Goal: Task Accomplishment & Management: Use online tool/utility

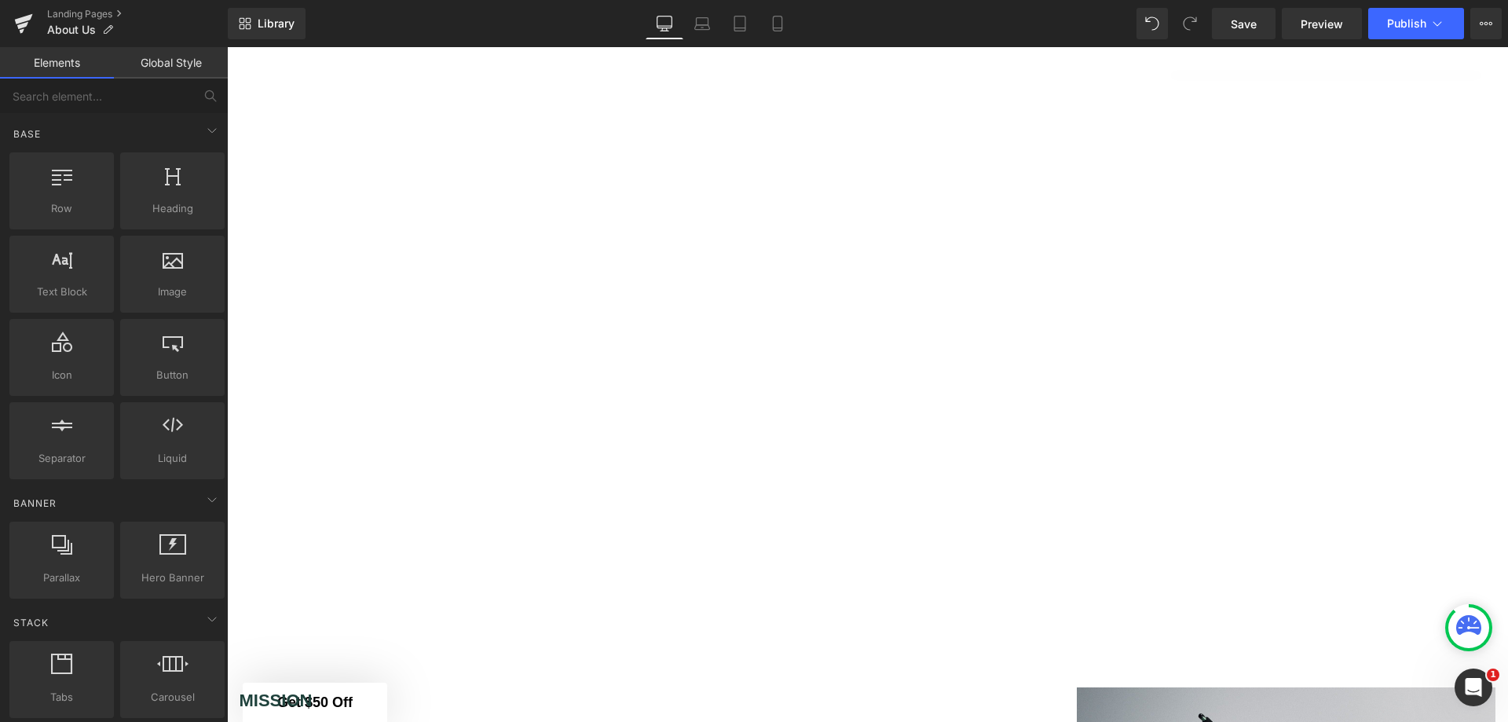
click at [70, 16] on link "Landing Pages" at bounding box center [137, 14] width 181 height 13
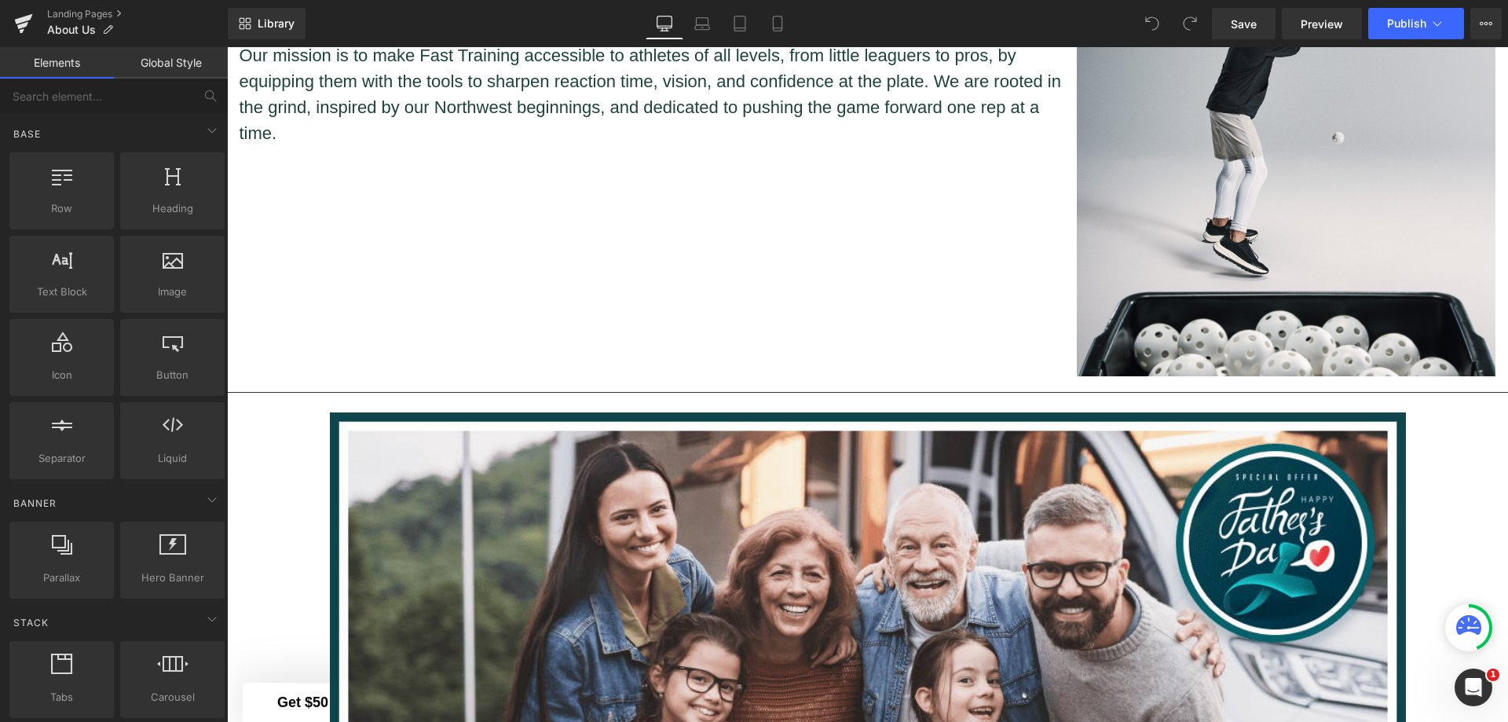
scroll to position [1753, 0]
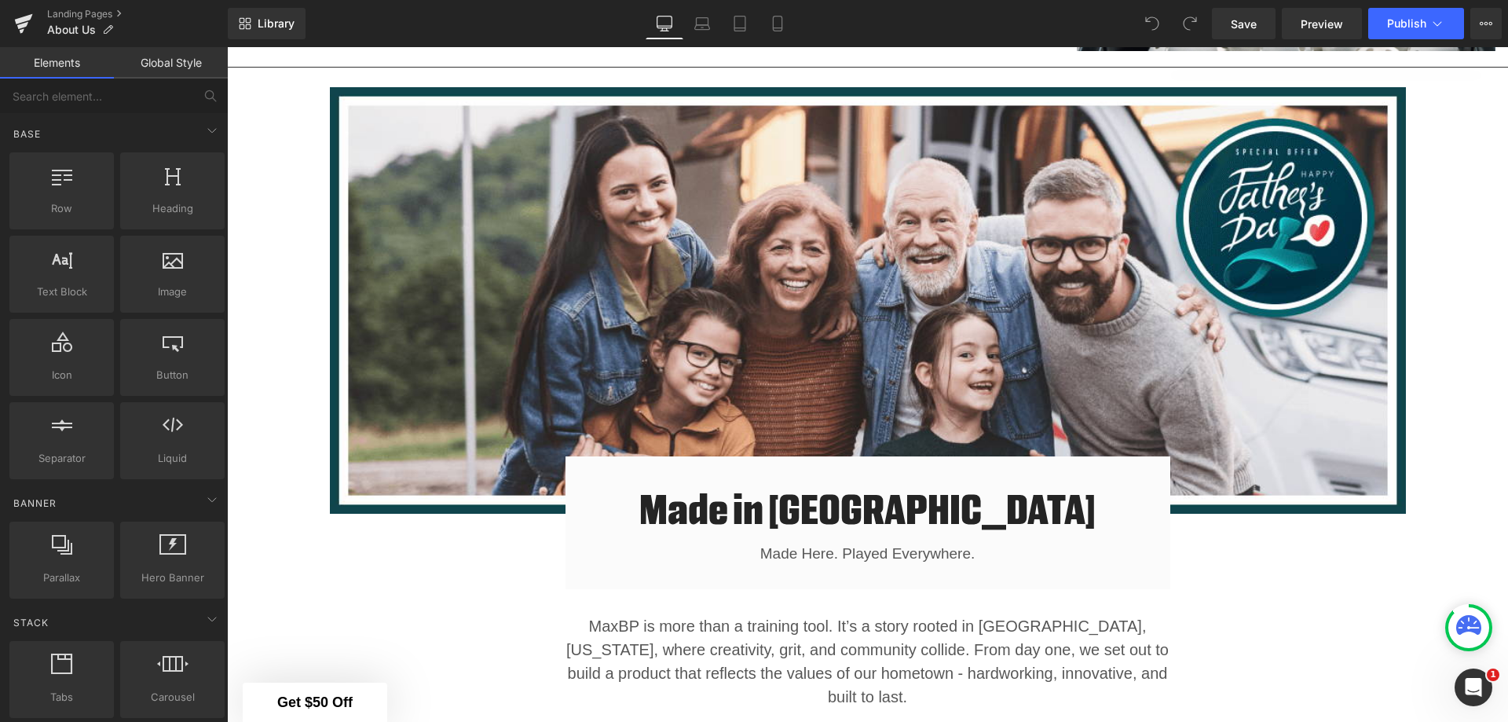
click at [869, 251] on img at bounding box center [868, 300] width 1076 height 426
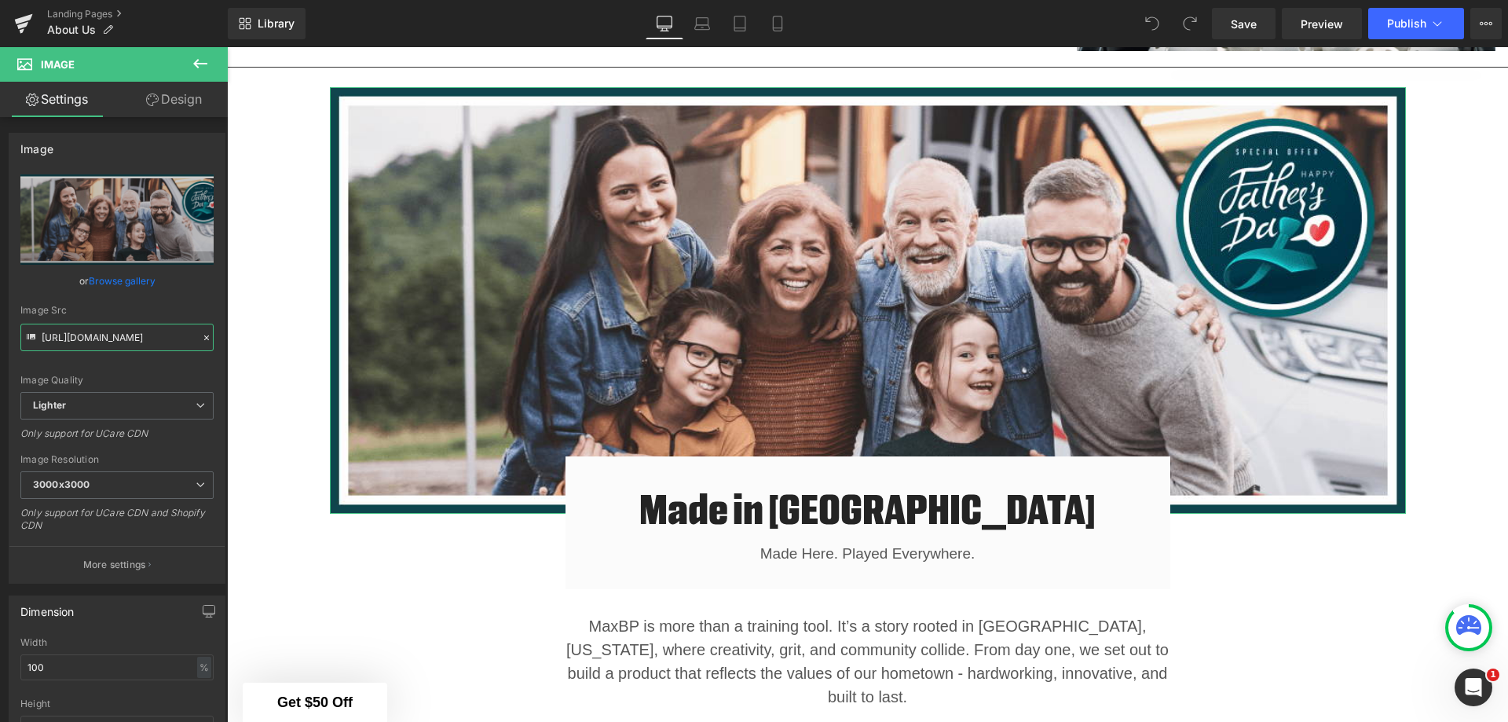
click at [117, 333] on input "https://ucarecdn.com/24255651-8c91-4f2b-a2c6-536da9de9bd0/-/format/auto/-/previ…" at bounding box center [116, 337] width 193 height 27
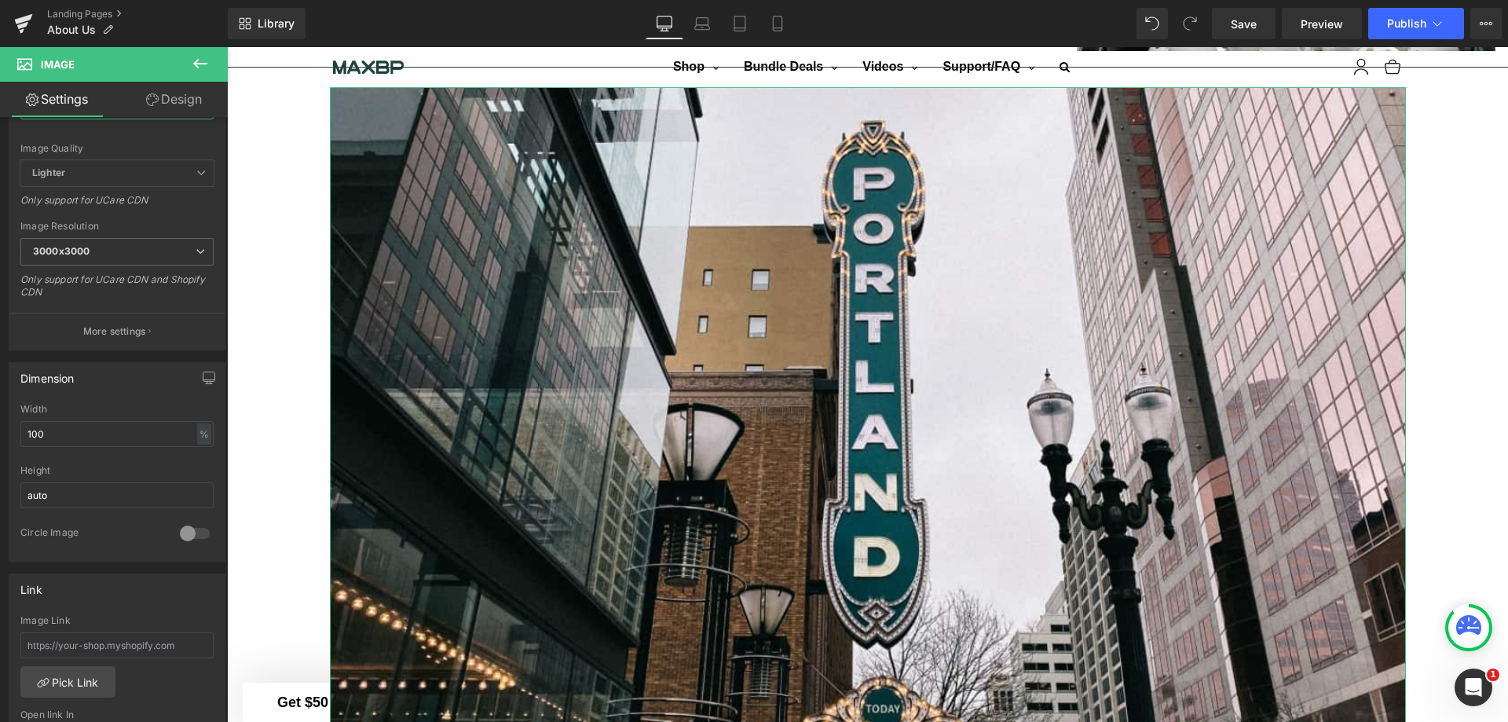
scroll to position [236, 0]
type input "https://cdn.shopify.com/s/files/1/1499/9260/files/Collage-Maker-06-Nov-2022-10.…"
click at [174, 489] on input "auto" at bounding box center [116, 491] width 193 height 26
drag, startPoint x: 178, startPoint y: 496, endPoint x: 0, endPoint y: 486, distance: 178.5
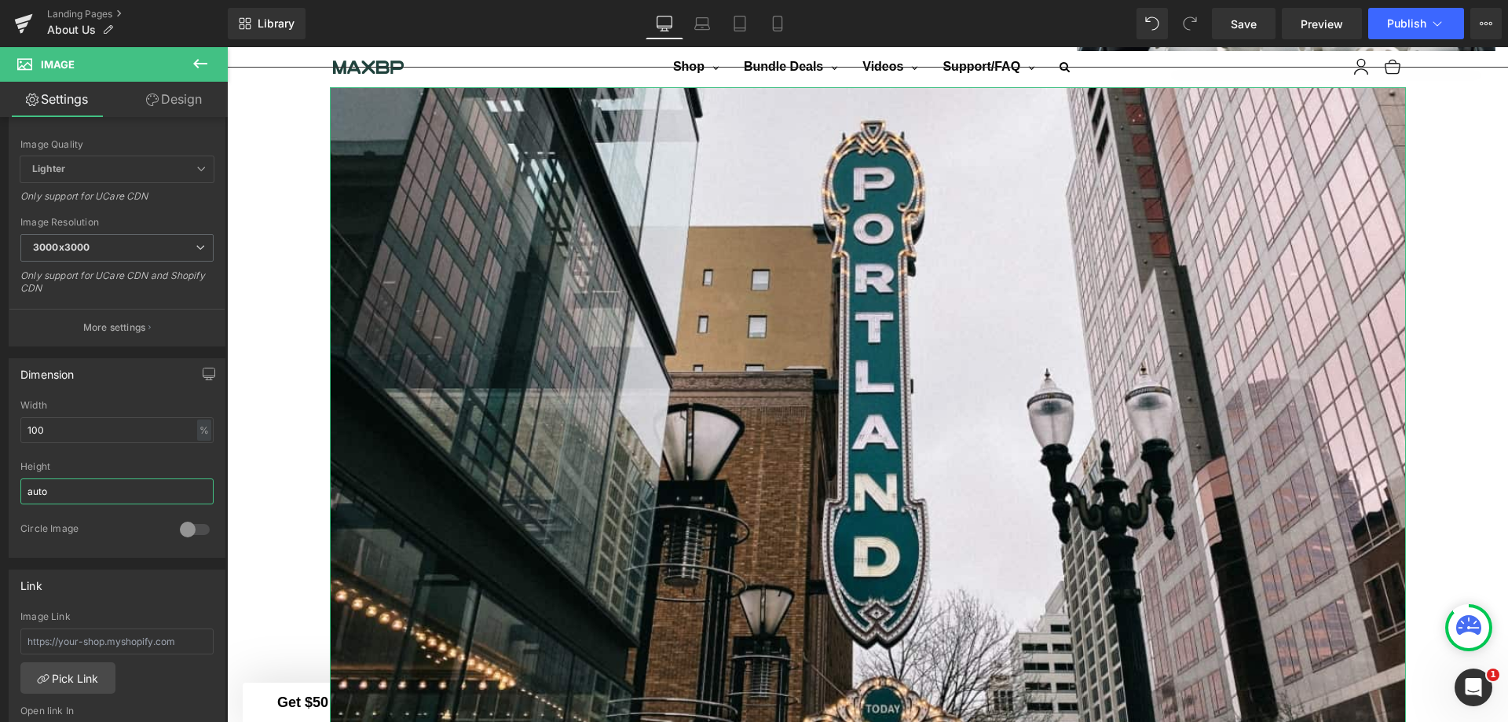
click at [0, 486] on div "Dimension 100% Width 100 % % px auto Height auto 0 Circle Image" at bounding box center [117, 451] width 235 height 211
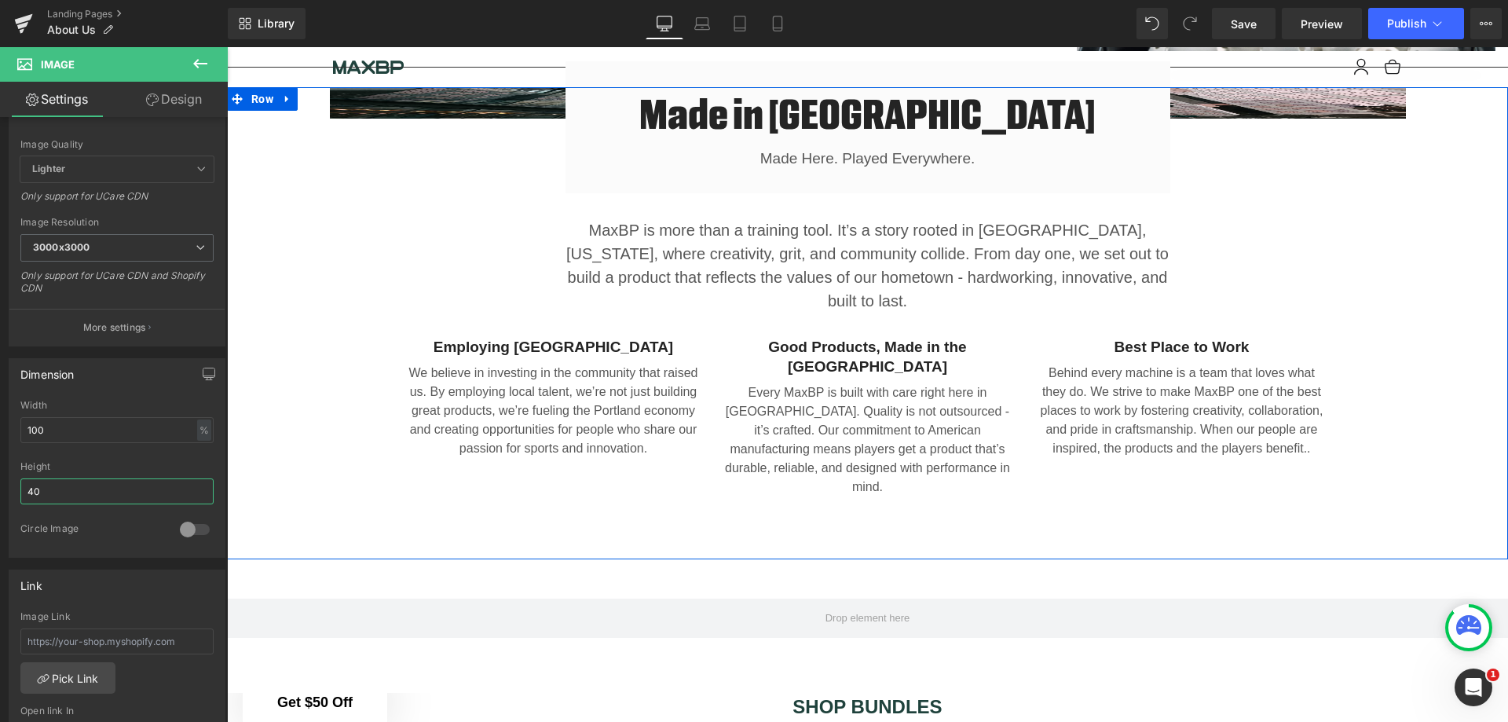
type input "400"
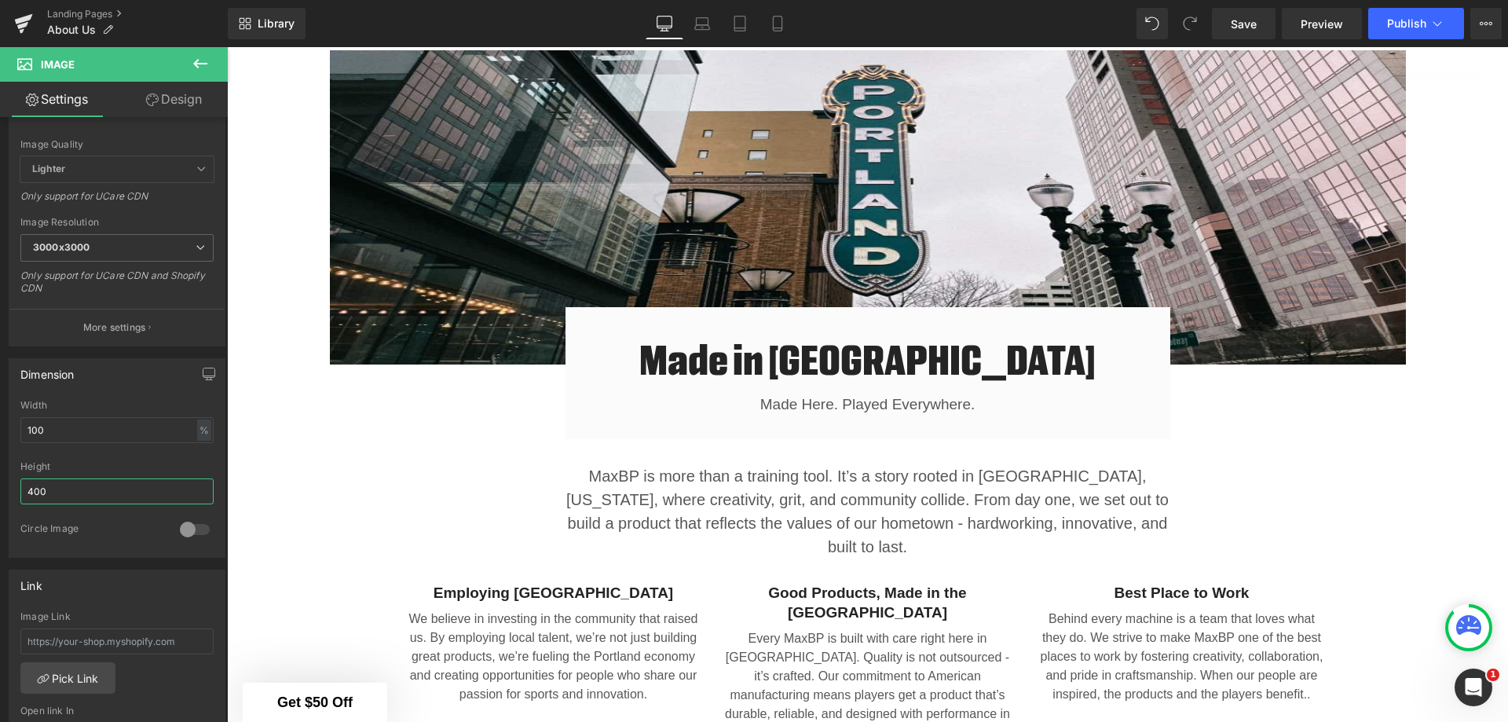
scroll to position [1795, 0]
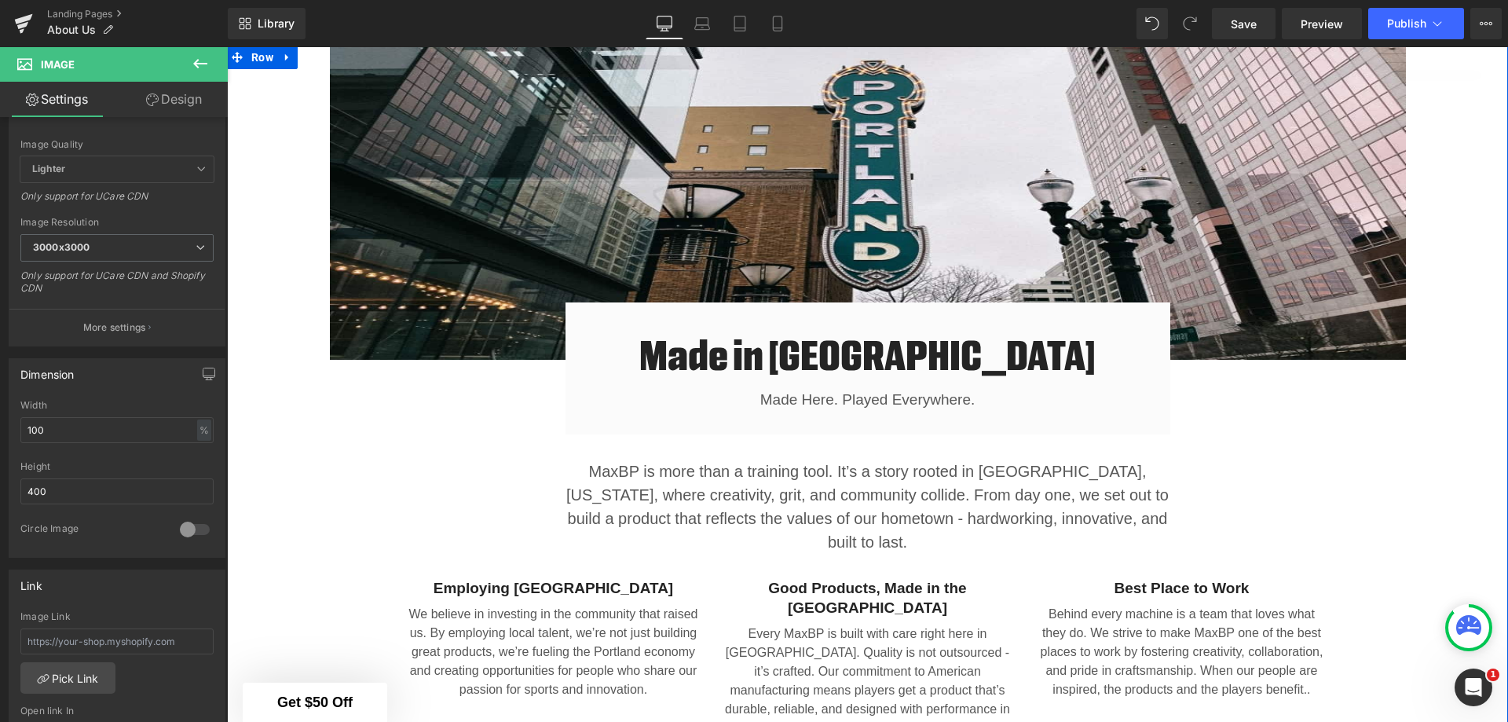
click at [1461, 516] on div "Image Made in Portland Heading Made Here. Played Everywhere. Text Block Row Row…" at bounding box center [867, 400] width 1281 height 708
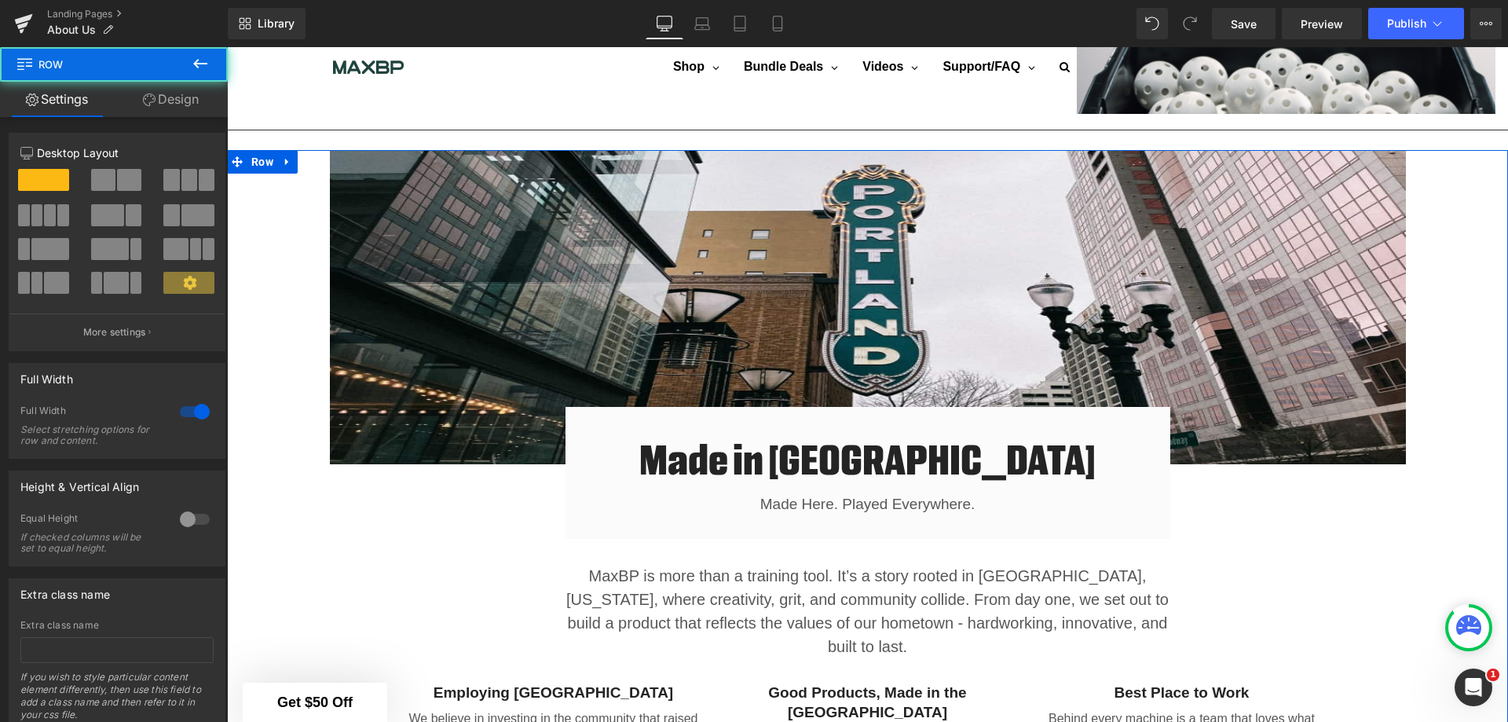
scroll to position [1559, 0]
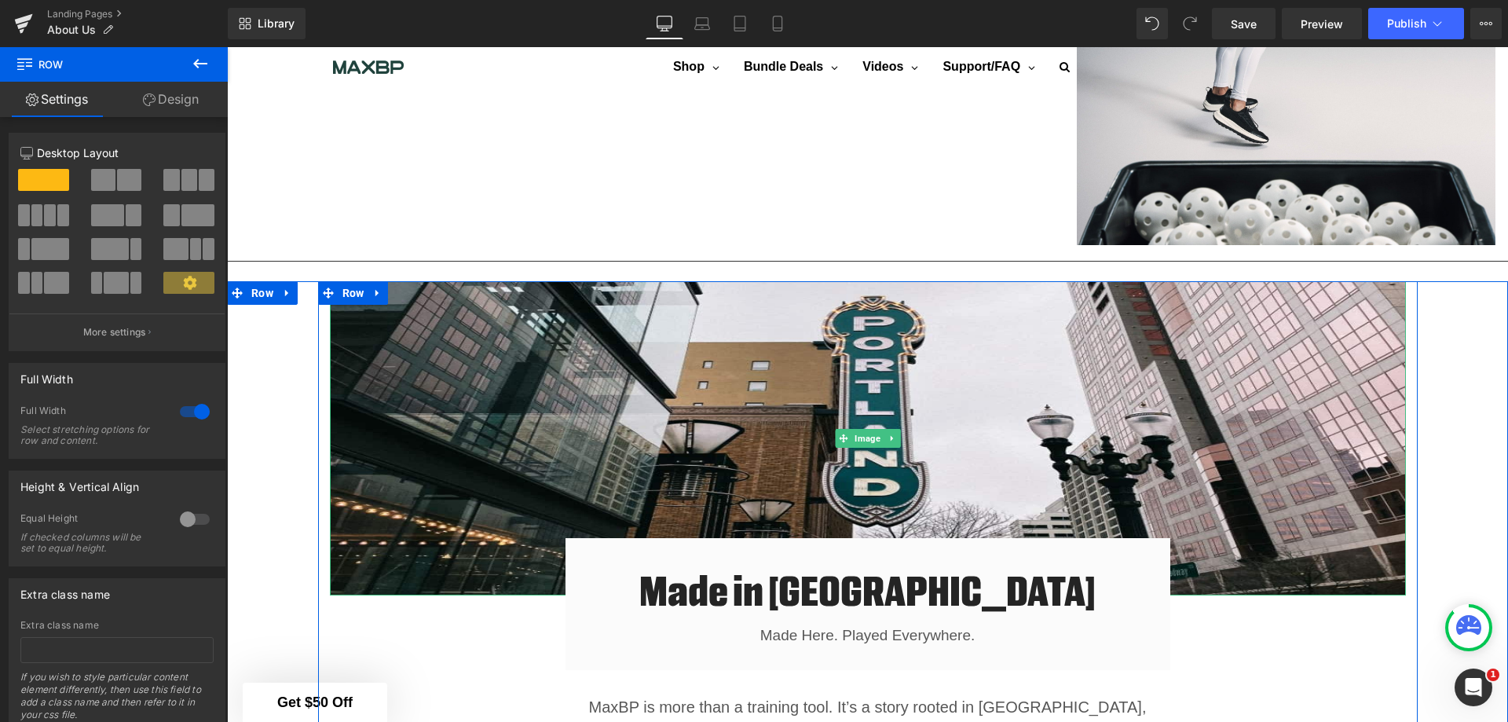
click at [639, 410] on img at bounding box center [868, 438] width 1076 height 314
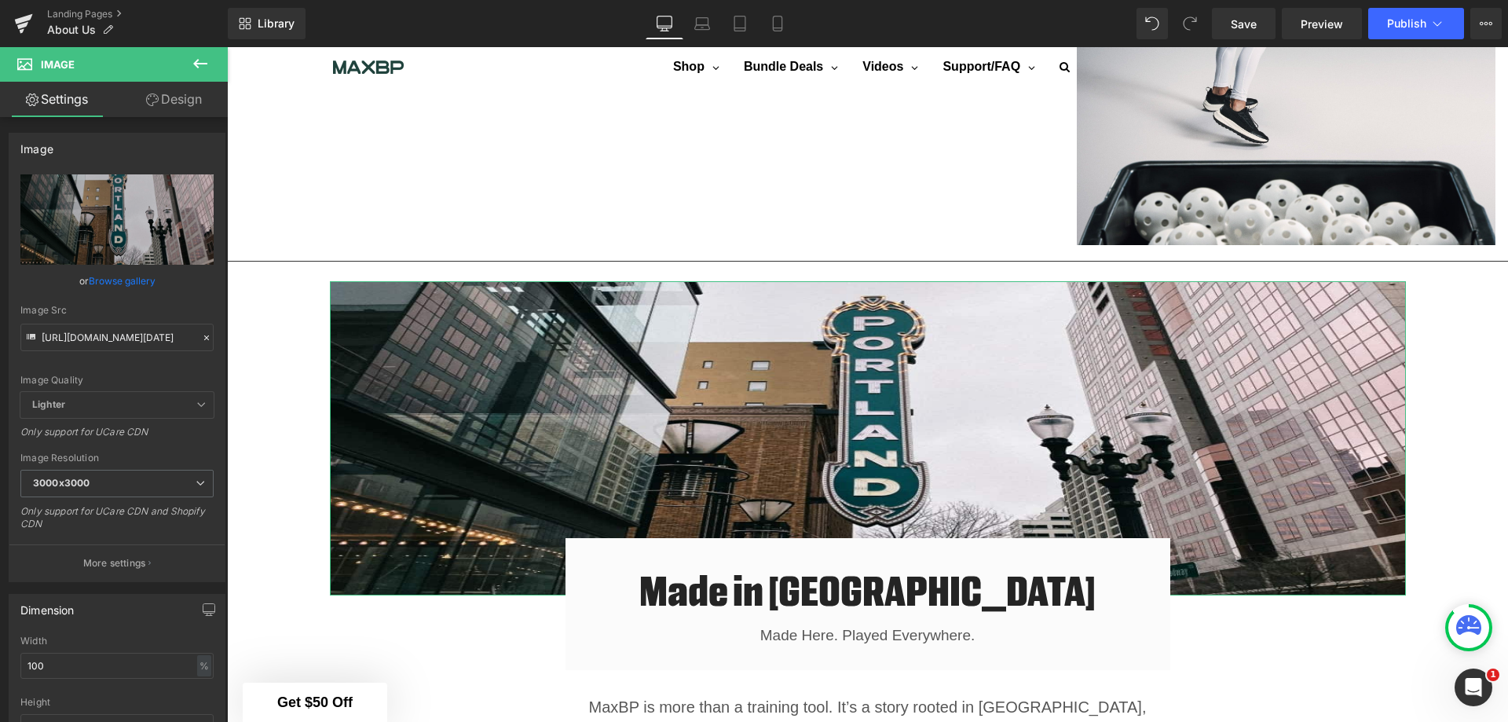
click at [185, 481] on span "3000x3000" at bounding box center [116, 483] width 193 height 27
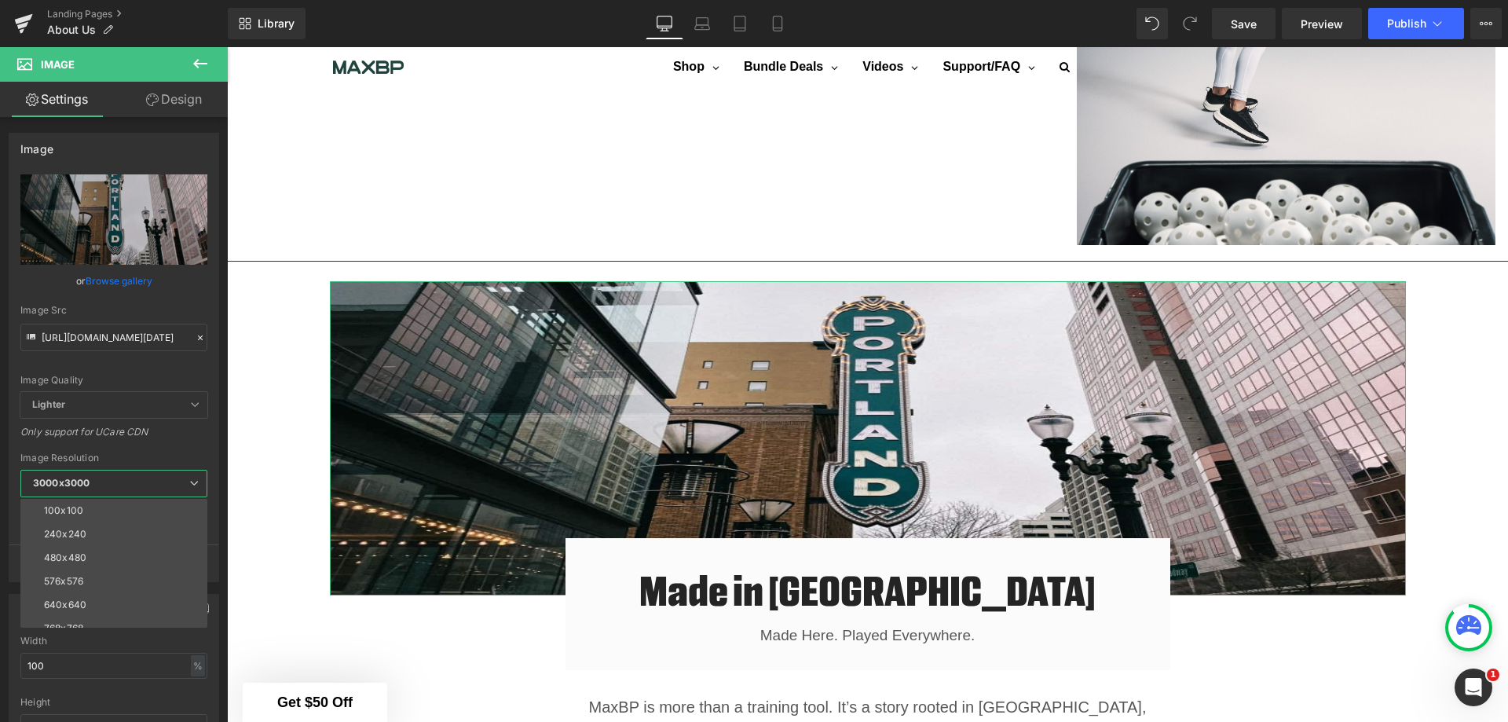
click at [185, 481] on span "3000x3000" at bounding box center [113, 483] width 187 height 27
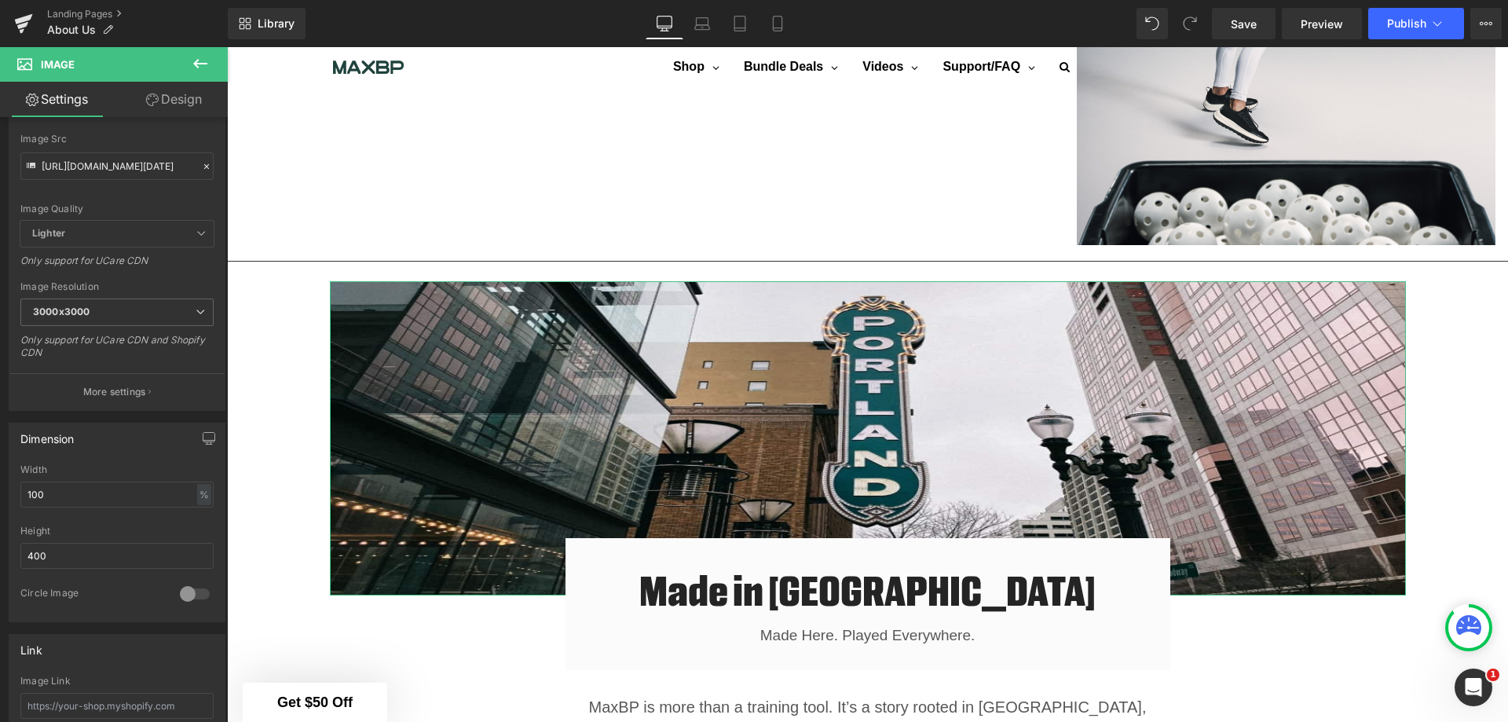
scroll to position [236, 0]
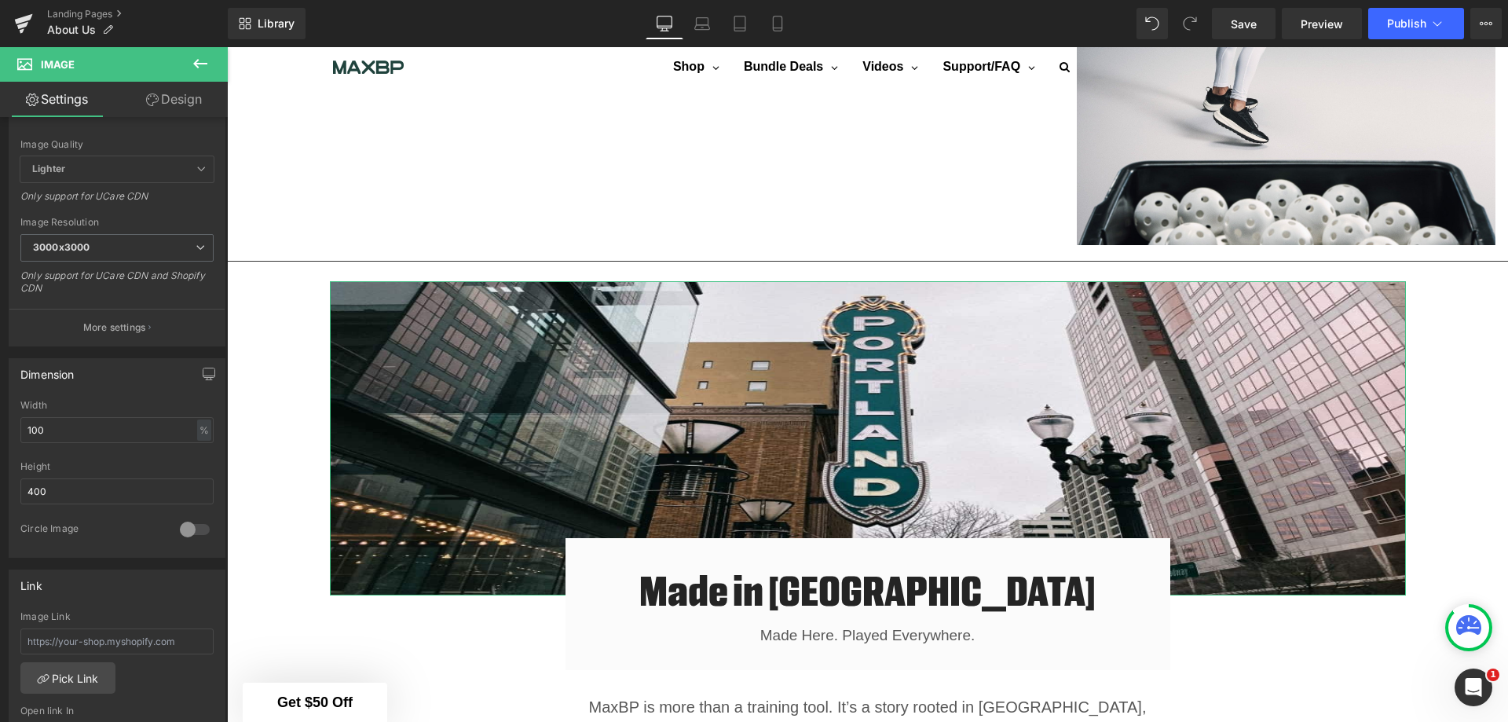
click at [181, 525] on div at bounding box center [195, 529] width 38 height 25
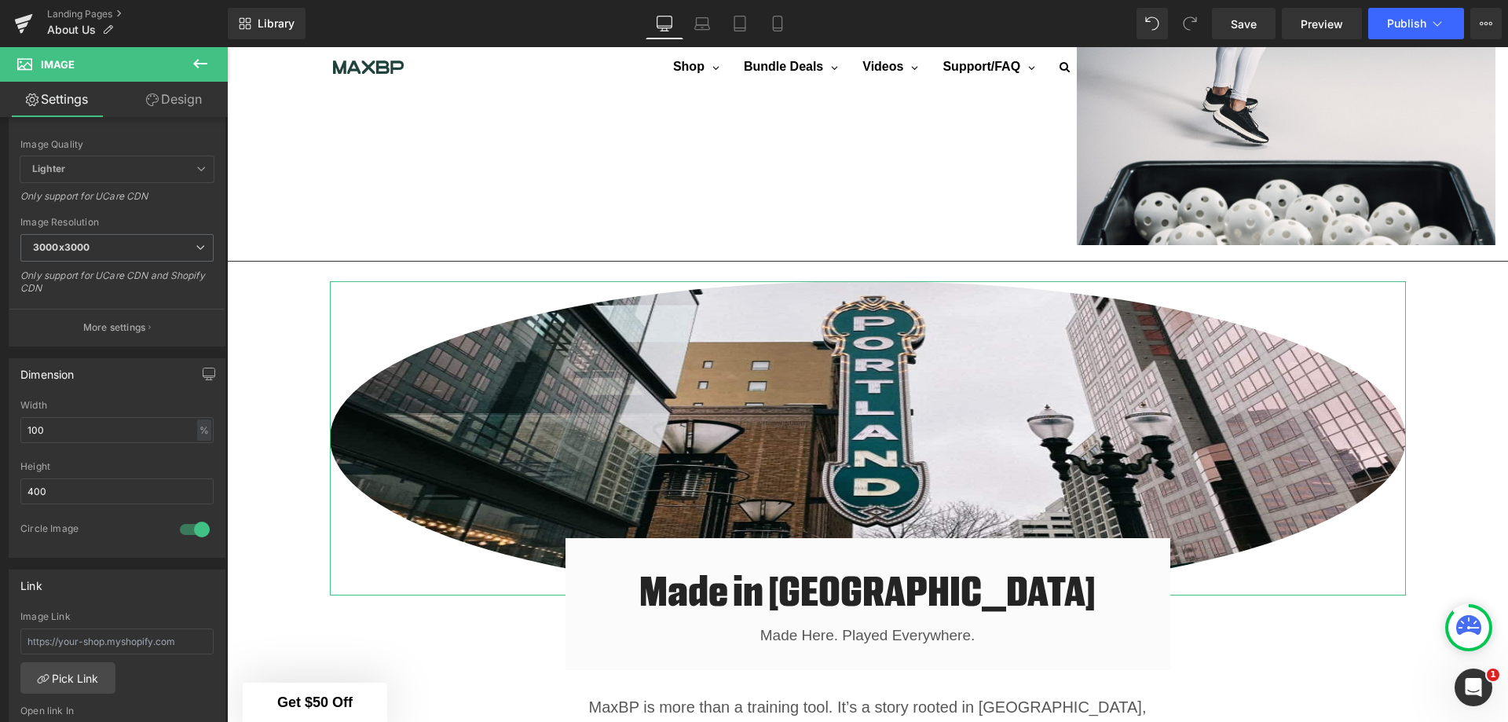
click at [181, 525] on div at bounding box center [195, 529] width 38 height 25
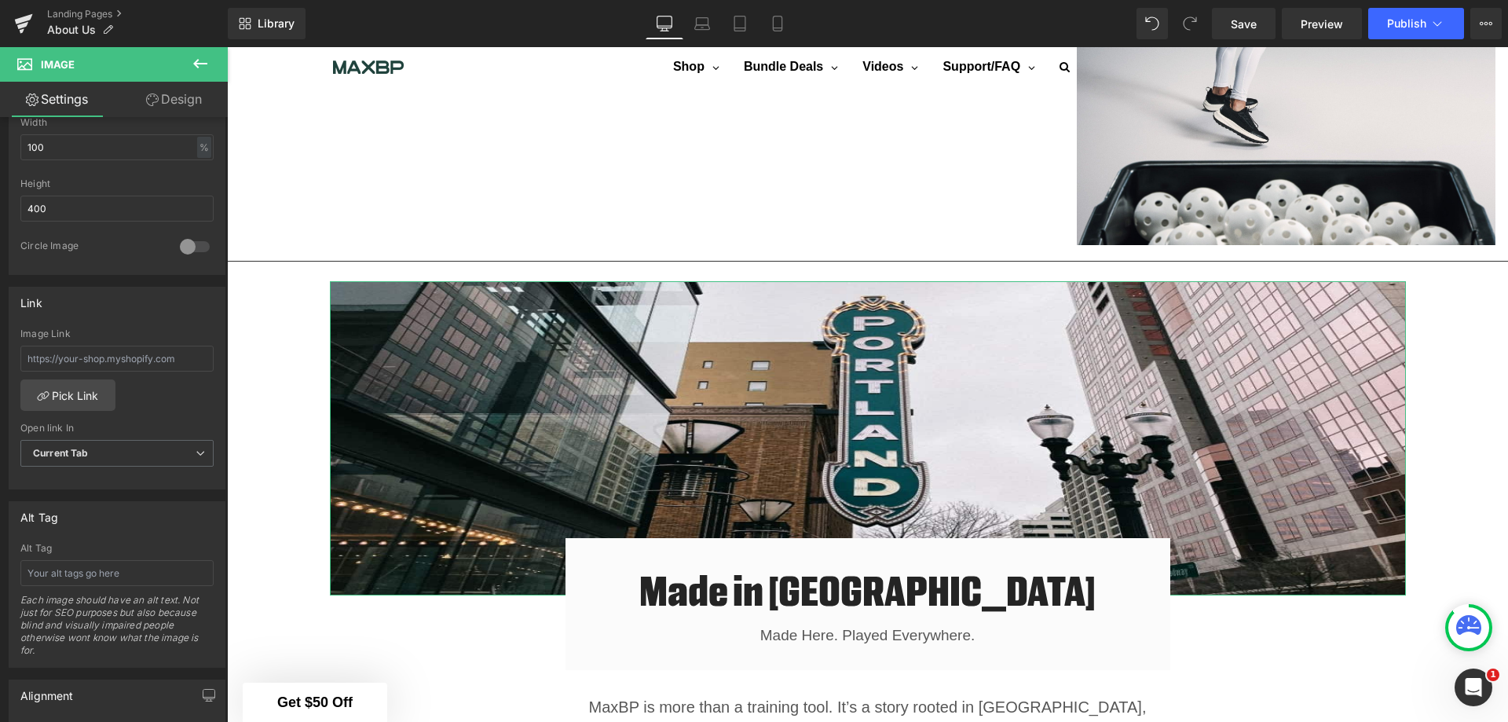
scroll to position [474, 0]
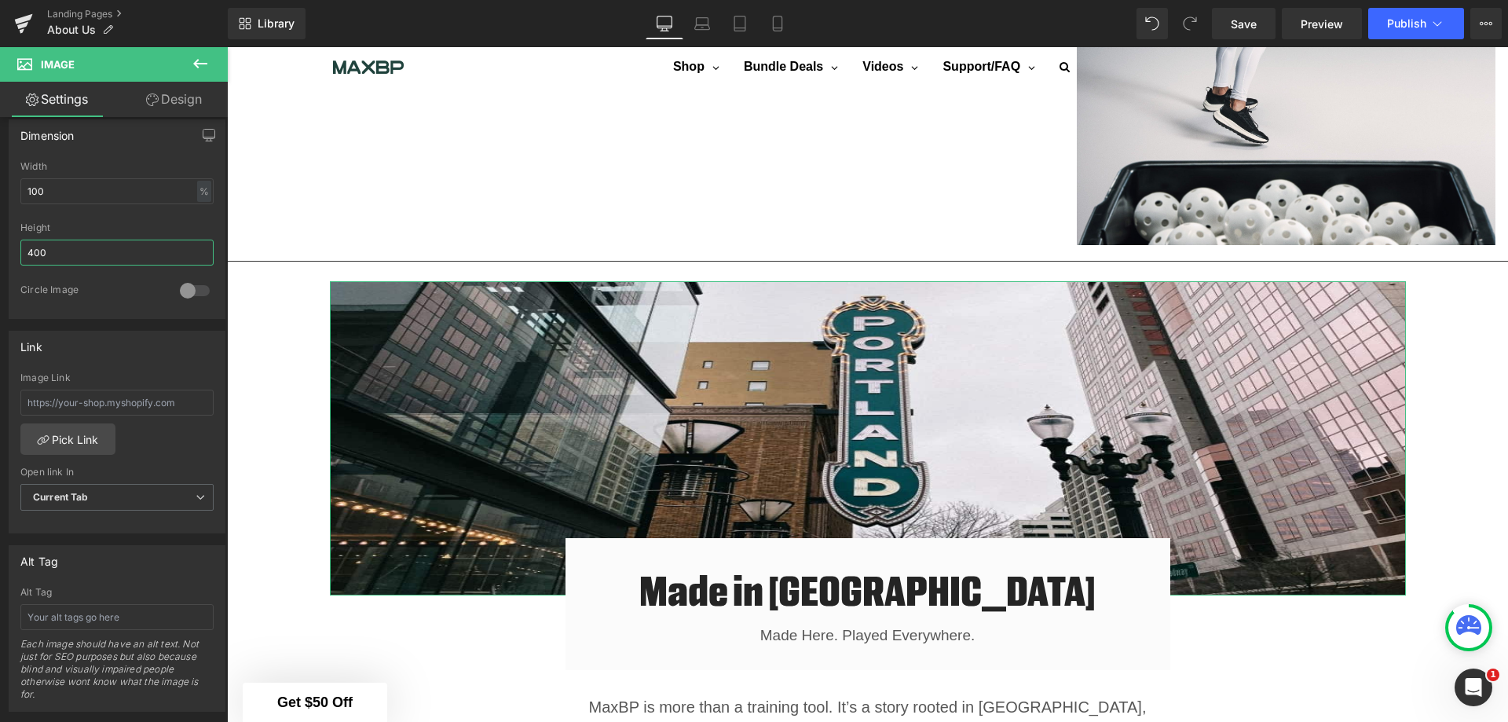
drag, startPoint x: 84, startPoint y: 256, endPoint x: 0, endPoint y: 254, distance: 84.1
click at [0, 254] on div "Dimension 100% Width 100 % % px 400px Height 400 0 Circle Image" at bounding box center [117, 213] width 235 height 211
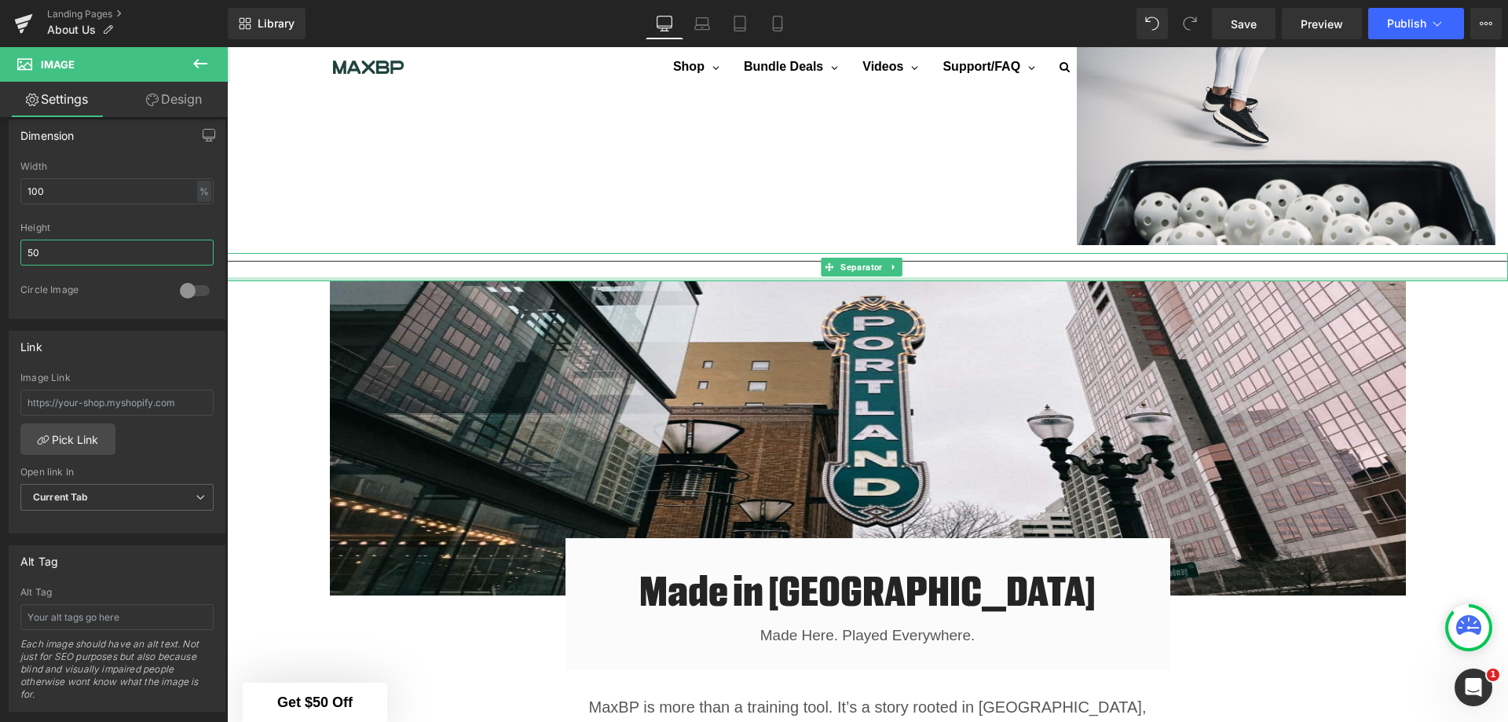
type input "500"
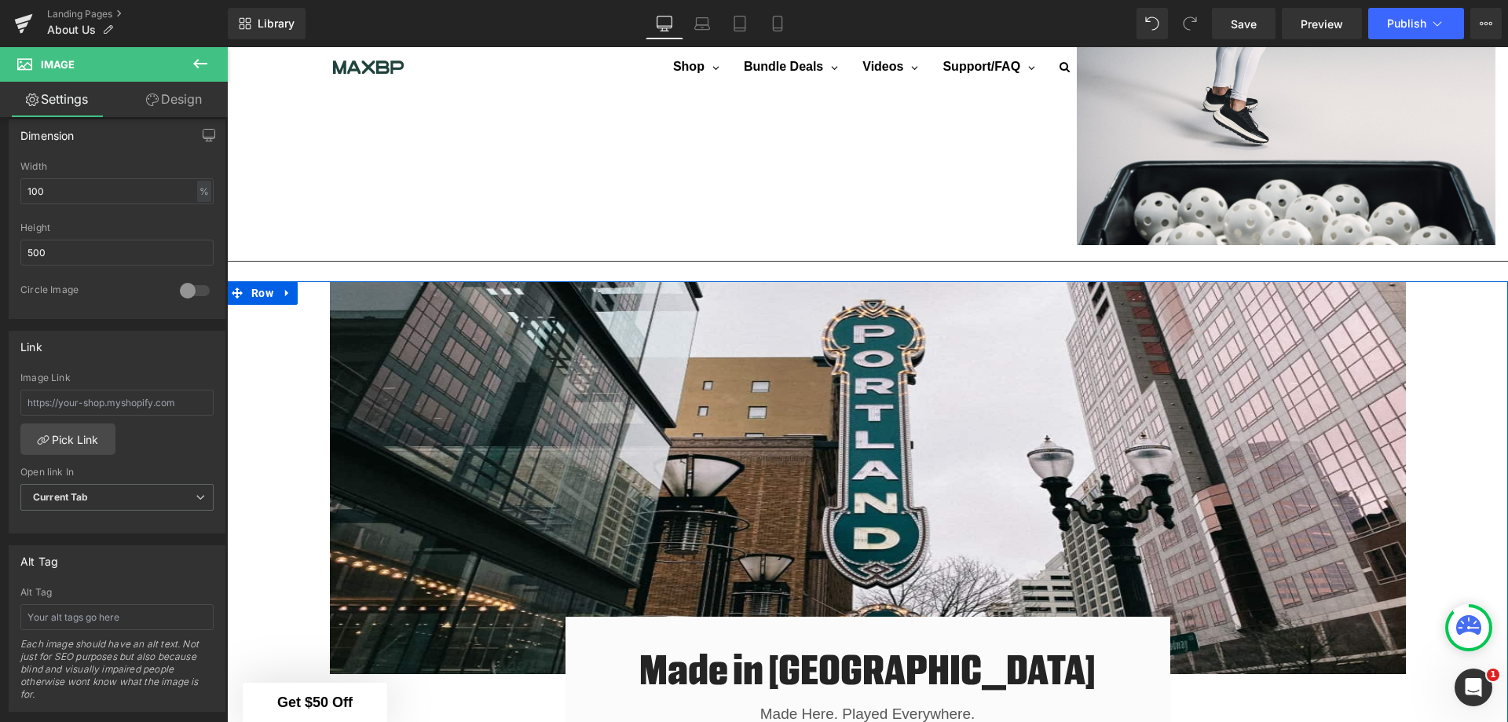
click at [1492, 375] on div "Image Made in Portland Heading Made Here. Played Everywhere. Text Block Row Row…" at bounding box center [867, 674] width 1281 height 786
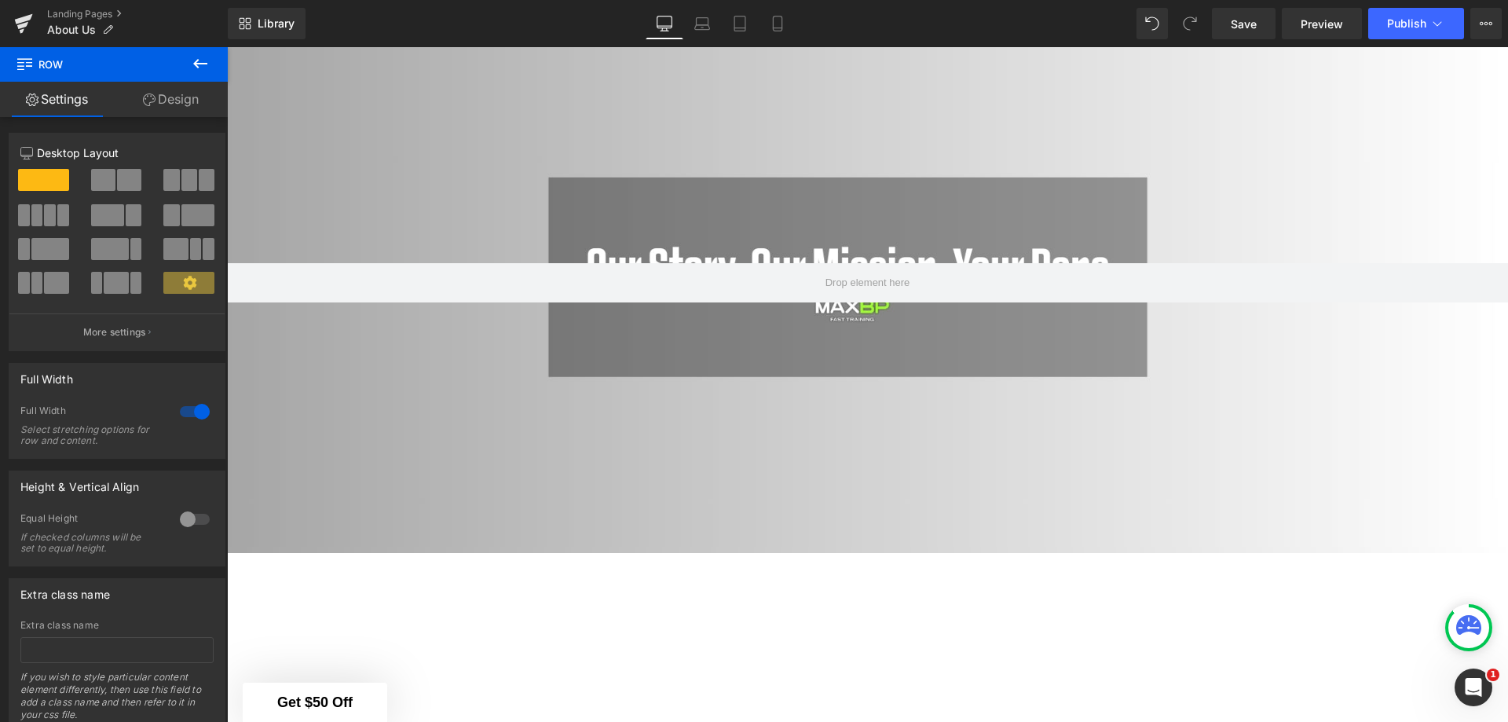
scroll to position [0, 0]
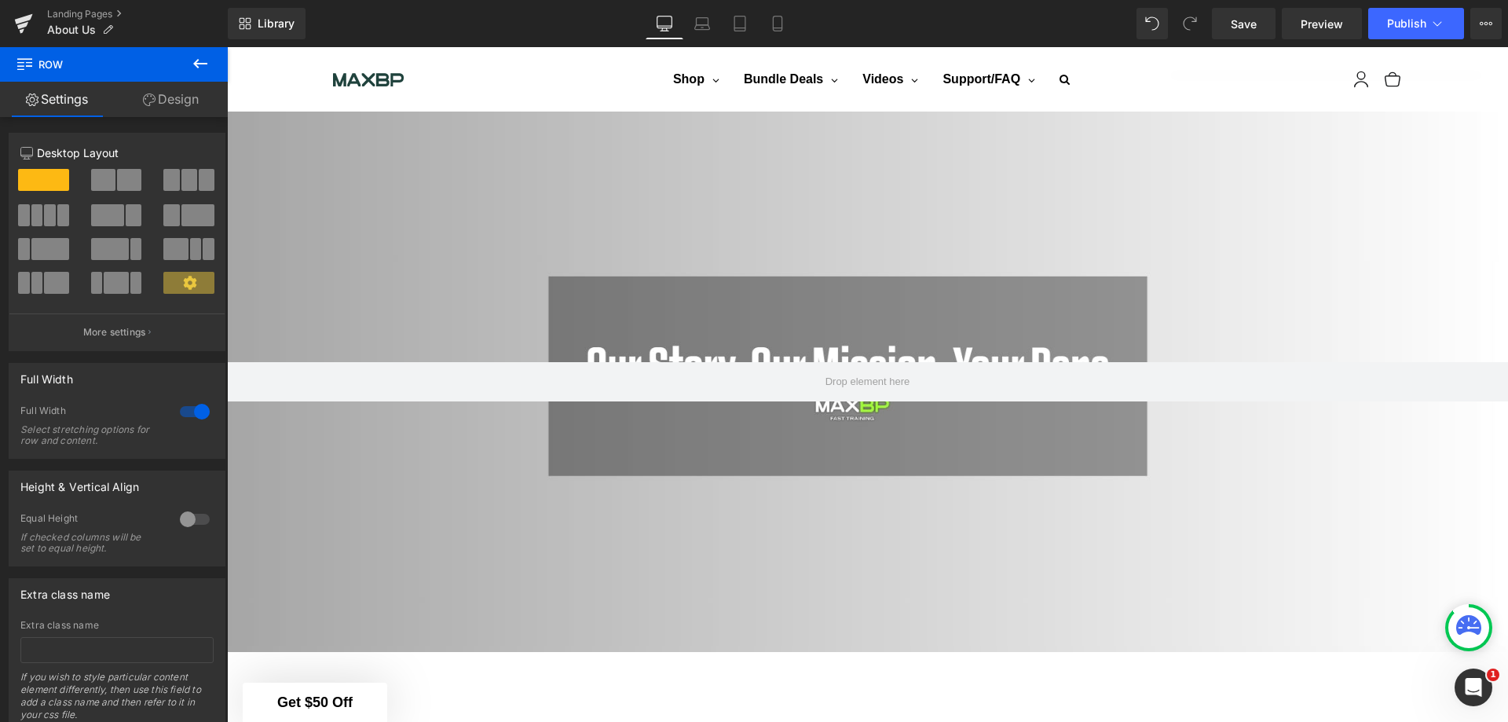
click at [1232, 28] on span "Save" at bounding box center [1244, 24] width 26 height 16
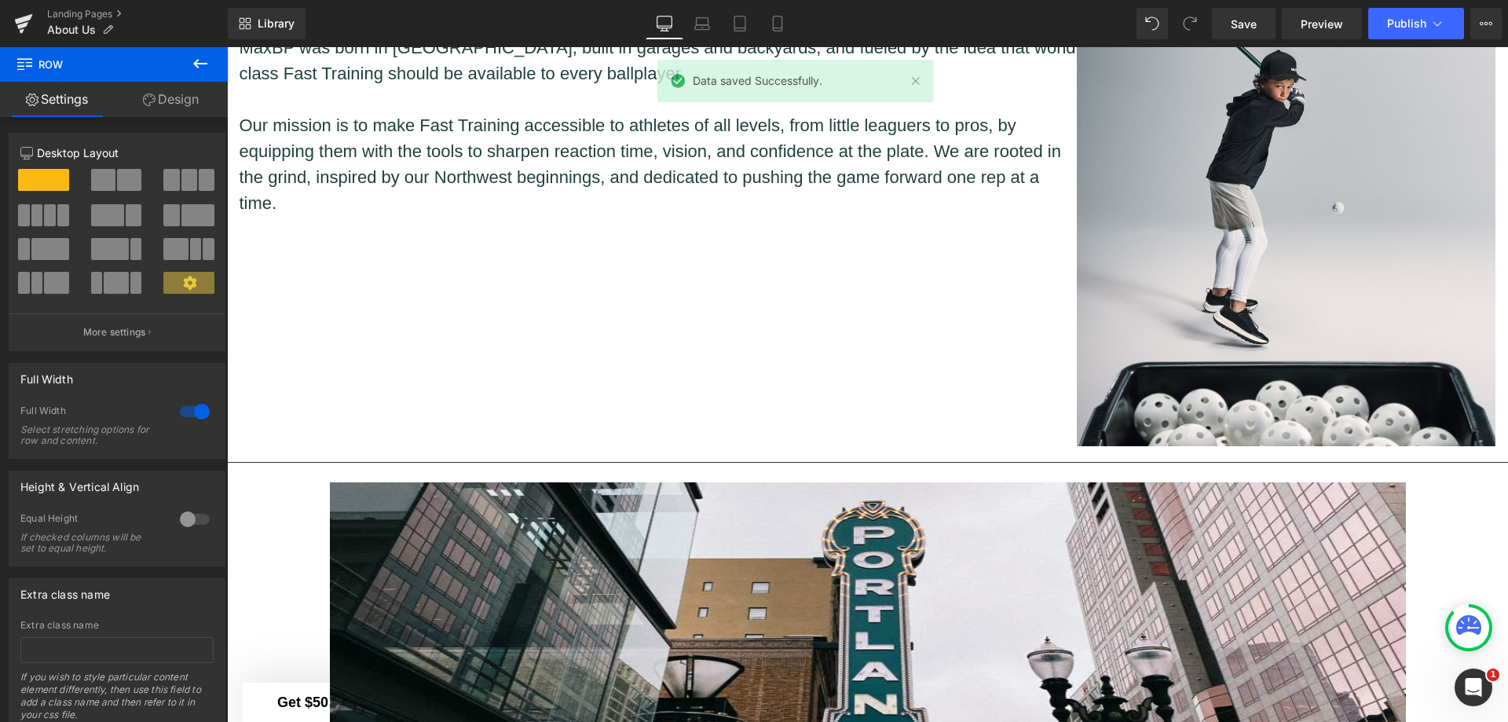
scroll to position [1675, 0]
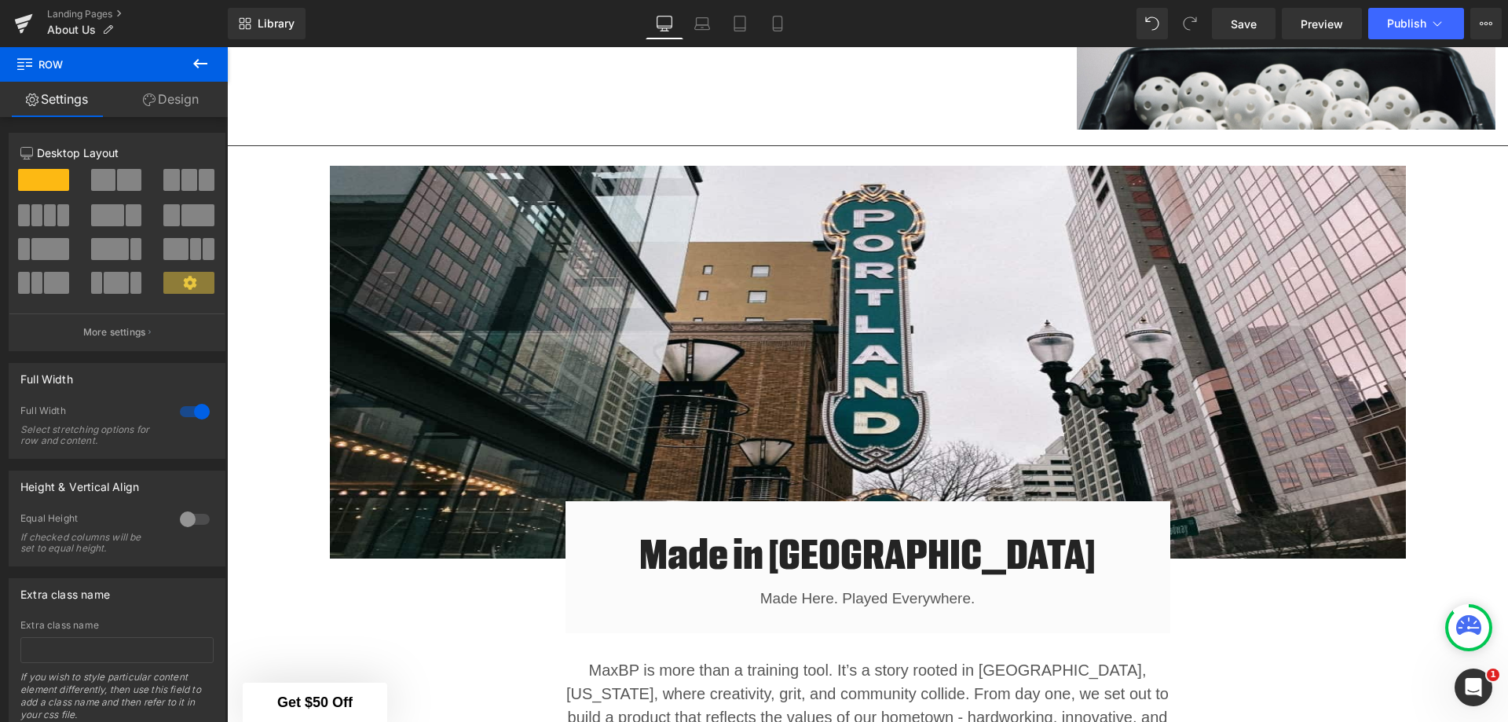
click at [899, 300] on img at bounding box center [868, 362] width 1076 height 393
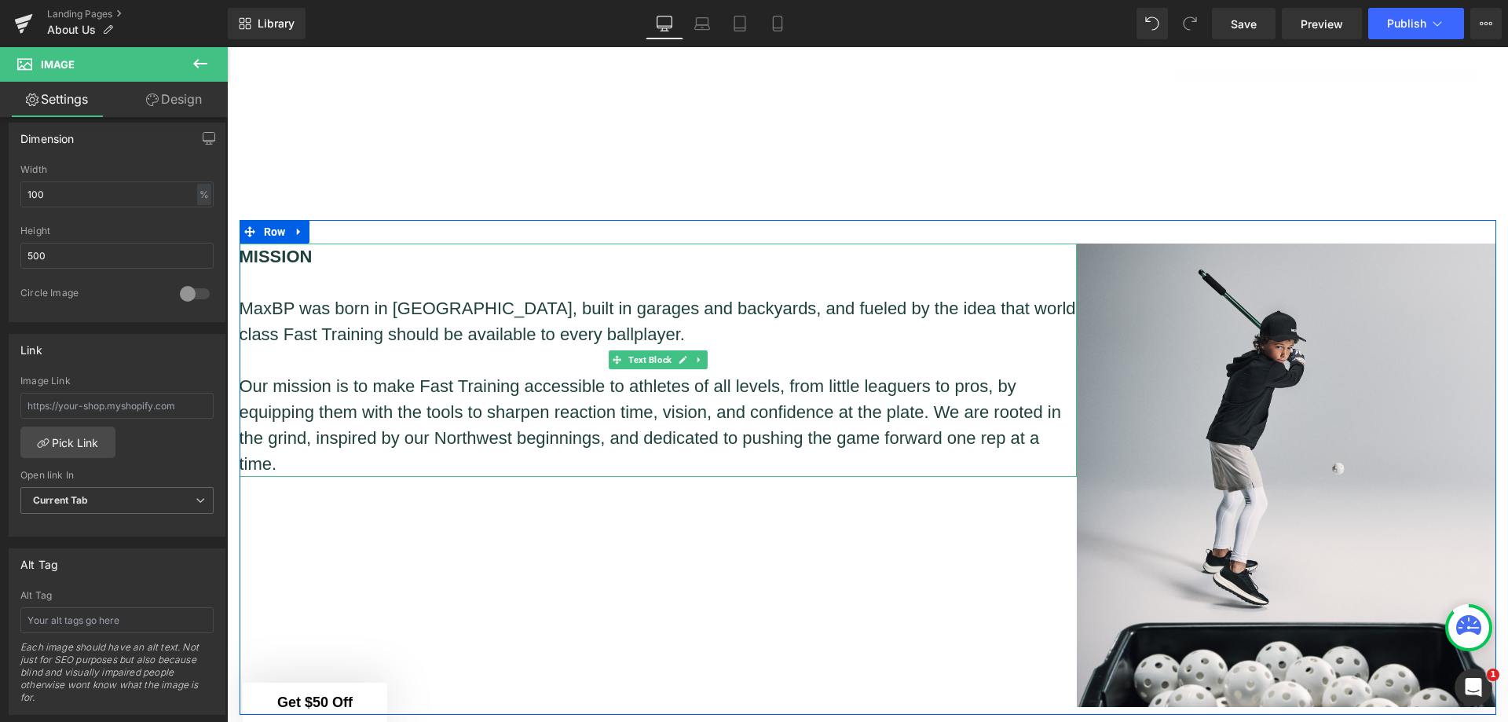
scroll to position [1125, 0]
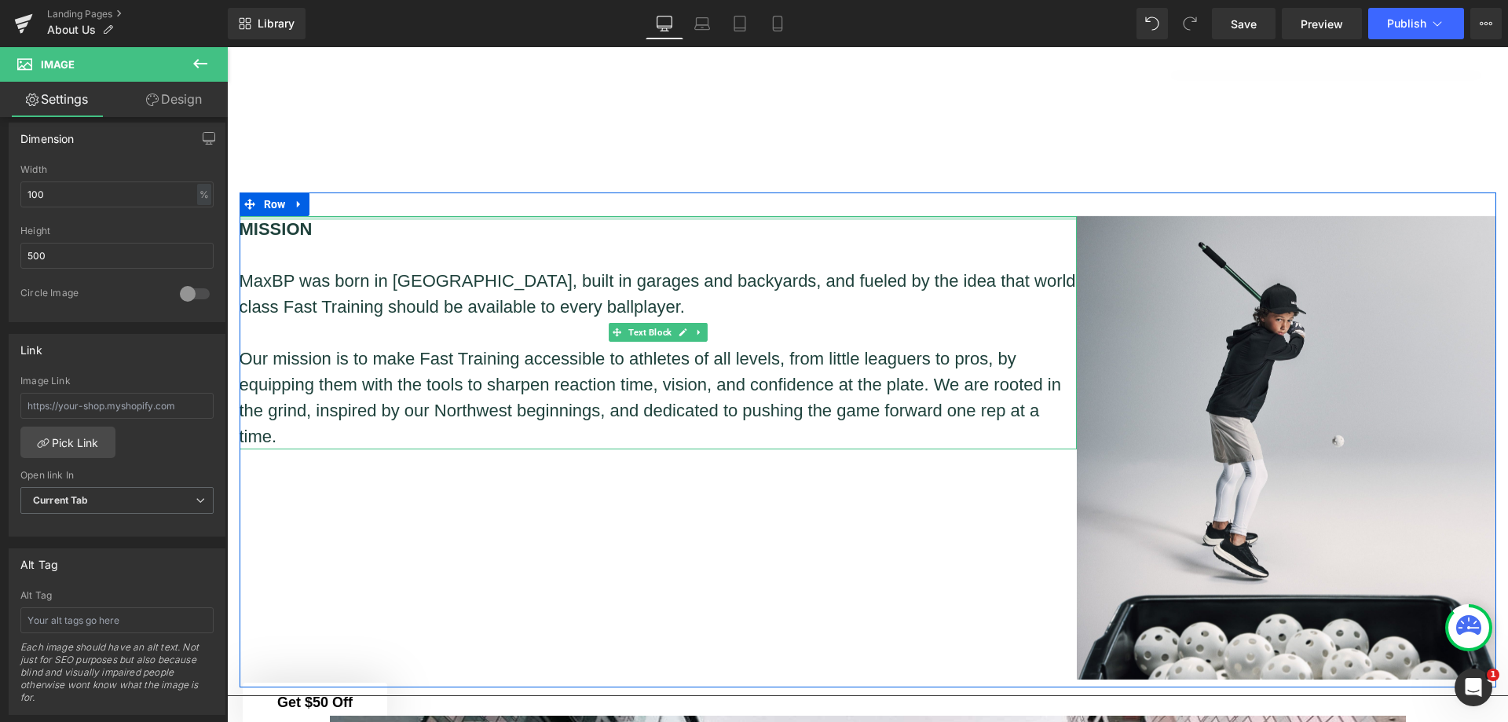
click at [406, 216] on div at bounding box center [659, 218] width 838 height 4
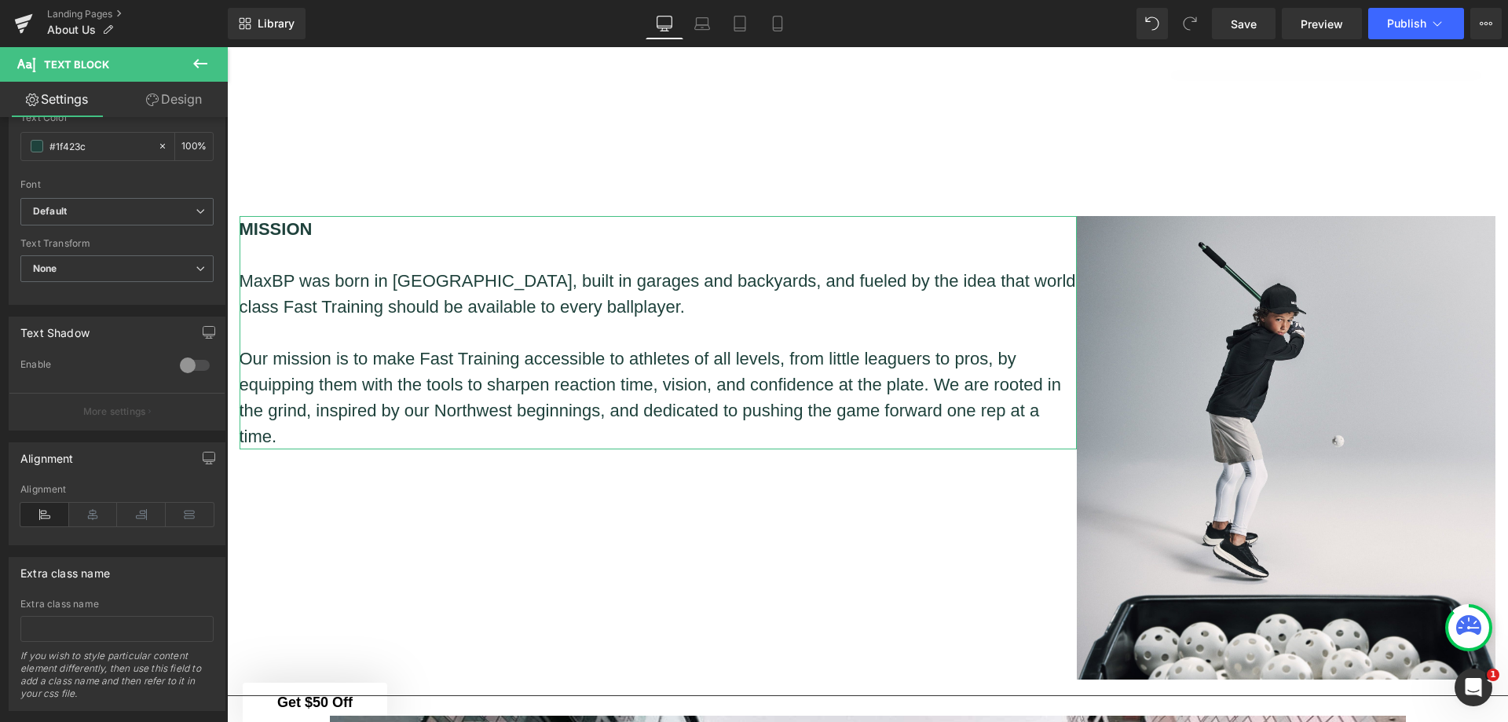
scroll to position [389, 0]
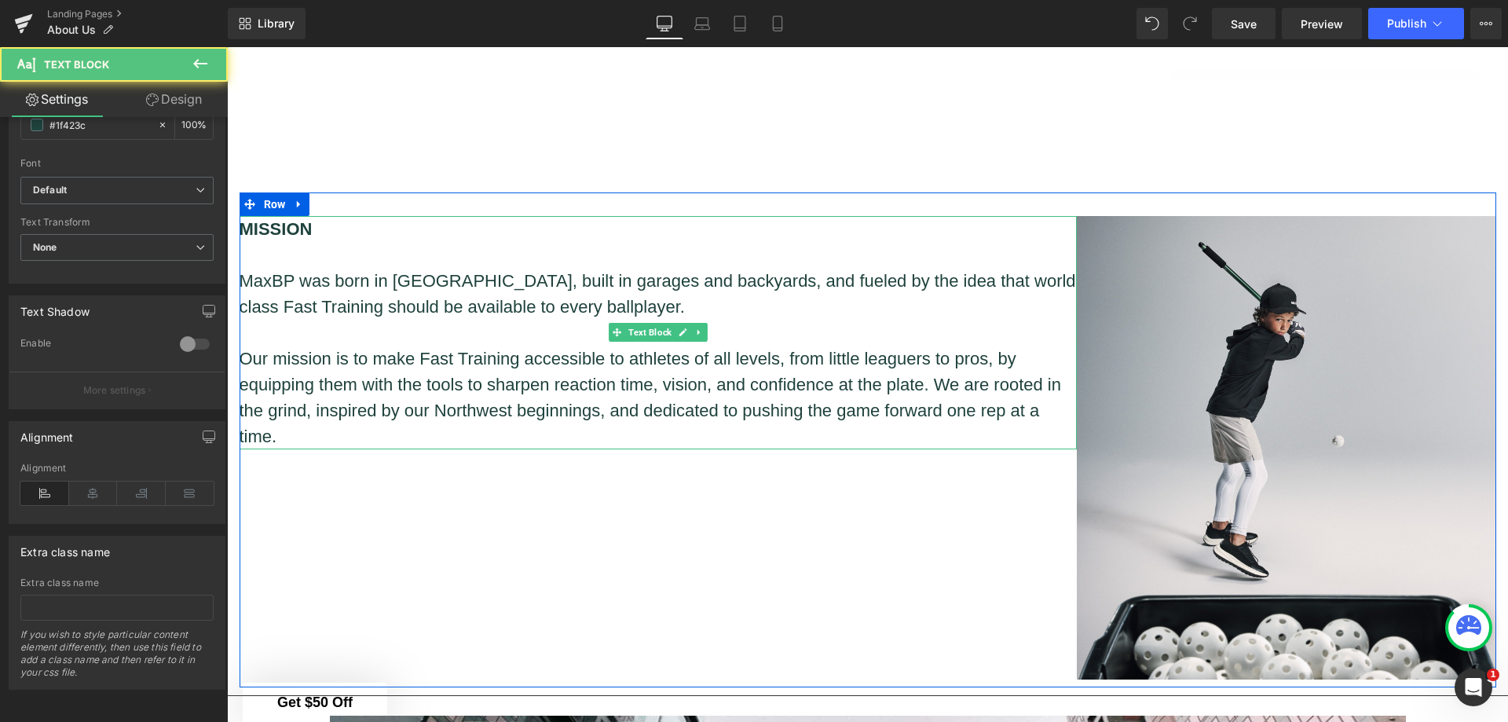
click at [372, 296] on p "MaxBP was born in Portland, built in garages and backyards, and fueled by the i…" at bounding box center [659, 294] width 838 height 52
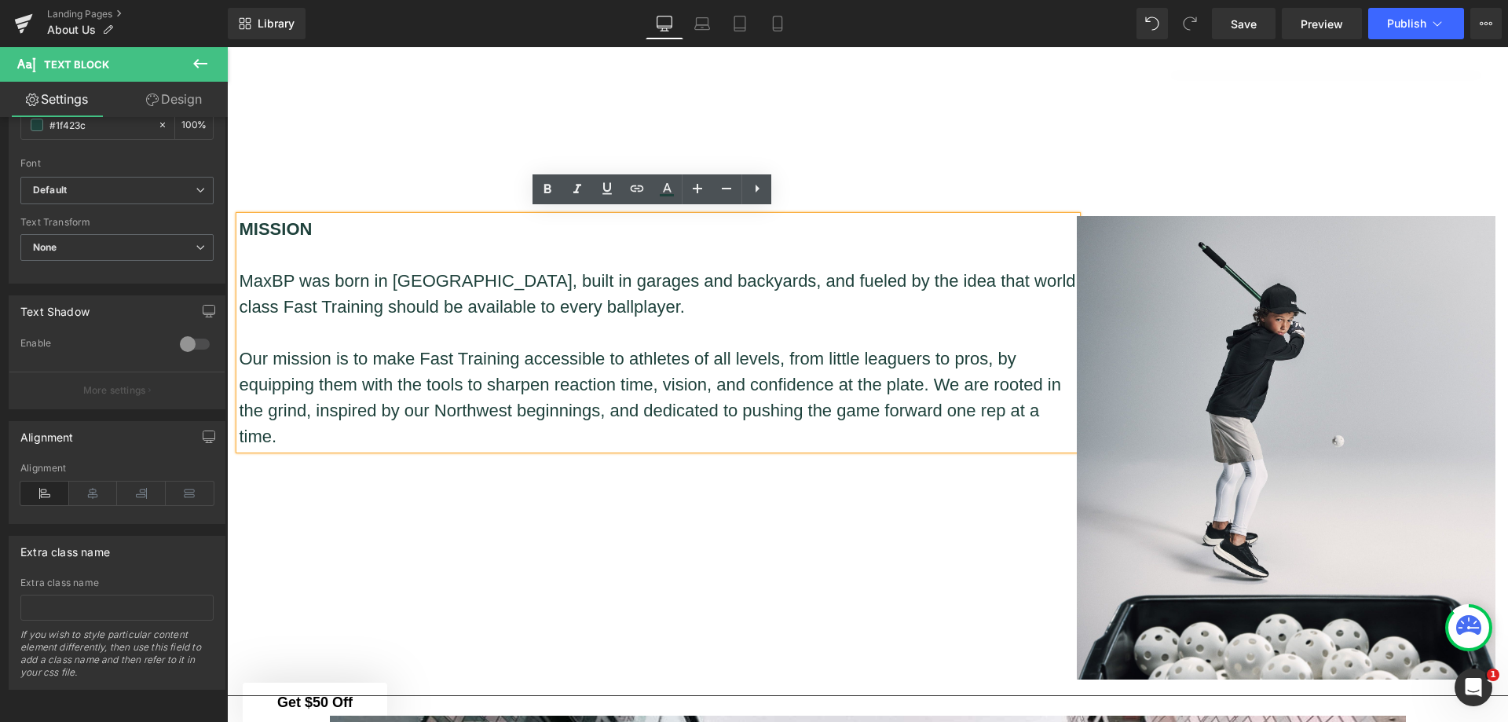
click at [408, 192] on div "MISSION MaxBP was born in Portland, built in garages and backyards, and fueled …" at bounding box center [868, 440] width 1257 height 496
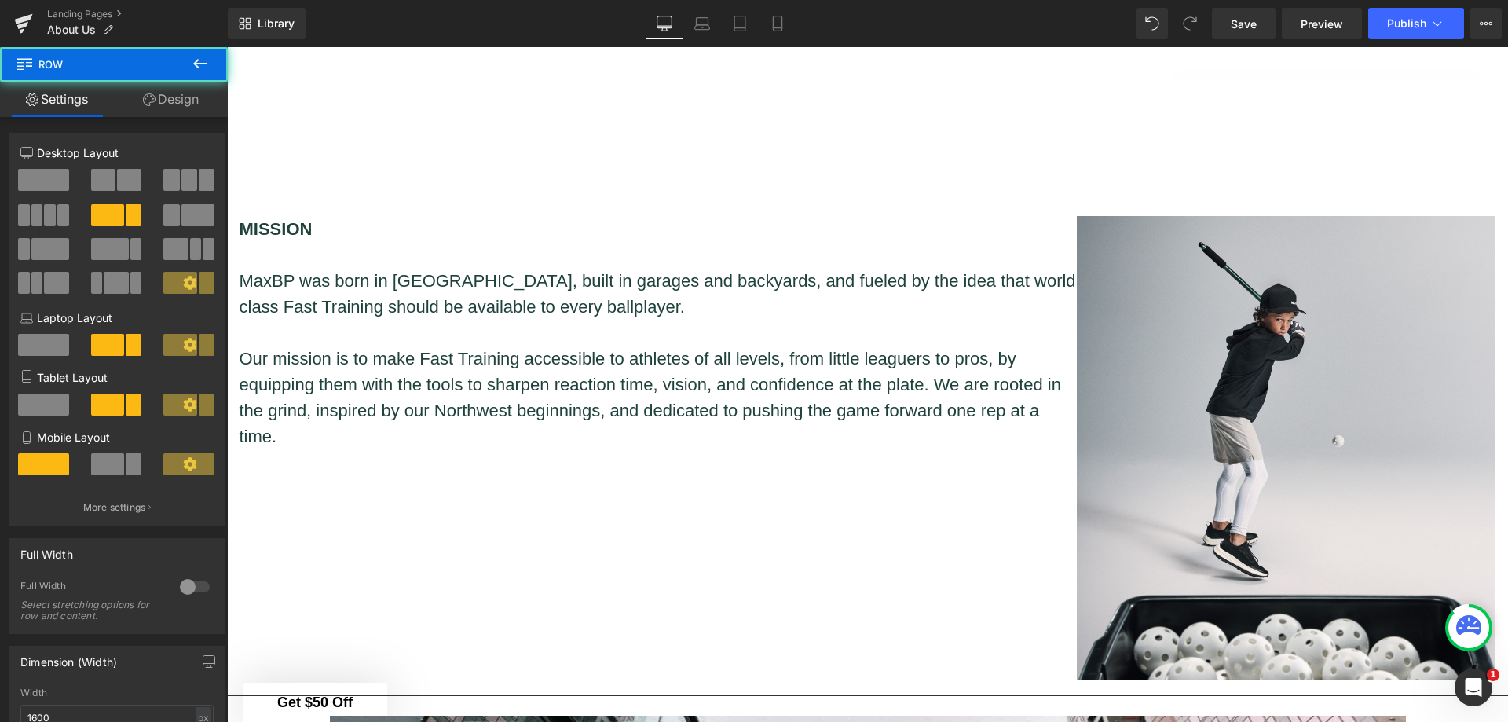
click at [425, 232] on p "MISSION" at bounding box center [659, 229] width 838 height 26
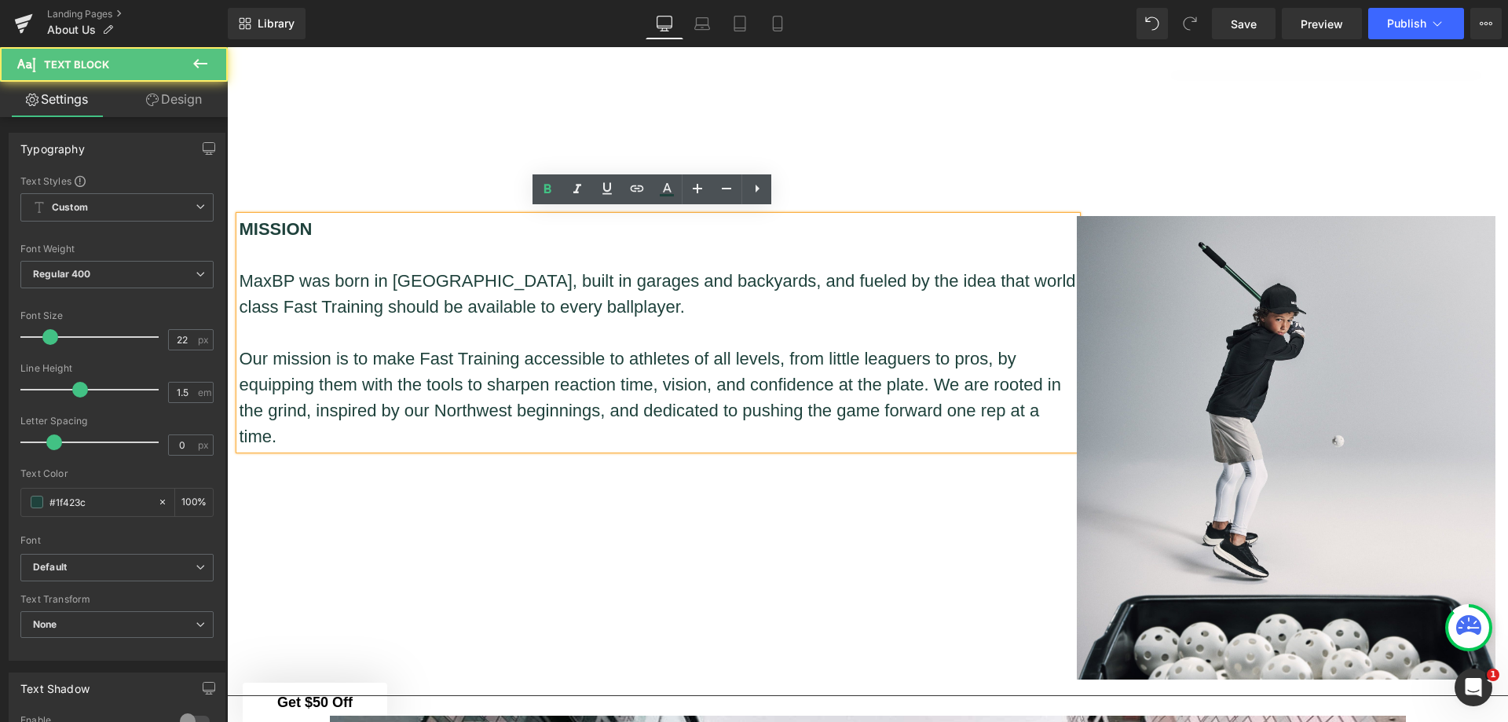
click at [415, 216] on div "MISSION MaxBP was born in Portland, built in garages and backyards, and fueled …" at bounding box center [659, 332] width 838 height 233
click at [414, 197] on div "MISSION MaxBP was born in Portland, built in garages and backyards, and fueled …" at bounding box center [868, 440] width 1257 height 496
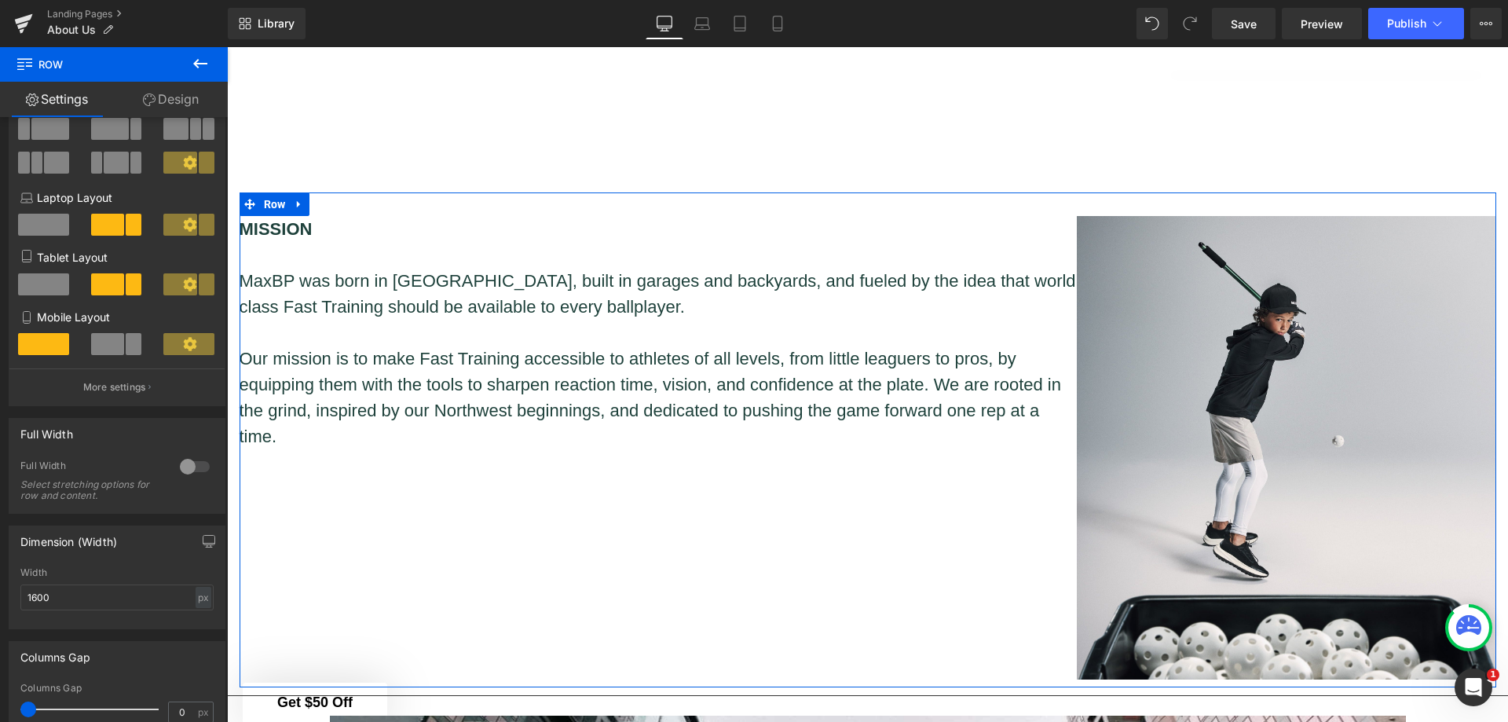
scroll to position [157, 0]
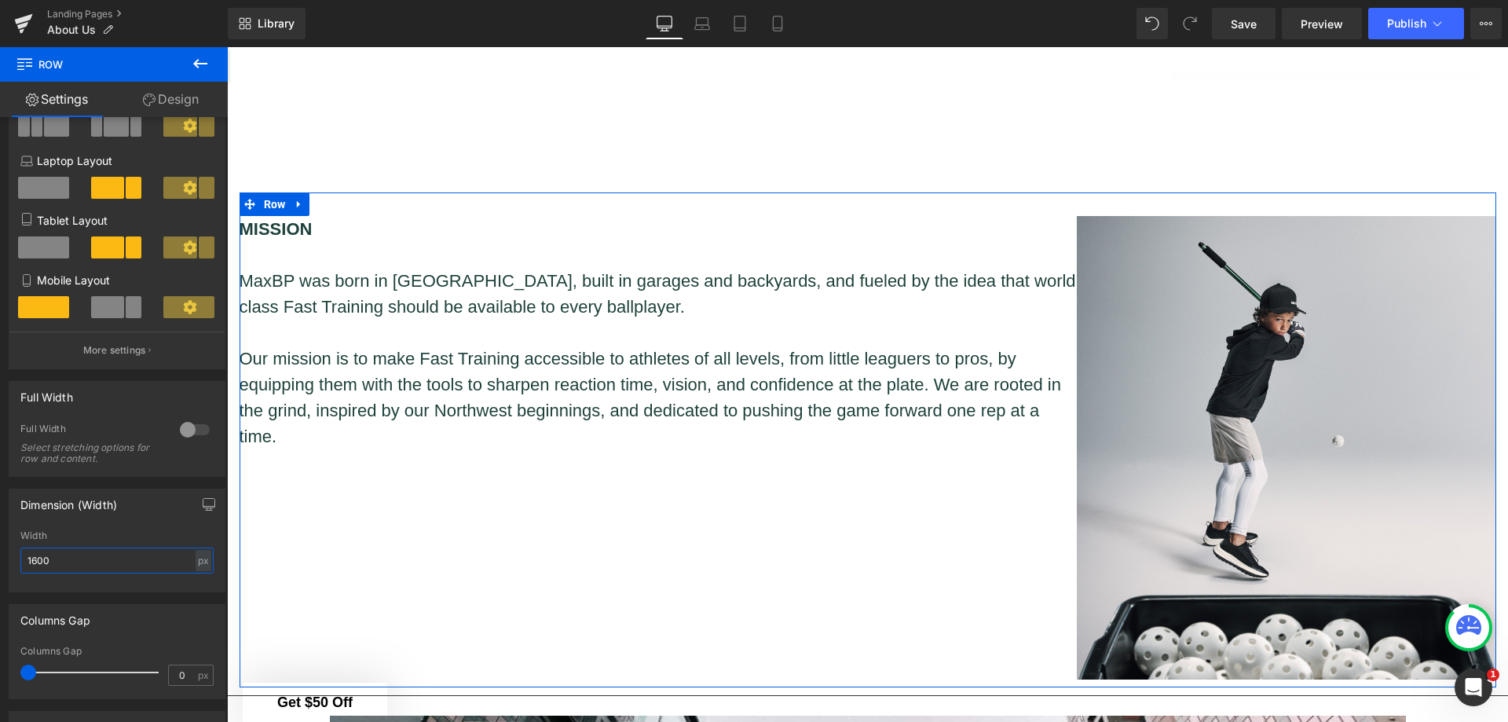
drag, startPoint x: 89, startPoint y: 556, endPoint x: 0, endPoint y: 558, distance: 88.8
click at [0, 558] on div "Dimension (Width) 1600px Width 1600 px % px" at bounding box center [117, 534] width 235 height 115
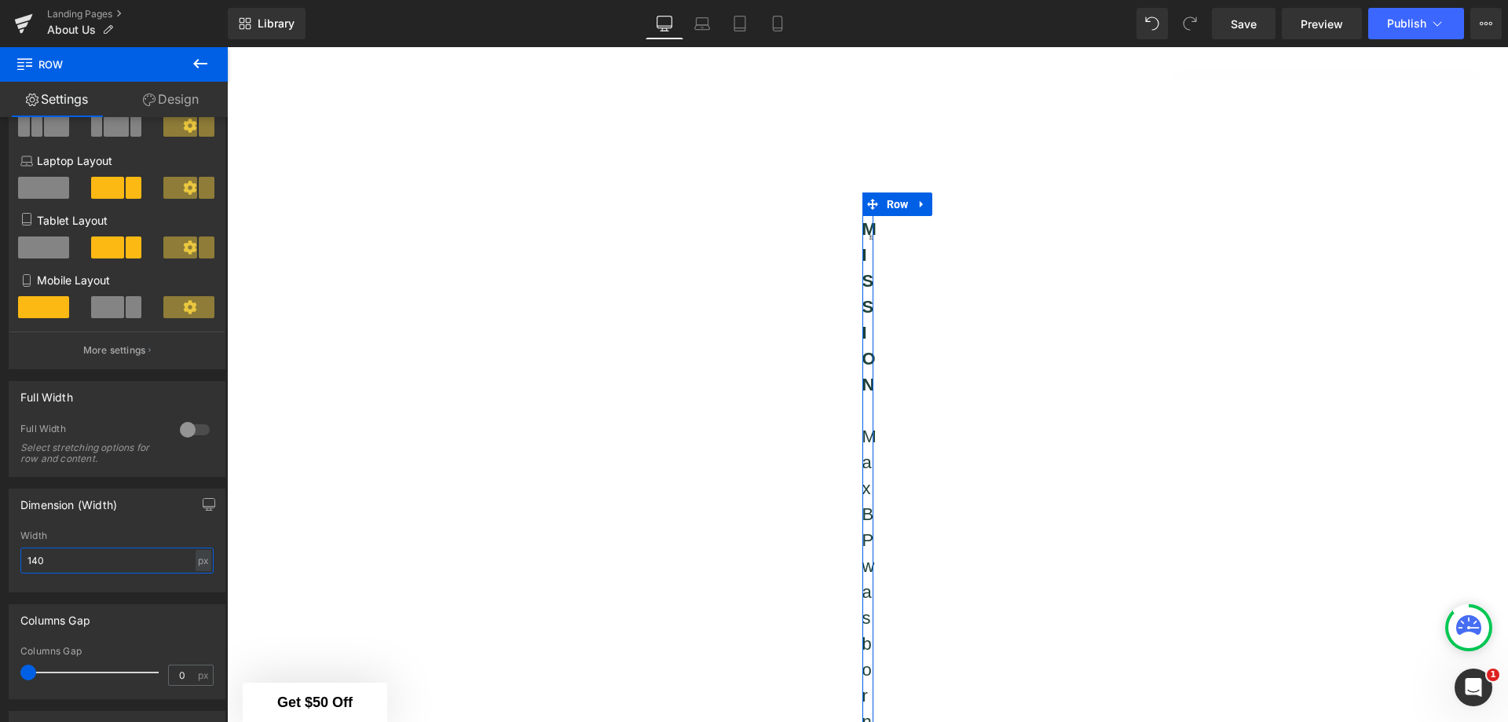
type input "1400"
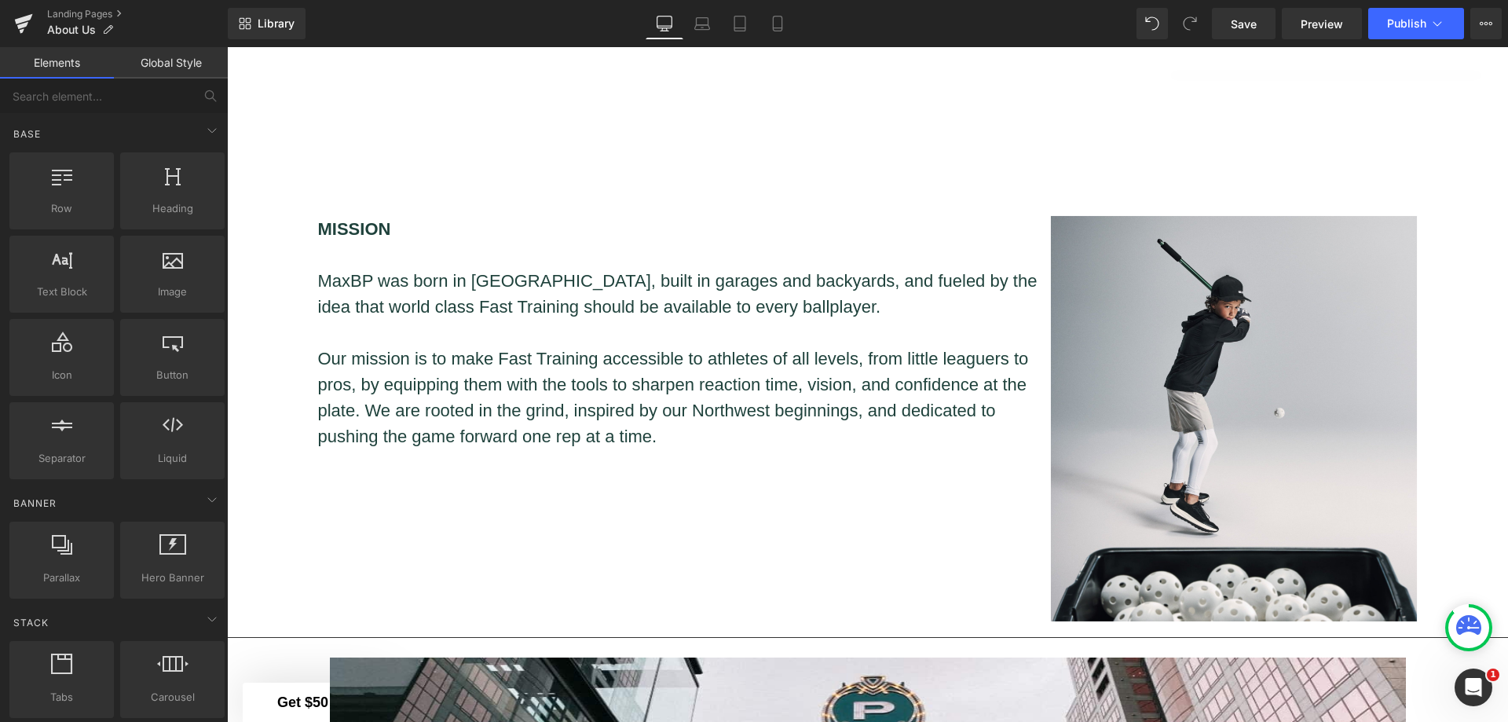
click at [265, 452] on div "Hero Banner Youtube Row Separator MISSION MaxBP was born in Portland, built in …" at bounding box center [867, 684] width 1281 height 3395
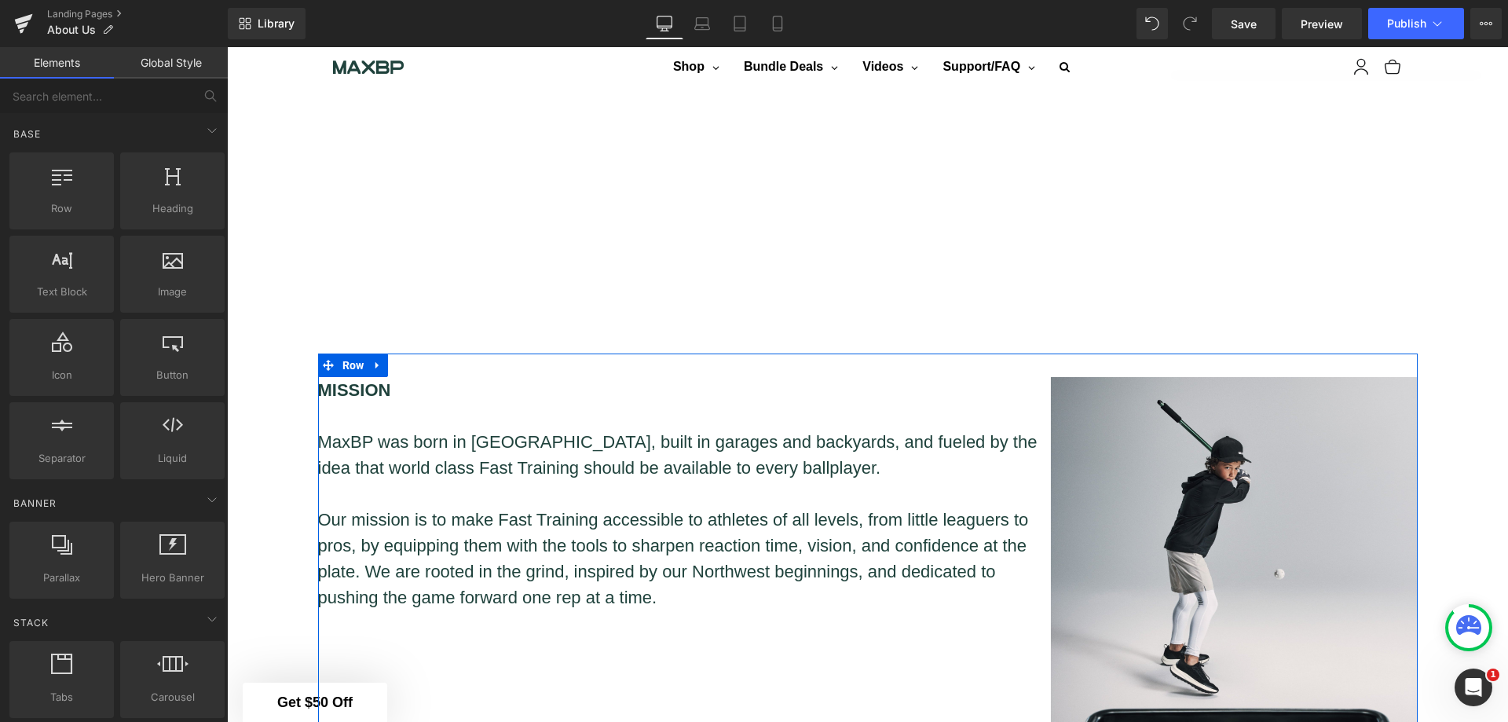
scroll to position [889, 0]
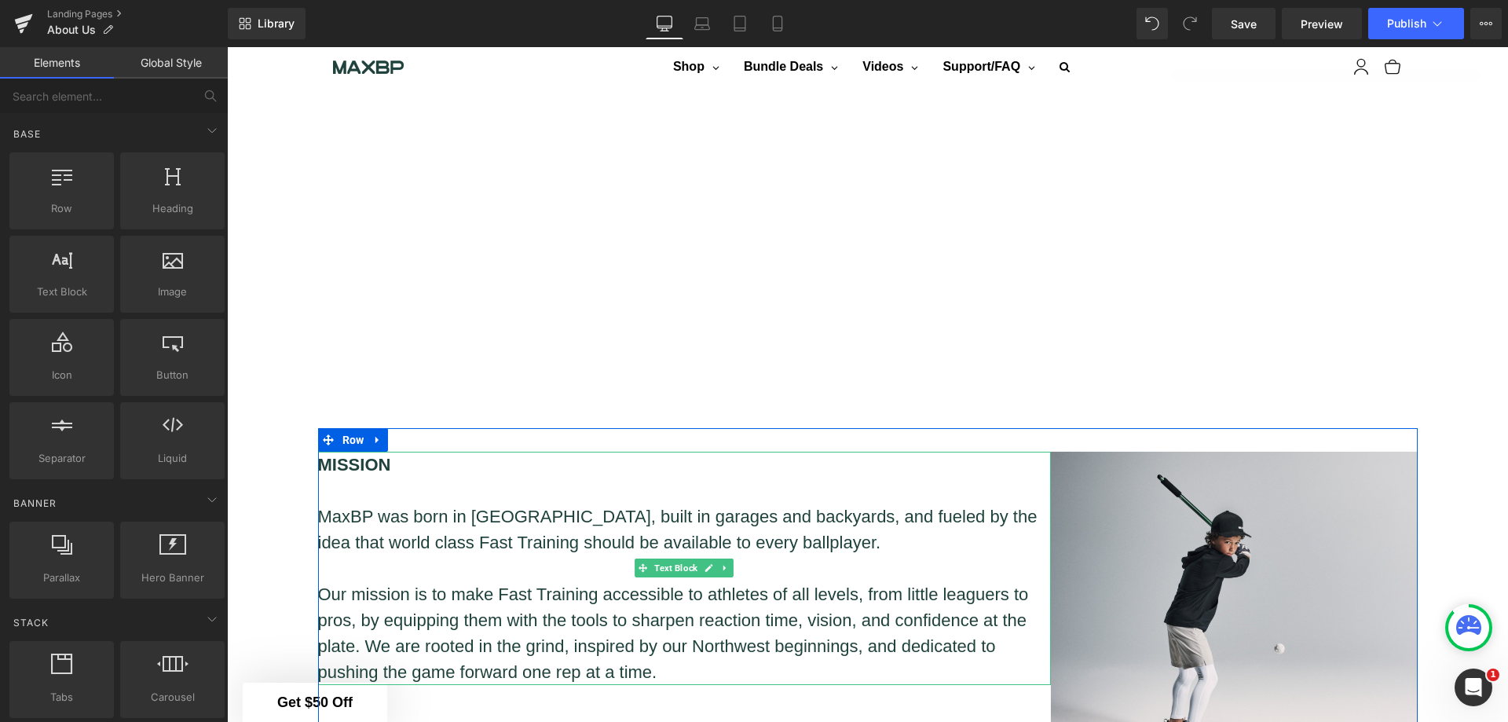
click at [892, 581] on p "Our mission is to make Fast Training accessible to athletes of all levels, from…" at bounding box center [684, 633] width 733 height 104
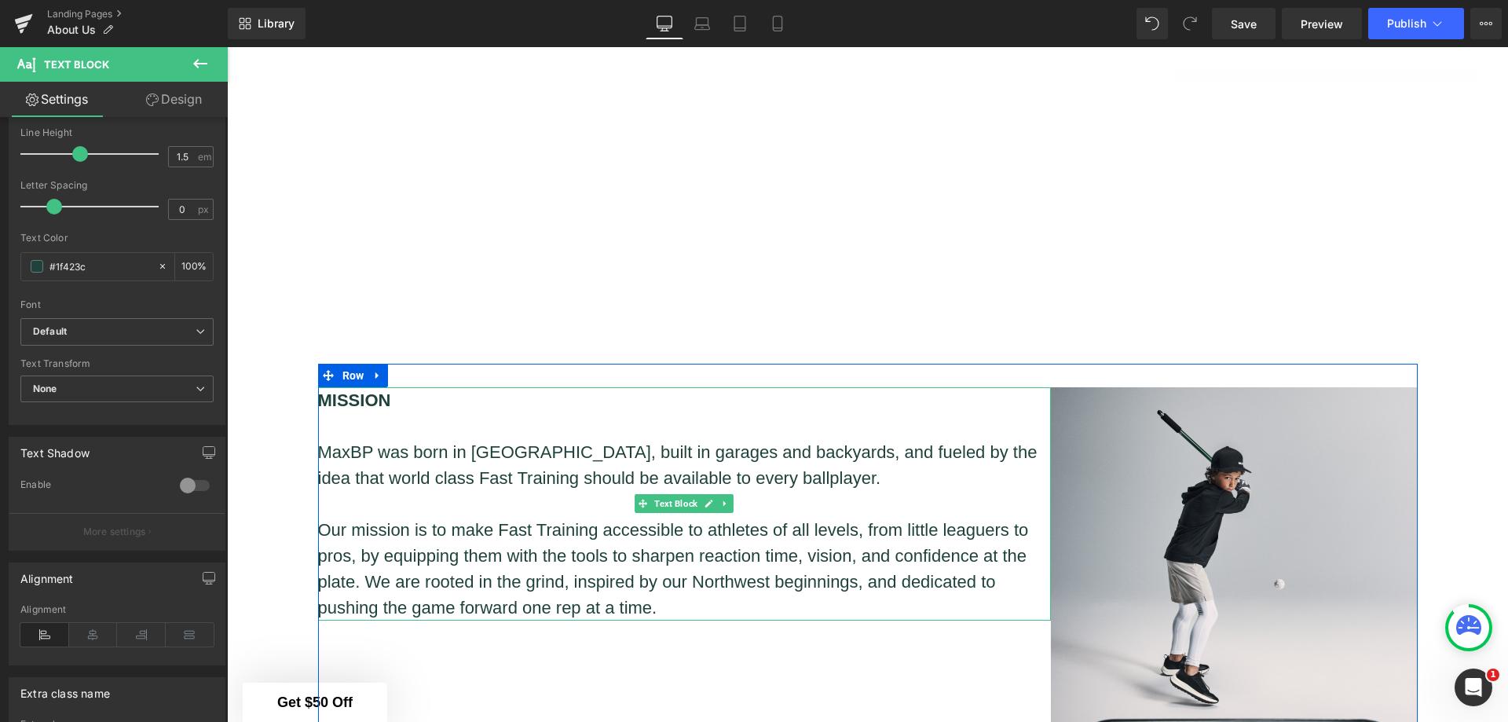
scroll to position [1125, 0]
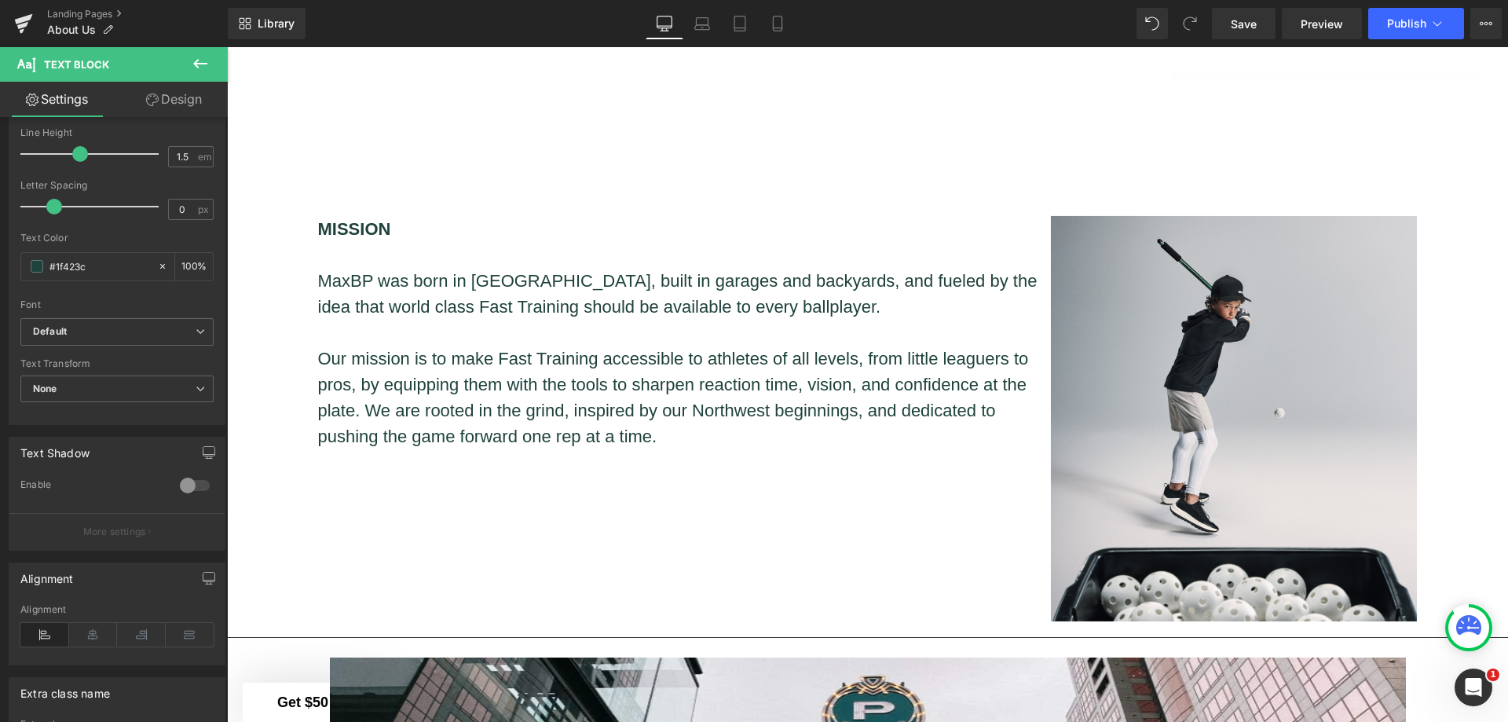
click at [1243, 27] on span "Save" at bounding box center [1244, 24] width 26 height 16
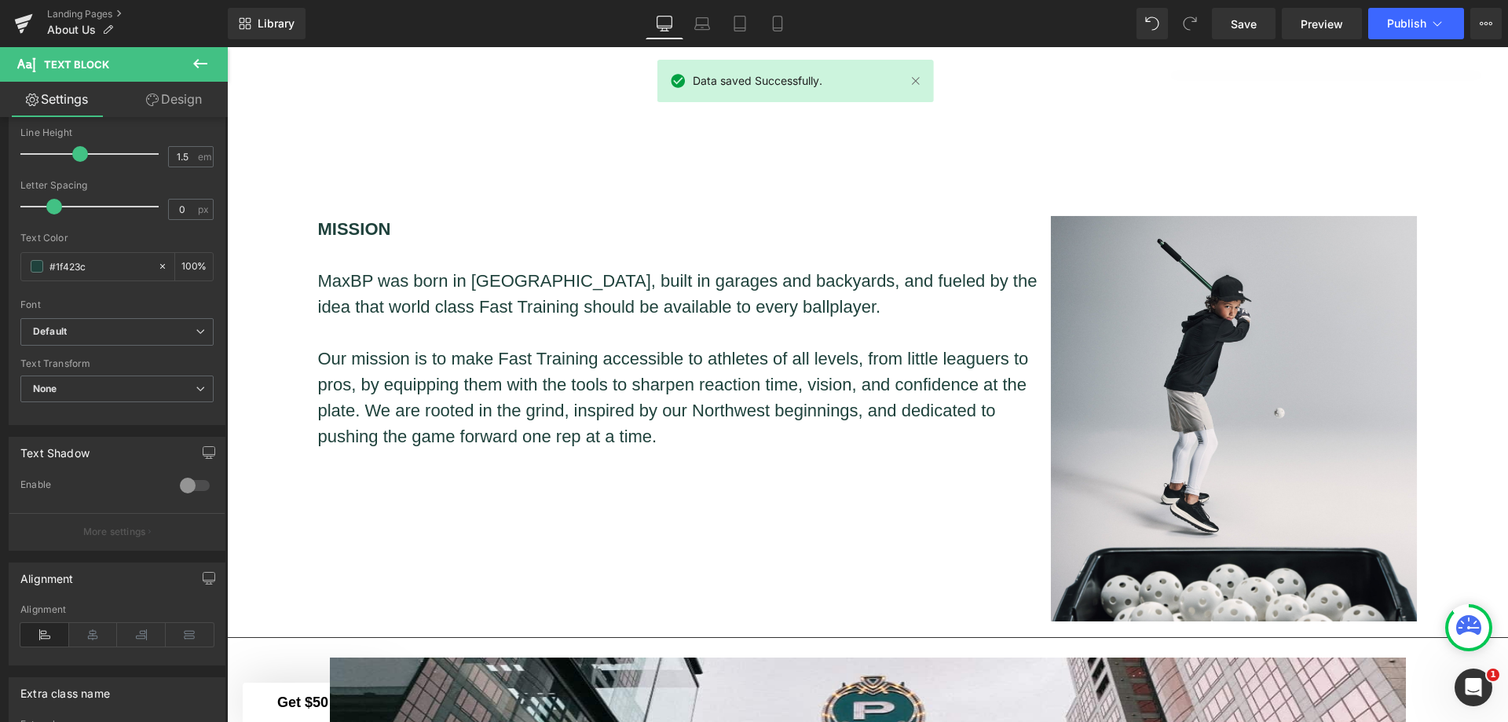
click at [1327, 24] on span "Preview" at bounding box center [1322, 24] width 42 height 16
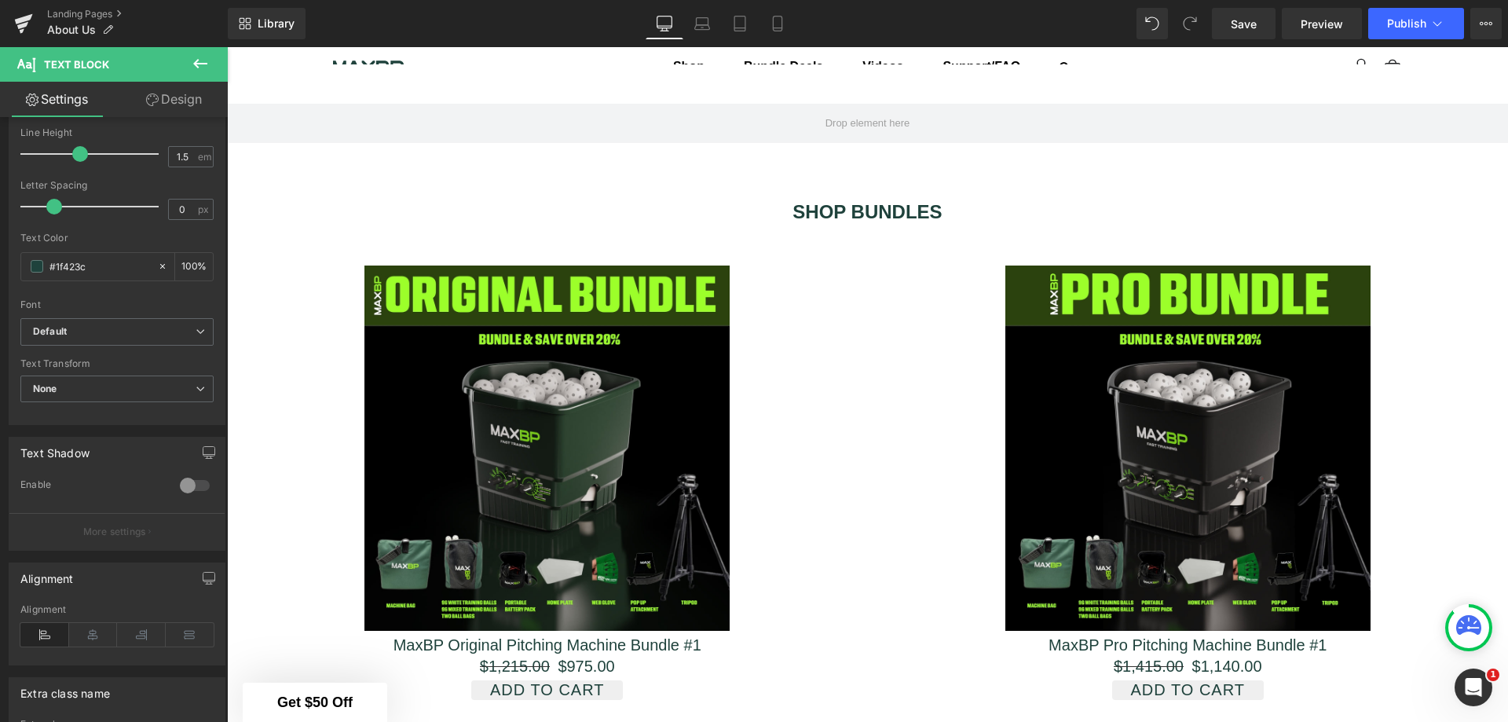
scroll to position [2539, 0]
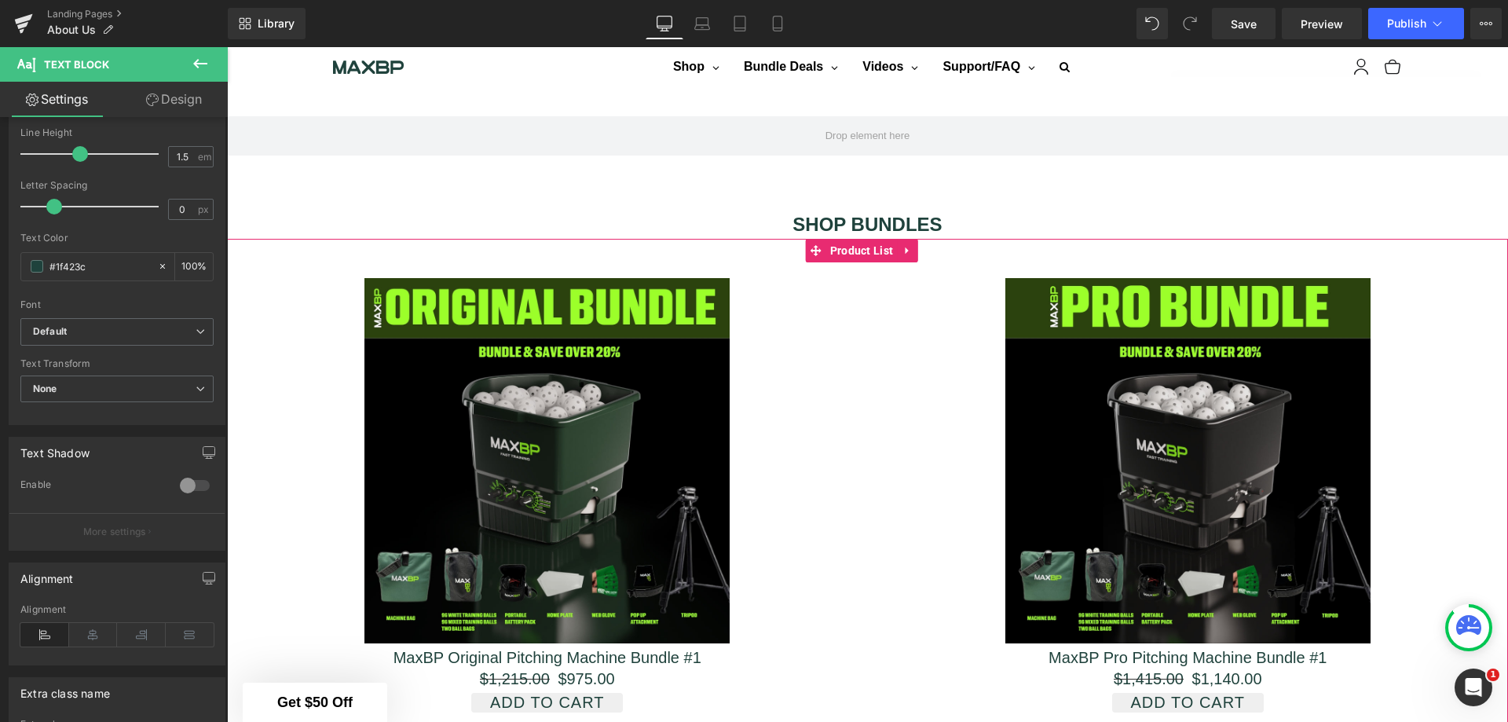
click at [868, 514] on div "Sale Off (P) Image MaxBP Pro Pitching Machine Bundle #1 (P) Title $1,415.00 $1,…" at bounding box center [1188, 495] width 641 height 467
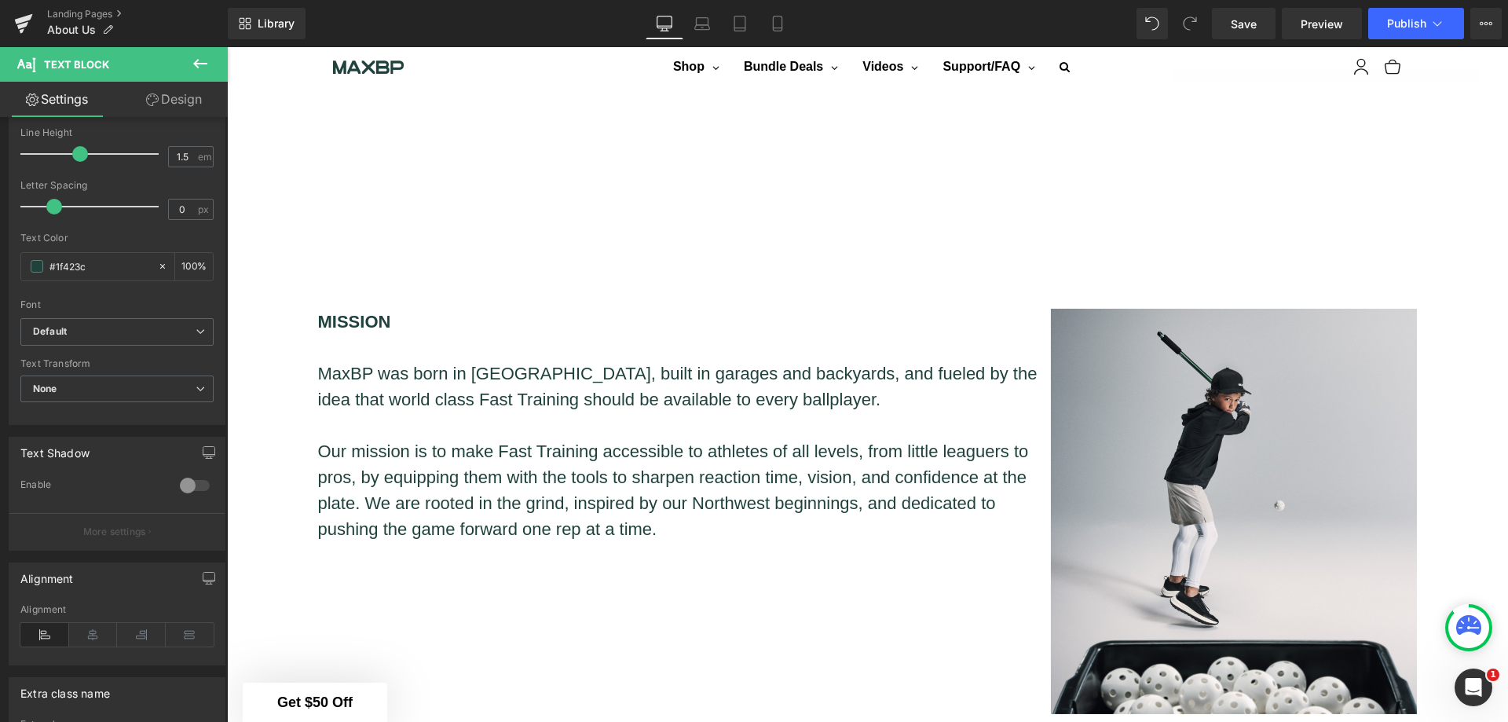
scroll to position [811, 0]
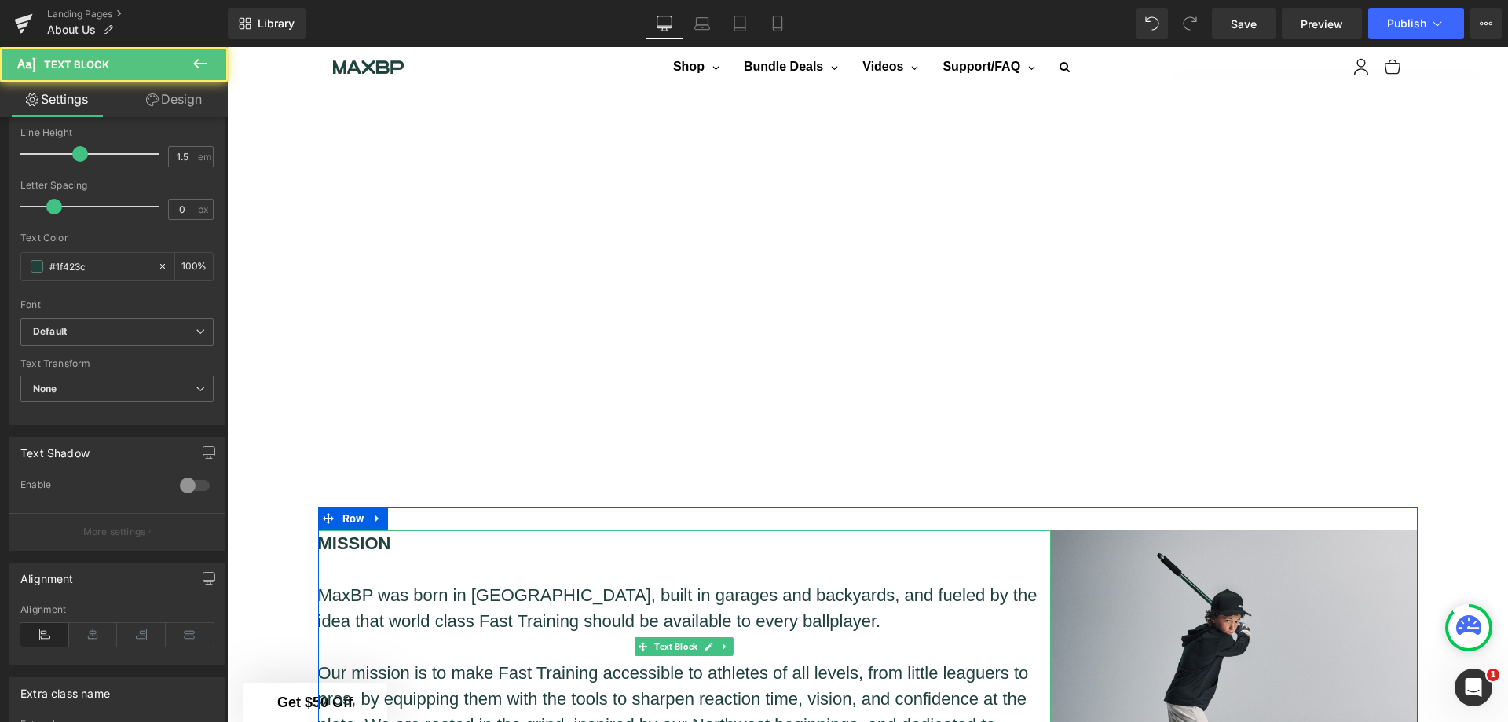
click at [371, 538] on strong "MISSION" at bounding box center [354, 543] width 73 height 20
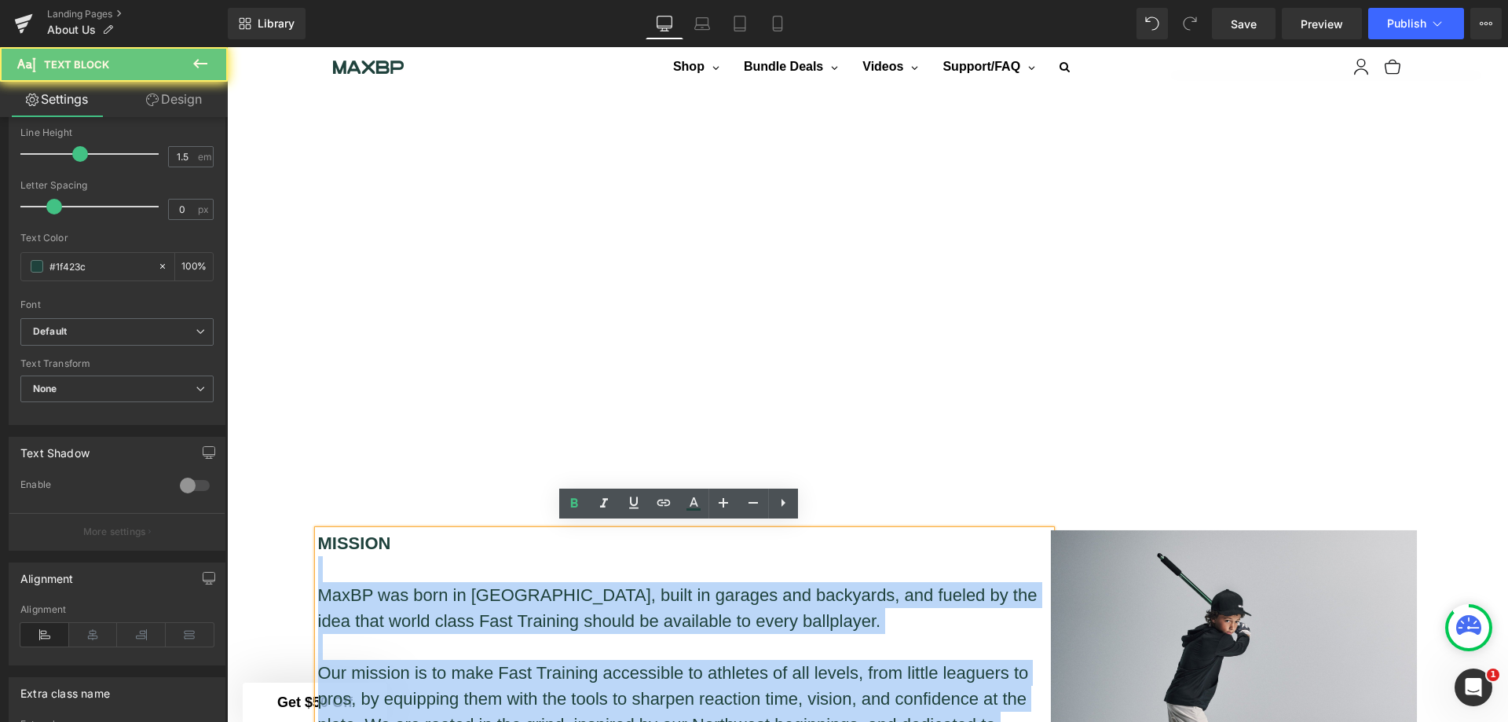
drag, startPoint x: 391, startPoint y: 537, endPoint x: 310, endPoint y: 532, distance: 81.1
click at [318, 532] on div "MISSION MaxBP was born in Portland, built in garages and backyards, and fueled …" at bounding box center [684, 646] width 733 height 233
click at [362, 556] on p at bounding box center [684, 569] width 733 height 26
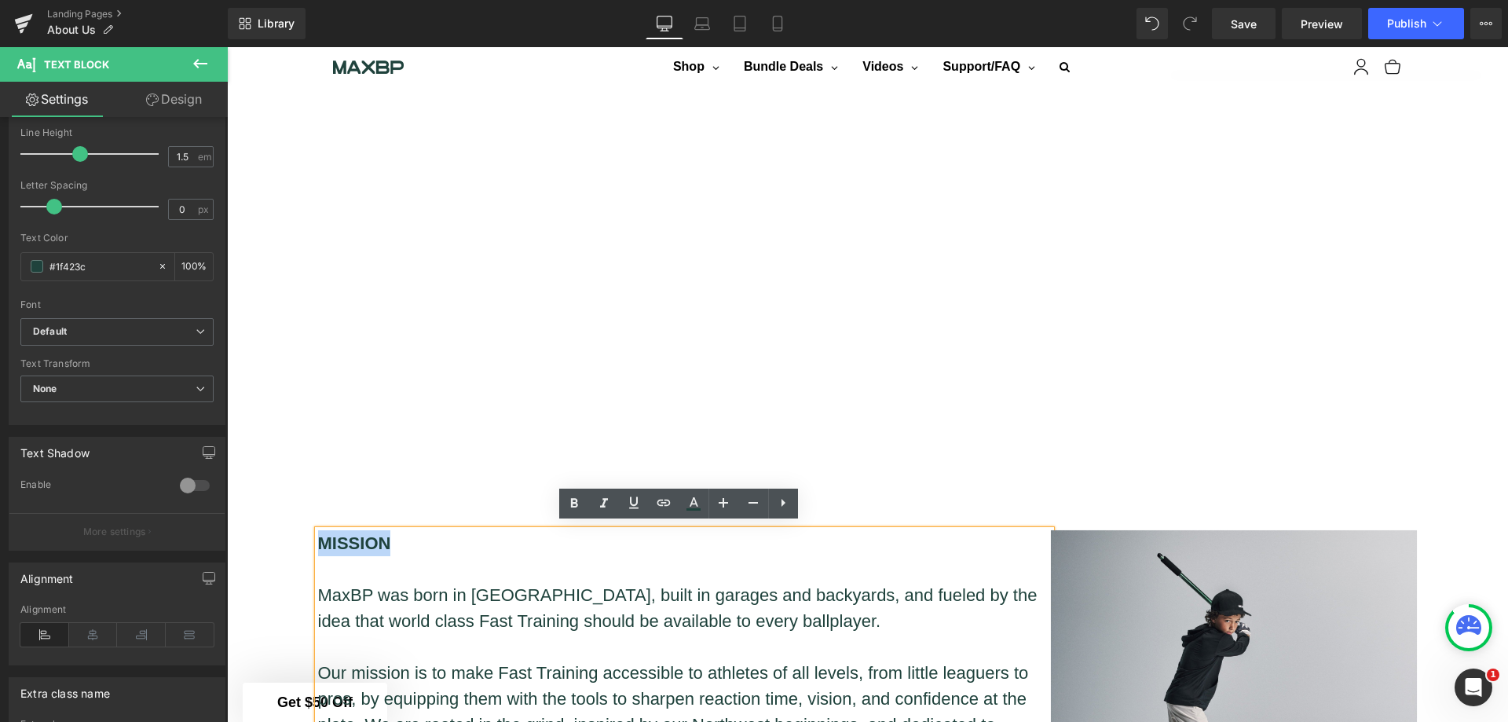
drag, startPoint x: 393, startPoint y: 538, endPoint x: 301, endPoint y: 536, distance: 91.9
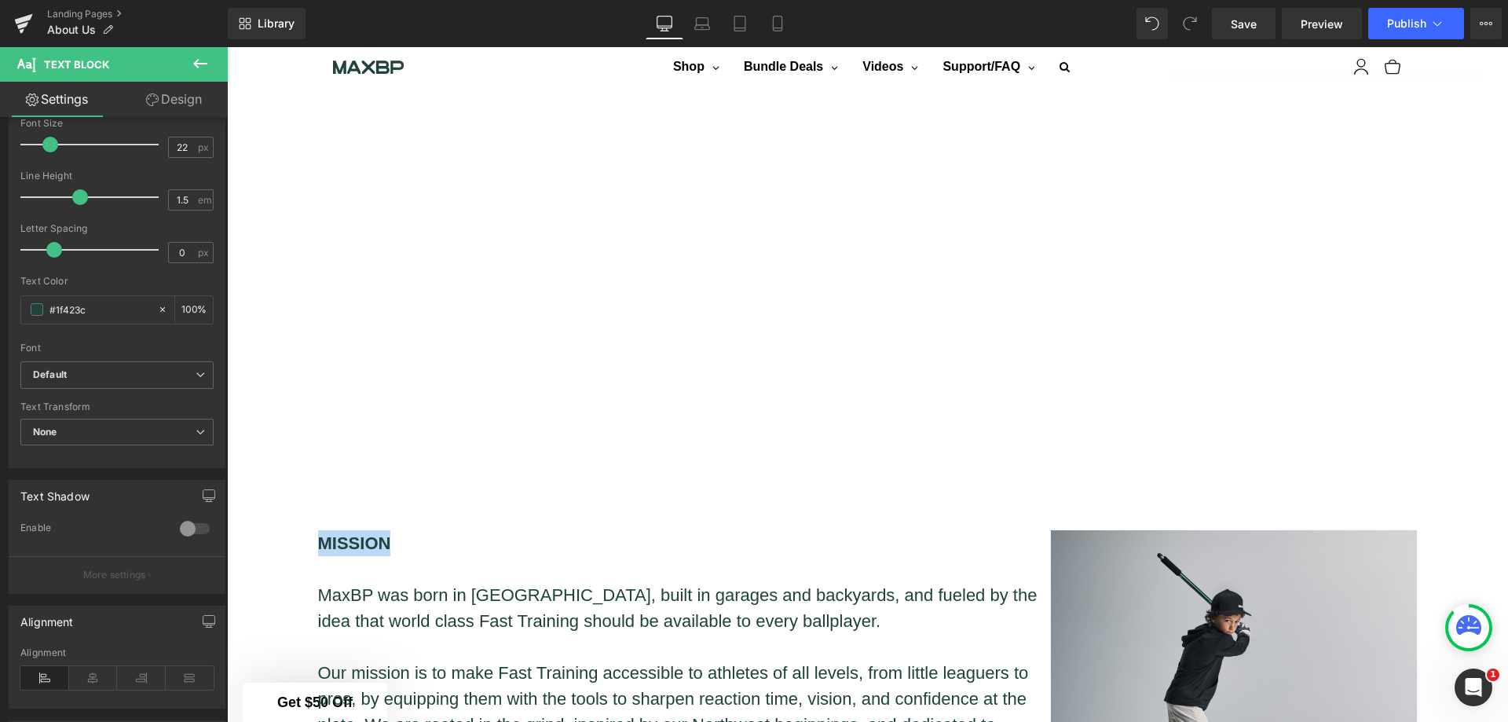
scroll to position [157, 0]
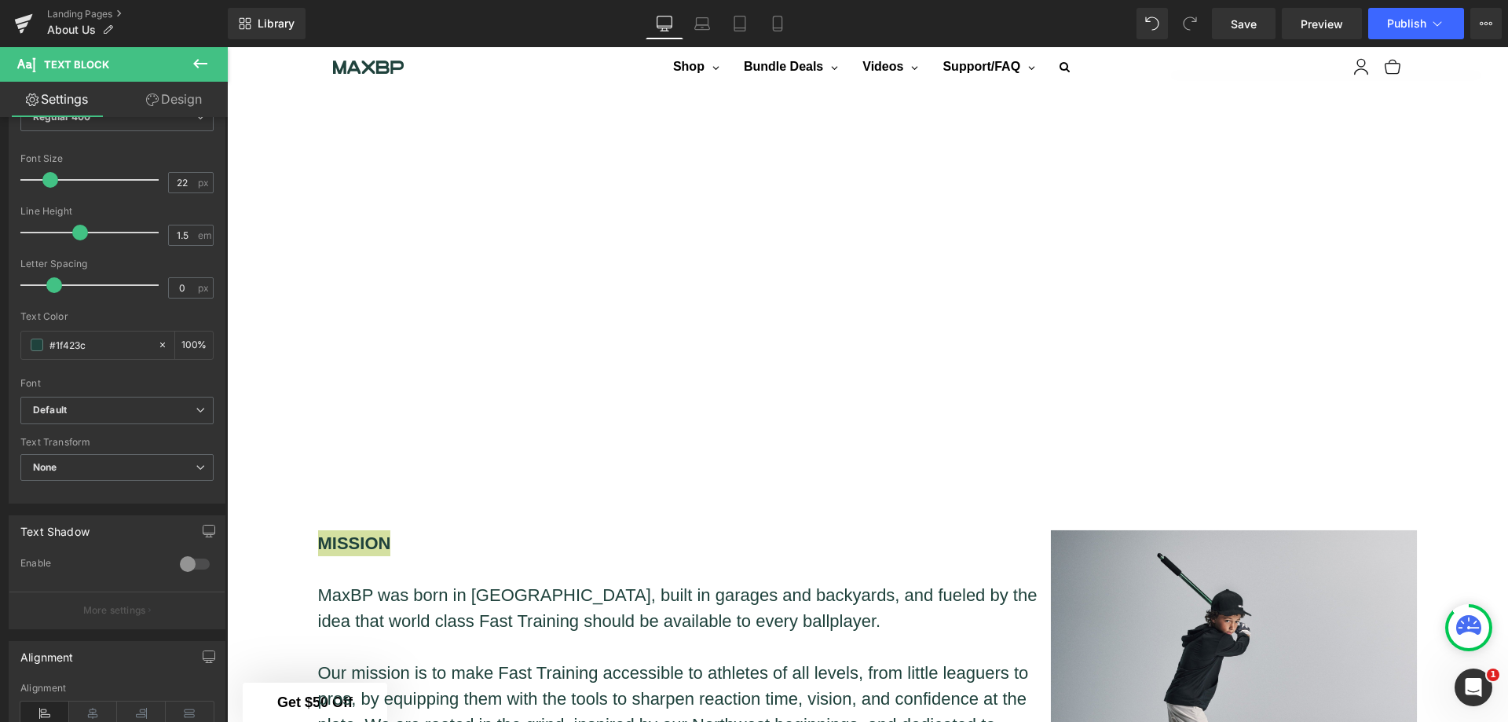
type input "21"
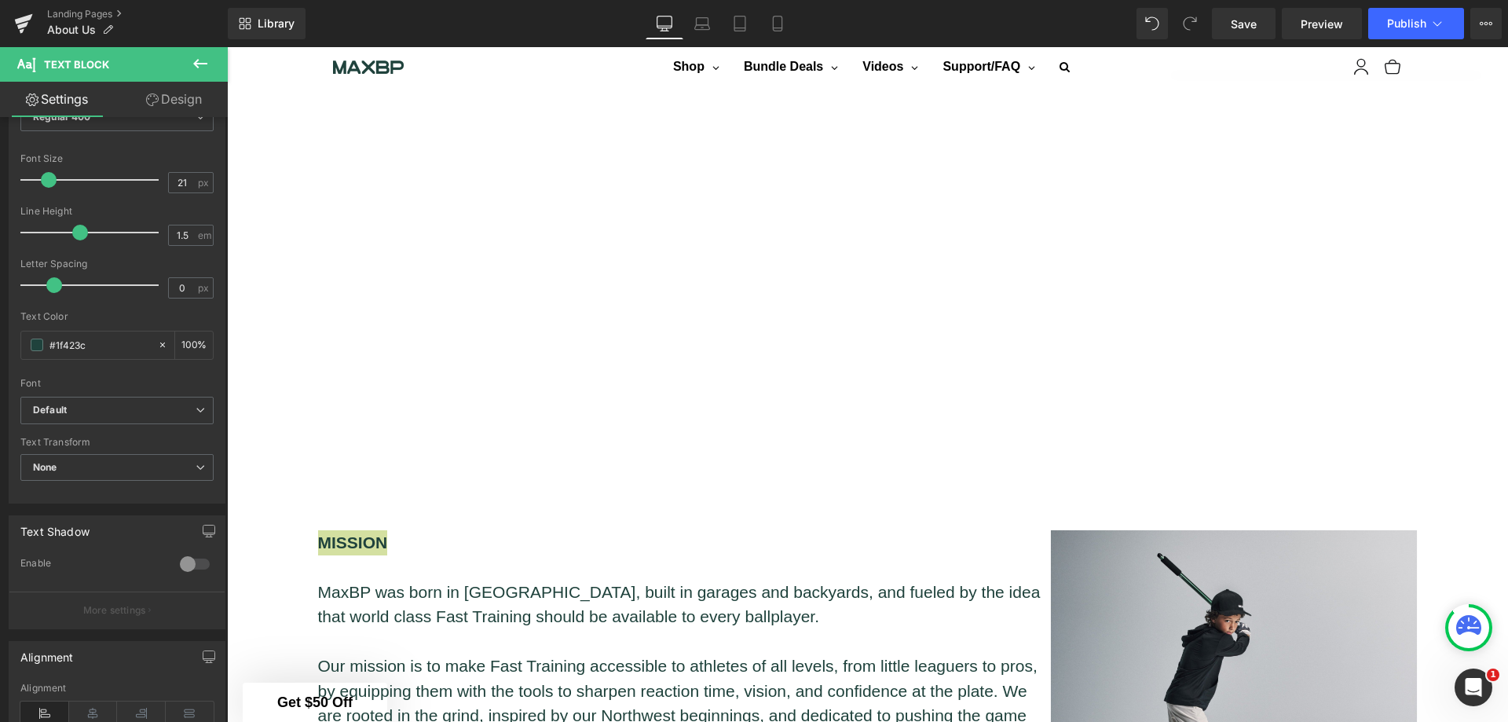
click at [46, 178] on span at bounding box center [49, 180] width 16 height 16
click at [500, 582] on p "MaxBP was born in Portland, built in garages and backyards, and fueled by the i…" at bounding box center [684, 604] width 733 height 49
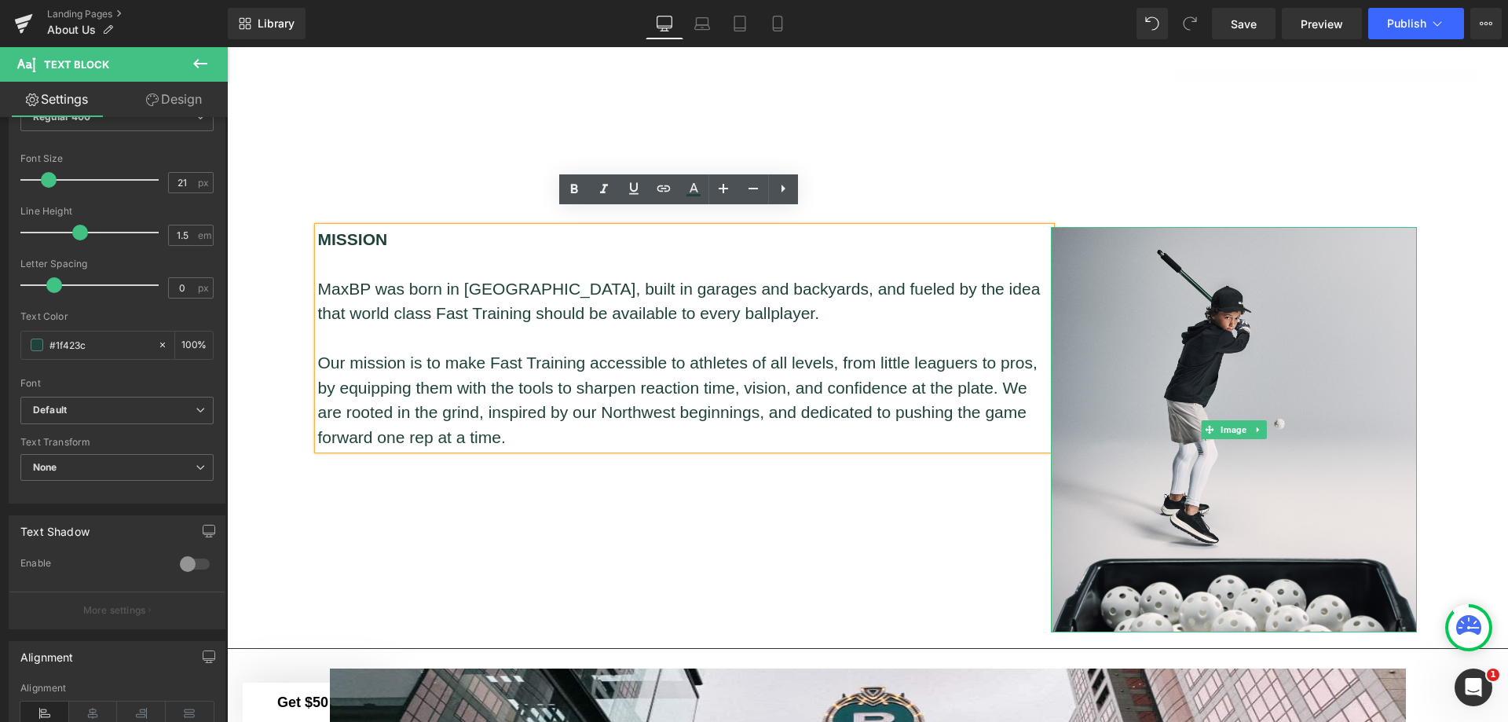
scroll to position [1125, 0]
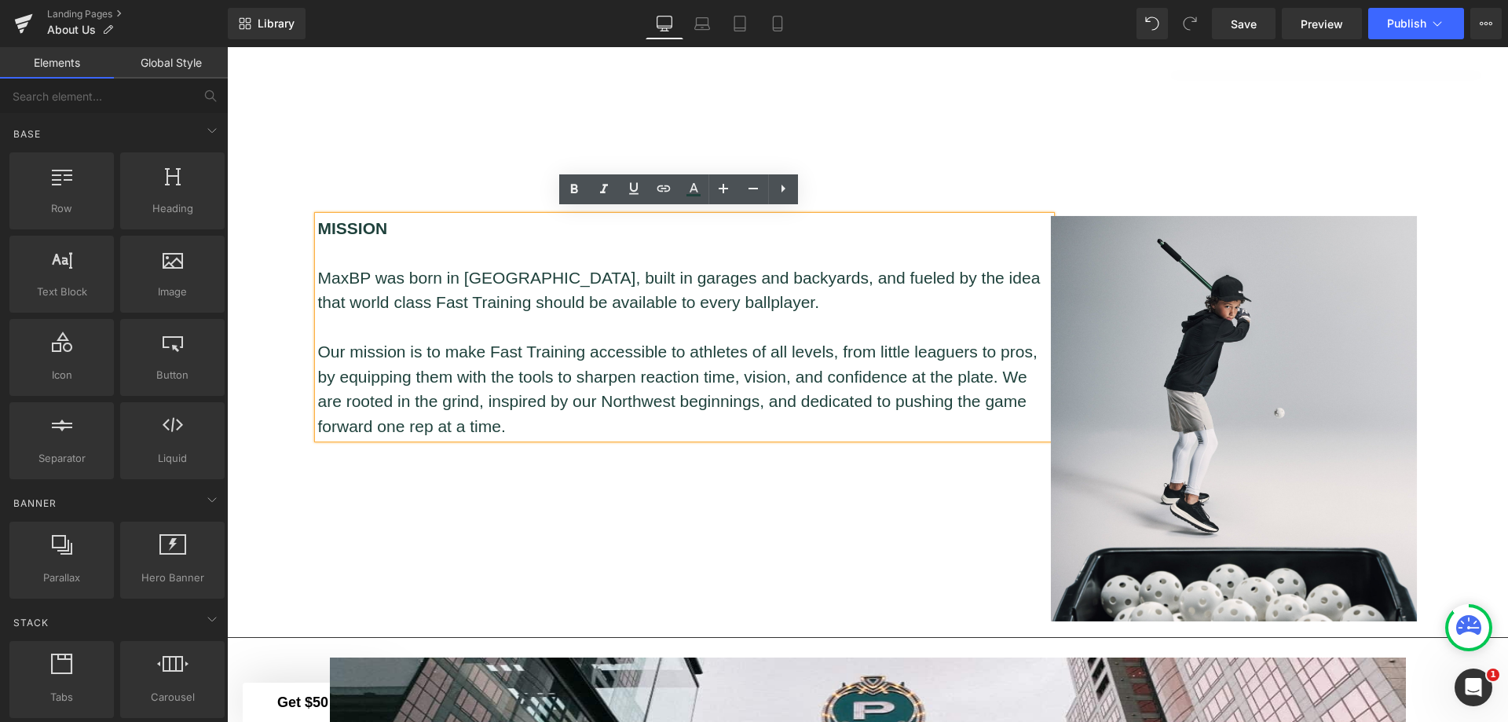
click at [1486, 478] on div "Hero Banner Youtube Row Separator MISSION MaxBP was born in Portland, built in …" at bounding box center [867, 684] width 1281 height 3395
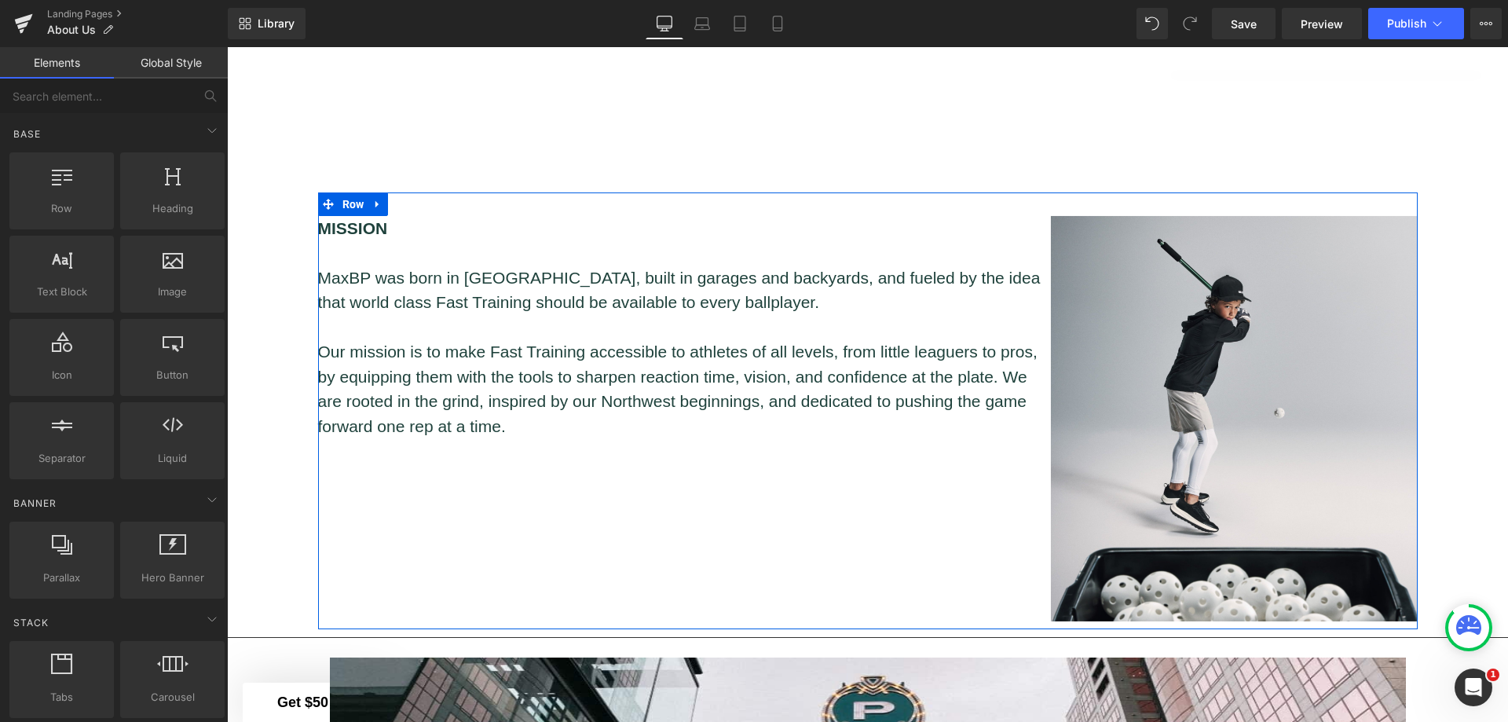
click at [781, 317] on p at bounding box center [684, 327] width 733 height 25
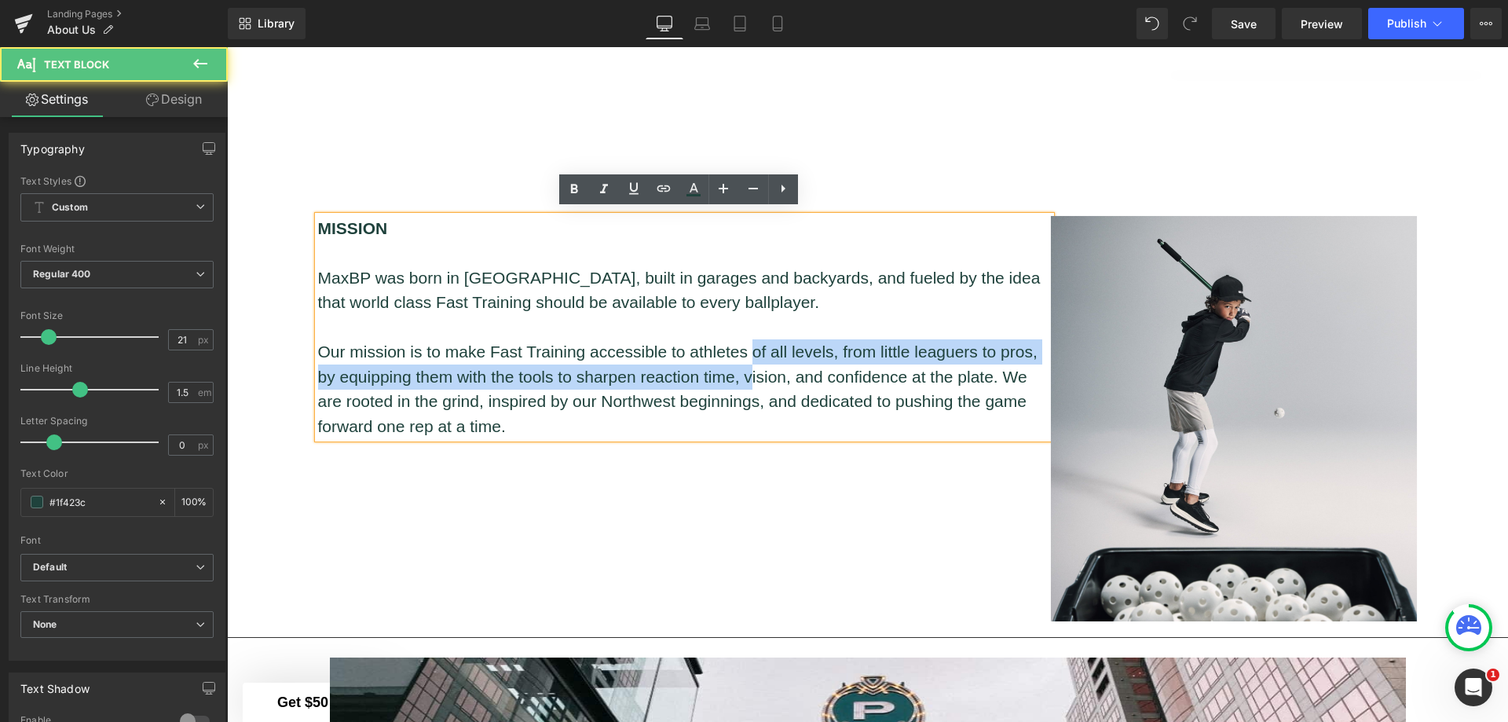
drag, startPoint x: 750, startPoint y: 335, endPoint x: 748, endPoint y: 364, distance: 28.4
click at [748, 364] on p "Our mission is to make Fast Training accessible to athletes of all levels, from…" at bounding box center [684, 388] width 733 height 99
click at [1170, 349] on img at bounding box center [1234, 419] width 367 height 406
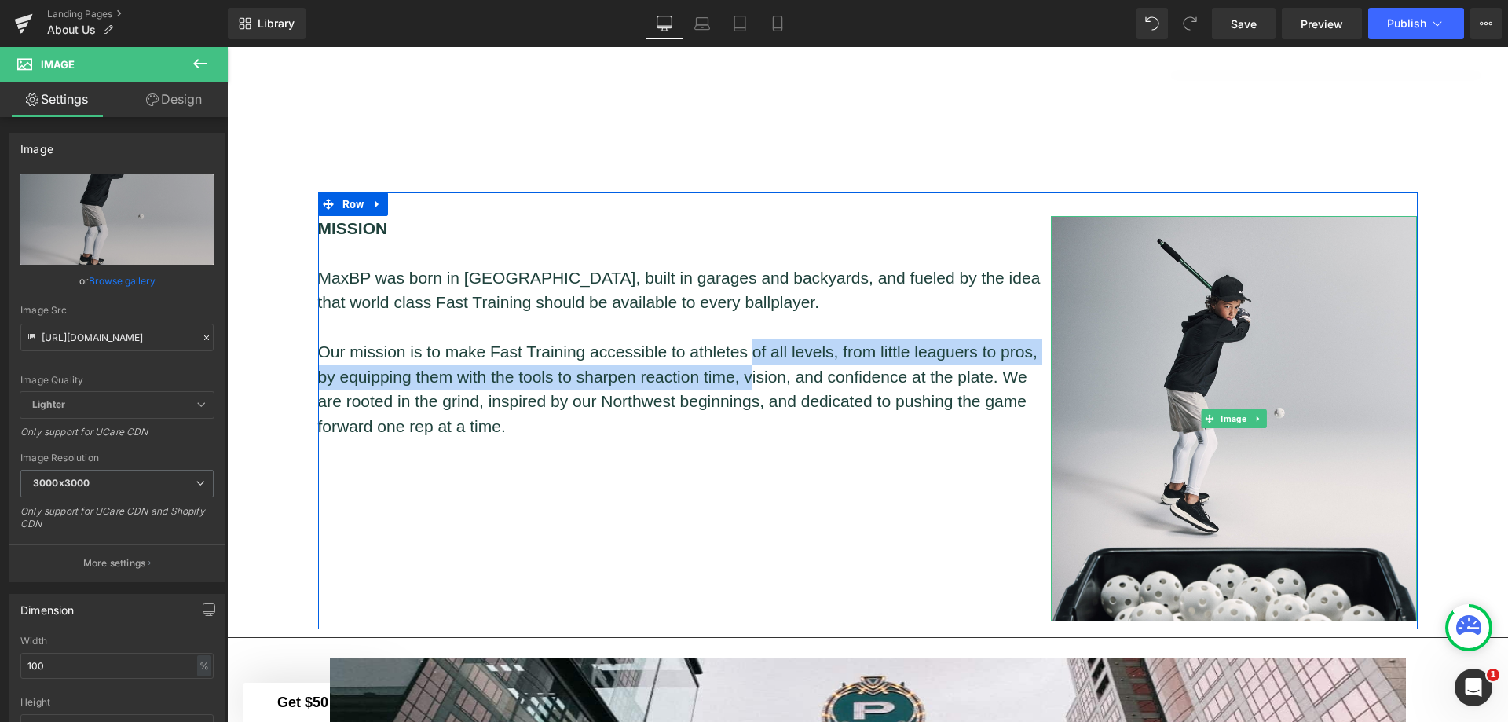
click at [1148, 258] on img at bounding box center [1234, 419] width 367 height 406
click at [1267, 332] on img at bounding box center [1234, 419] width 367 height 406
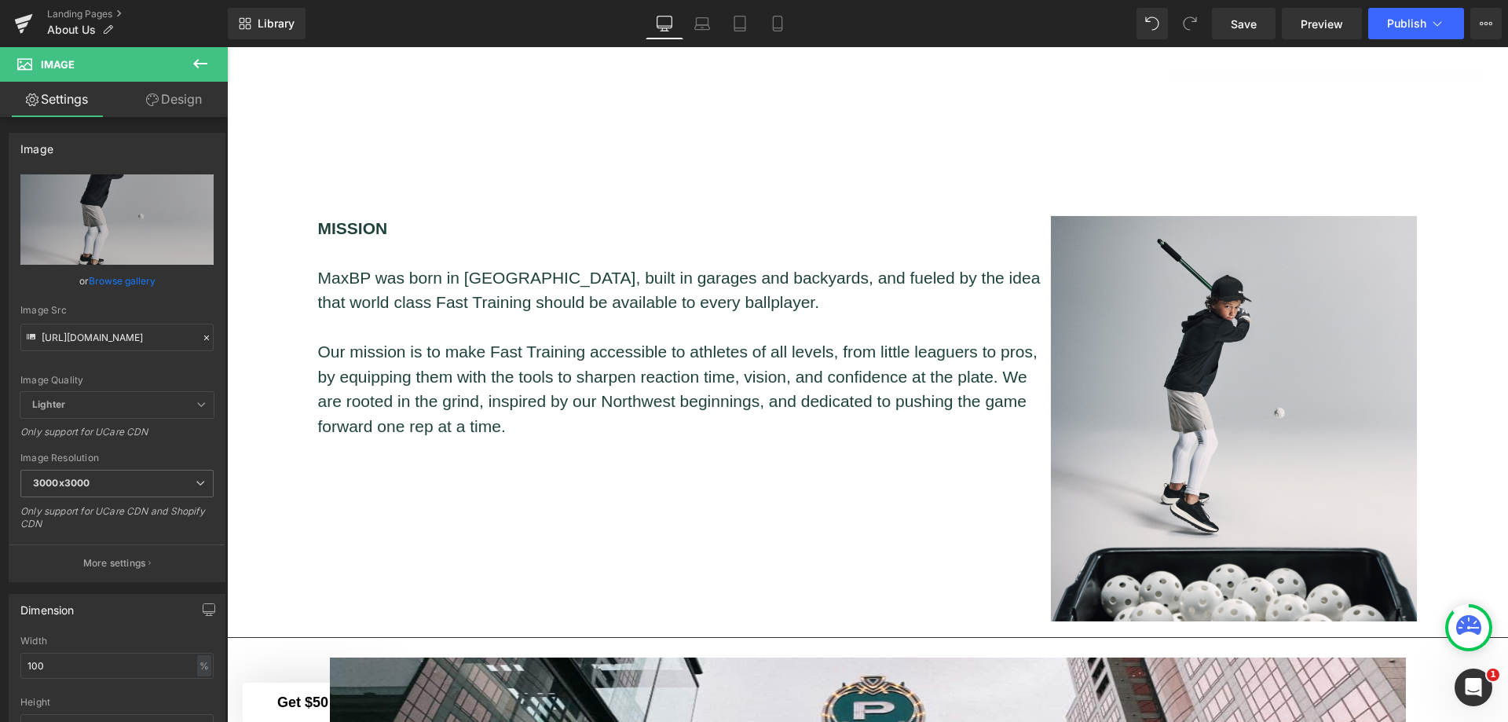
click at [1463, 317] on div "Hero Banner Youtube Row Separator MISSION MaxBP was born in Portland, built in …" at bounding box center [867, 684] width 1281 height 3395
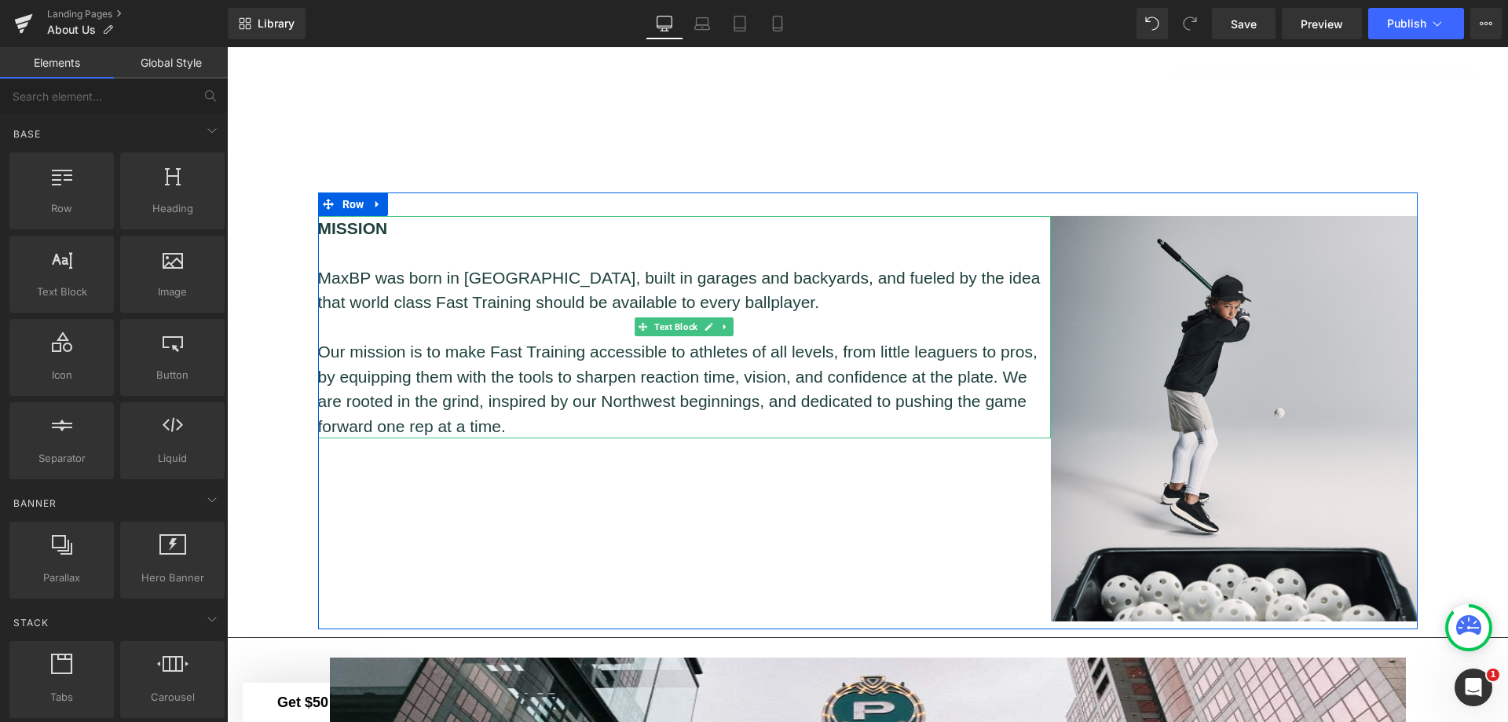
click at [965, 298] on p "MaxBP was born in Portland, built in garages and backyards, and fueled by the i…" at bounding box center [684, 289] width 733 height 49
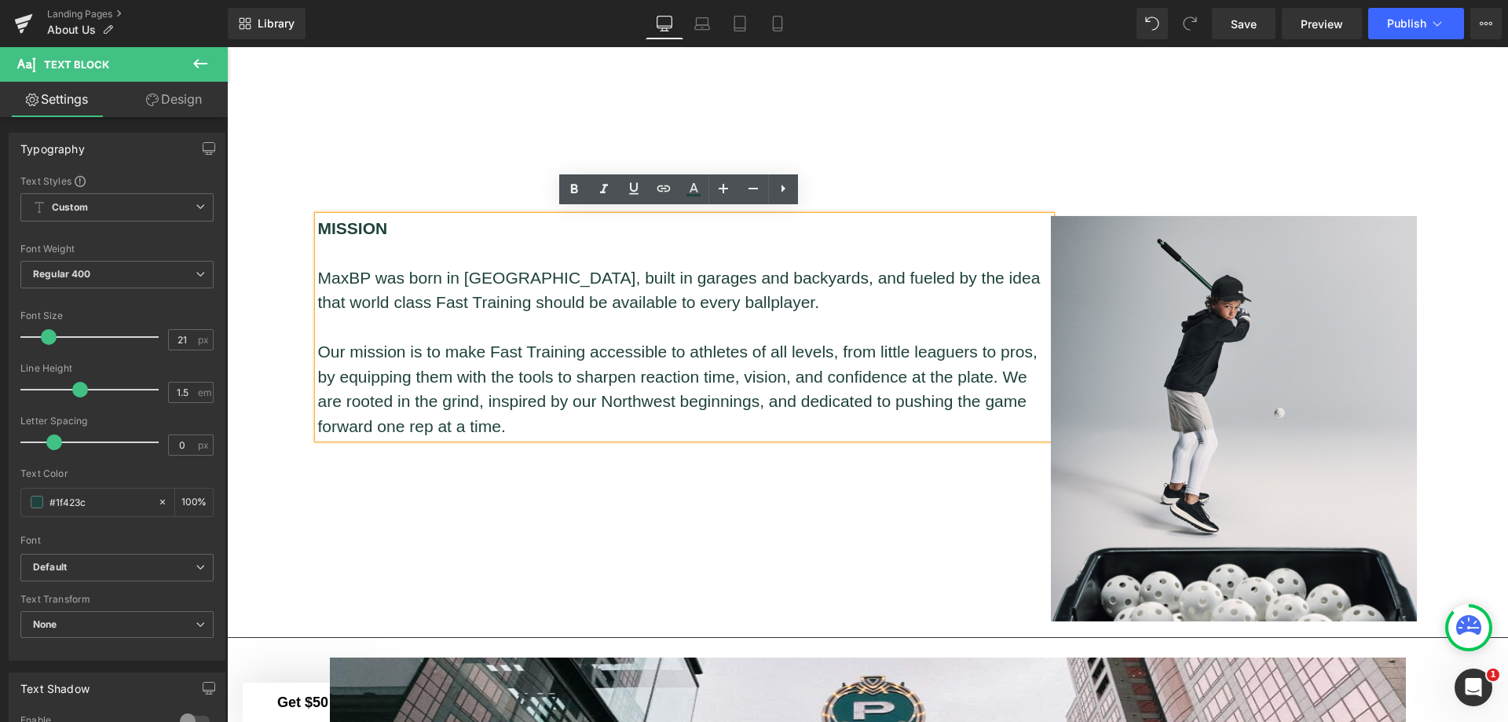
click at [1460, 247] on div "Hero Banner Youtube Row Separator MISSION MaxBP was born in Portland, built in …" at bounding box center [867, 684] width 1281 height 3395
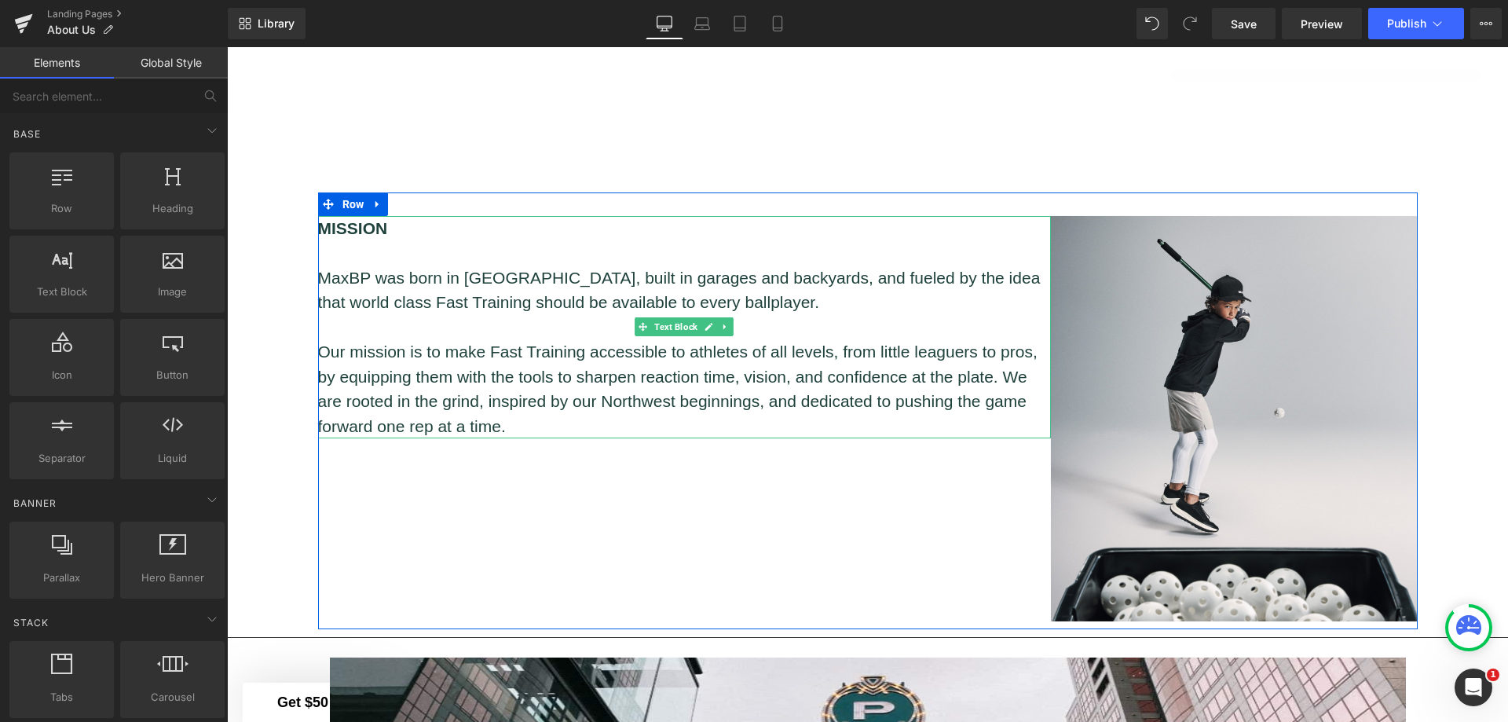
click at [420, 290] on p "MaxBP was born in Portland, built in garages and backyards, and fueled by the i…" at bounding box center [684, 289] width 733 height 49
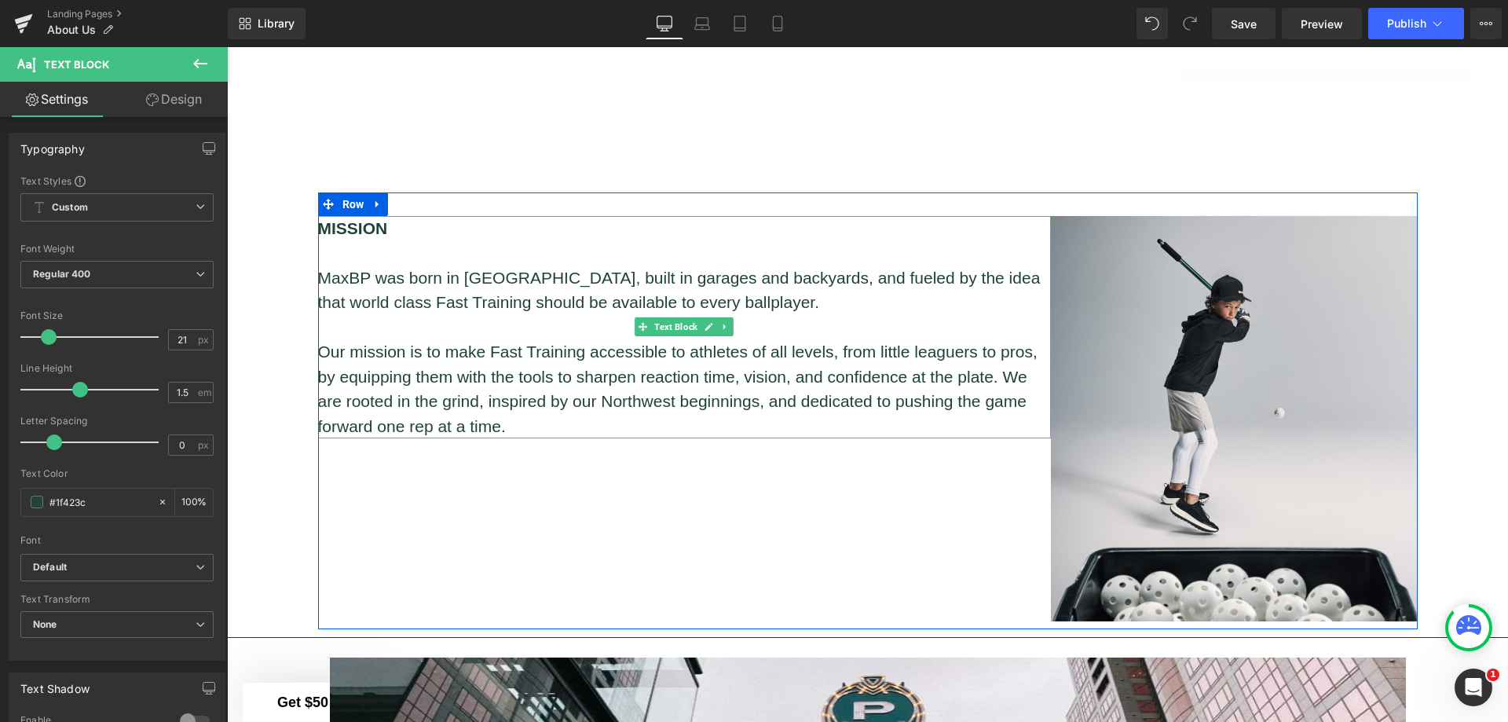
click at [1008, 274] on p "MaxBP was born in Portland, built in garages and backyards, and fueled by the i…" at bounding box center [684, 289] width 733 height 49
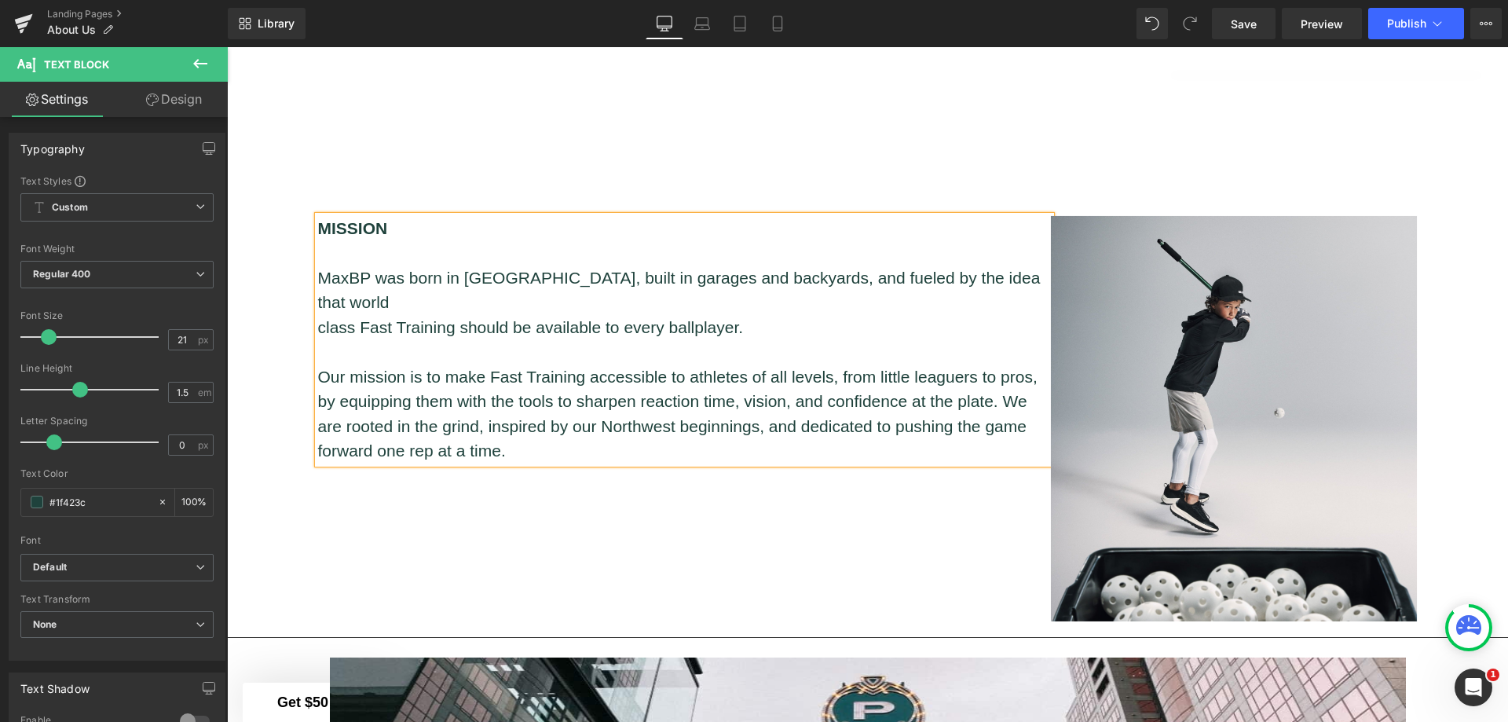
click at [996, 364] on p "Our mission is to make Fast Training accessible to athletes of all levels, from…" at bounding box center [684, 413] width 733 height 99
click at [994, 389] on p "pros, by equipping them with the tools to sharpen reaction time, vision, and co…" at bounding box center [684, 426] width 733 height 75
click at [358, 414] on p "plate. We are rooted in the grind, inspired by our Northwest beginnings, and de…" at bounding box center [684, 438] width 733 height 49
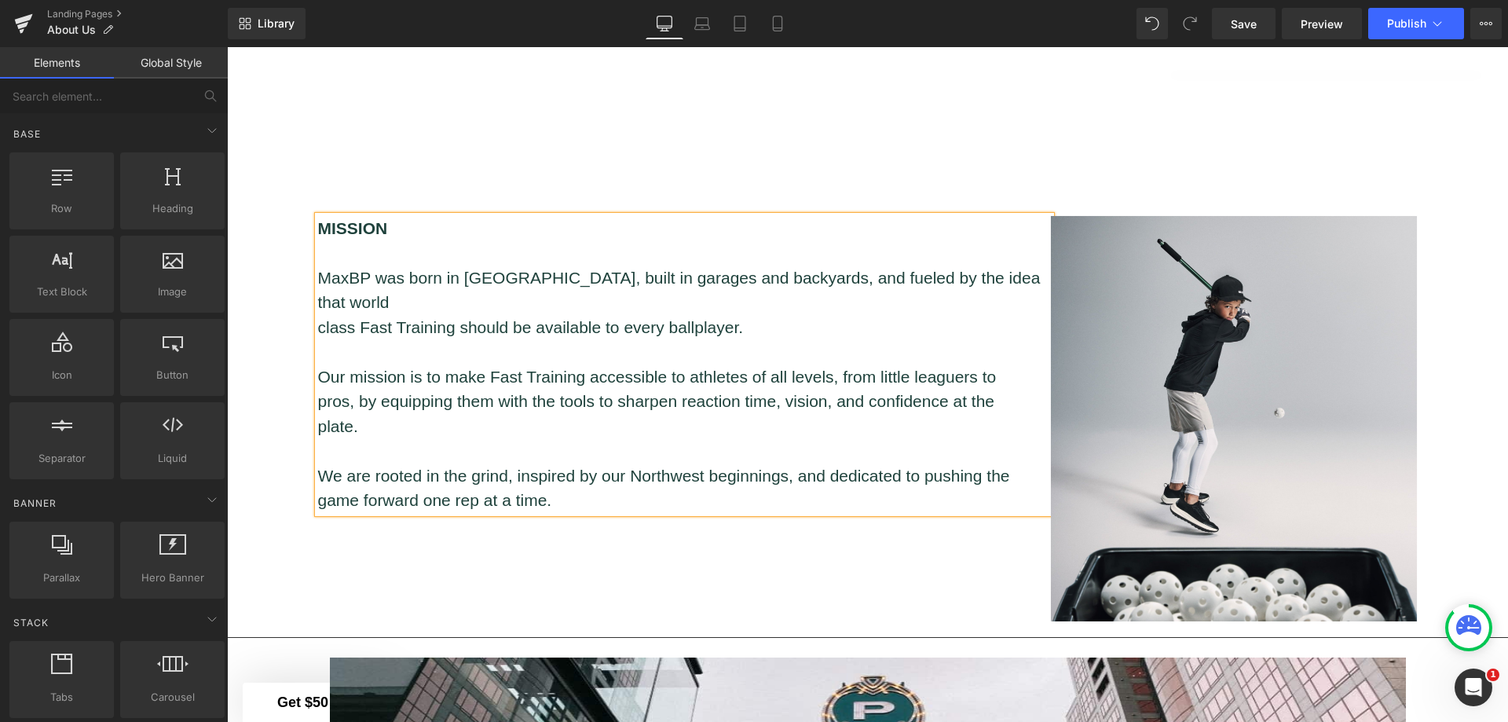
click at [1470, 394] on div "Hero Banner Youtube Row Separator MISSION MaxBP was born in Portland, built in …" at bounding box center [867, 684] width 1281 height 3395
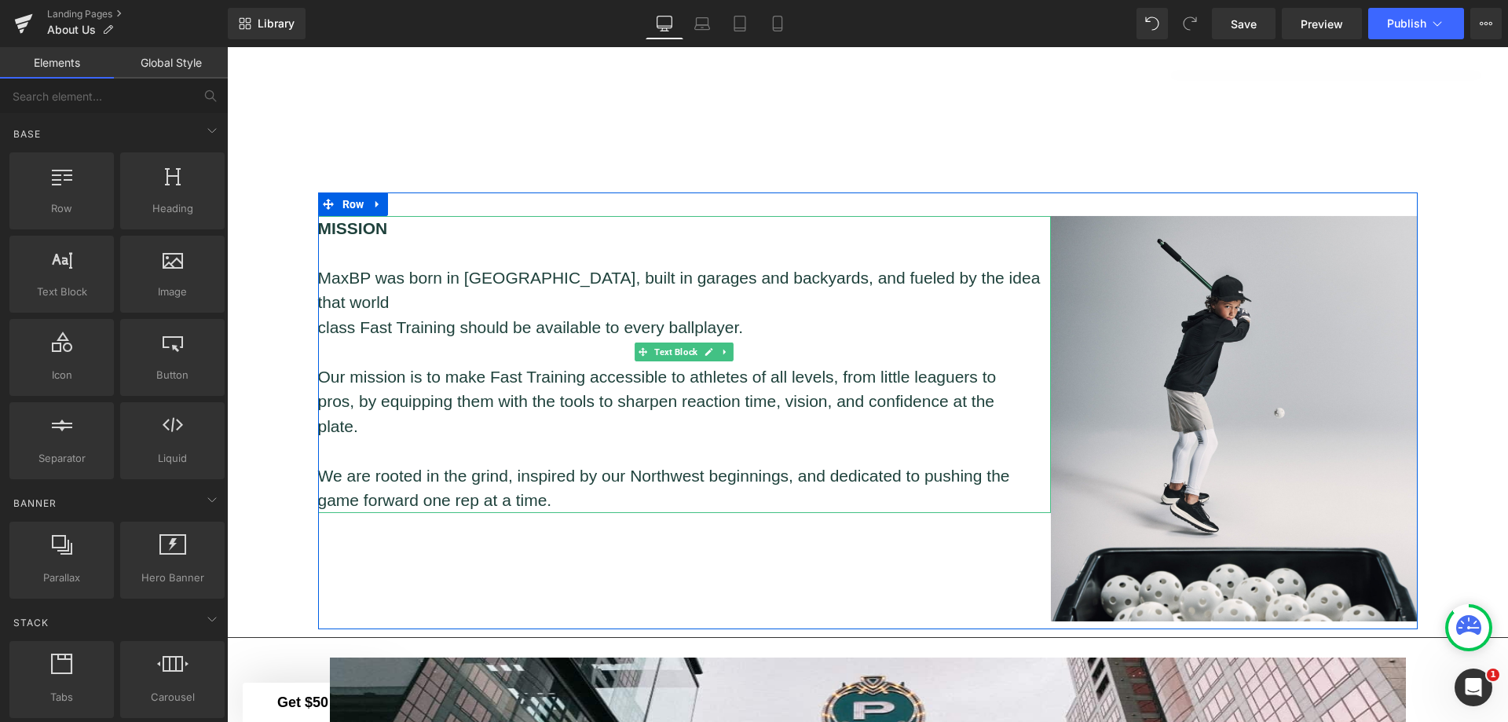
click at [867, 389] on p "pros, by equipping them with the tools to sharpen reaction time, vision, and co…" at bounding box center [684, 401] width 733 height 25
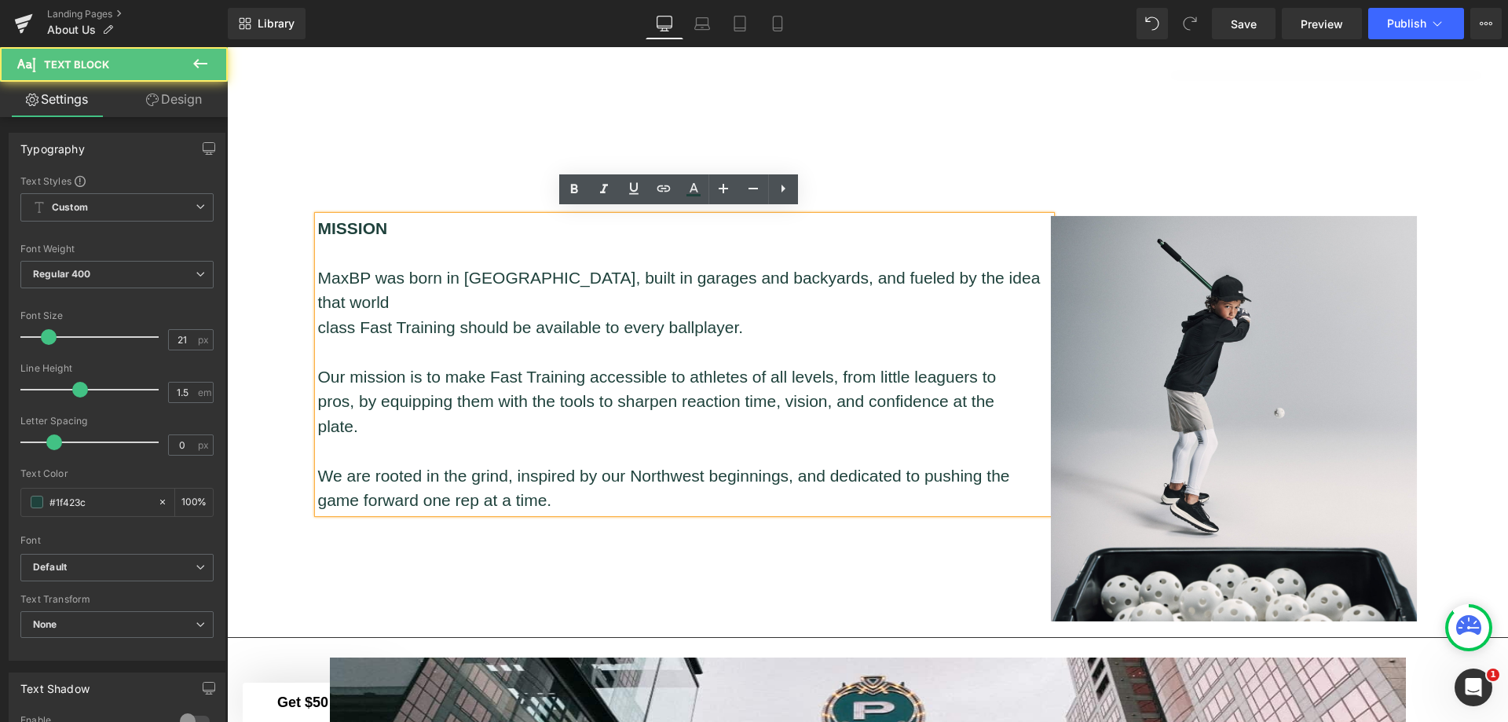
click at [865, 389] on p "pros, by equipping them with the tools to sharpen reaction time, vision, and co…" at bounding box center [684, 401] width 733 height 25
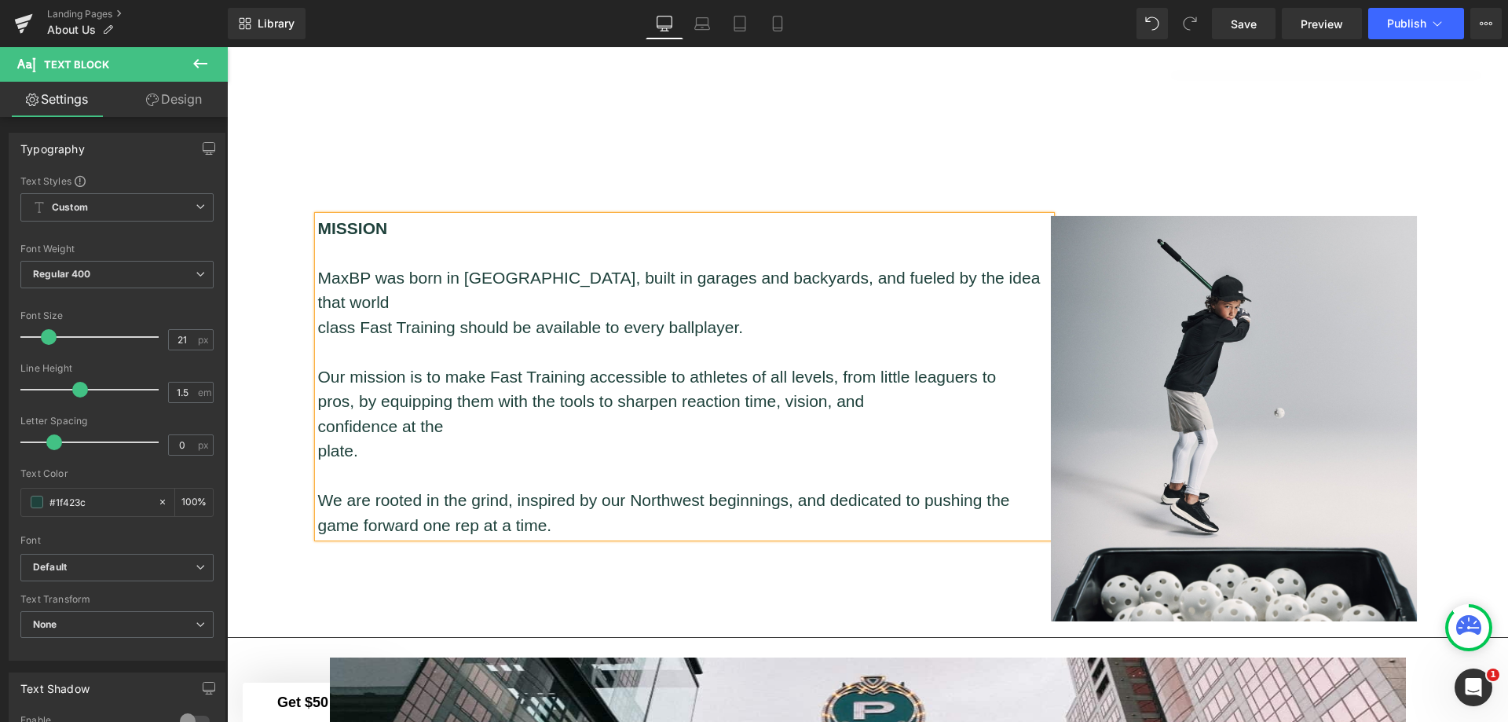
click at [318, 438] on p "plate." at bounding box center [684, 450] width 733 height 25
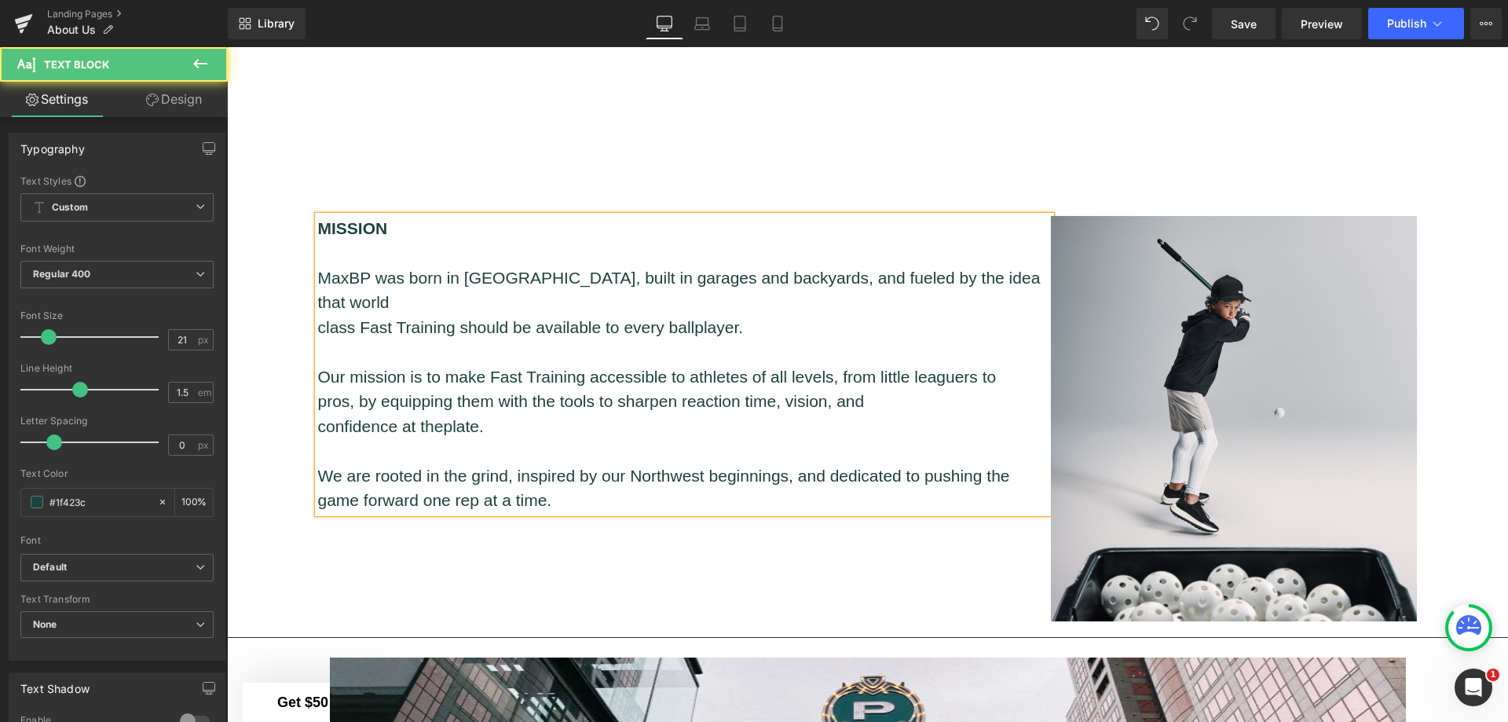
click at [318, 414] on p "confidence at the plate." at bounding box center [684, 426] width 733 height 25
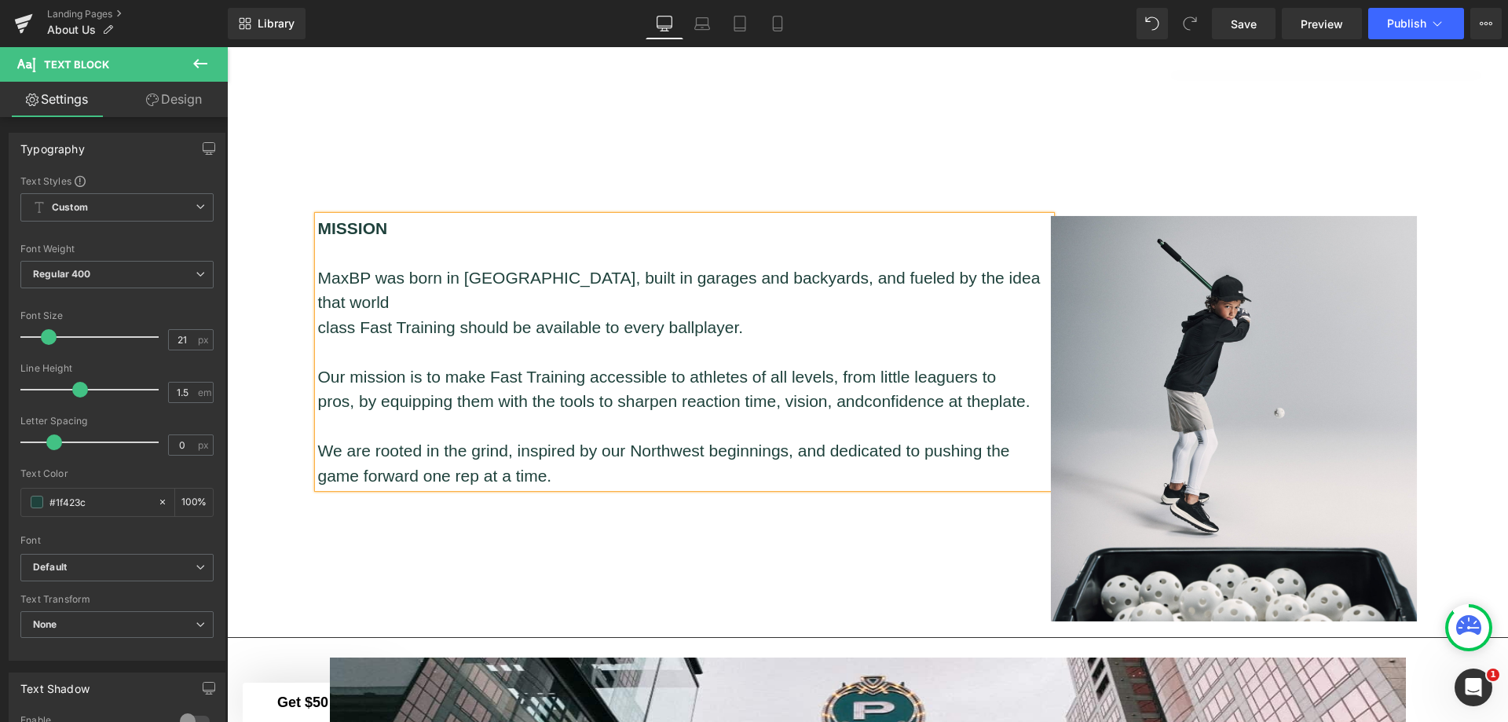
click at [804, 556] on div "MISSION MaxBP was born in Portland, built in garages and backyards, and fueled …" at bounding box center [868, 410] width 1100 height 437
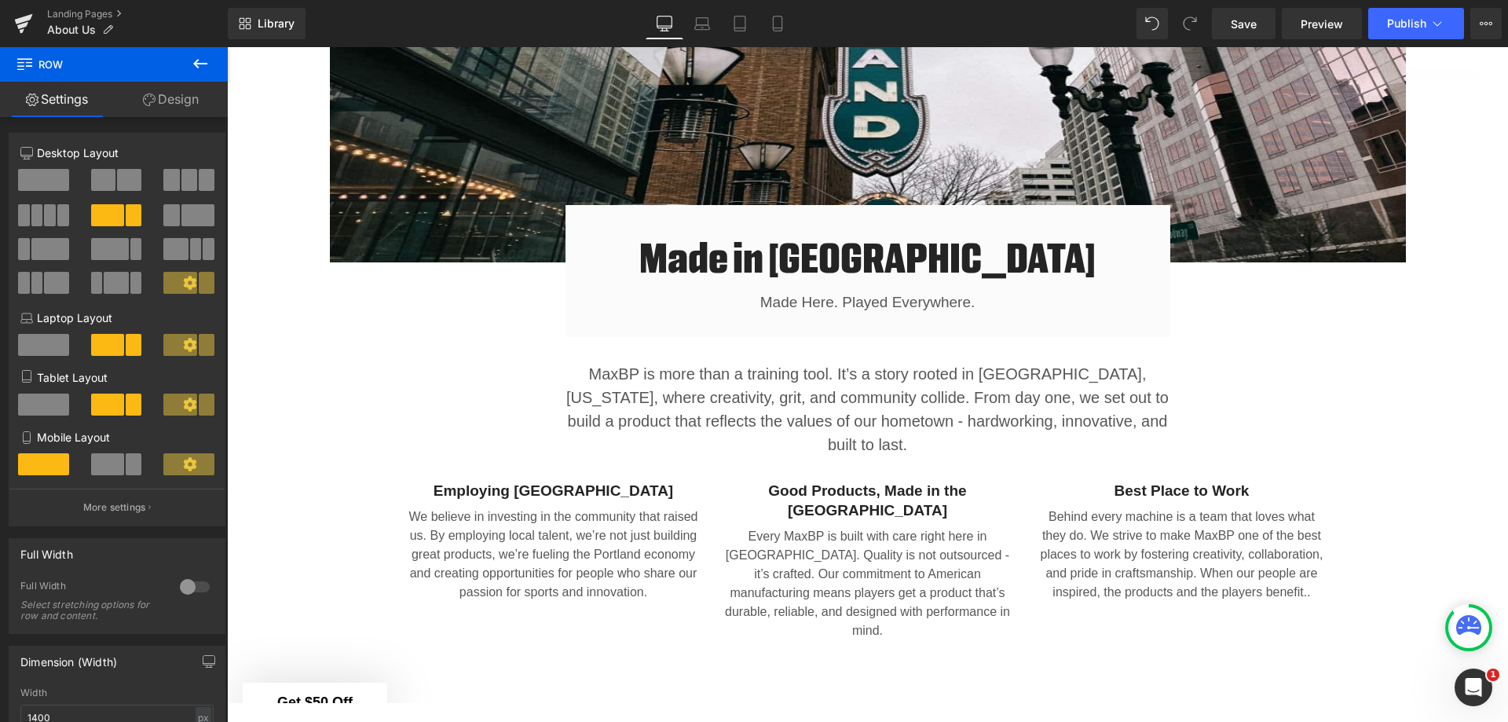
scroll to position [1753, 0]
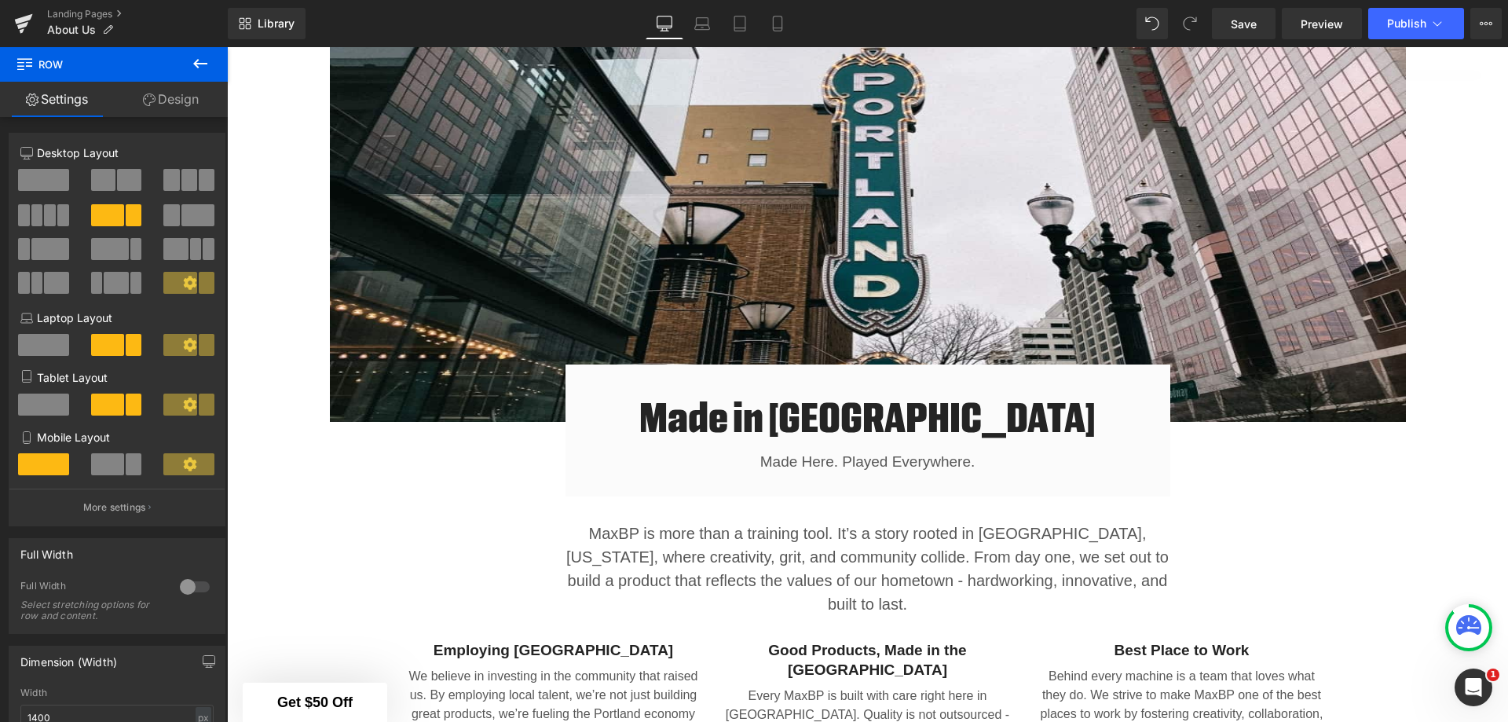
click at [1230, 18] on link "Save" at bounding box center [1244, 23] width 64 height 31
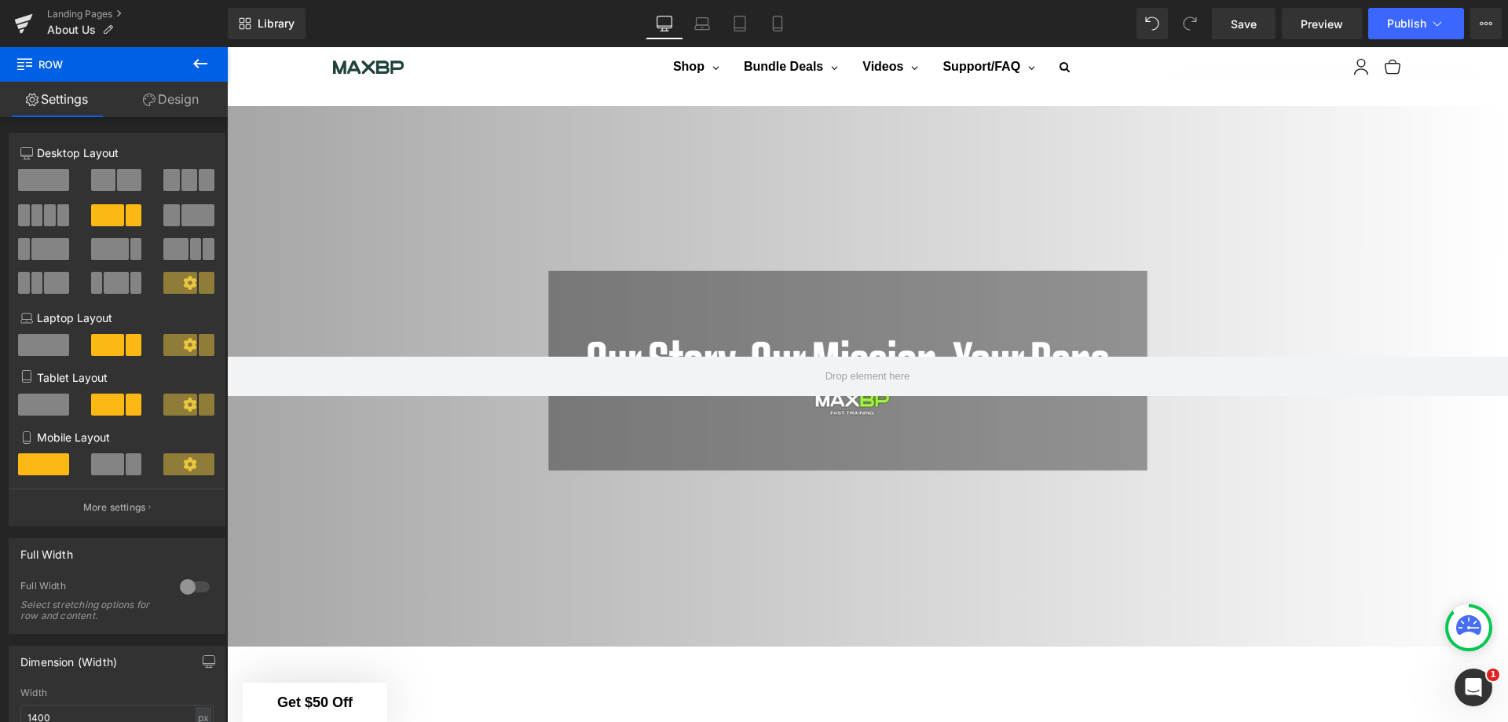
scroll to position [0, 0]
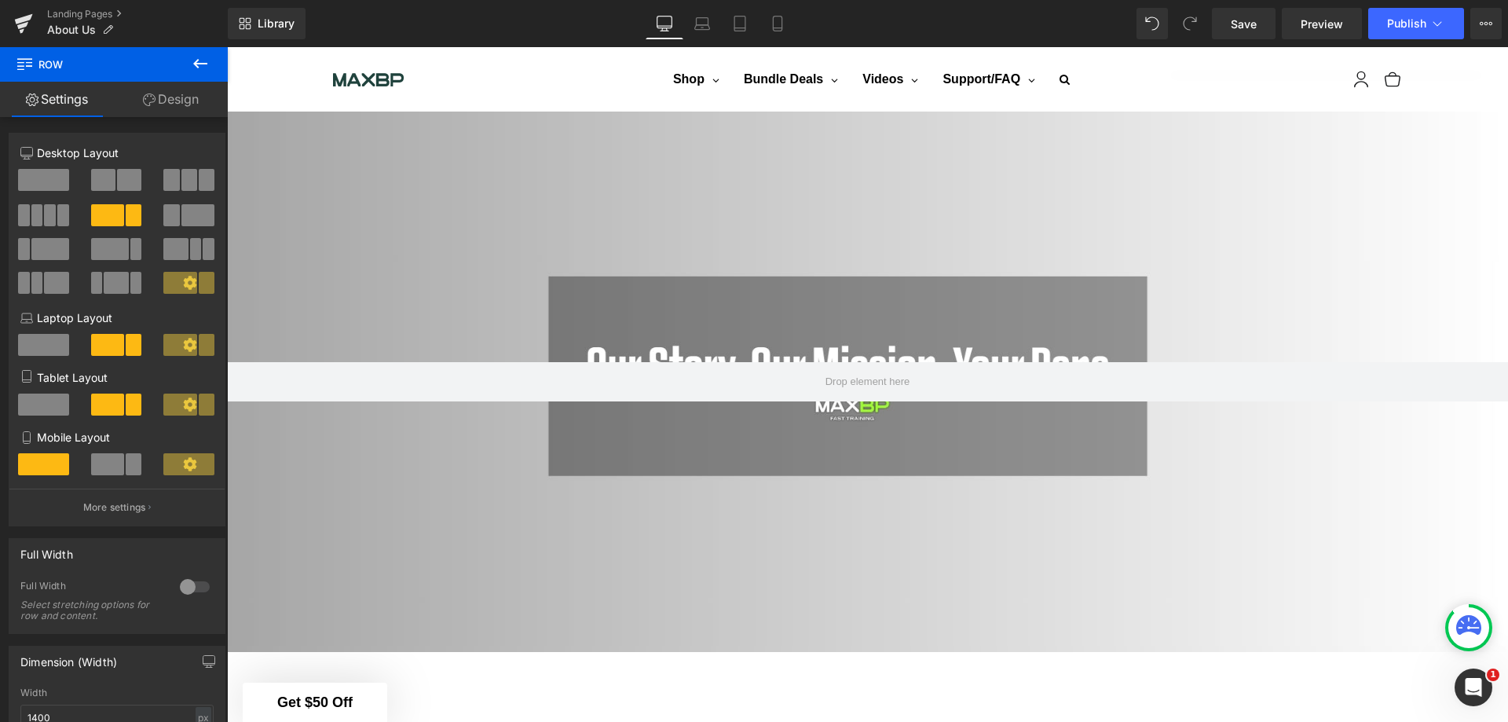
click at [108, 9] on link "Landing Pages" at bounding box center [137, 14] width 181 height 13
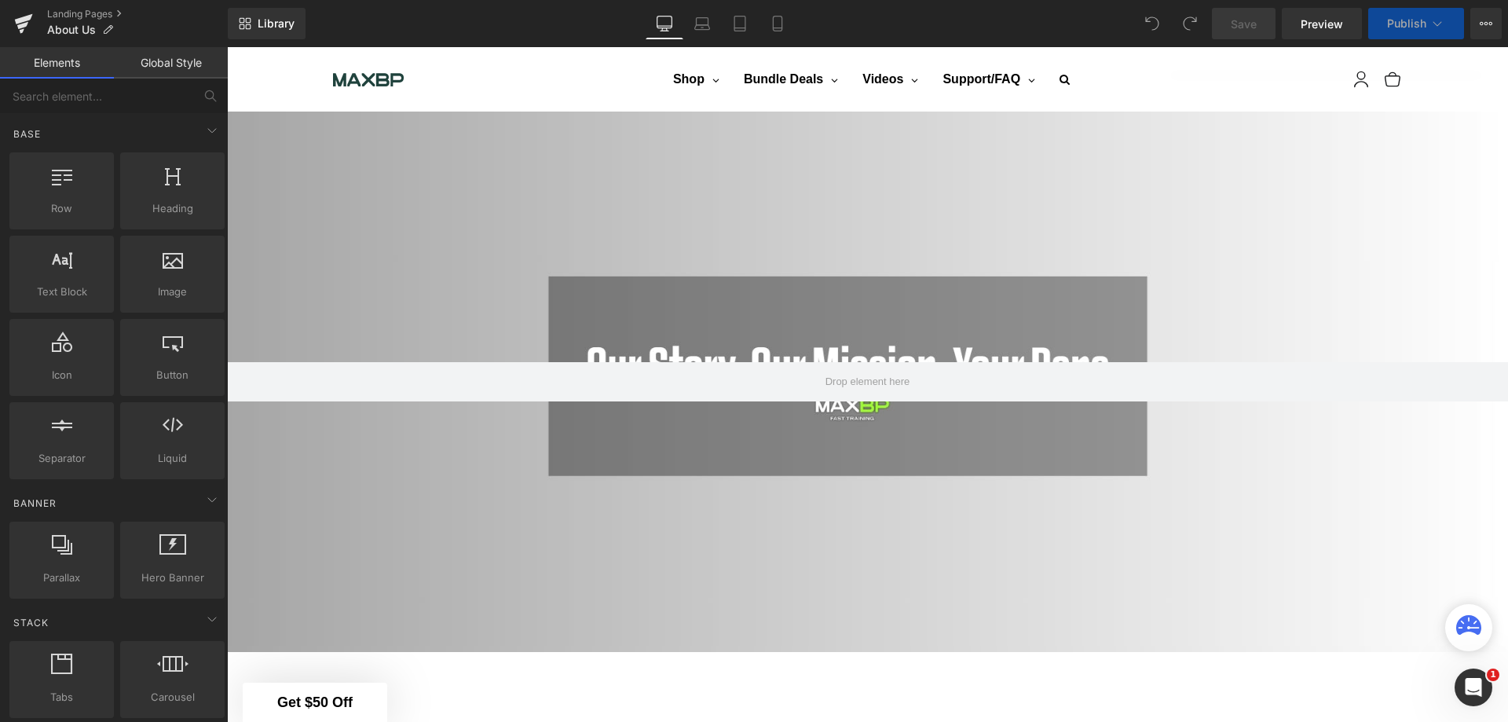
click at [60, 13] on link "Landing Pages" at bounding box center [137, 14] width 181 height 13
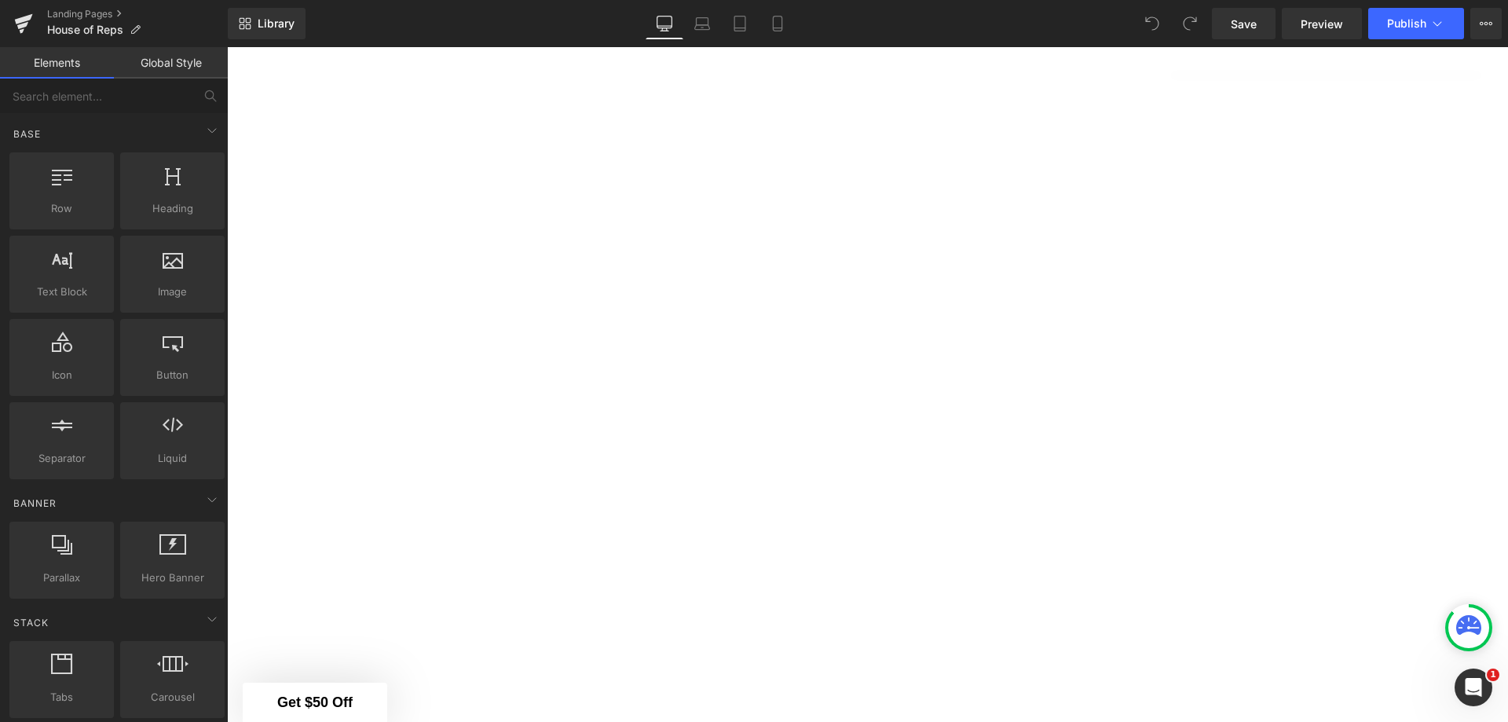
scroll to position [1359, 0]
click at [248, 125] on span "Row" at bounding box center [262, 132] width 30 height 24
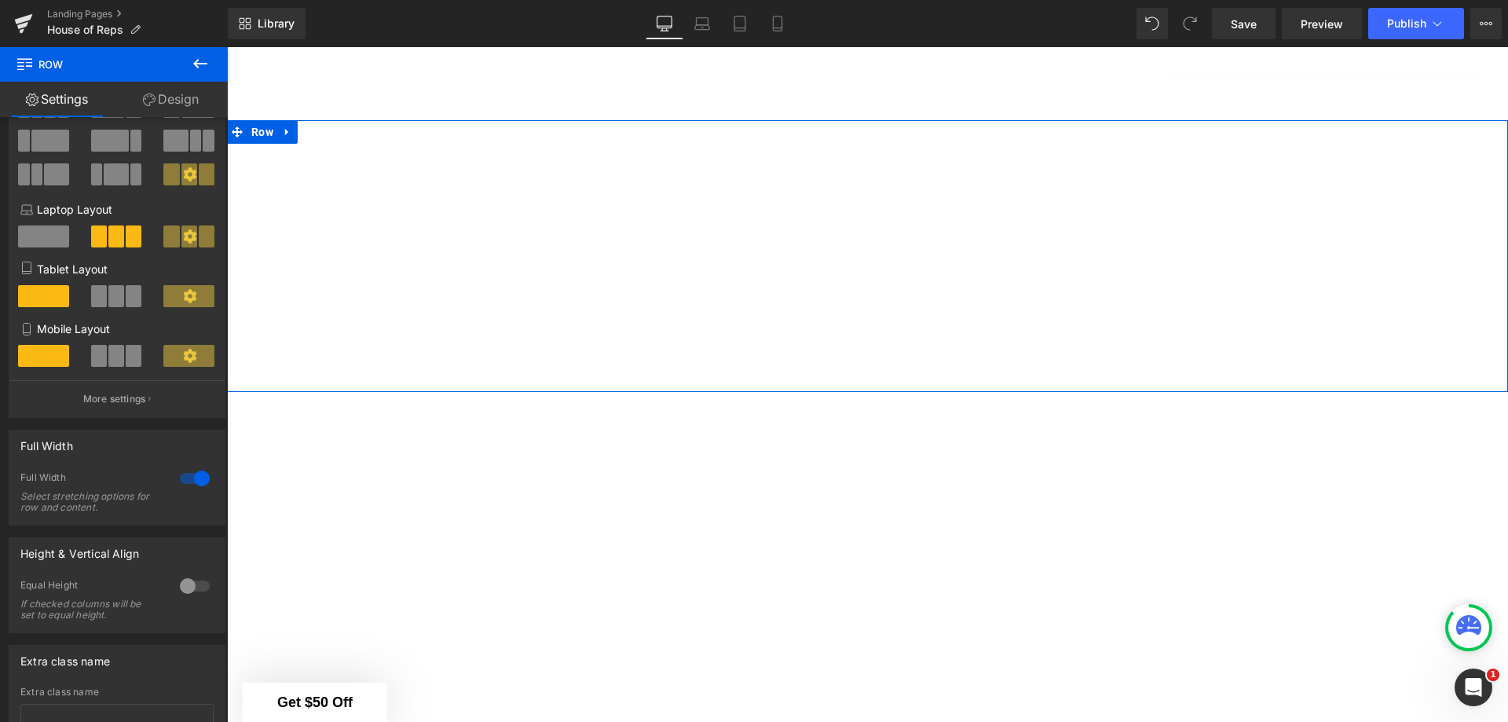
scroll to position [0, 0]
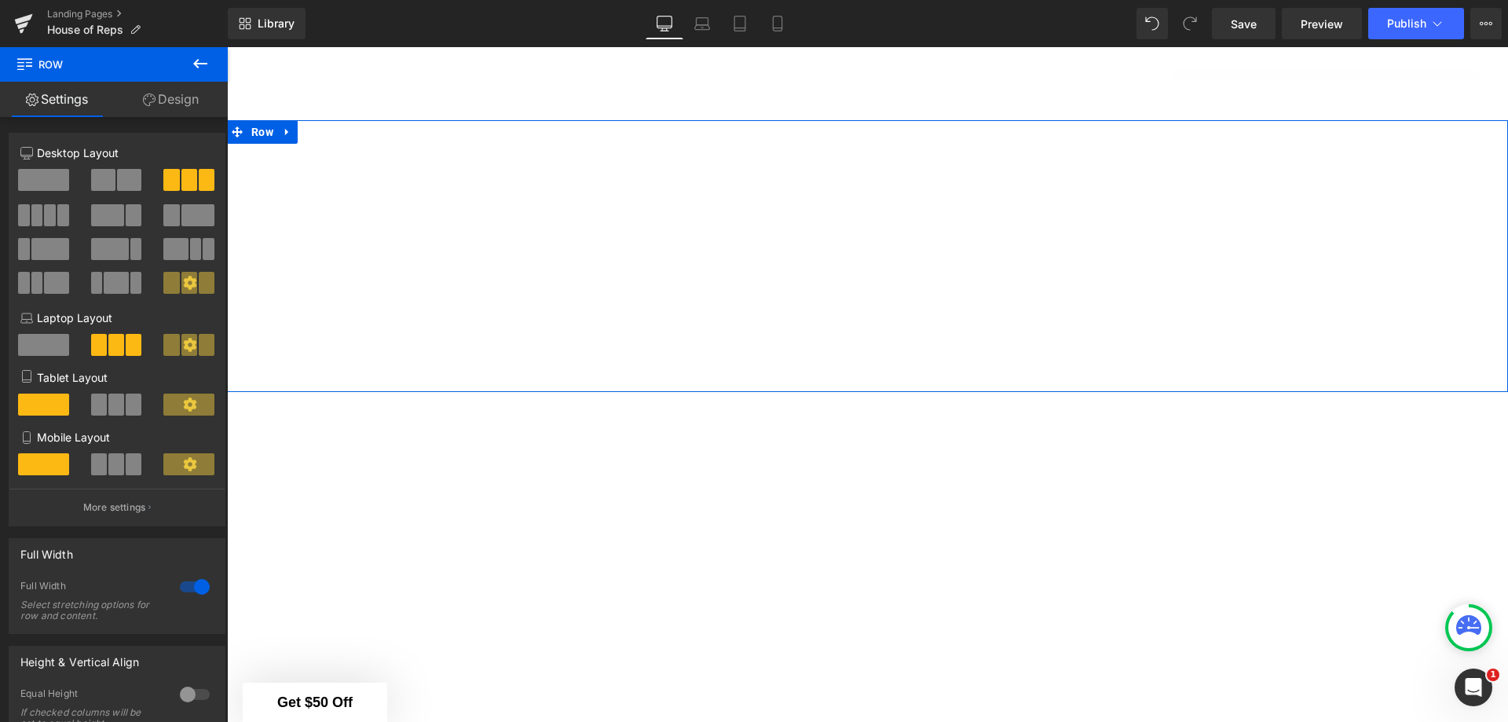
click at [170, 97] on link "Design" at bounding box center [171, 99] width 114 height 35
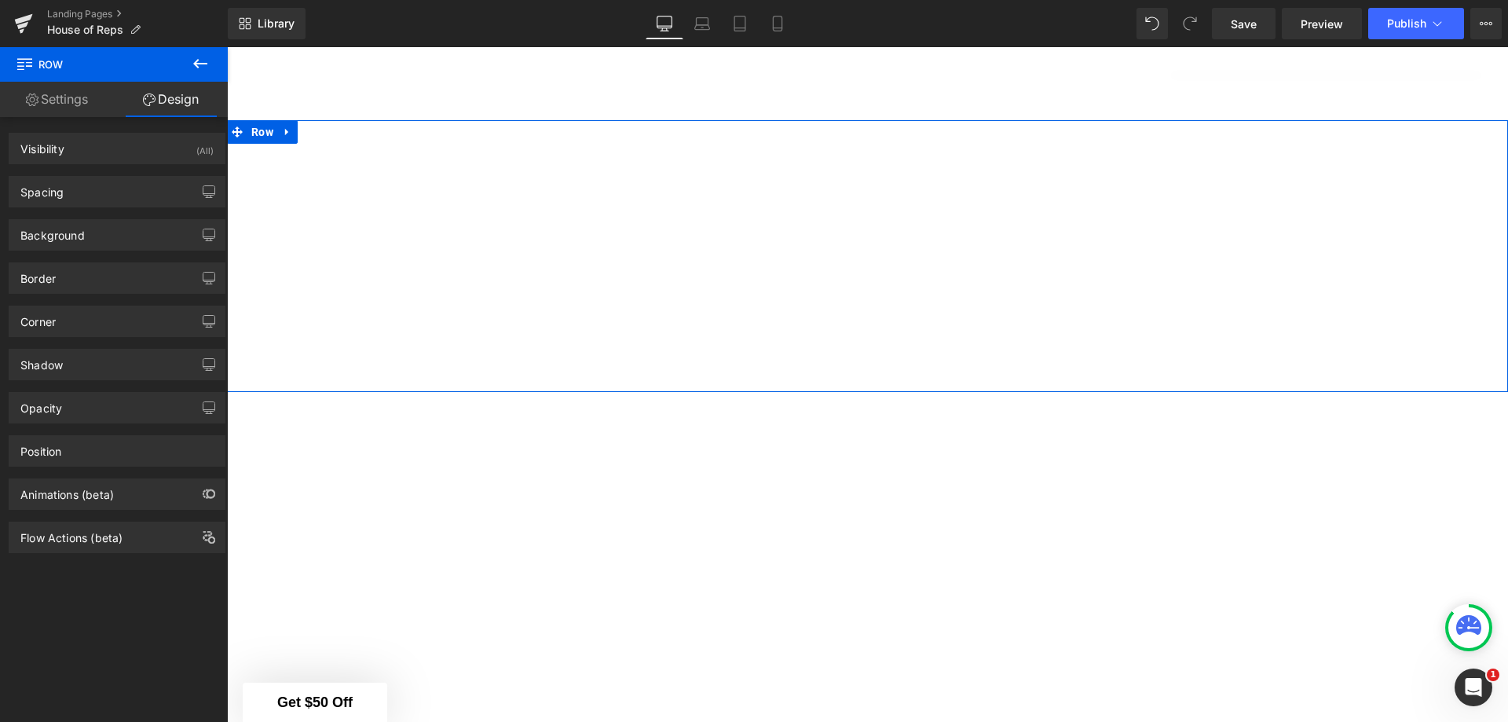
type input "0"
type input "30"
type input "0"
type input "10"
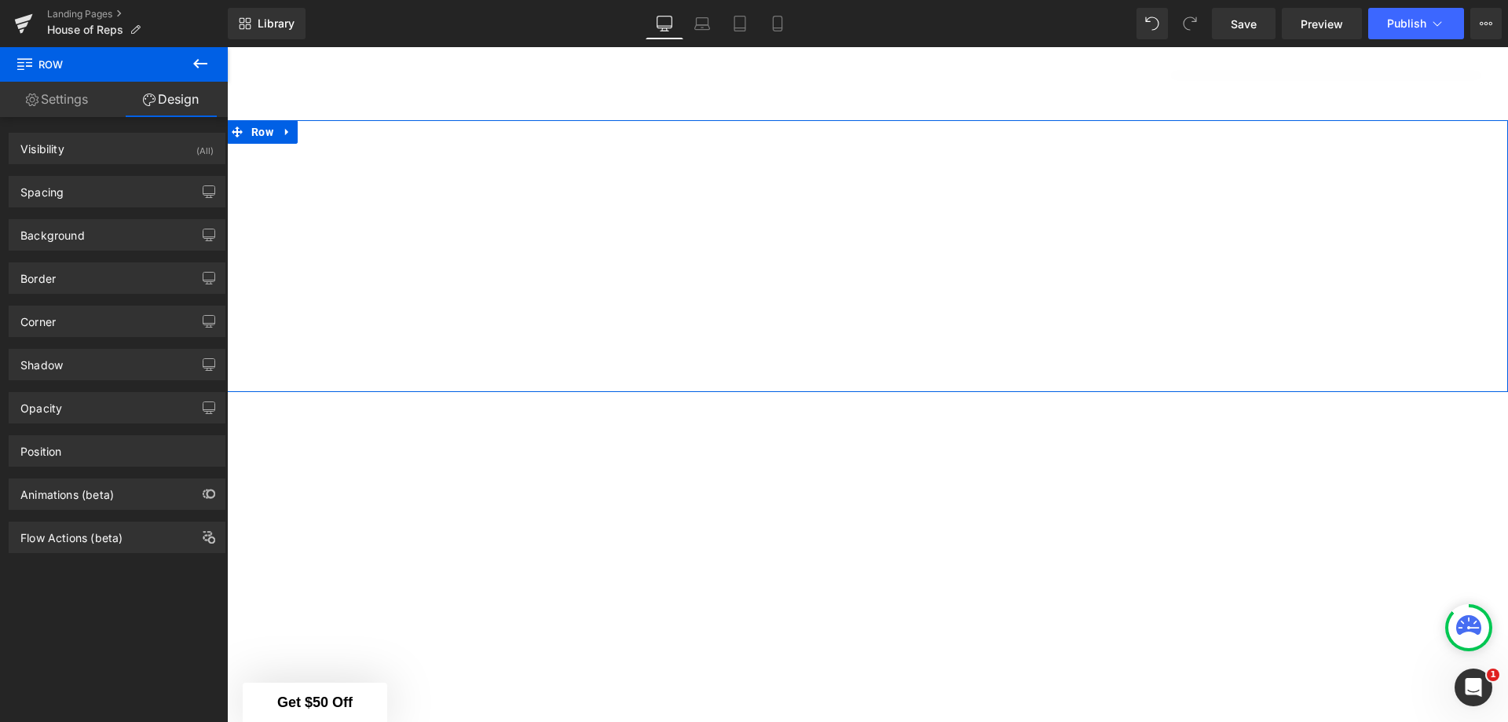
type input "0"
click at [159, 182] on div "Spacing" at bounding box center [116, 192] width 215 height 30
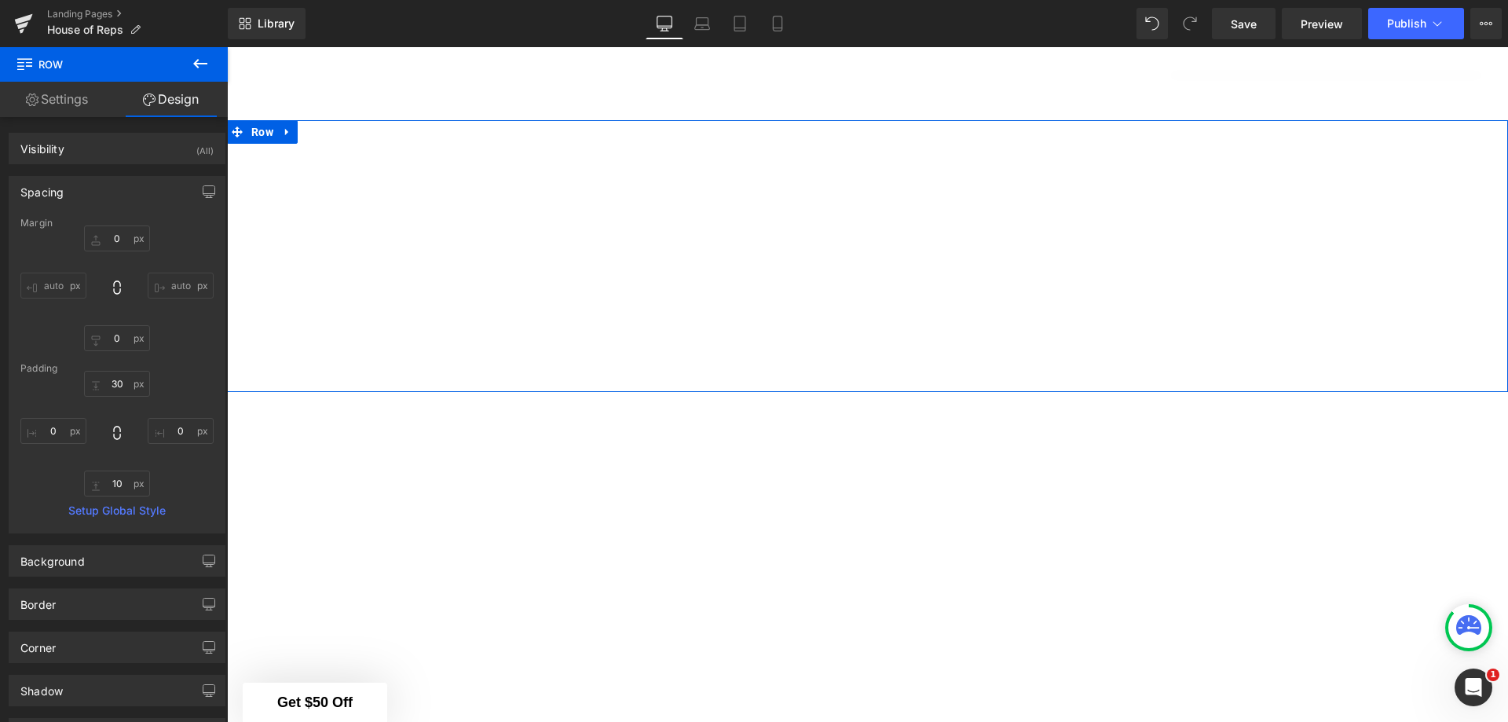
click at [171, 283] on input "auto" at bounding box center [181, 286] width 66 height 26
click at [148, 282] on input "auto" at bounding box center [181, 286] width 66 height 26
click at [115, 289] on icon at bounding box center [117, 288] width 16 height 16
type input "0"
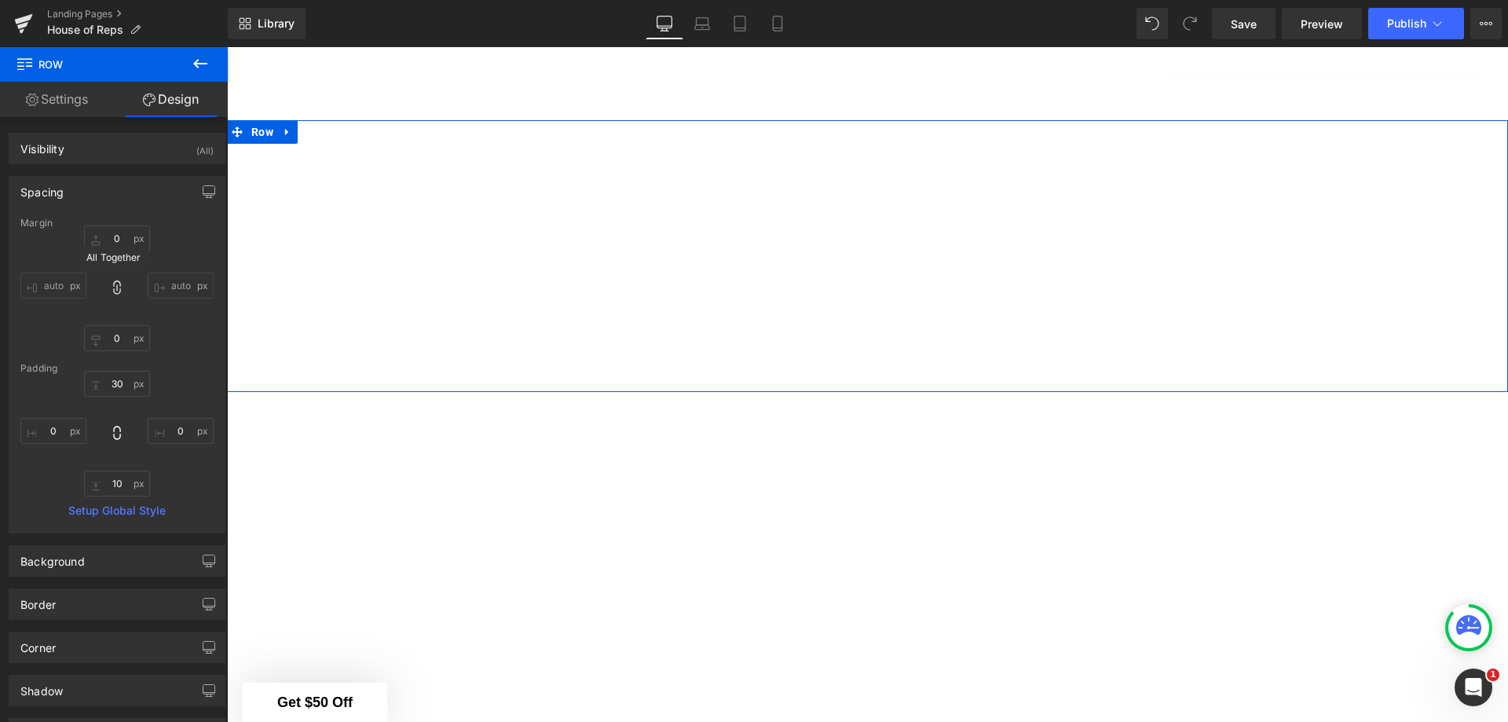
click at [115, 292] on icon at bounding box center [117, 288] width 16 height 16
type input "0"
click at [115, 292] on icon at bounding box center [117, 288] width 16 height 16
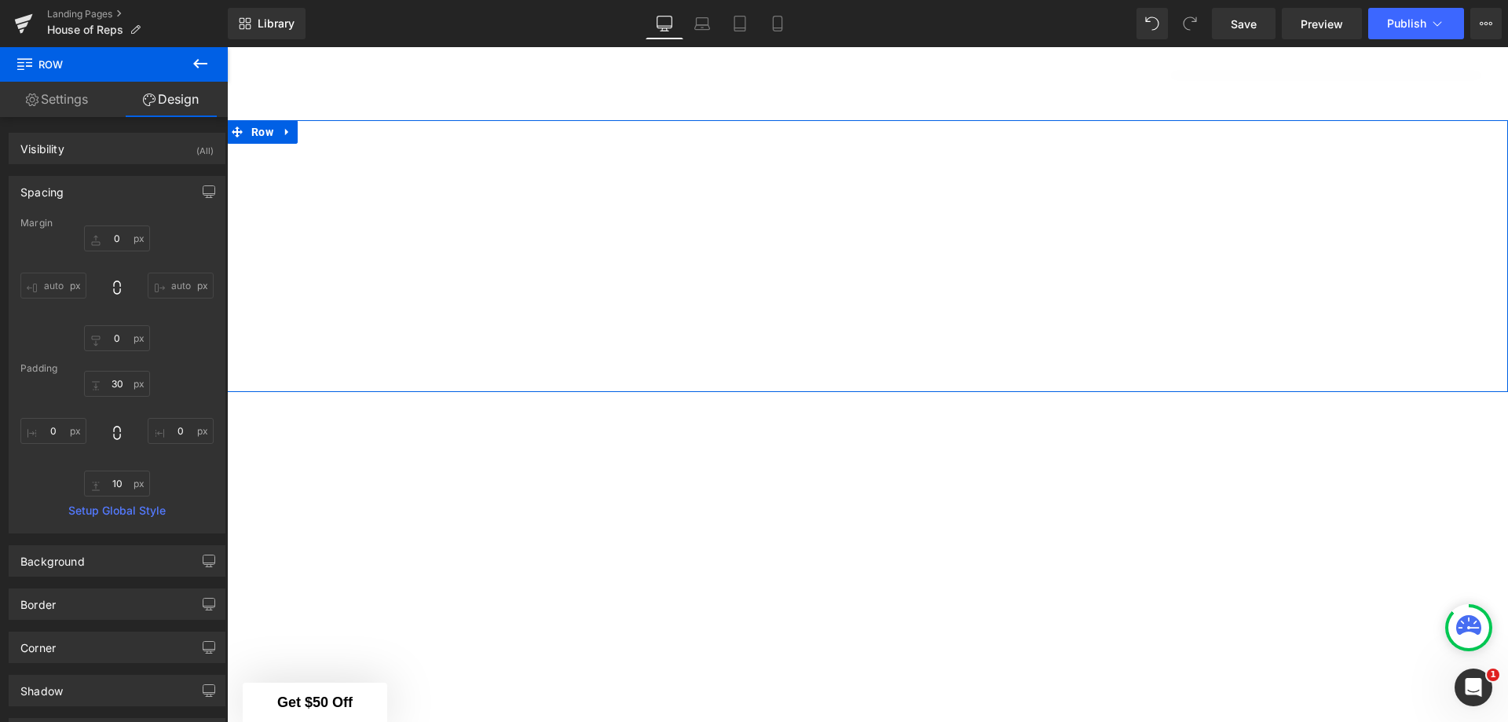
click at [170, 287] on input "auto" at bounding box center [181, 286] width 66 height 26
click at [148, 285] on input "auto" at bounding box center [181, 286] width 66 height 26
click at [105, 284] on div "0px 0 auto auto 0px 0 auto auto" at bounding box center [116, 288] width 193 height 126
click at [112, 286] on icon at bounding box center [117, 288] width 16 height 16
type input "0"
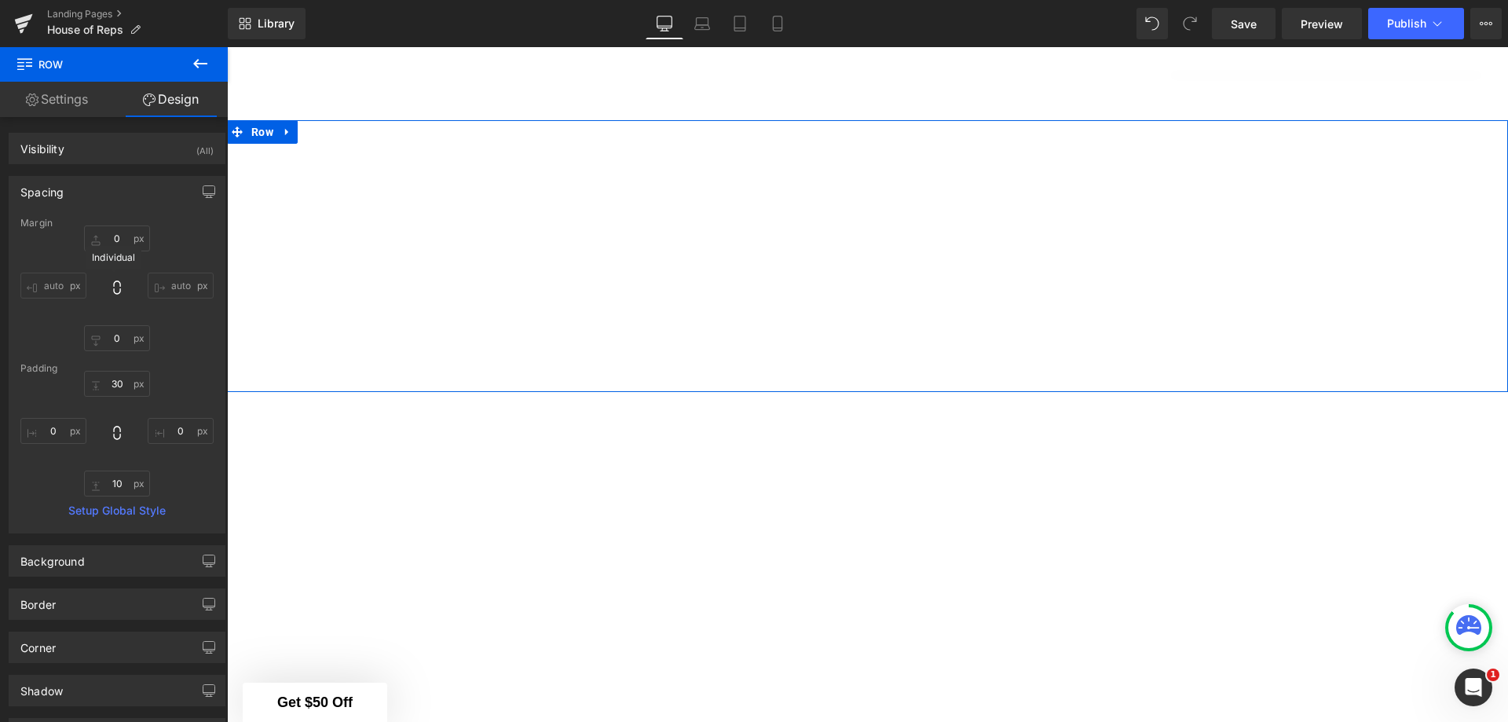
type input "0"
click at [187, 430] on input "0" at bounding box center [181, 431] width 66 height 26
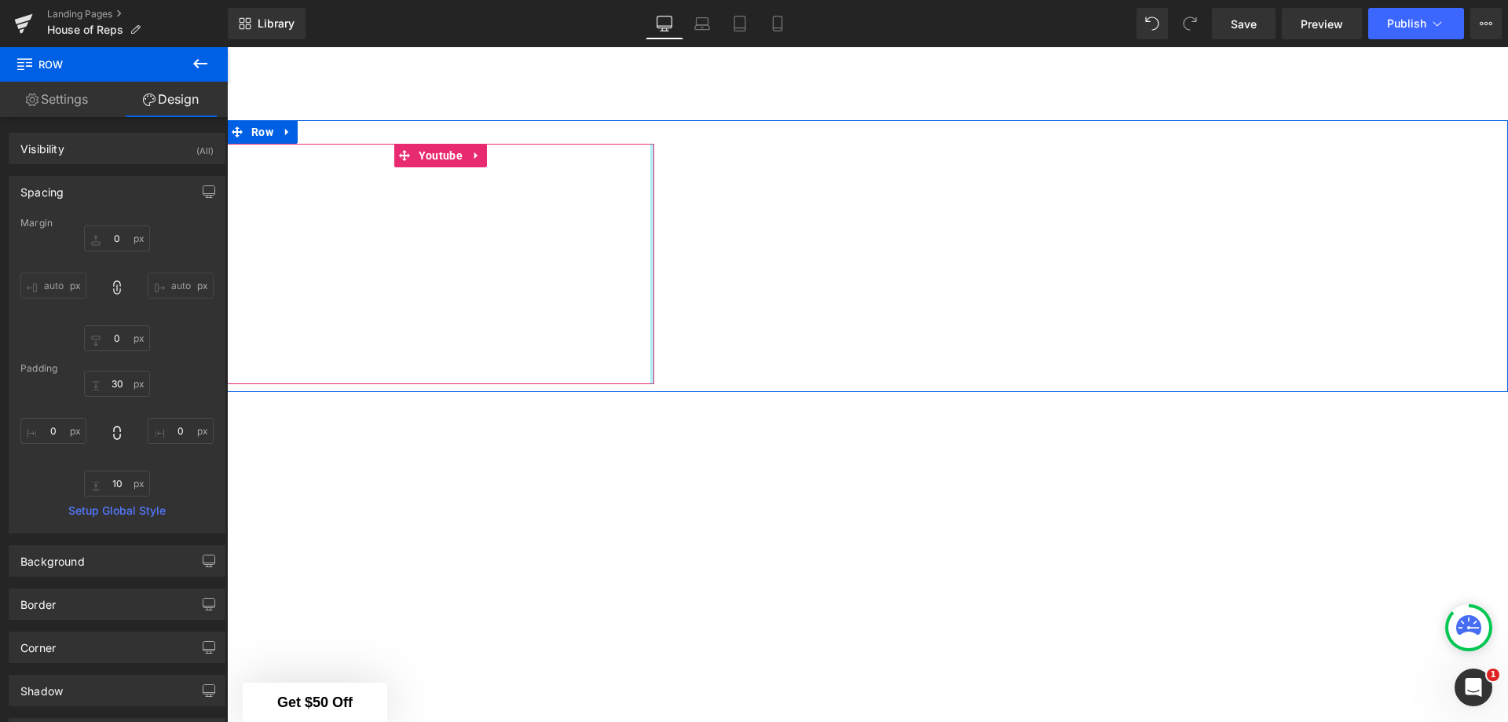
click at [646, 246] on div "Youtube" at bounding box center [440, 264] width 427 height 240
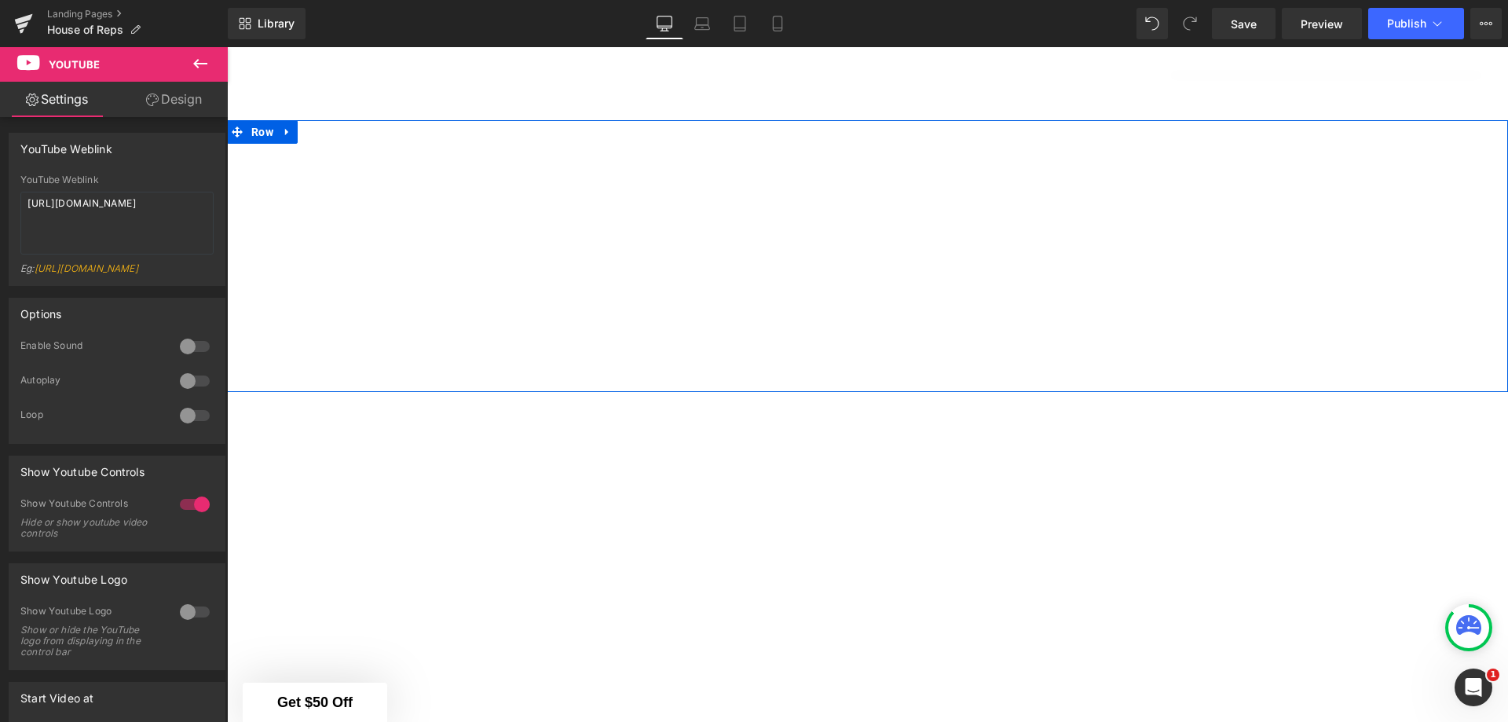
click at [284, 130] on icon at bounding box center [287, 132] width 11 height 12
click at [263, 127] on span "Row" at bounding box center [262, 133] width 30 height 24
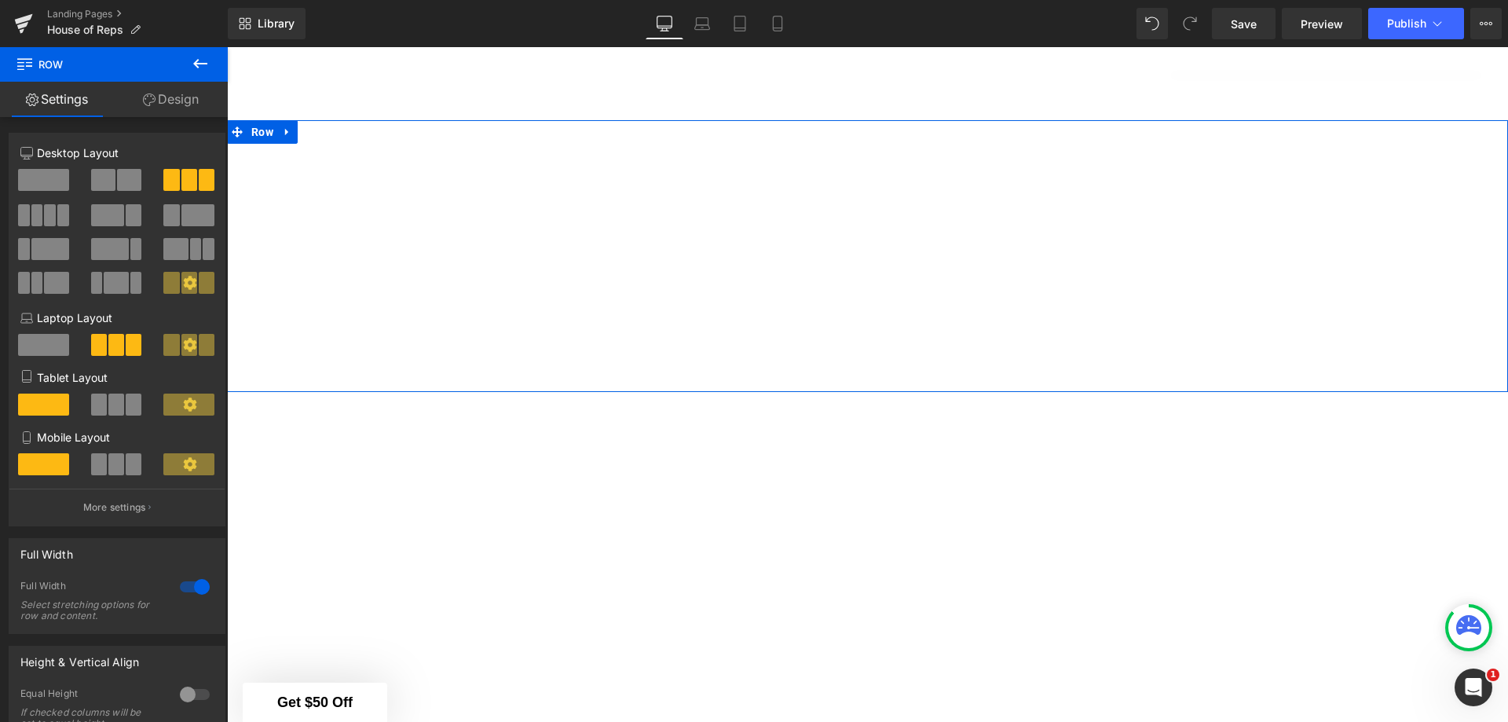
click at [130, 502] on p "More settings" at bounding box center [114, 507] width 63 height 14
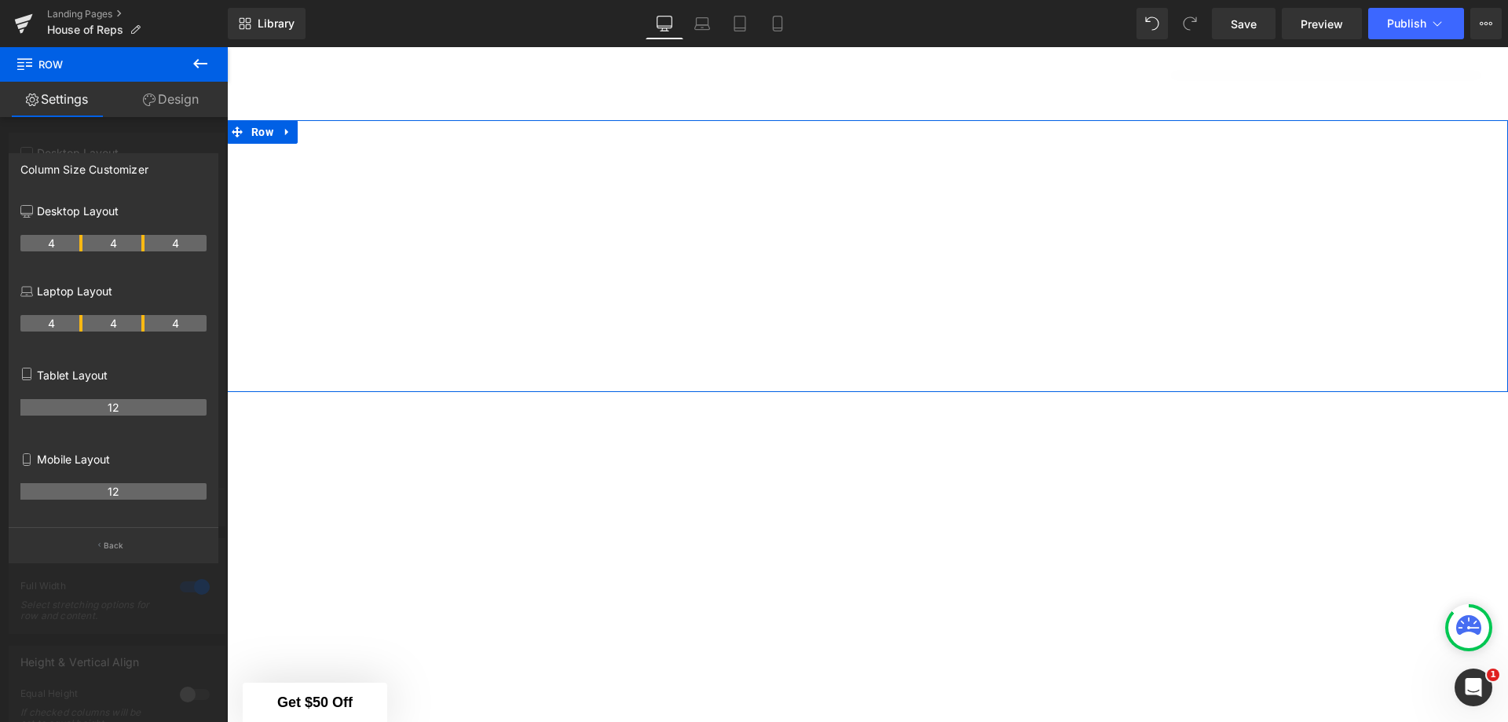
click at [115, 320] on th "4" at bounding box center [113, 323] width 62 height 16
click at [114, 545] on p "Back" at bounding box center [114, 546] width 20 height 12
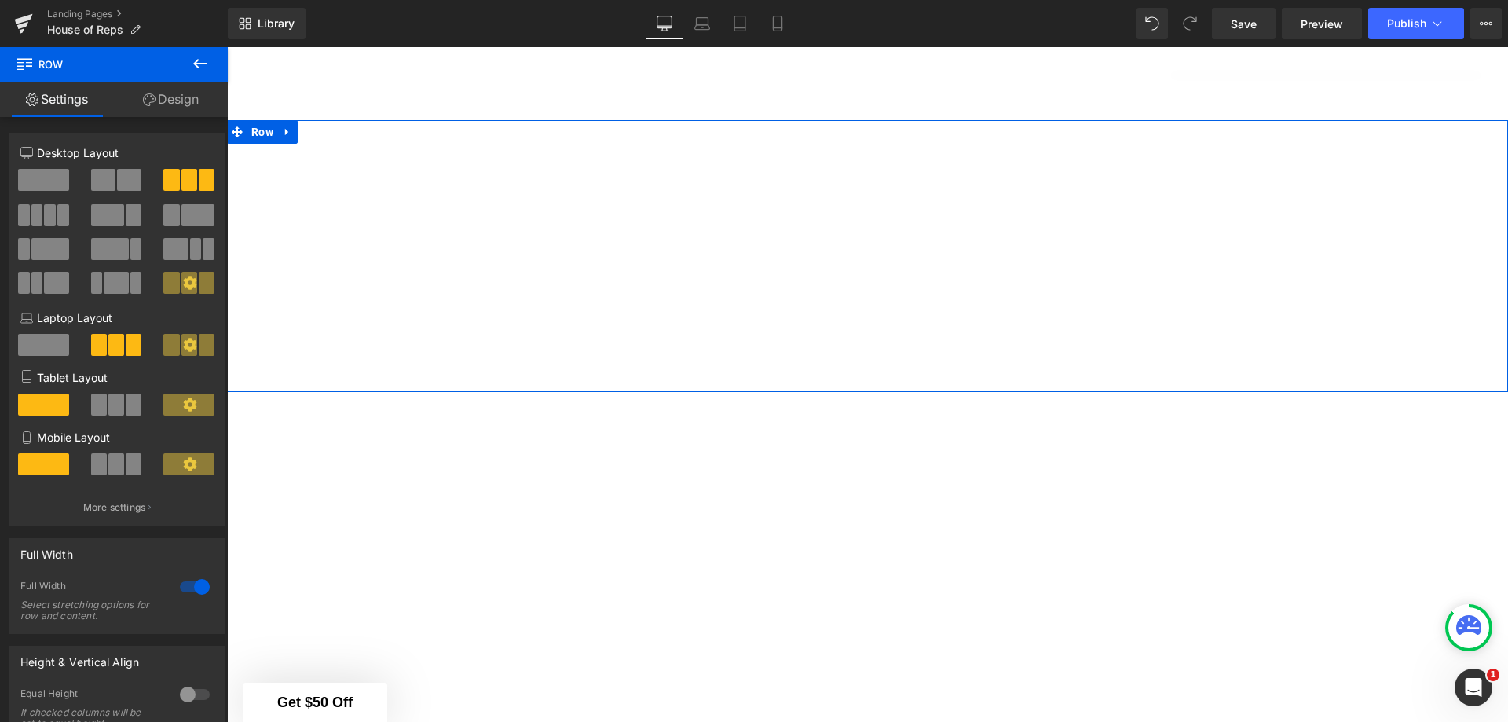
click at [190, 284] on icon at bounding box center [189, 282] width 13 height 13
click at [184, 280] on icon at bounding box center [189, 282] width 13 height 13
click at [189, 586] on div at bounding box center [195, 586] width 38 height 25
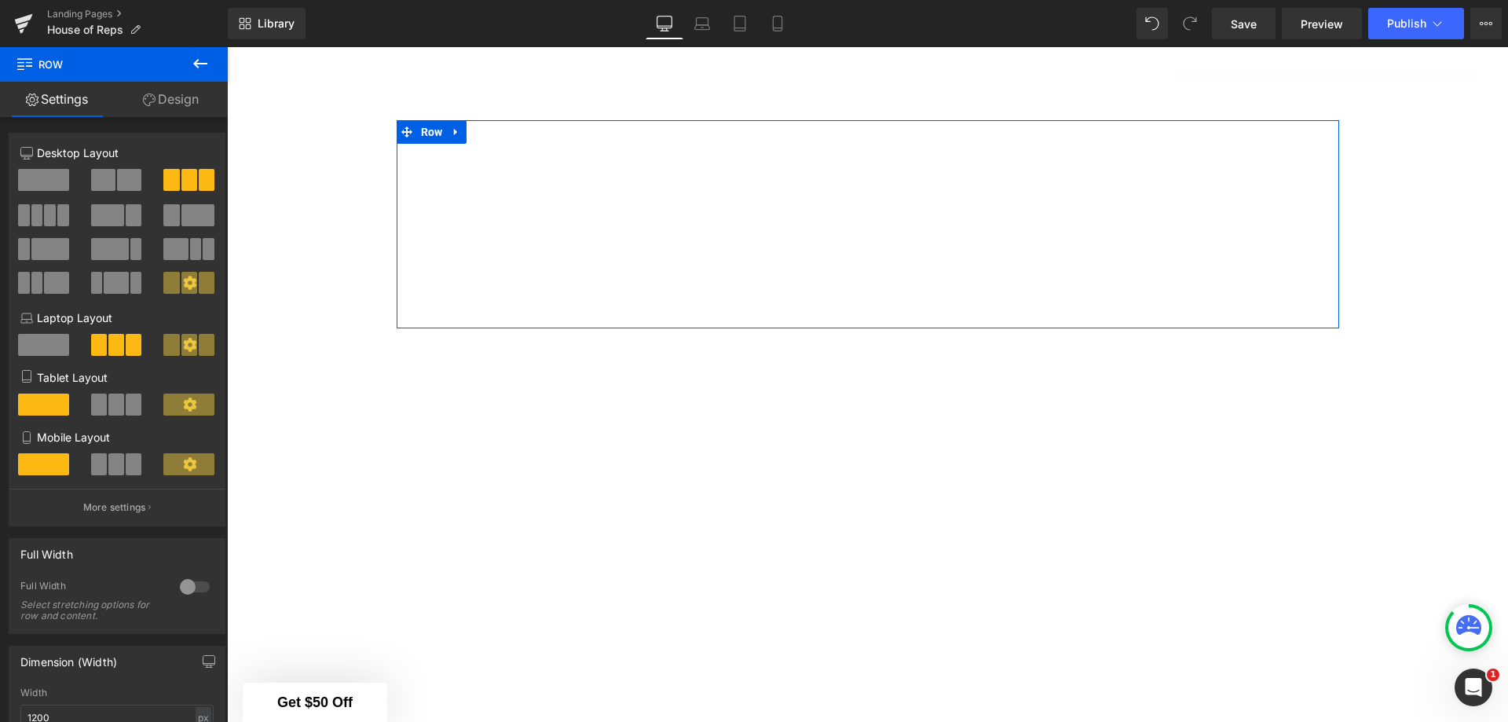
click at [189, 586] on div at bounding box center [195, 586] width 38 height 25
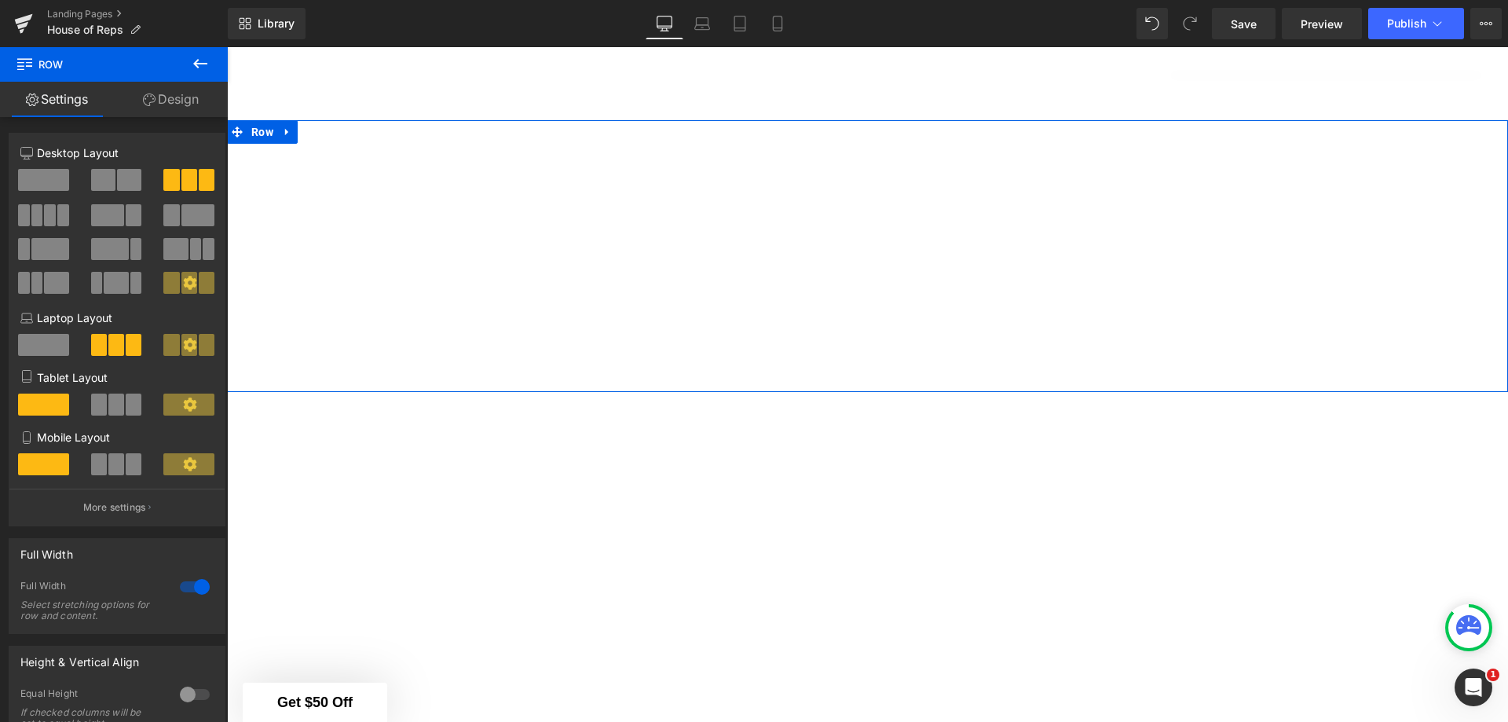
click at [181, 96] on link "Design" at bounding box center [171, 99] width 114 height 35
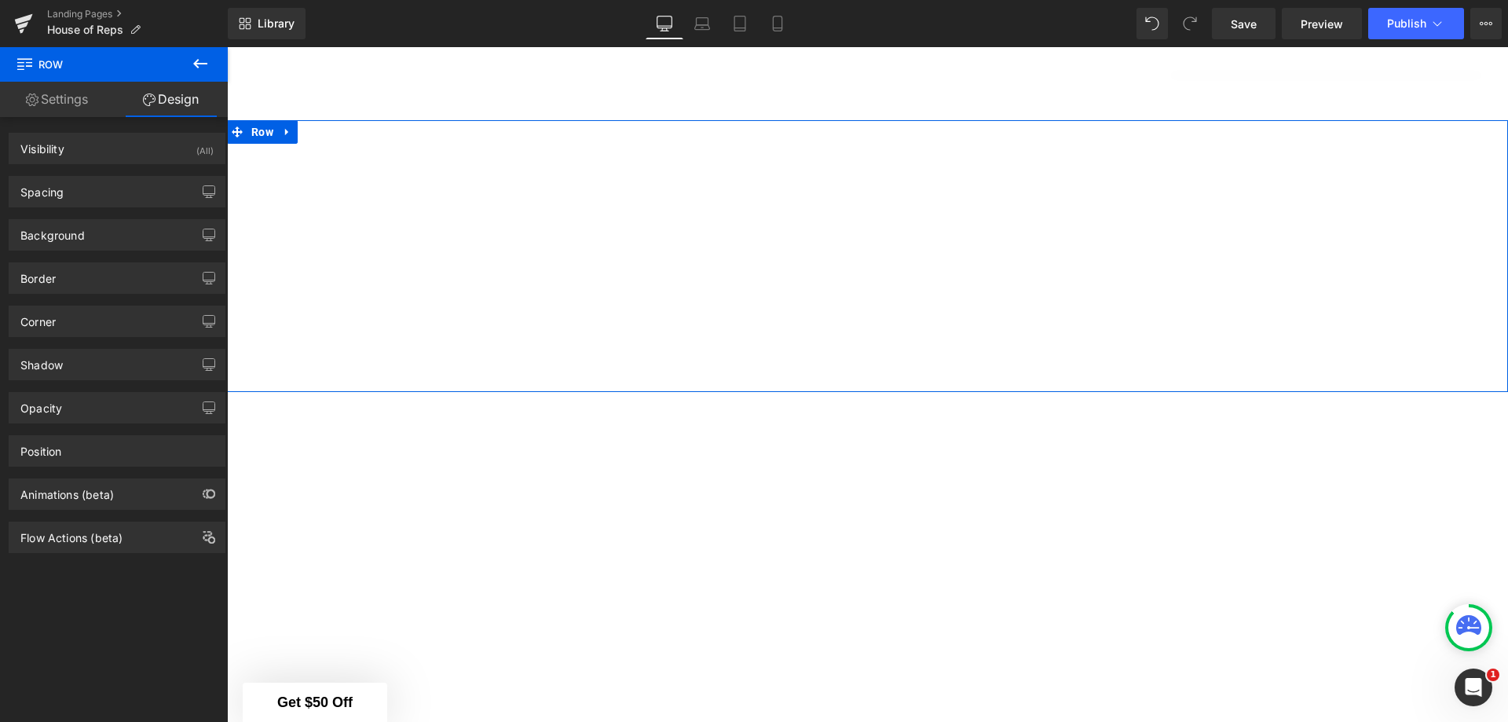
click at [204, 188] on icon "button" at bounding box center [209, 191] width 13 height 13
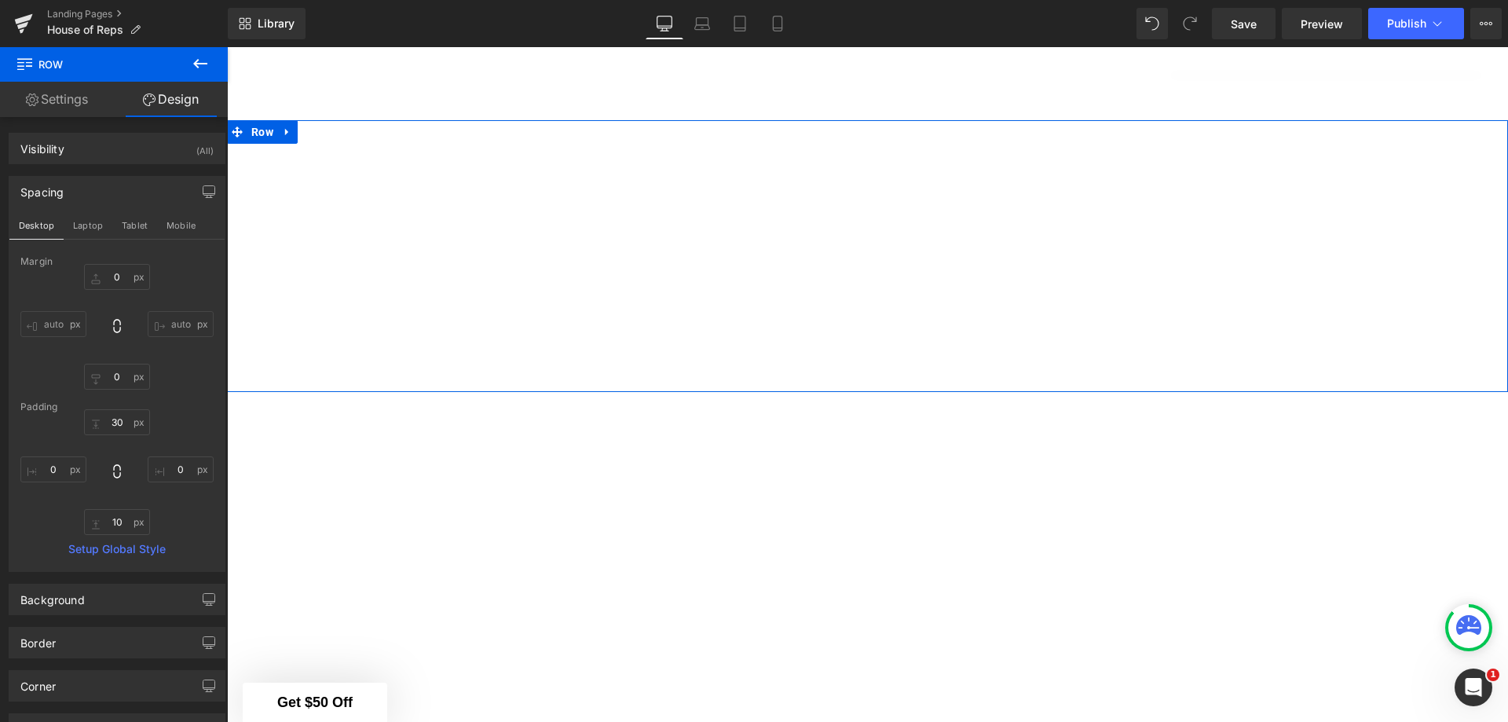
click at [27, 320] on input "auto" at bounding box center [53, 324] width 66 height 26
click at [86, 221] on button "Laptop" at bounding box center [88, 225] width 49 height 27
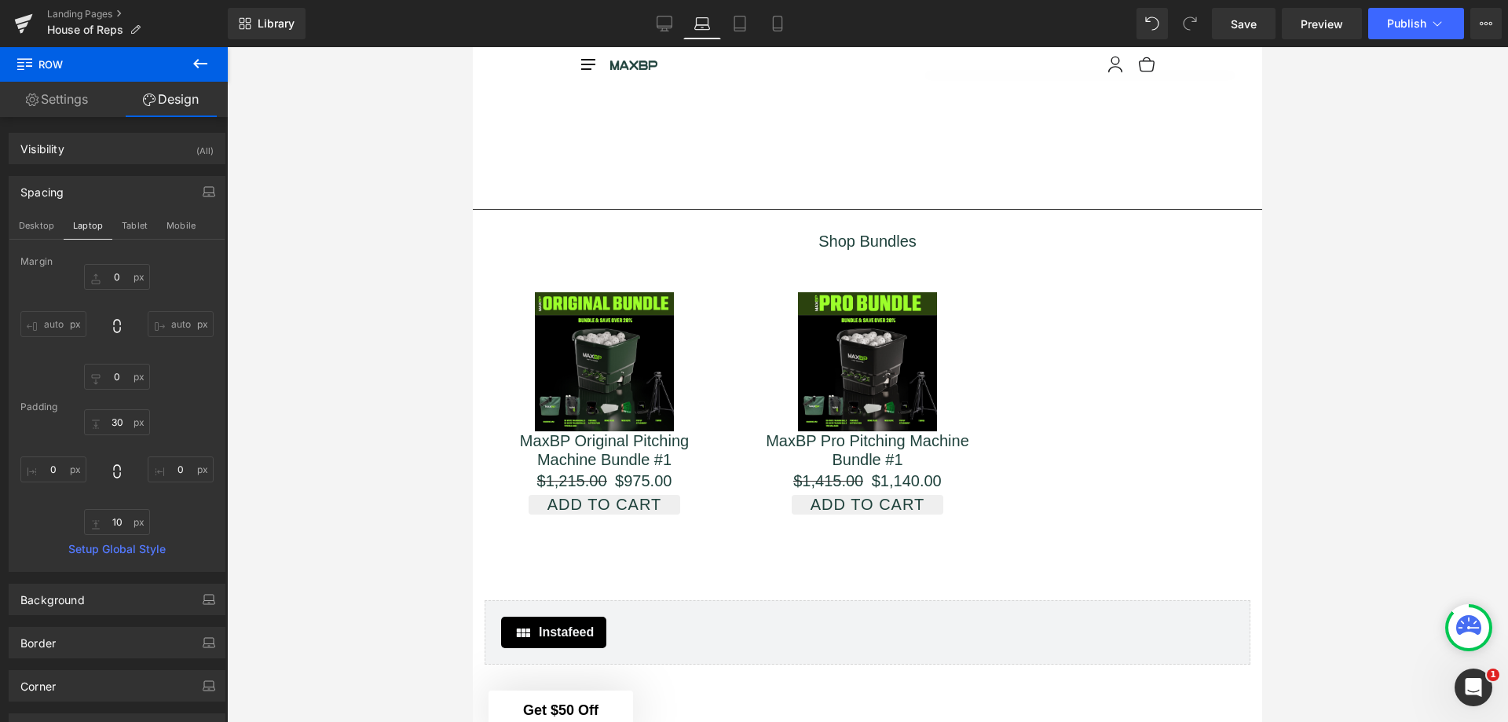
type input "0"
type input "30"
type input "0"
type input "10"
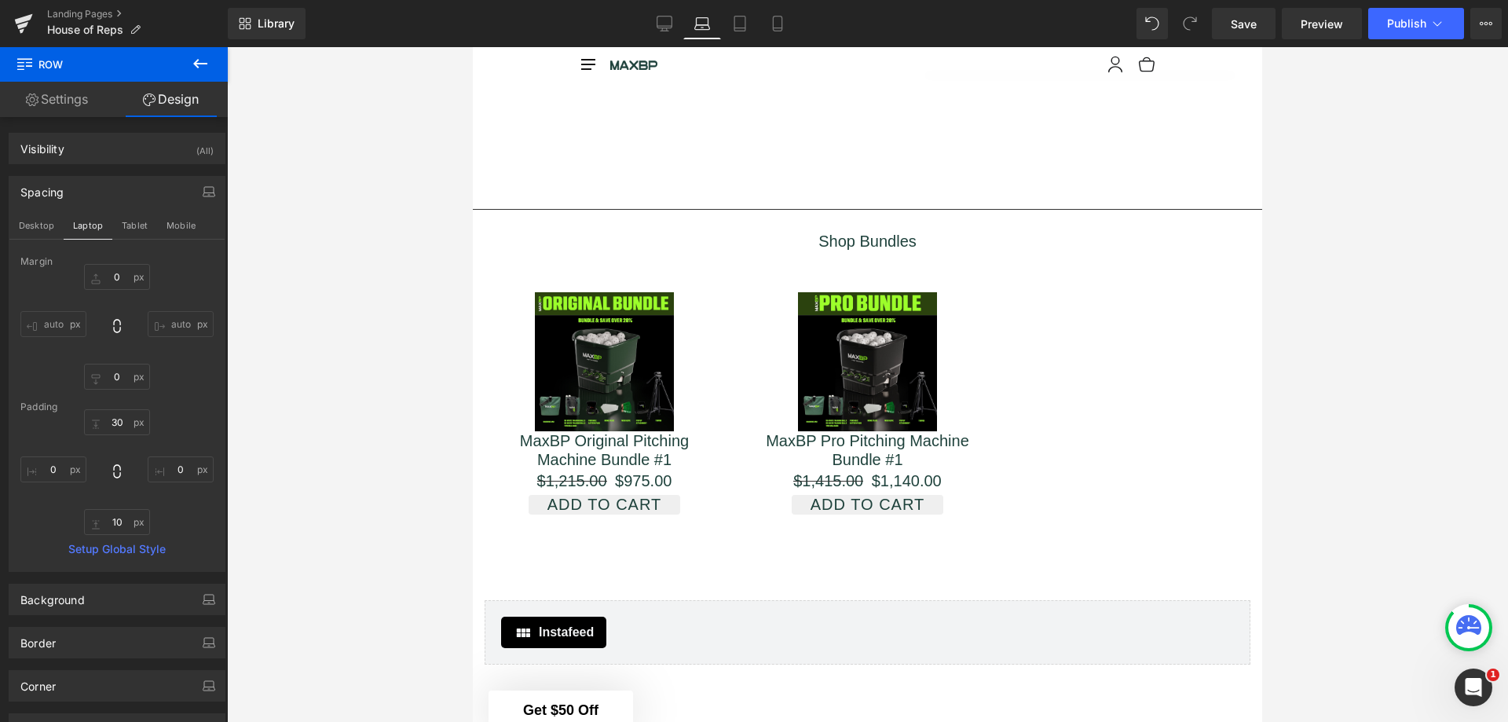
type input "0"
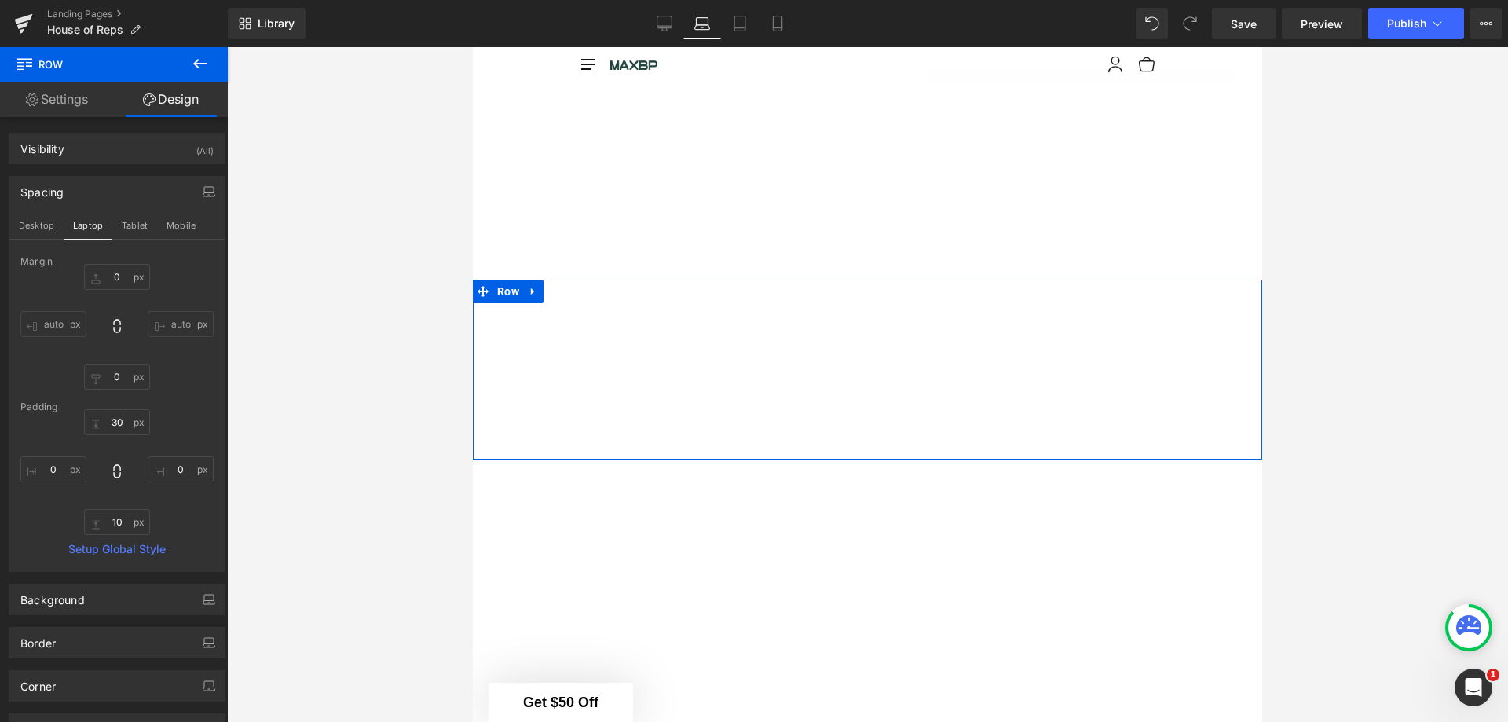
click at [42, 227] on button "Desktop" at bounding box center [36, 225] width 54 height 27
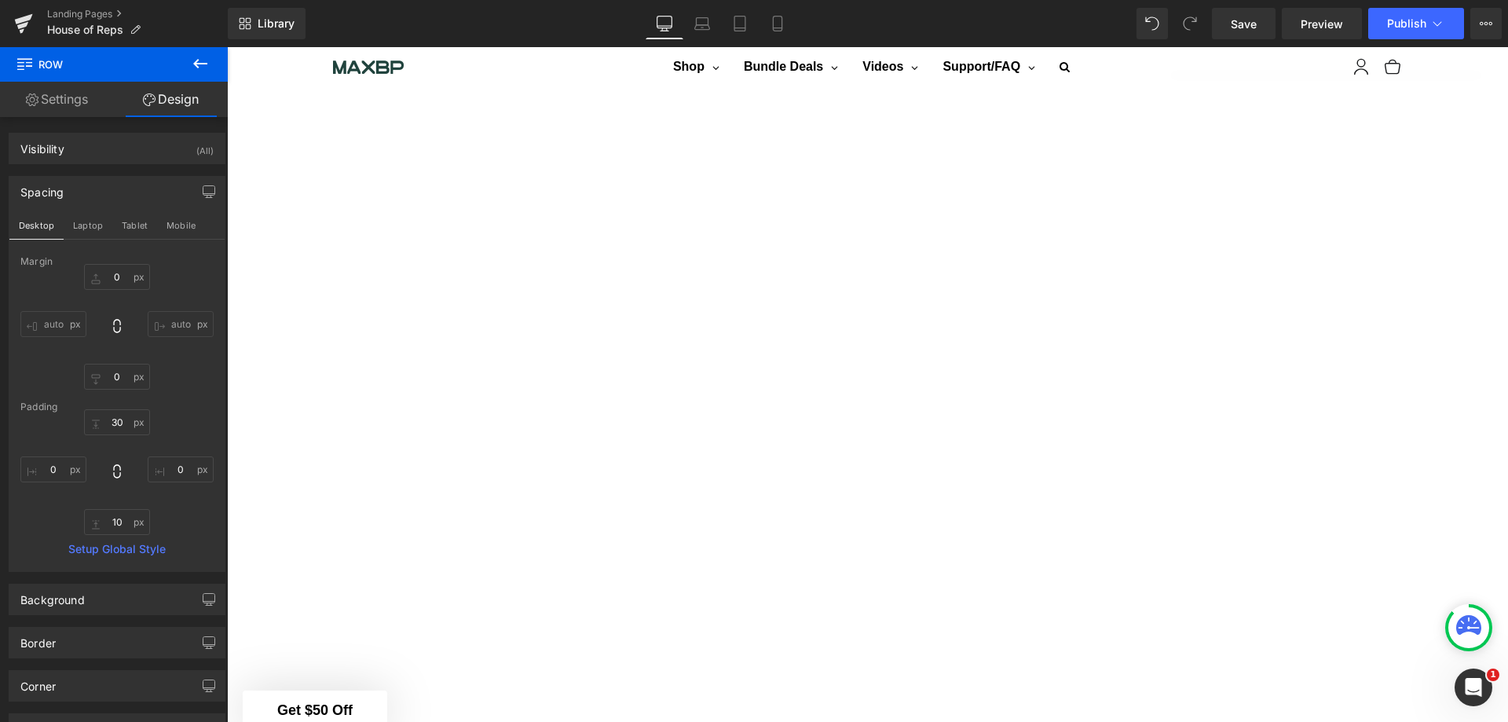
scroll to position [1199, 0]
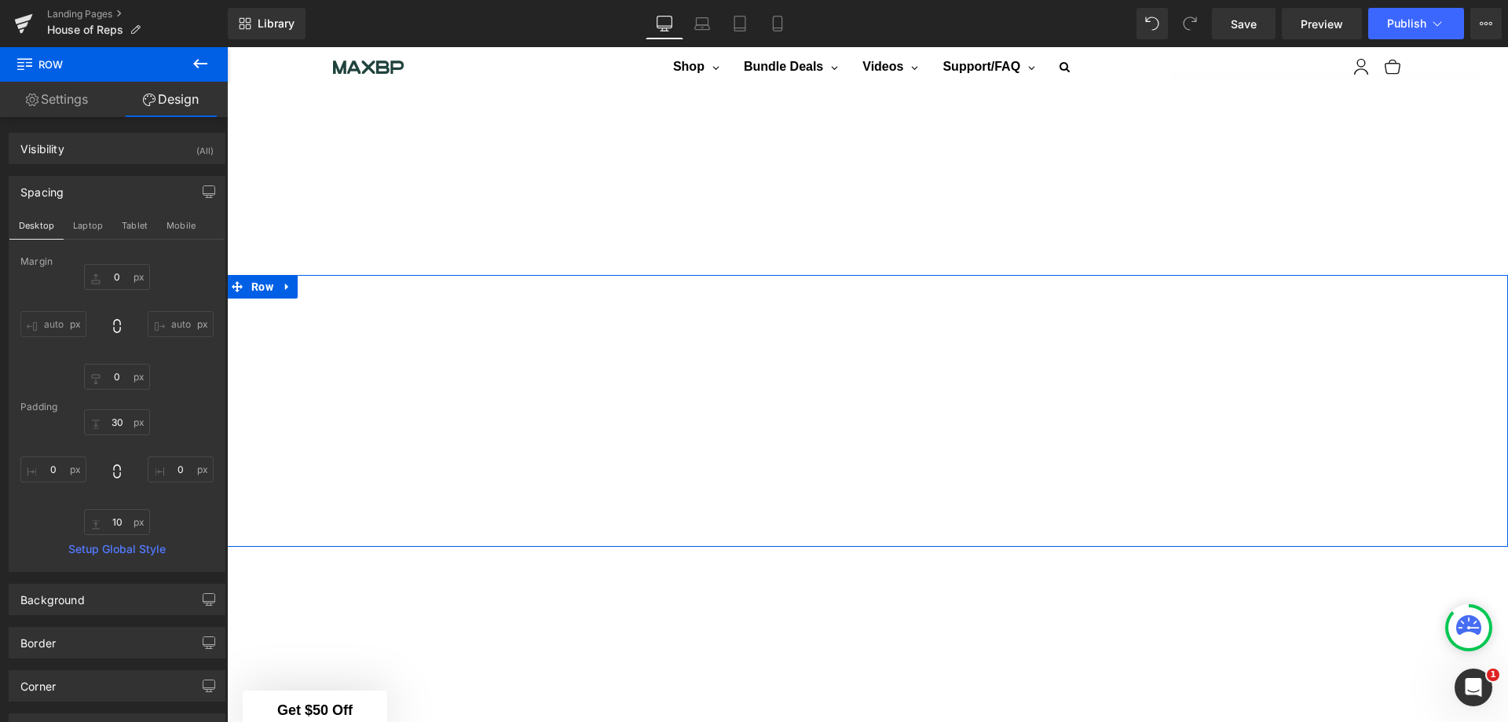
type input "0"
type input "30"
type input "0"
type input "10"
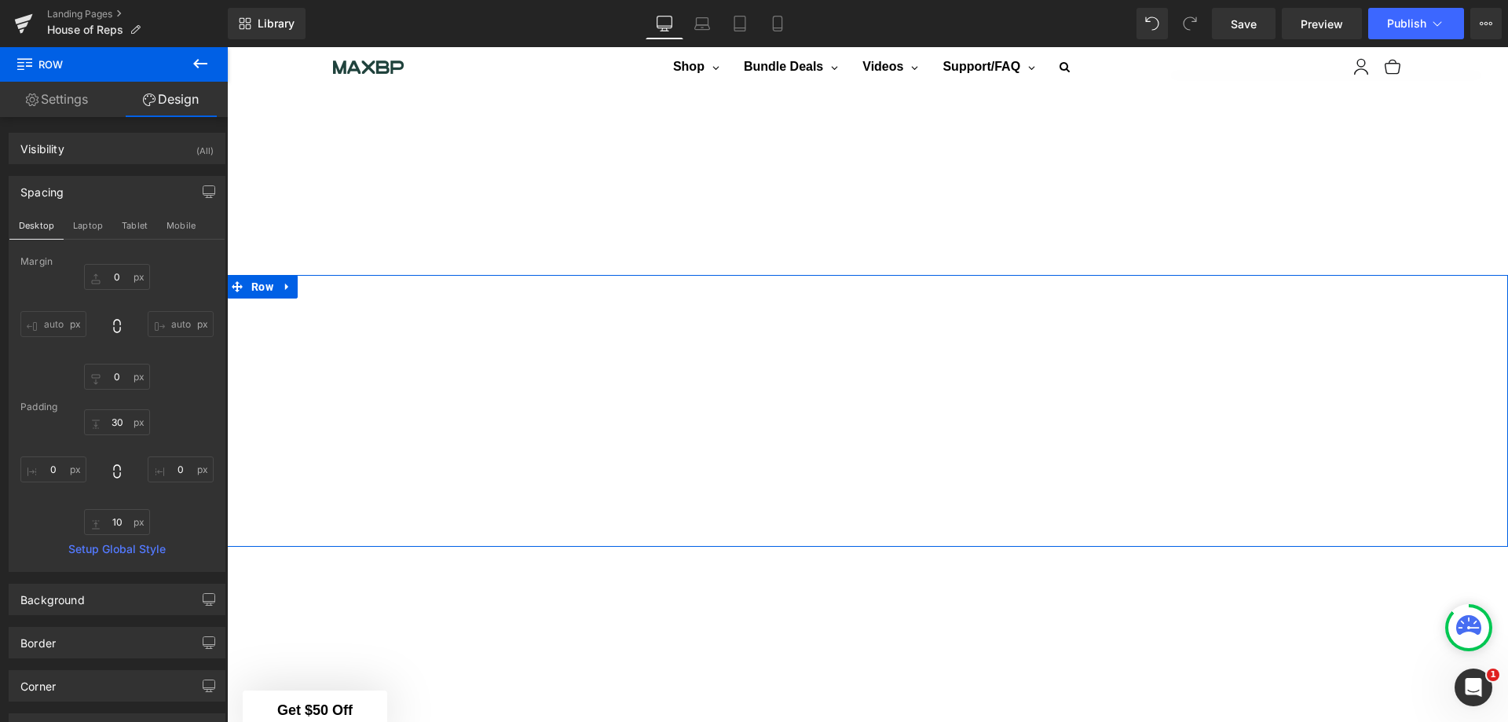
type input "0"
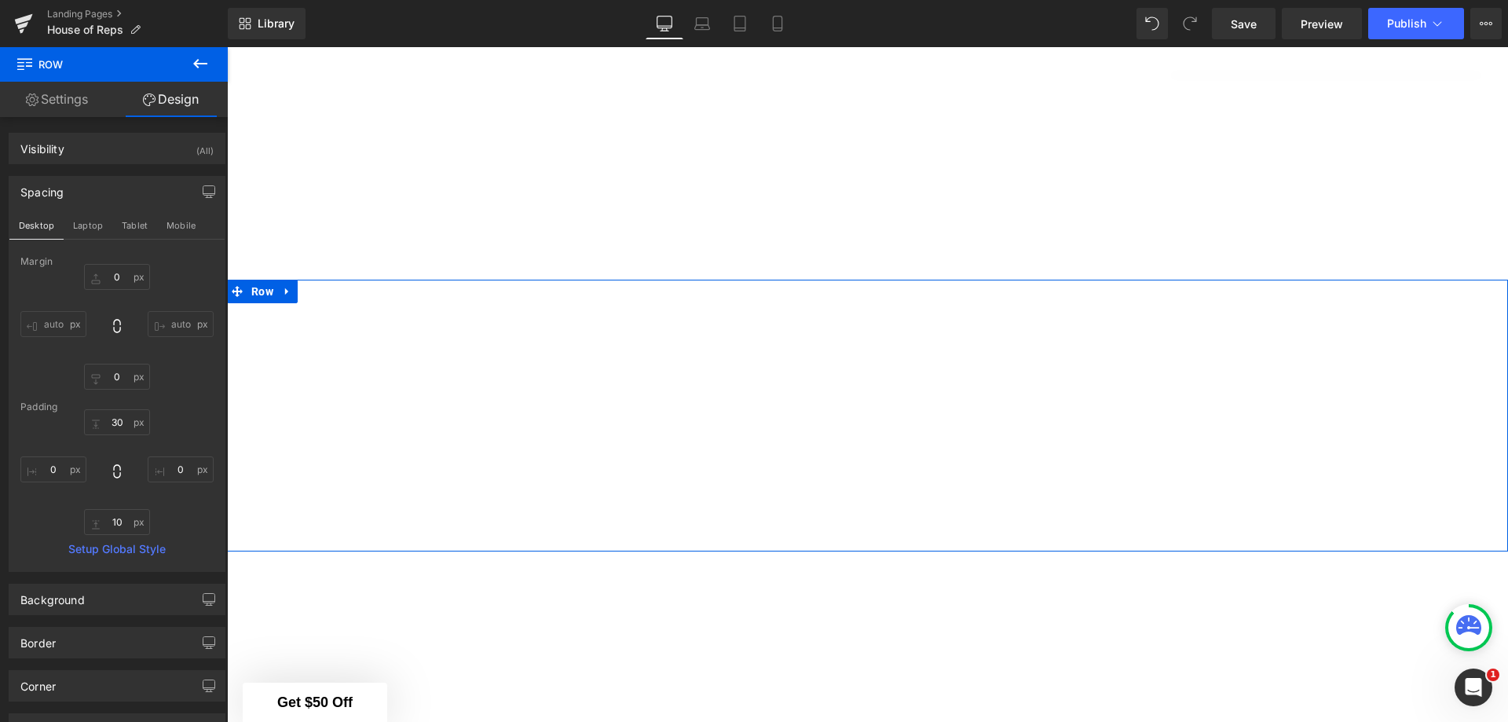
click at [148, 545] on link "Setup Global Style" at bounding box center [116, 549] width 193 height 13
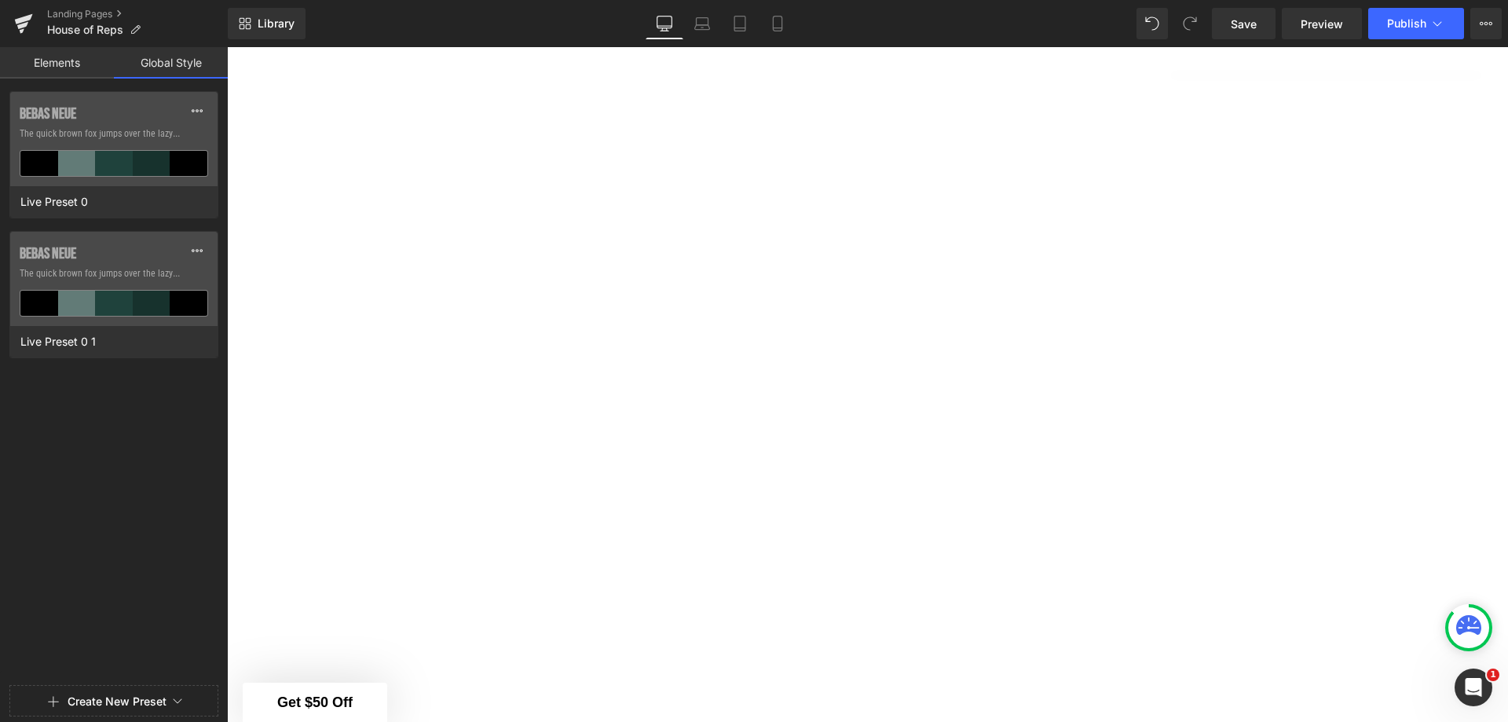
click at [73, 67] on link "Elements" at bounding box center [57, 62] width 114 height 31
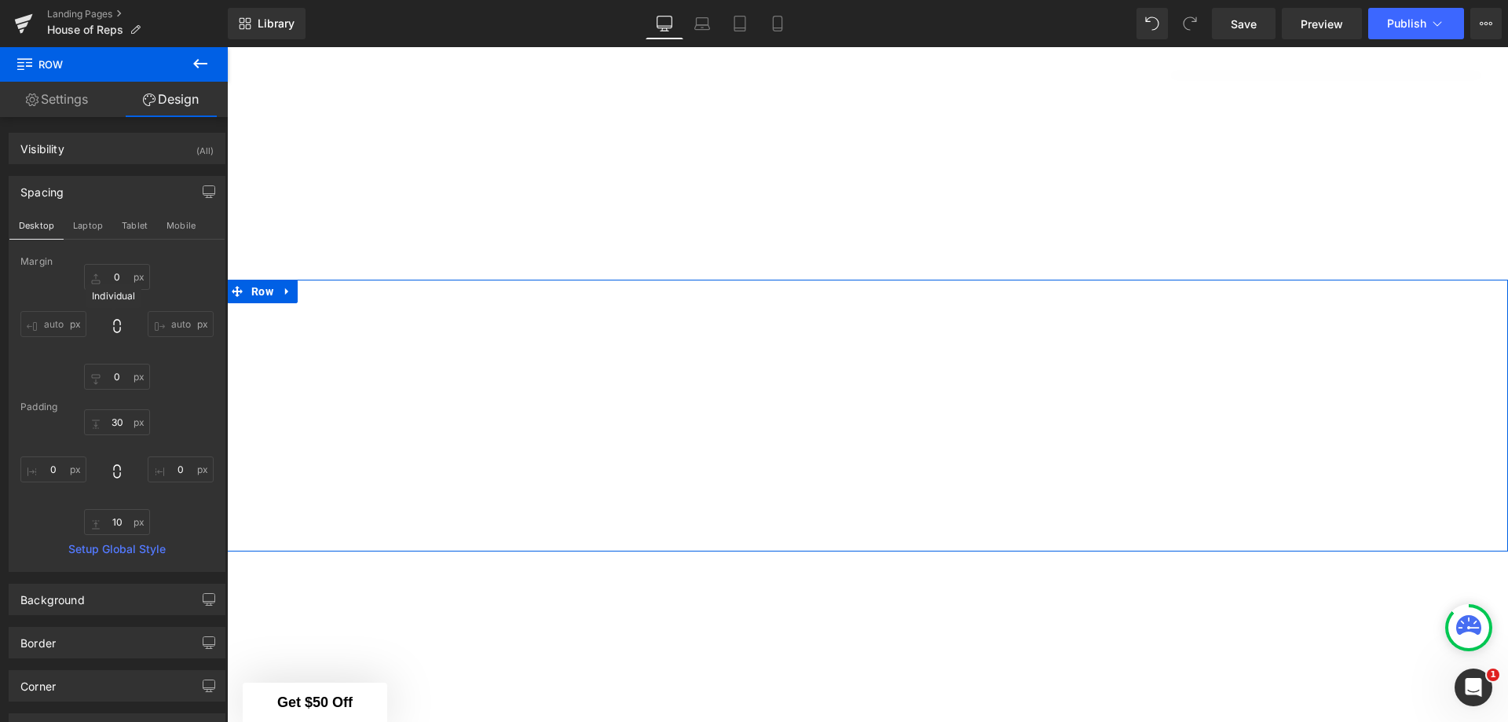
click at [110, 322] on icon at bounding box center [117, 326] width 16 height 16
type input "0"
click at [110, 322] on icon at bounding box center [117, 326] width 16 height 16
click at [93, 284] on input "0" at bounding box center [117, 277] width 66 height 26
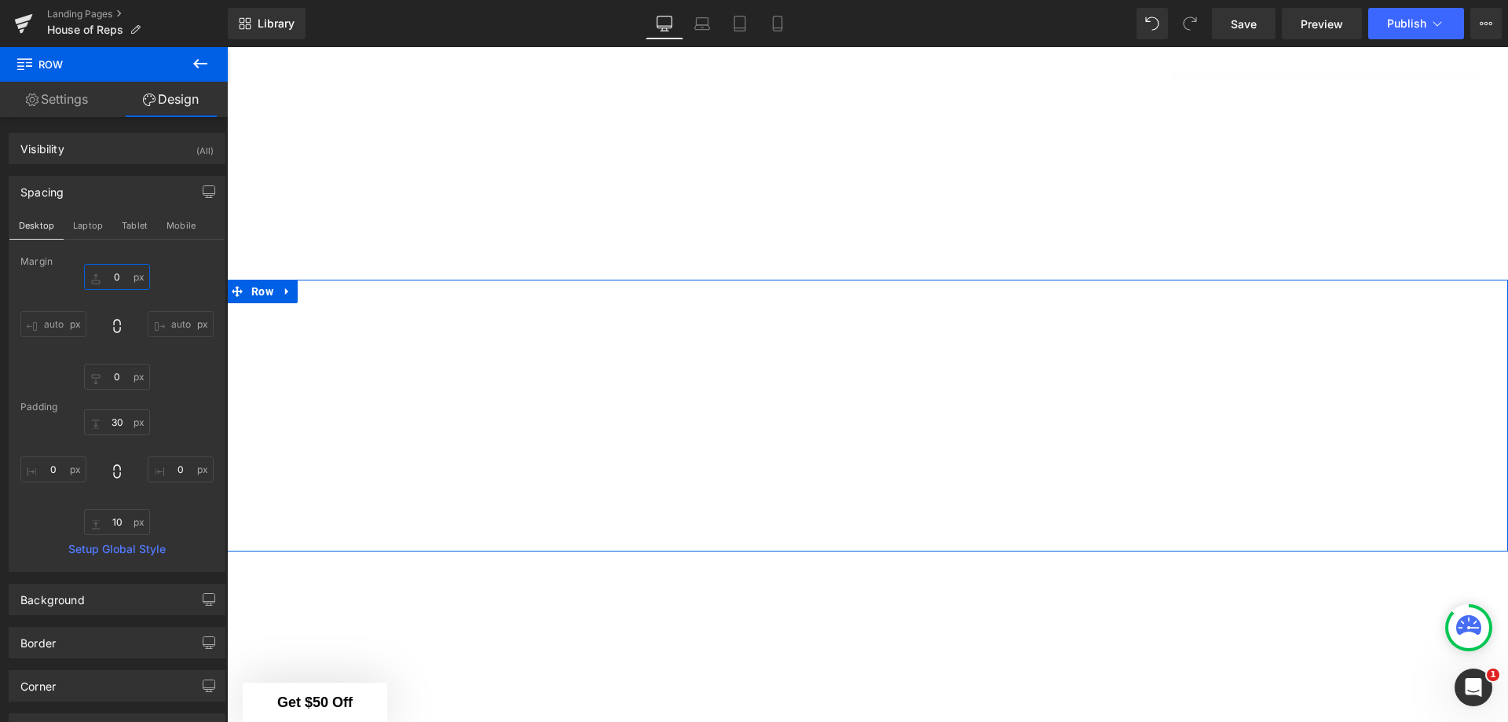
drag, startPoint x: 93, startPoint y: 284, endPoint x: 93, endPoint y: 269, distance: 15.7
click at [93, 269] on input "0" at bounding box center [117, 277] width 66 height 26
click at [112, 280] on input "0" at bounding box center [117, 277] width 66 height 26
click at [169, 326] on input "auto" at bounding box center [181, 324] width 66 height 26
click at [167, 313] on input "auto" at bounding box center [181, 324] width 66 height 26
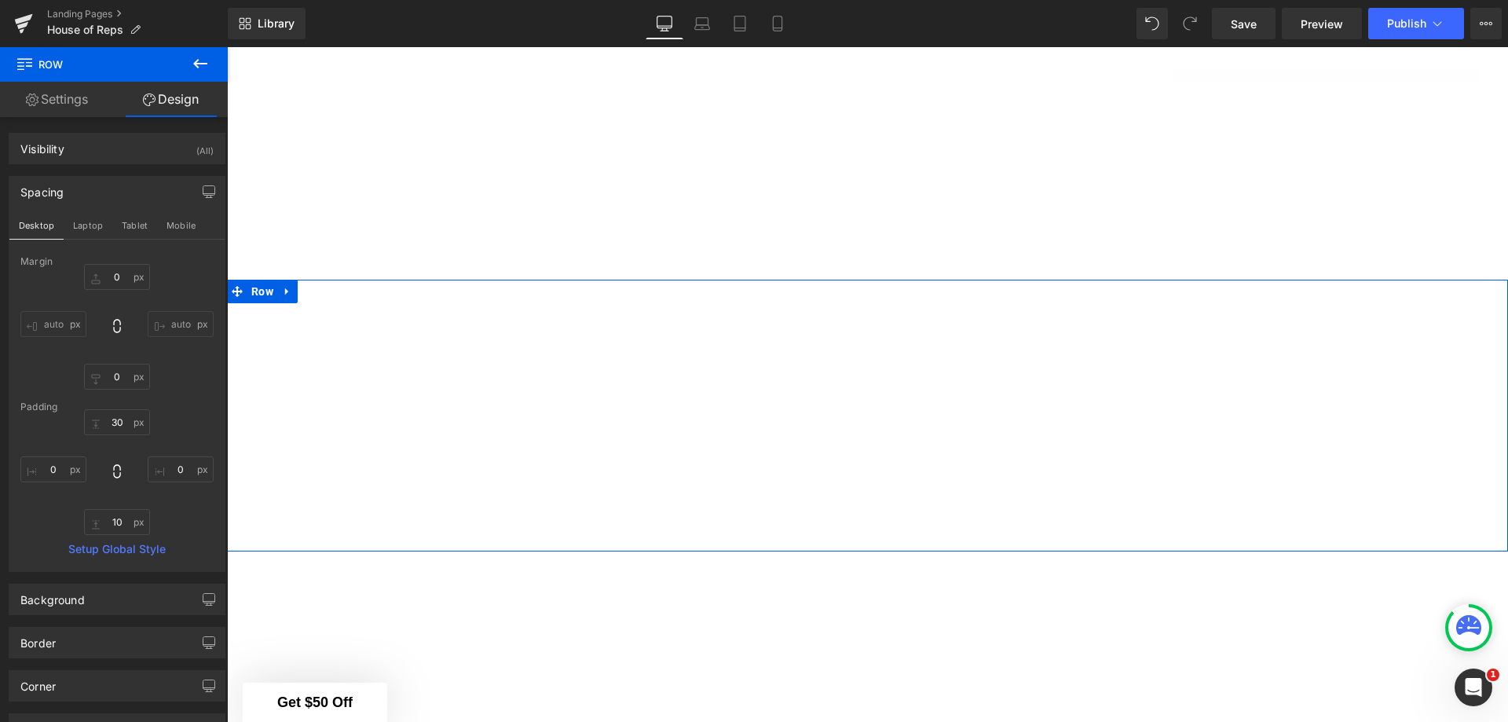
click at [167, 313] on input "auto" at bounding box center [181, 324] width 66 height 26
click at [190, 316] on input "auto" at bounding box center [181, 324] width 66 height 26
click at [115, 324] on icon at bounding box center [117, 326] width 16 height 16
type input "0"
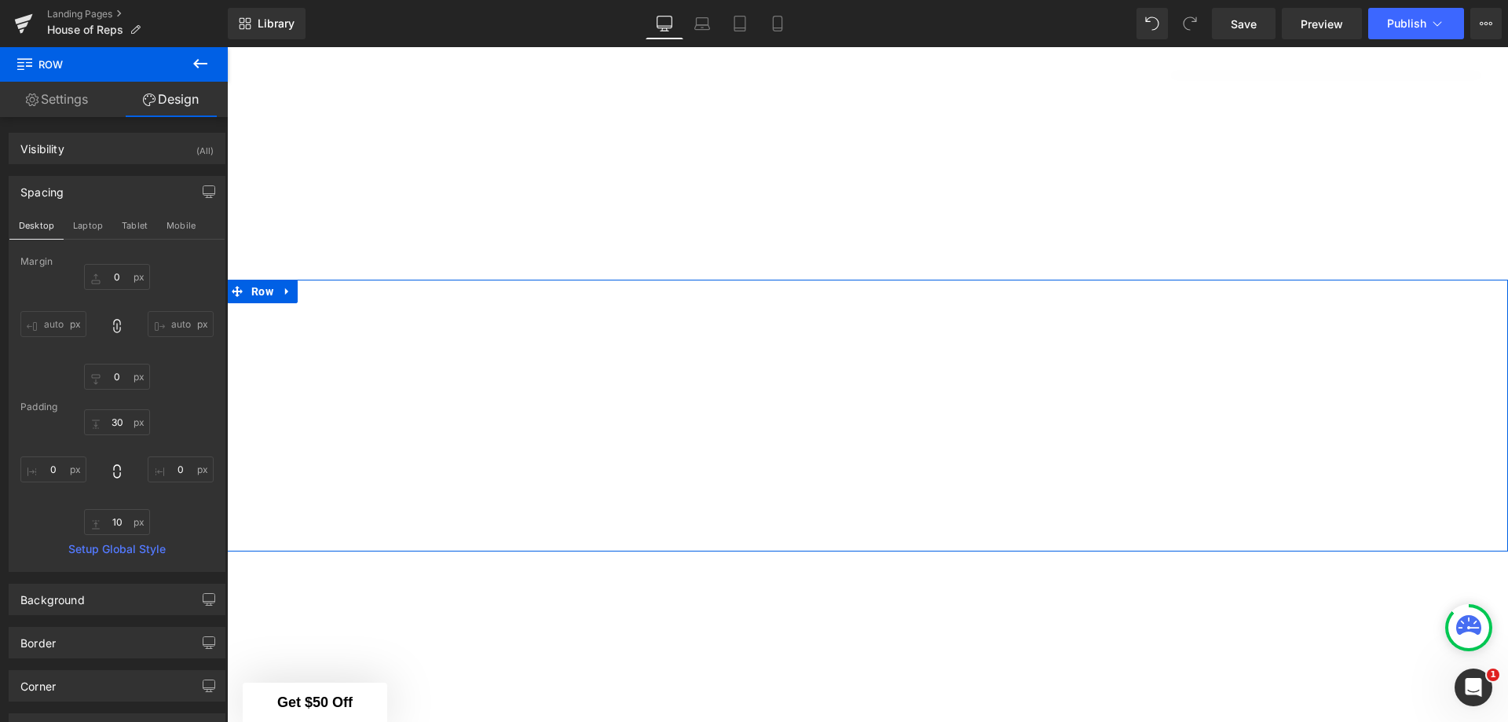
click at [167, 318] on input "auto" at bounding box center [181, 324] width 66 height 26
type input "auto"
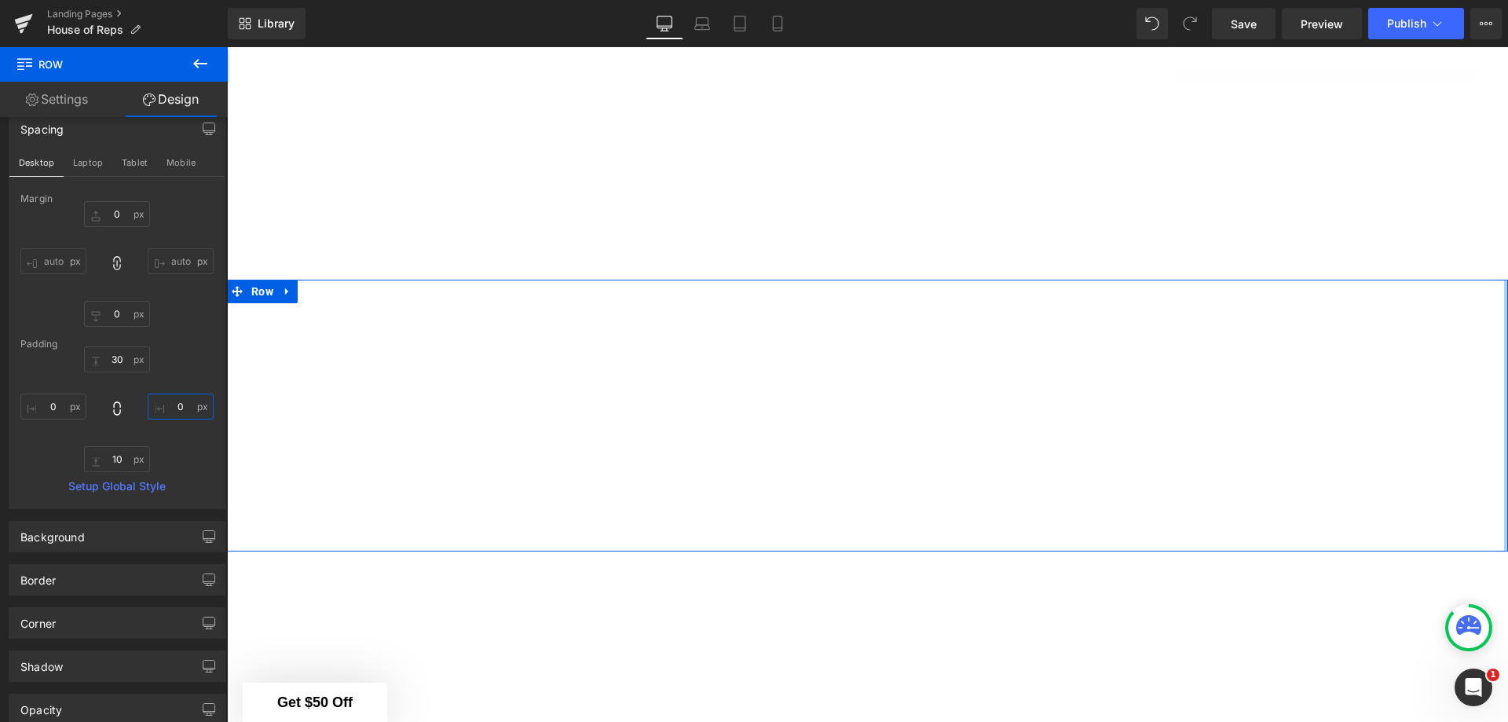
click at [184, 401] on input "0" at bounding box center [181, 407] width 66 height 26
type input "5"
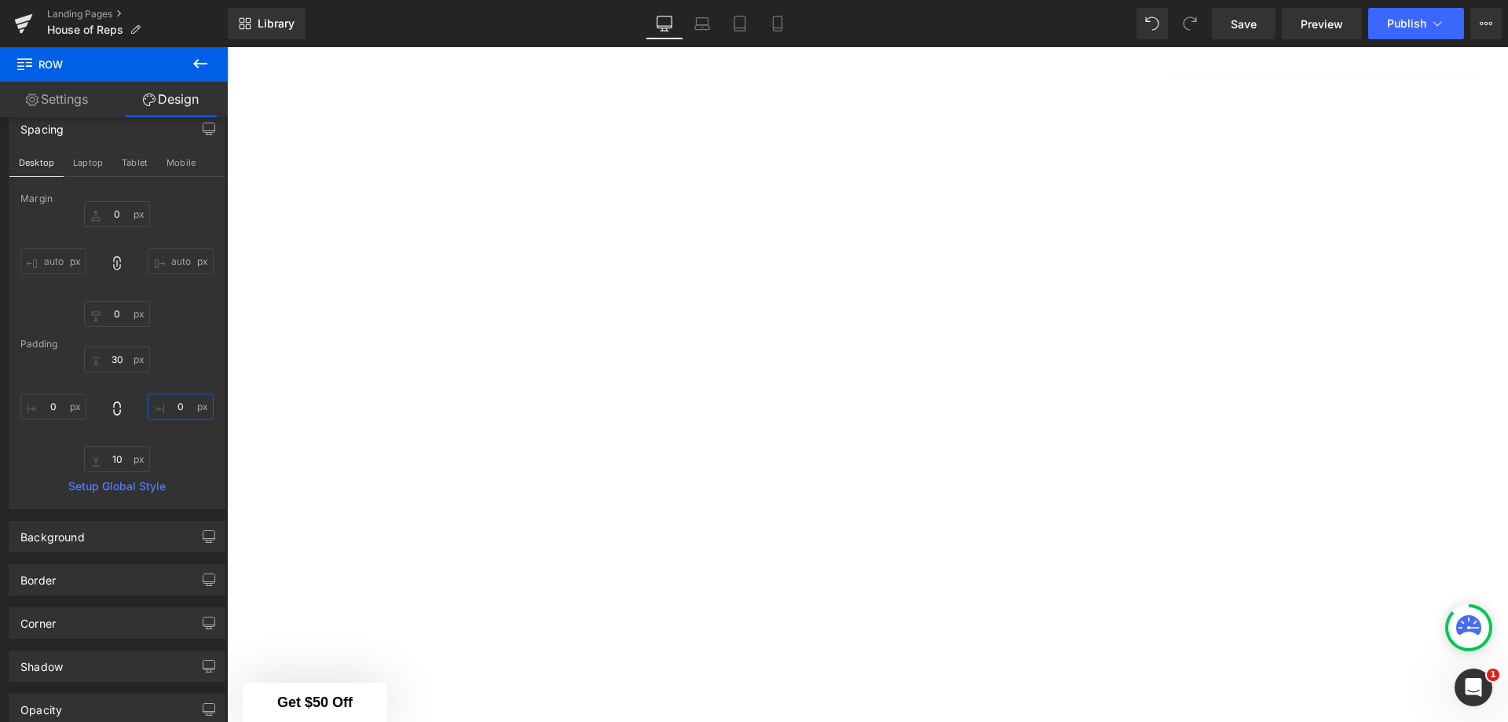
scroll to position [1435, 0]
click at [180, 590] on div "Border" at bounding box center [116, 580] width 215 height 30
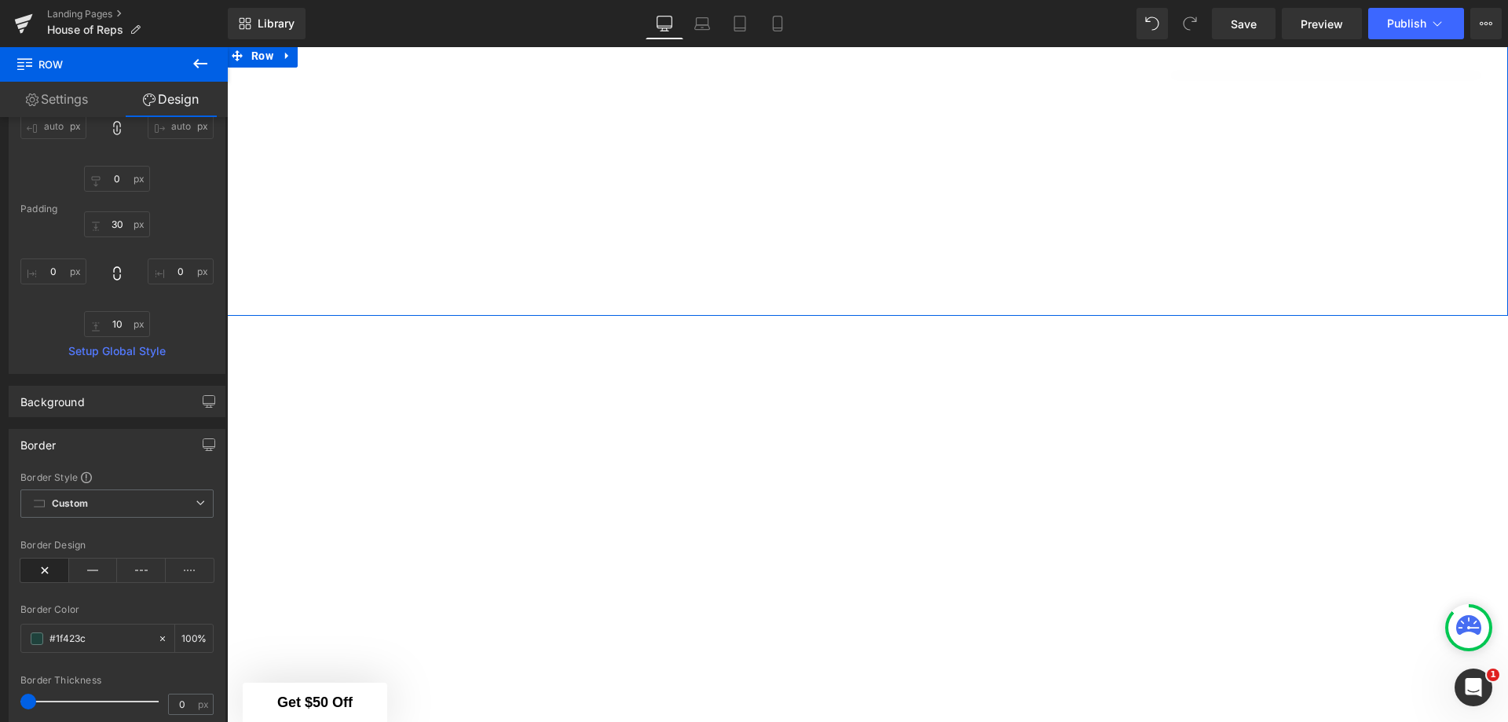
scroll to position [220, 0]
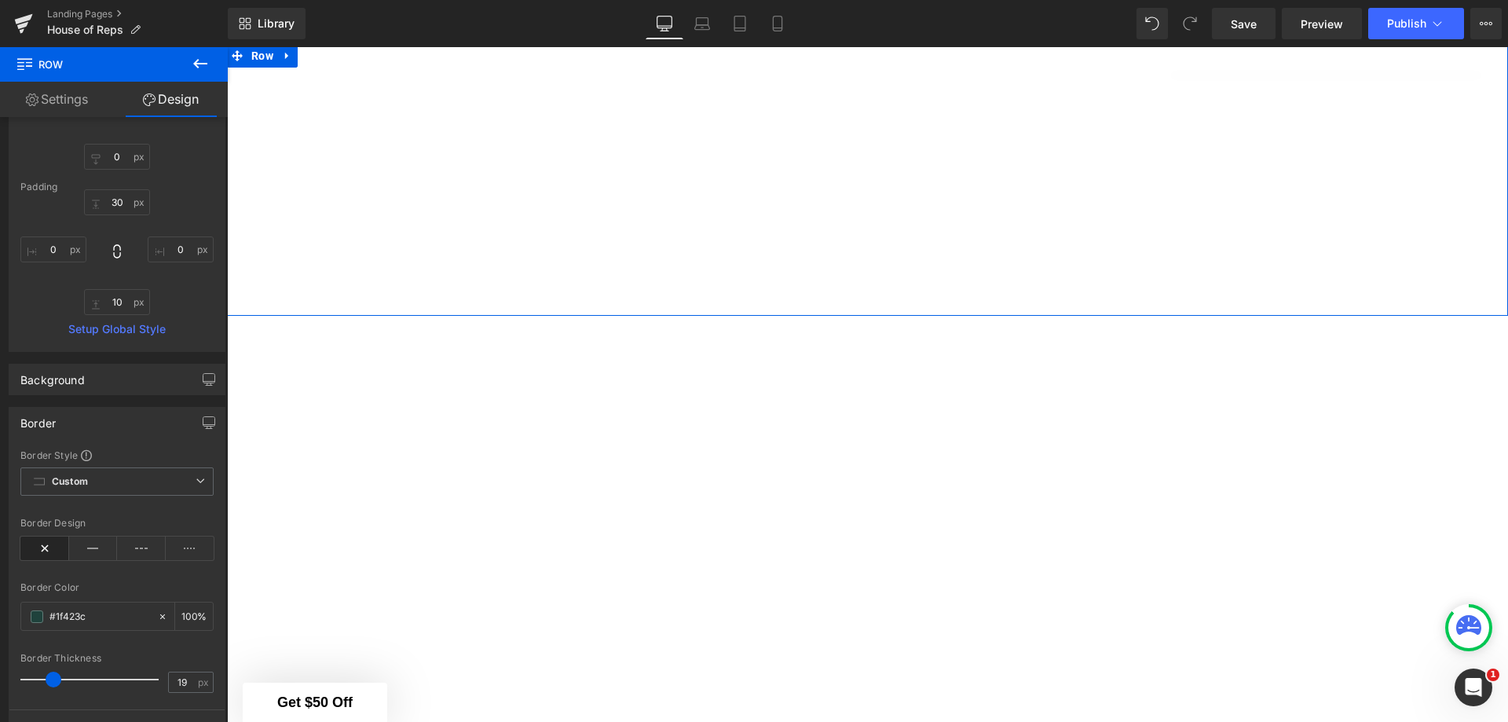
drag, startPoint x: 34, startPoint y: 680, endPoint x: 57, endPoint y: 679, distance: 23.6
click at [57, 679] on span at bounding box center [54, 680] width 16 height 16
drag, startPoint x: 57, startPoint y: 679, endPoint x: 95, endPoint y: 679, distance: 37.7
click at [91, 679] on span at bounding box center [83, 680] width 16 height 16
type input "0"
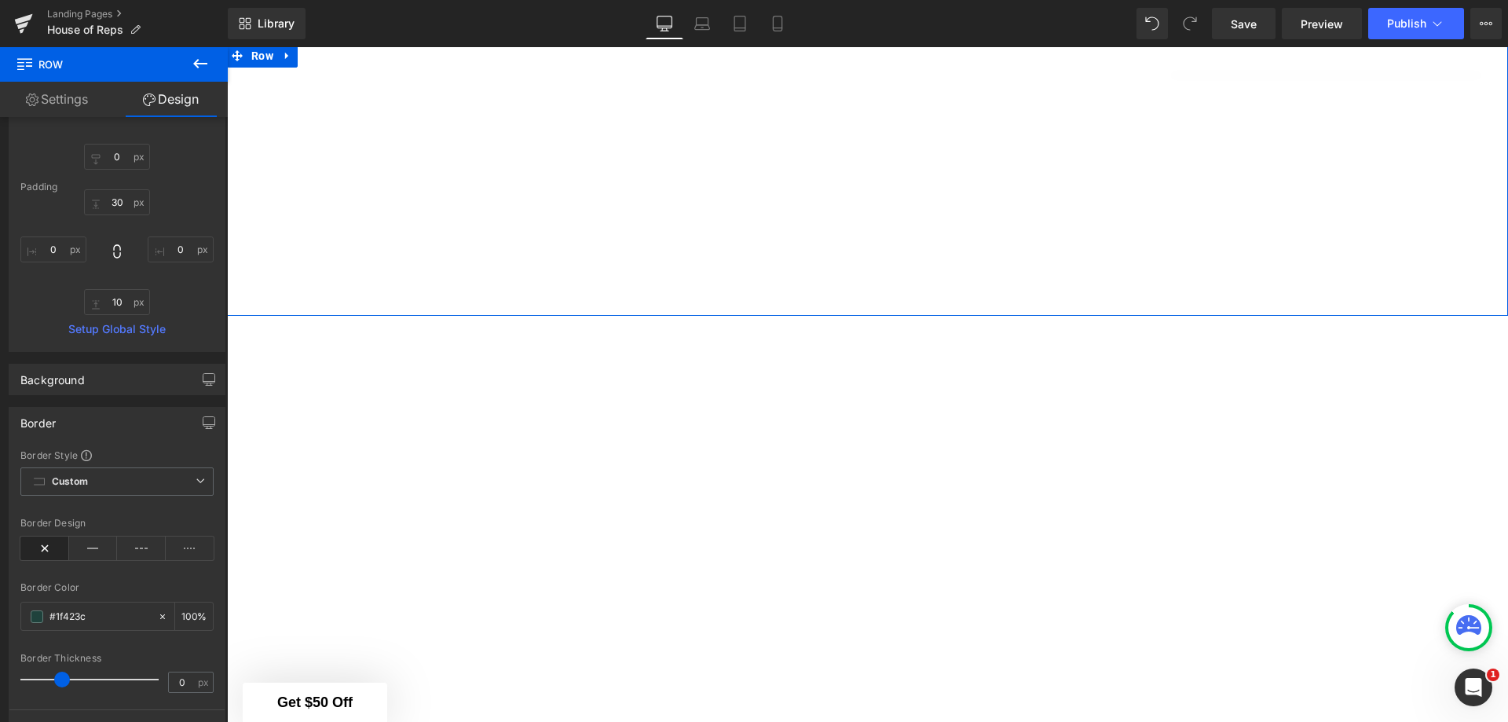
drag, startPoint x: 95, startPoint y: 679, endPoint x: 31, endPoint y: 678, distance: 63.6
click at [54, 678] on span at bounding box center [62, 680] width 16 height 16
drag, startPoint x: 31, startPoint y: 678, endPoint x: 0, endPoint y: 678, distance: 31.4
click at [0, 678] on div "Border Border Style Custom Custom Setup Global Style Custom Setup Global Style …" at bounding box center [117, 571] width 235 height 352
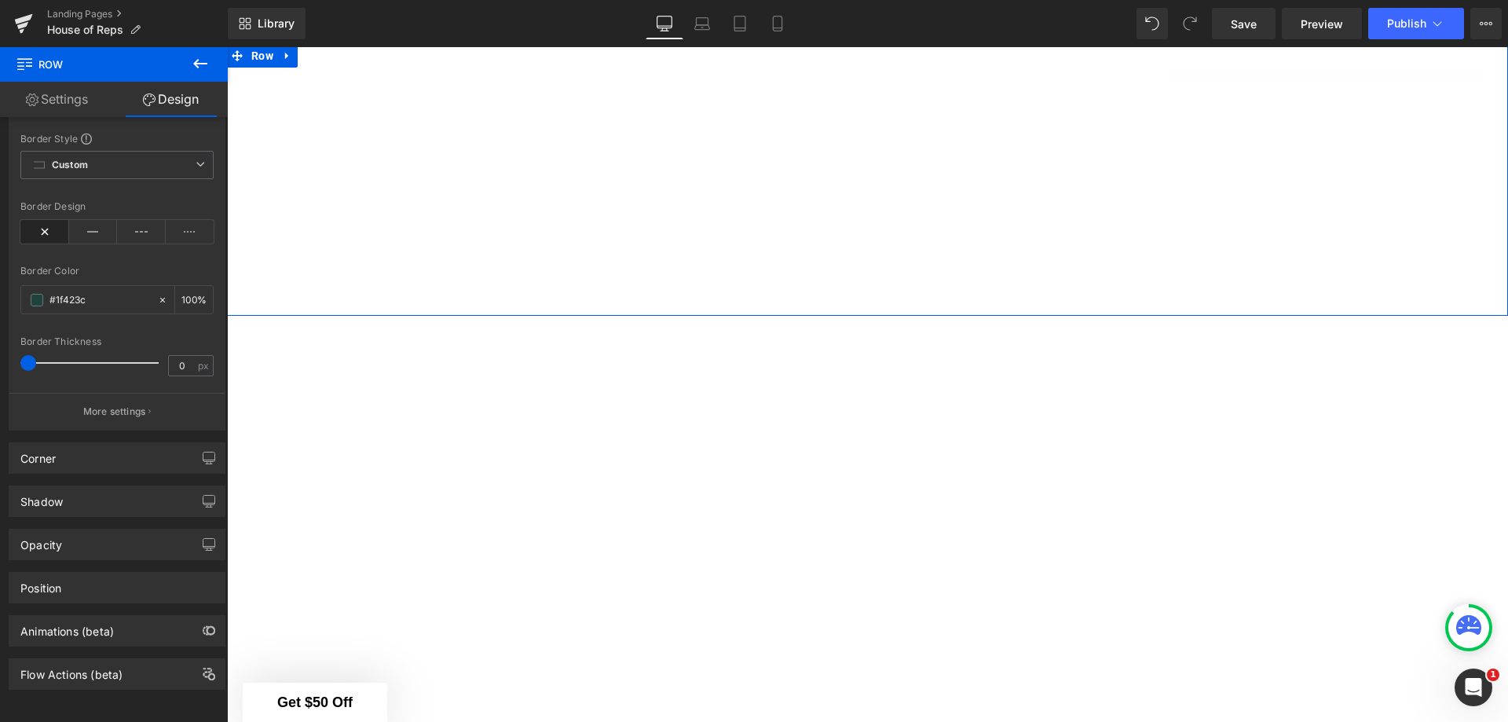
scroll to position [548, 0]
click at [174, 583] on div "Position" at bounding box center [116, 588] width 215 height 30
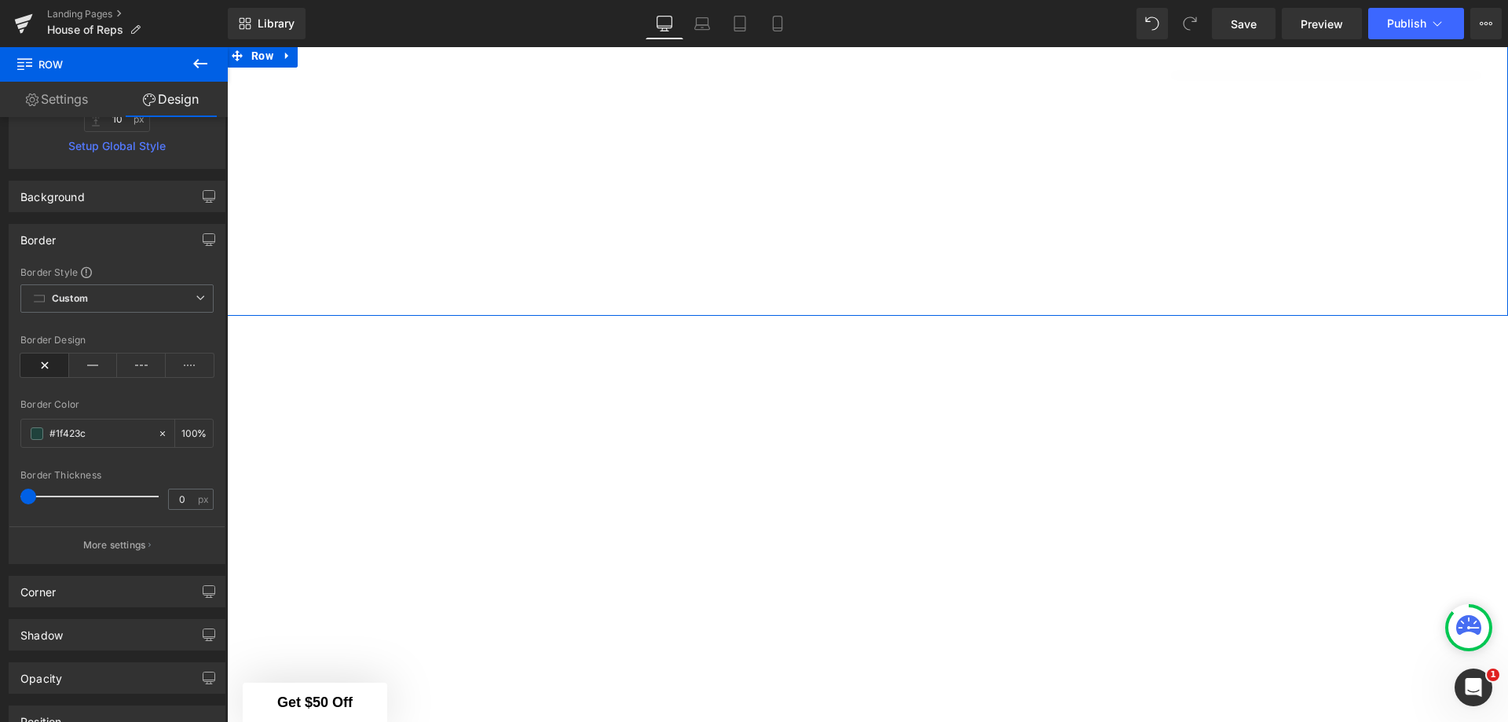
scroll to position [367, 0]
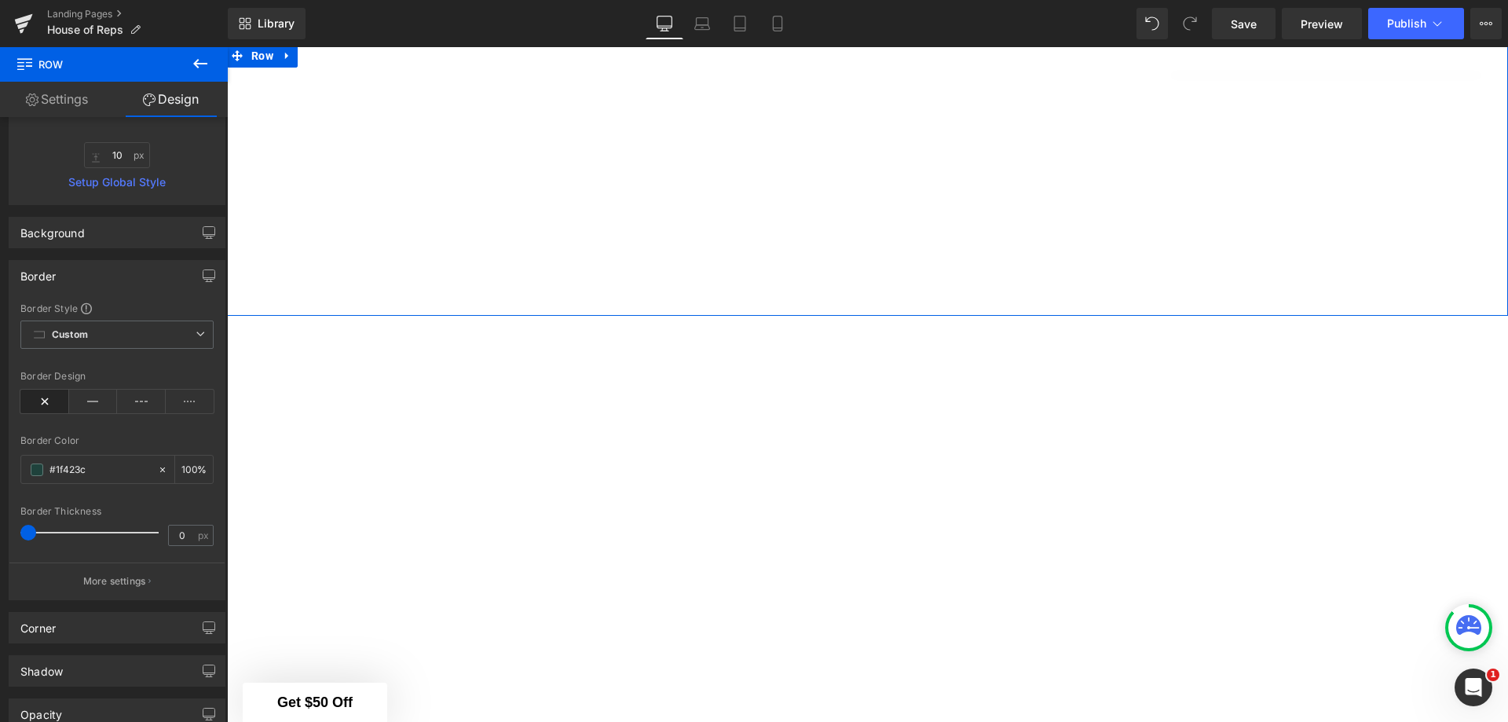
click at [91, 394] on icon at bounding box center [93, 402] width 49 height 24
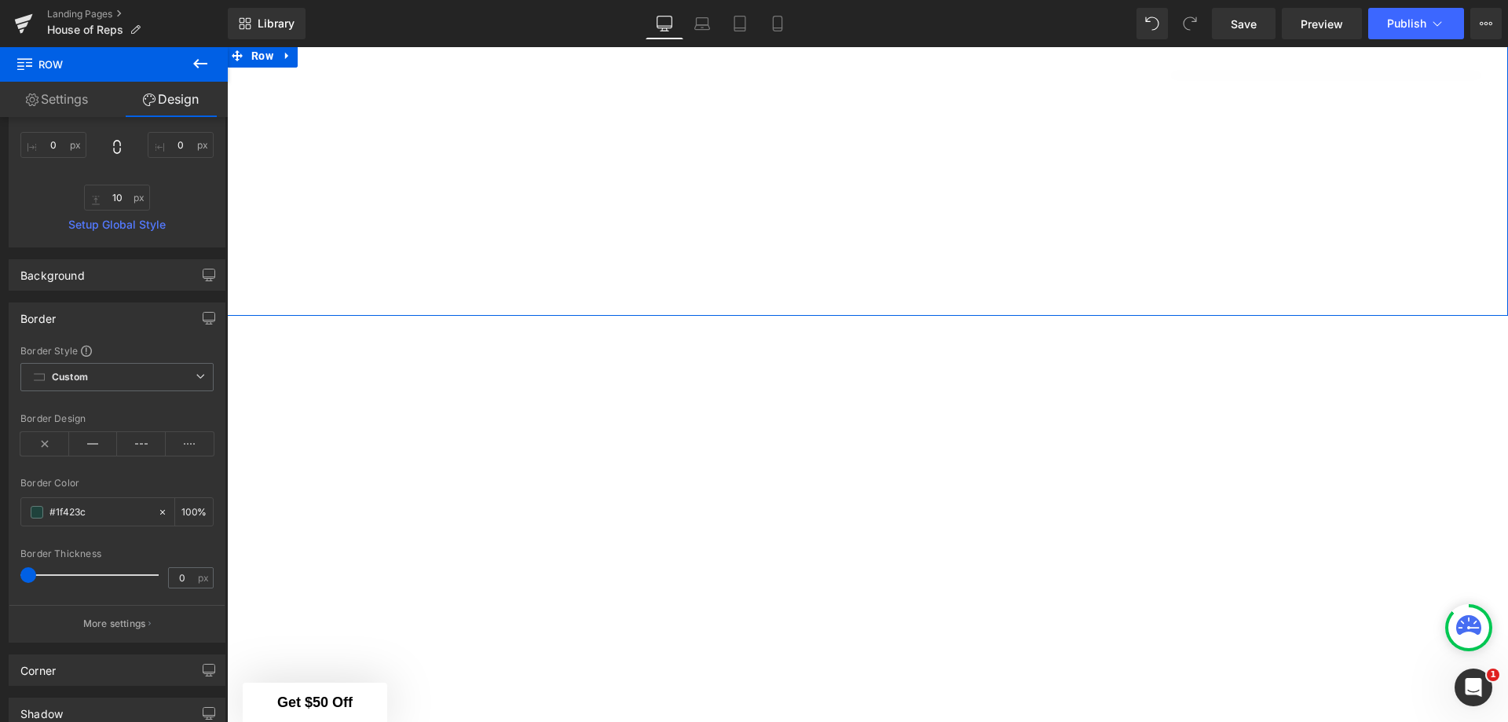
scroll to position [210, 0]
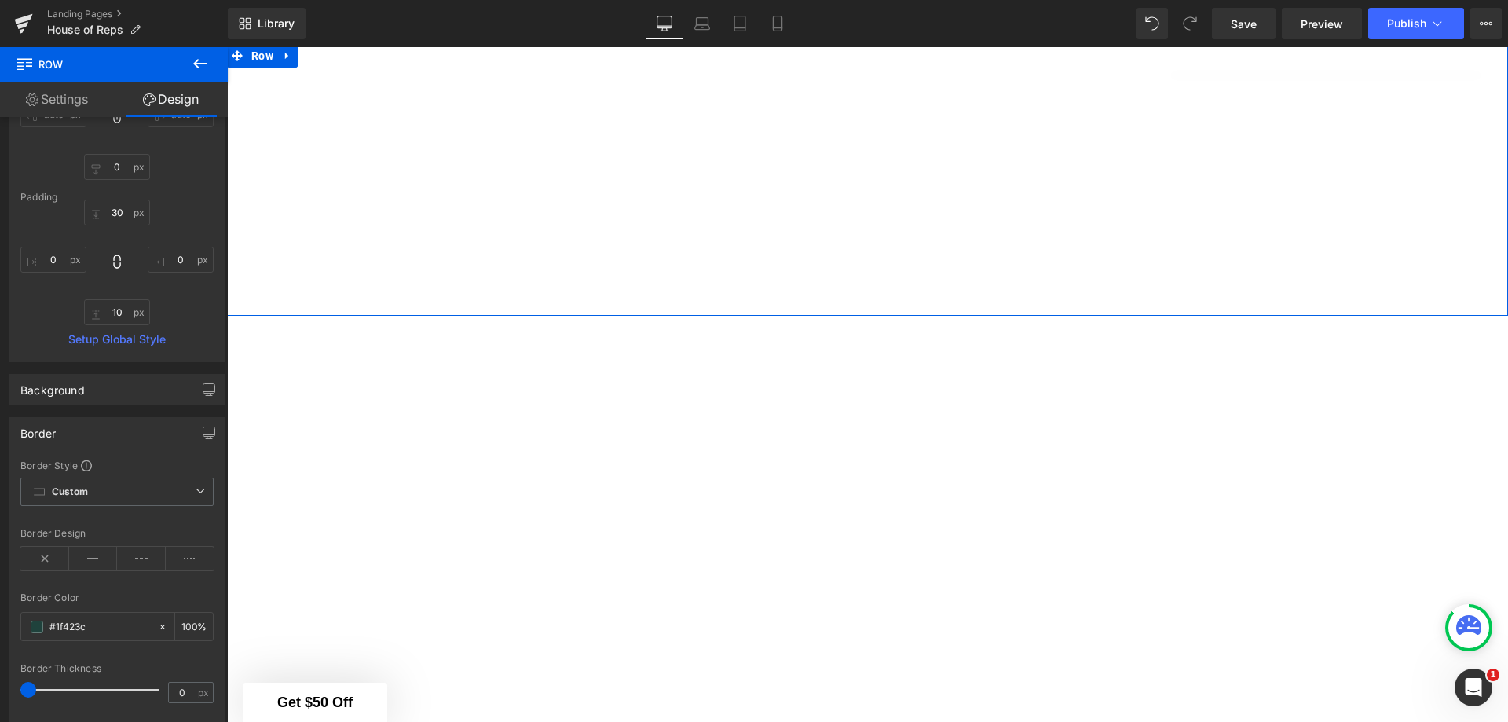
click at [196, 386] on button "button" at bounding box center [208, 390] width 25 height 30
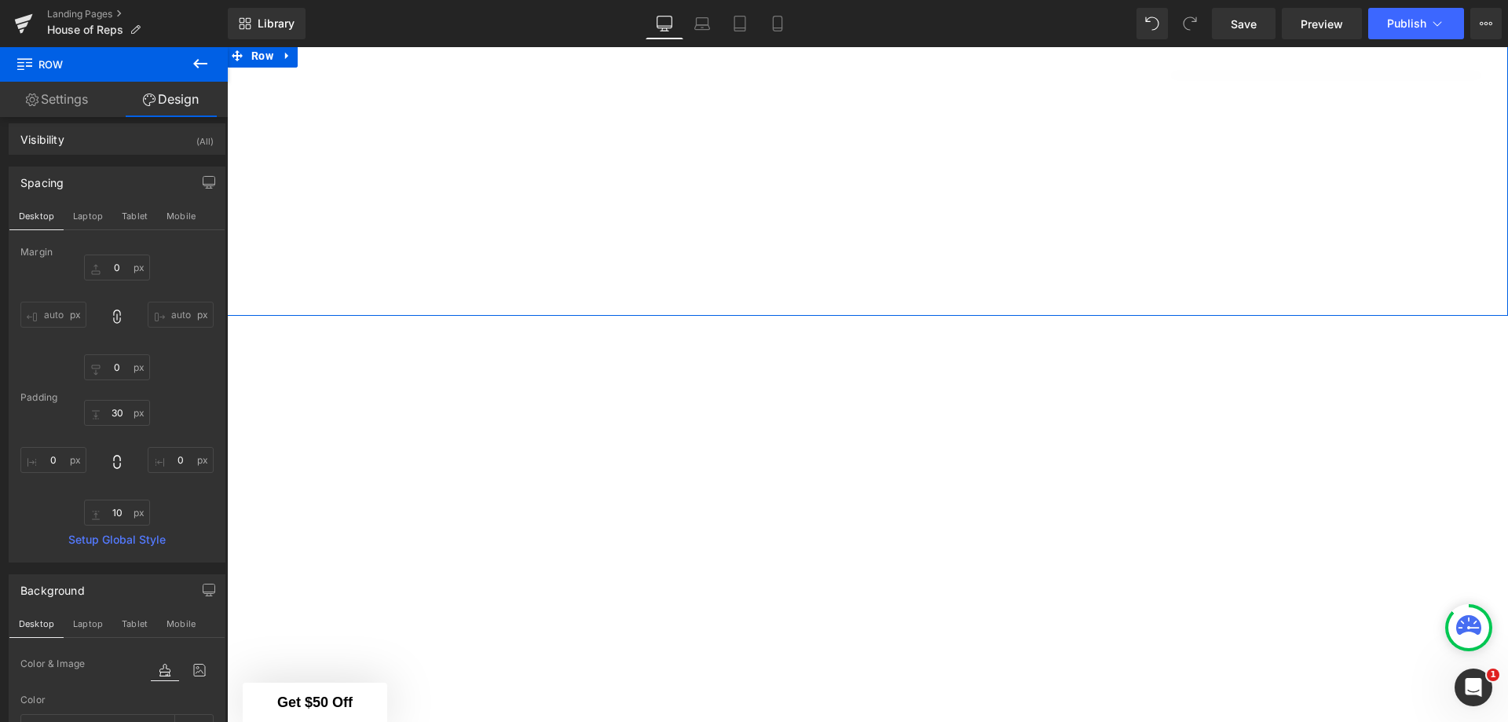
scroll to position [0, 0]
click at [72, 112] on link "Settings" at bounding box center [57, 99] width 114 height 35
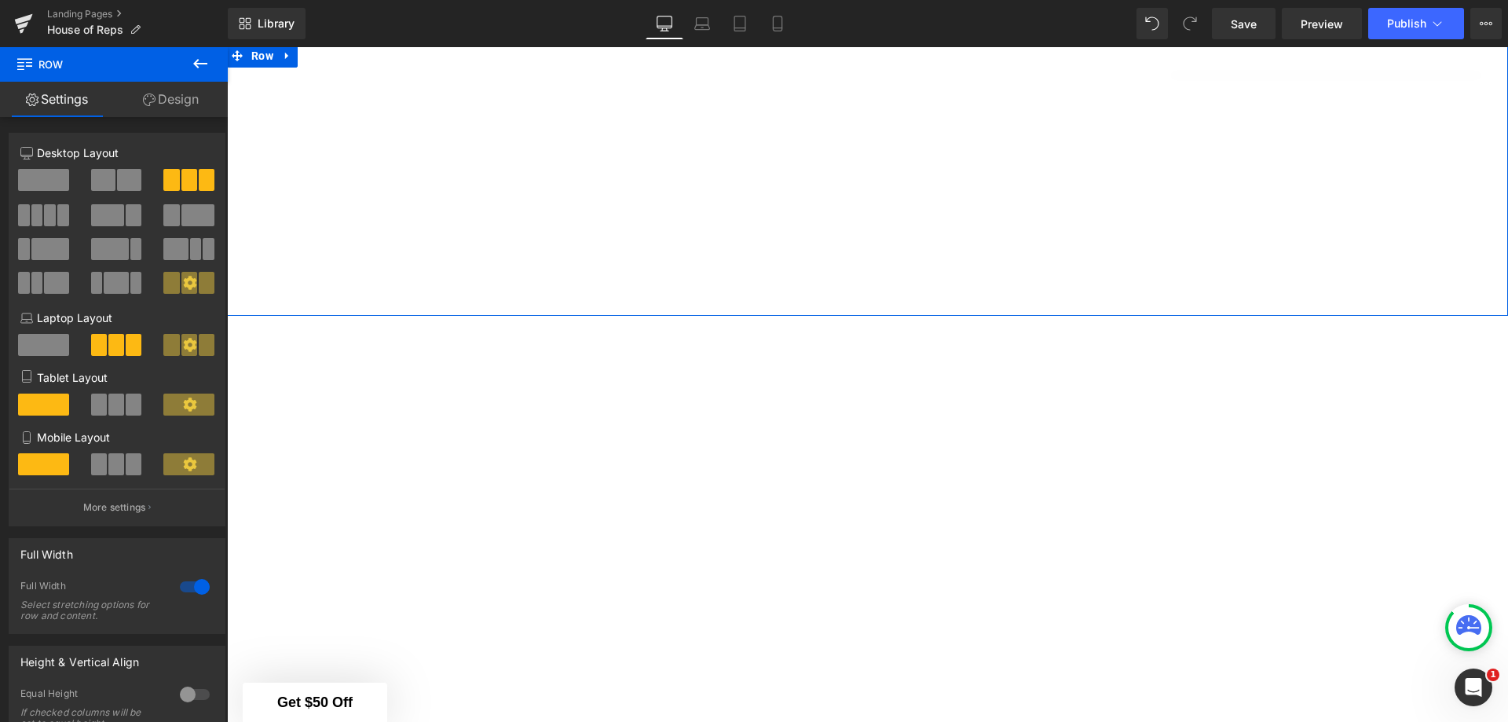
click at [181, 180] on span at bounding box center [189, 180] width 16 height 22
click at [38, 209] on span at bounding box center [37, 215] width 12 height 22
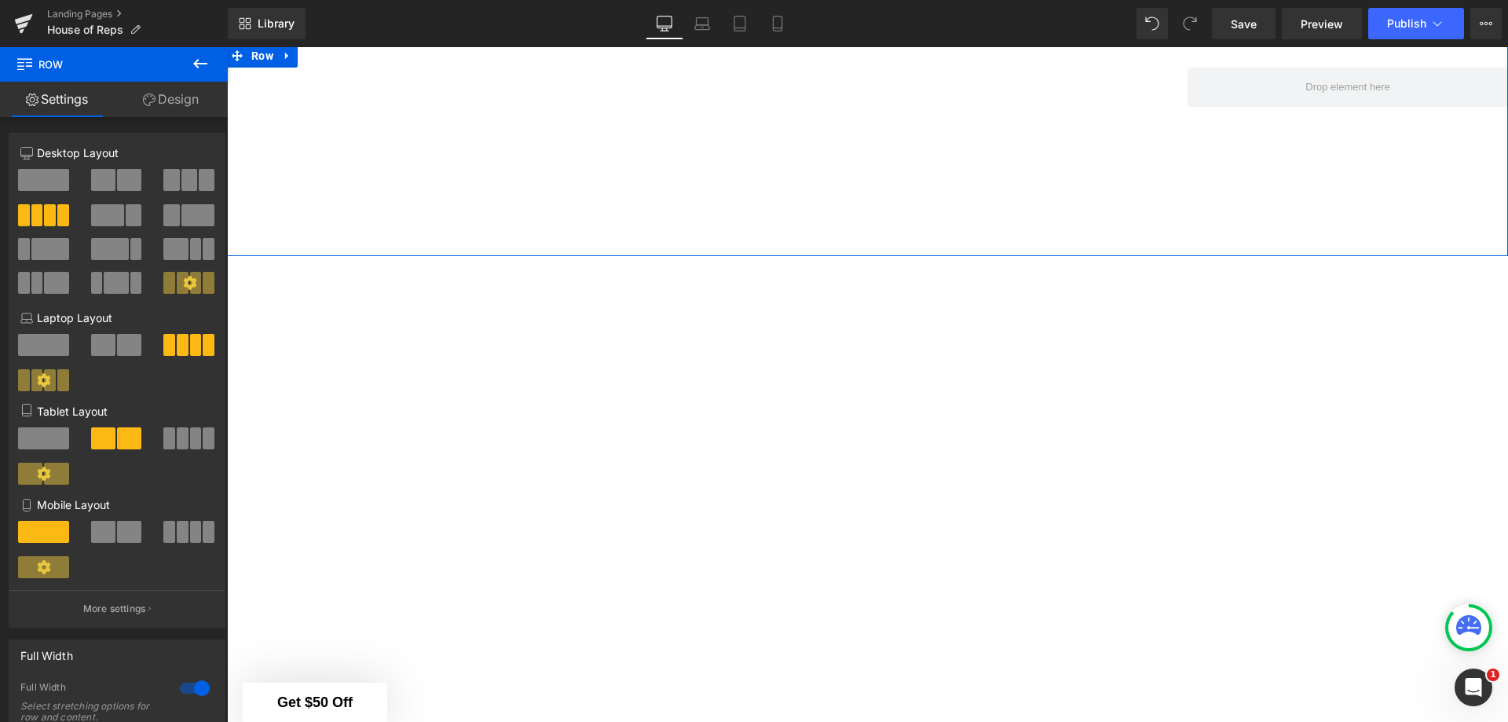
click at [190, 180] on span at bounding box center [189, 180] width 16 height 22
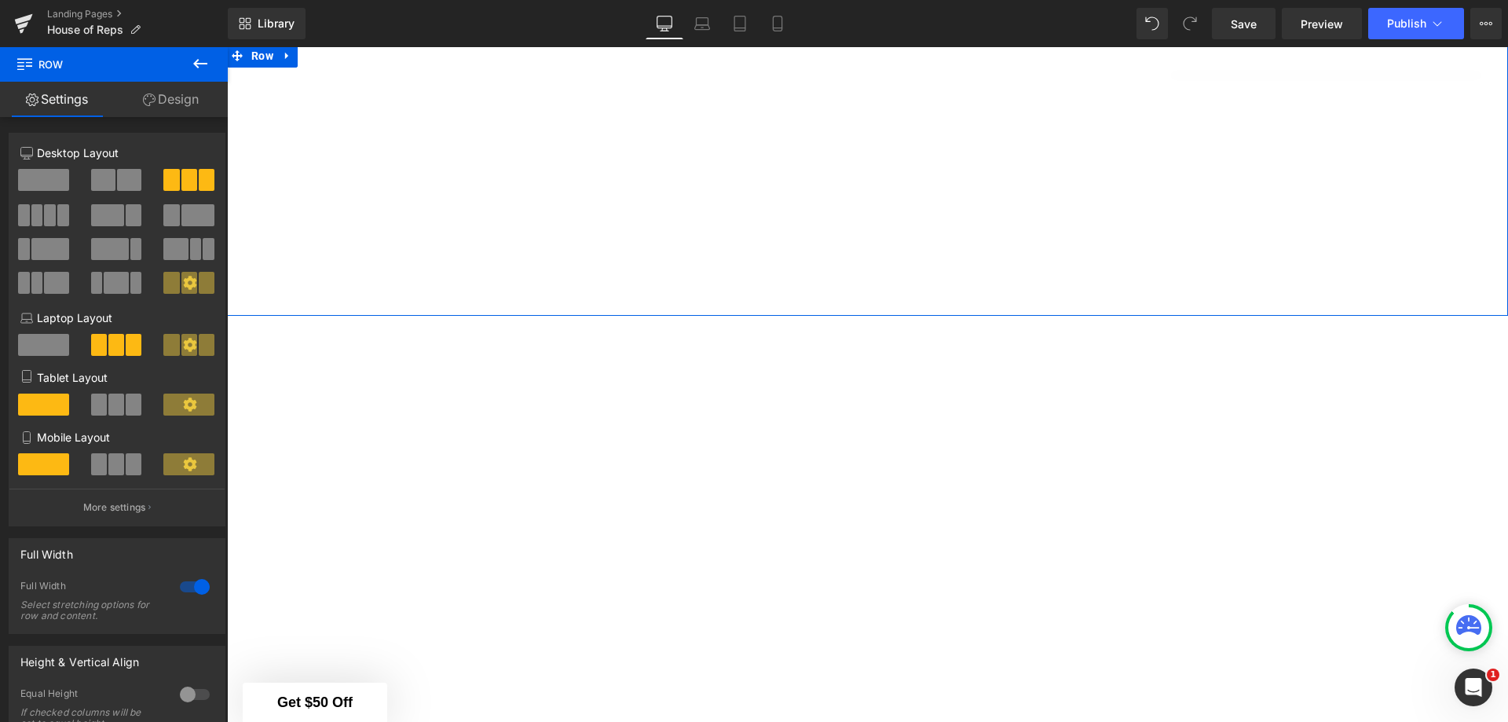
click at [108, 508] on p "More settings" at bounding box center [114, 507] width 63 height 14
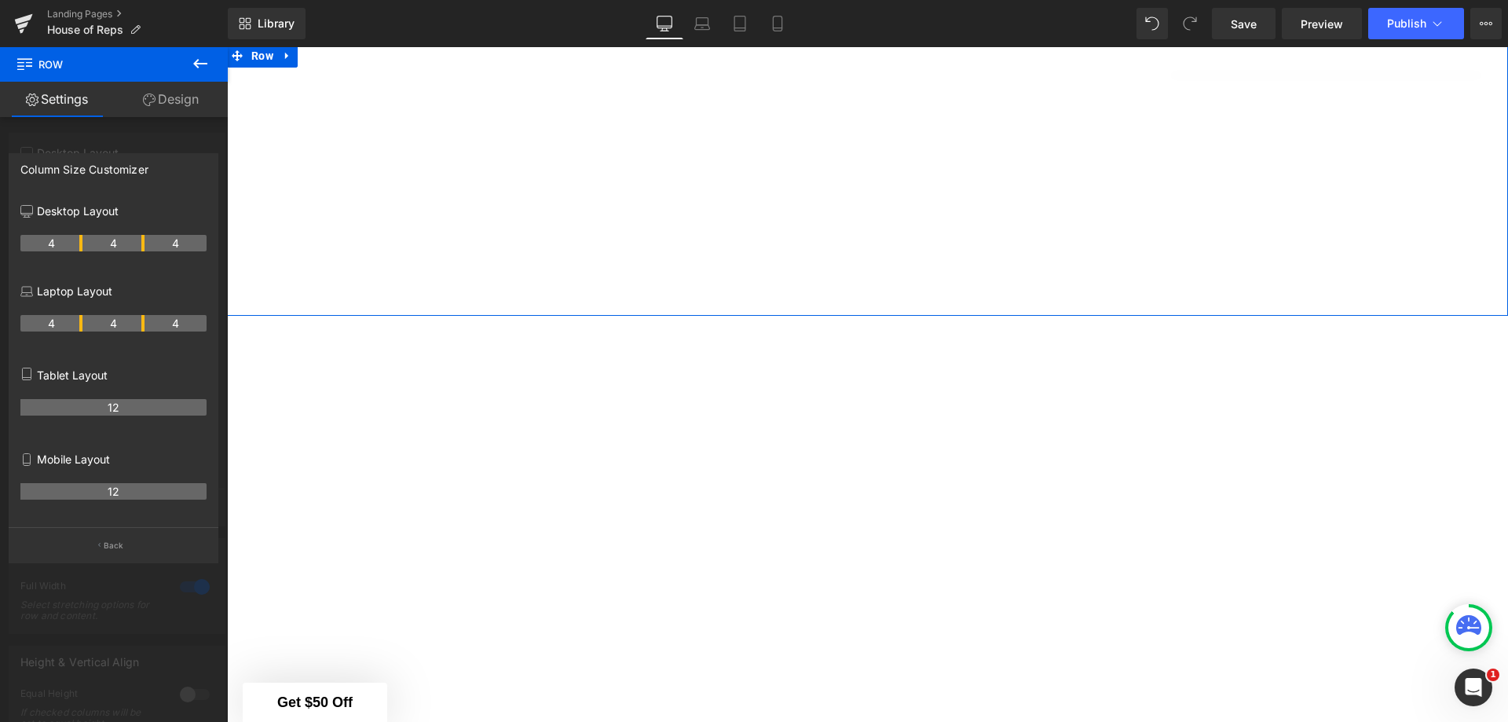
click at [189, 137] on div at bounding box center [114, 388] width 228 height 683
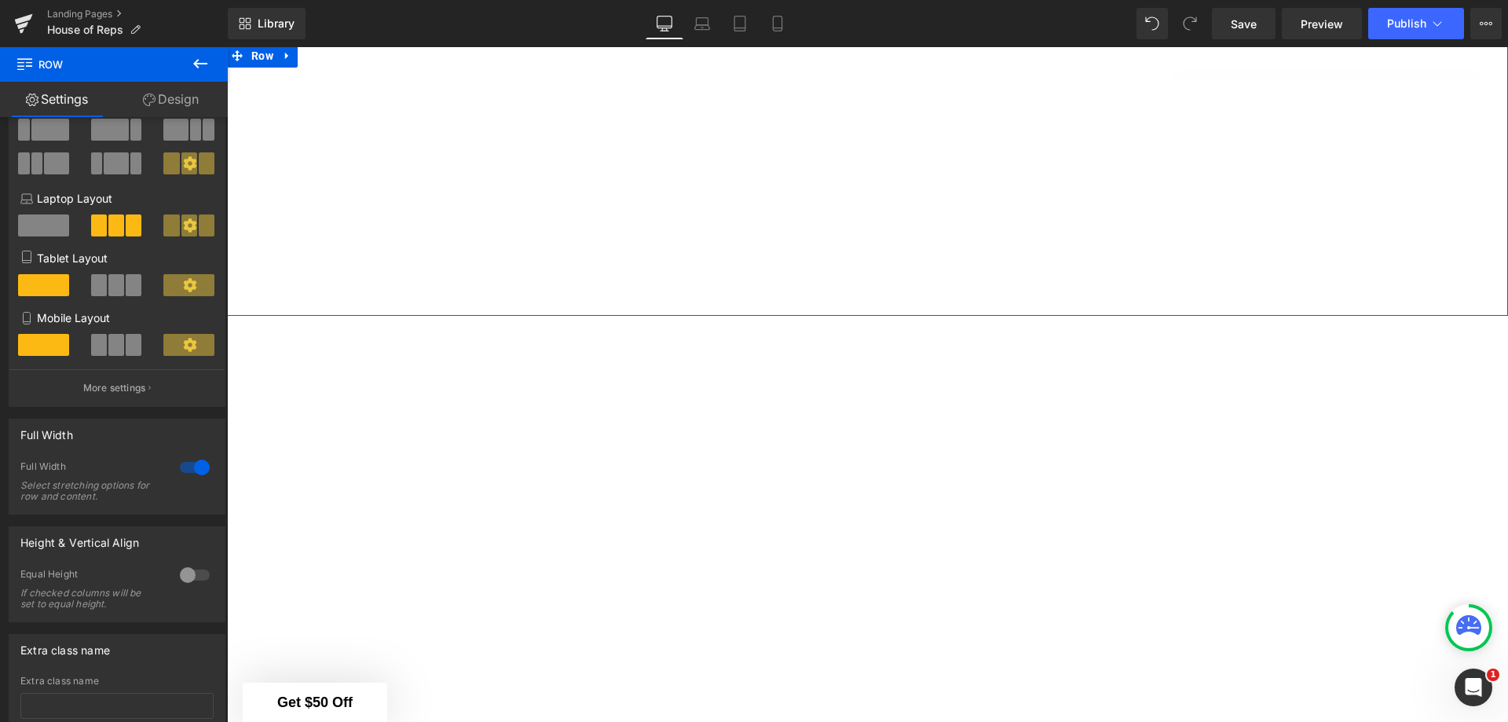
scroll to position [157, 0]
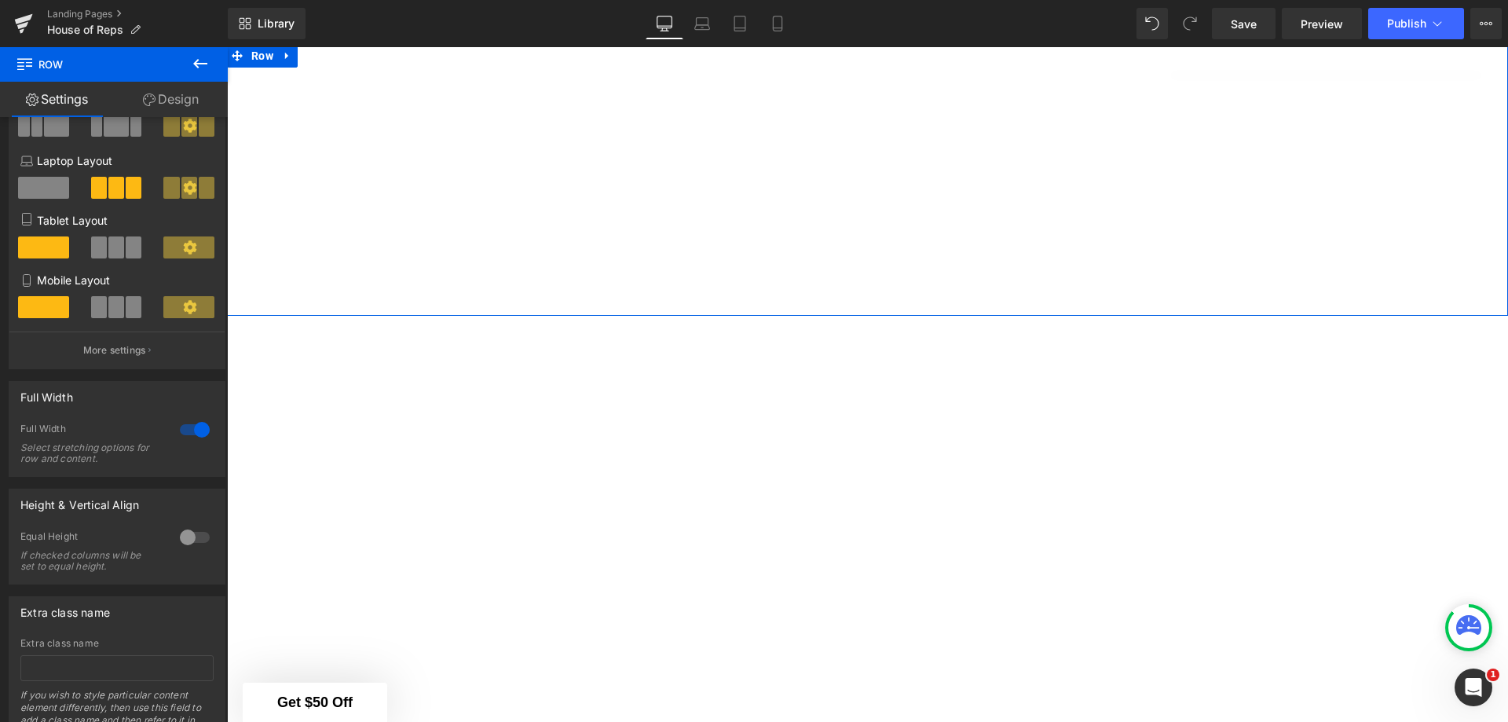
click at [183, 533] on div at bounding box center [195, 537] width 38 height 25
click at [187, 536] on div at bounding box center [195, 537] width 38 height 25
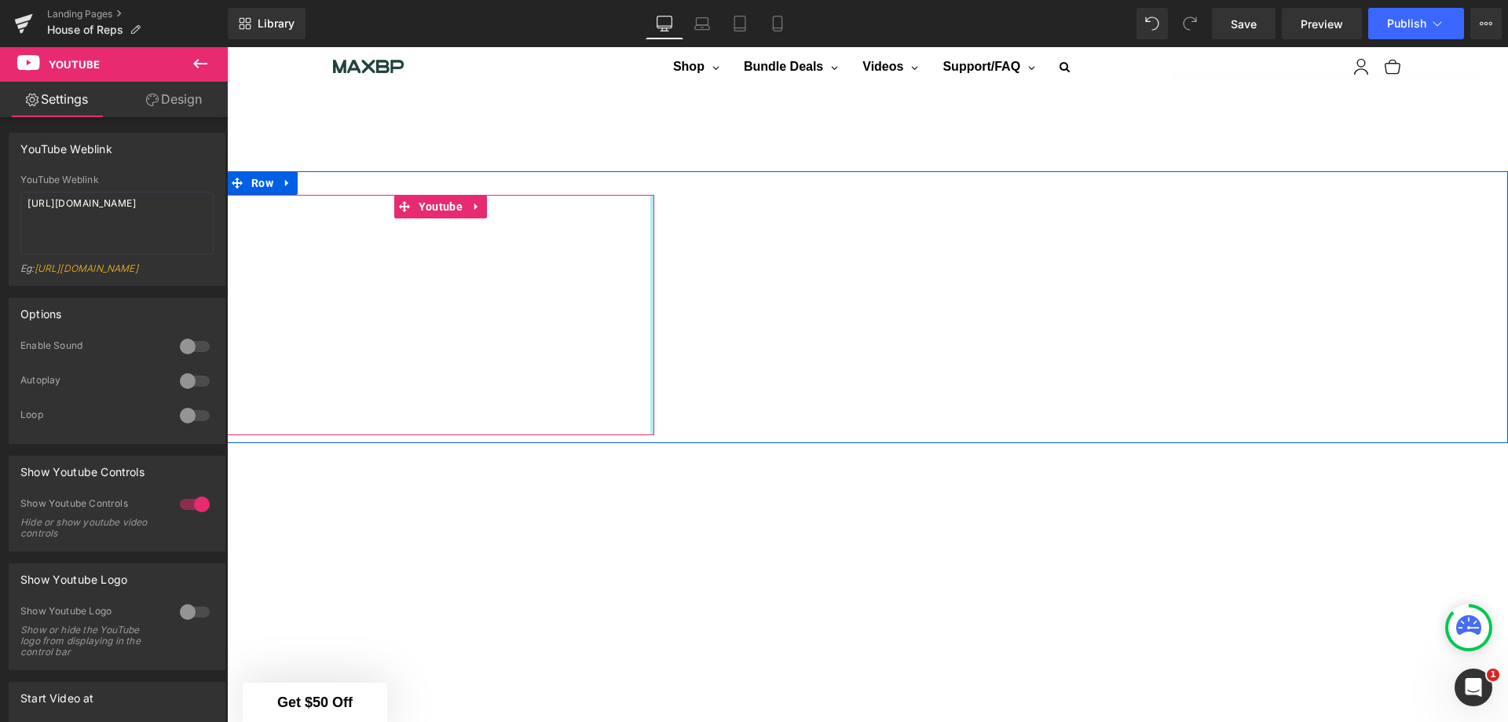
scroll to position [1278, 0]
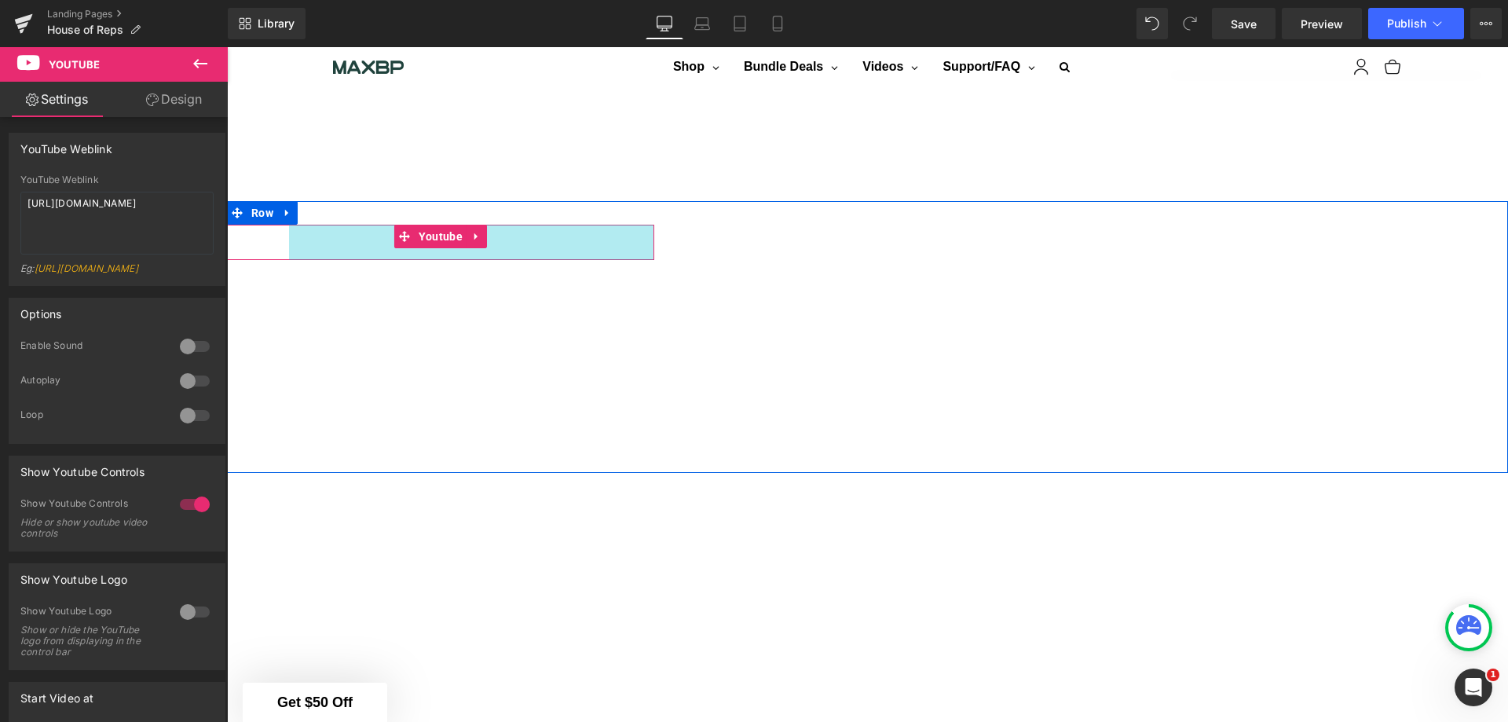
click at [282, 207] on icon at bounding box center [287, 213] width 11 height 12
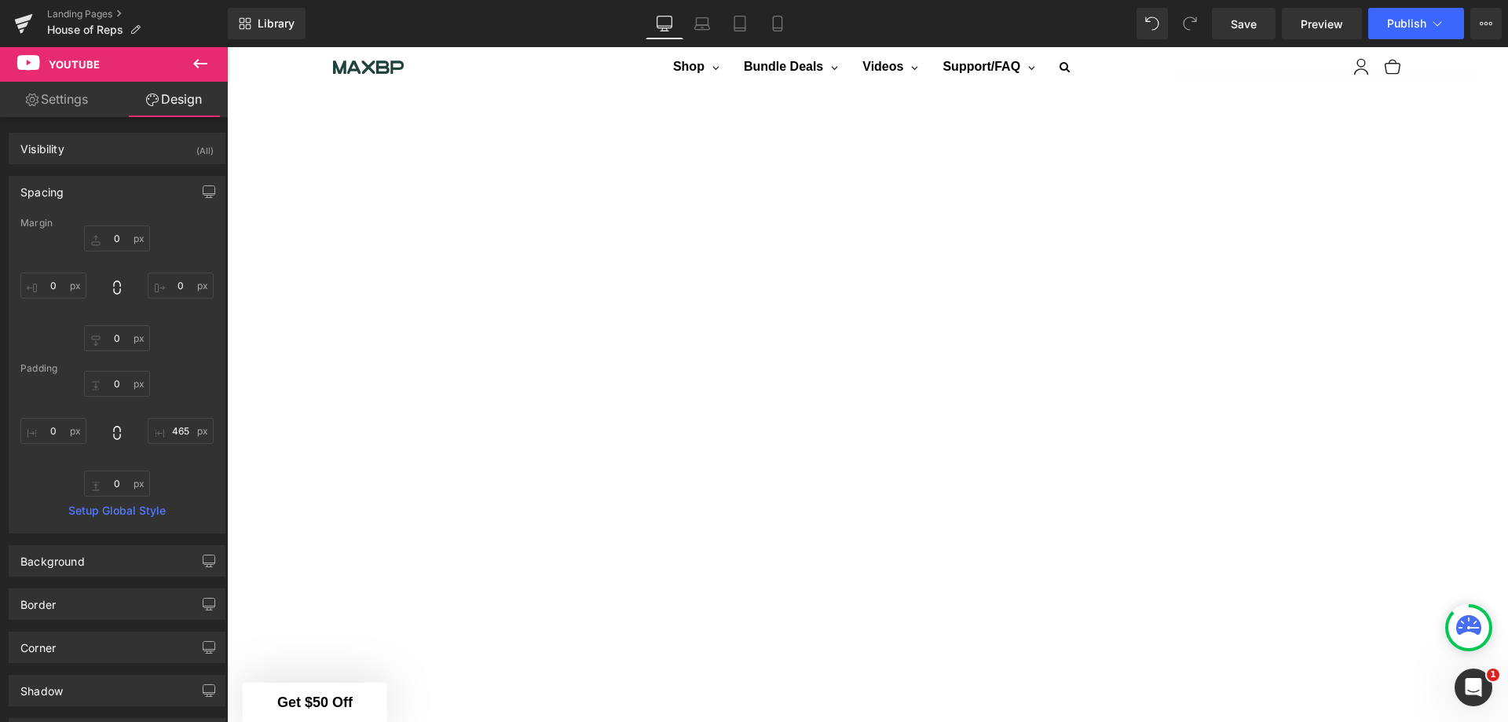
type input "0"
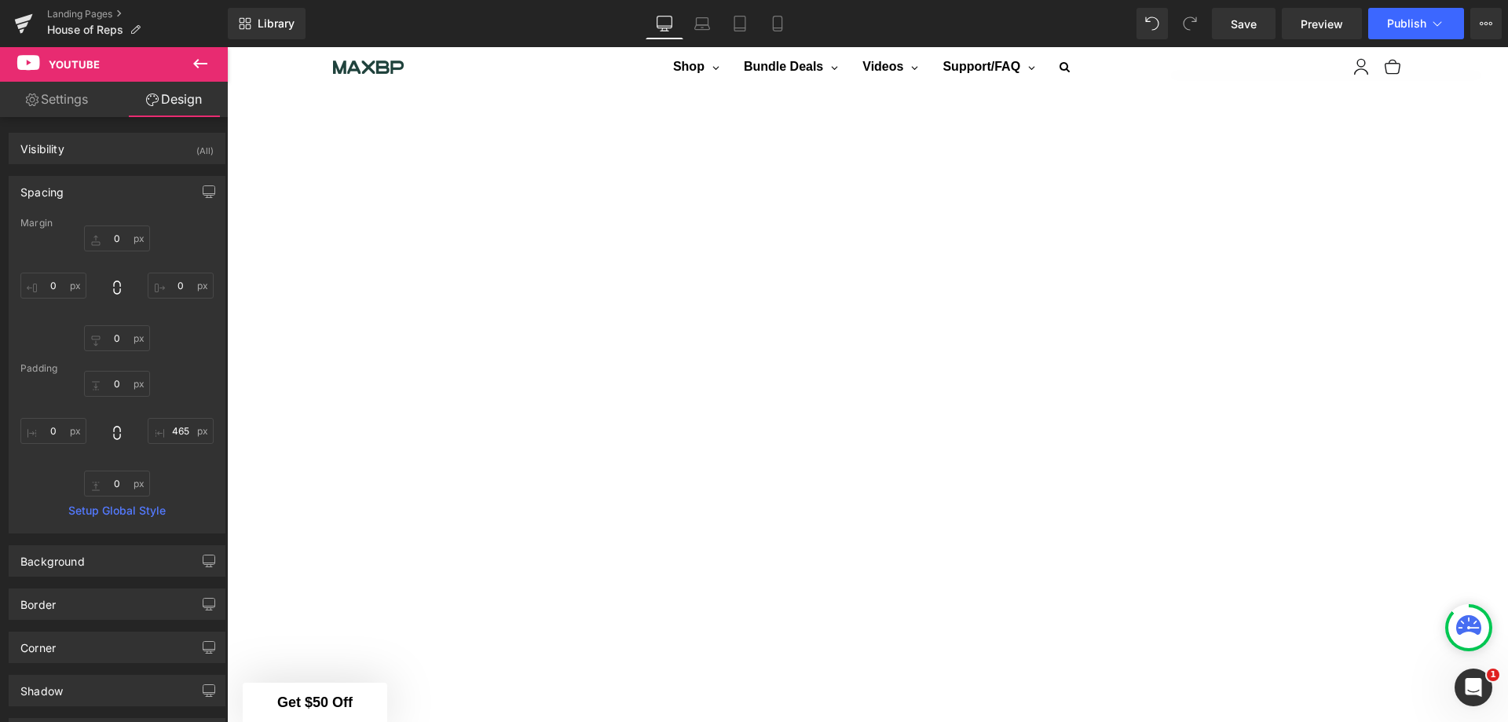
type input "0"
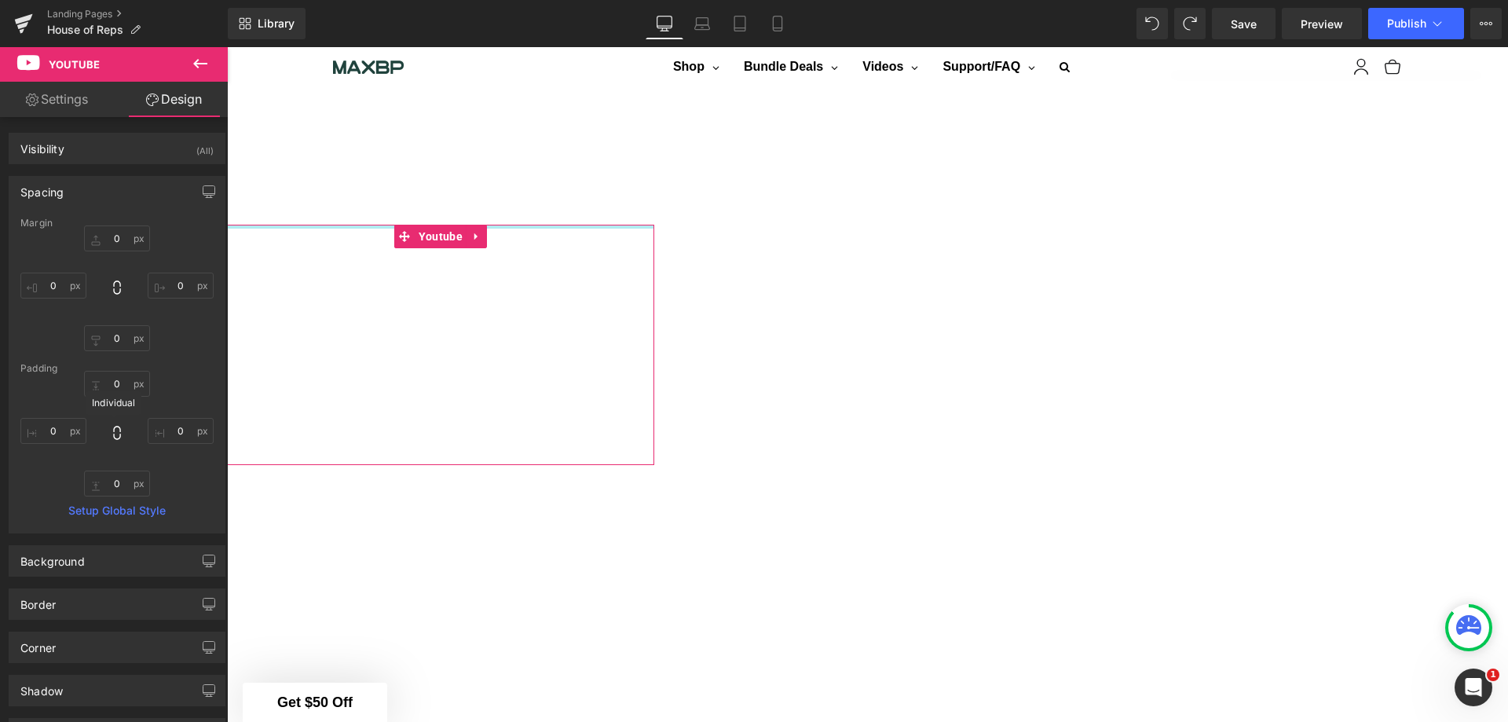
click at [113, 434] on icon at bounding box center [116, 433] width 7 height 14
type input "0"
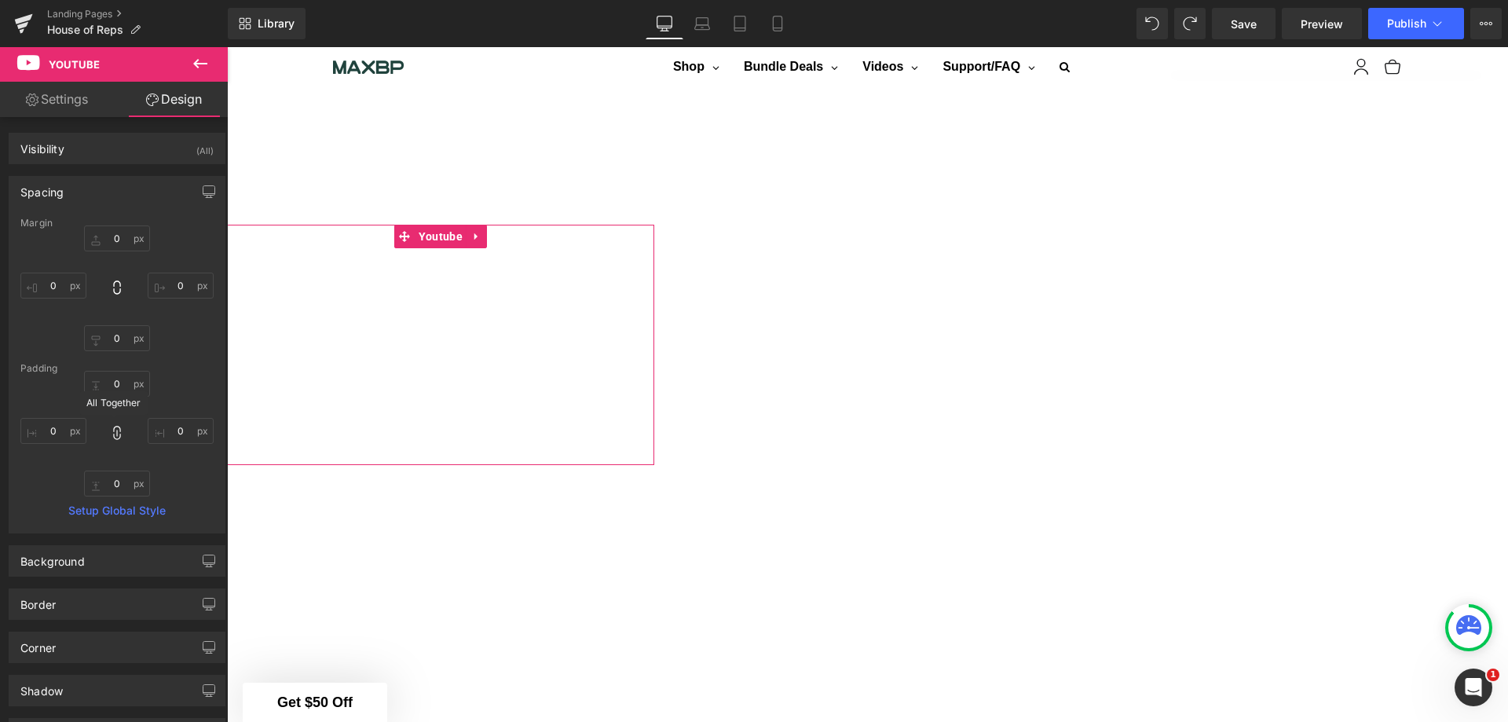
click at [113, 434] on icon at bounding box center [116, 433] width 7 height 14
type input "0"
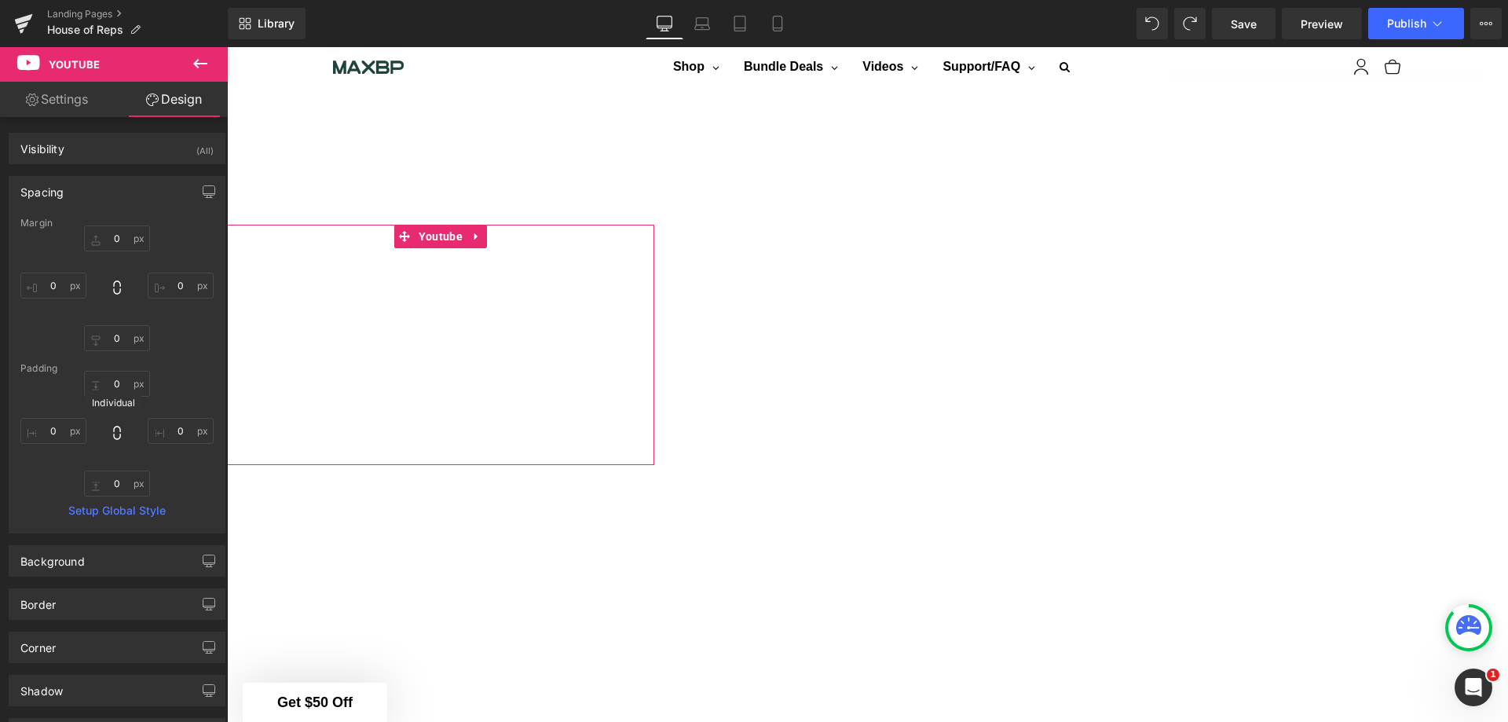
type input "0"
click at [163, 434] on input "0" at bounding box center [181, 431] width 66 height 26
type input "1"
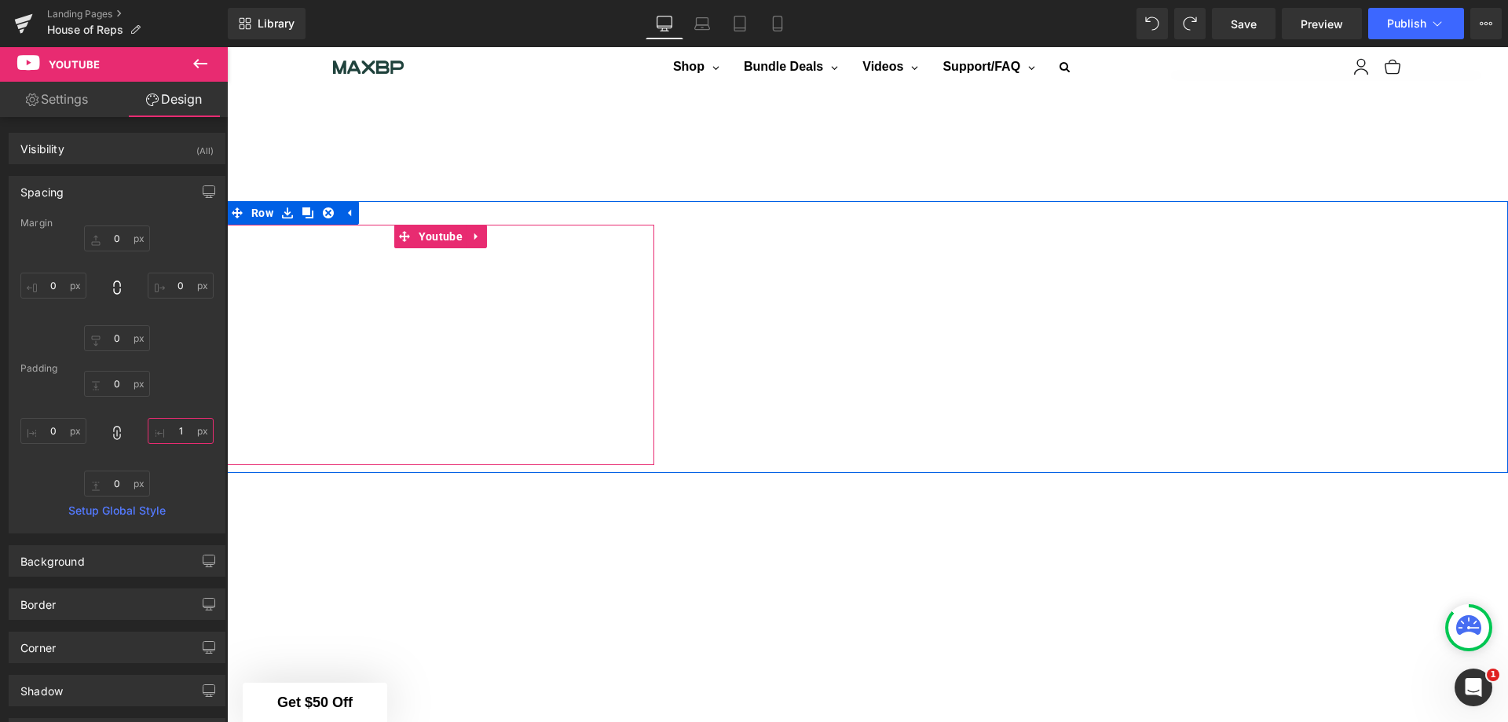
type input "1"
type input "10"
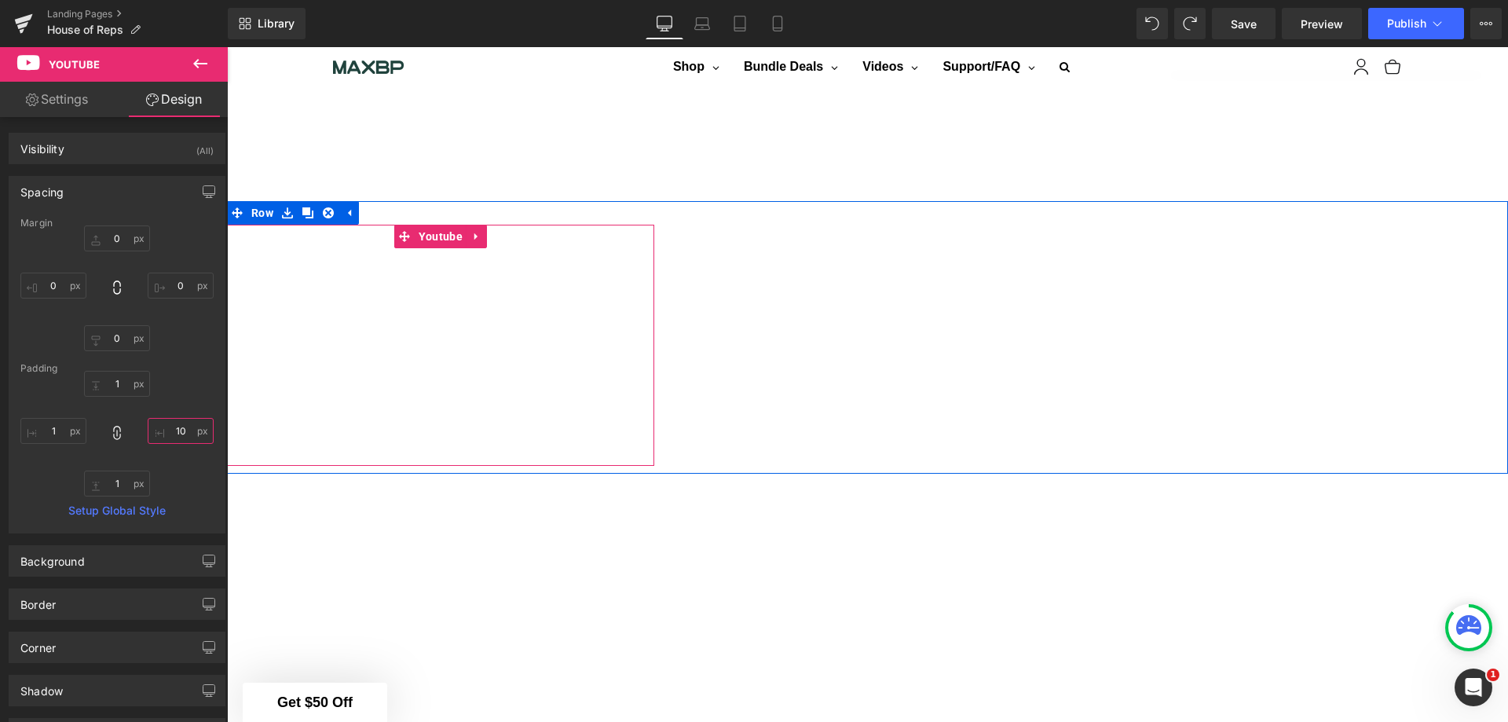
type input "10"
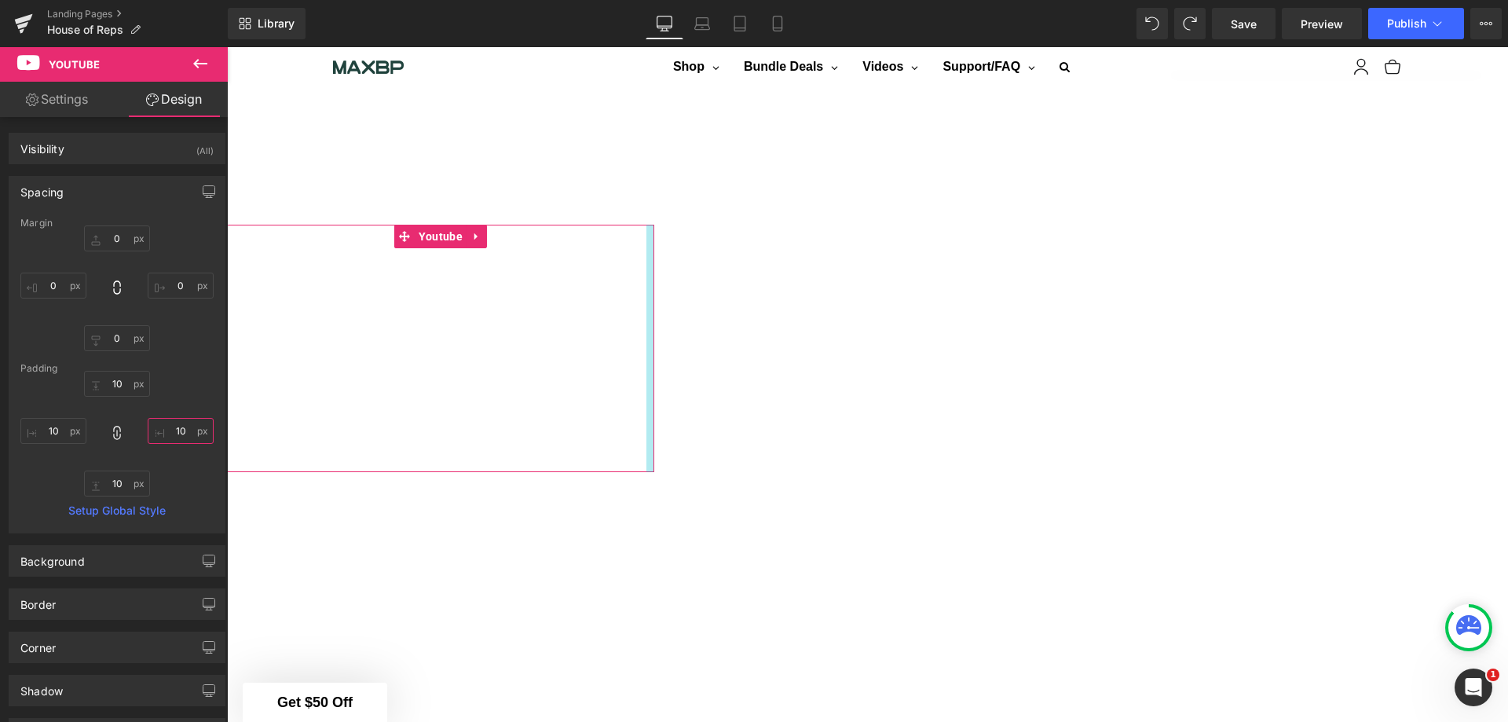
type input "1"
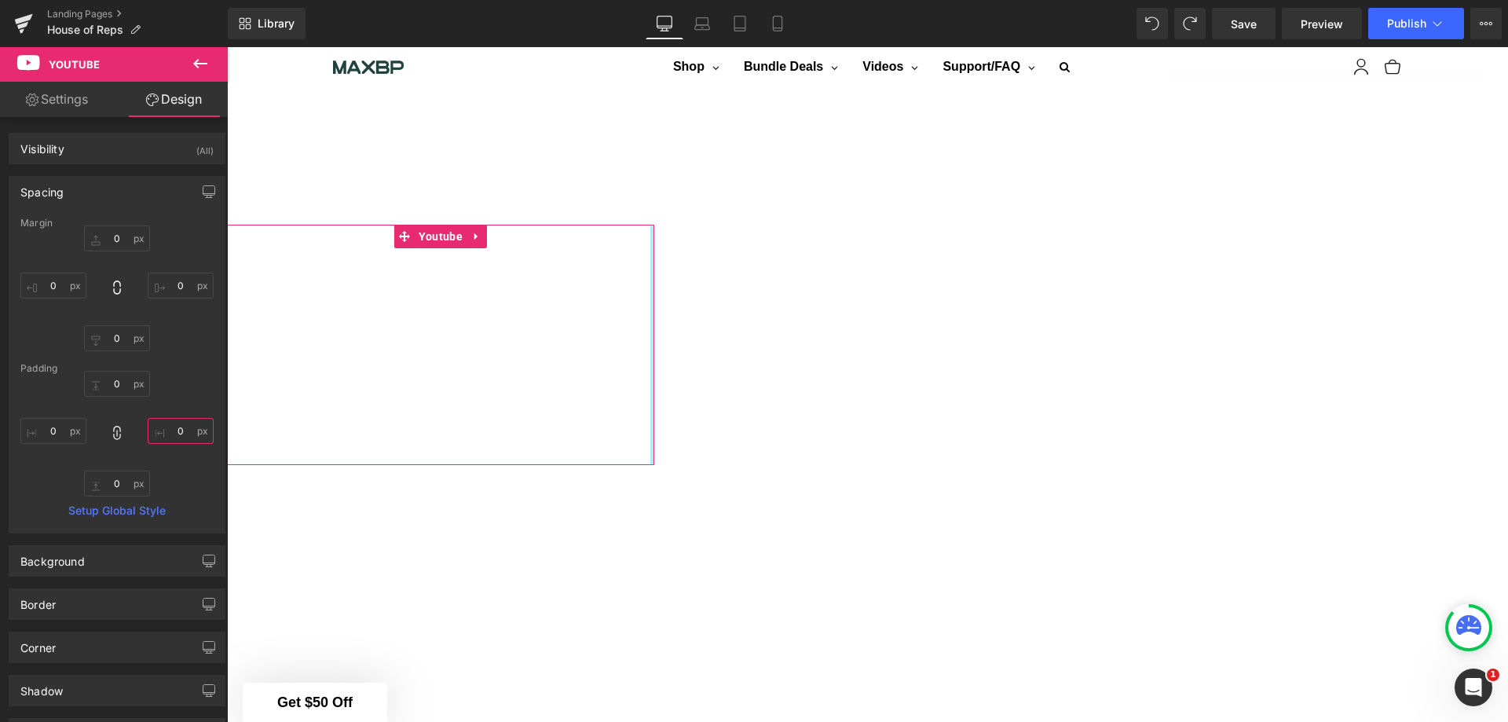
type input "2"
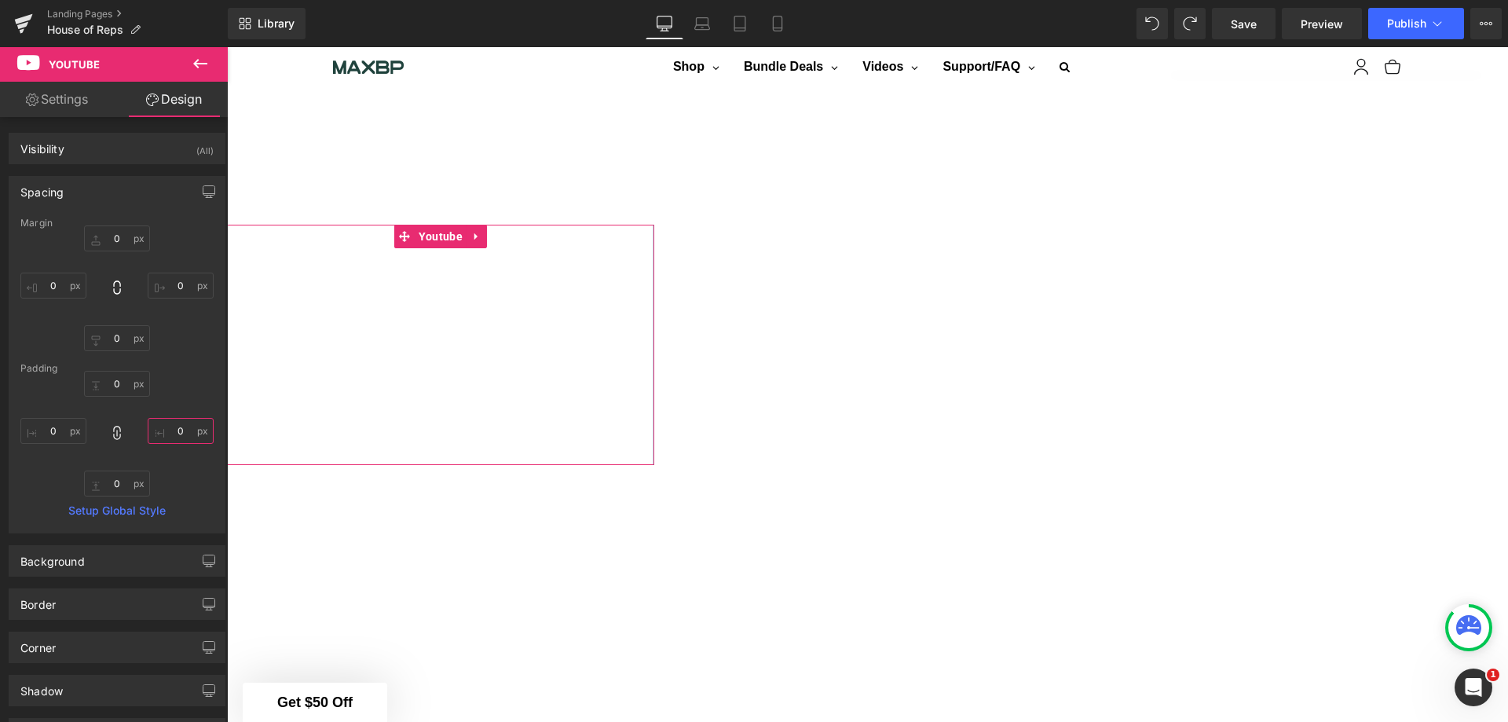
type input "5"
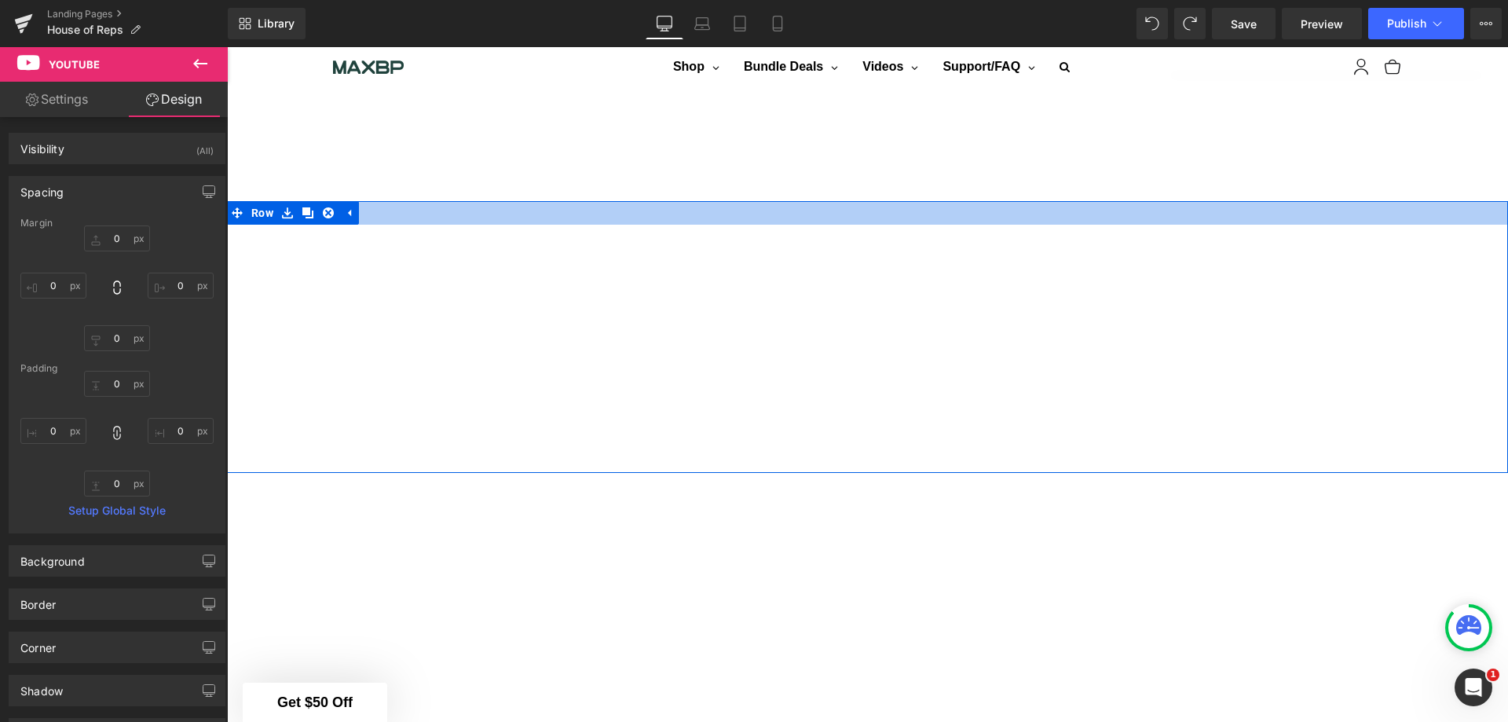
click at [633, 201] on div at bounding box center [867, 213] width 1281 height 24
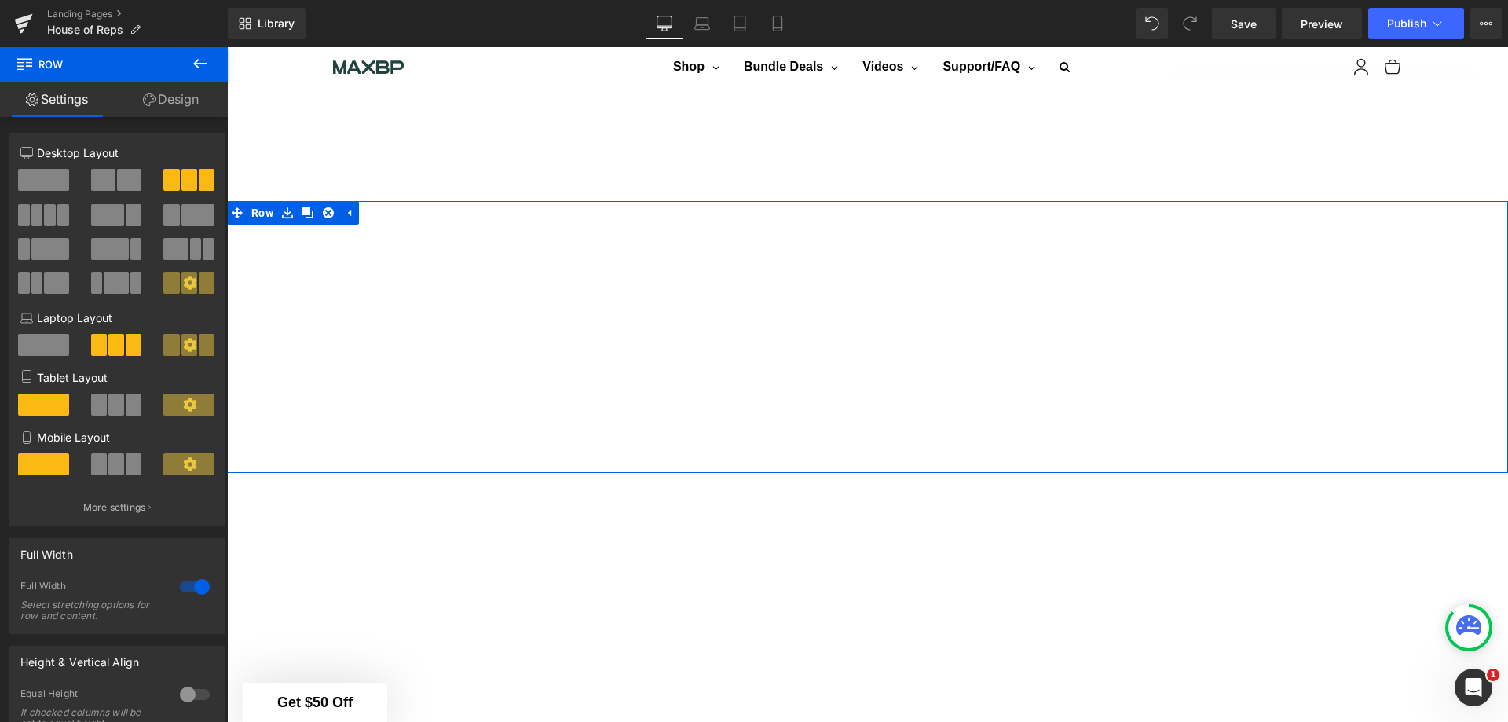
click at [141, 505] on p "More settings" at bounding box center [114, 507] width 63 height 14
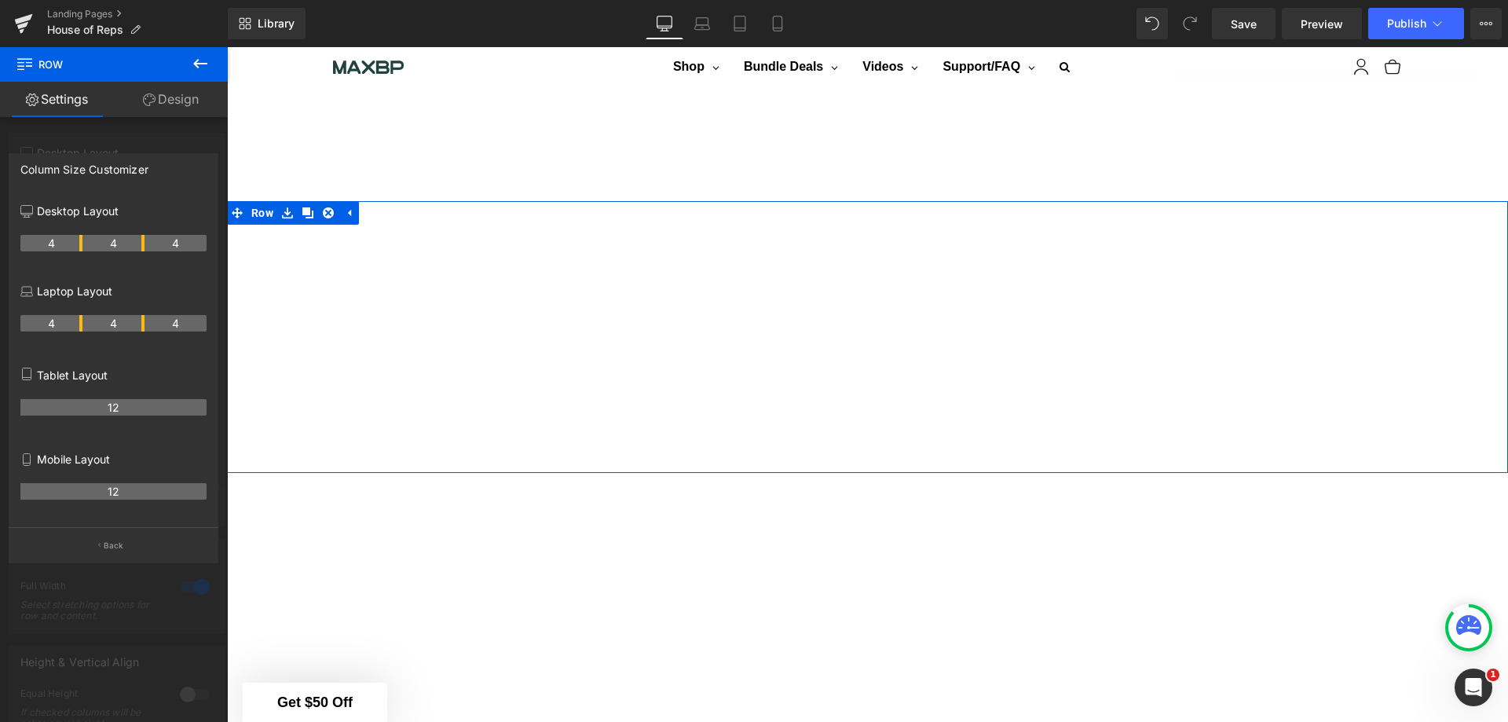
drag, startPoint x: 133, startPoint y: 145, endPoint x: 146, endPoint y: 147, distance: 13.4
click at [137, 145] on div at bounding box center [114, 388] width 228 height 683
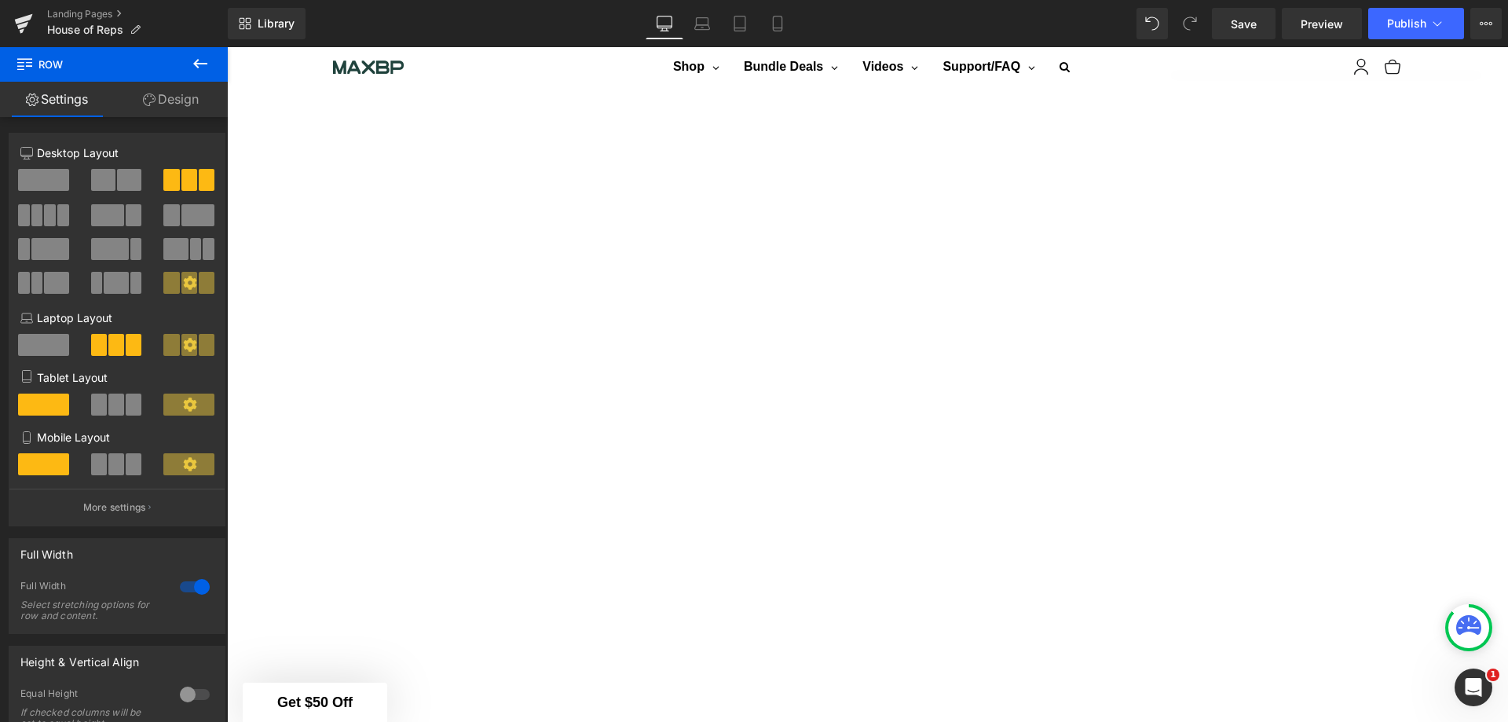
click at [197, 59] on icon at bounding box center [200, 63] width 19 height 19
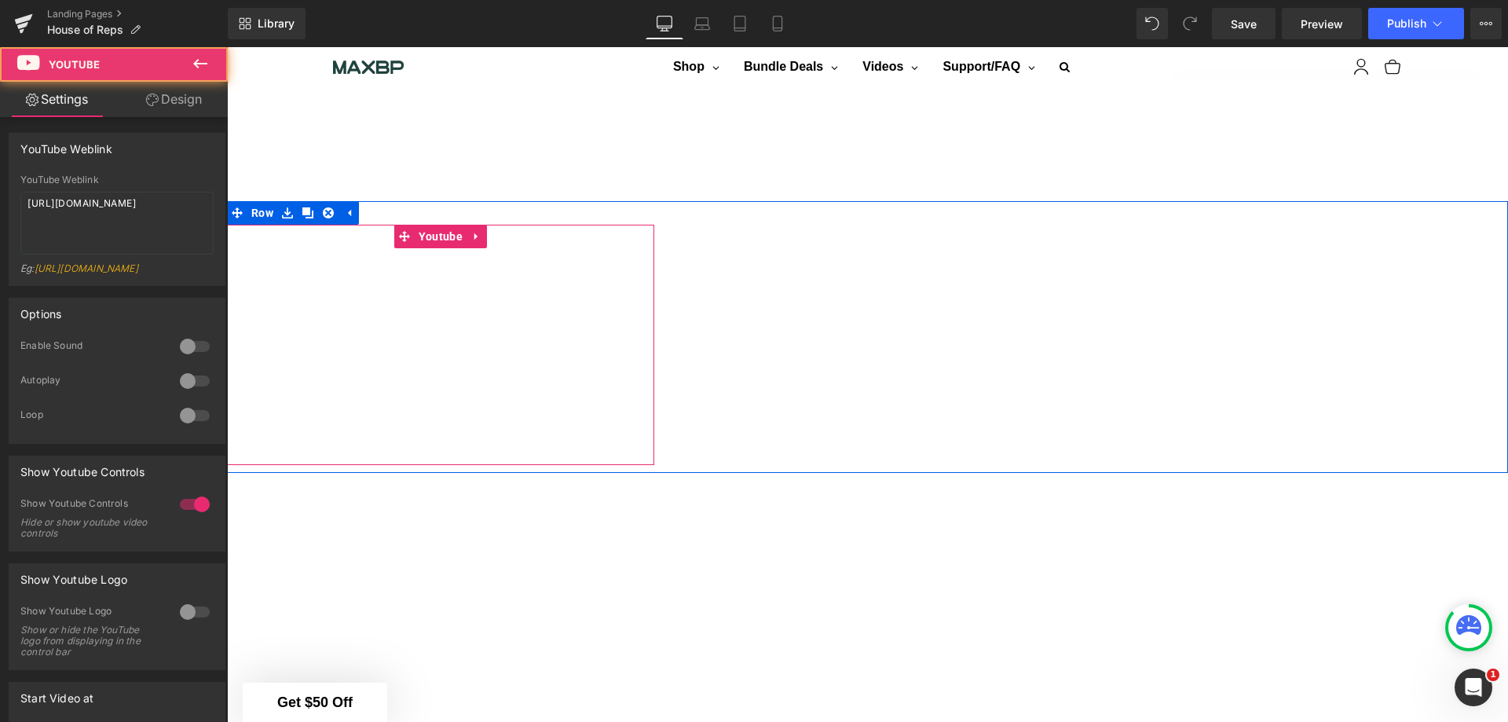
click at [647, 295] on div at bounding box center [440, 345] width 427 height 240
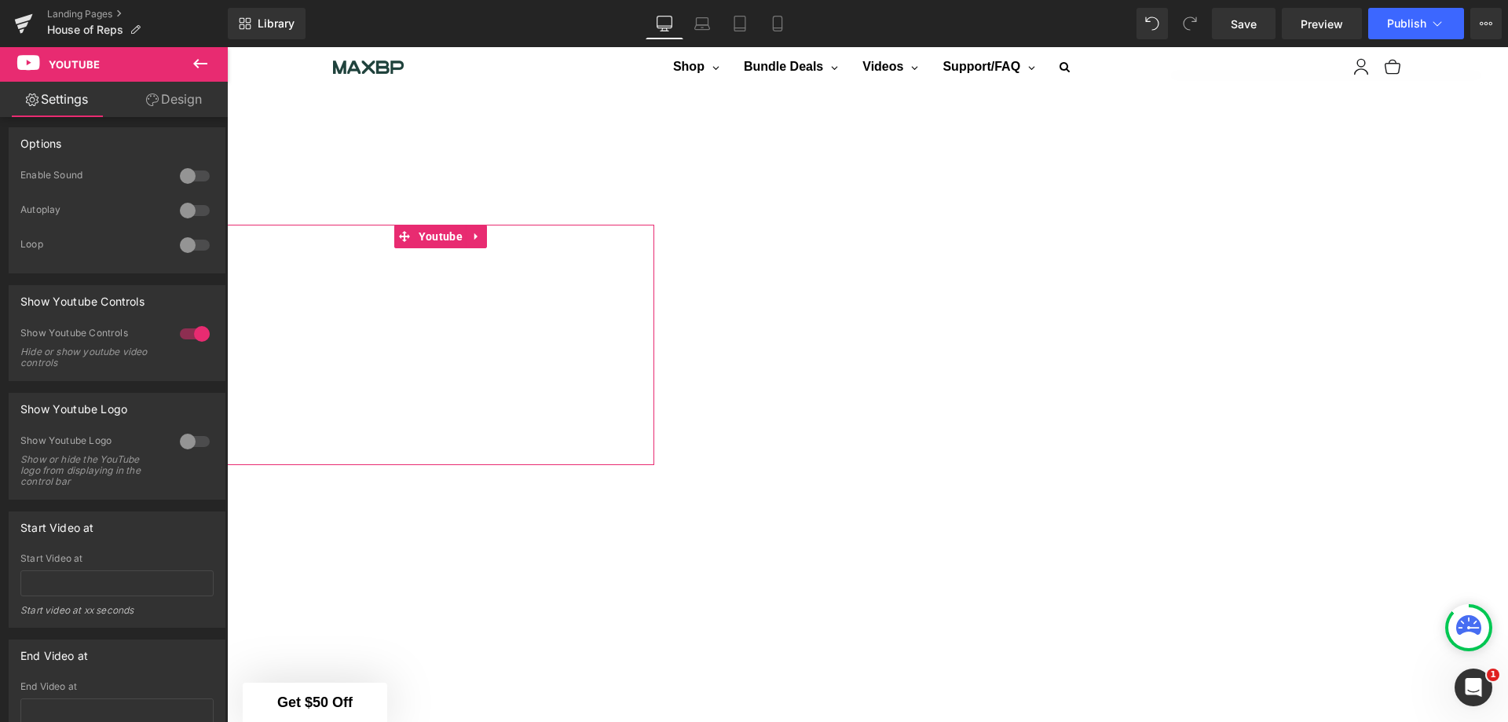
scroll to position [0, 0]
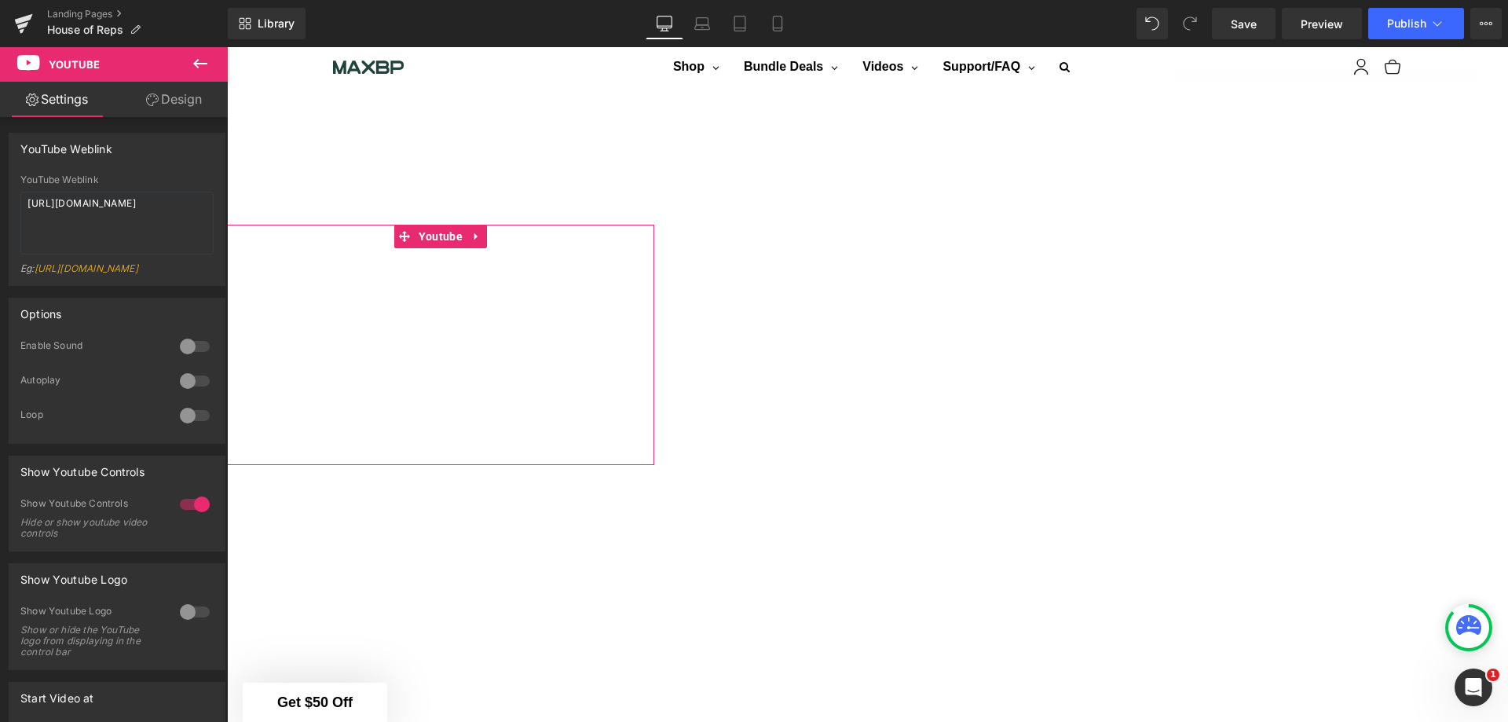
click at [183, 97] on link "Design" at bounding box center [174, 99] width 114 height 35
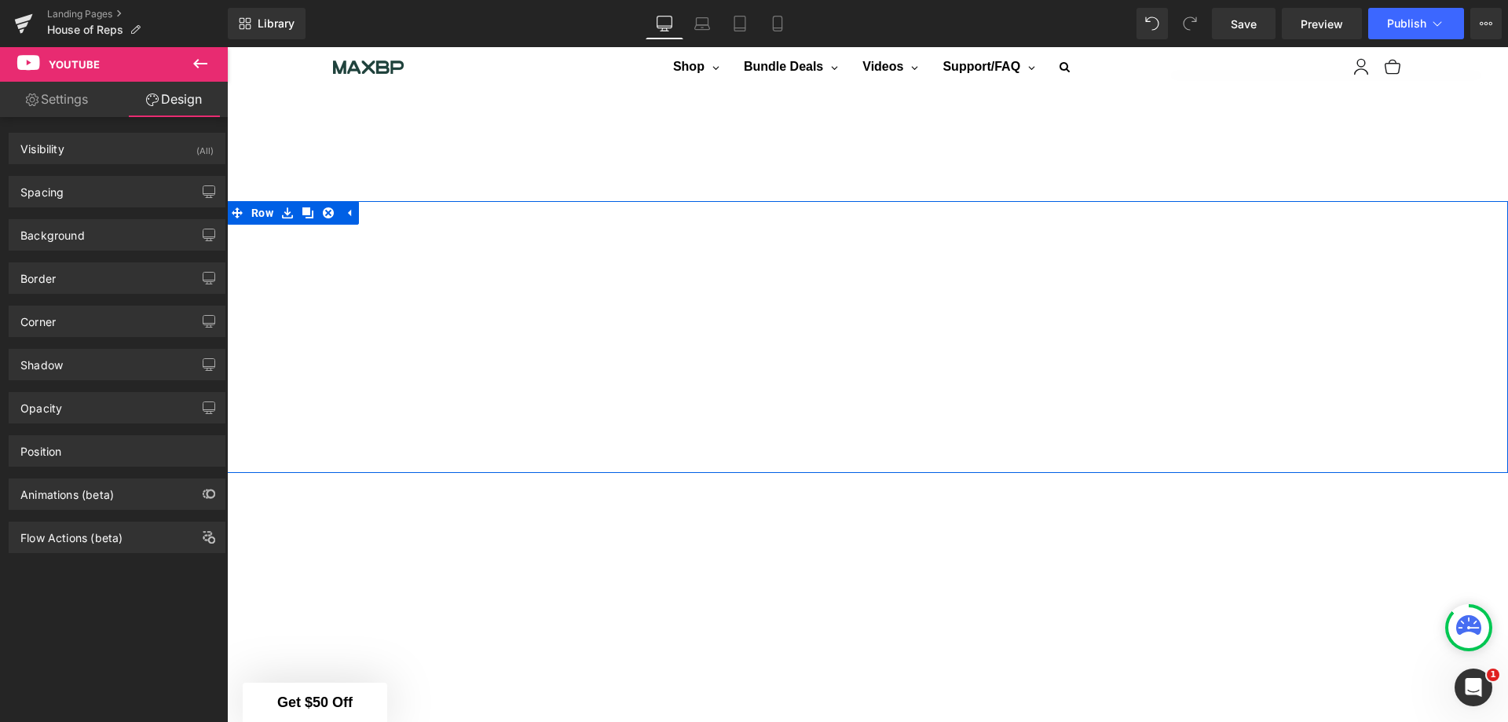
click at [562, 348] on div at bounding box center [440, 345] width 427 height 240
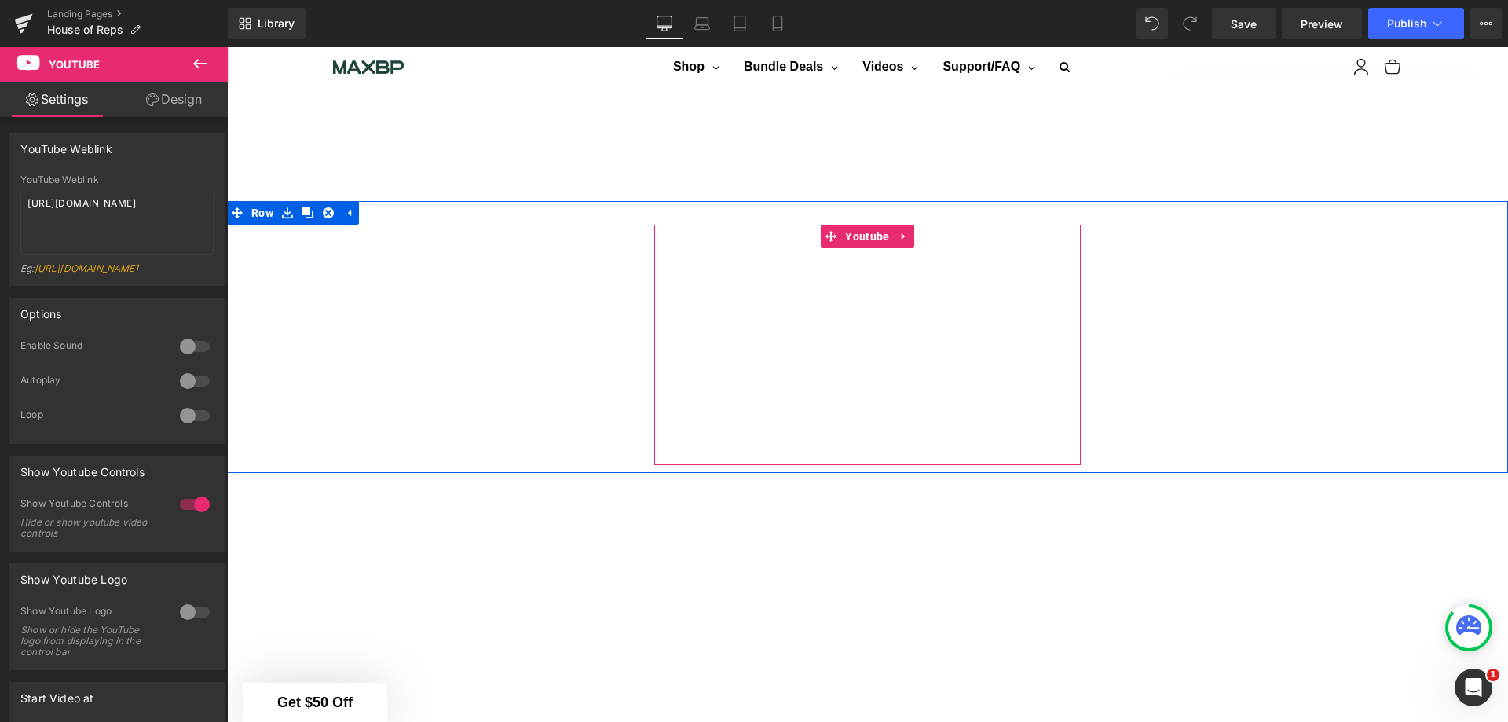
click at [729, 350] on div at bounding box center [867, 345] width 427 height 240
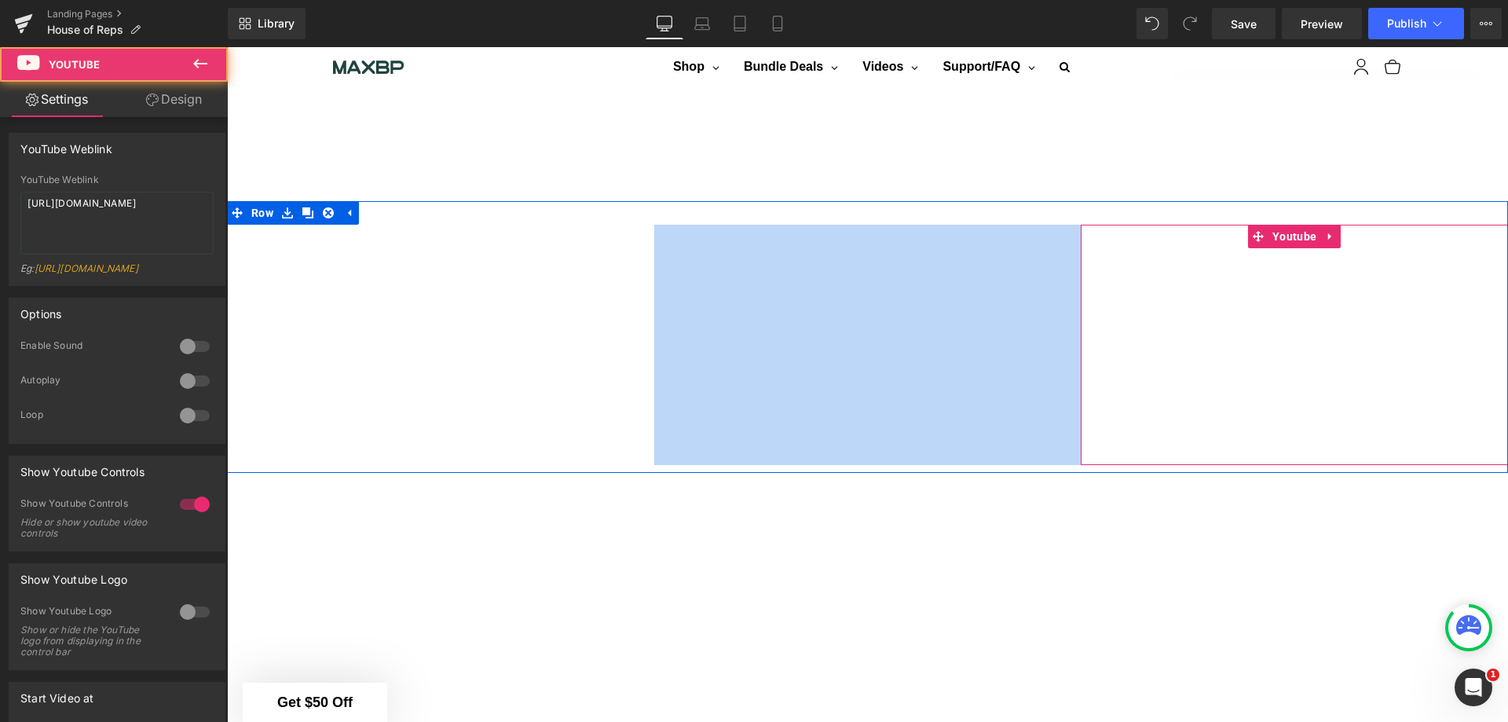
click at [1166, 326] on div at bounding box center [1294, 345] width 427 height 240
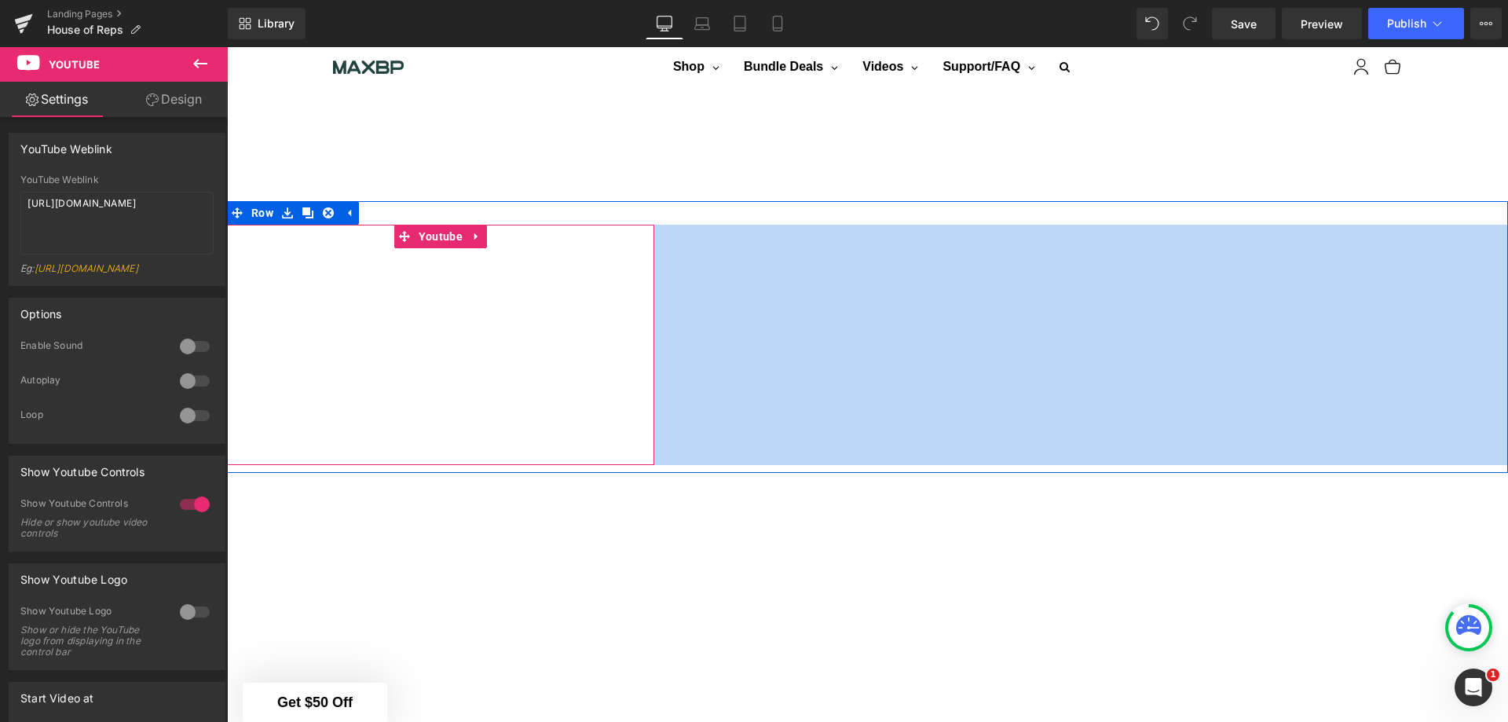
click at [402, 354] on div at bounding box center [440, 345] width 427 height 240
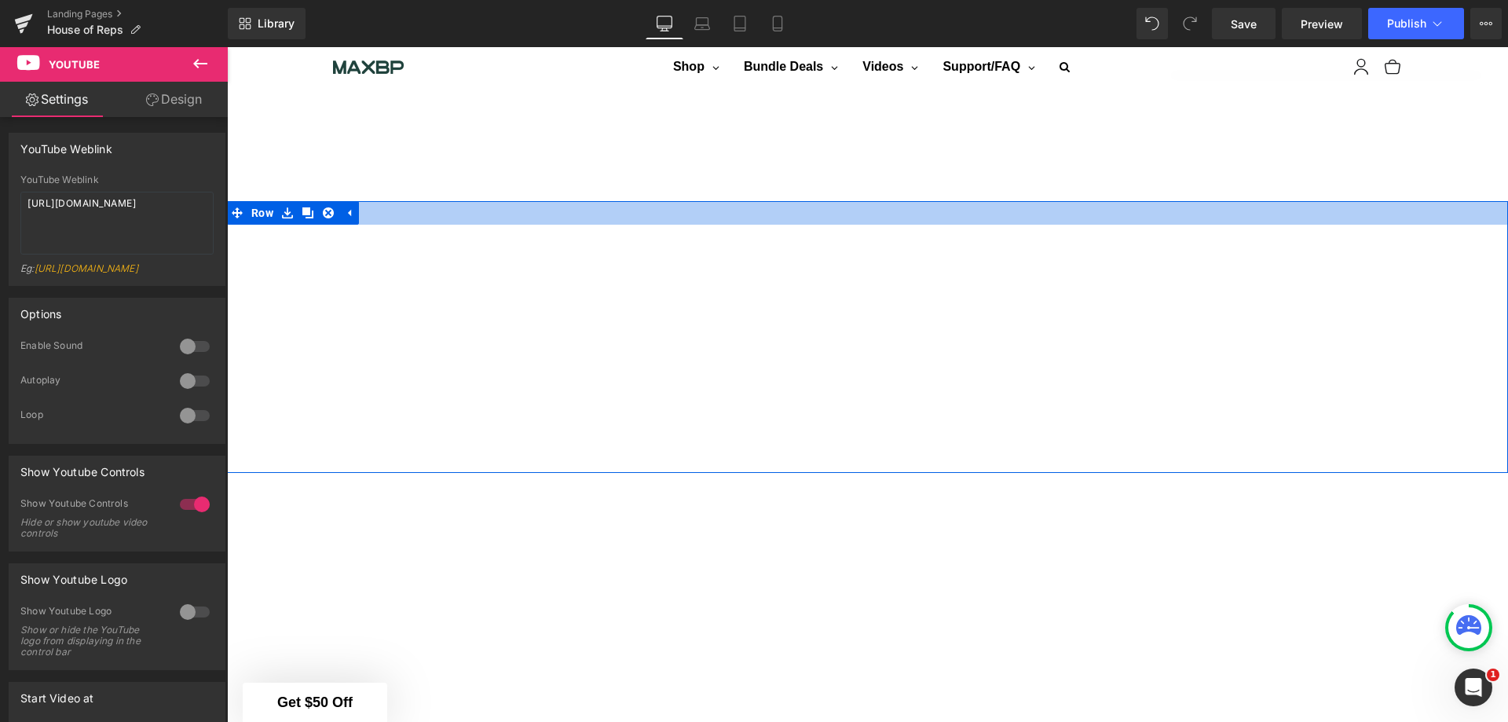
click at [382, 201] on div at bounding box center [867, 213] width 1281 height 24
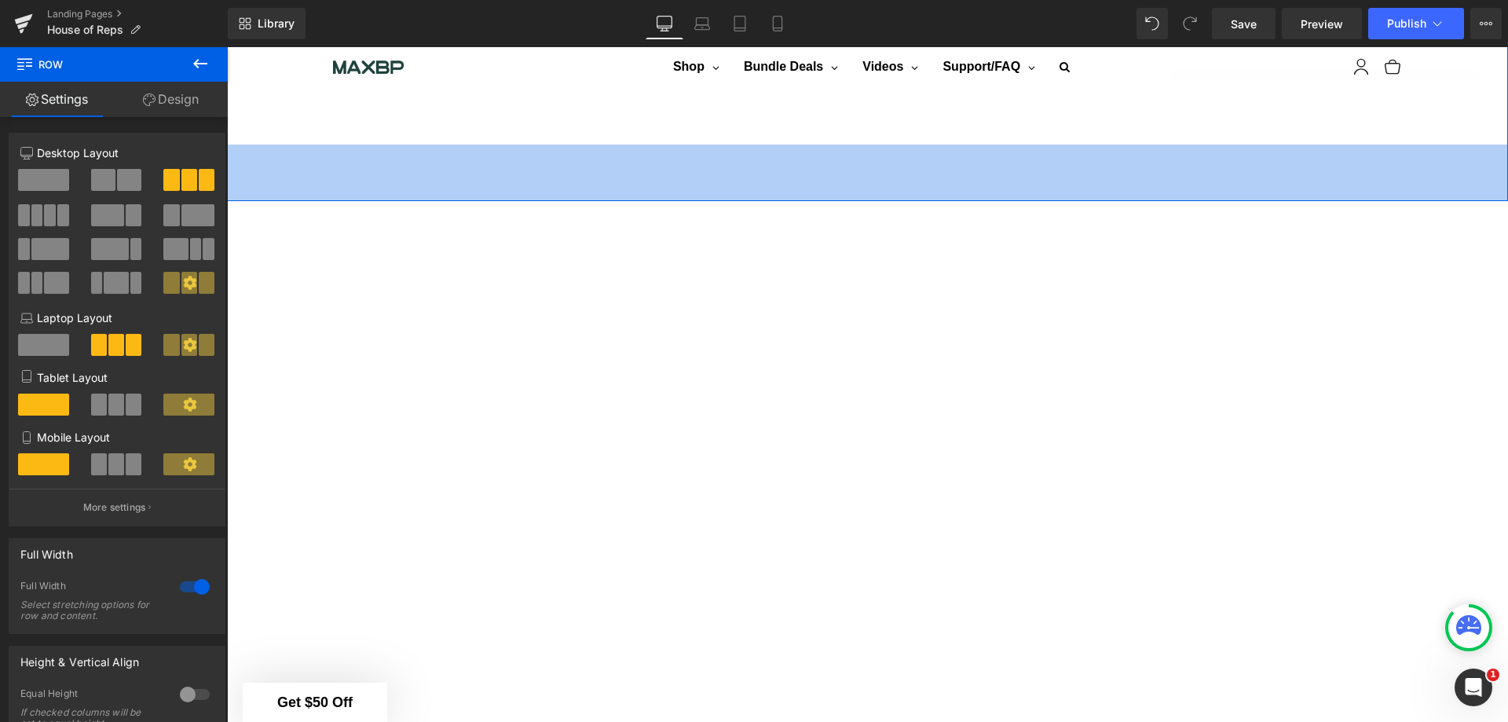
click at [484, 194] on div "72px" at bounding box center [867, 173] width 1281 height 57
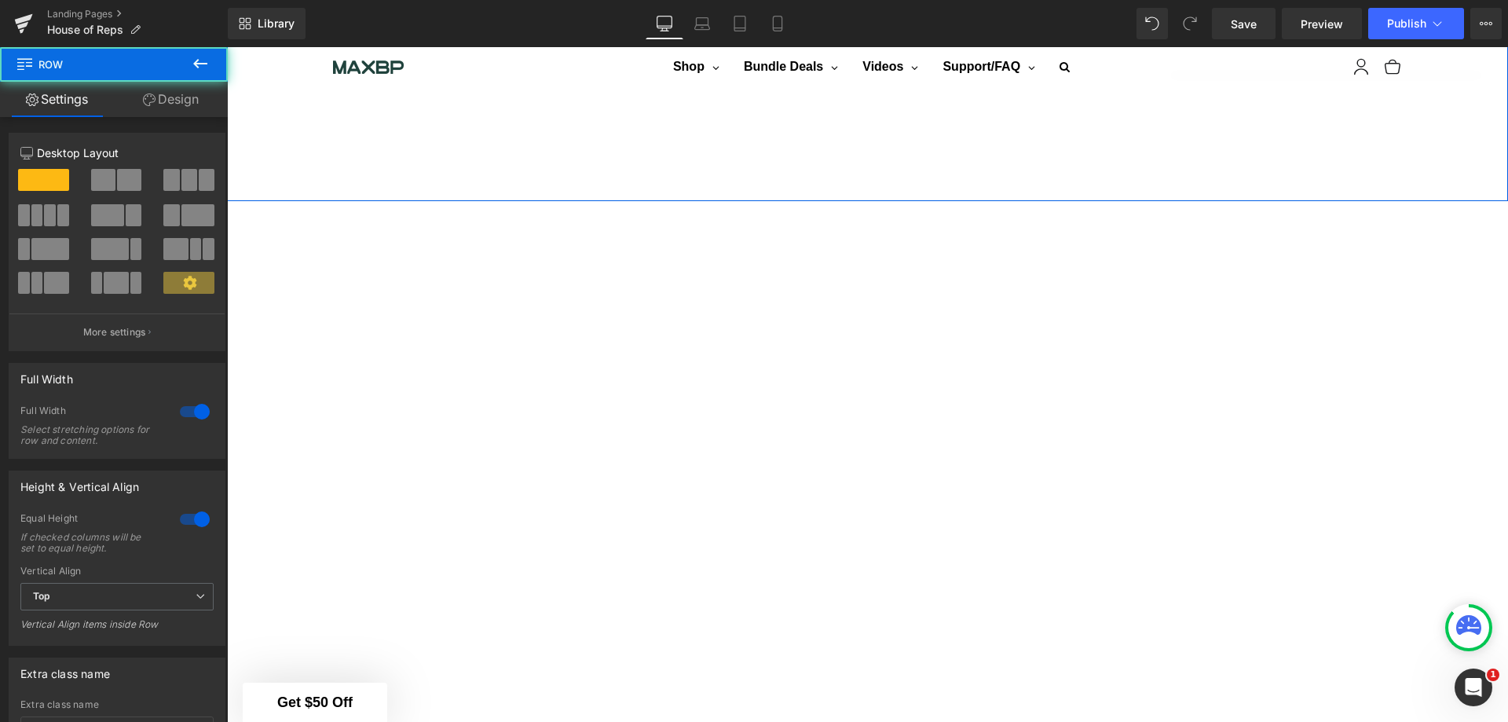
click at [484, 194] on div "72px" at bounding box center [867, 173] width 1281 height 57
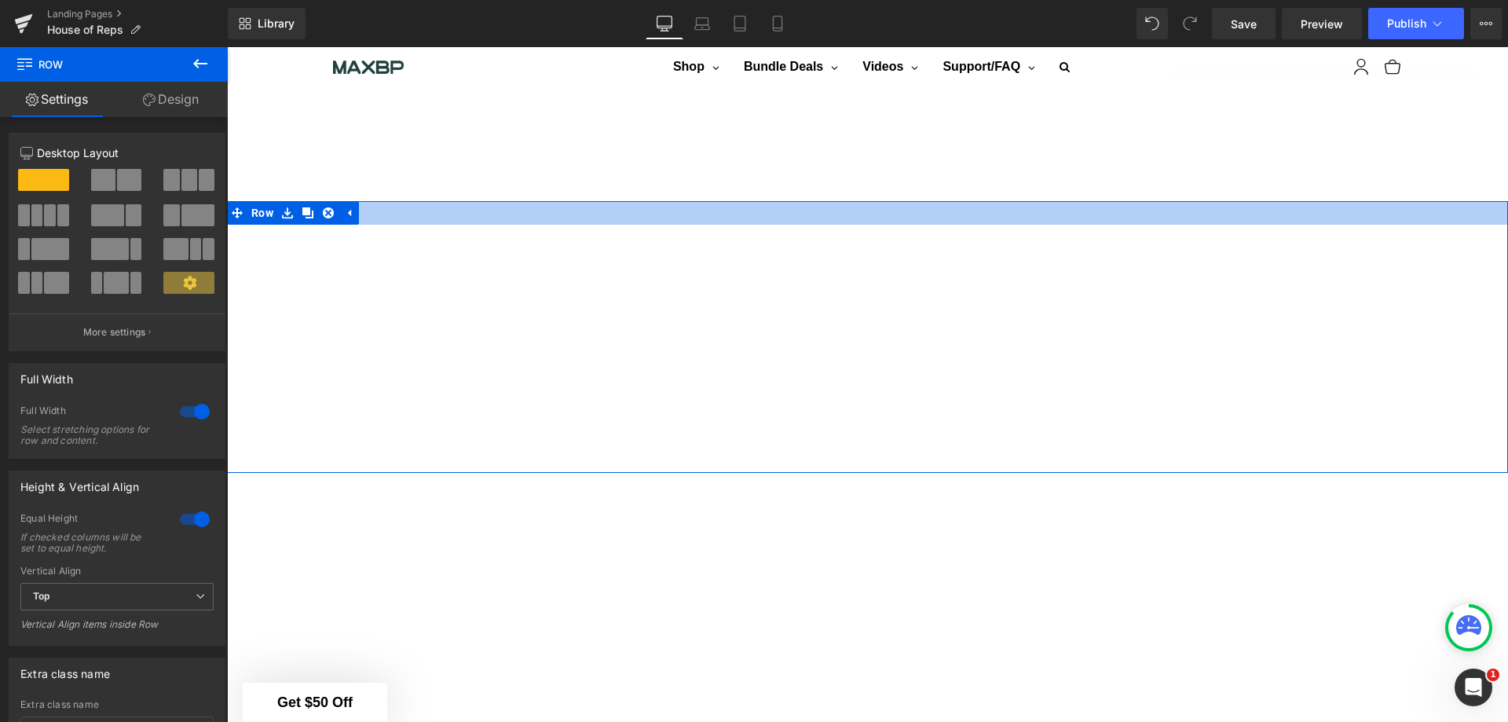
click at [484, 201] on div at bounding box center [867, 213] width 1281 height 24
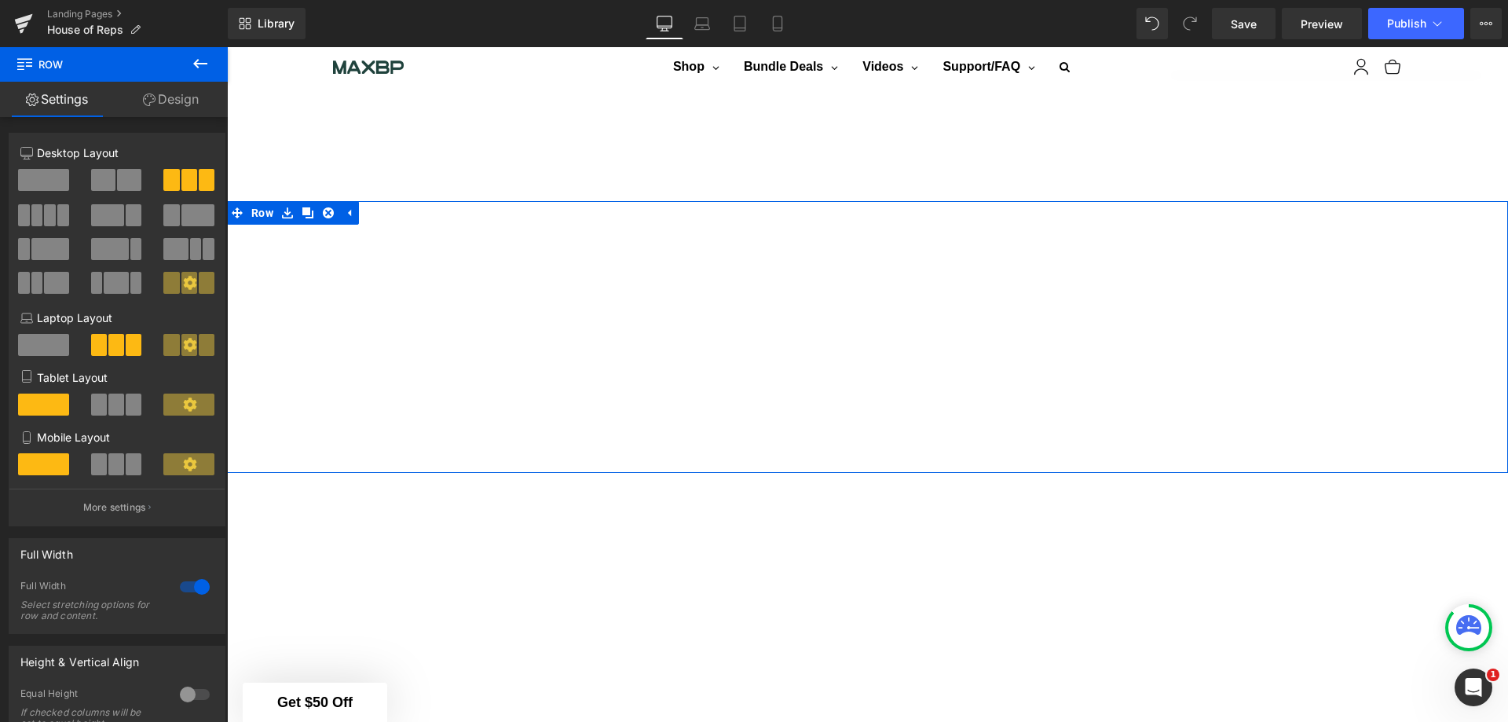
click at [187, 280] on icon at bounding box center [189, 282] width 13 height 13
click at [62, 208] on span at bounding box center [63, 215] width 12 height 22
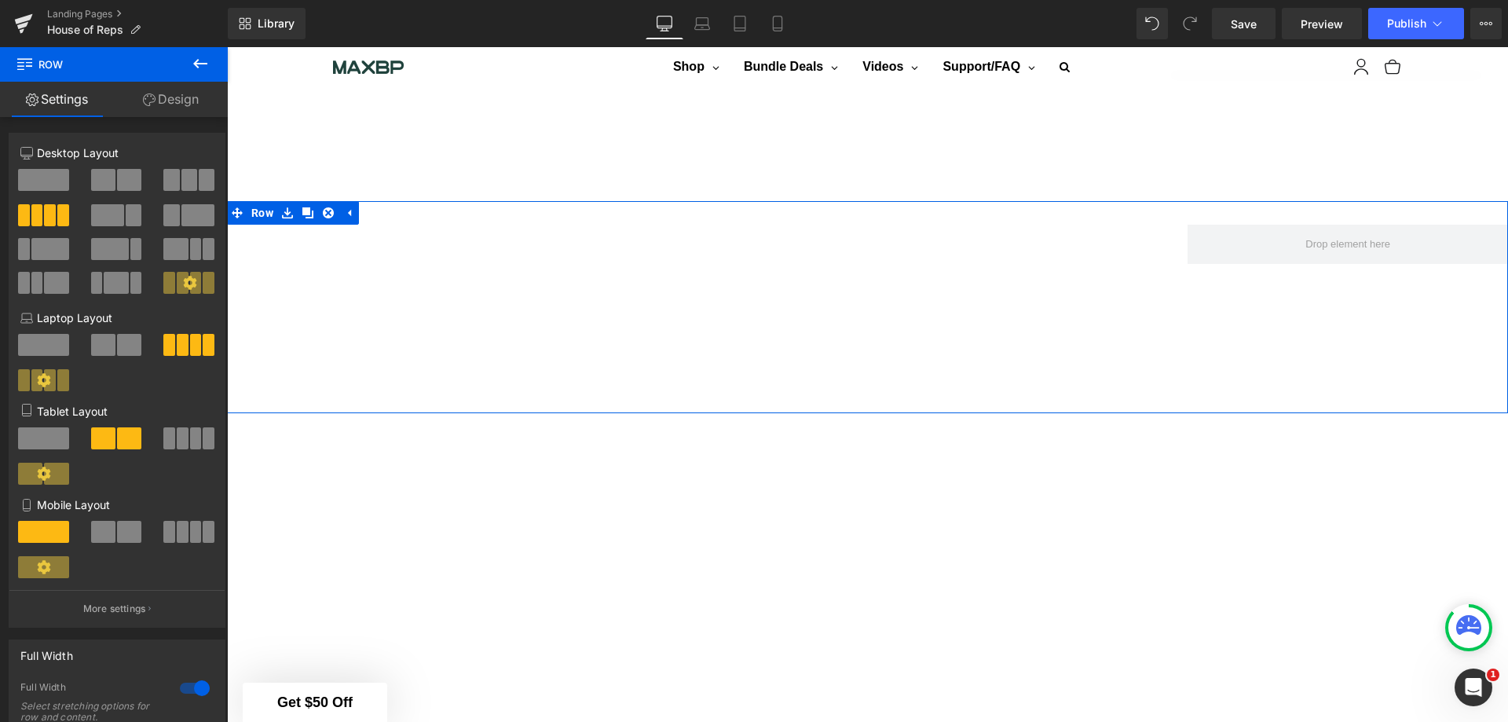
click at [170, 178] on span at bounding box center [171, 180] width 16 height 22
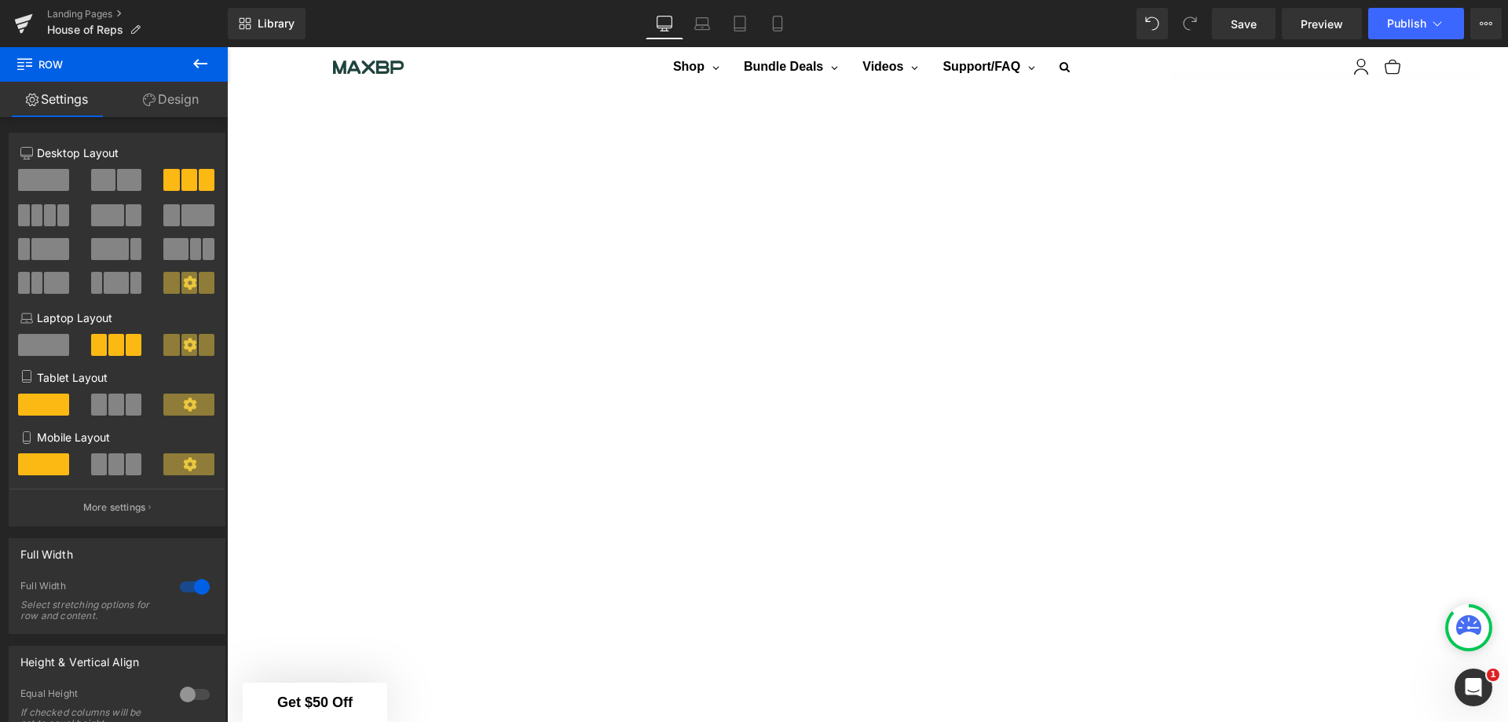
scroll to position [1435, 0]
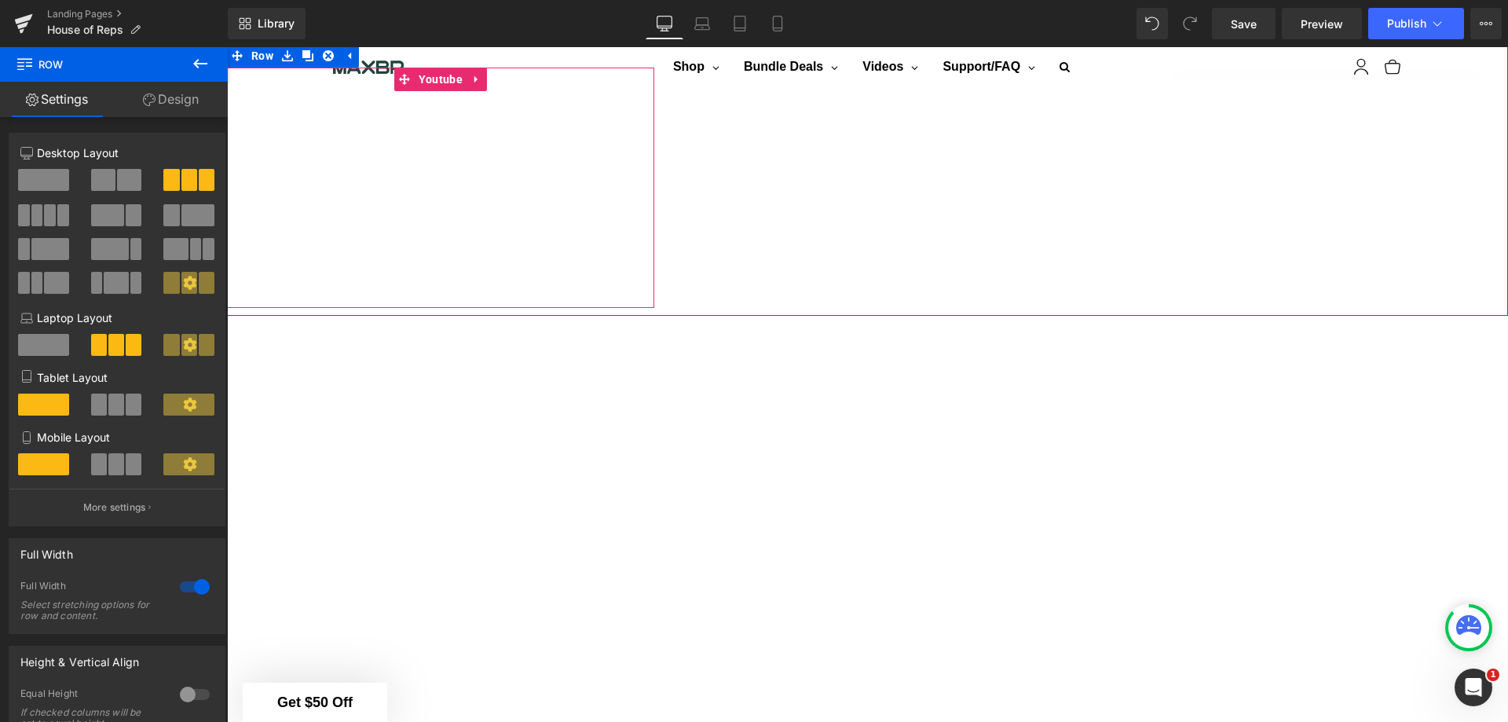
click at [478, 68] on link at bounding box center [477, 80] width 20 height 24
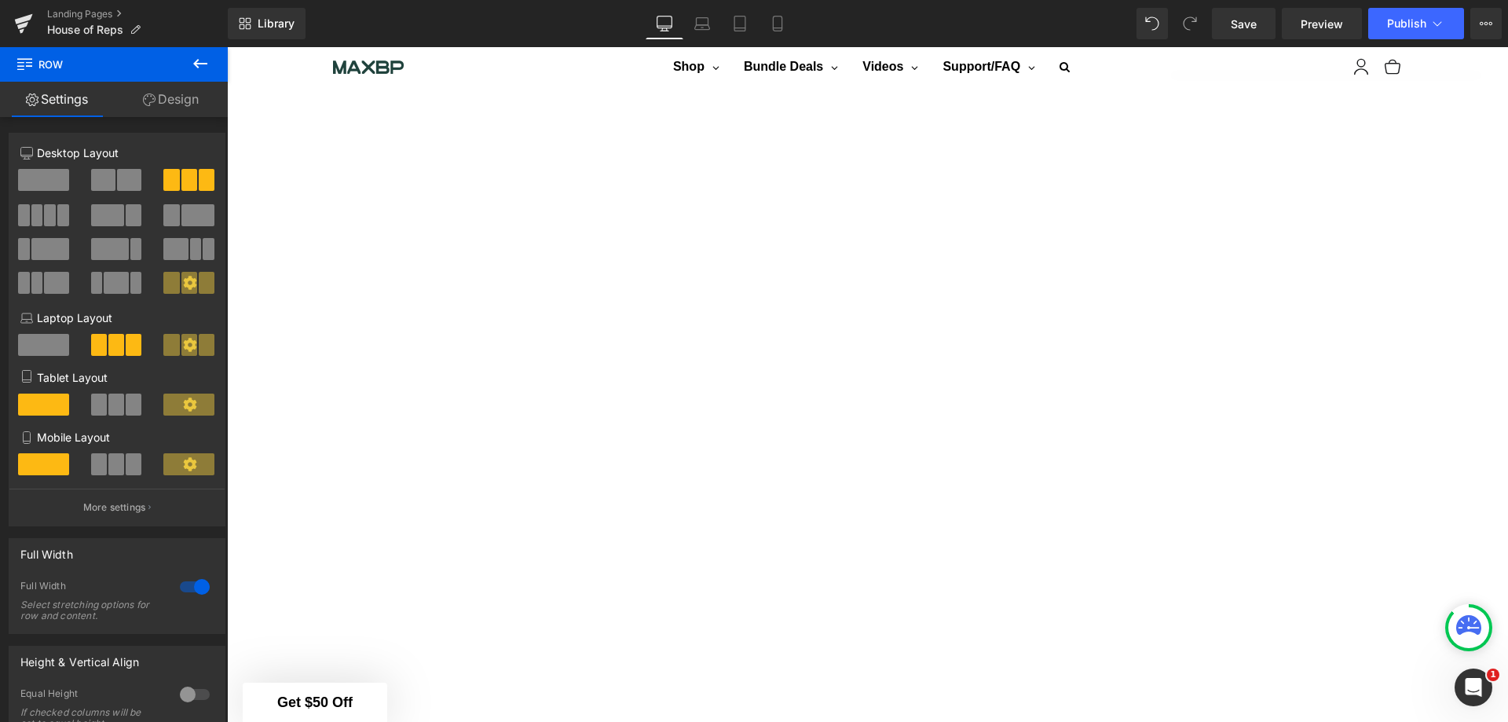
scroll to position [1278, 0]
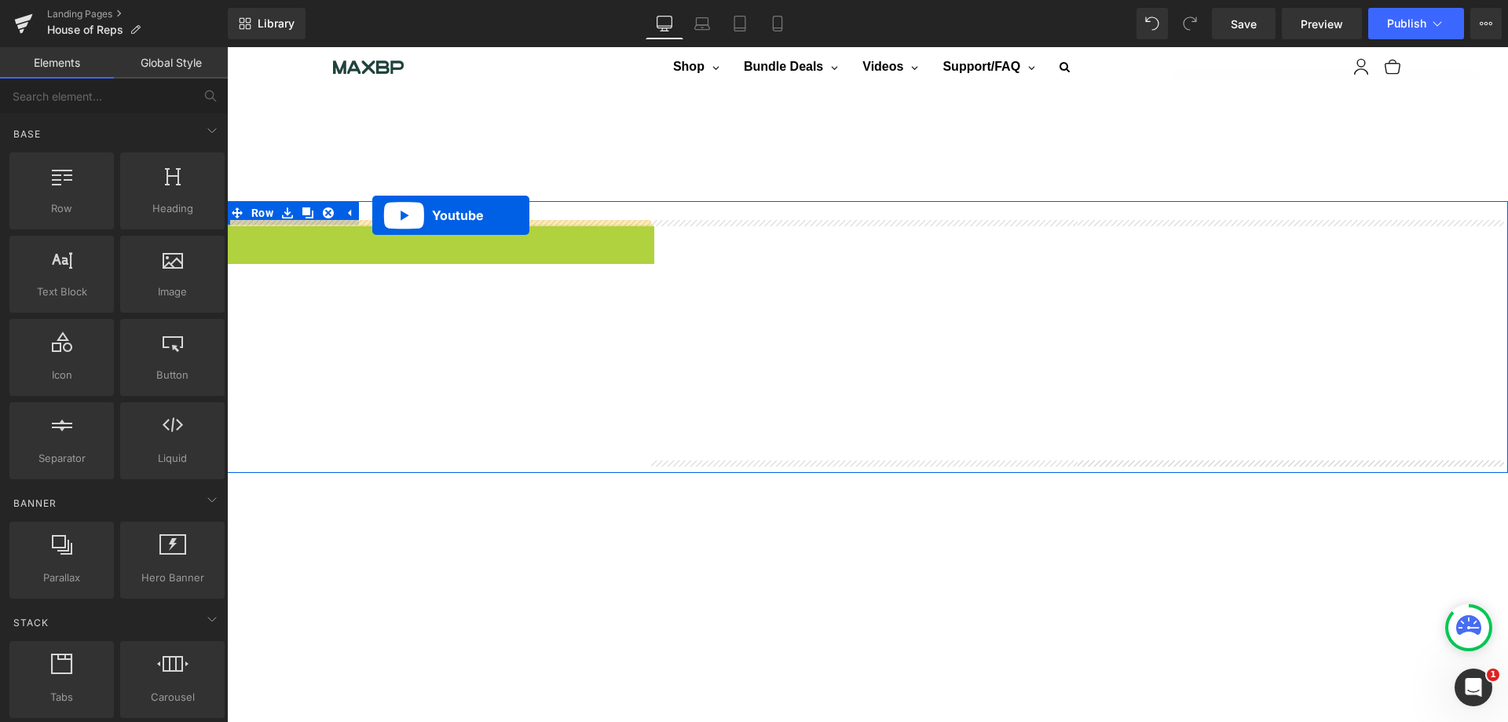
click at [372, 215] on div at bounding box center [867, 213] width 1281 height 24
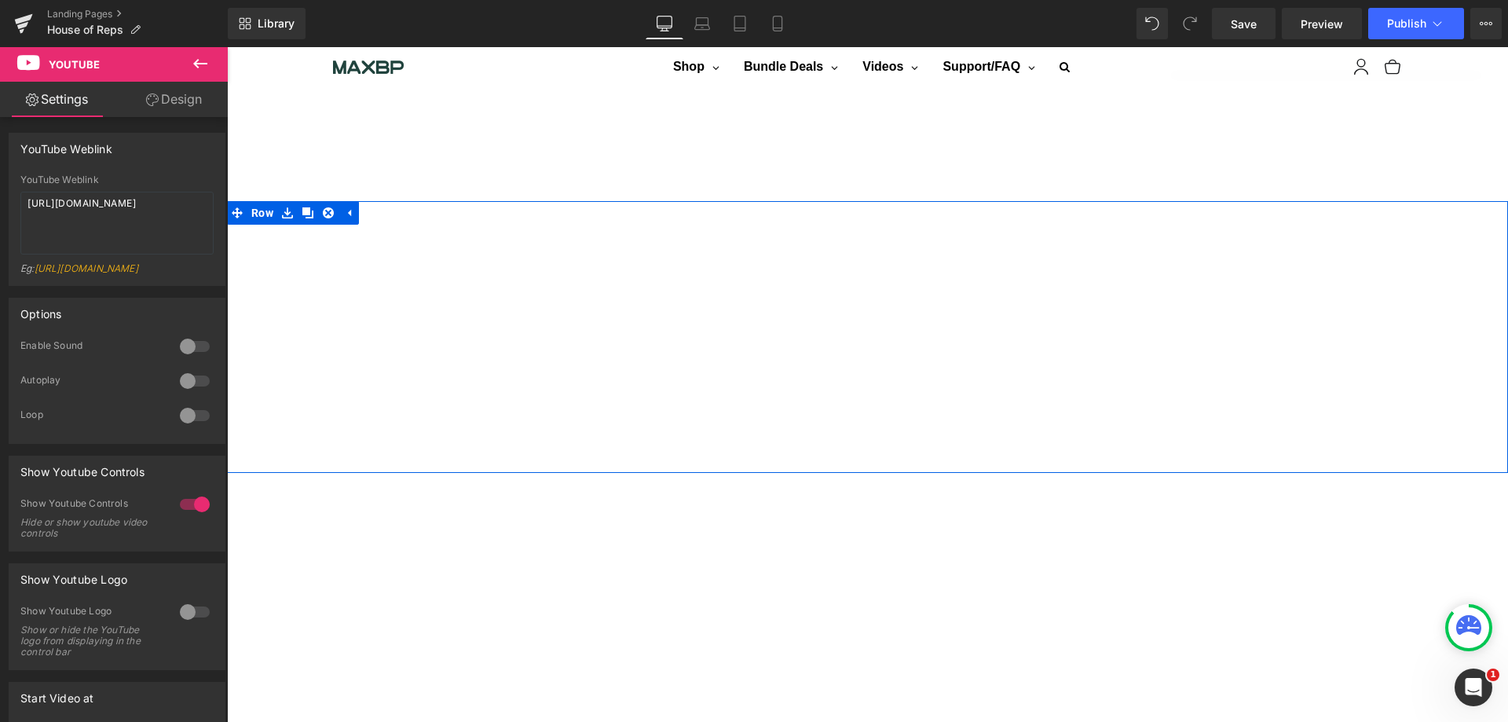
click at [346, 209] on icon at bounding box center [348, 213] width 11 height 12
click at [286, 209] on icon at bounding box center [287, 213] width 11 height 12
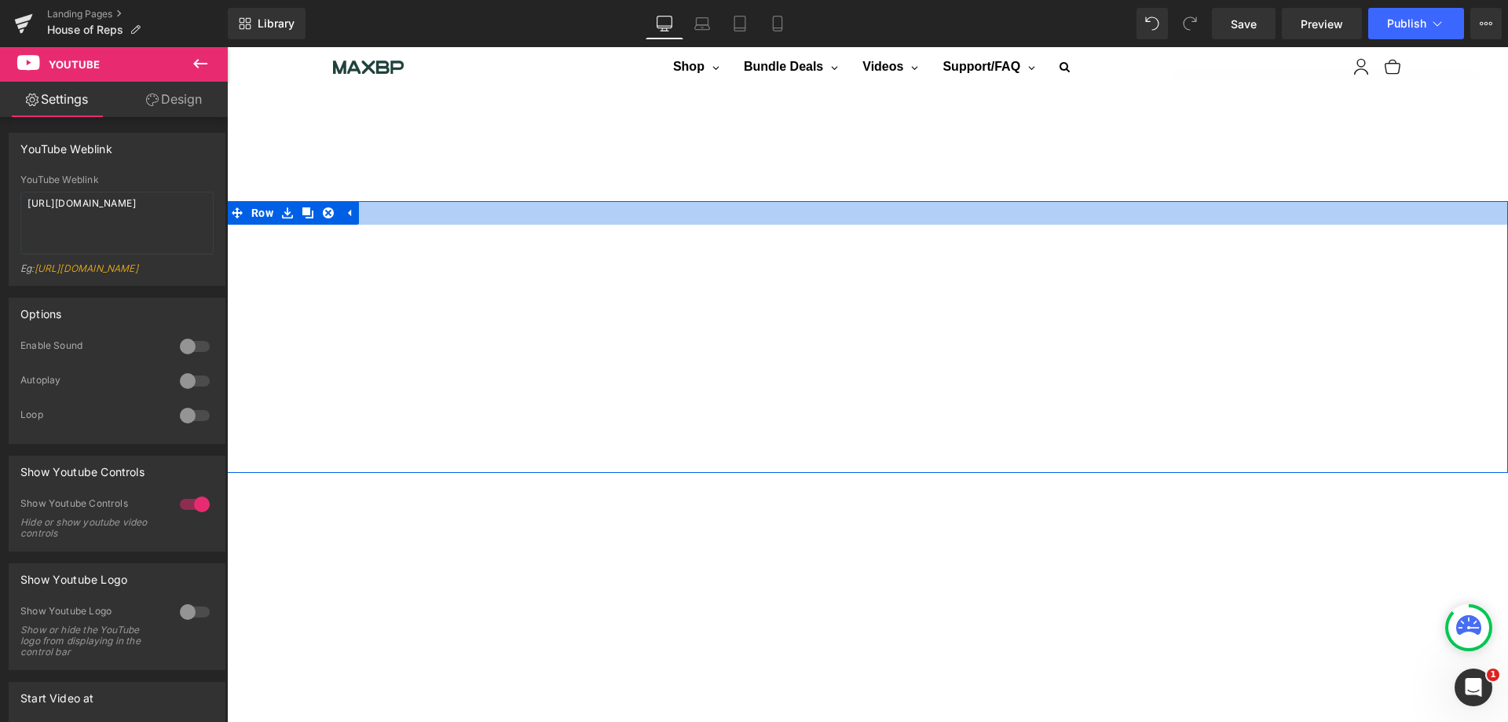
click at [543, 201] on div at bounding box center [867, 213] width 1281 height 24
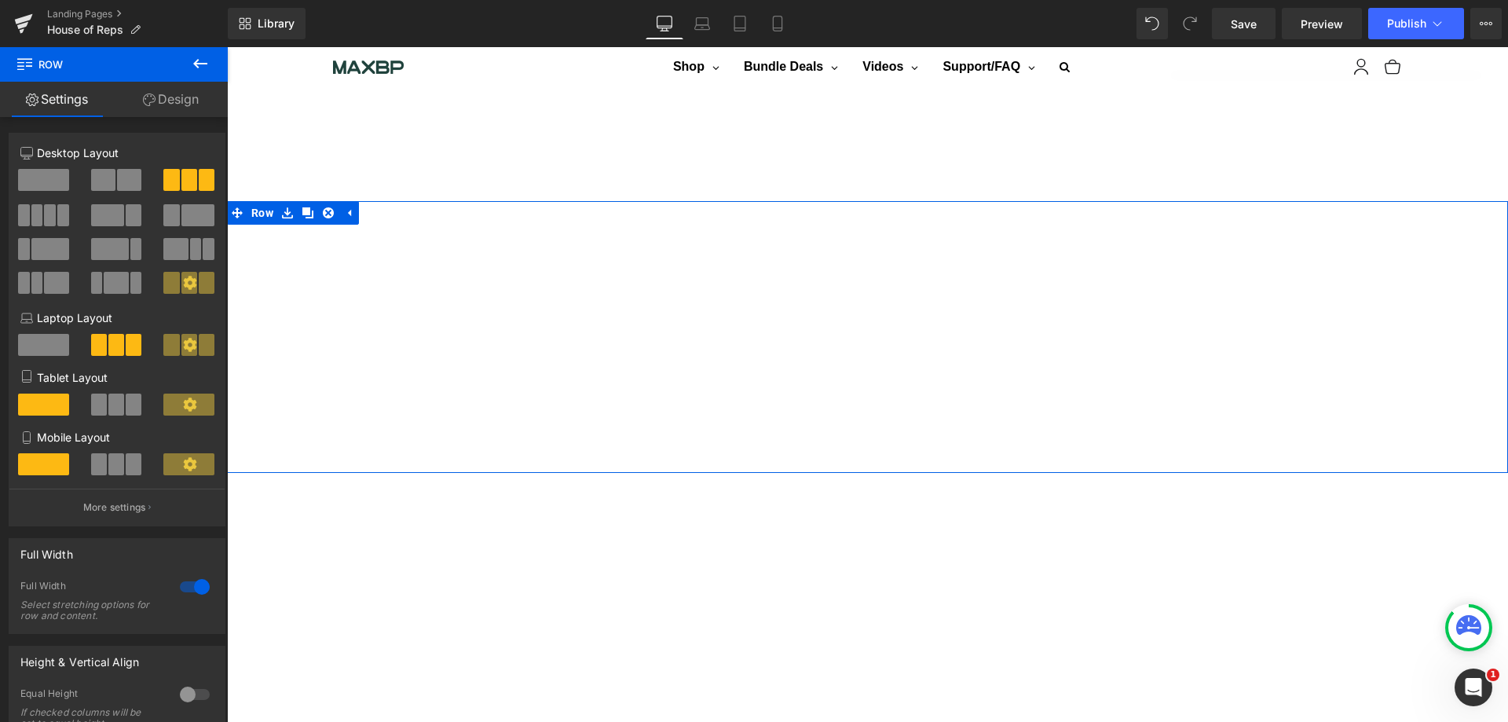
click at [185, 97] on link "Design" at bounding box center [171, 99] width 114 height 35
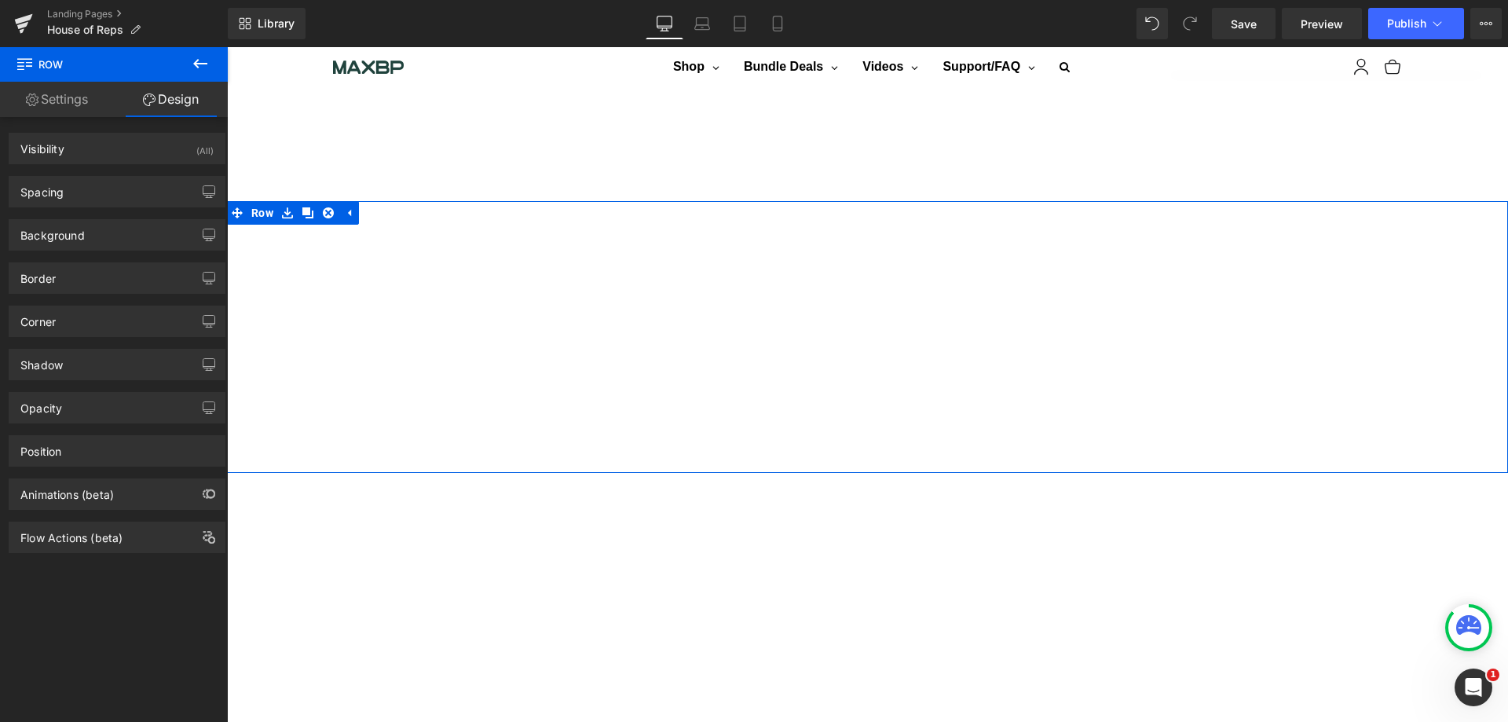
click at [210, 192] on button "button" at bounding box center [208, 192] width 25 height 30
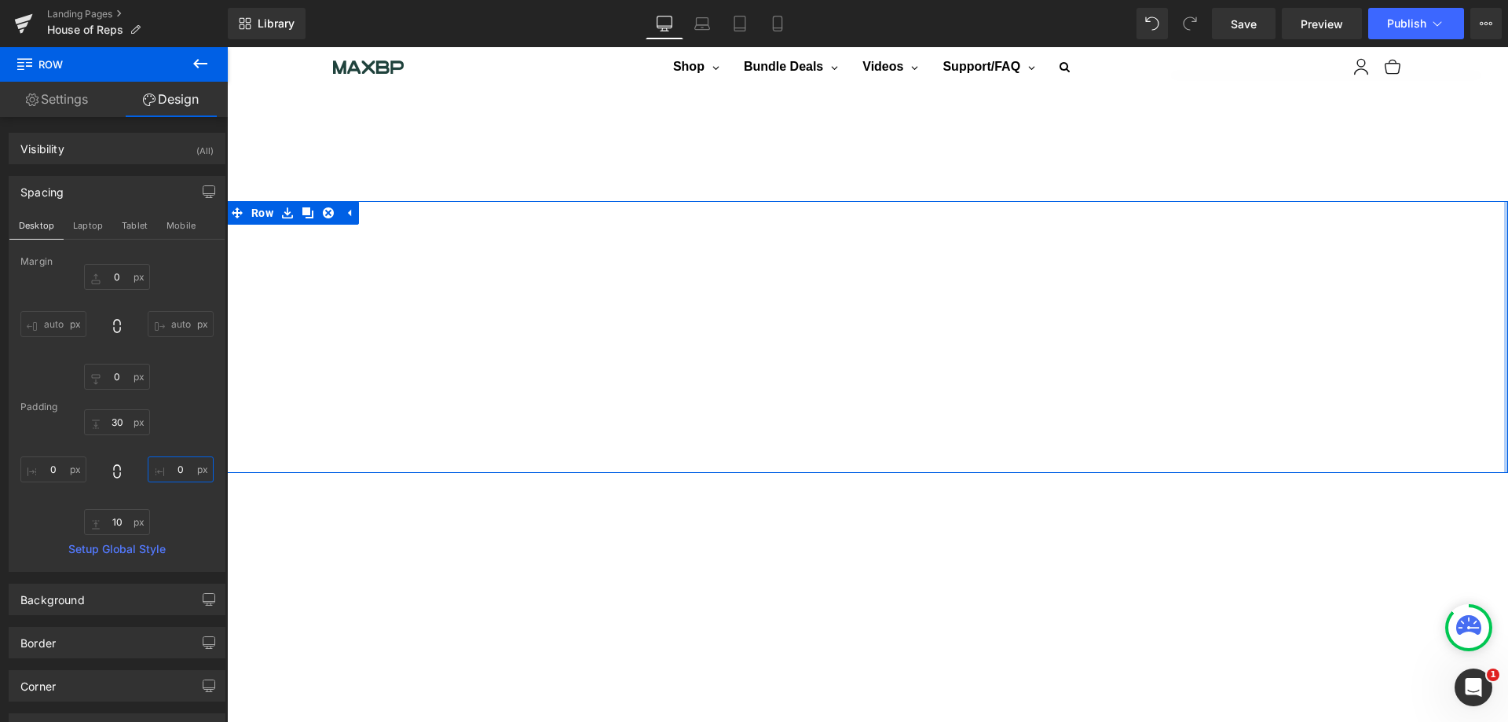
click at [175, 468] on input "0" at bounding box center [181, 469] width 66 height 26
type input "5"
click at [137, 639] on div "Border" at bounding box center [116, 643] width 215 height 30
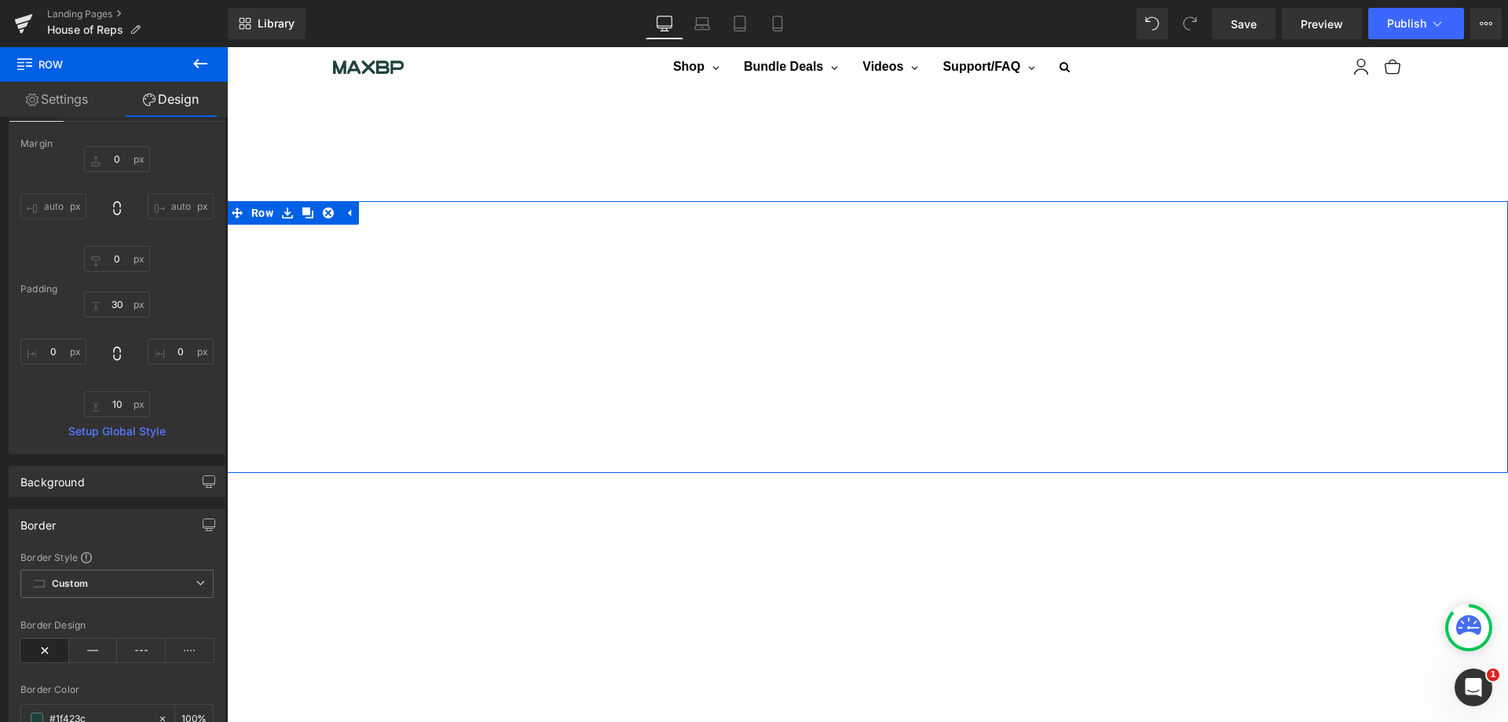
scroll to position [79, 0]
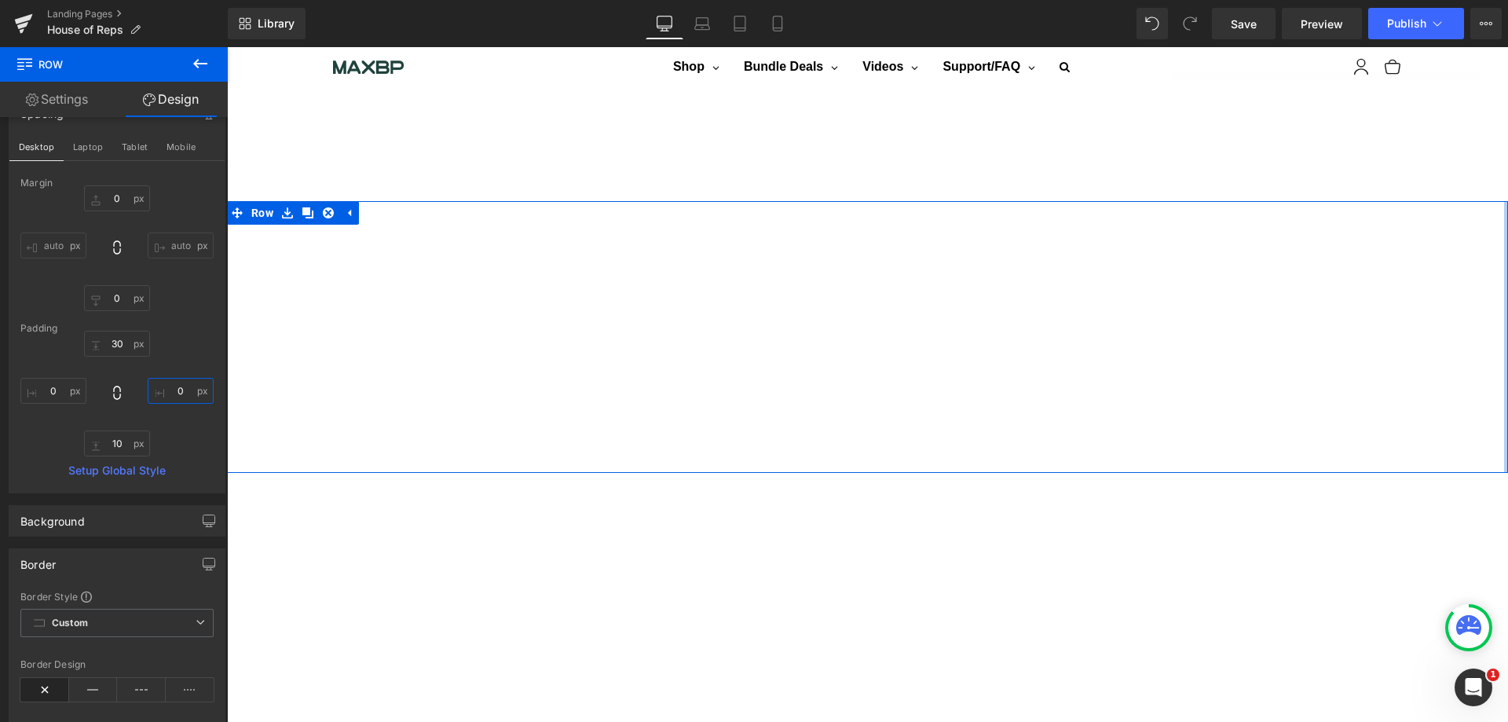
click at [180, 394] on input "text" at bounding box center [181, 391] width 66 height 26
click at [178, 390] on input "text" at bounding box center [181, 391] width 66 height 26
type input "5"
type input "0"
click at [186, 516] on div "Background" at bounding box center [116, 521] width 215 height 30
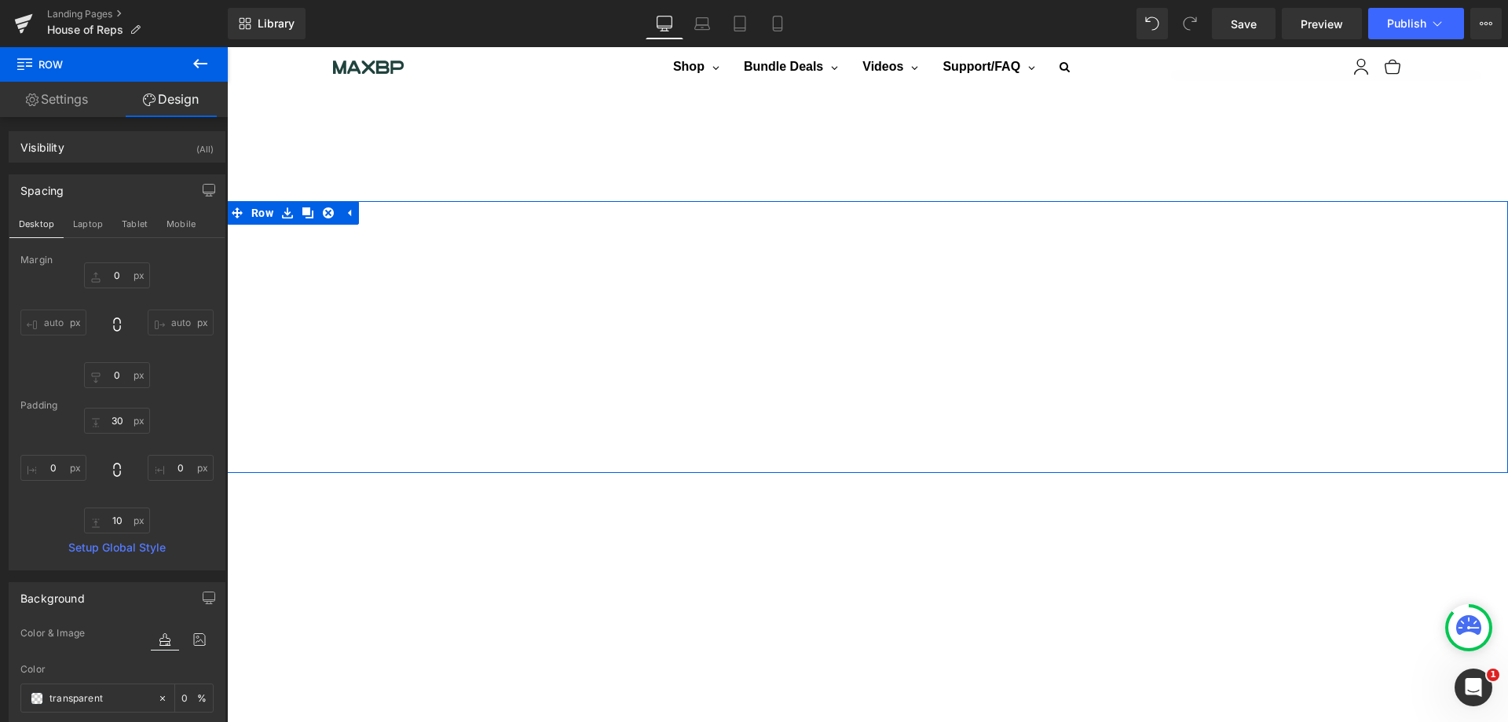
scroll to position [0, 0]
click at [87, 221] on button "Laptop" at bounding box center [88, 225] width 49 height 27
type input "0"
type input "30"
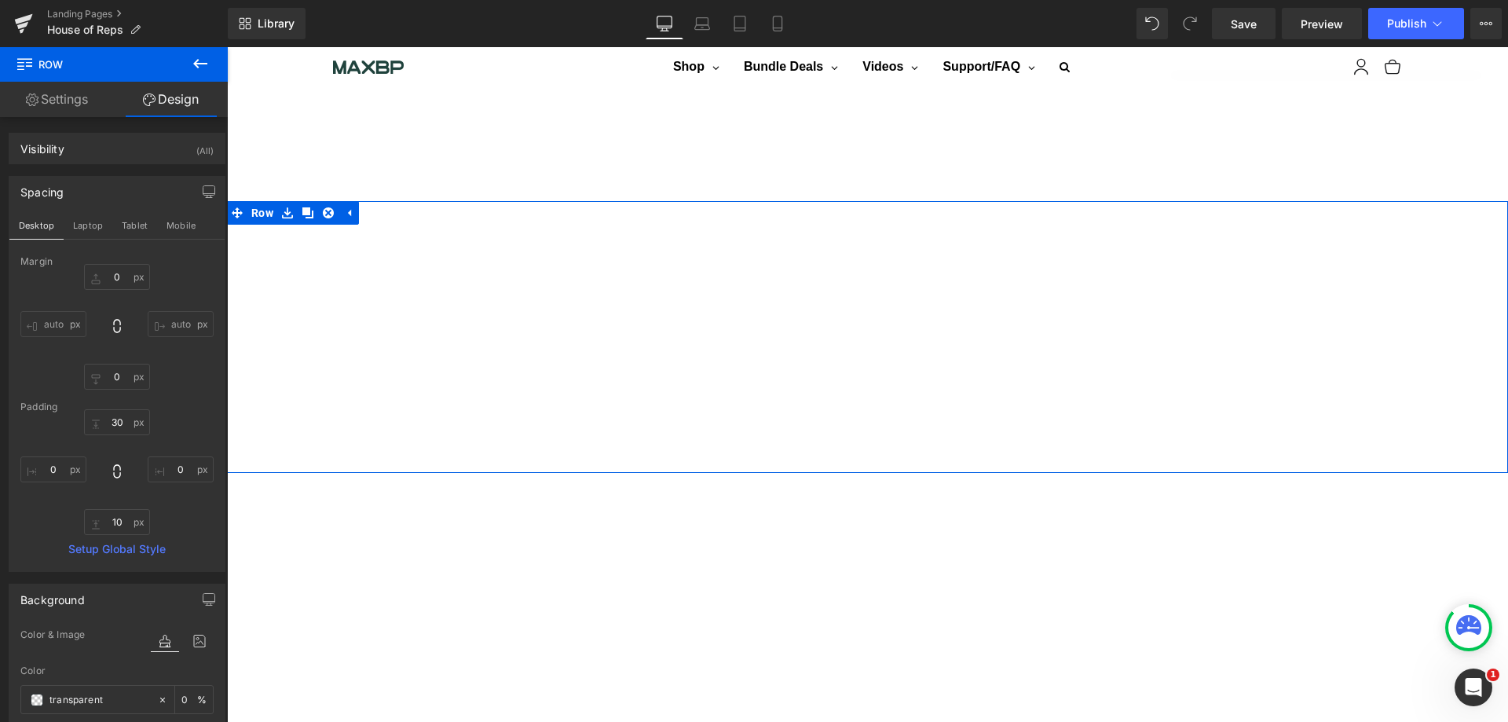
type input "0"
type input "10"
type input "0"
type input "100"
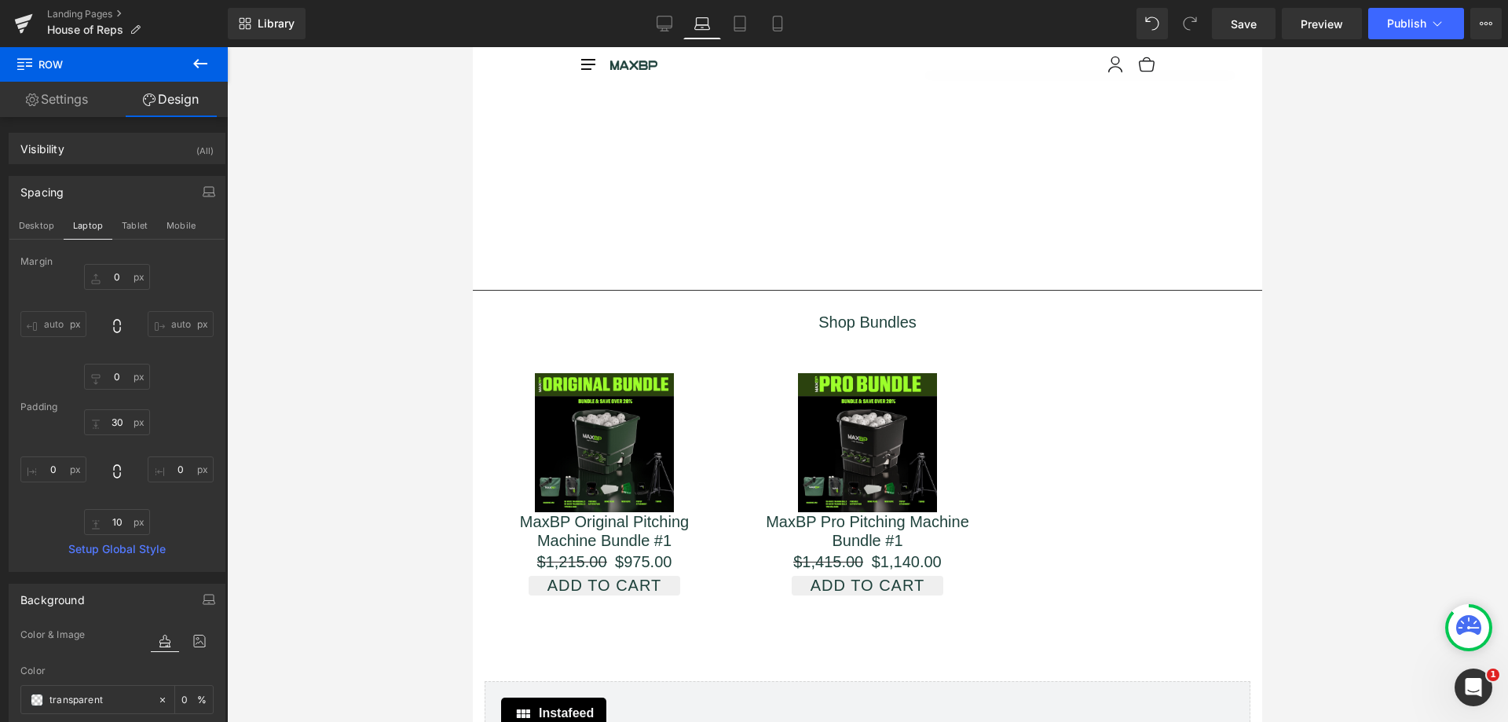
scroll to position [792, 0]
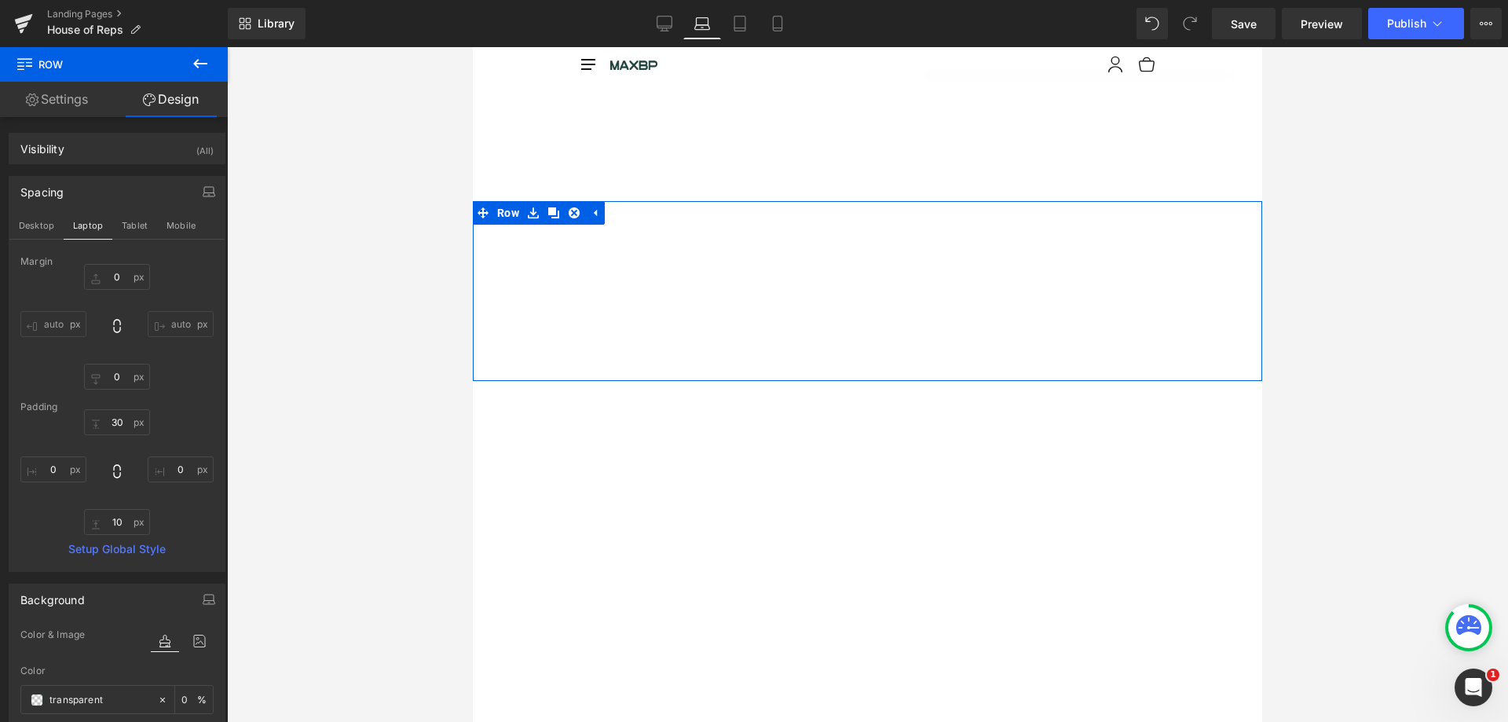
click at [129, 225] on button "Tablet" at bounding box center [134, 225] width 45 height 27
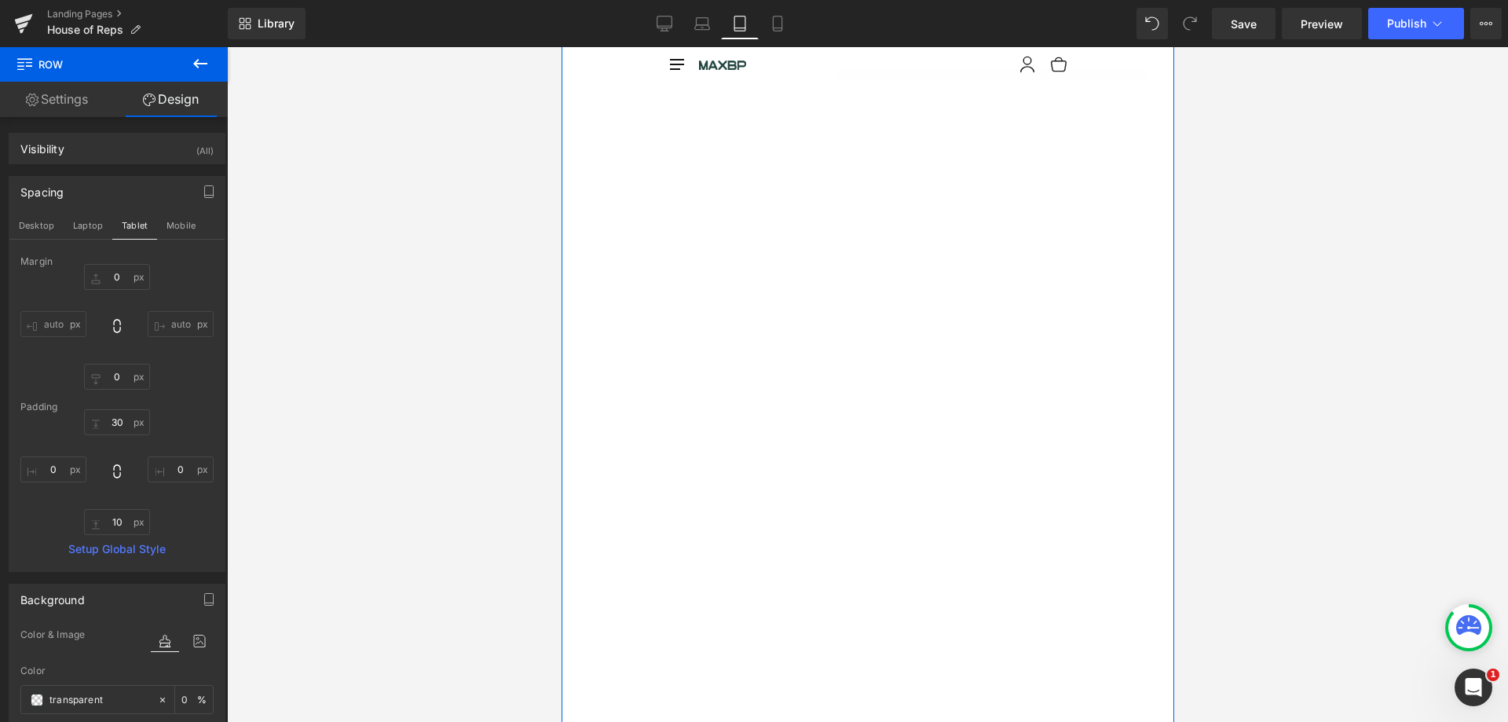
scroll to position [550, 0]
type input "0"
type input "30"
type input "0"
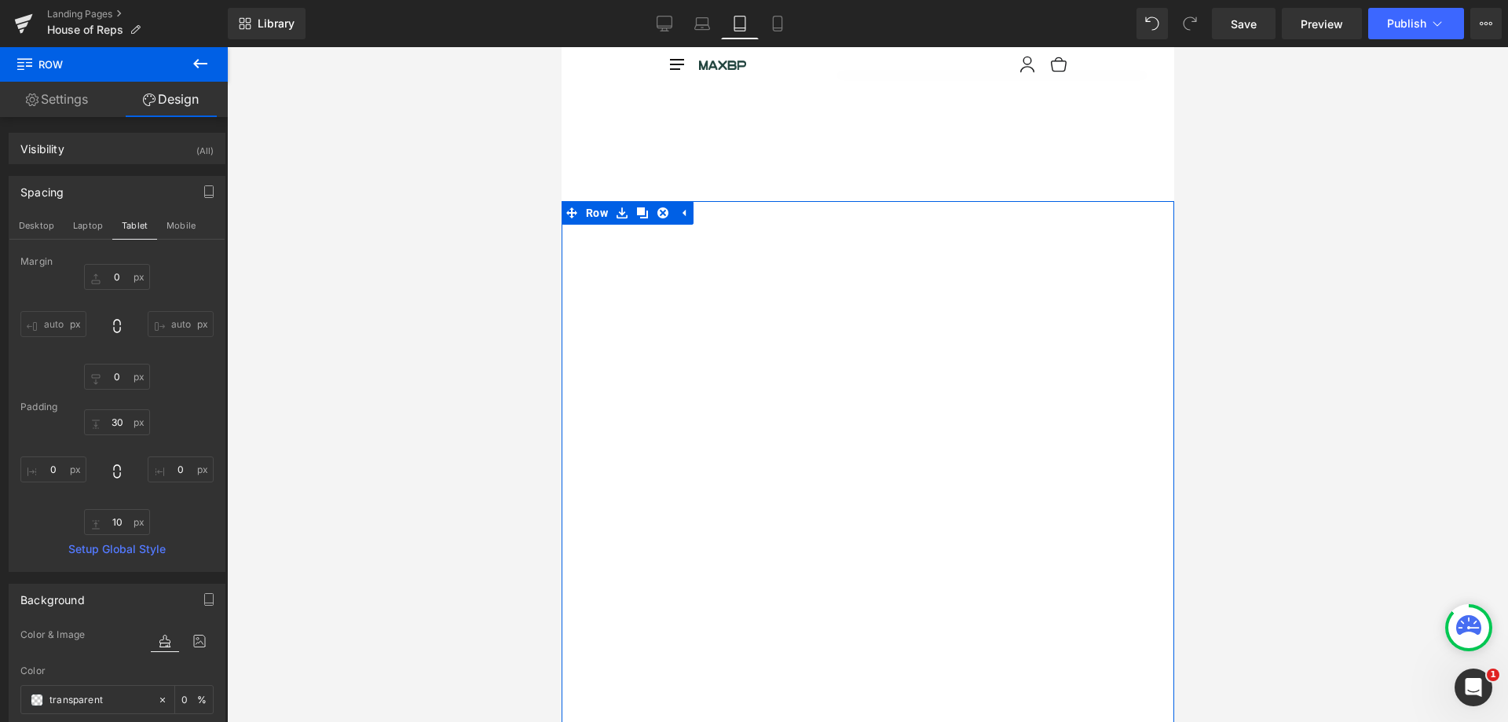
type input "10"
type input "0"
type input "100"
click at [175, 225] on button "Mobile" at bounding box center [181, 225] width 48 height 27
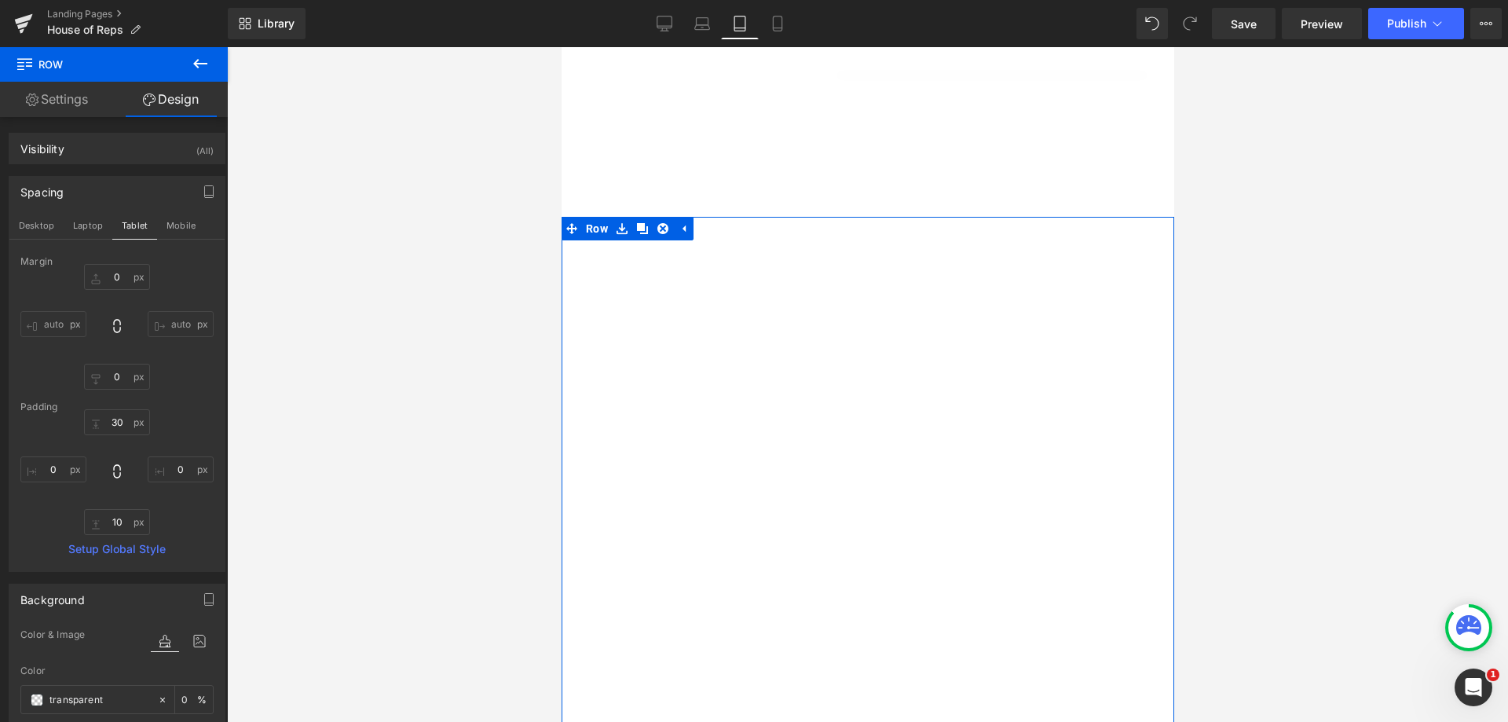
type input "0"
type input "30"
type input "0"
type input "10"
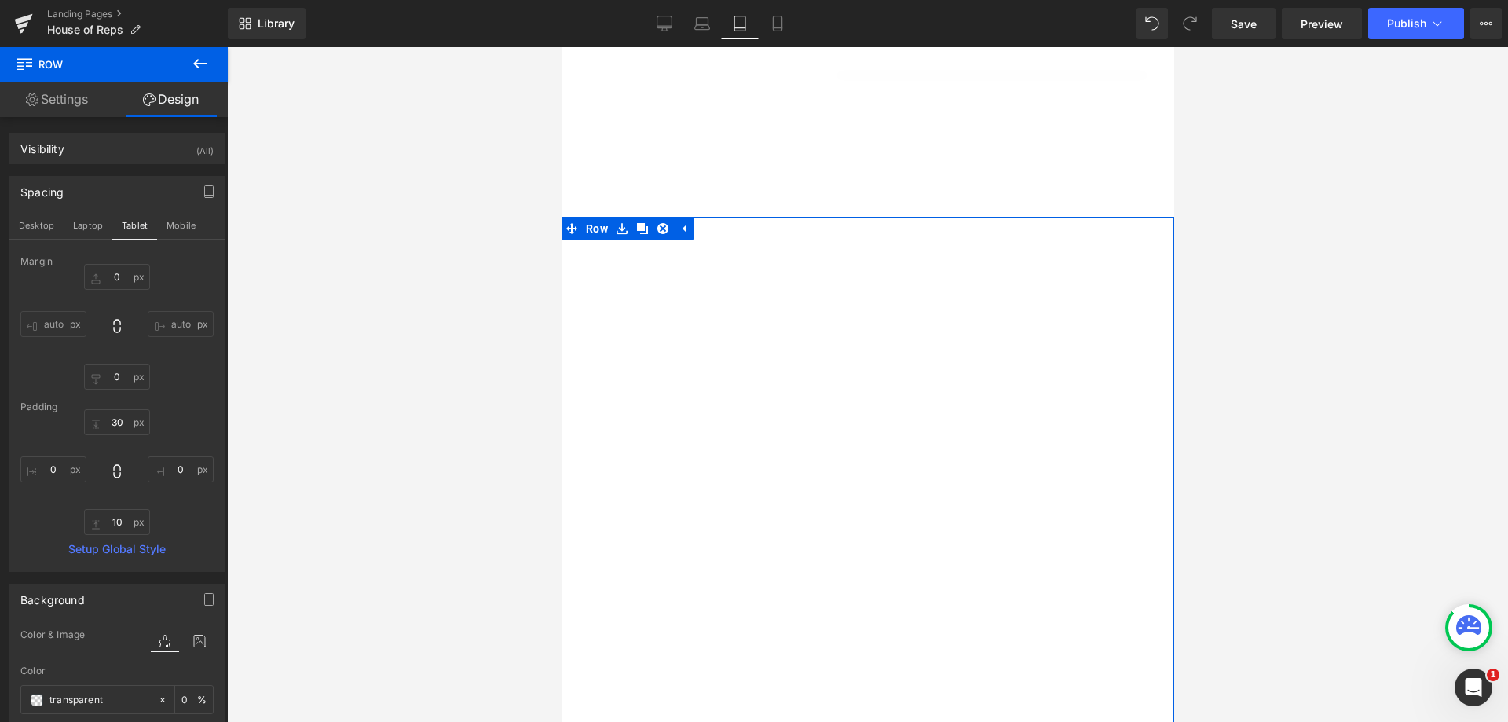
type input "0"
type input "100"
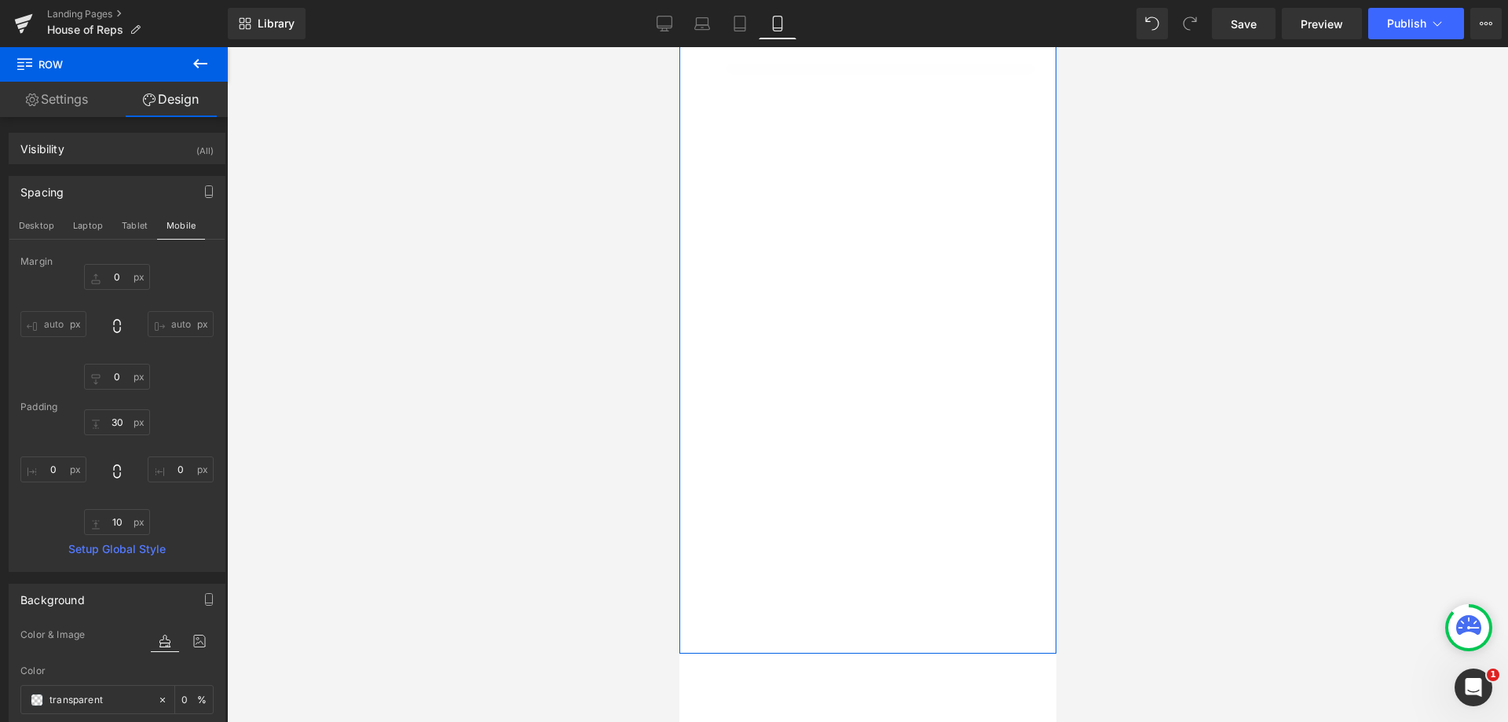
scroll to position [330, 0]
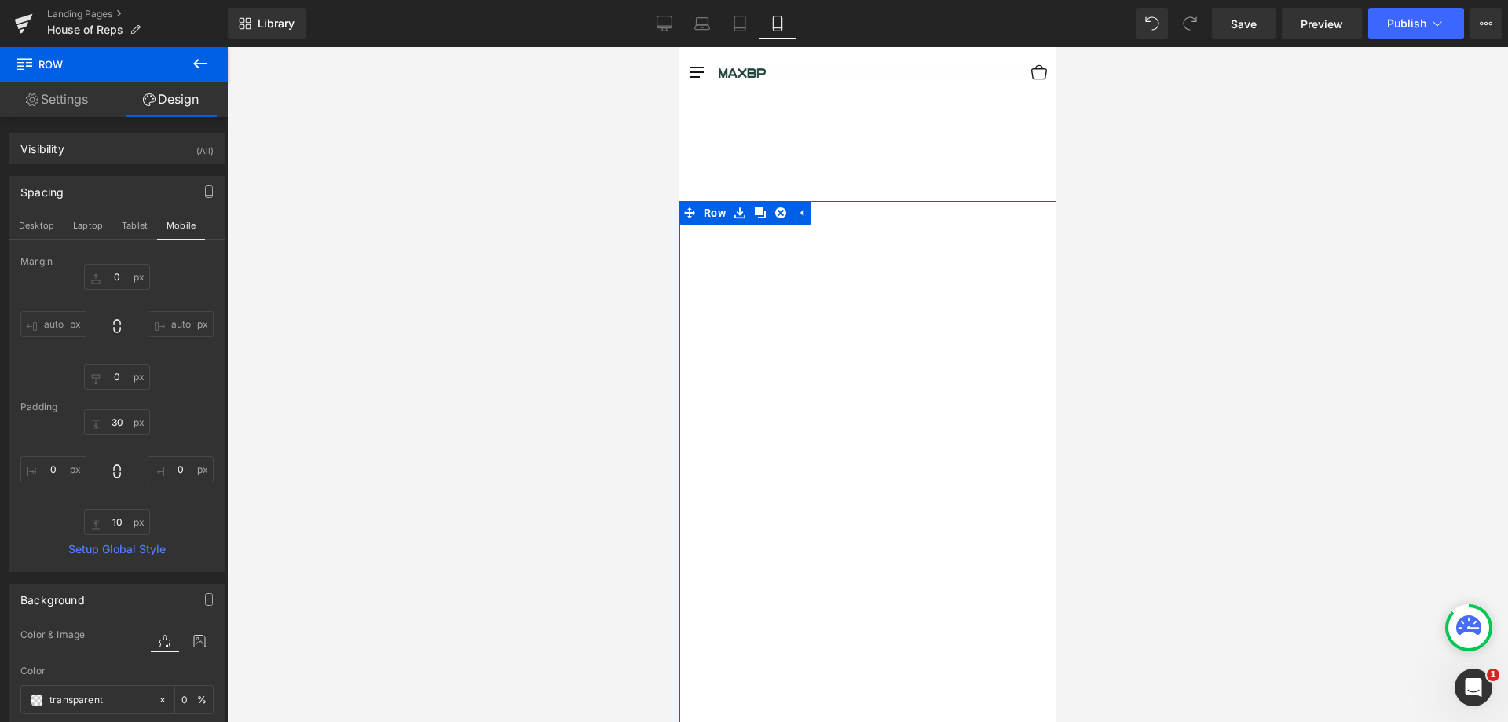
click at [26, 221] on button "Desktop" at bounding box center [36, 225] width 54 height 27
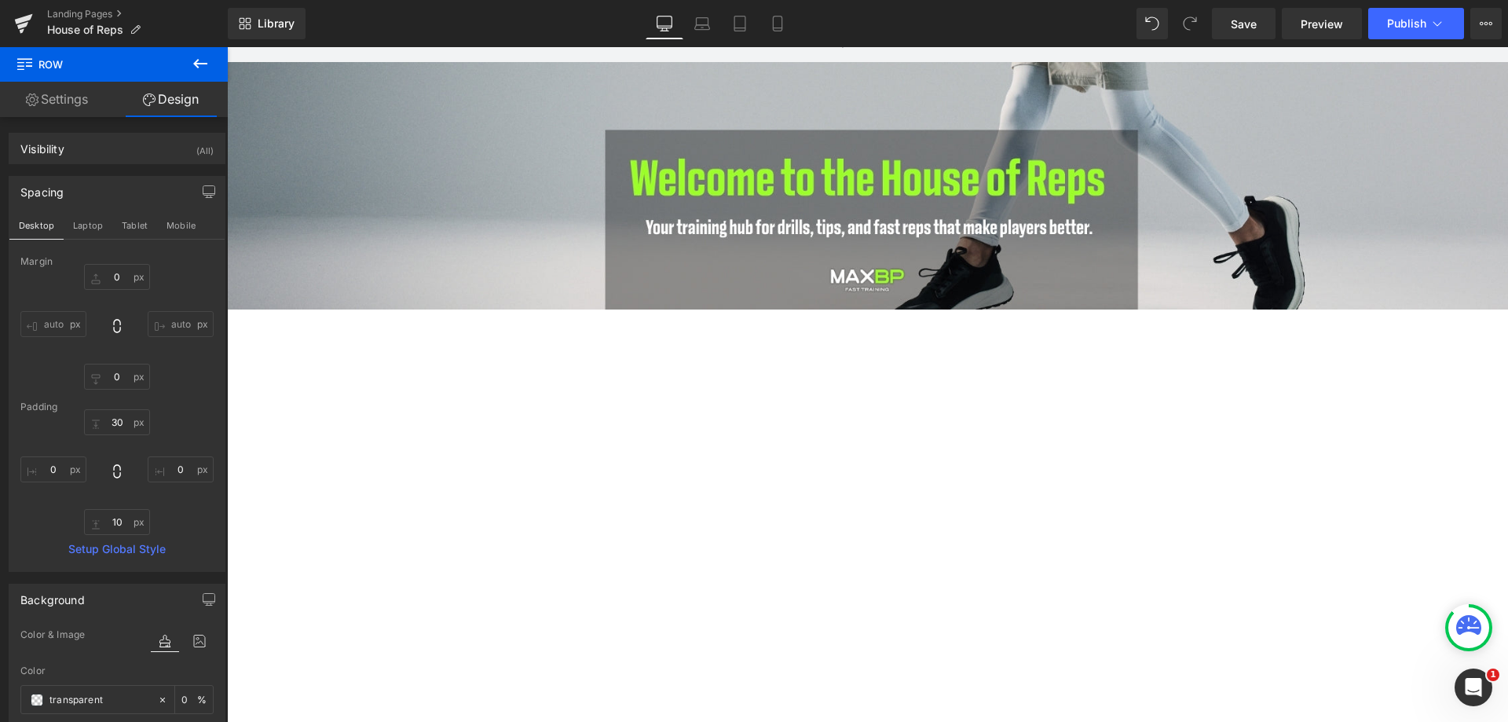
type input "0"
type input "30"
type input "0"
type input "10"
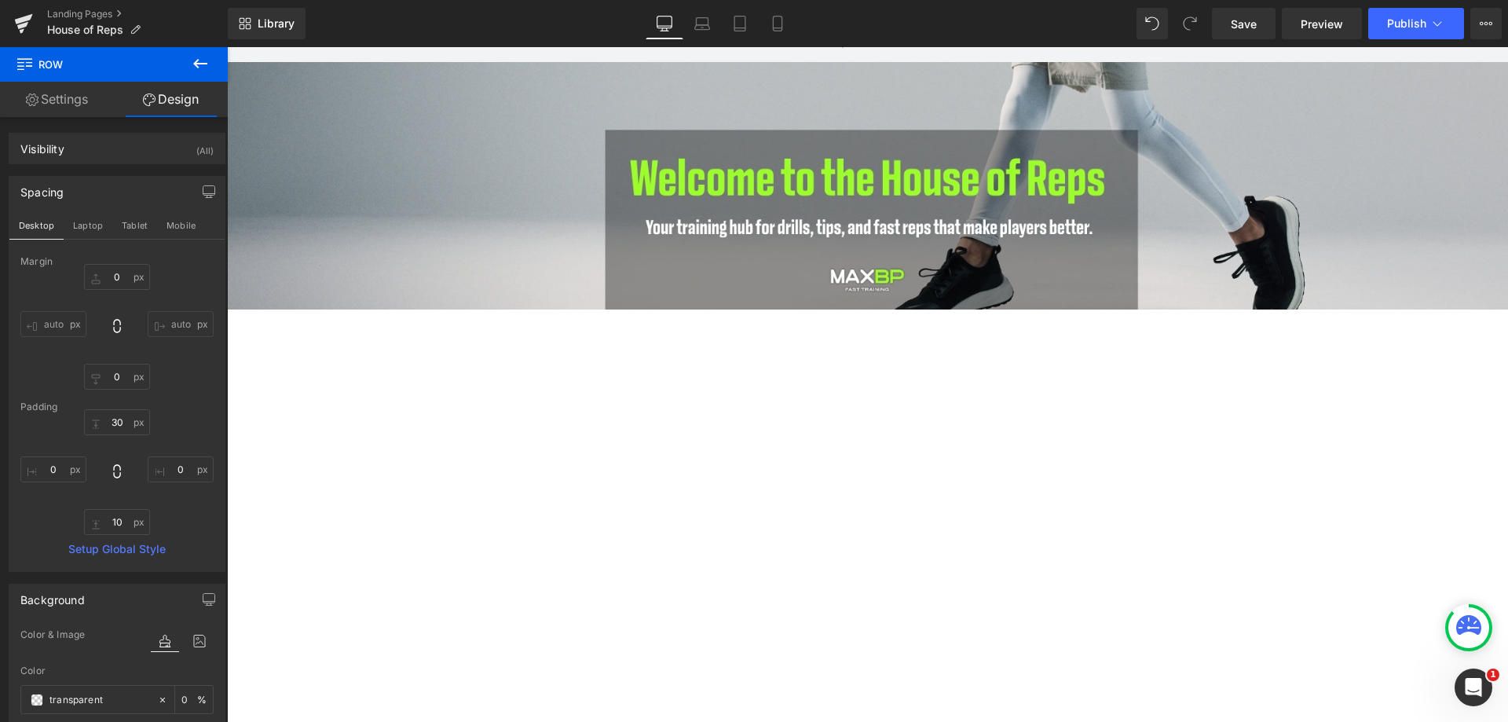
type input "0"
type input "100"
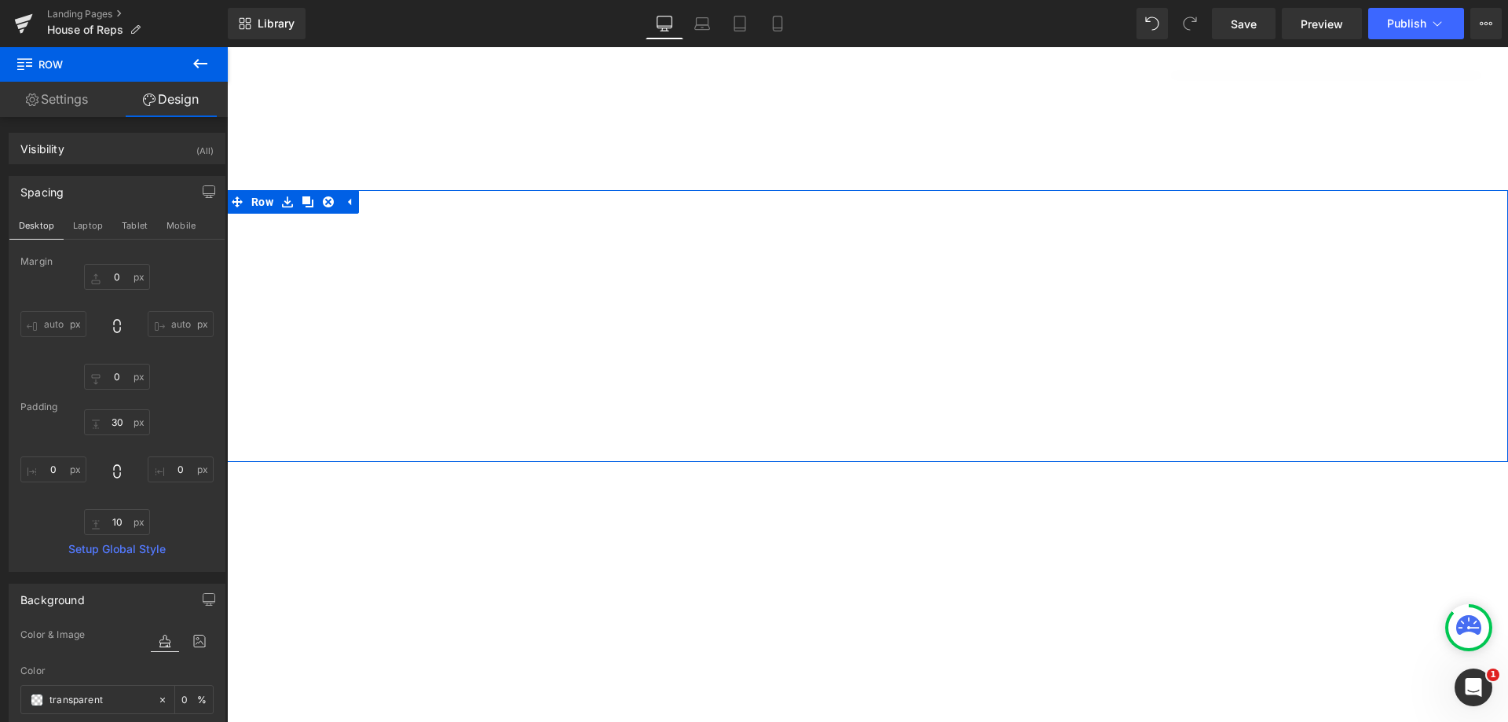
scroll to position [1288, 0]
click at [68, 98] on link "Settings" at bounding box center [57, 99] width 114 height 35
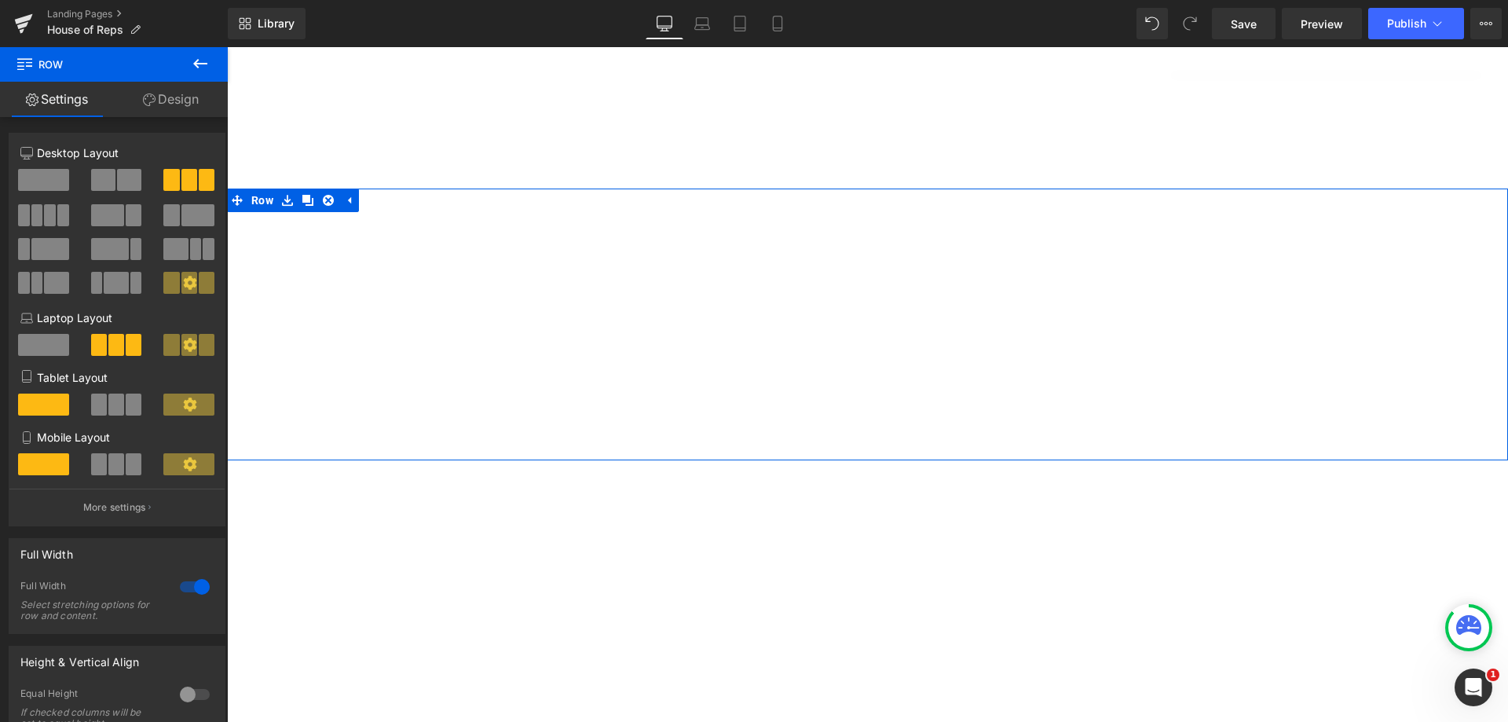
click at [127, 511] on p "More settings" at bounding box center [114, 507] width 63 height 14
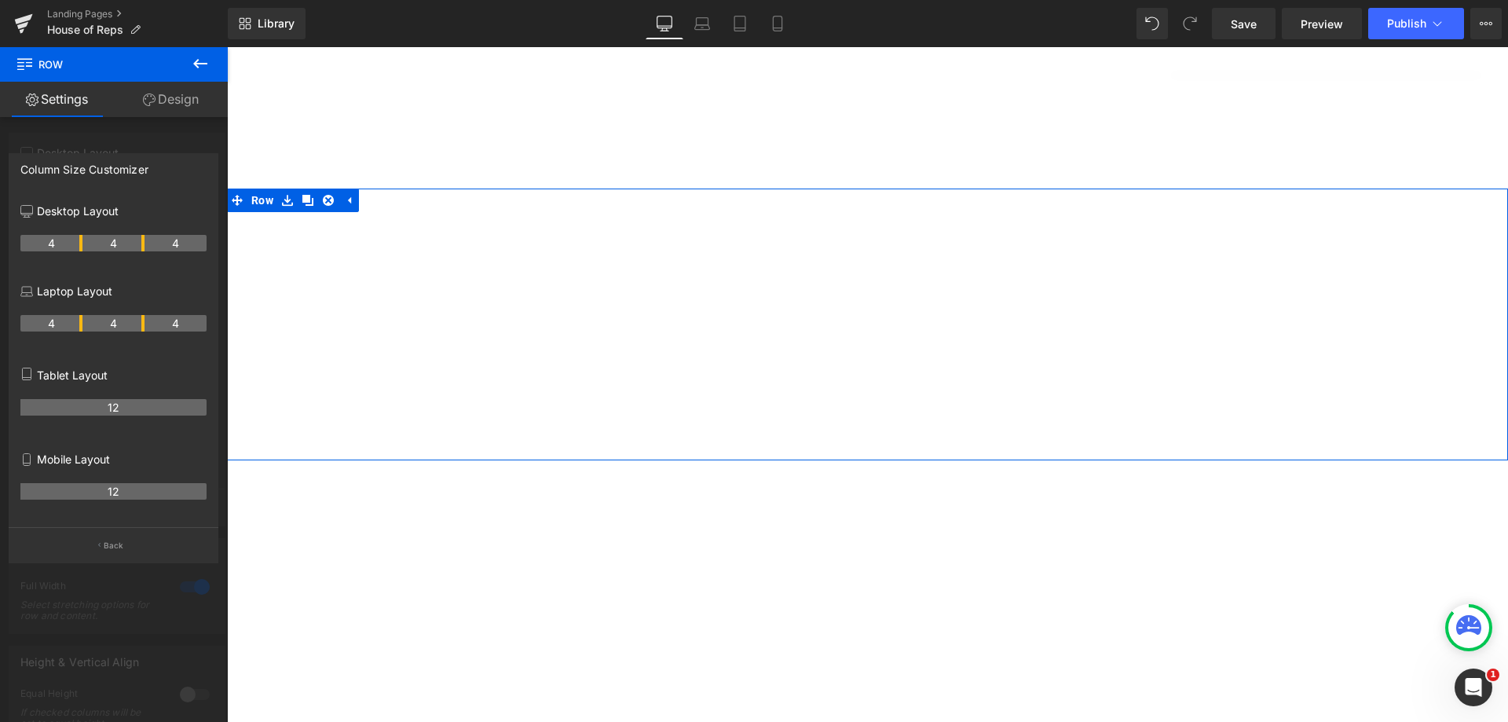
click at [117, 545] on p "Back" at bounding box center [114, 546] width 20 height 12
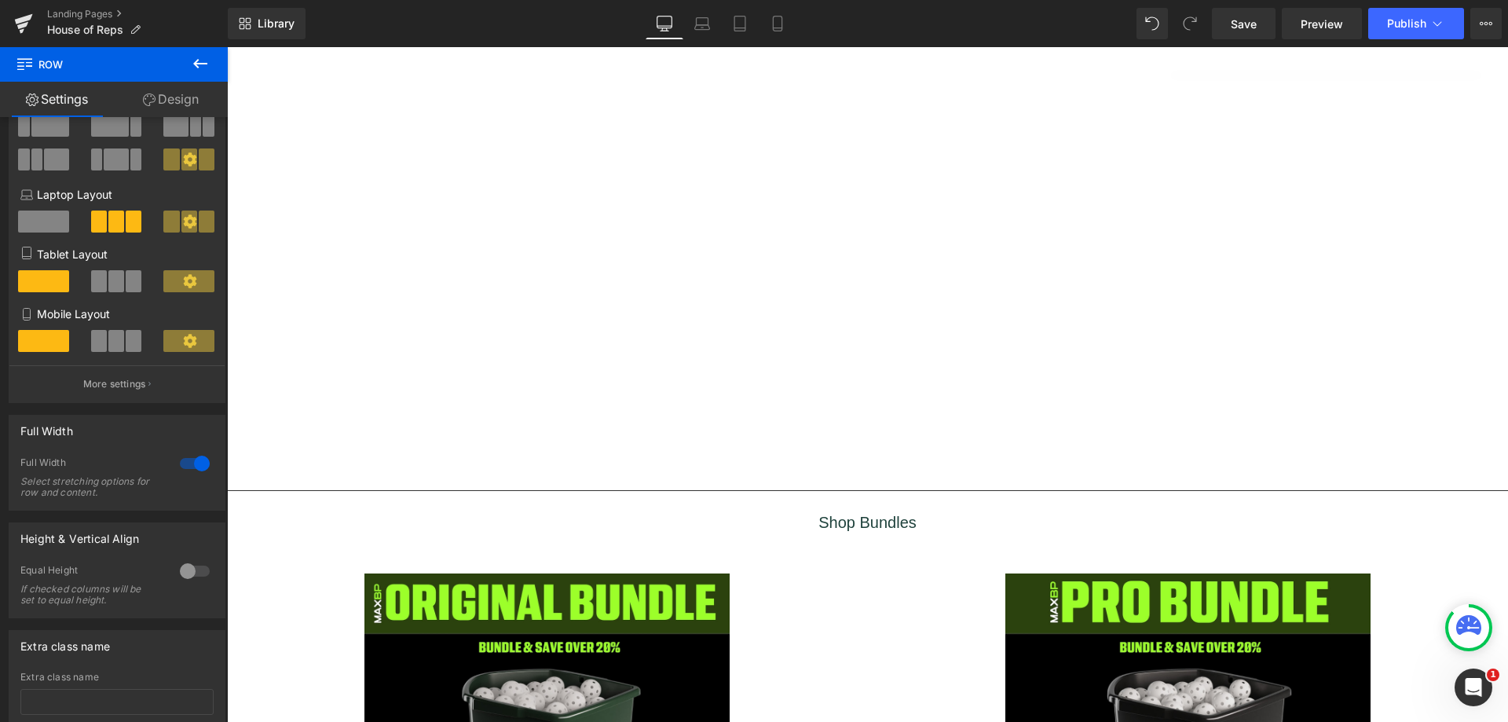
scroll to position [0, 0]
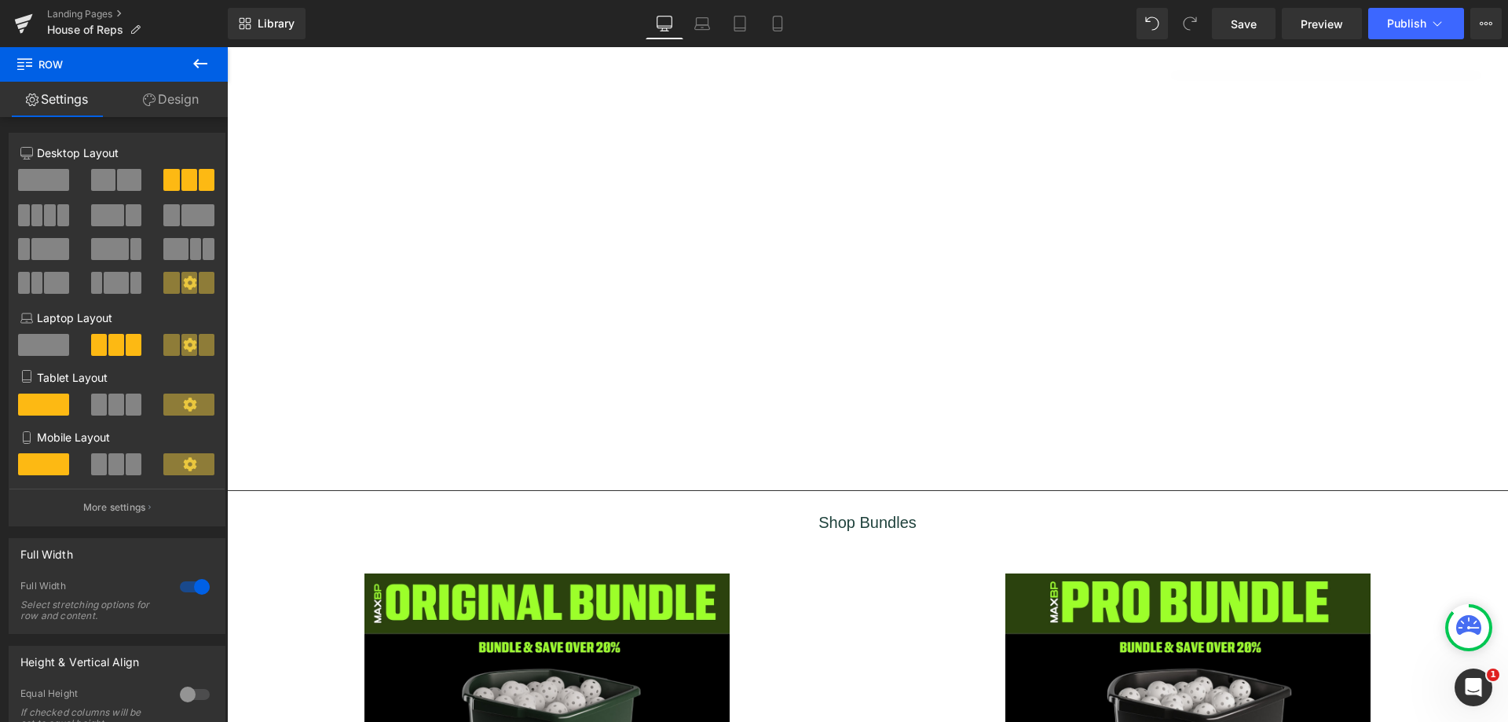
click at [197, 64] on icon at bounding box center [200, 63] width 14 height 9
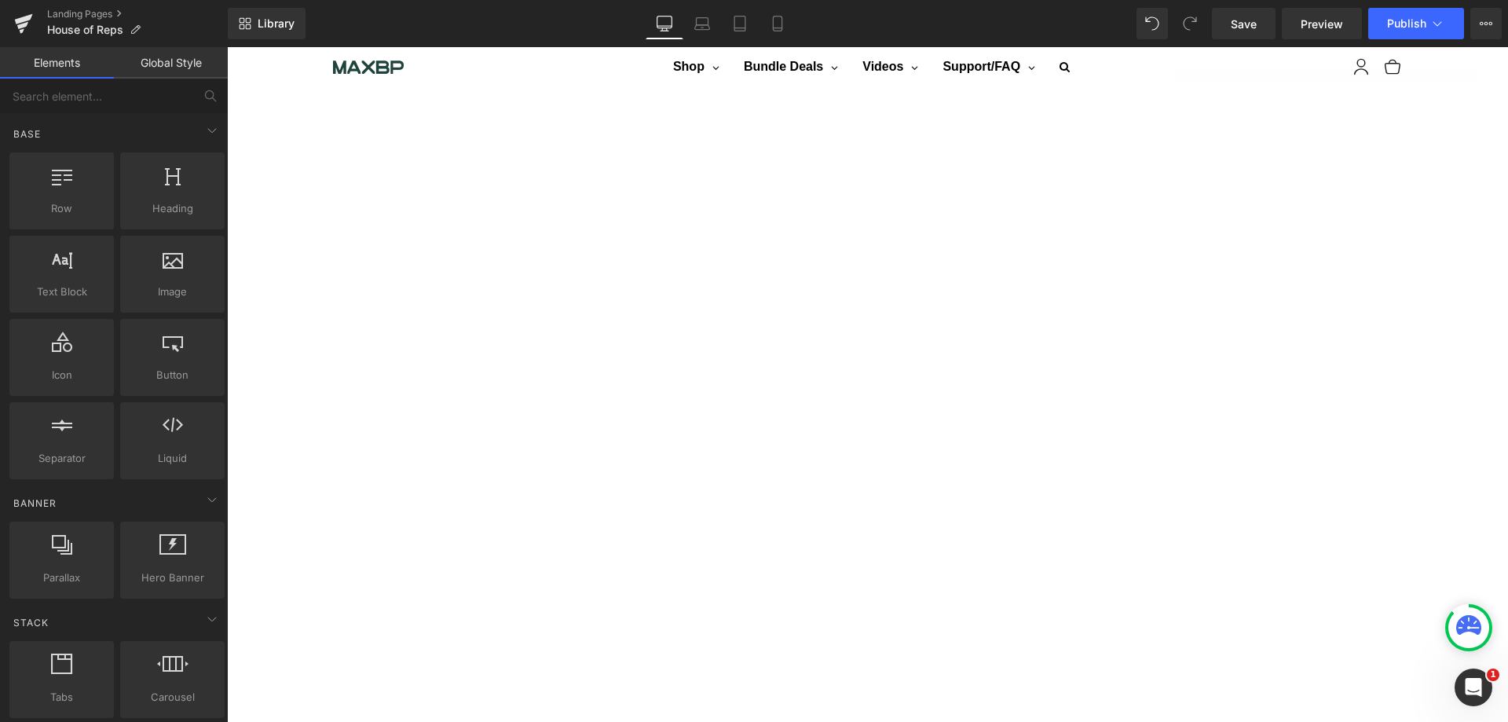
scroll to position [1290, 0]
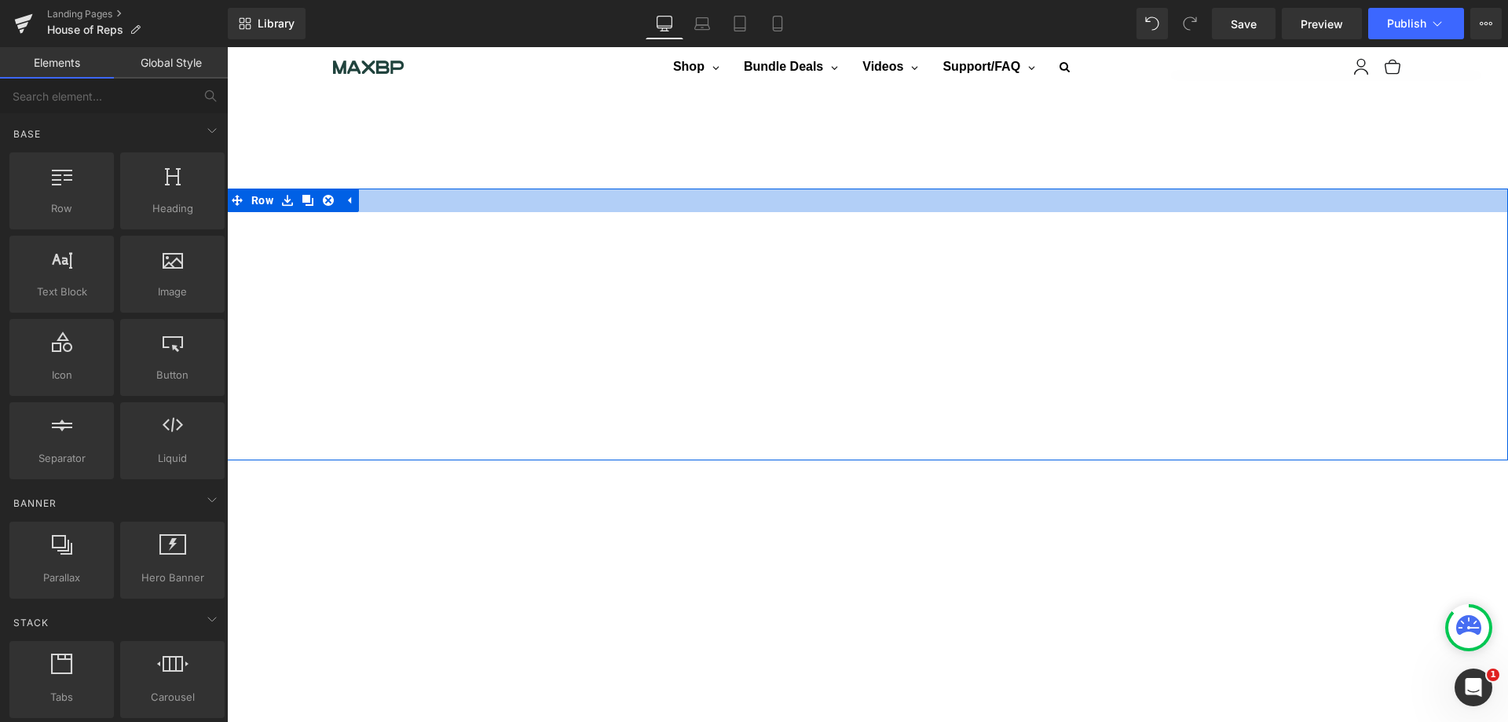
click at [375, 189] on div at bounding box center [867, 201] width 1281 height 24
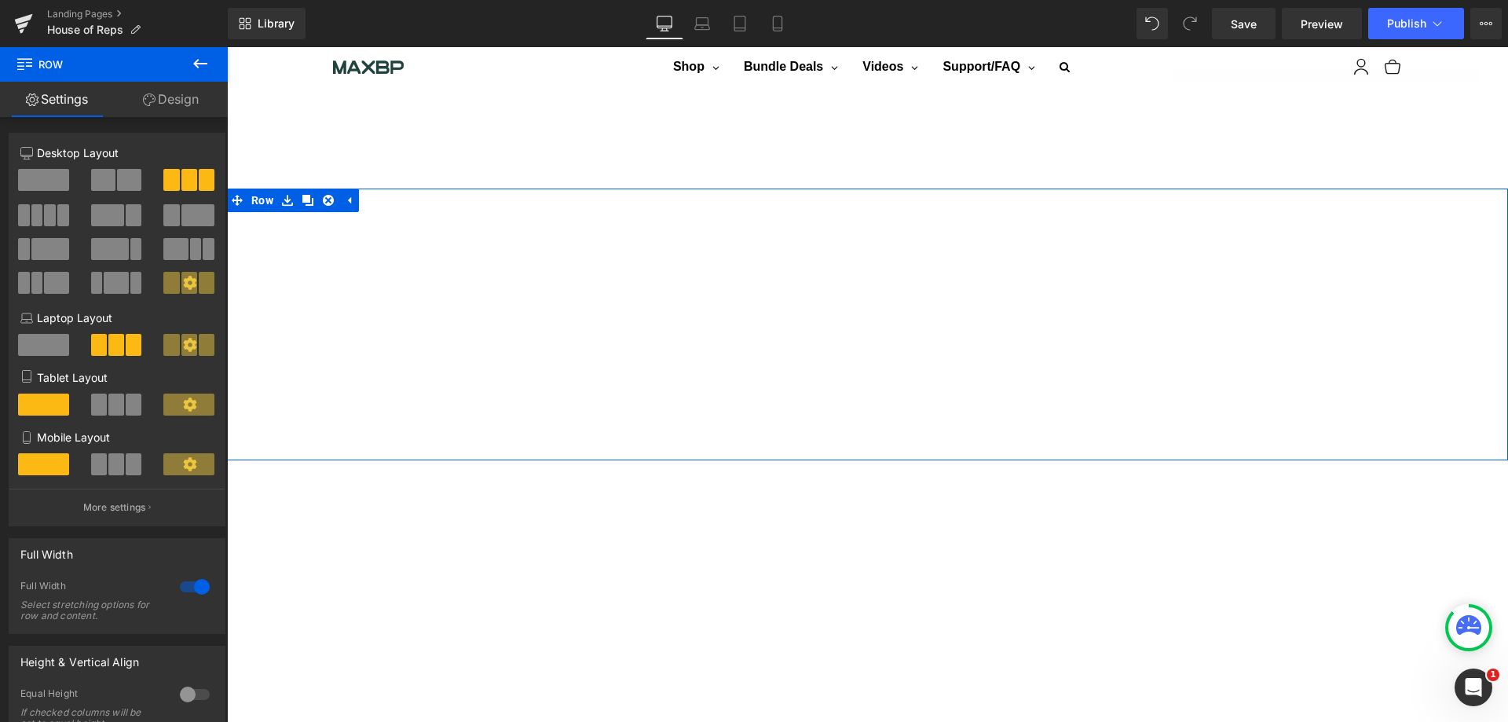
click at [343, 198] on icon at bounding box center [348, 201] width 11 height 12
click at [284, 196] on icon at bounding box center [287, 201] width 11 height 12
click at [156, 98] on link "Design" at bounding box center [171, 99] width 114 height 35
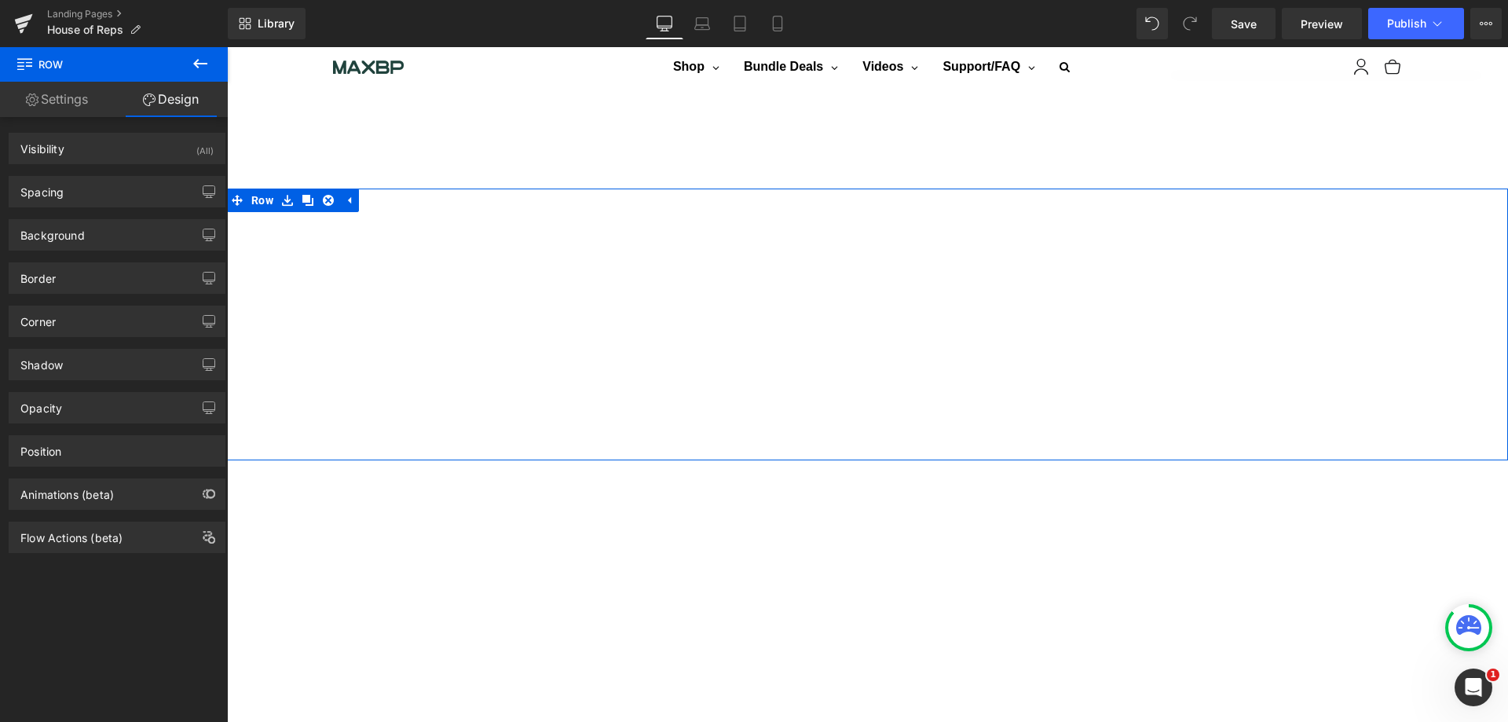
click at [196, 279] on button "button" at bounding box center [208, 278] width 25 height 30
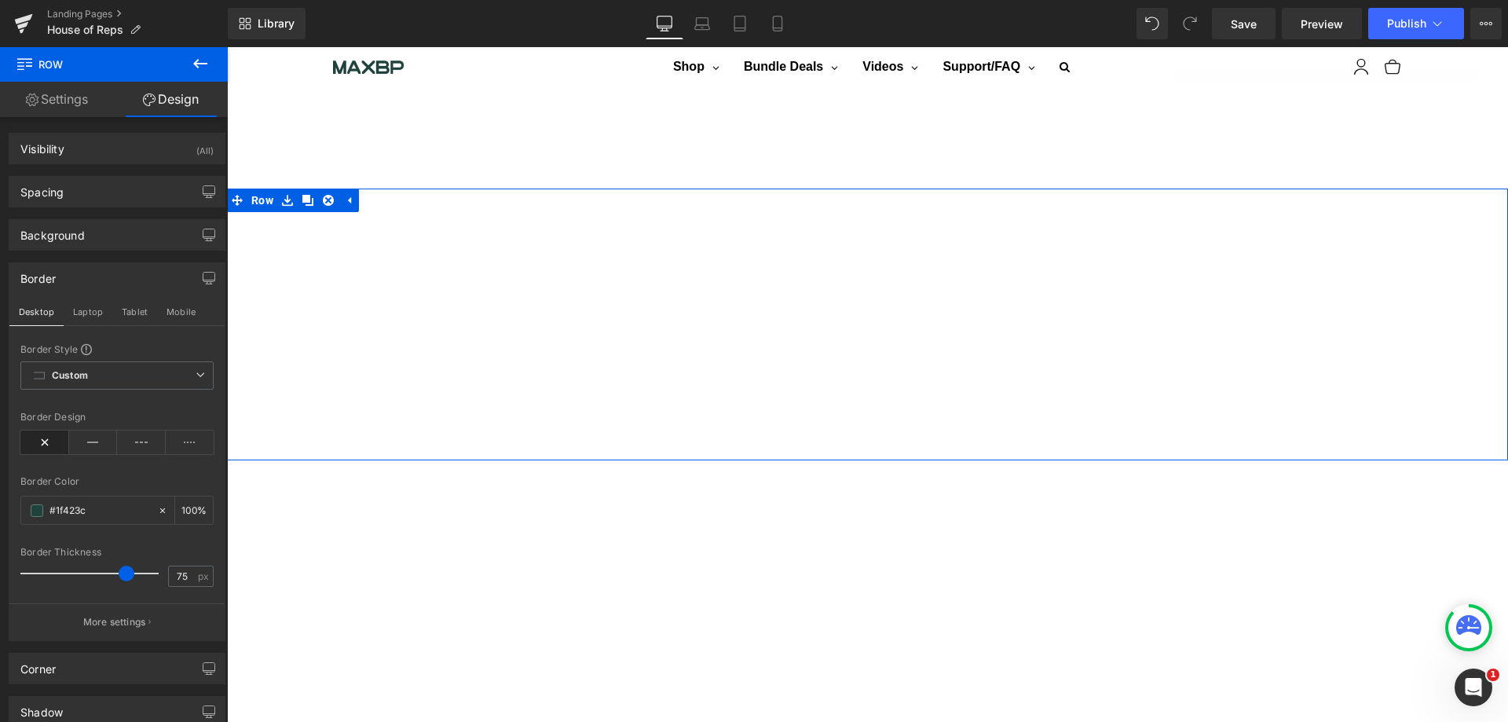
drag, startPoint x: 34, startPoint y: 575, endPoint x: 127, endPoint y: 575, distance: 93.5
click at [127, 575] on span at bounding box center [127, 574] width 16 height 16
type input "0"
drag, startPoint x: 127, startPoint y: 575, endPoint x: 0, endPoint y: 566, distance: 127.5
click at [0, 566] on div "Border Desktop Laptop Tablet Mobile Border Style Custom Custom Setup Global Sty…" at bounding box center [117, 446] width 235 height 390
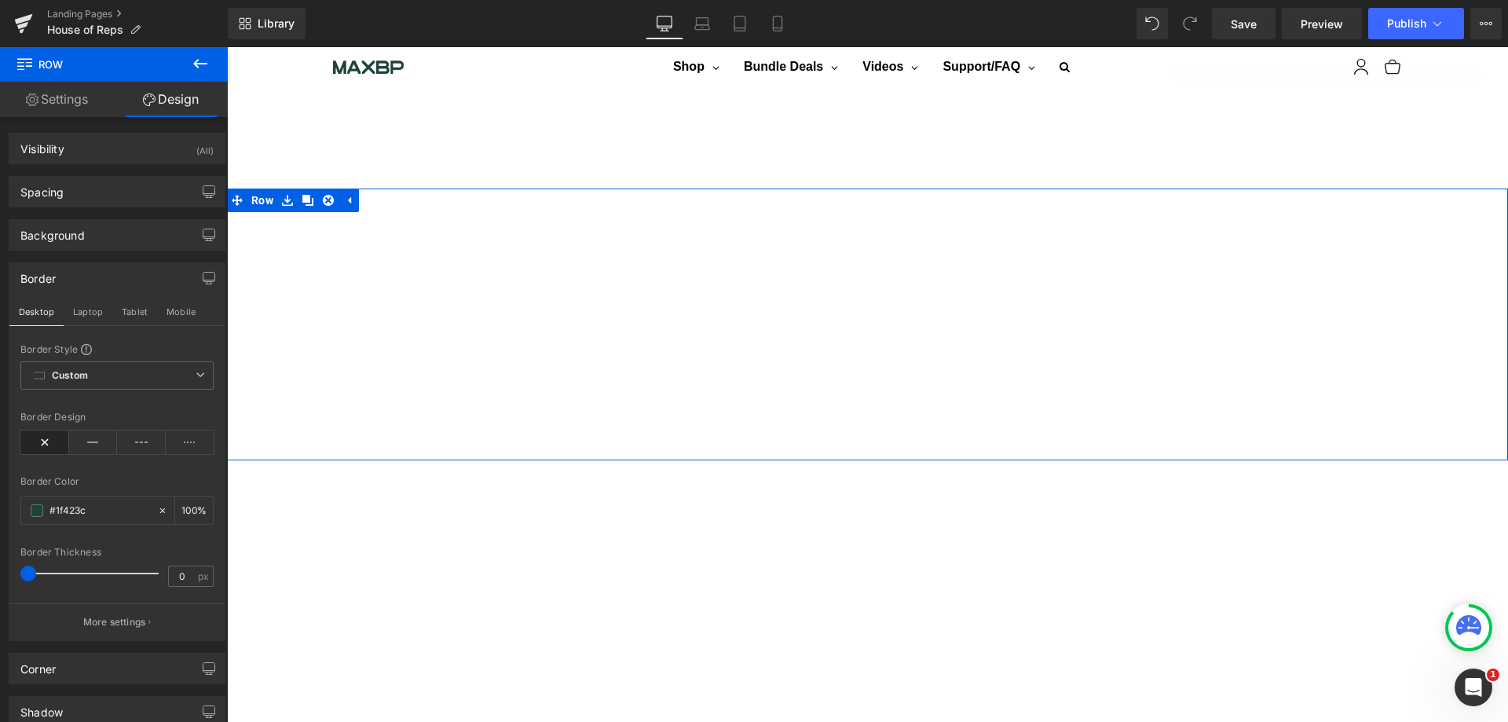
click at [98, 191] on div "Spacing" at bounding box center [116, 192] width 215 height 30
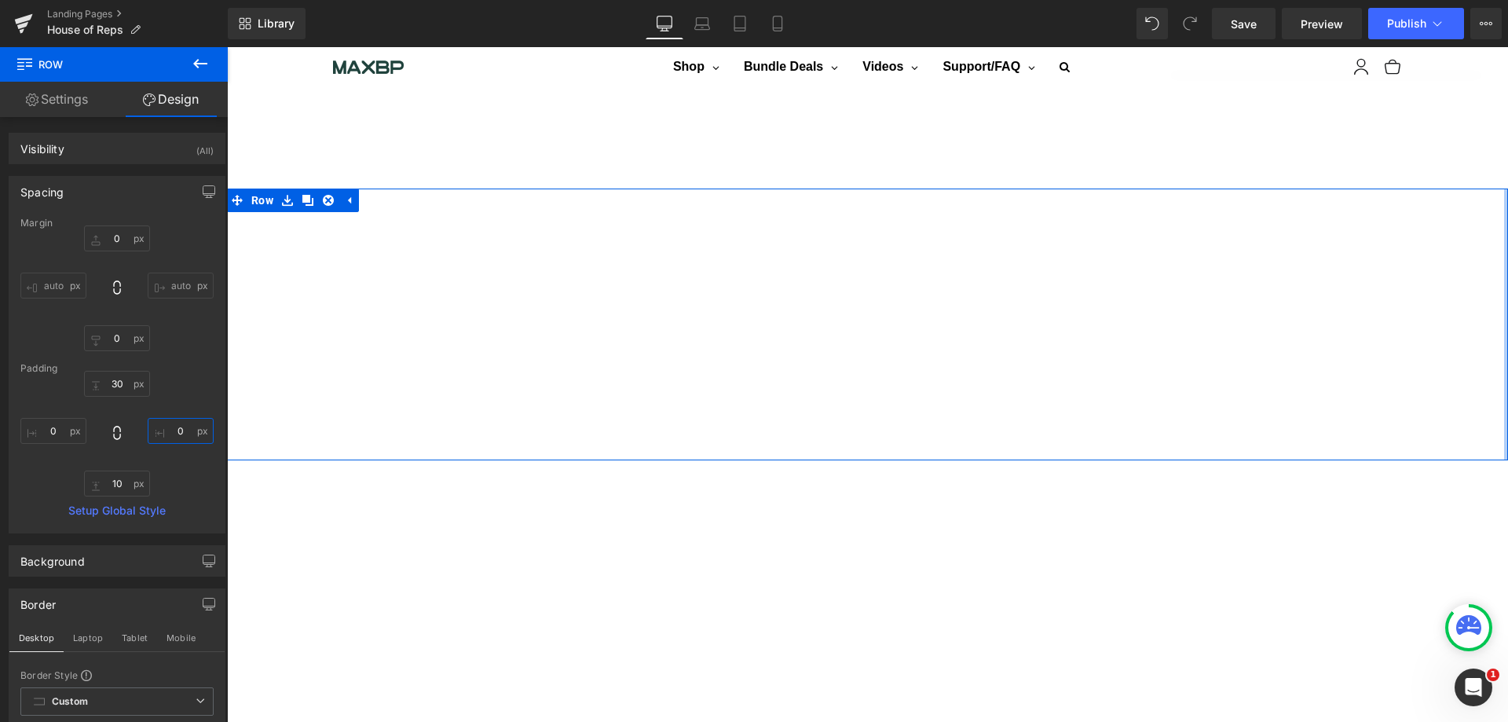
click at [178, 432] on input "0" at bounding box center [181, 431] width 66 height 26
click at [175, 429] on input "0" at bounding box center [181, 431] width 66 height 26
type input "5"
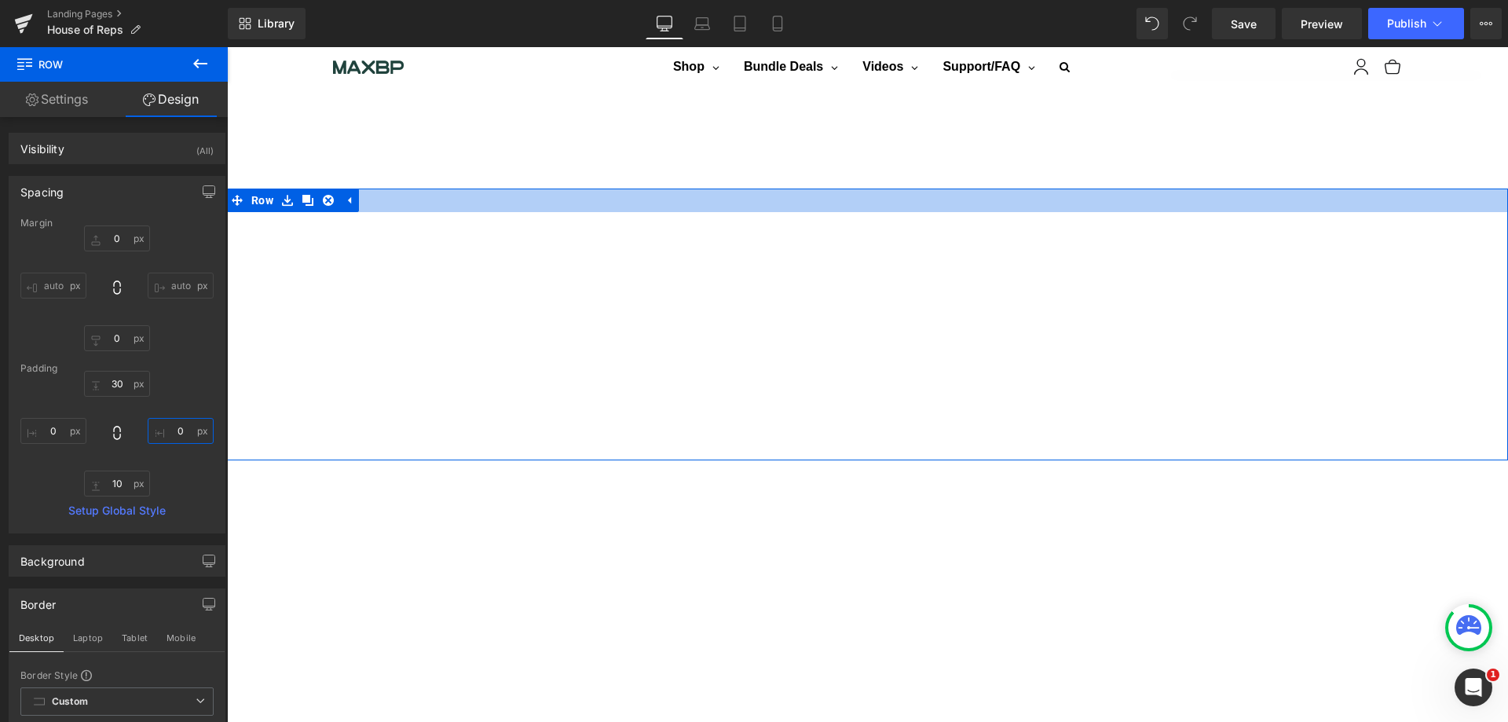
click at [561, 190] on div at bounding box center [867, 201] width 1281 height 24
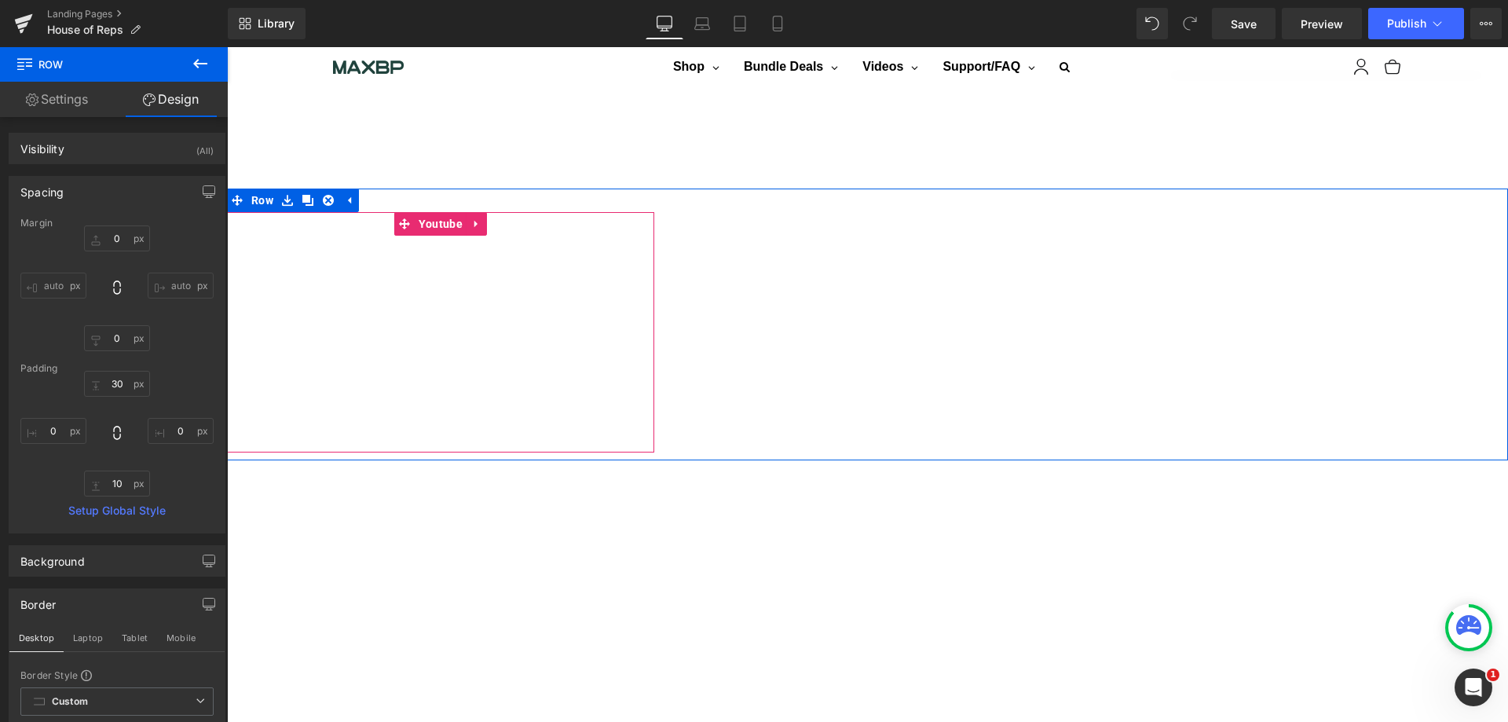
click at [440, 221] on span "Youtube" at bounding box center [441, 224] width 52 height 24
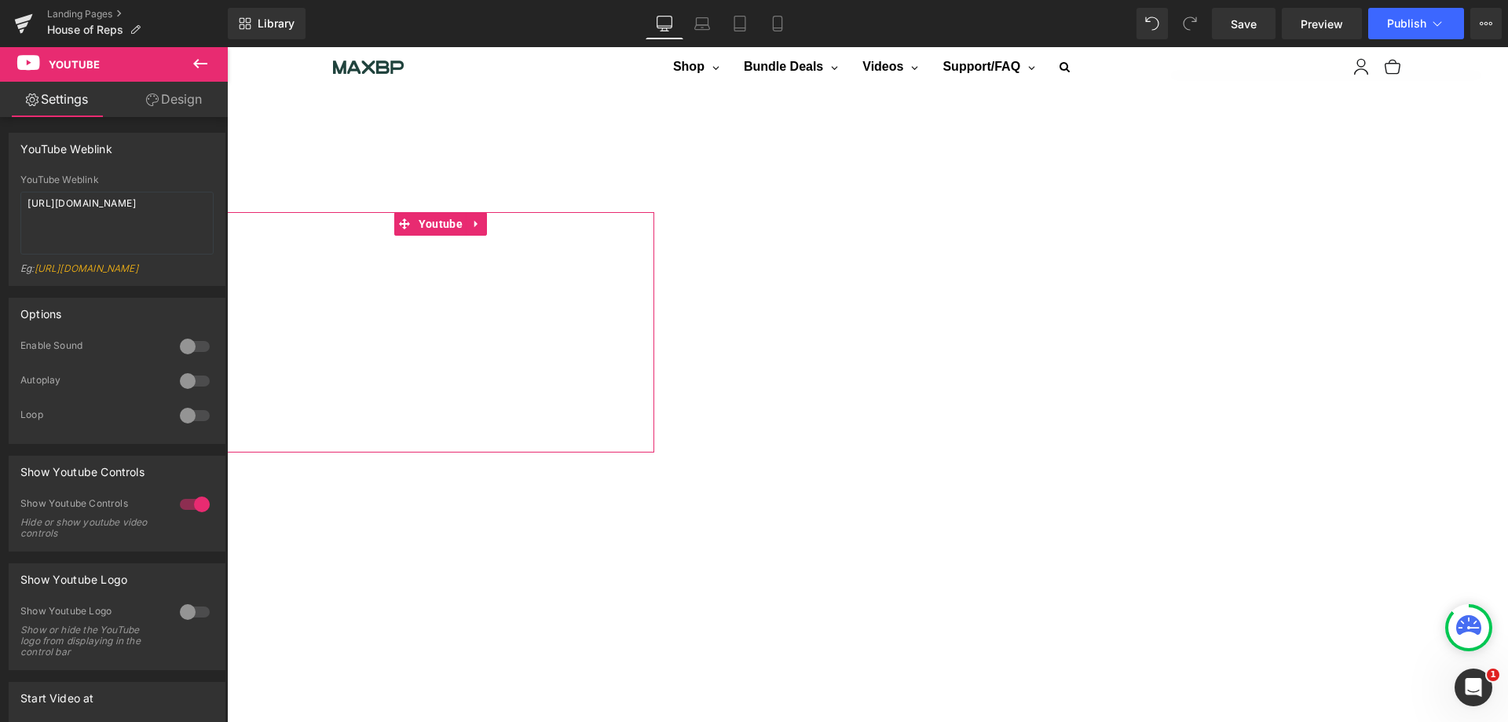
click at [189, 101] on link "Design" at bounding box center [174, 99] width 114 height 35
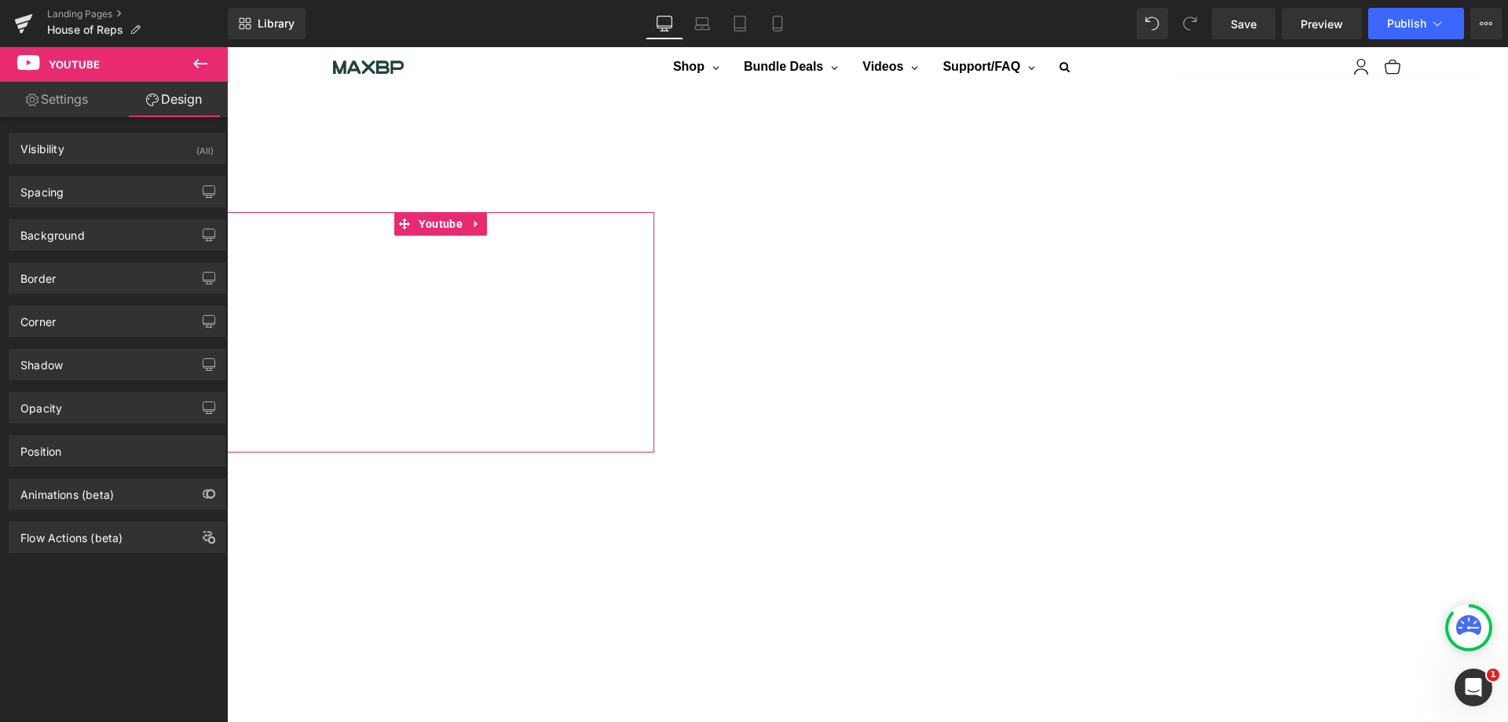
click at [202, 181] on button "button" at bounding box center [208, 192] width 25 height 30
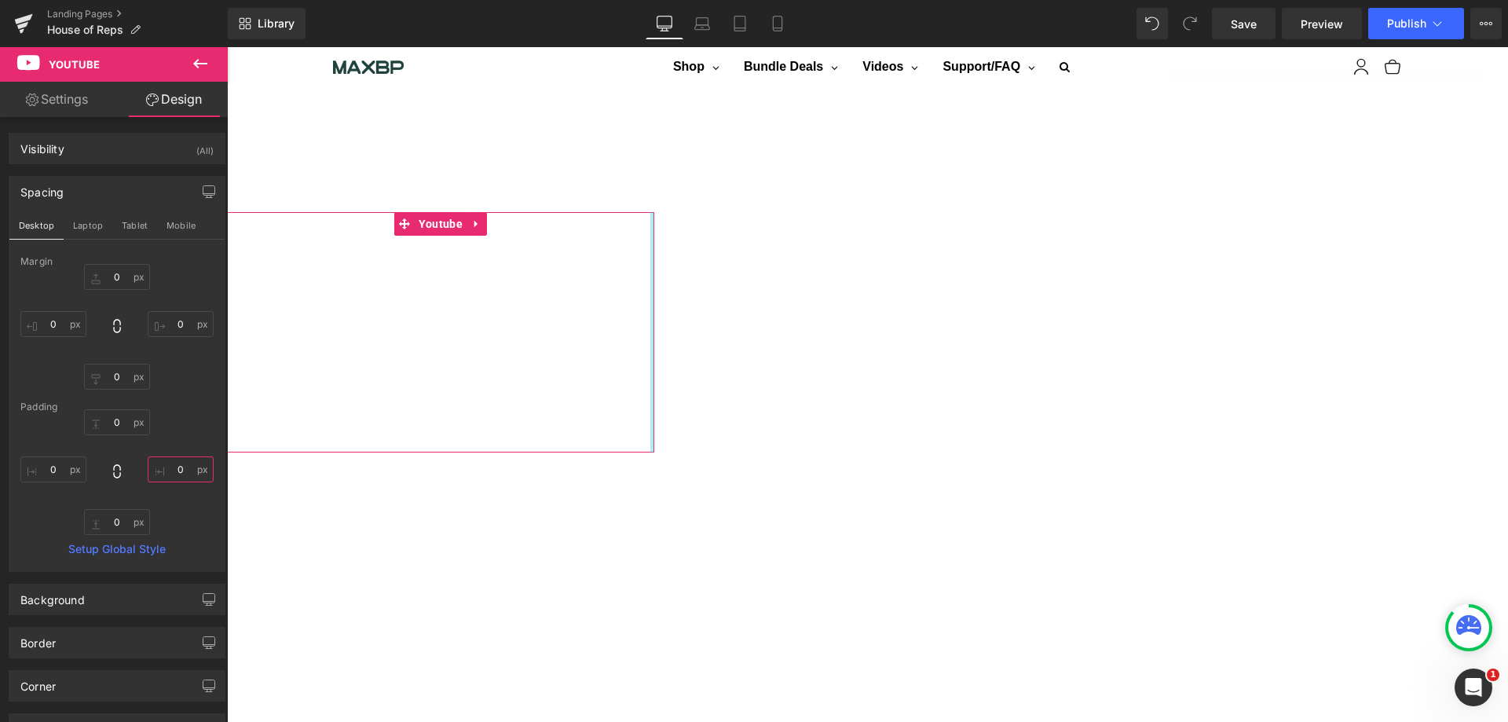
click at [176, 469] on input "0" at bounding box center [181, 469] width 66 height 26
click at [174, 469] on input "0" at bounding box center [181, 469] width 66 height 26
click at [184, 471] on input "0" at bounding box center [181, 469] width 66 height 26
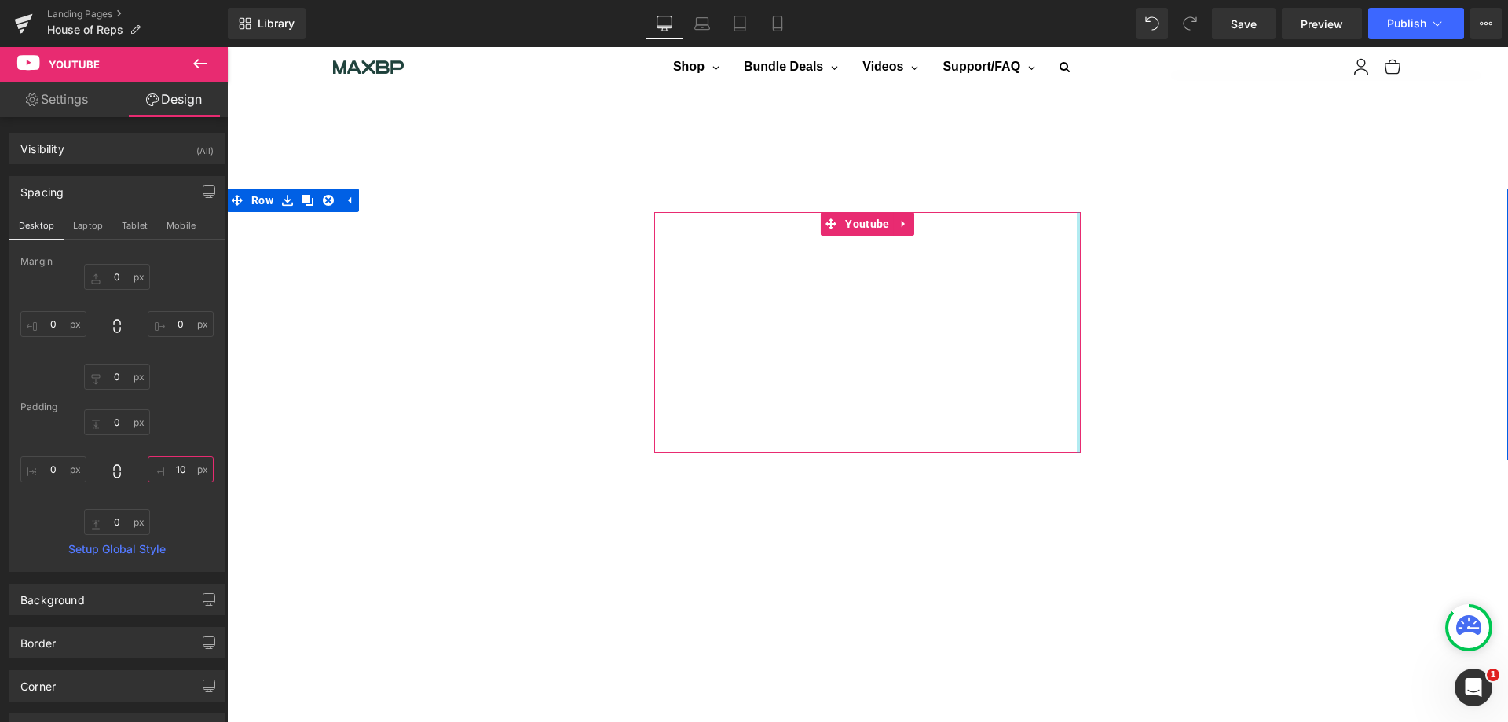
type input "10"
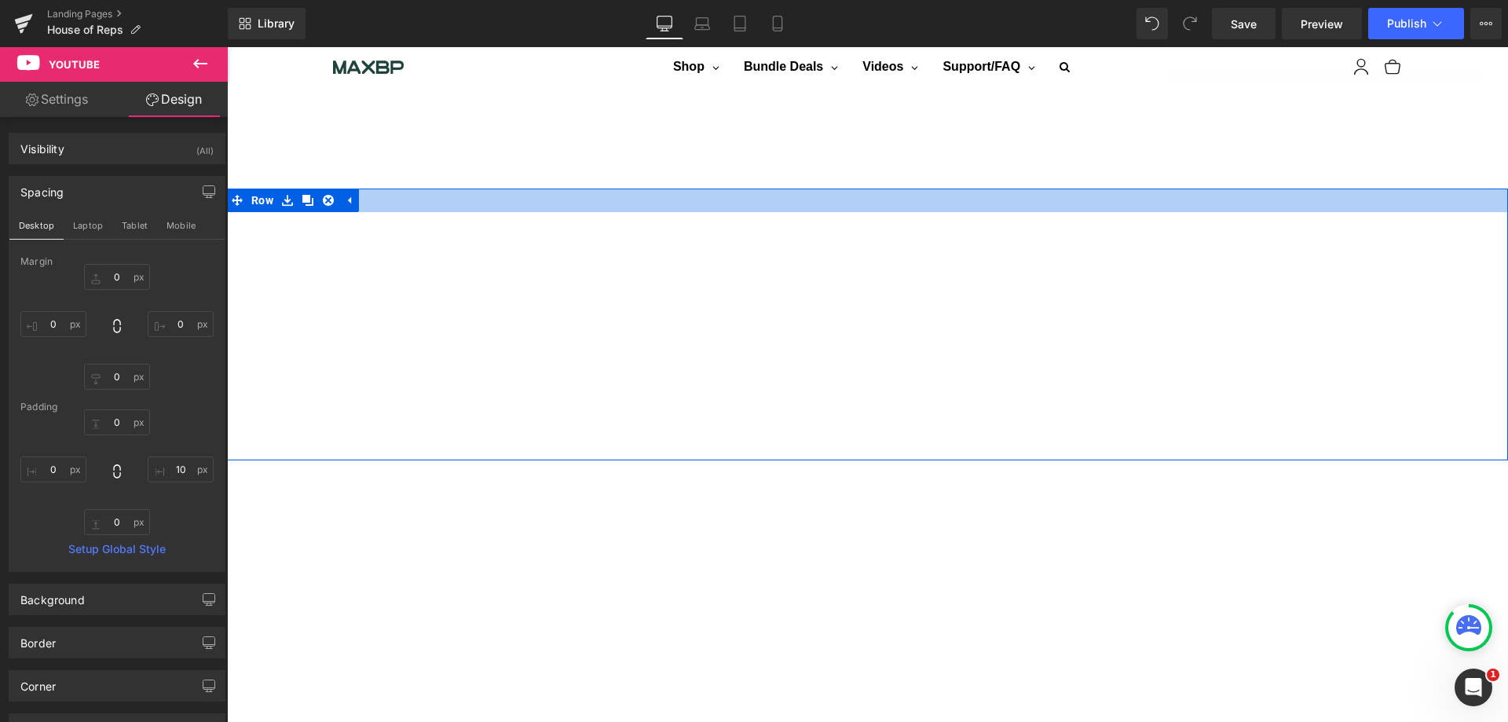
click at [1058, 197] on div at bounding box center [867, 201] width 1281 height 24
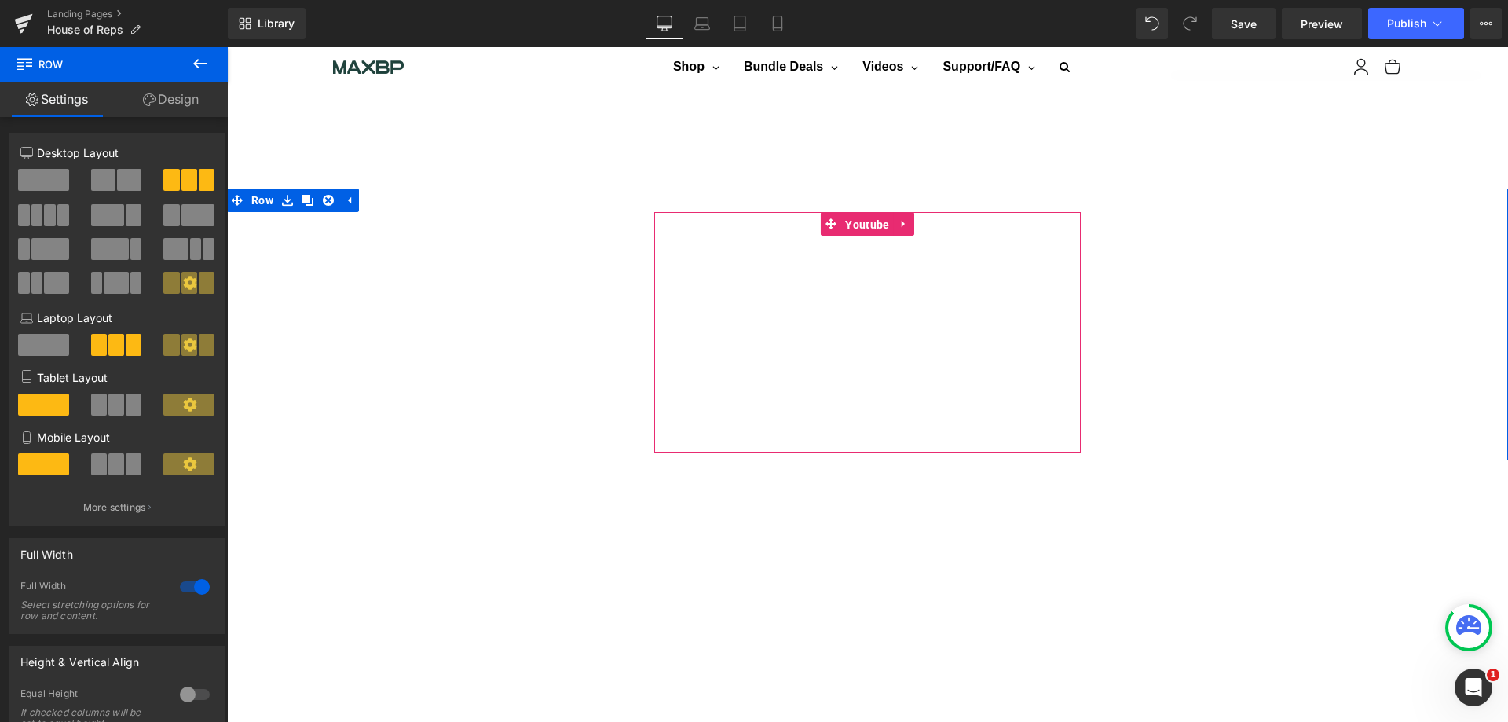
click at [864, 214] on span "Youtube" at bounding box center [867, 225] width 52 height 24
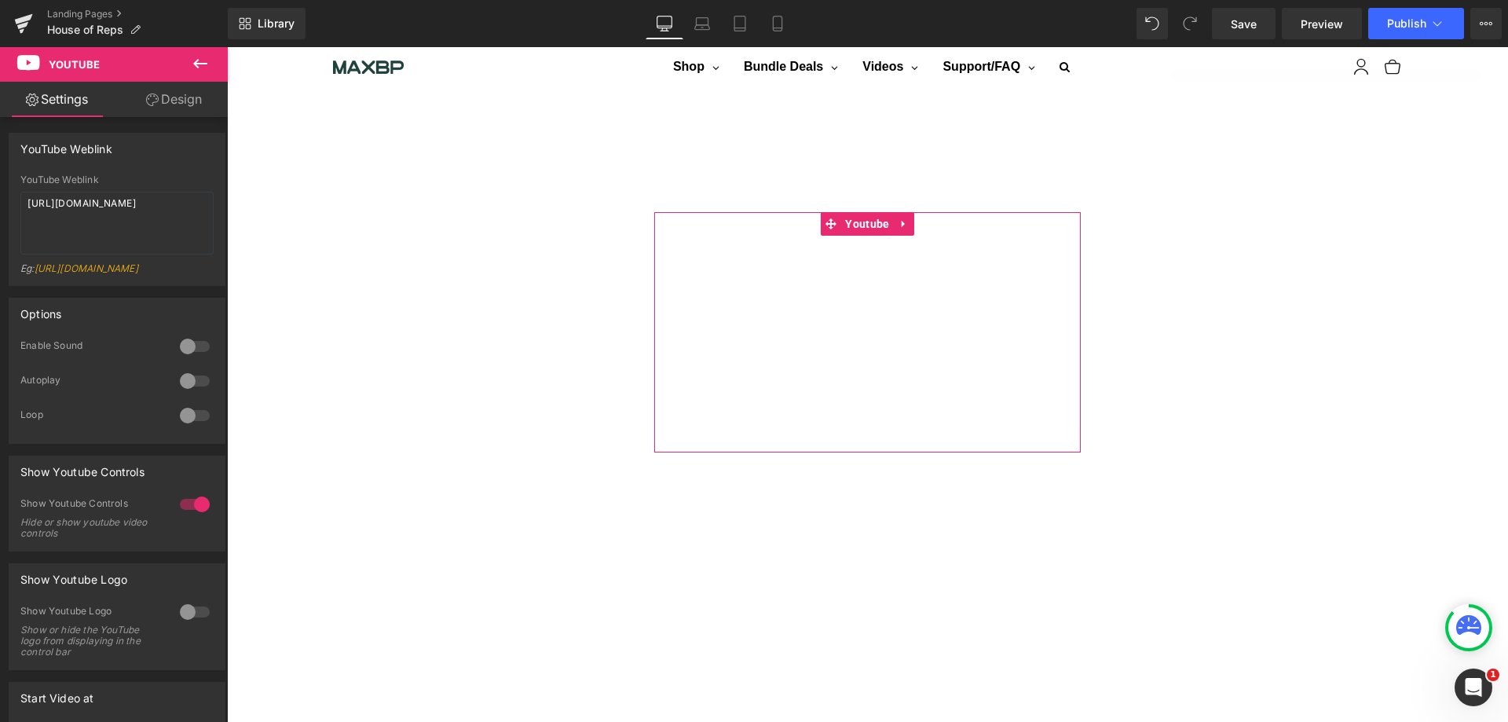
click at [157, 100] on link "Design" at bounding box center [174, 99] width 114 height 35
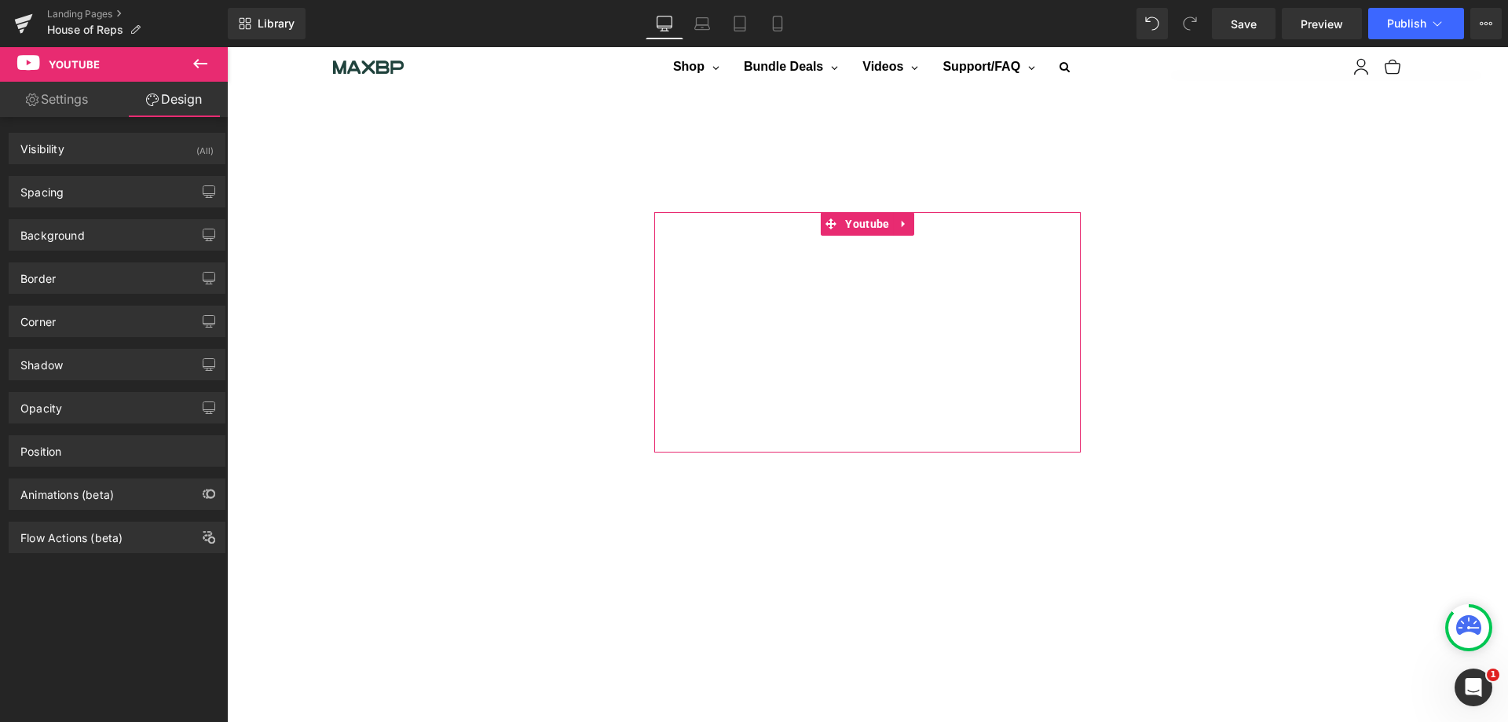
click at [152, 289] on div "Border" at bounding box center [116, 278] width 215 height 30
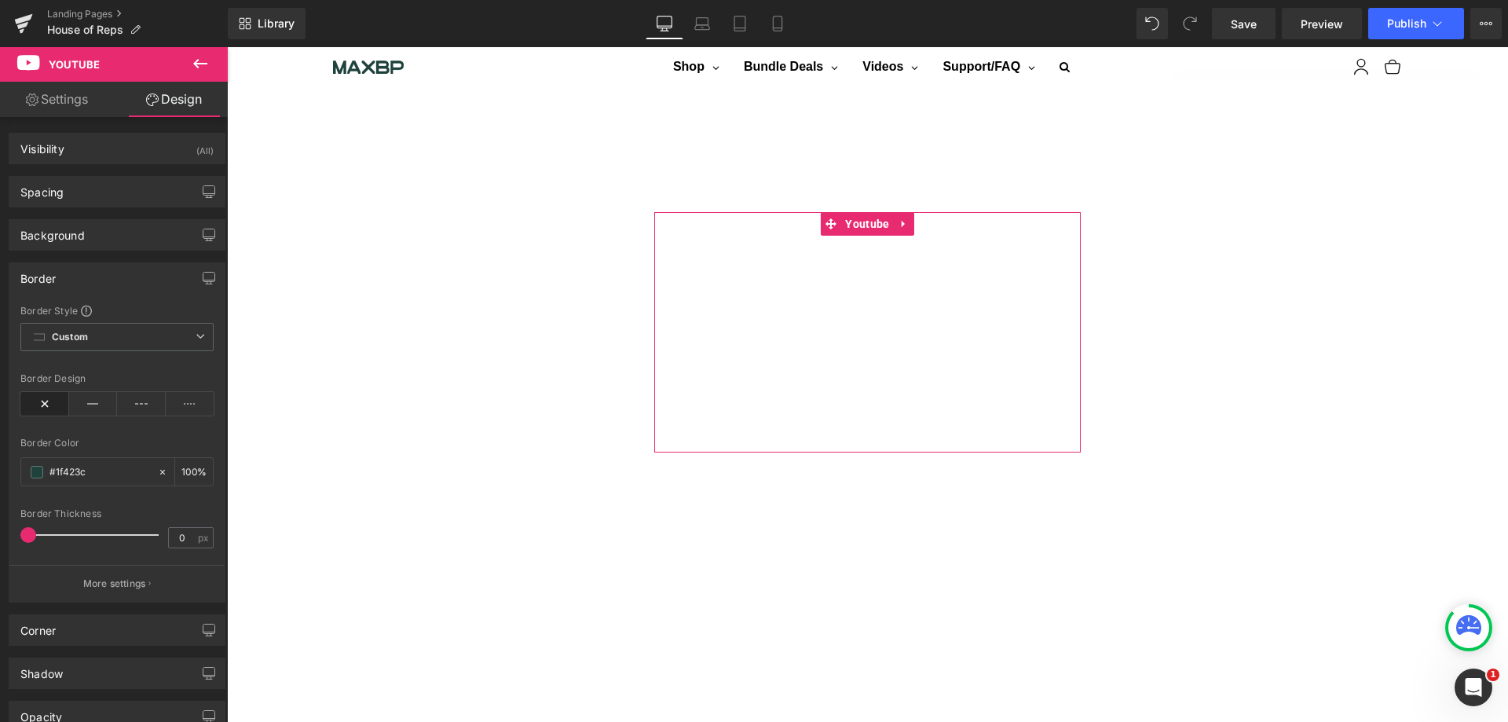
click at [166, 185] on div "Spacing" at bounding box center [116, 192] width 215 height 30
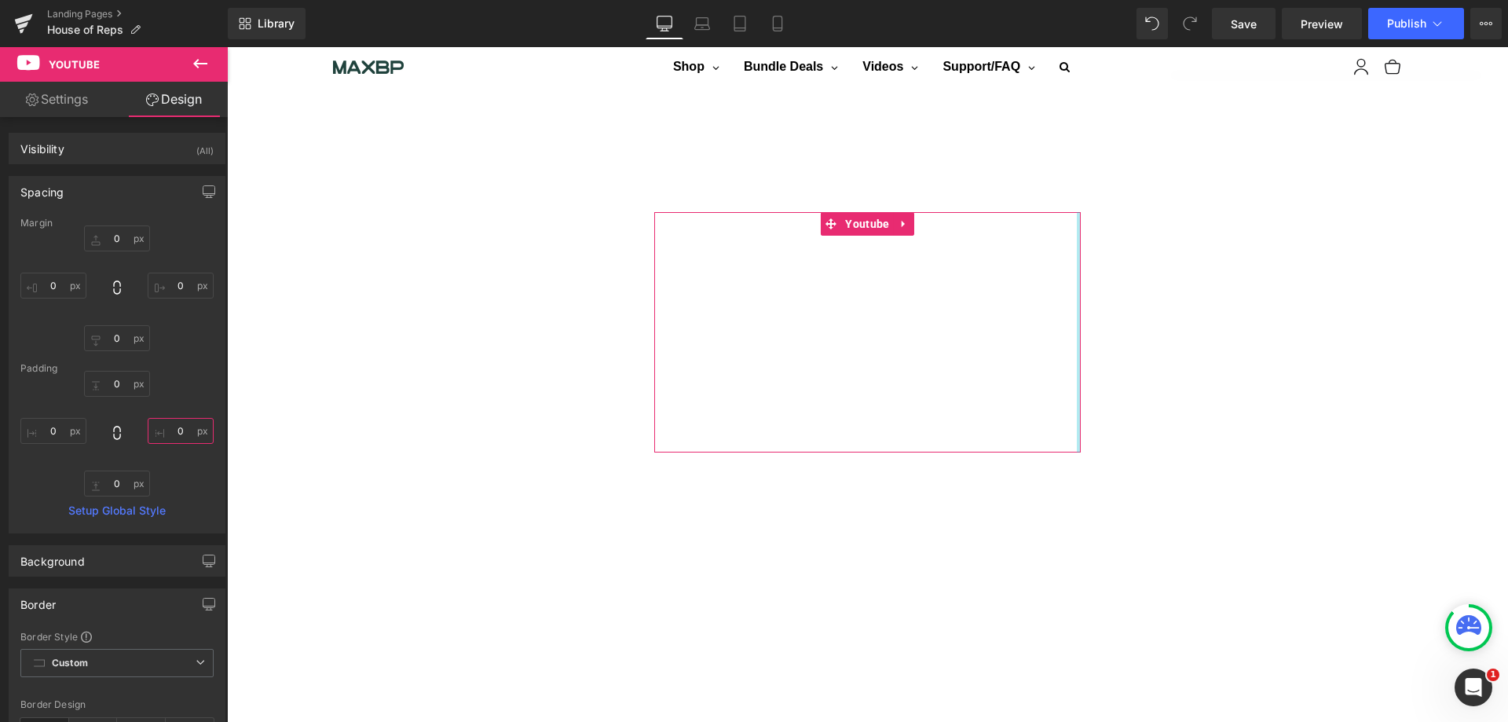
click at [174, 429] on input "0" at bounding box center [181, 431] width 66 height 26
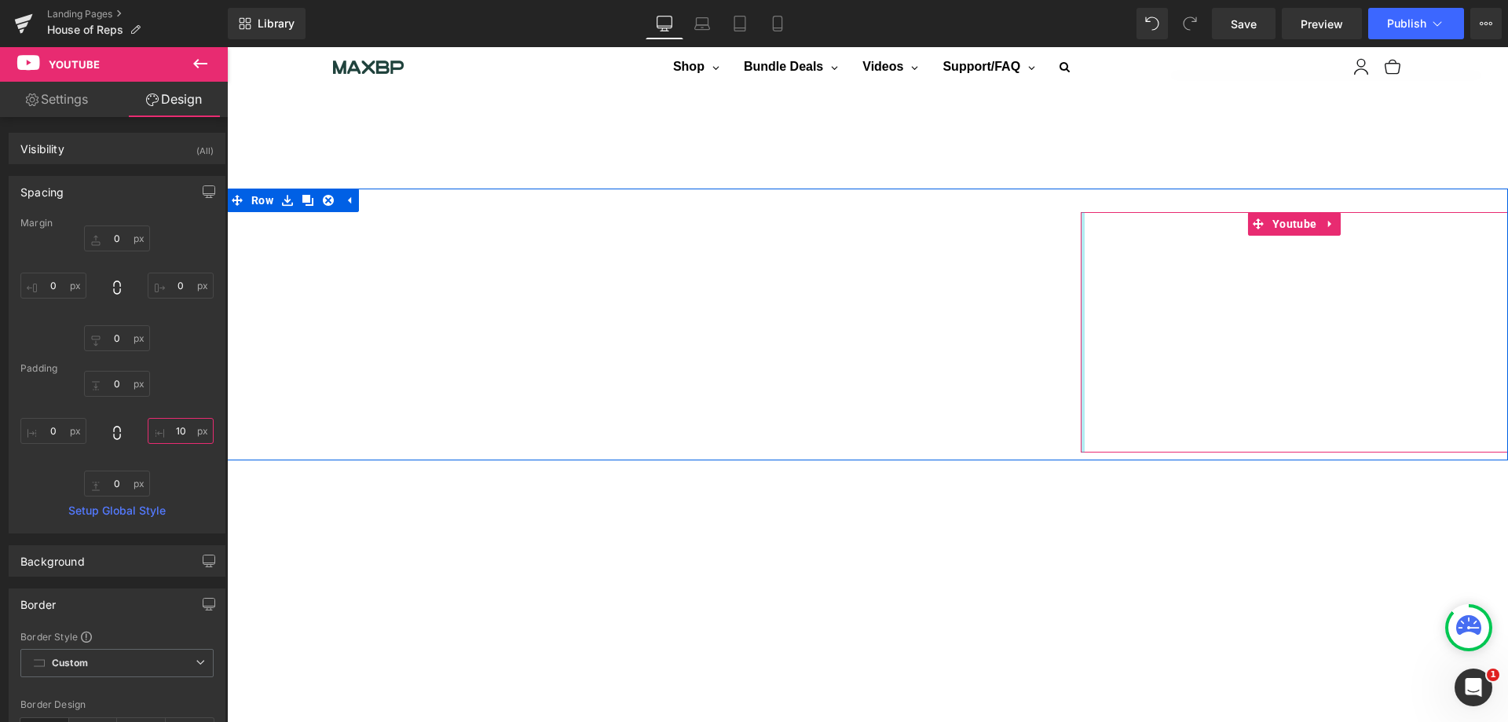
type input "10"
click at [1283, 222] on span "Youtube" at bounding box center [1294, 224] width 52 height 24
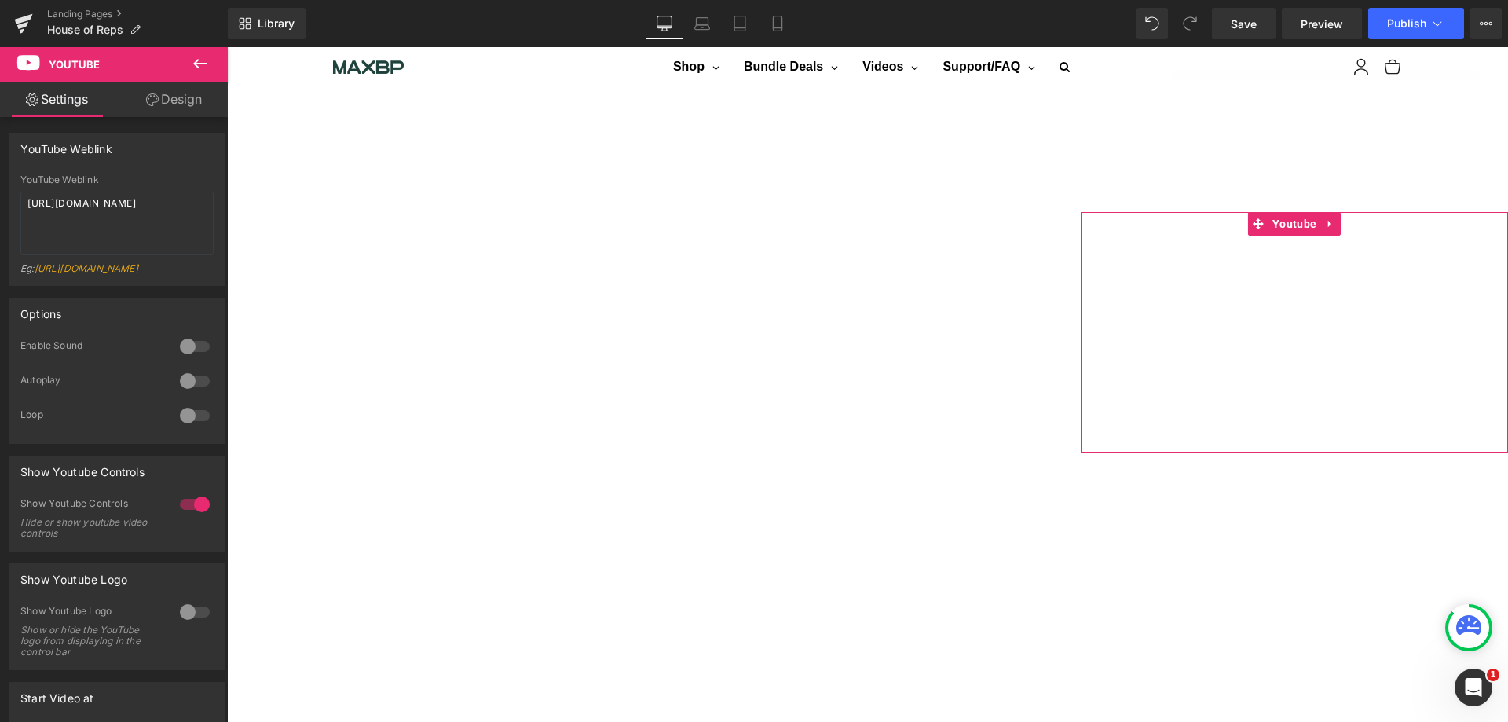
click at [187, 95] on link "Design" at bounding box center [174, 99] width 114 height 35
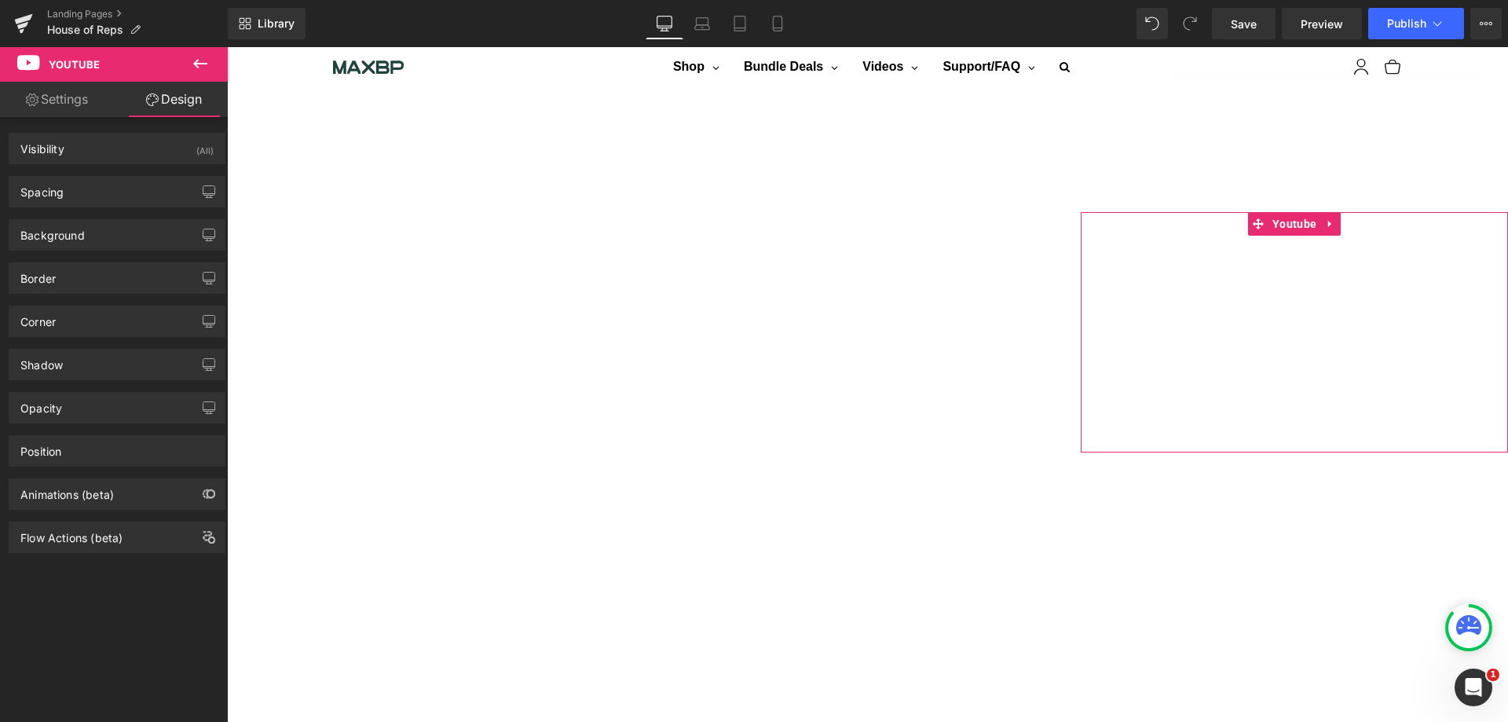
click at [160, 176] on div "Spacing Margin 0px 0 0px 0 0px 0 0px 0 Padding 0px 0 0px 0 0px 0 0px 0 Setup Gl…" at bounding box center [117, 191] width 217 height 31
click at [160, 185] on div "Spacing" at bounding box center [116, 192] width 215 height 30
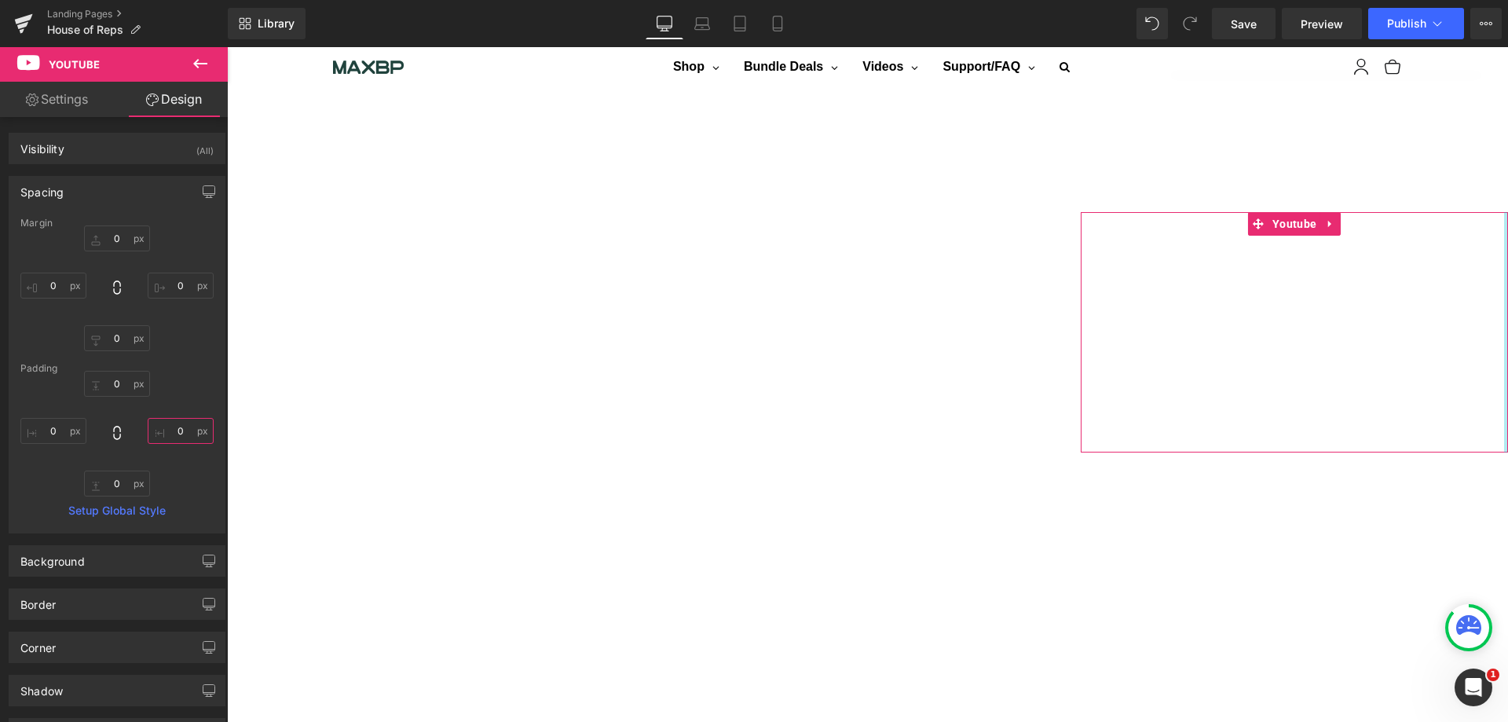
click at [174, 430] on input "0" at bounding box center [181, 431] width 66 height 26
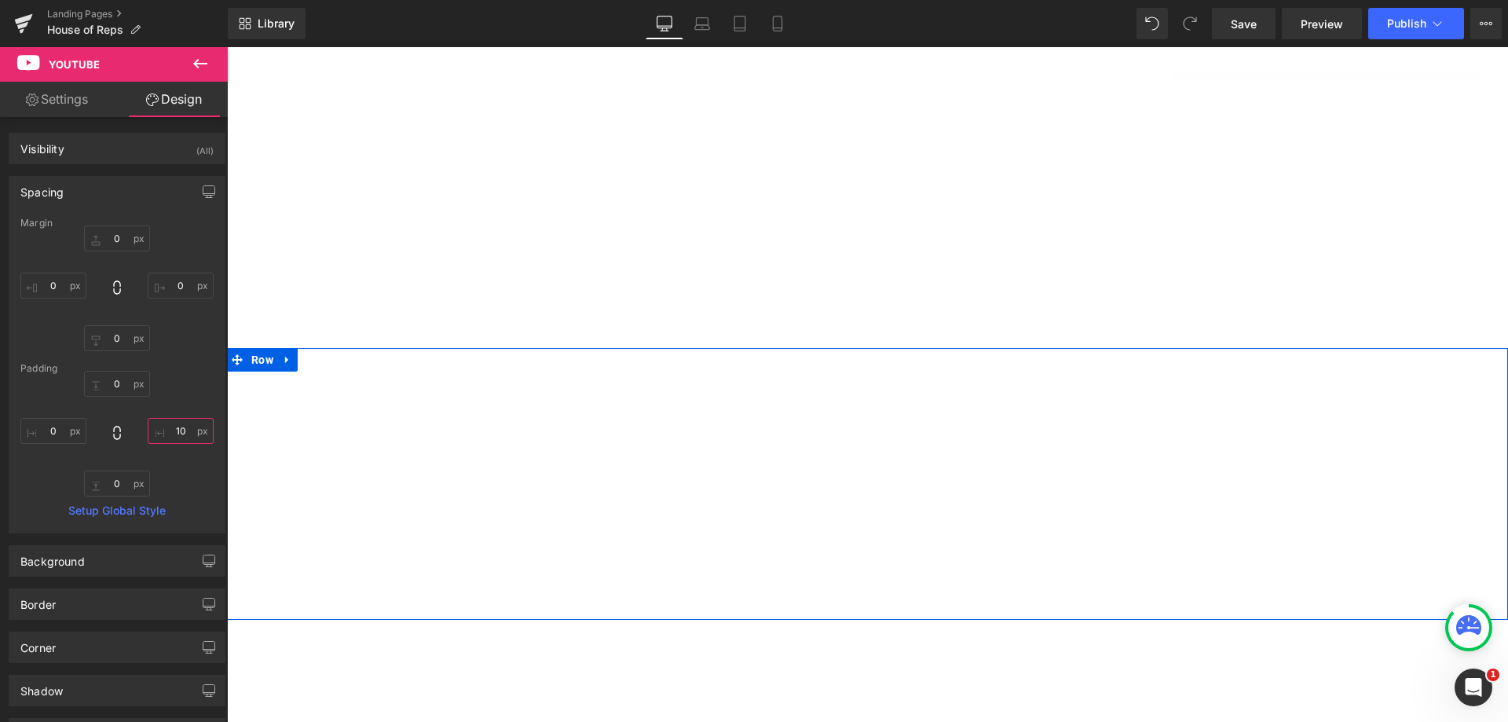
scroll to position [1448, 0]
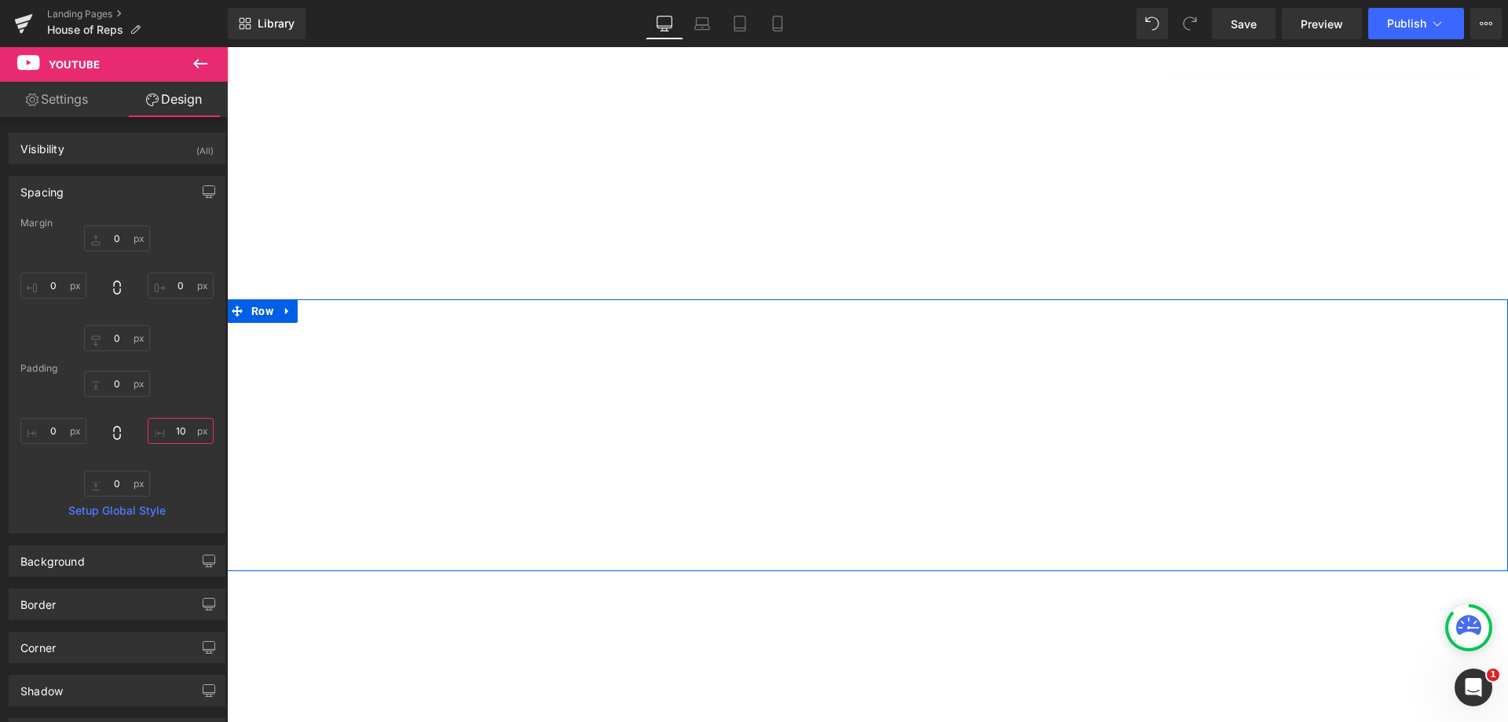
type input "10"
click at [441, 332] on span "Youtube" at bounding box center [441, 335] width 52 height 24
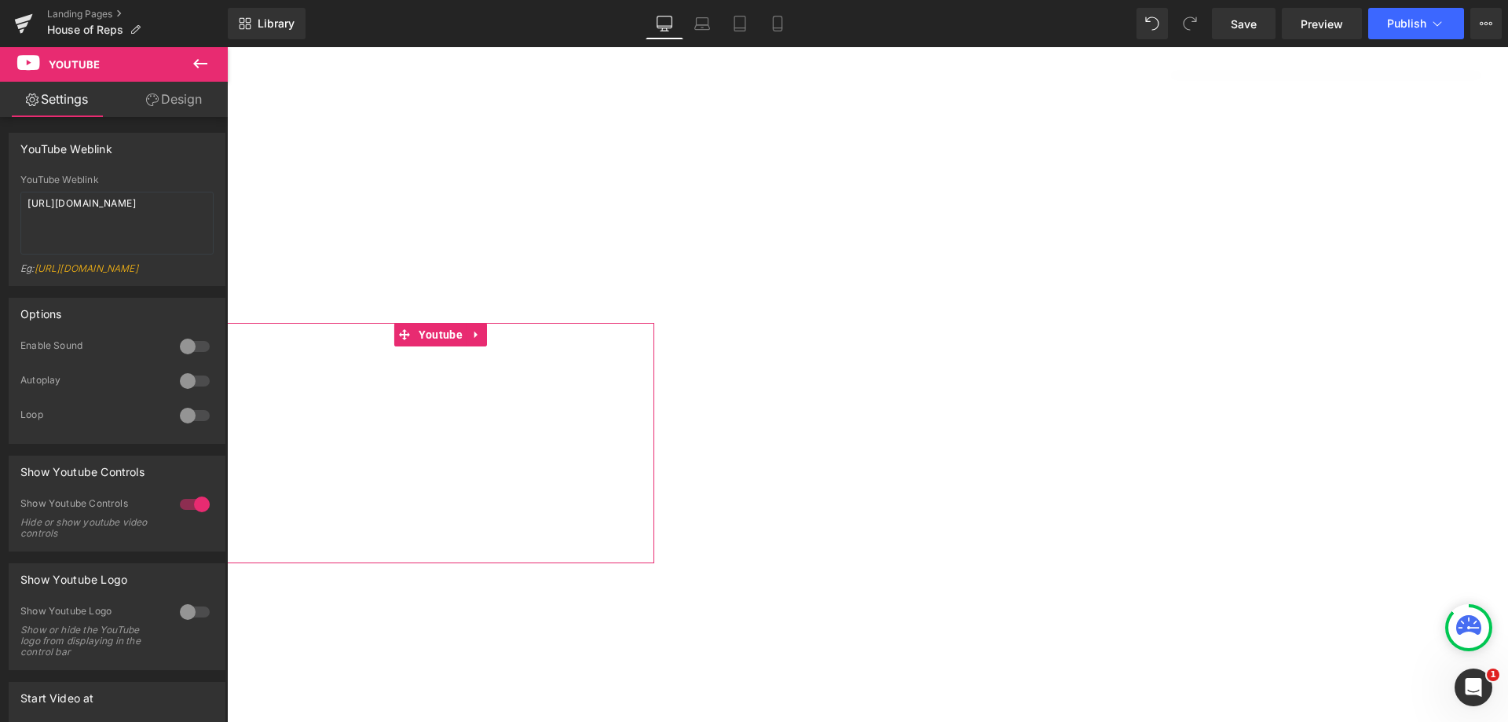
click at [185, 95] on link "Design" at bounding box center [174, 99] width 114 height 35
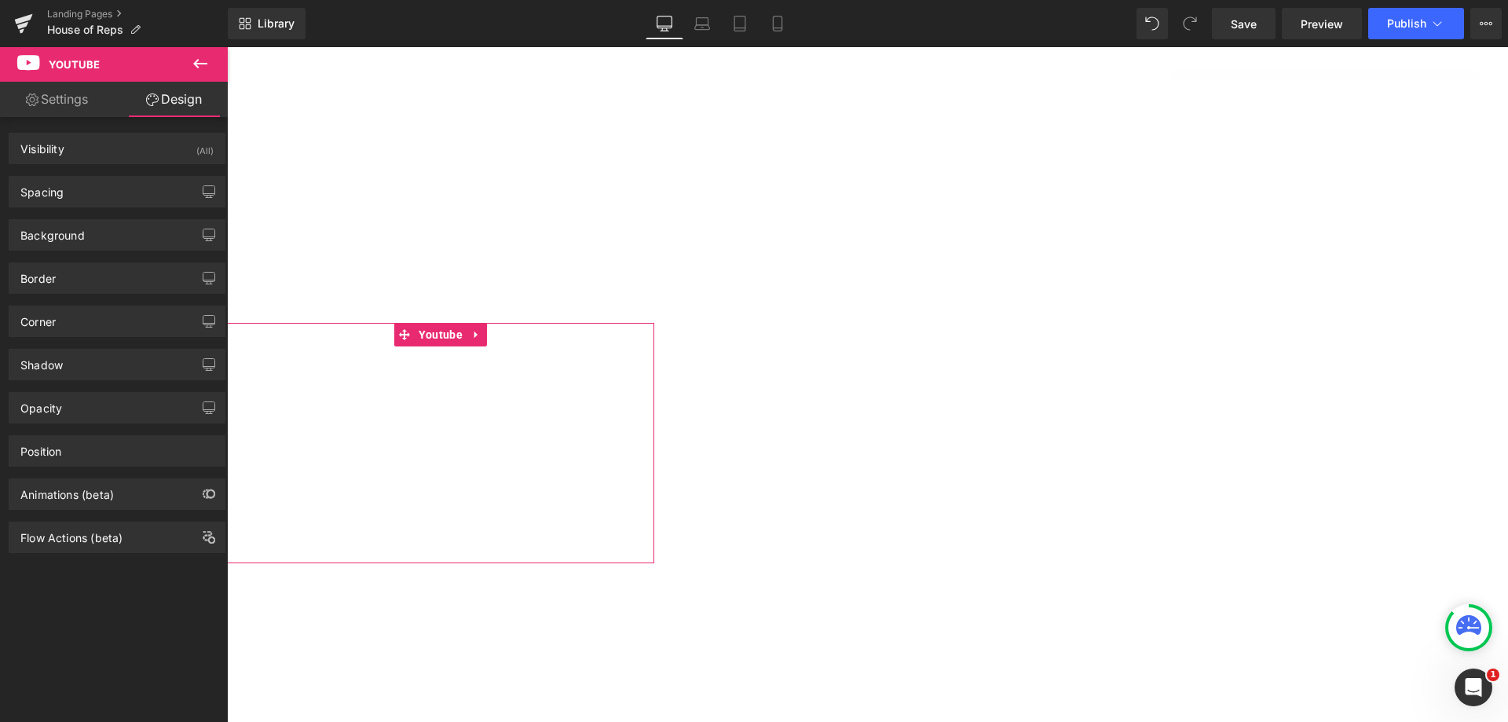
click at [207, 190] on icon "button" at bounding box center [209, 191] width 13 height 13
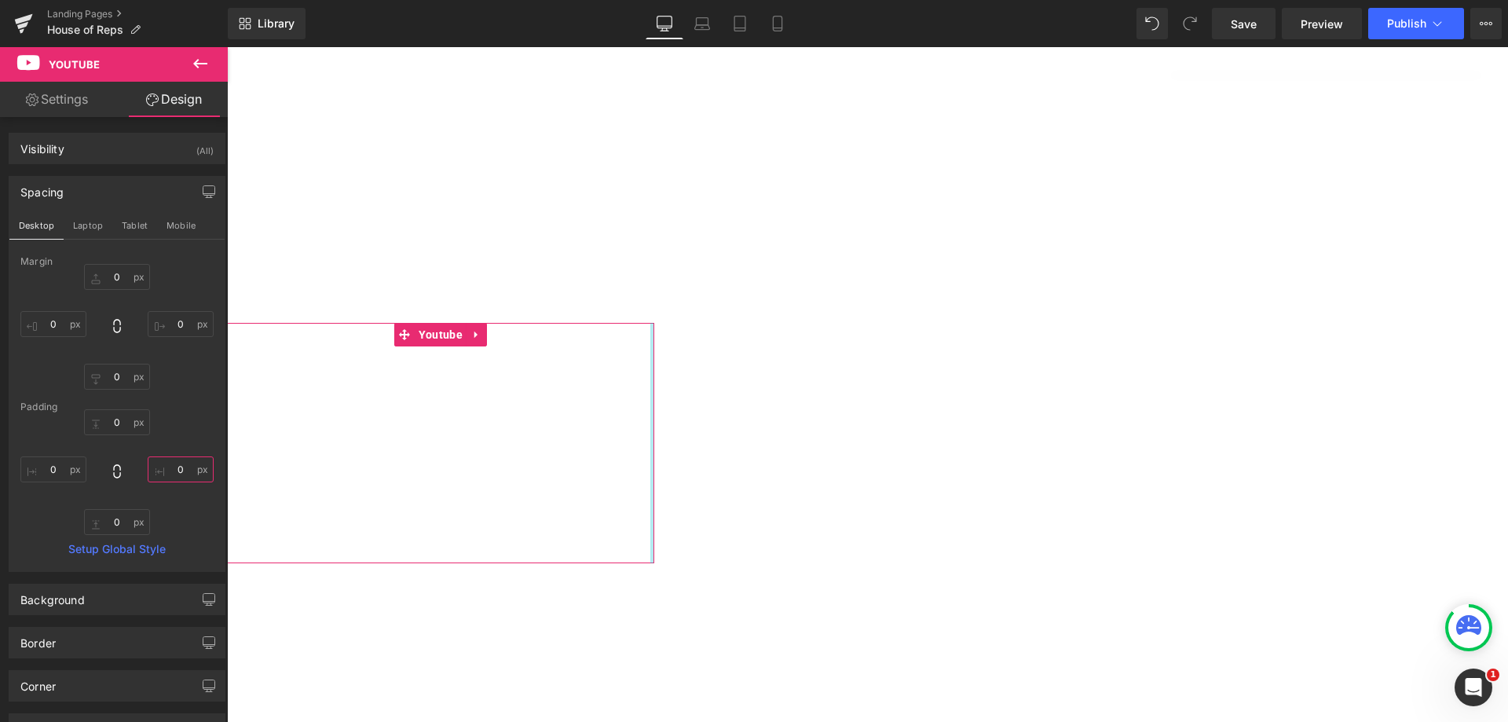
click at [174, 467] on input "0" at bounding box center [181, 469] width 66 height 26
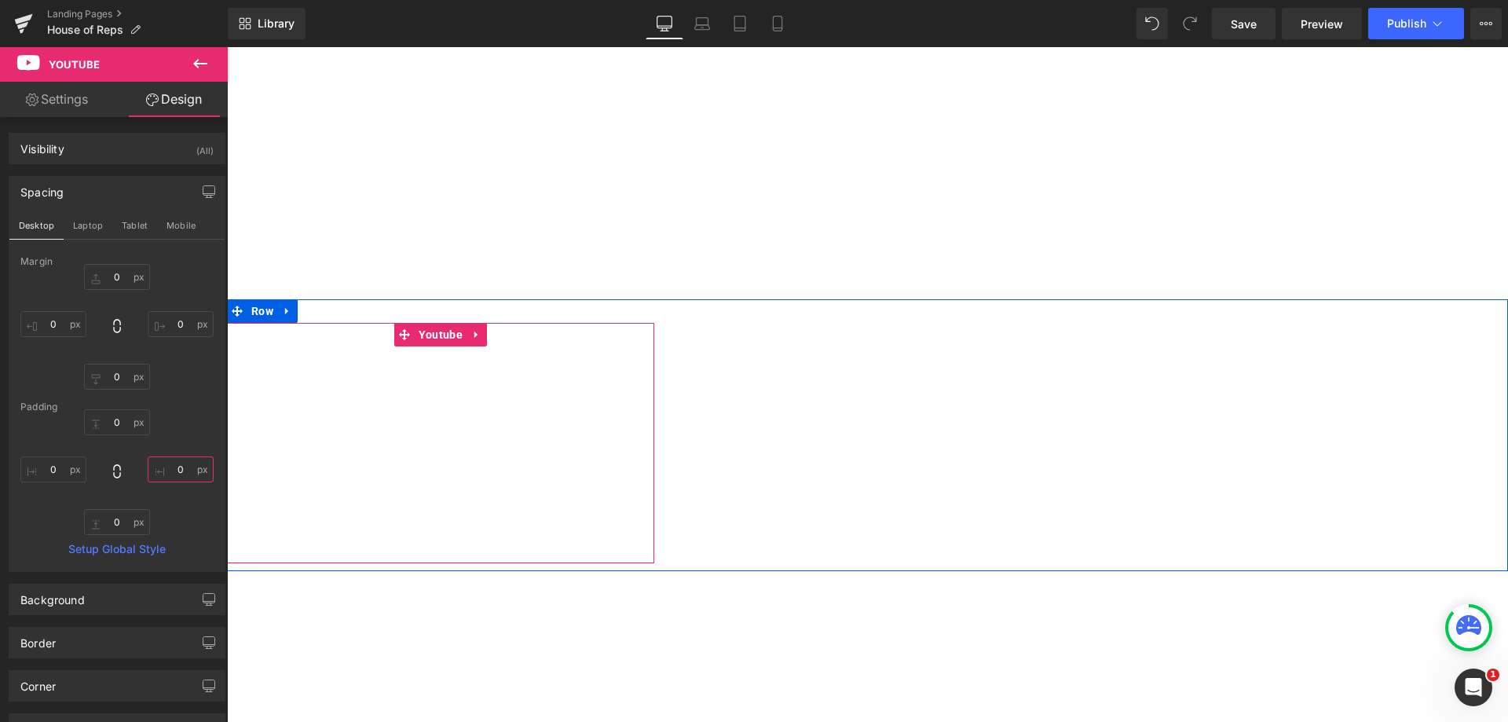
type input "10"
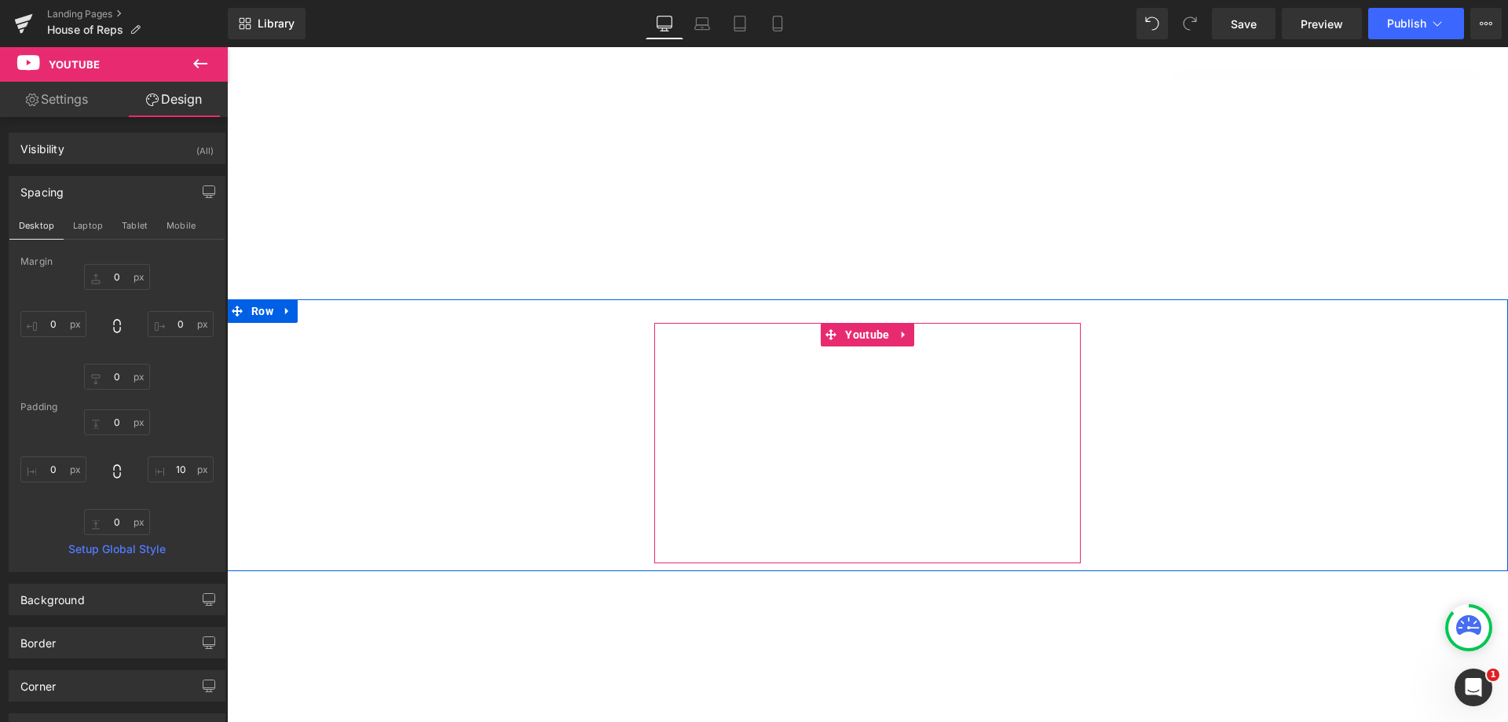
click at [864, 329] on span "Youtube" at bounding box center [867, 335] width 52 height 24
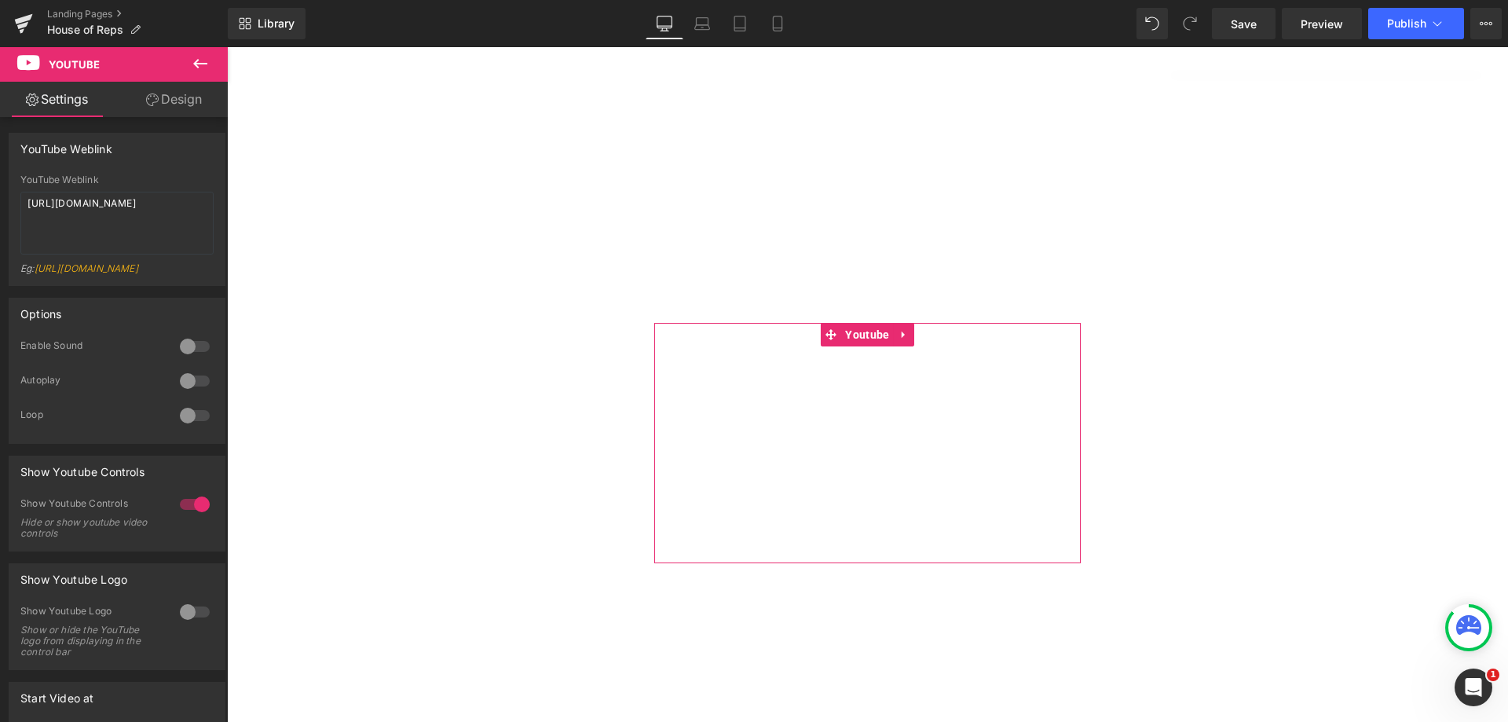
click at [196, 108] on link "Design" at bounding box center [174, 99] width 114 height 35
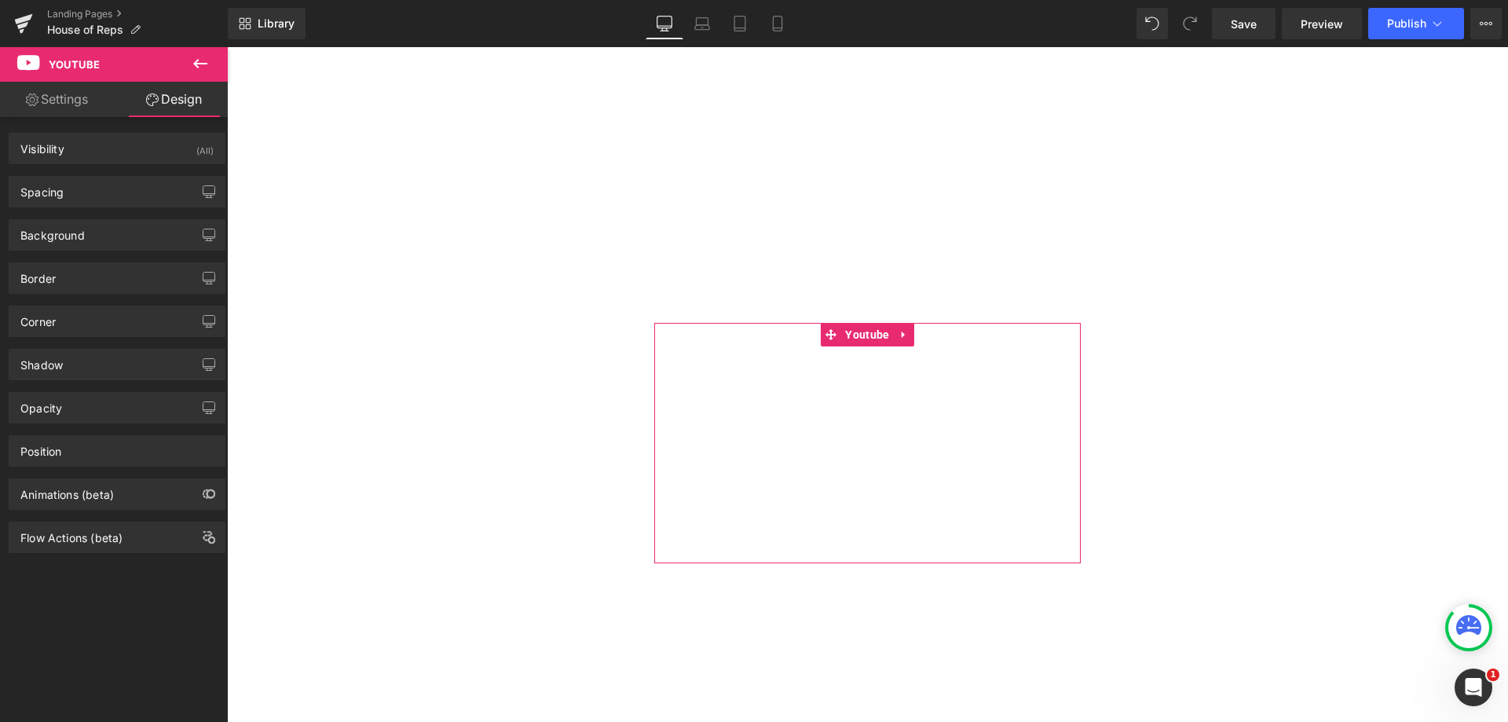
type input "0"
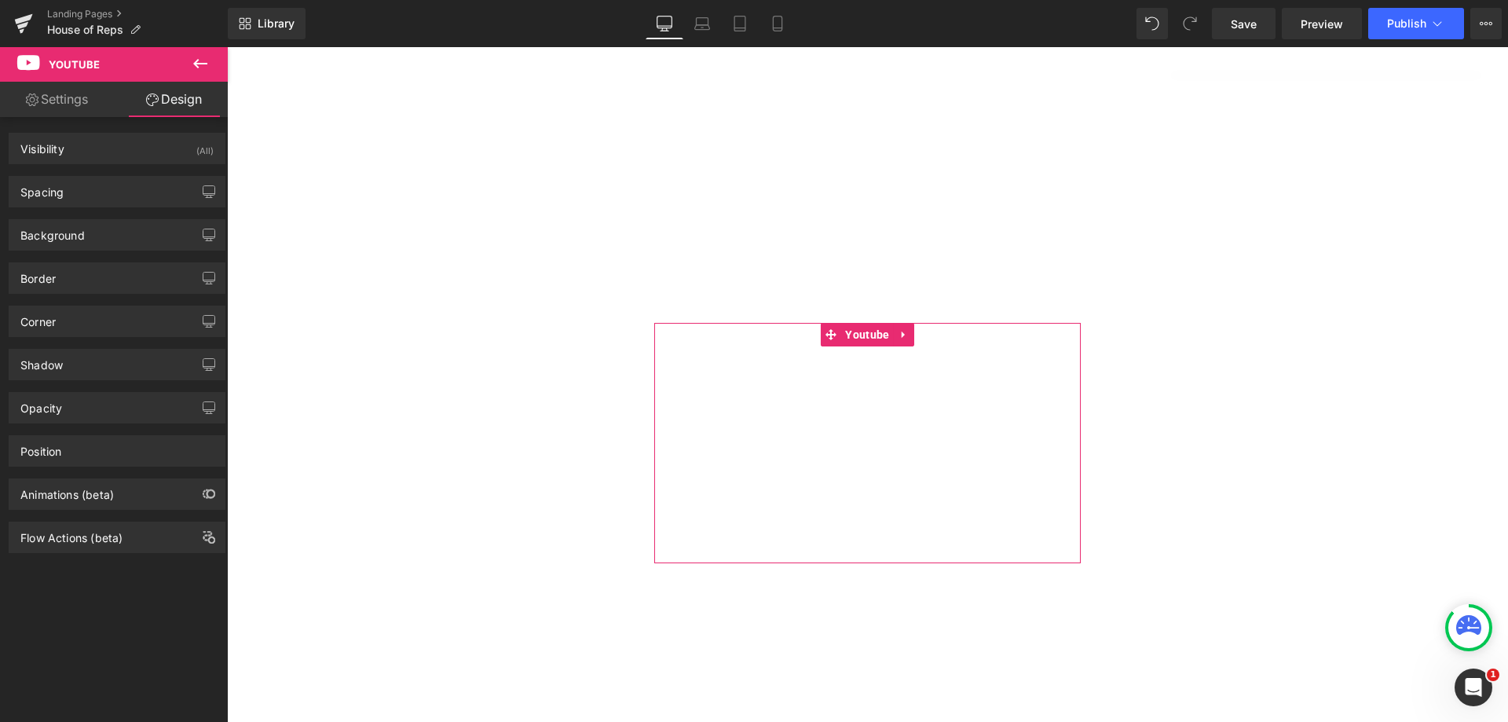
type input "0"
click at [181, 188] on div "Spacing" at bounding box center [116, 192] width 215 height 30
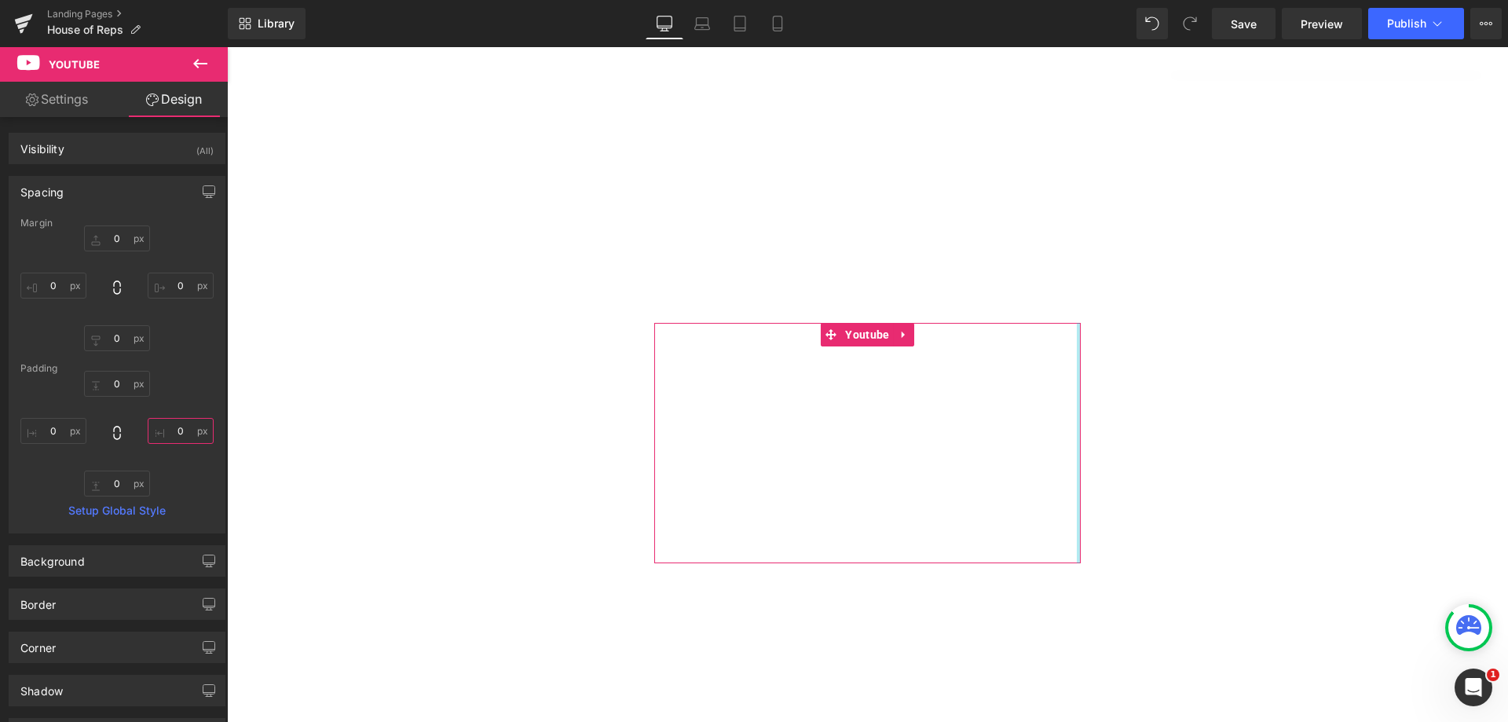
click at [167, 434] on input "0" at bounding box center [181, 431] width 66 height 26
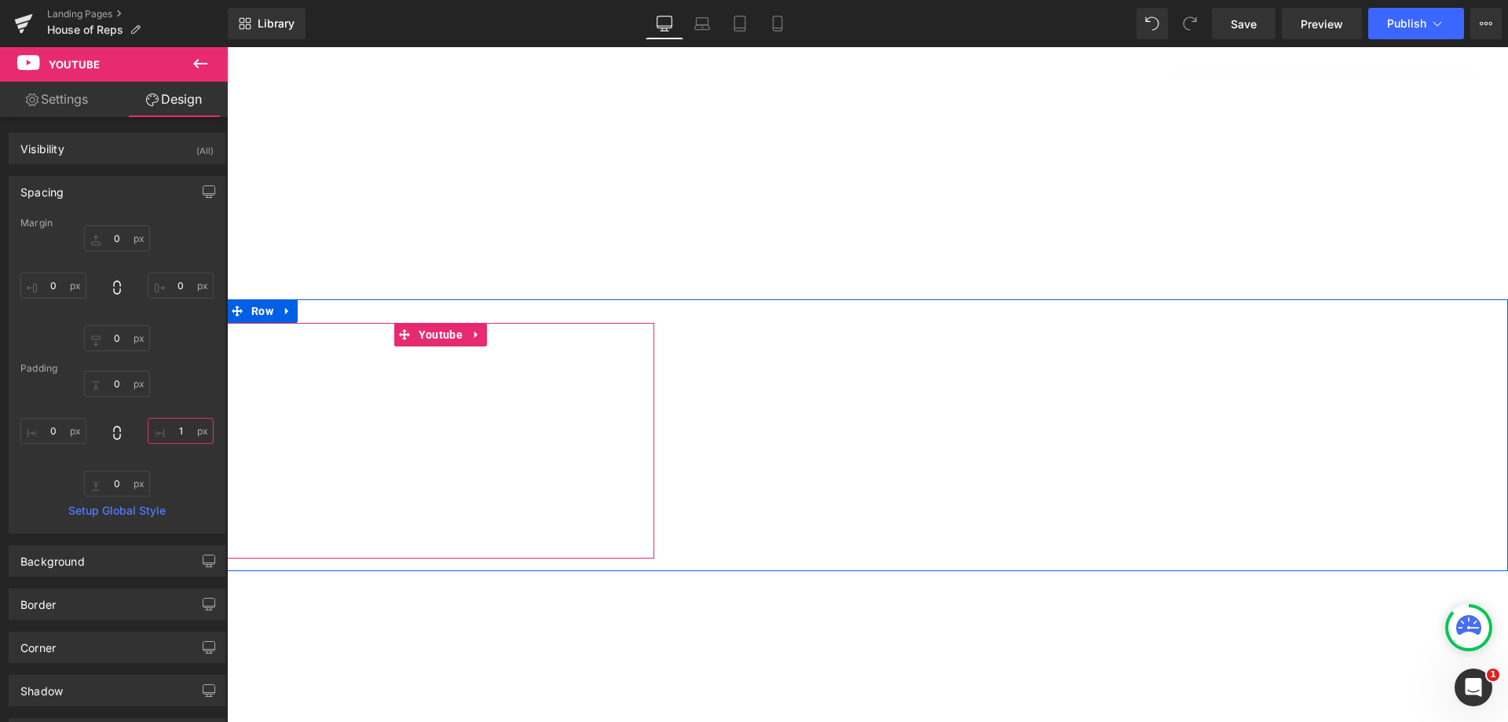
type input "10"
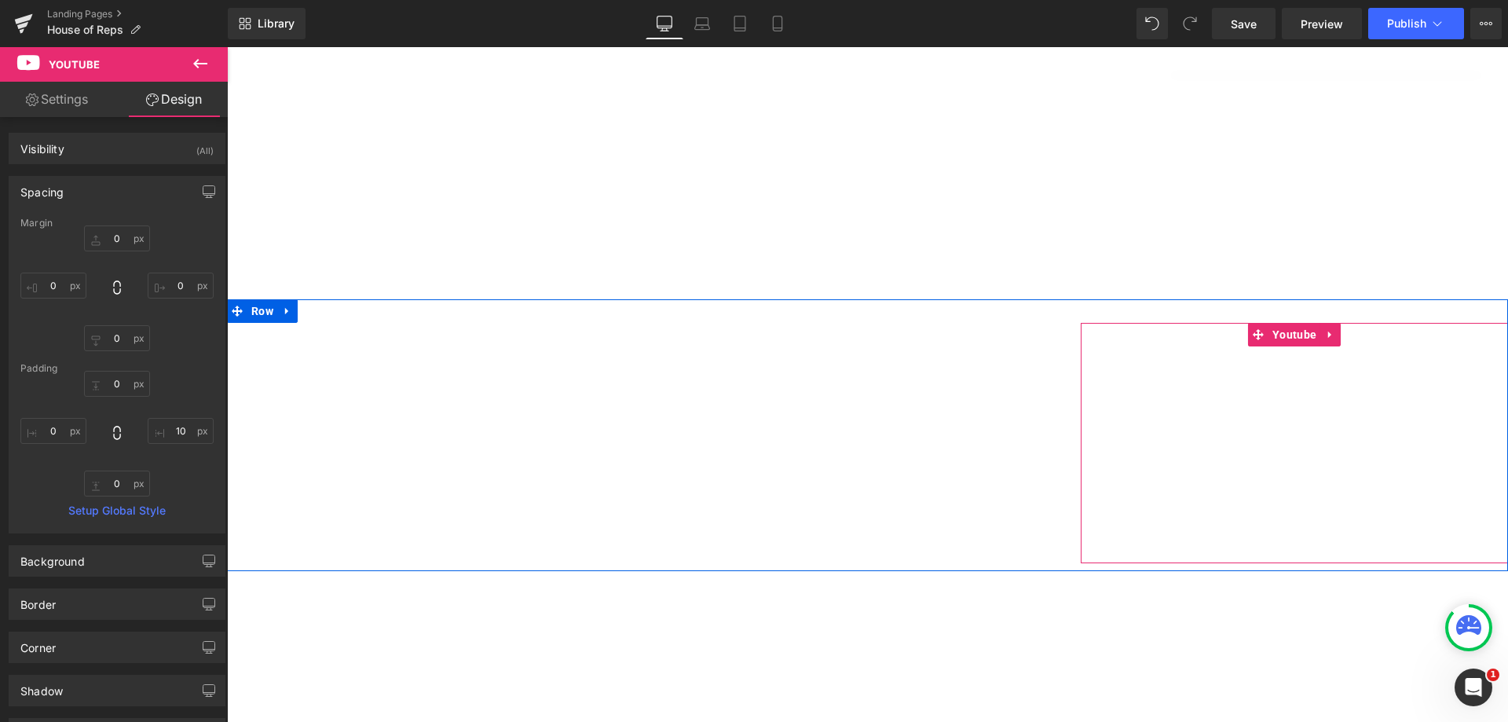
click at [1300, 324] on span "Youtube" at bounding box center [1294, 335] width 52 height 24
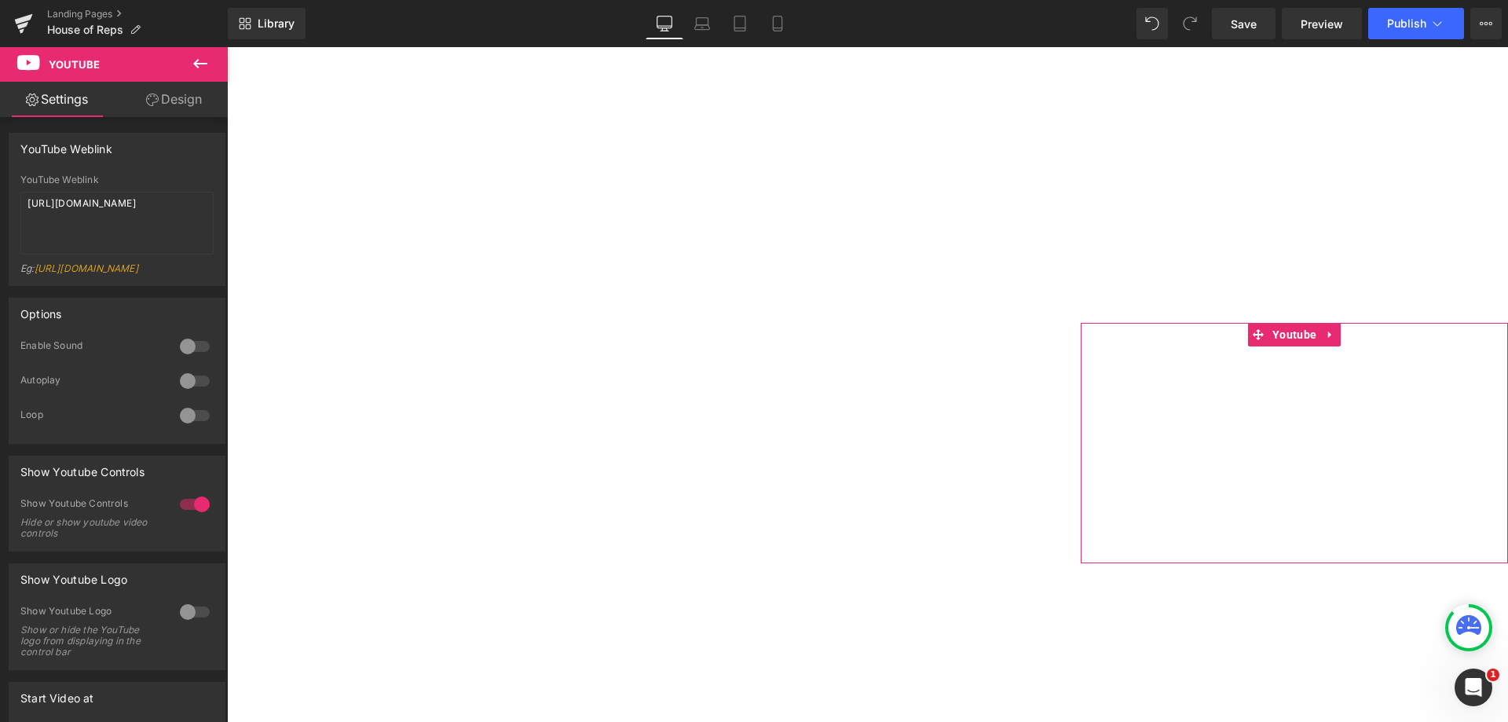
click at [172, 104] on link "Design" at bounding box center [174, 99] width 114 height 35
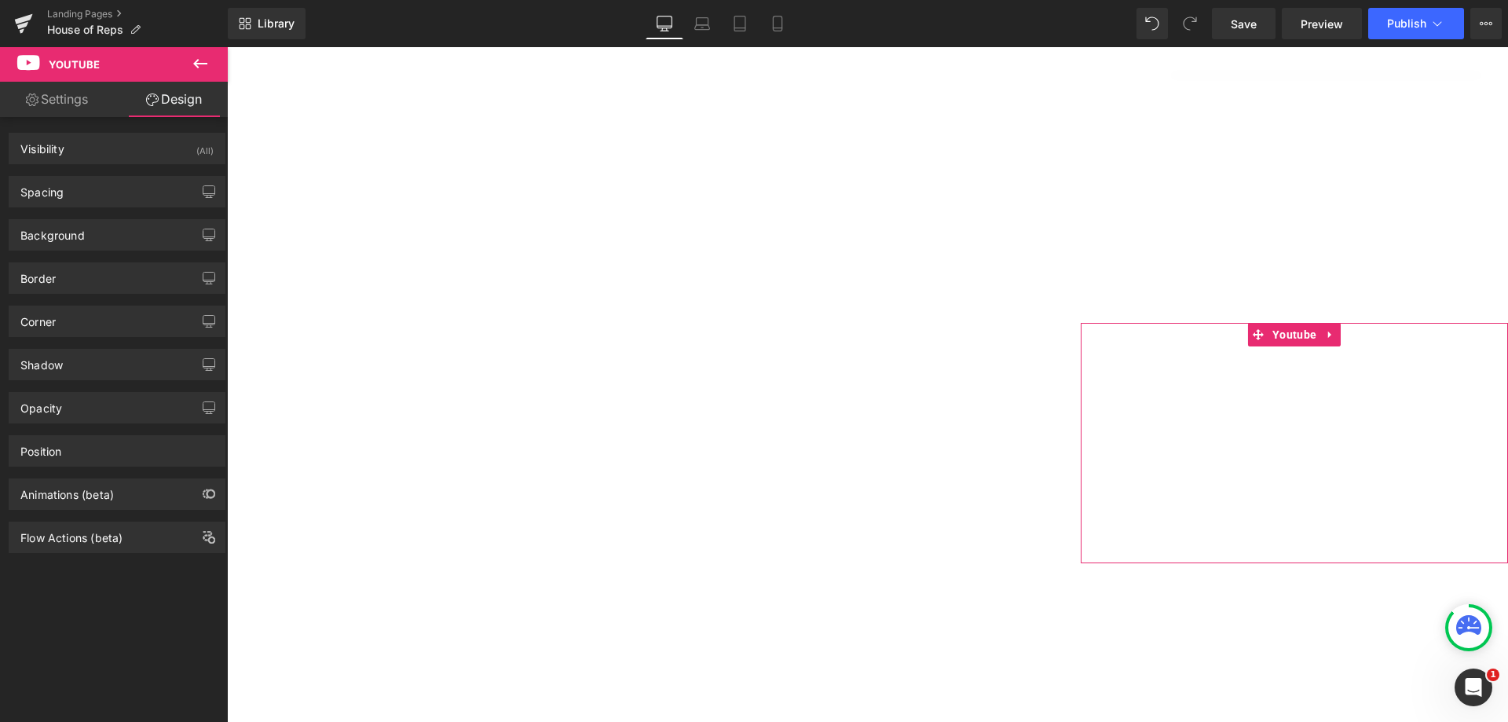
type input "0"
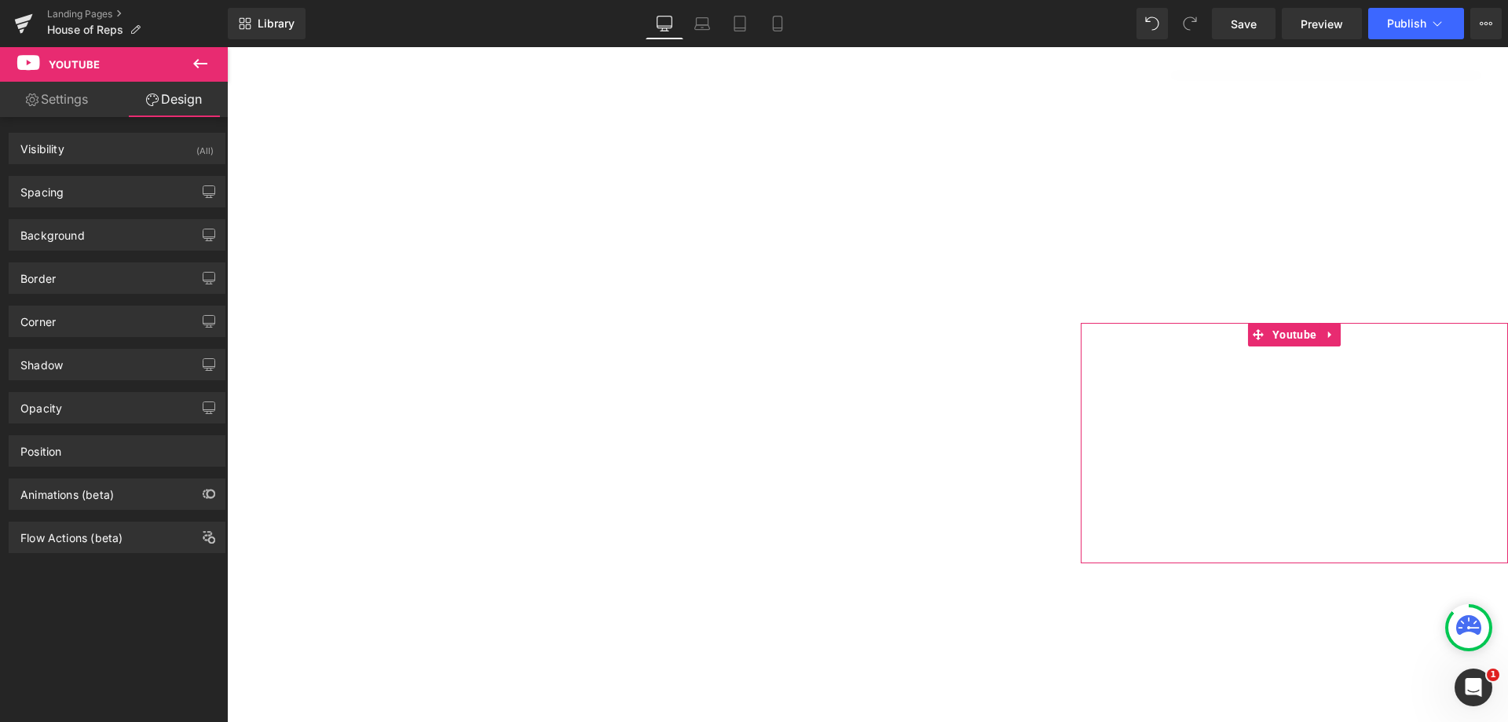
type input "0"
click at [205, 187] on icon "button" at bounding box center [209, 191] width 13 height 13
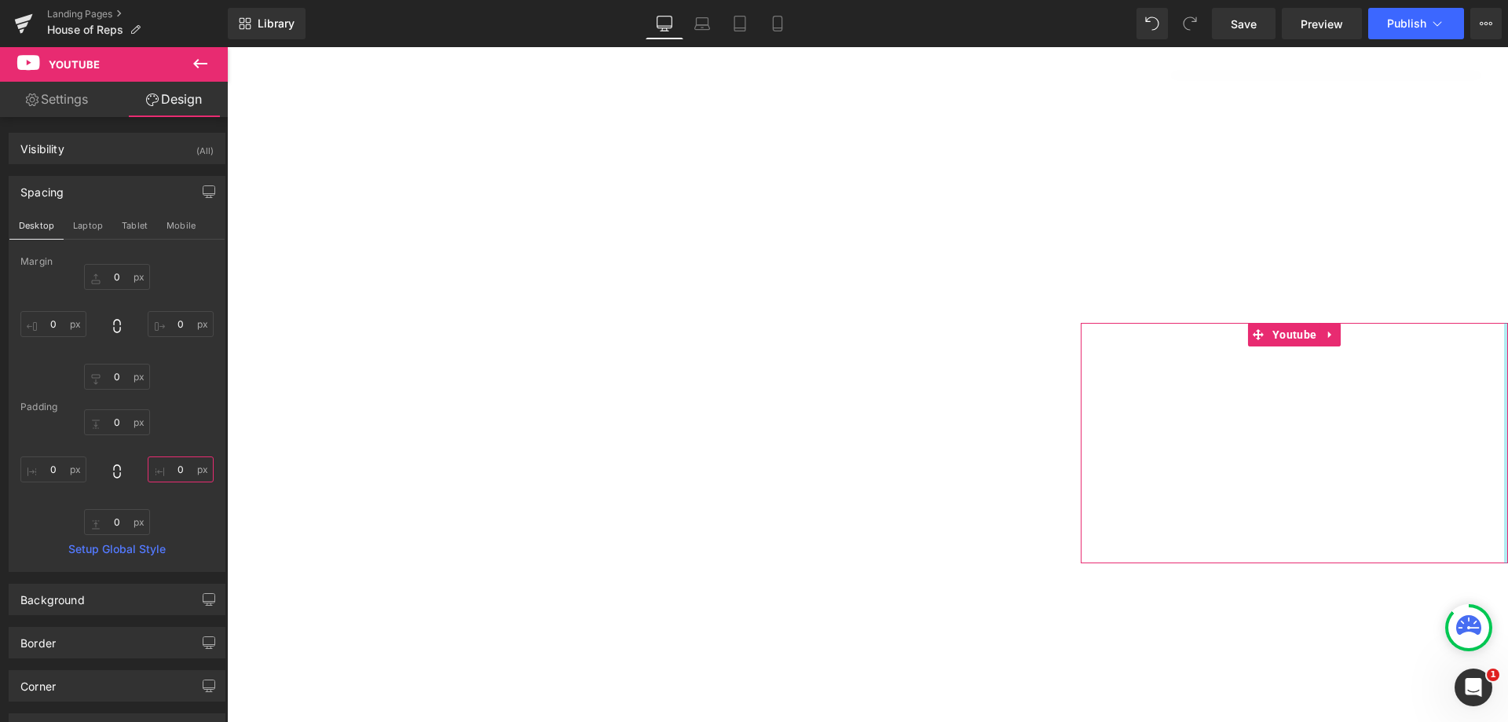
click at [174, 471] on input "0" at bounding box center [181, 469] width 66 height 26
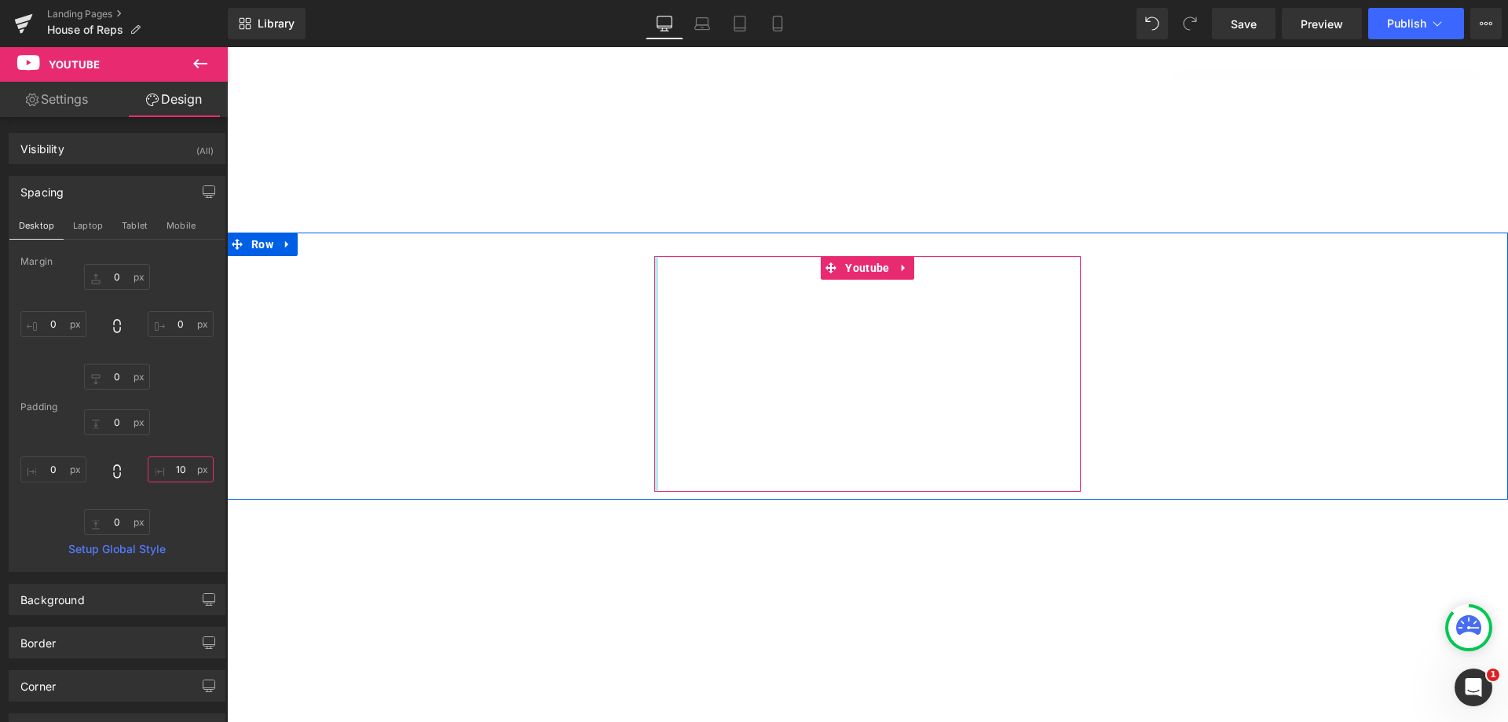
scroll to position [1605, 0]
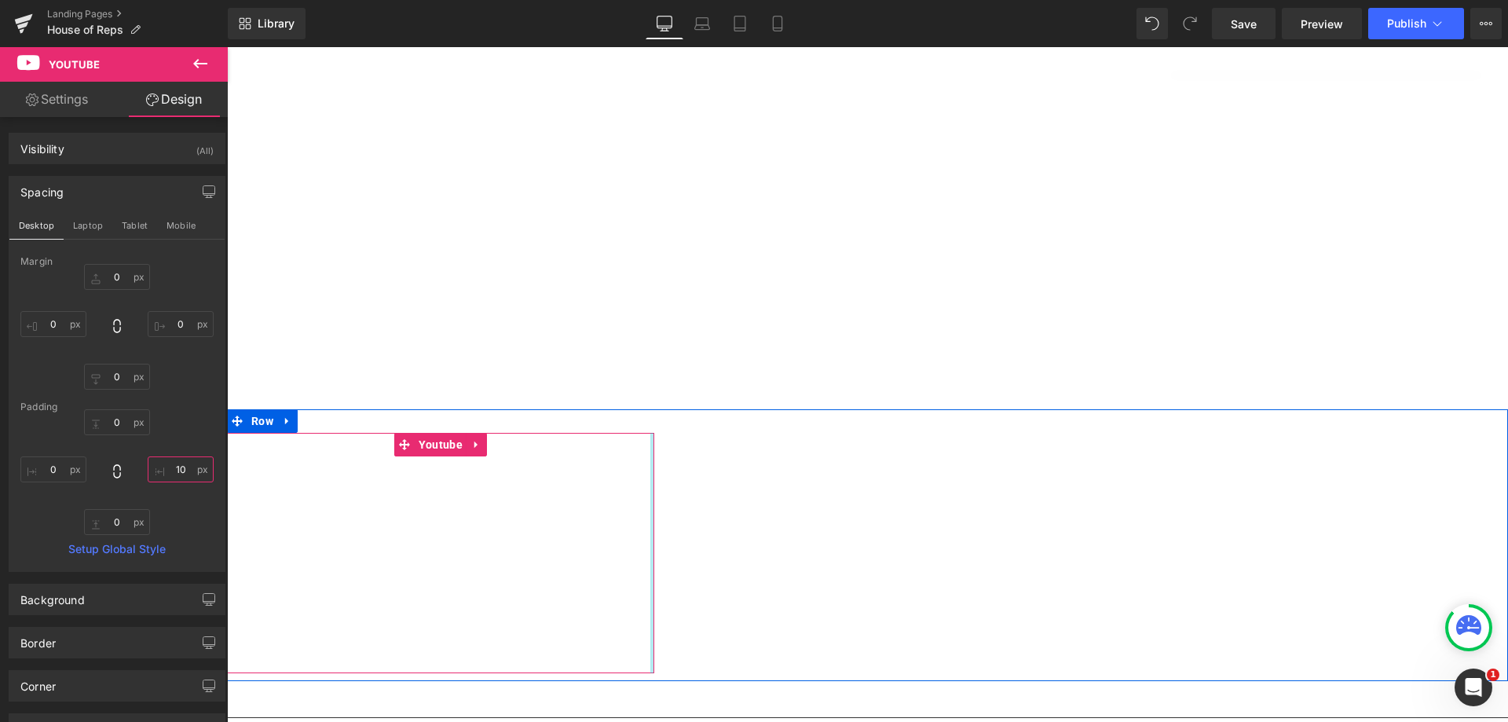
type input "10"
click at [440, 441] on span "Youtube" at bounding box center [441, 446] width 52 height 24
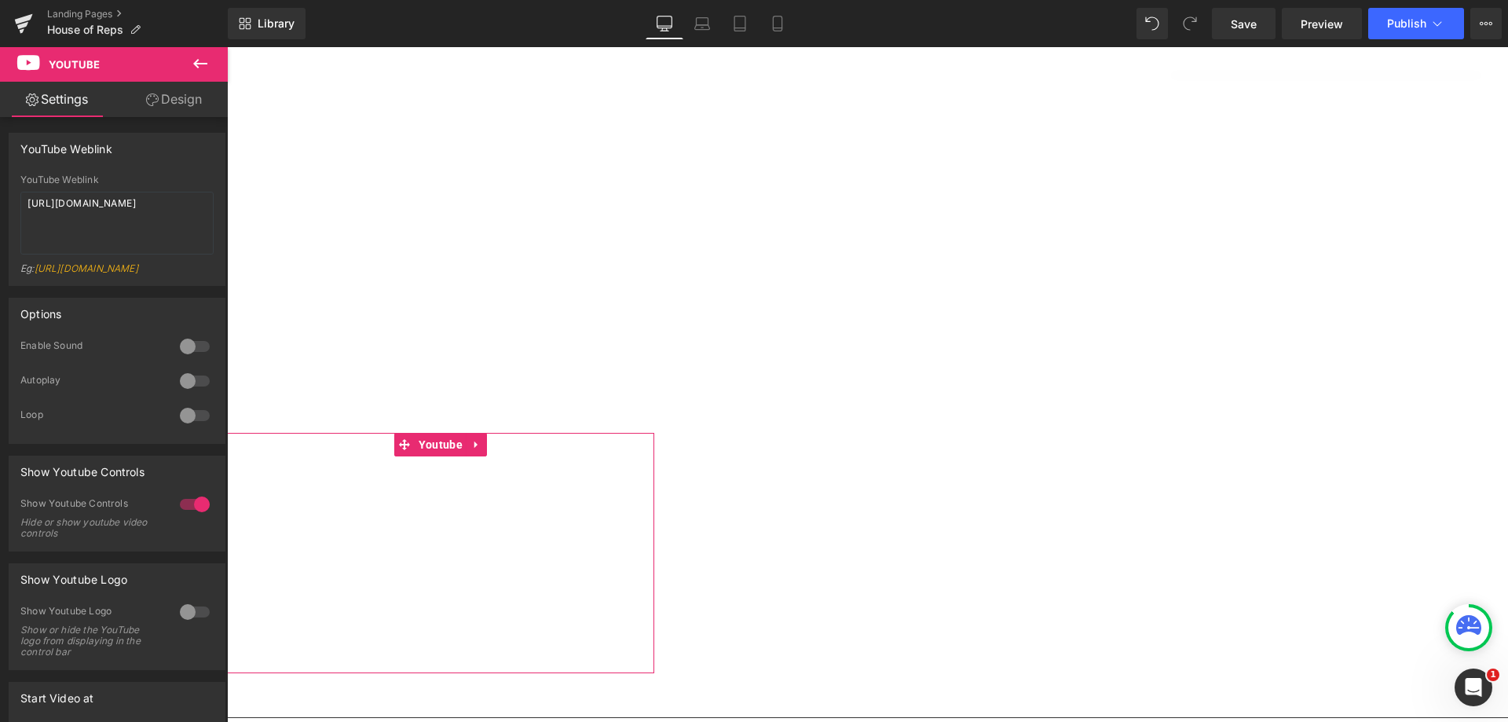
drag, startPoint x: 183, startPoint y: 90, endPoint x: 2, endPoint y: 206, distance: 215.1
click at [183, 90] on link "Design" at bounding box center [174, 99] width 114 height 35
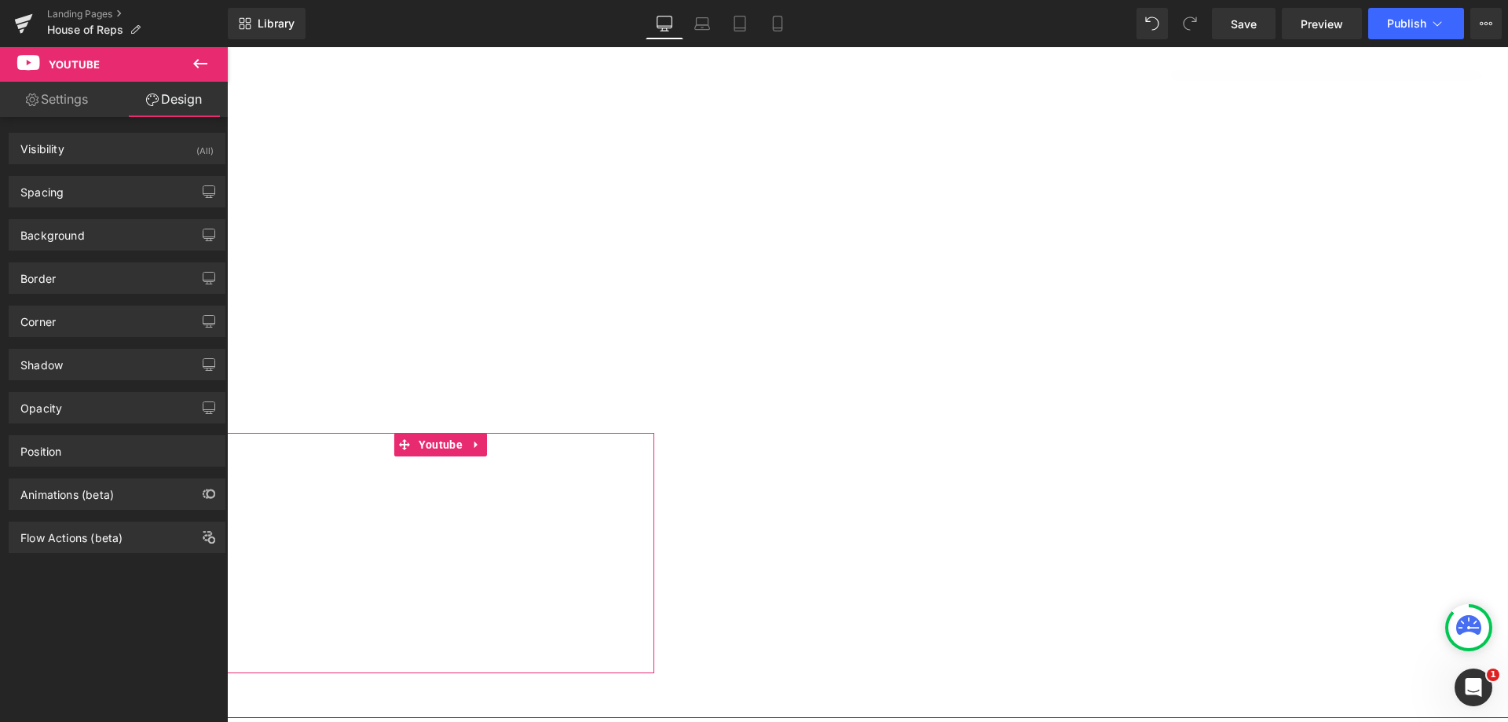
click at [203, 190] on icon "button" at bounding box center [209, 191] width 13 height 13
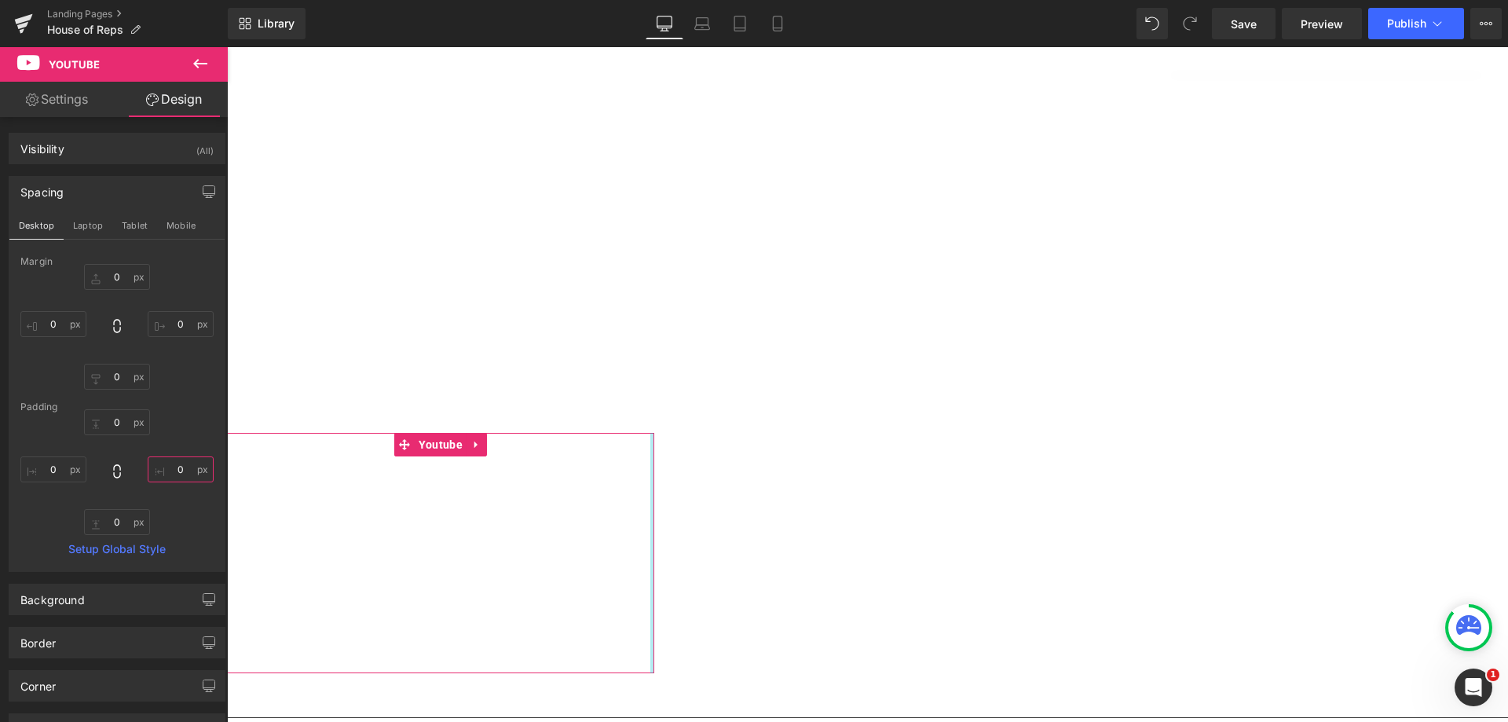
click at [169, 467] on input "0" at bounding box center [181, 469] width 66 height 26
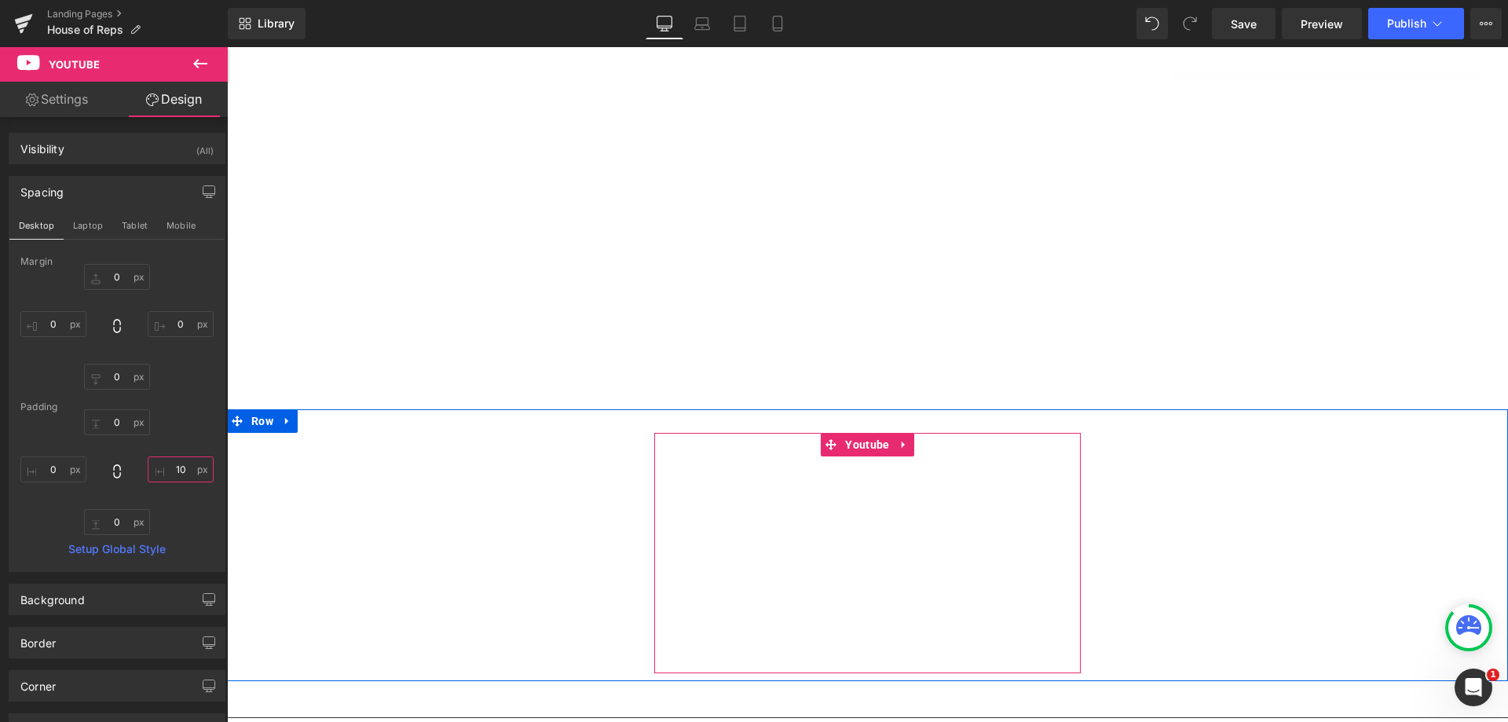
type input "10"
click at [849, 441] on span "Youtube" at bounding box center [867, 446] width 52 height 24
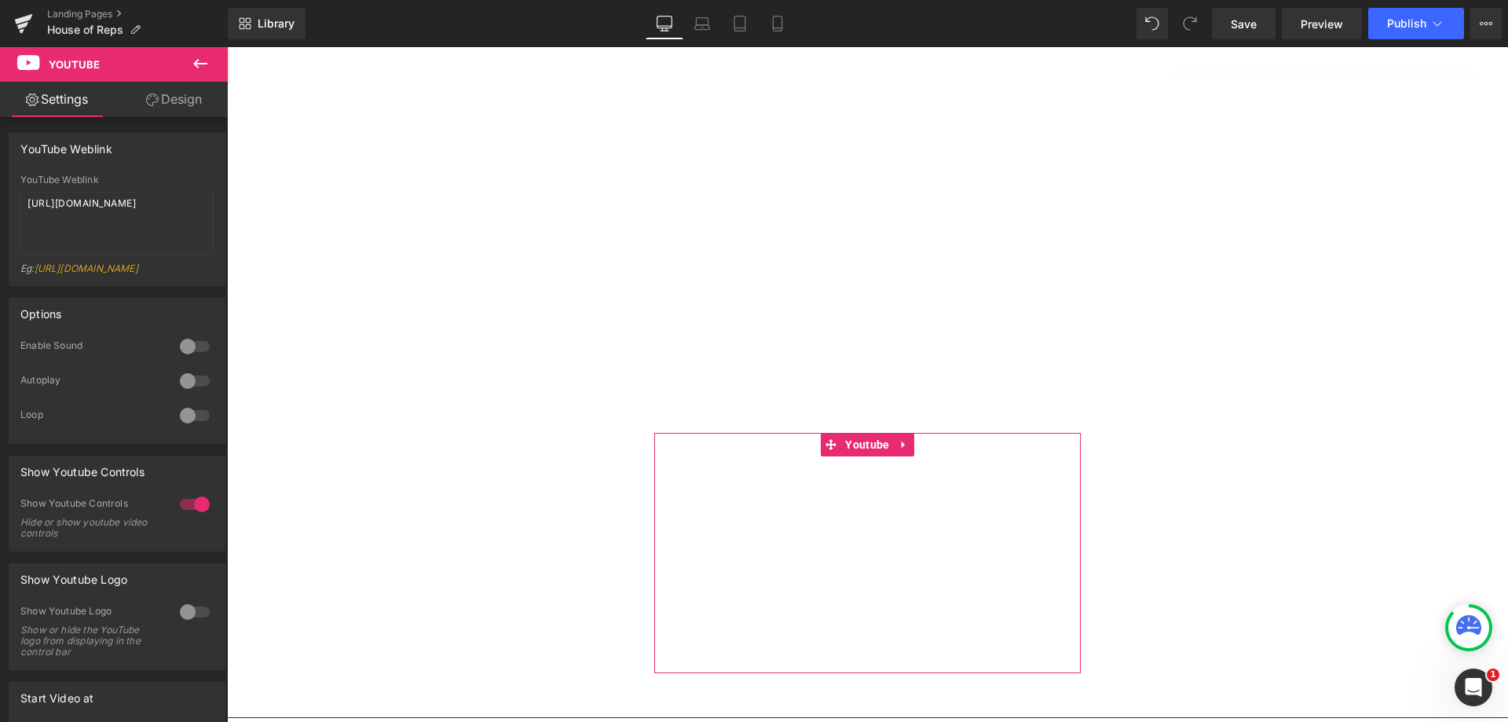
click at [189, 94] on link "Design" at bounding box center [174, 99] width 114 height 35
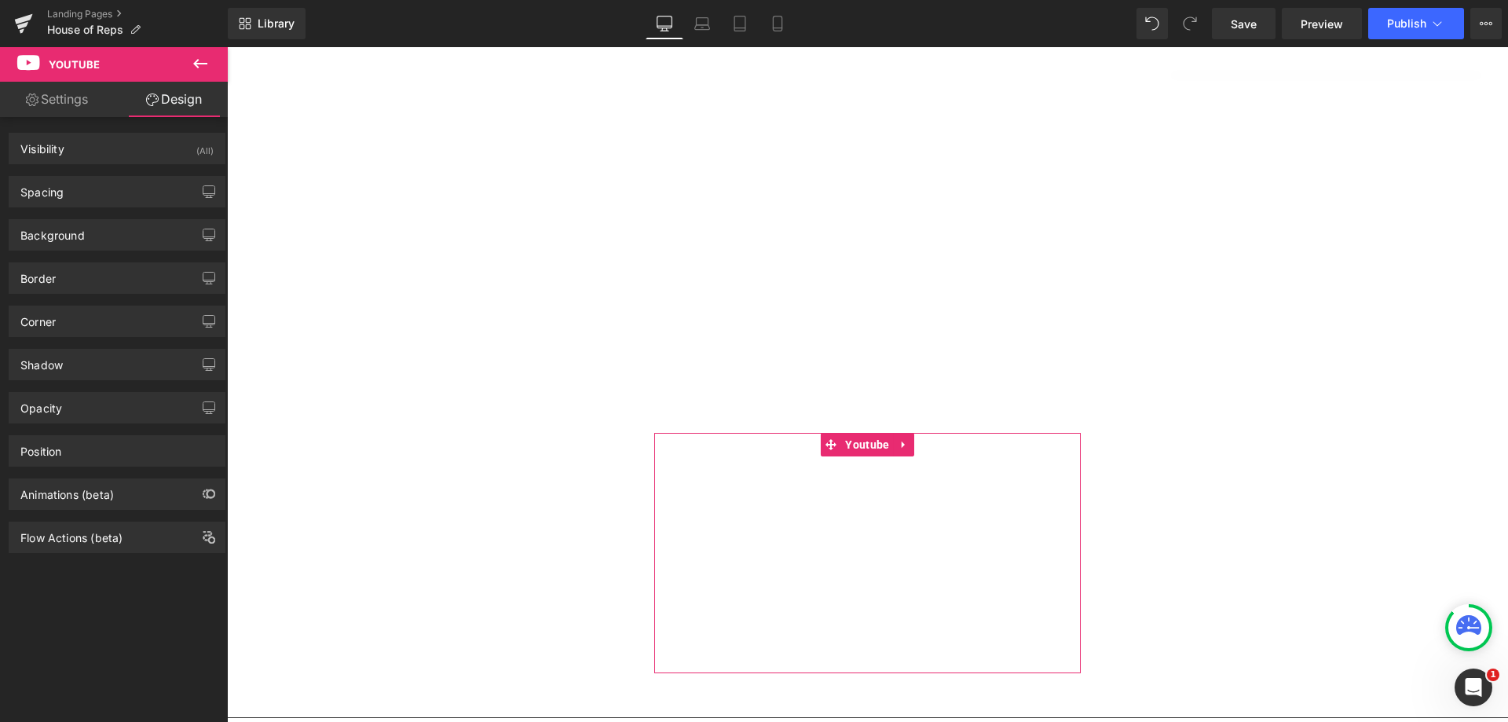
click at [196, 195] on button "button" at bounding box center [208, 192] width 25 height 30
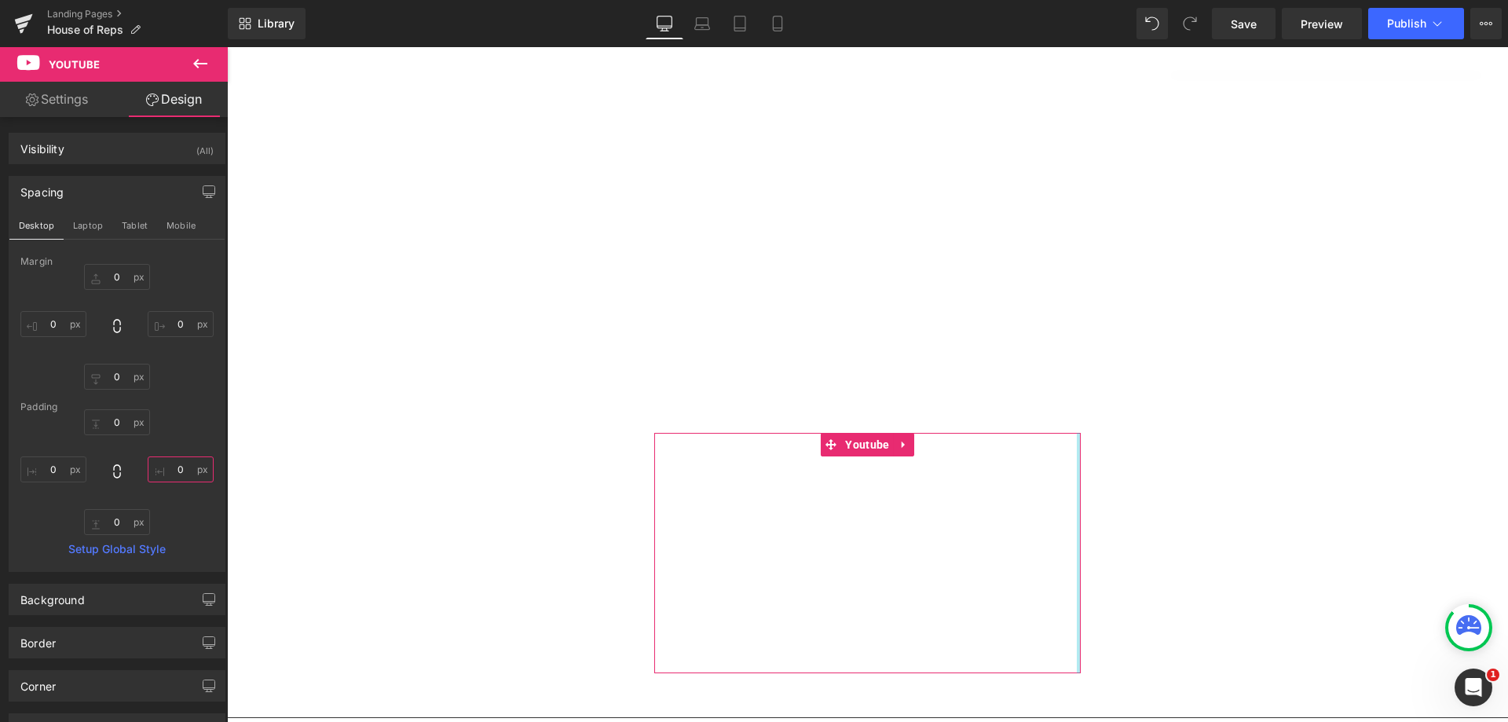
click at [169, 474] on input "0" at bounding box center [181, 469] width 66 height 26
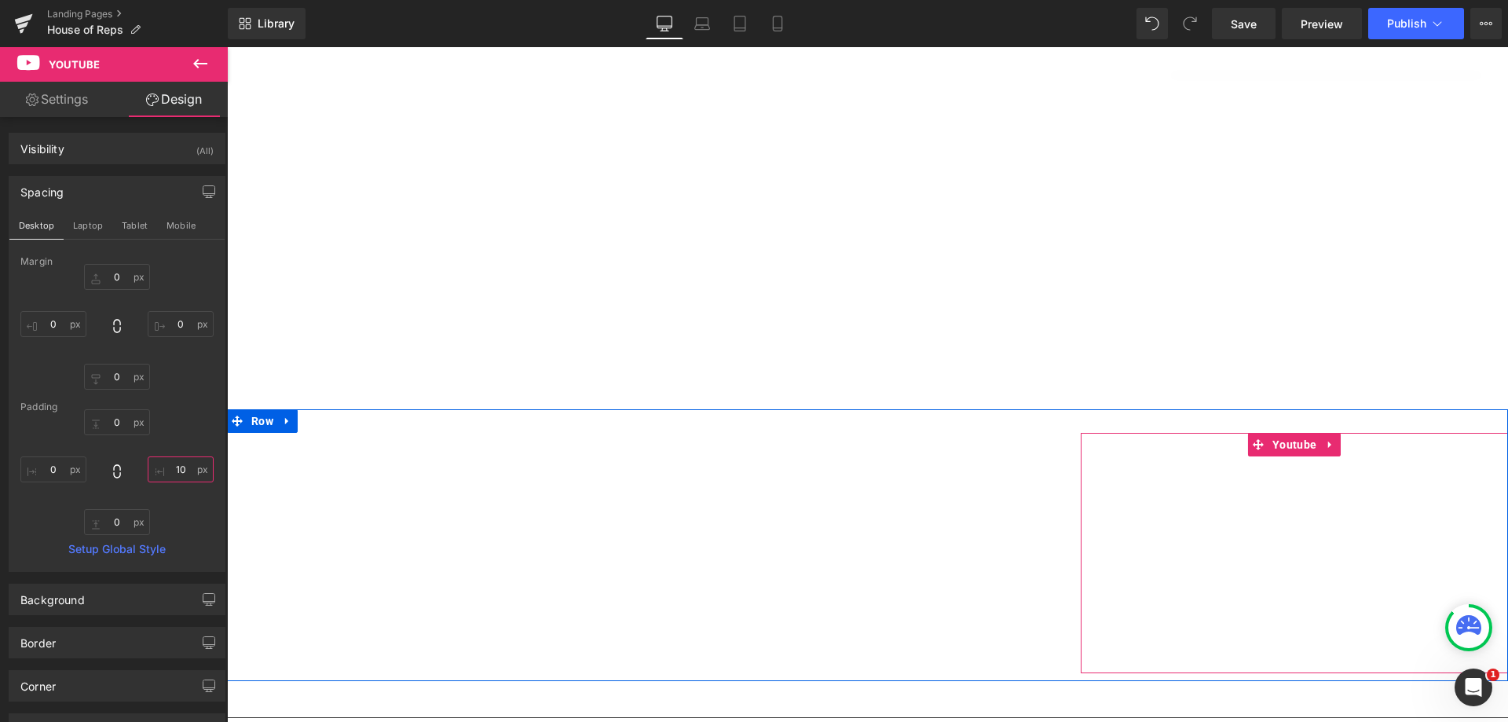
type input "10"
click at [1279, 447] on span "Youtube" at bounding box center [1294, 445] width 52 height 24
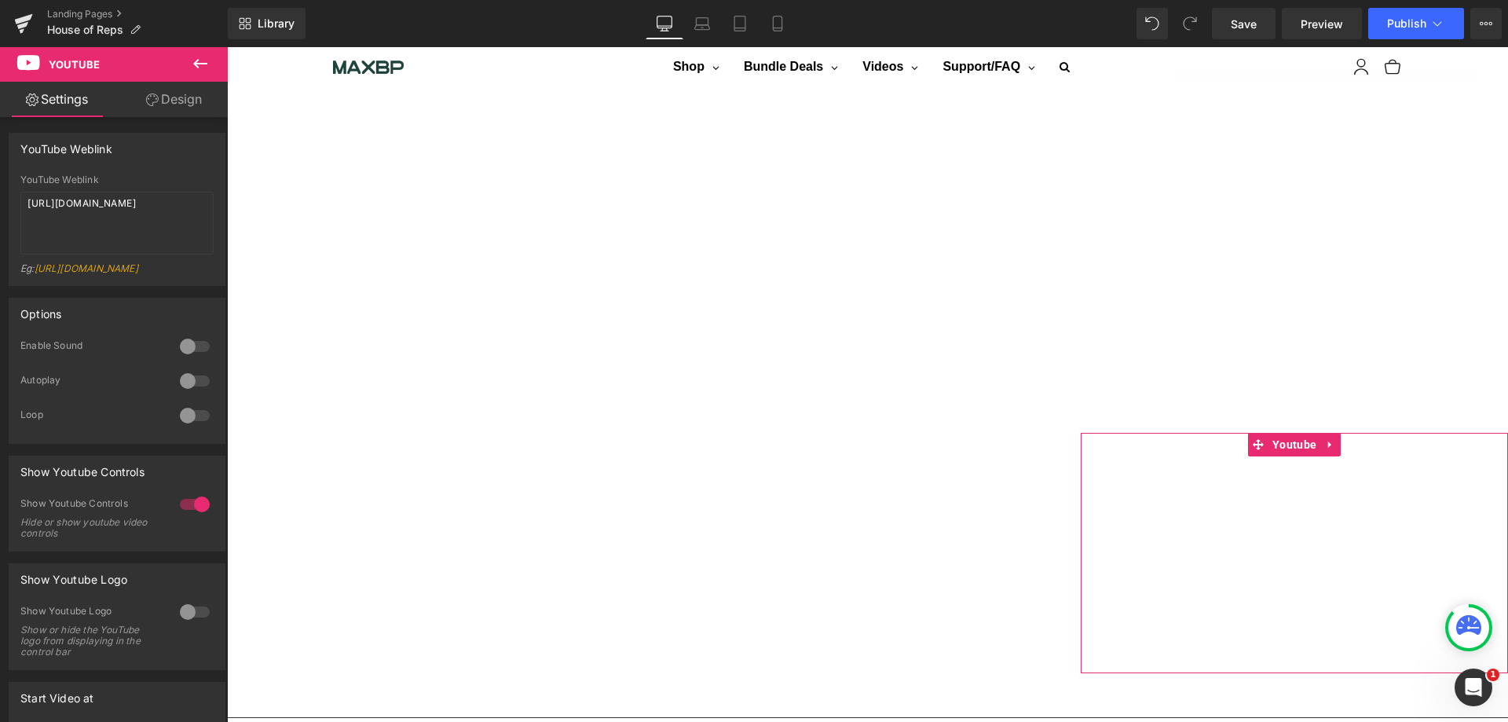
click at [183, 99] on link "Design" at bounding box center [174, 99] width 114 height 35
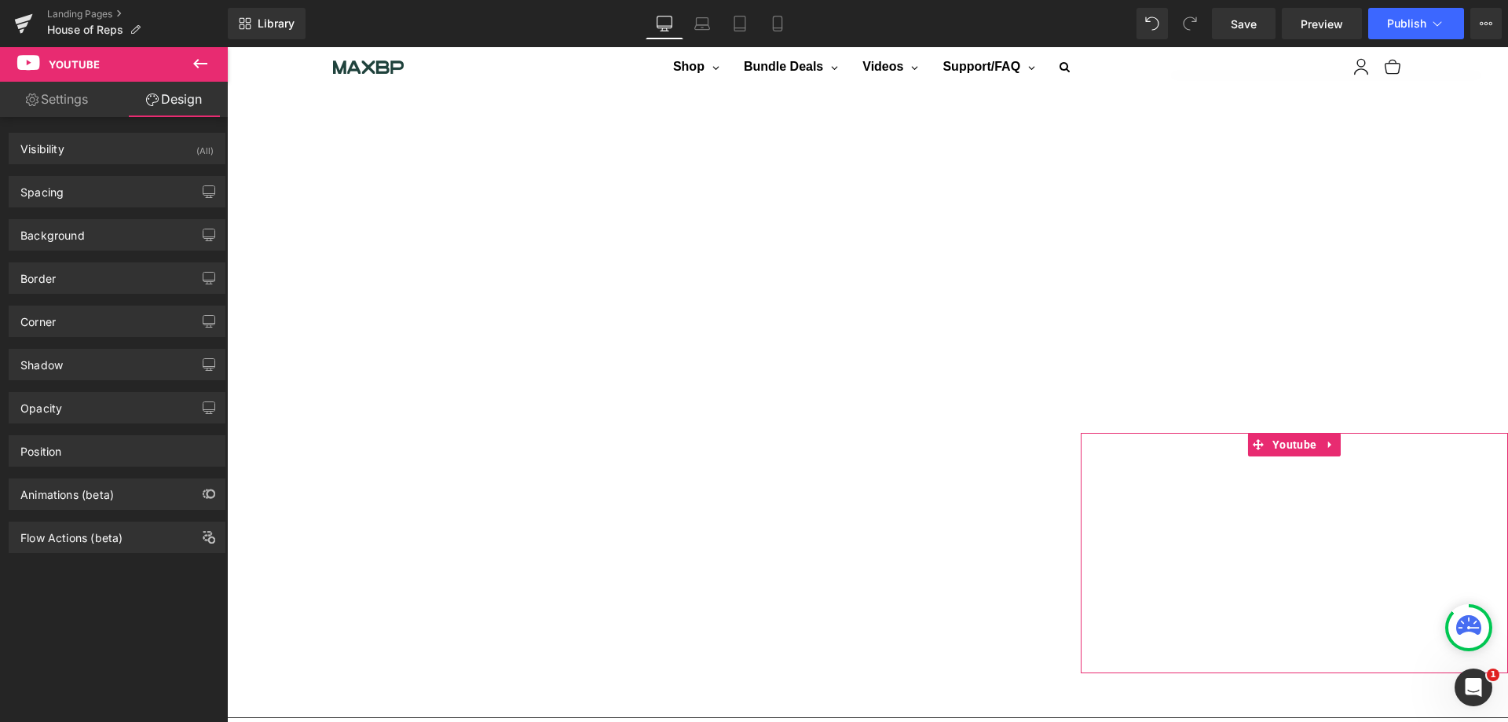
type input "0"
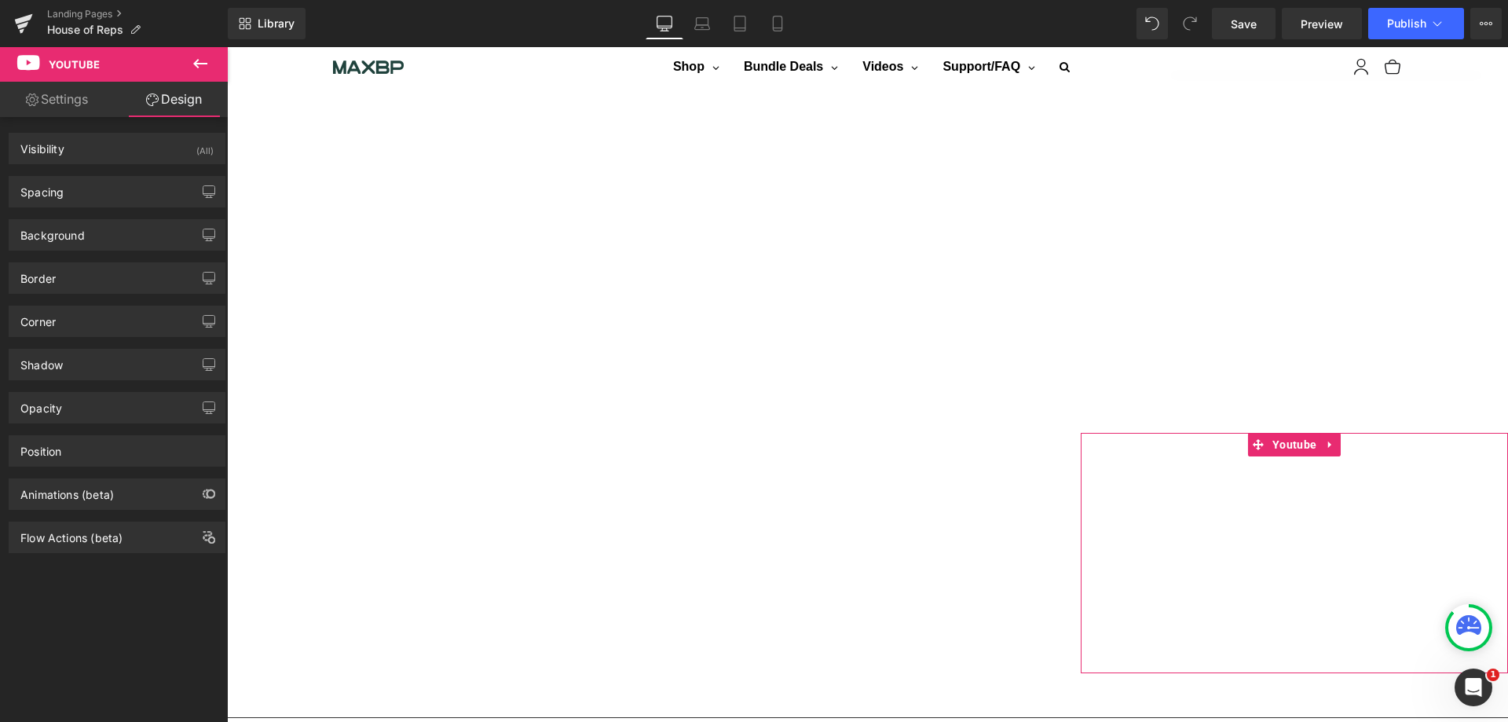
type input "0"
click at [203, 192] on icon "button" at bounding box center [209, 190] width 12 height 9
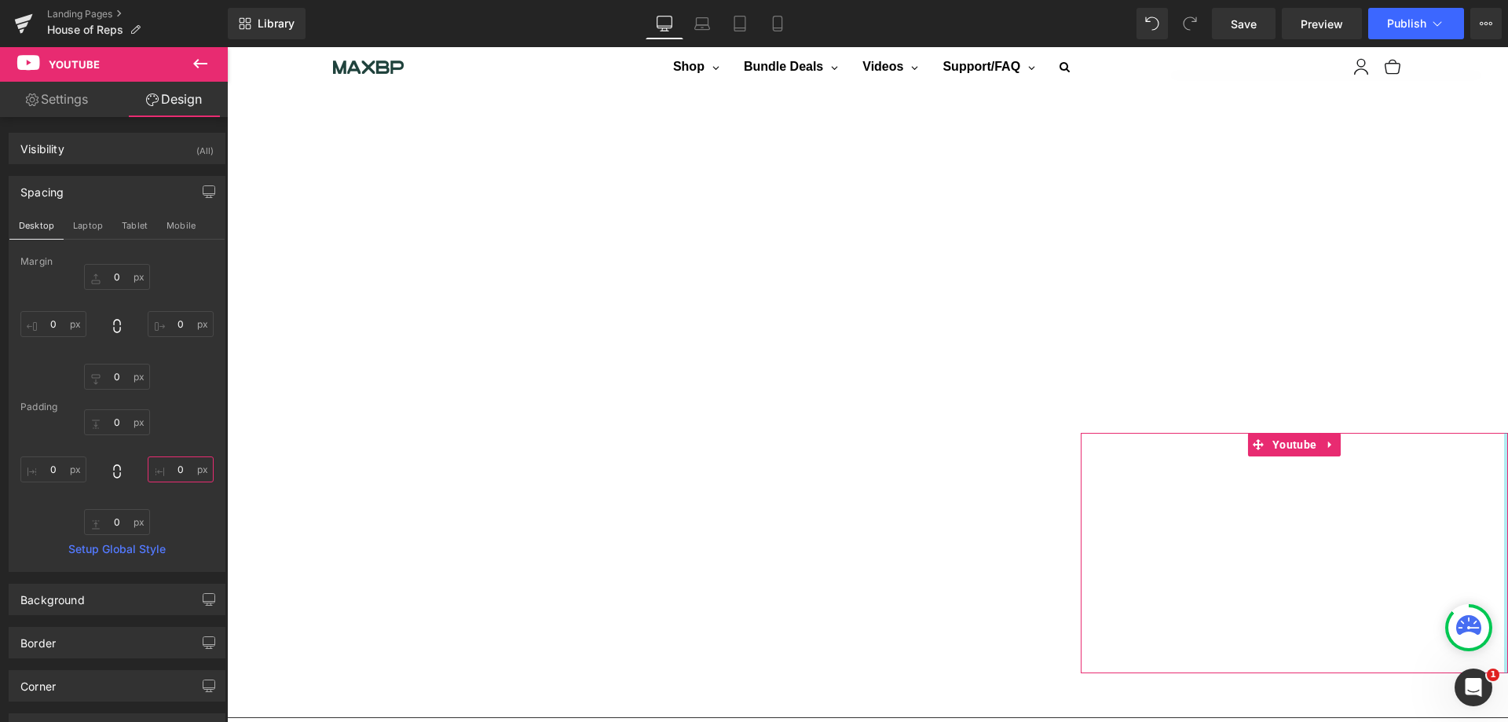
click at [168, 474] on input "0" at bounding box center [181, 469] width 66 height 26
type input "10"
click at [209, 60] on icon at bounding box center [200, 63] width 19 height 19
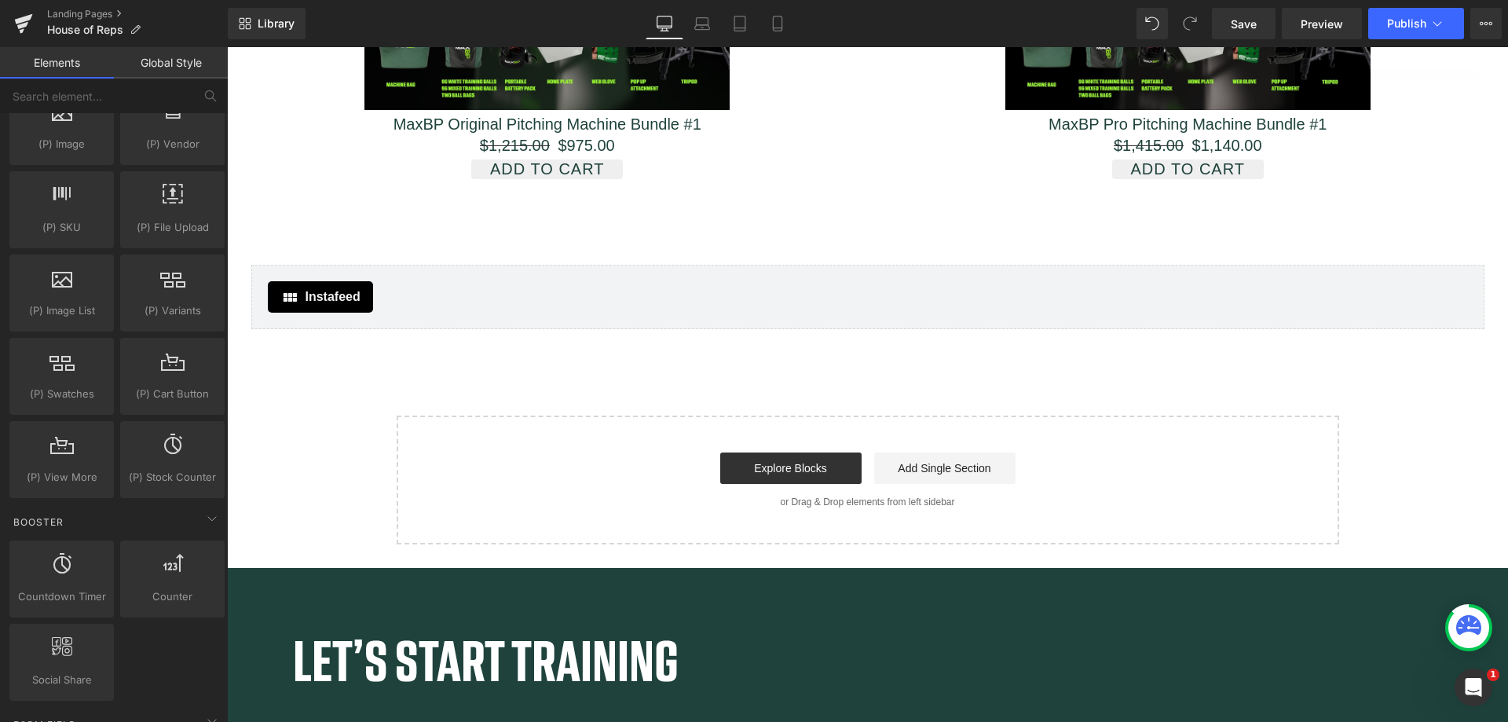
scroll to position [2696, 0]
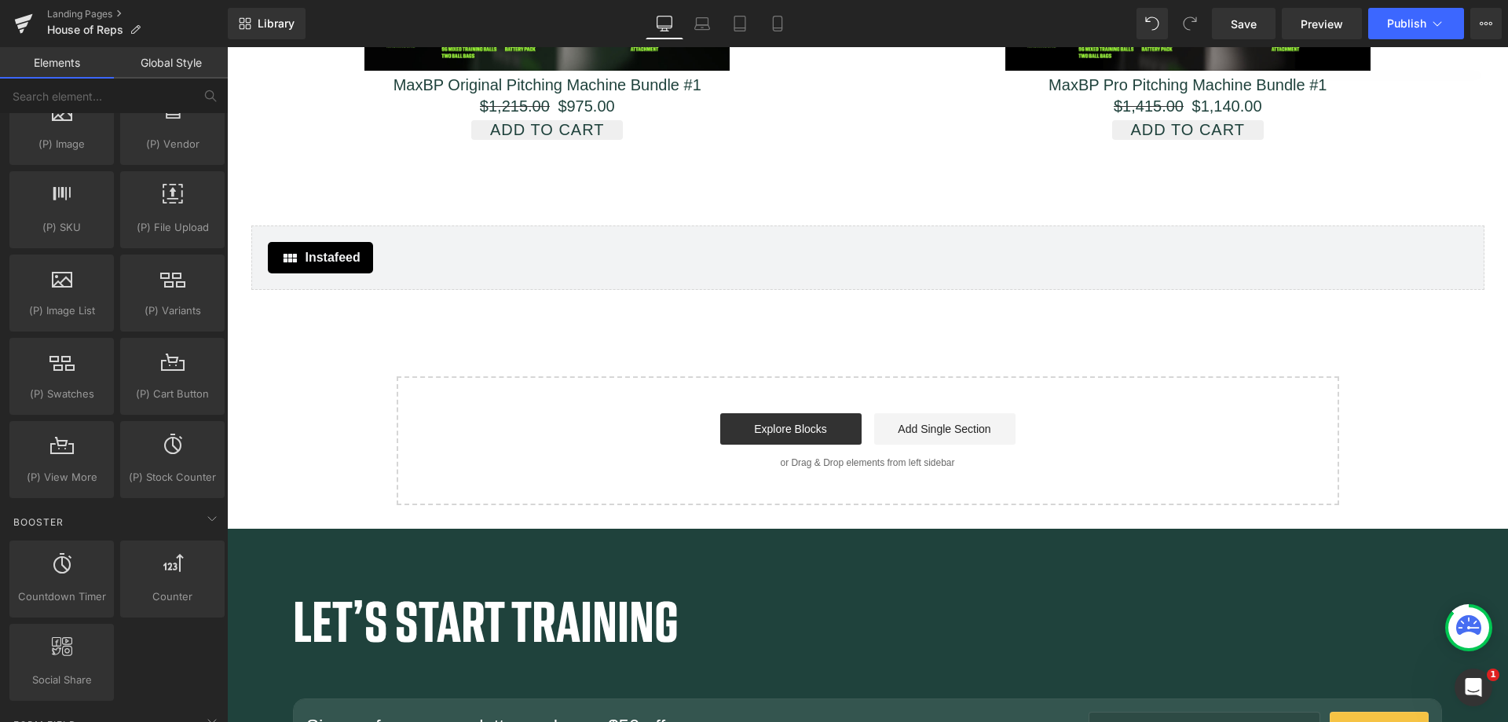
click at [800, 428] on link "Explore Blocks" at bounding box center [790, 428] width 141 height 31
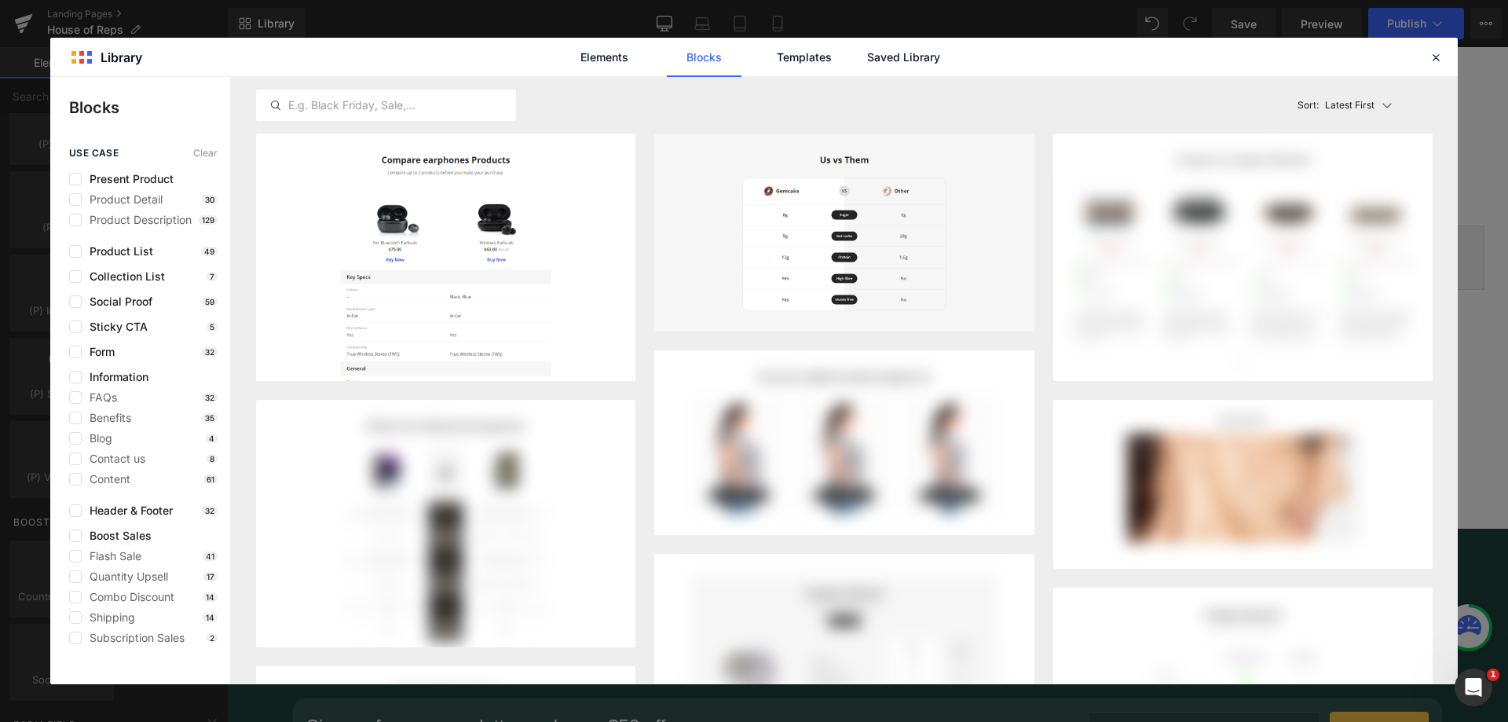
click at [108, 480] on span "Content" at bounding box center [106, 479] width 49 height 13
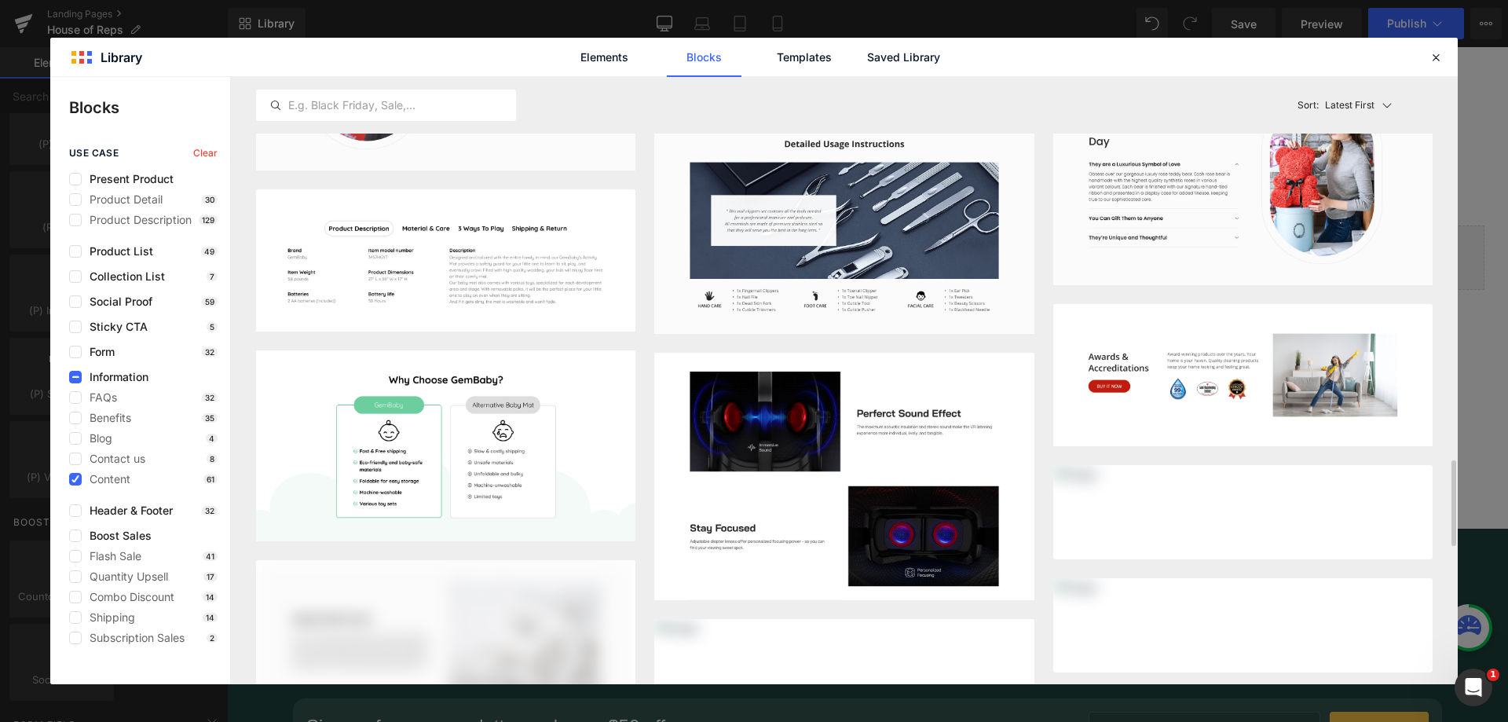
scroll to position [2154, 0]
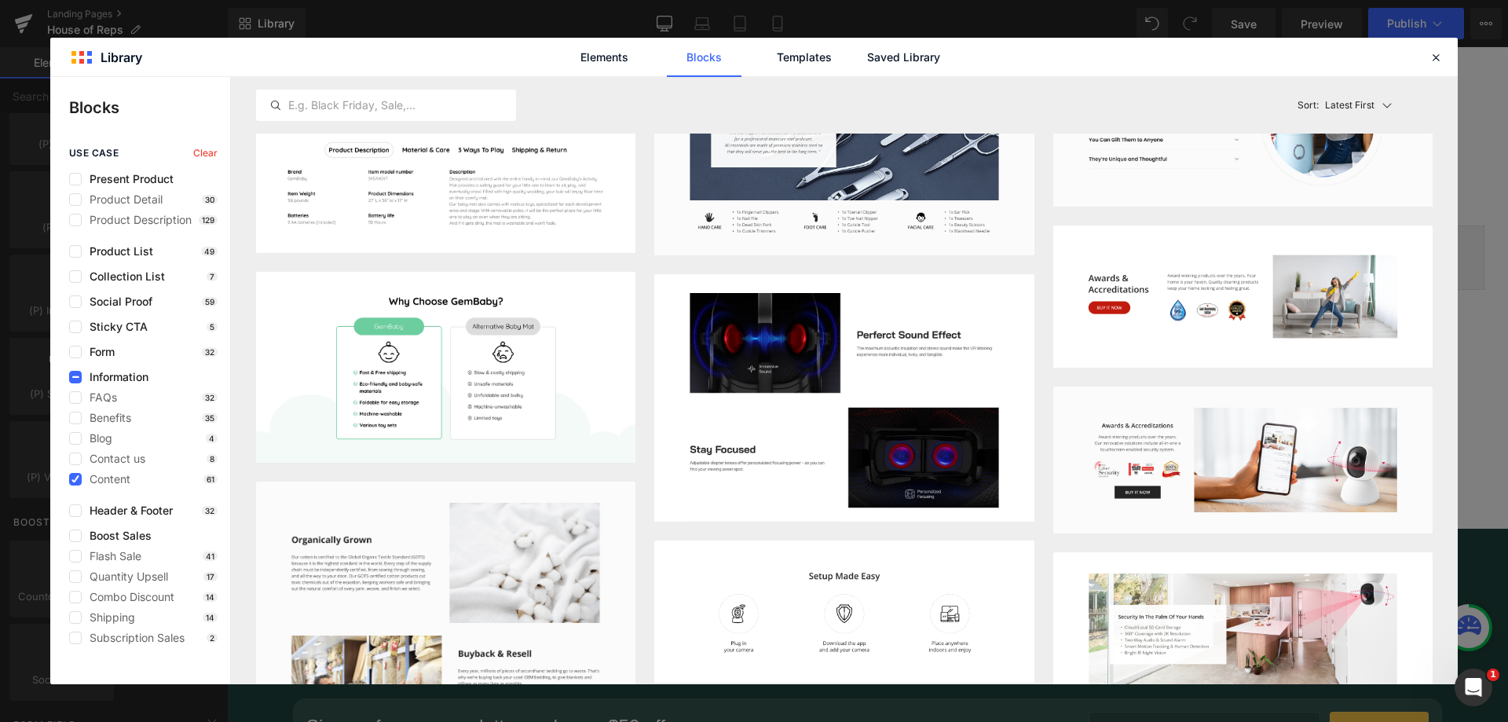
click at [76, 438] on label at bounding box center [75, 438] width 13 height 13
click at [75, 438] on input "checkbox" at bounding box center [75, 438] width 0 height 0
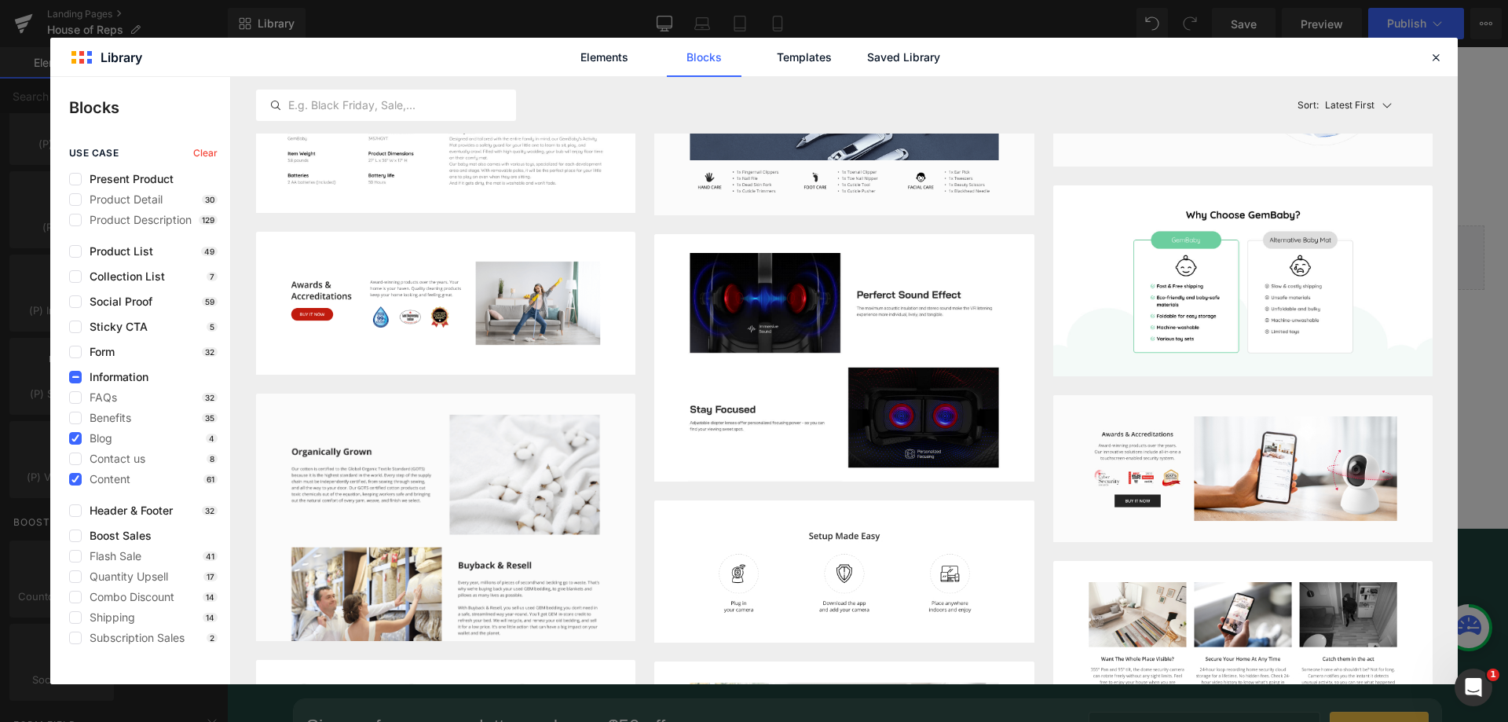
scroll to position [1802, 0]
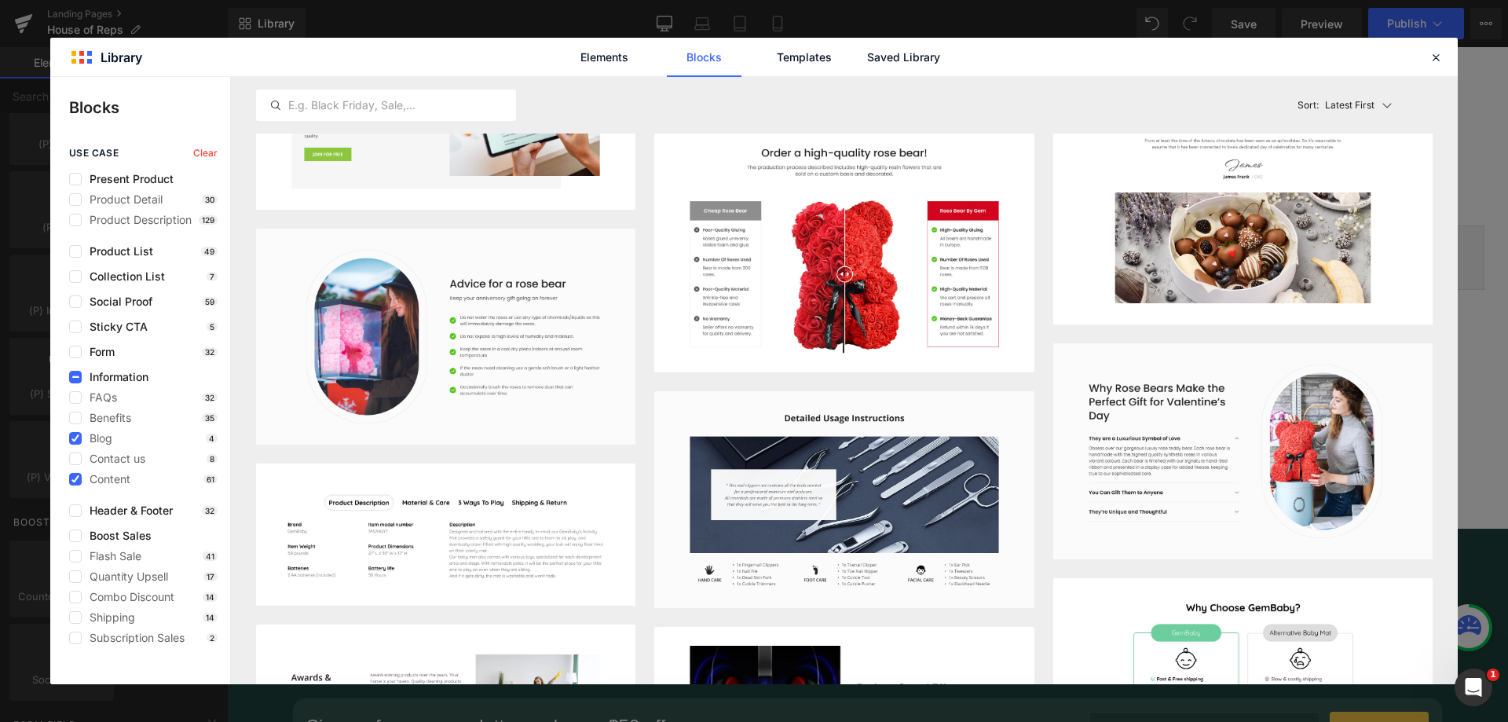
drag, startPoint x: 70, startPoint y: 482, endPoint x: 75, endPoint y: 445, distance: 37.2
click at [70, 481] on label at bounding box center [75, 479] width 13 height 13
click at [75, 479] on input "checkbox" at bounding box center [75, 479] width 0 height 0
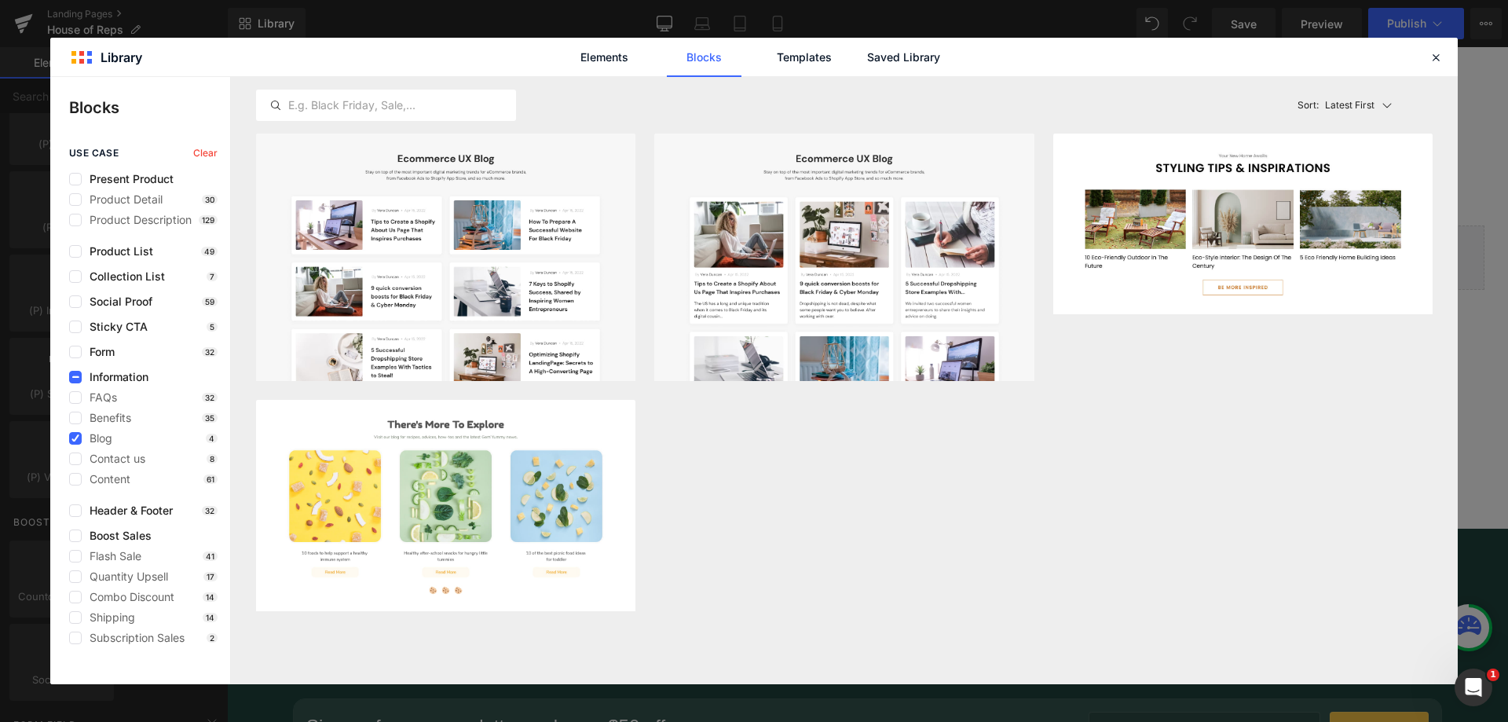
scroll to position [0, 0]
click at [74, 438] on icon at bounding box center [75, 438] width 8 height 0
click at [75, 438] on input "checkbox" at bounding box center [75, 438] width 0 height 0
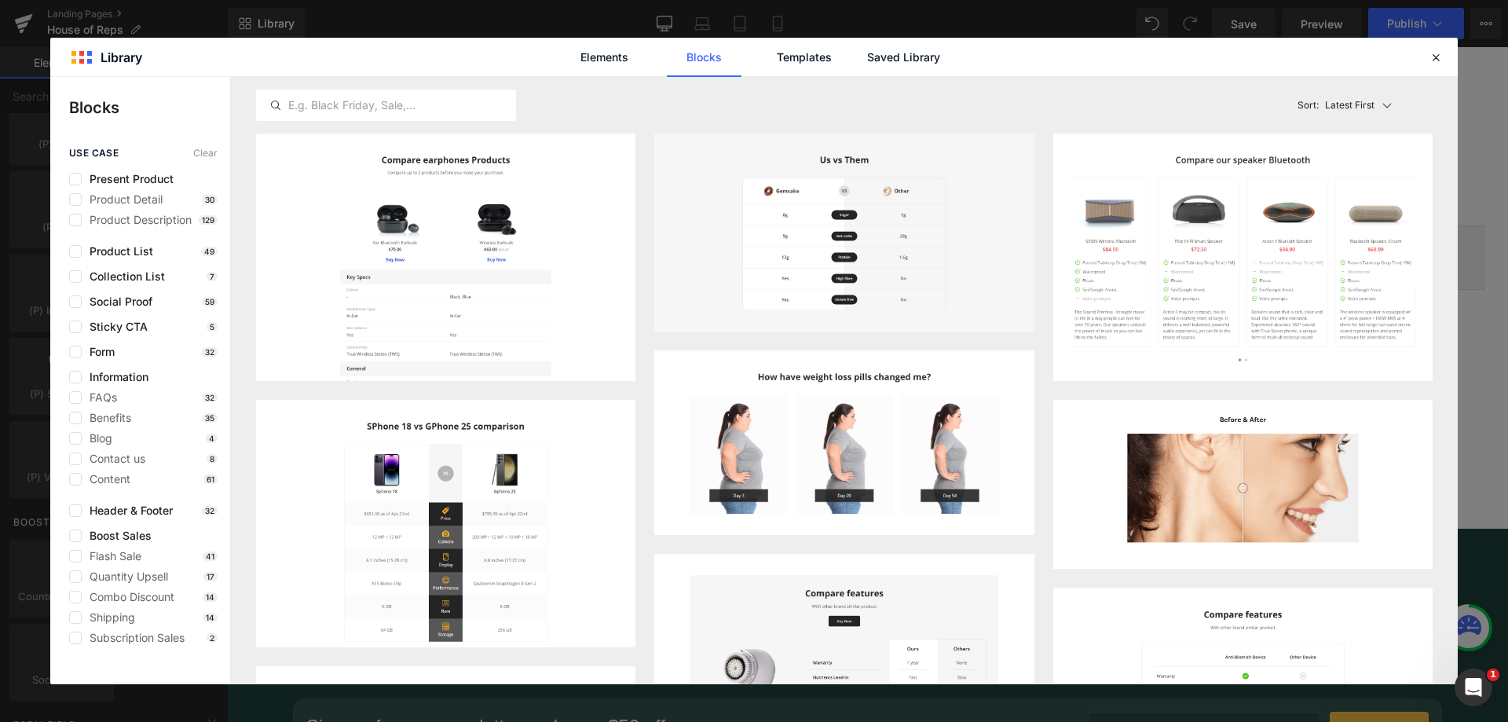
click at [73, 640] on label at bounding box center [75, 637] width 13 height 13
click at [75, 638] on input "checkbox" at bounding box center [75, 638] width 0 height 0
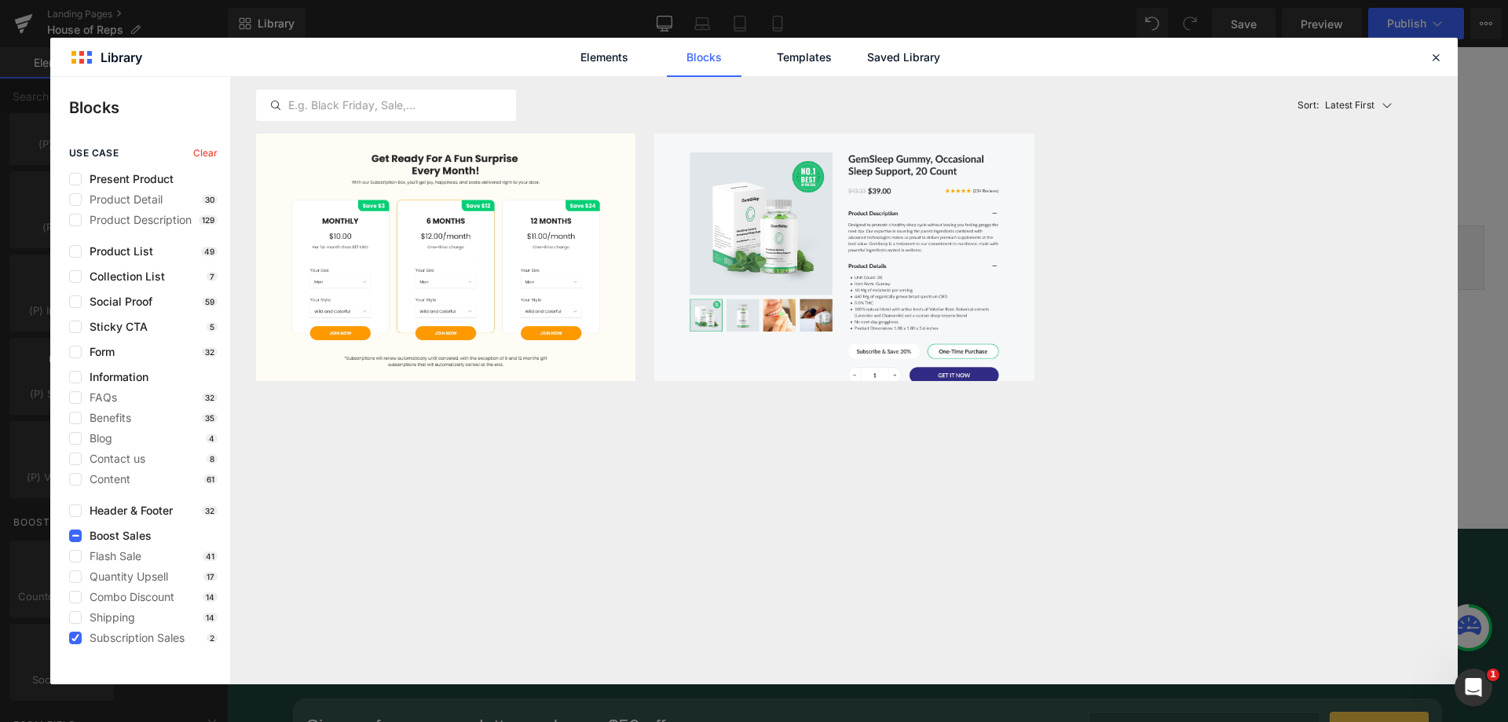
click at [73, 638] on icon at bounding box center [75, 638] width 8 height 0
click at [75, 638] on input "checkbox" at bounding box center [75, 638] width 0 height 0
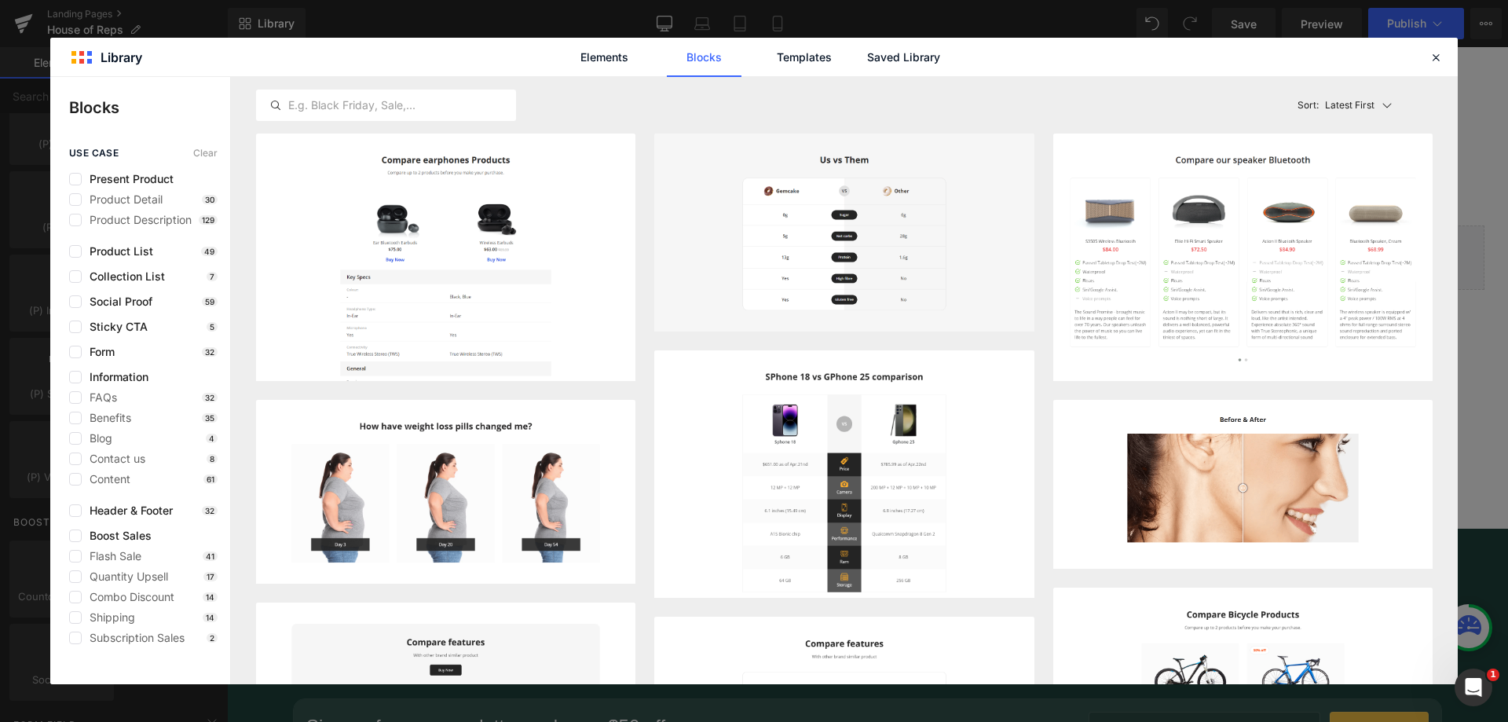
click at [79, 438] on label at bounding box center [75, 438] width 13 height 13
click at [75, 438] on input "checkbox" at bounding box center [75, 438] width 0 height 0
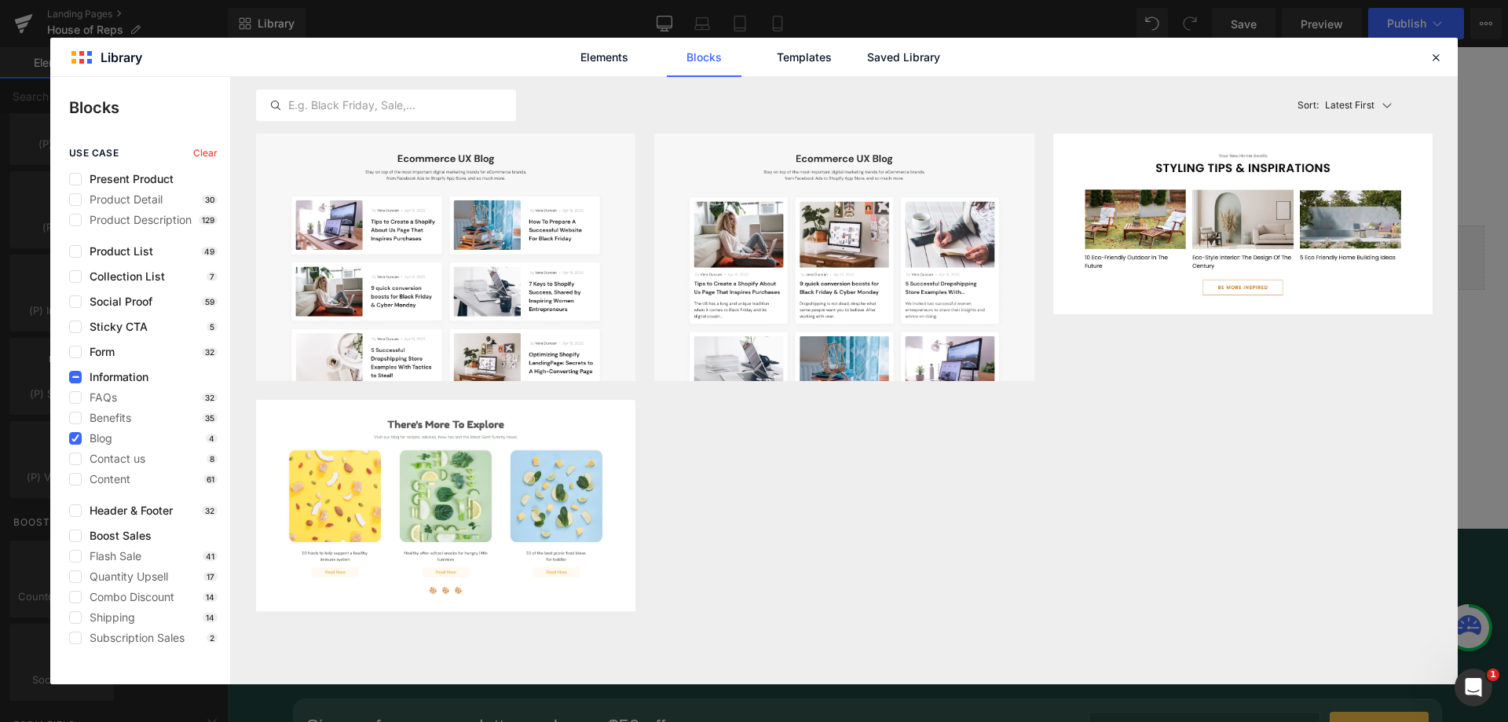
click at [1342, 301] on button "Add to page" at bounding box center [1356, 295] width 128 height 25
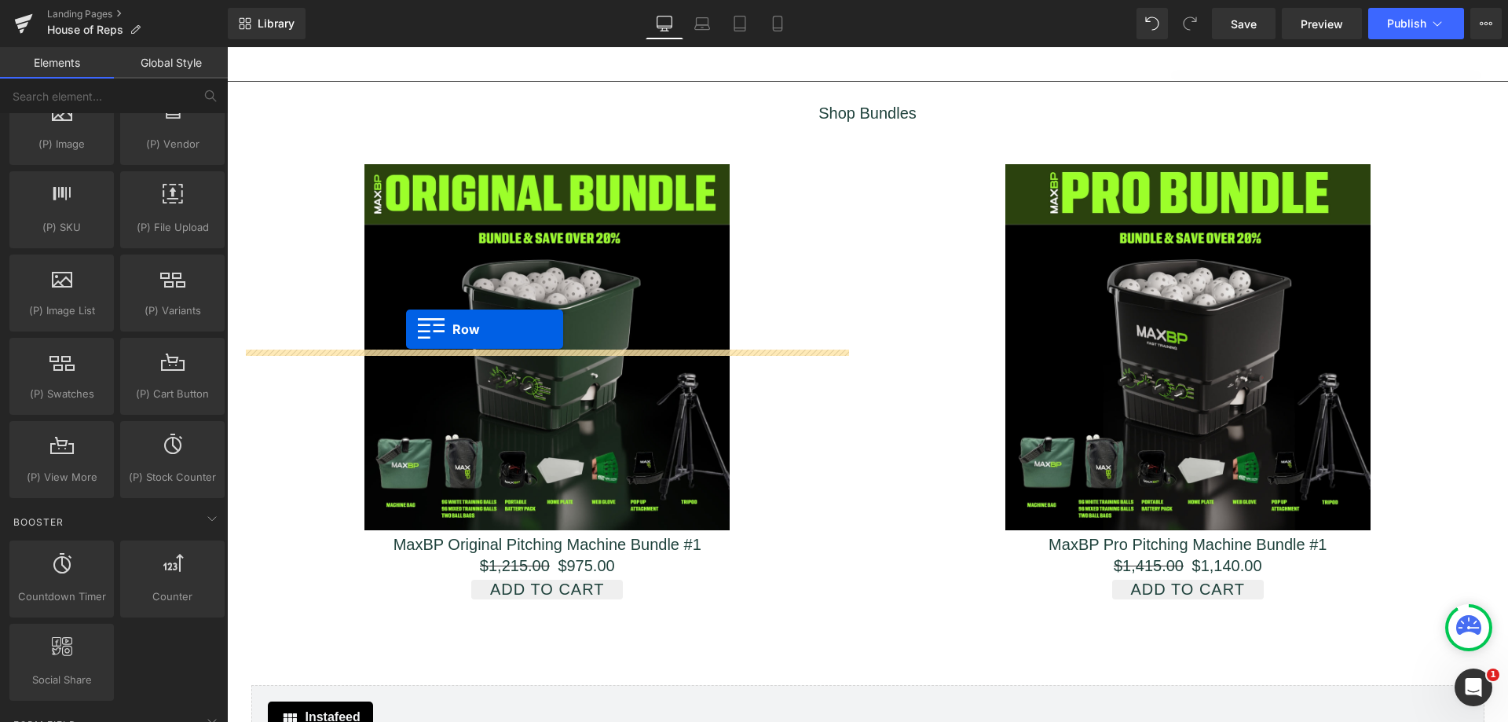
scroll to position [1807, 0]
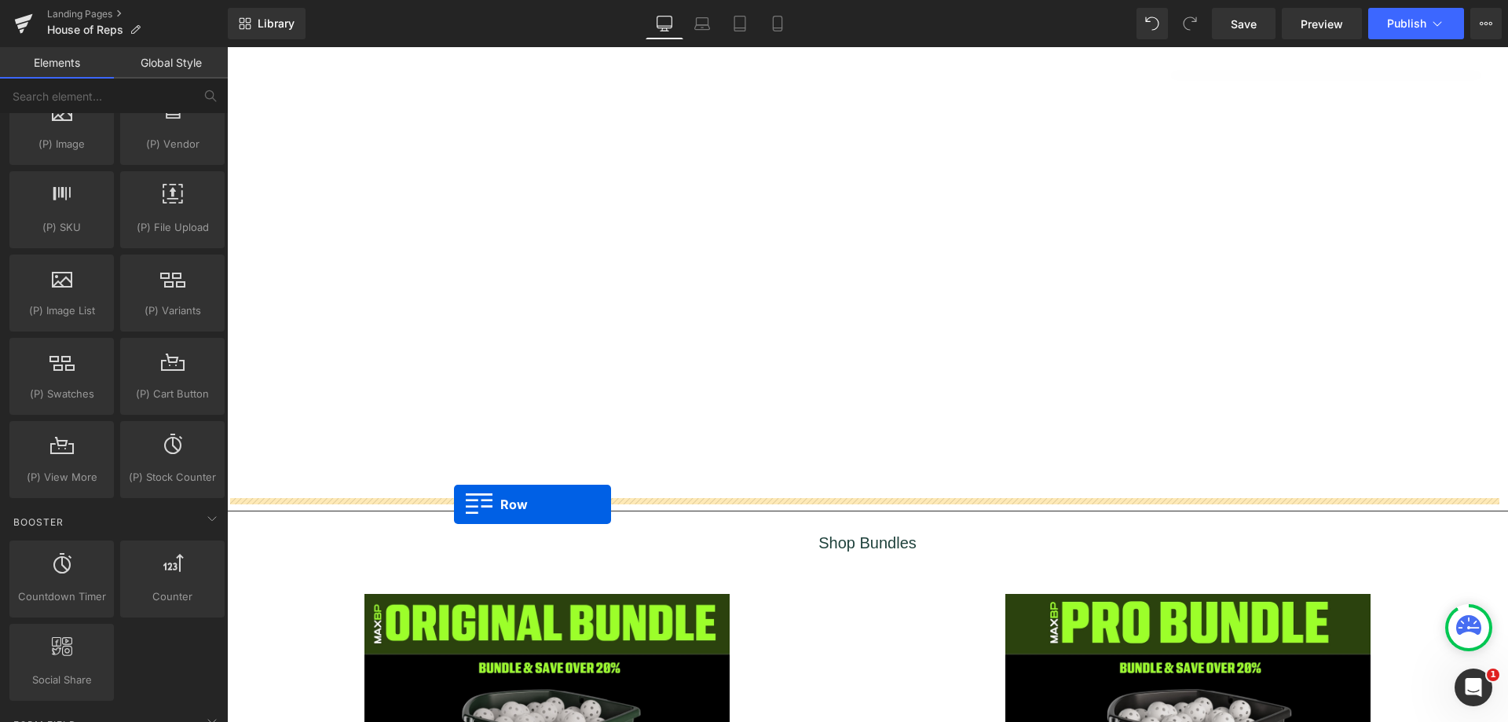
drag, startPoint x: 404, startPoint y: 136, endPoint x: 454, endPoint y: 504, distance: 371.8
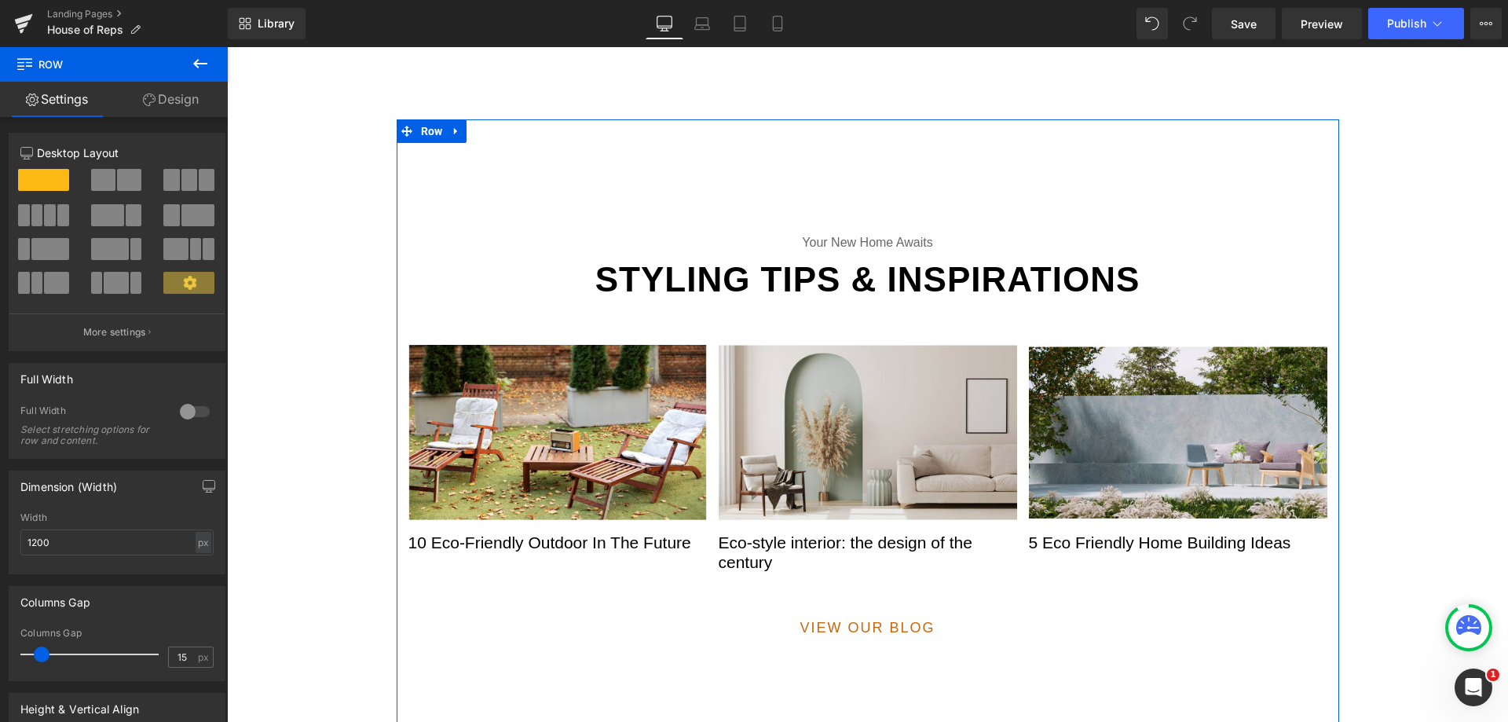
scroll to position [2278, 0]
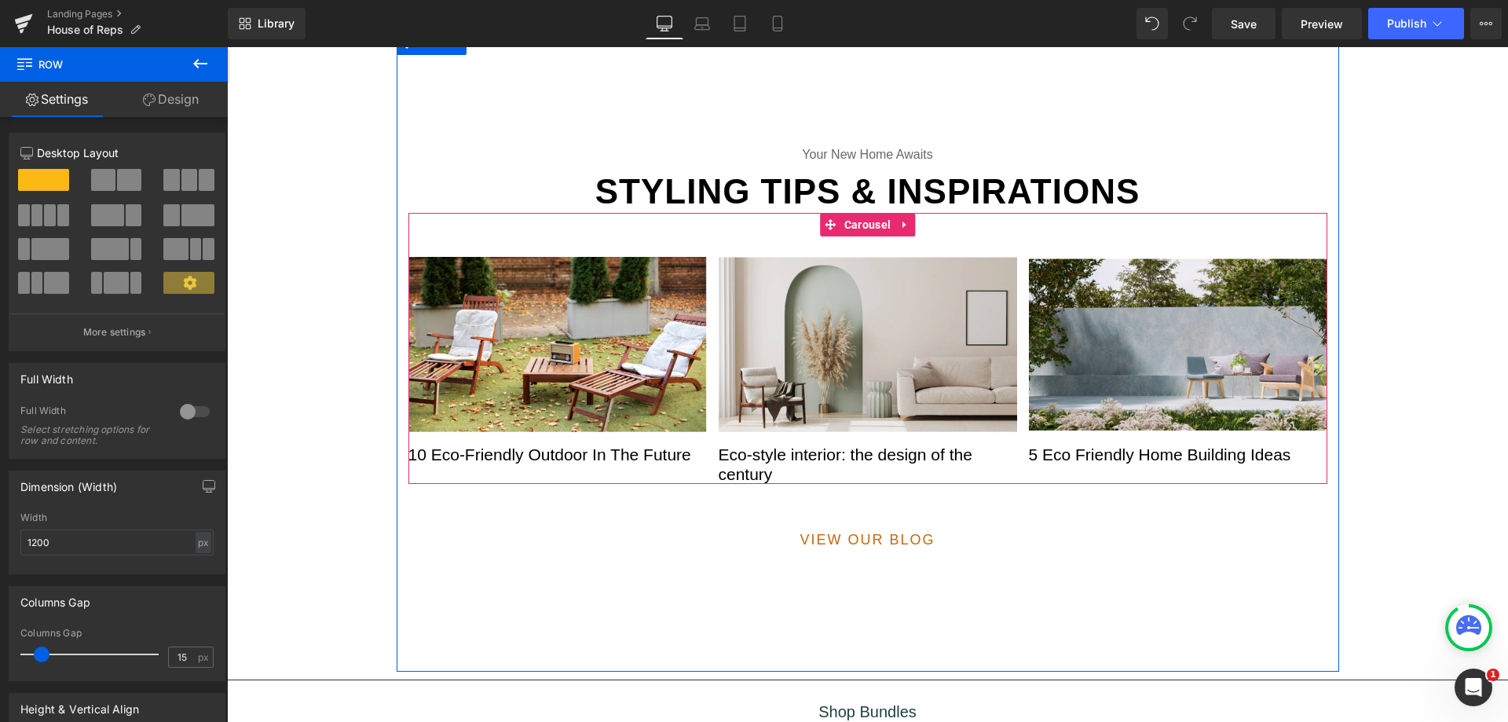
click at [859, 220] on span "Carousel" at bounding box center [867, 225] width 54 height 24
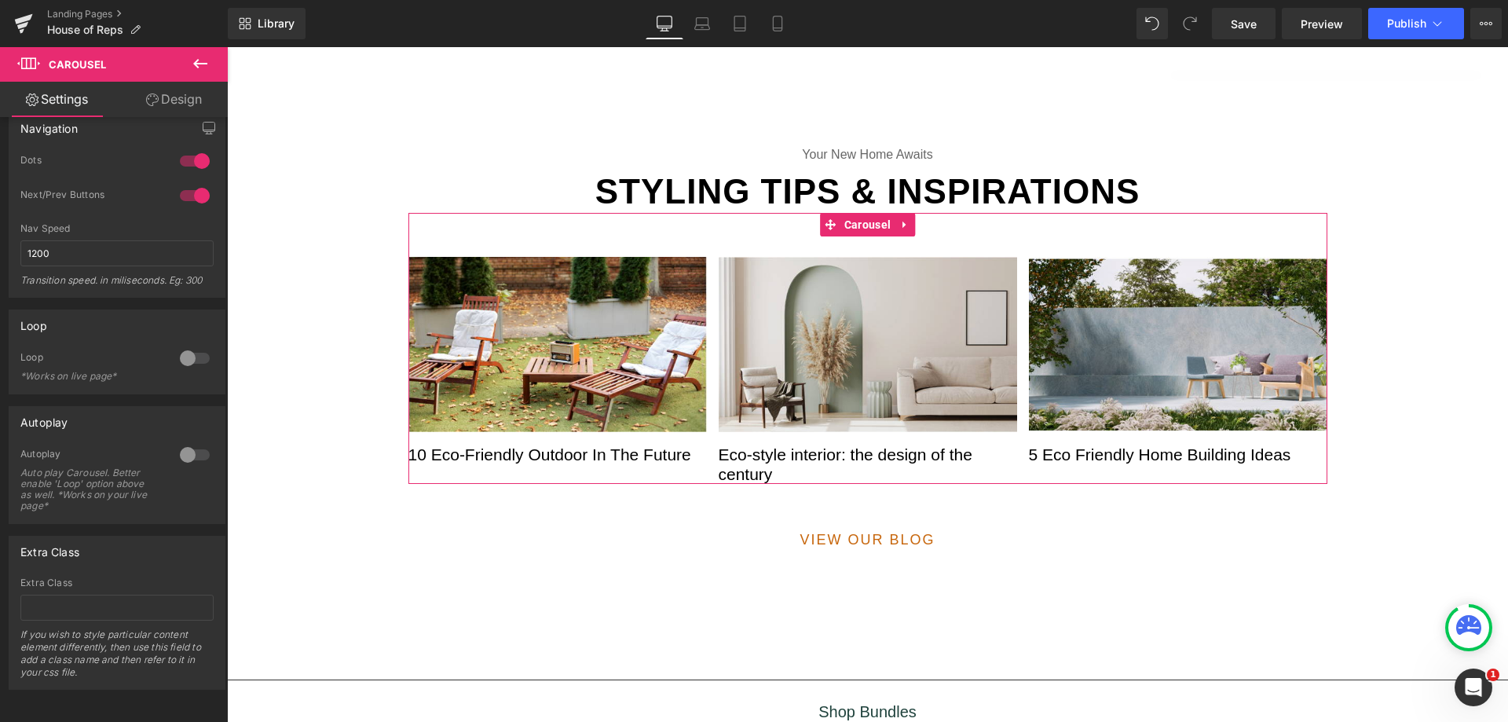
scroll to position [0, 0]
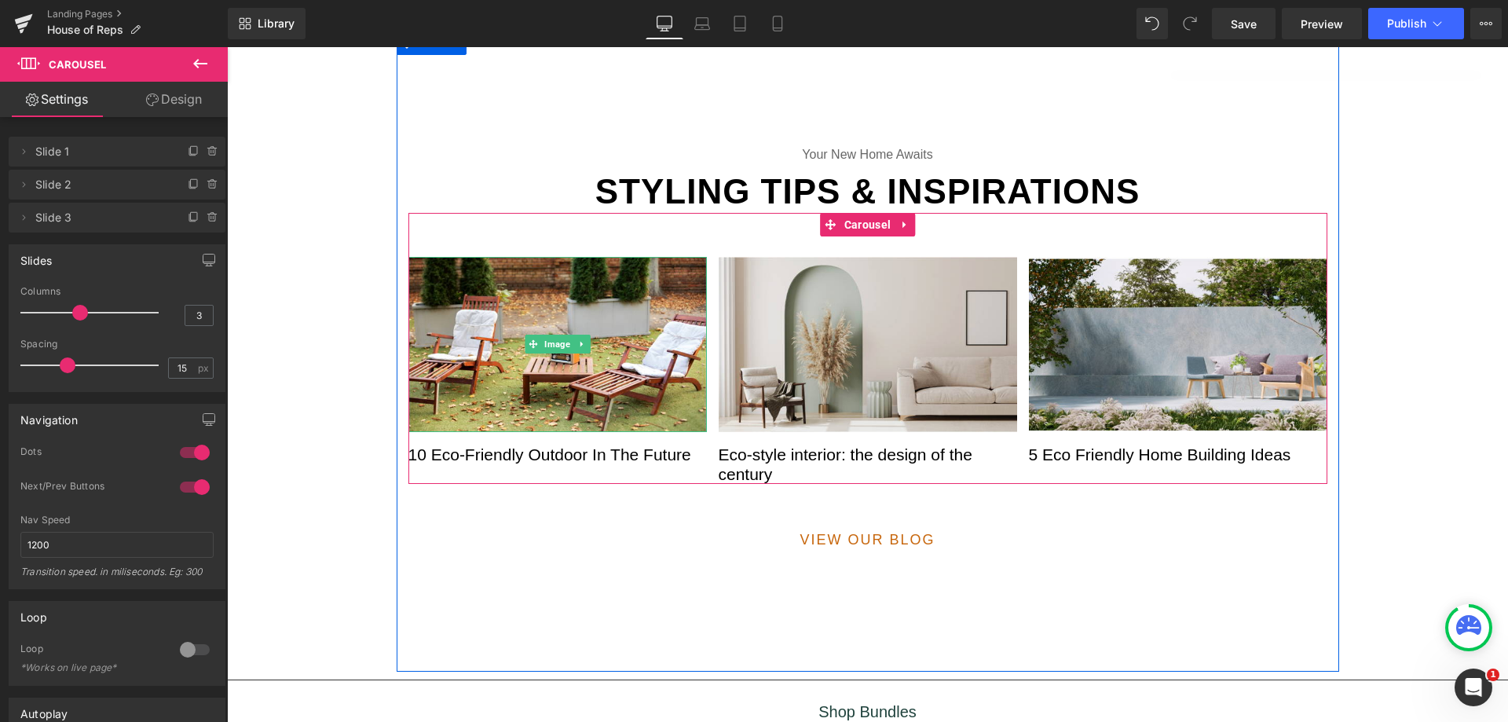
click at [633, 345] on img at bounding box center [557, 344] width 298 height 175
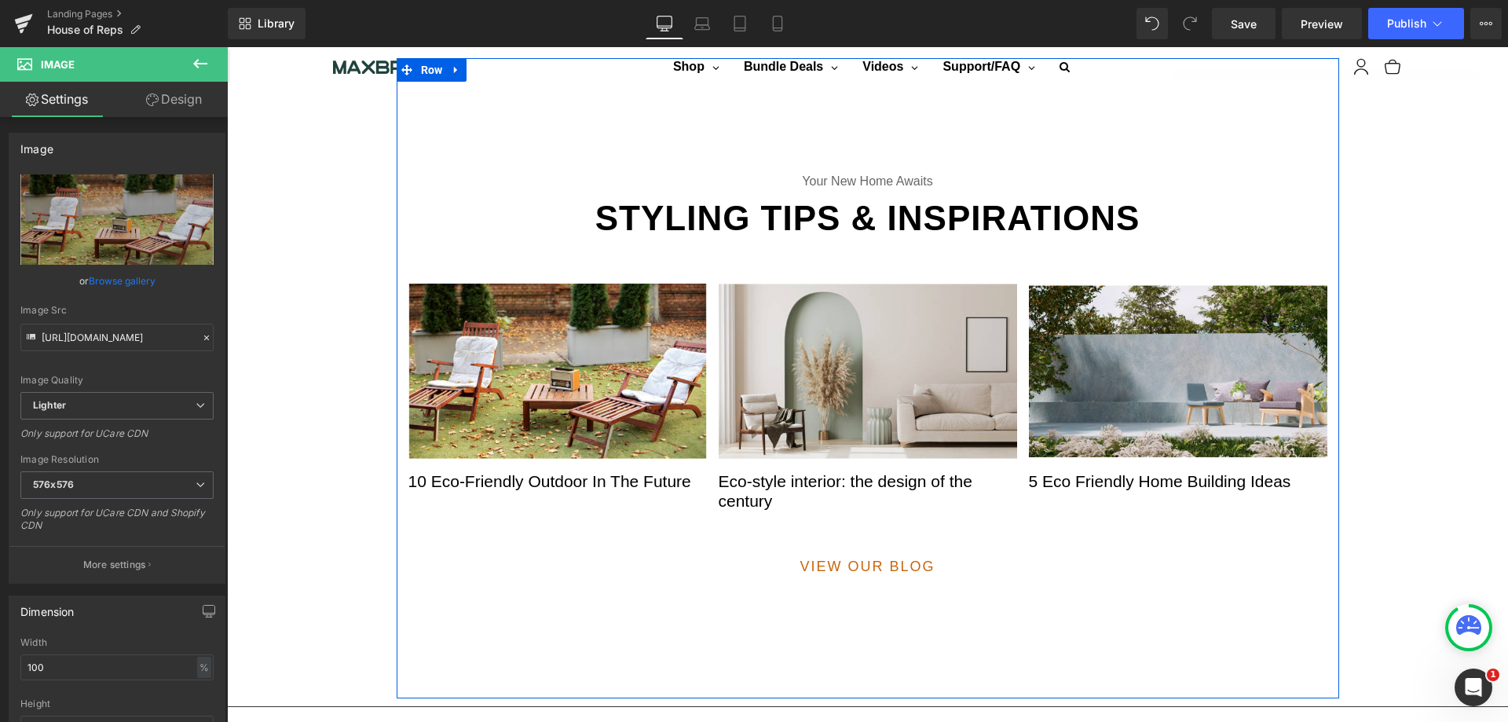
scroll to position [2199, 0]
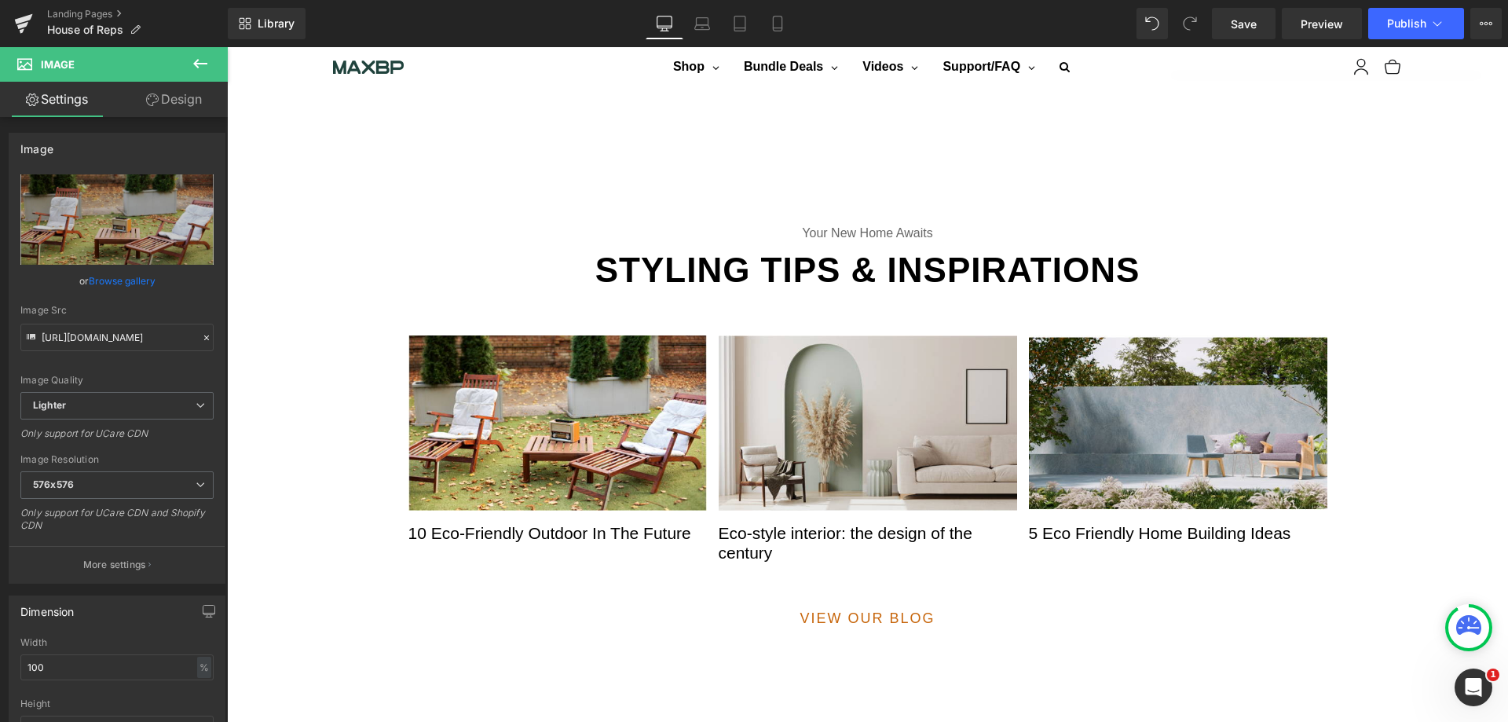
click at [198, 63] on icon at bounding box center [200, 63] width 14 height 9
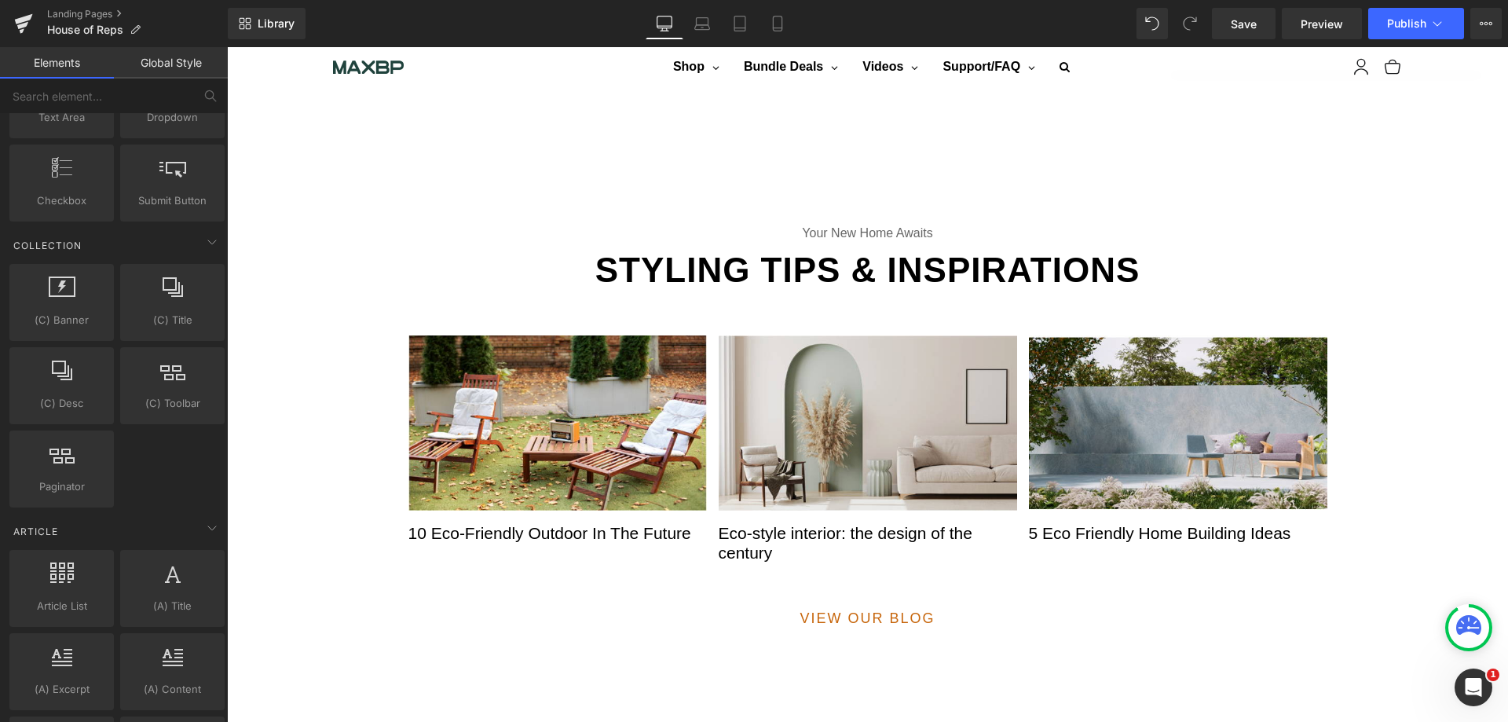
scroll to position [2513, 0]
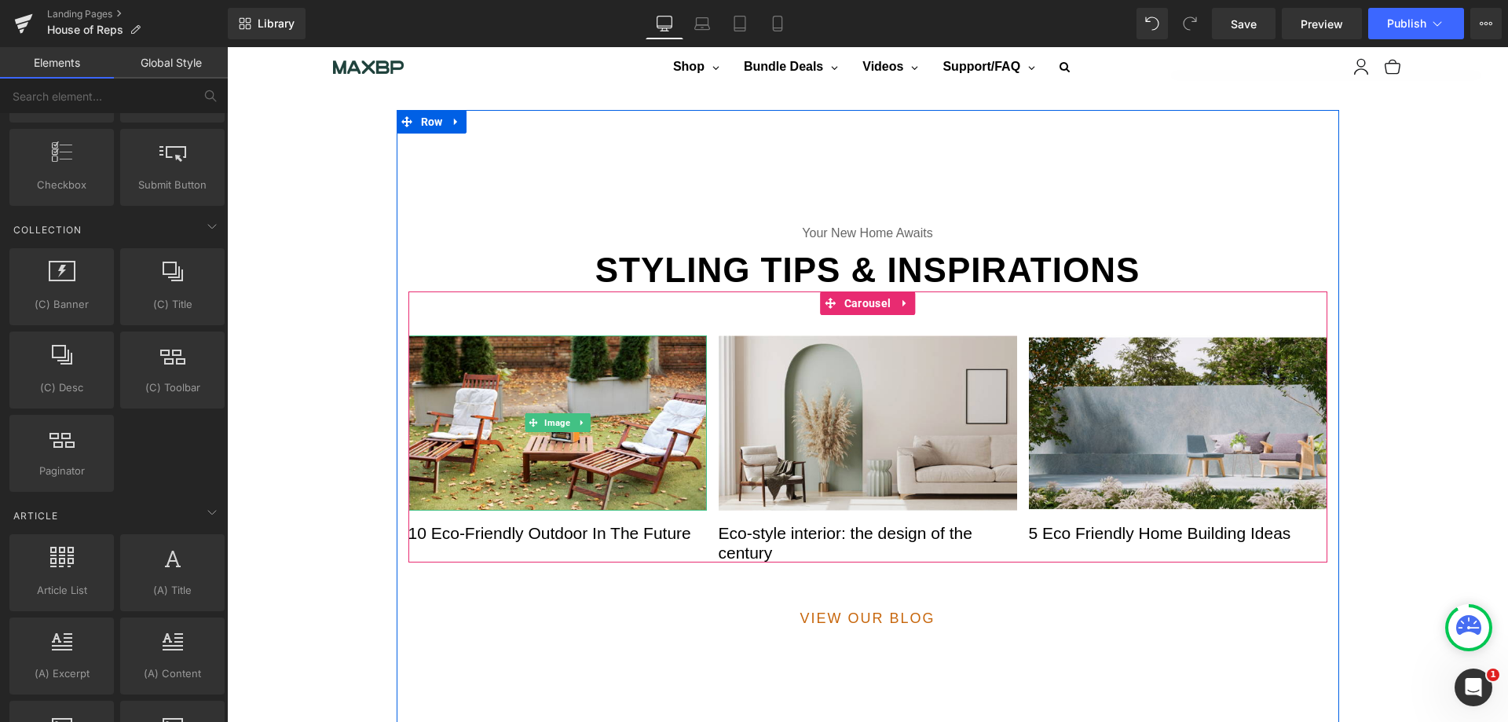
click at [645, 394] on img at bounding box center [557, 422] width 298 height 175
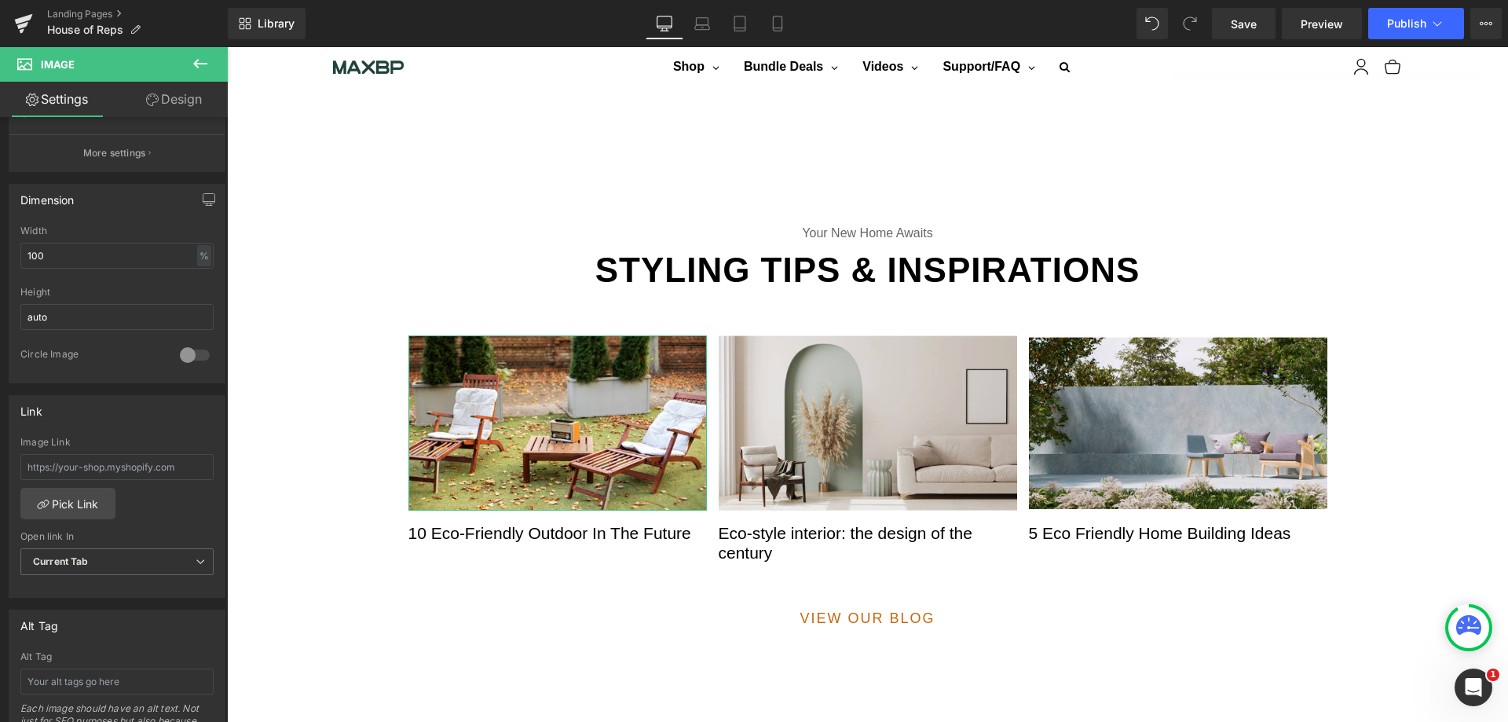
scroll to position [397, 0]
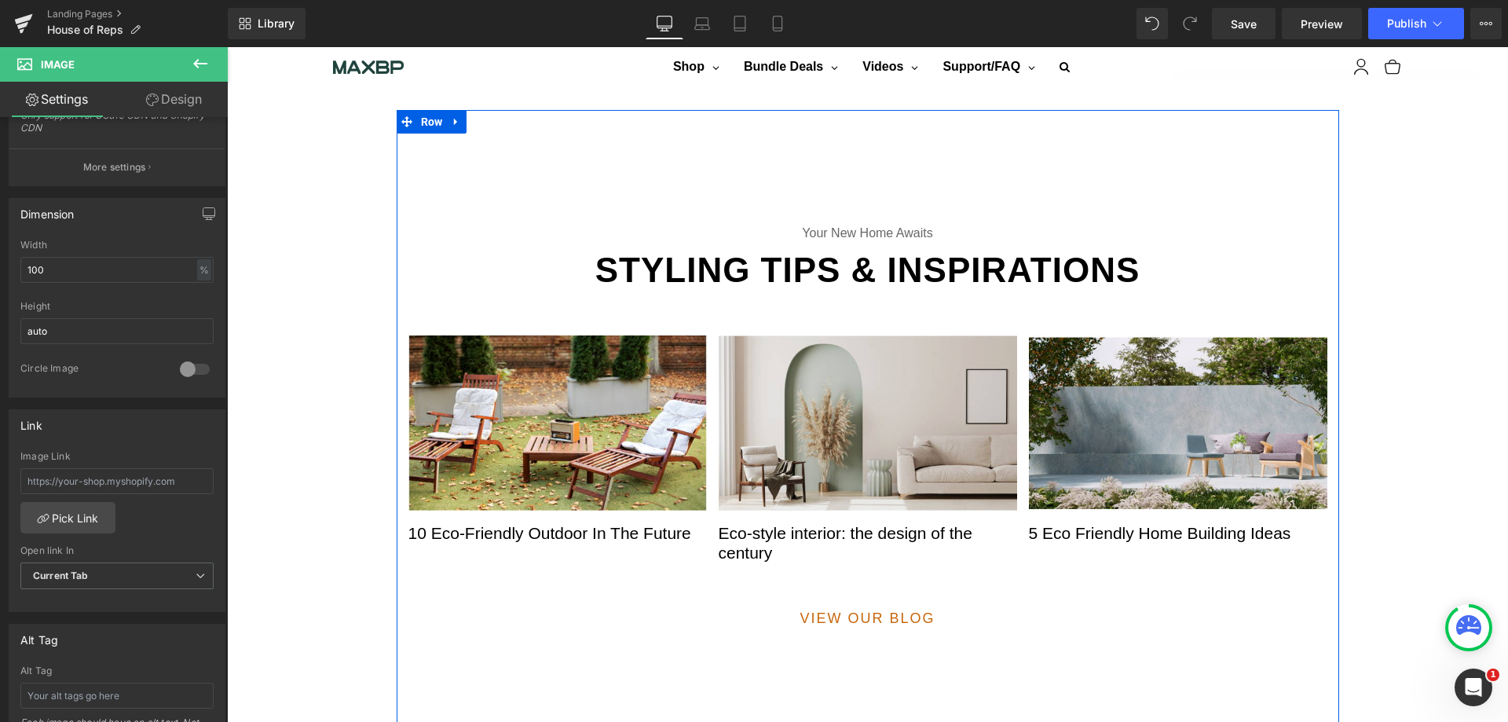
click at [435, 117] on span "Row" at bounding box center [432, 122] width 30 height 24
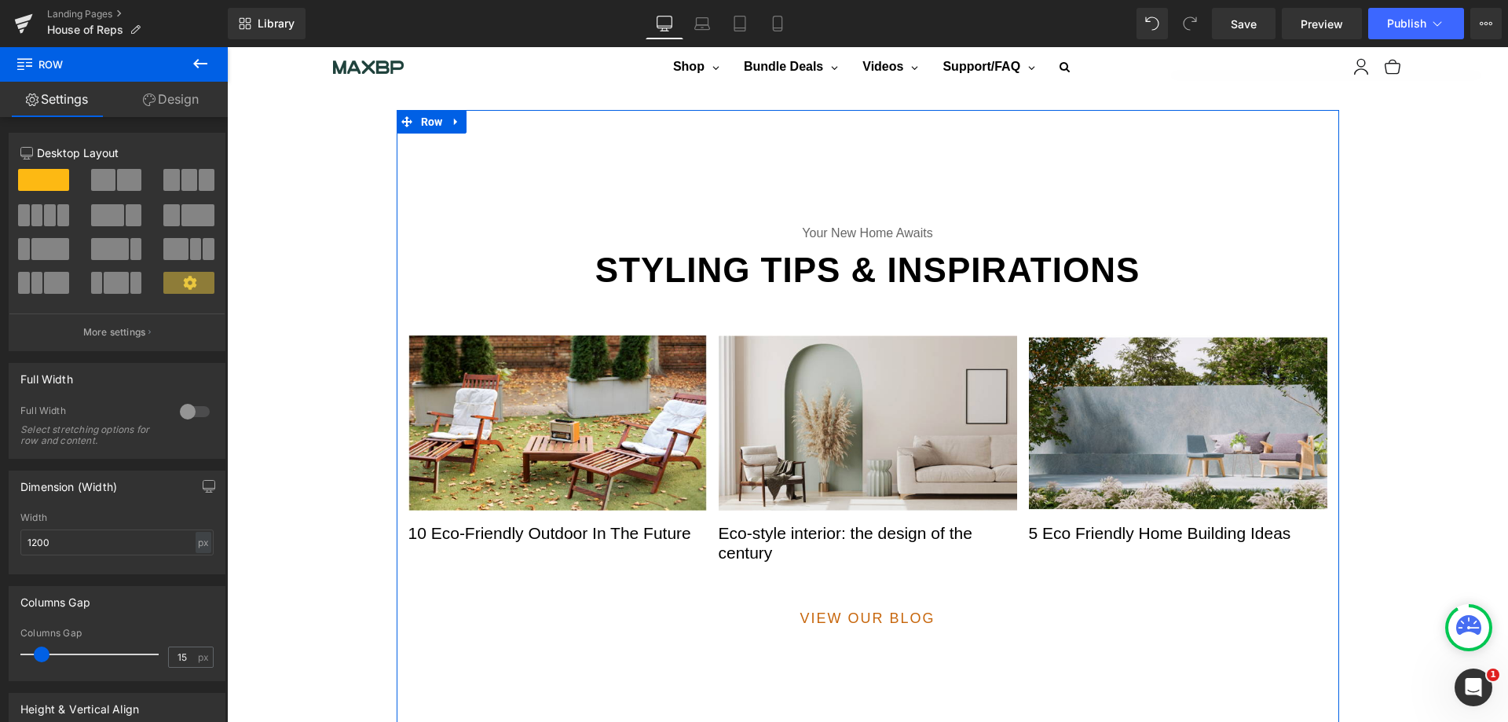
click at [451, 117] on icon at bounding box center [456, 122] width 11 height 12
click at [493, 116] on icon at bounding box center [497, 121] width 11 height 11
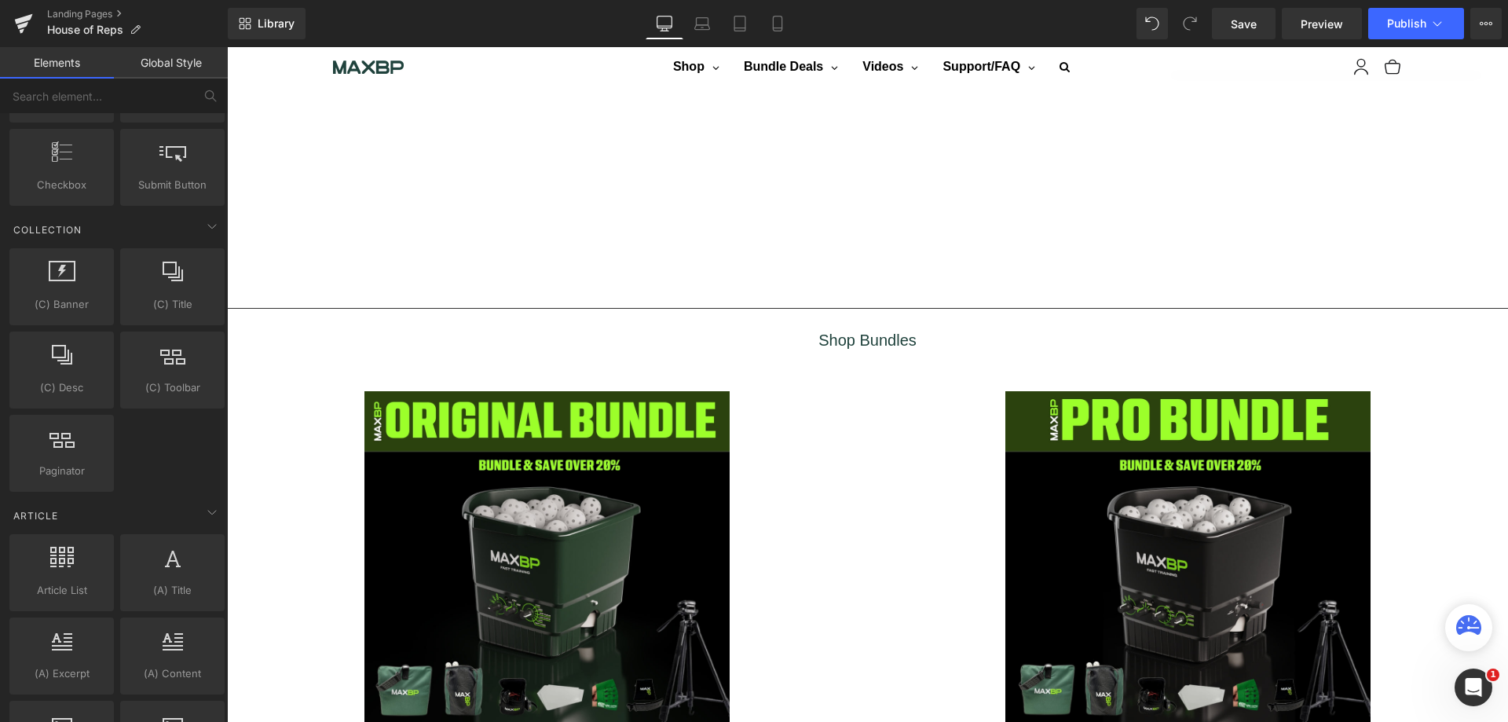
scroll to position [1964, 0]
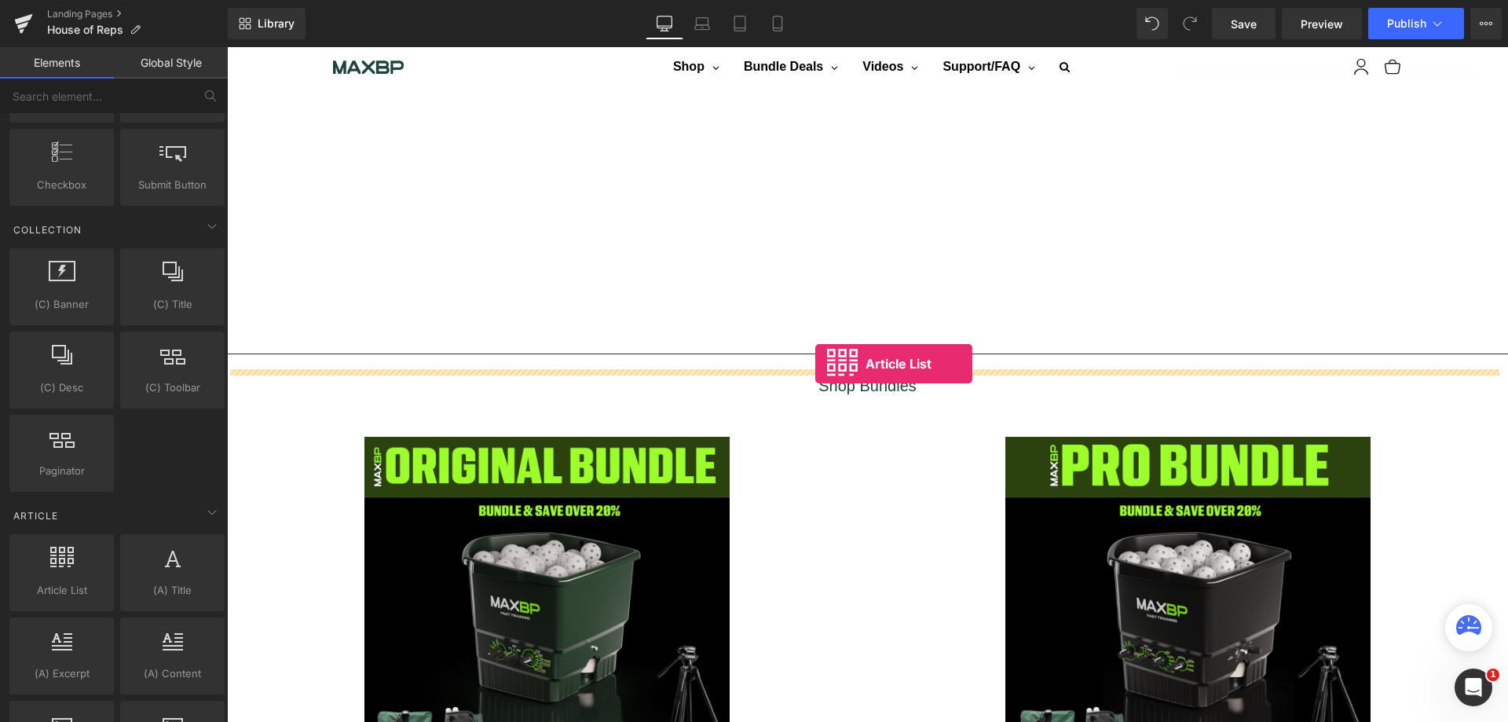
drag, startPoint x: 275, startPoint y: 630, endPoint x: 815, endPoint y: 364, distance: 602.4
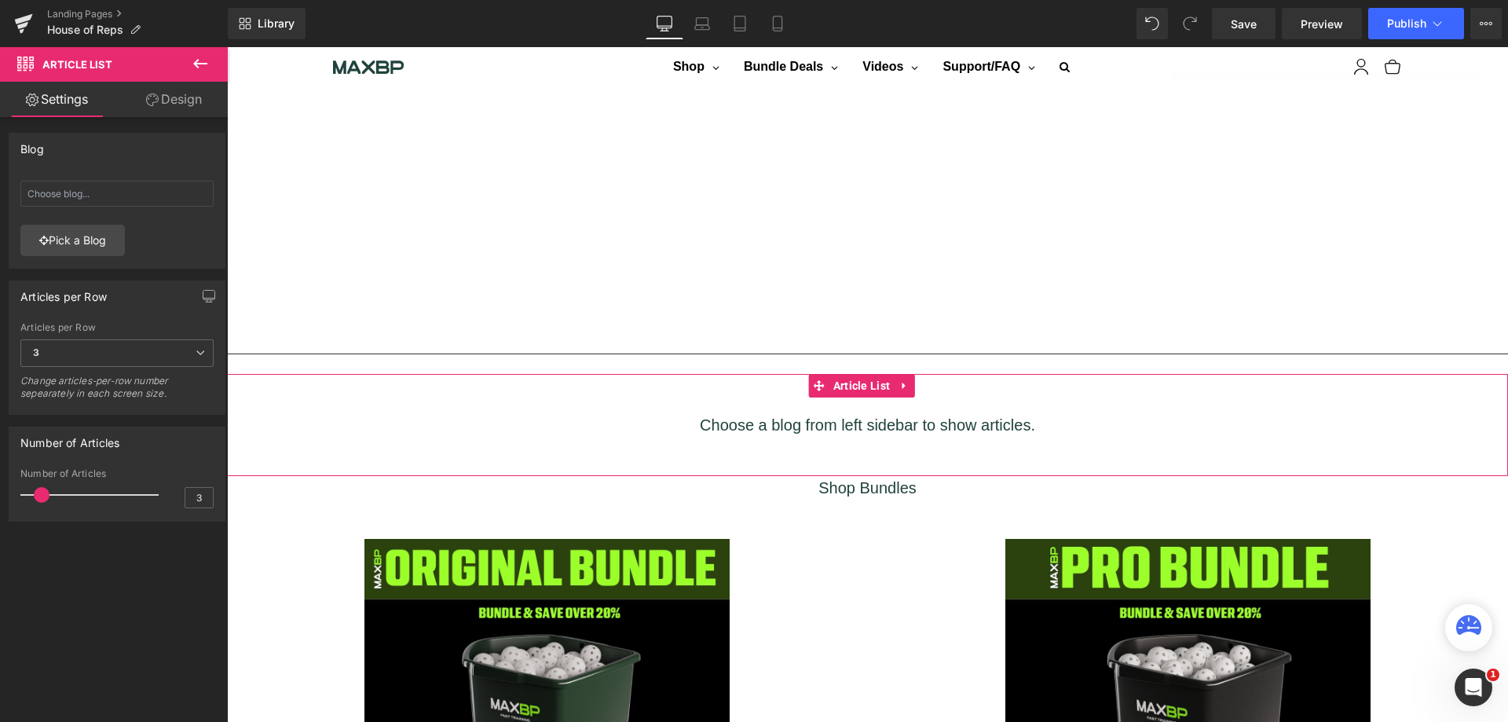
click at [115, 245] on link "Pick a Blog" at bounding box center [72, 240] width 104 height 31
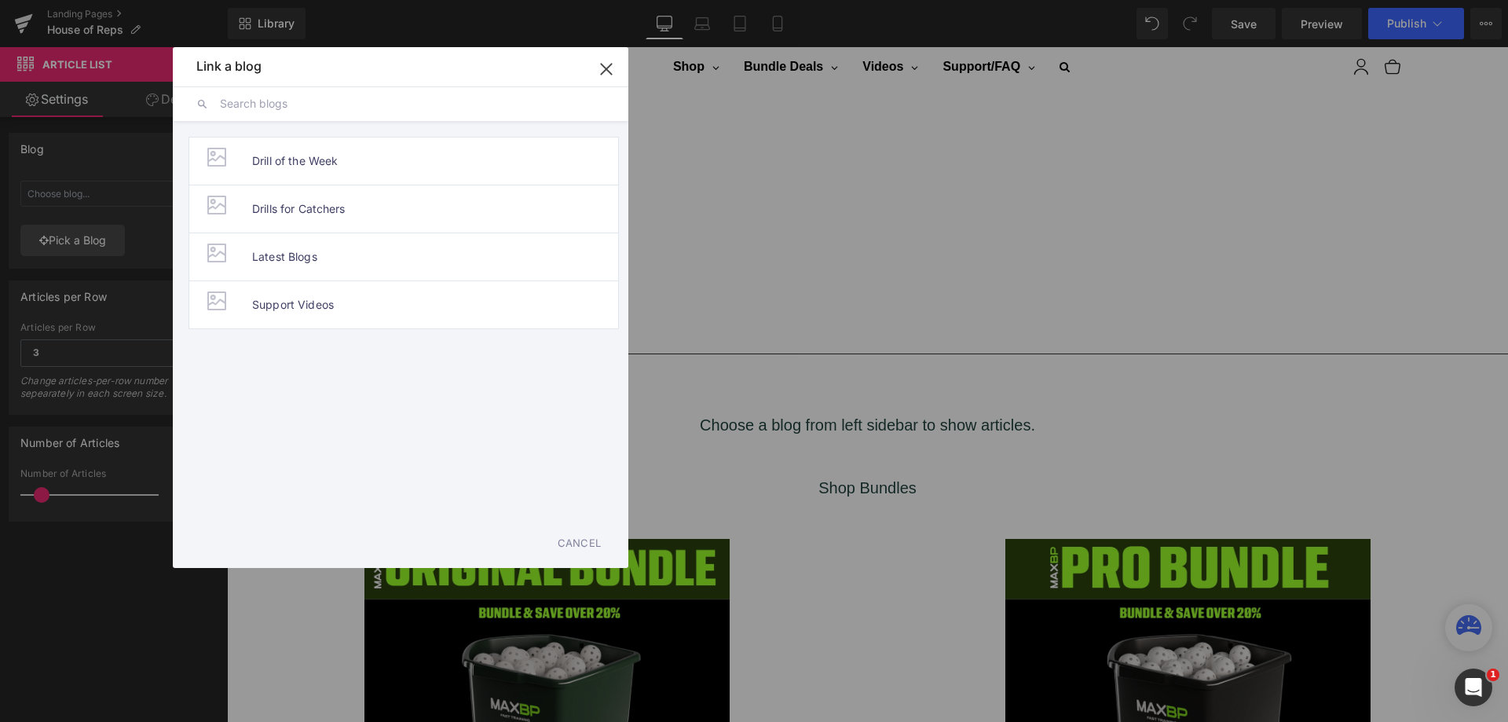
click at [320, 258] on li "Latest Blogs" at bounding box center [404, 256] width 430 height 48
type input "Latest Blogs"
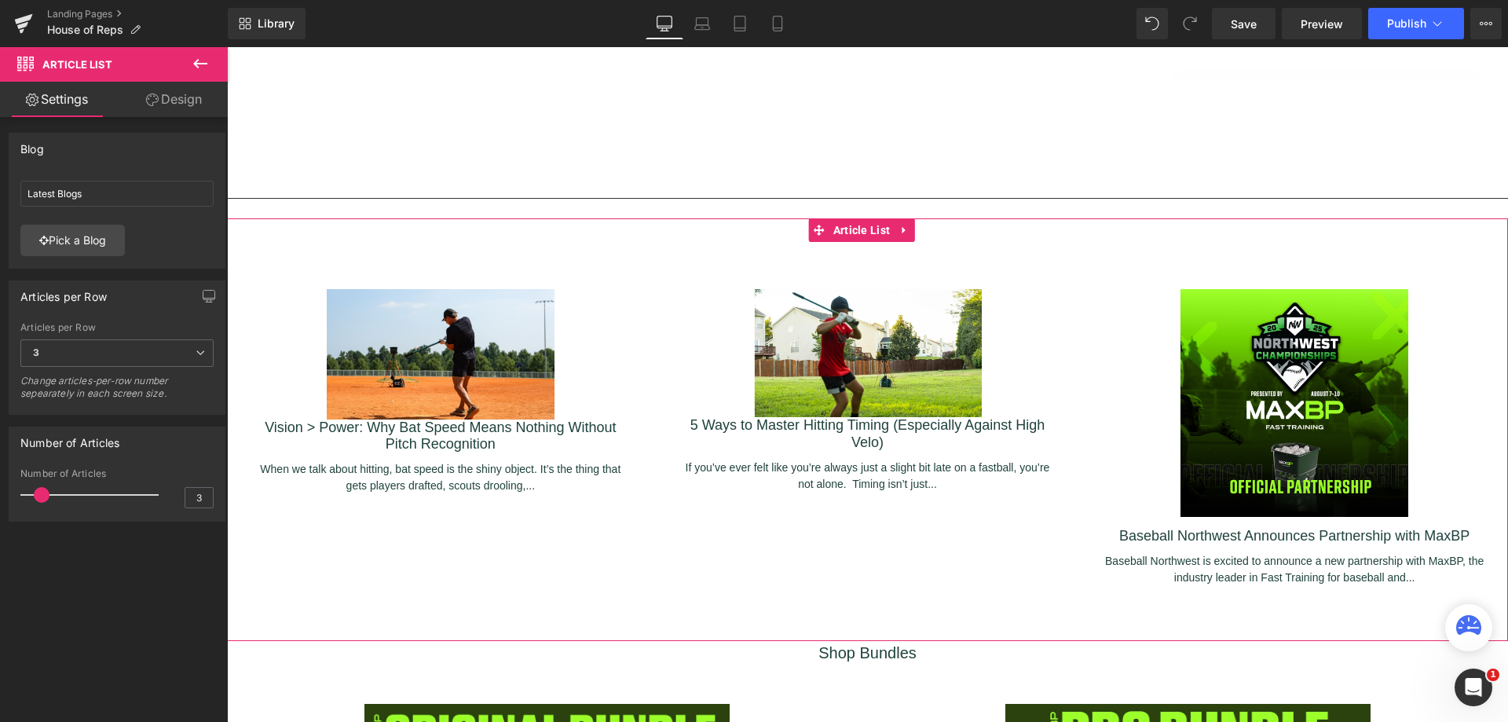
scroll to position [2121, 0]
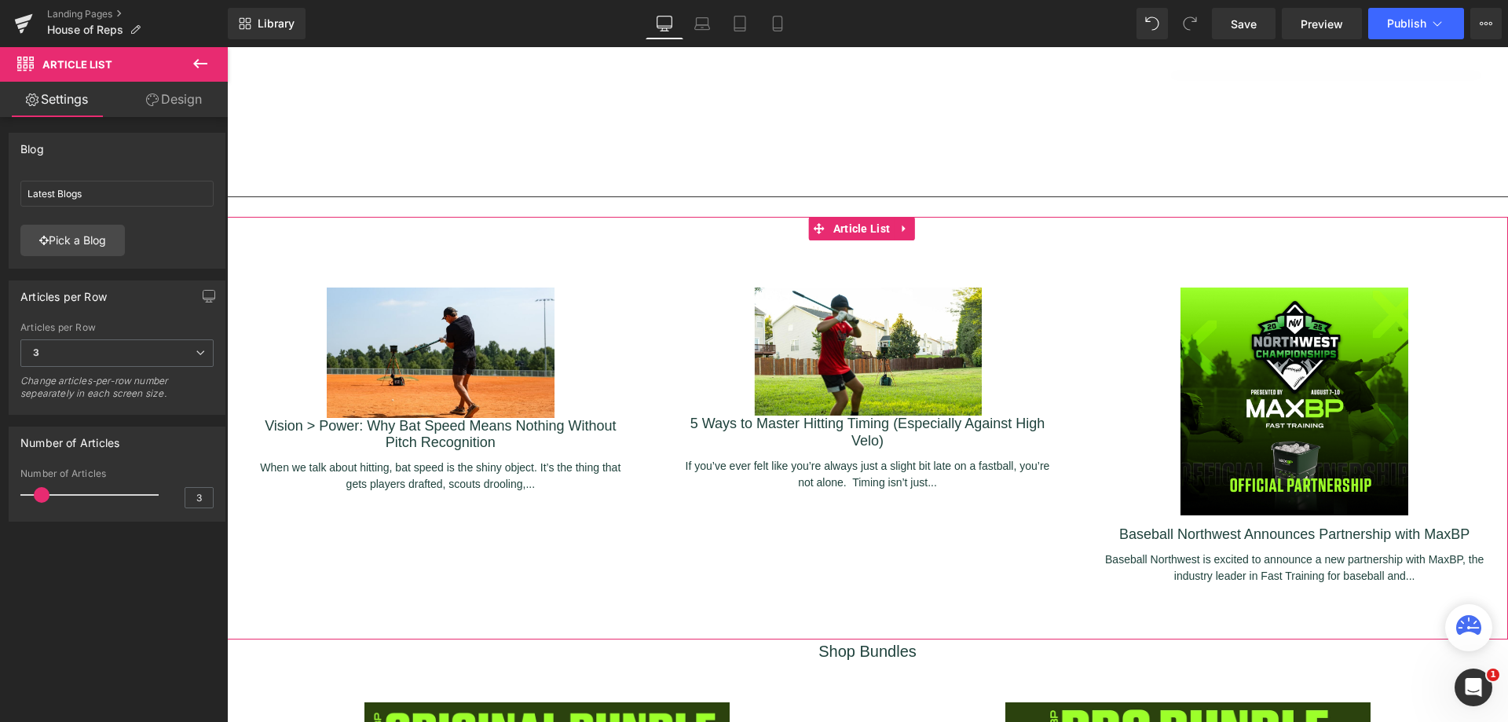
click at [181, 352] on span "3" at bounding box center [116, 352] width 193 height 27
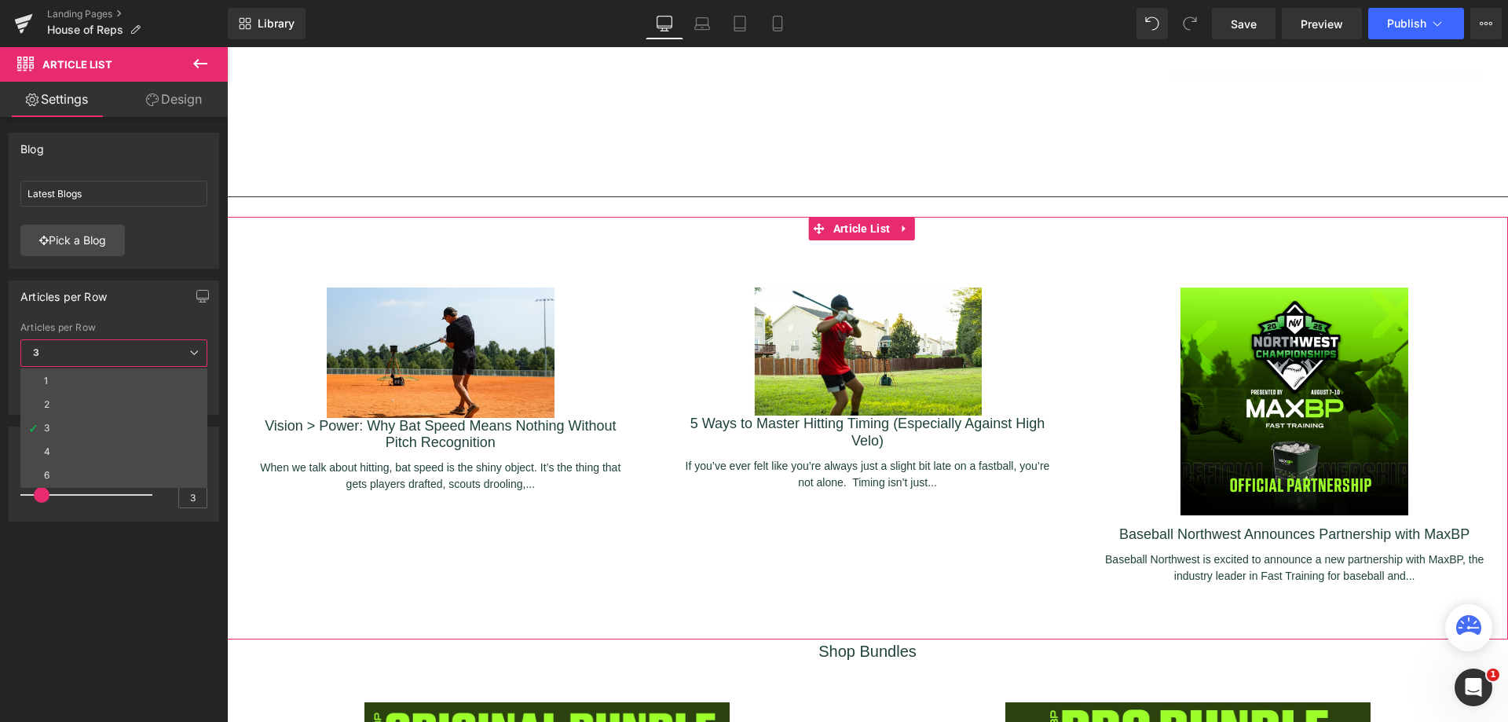
click at [101, 448] on li "4" at bounding box center [113, 452] width 187 height 24
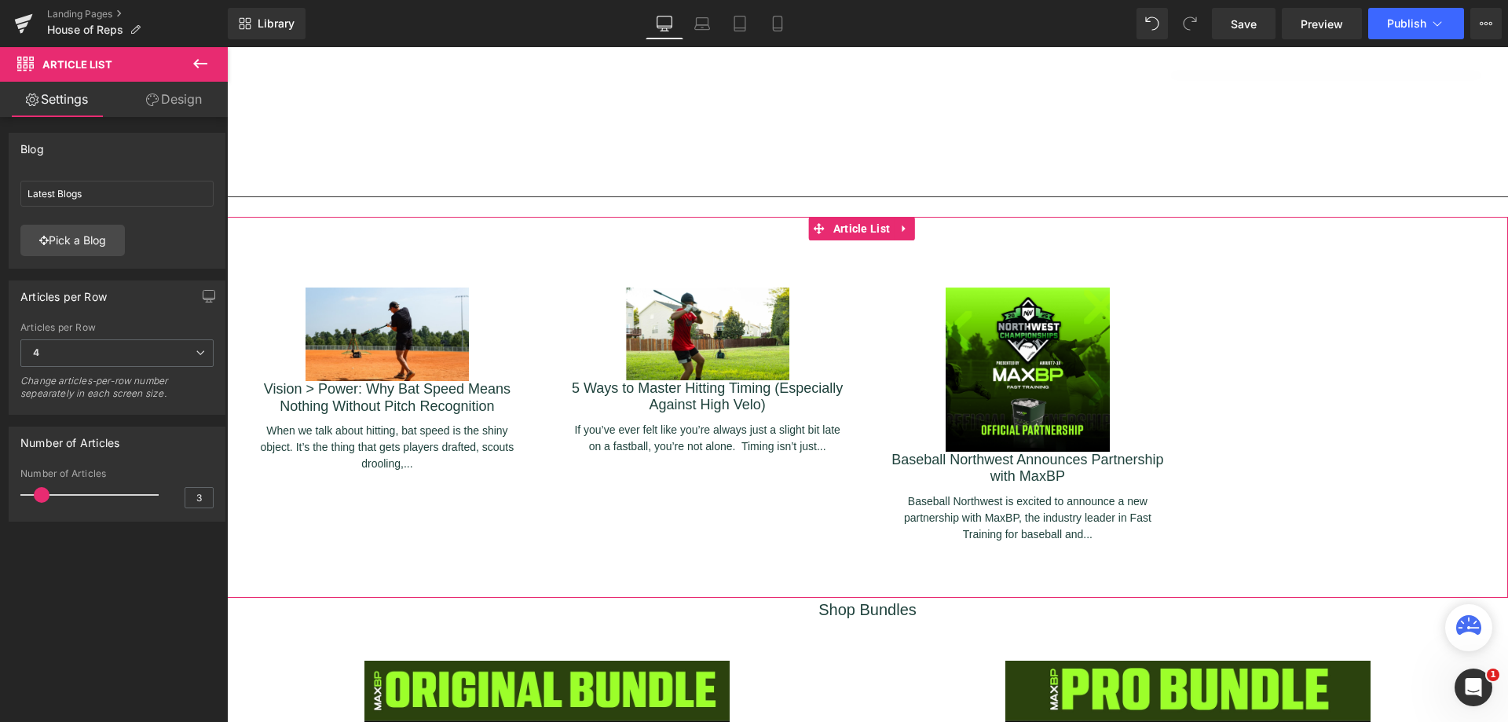
click at [115, 240] on link "Pick a Blog" at bounding box center [72, 240] width 104 height 31
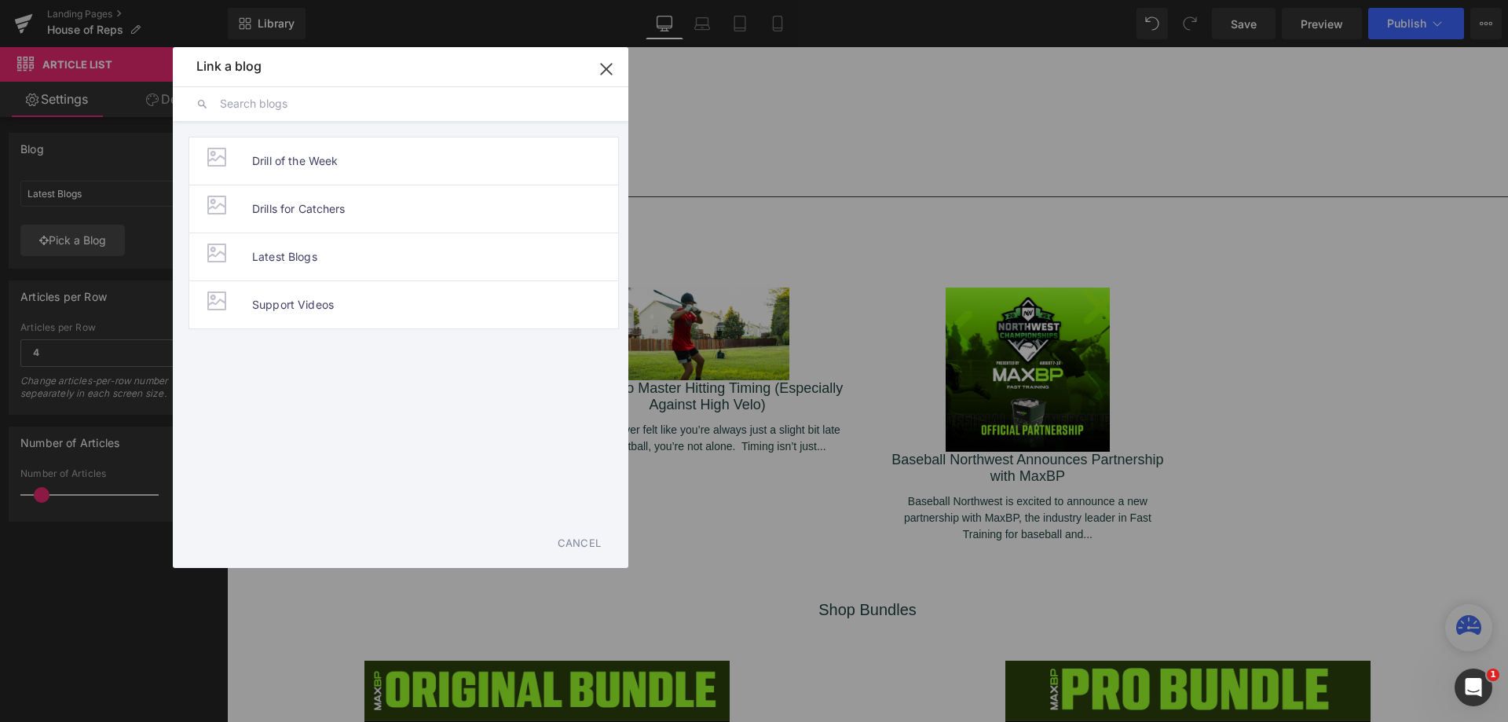
click at [278, 258] on span "Latest Blogs" at bounding box center [284, 256] width 65 height 47
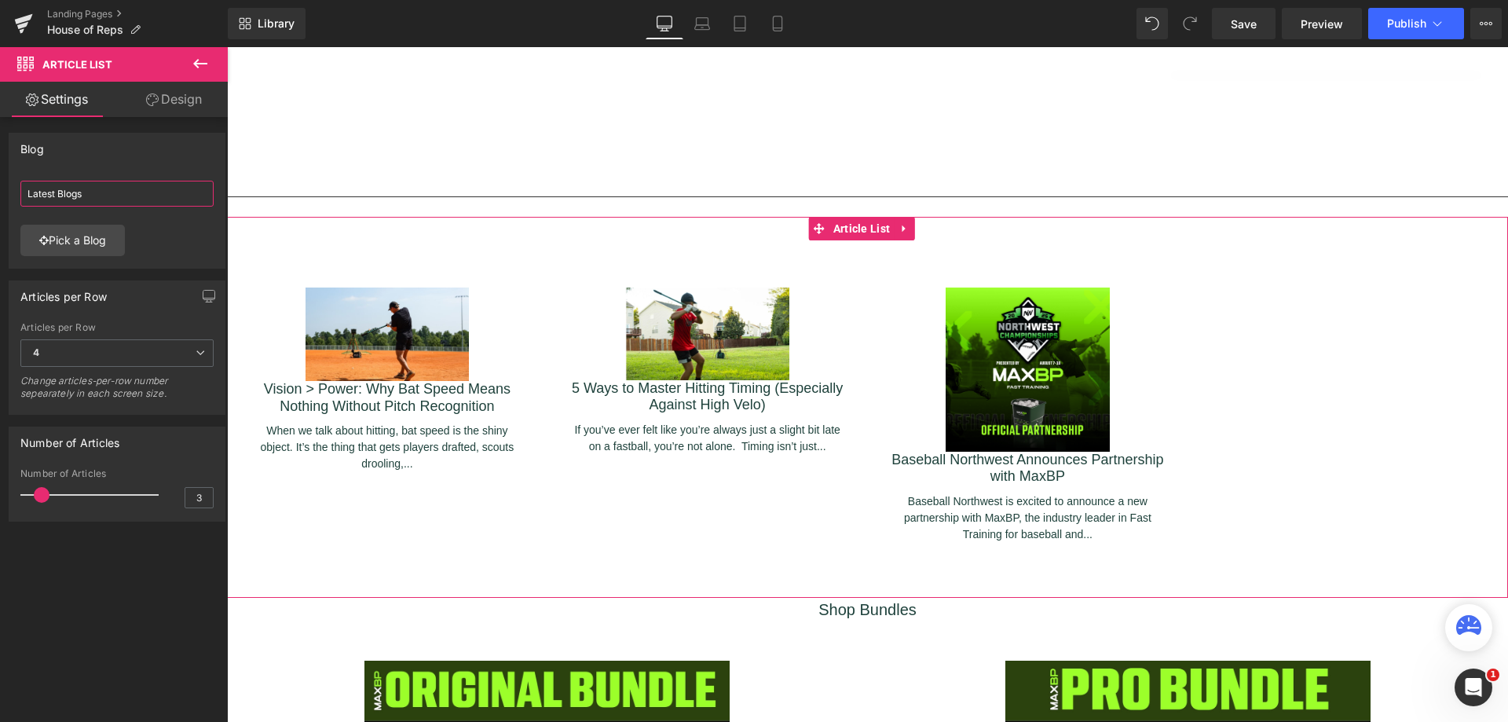
click at [129, 199] on input "Latest Blogs" at bounding box center [116, 194] width 193 height 26
drag, startPoint x: 38, startPoint y: 494, endPoint x: 52, endPoint y: 494, distance: 14.1
click at [52, 494] on span at bounding box center [56, 495] width 16 height 16
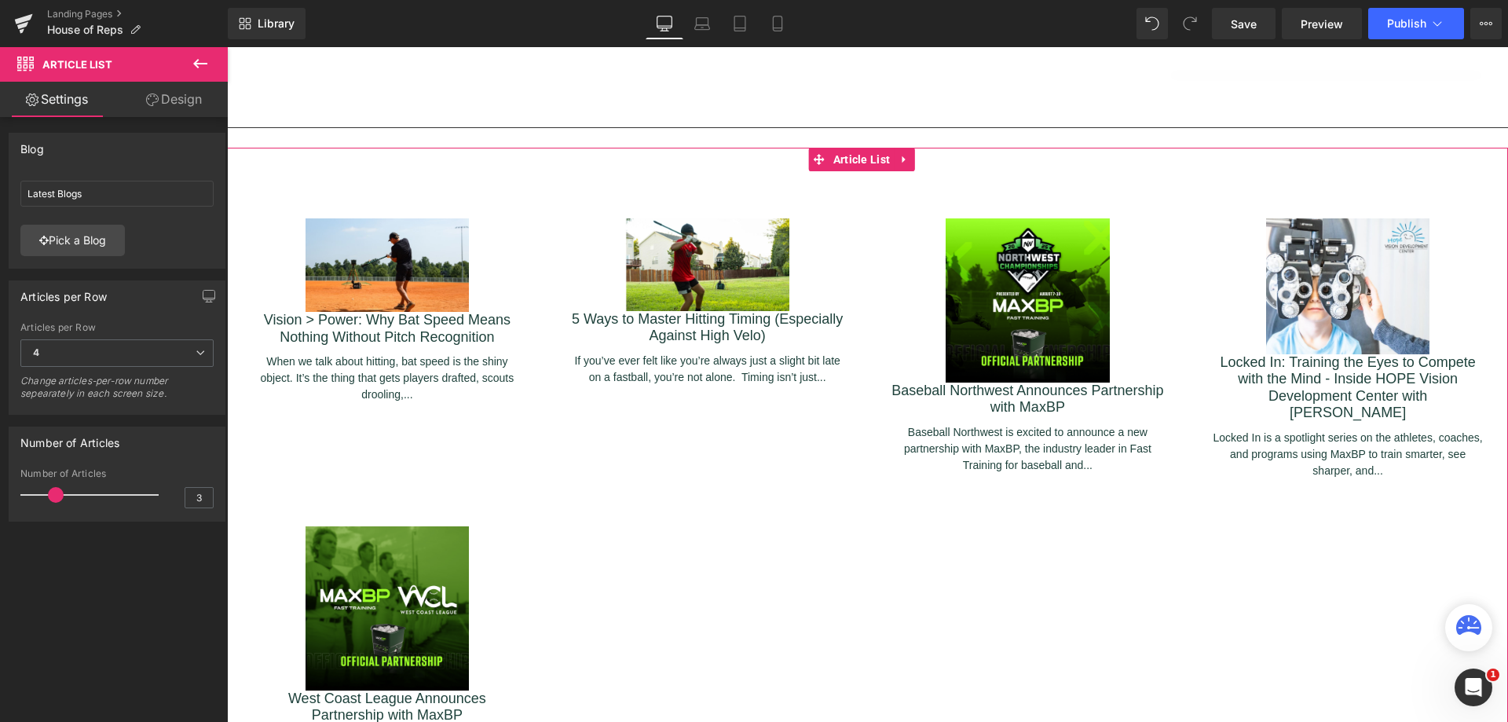
scroll to position [2199, 0]
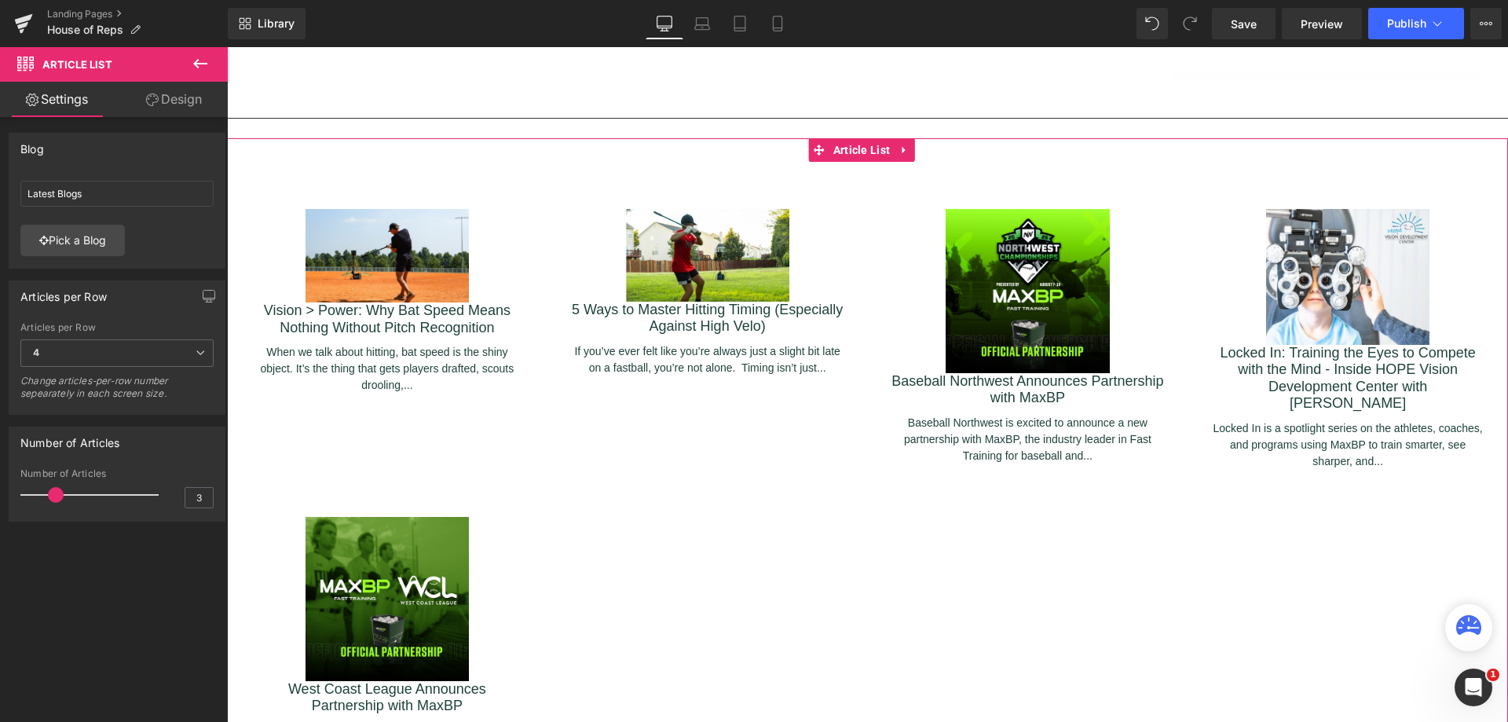
click at [902, 145] on icon at bounding box center [904, 151] width 11 height 12
click at [909, 145] on icon at bounding box center [914, 150] width 11 height 11
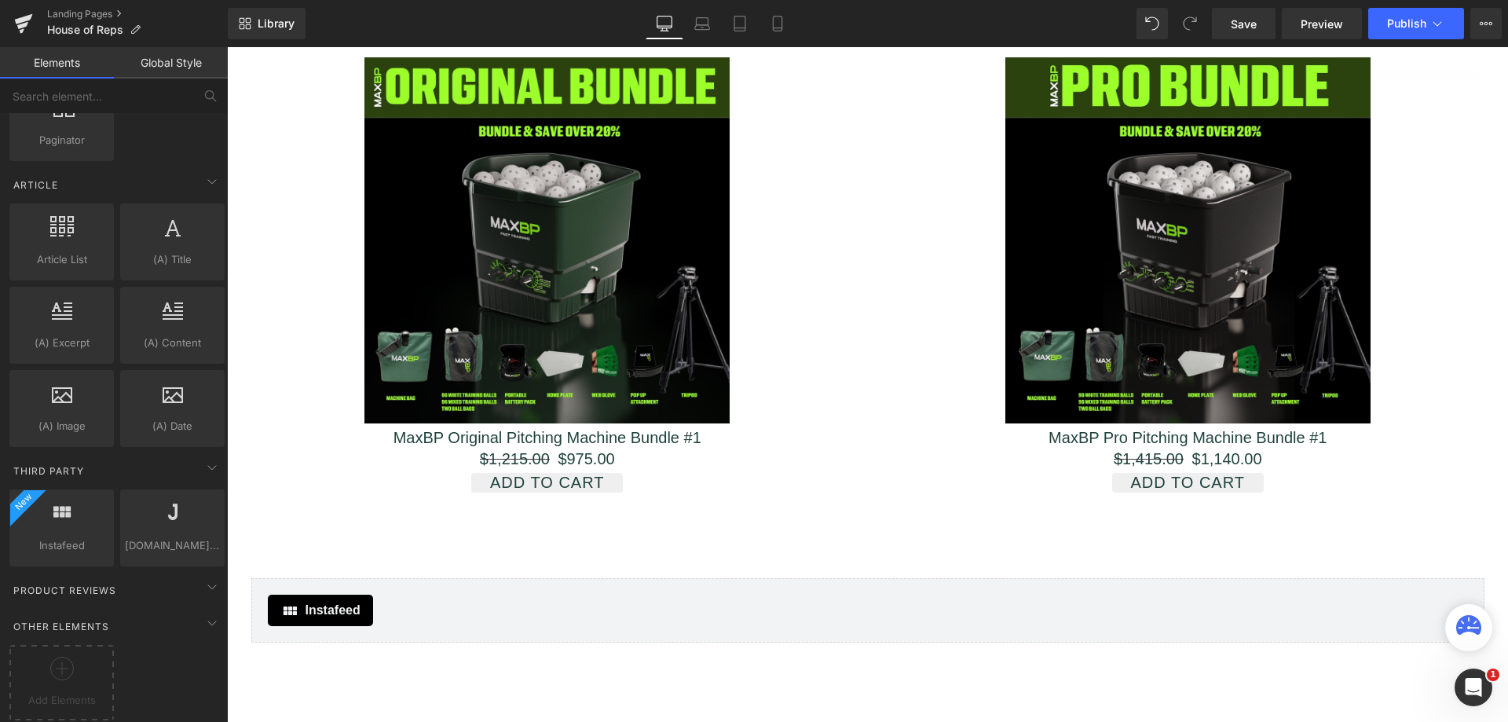
scroll to position [2671, 0]
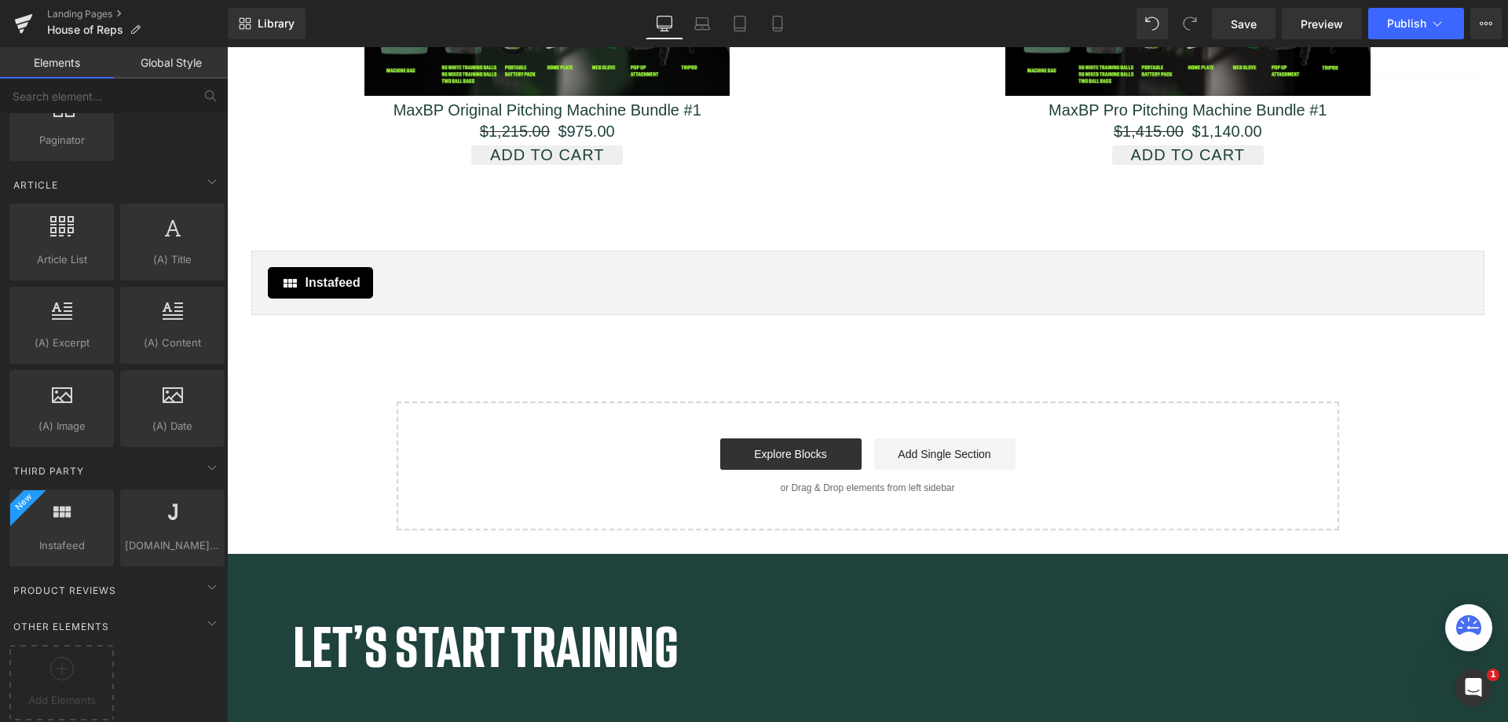
click at [839, 443] on link "Explore Blocks" at bounding box center [790, 453] width 141 height 31
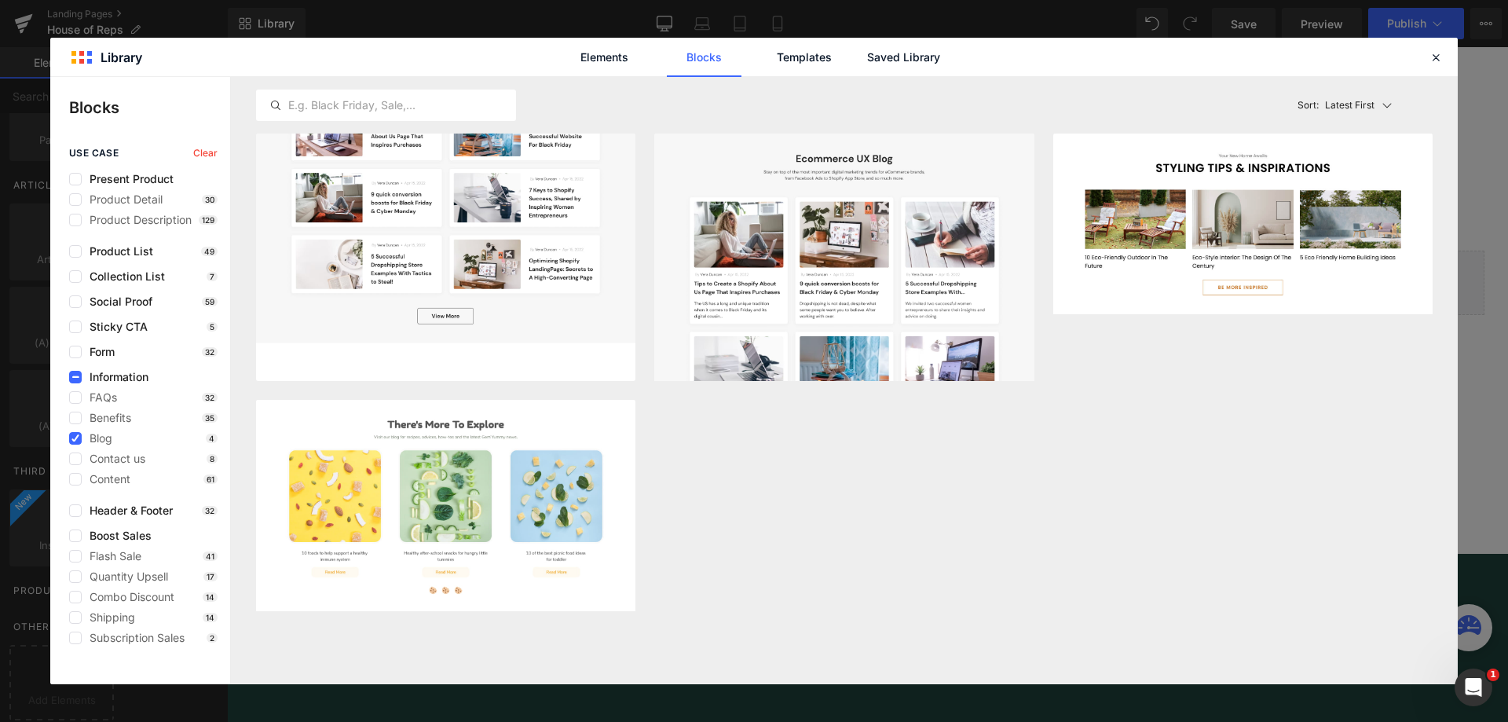
click at [551, 276] on img at bounding box center [445, 191] width 379 height 303
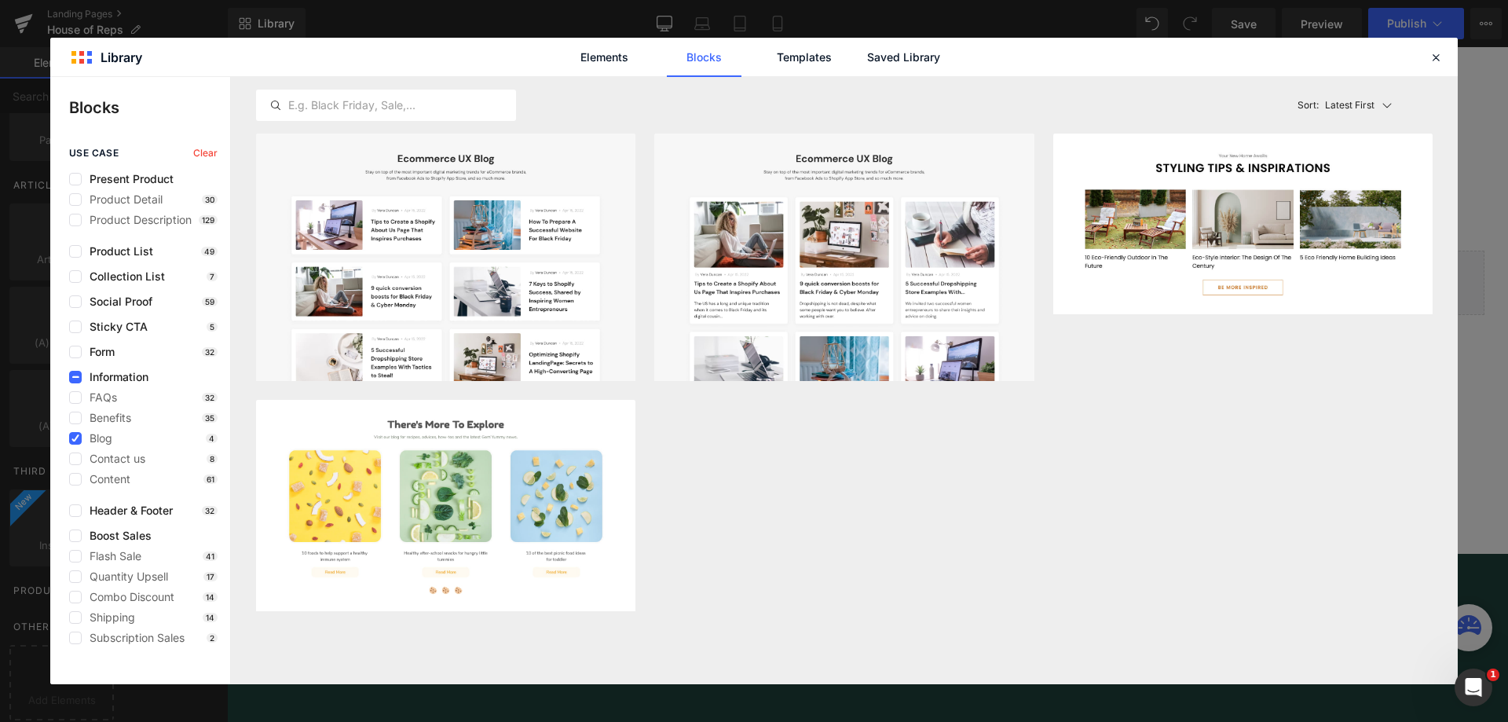
click at [588, 356] on button "Add to page" at bounding box center [559, 362] width 128 height 25
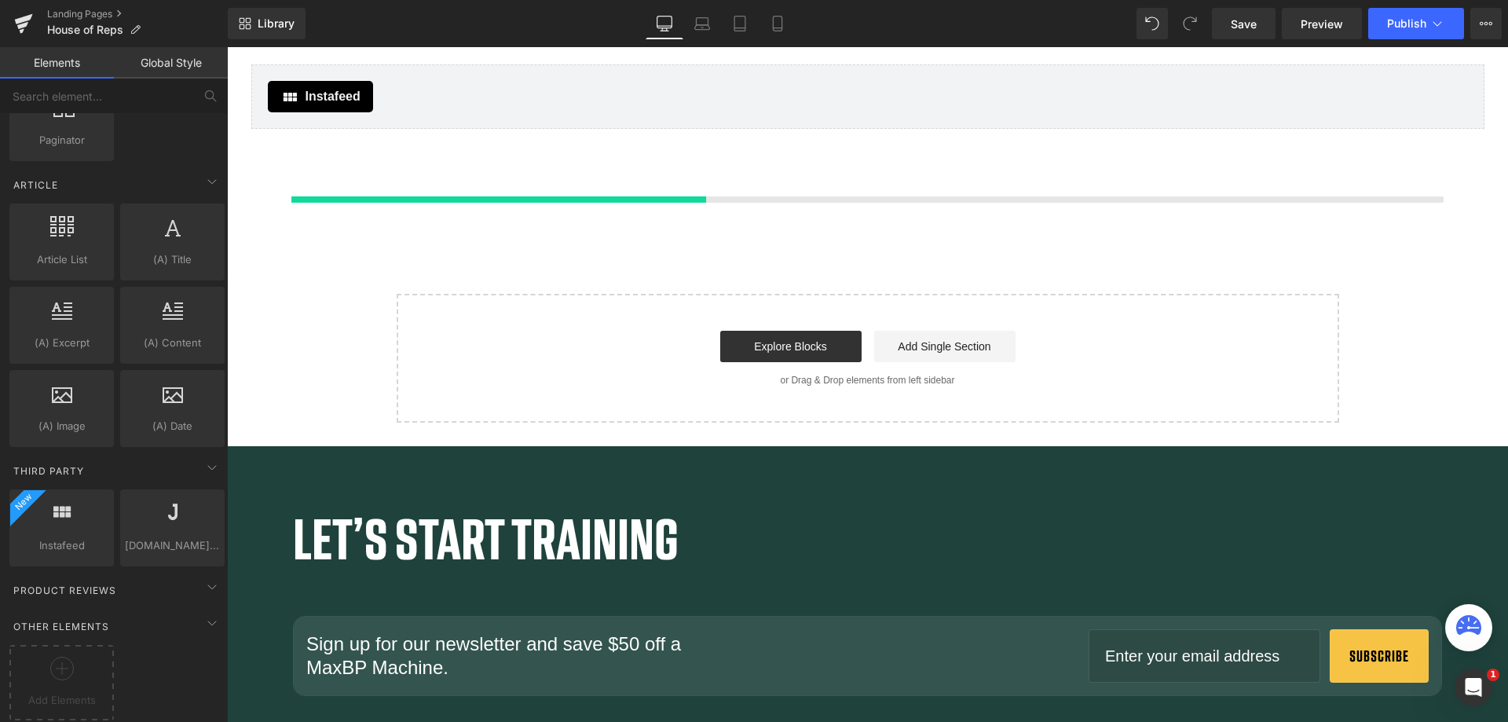
scroll to position [2859, 0]
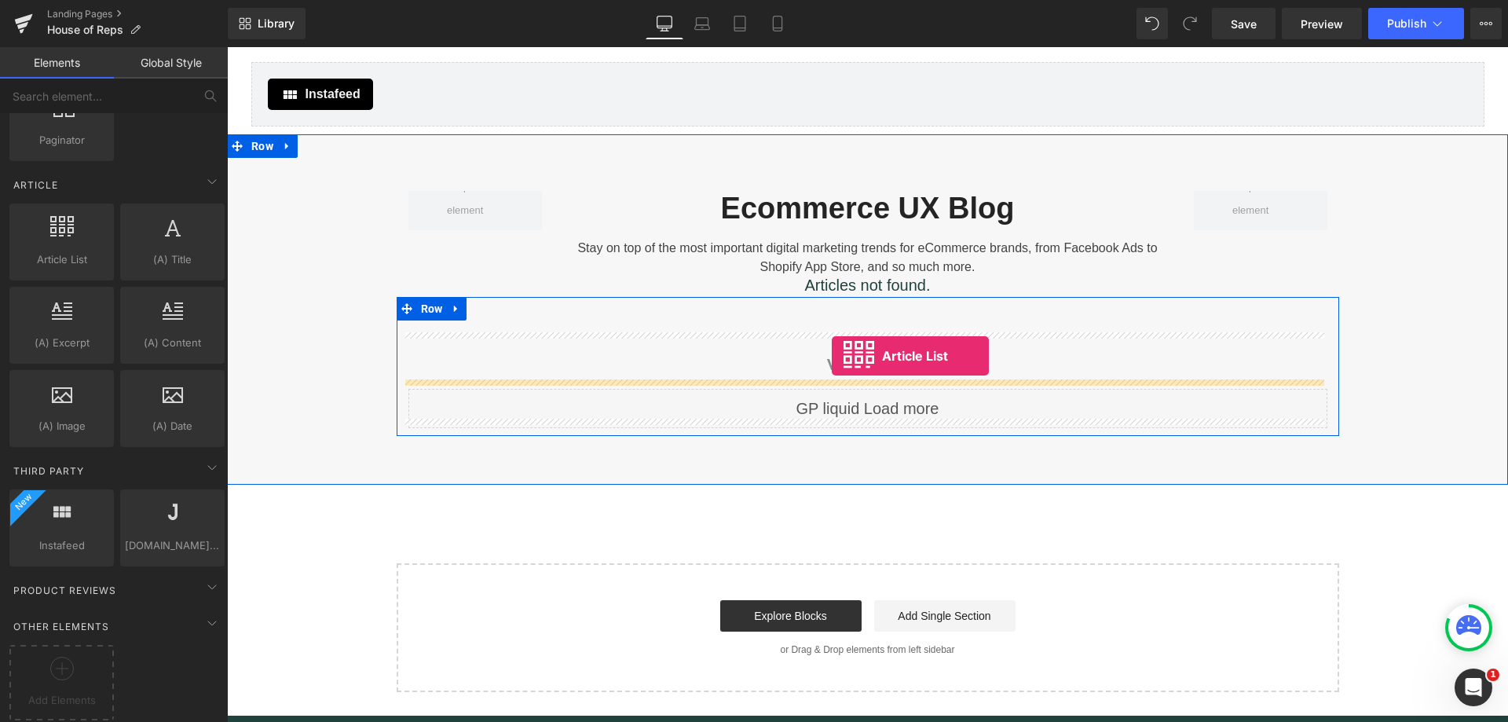
drag, startPoint x: 295, startPoint y: 280, endPoint x: 832, endPoint y: 356, distance: 542.6
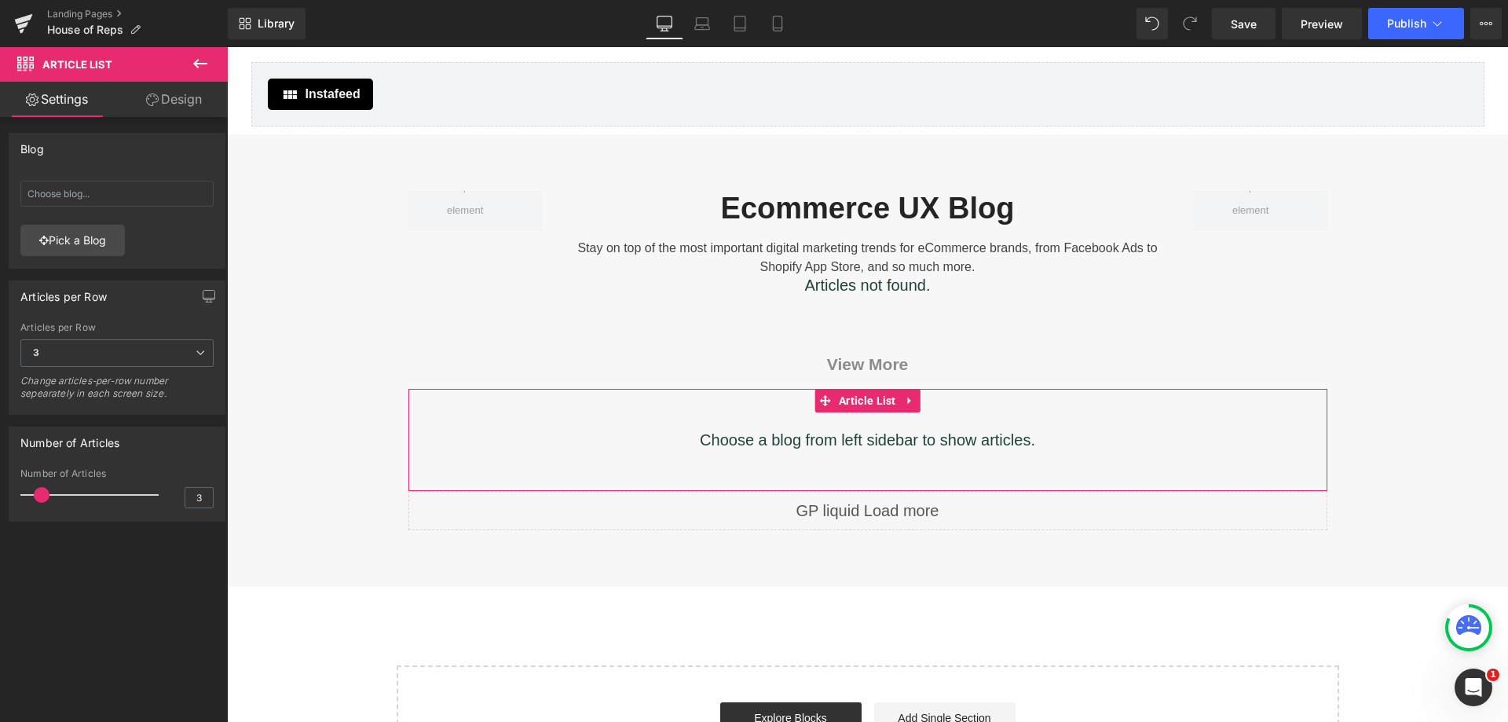
click at [78, 236] on link "Pick a Blog" at bounding box center [72, 240] width 104 height 31
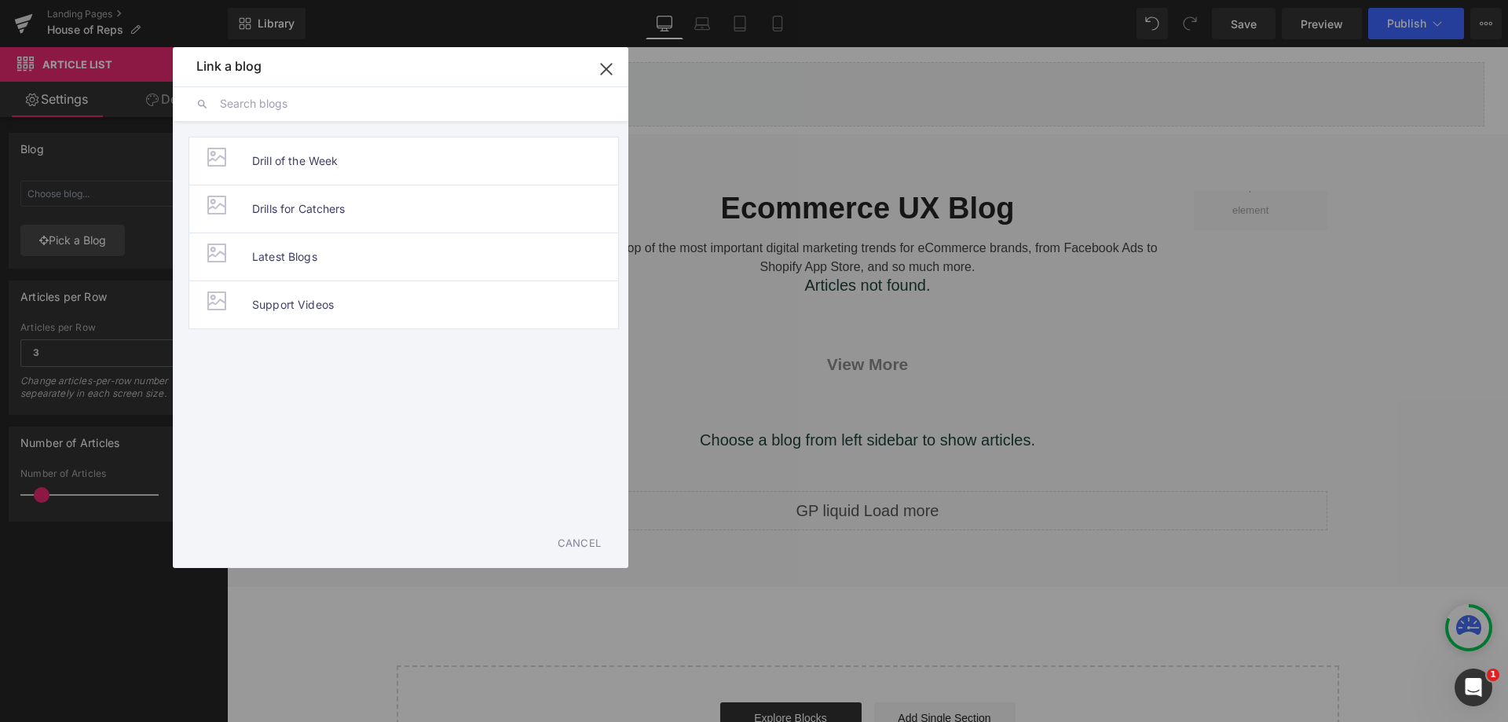
click at [302, 264] on span "Latest Blogs" at bounding box center [284, 256] width 65 height 47
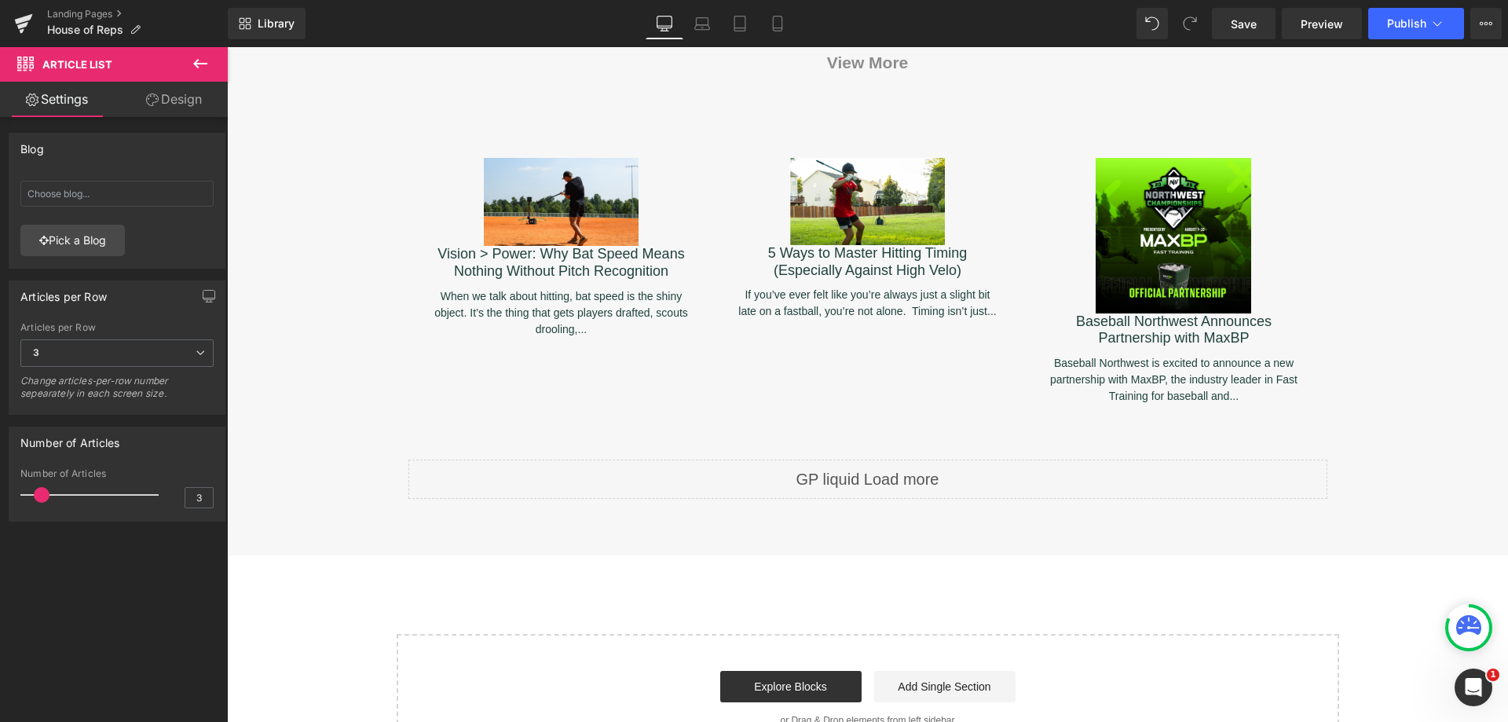
scroll to position [3016, 0]
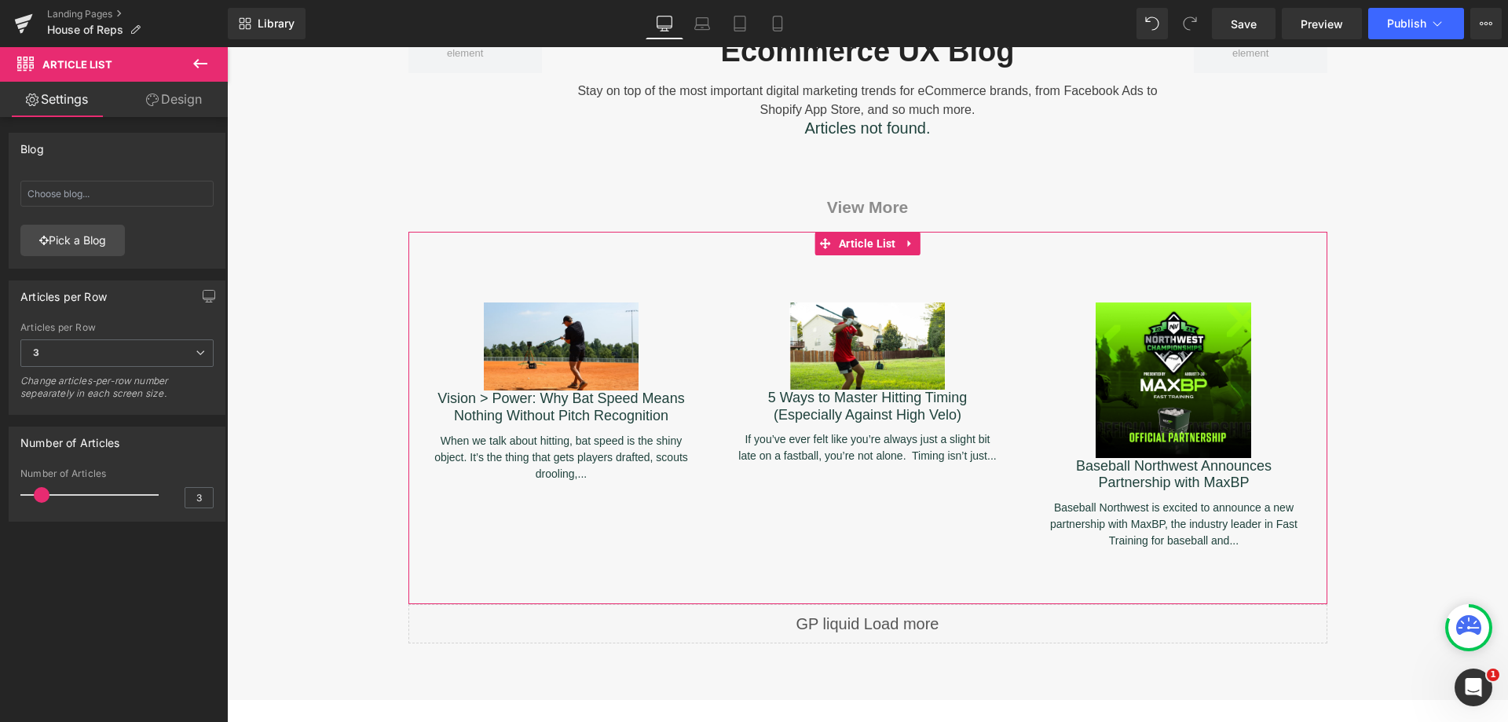
click at [189, 352] on span "3" at bounding box center [116, 352] width 193 height 27
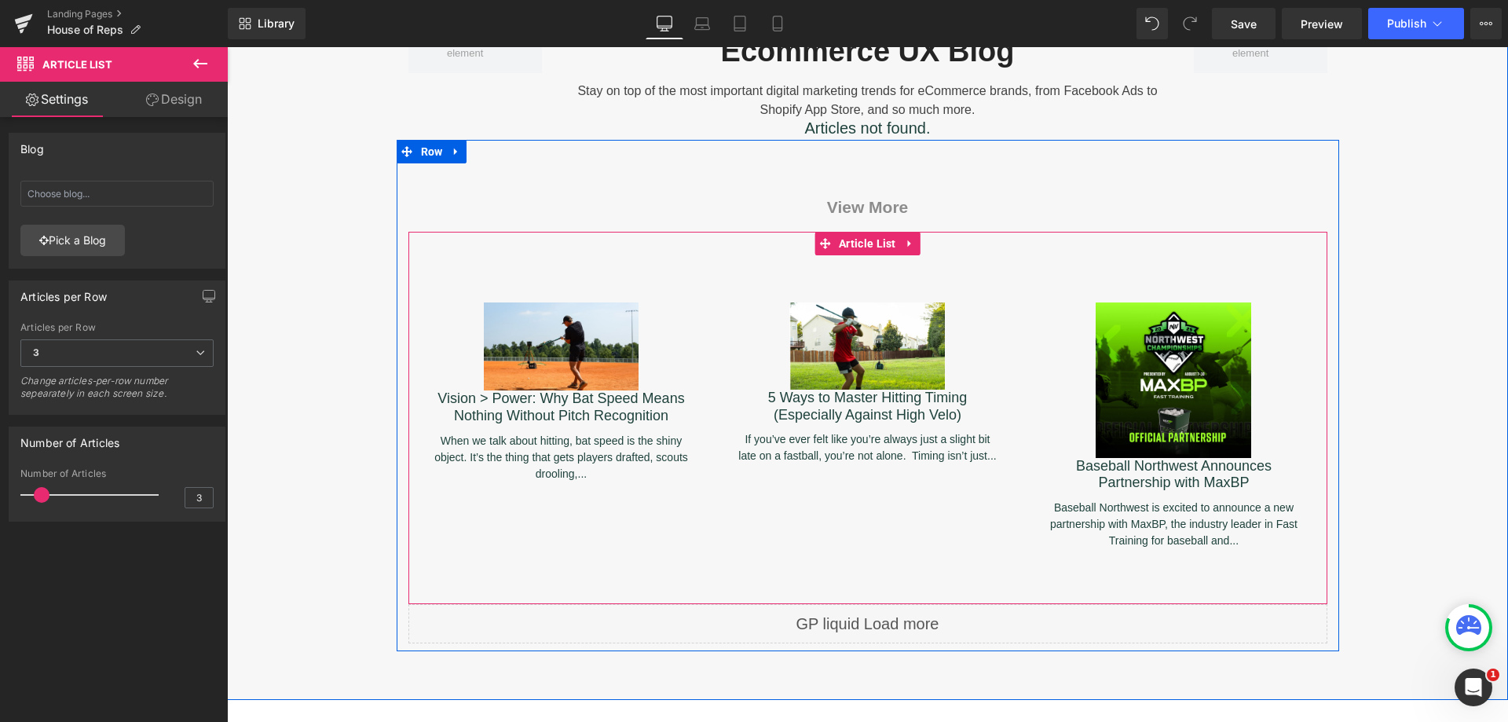
click at [873, 232] on span "Article List" at bounding box center [867, 244] width 65 height 24
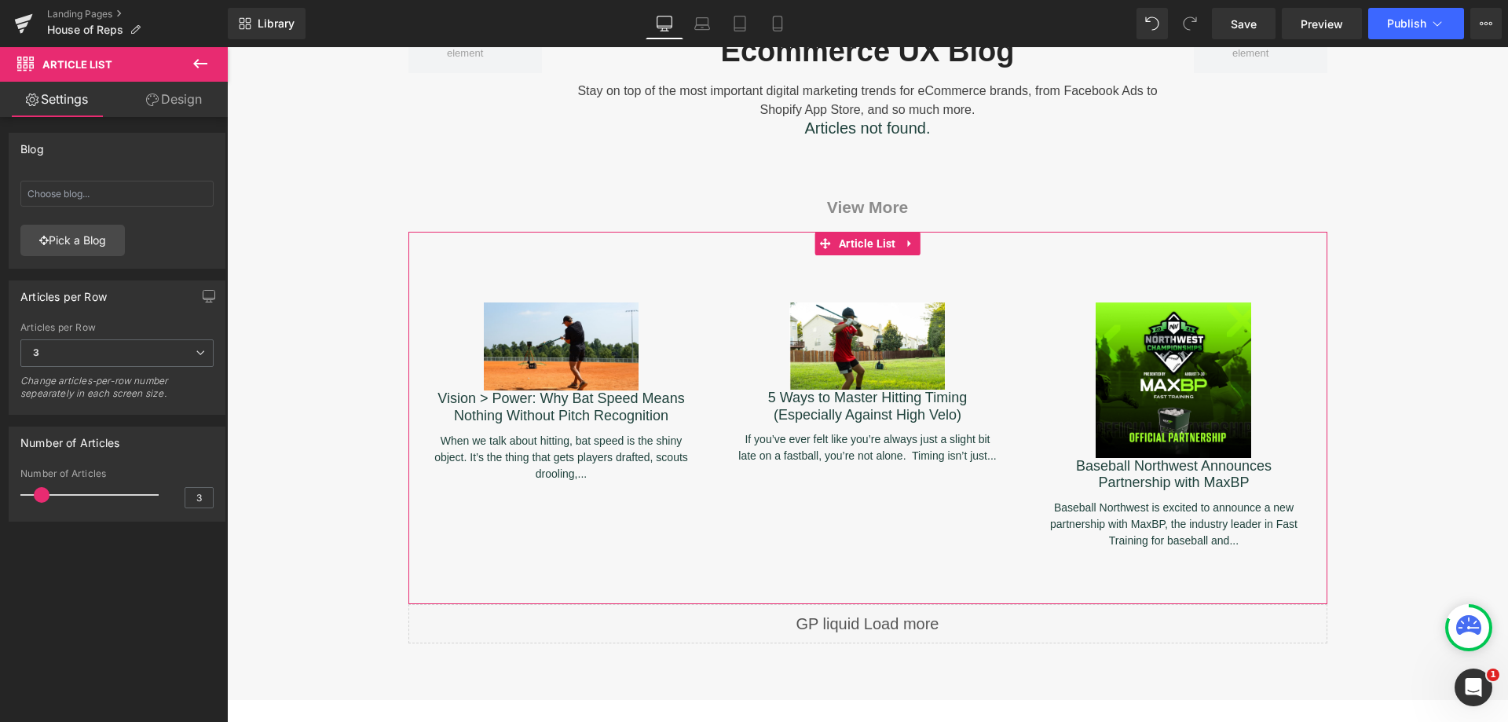
click at [113, 247] on link "Pick a Blog" at bounding box center [72, 240] width 104 height 31
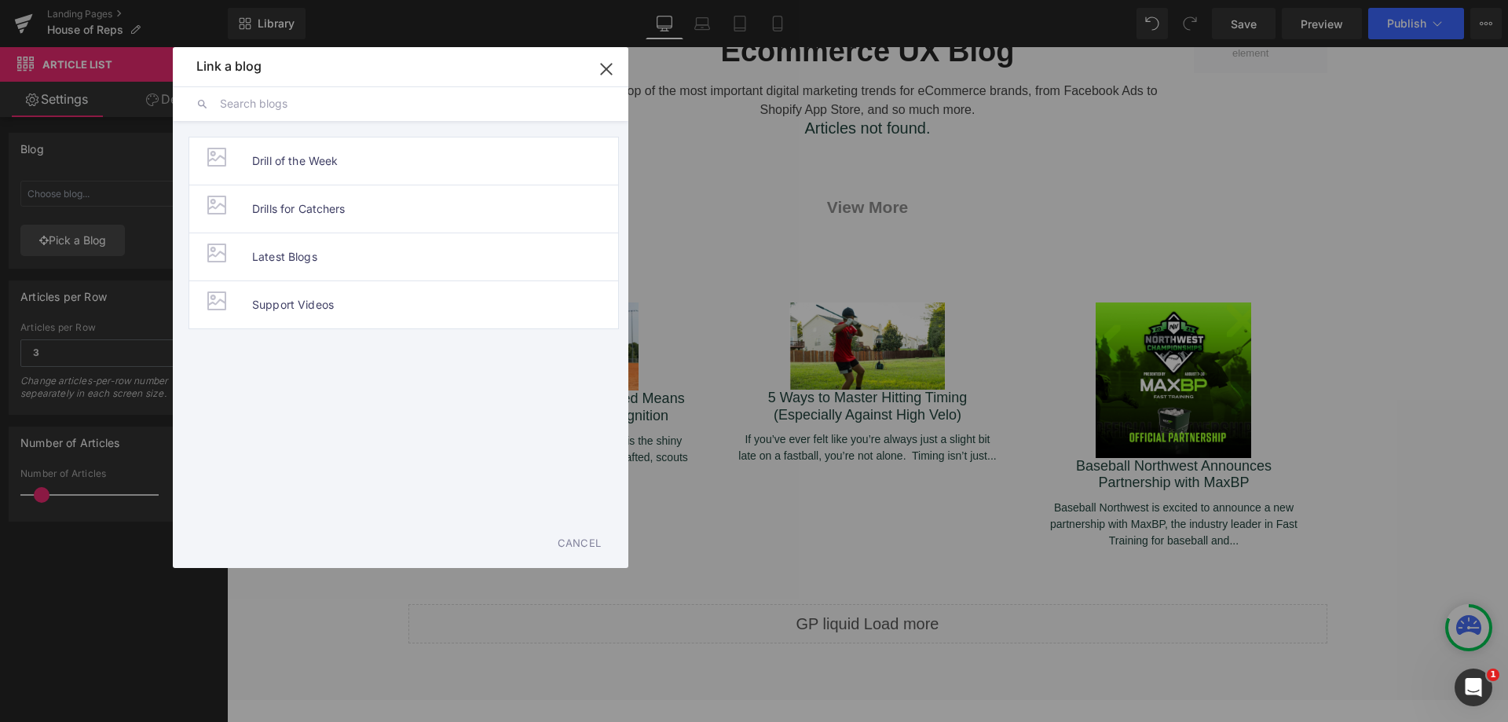
click at [309, 161] on span "Drill of the Week" at bounding box center [295, 160] width 86 height 47
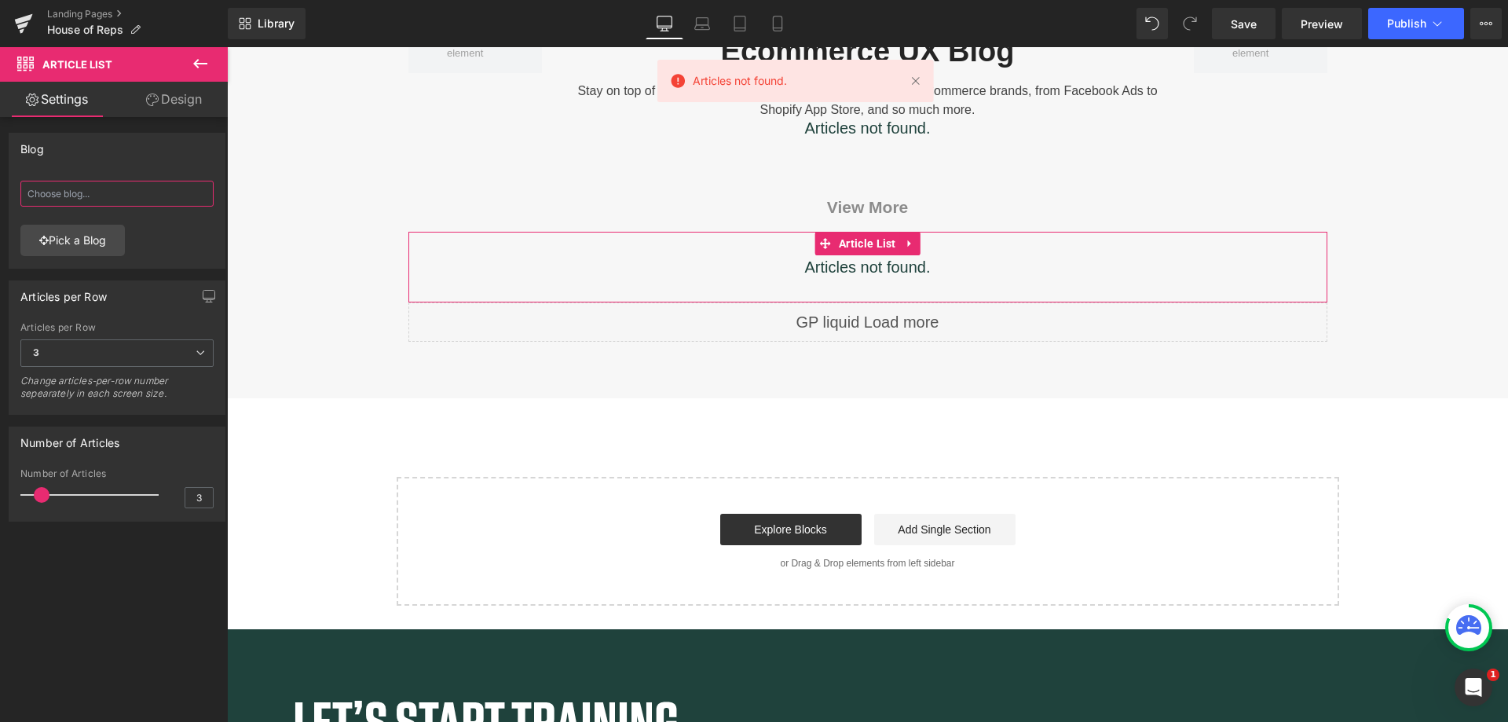
click at [159, 188] on input "text" at bounding box center [116, 194] width 193 height 26
click at [92, 232] on link "Pick a Blog" at bounding box center [72, 240] width 104 height 31
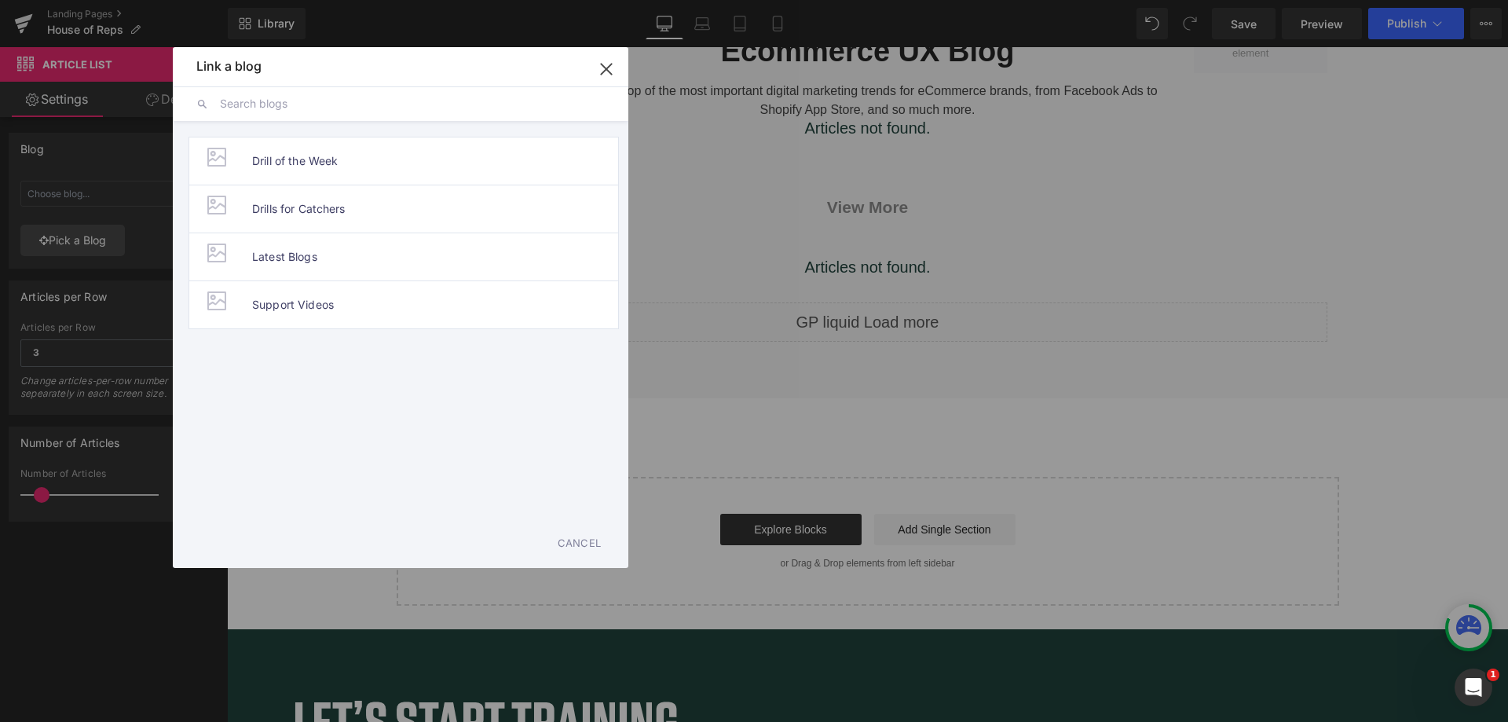
click at [312, 257] on span "Latest Blogs" at bounding box center [284, 256] width 65 height 47
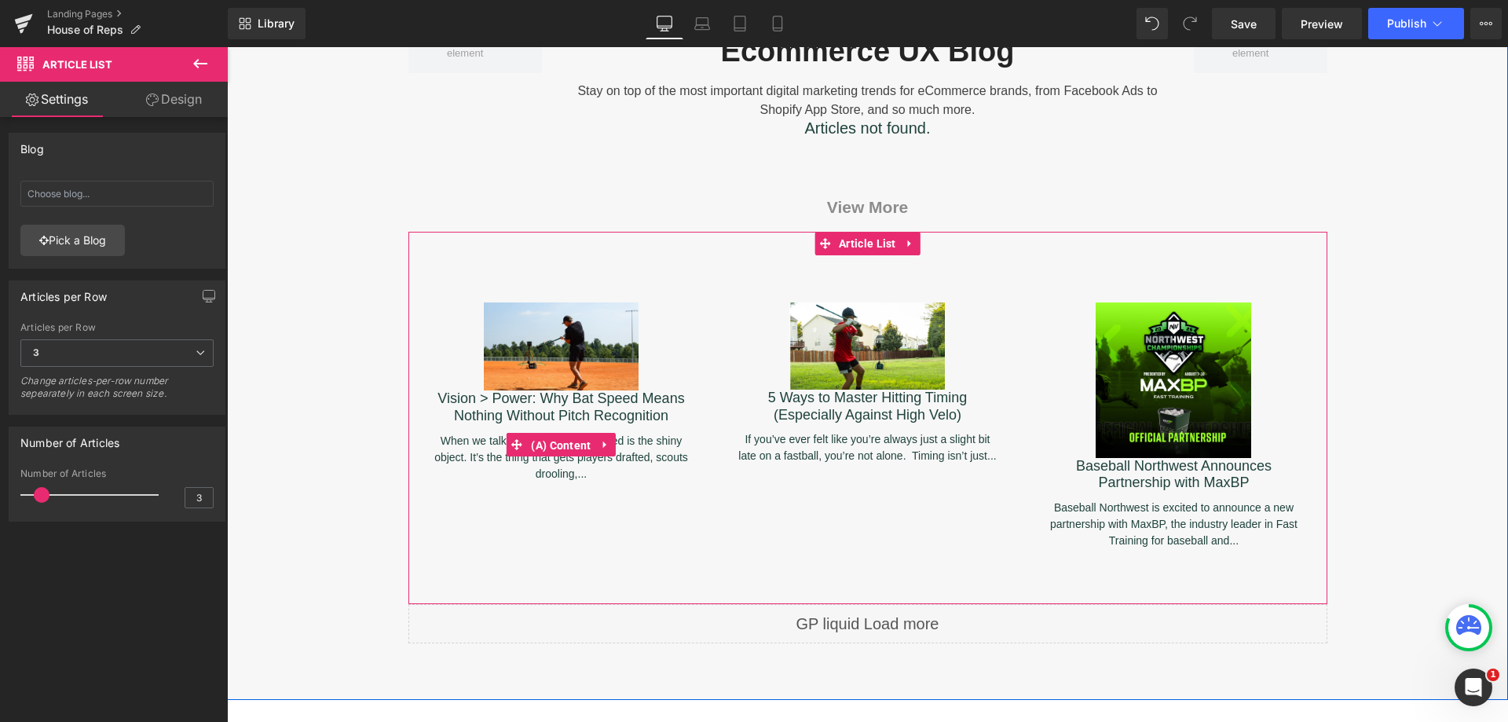
click at [569, 435] on span "(A) Content" at bounding box center [561, 446] width 68 height 24
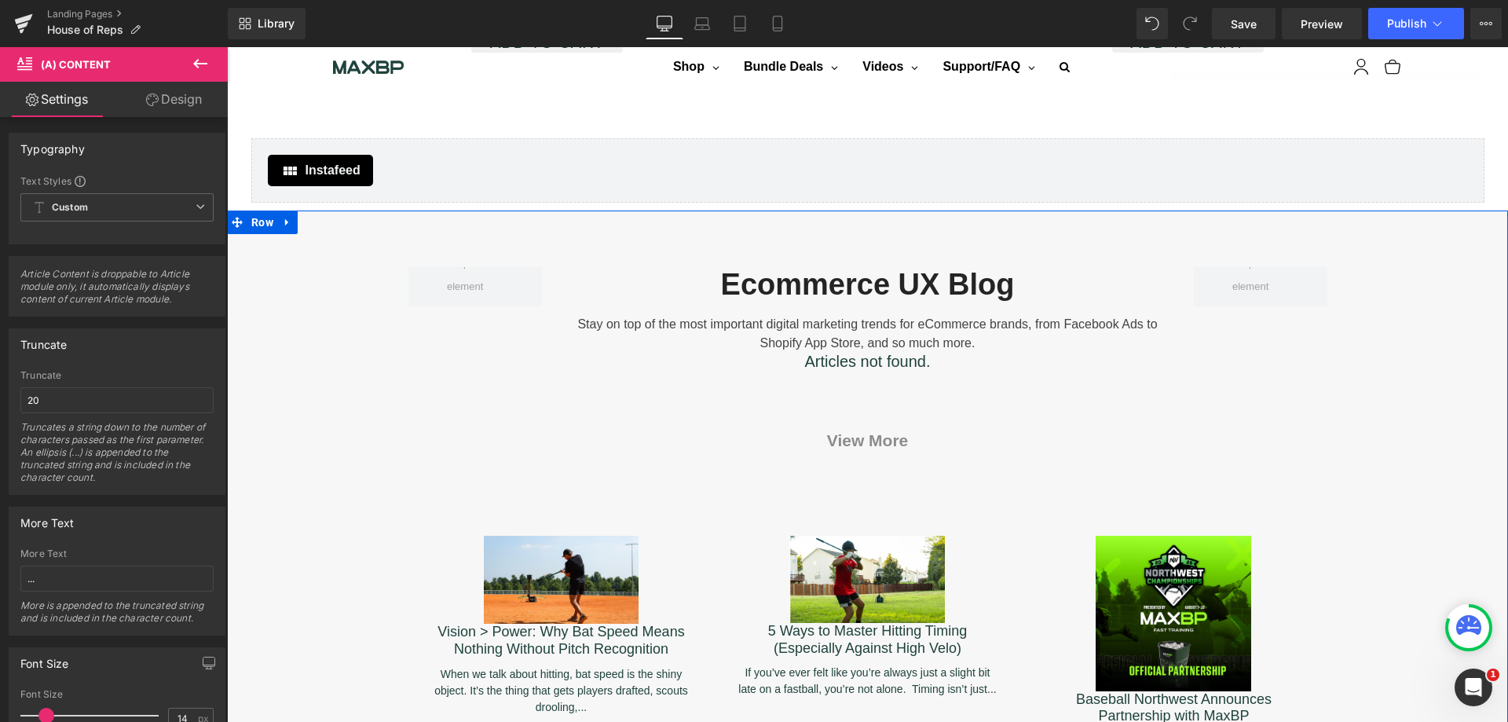
scroll to position [2702, 0]
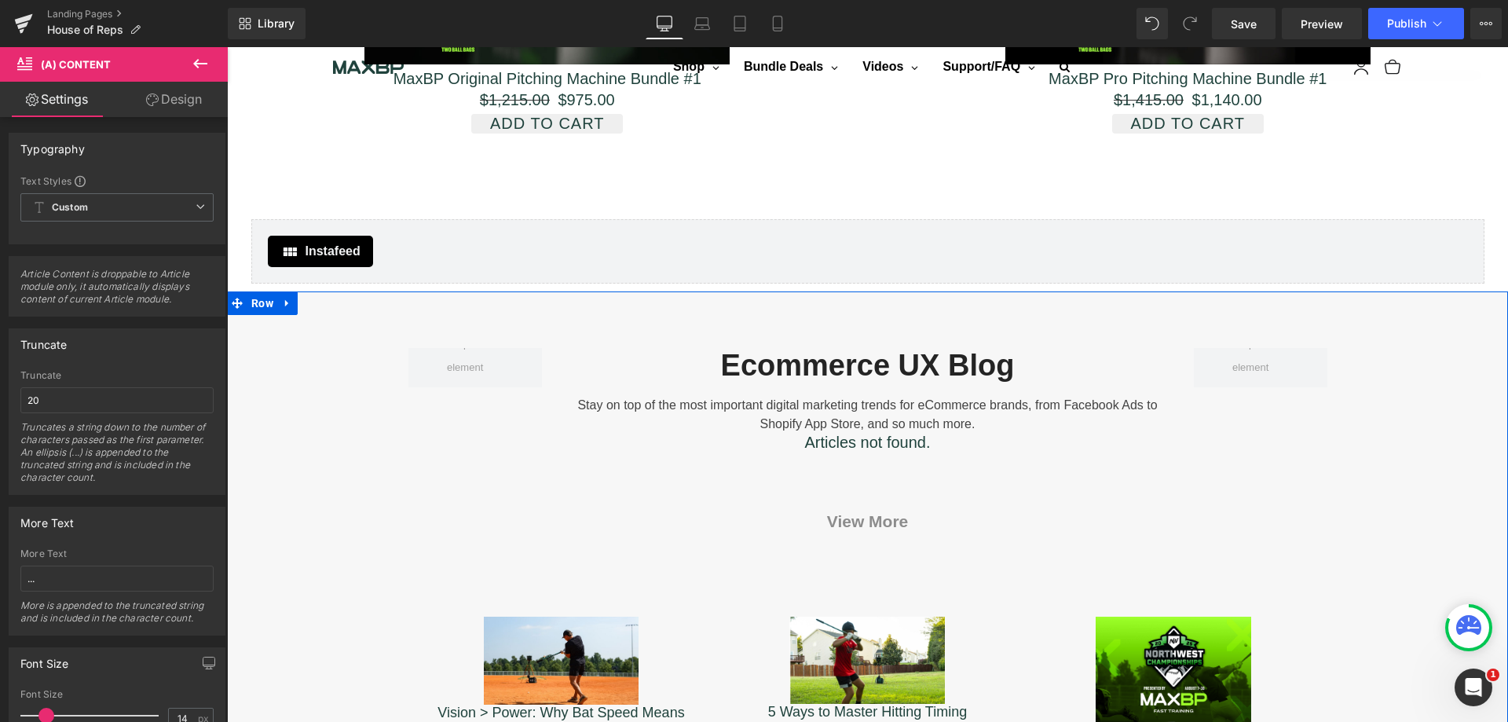
click at [284, 297] on icon at bounding box center [287, 303] width 11 height 12
click at [323, 298] on icon at bounding box center [328, 303] width 11 height 11
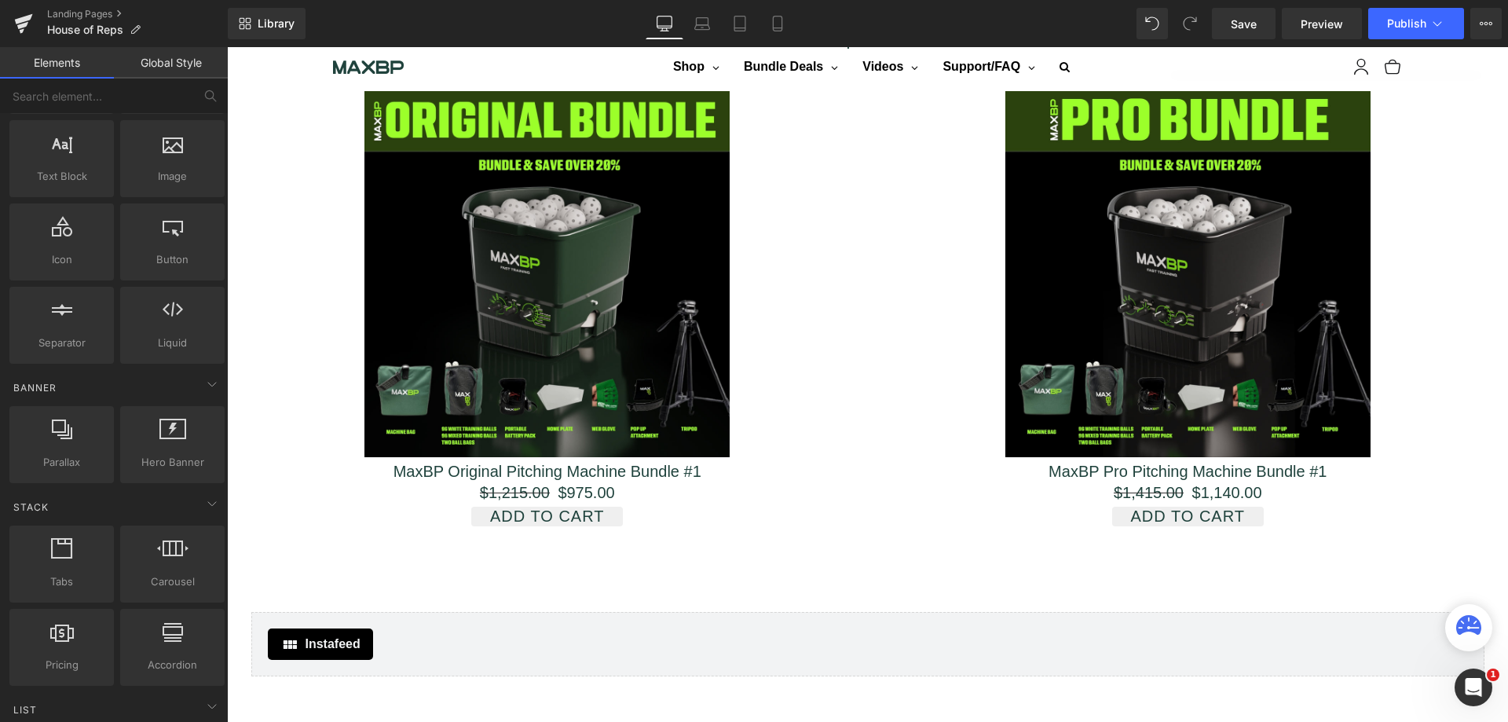
scroll to position [0, 0]
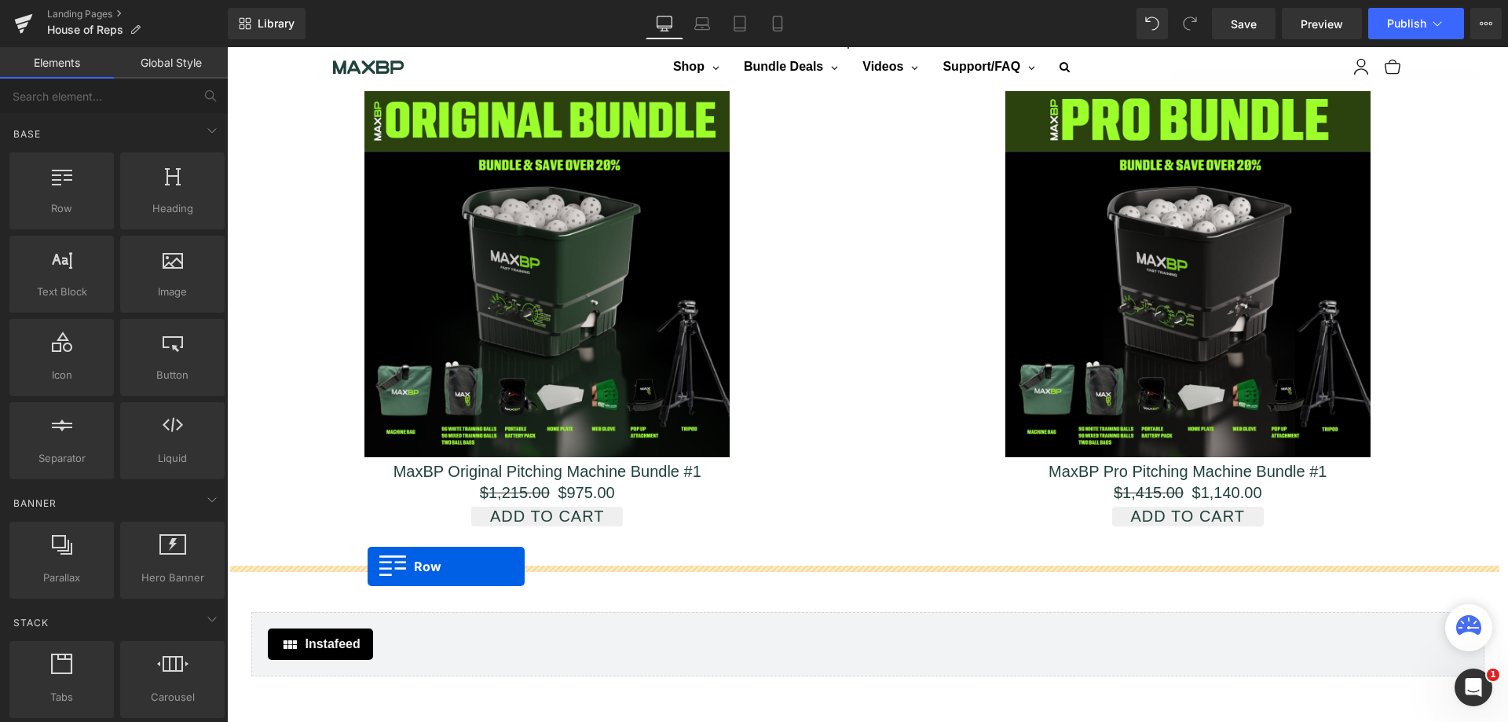
drag, startPoint x: 302, startPoint y: 254, endPoint x: 368, endPoint y: 566, distance: 319.5
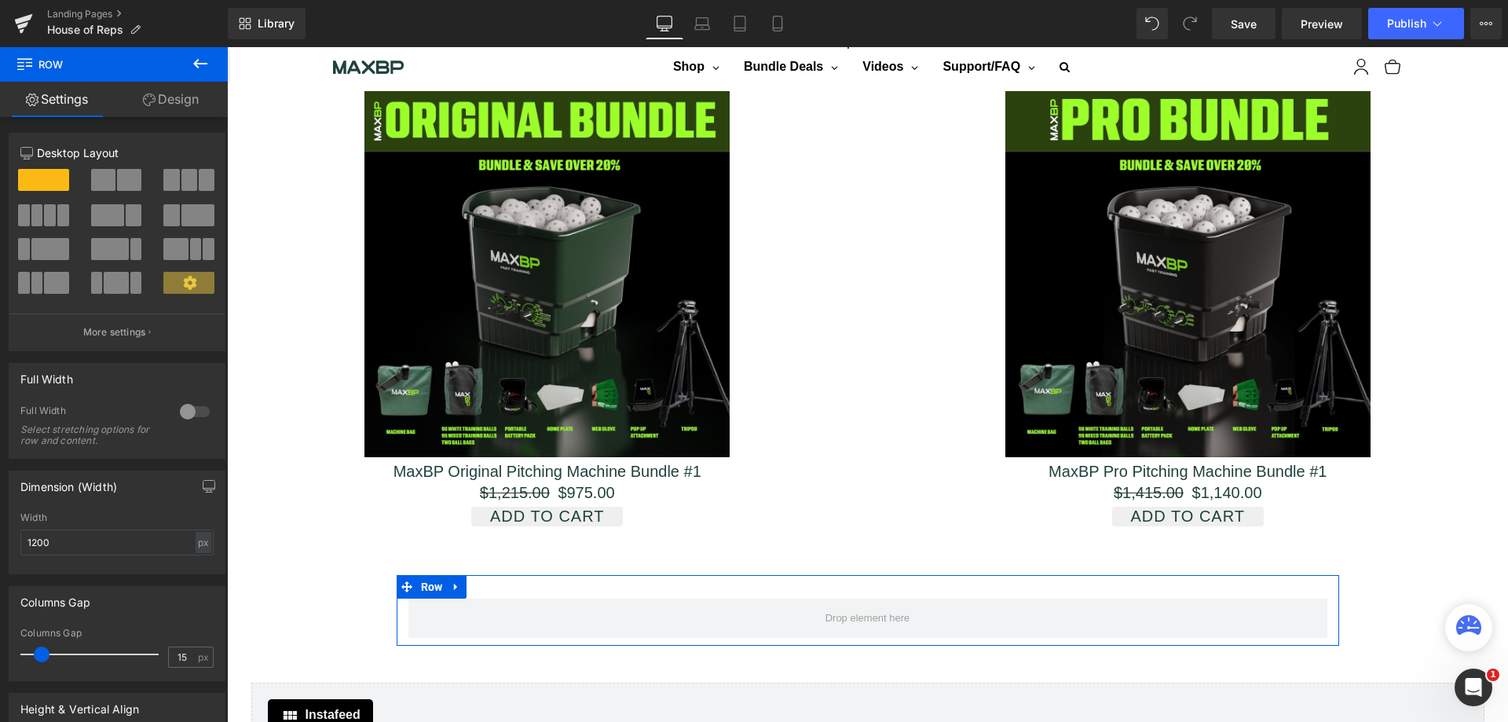
click at [57, 213] on span at bounding box center [63, 215] width 12 height 22
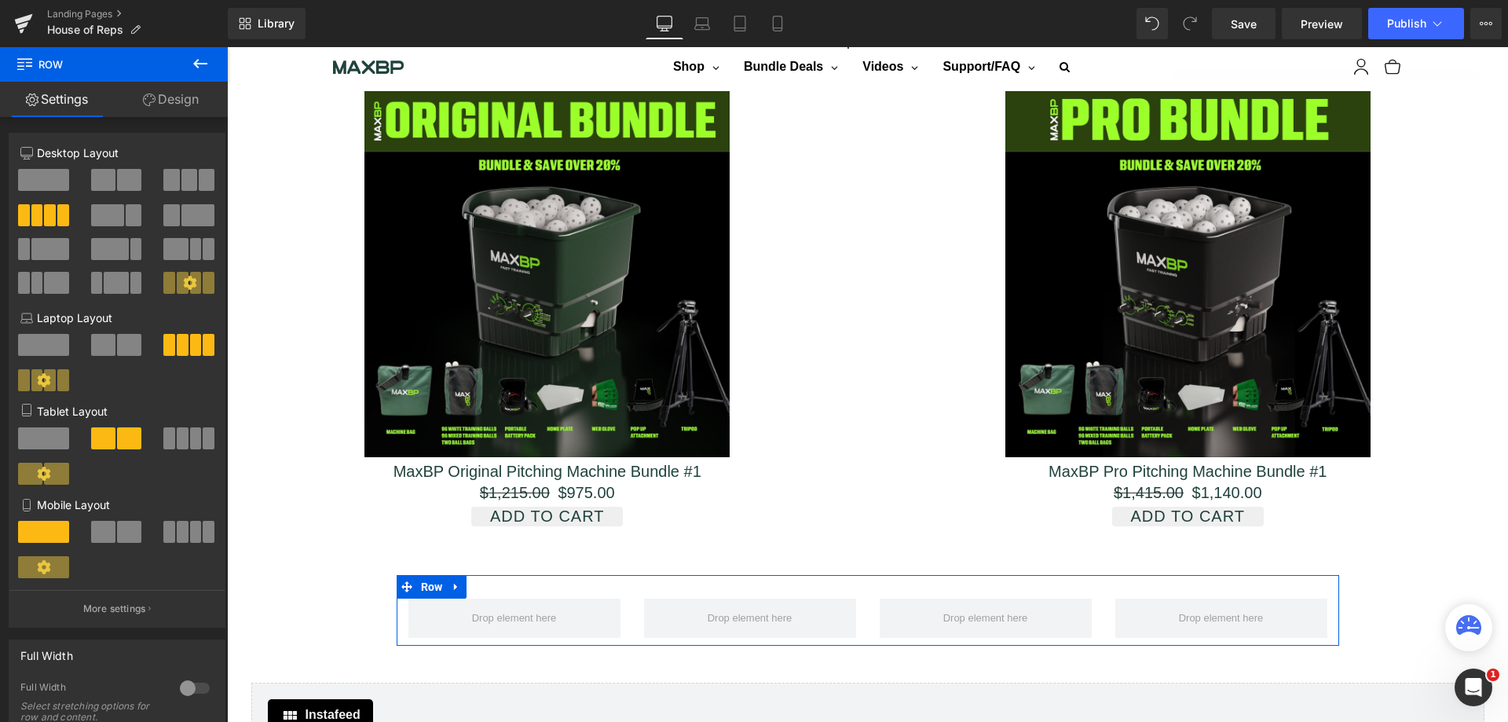
click at [175, 182] on button at bounding box center [189, 180] width 53 height 22
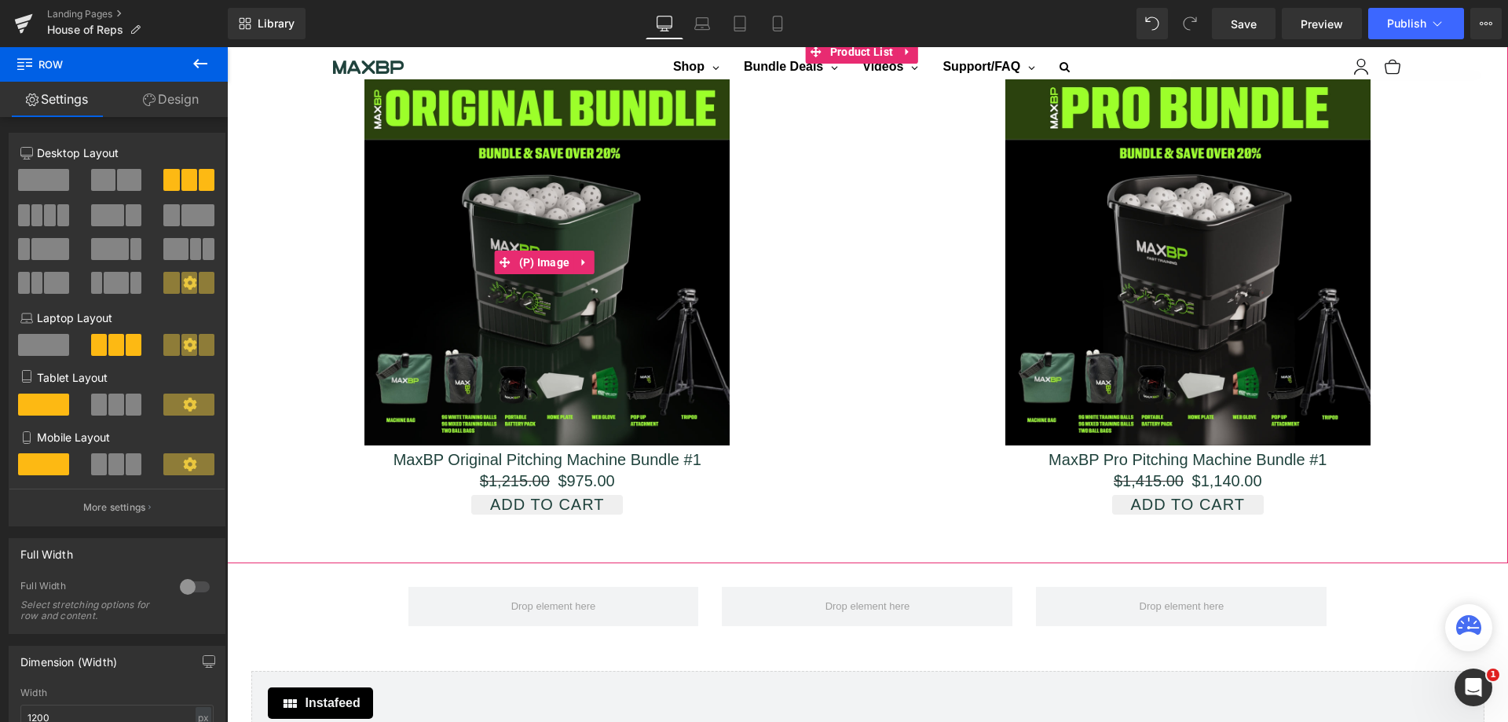
scroll to position [2466, 0]
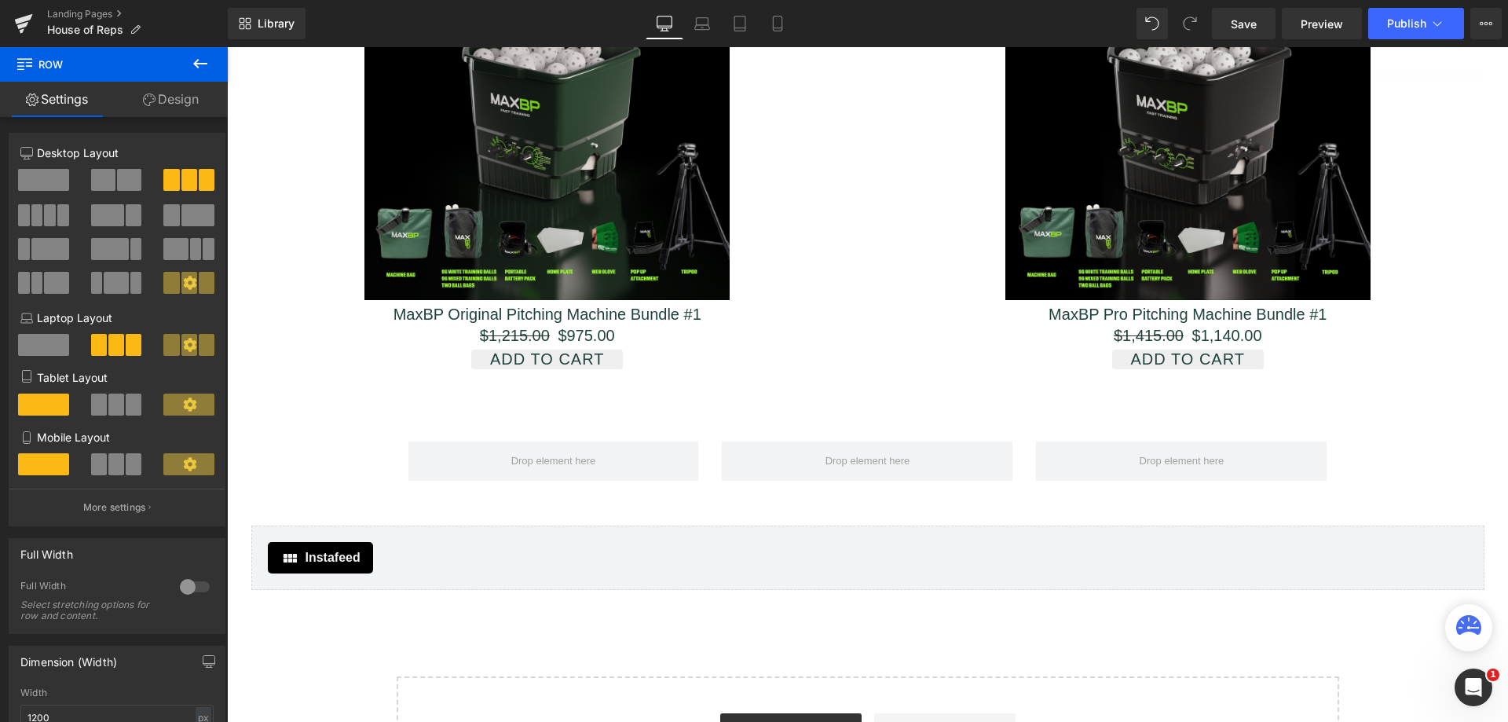
click at [200, 61] on icon at bounding box center [200, 63] width 19 height 19
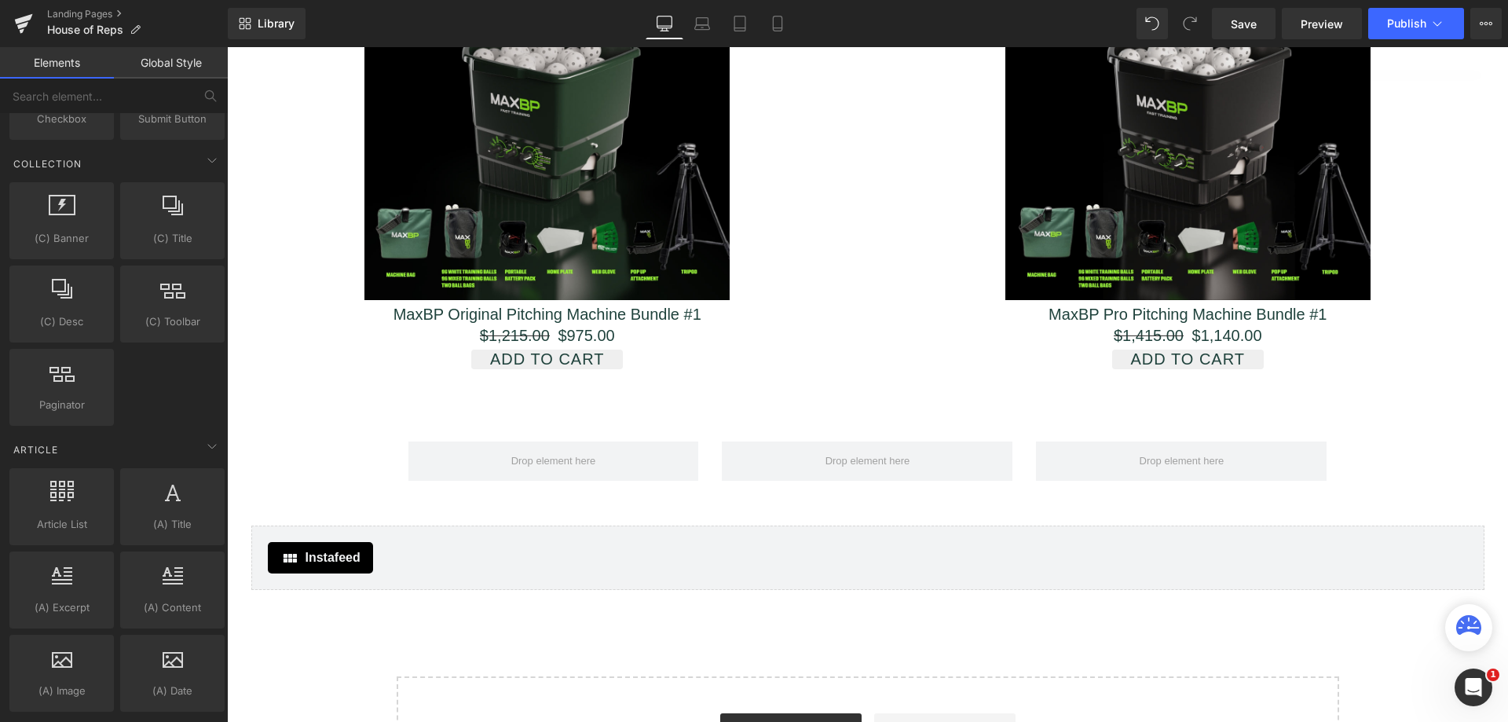
scroll to position [2592, 0]
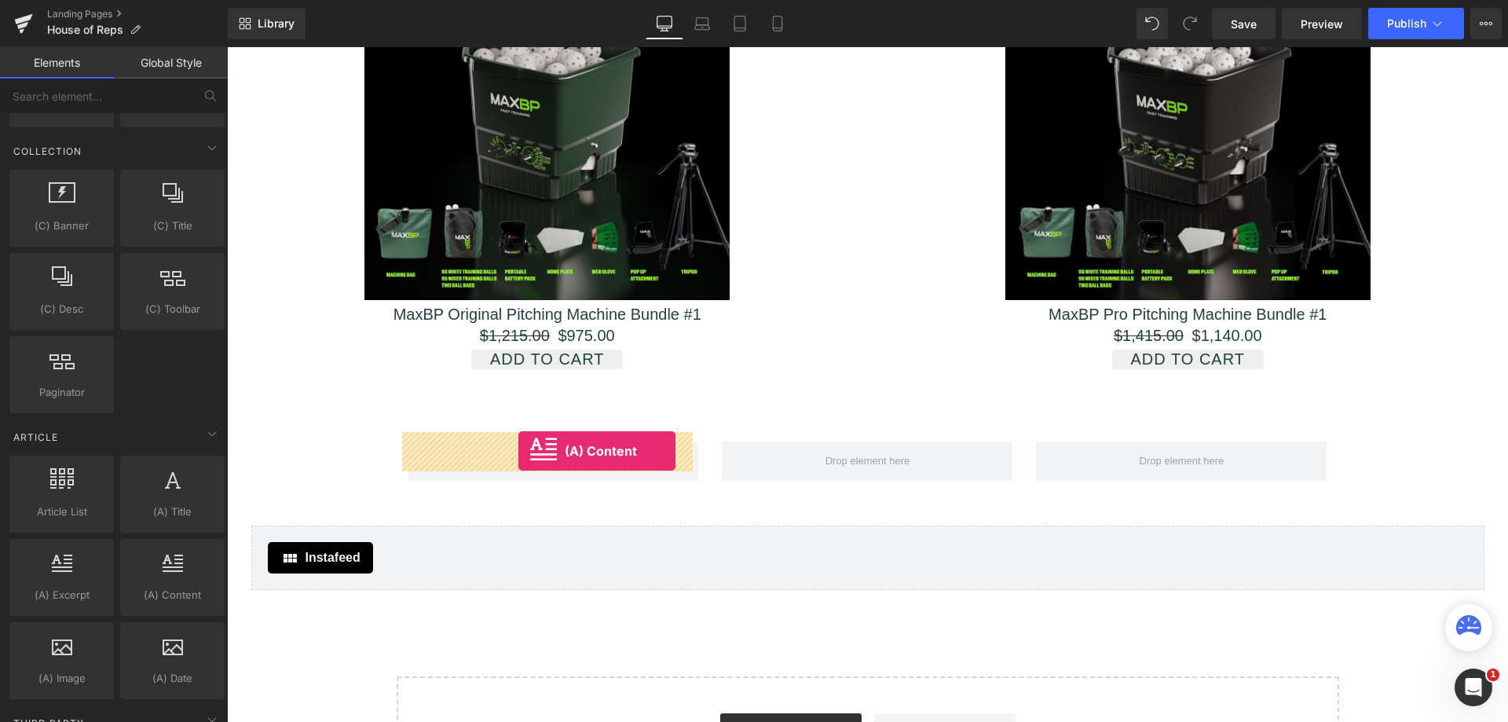
drag, startPoint x: 387, startPoint y: 632, endPoint x: 518, endPoint y: 451, distance: 223.9
drag, startPoint x: 297, startPoint y: 628, endPoint x: 467, endPoint y: 451, distance: 245.0
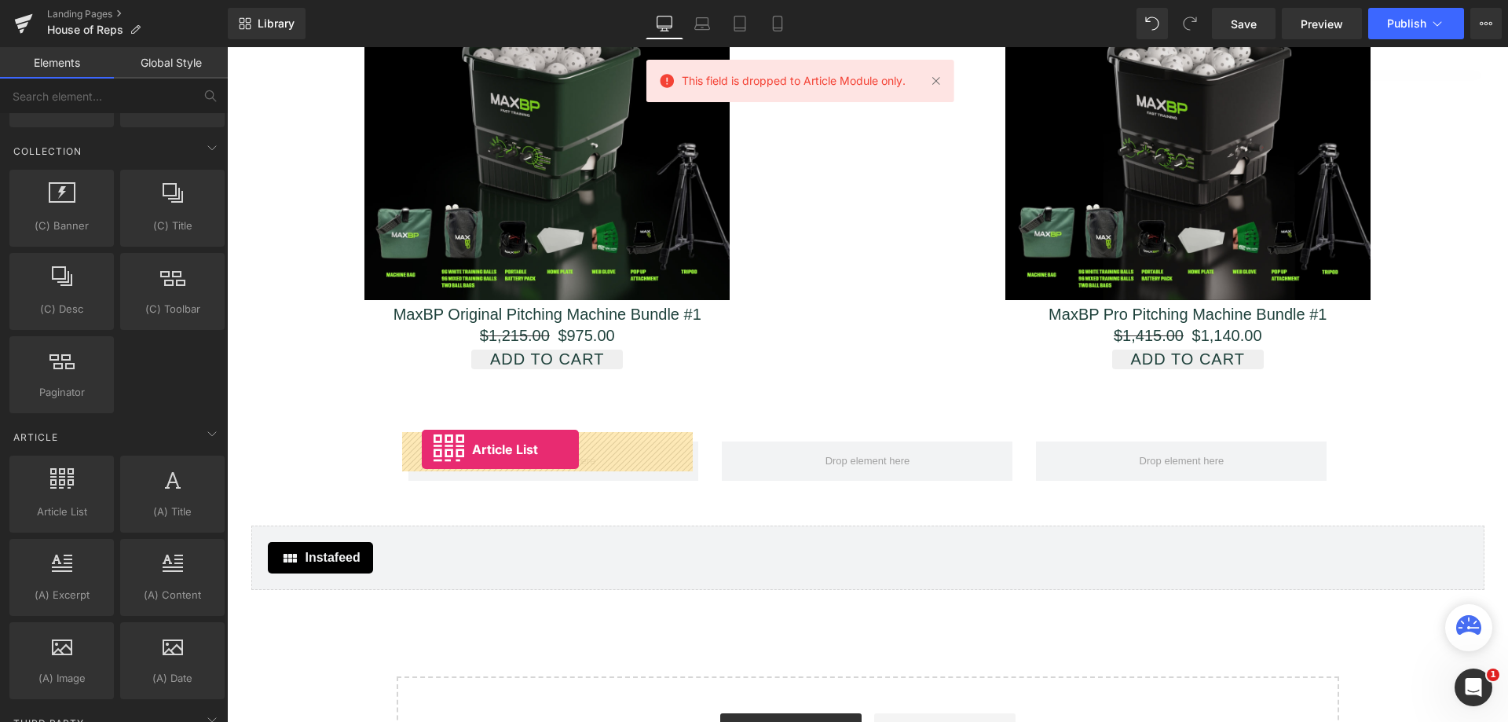
drag, startPoint x: 319, startPoint y: 547, endPoint x: 422, endPoint y: 449, distance: 142.2
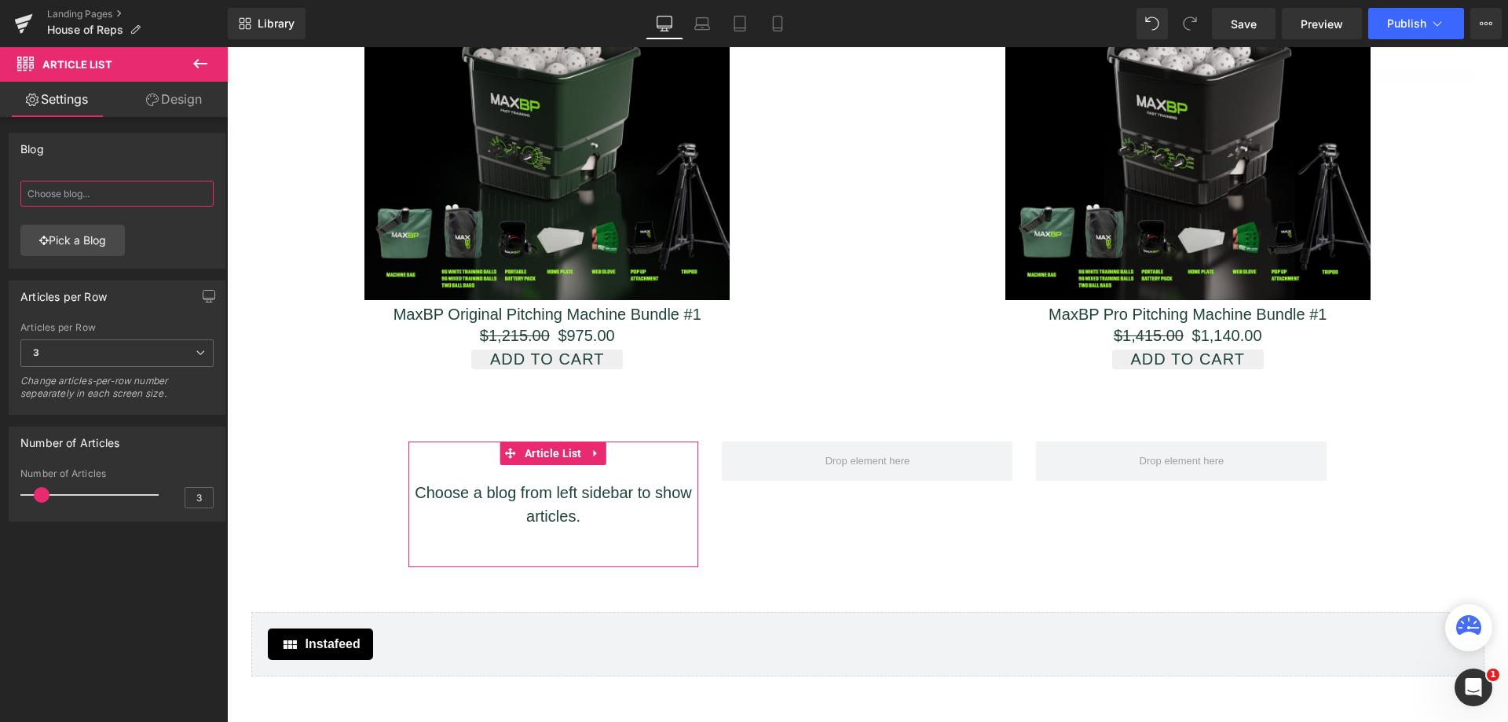
click at [116, 202] on input "text" at bounding box center [116, 194] width 193 height 26
click at [117, 242] on link "Pick a Blog" at bounding box center [72, 240] width 104 height 31
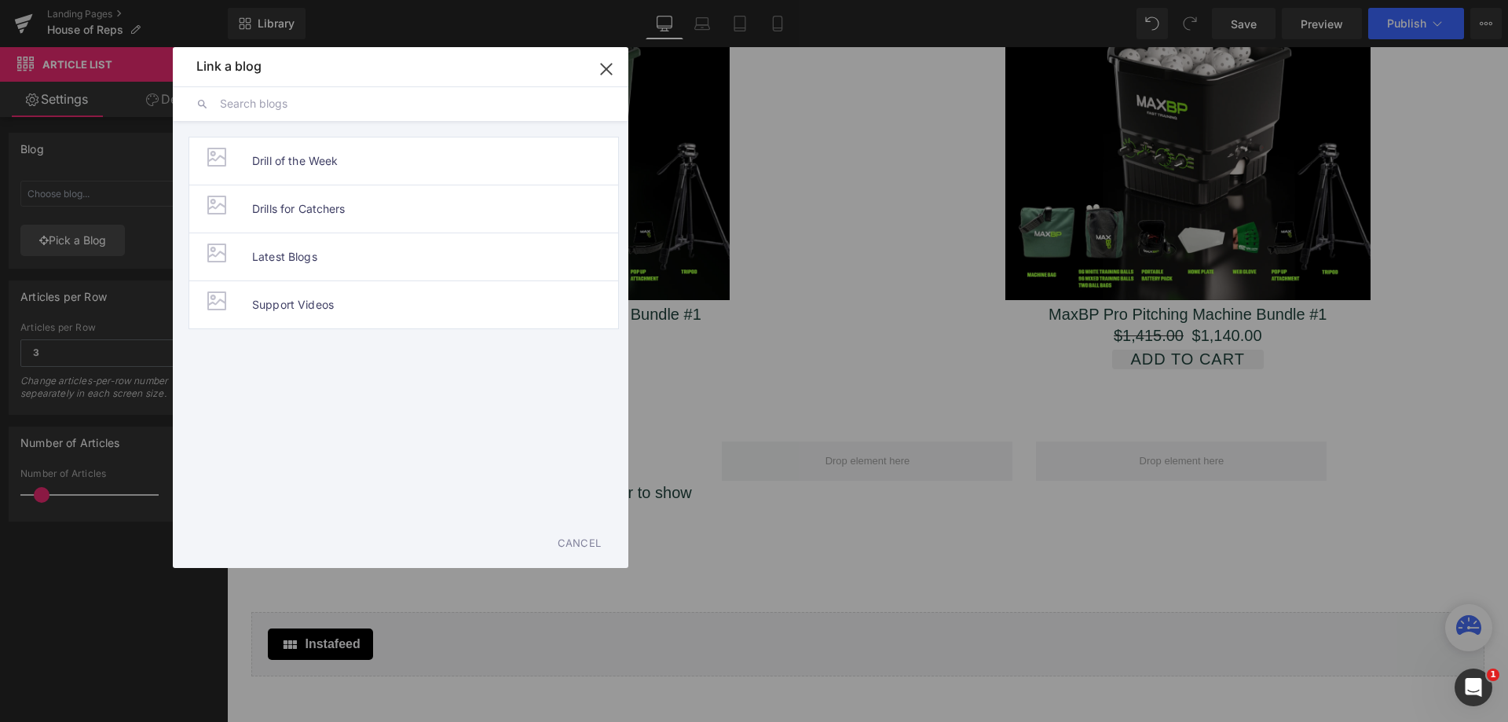
click at [284, 254] on span "Latest Blogs" at bounding box center [284, 256] width 65 height 47
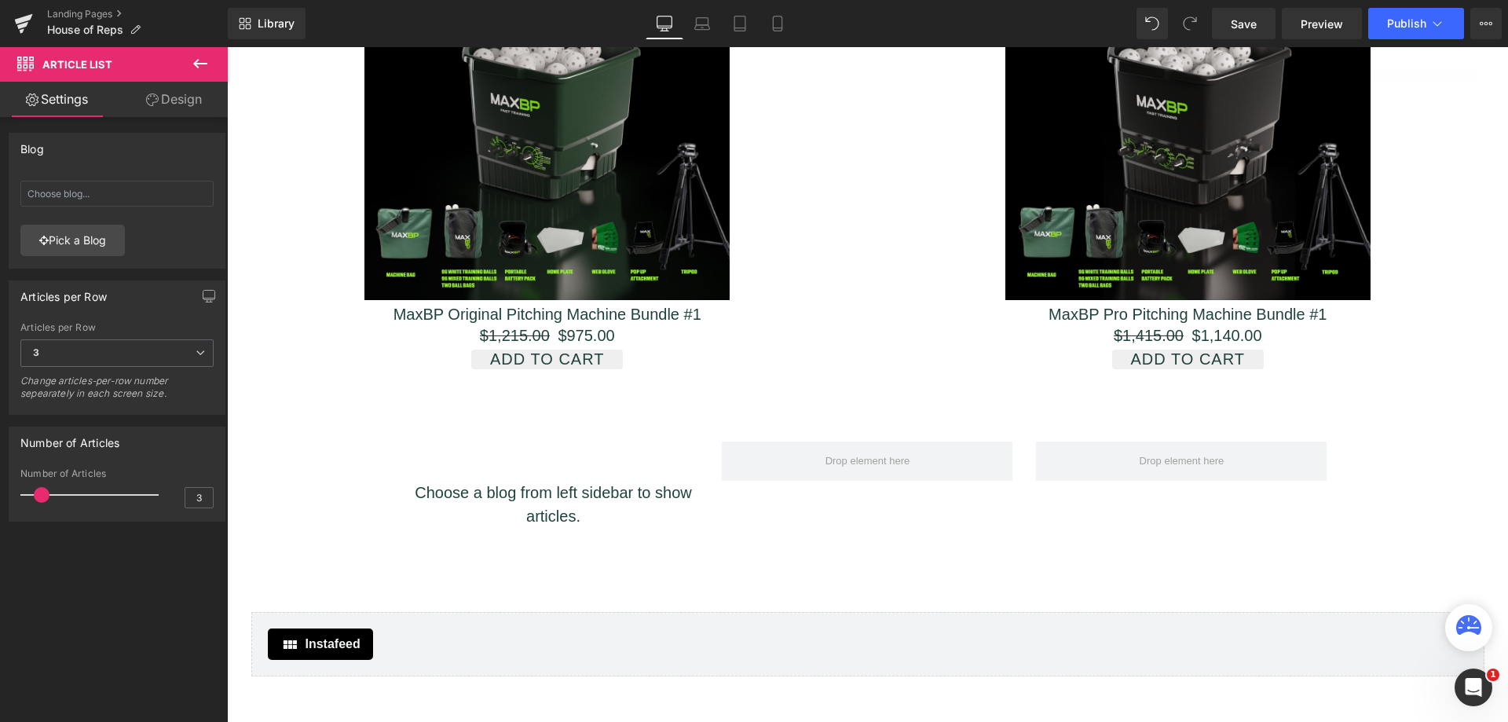
type input "Latest Blogs"
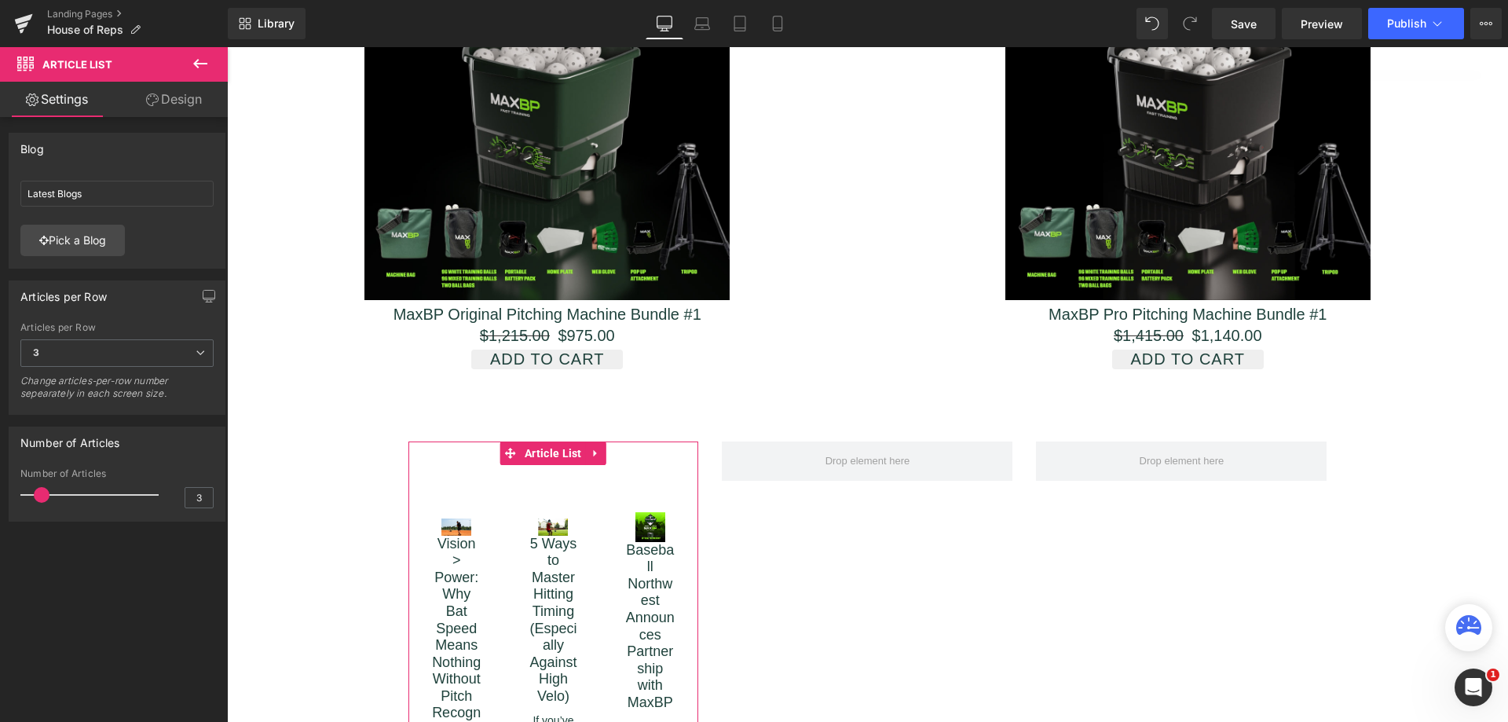
click at [196, 350] on icon at bounding box center [200, 352] width 9 height 9
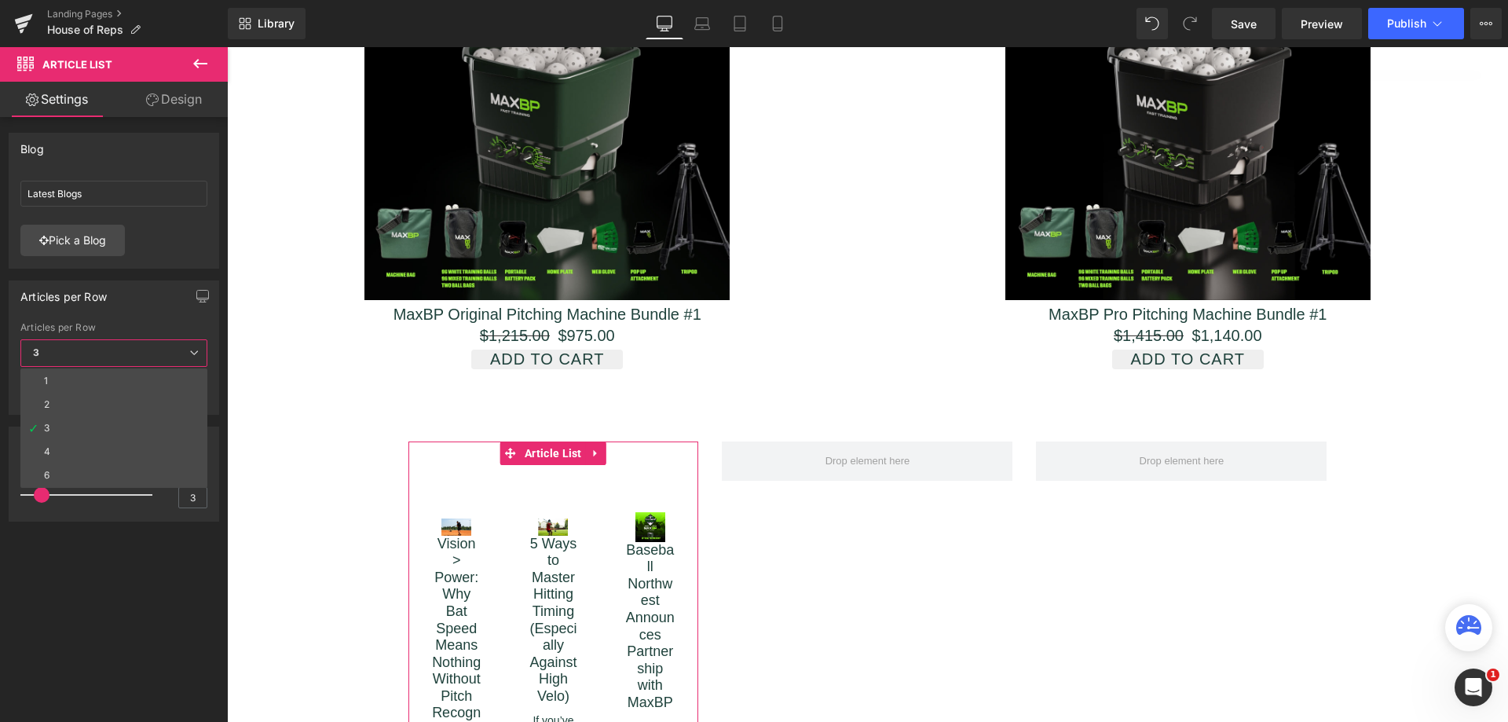
click at [134, 376] on li "1" at bounding box center [113, 381] width 187 height 24
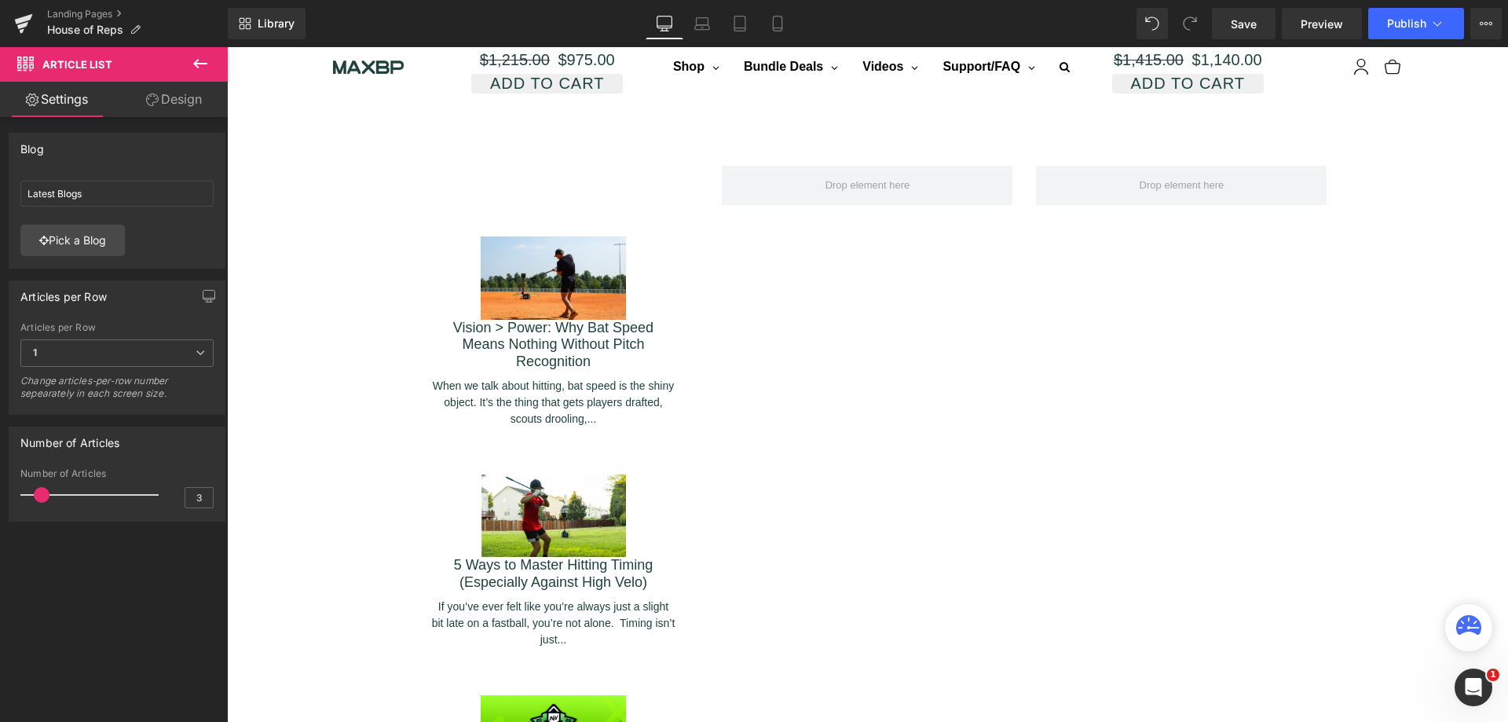
scroll to position [2702, 0]
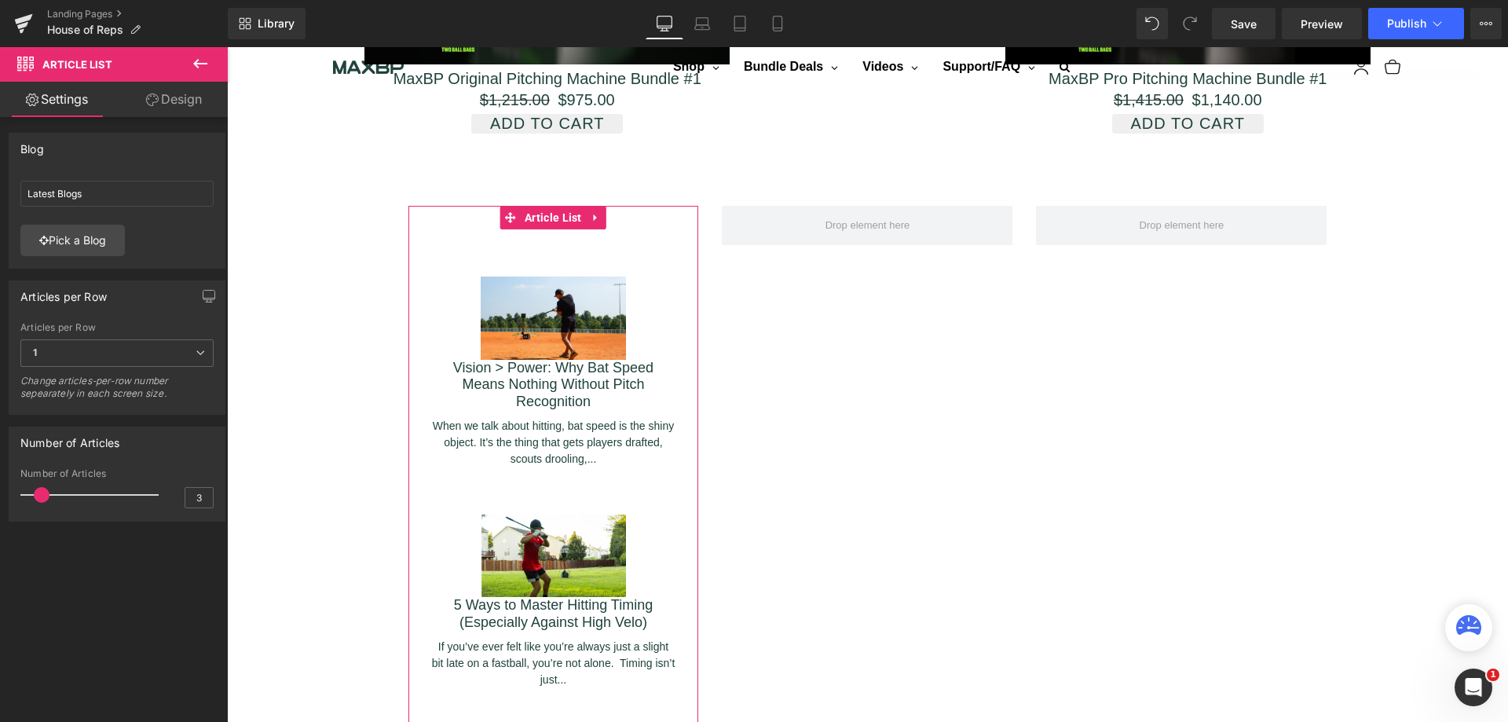
click at [172, 100] on link "Design" at bounding box center [174, 99] width 114 height 35
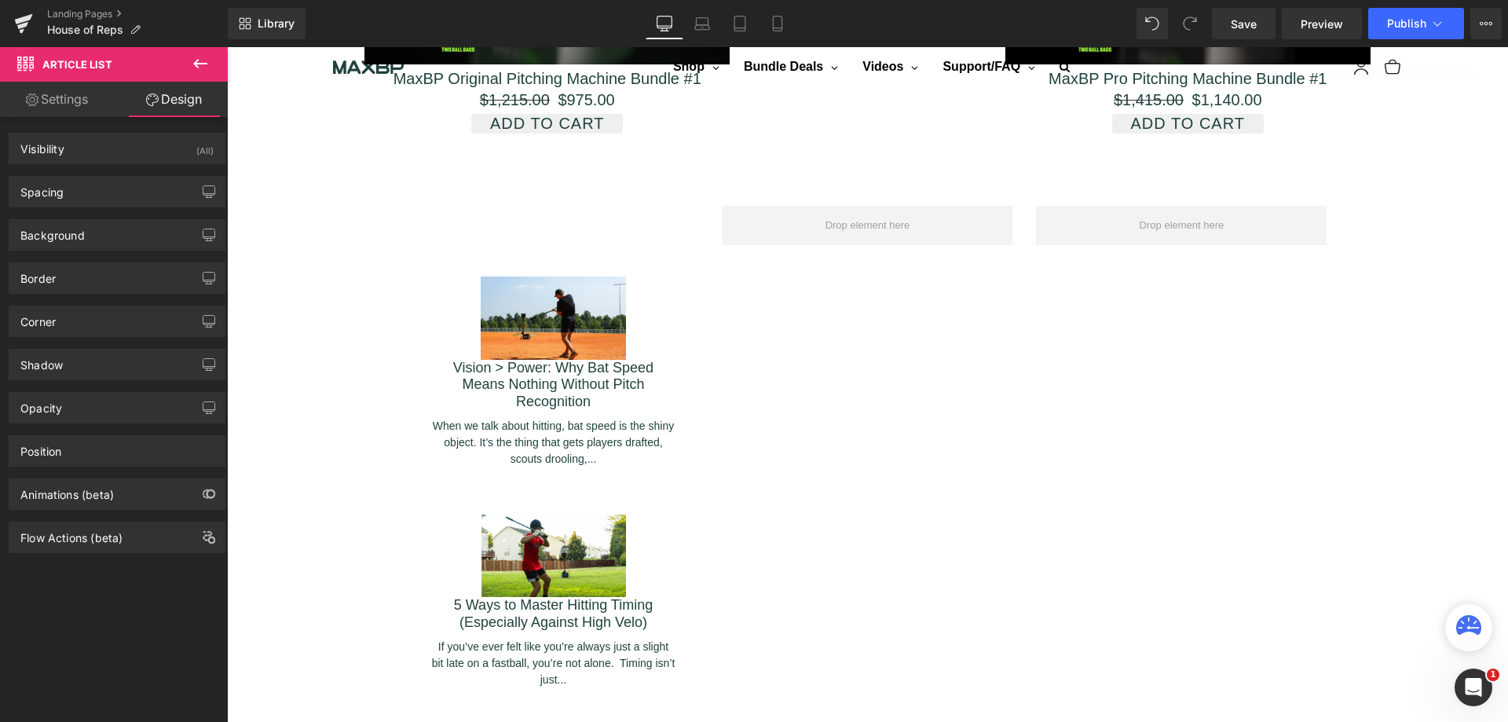
click at [196, 67] on icon at bounding box center [200, 63] width 19 height 19
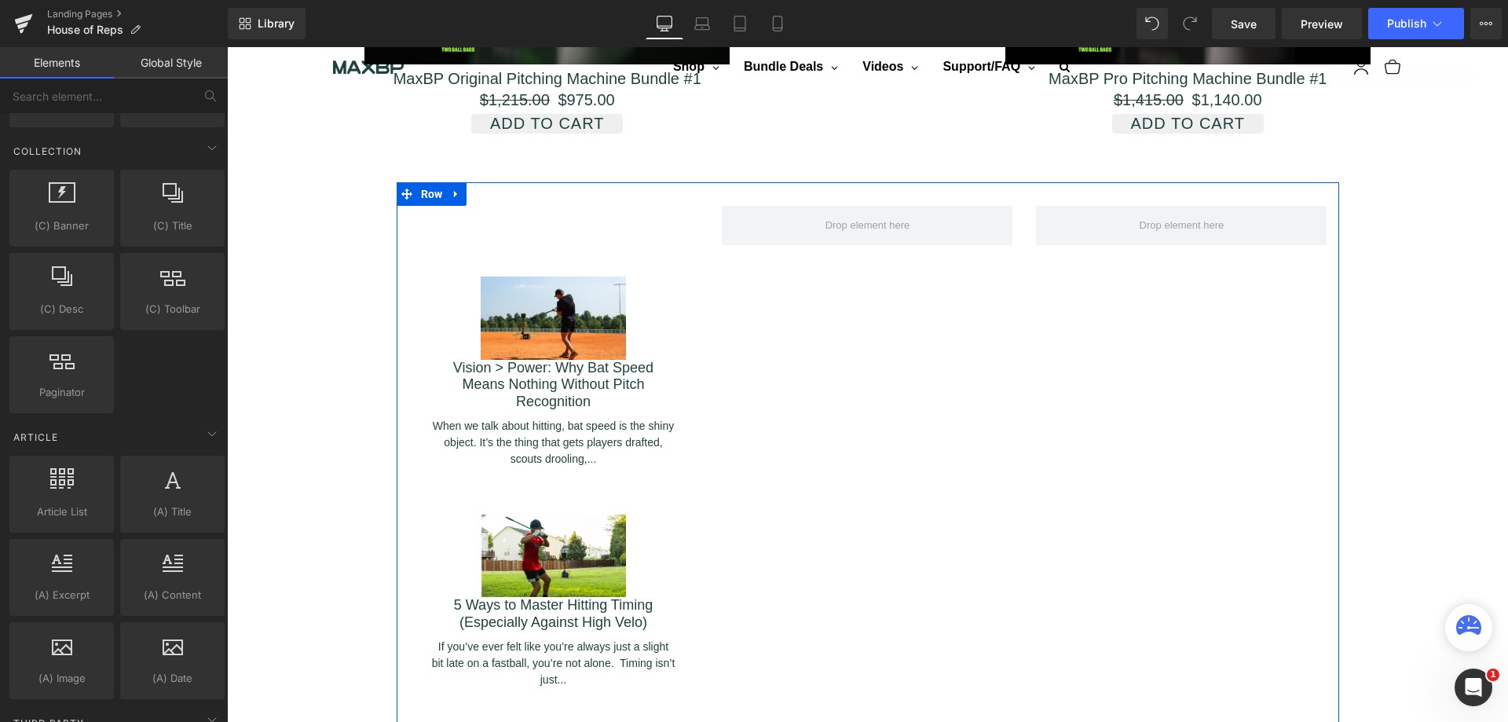
click at [436, 182] on span "Row" at bounding box center [432, 194] width 30 height 24
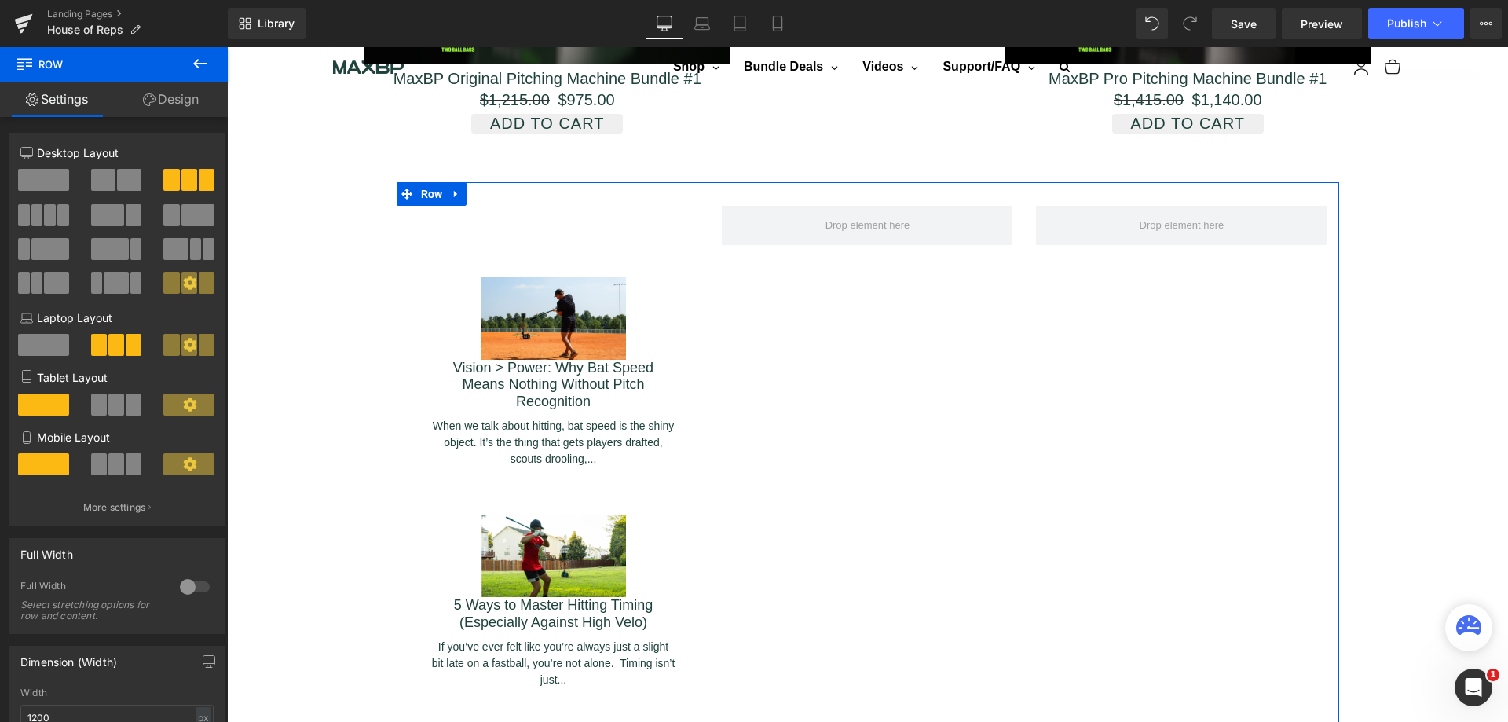
click at [101, 185] on span at bounding box center [103, 180] width 24 height 22
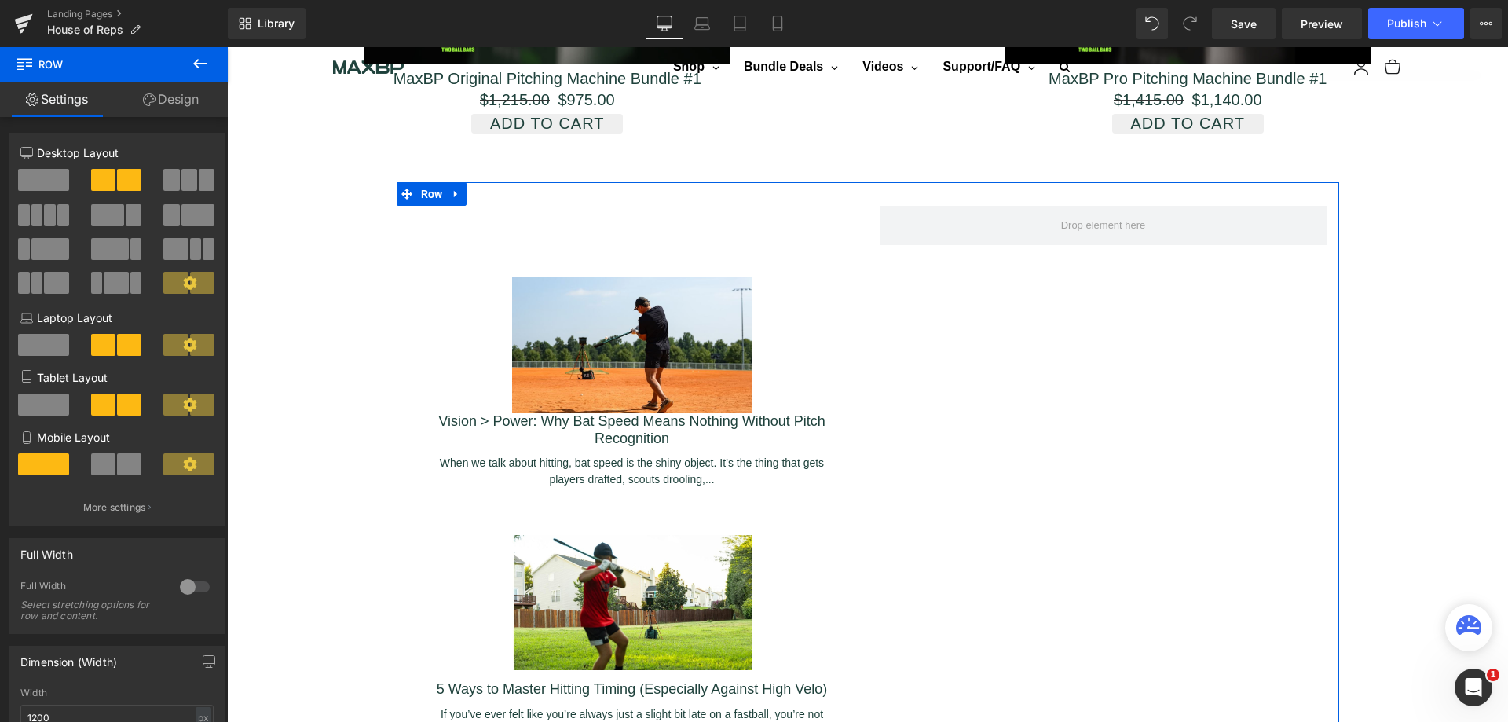
click at [451, 188] on icon at bounding box center [456, 194] width 11 height 12
click at [492, 189] on icon at bounding box center [497, 194] width 11 height 11
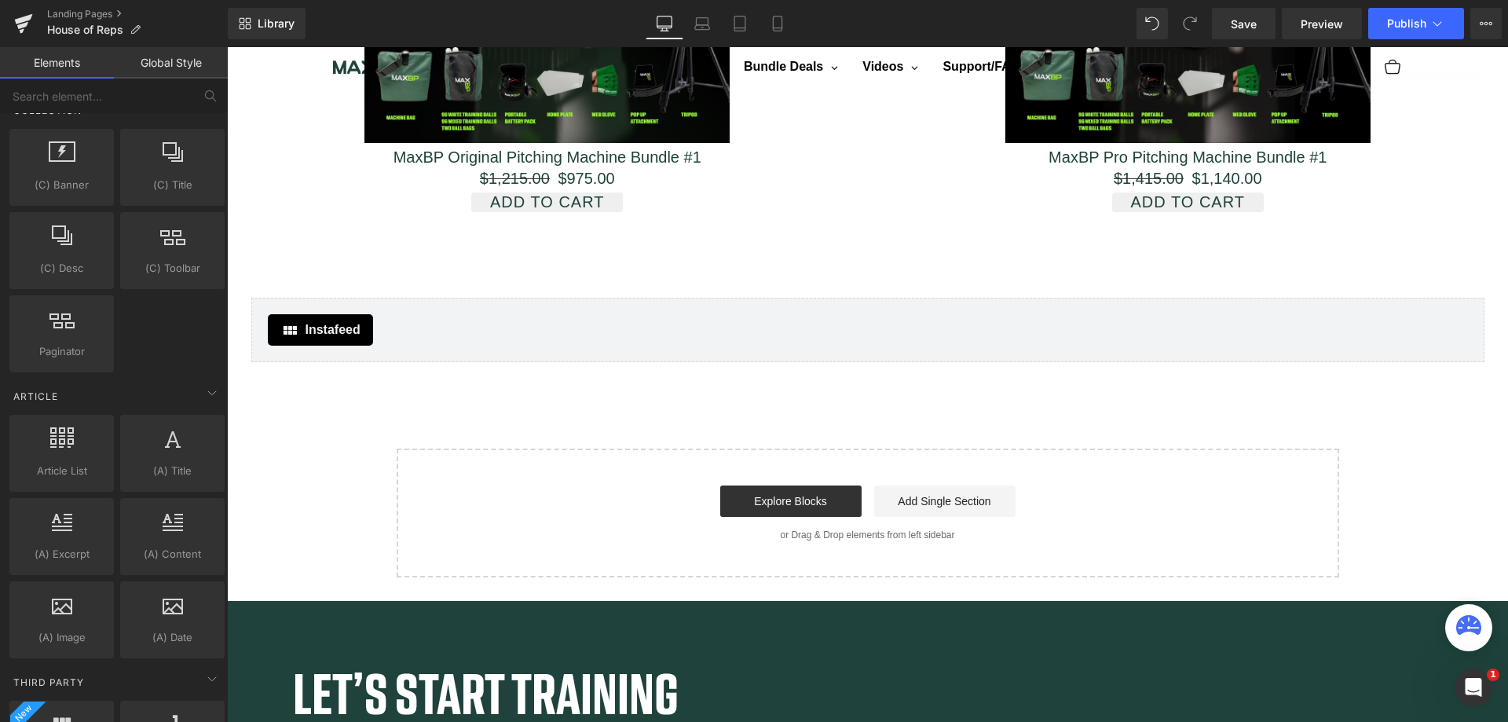
scroll to position [2671, 0]
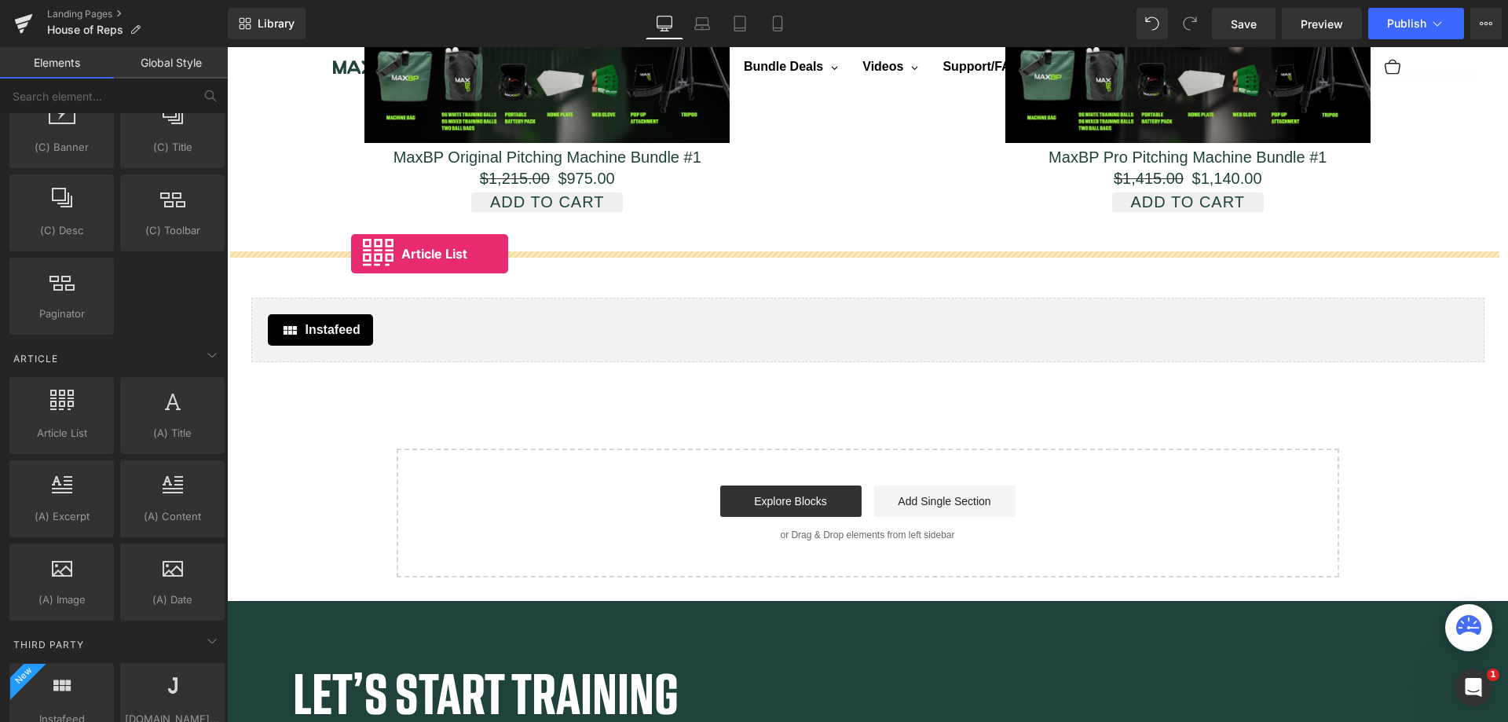
drag, startPoint x: 313, startPoint y: 471, endPoint x: 351, endPoint y: 254, distance: 220.8
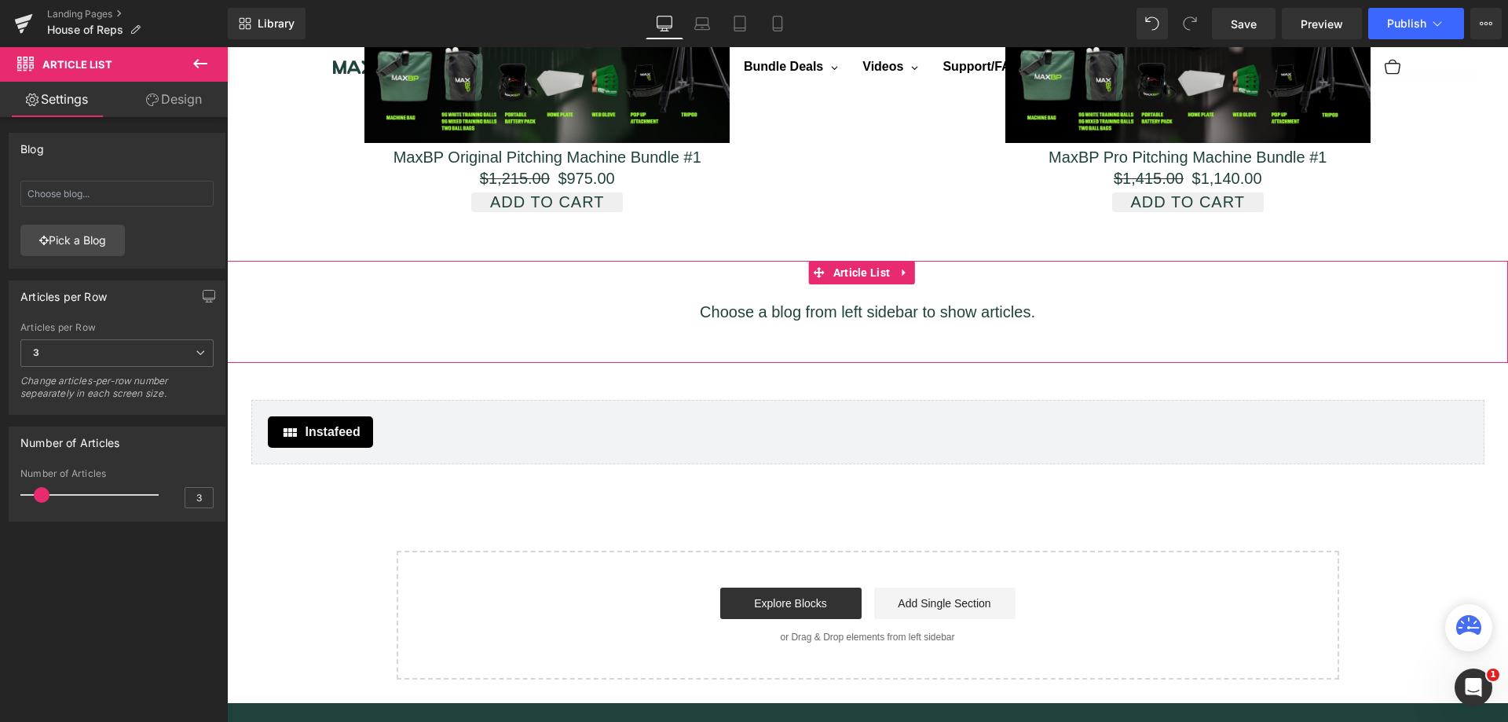
click at [99, 243] on link "Pick a Blog" at bounding box center [72, 240] width 104 height 31
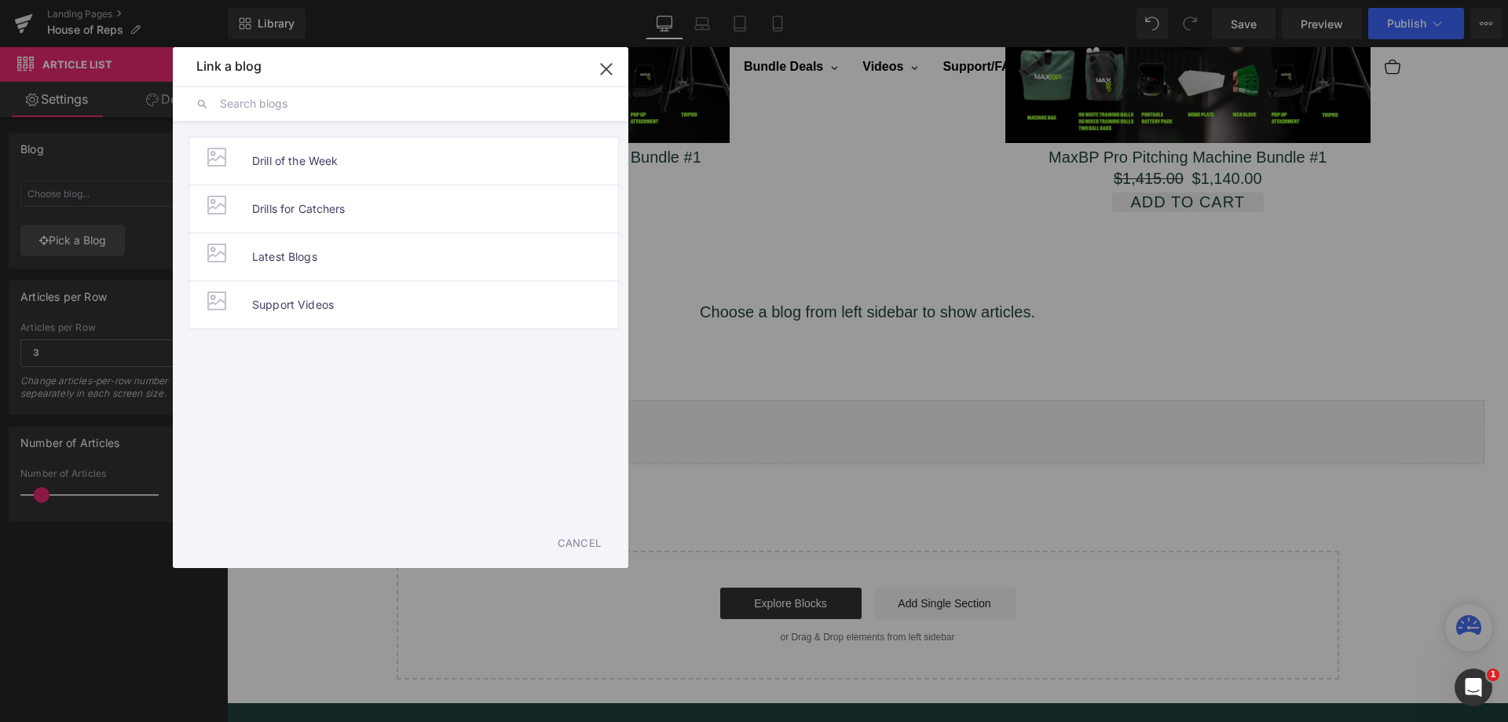
click at [298, 262] on span "Latest Blogs" at bounding box center [284, 256] width 65 height 47
type input "Latest Blogs"
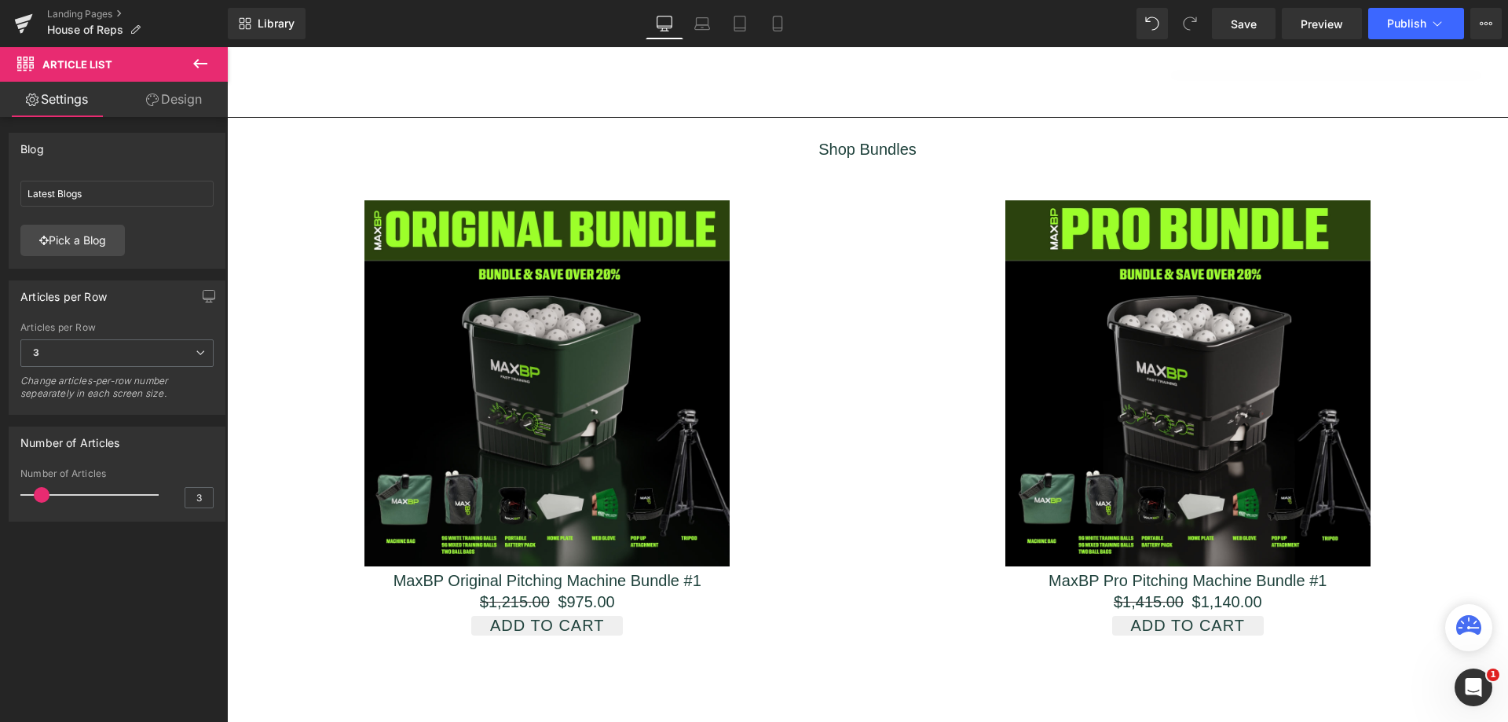
scroll to position [2545, 0]
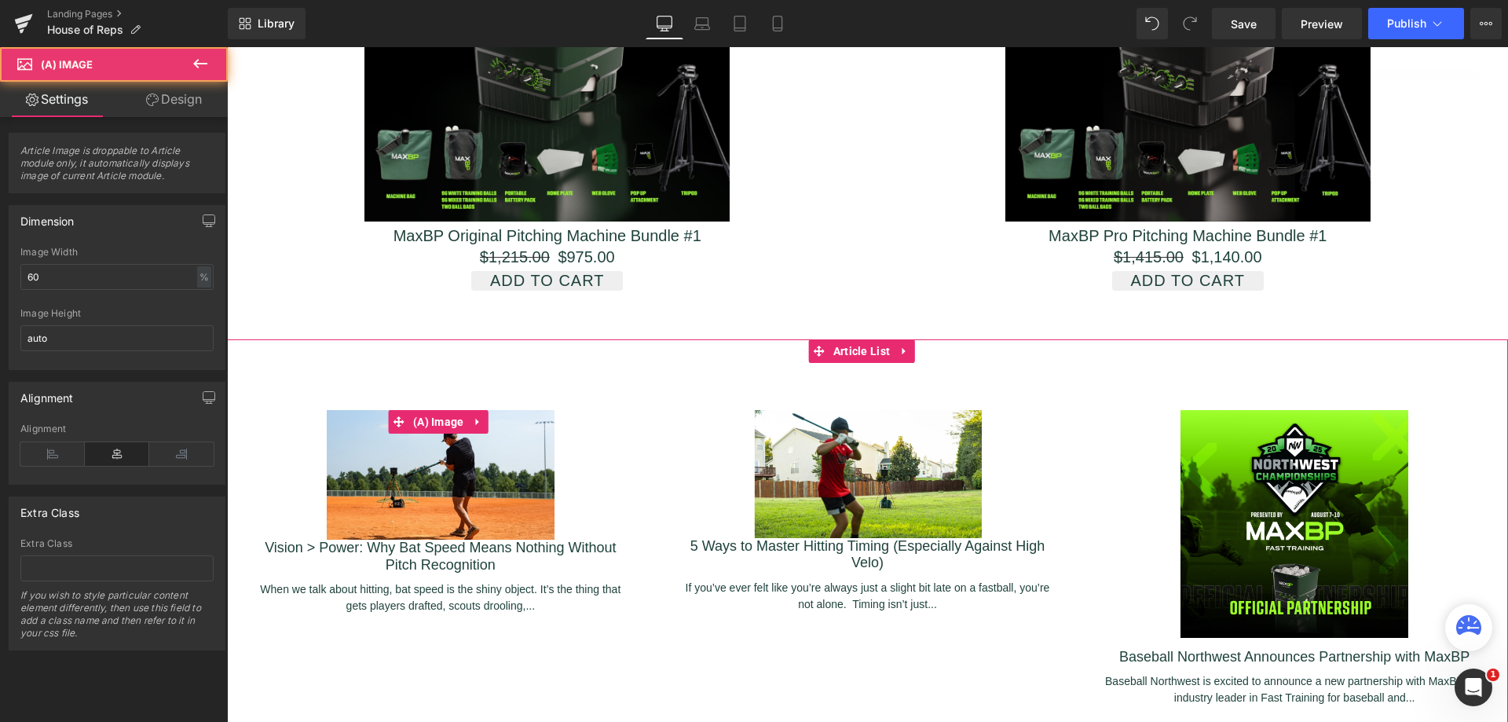
click at [538, 471] on img at bounding box center [441, 475] width 228 height 130
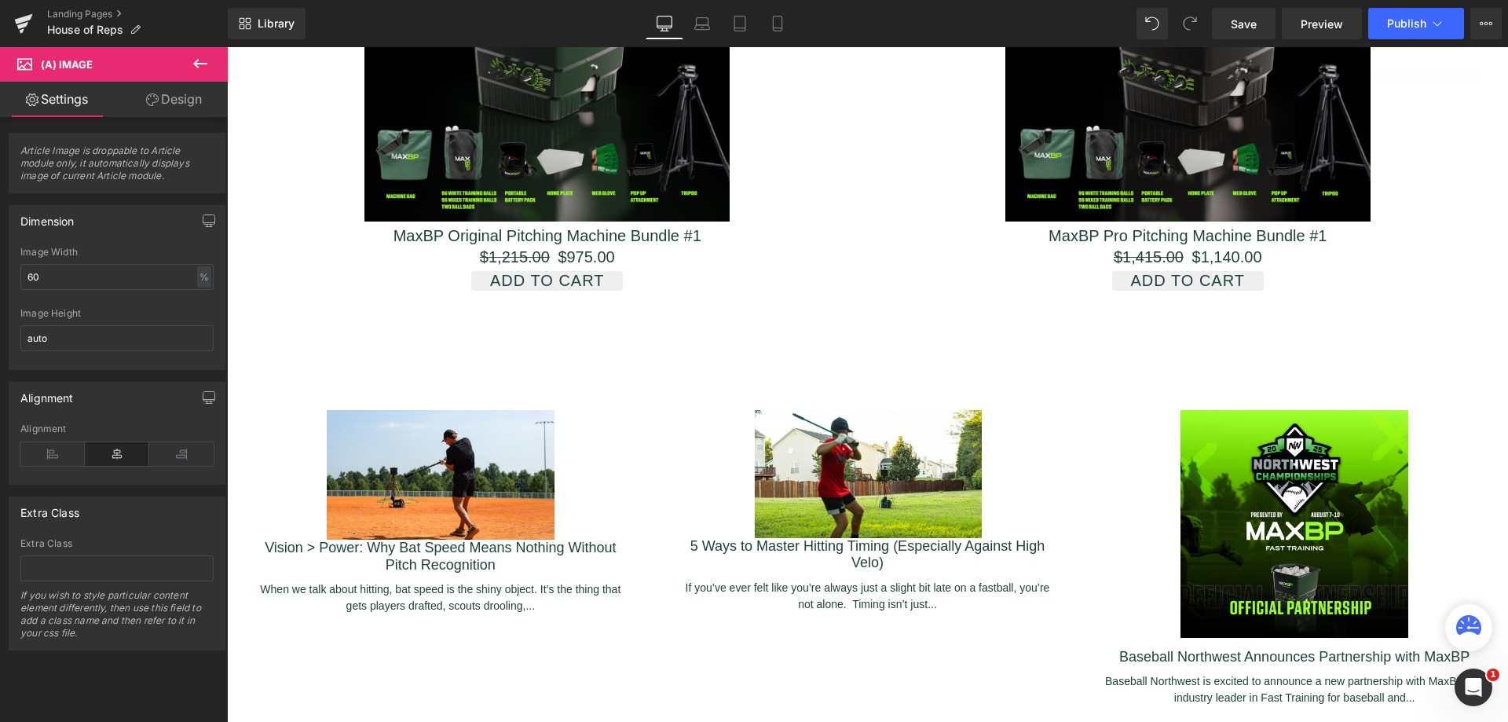
click at [202, 273] on div "%" at bounding box center [204, 276] width 14 height 21
click at [193, 300] on li "%" at bounding box center [203, 301] width 20 height 23
drag, startPoint x: 82, startPoint y: 282, endPoint x: 0, endPoint y: 280, distance: 82.5
click at [0, 280] on div "Dimension 60% Image Width 60 % % px auto Image Height auto" at bounding box center [117, 281] width 235 height 177
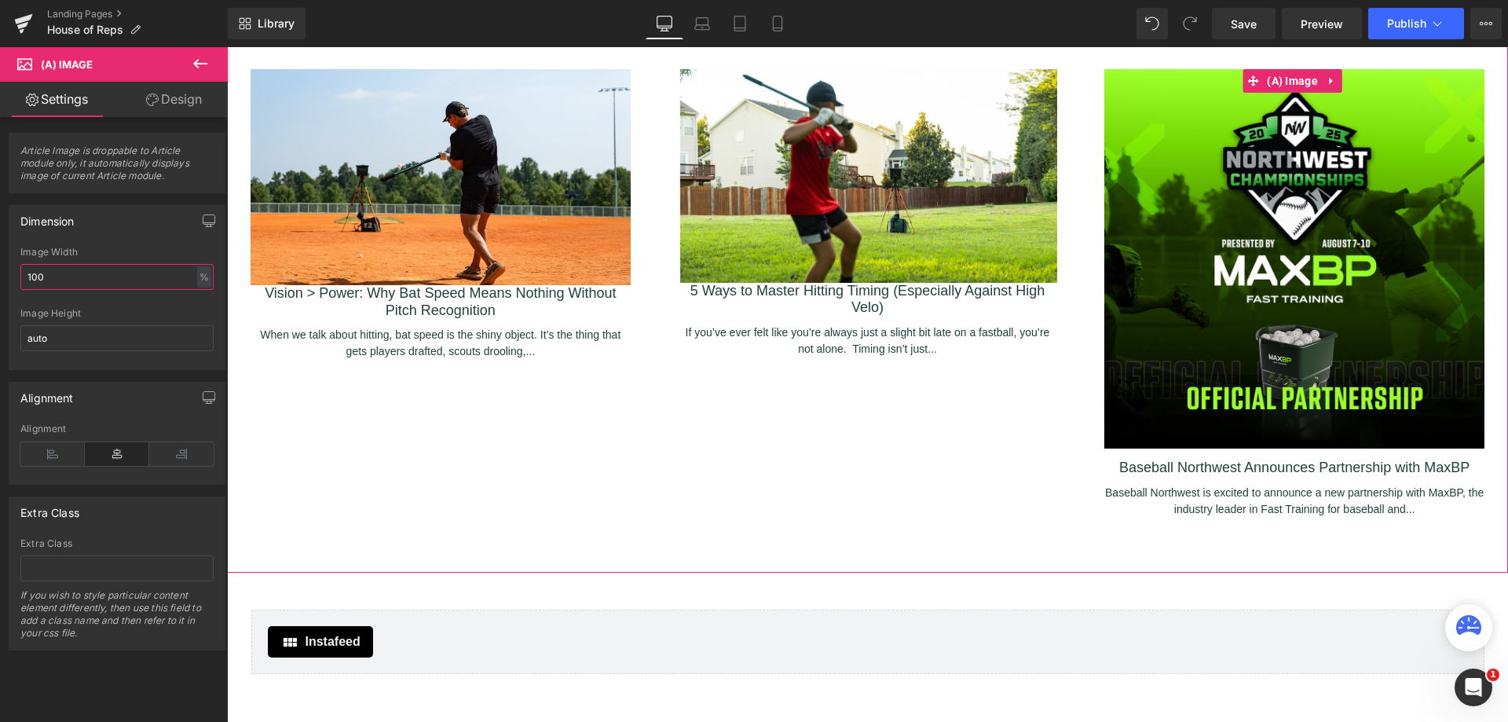
scroll to position [2938, 0]
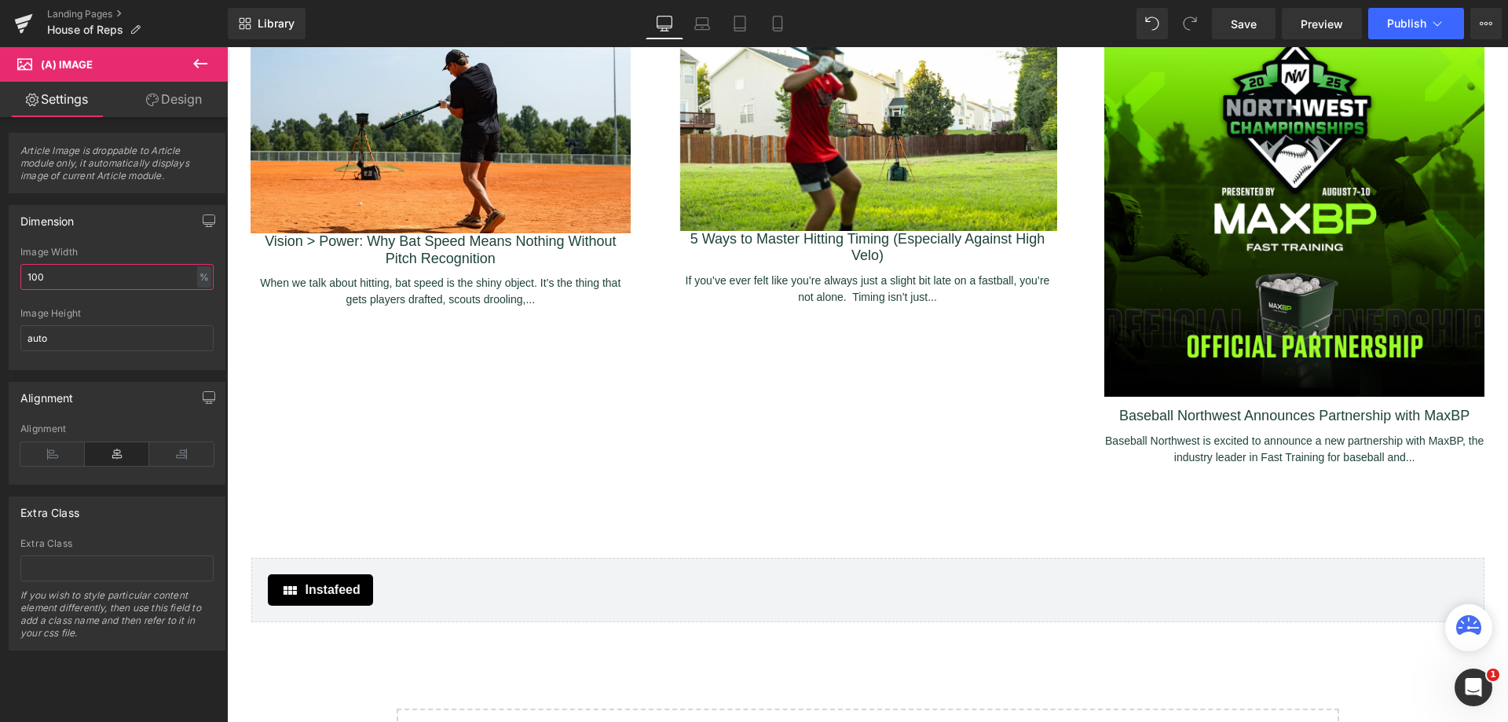
type input "100"
click at [187, 99] on link "Design" at bounding box center [174, 99] width 114 height 35
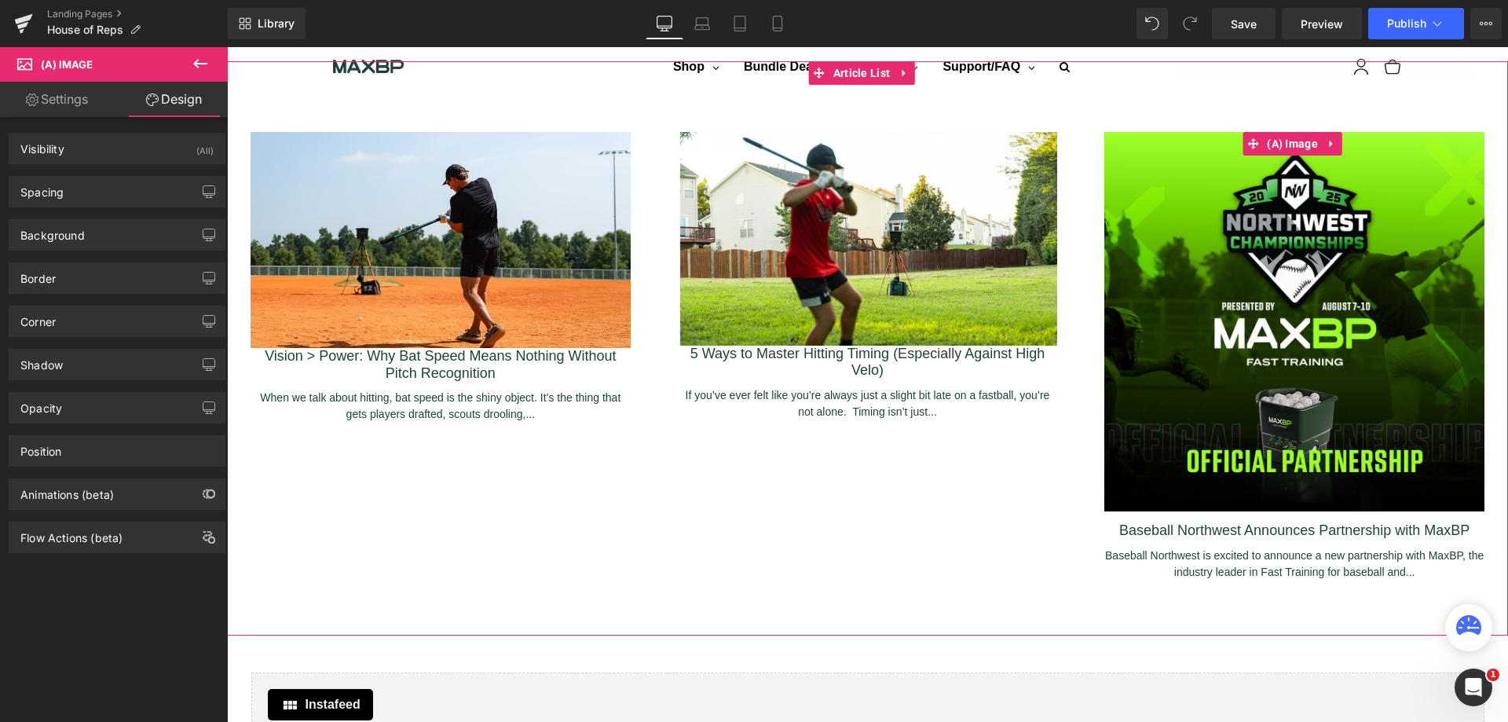
scroll to position [2780, 0]
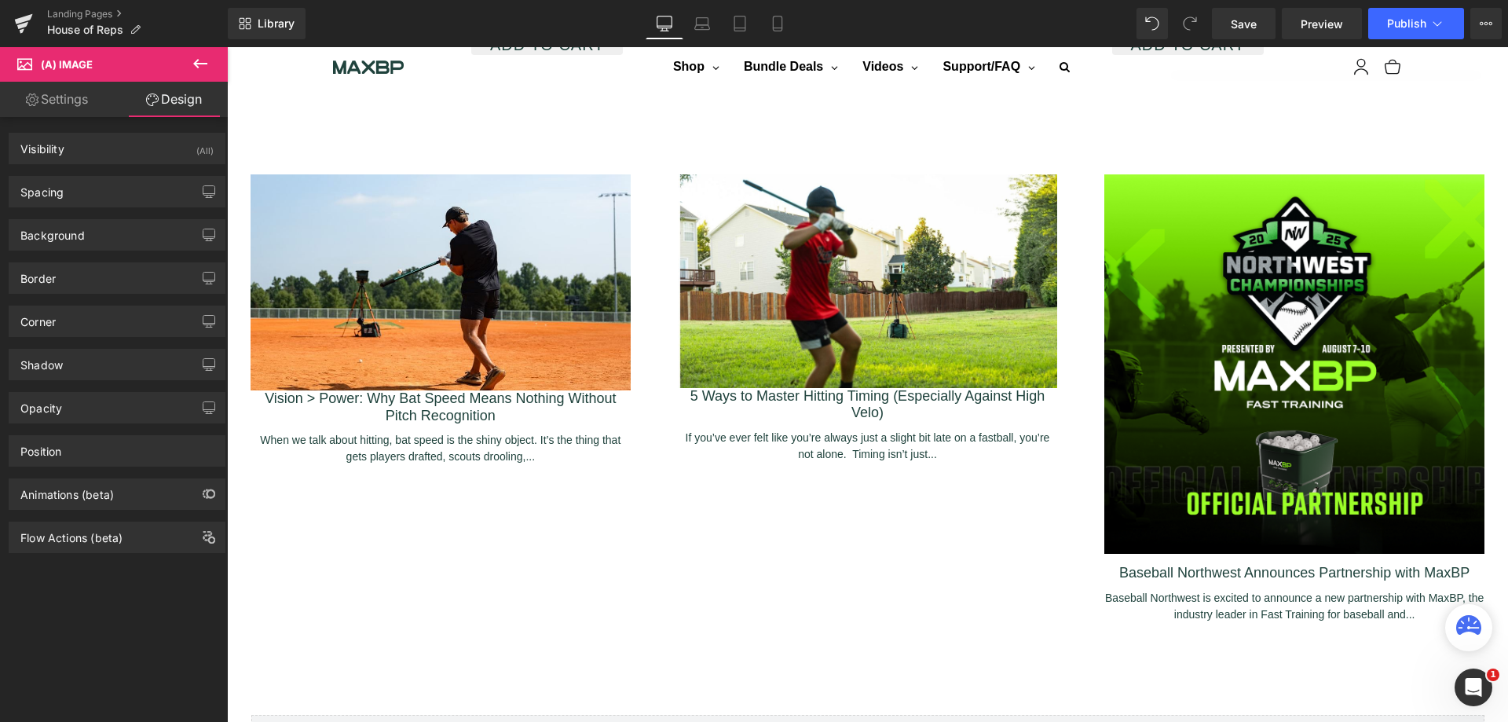
click at [75, 103] on link "Settings" at bounding box center [57, 99] width 114 height 35
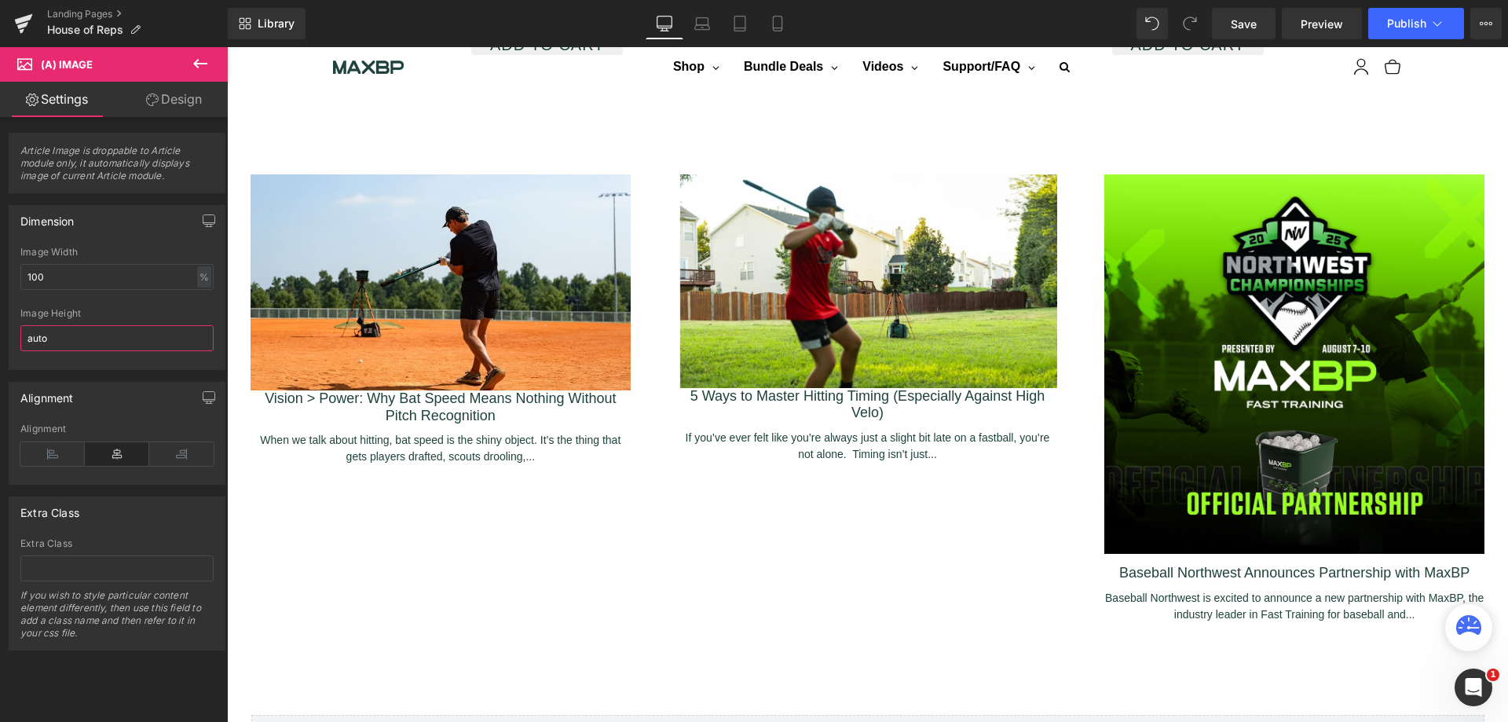
click at [156, 338] on input "auto" at bounding box center [116, 338] width 193 height 26
drag, startPoint x: 156, startPoint y: 337, endPoint x: 0, endPoint y: 331, distance: 155.6
click at [0, 331] on div "Dimension 100% Image Width 100 % % px auto Image Height auto" at bounding box center [117, 281] width 235 height 177
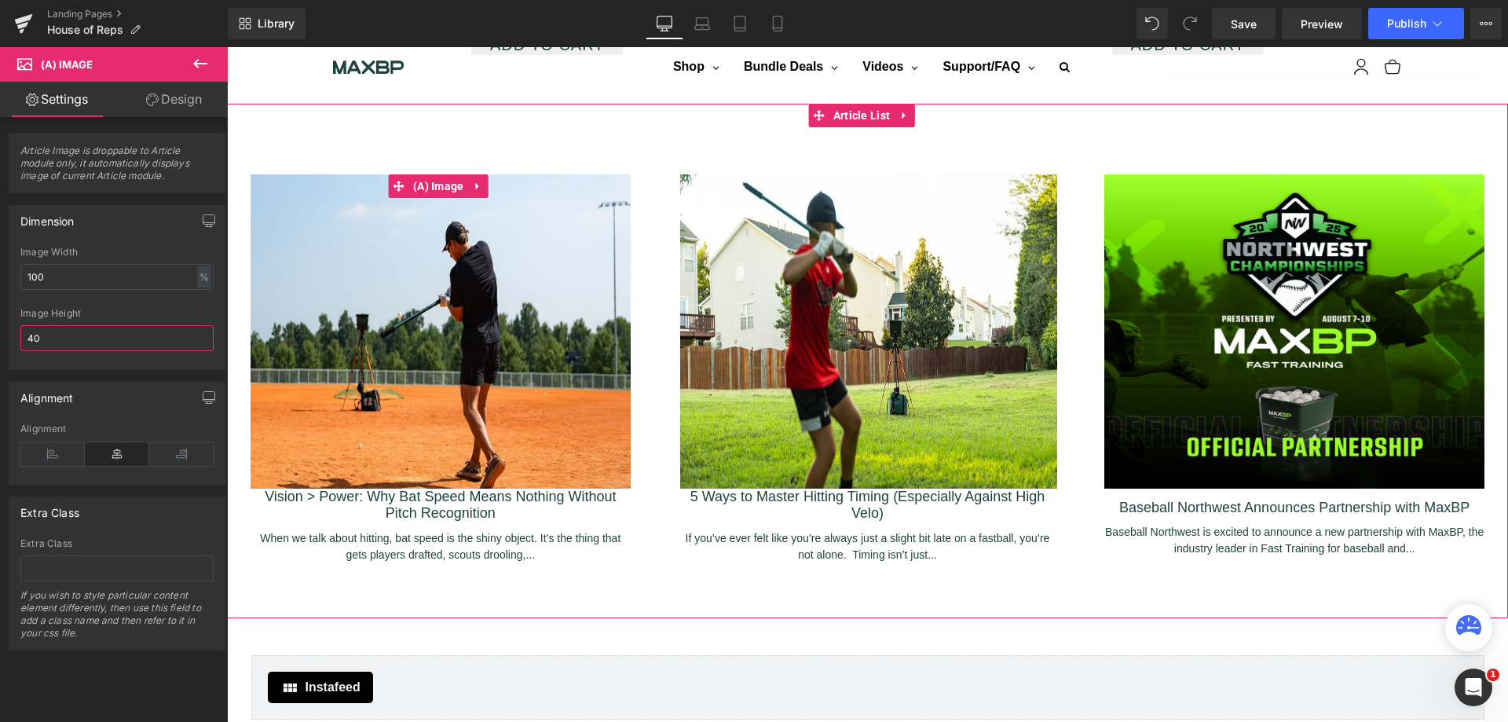
type input "4"
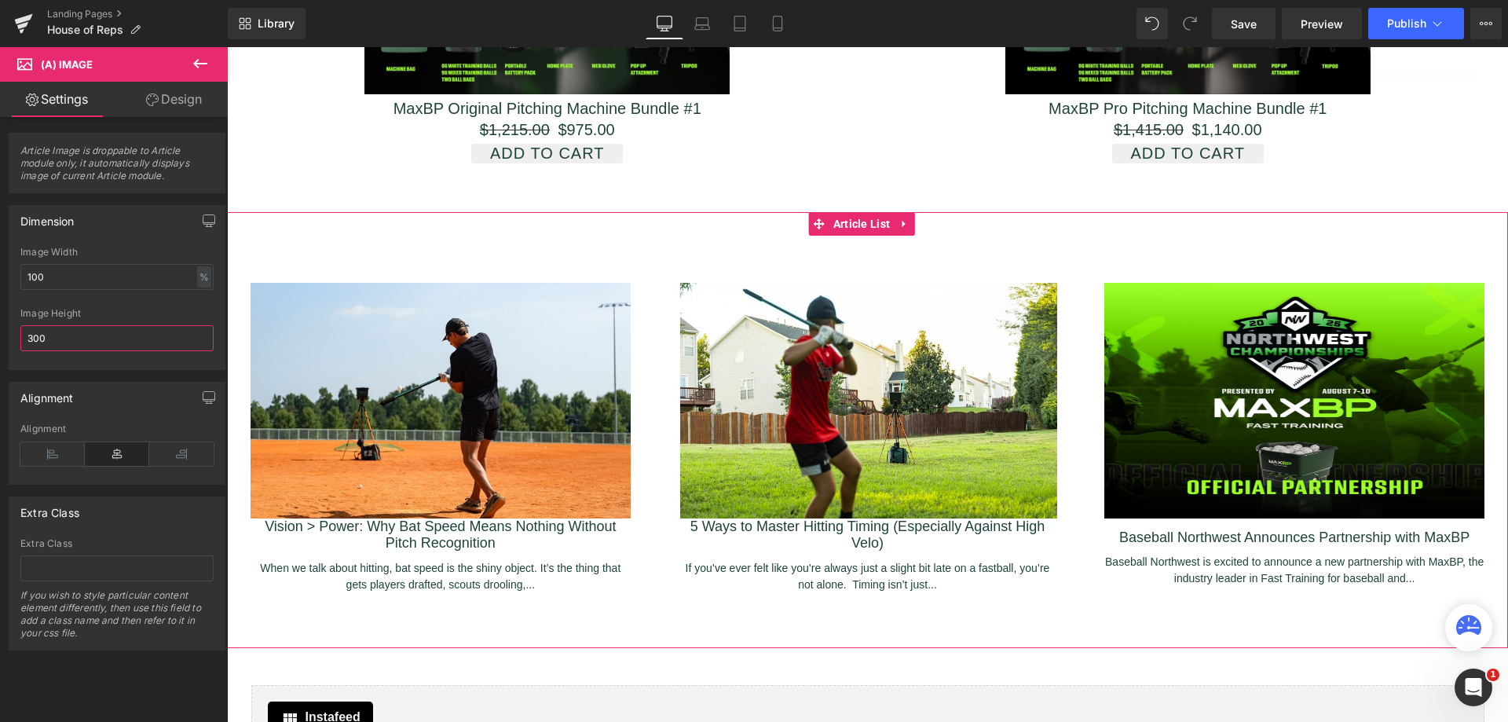
scroll to position [2702, 0]
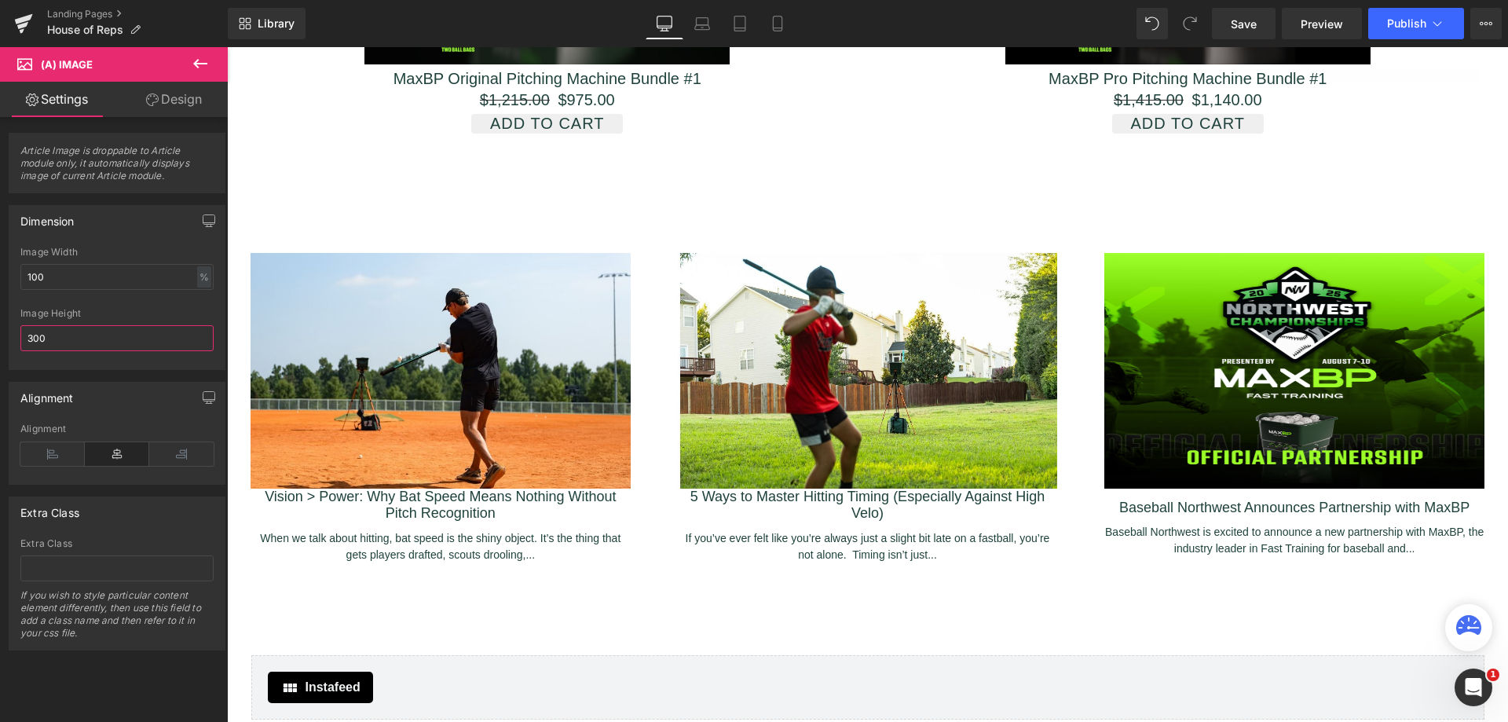
type input "300"
click at [141, 400] on div "Alignment" at bounding box center [116, 398] width 215 height 30
click at [201, 62] on icon at bounding box center [200, 63] width 19 height 19
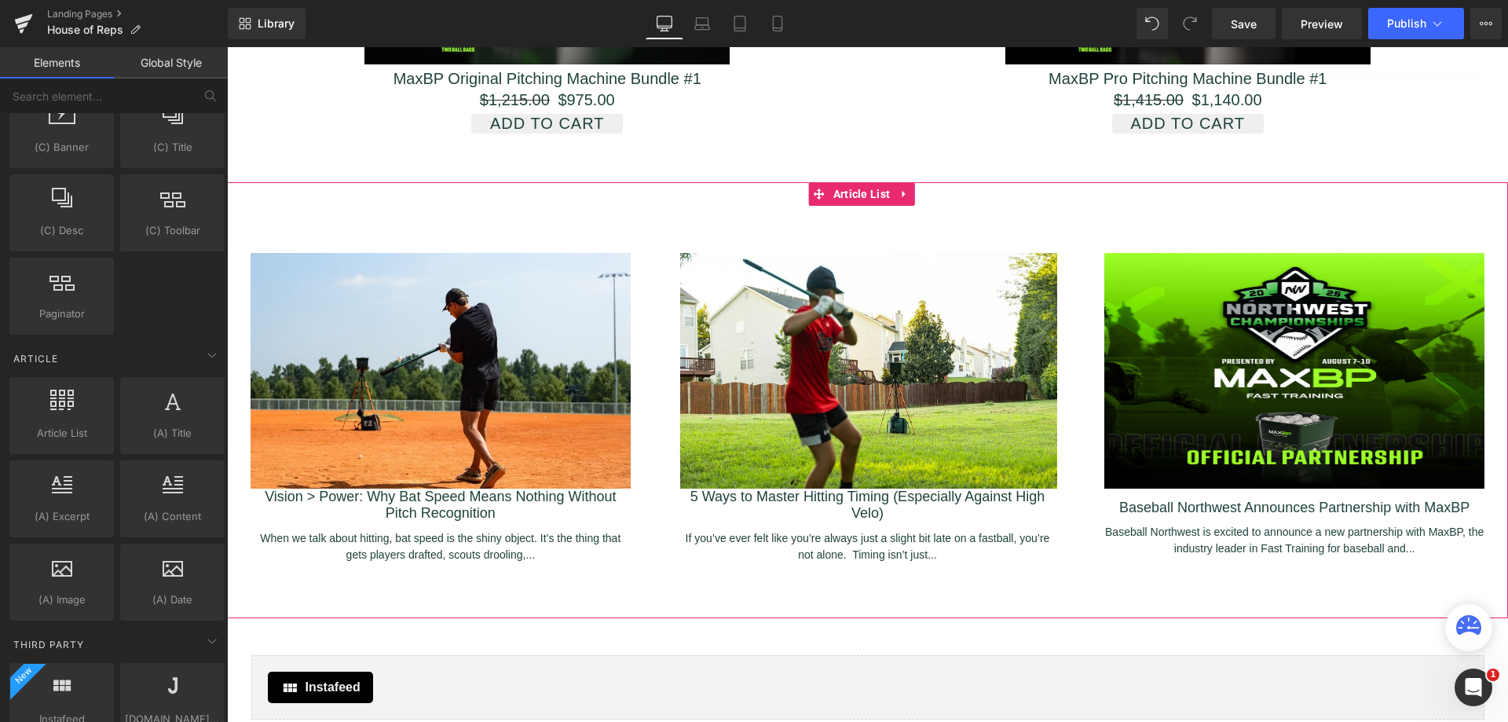
click at [313, 206] on div "(A) Image Vision > Power: Why Bat Speed Means Nothing Without Pitch Recognition…" at bounding box center [867, 400] width 1281 height 389
click at [873, 182] on span "Article List" at bounding box center [861, 194] width 65 height 24
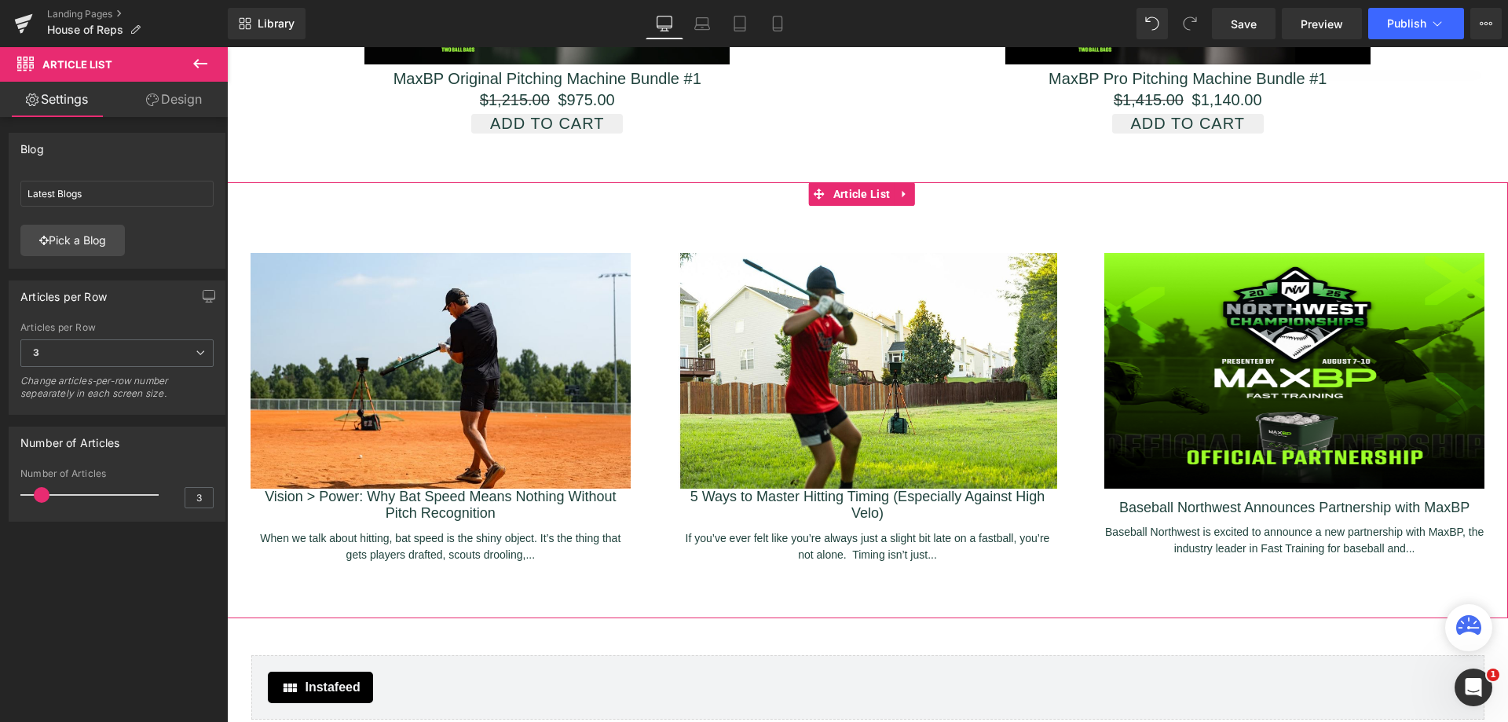
click at [200, 344] on span "3" at bounding box center [116, 352] width 193 height 27
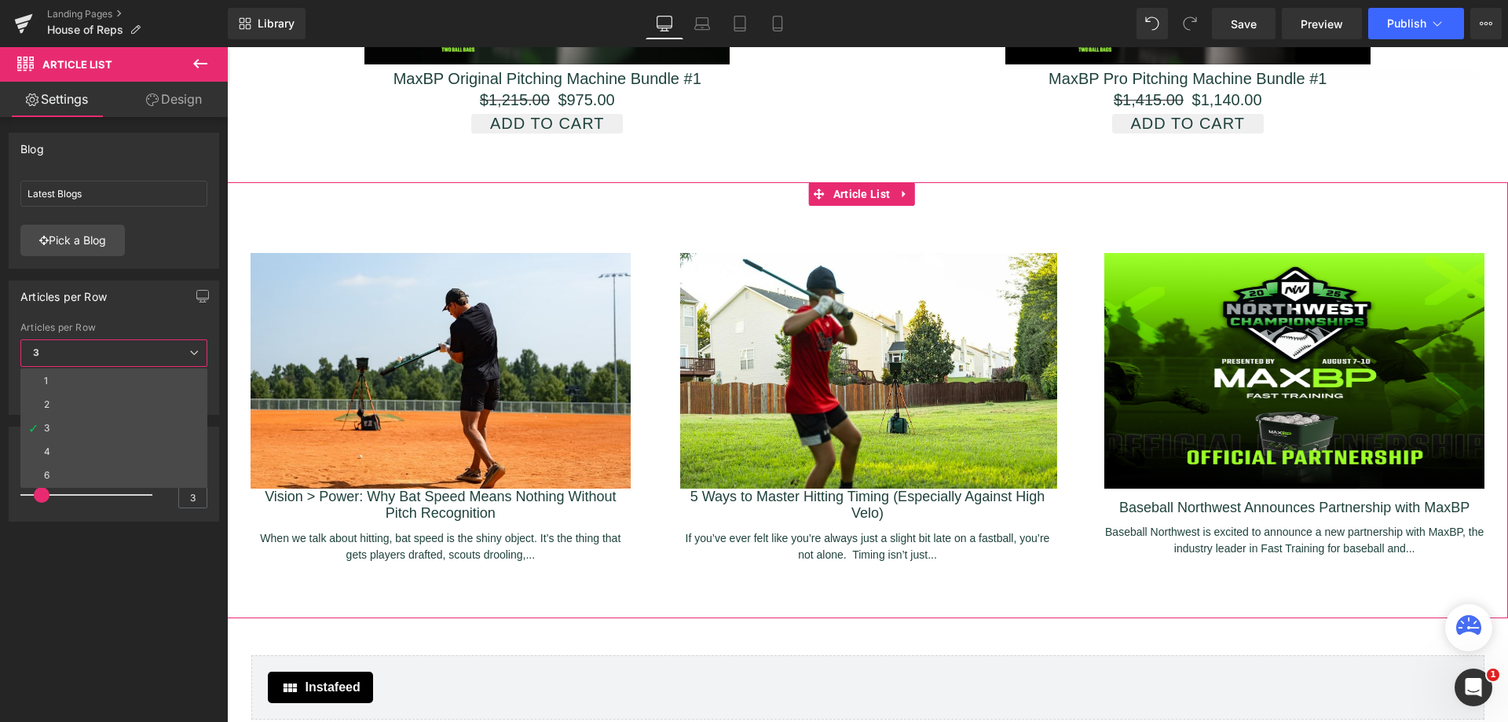
click at [122, 448] on li "4" at bounding box center [113, 452] width 187 height 24
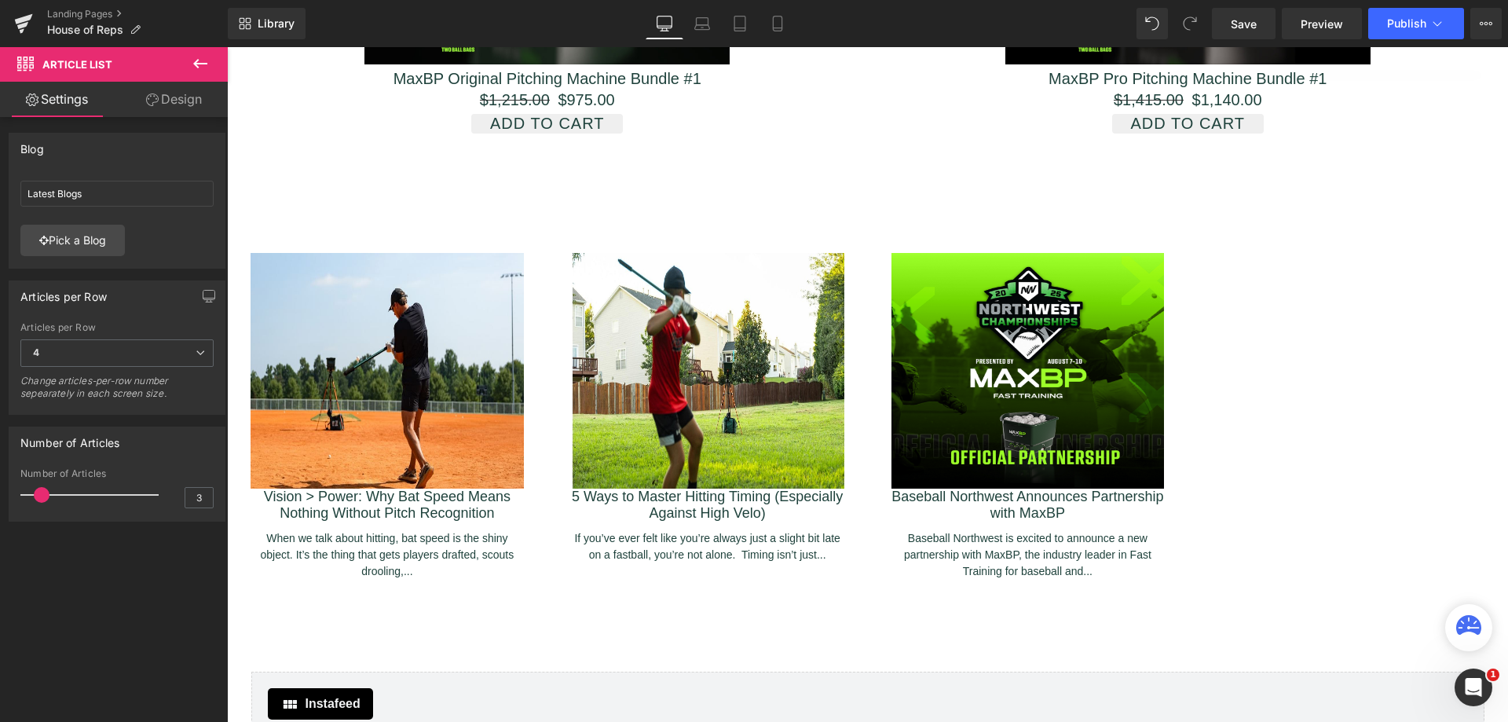
click at [693, 20] on link "Laptop" at bounding box center [702, 23] width 38 height 31
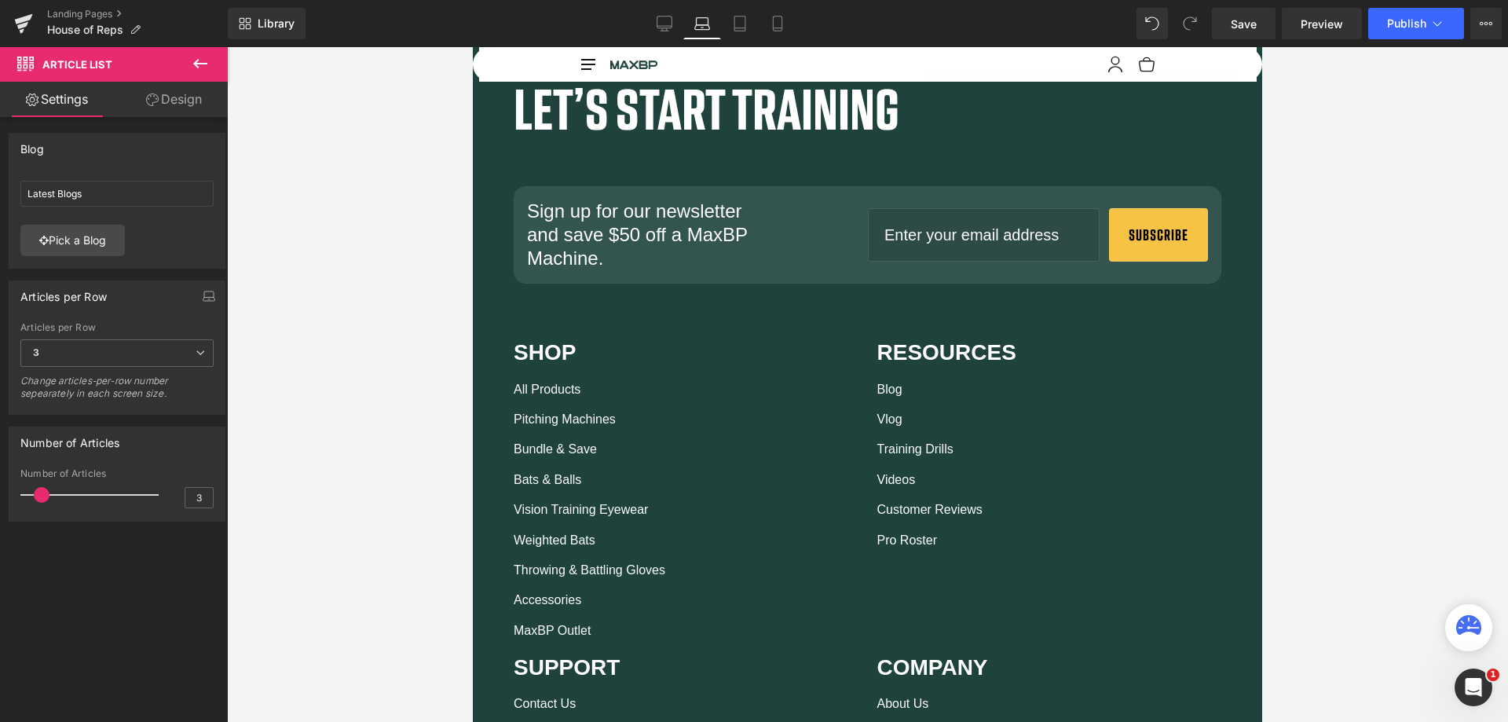
scroll to position [1728, 0]
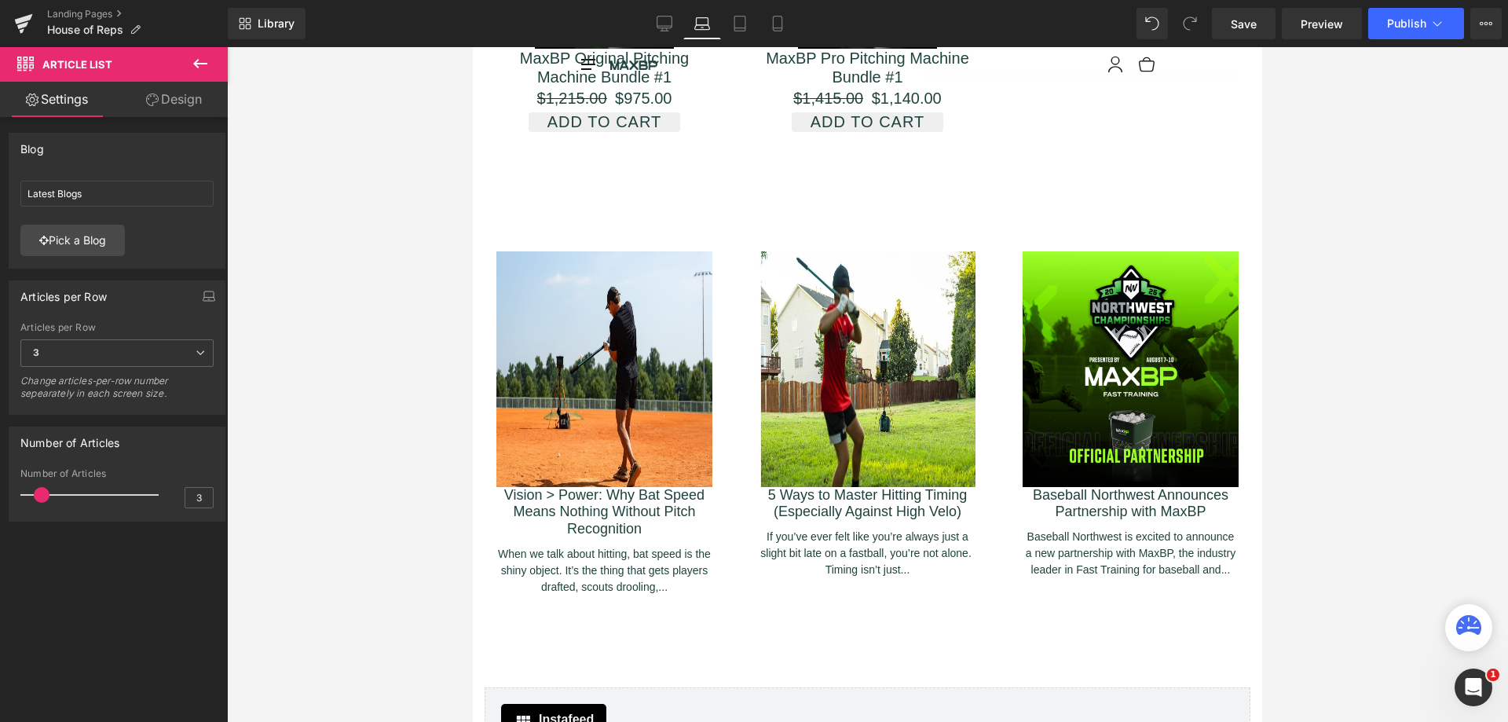
click at [663, 21] on icon at bounding box center [665, 24] width 16 height 16
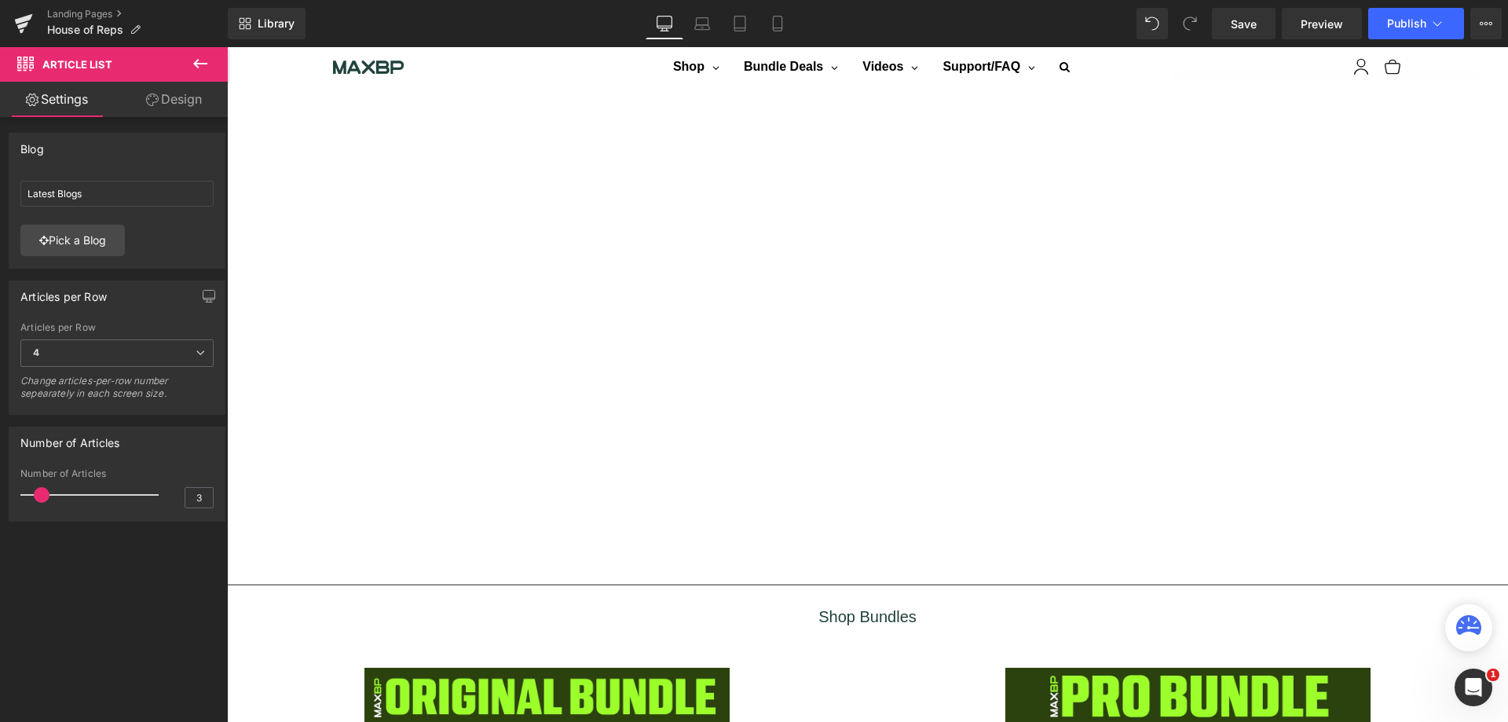
scroll to position [2702, 0]
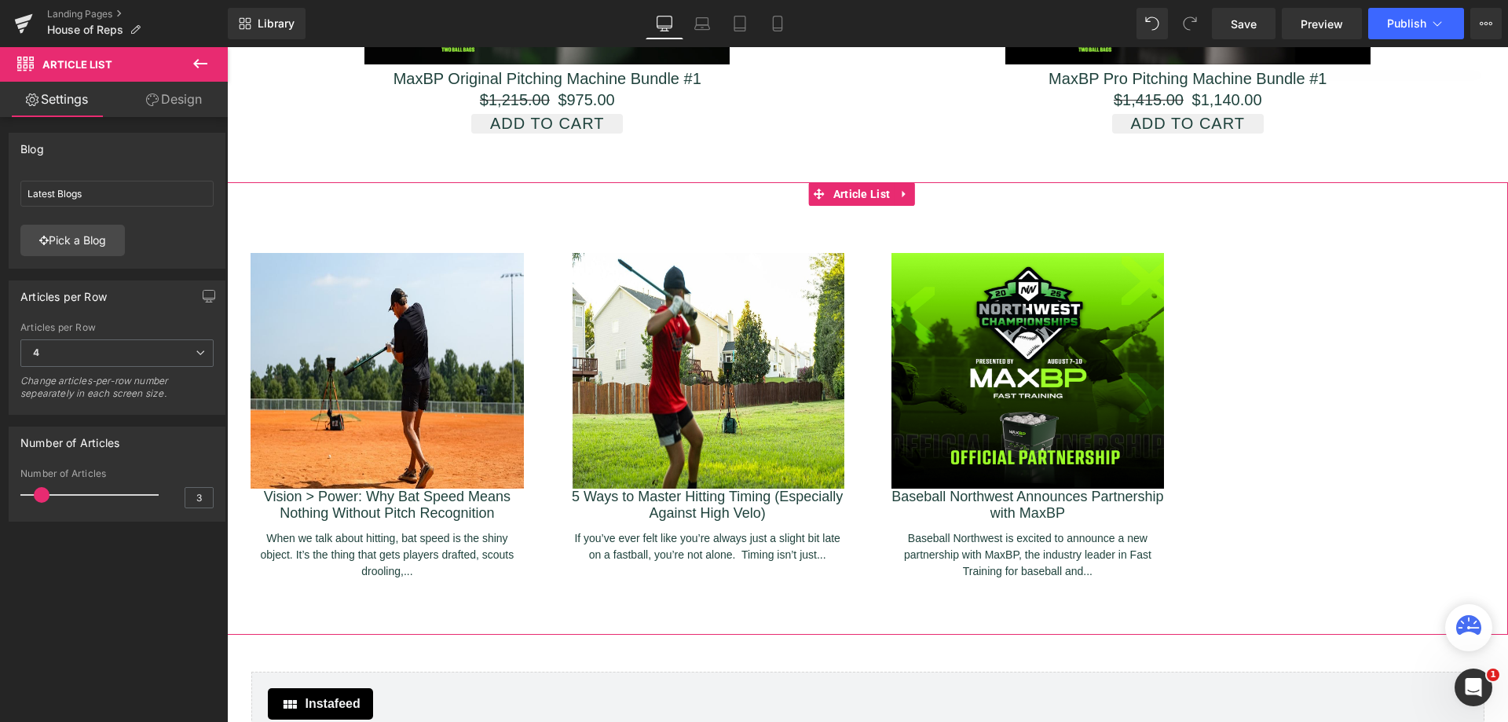
click at [100, 349] on span "4" at bounding box center [116, 352] width 193 height 27
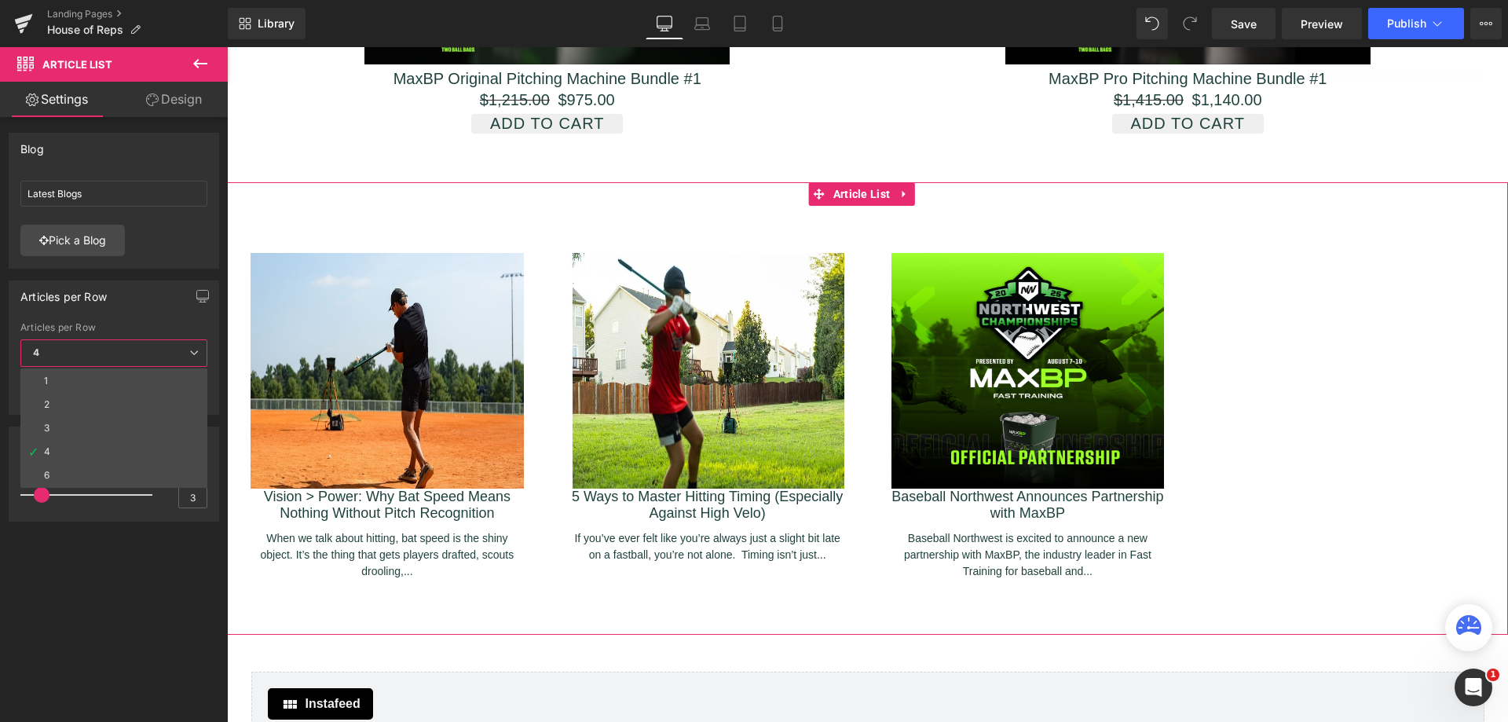
click at [86, 430] on li "3" at bounding box center [113, 428] width 187 height 24
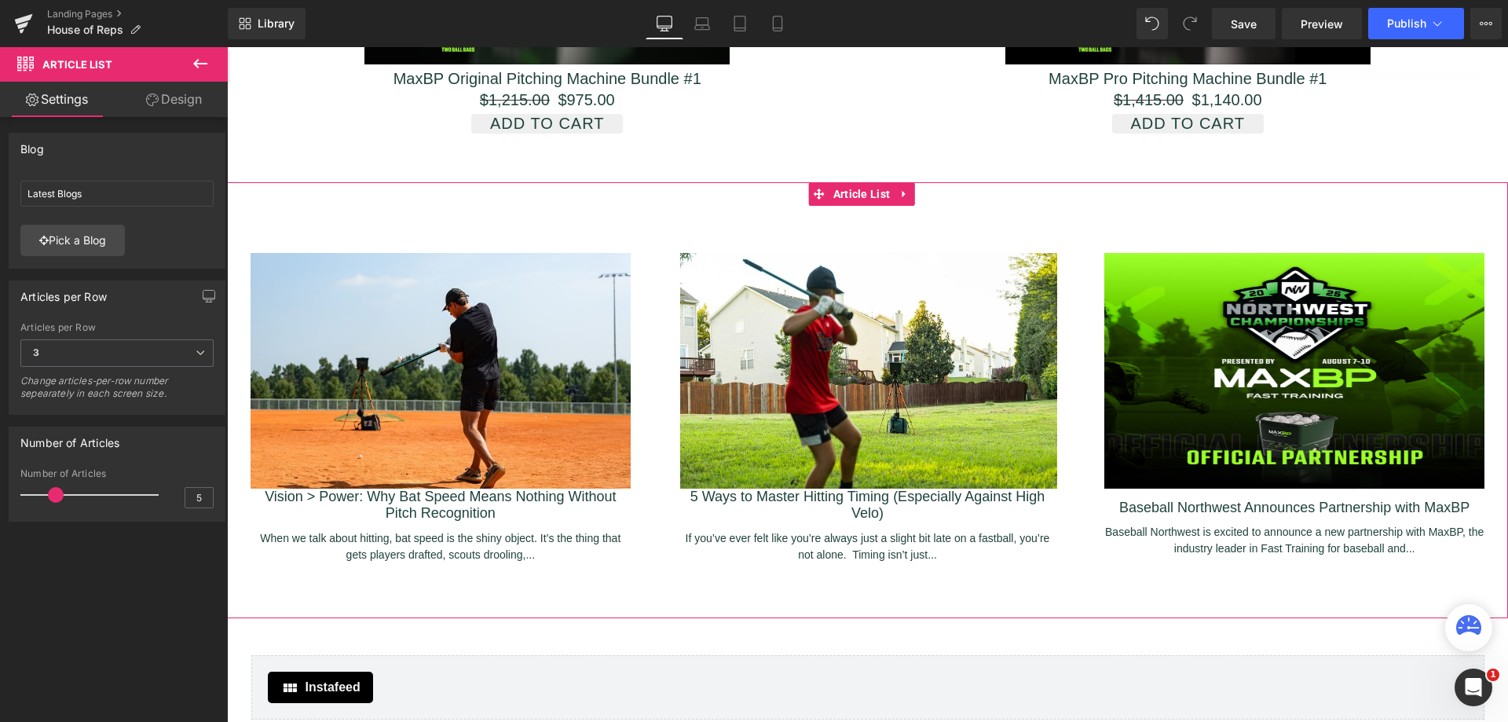
type input "6"
drag, startPoint x: 42, startPoint y: 496, endPoint x: 63, endPoint y: 496, distance: 21.2
click at [63, 496] on span at bounding box center [63, 495] width 16 height 16
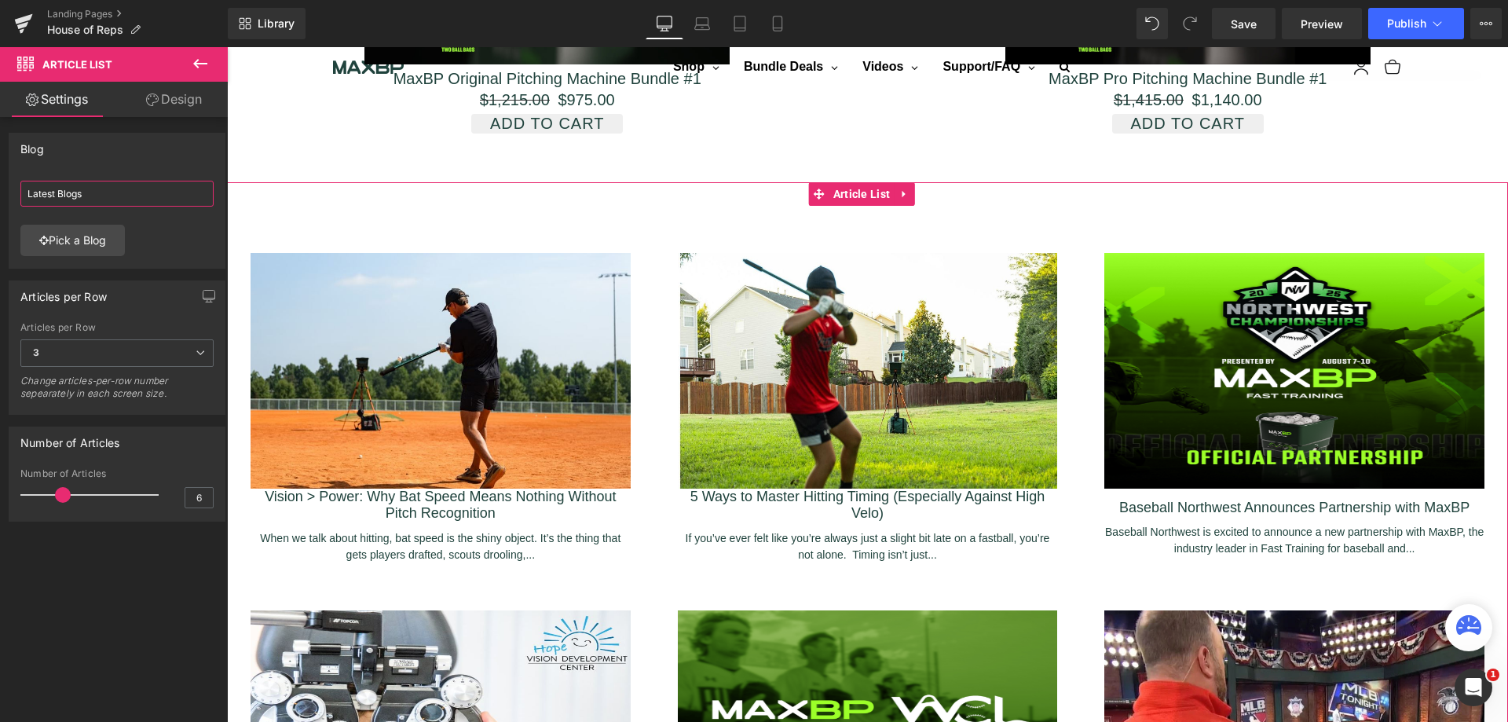
click at [126, 196] on input "Latest Blogs" at bounding box center [116, 194] width 193 height 26
click at [116, 196] on input "Latest Blogs" at bounding box center [116, 194] width 193 height 26
click at [108, 247] on link "Pick a Blog" at bounding box center [72, 240] width 104 height 31
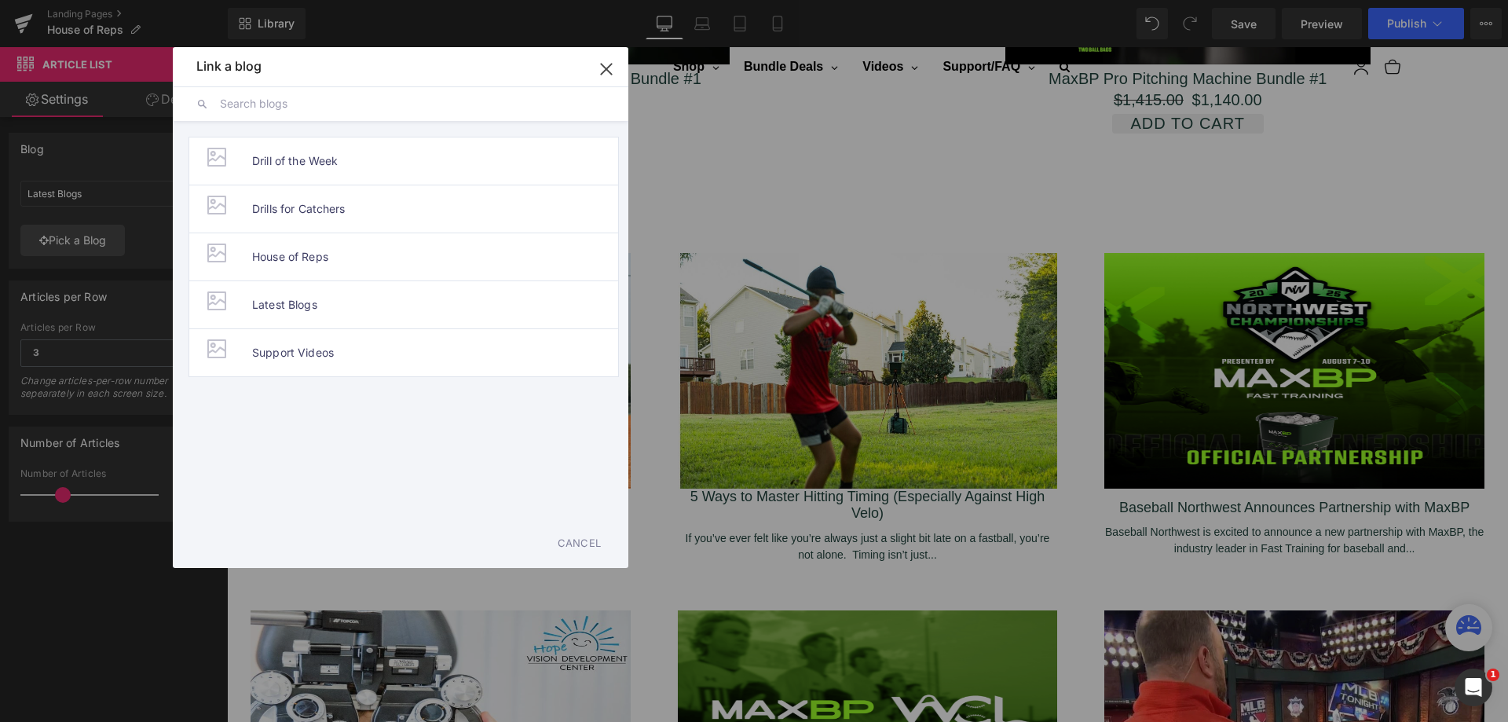
drag, startPoint x: 258, startPoint y: 255, endPoint x: 64, endPoint y: 221, distance: 196.9
click at [258, 255] on span "House of Reps" at bounding box center [290, 256] width 76 height 47
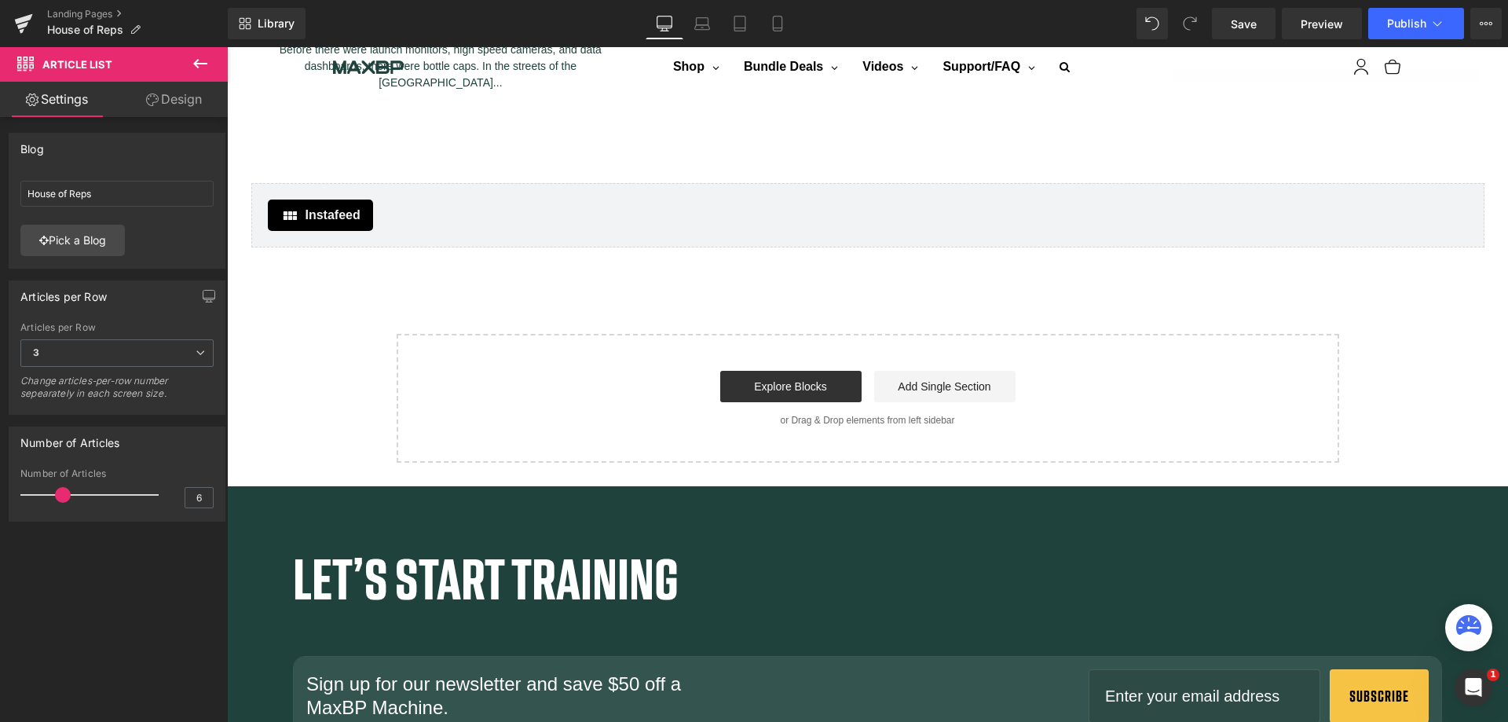
scroll to position [2623, 0]
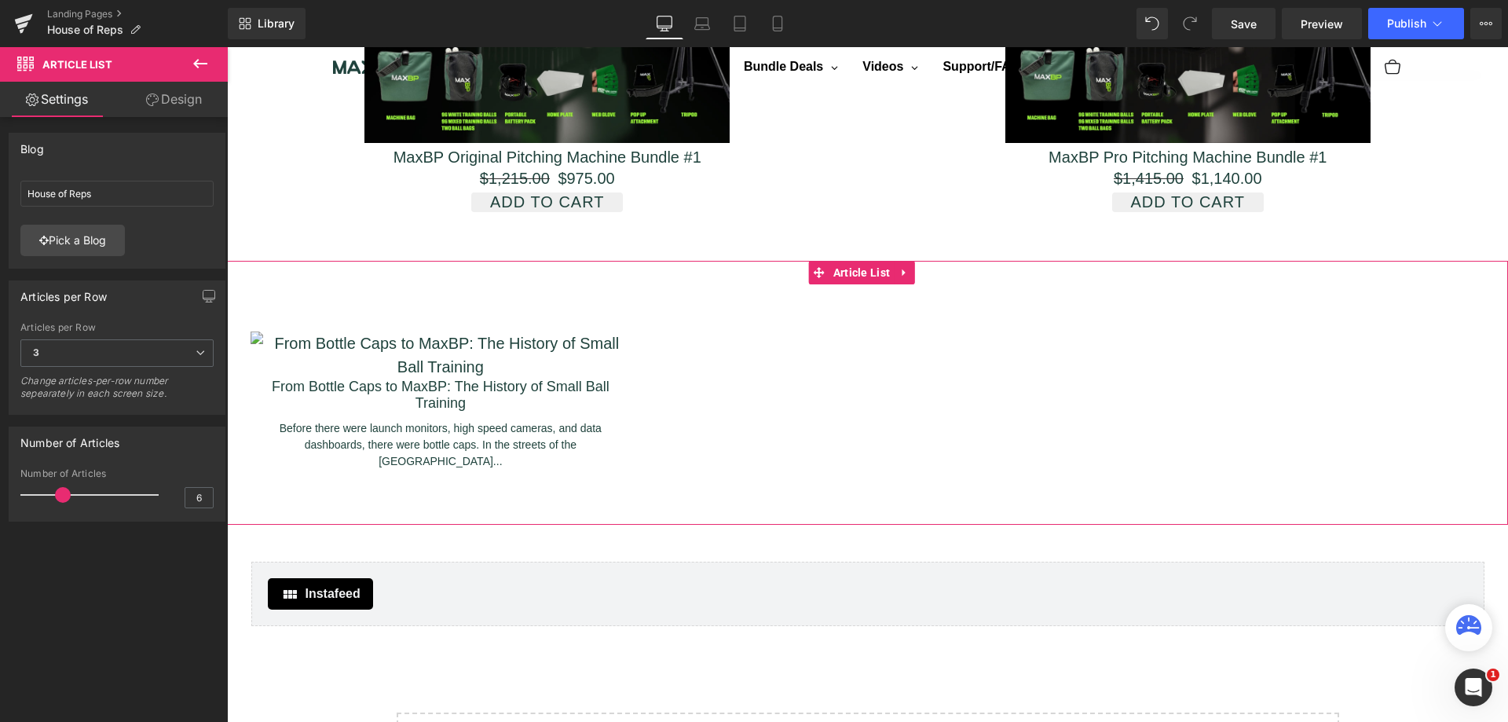
click at [92, 247] on link "Pick a Blog" at bounding box center [72, 240] width 104 height 31
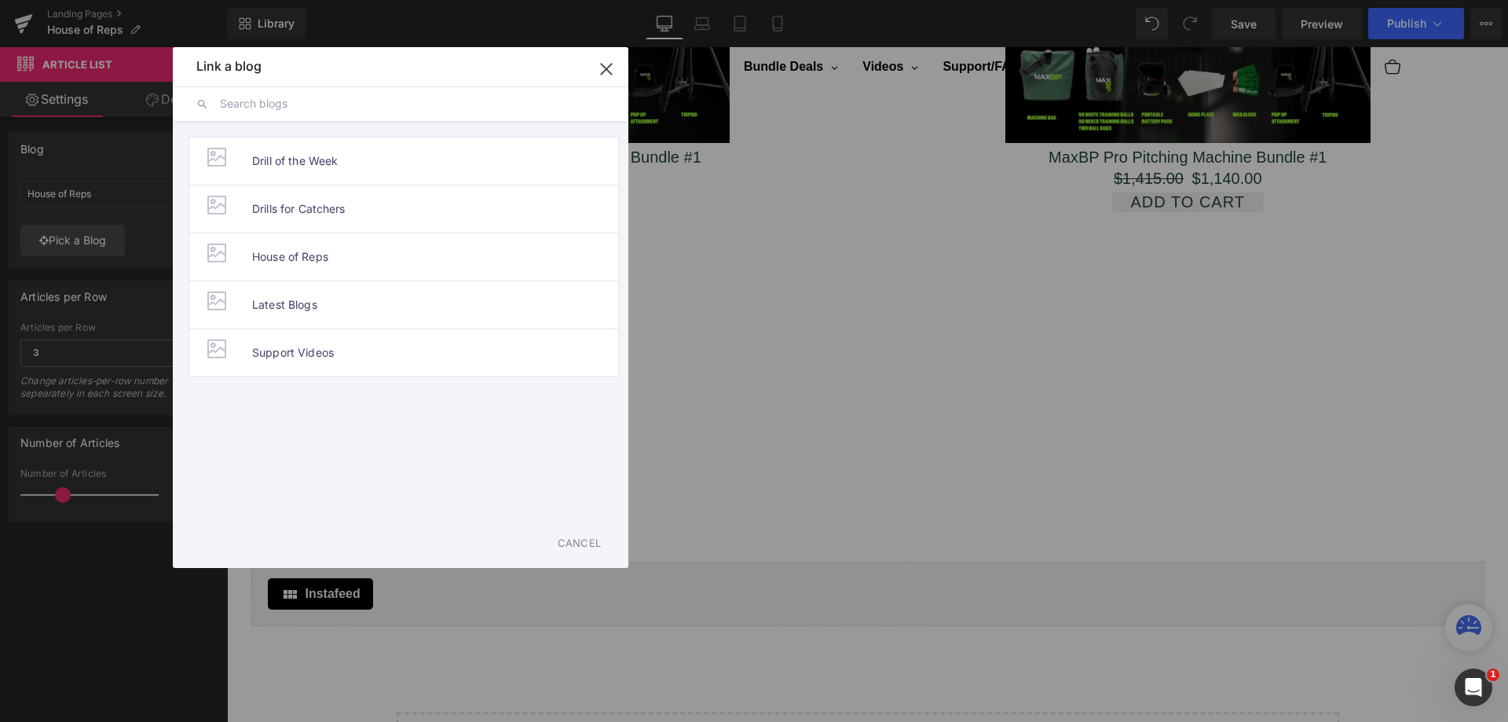
click at [302, 306] on span "Latest Blogs" at bounding box center [284, 304] width 65 height 47
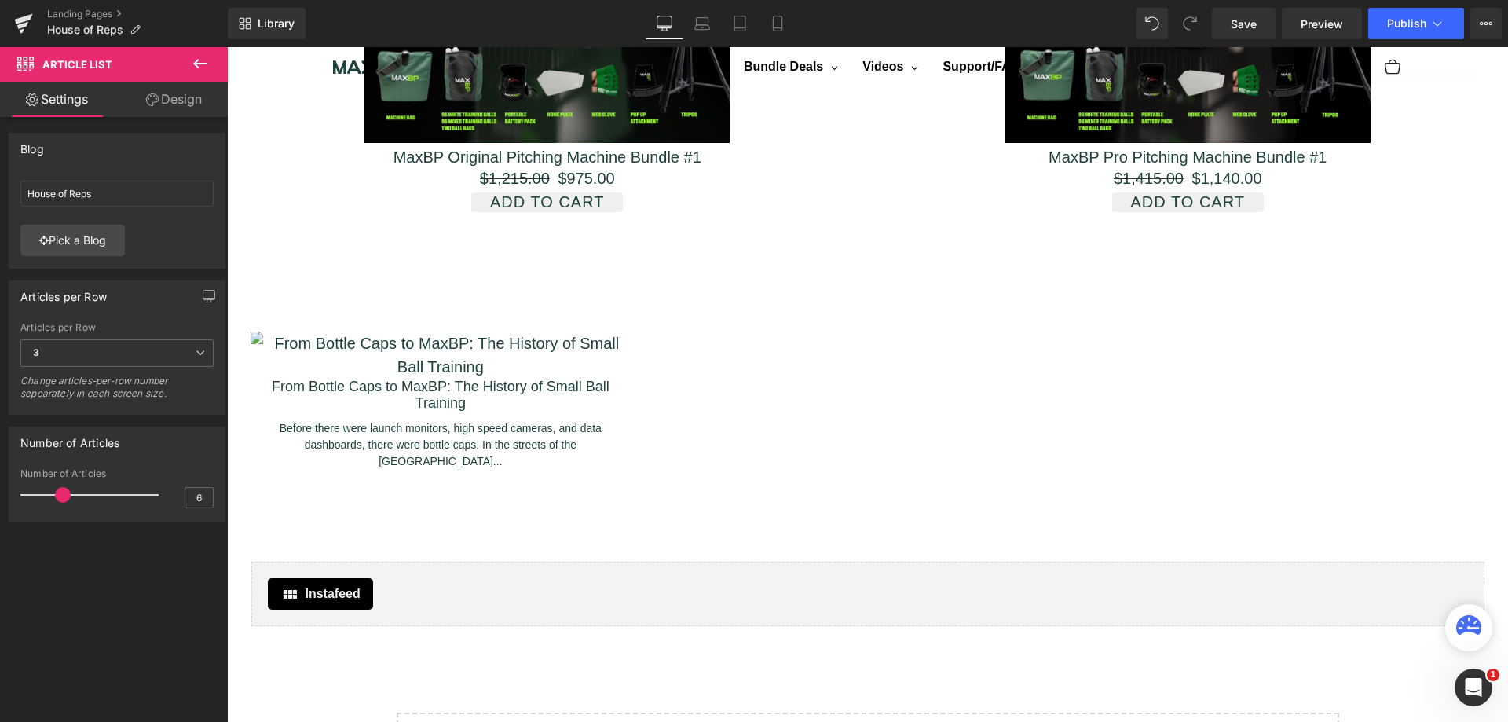
type input "Latest Blogs"
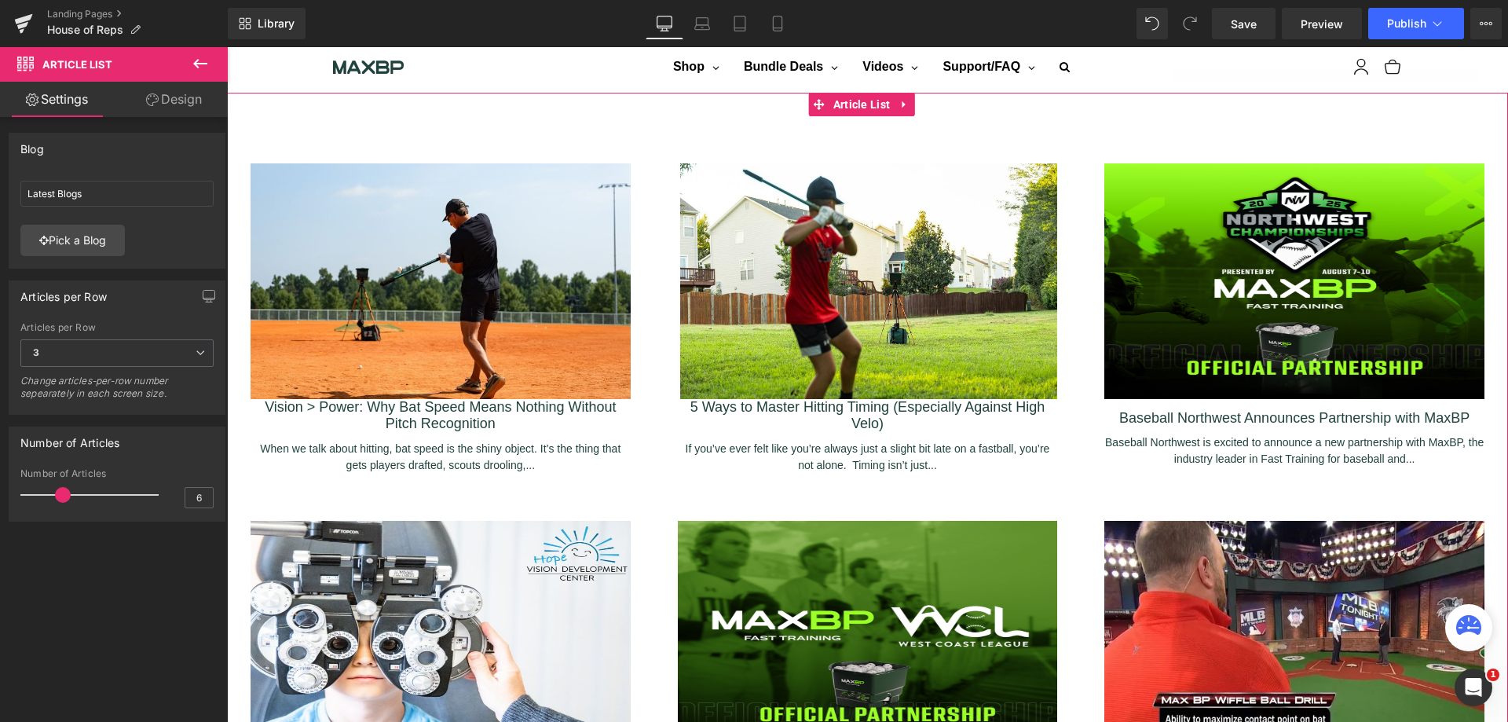
scroll to position [2702, 0]
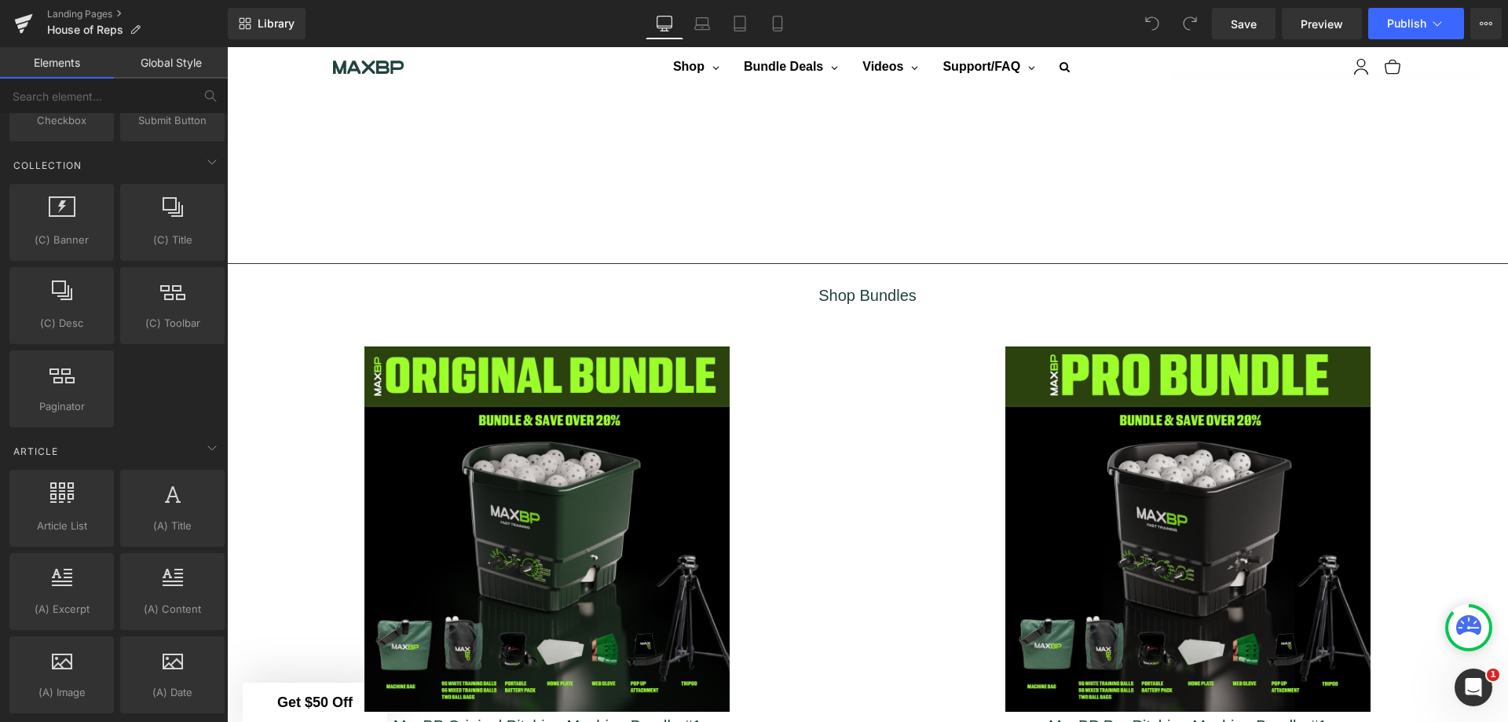
scroll to position [2592, 0]
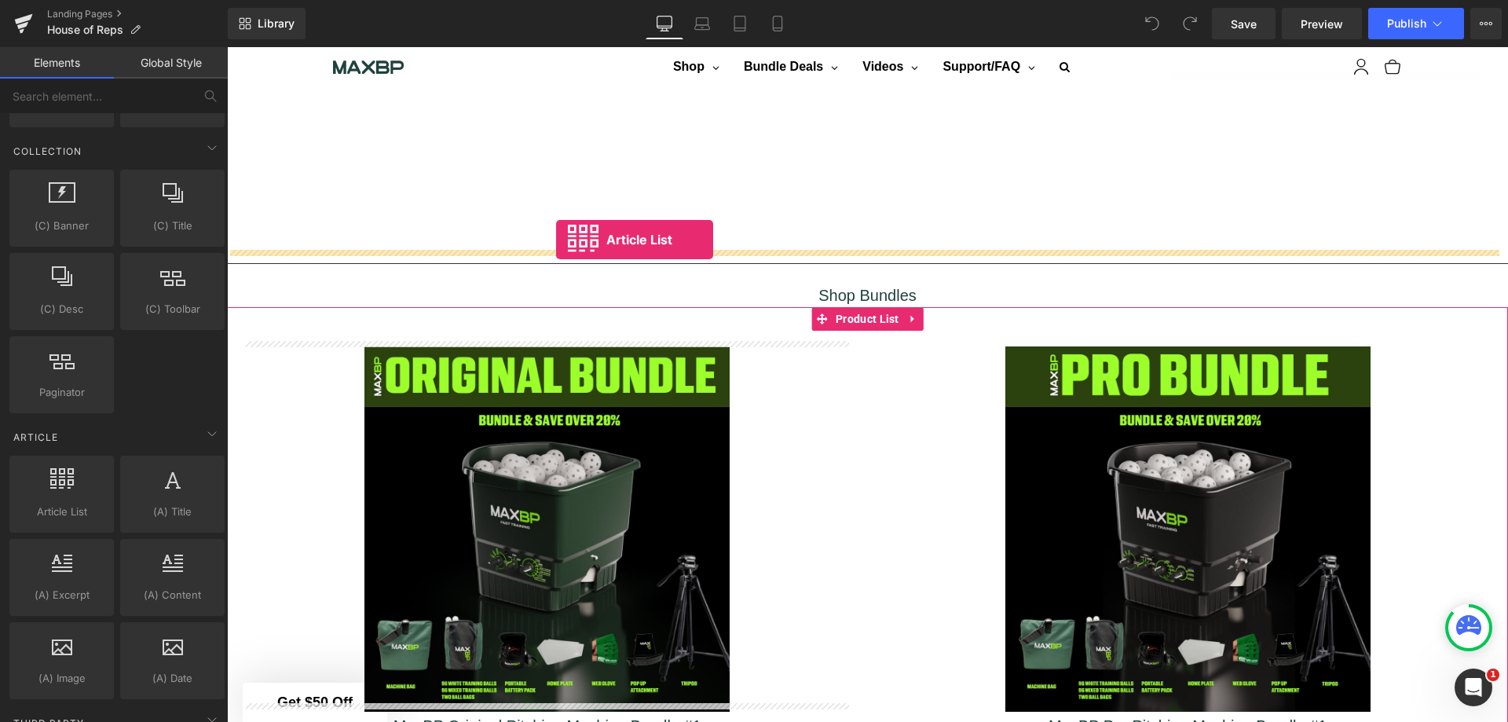
drag, startPoint x: 287, startPoint y: 557, endPoint x: 556, endPoint y: 240, distance: 415.7
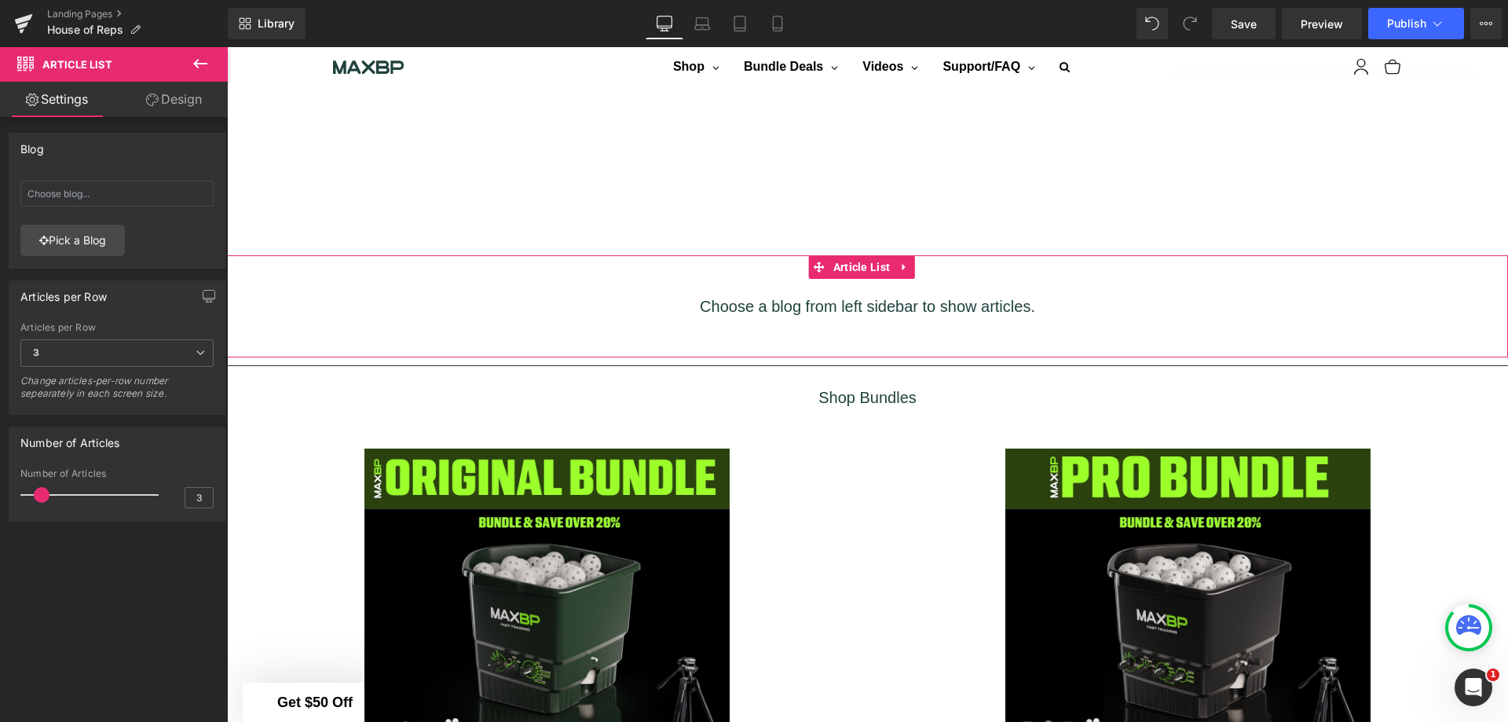
click at [90, 238] on link "Pick a Blog" at bounding box center [72, 240] width 104 height 31
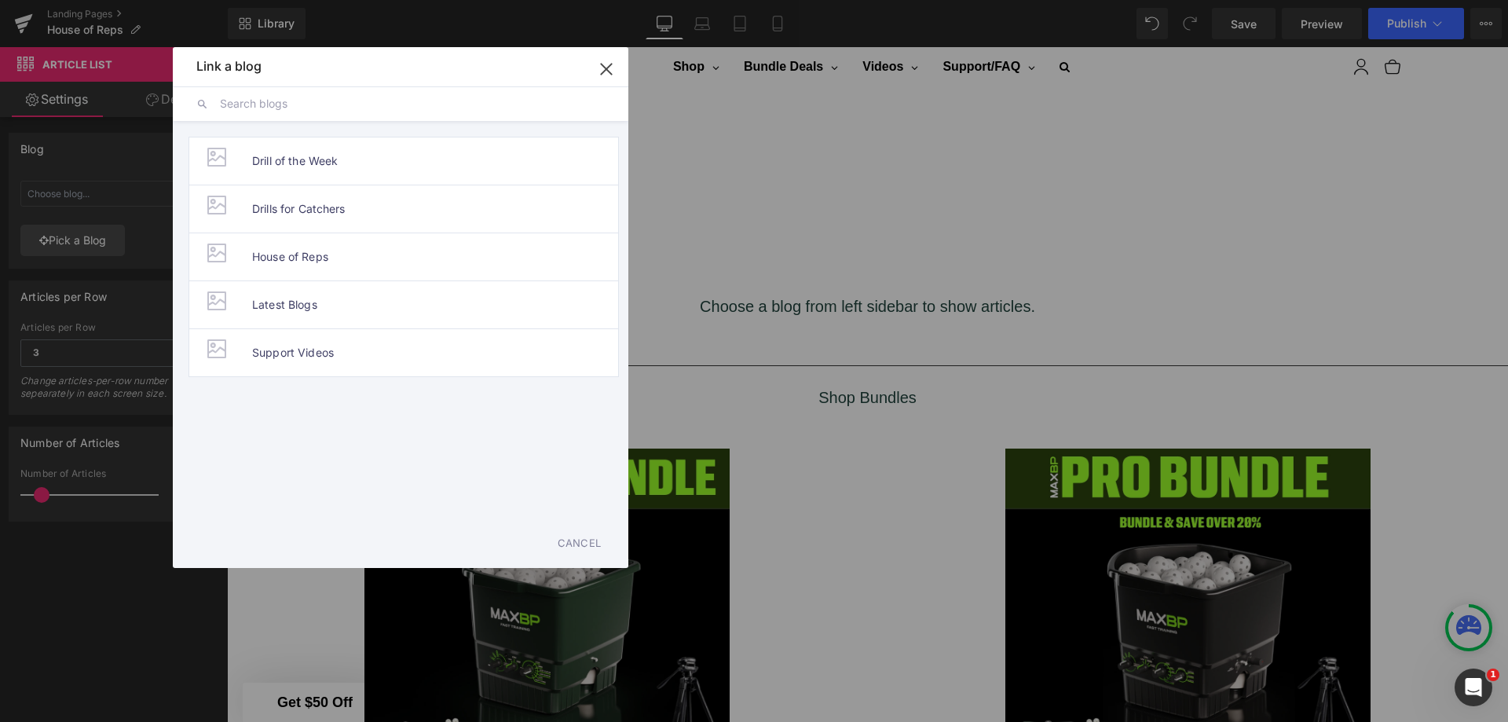
click at [289, 258] on span "House of Reps" at bounding box center [290, 256] width 76 height 47
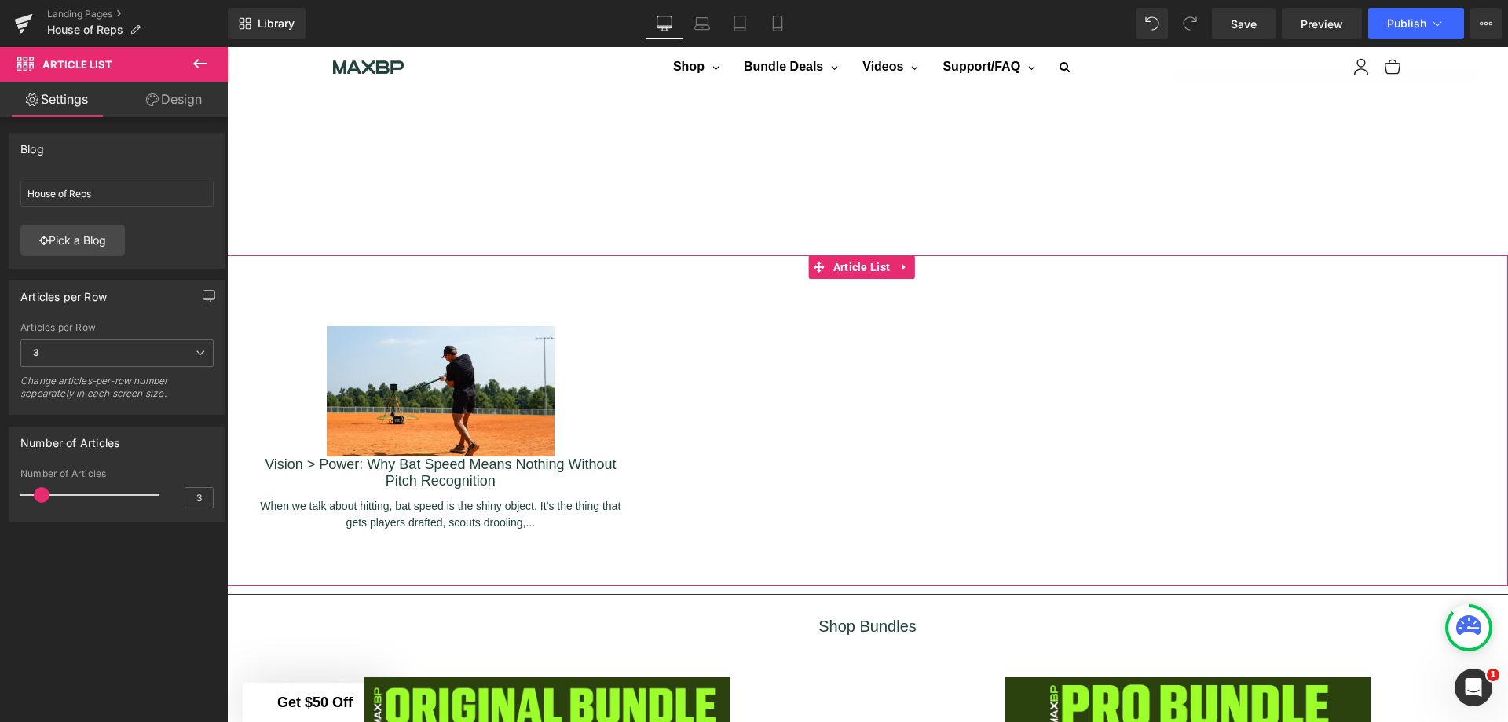
click at [105, 238] on link "Pick a Blog" at bounding box center [72, 240] width 104 height 31
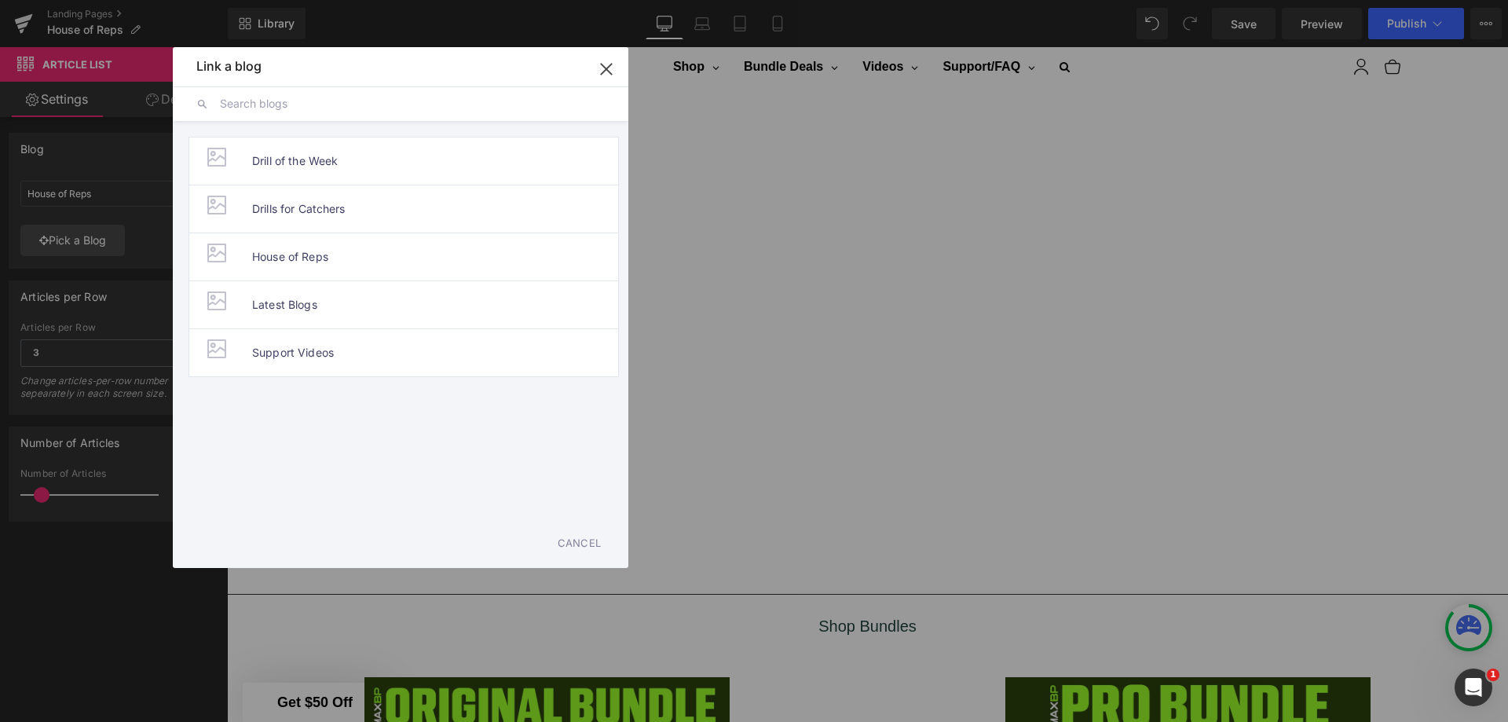
click at [285, 310] on span "Latest Blogs" at bounding box center [284, 304] width 65 height 47
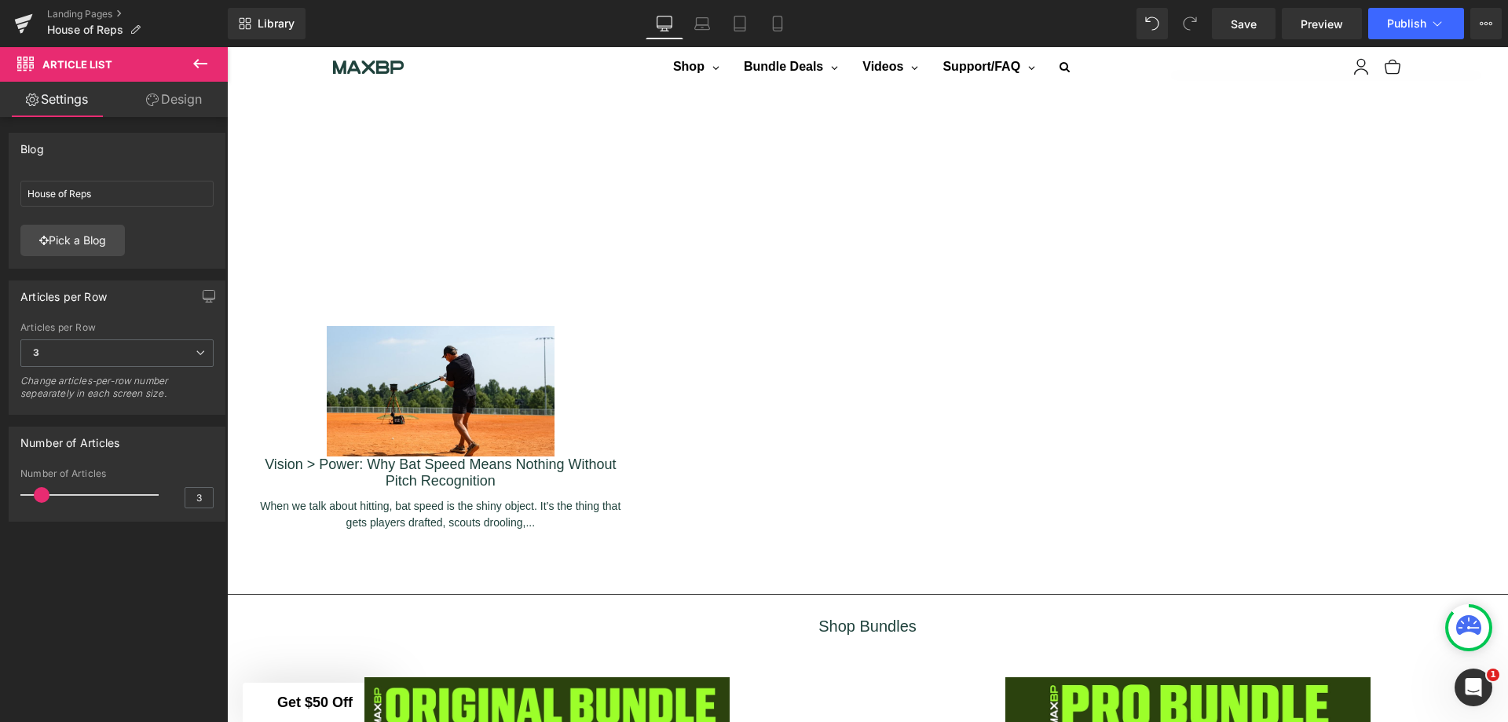
type input "Latest Blogs"
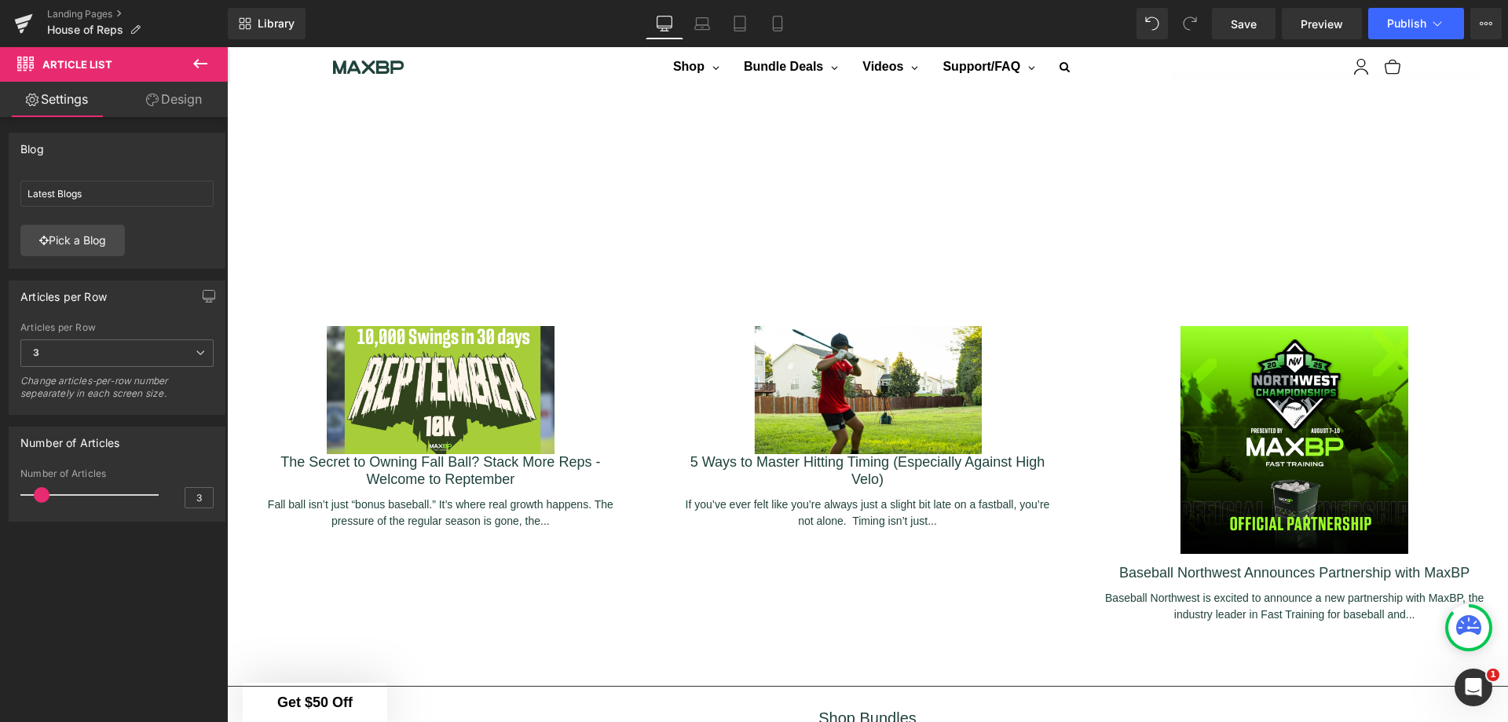
click at [177, 349] on span "3" at bounding box center [116, 352] width 193 height 27
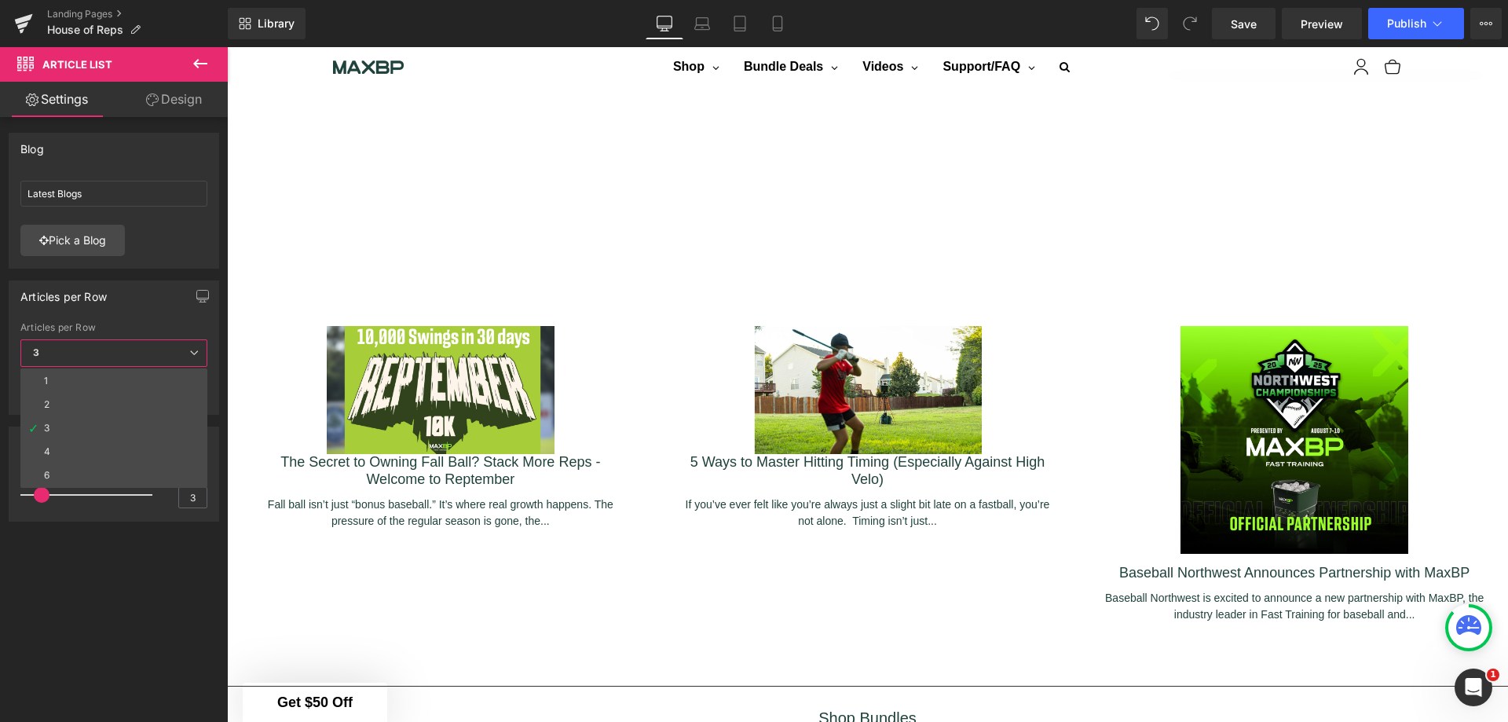
click at [113, 451] on li "4" at bounding box center [113, 452] width 187 height 24
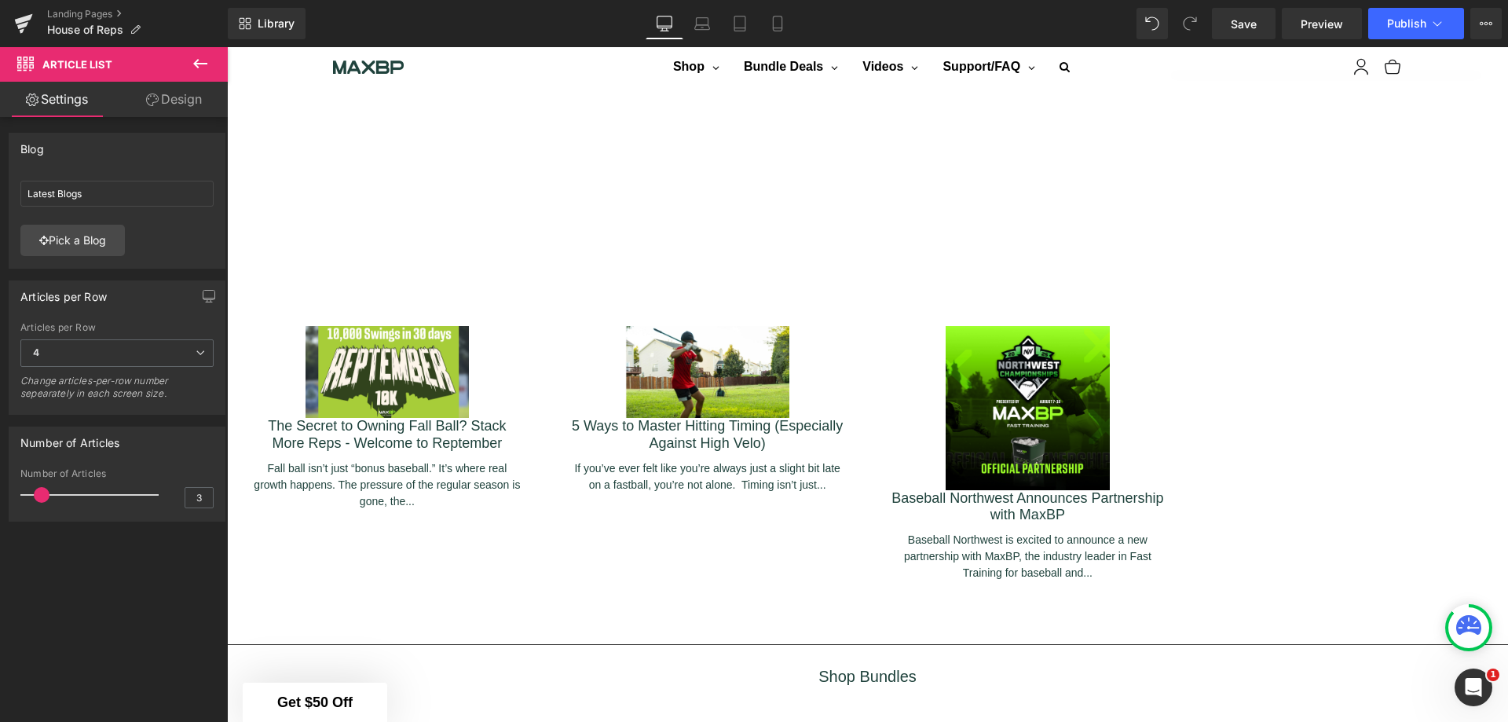
click at [136, 353] on span "4" at bounding box center [116, 352] width 193 height 27
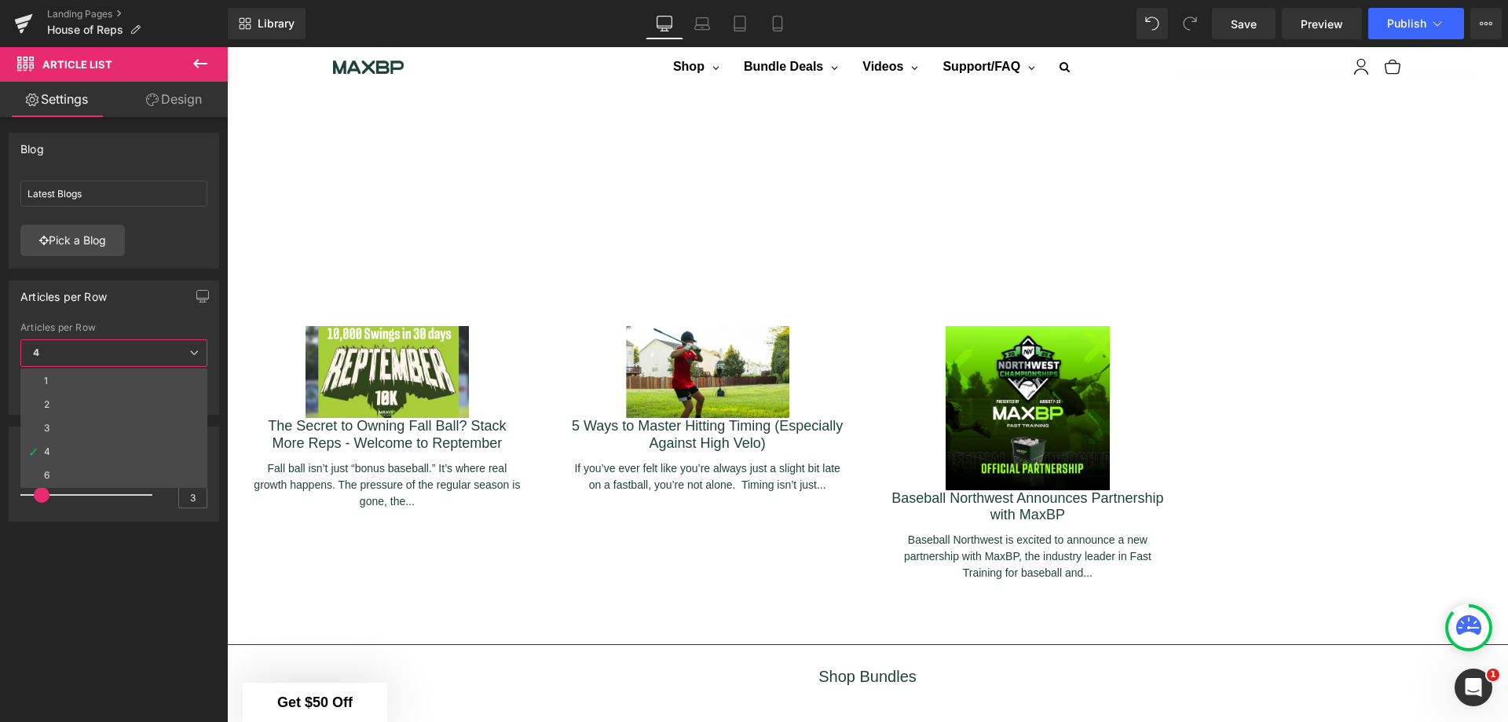
click at [104, 419] on li "3" at bounding box center [113, 428] width 187 height 24
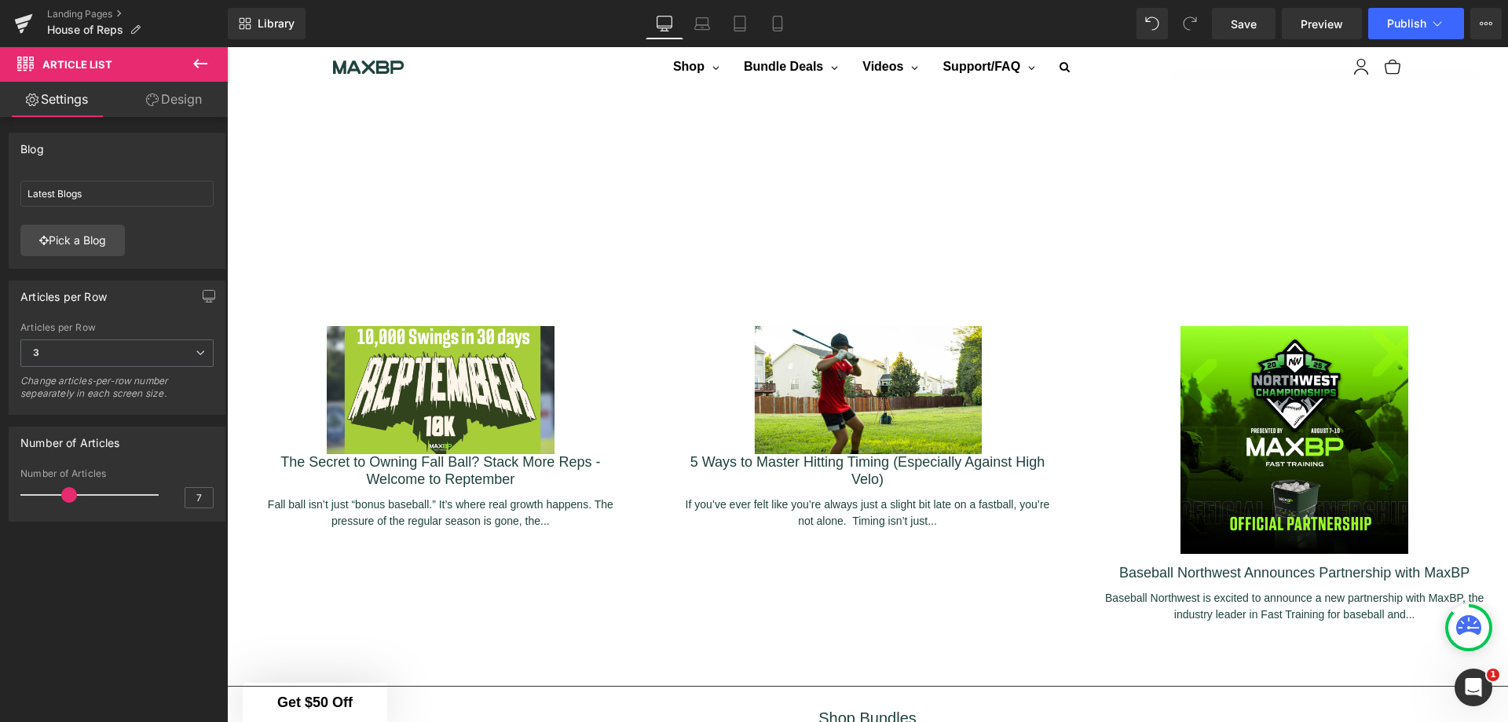
type input "6"
drag, startPoint x: 40, startPoint y: 498, endPoint x: 60, endPoint y: 497, distance: 20.4
click at [60, 497] on span at bounding box center [63, 495] width 16 height 16
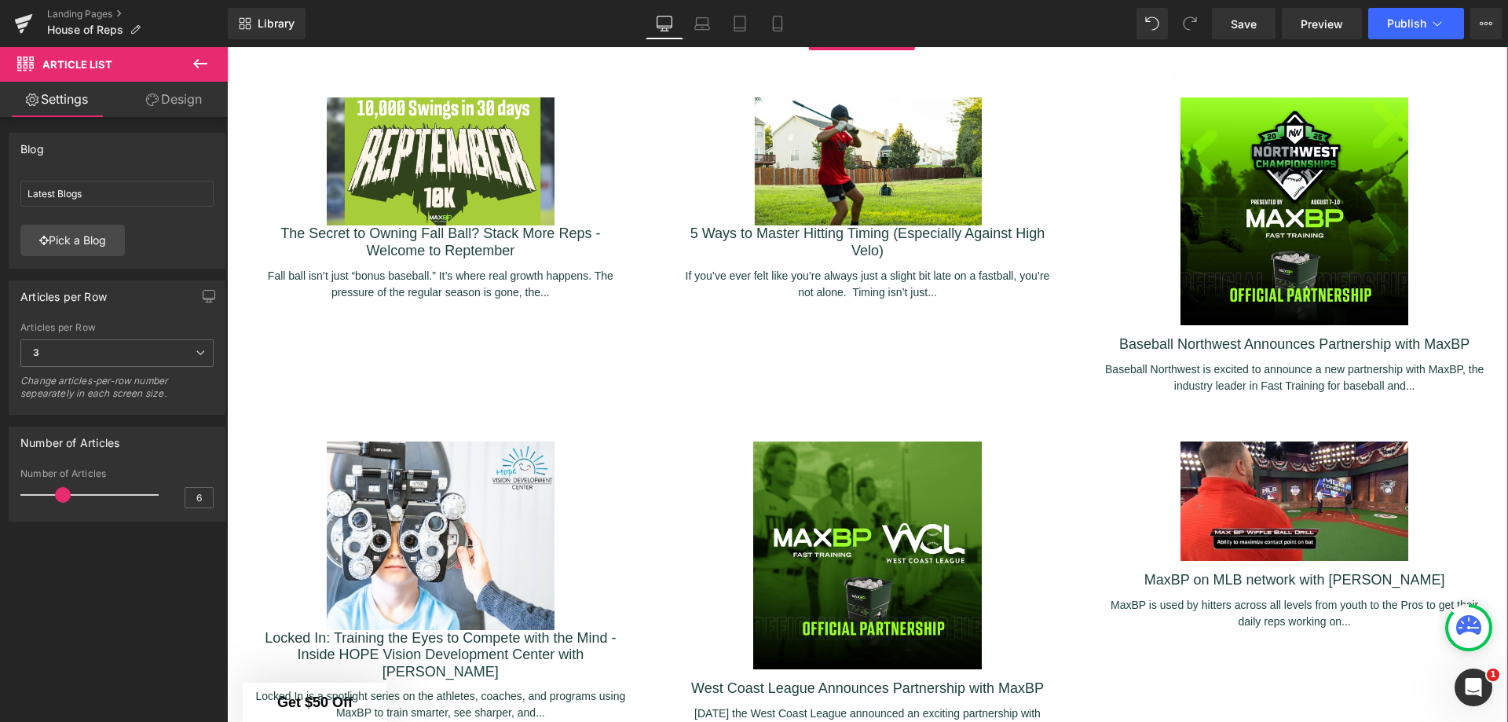
scroll to position [2303, 0]
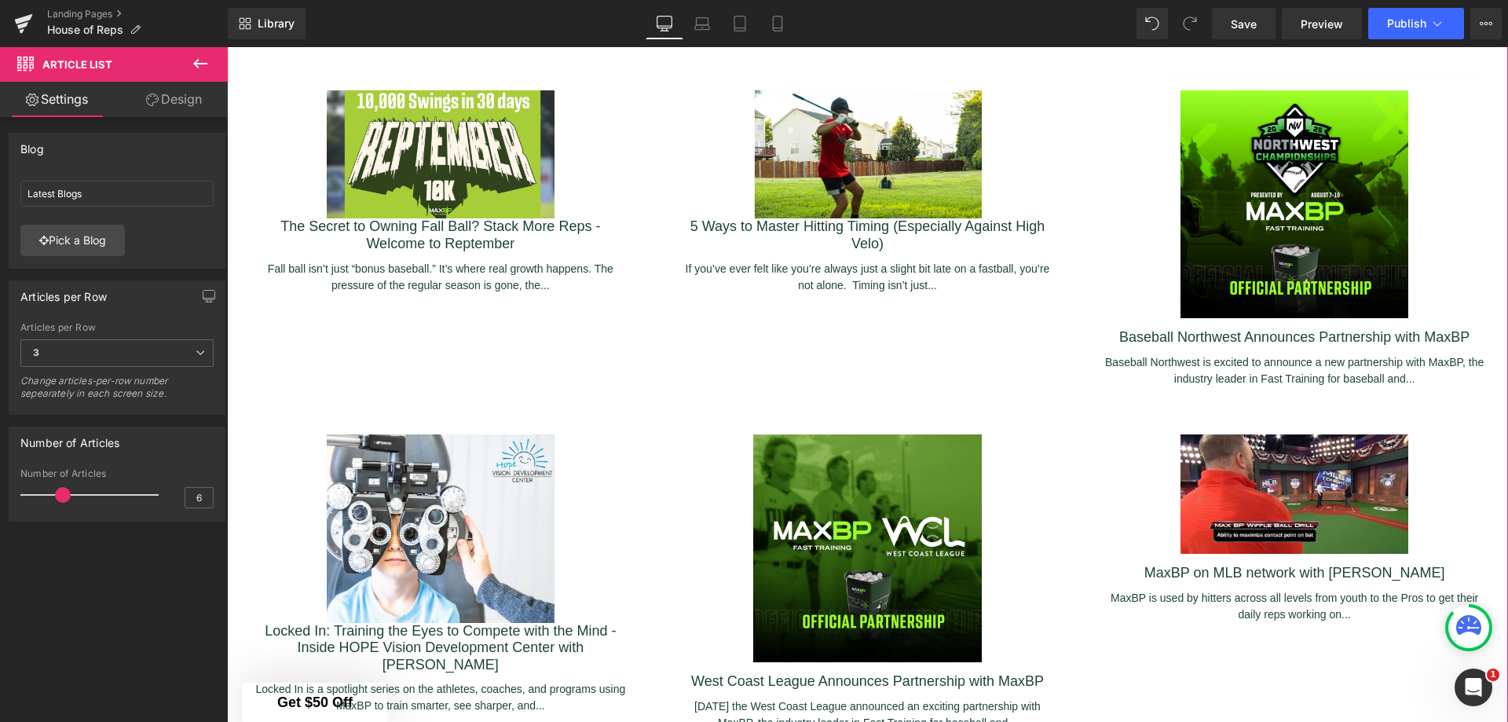
click at [165, 103] on link "Design" at bounding box center [174, 99] width 114 height 35
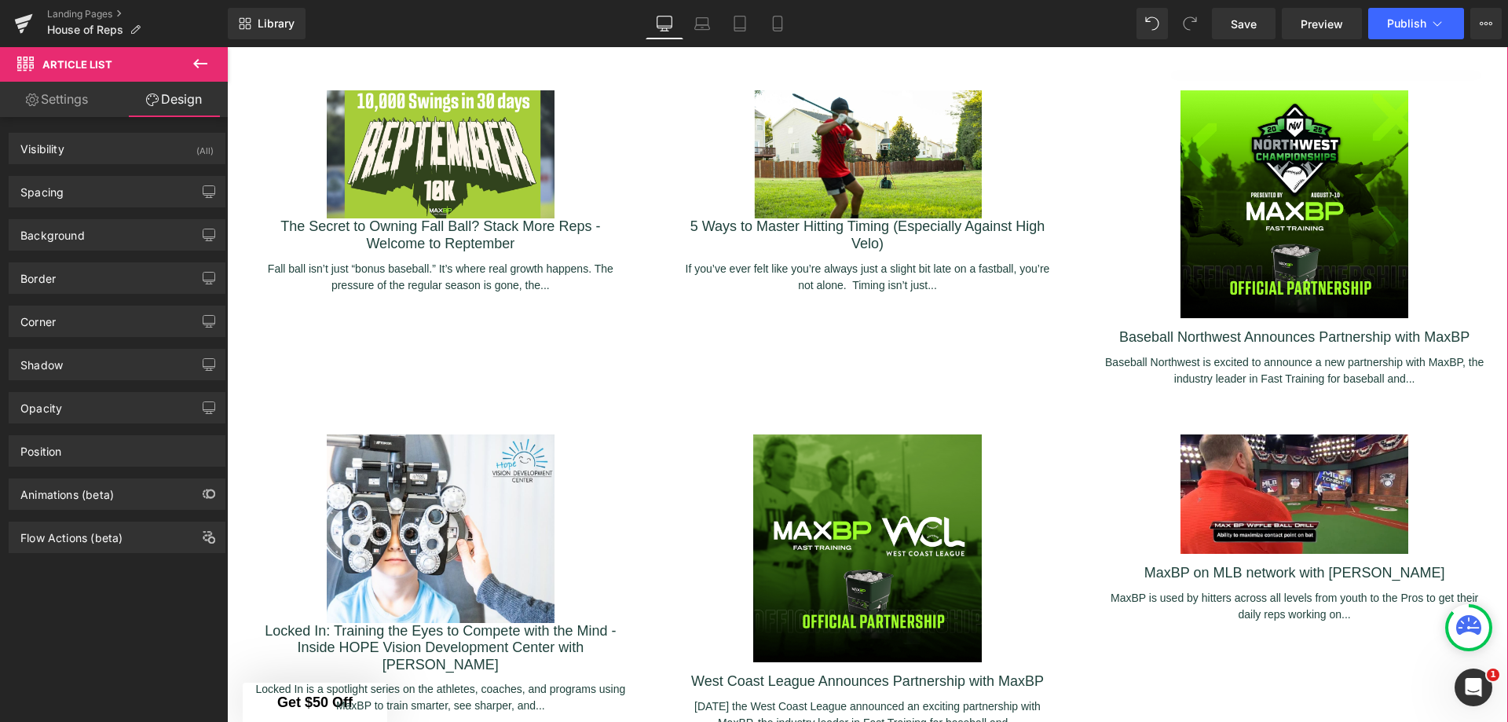
click at [65, 96] on link "Settings" at bounding box center [57, 99] width 114 height 35
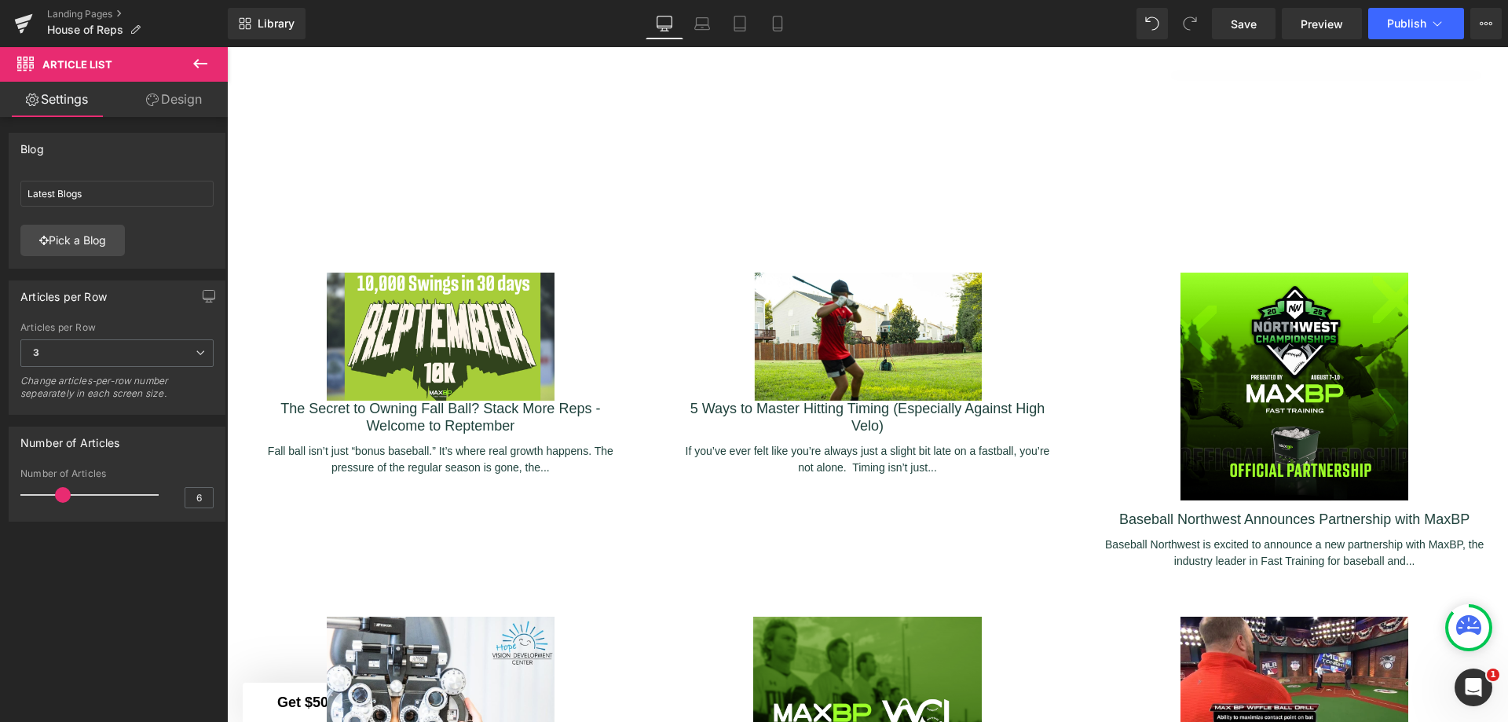
scroll to position [2146, 0]
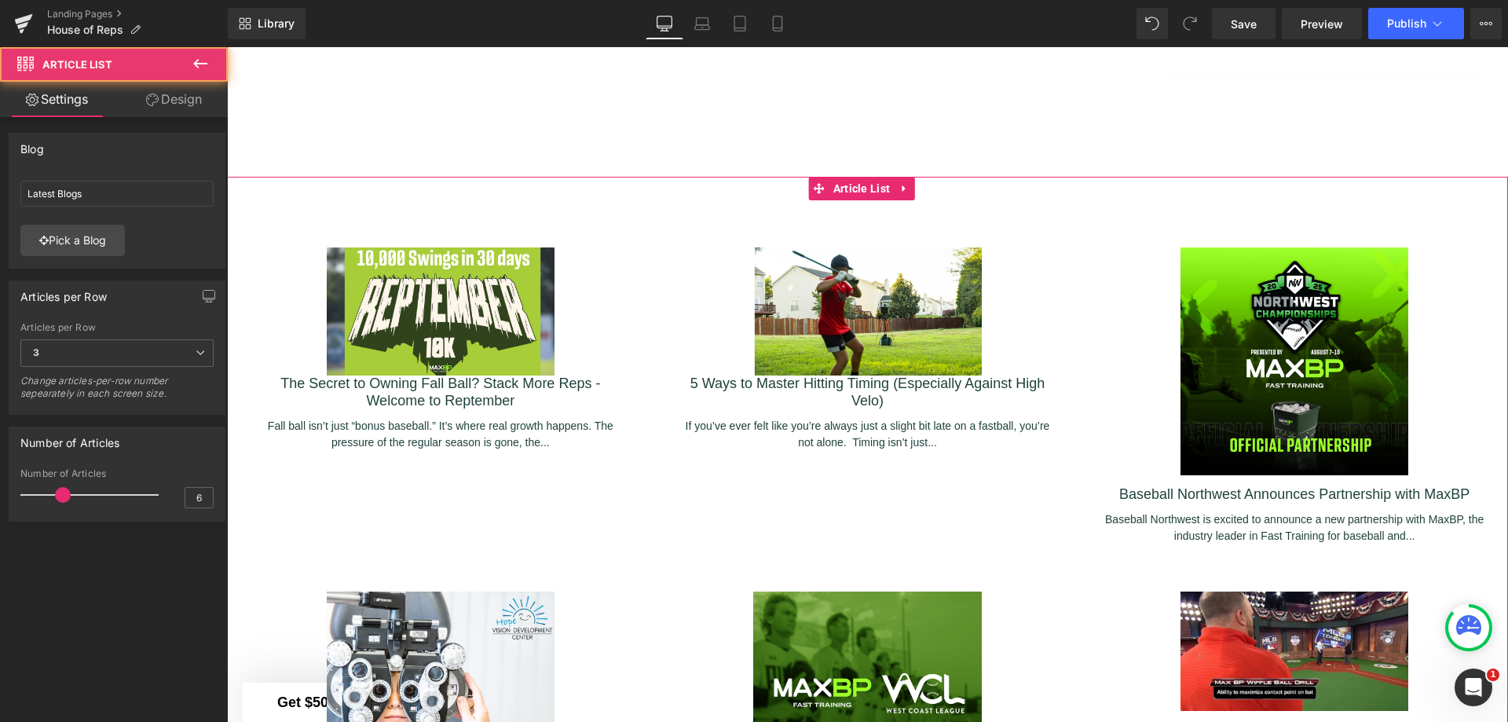
click at [567, 192] on div "(A) Image The Secret to Owning Fall Ball? Stack More Reps - Welcome to Reptembe…" at bounding box center [867, 560] width 1281 height 767
click at [858, 178] on span "Article List" at bounding box center [861, 190] width 65 height 24
click at [155, 100] on icon at bounding box center [152, 99] width 13 height 13
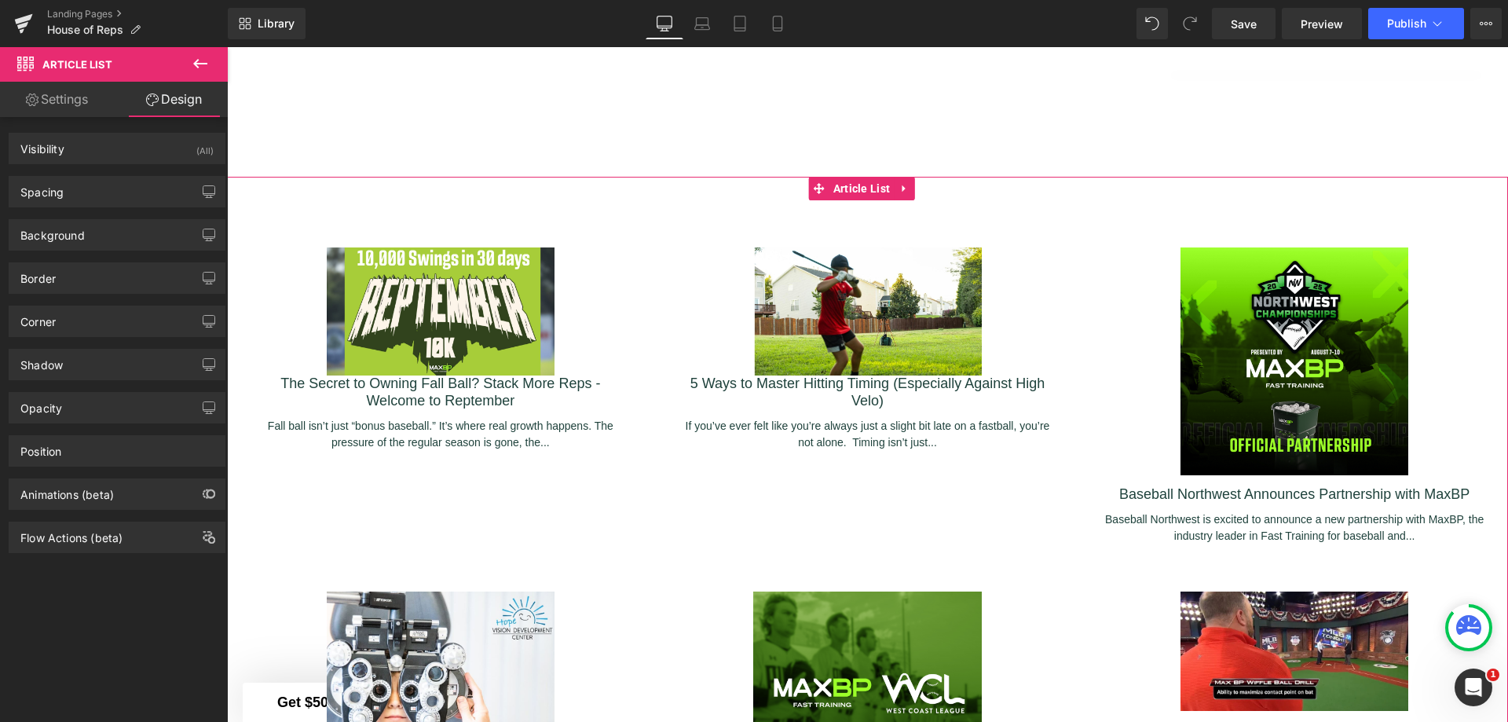
click at [203, 196] on icon "button" at bounding box center [209, 190] width 12 height 9
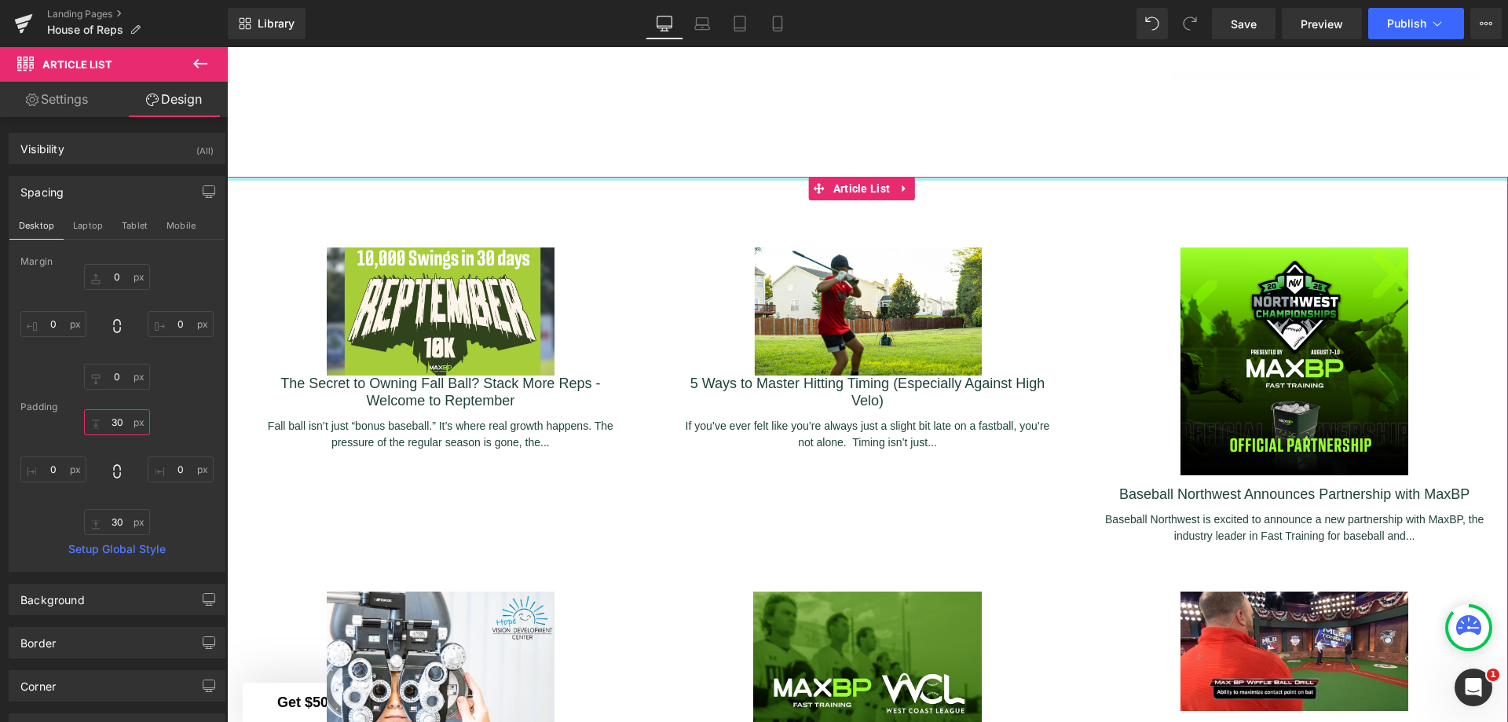
click at [117, 423] on input "30" at bounding box center [117, 422] width 66 height 26
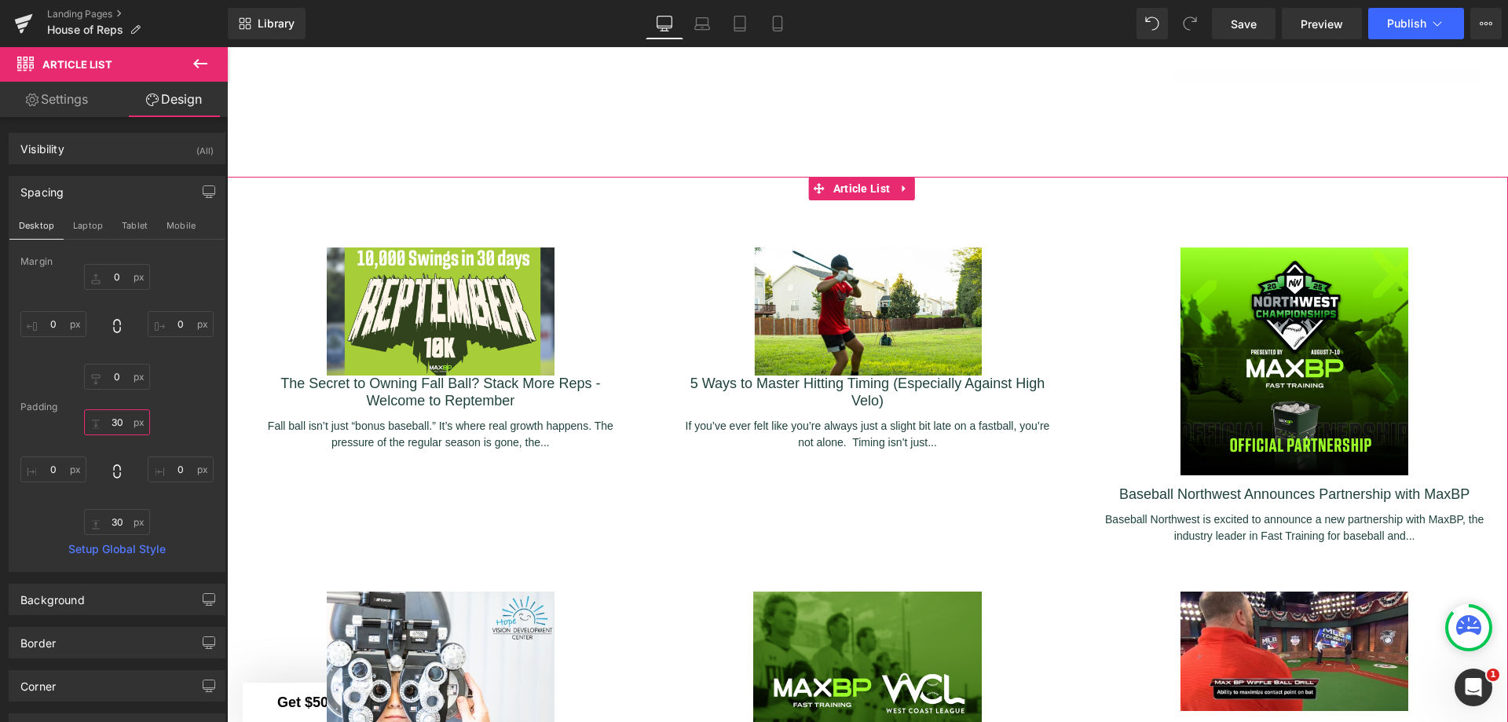
type input "3"
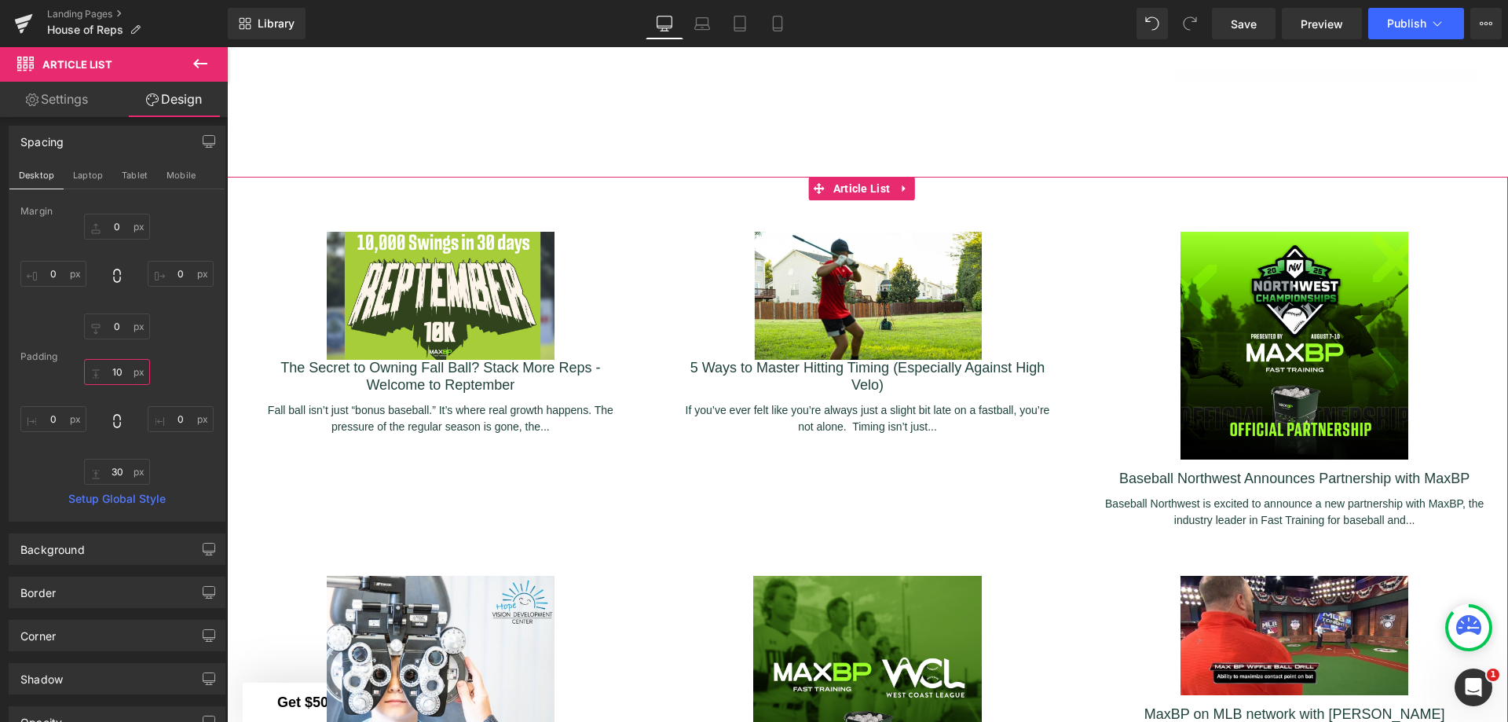
scroll to position [0, 0]
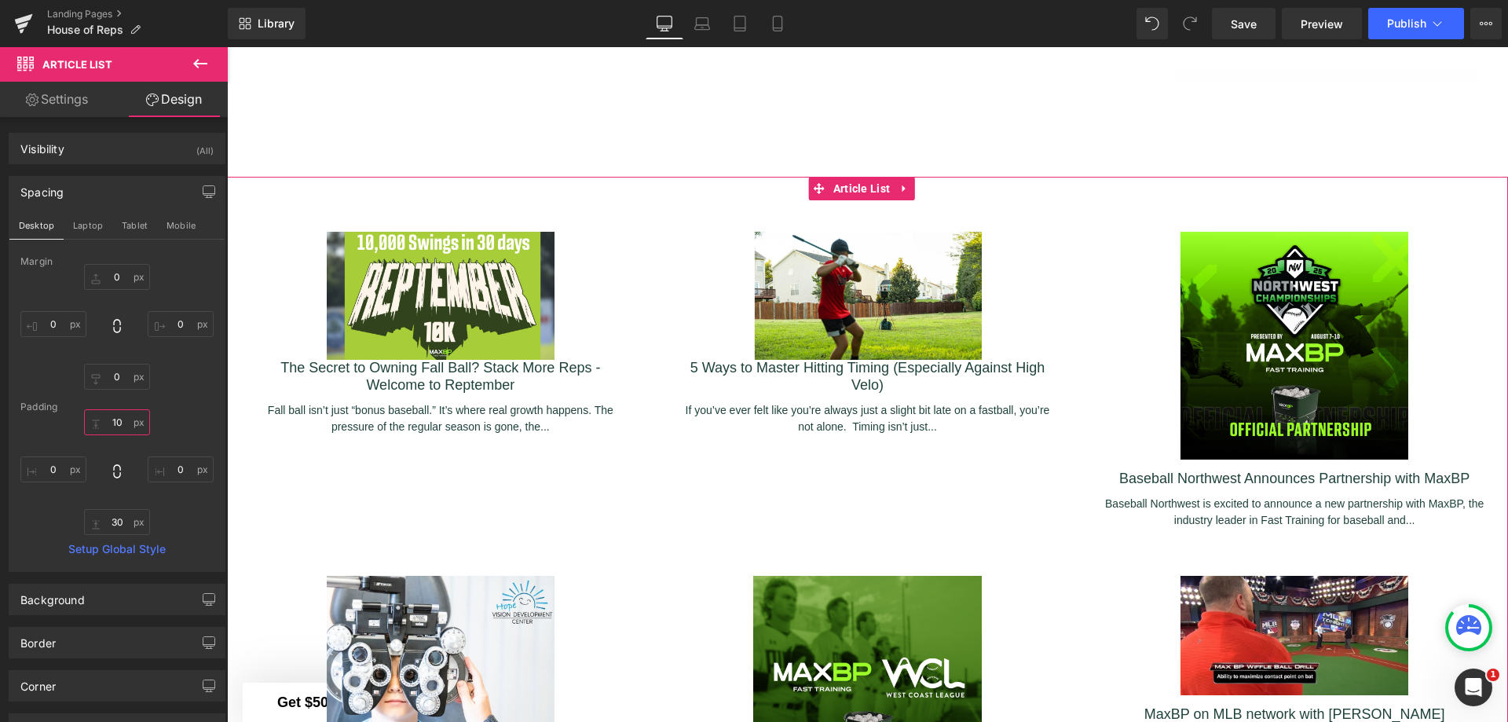
type input "10"
click at [68, 97] on link "Settings" at bounding box center [57, 99] width 114 height 35
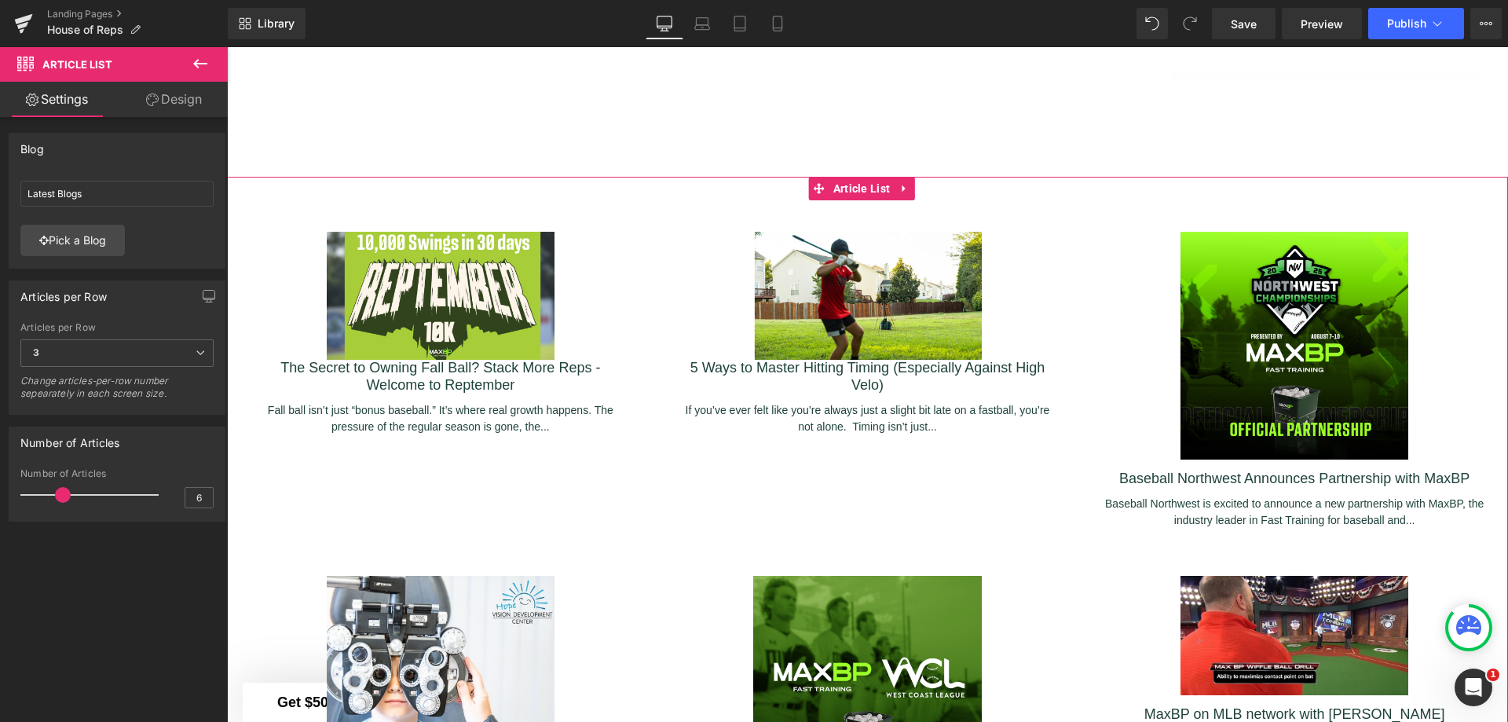
click at [207, 295] on icon "button" at bounding box center [209, 296] width 13 height 13
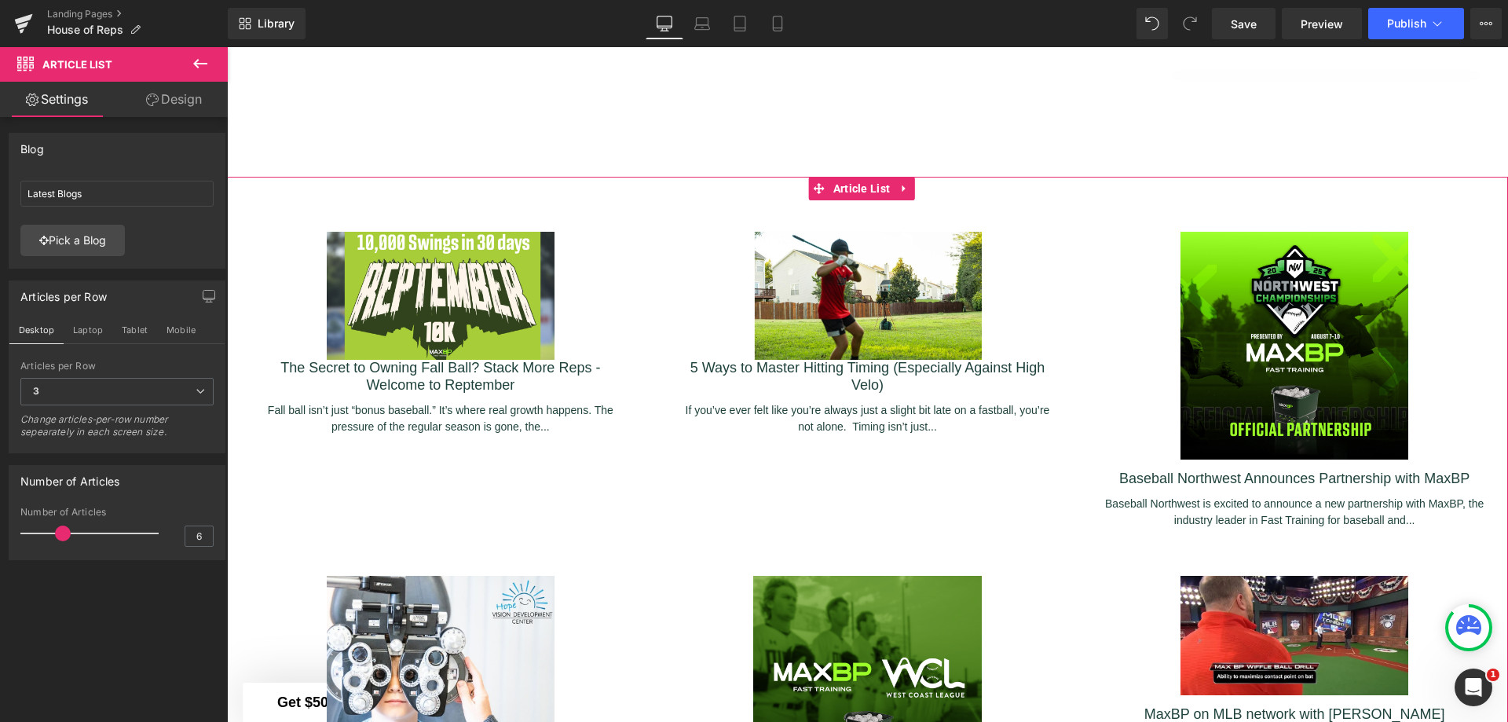
click at [207, 295] on icon "button" at bounding box center [209, 296] width 13 height 13
click at [351, 225] on div "(A) Image The Secret to Owning Fall Ball? Stack More Reps - Welcome to Reptembe…" at bounding box center [440, 333] width 427 height 250
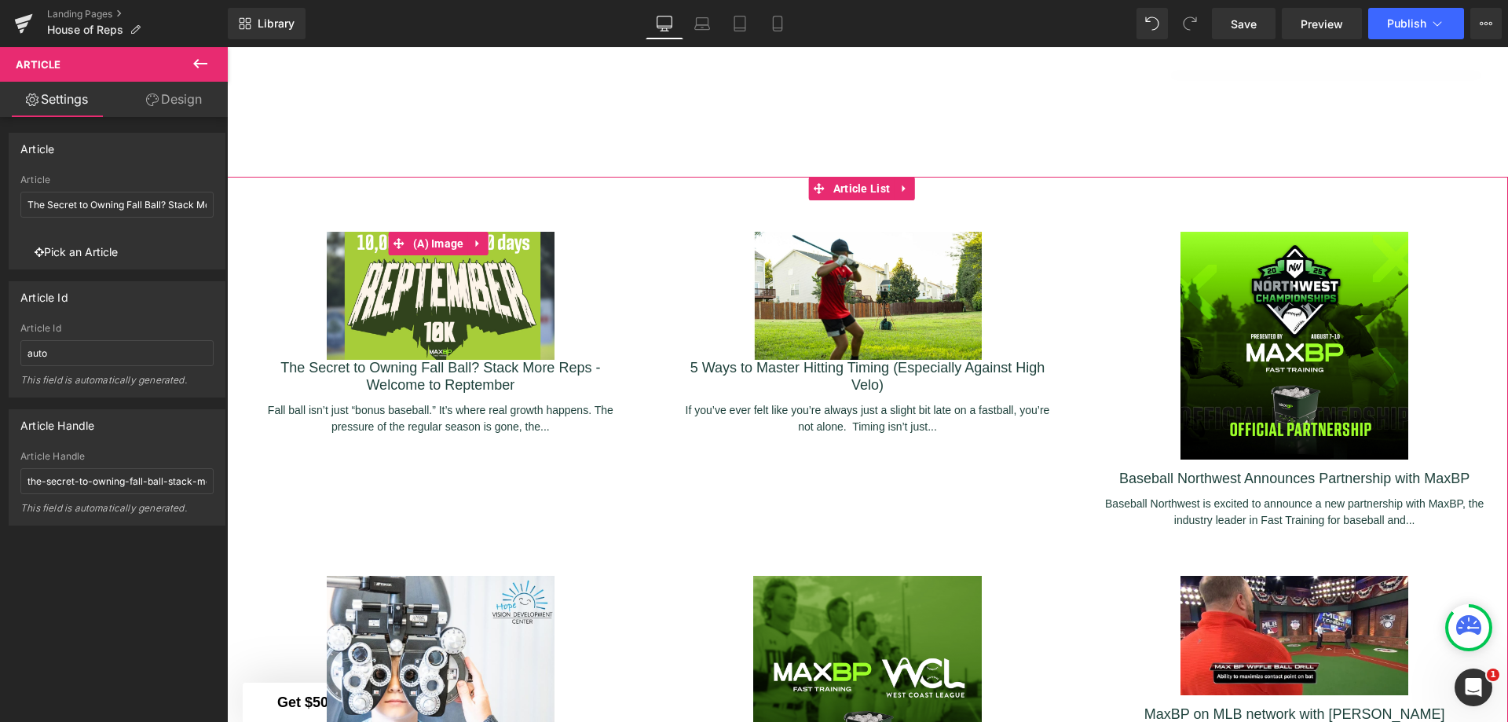
click at [353, 232] on img at bounding box center [441, 296] width 228 height 128
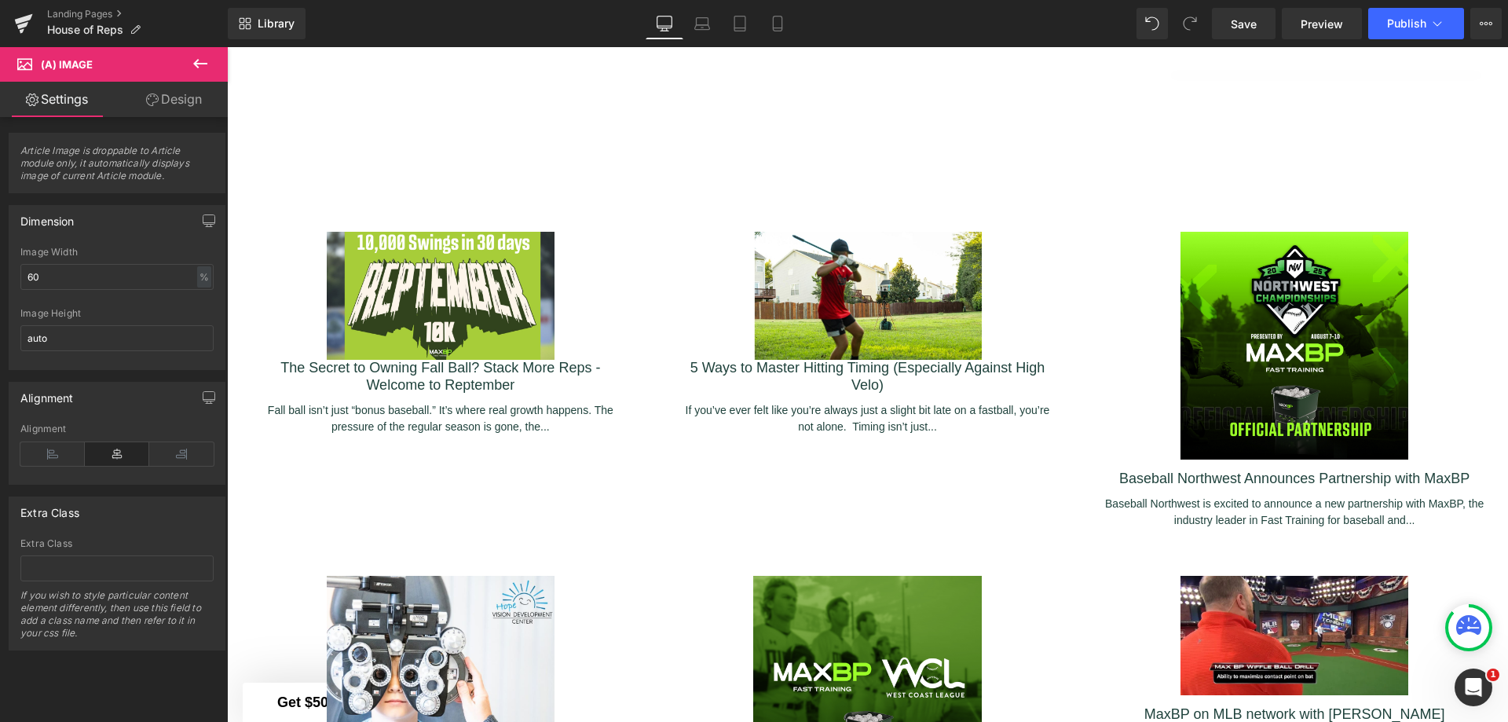
click at [198, 273] on div "%" at bounding box center [204, 276] width 14 height 21
click at [193, 302] on li "%" at bounding box center [203, 301] width 20 height 23
drag, startPoint x: 137, startPoint y: 280, endPoint x: 0, endPoint y: 280, distance: 136.7
click at [0, 280] on div "Dimension 60% Image Width 60 % % px auto Image Height auto" at bounding box center [117, 281] width 235 height 177
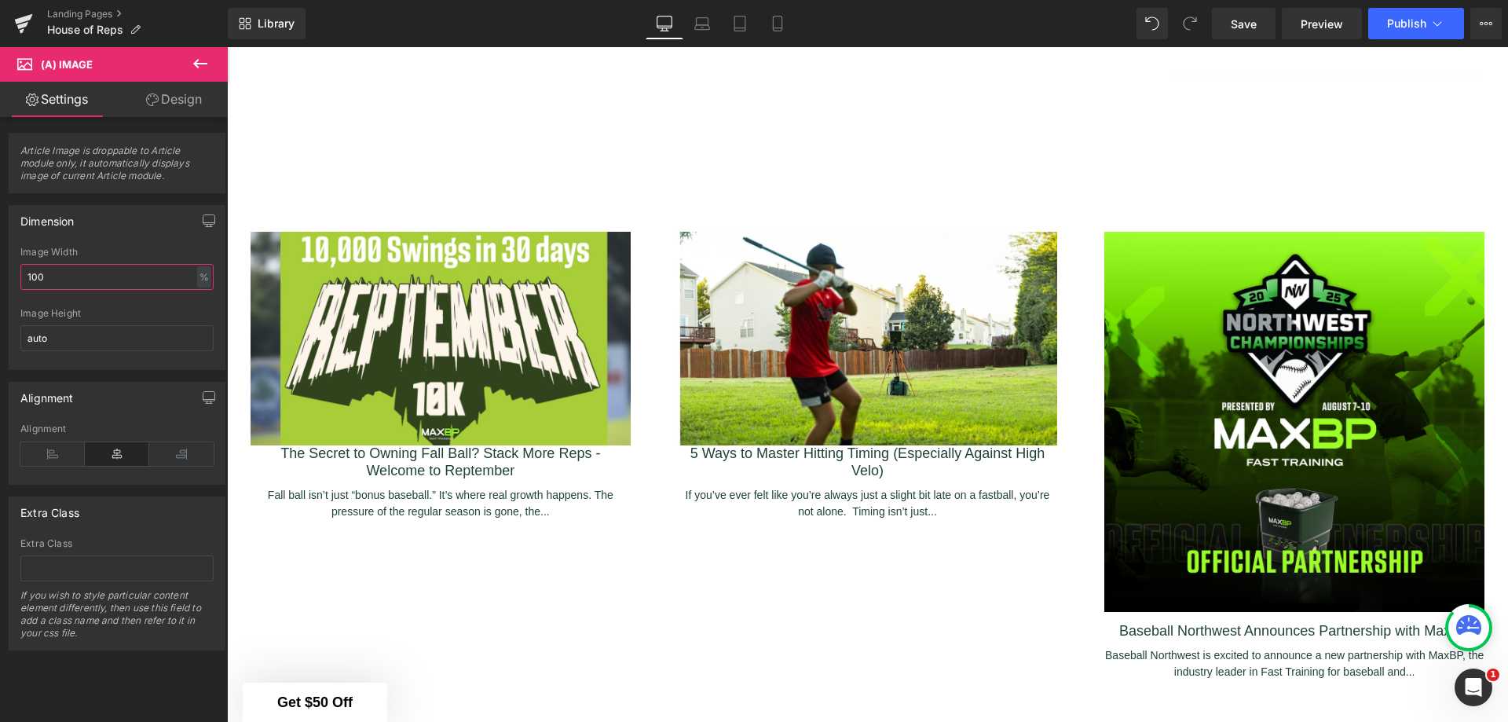
type input "100"
drag, startPoint x: 110, startPoint y: 339, endPoint x: 4, endPoint y: 339, distance: 106.0
click at [4, 339] on div "Dimension 100% Image Width 100 % % px auto Image Height auto" at bounding box center [117, 281] width 235 height 177
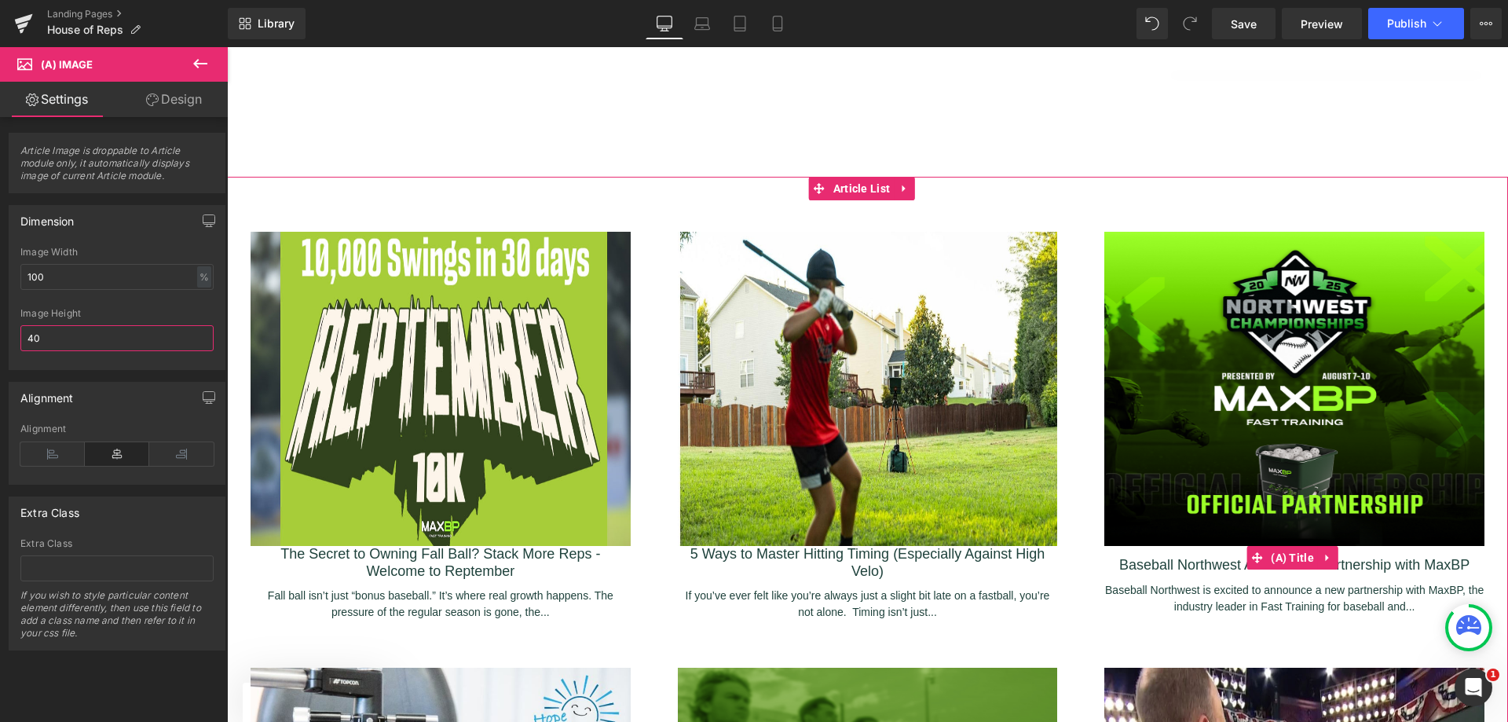
type input "4"
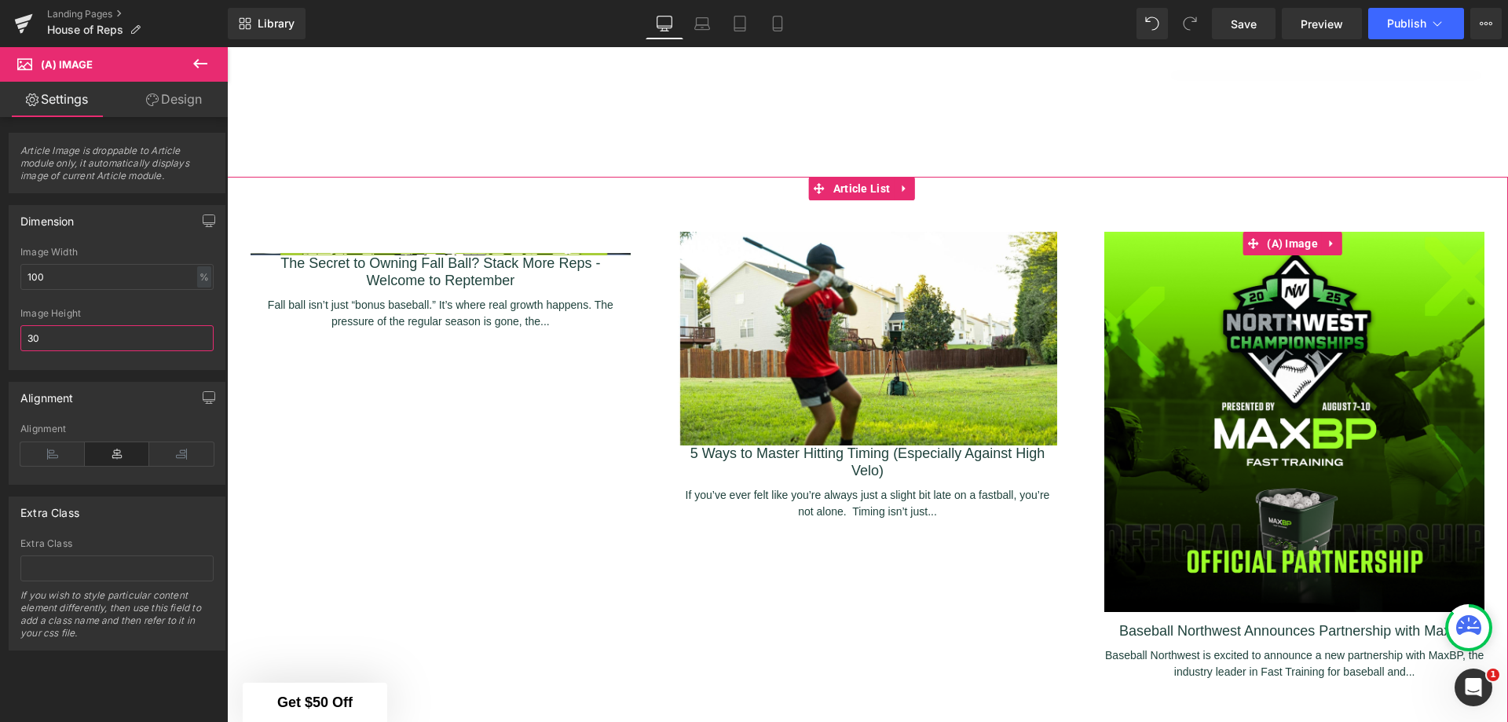
type input "300"
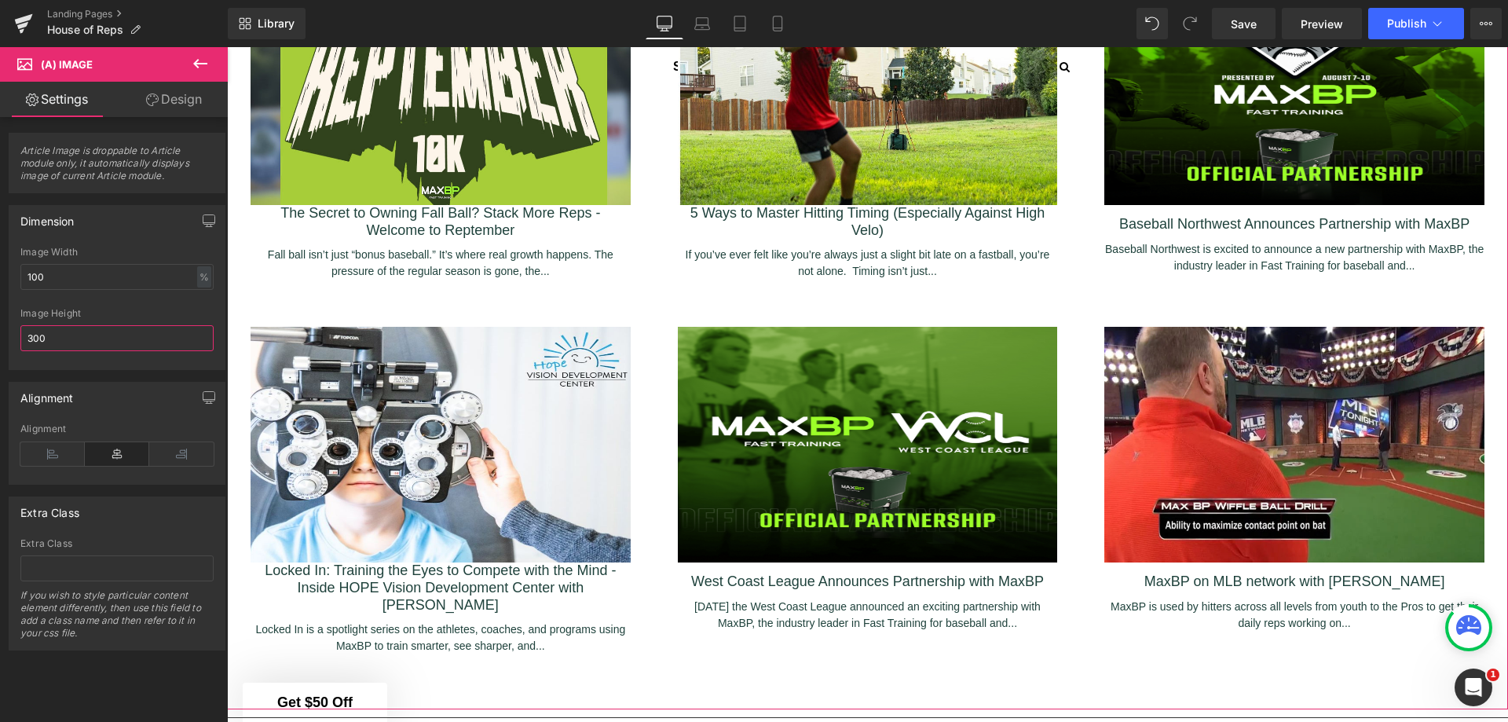
scroll to position [2381, 0]
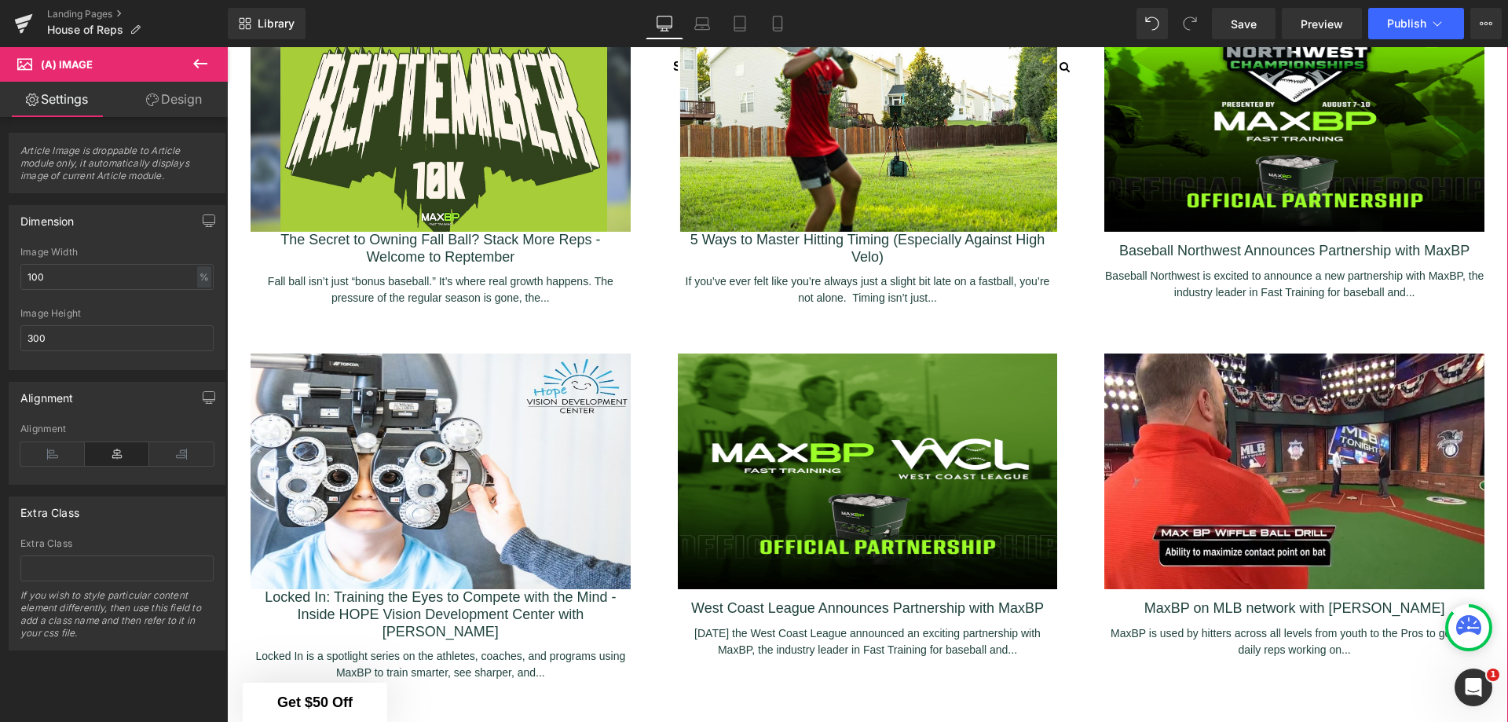
click at [453, 252] on link "The Secret to Owning Fall Ball? Stack More Reps - Welcome to Reptember" at bounding box center [441, 249] width 380 height 34
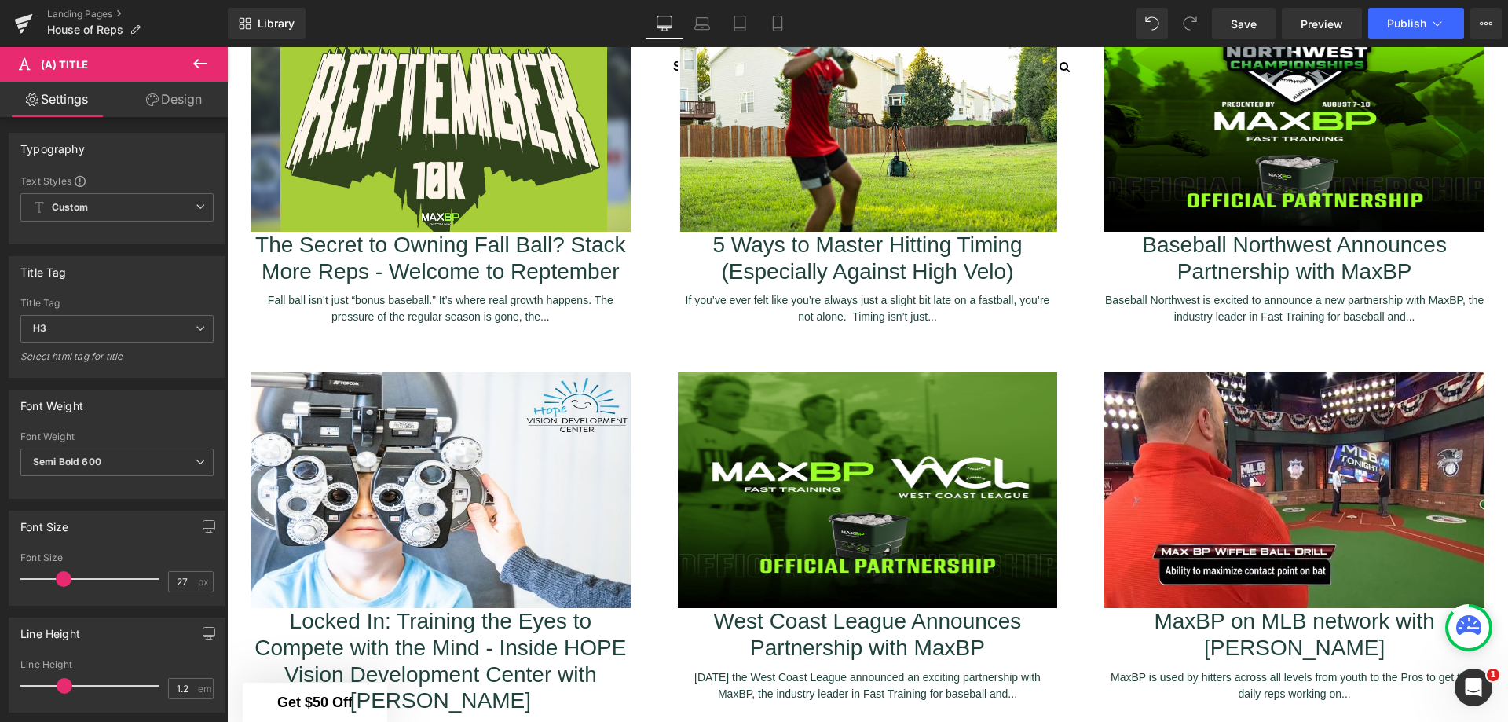
type input "26"
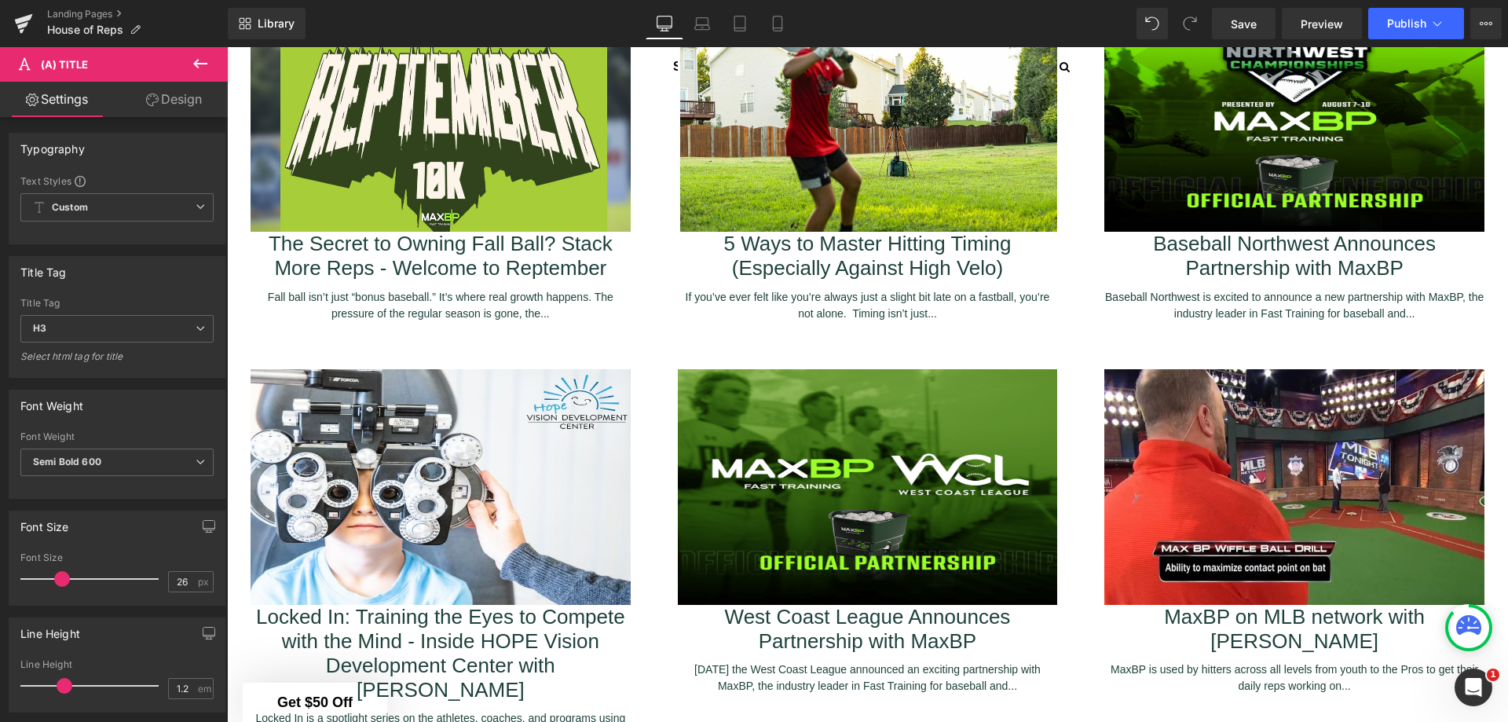
drag, startPoint x: 53, startPoint y: 578, endPoint x: 63, endPoint y: 579, distance: 10.2
click at [63, 579] on span at bounding box center [62, 579] width 16 height 16
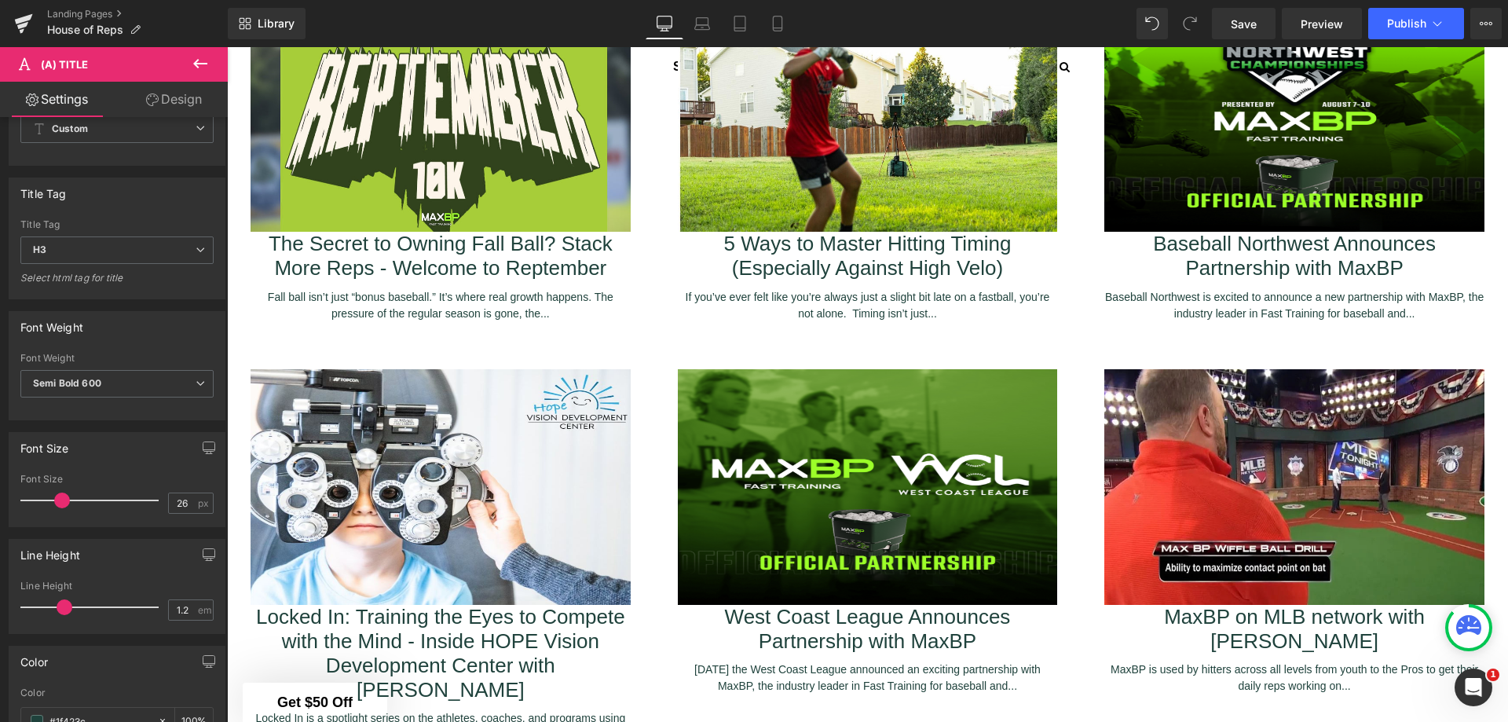
scroll to position [157, 0]
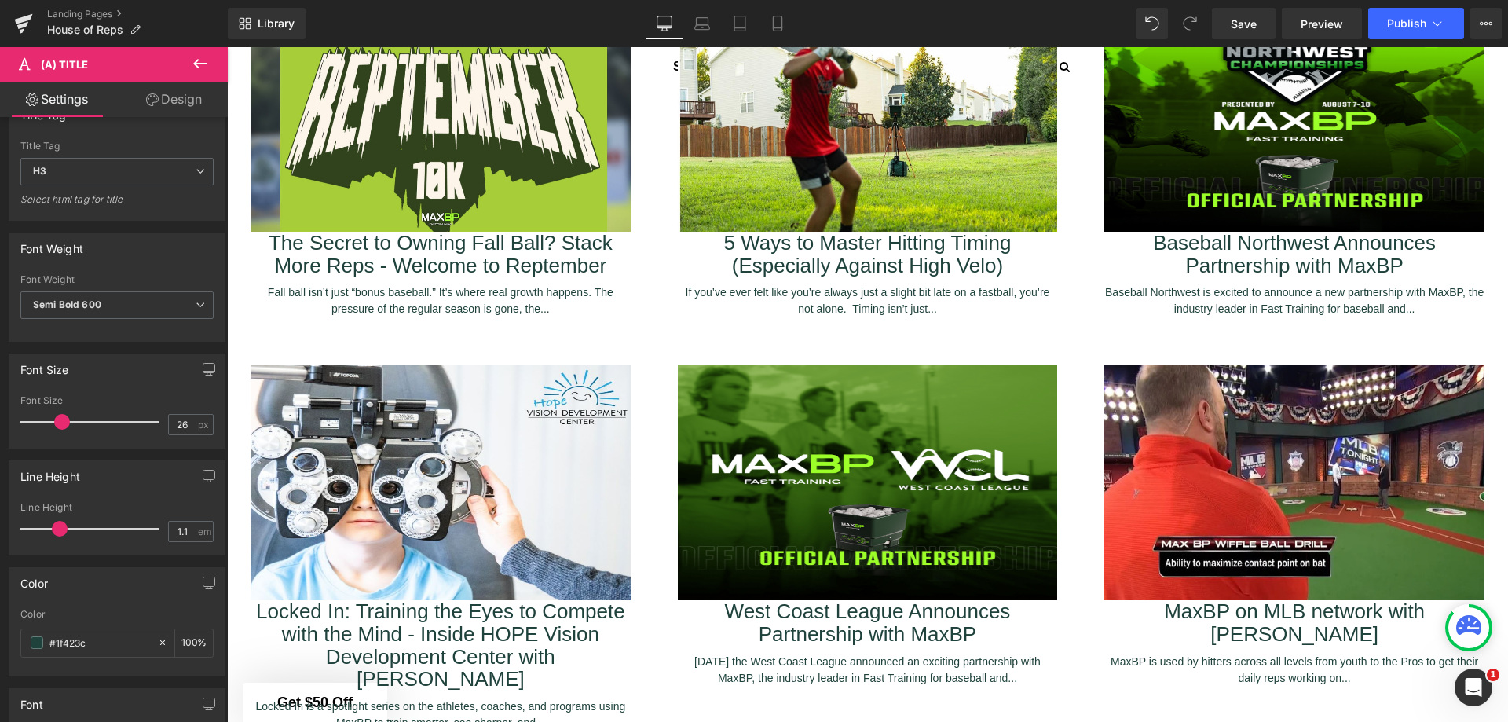
type input "1.2"
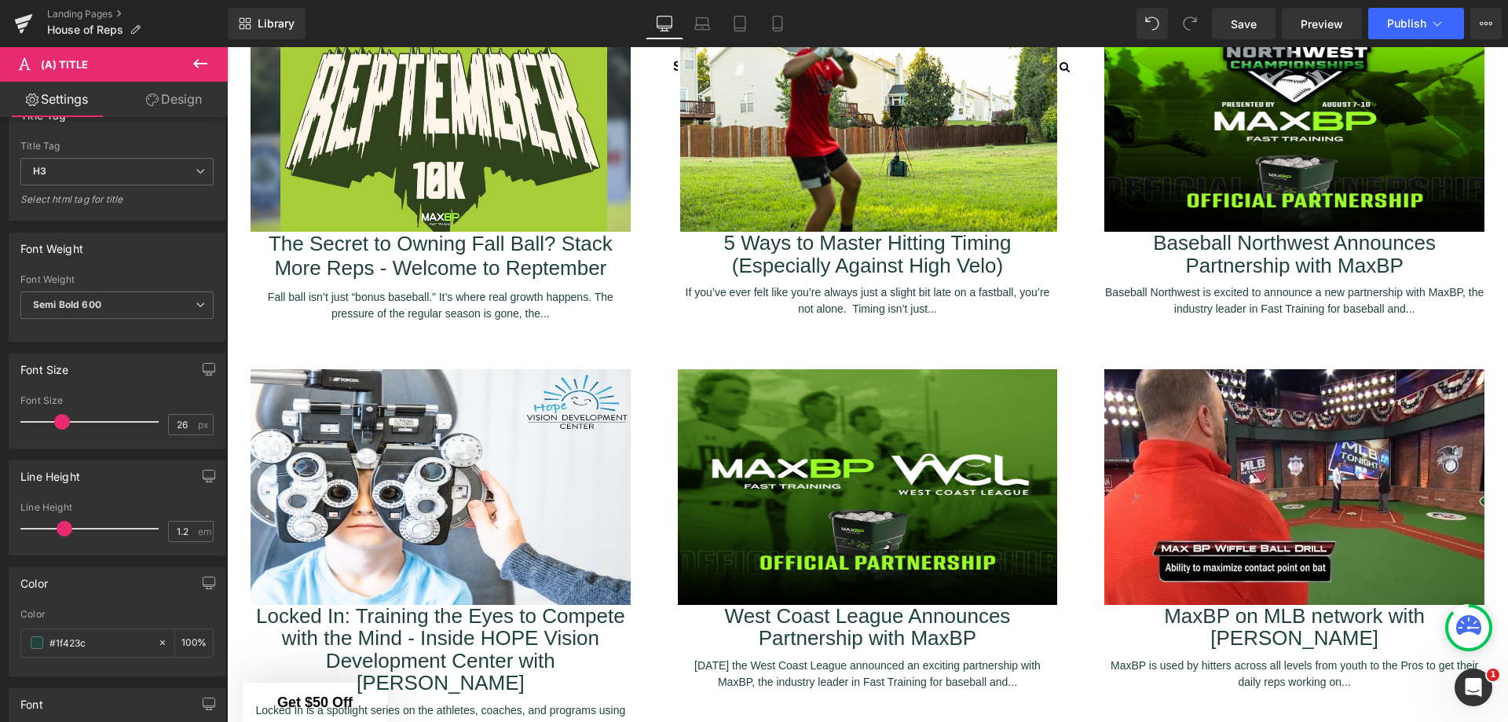
click at [63, 533] on span at bounding box center [65, 529] width 16 height 16
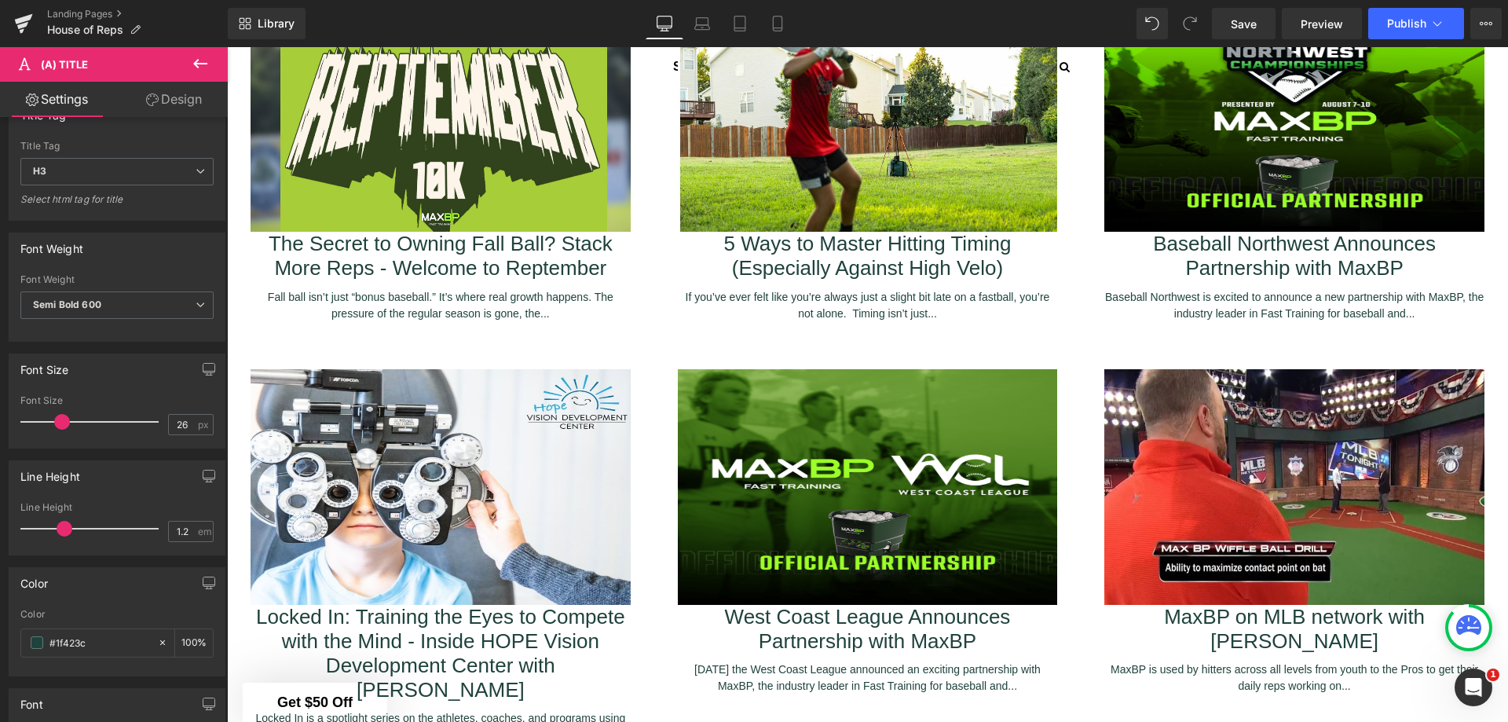
scroll to position [0, 0]
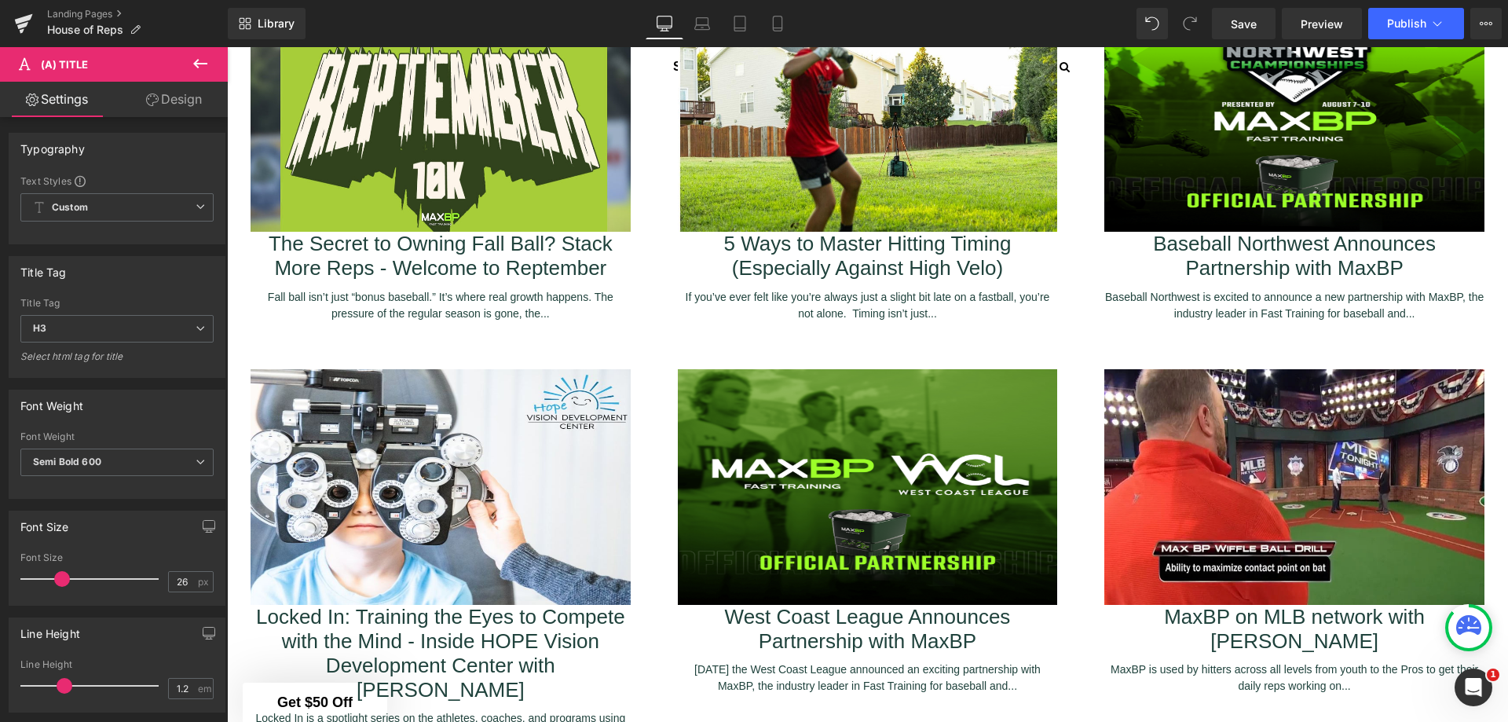
click at [178, 324] on span "H3" at bounding box center [116, 328] width 193 height 27
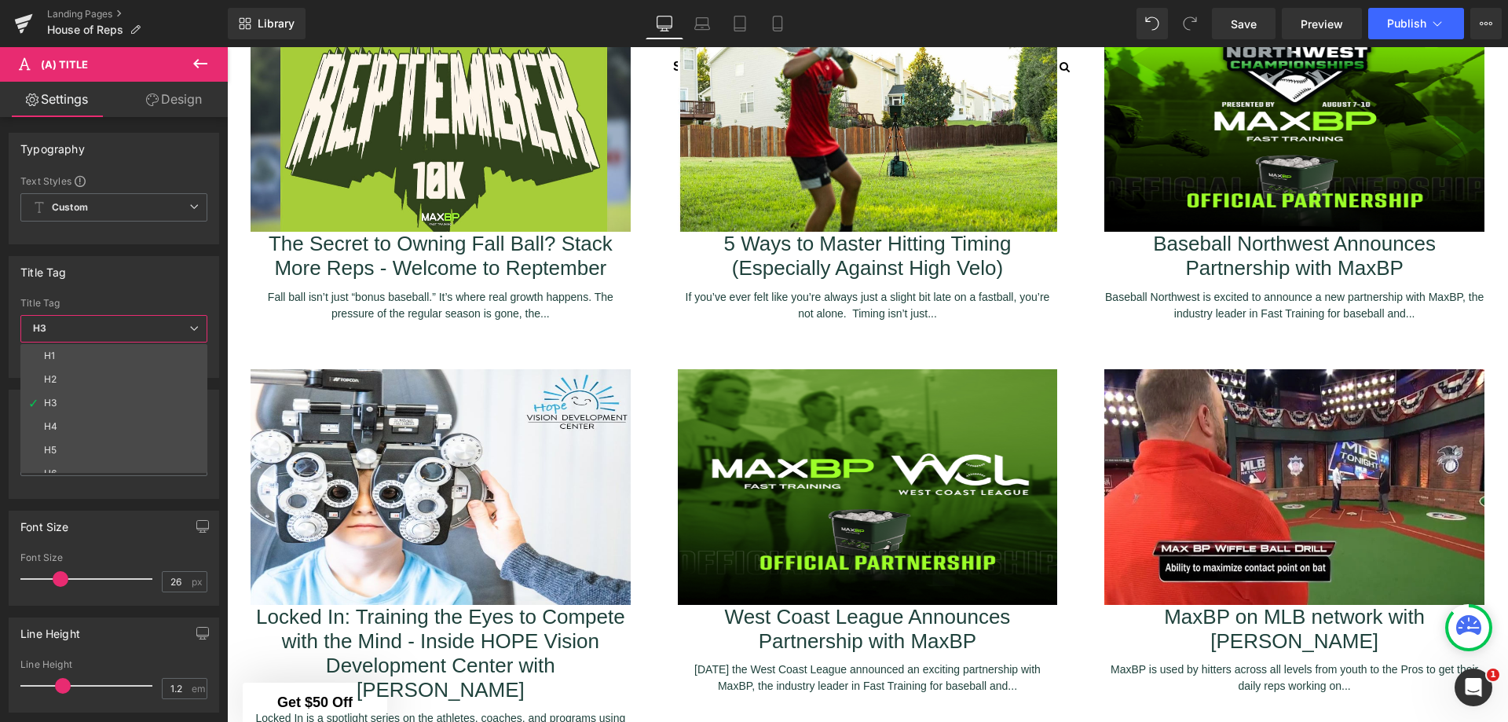
click at [148, 377] on li "H2" at bounding box center [117, 380] width 194 height 24
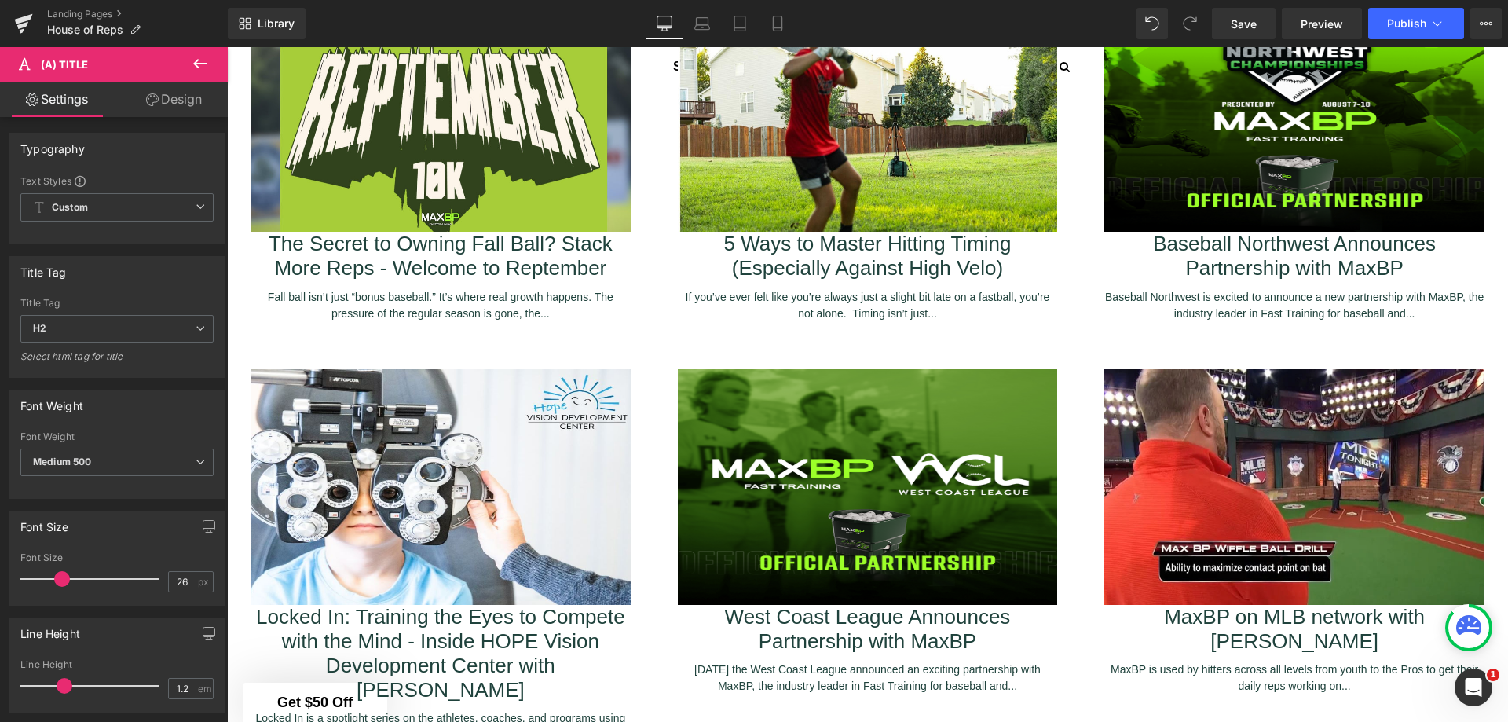
click at [148, 328] on span "H2" at bounding box center [116, 328] width 193 height 27
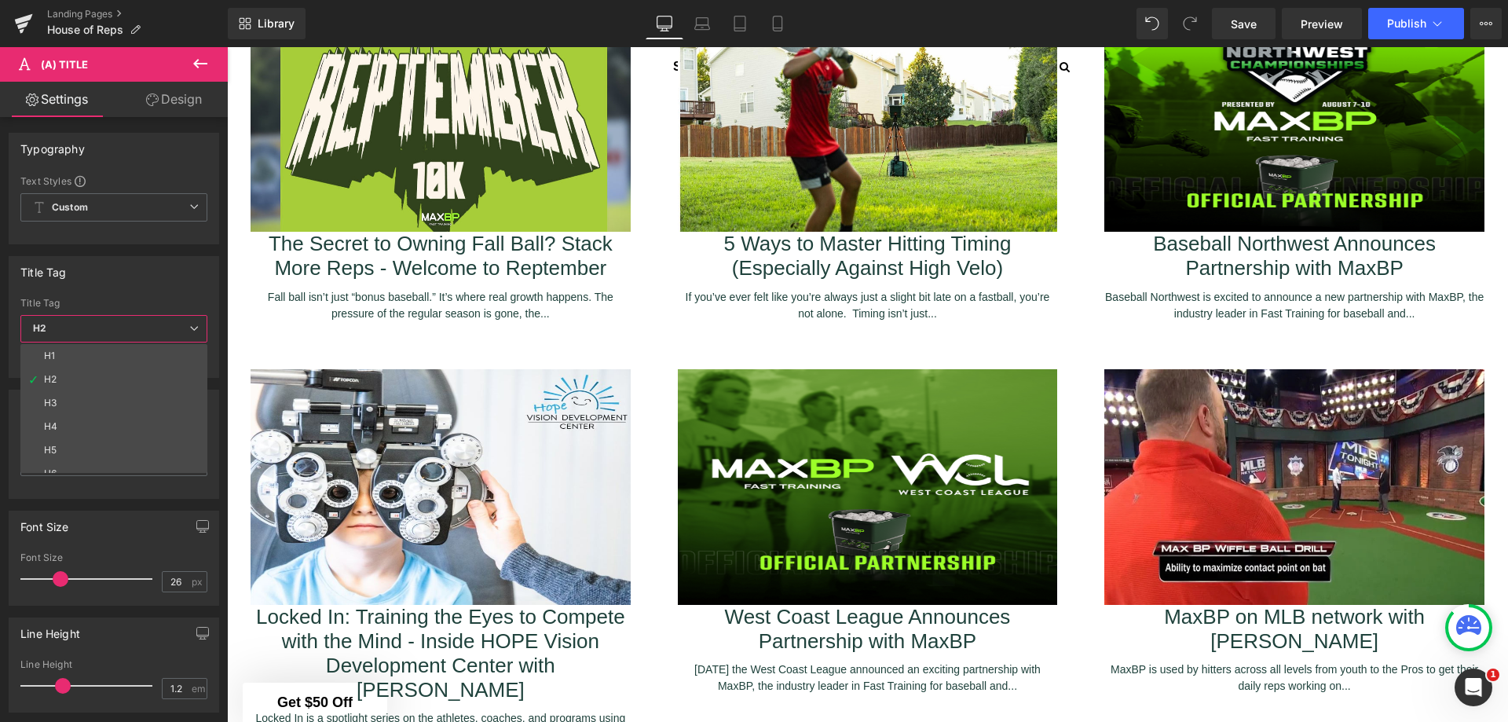
click at [119, 392] on li "H3" at bounding box center [117, 403] width 194 height 24
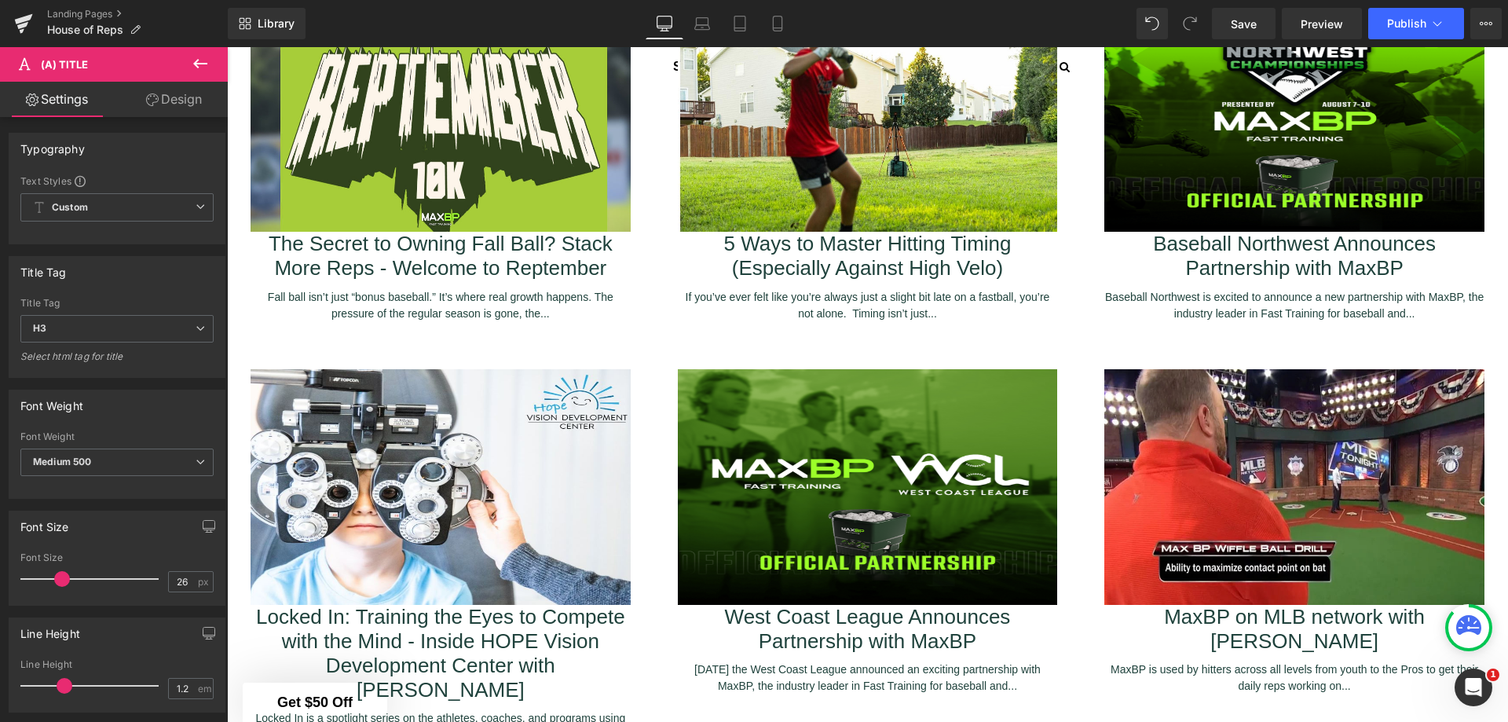
click at [183, 100] on link "Design" at bounding box center [174, 99] width 114 height 35
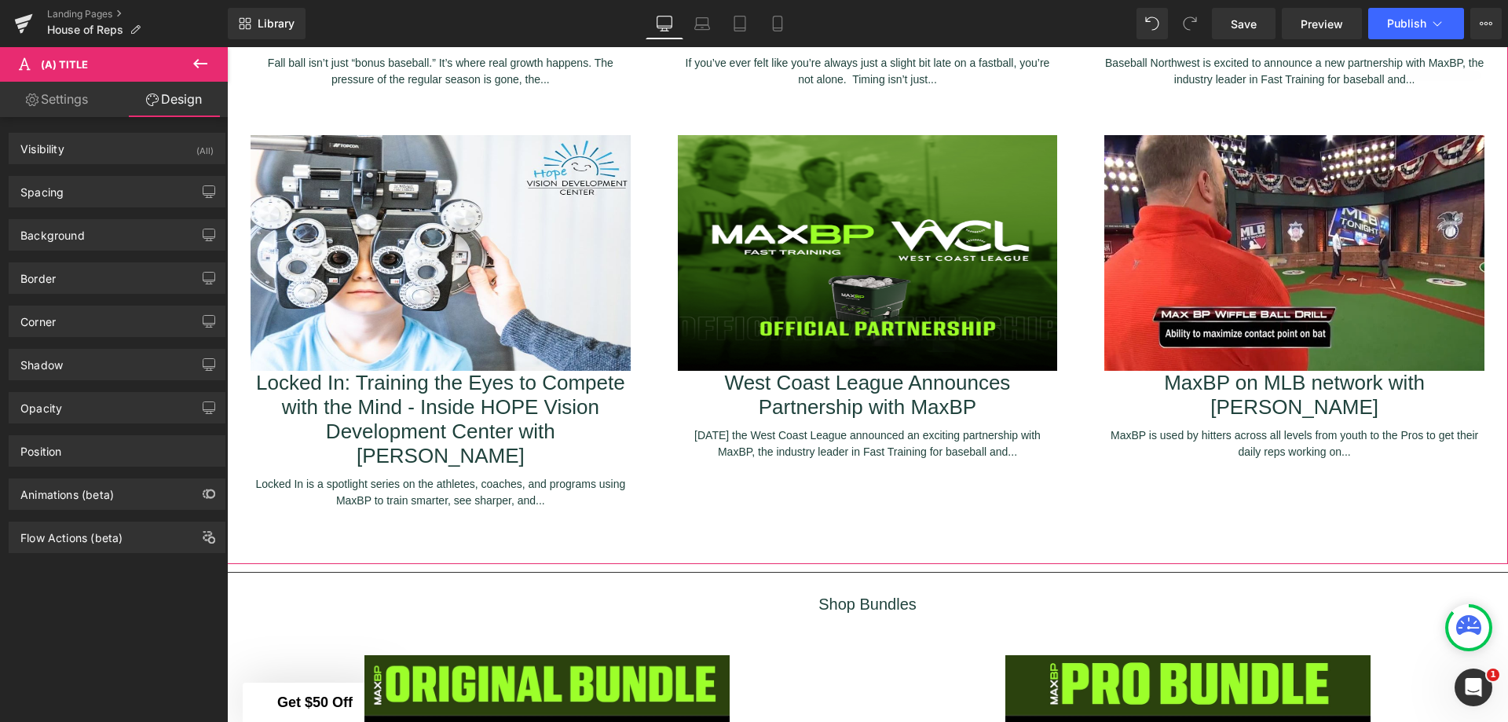
scroll to position [2617, 0]
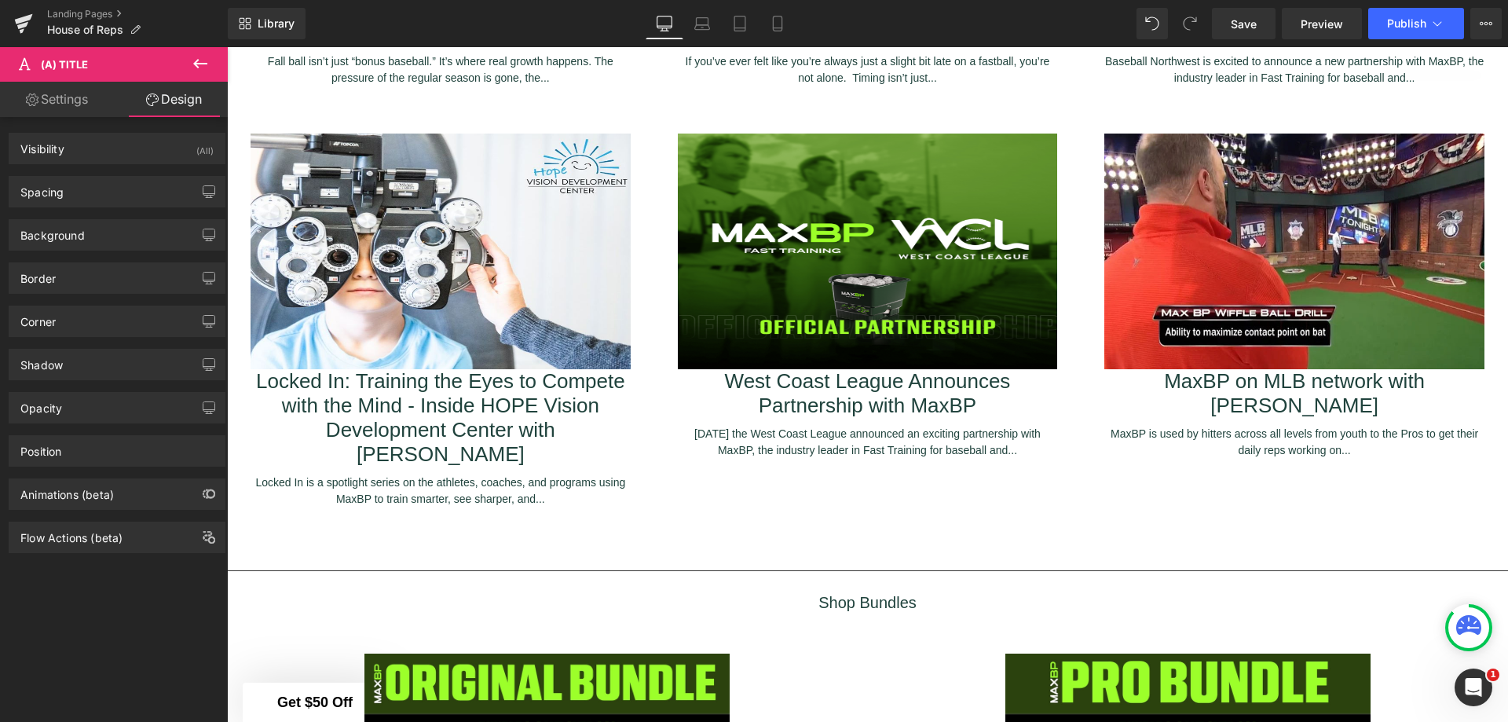
click at [74, 99] on link "Settings" at bounding box center [57, 99] width 114 height 35
type input "100"
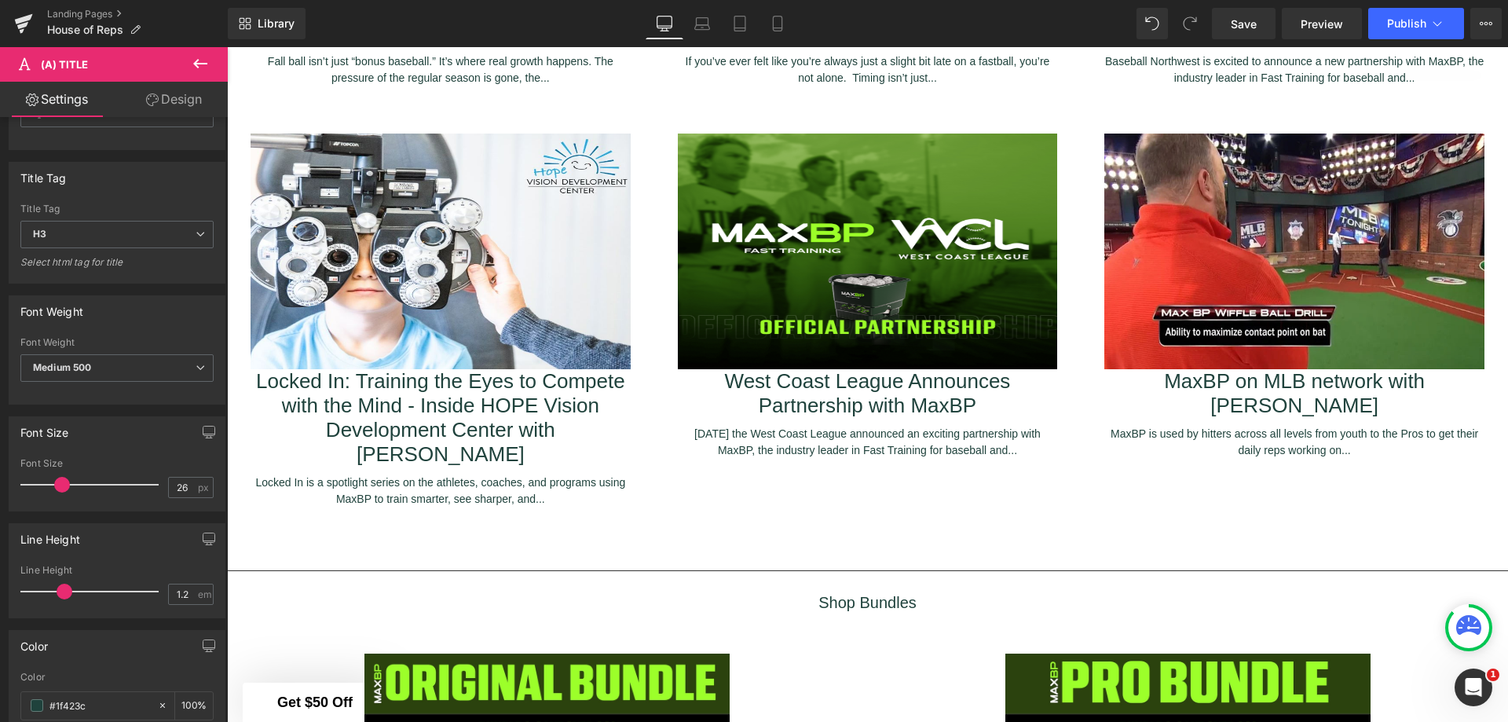
scroll to position [0, 0]
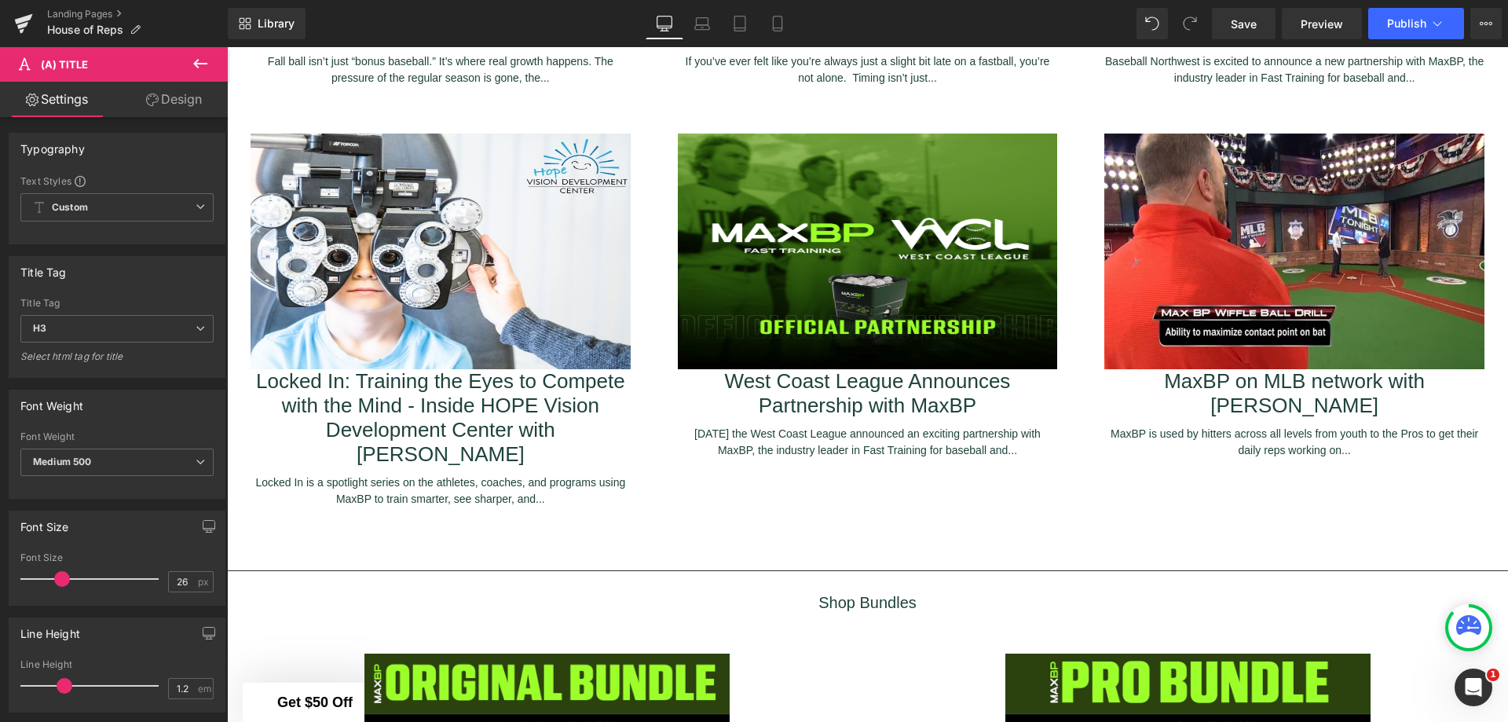
click at [192, 64] on icon at bounding box center [200, 63] width 19 height 19
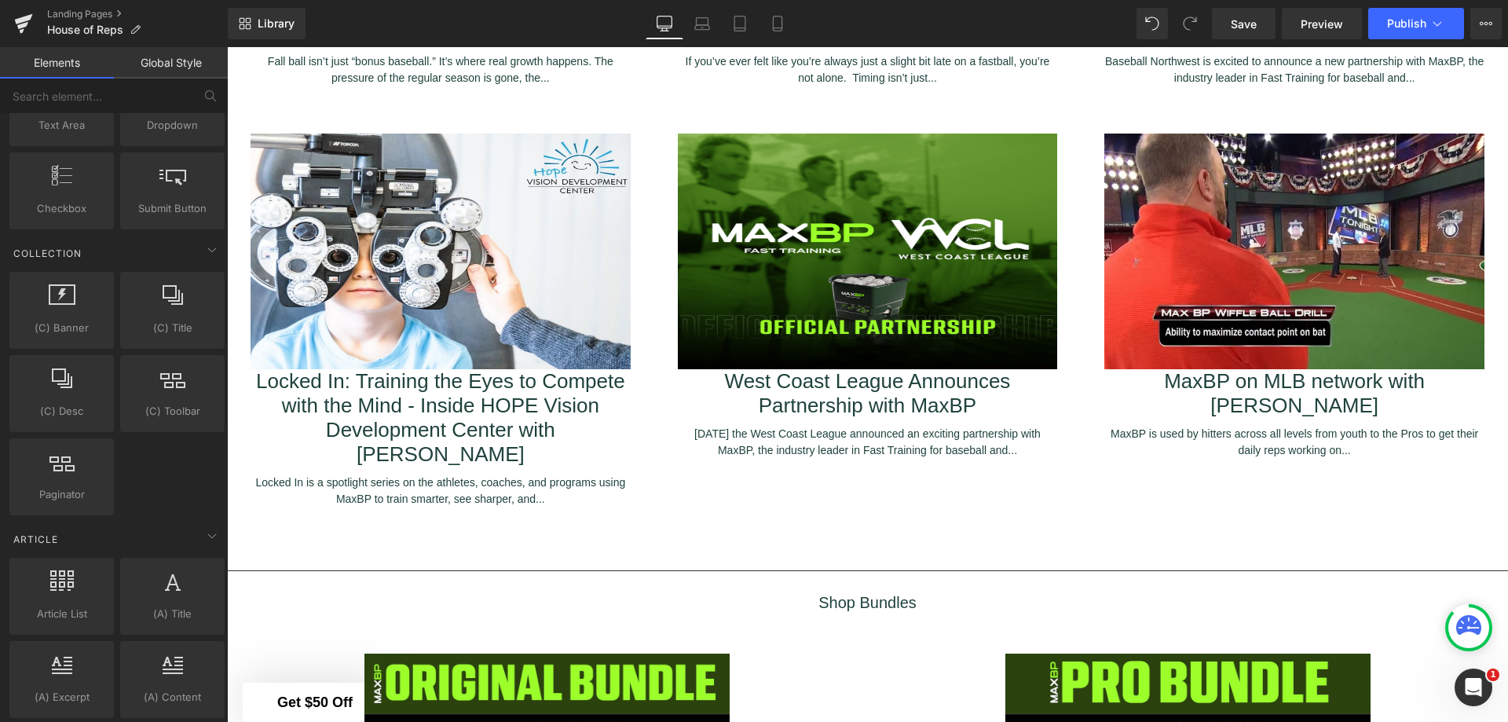
scroll to position [2435, 0]
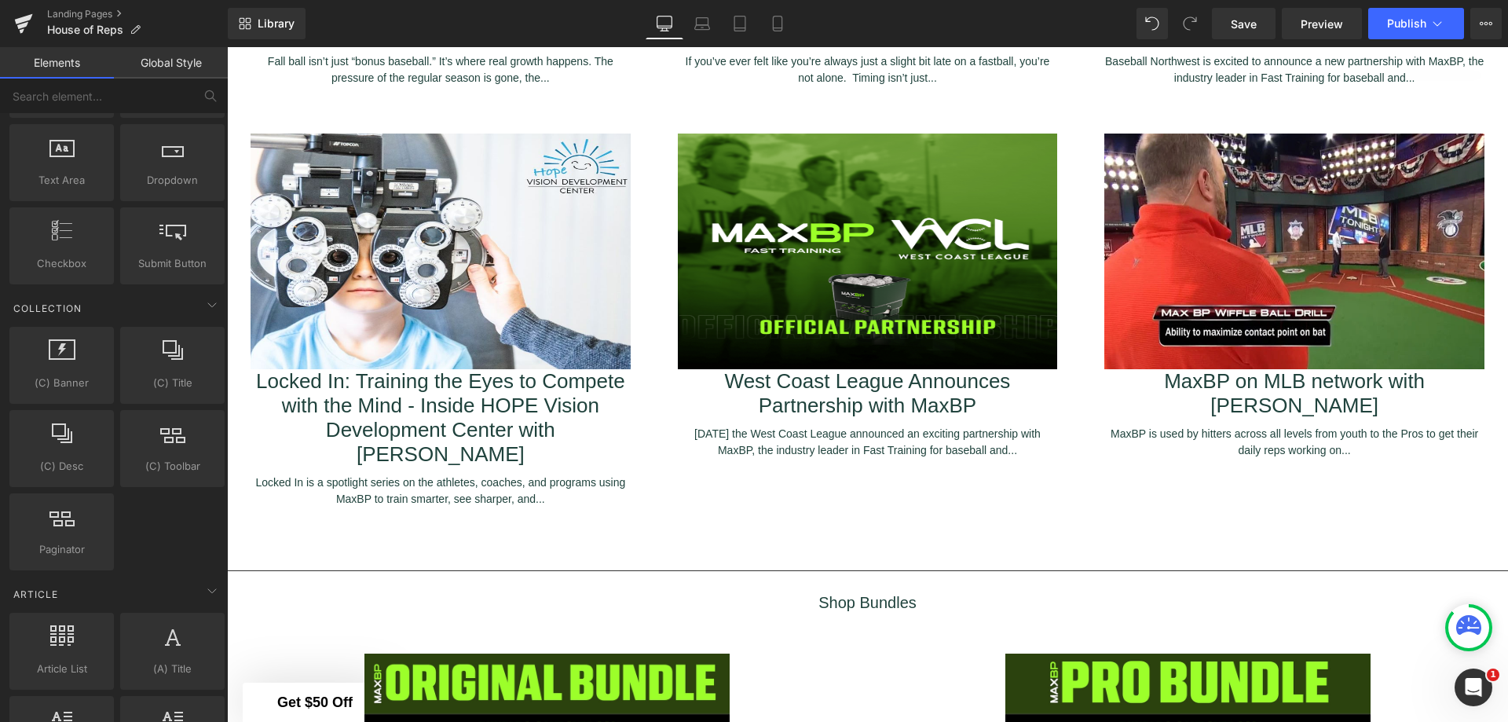
click at [93, 640] on div at bounding box center [61, 642] width 95 height 35
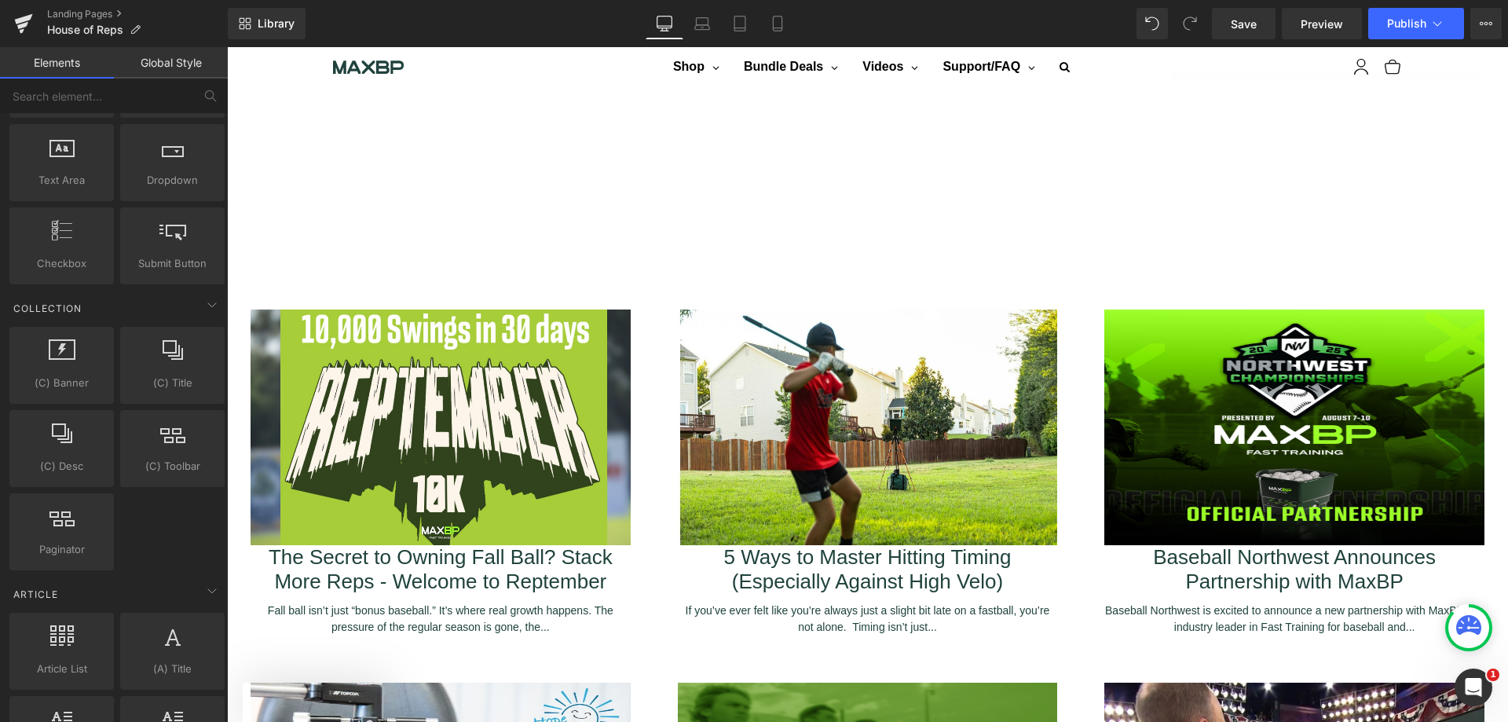
scroll to position [2067, 0]
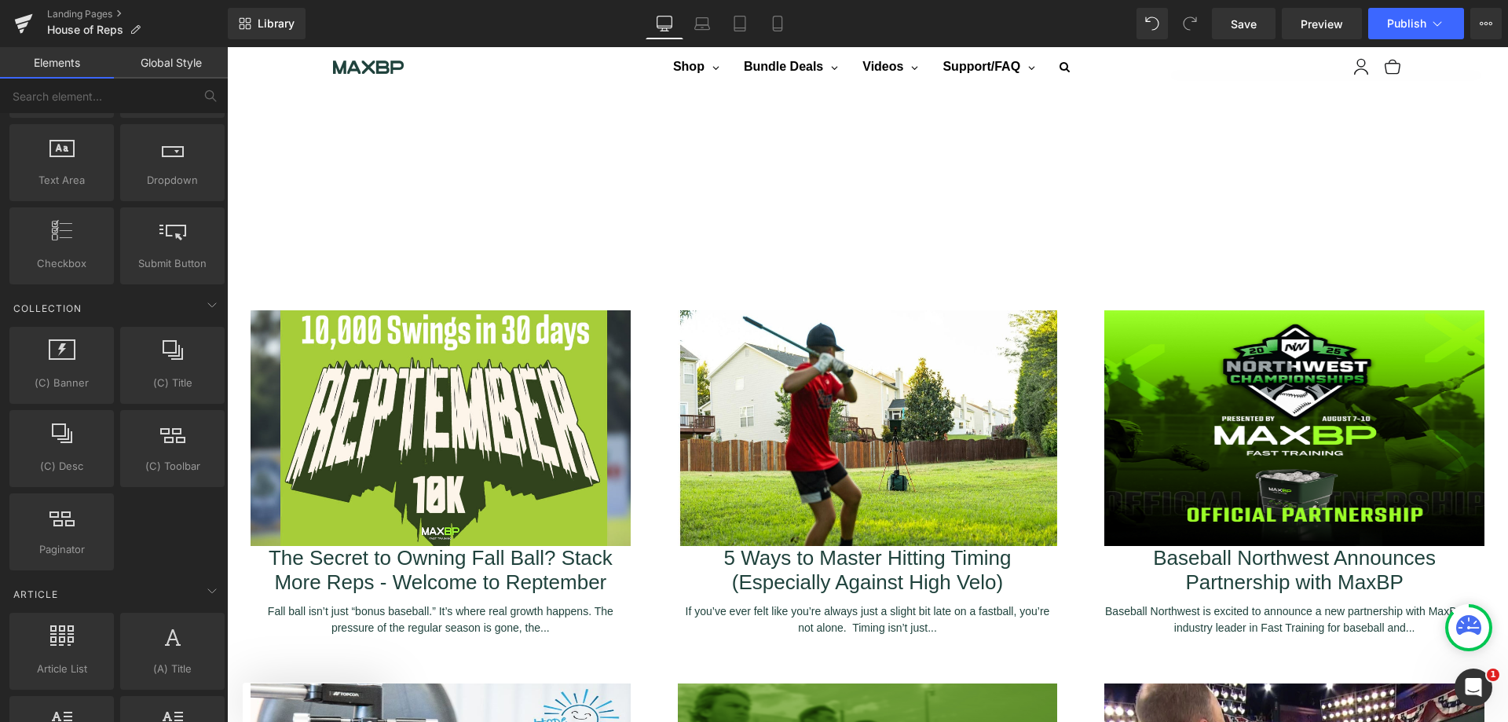
click at [1239, 16] on span "Save" at bounding box center [1244, 24] width 26 height 16
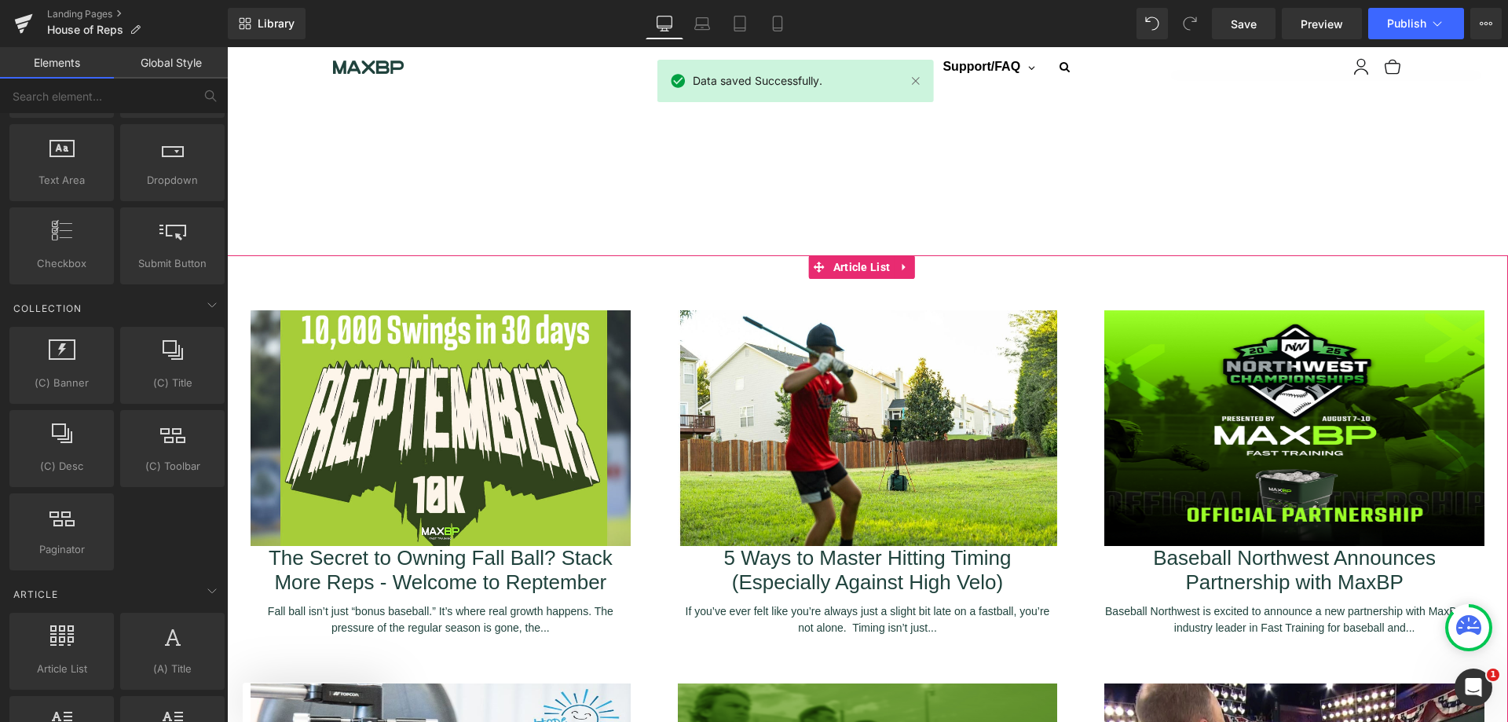
click at [877, 259] on span "Article List" at bounding box center [861, 267] width 65 height 24
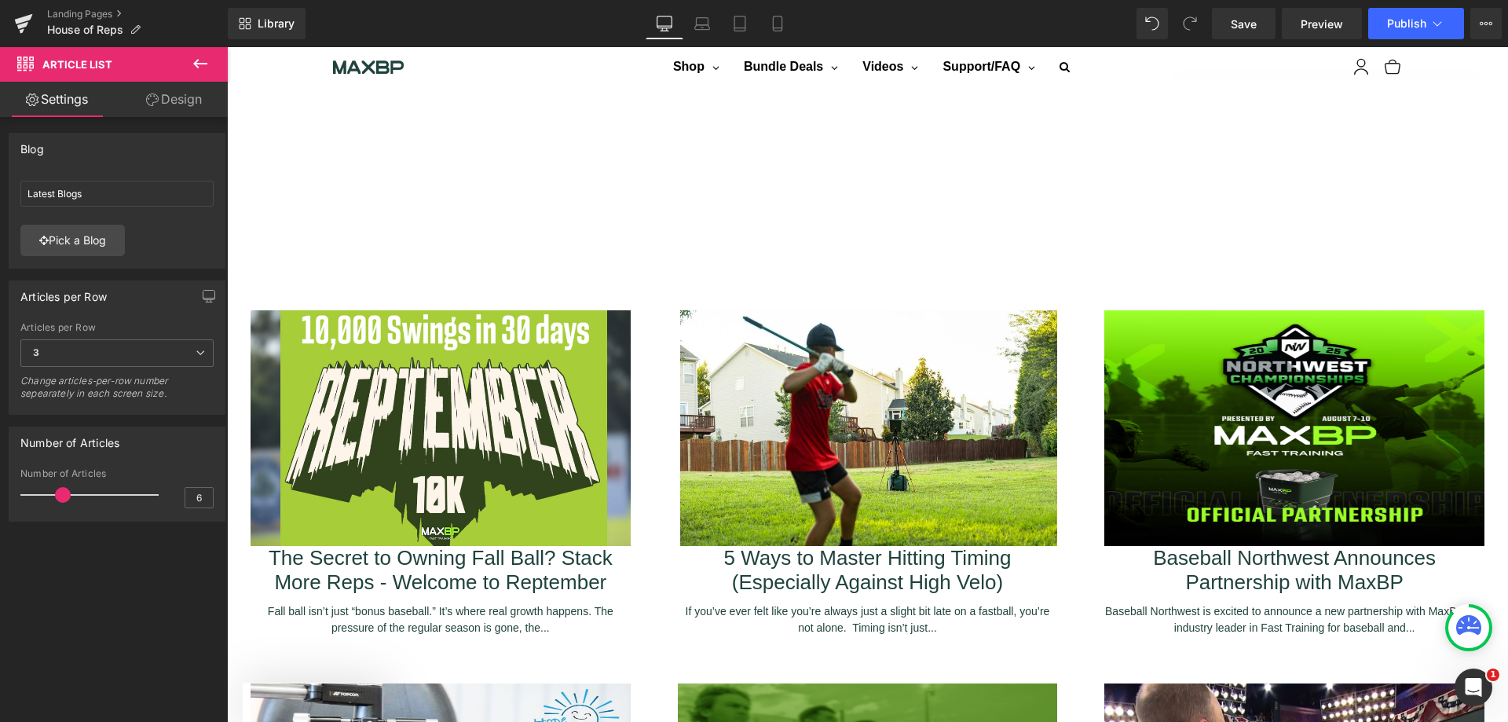
click at [78, 63] on span "Article List" at bounding box center [77, 64] width 70 height 13
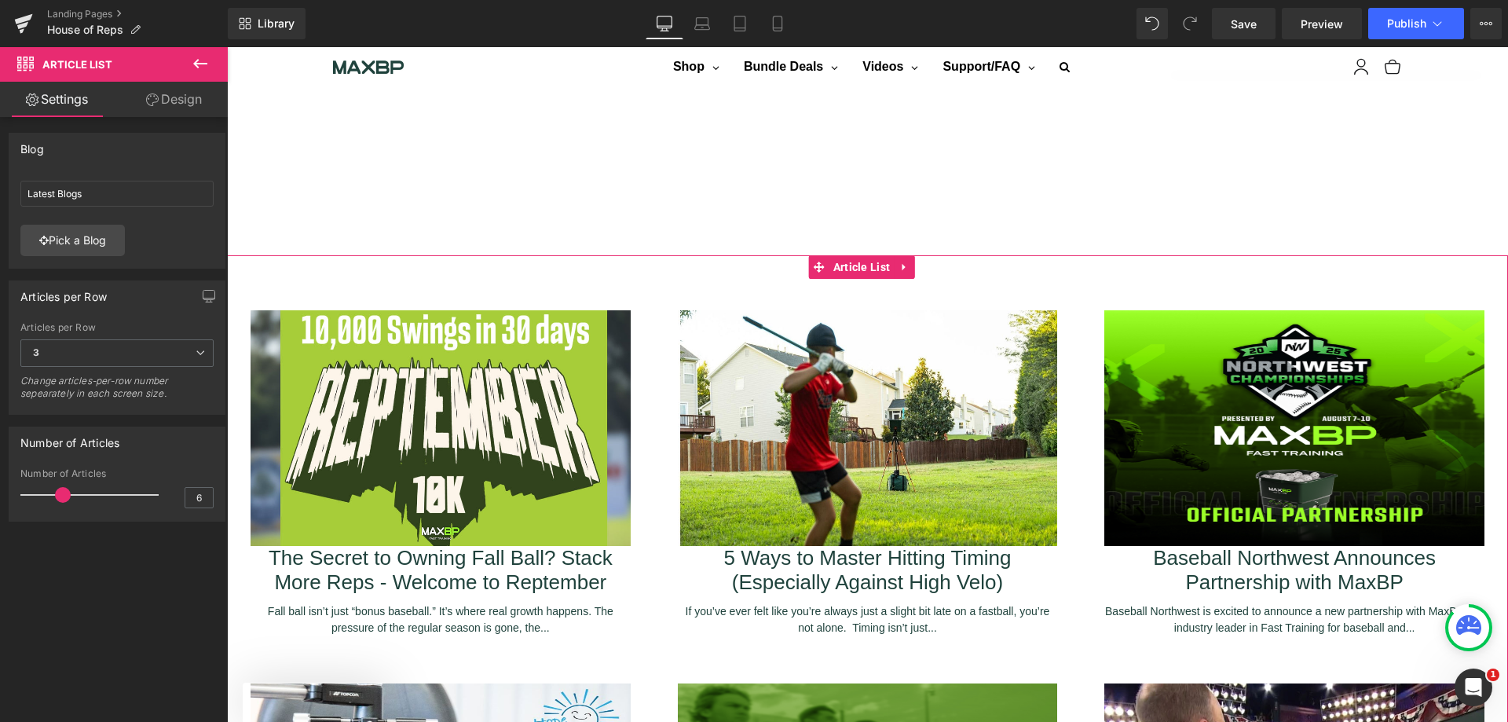
click at [114, 235] on link "Pick a Blog" at bounding box center [72, 240] width 104 height 31
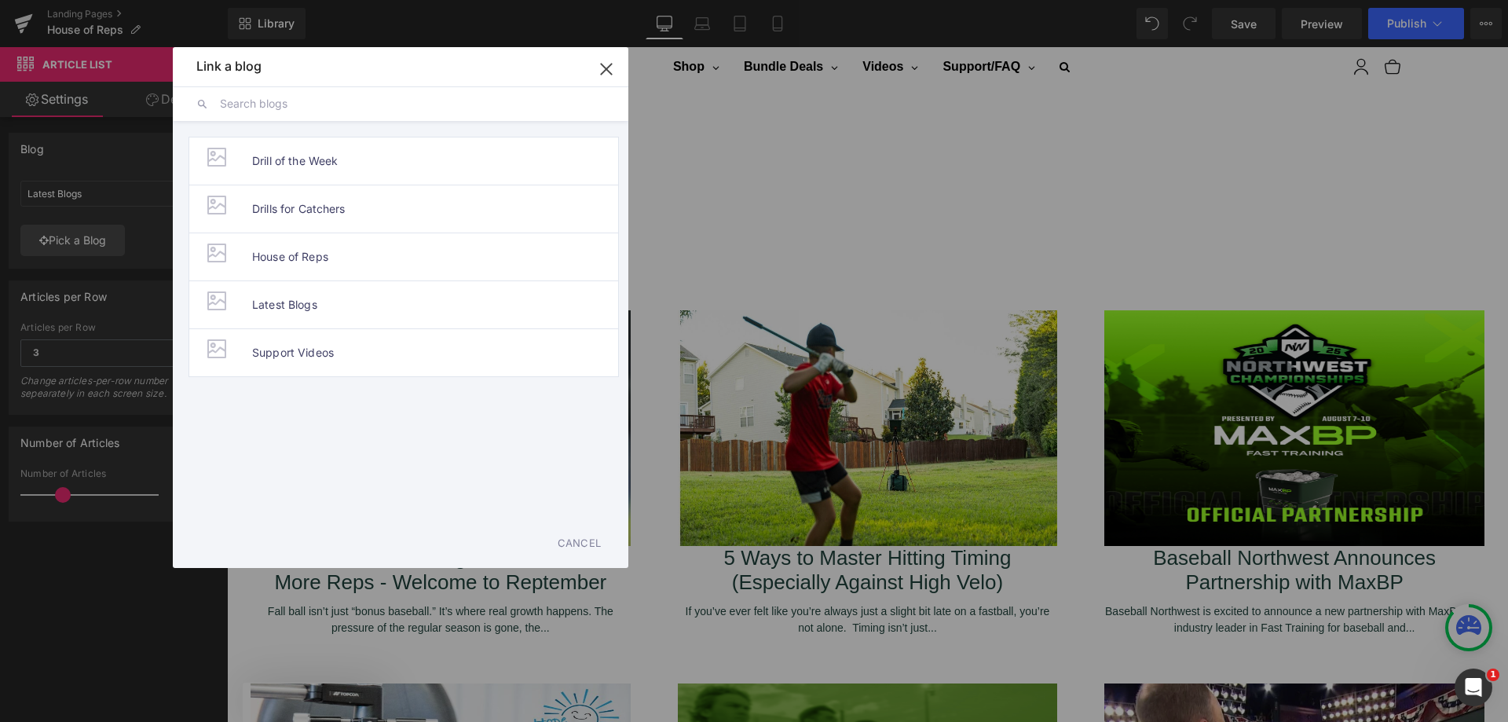
click at [312, 110] on input "text" at bounding box center [412, 103] width 385 height 35
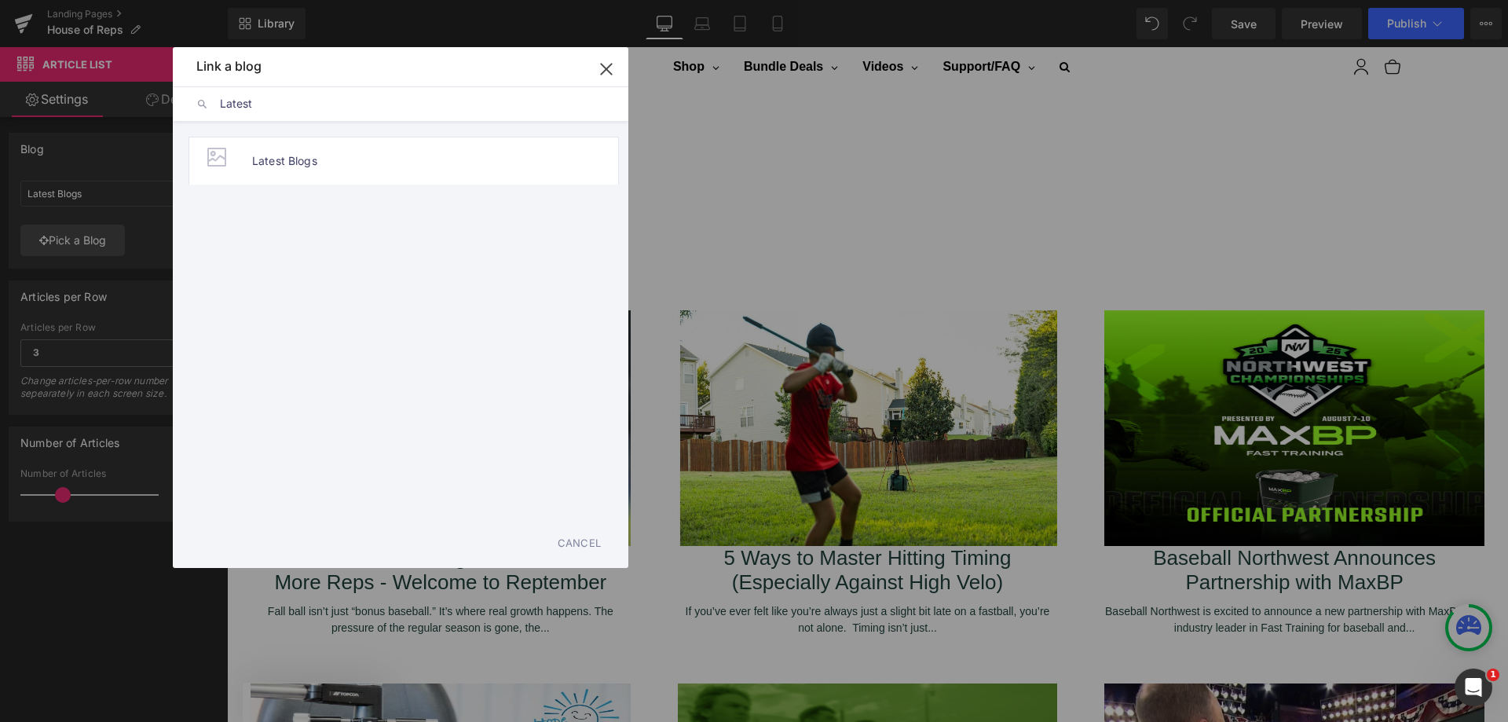
type input "Latest"
click at [328, 152] on li "Latest Blogs" at bounding box center [404, 161] width 430 height 48
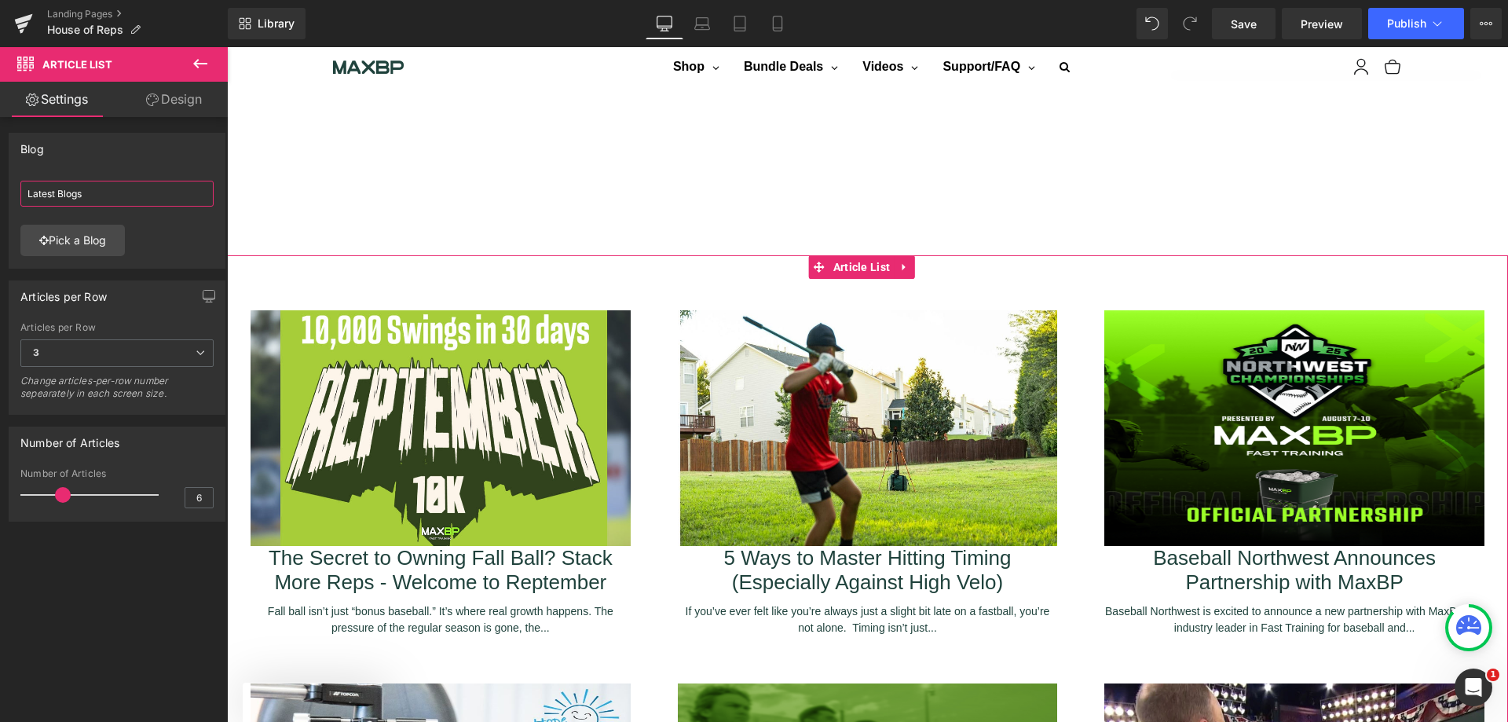
click at [136, 192] on input "Latest Blogs" at bounding box center [116, 194] width 193 height 26
click at [112, 239] on link "Pick a Blog" at bounding box center [72, 240] width 104 height 31
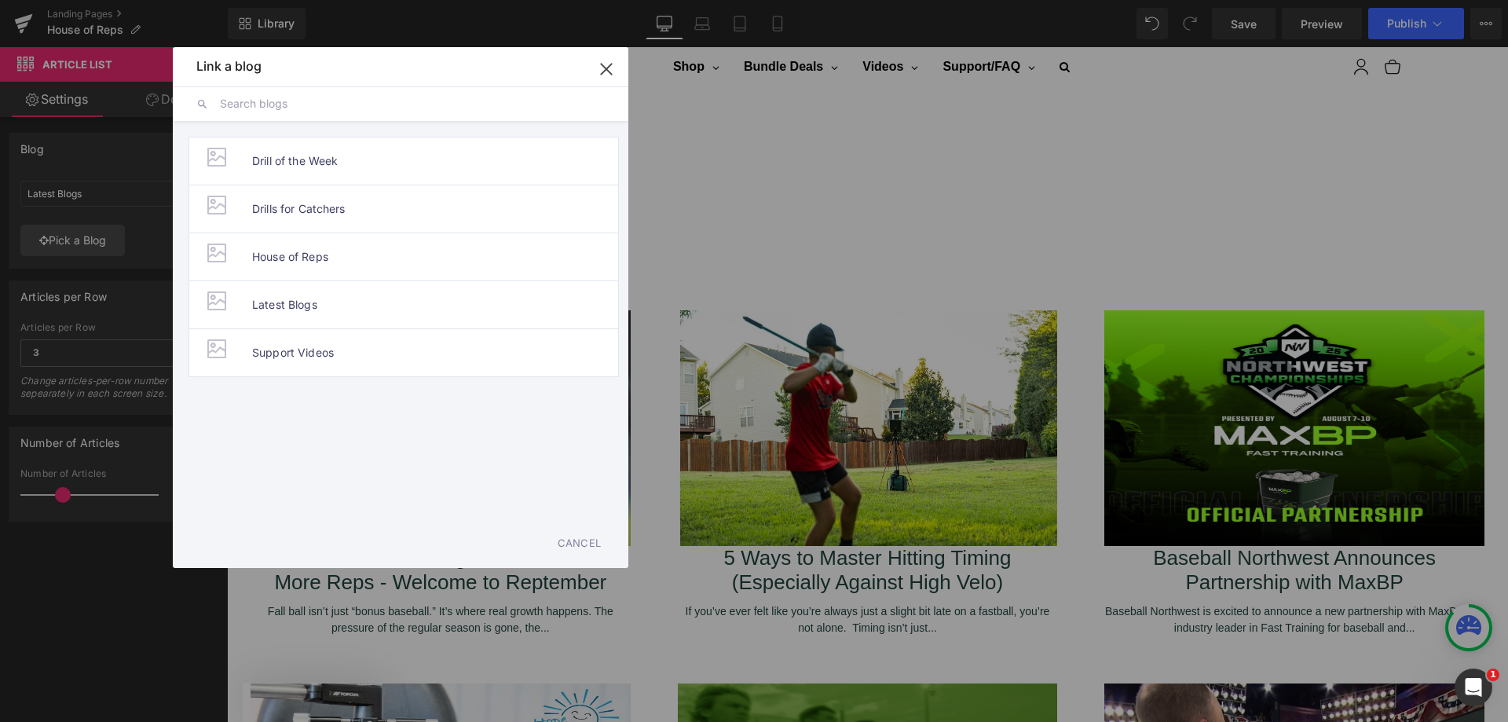
click at [403, 348] on li "Support Videos" at bounding box center [404, 352] width 430 height 49
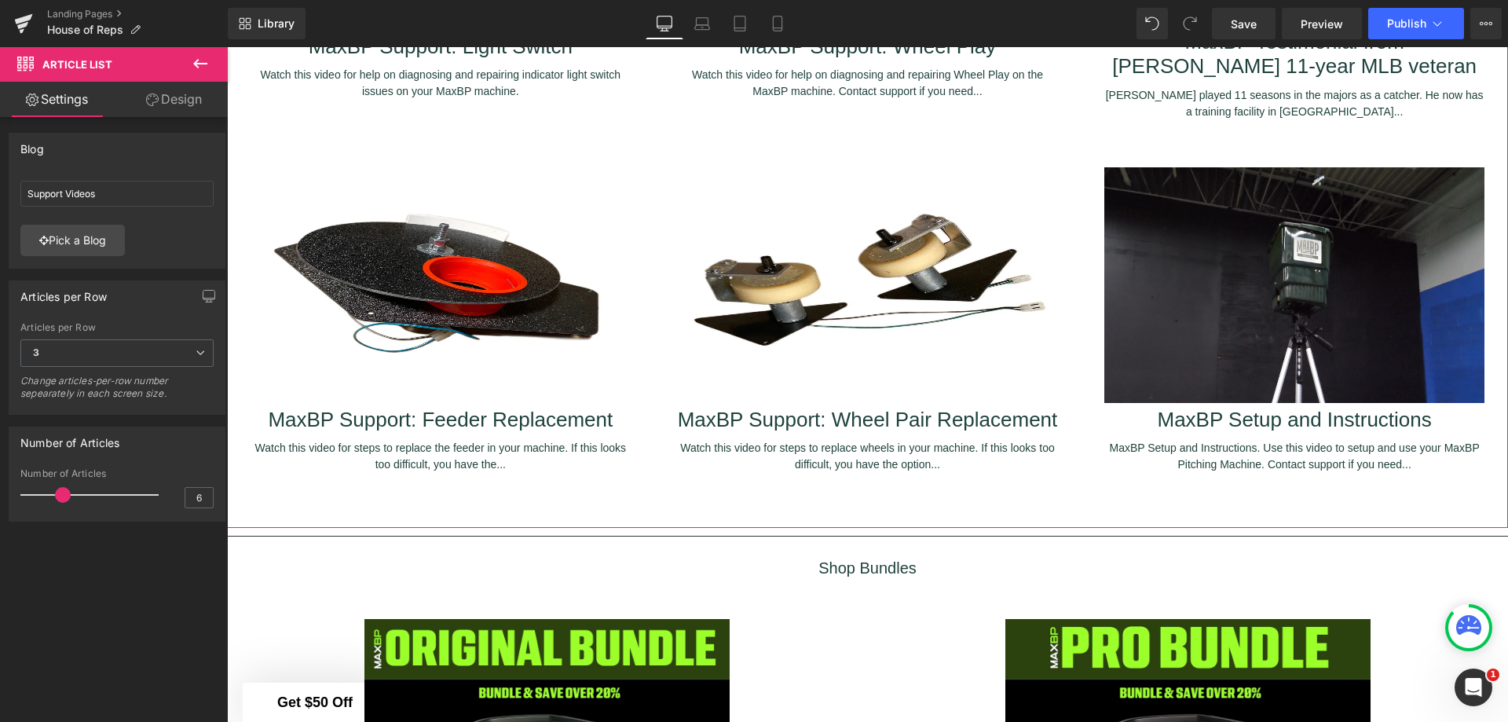
scroll to position [2617, 0]
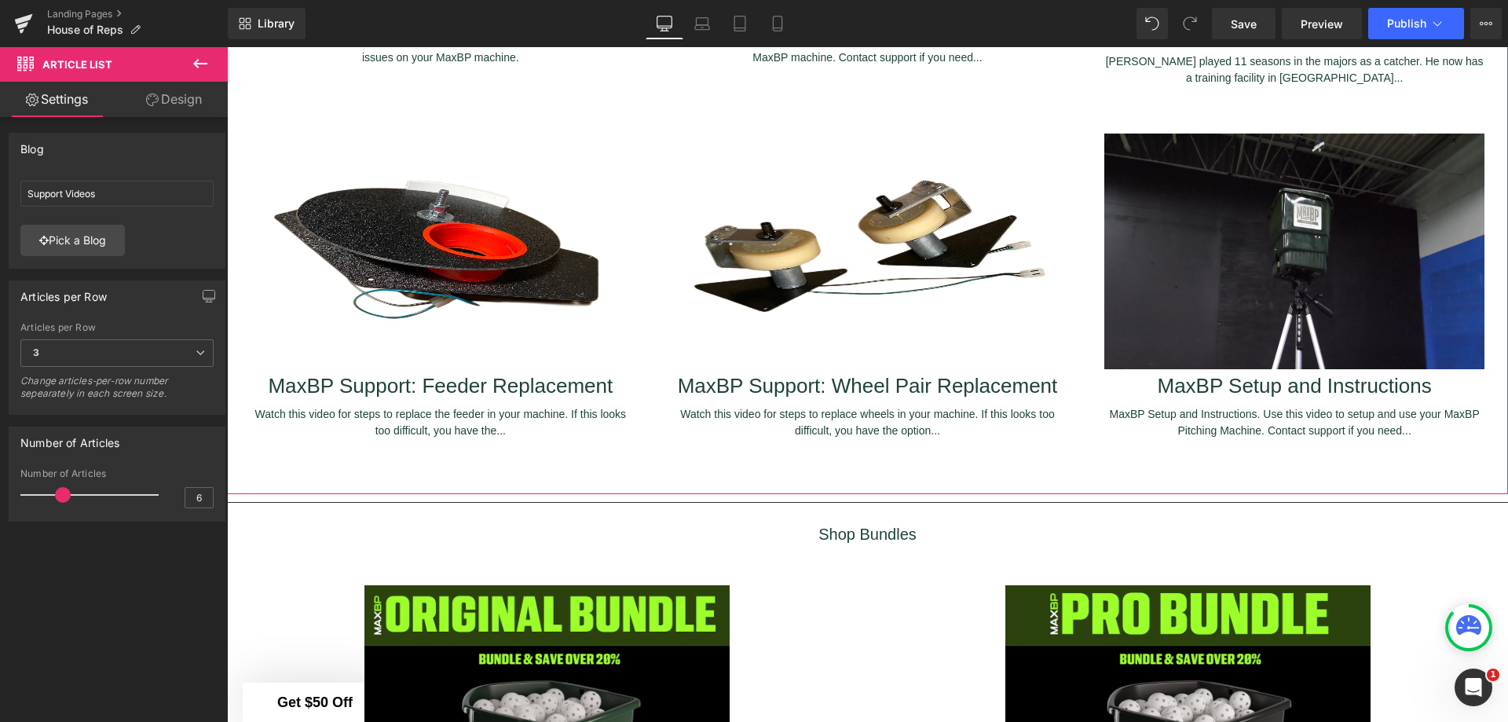
click at [117, 240] on link "Pick a Blog" at bounding box center [72, 240] width 104 height 31
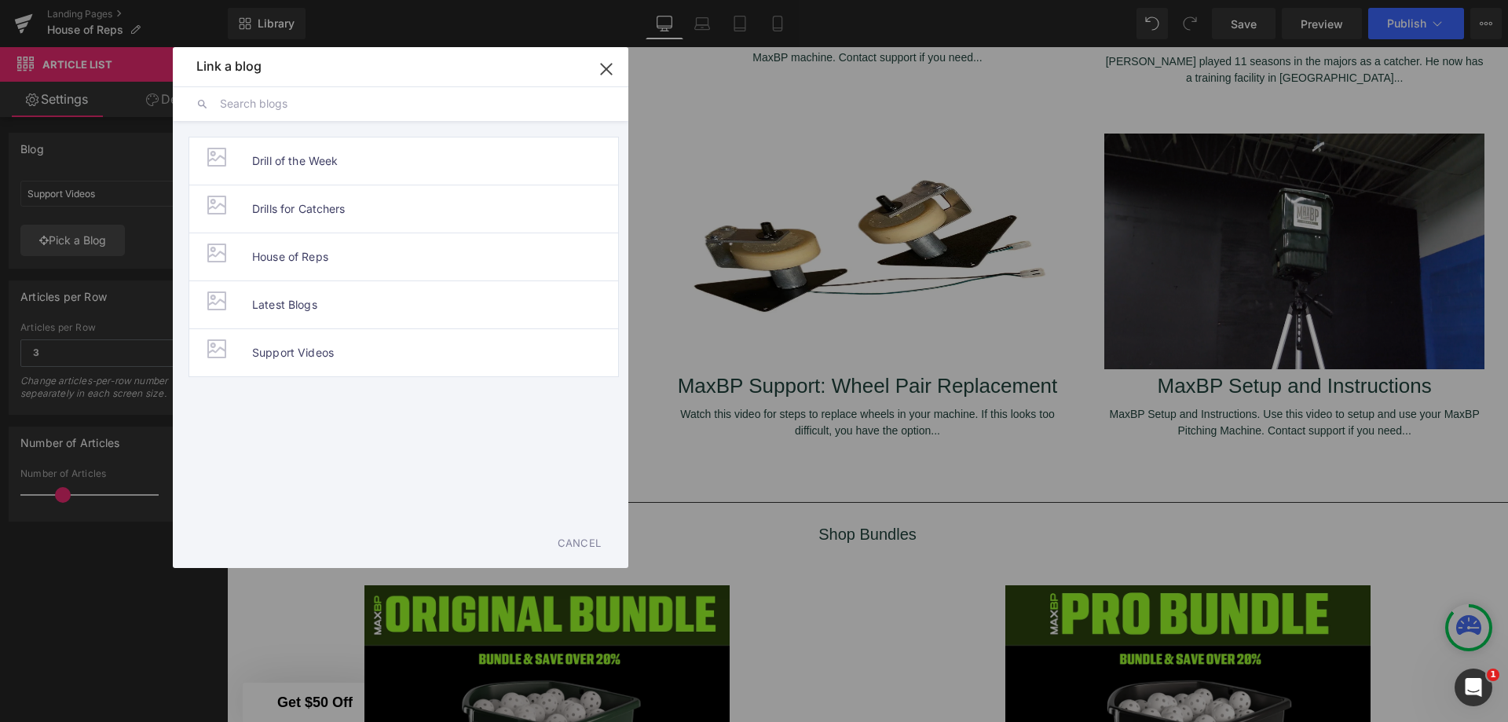
click at [318, 164] on span "Drill of the Week" at bounding box center [295, 160] width 86 height 47
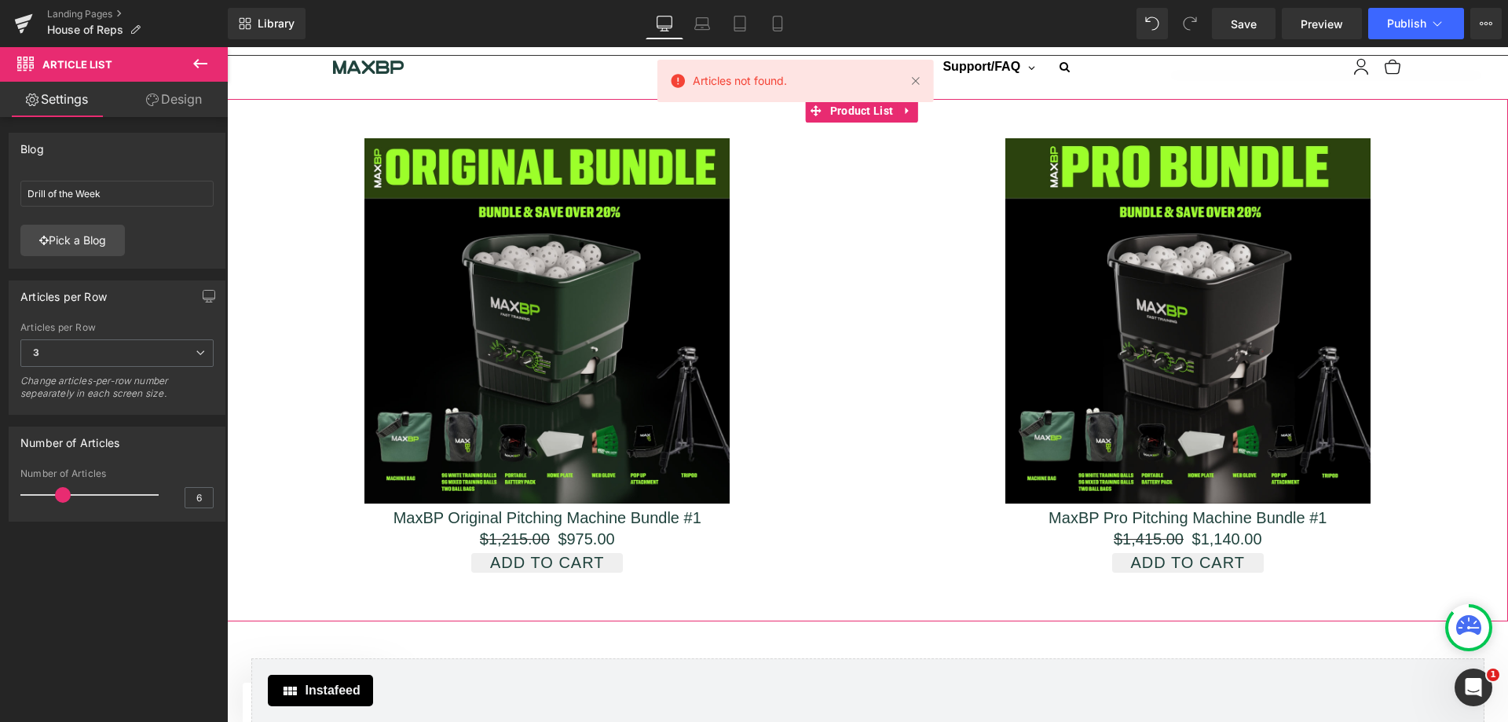
scroll to position [2303, 0]
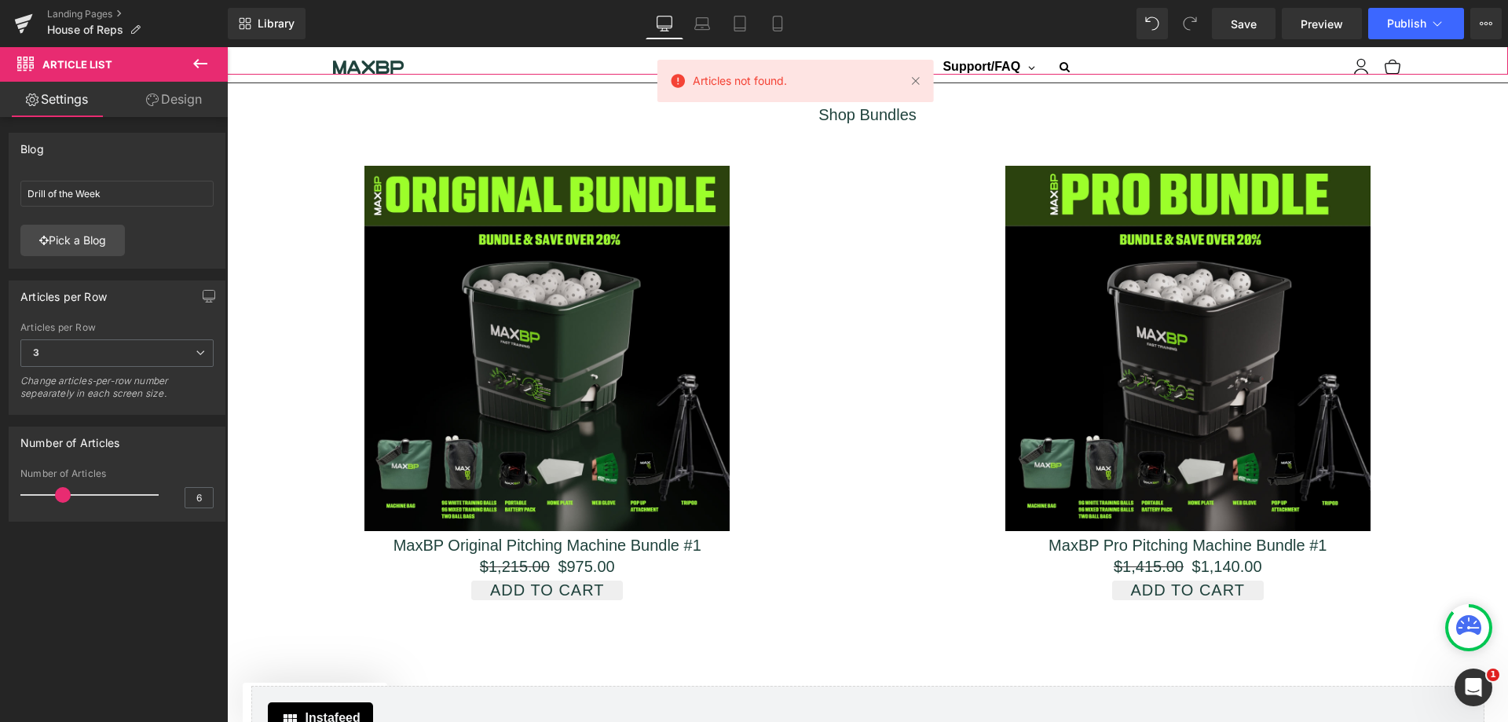
click at [110, 232] on link "Pick a Blog" at bounding box center [72, 240] width 104 height 31
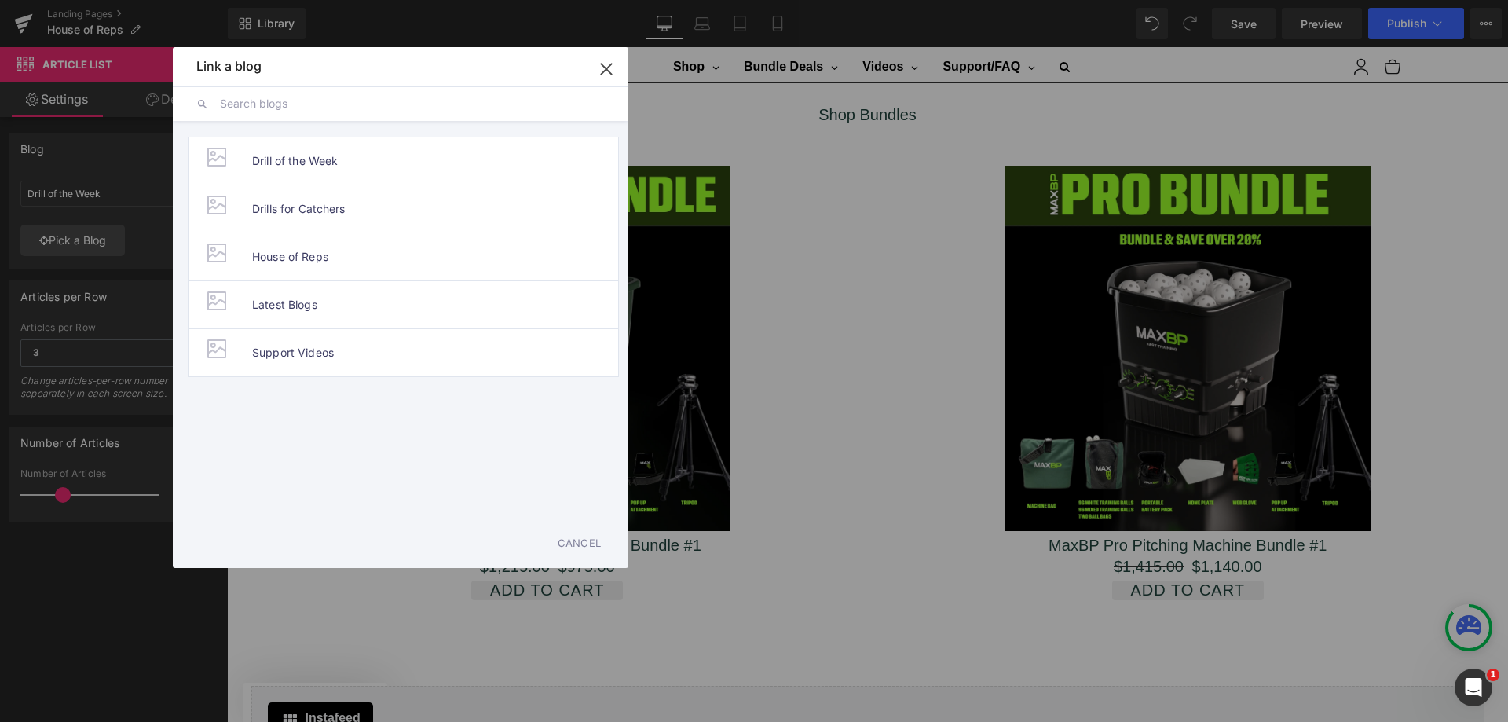
drag, startPoint x: 307, startPoint y: 294, endPoint x: 80, endPoint y: 252, distance: 230.8
click at [307, 294] on span "Latest Blogs" at bounding box center [284, 304] width 65 height 47
type input "Latest Blogs"
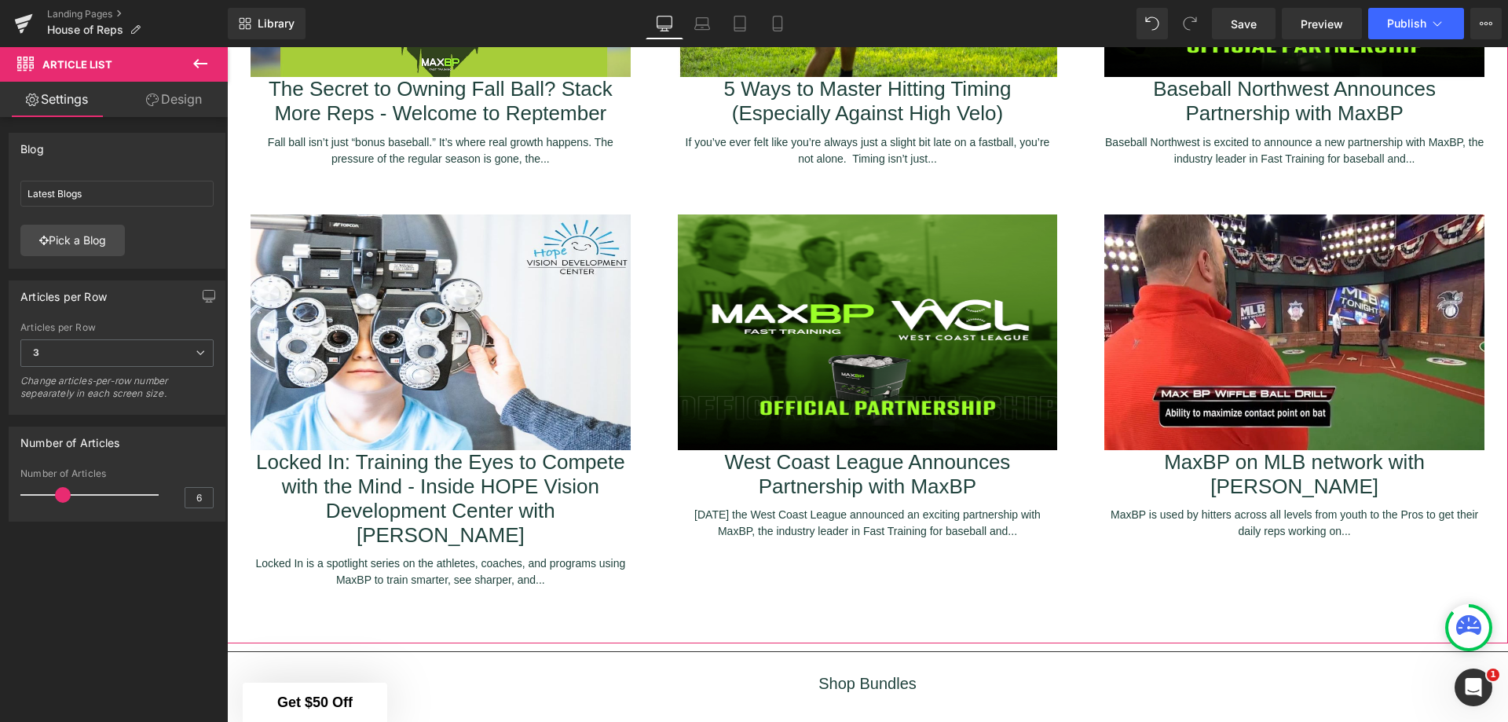
scroll to position [2539, 0]
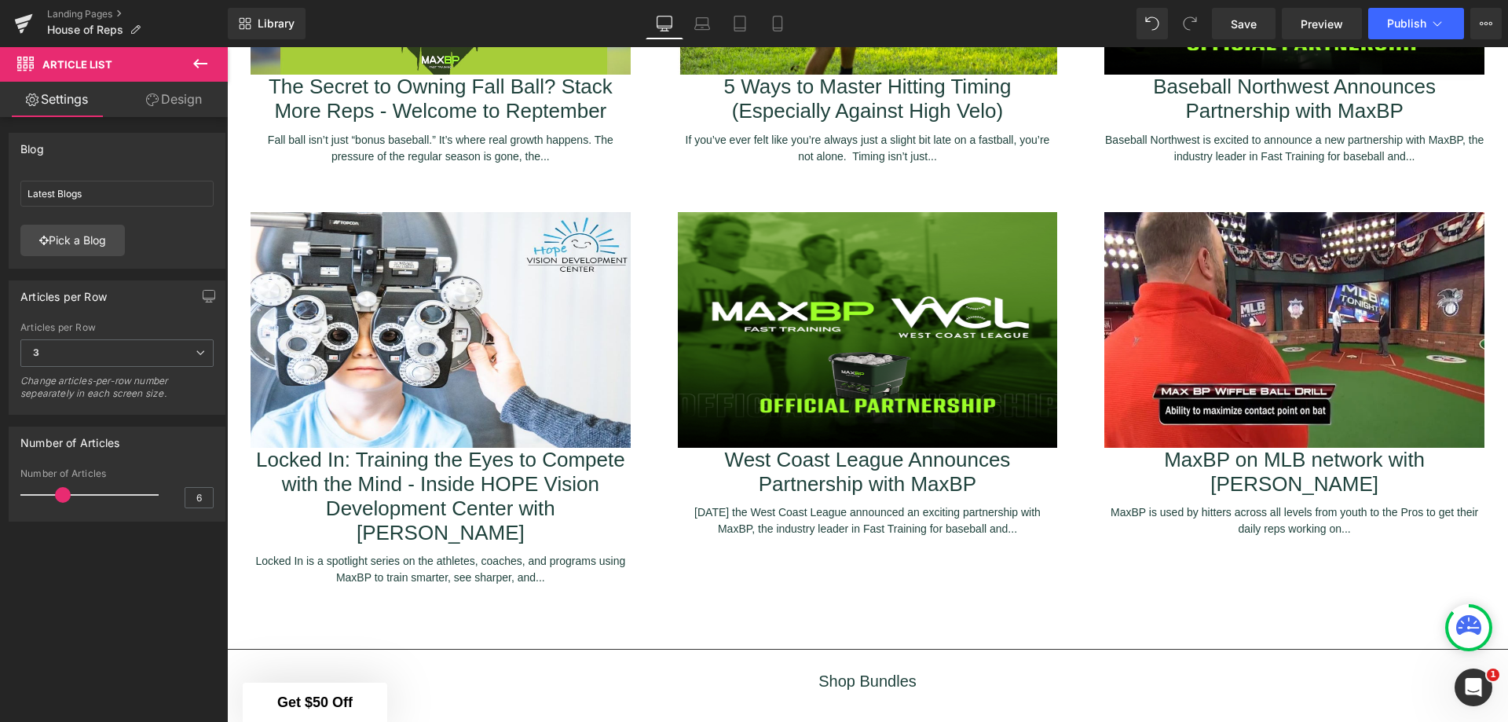
click at [1231, 18] on link "Save" at bounding box center [1244, 23] width 64 height 31
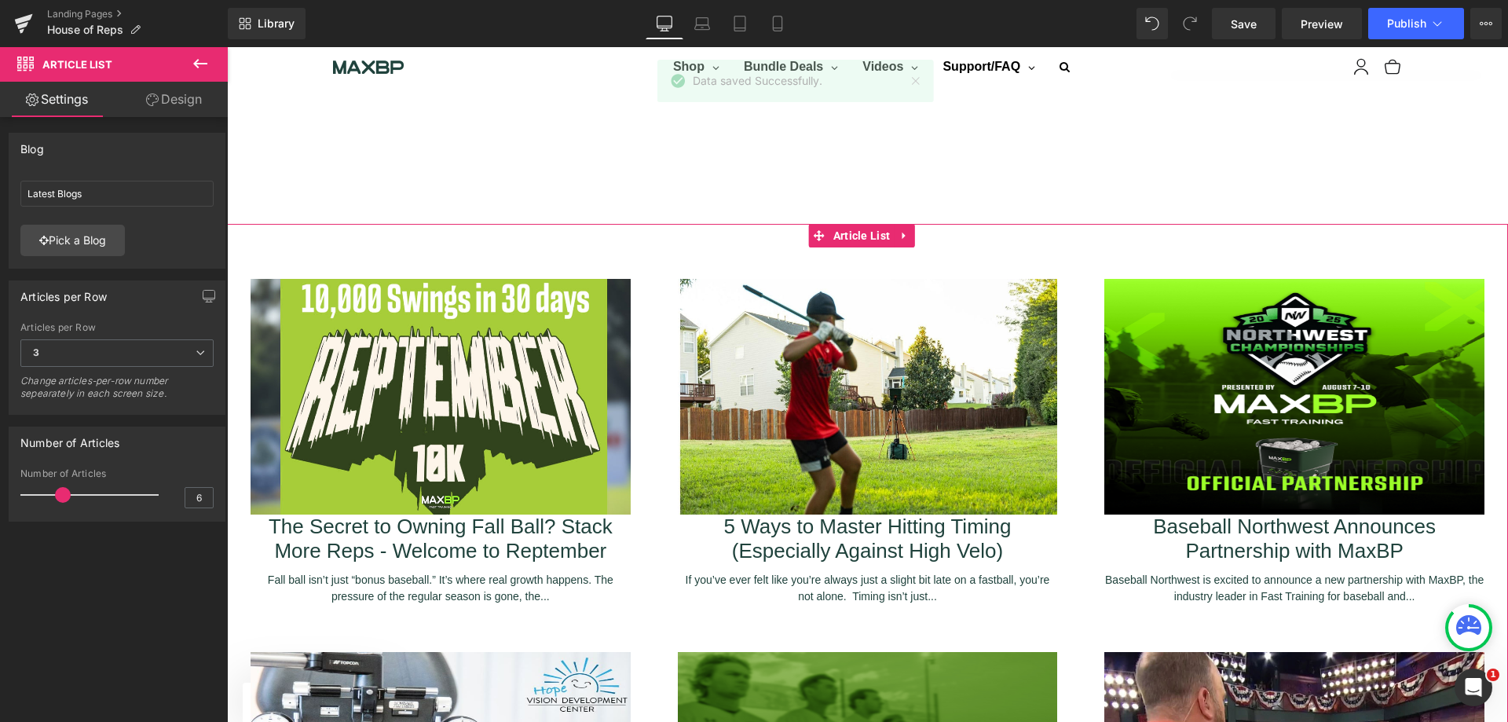
scroll to position [1989, 0]
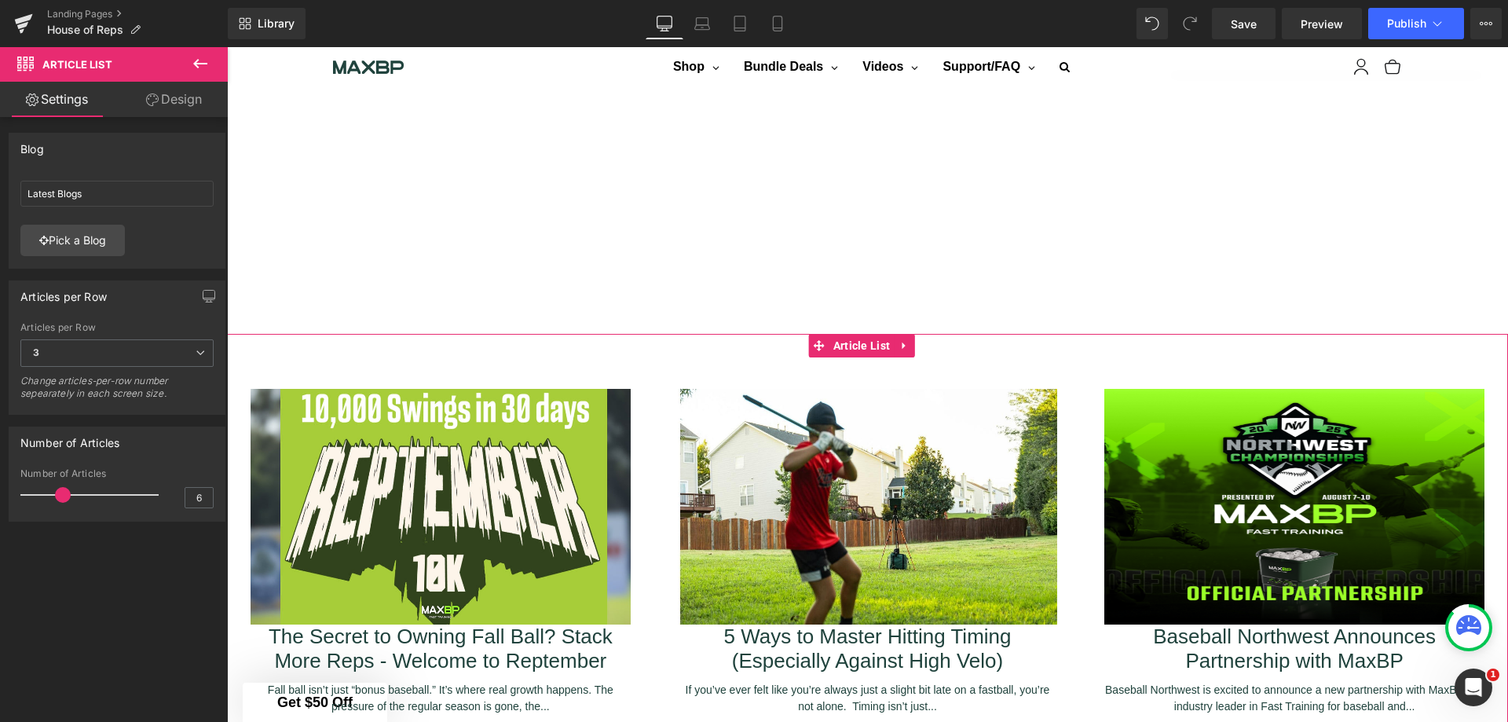
click at [905, 341] on icon at bounding box center [904, 346] width 11 height 12
click at [819, 339] on link "Article List" at bounding box center [821, 346] width 86 height 24
click at [187, 89] on link "Design" at bounding box center [174, 99] width 114 height 35
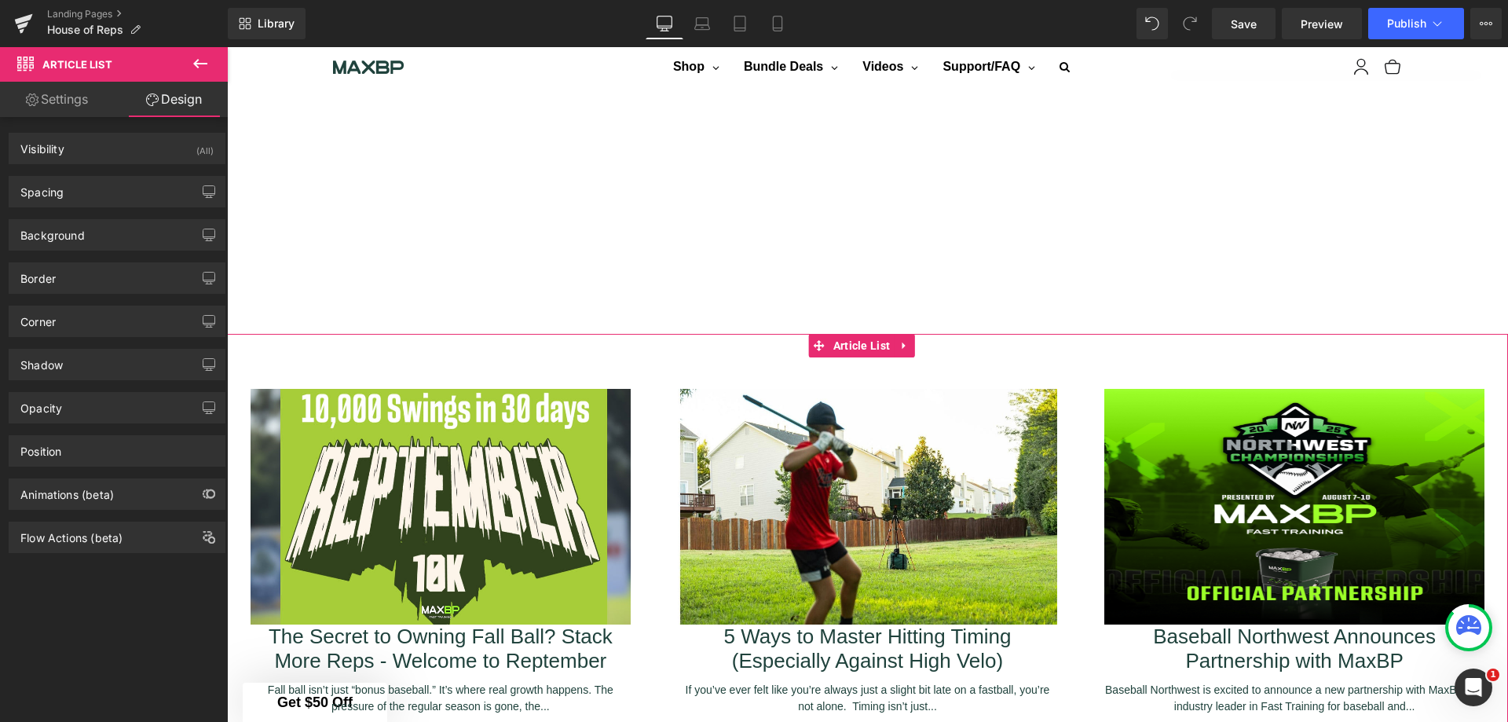
click at [71, 88] on link "Settings" at bounding box center [57, 99] width 114 height 35
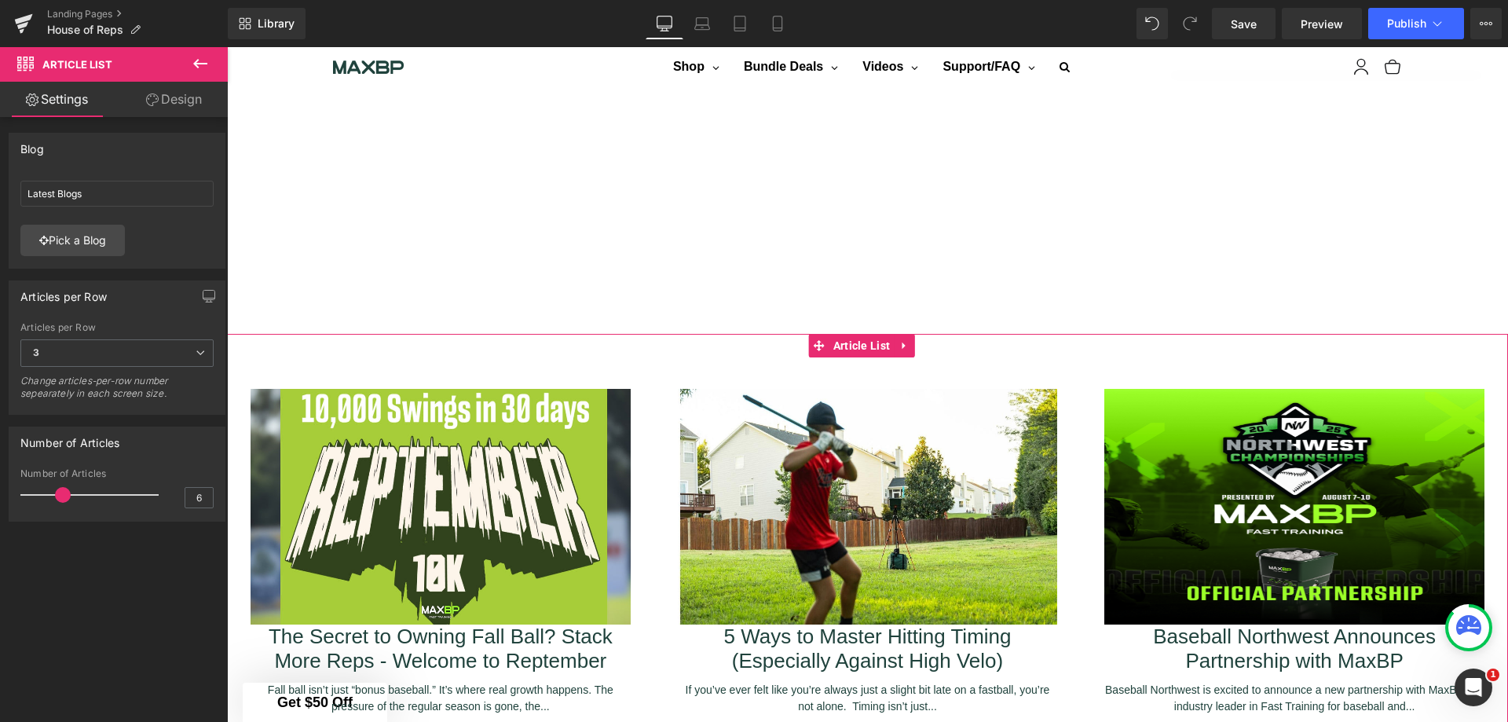
click at [95, 597] on div "Blog Latest Blogs Latest Blogs Pick a Blog Blog ID 89118600 Blog handle latest …" at bounding box center [117, 423] width 235 height 612
click at [203, 298] on icon "button" at bounding box center [209, 298] width 12 height 0
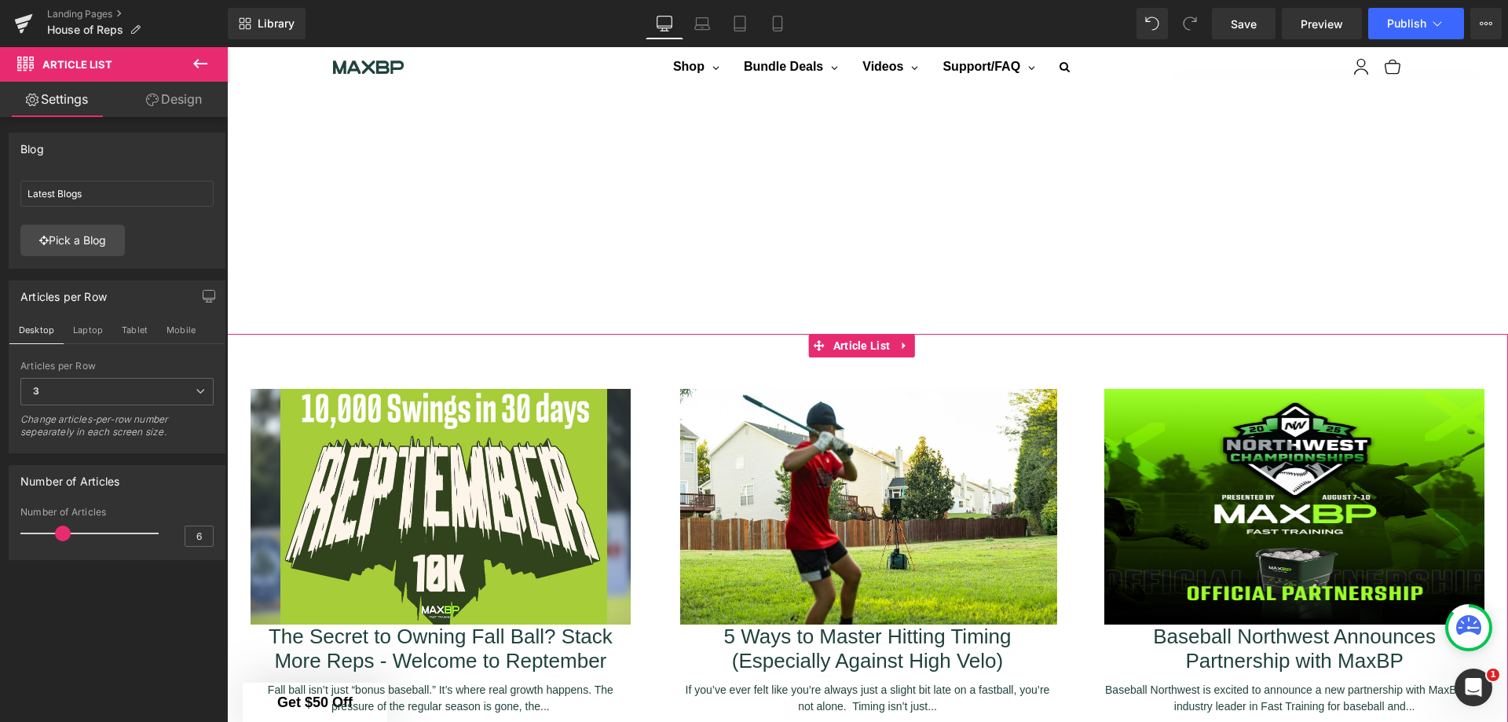
click at [200, 306] on button "button" at bounding box center [208, 296] width 25 height 30
click at [90, 331] on button "Laptop" at bounding box center [88, 330] width 49 height 27
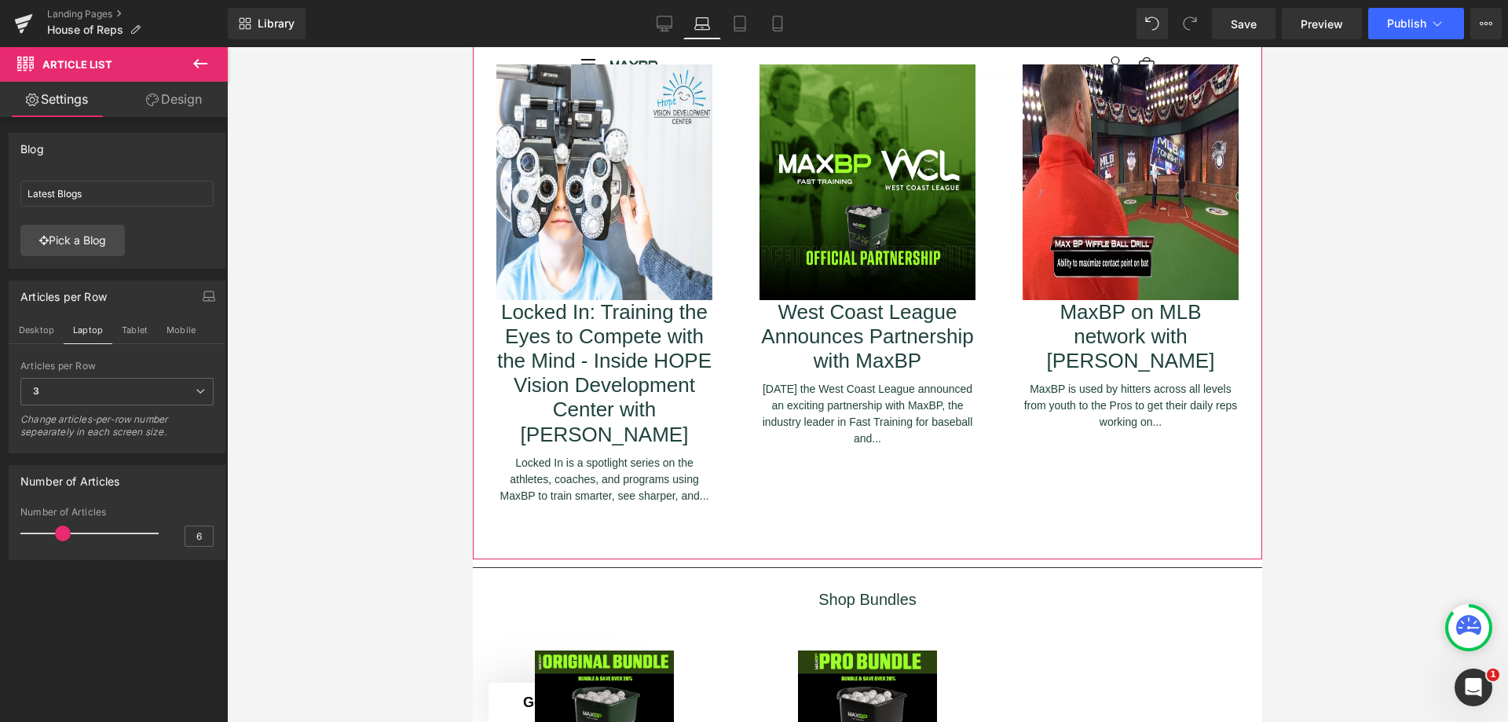
scroll to position [1280, 0]
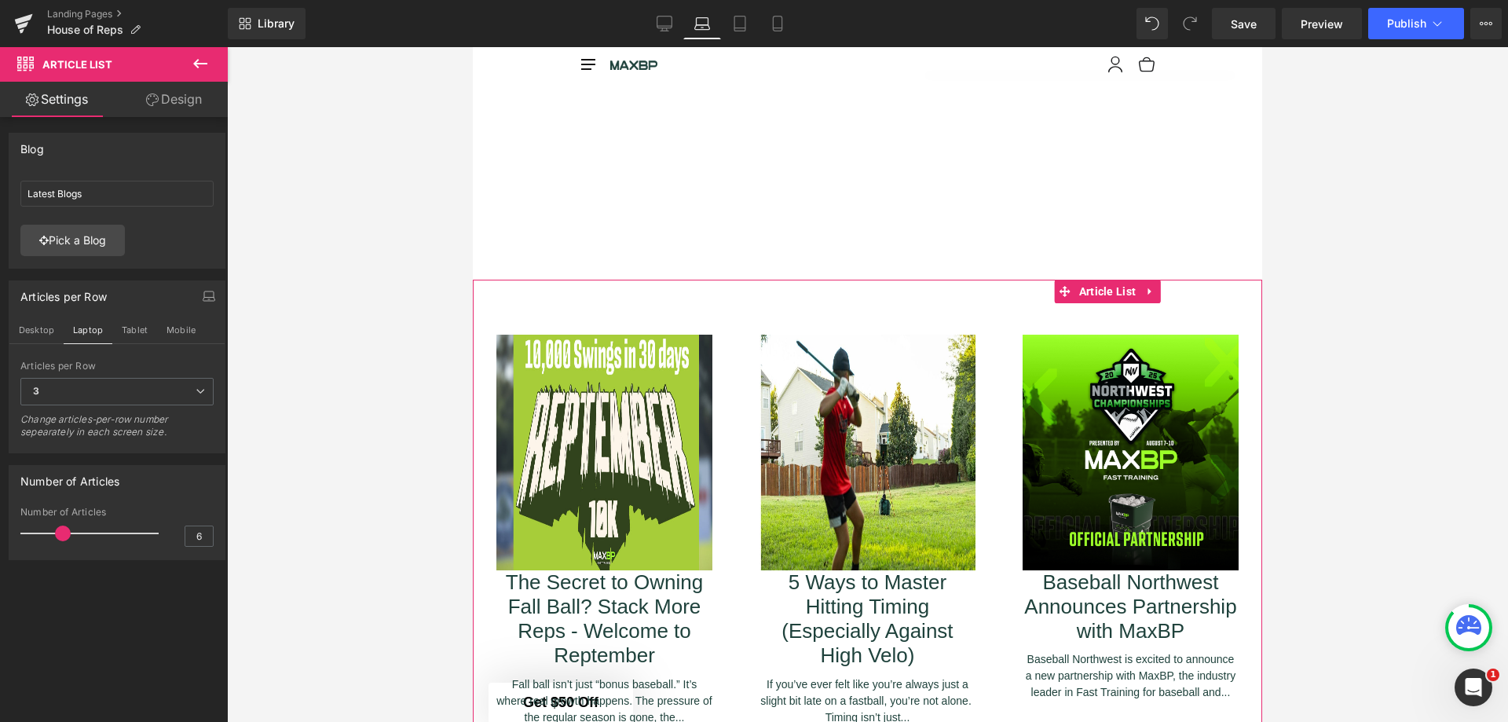
click at [207, 295] on icon "button" at bounding box center [209, 296] width 13 height 13
click at [187, 390] on span "3" at bounding box center [116, 391] width 193 height 27
click at [170, 331] on button "Mobile" at bounding box center [181, 330] width 48 height 27
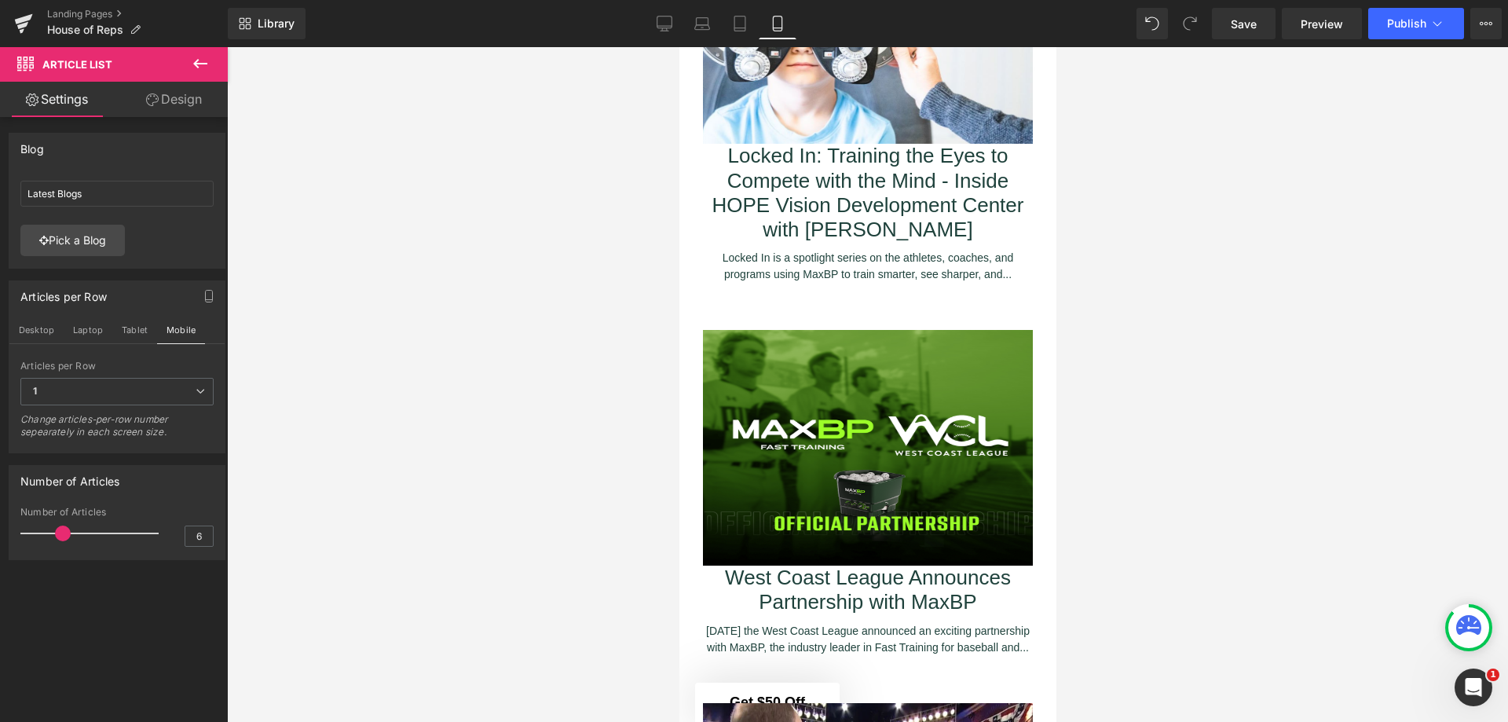
scroll to position [3853, 0]
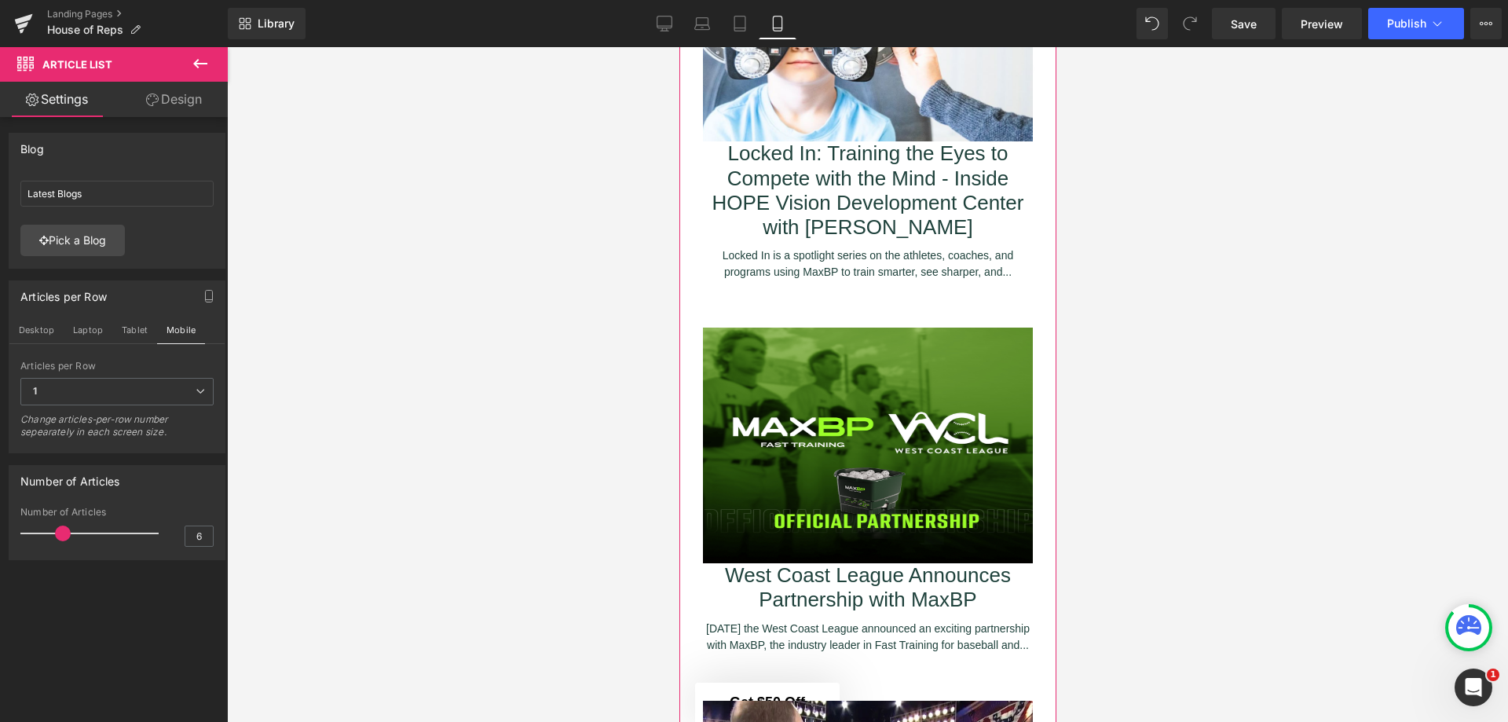
click at [181, 390] on span "1" at bounding box center [116, 391] width 193 height 27
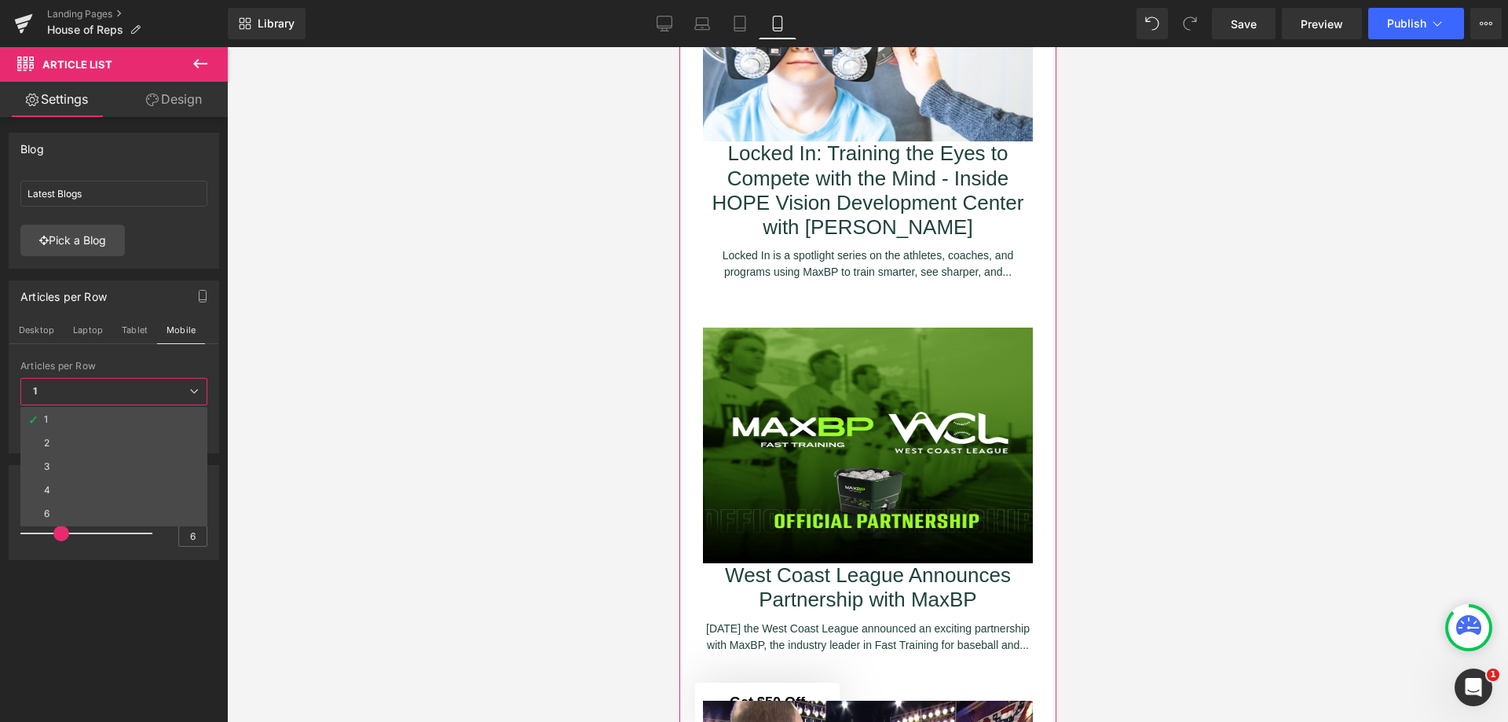
click at [112, 463] on li "3" at bounding box center [113, 467] width 187 height 24
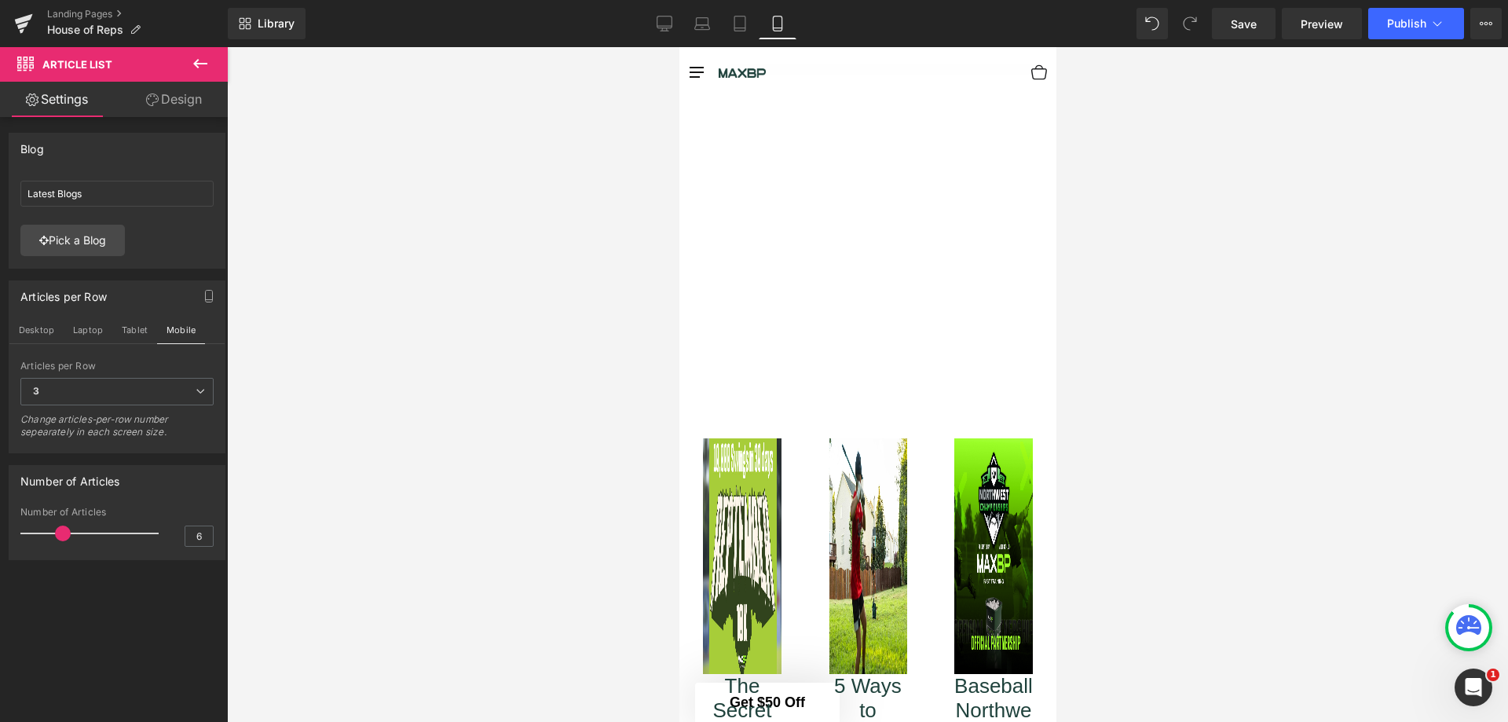
scroll to position [2125, 0]
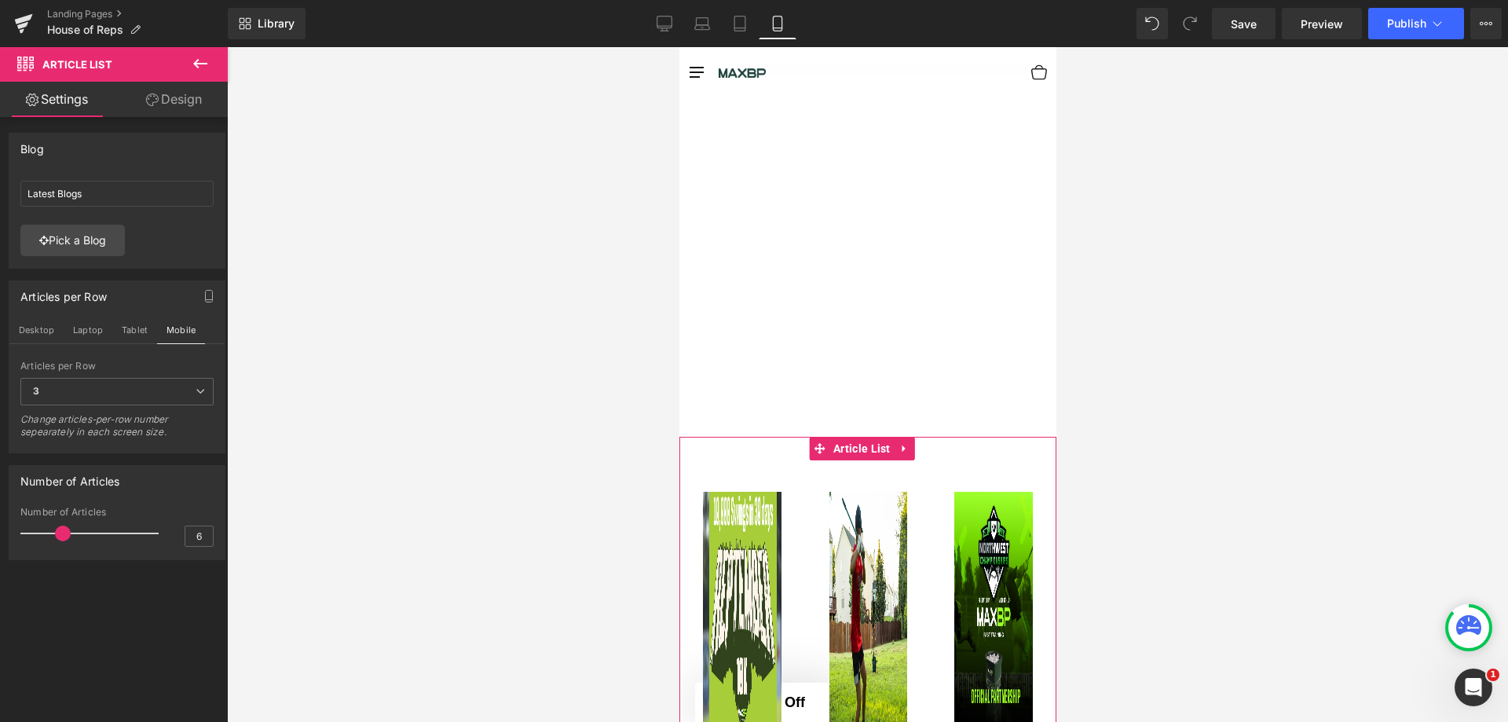
click at [196, 393] on icon at bounding box center [200, 390] width 9 height 9
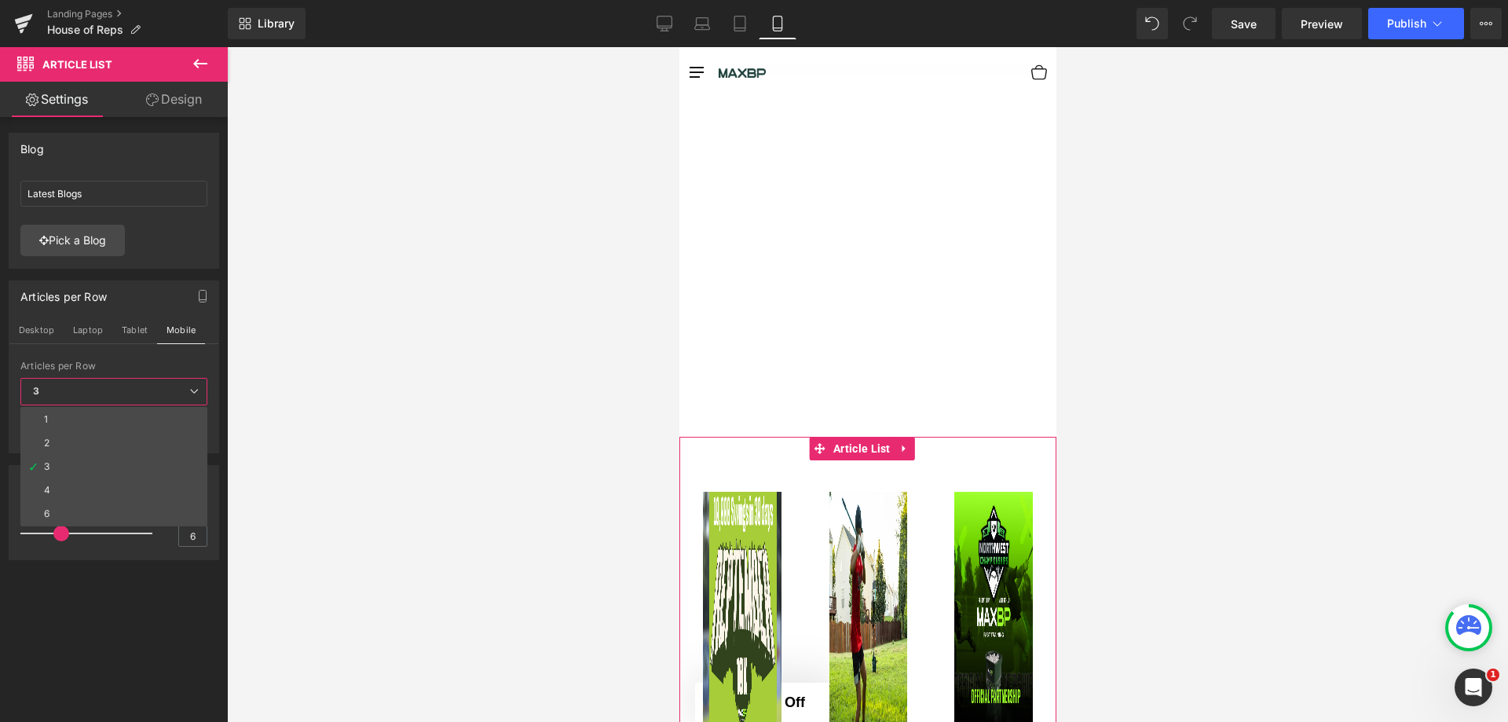
click at [120, 420] on li "1" at bounding box center [113, 420] width 187 height 24
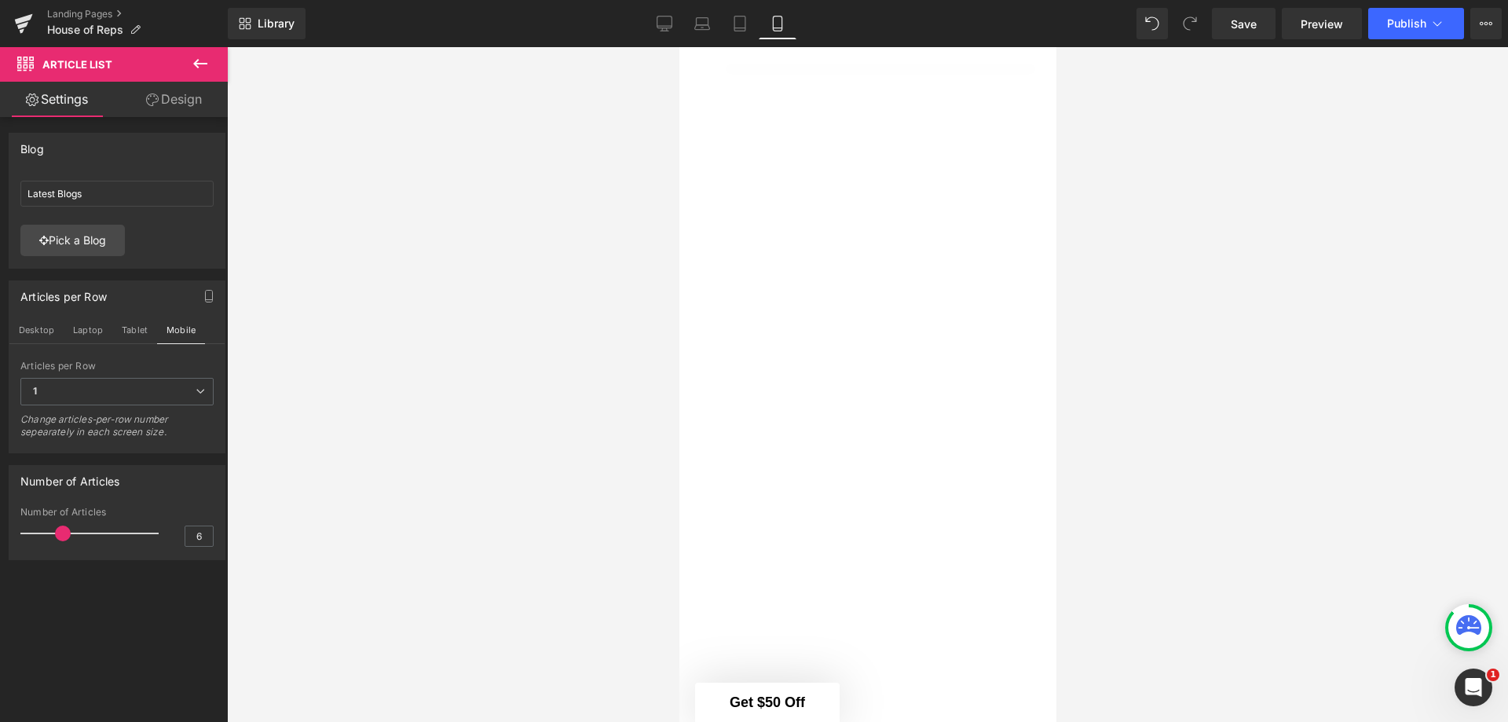
scroll to position [412, 0]
click at [164, 102] on link "Design" at bounding box center [174, 99] width 114 height 35
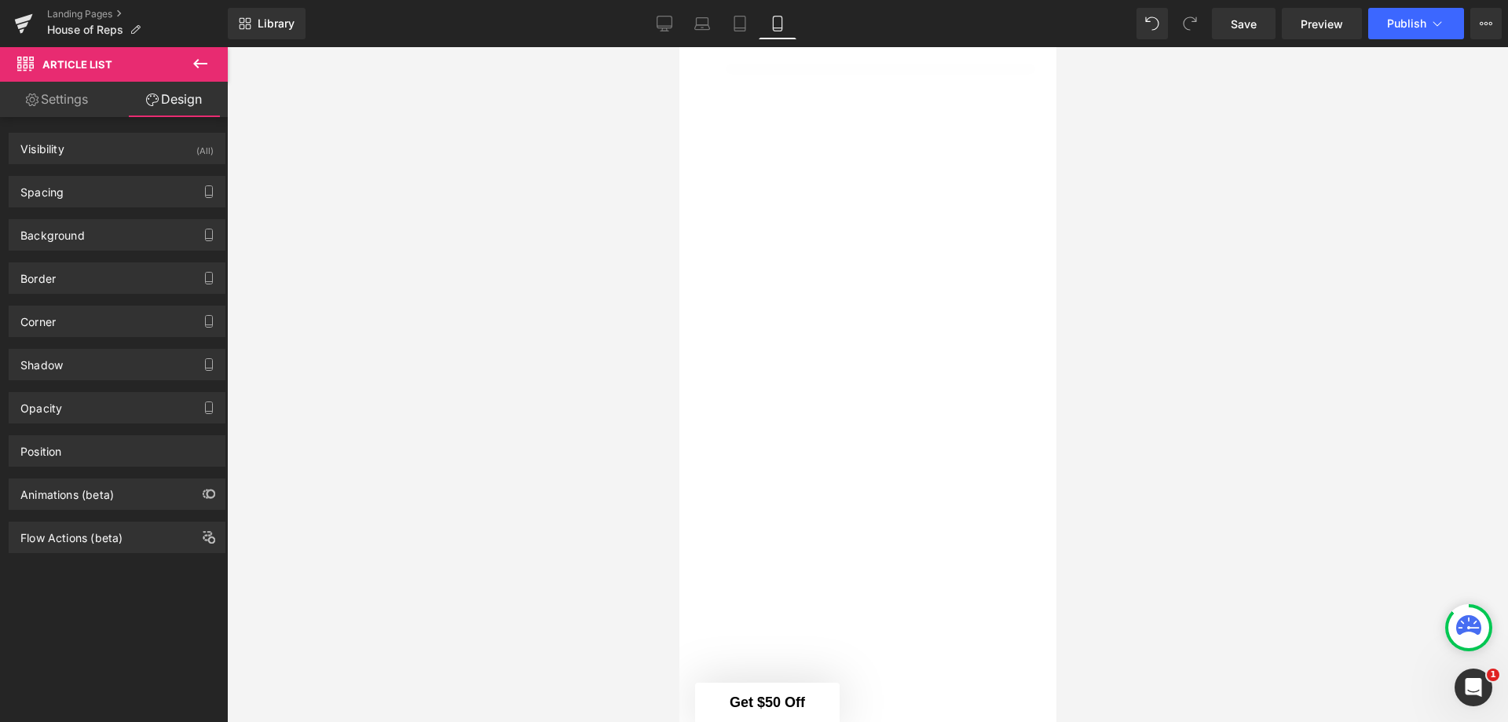
click at [157, 199] on div "Spacing" at bounding box center [116, 192] width 215 height 30
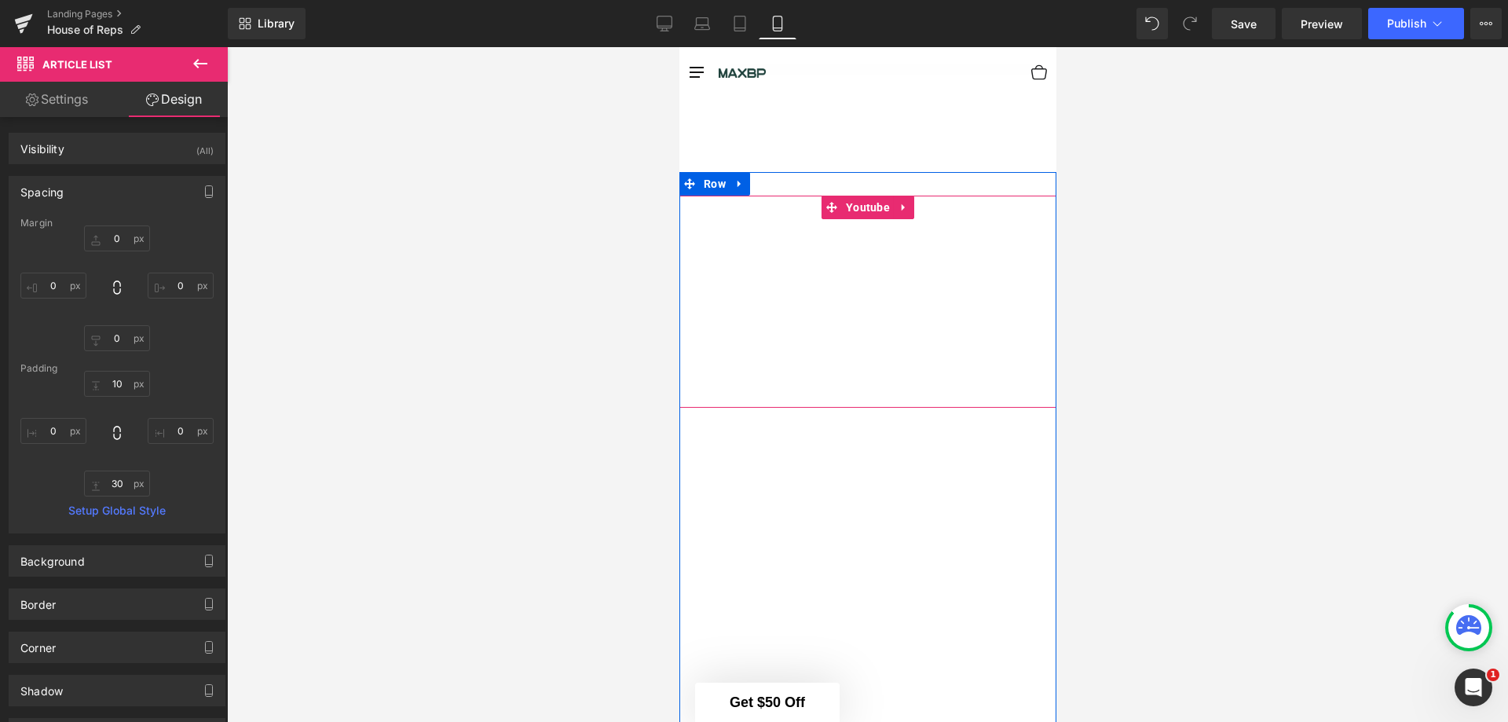
scroll to position [333, 0]
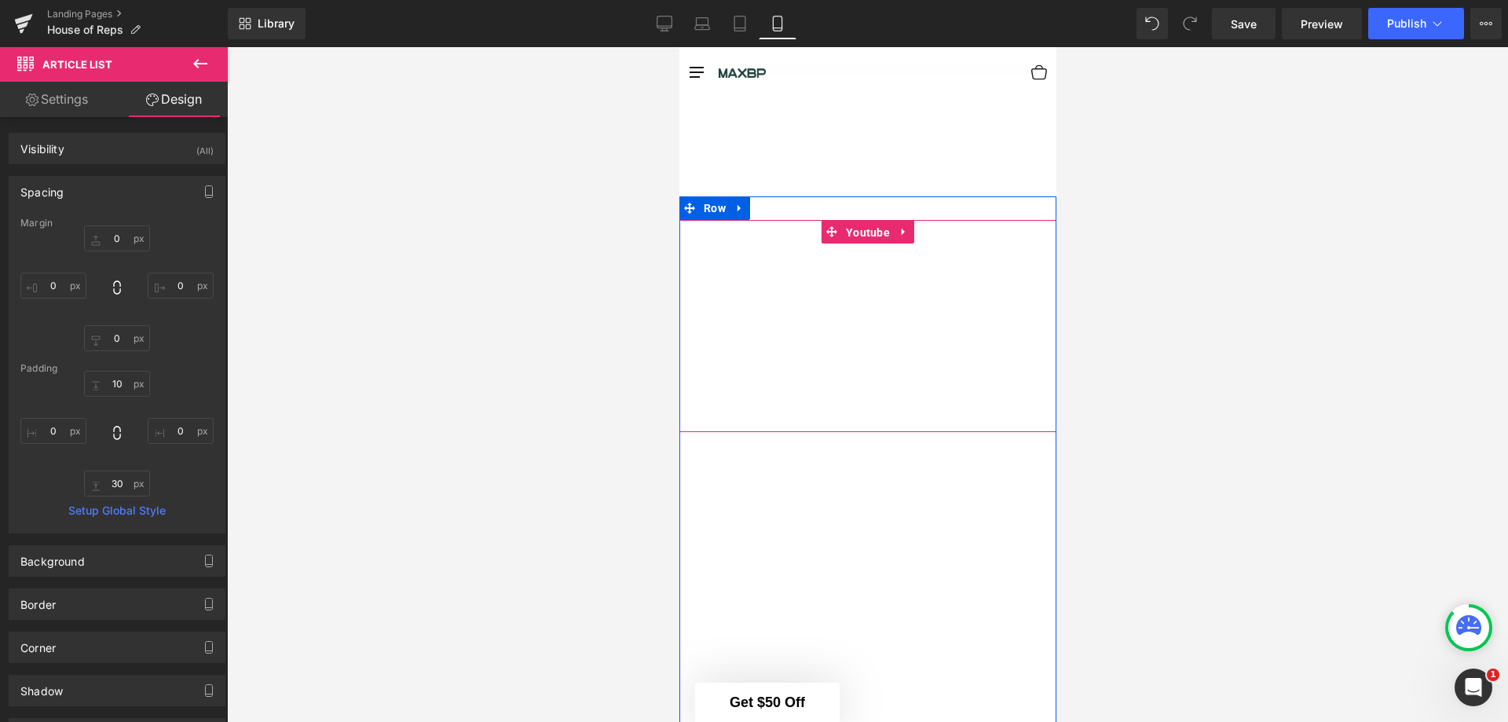
click at [855, 224] on span "Youtube" at bounding box center [867, 233] width 52 height 24
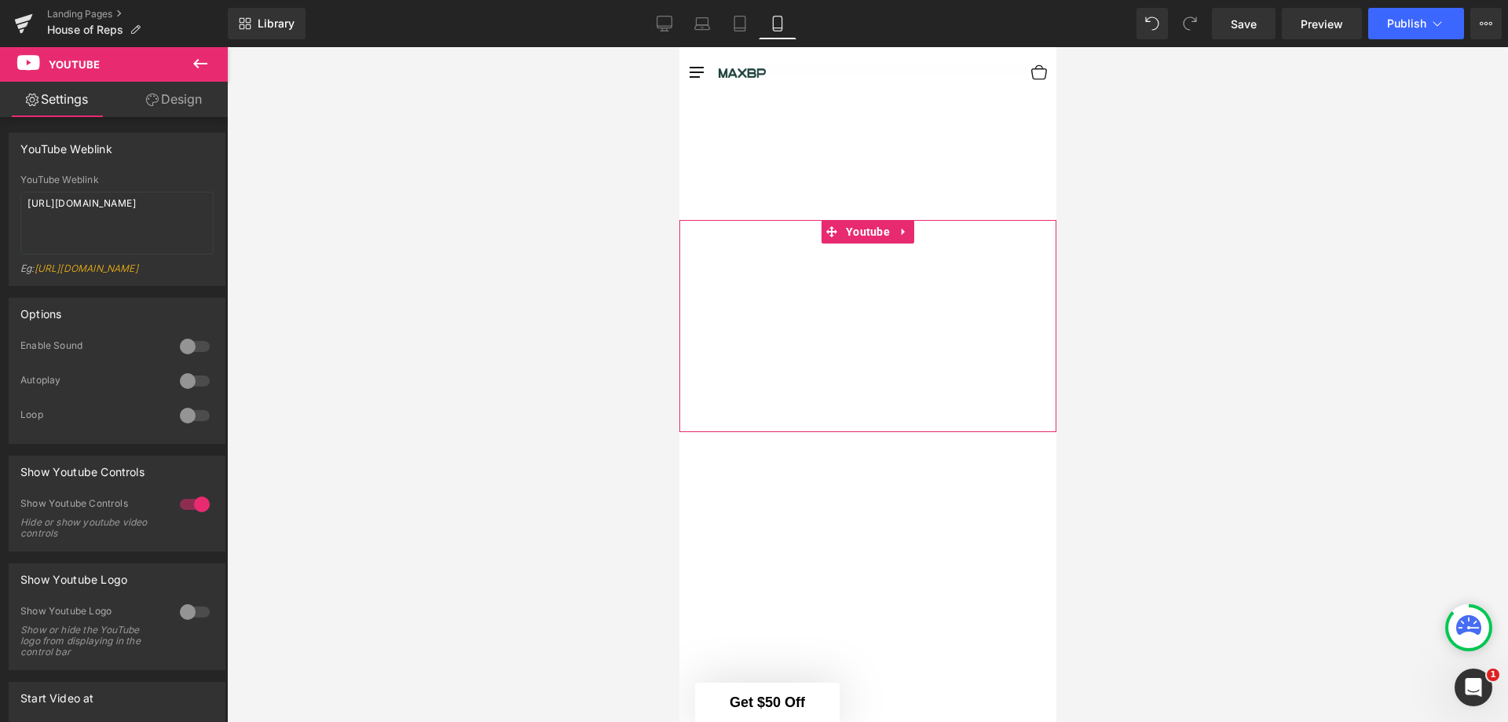
click at [169, 107] on link "Design" at bounding box center [174, 99] width 114 height 35
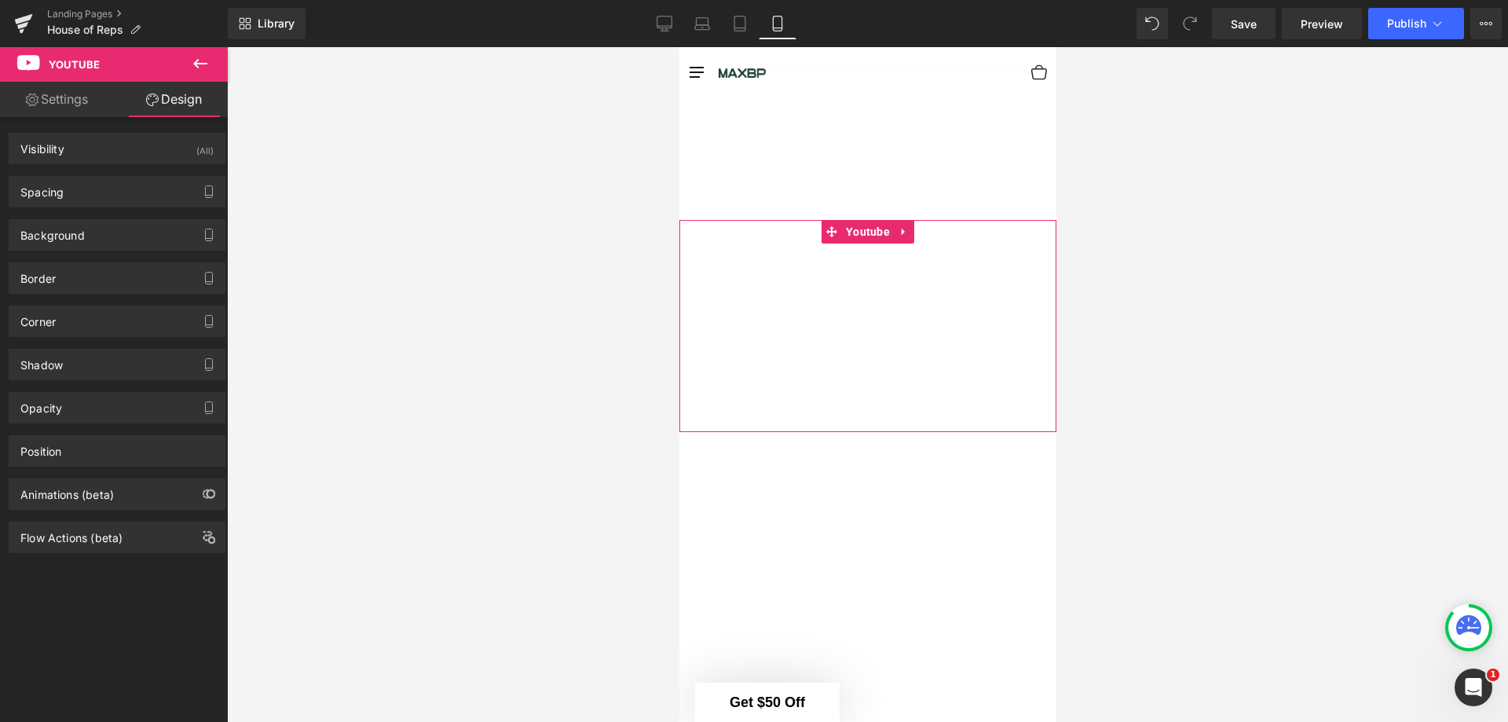
click at [196, 197] on button "button" at bounding box center [208, 192] width 25 height 30
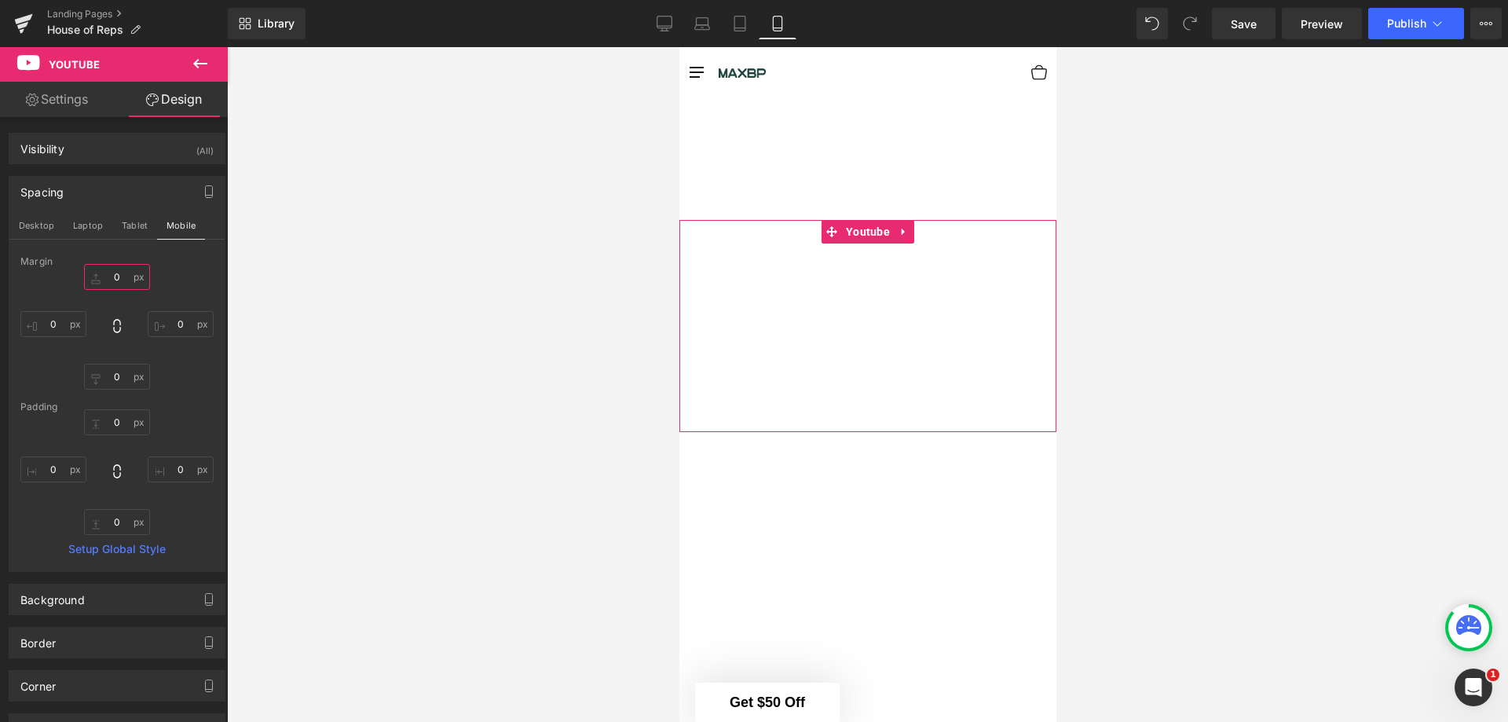
click at [119, 279] on input "0" at bounding box center [117, 277] width 66 height 26
type input "1"
click at [119, 425] on input "0" at bounding box center [117, 422] width 66 height 26
type input "1"
click at [123, 525] on input "0" at bounding box center [117, 522] width 66 height 26
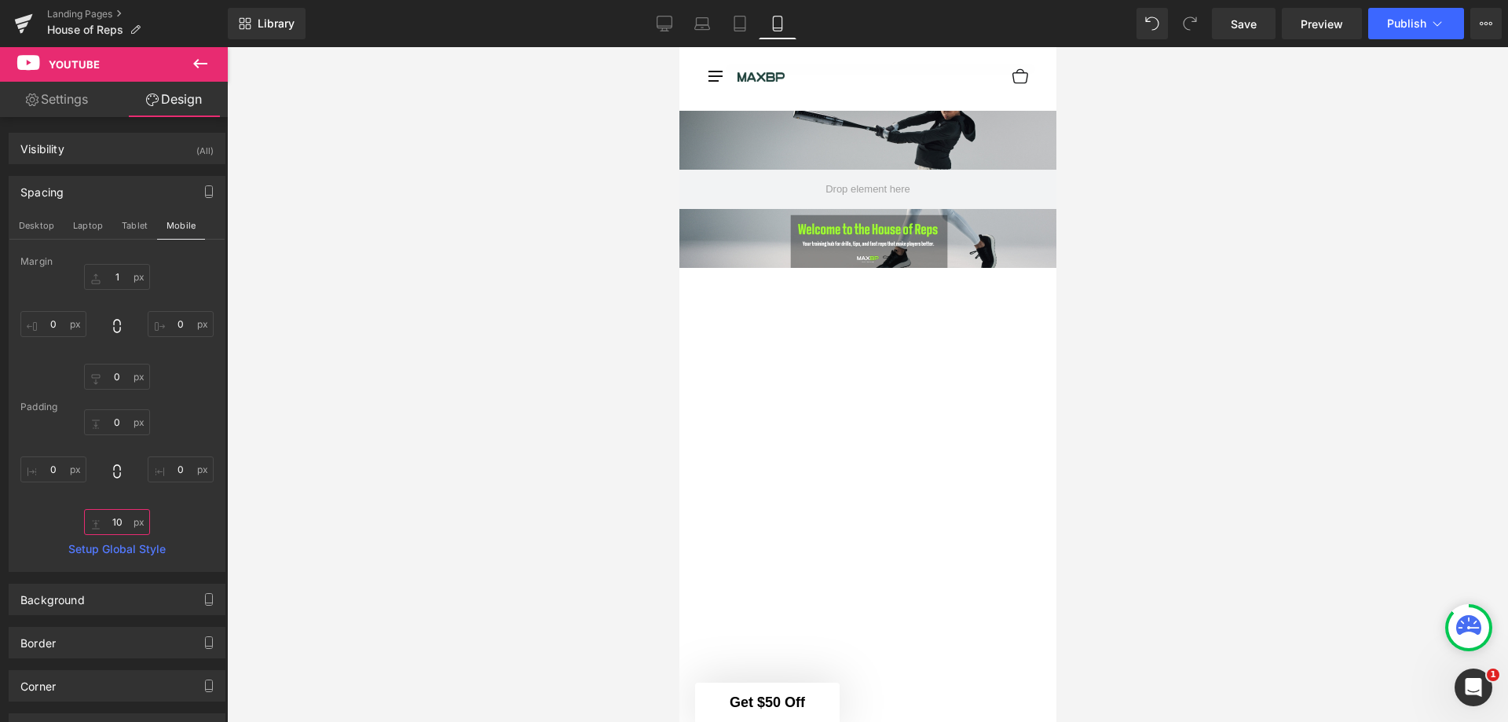
scroll to position [0, 0]
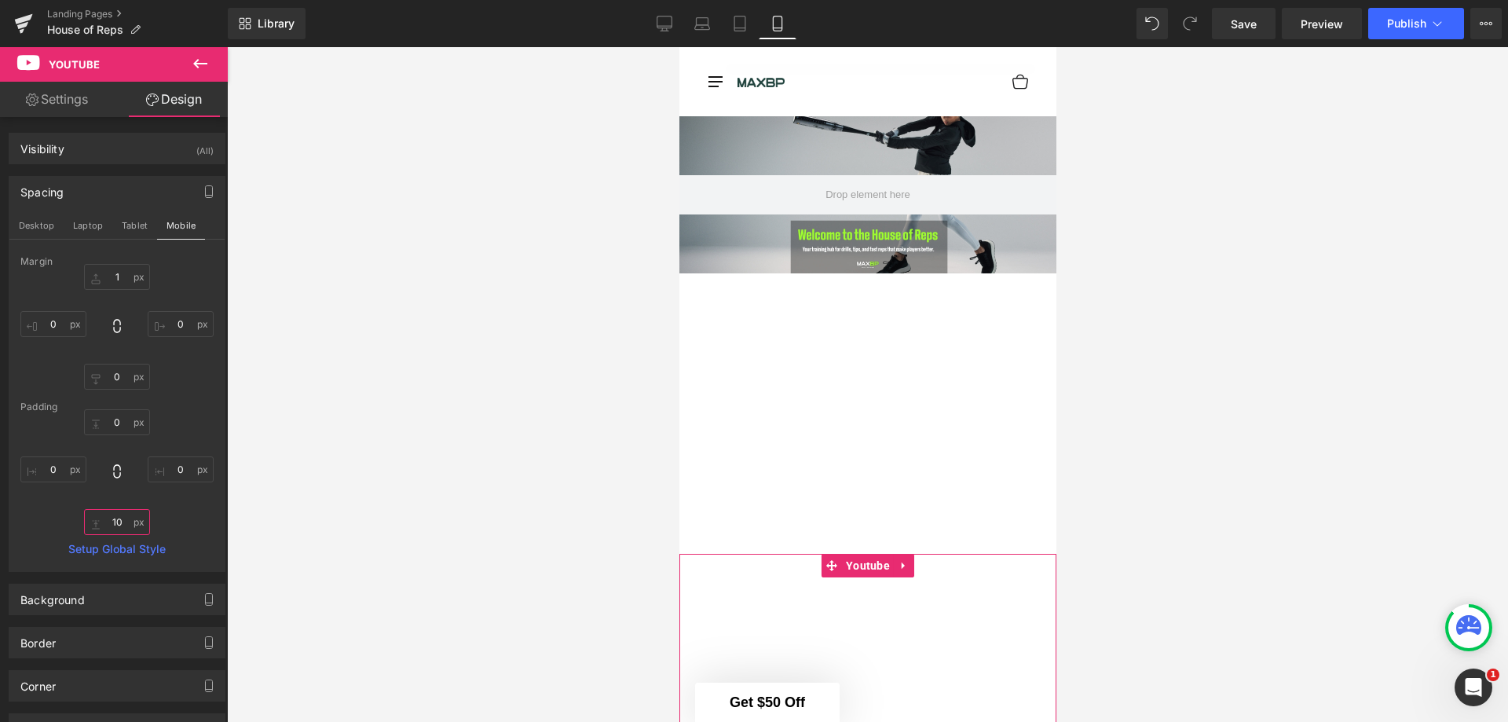
type input "10"
click at [190, 92] on link "Design" at bounding box center [174, 99] width 114 height 35
click at [25, 230] on button "Desktop" at bounding box center [36, 225] width 54 height 27
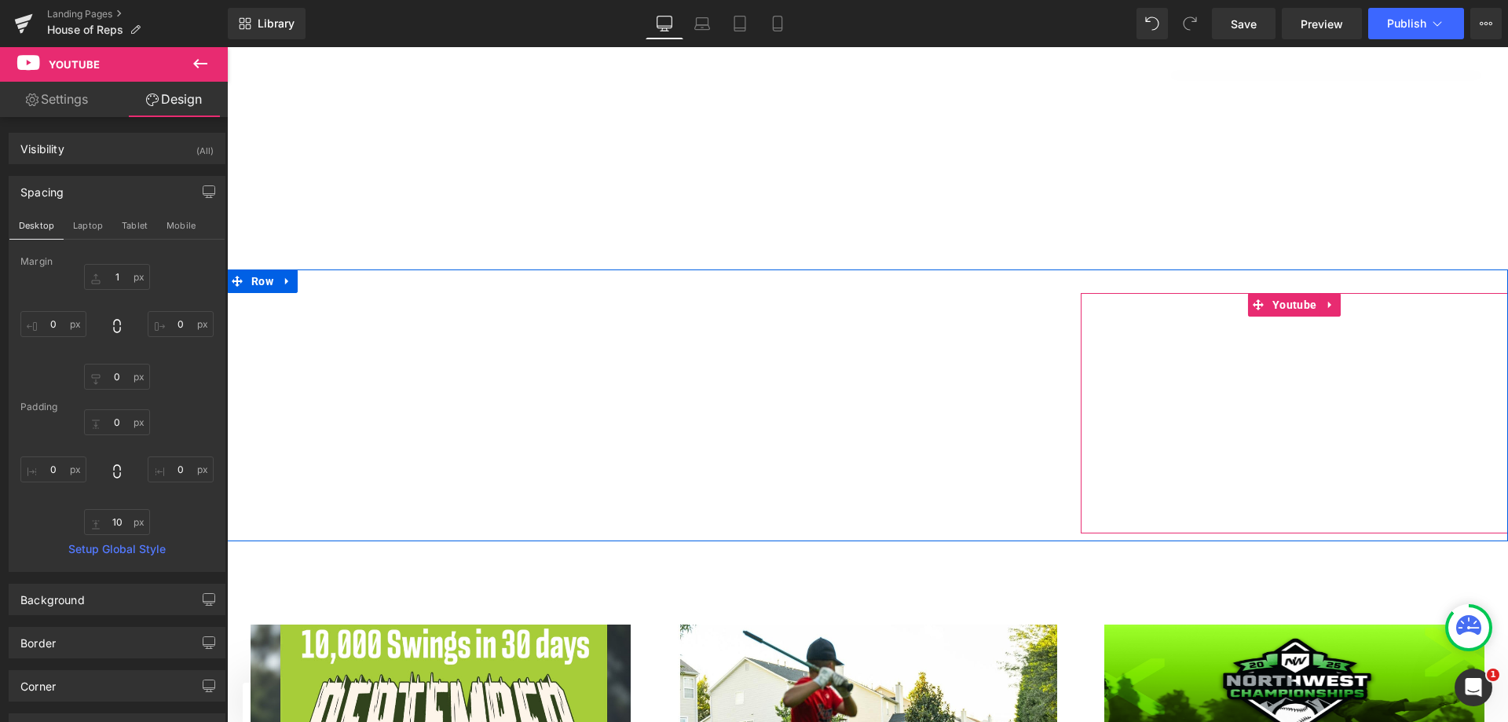
scroll to position [2224, 0]
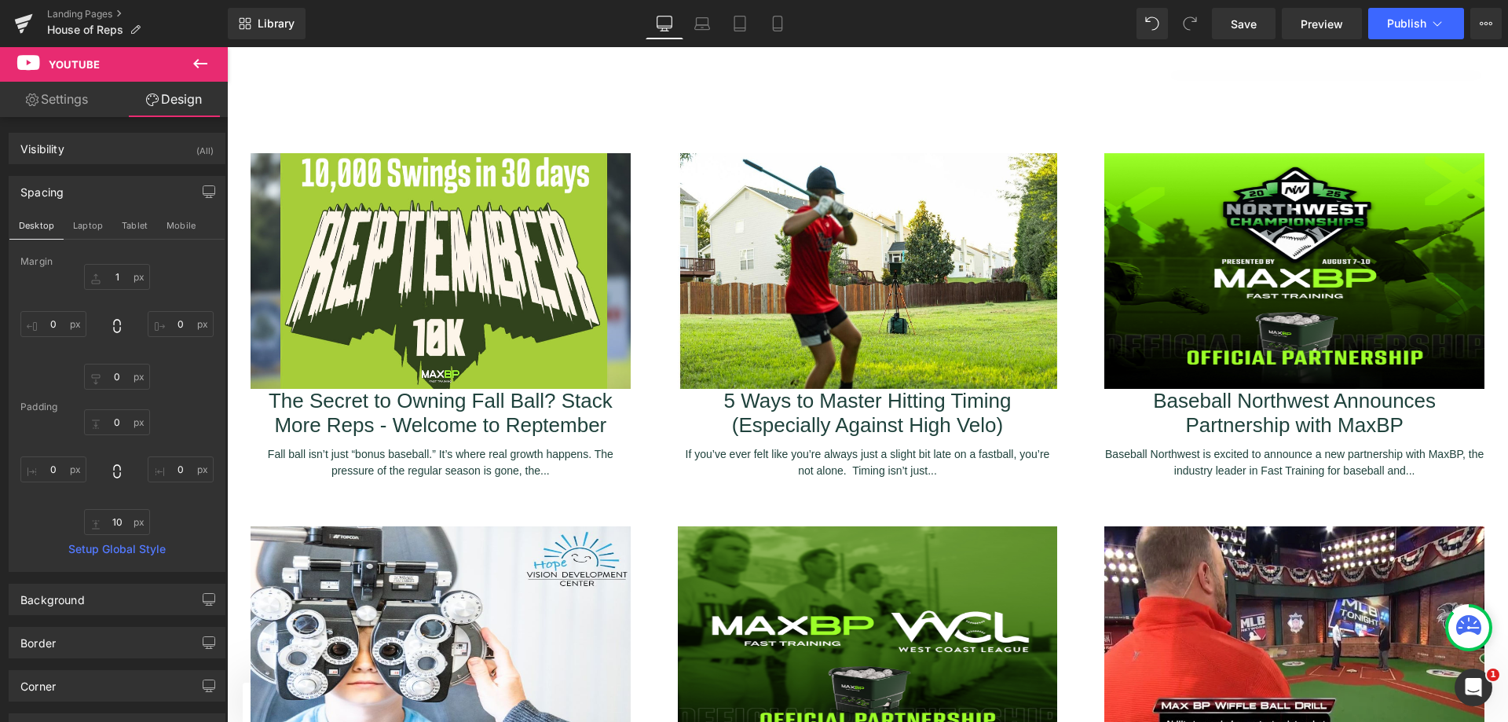
click at [194, 60] on icon at bounding box center [200, 63] width 19 height 19
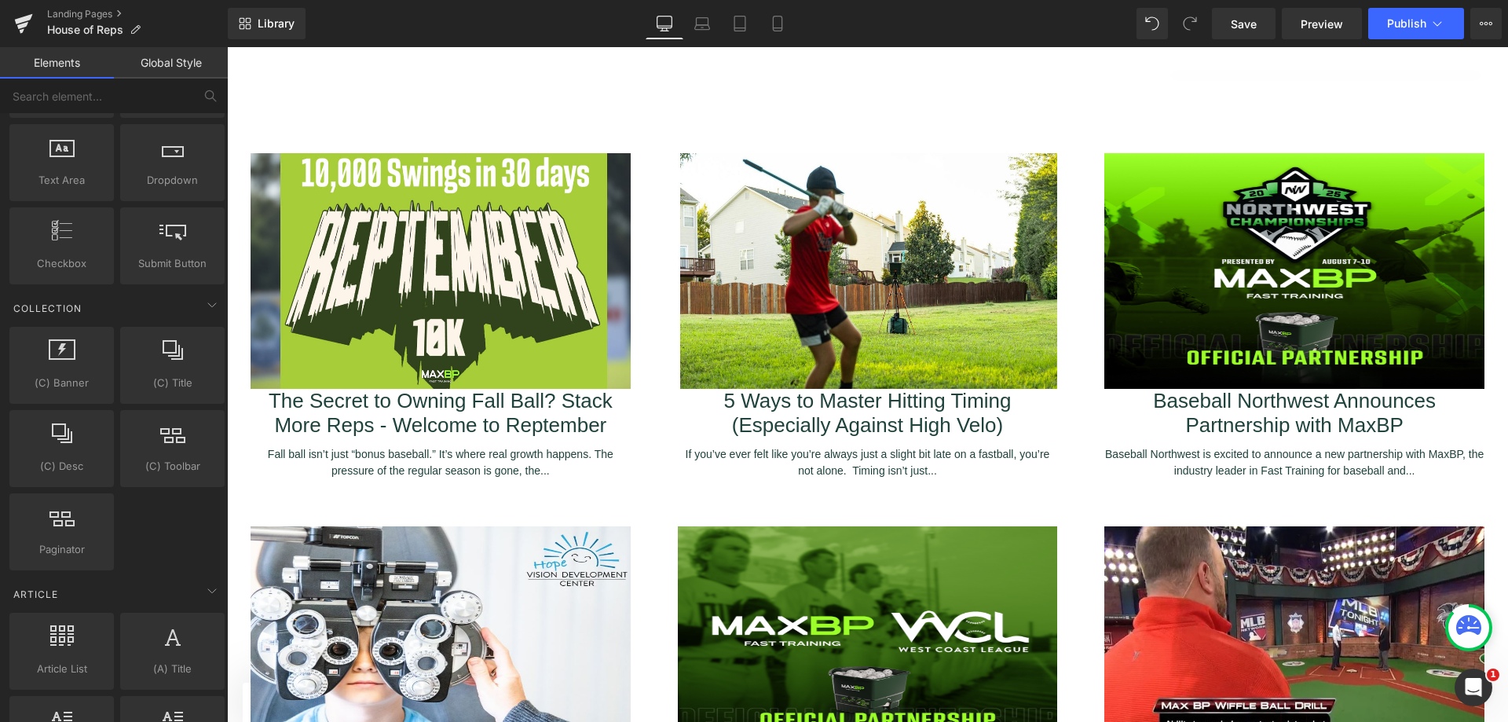
click at [1217, 24] on link "Save" at bounding box center [1244, 23] width 64 height 31
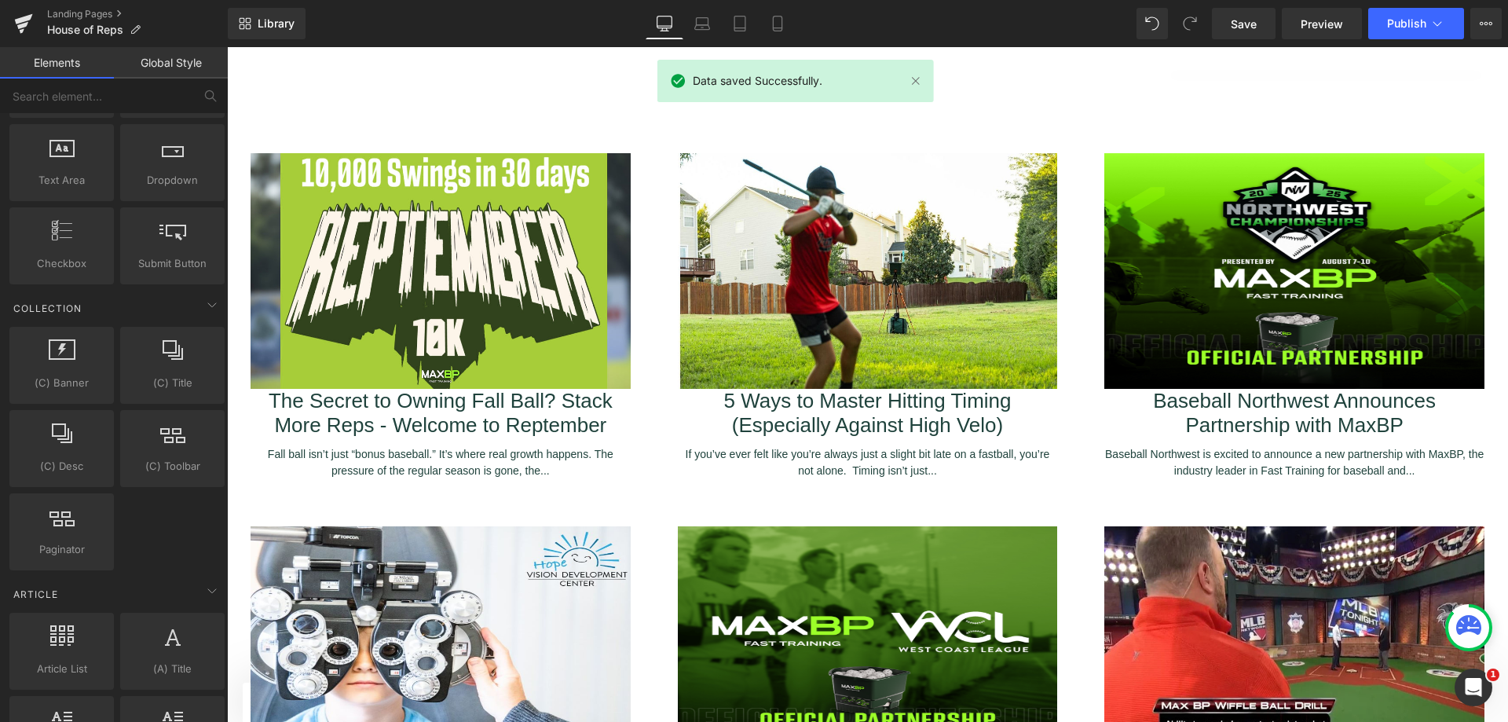
click at [1309, 24] on span "Preview" at bounding box center [1322, 24] width 42 height 16
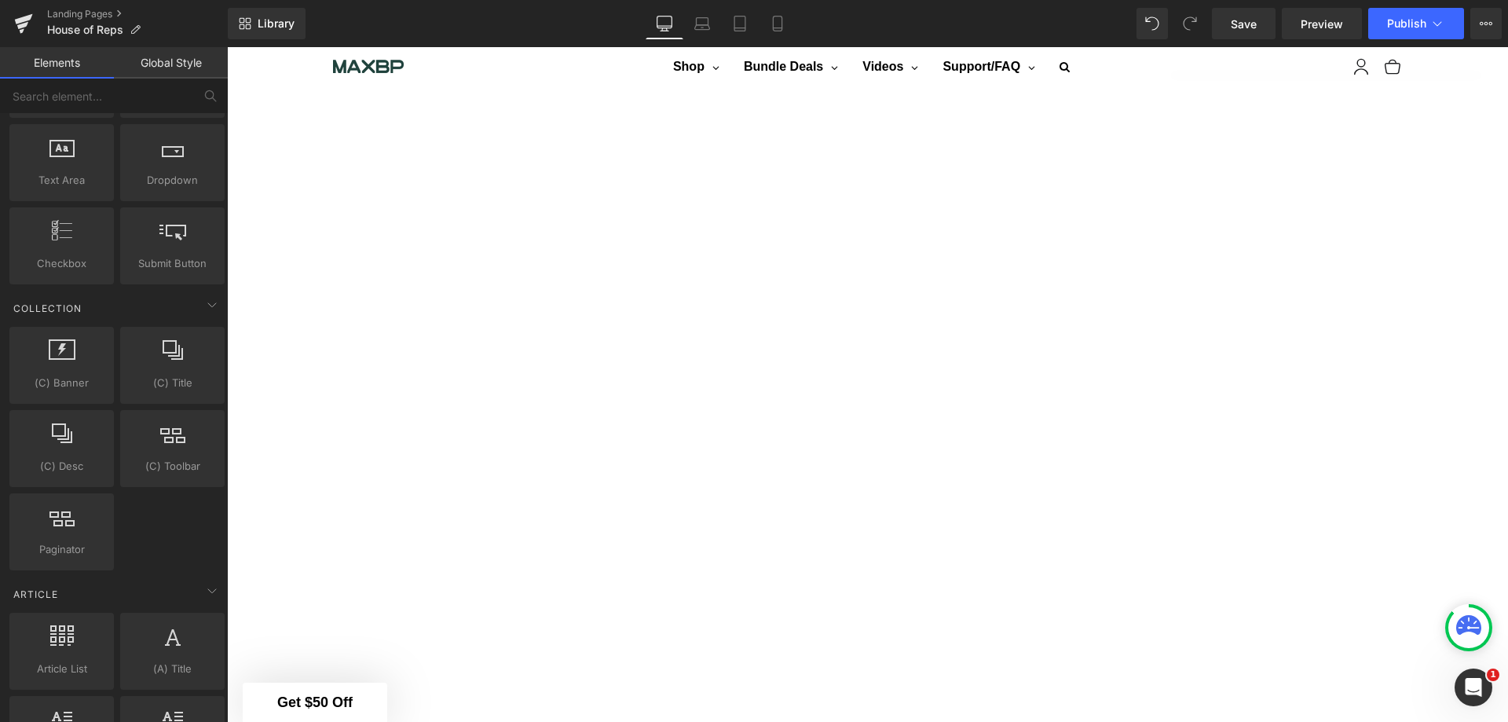
scroll to position [1360, 0]
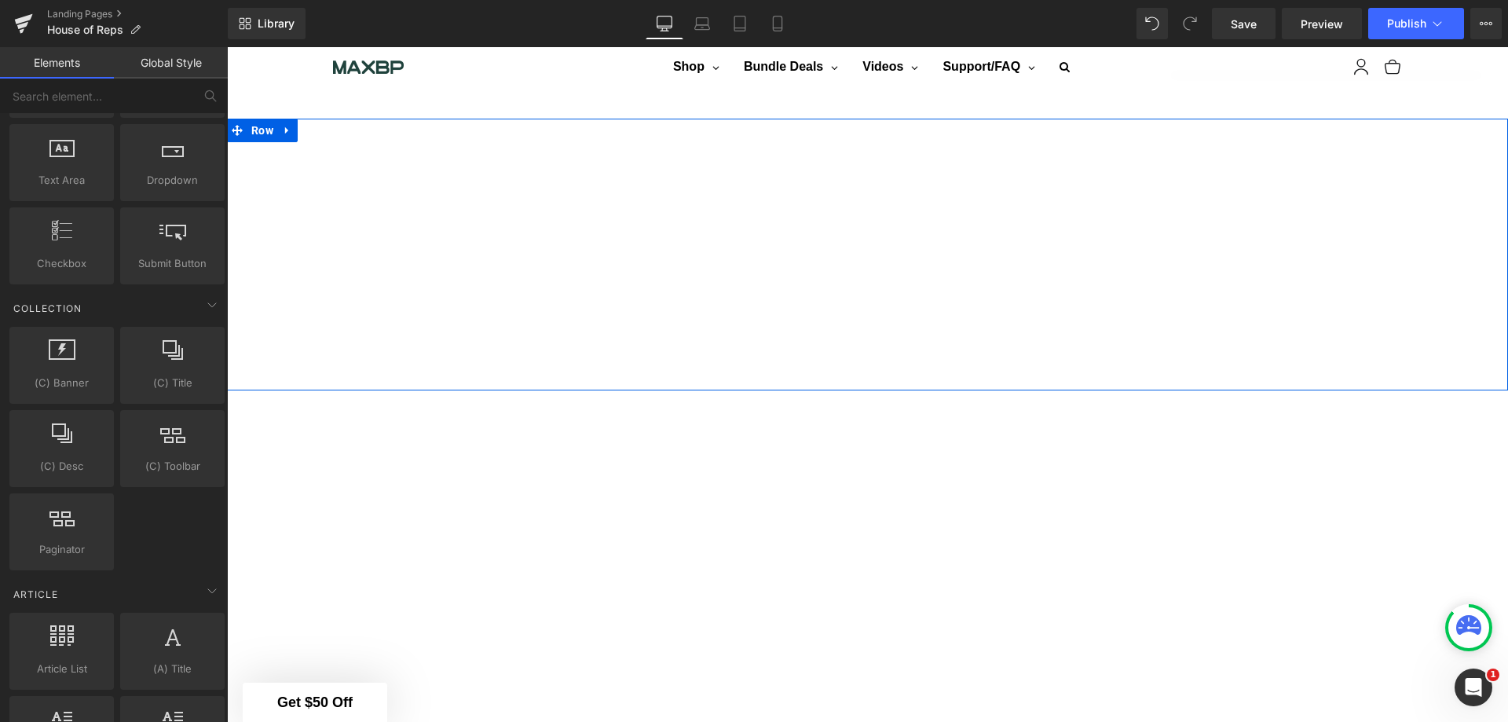
click at [615, 123] on div "Youtube NaNpx Youtube Youtube Row" at bounding box center [867, 255] width 1281 height 272
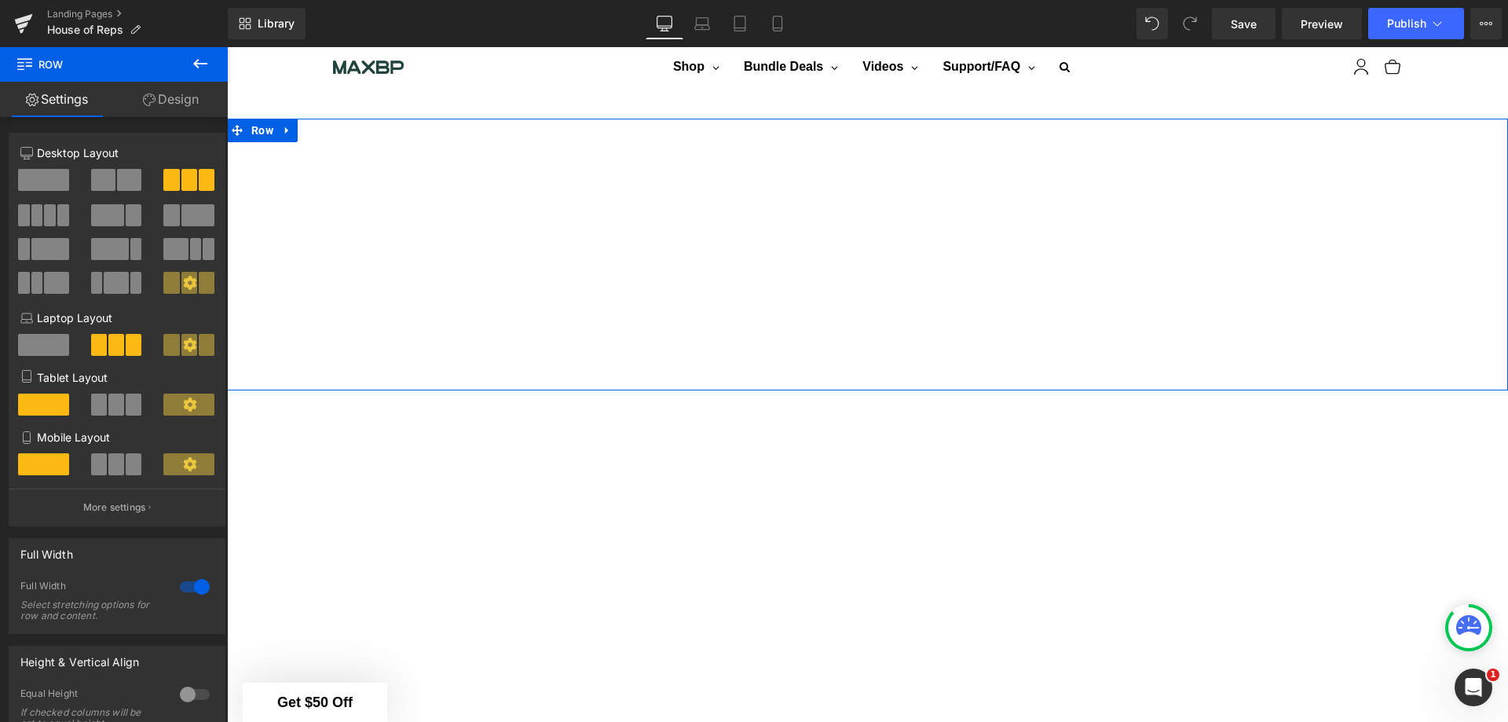
click at [167, 94] on link "Design" at bounding box center [171, 99] width 114 height 35
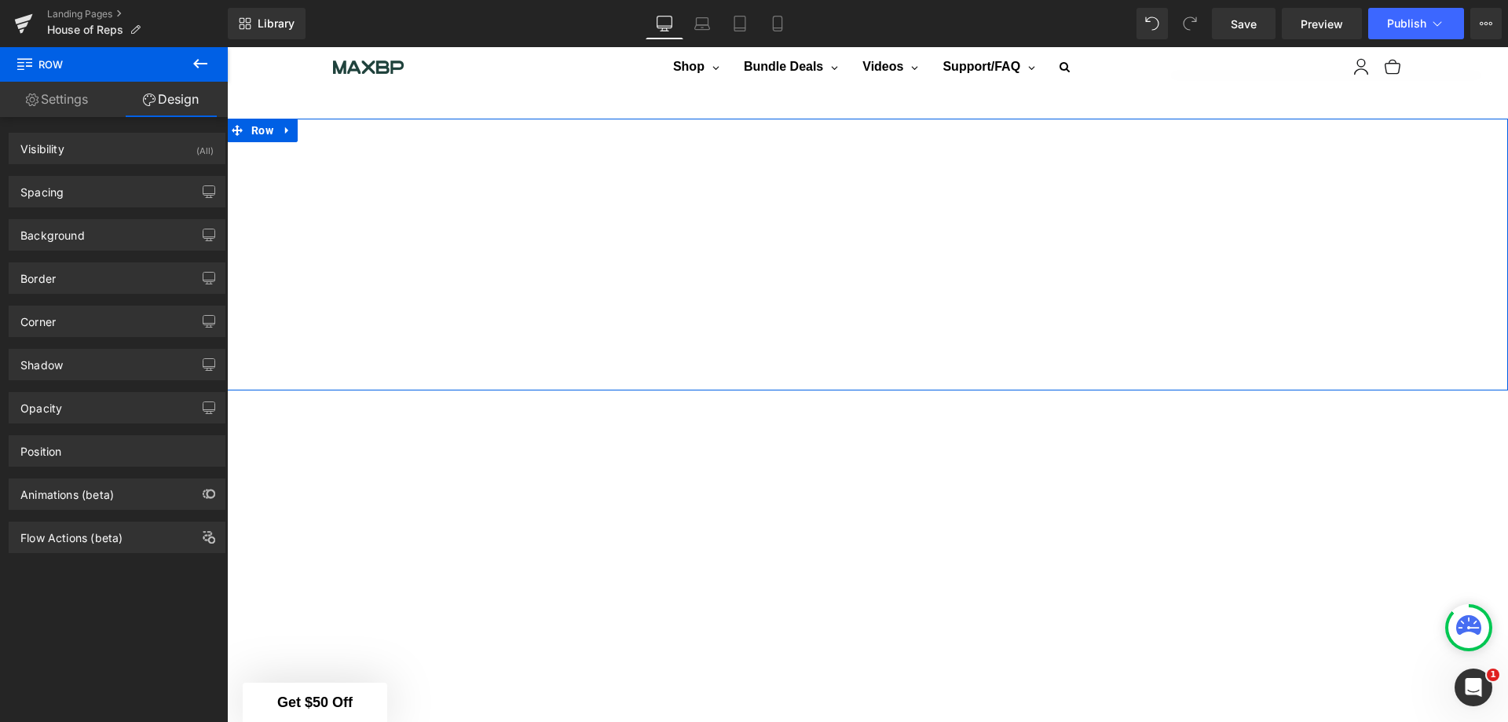
click at [201, 185] on button "button" at bounding box center [208, 192] width 25 height 30
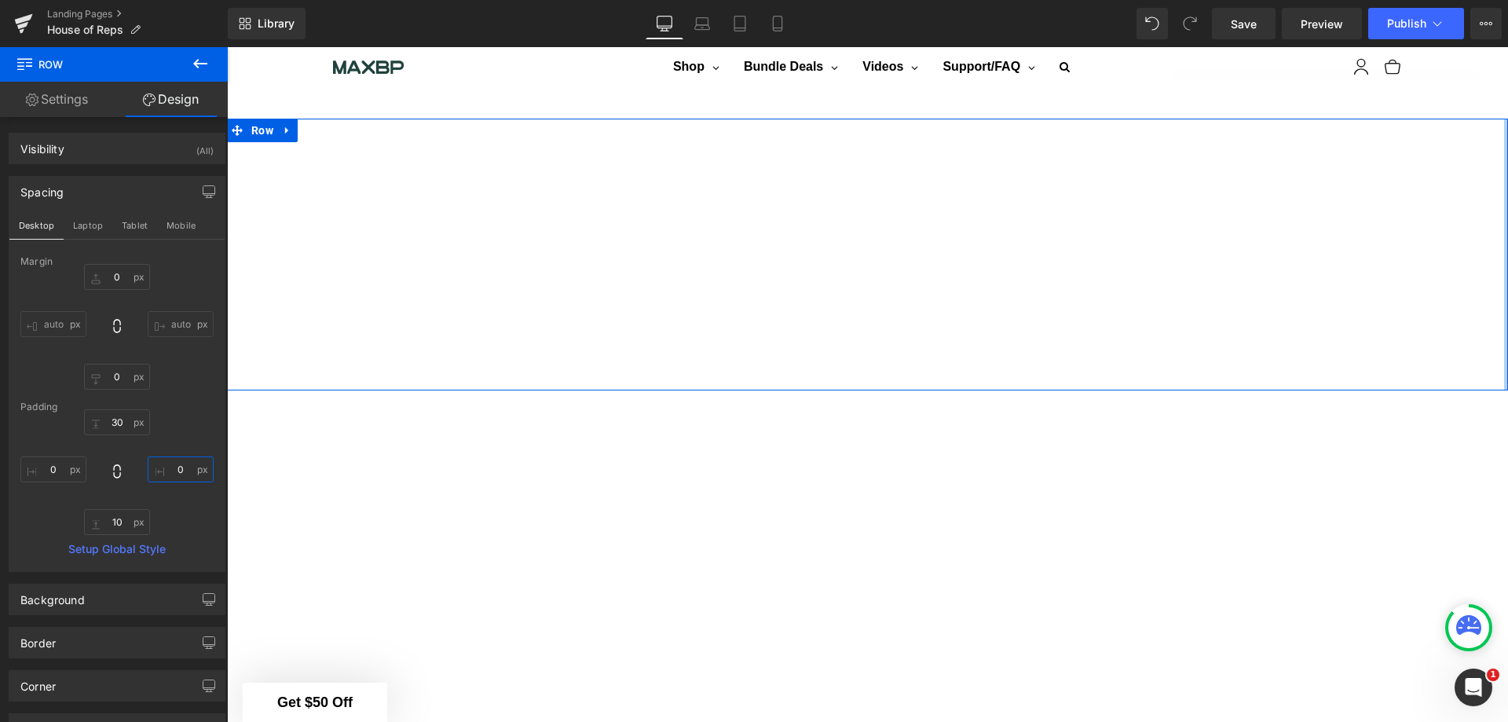
click at [185, 465] on input "0" at bounding box center [181, 469] width 66 height 26
type input "1"
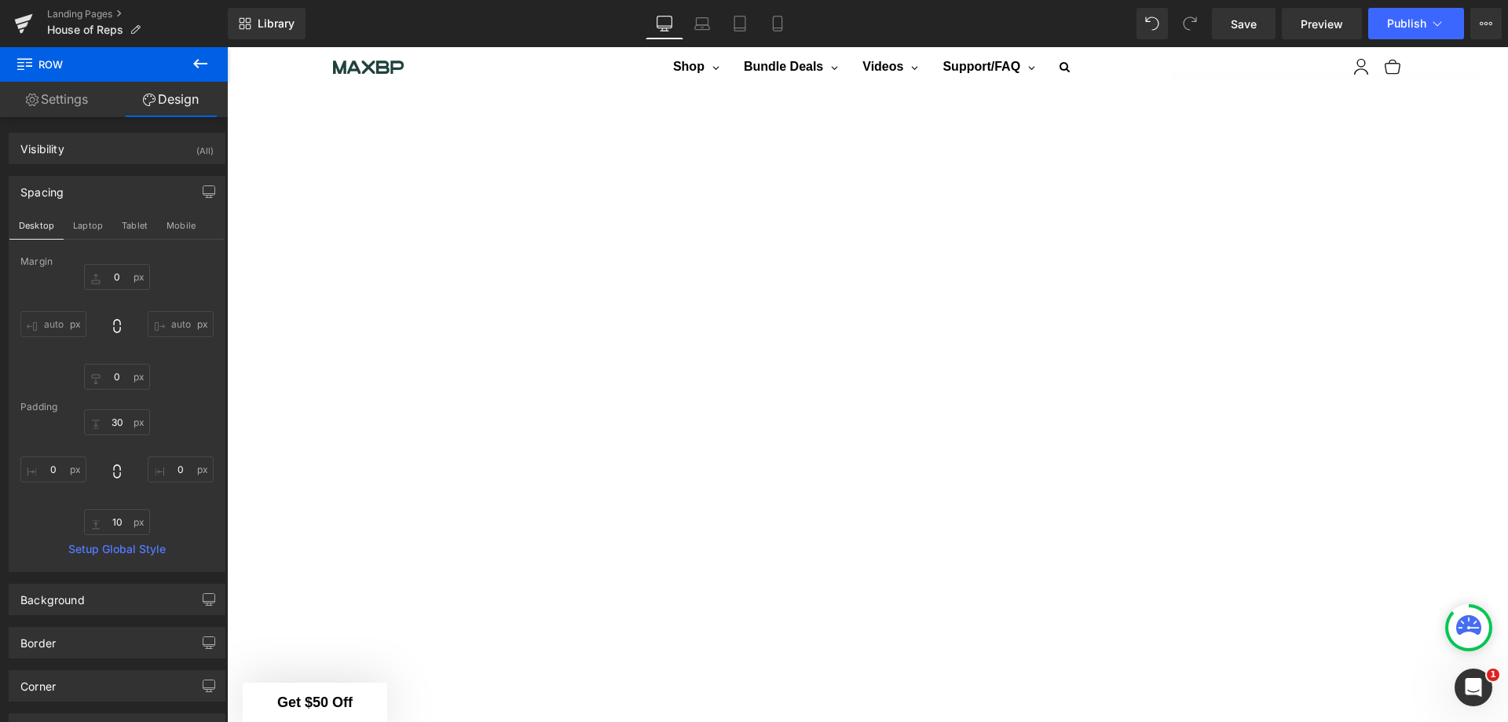
click at [205, 59] on icon at bounding box center [200, 63] width 19 height 19
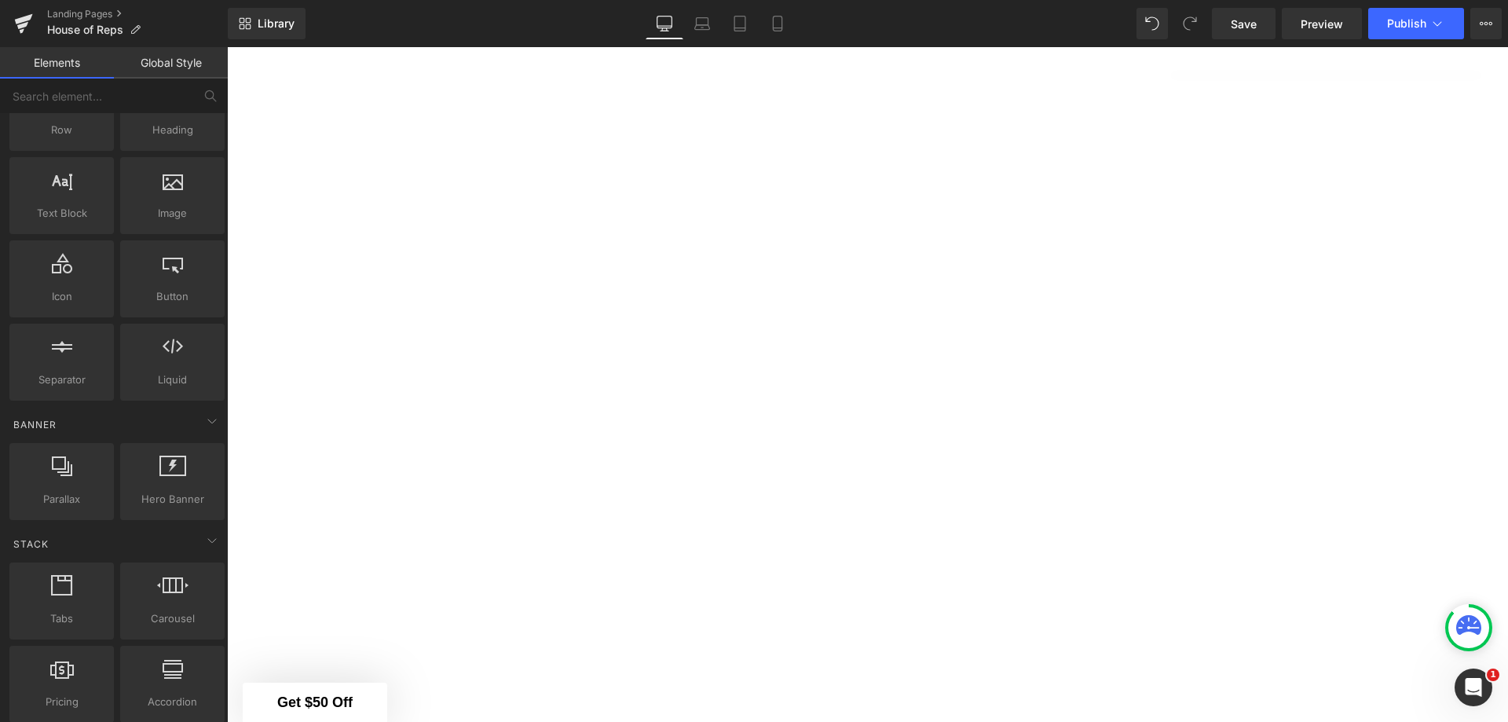
scroll to position [0, 0]
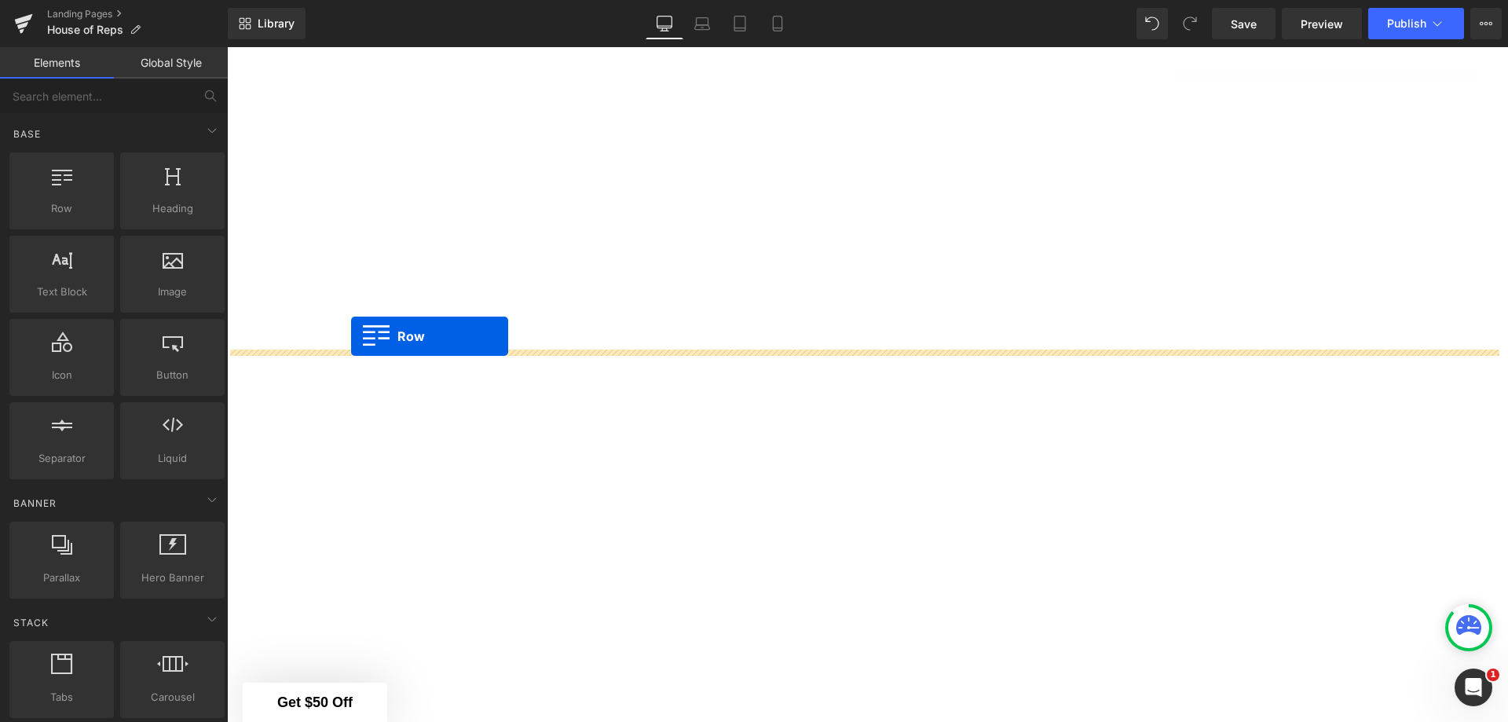
drag, startPoint x: 310, startPoint y: 235, endPoint x: 351, endPoint y: 336, distance: 109.2
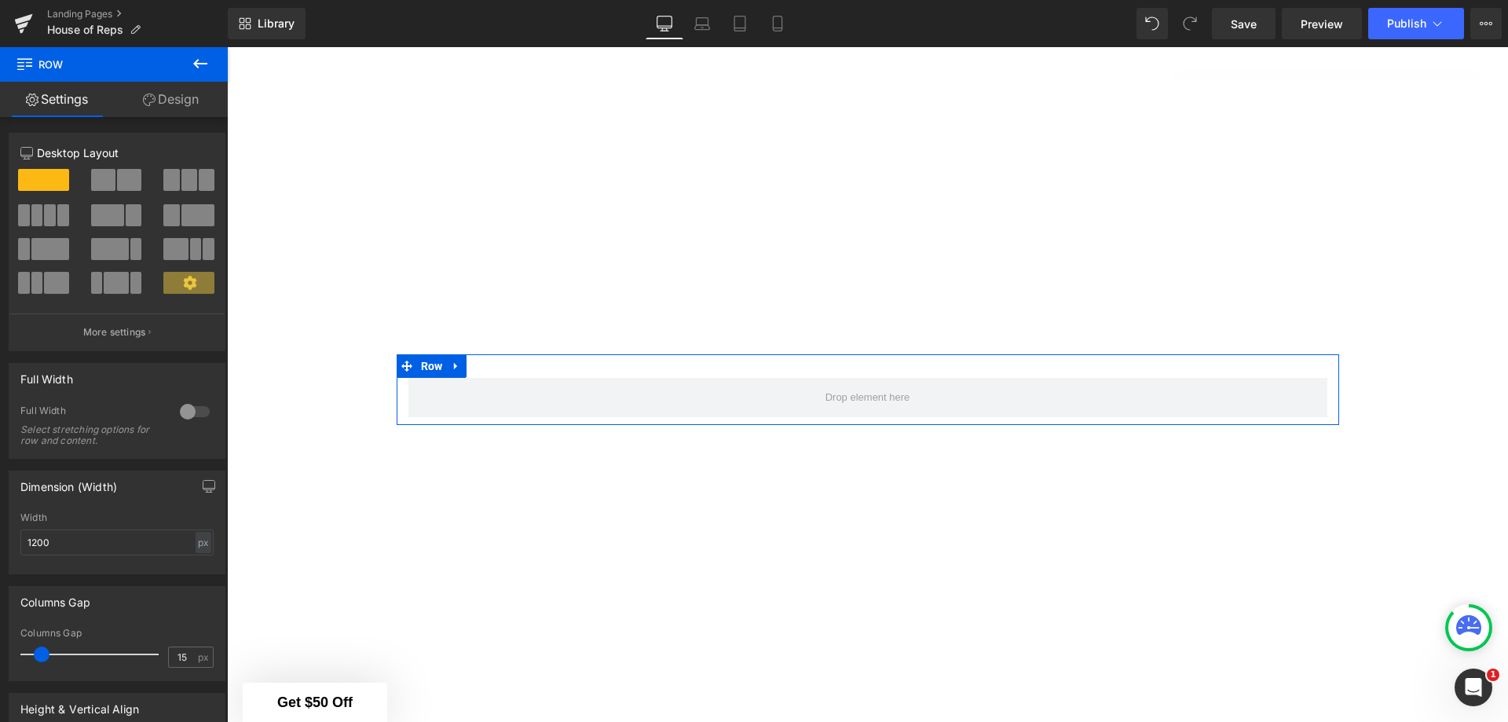
click at [174, 173] on span at bounding box center [171, 180] width 16 height 22
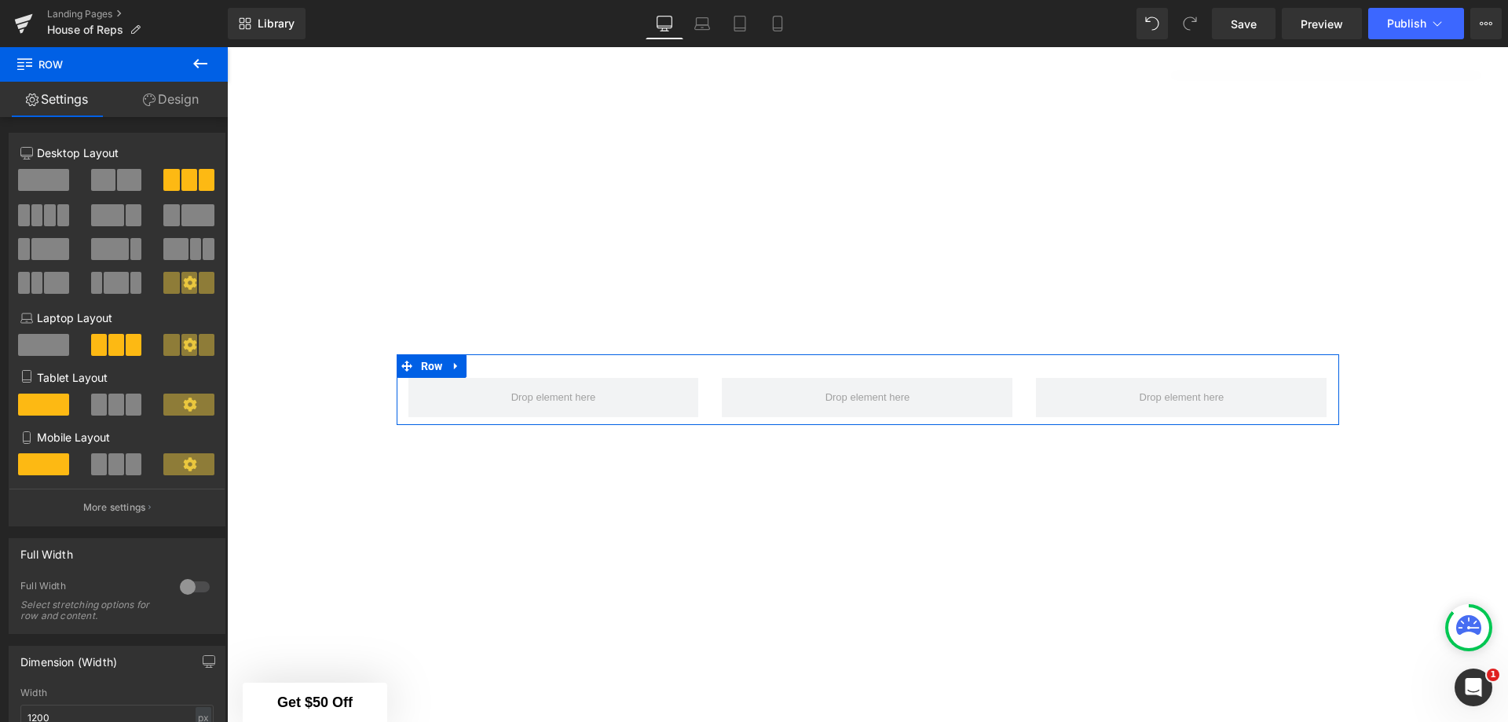
click at [185, 583] on div at bounding box center [195, 586] width 38 height 25
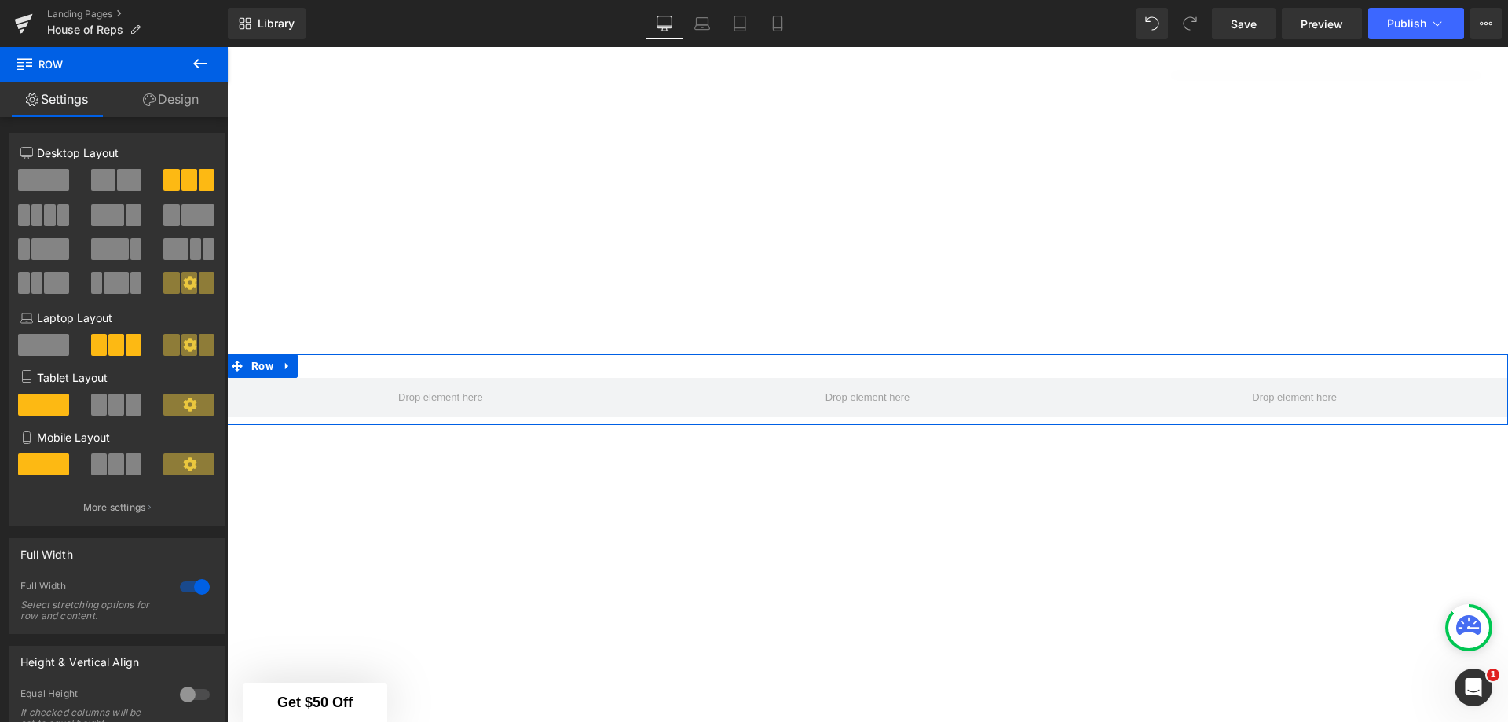
click at [186, 588] on div at bounding box center [195, 586] width 38 height 25
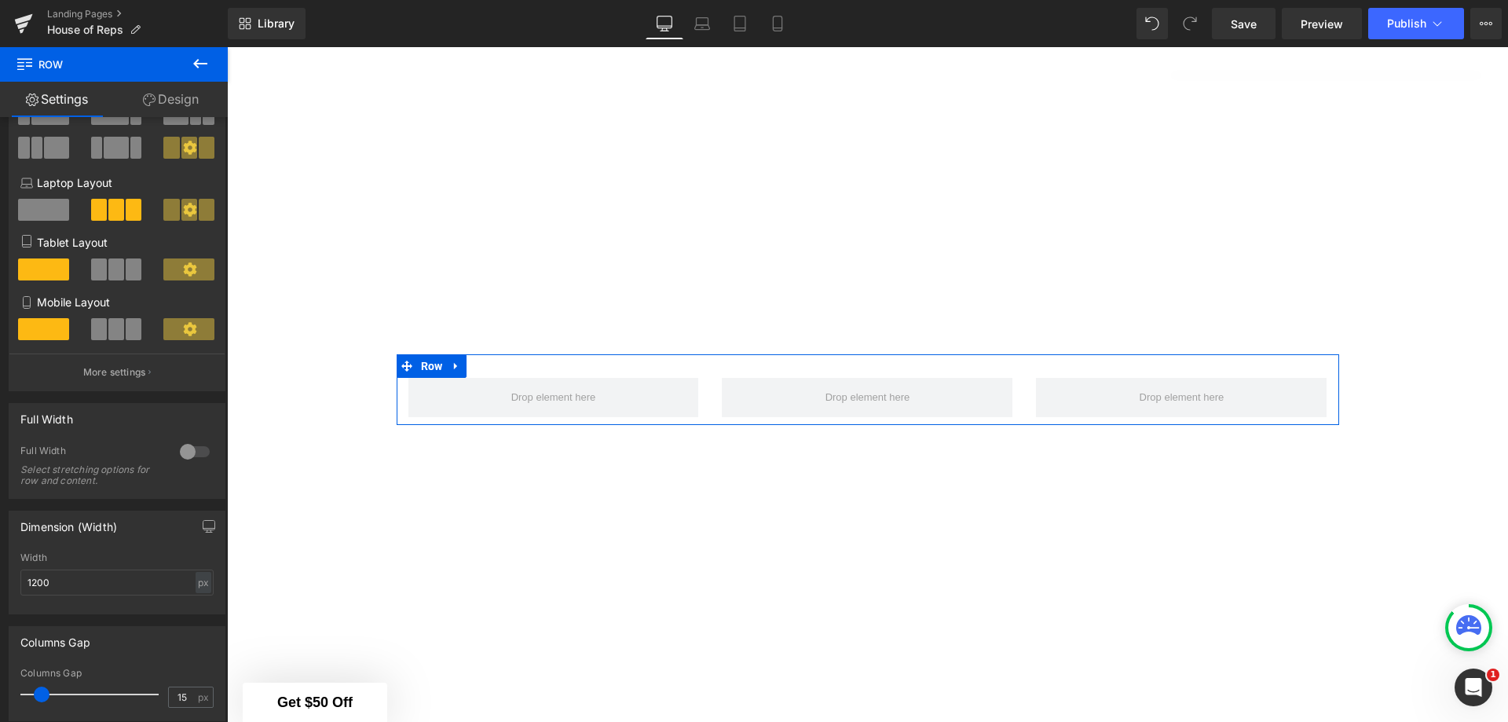
scroll to position [157, 0]
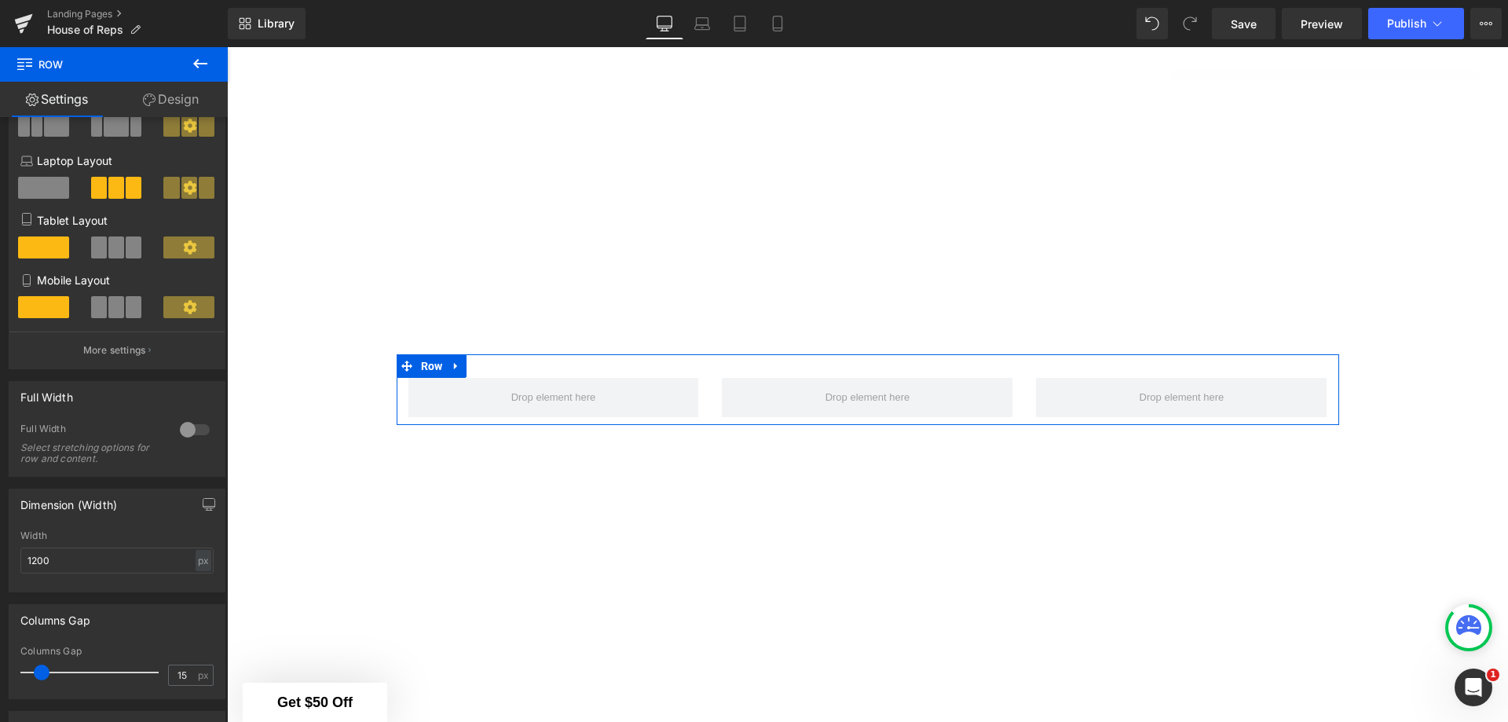
click at [451, 361] on icon at bounding box center [456, 367] width 11 height 12
click at [492, 361] on icon at bounding box center [497, 366] width 11 height 11
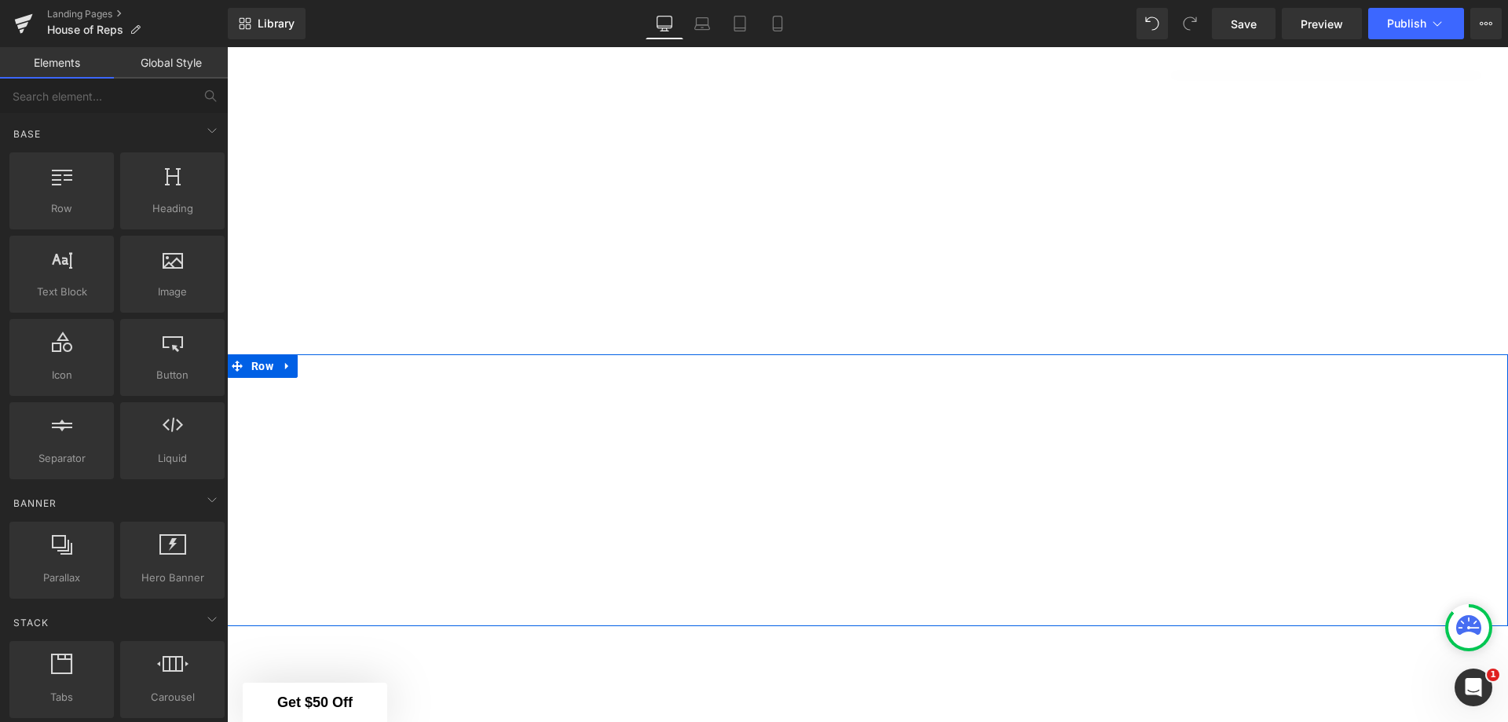
click at [248, 365] on span "Row" at bounding box center [262, 366] width 30 height 24
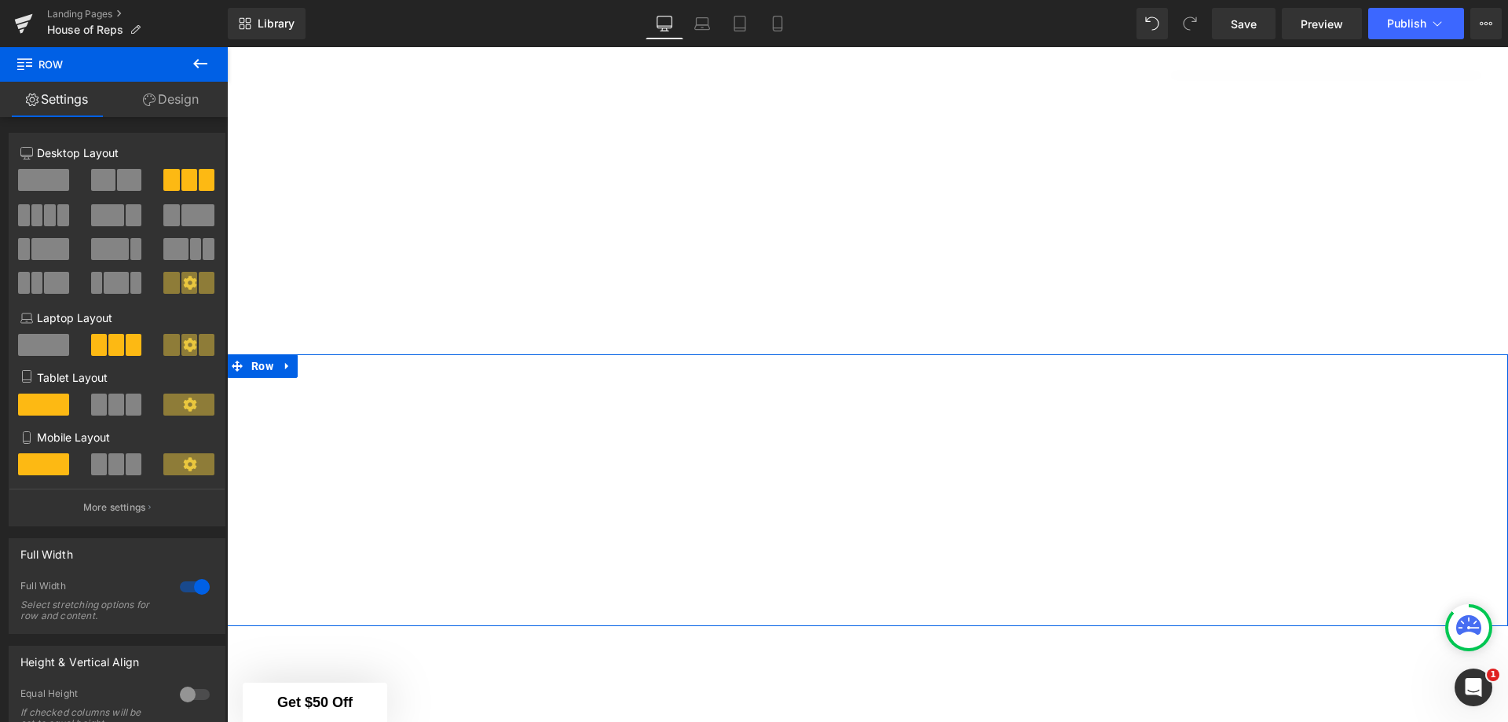
click at [189, 587] on div at bounding box center [195, 586] width 38 height 25
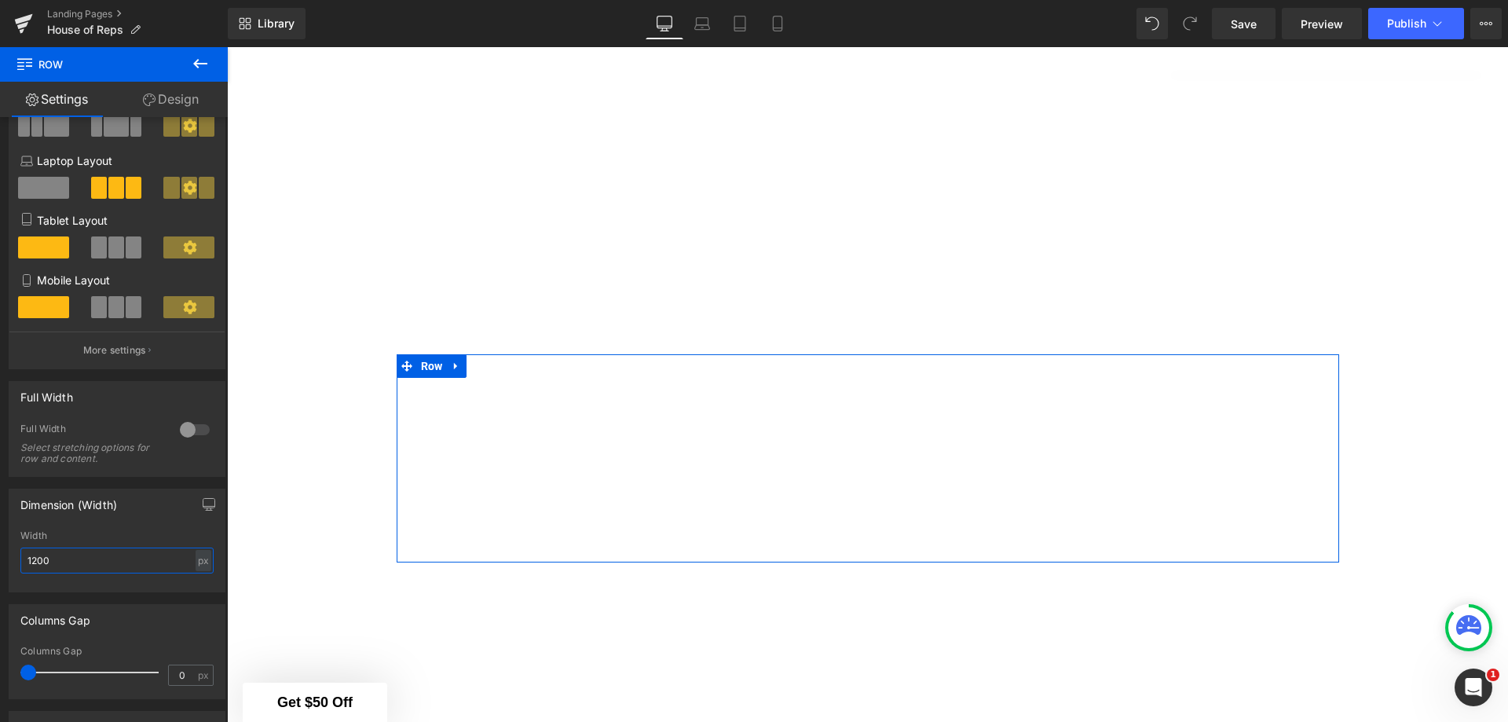
drag, startPoint x: 97, startPoint y: 558, endPoint x: 6, endPoint y: 561, distance: 91.2
click at [12, 561] on div "1200px Width 1200 px % px" at bounding box center [116, 560] width 215 height 61
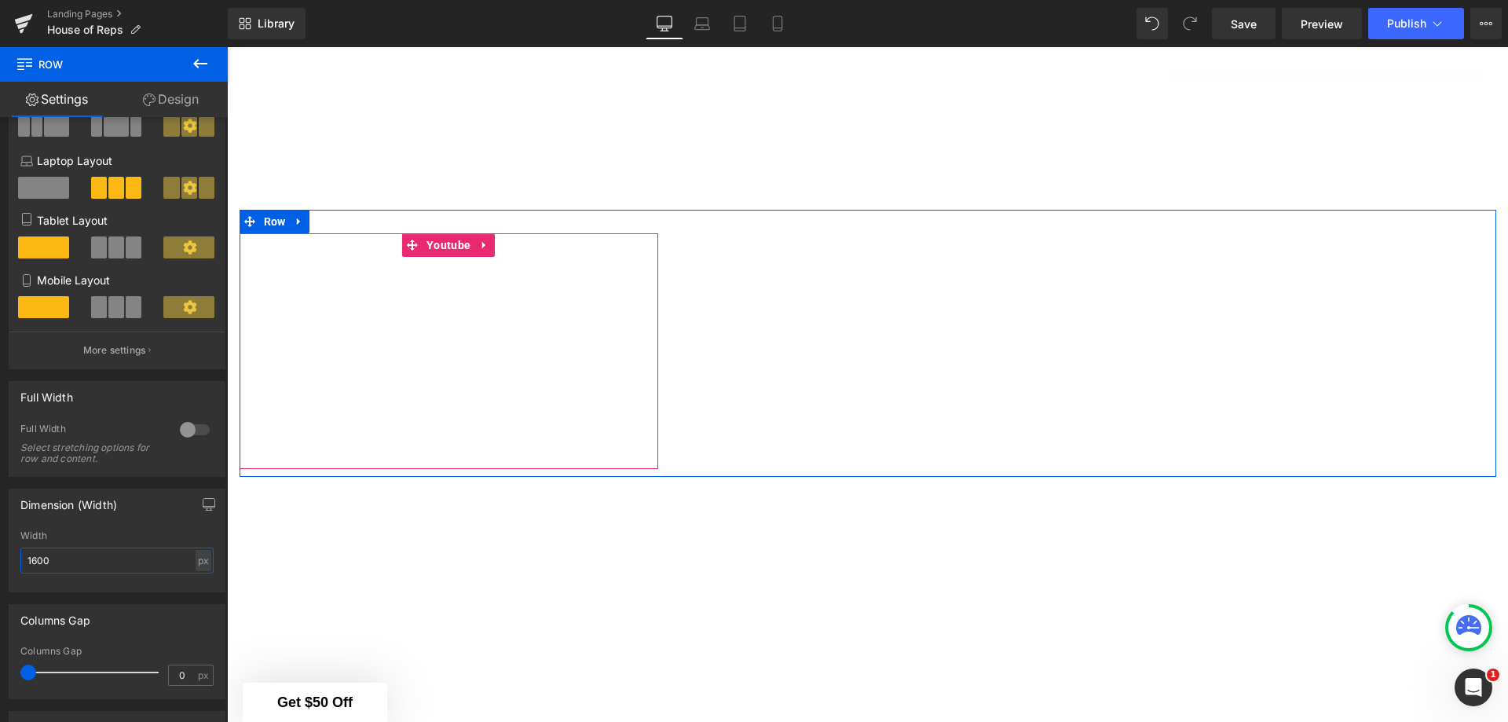
scroll to position [1282, 0]
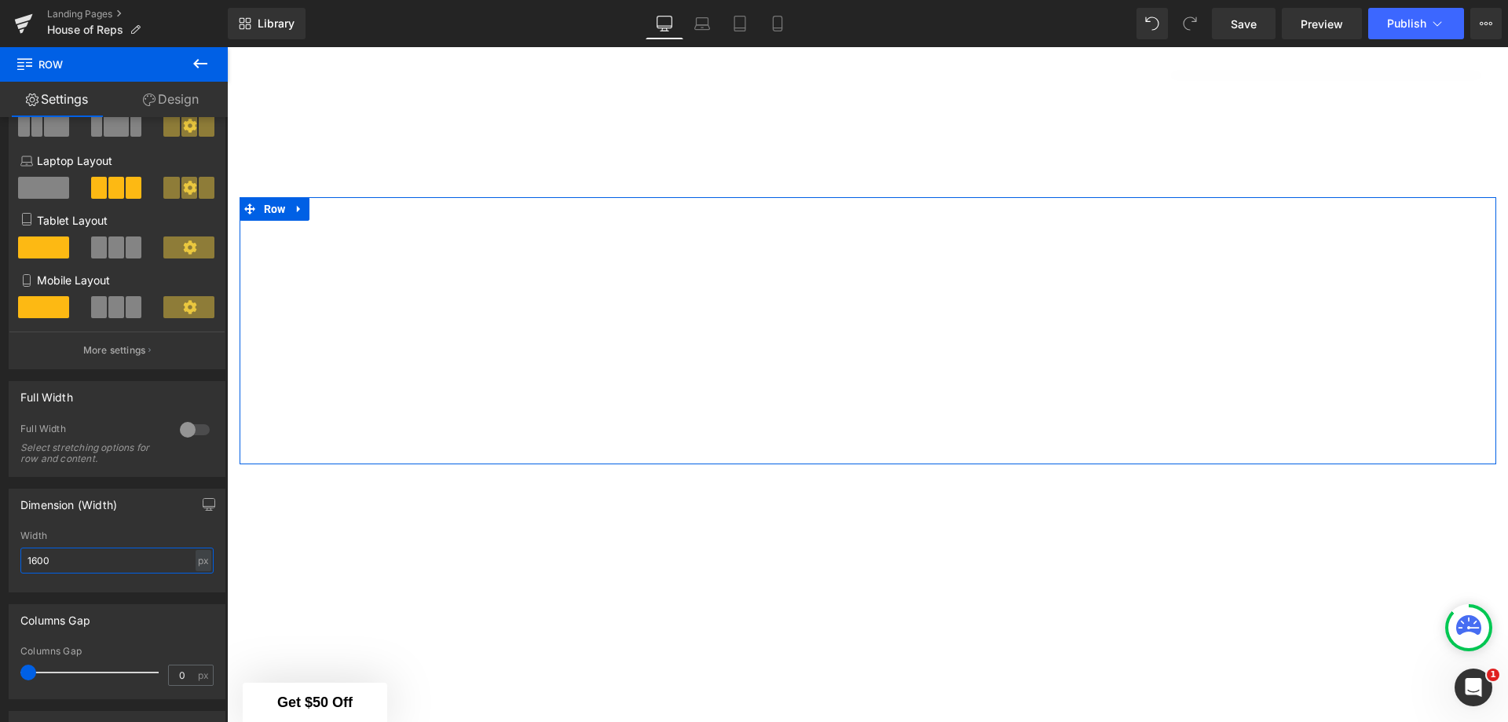
type input "1600"
click at [32, 672] on span at bounding box center [34, 672] width 16 height 16
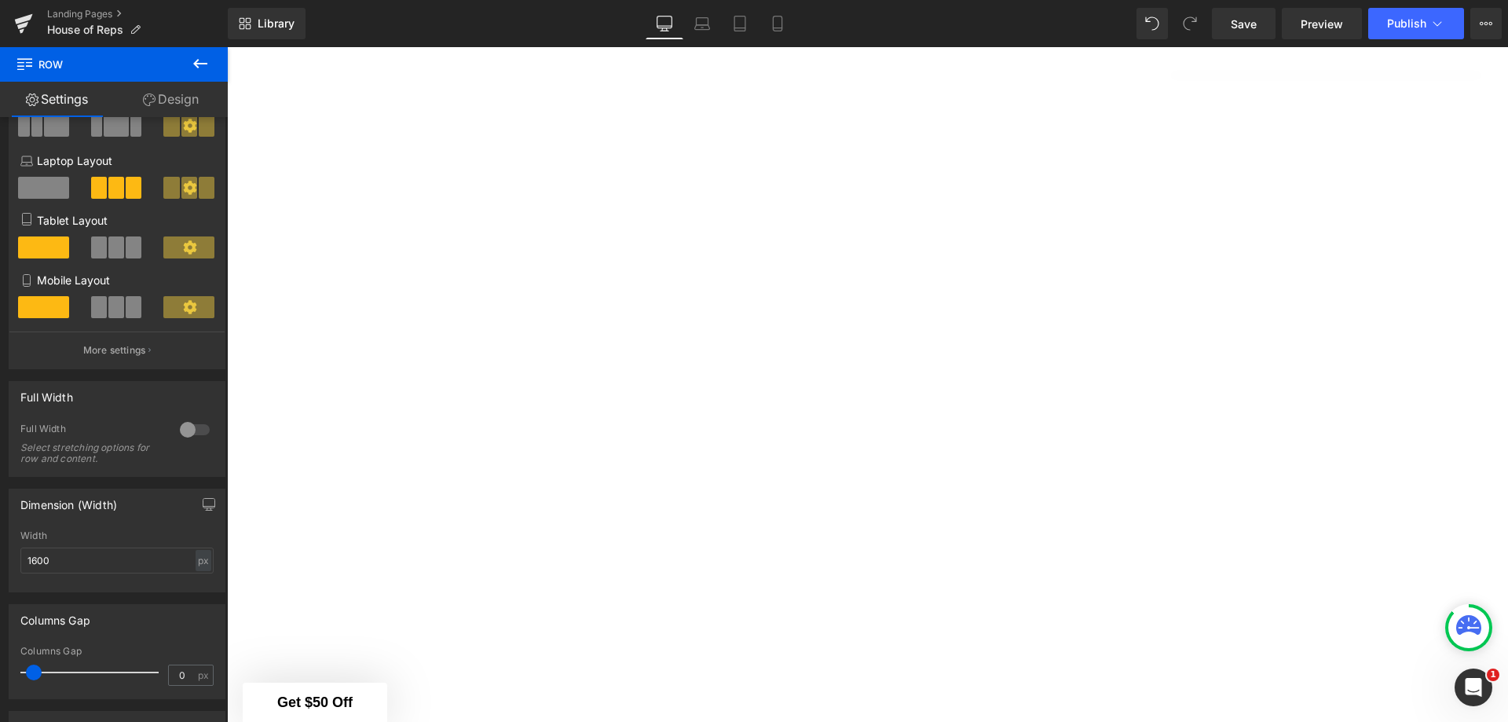
scroll to position [1439, 0]
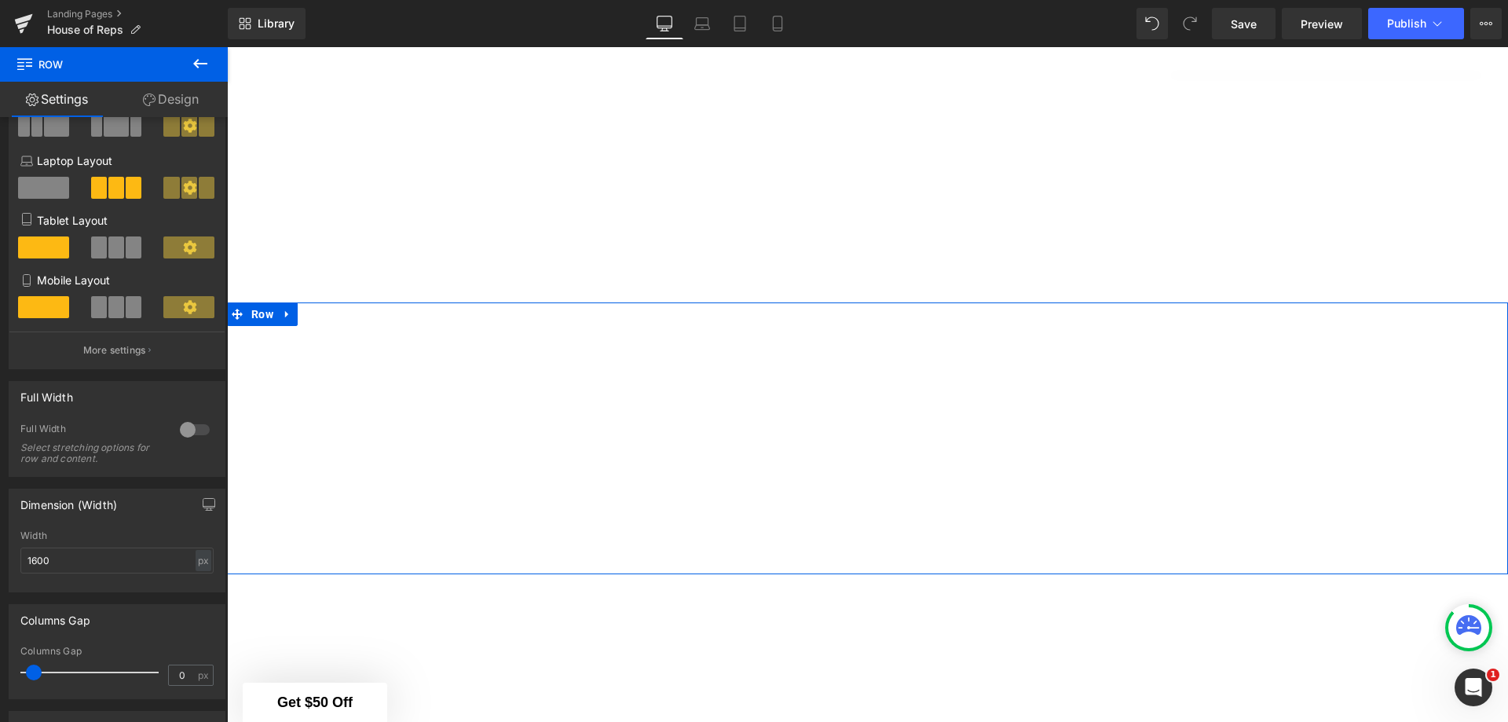
click at [257, 314] on span "Row" at bounding box center [262, 314] width 30 height 24
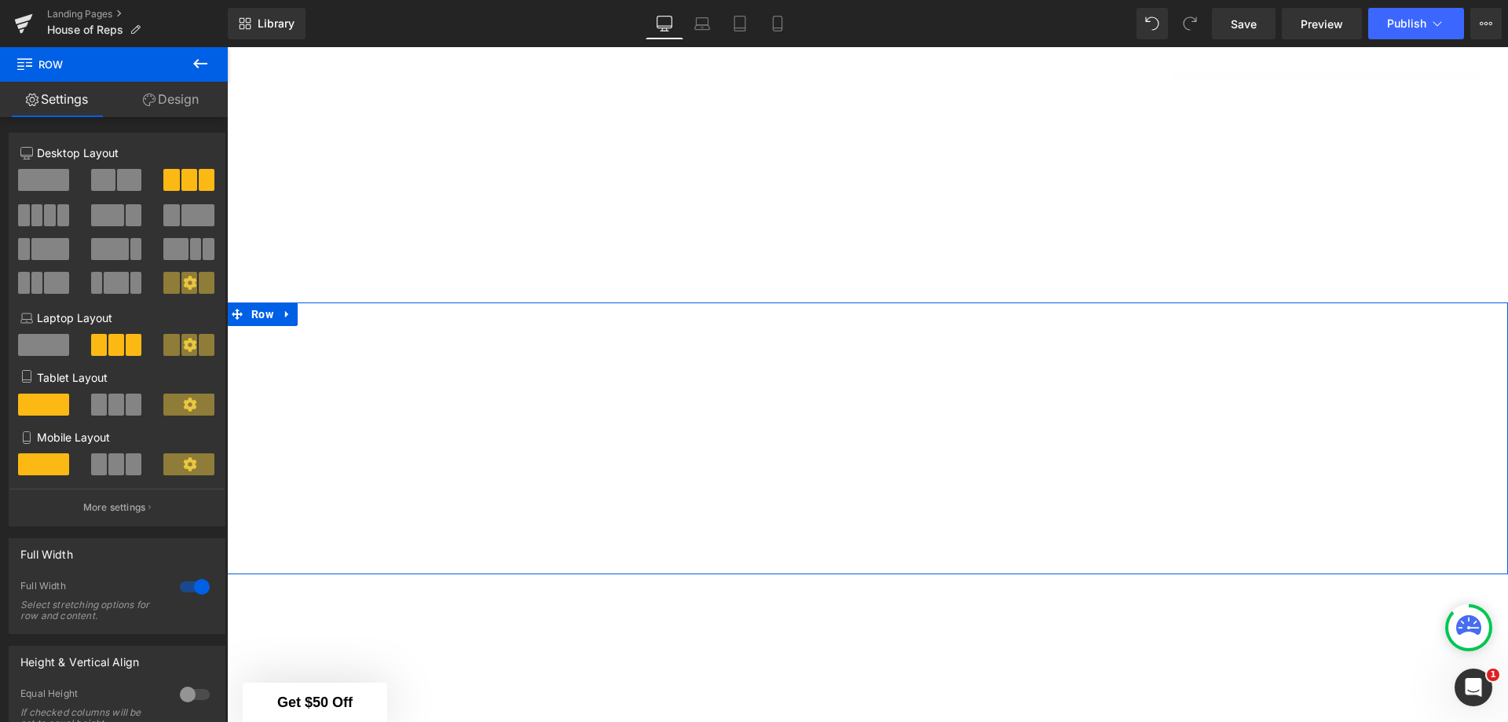
click at [184, 592] on div at bounding box center [195, 586] width 38 height 25
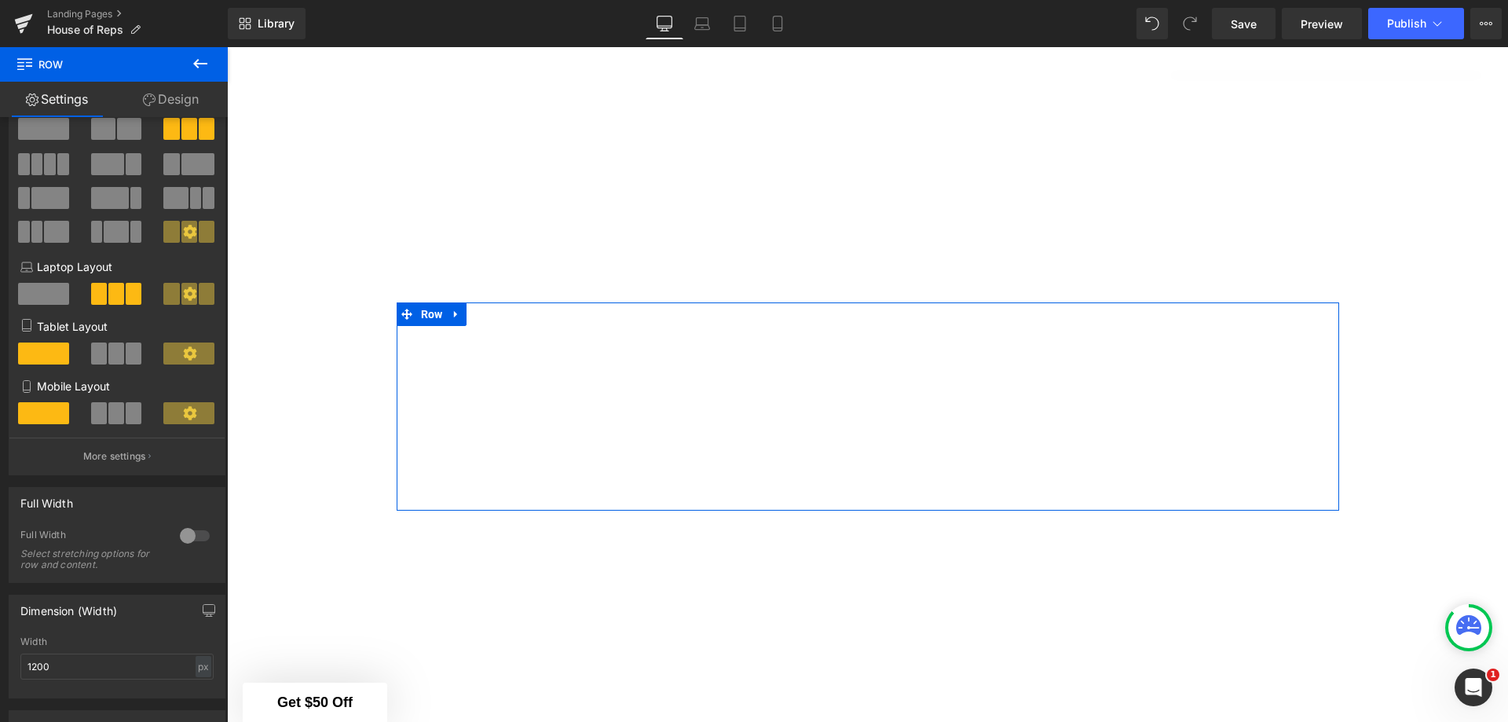
scroll to position [79, 0]
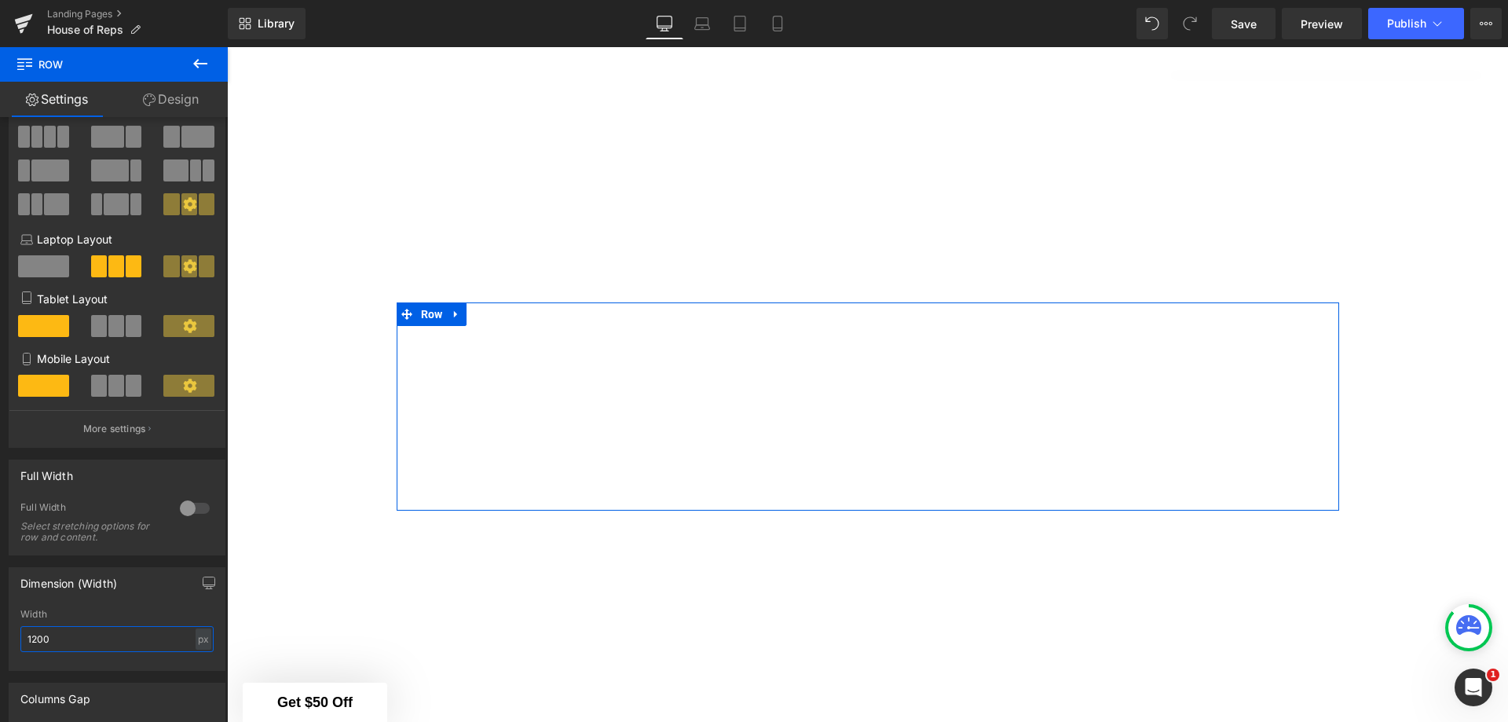
drag, startPoint x: 114, startPoint y: 639, endPoint x: 0, endPoint y: 639, distance: 113.9
click at [0, 639] on div "Dimension (Width) 1200px Width 1200 px % px" at bounding box center [117, 612] width 235 height 115
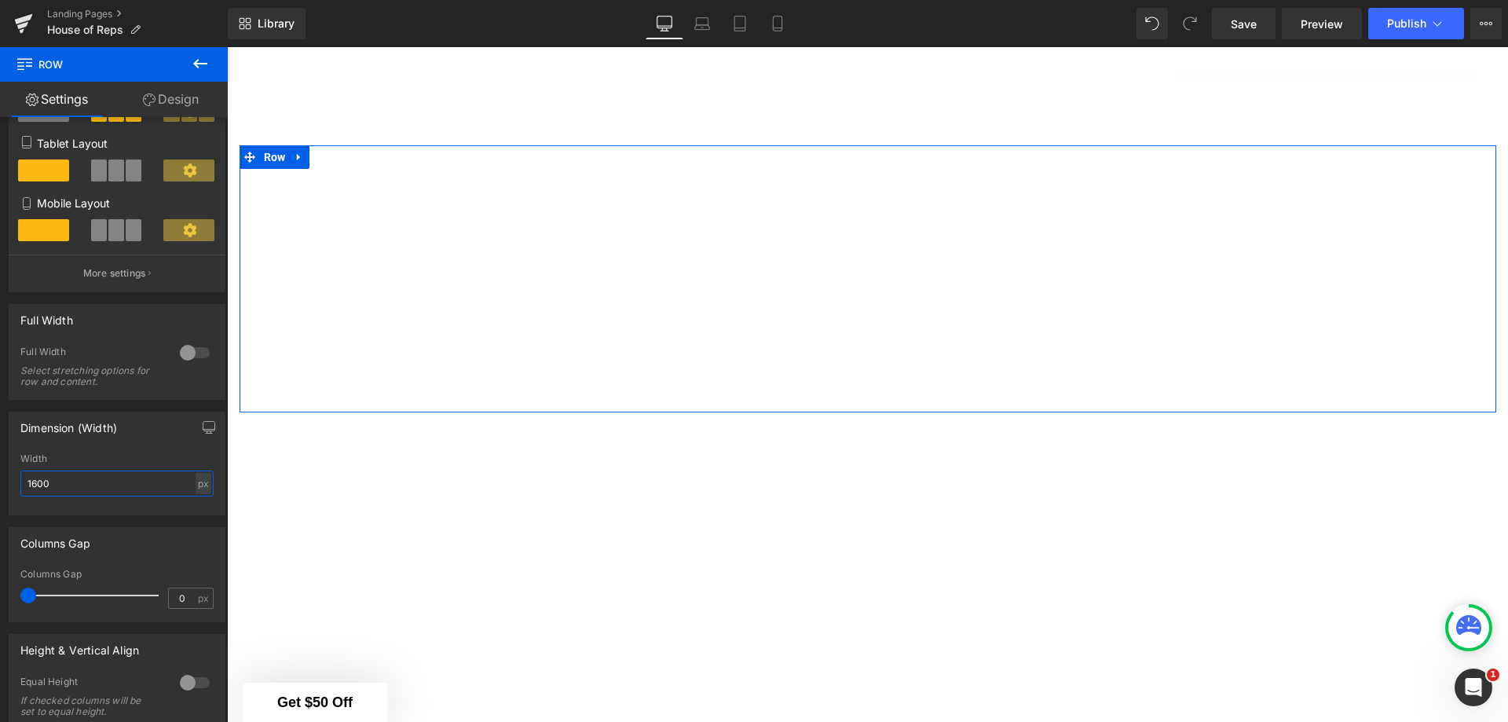
scroll to position [236, 0]
type input "1600"
click at [37, 595] on span at bounding box center [35, 594] width 16 height 16
click at [174, 600] on input "0" at bounding box center [182, 597] width 27 height 20
drag, startPoint x: 188, startPoint y: 588, endPoint x: 165, endPoint y: 591, distance: 22.9
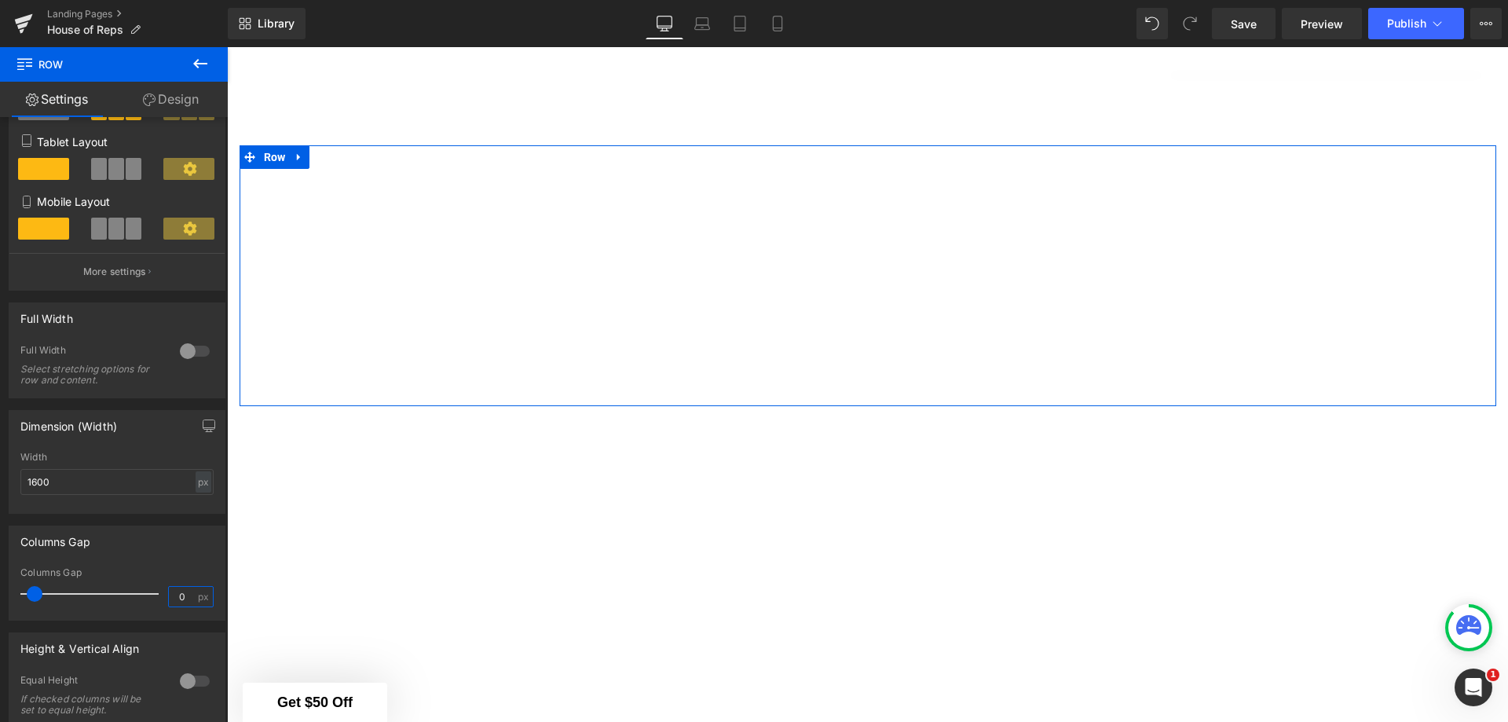
click at [169, 591] on input "0" at bounding box center [182, 597] width 27 height 20
type input "6"
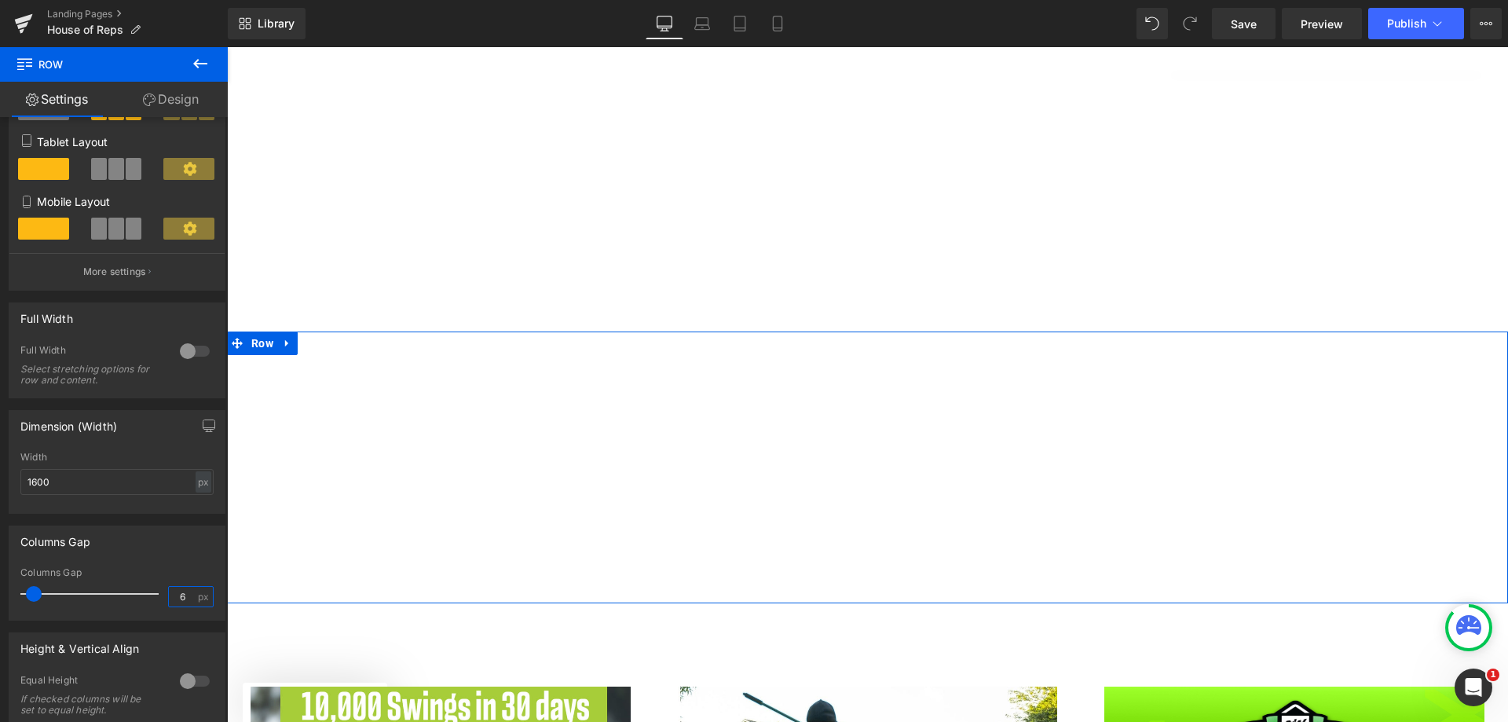
scroll to position [1753, 0]
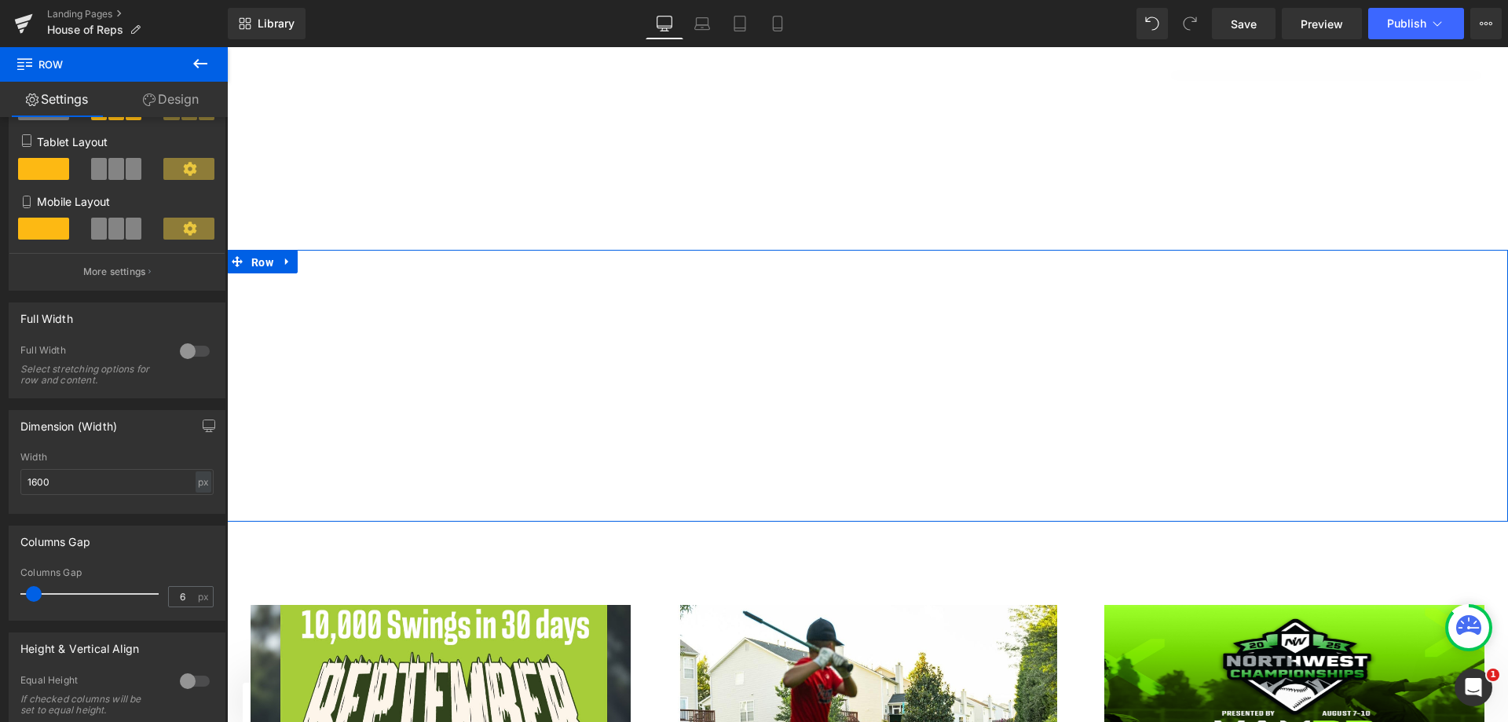
click at [255, 253] on span "Row" at bounding box center [262, 263] width 30 height 24
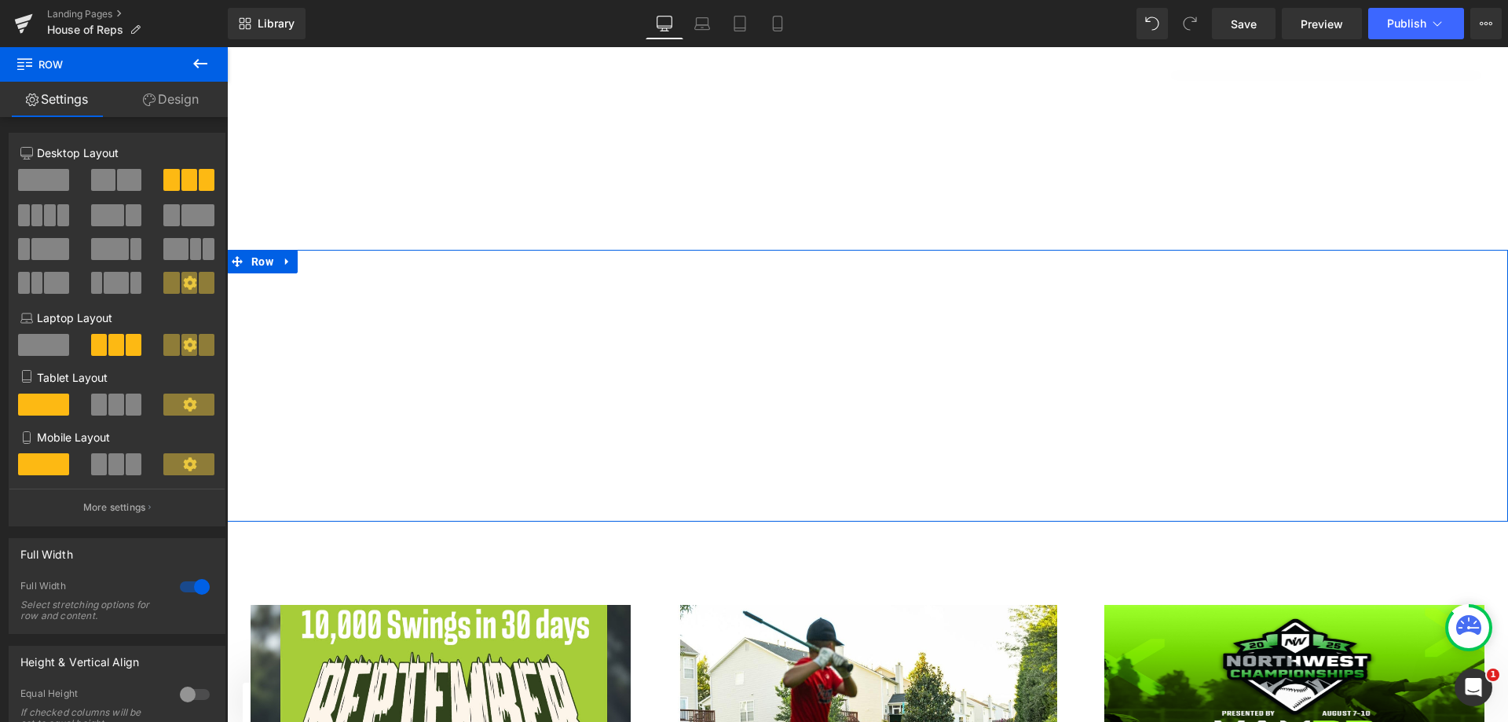
click at [192, 587] on div at bounding box center [195, 586] width 38 height 25
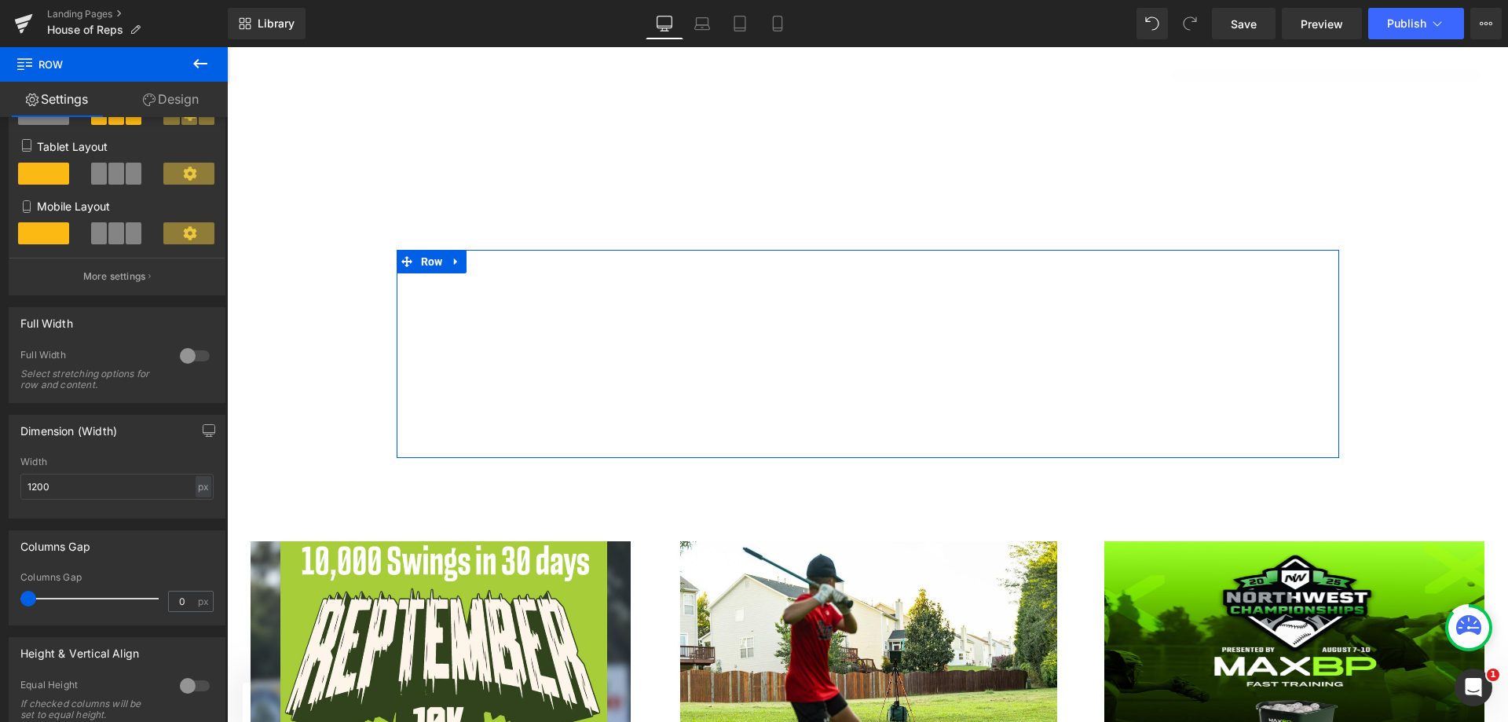
scroll to position [236, 0]
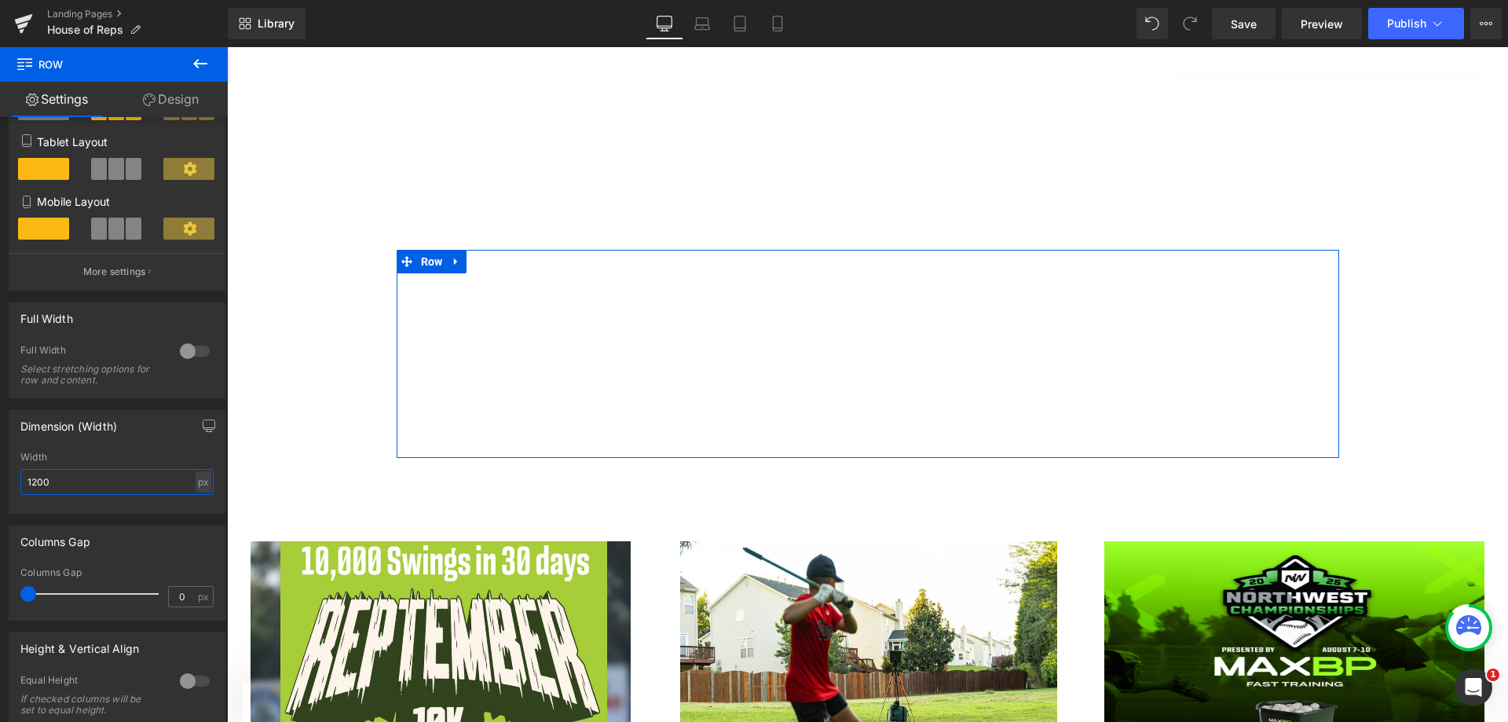
drag, startPoint x: 78, startPoint y: 482, endPoint x: 0, endPoint y: 482, distance: 77.8
click at [0, 482] on div "Dimension (Width) 1200px Width 1200 px % px" at bounding box center [117, 455] width 235 height 115
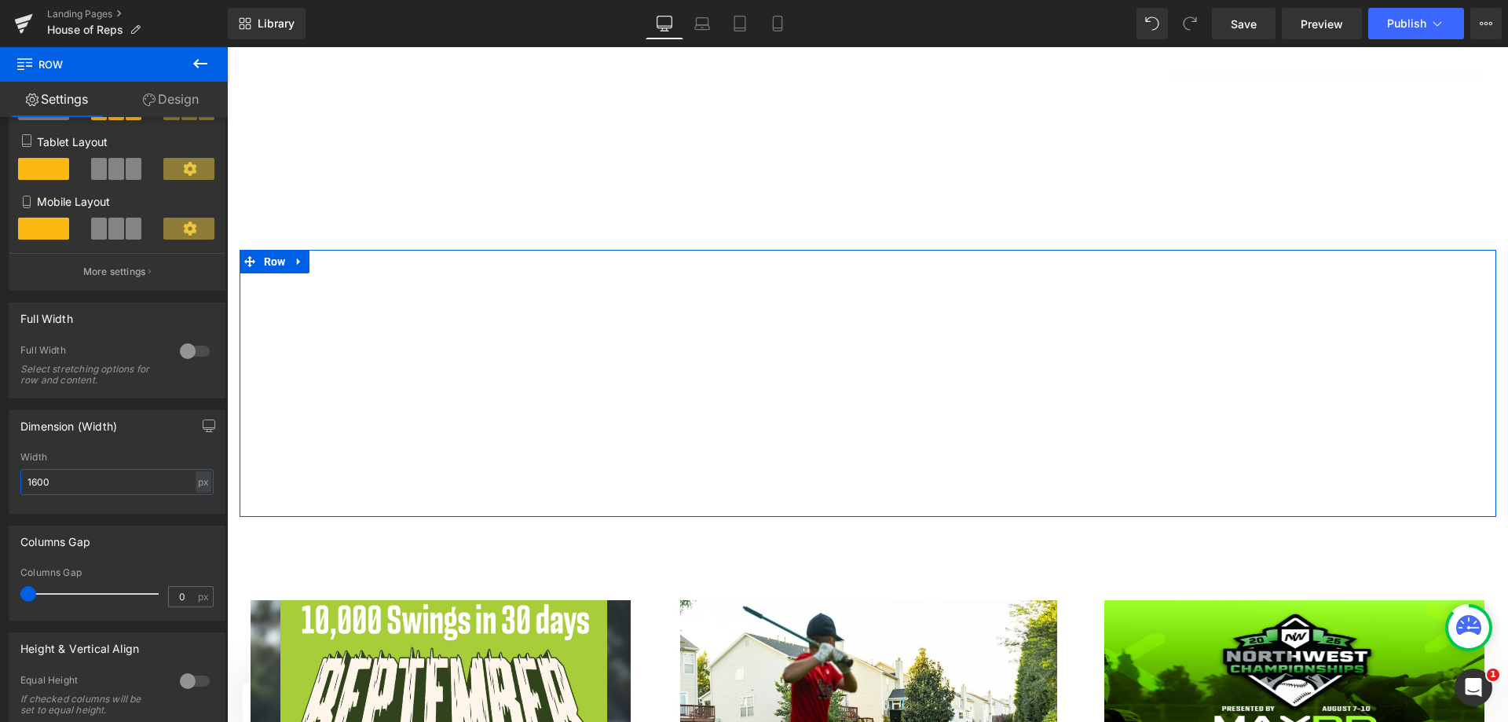
type input "1600"
click at [181, 590] on input "0" at bounding box center [182, 597] width 27 height 20
drag, startPoint x: 178, startPoint y: 592, endPoint x: 167, endPoint y: 592, distance: 11.8
click at [169, 592] on input "0" at bounding box center [182, 597] width 27 height 20
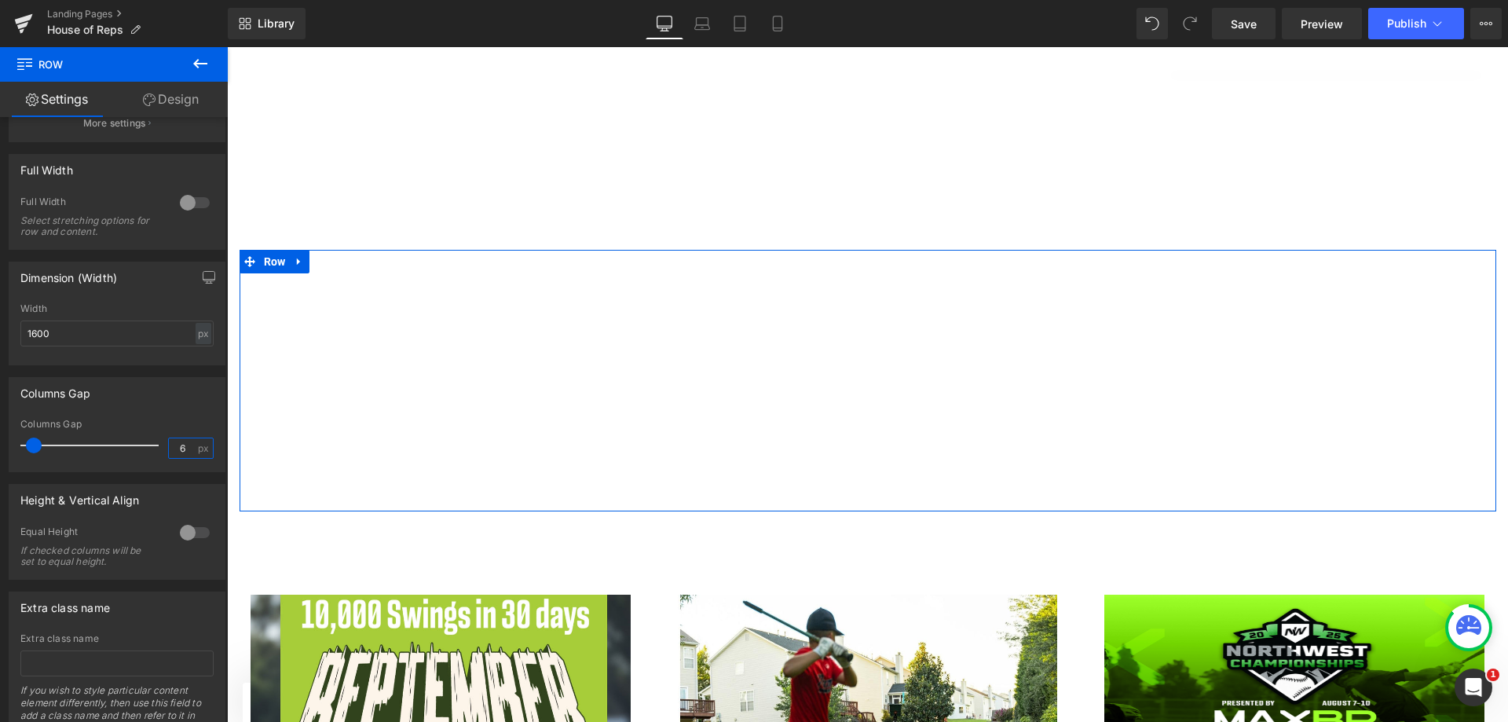
scroll to position [393, 0]
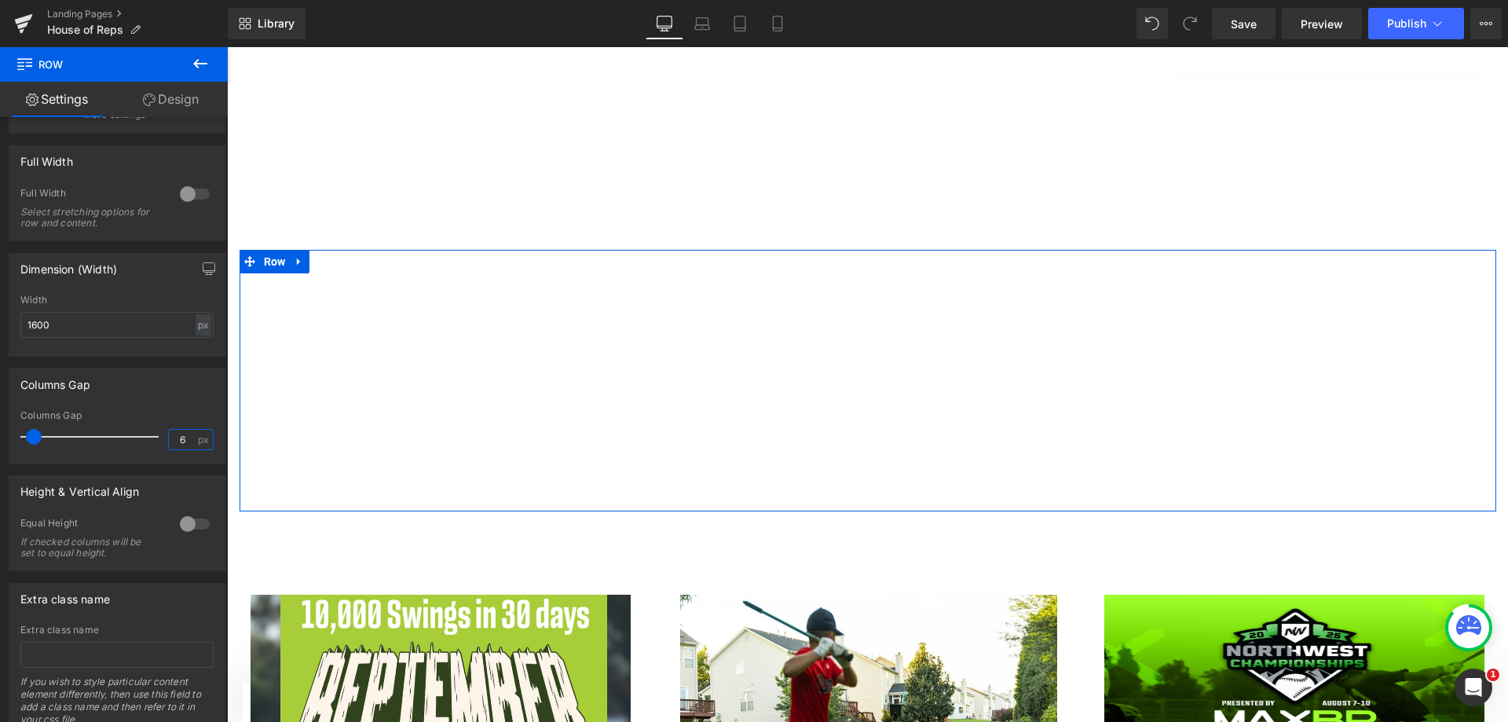
type input "6"
click at [185, 518] on div at bounding box center [195, 523] width 38 height 25
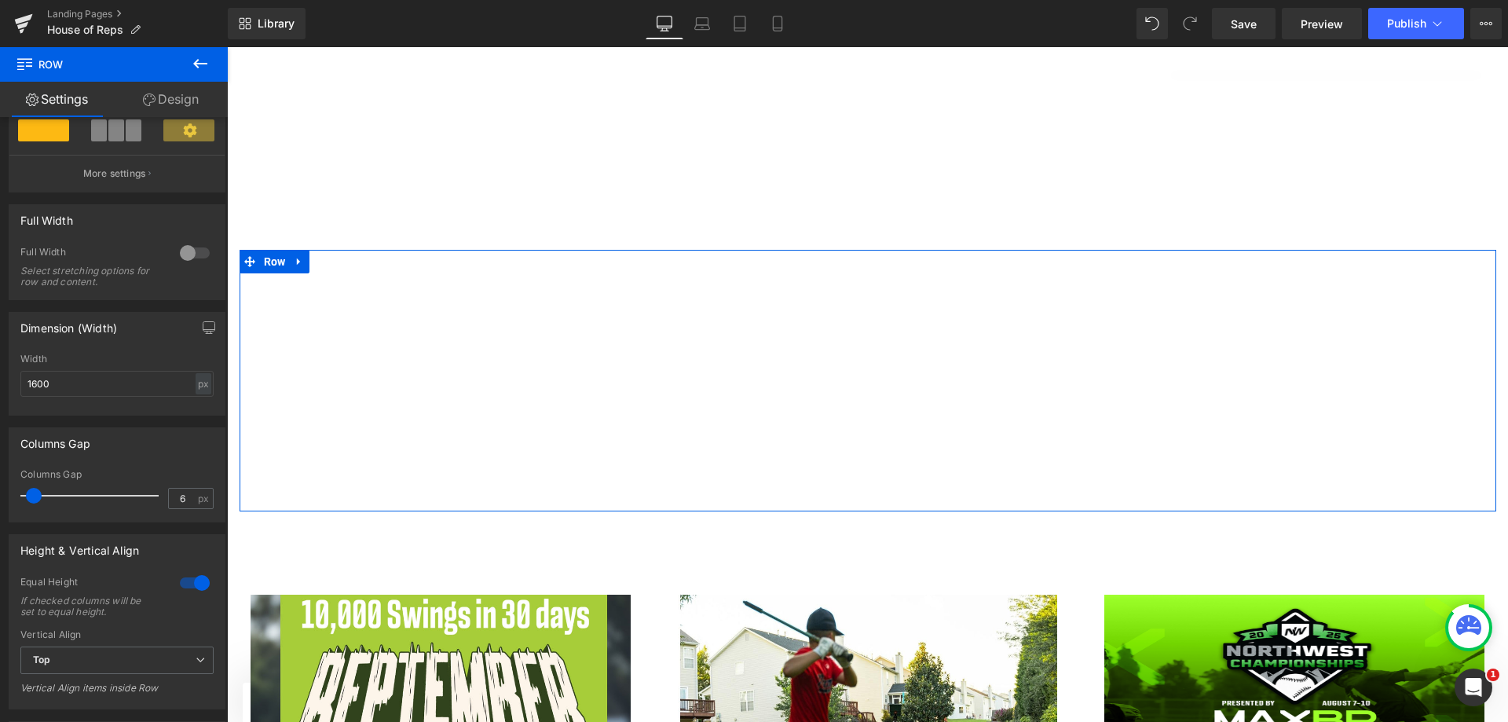
scroll to position [295, 0]
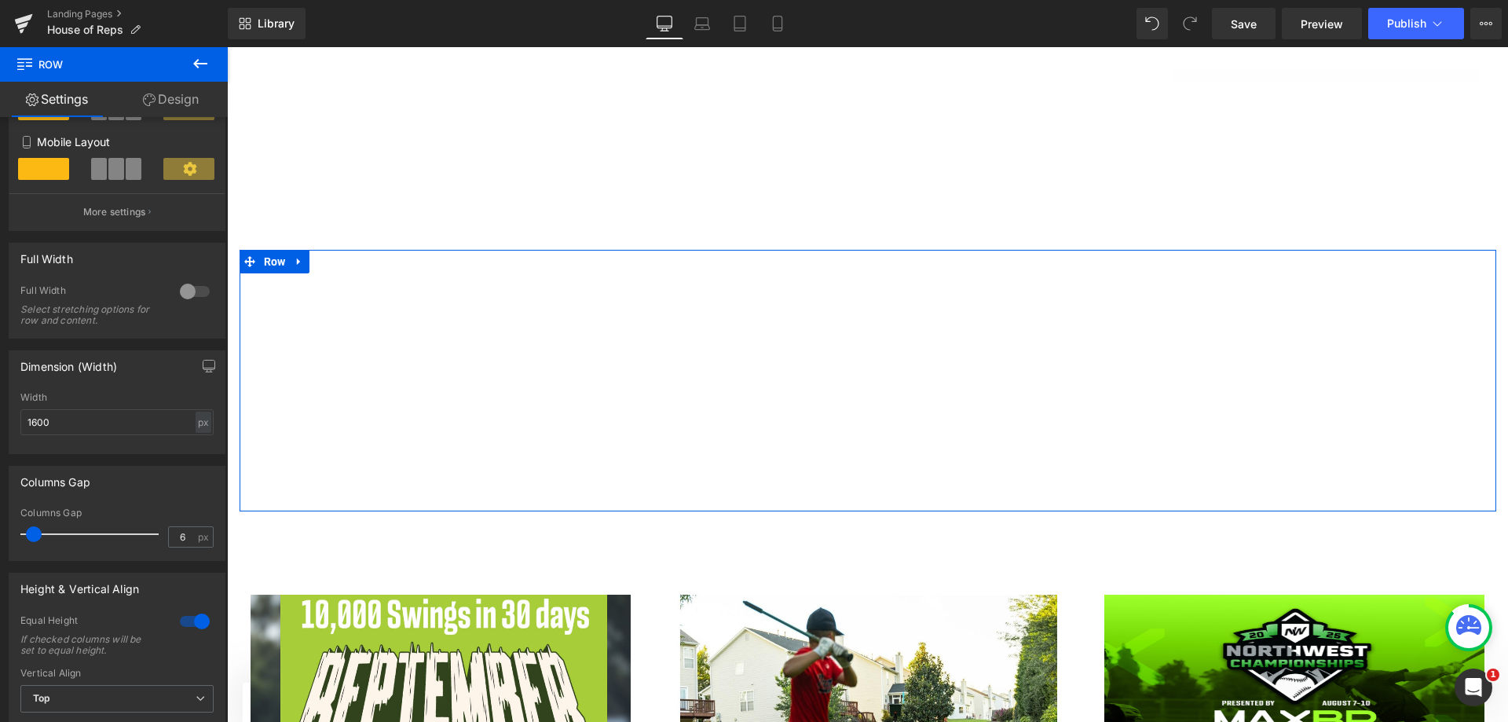
click at [190, 616] on div at bounding box center [195, 621] width 38 height 25
click at [71, 694] on span "Top" at bounding box center [116, 698] width 193 height 27
click at [215, 654] on div "0 Equal Height If checked columns will be set to equal height. Top Middle Botto…" at bounding box center [113, 680] width 209 height 133
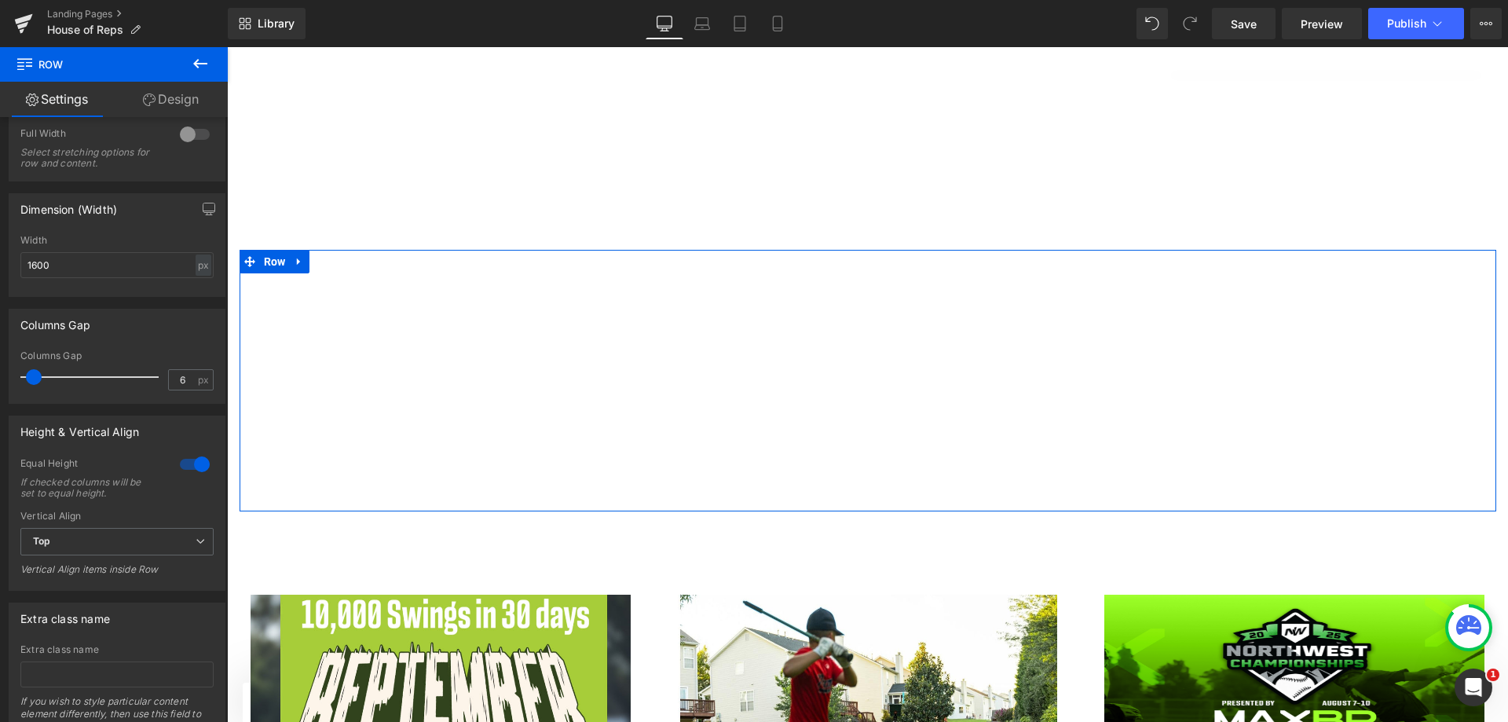
click at [128, 548] on span "Top" at bounding box center [116, 541] width 193 height 27
click at [123, 596] on li "Middle" at bounding box center [113, 593] width 187 height 24
click at [123, 541] on span "Middle" at bounding box center [116, 541] width 193 height 27
click at [109, 618] on li "Bottom" at bounding box center [113, 617] width 187 height 24
click at [191, 466] on div at bounding box center [195, 464] width 38 height 25
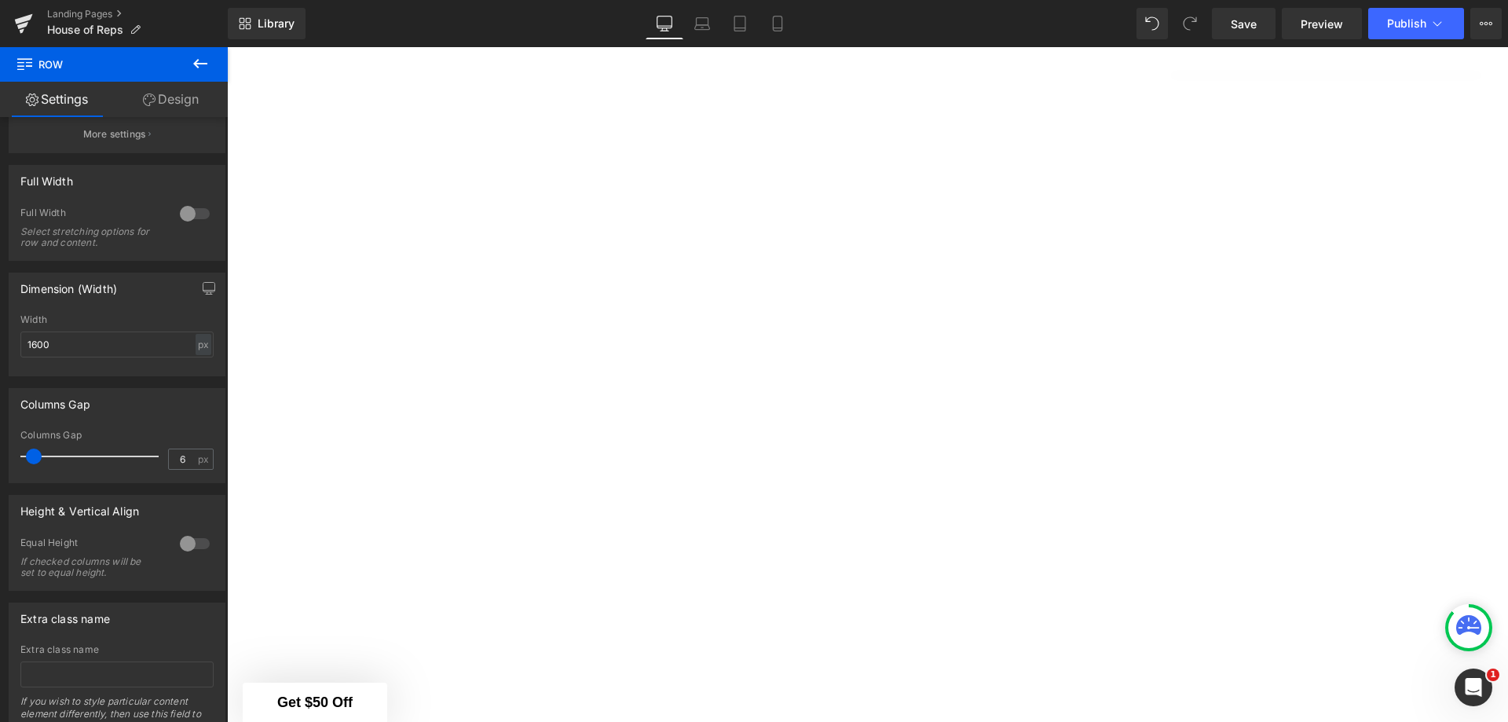
scroll to position [1203, 0]
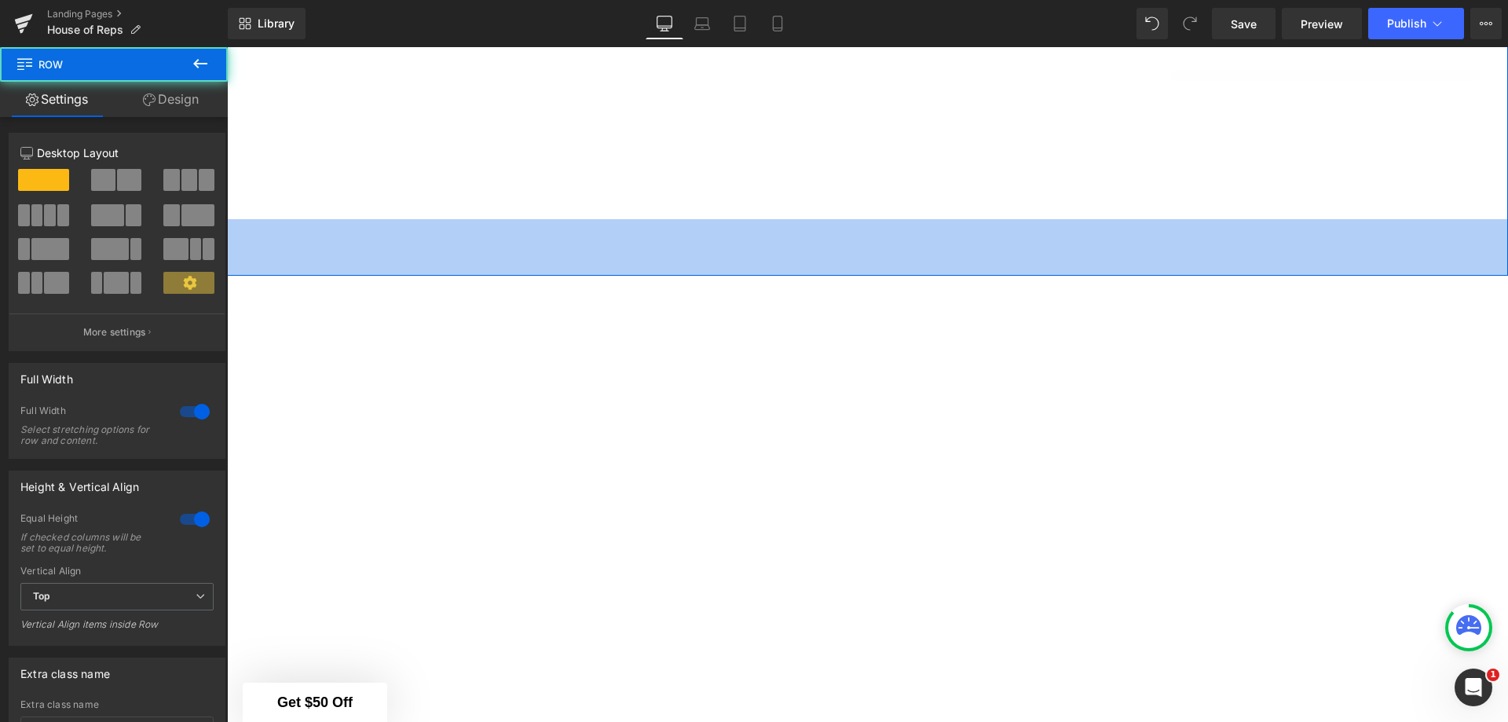
click at [780, 254] on div "72px" at bounding box center [867, 247] width 1281 height 57
click at [879, 238] on div "72px" at bounding box center [867, 247] width 1281 height 57
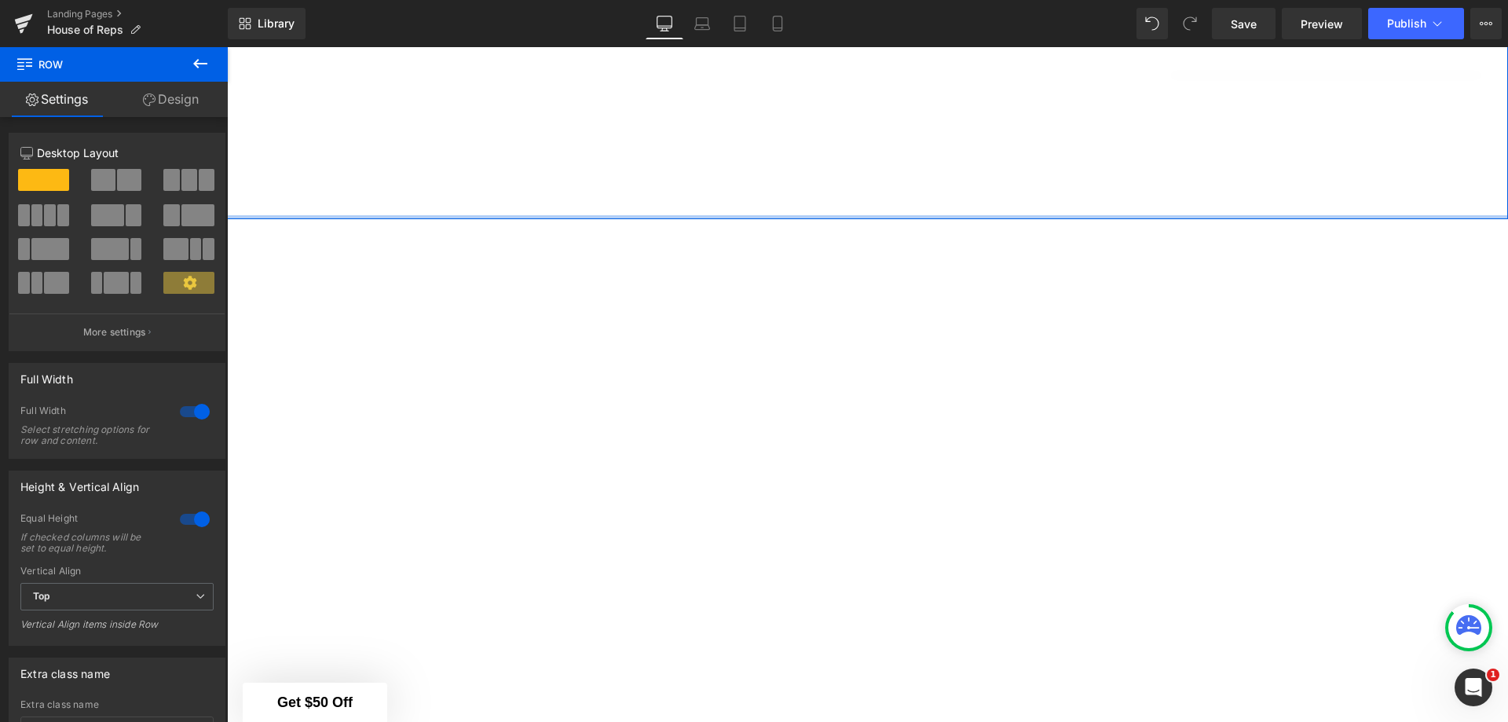
drag, startPoint x: 873, startPoint y: 243, endPoint x: 870, endPoint y: 145, distance: 98.2
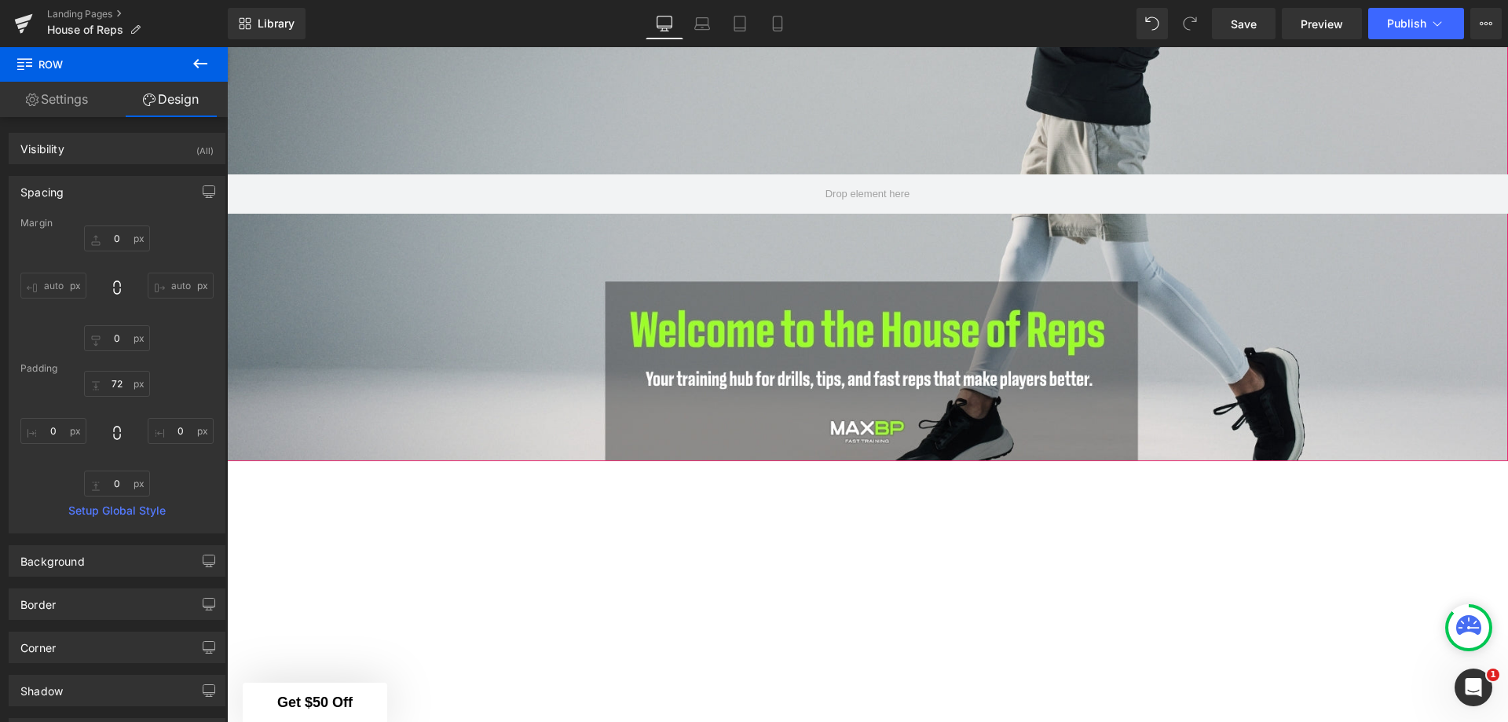
scroll to position [182, 0]
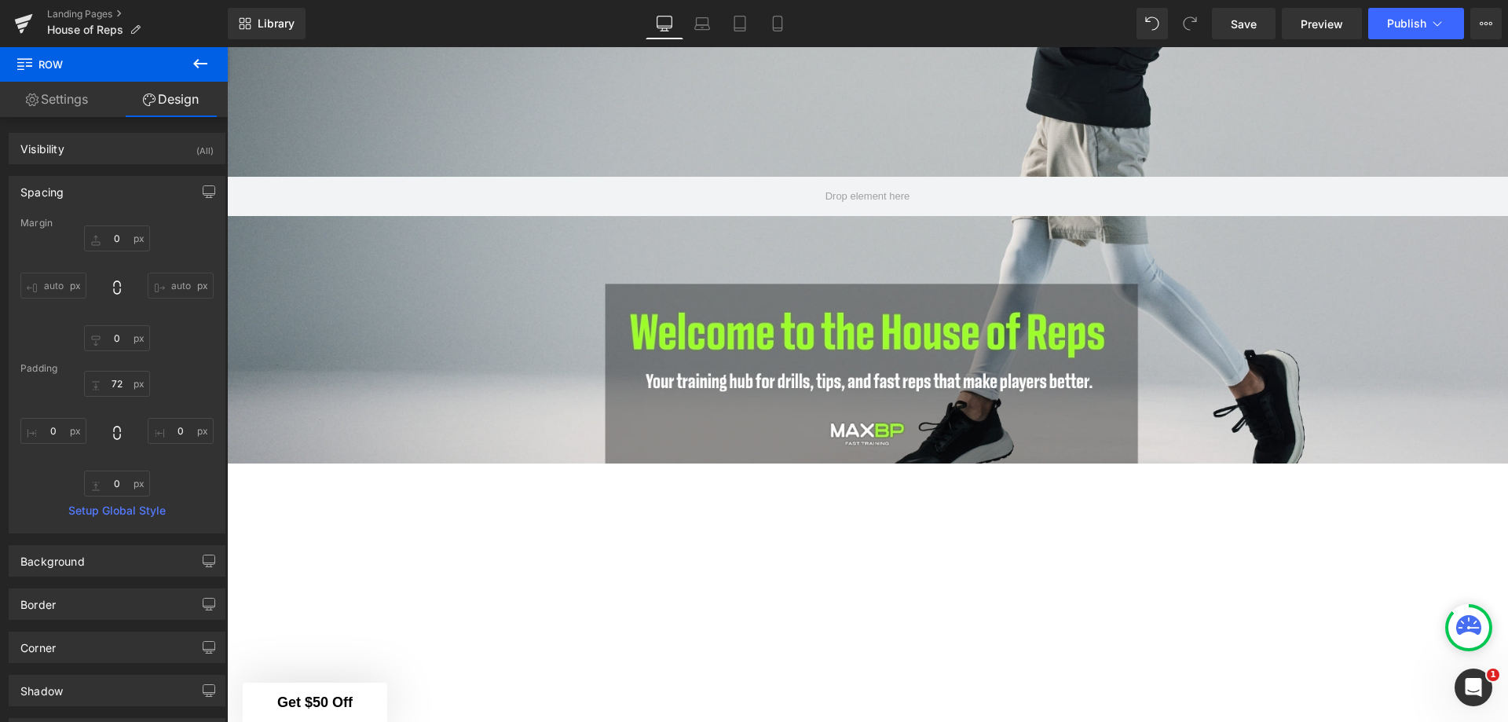
click at [1240, 19] on span "Save" at bounding box center [1244, 24] width 26 height 16
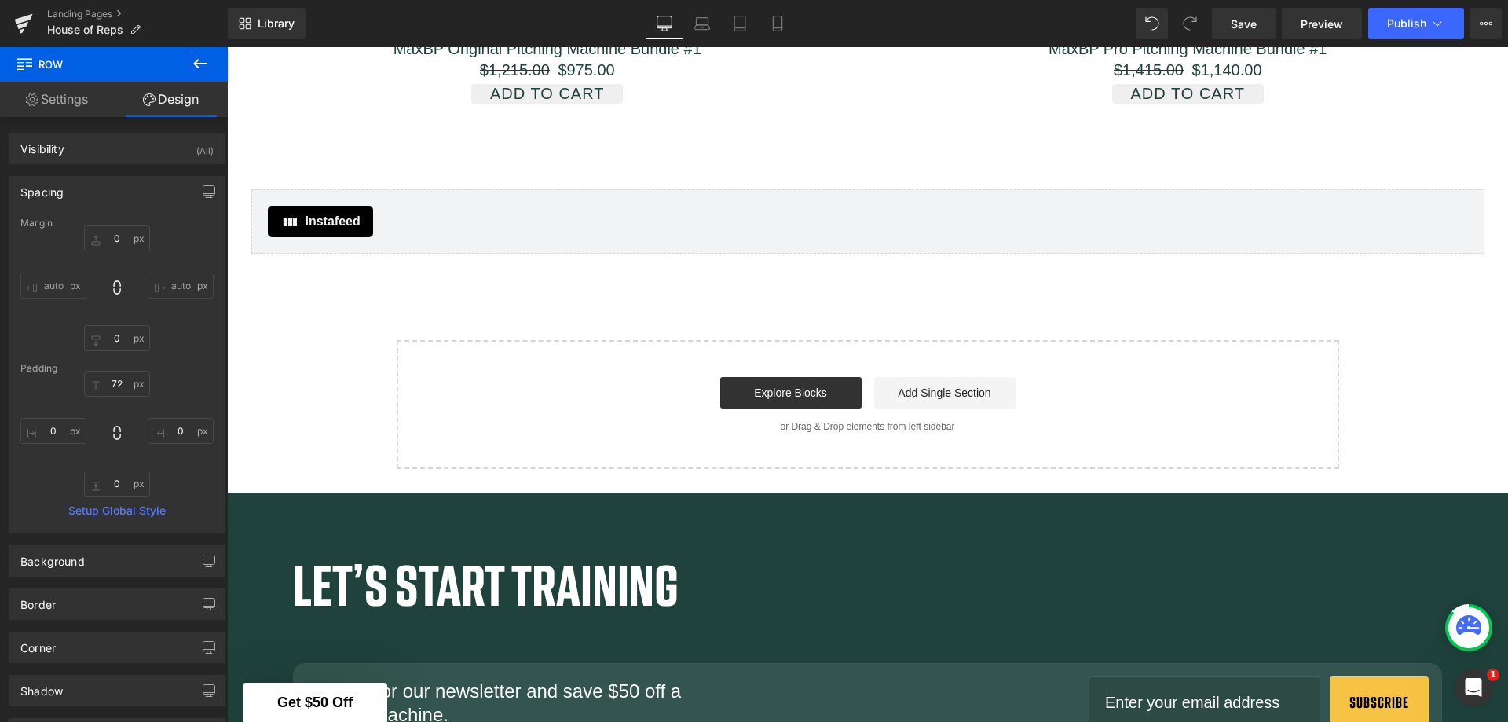
scroll to position [3717, 0]
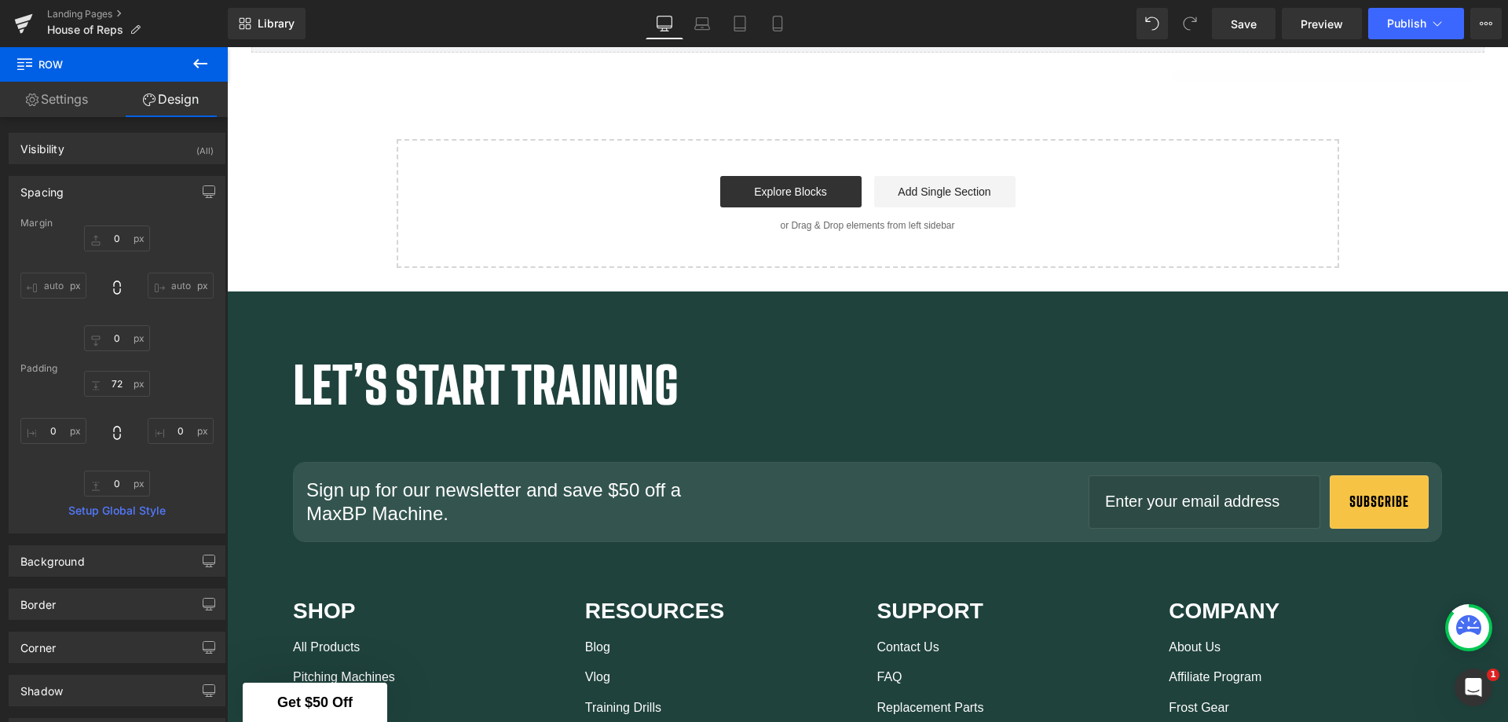
click at [1225, 23] on link "Save" at bounding box center [1244, 23] width 64 height 31
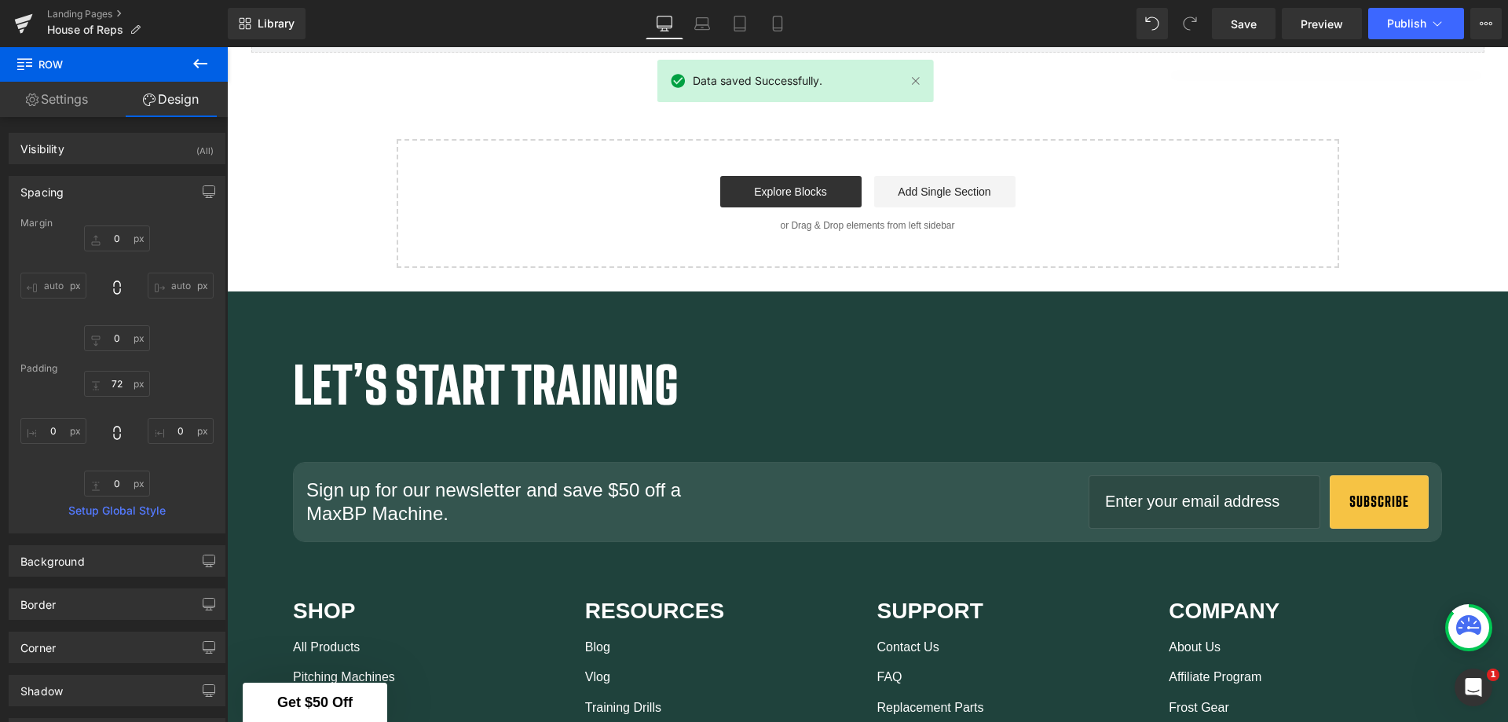
click at [1320, 19] on span "Preview" at bounding box center [1322, 24] width 42 height 16
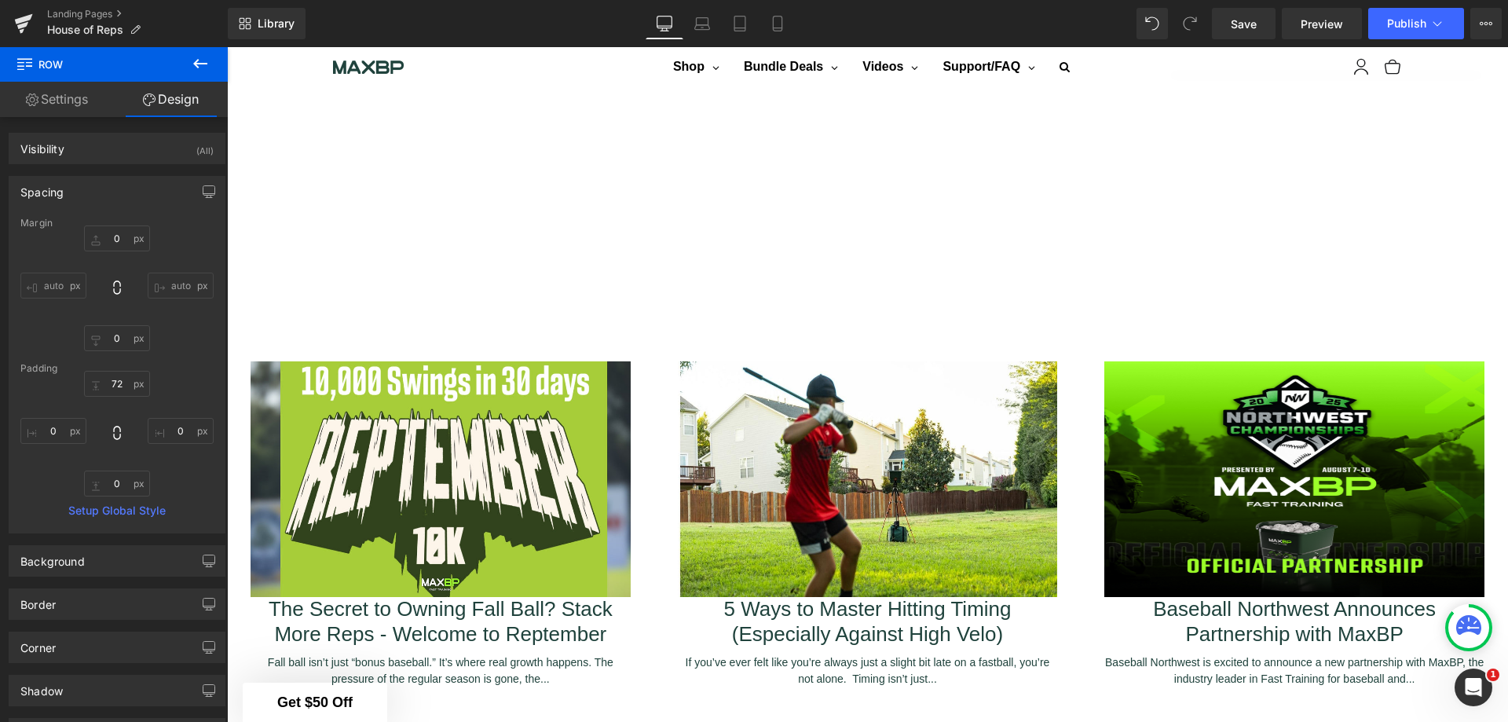
scroll to position [1910, 0]
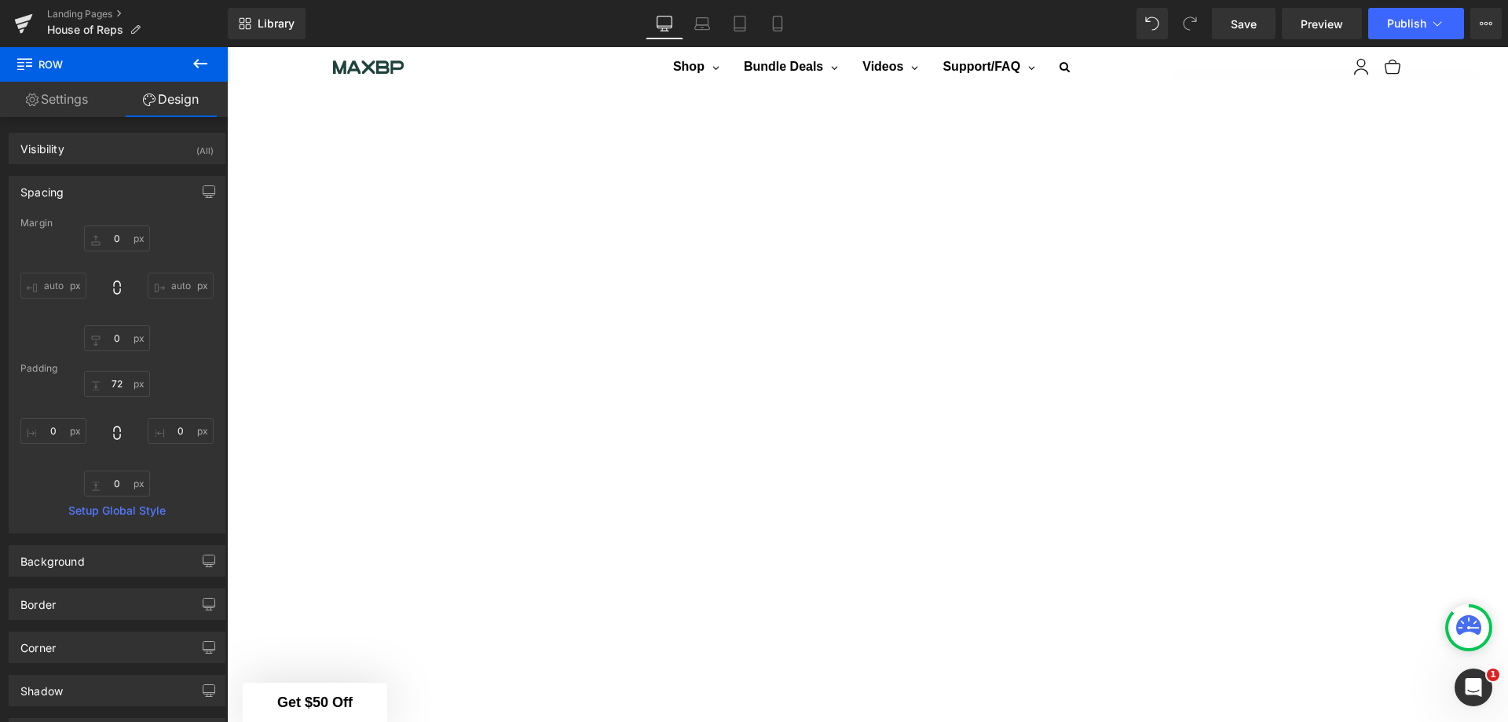
scroll to position [807, 0]
click at [86, 13] on link "Landing Pages" at bounding box center [137, 14] width 181 height 13
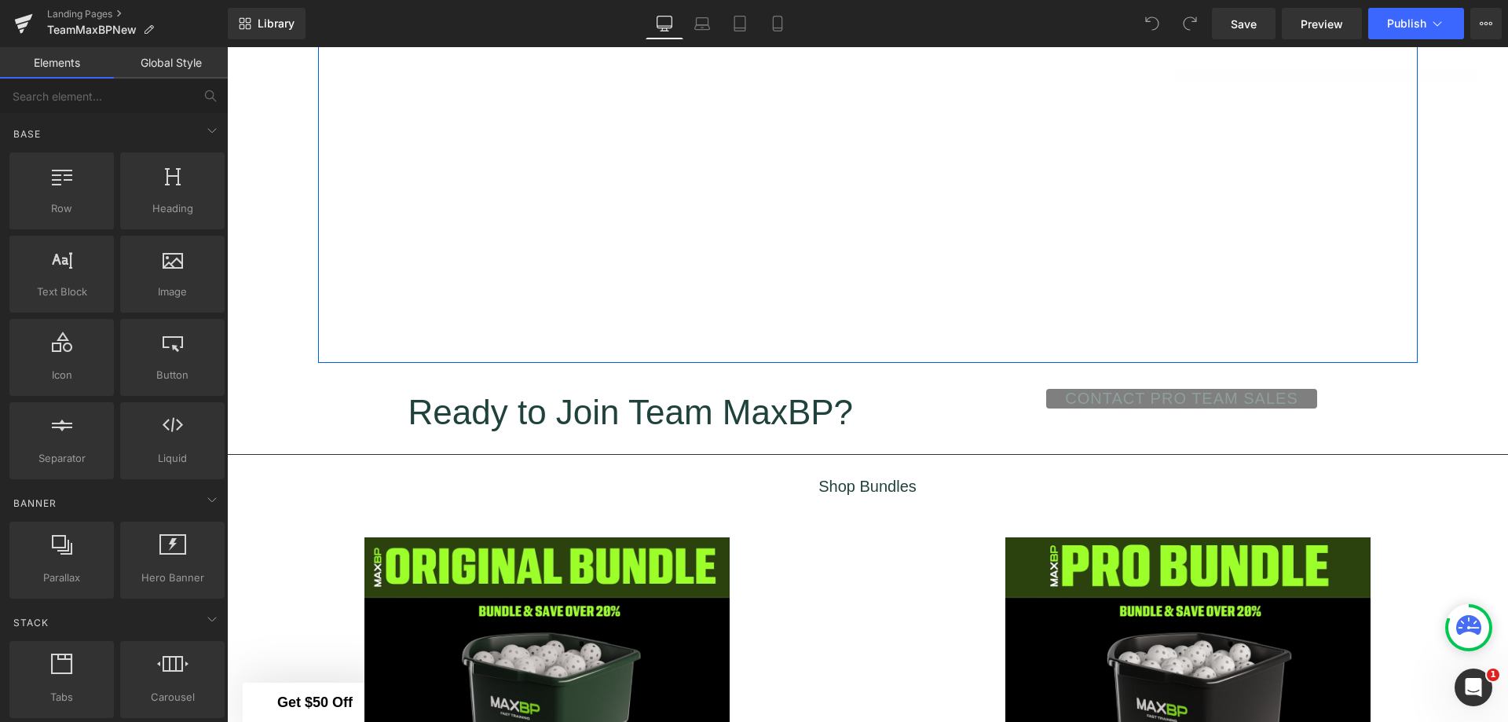
scroll to position [3167, 0]
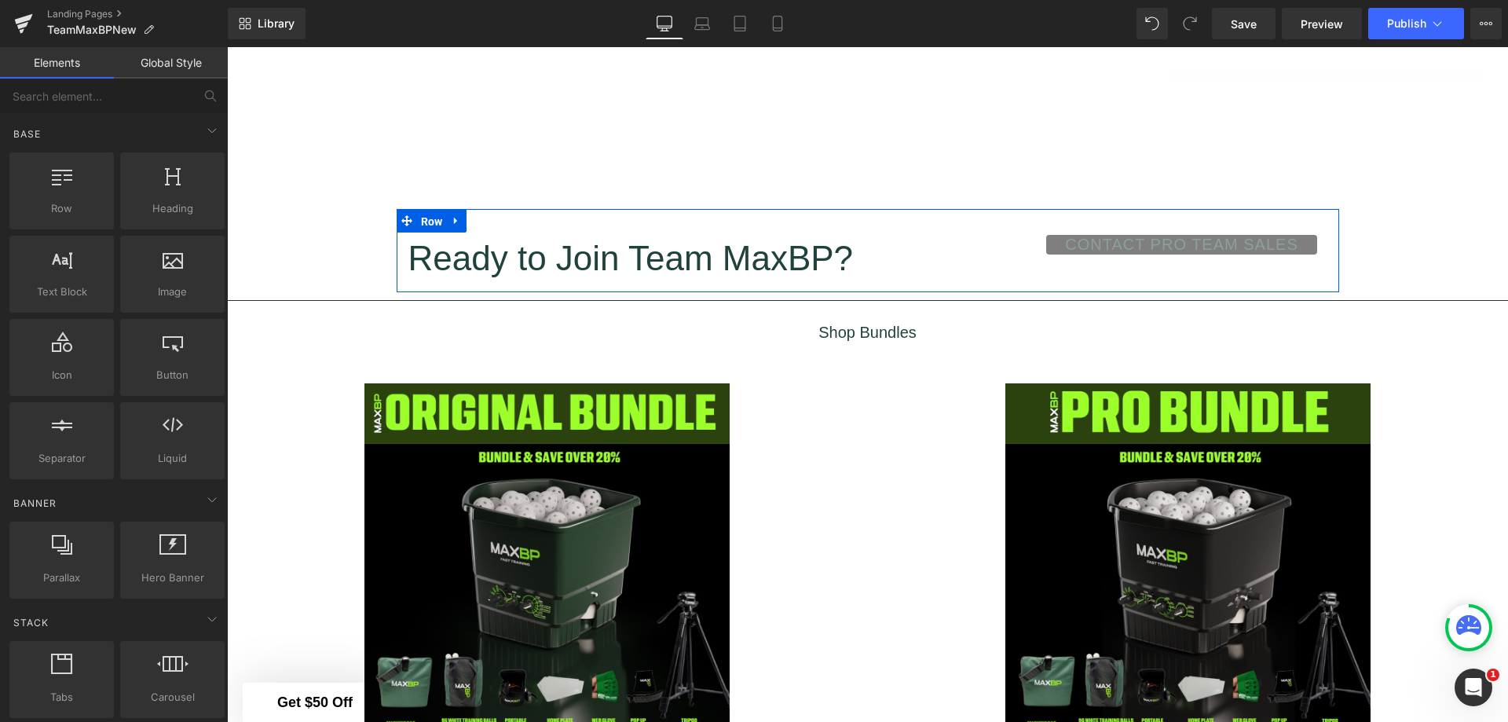
click at [433, 212] on span "Row" at bounding box center [432, 222] width 30 height 24
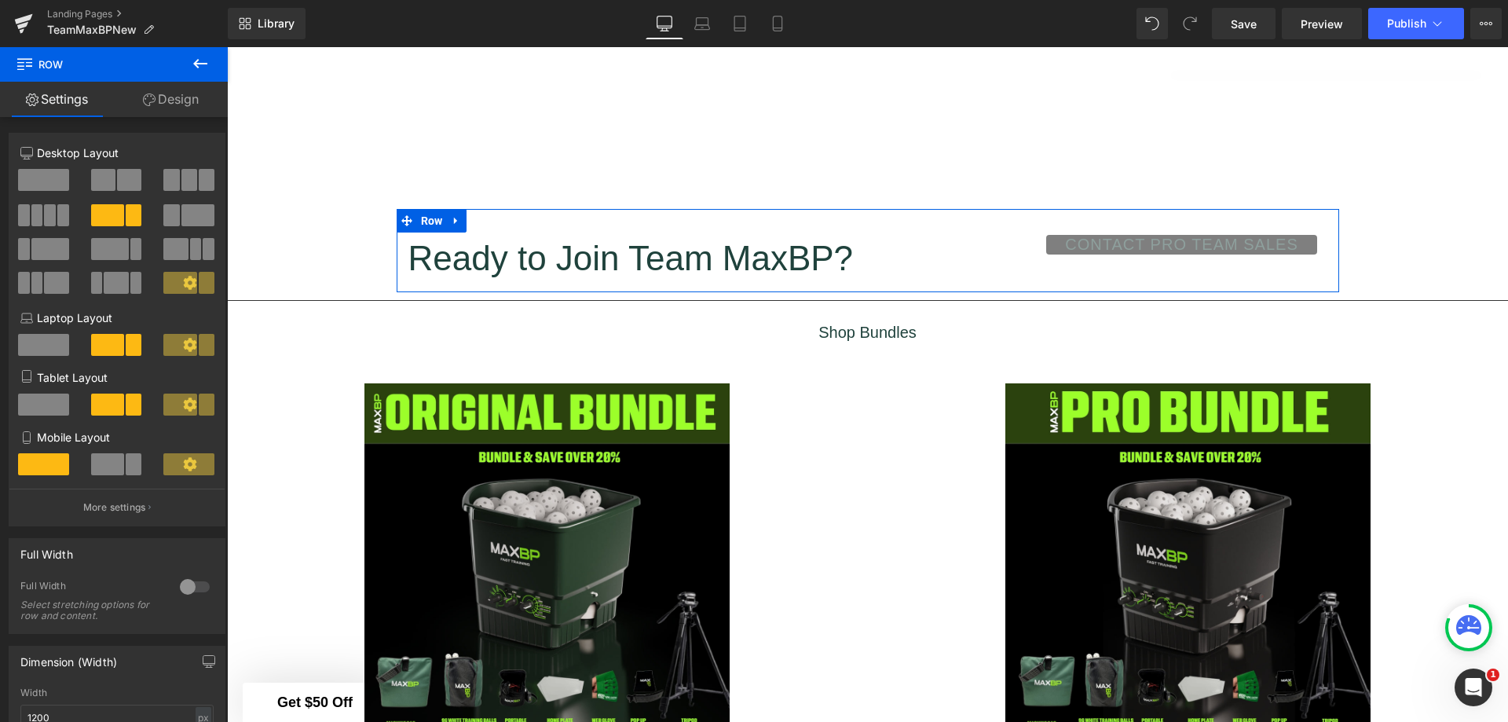
click at [454, 216] on icon at bounding box center [456, 220] width 11 height 12
click at [492, 216] on icon at bounding box center [497, 220] width 11 height 12
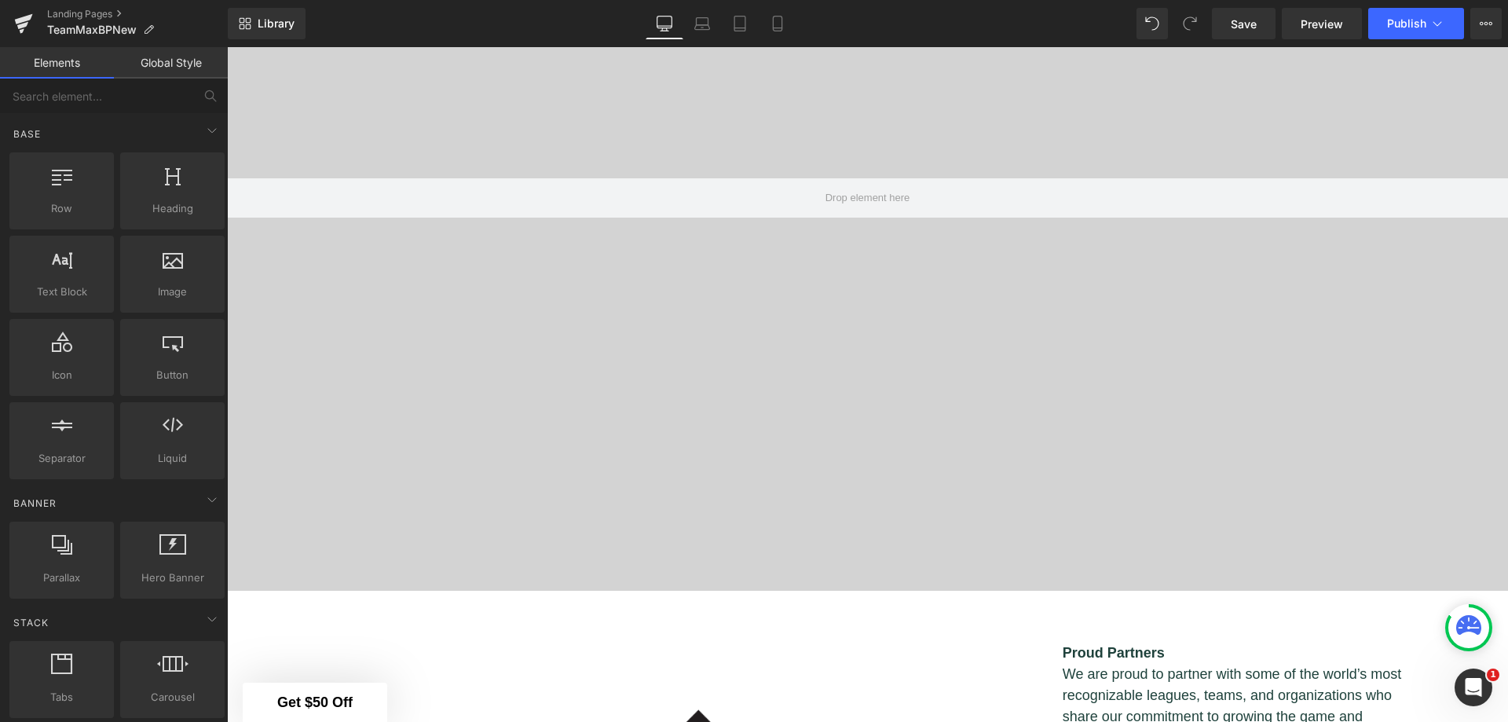
scroll to position [2224, 0]
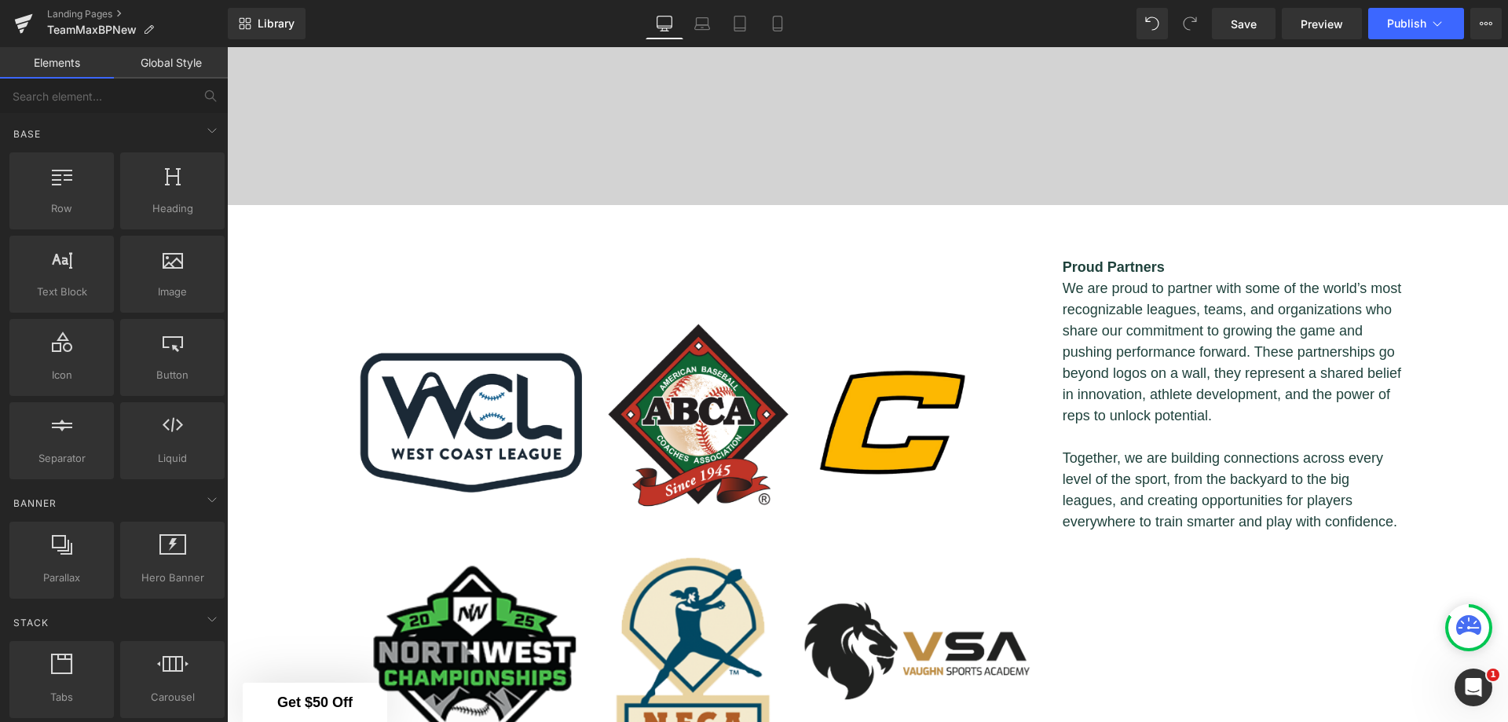
click at [1256, 19] on span "Save" at bounding box center [1244, 24] width 26 height 16
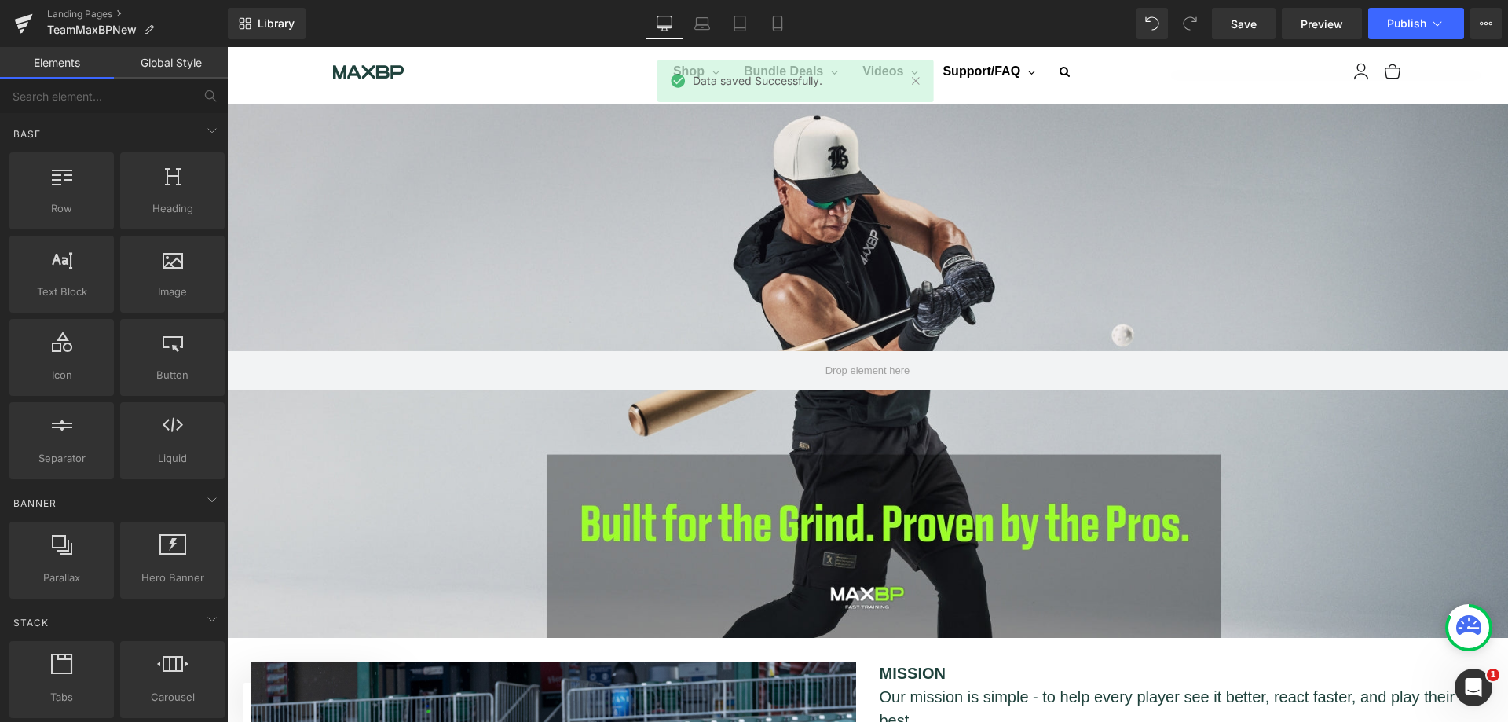
scroll to position [0, 0]
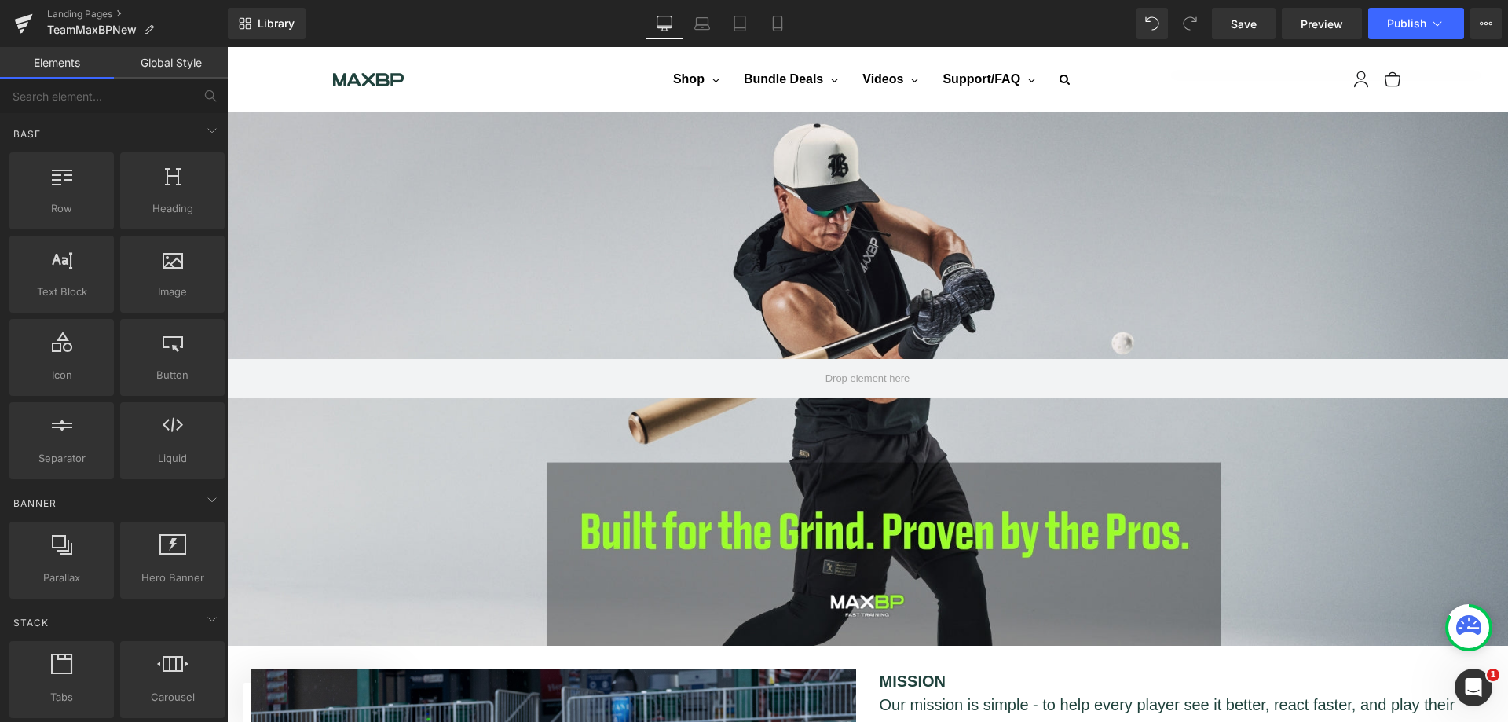
click at [81, 15] on link "Landing Pages" at bounding box center [137, 14] width 181 height 13
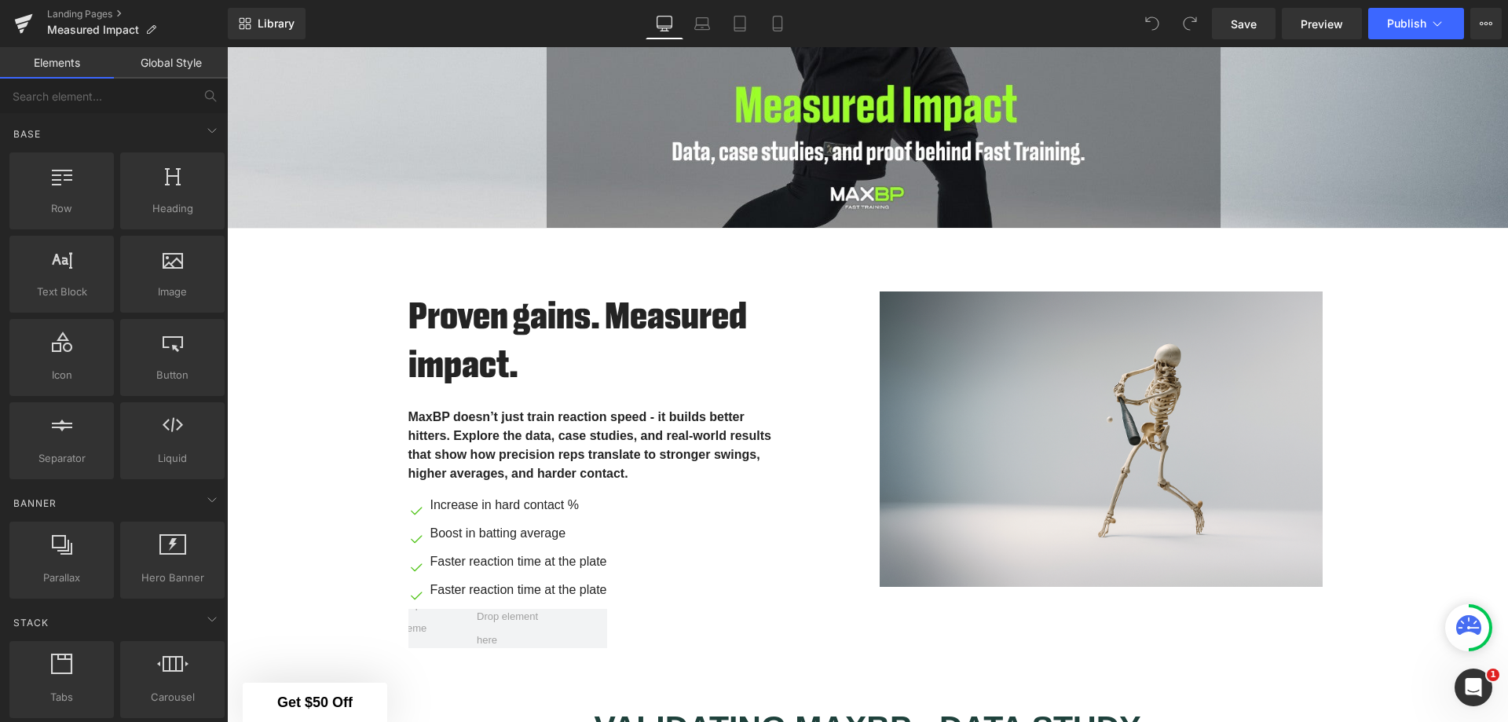
click at [1331, 25] on span "Preview" at bounding box center [1322, 24] width 42 height 16
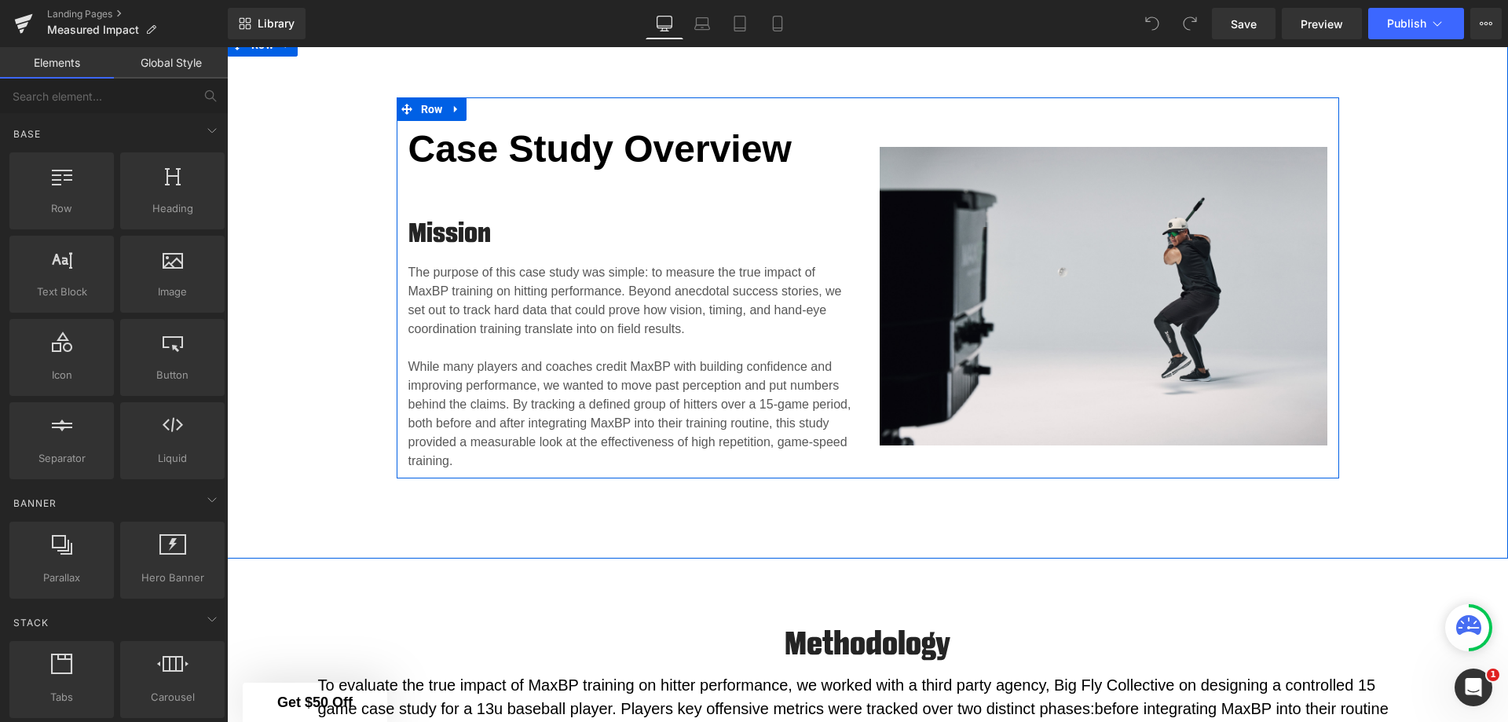
scroll to position [1125, 0]
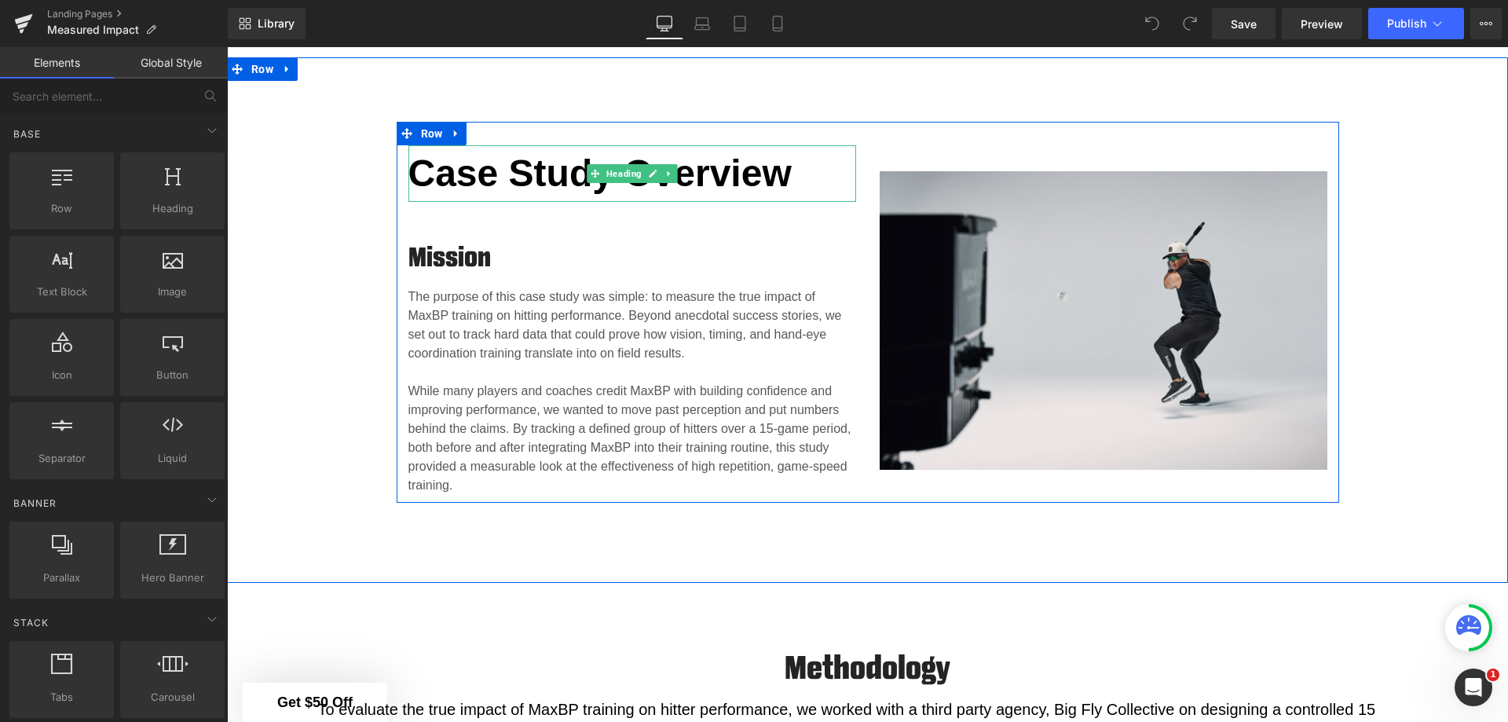
click at [647, 178] on link at bounding box center [653, 173] width 16 height 19
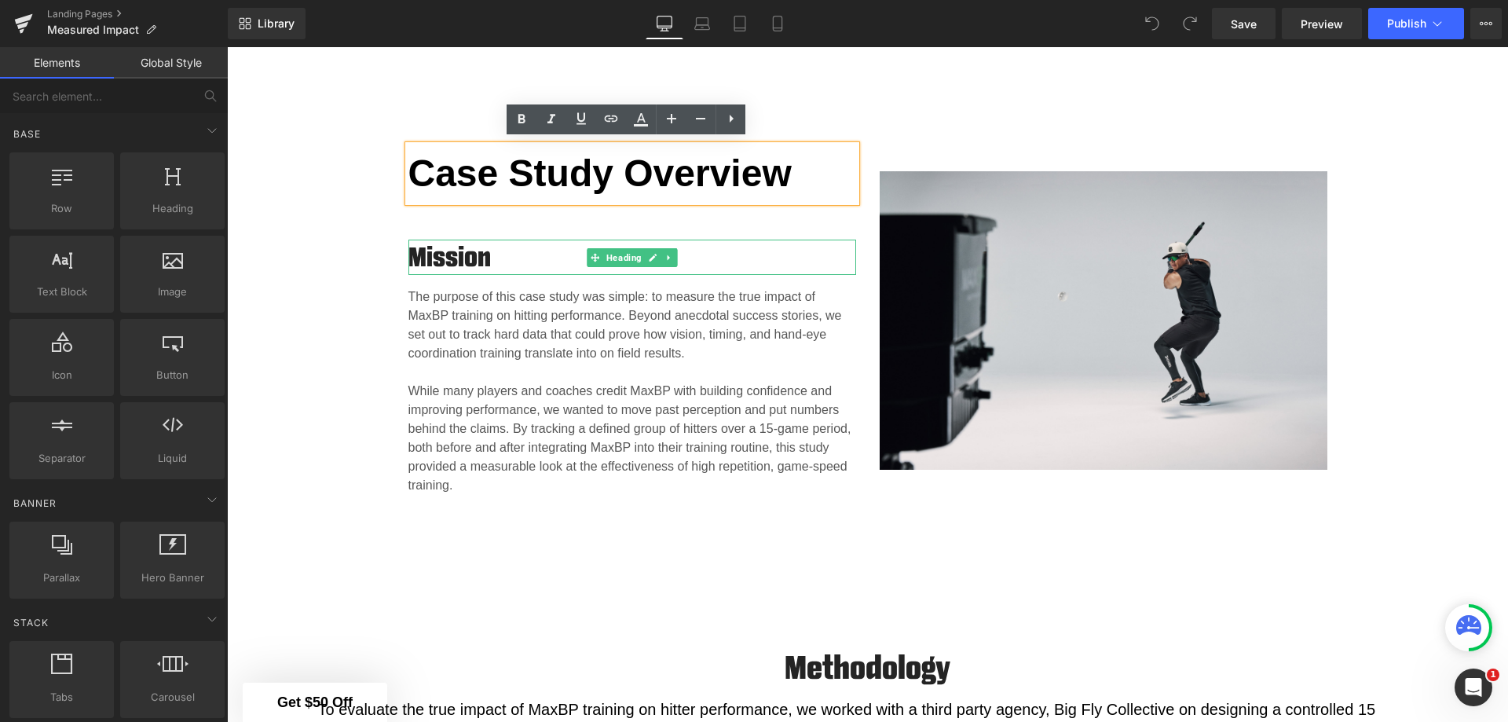
click at [491, 254] on h4 "Mission" at bounding box center [632, 258] width 448 height 36
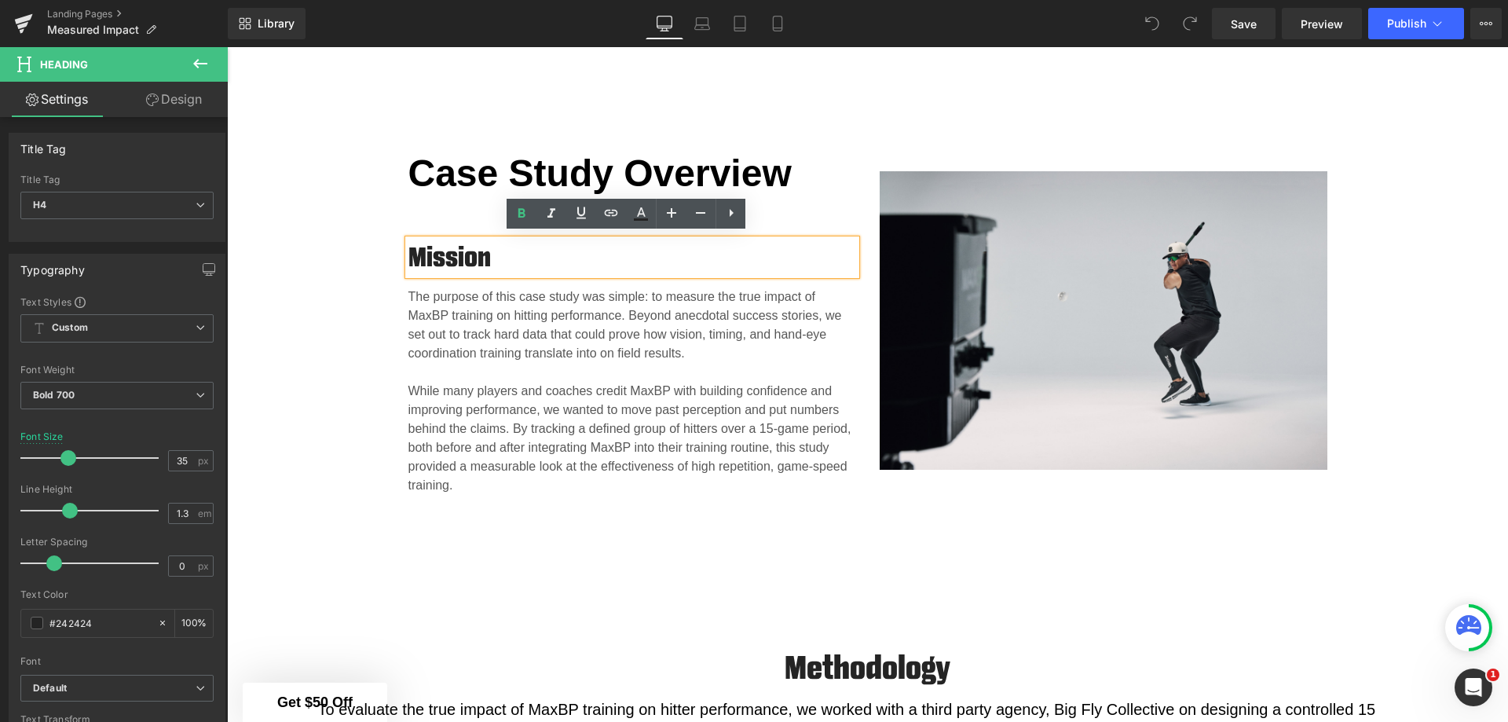
drag, startPoint x: 490, startPoint y: 251, endPoint x: 403, endPoint y: 251, distance: 87.2
click at [408, 251] on h4 "Mission" at bounding box center [632, 258] width 448 height 36
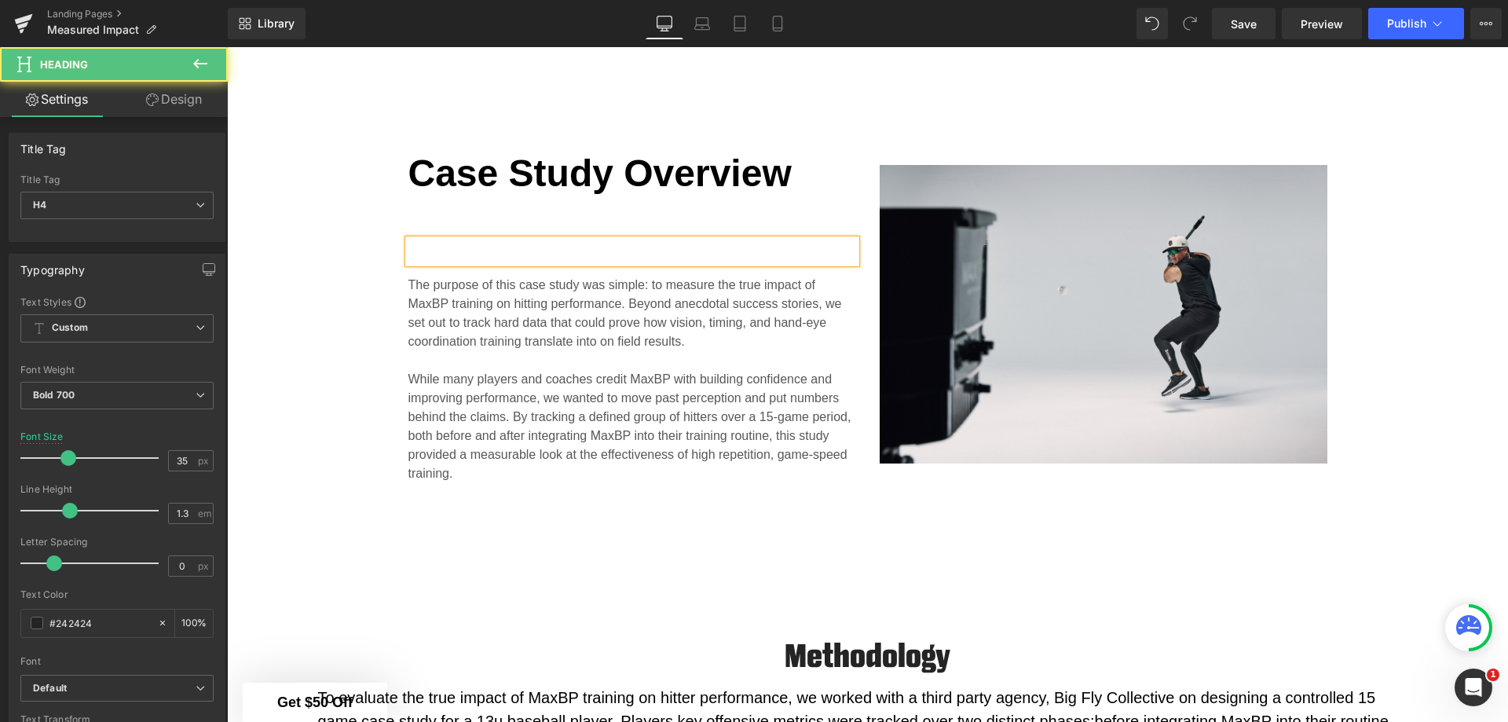
click at [448, 240] on div at bounding box center [632, 252] width 448 height 24
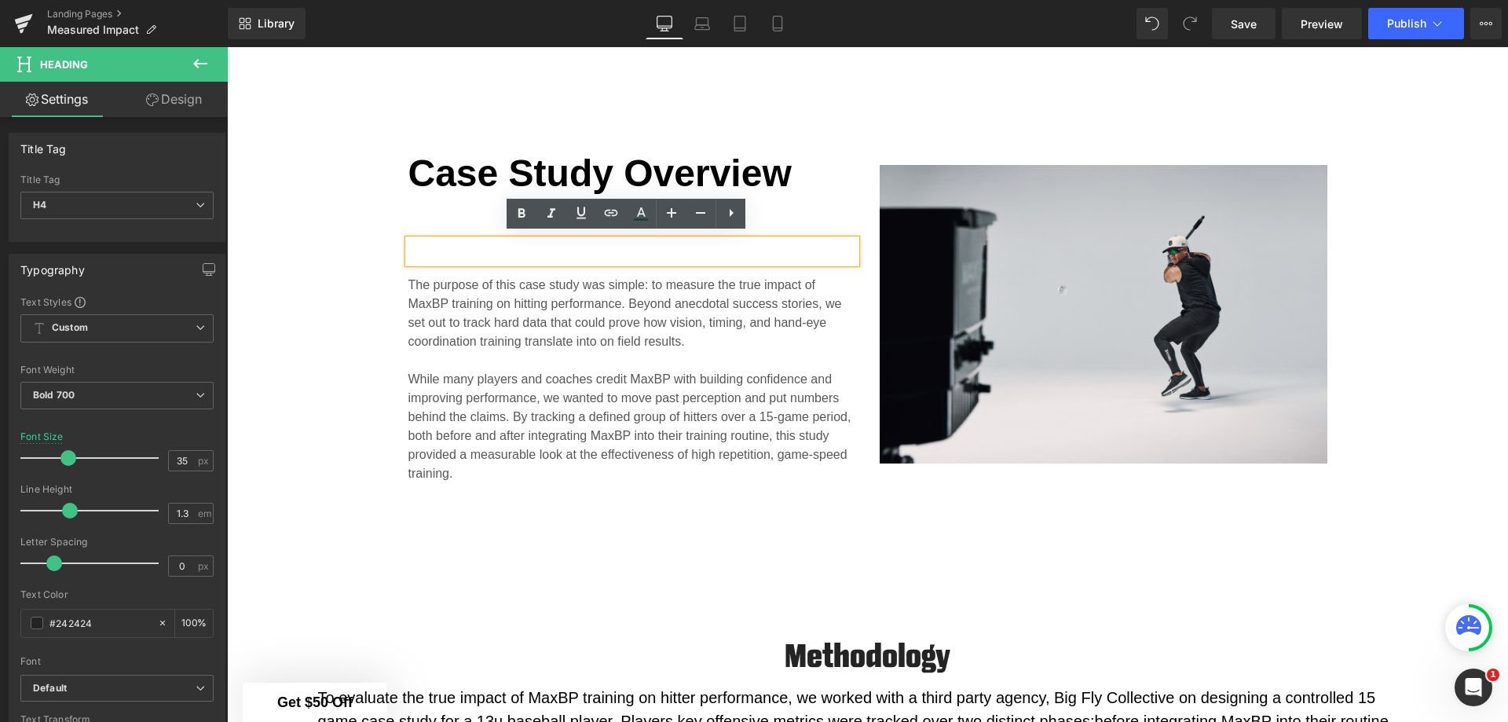
click at [1046, 547] on div "Case Study Overview Heading Heading The purpose of this case study was simple: …" at bounding box center [867, 314] width 1281 height 514
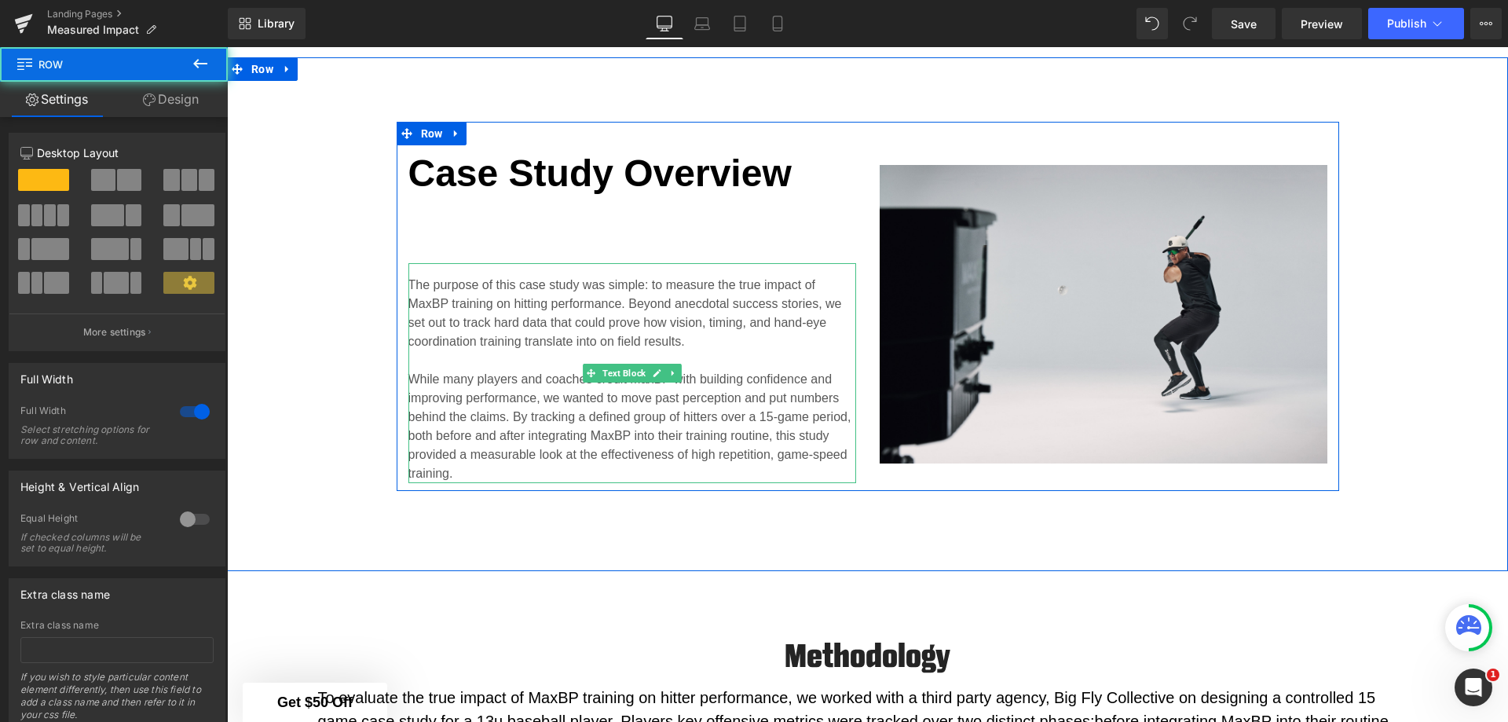
click at [653, 327] on p "The purpose of this case study was simple: to measure the true impact of MaxBP …" at bounding box center [632, 313] width 448 height 75
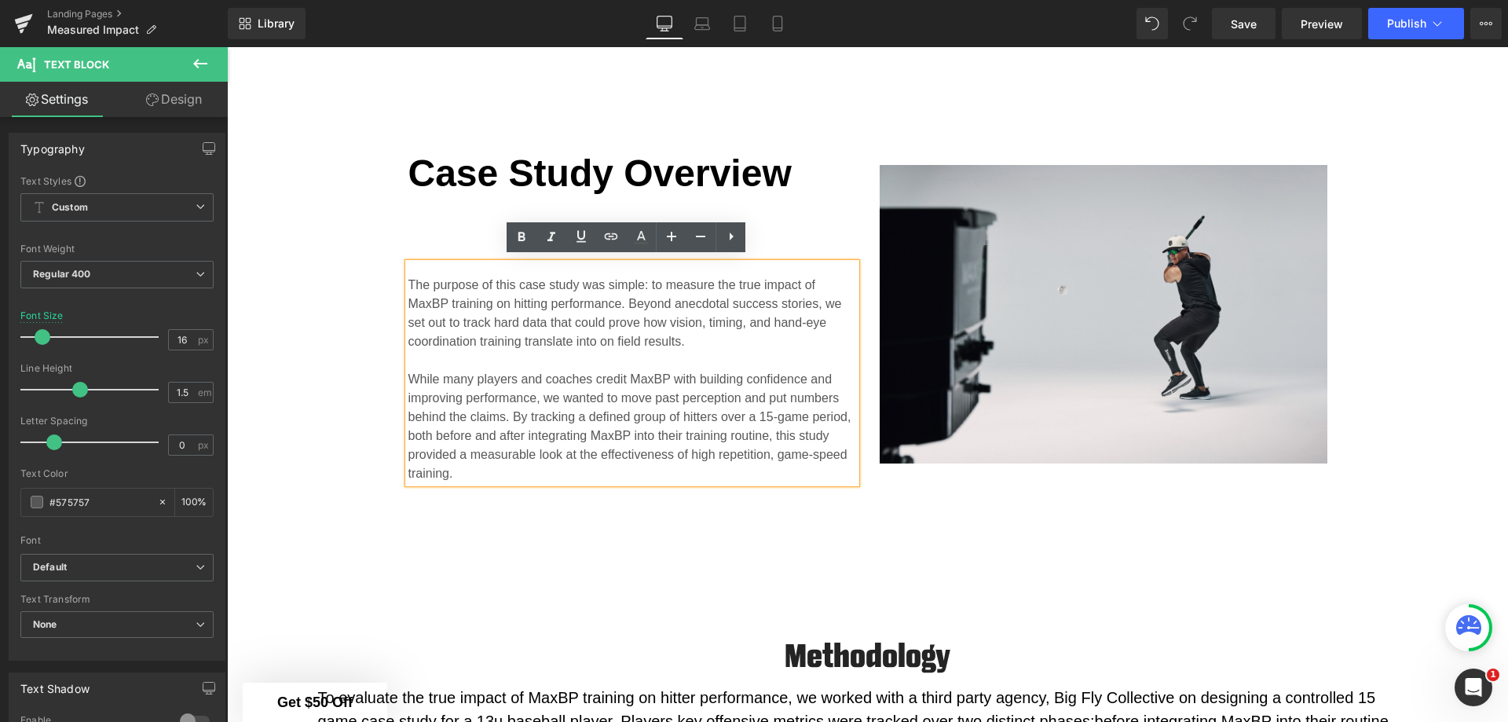
click at [302, 313] on div "Case Study Overview Heading Heading The purpose of this case study was simple: …" at bounding box center [867, 306] width 1281 height 369
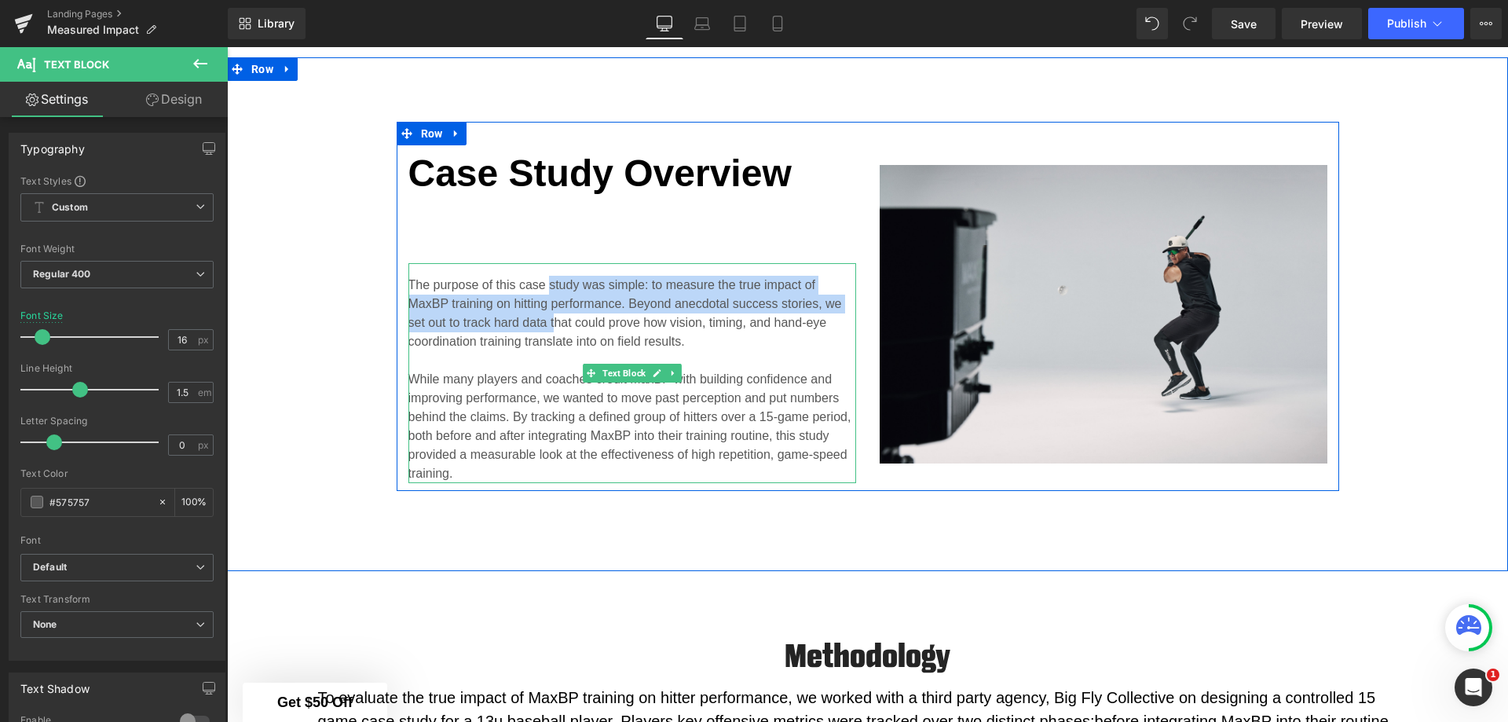
drag, startPoint x: 547, startPoint y: 316, endPoint x: 546, endPoint y: 264, distance: 51.9
click at [546, 264] on div "The purpose of this case study was simple: to measure the true impact of MaxBP …" at bounding box center [632, 373] width 448 height 220
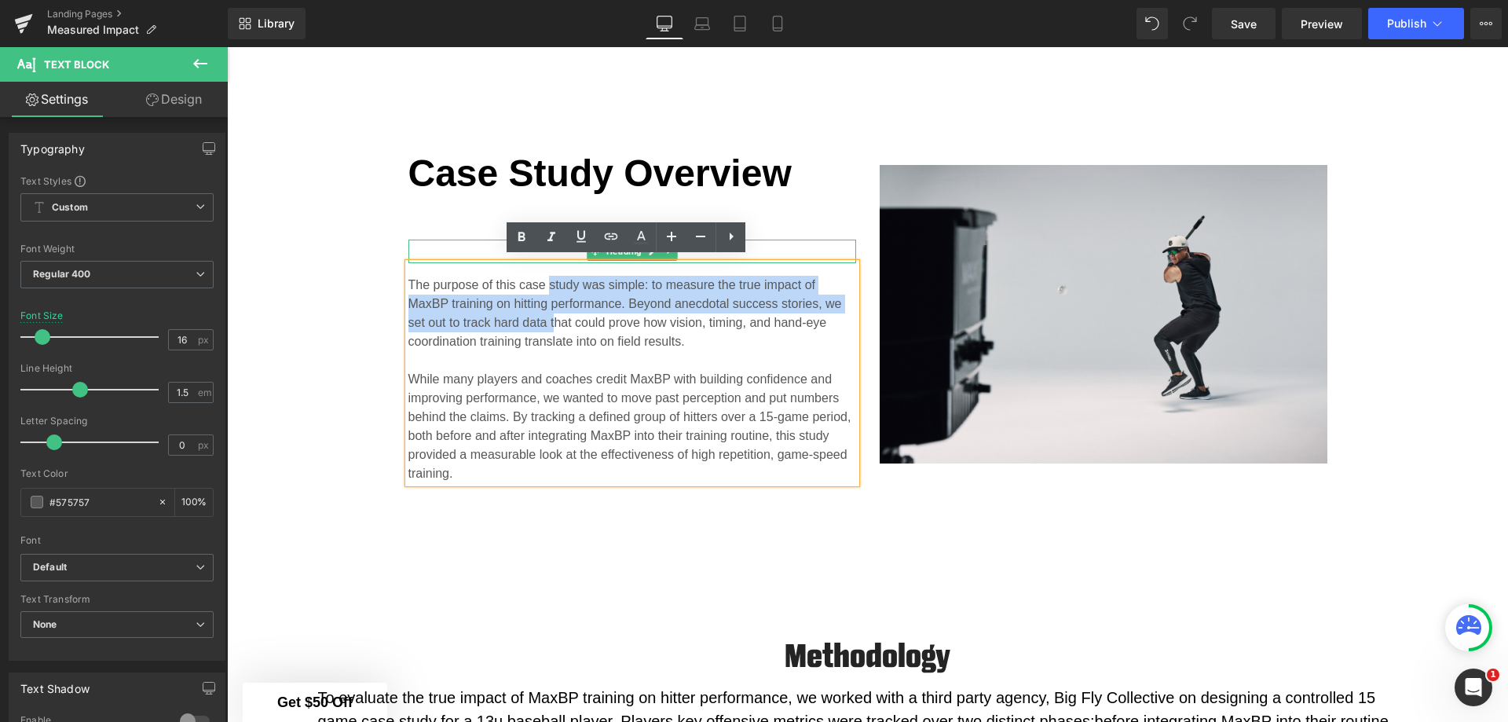
click at [467, 243] on div at bounding box center [632, 252] width 448 height 24
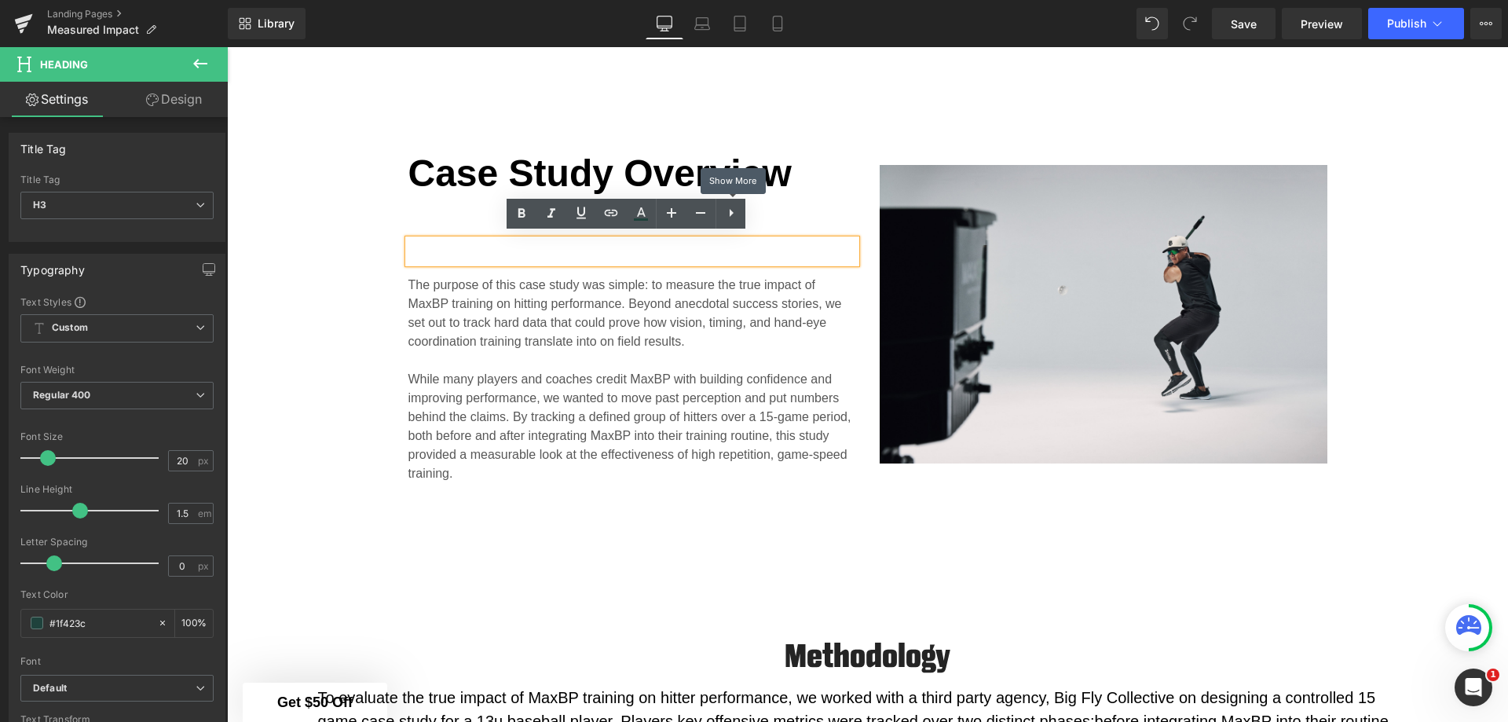
click at [734, 207] on icon at bounding box center [731, 212] width 19 height 19
click at [762, 210] on icon at bounding box center [761, 213] width 4 height 8
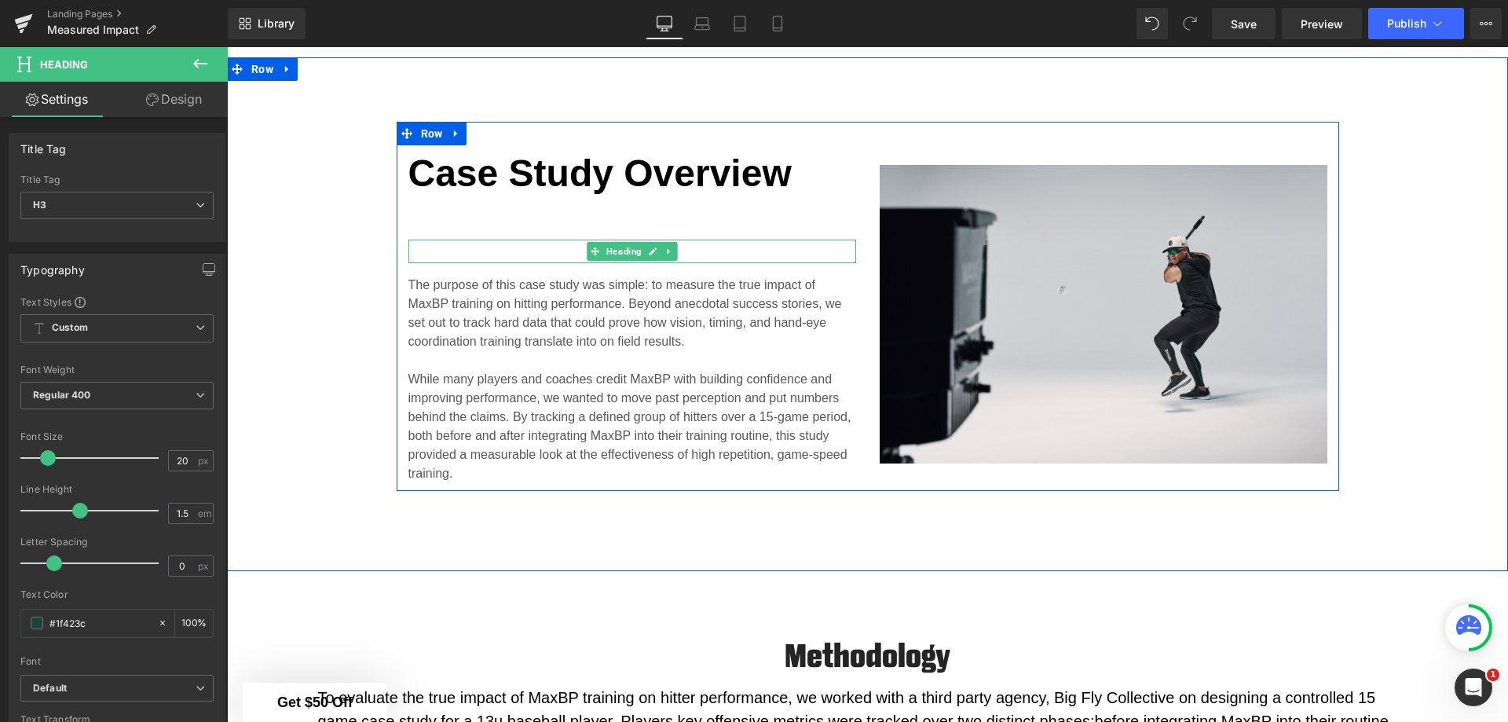
click at [664, 247] on icon at bounding box center [668, 251] width 9 height 9
click at [673, 247] on icon at bounding box center [677, 251] width 9 height 9
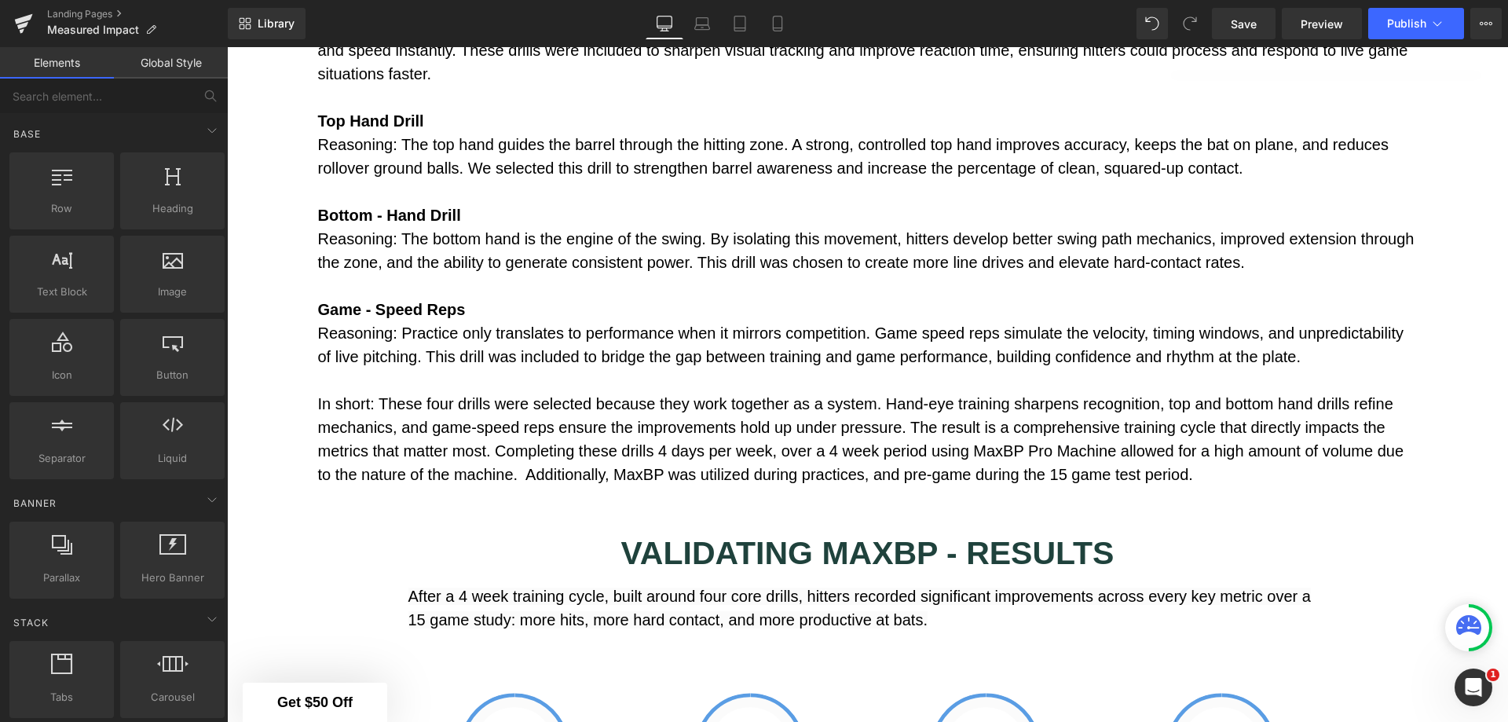
scroll to position [2133, 0]
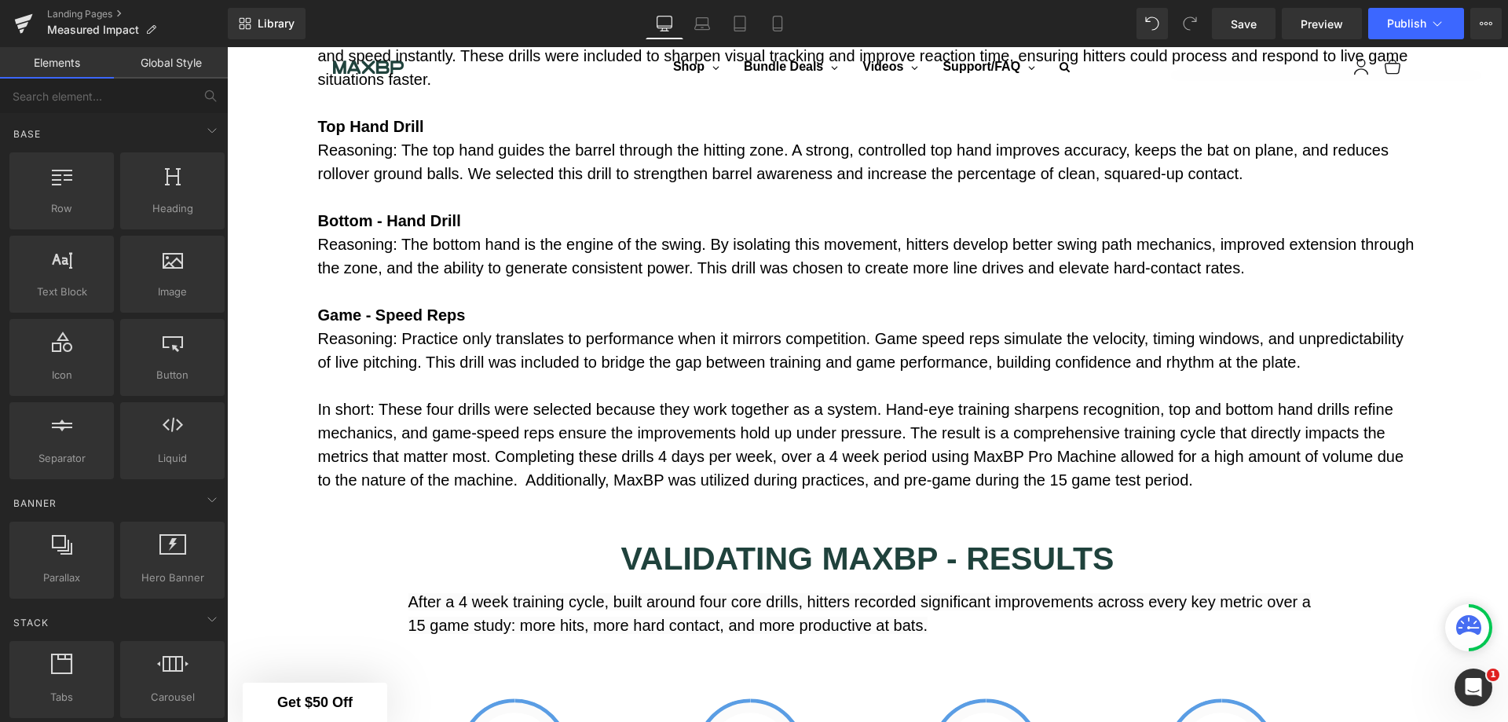
drag, startPoint x: 1243, startPoint y: 30, endPoint x: 577, endPoint y: 116, distance: 670.9
click at [1243, 30] on span "Save" at bounding box center [1244, 24] width 26 height 16
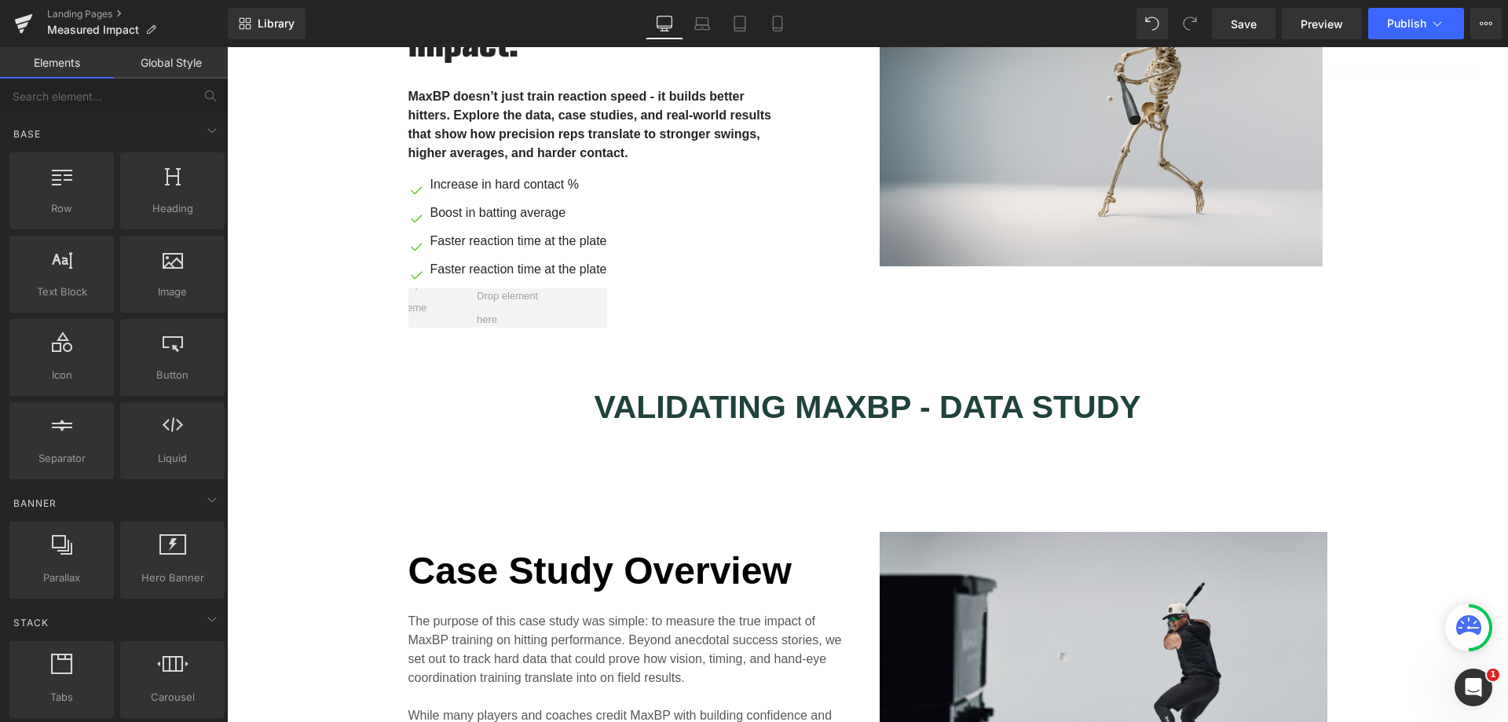
scroll to position [877, 0]
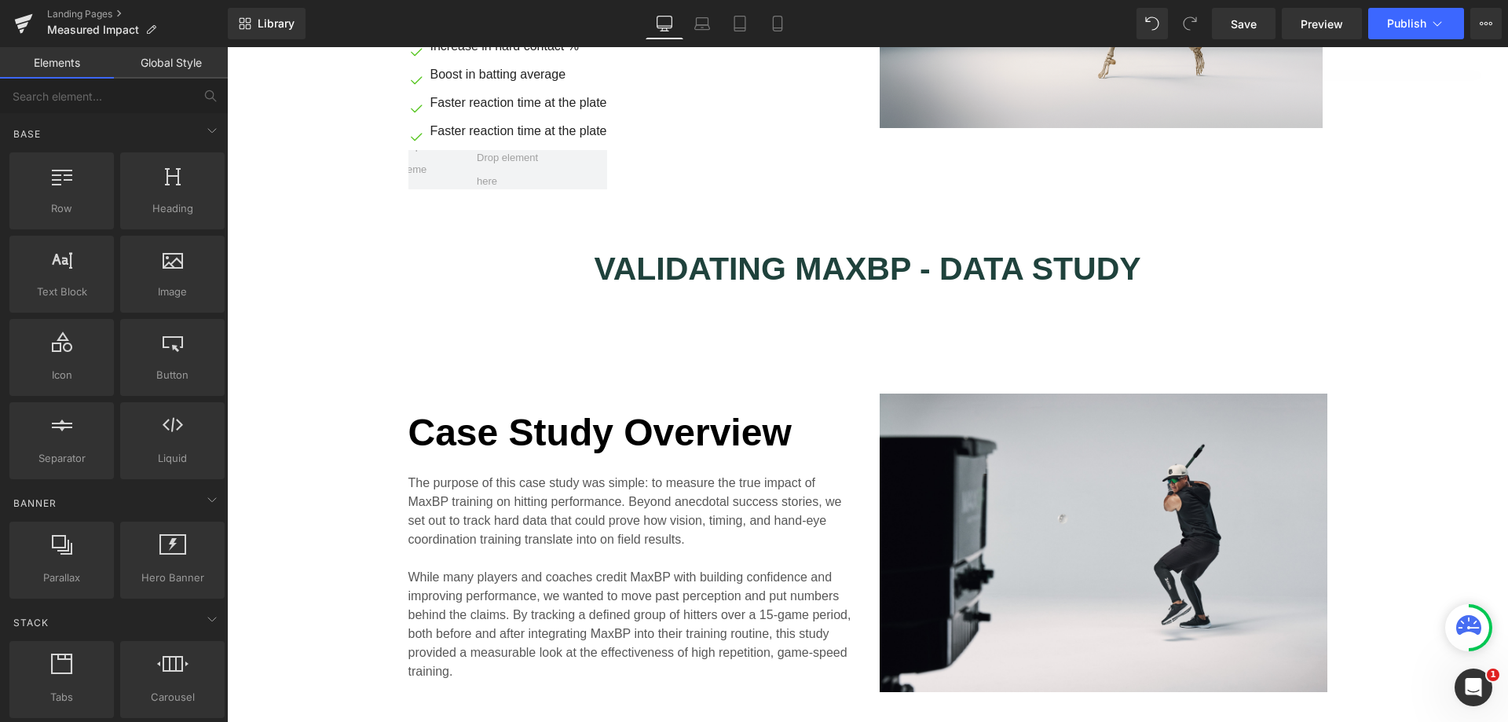
click at [742, 496] on p "The purpose of this case study was simple: to measure the true impact of MaxBP …" at bounding box center [632, 511] width 448 height 75
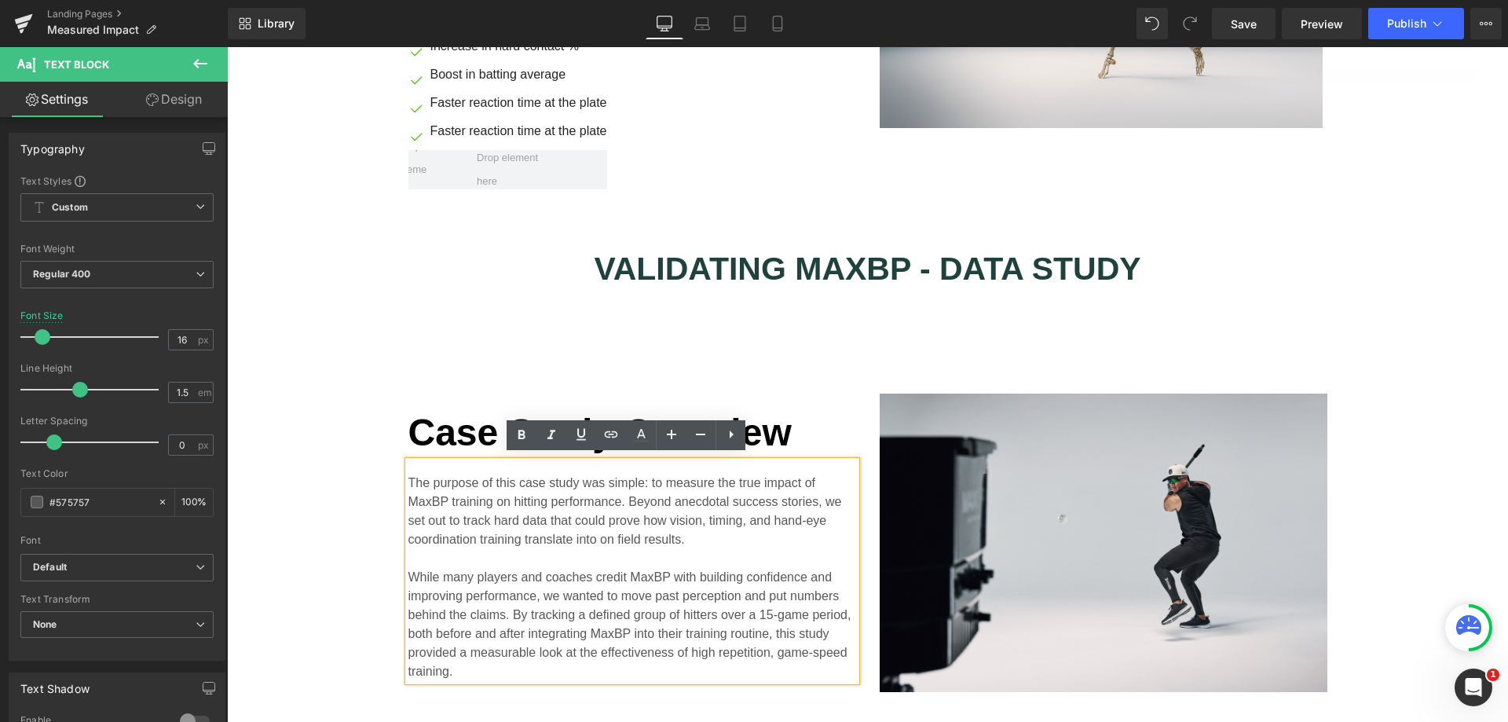
click at [873, 370] on div "Case Study Overview Heading The purpose of this case study was simple: to measu…" at bounding box center [868, 535] width 943 height 330
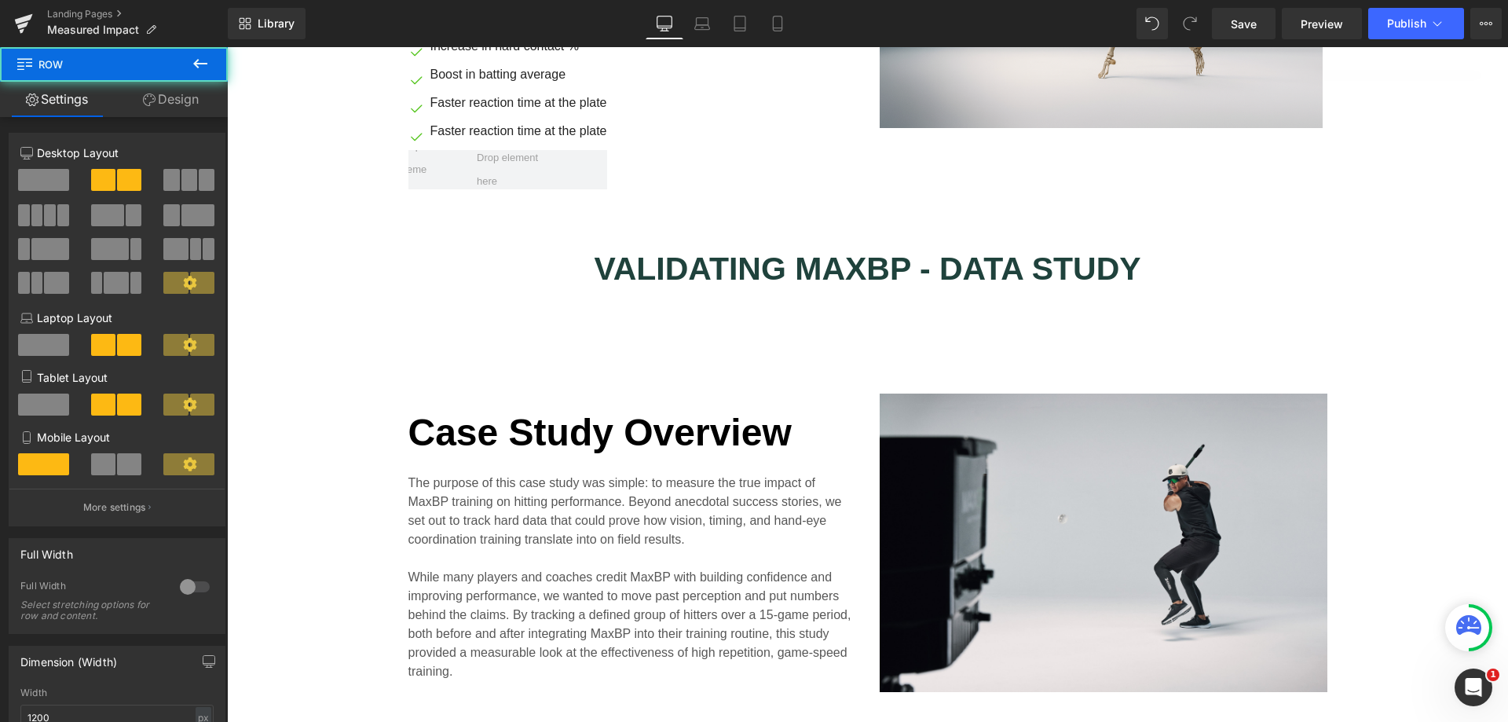
click at [796, 394] on div "Case Study Overview Heading The purpose of this case study was simple: to measu…" at bounding box center [632, 543] width 471 height 298
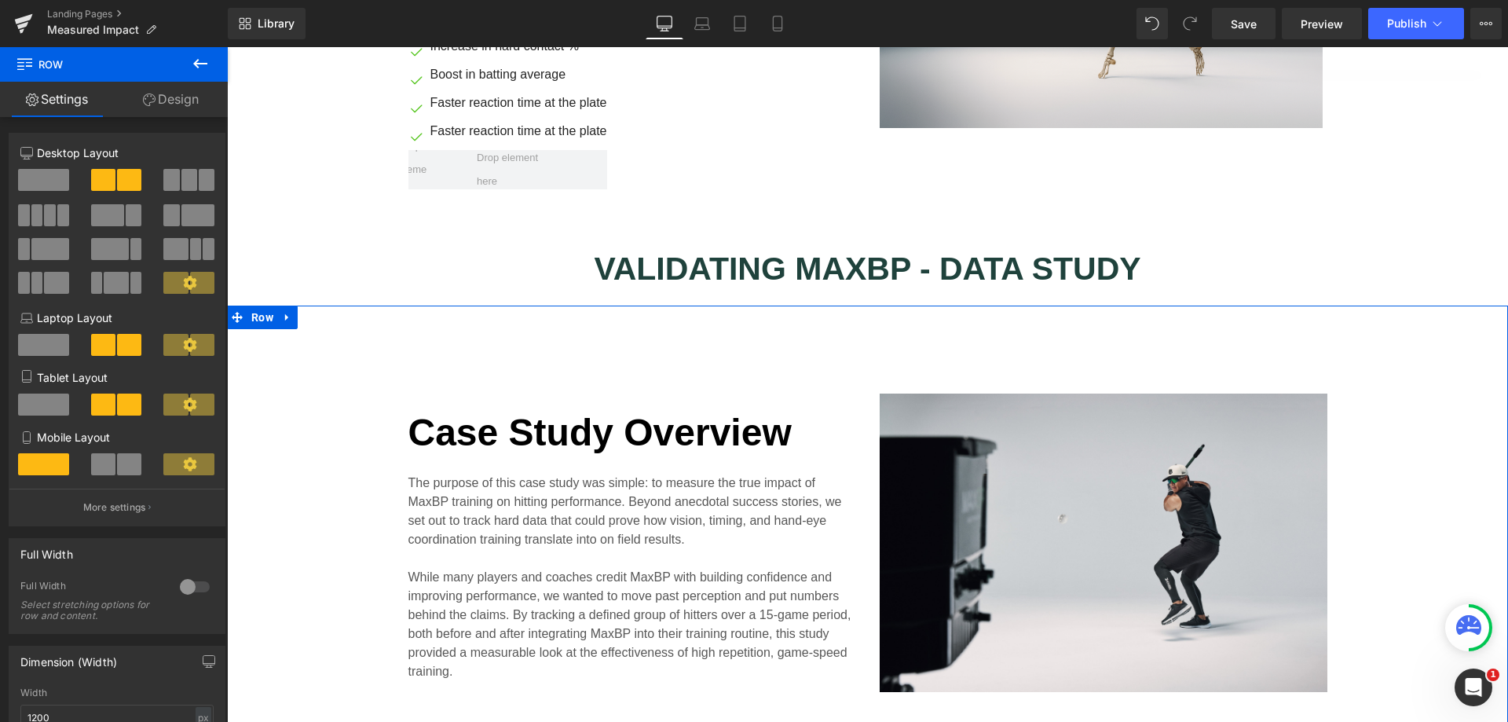
click at [267, 310] on span "Row" at bounding box center [262, 318] width 30 height 24
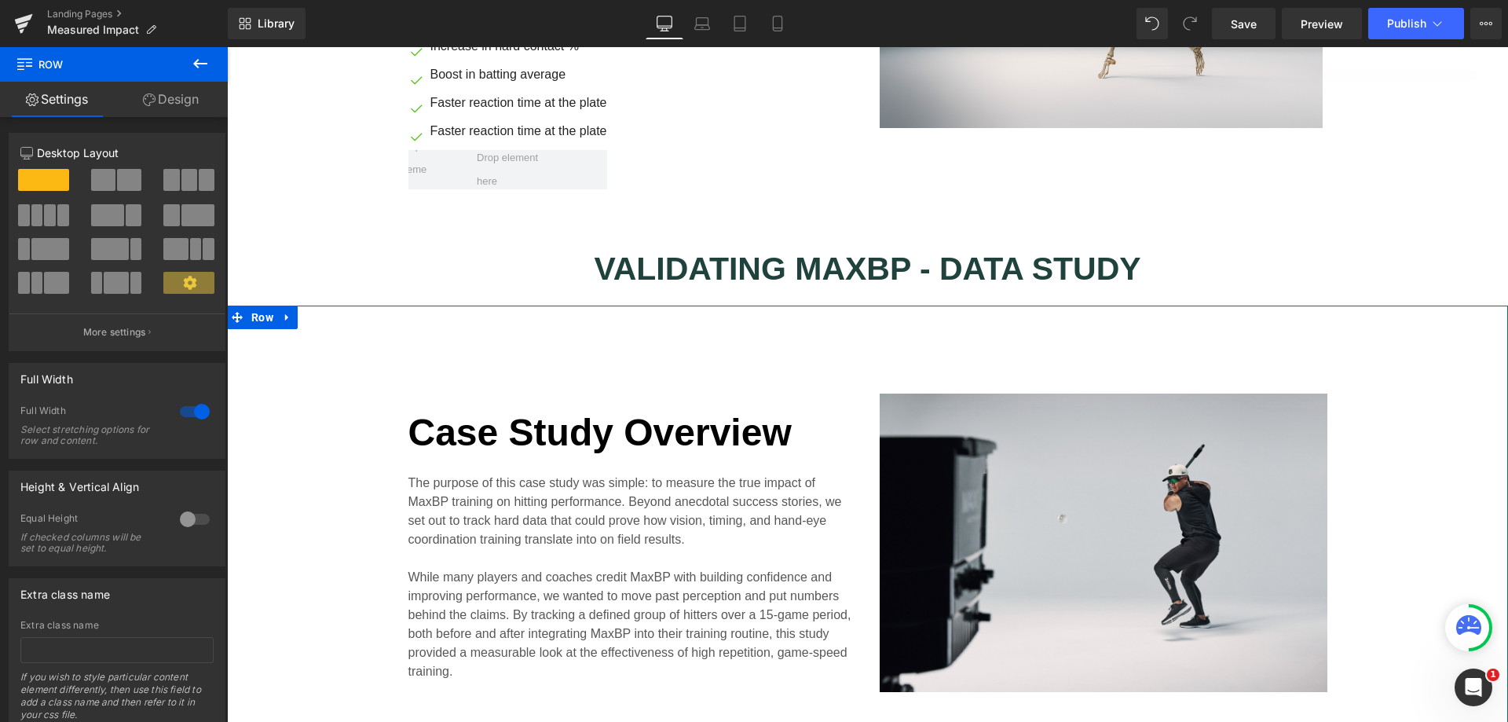
click at [195, 412] on div at bounding box center [195, 411] width 38 height 25
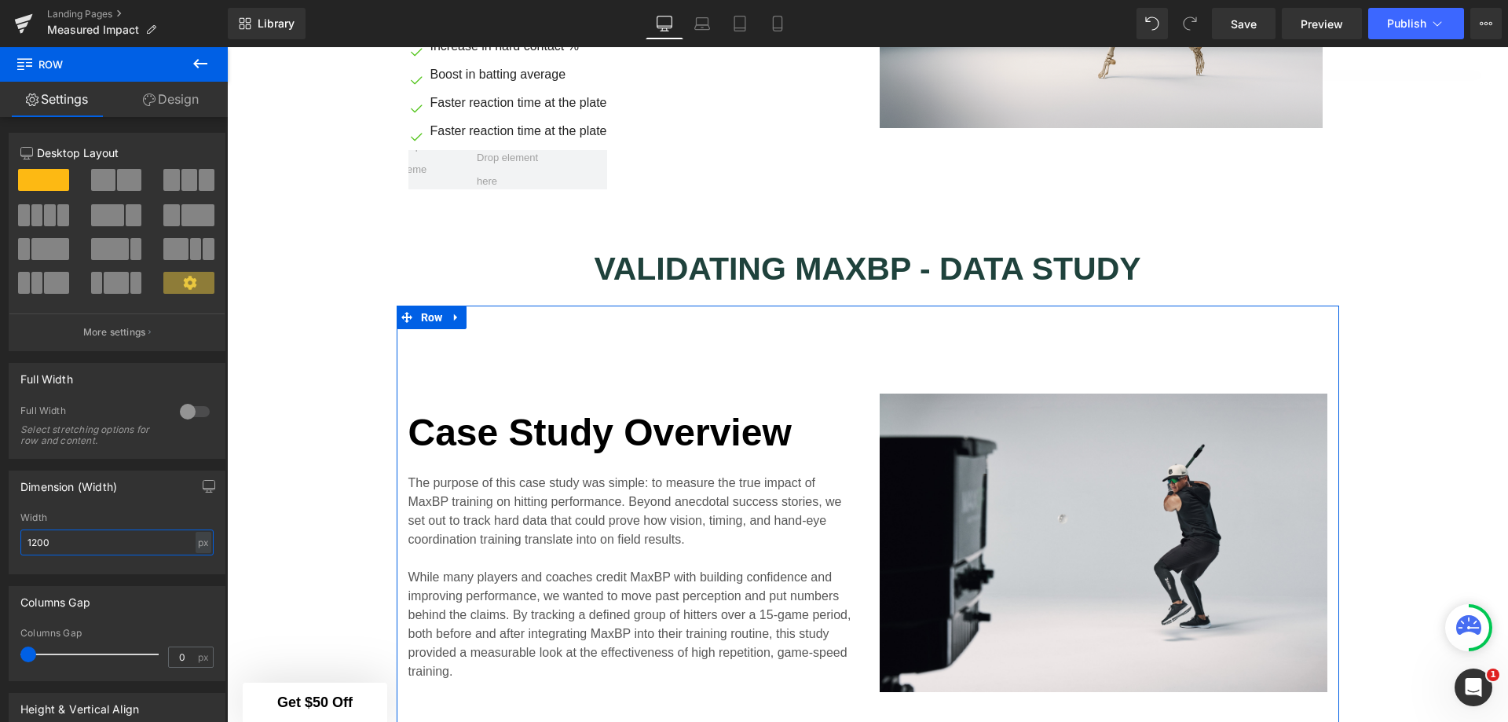
click at [0, 541] on div "Dimension (Width) 1200px Width 1200 px % px" at bounding box center [117, 516] width 235 height 115
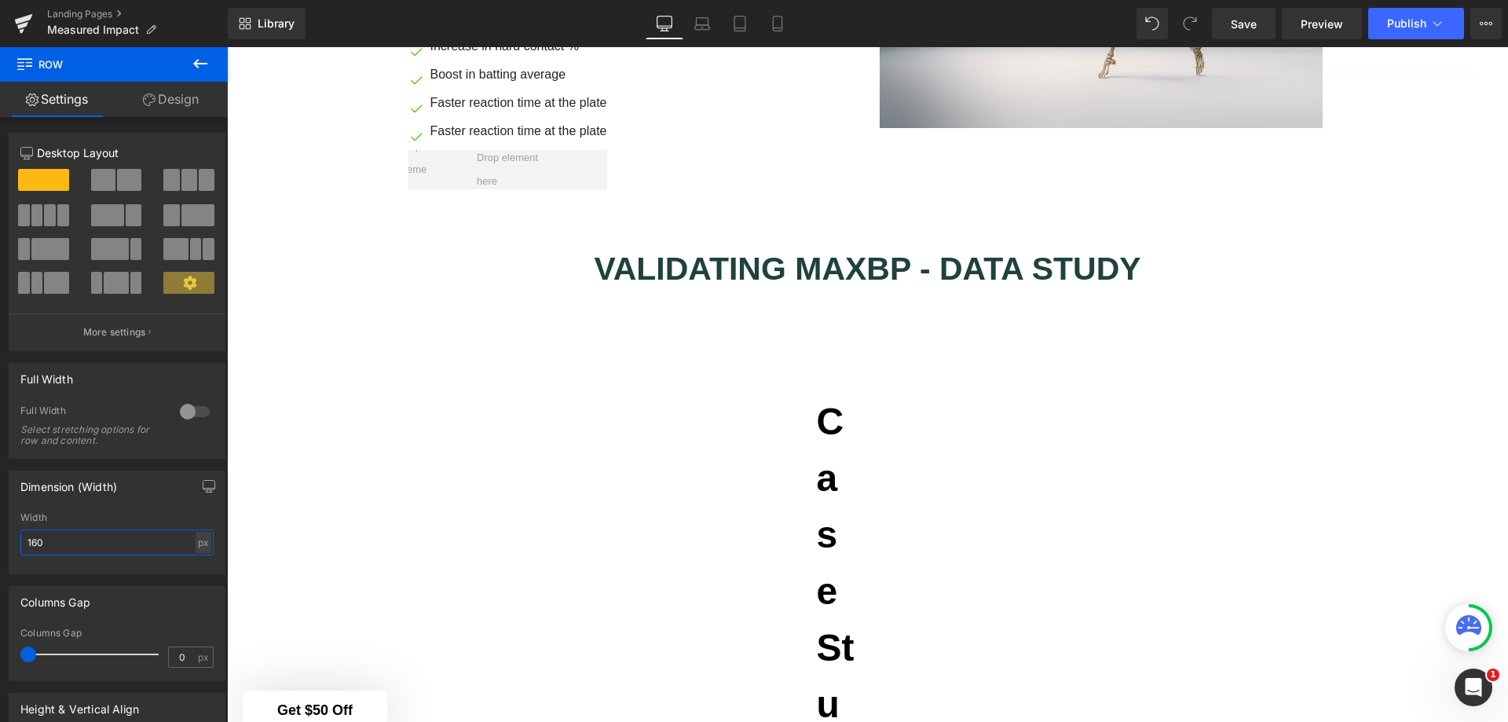
type input "1600"
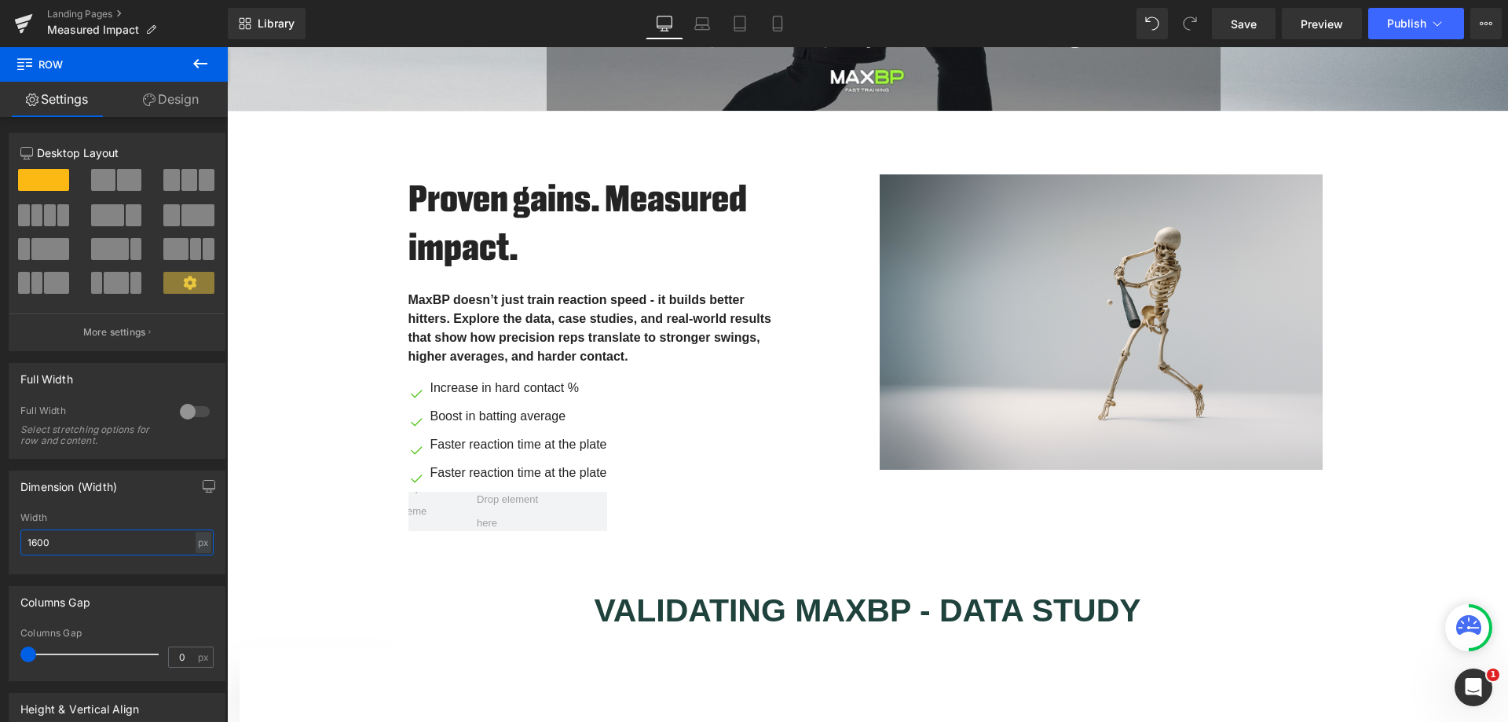
scroll to position [484, 0]
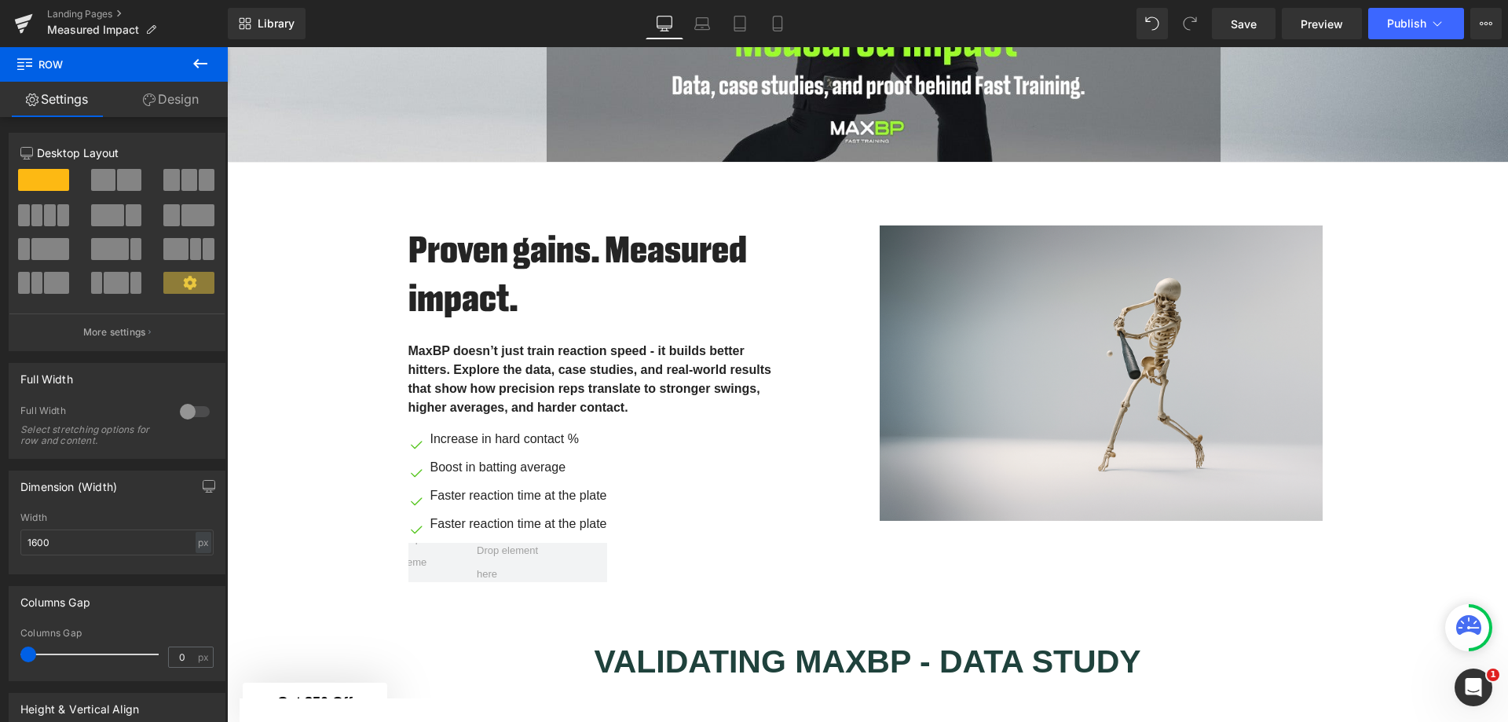
click at [1114, 355] on img at bounding box center [1104, 372] width 448 height 295
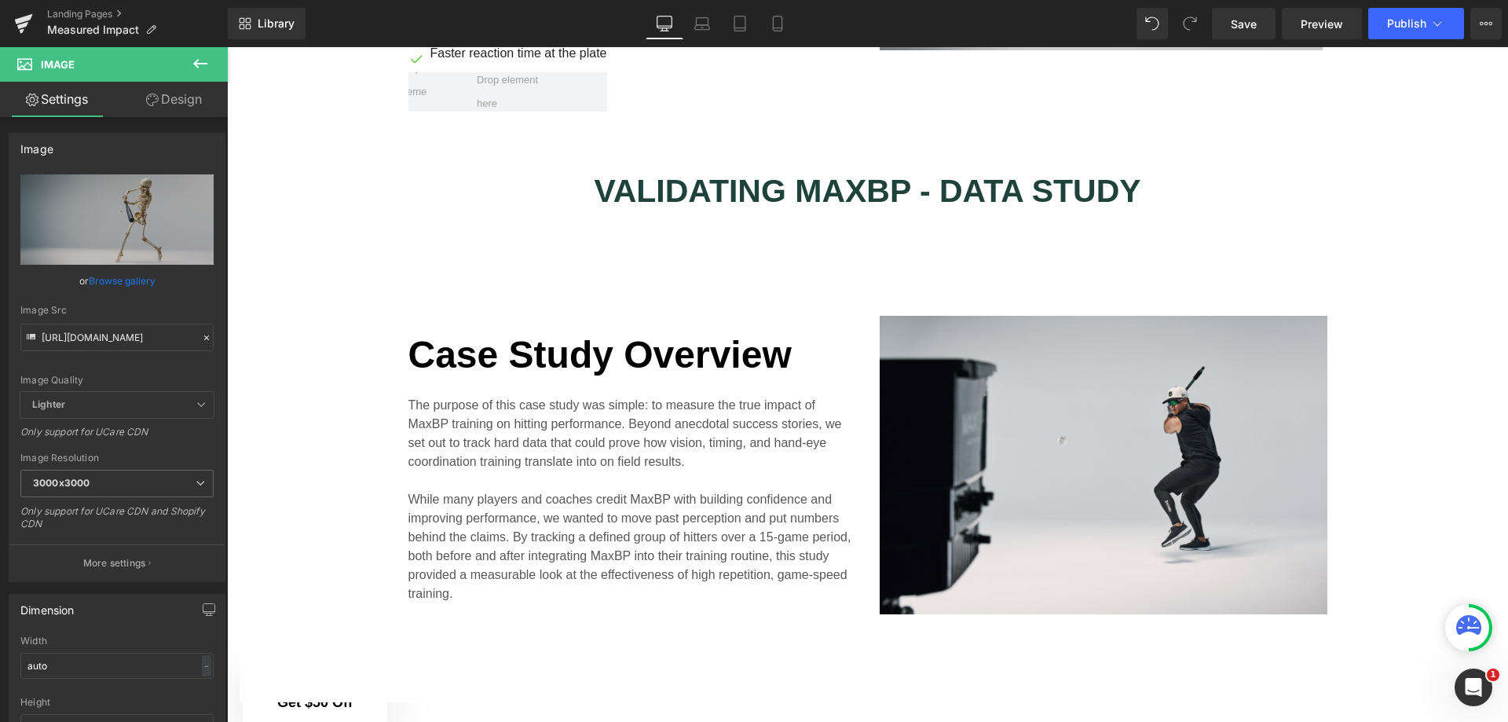
scroll to position [955, 0]
click at [1125, 465] on div "Image" at bounding box center [1104, 464] width 448 height 298
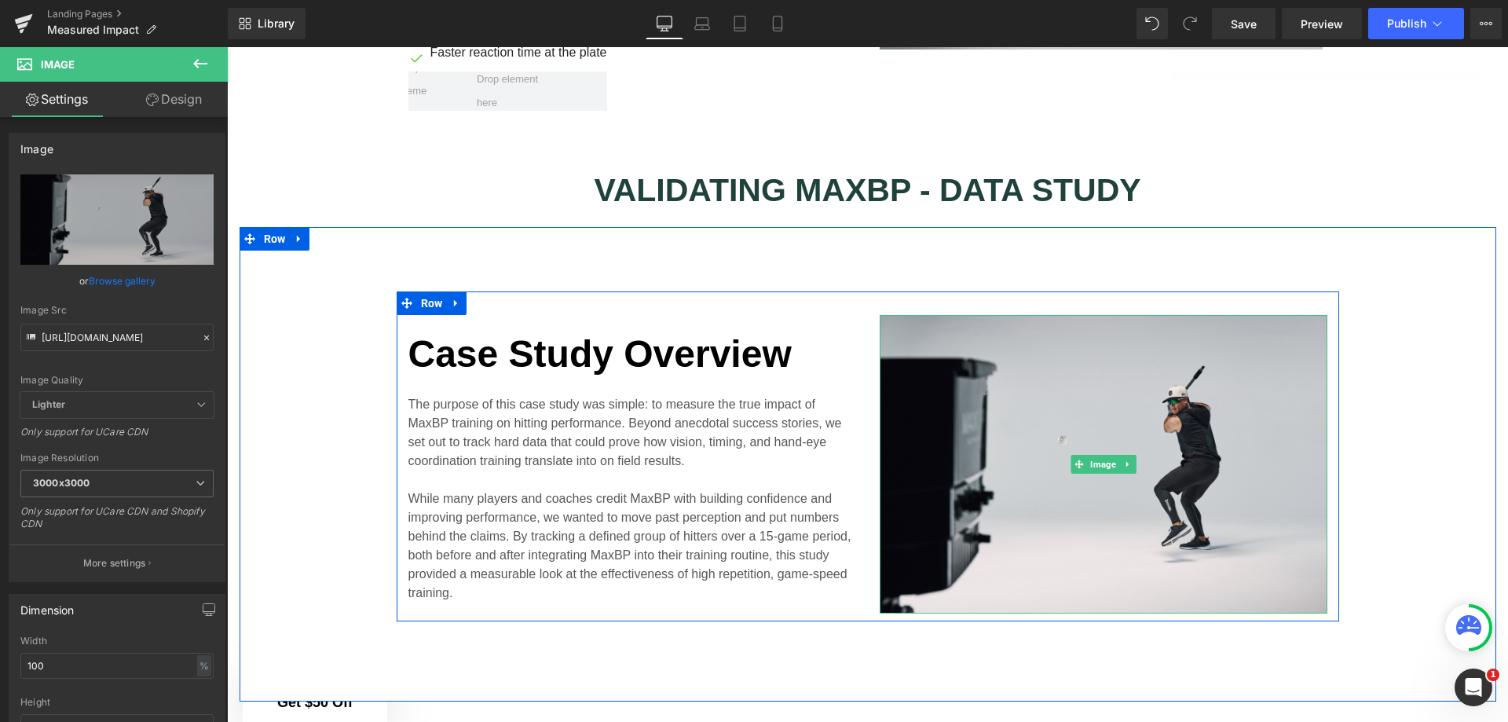
click at [1099, 456] on span "Image" at bounding box center [1103, 464] width 32 height 19
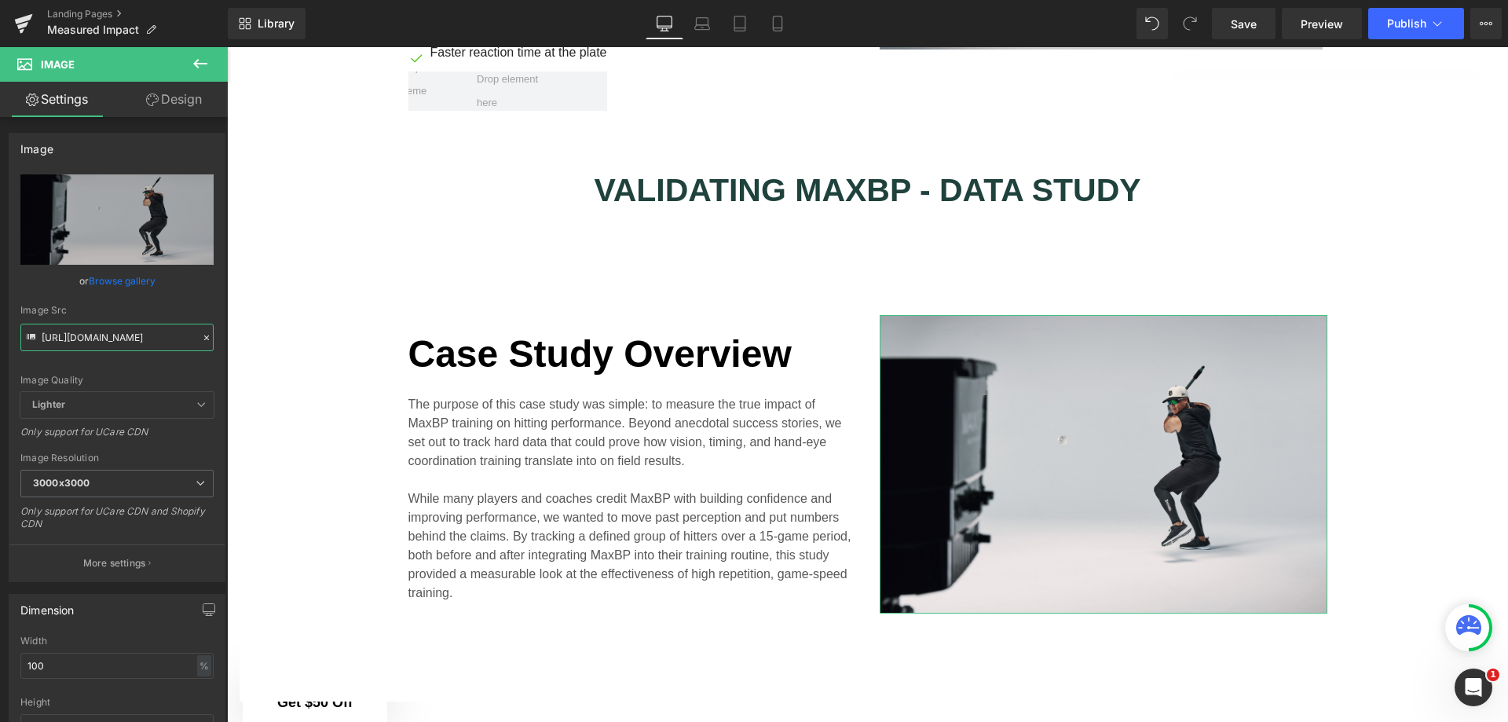
click at [144, 332] on input "https://cdn.shopify.com/s/files/1/1499/9260/files/MaxBP-Brand-CollegeBaseball-0…" at bounding box center [116, 337] width 193 height 27
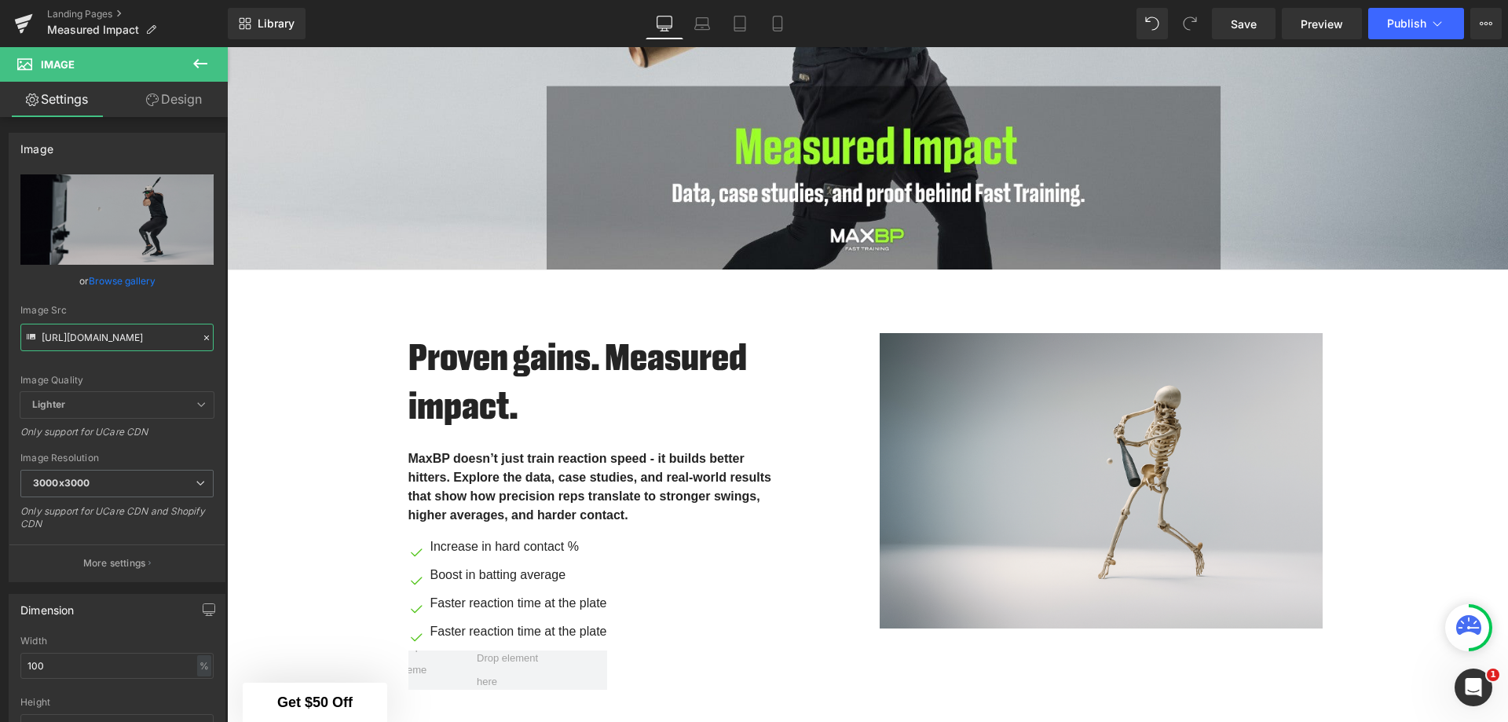
scroll to position [575, 0]
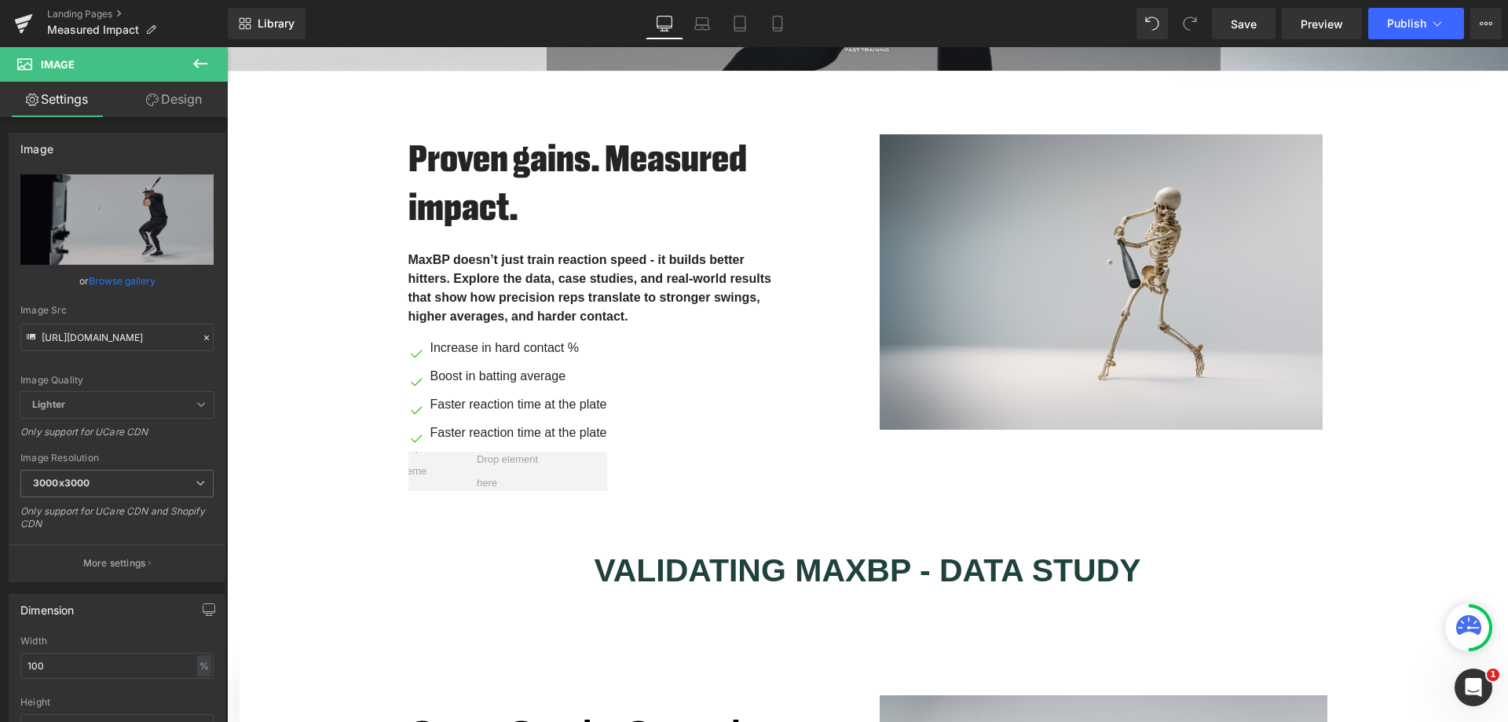
click at [1107, 266] on img at bounding box center [1104, 281] width 448 height 295
click at [134, 344] on input "https://cdn.shopify.com/s/files/1/1499/9260/files/be03ac4a-f9fb-4a92-81bc-b2d1d…" at bounding box center [116, 337] width 193 height 27
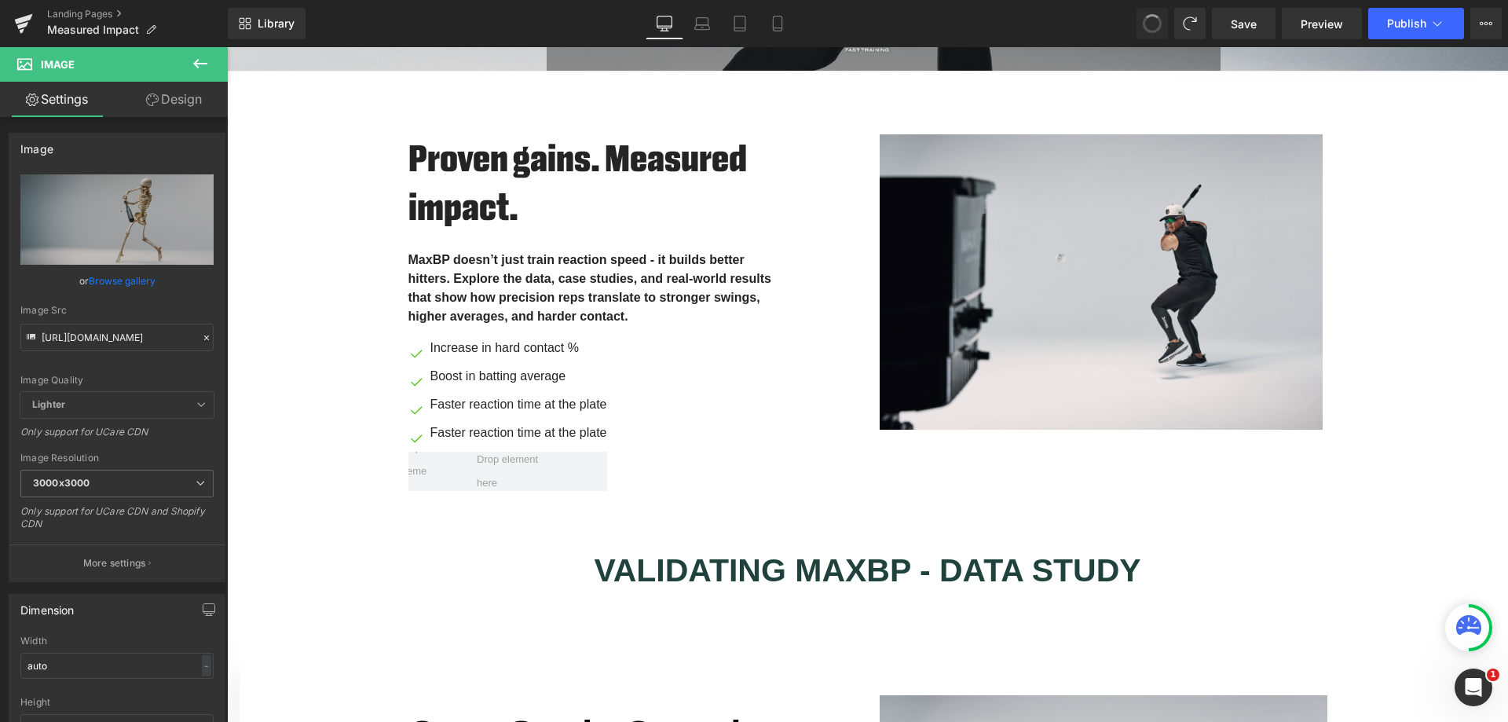
type input "https://cdn.shopify.com/s/files/1/1499/9260/files/be03ac4a-f9fb-4a92-81bc-b2d1d…"
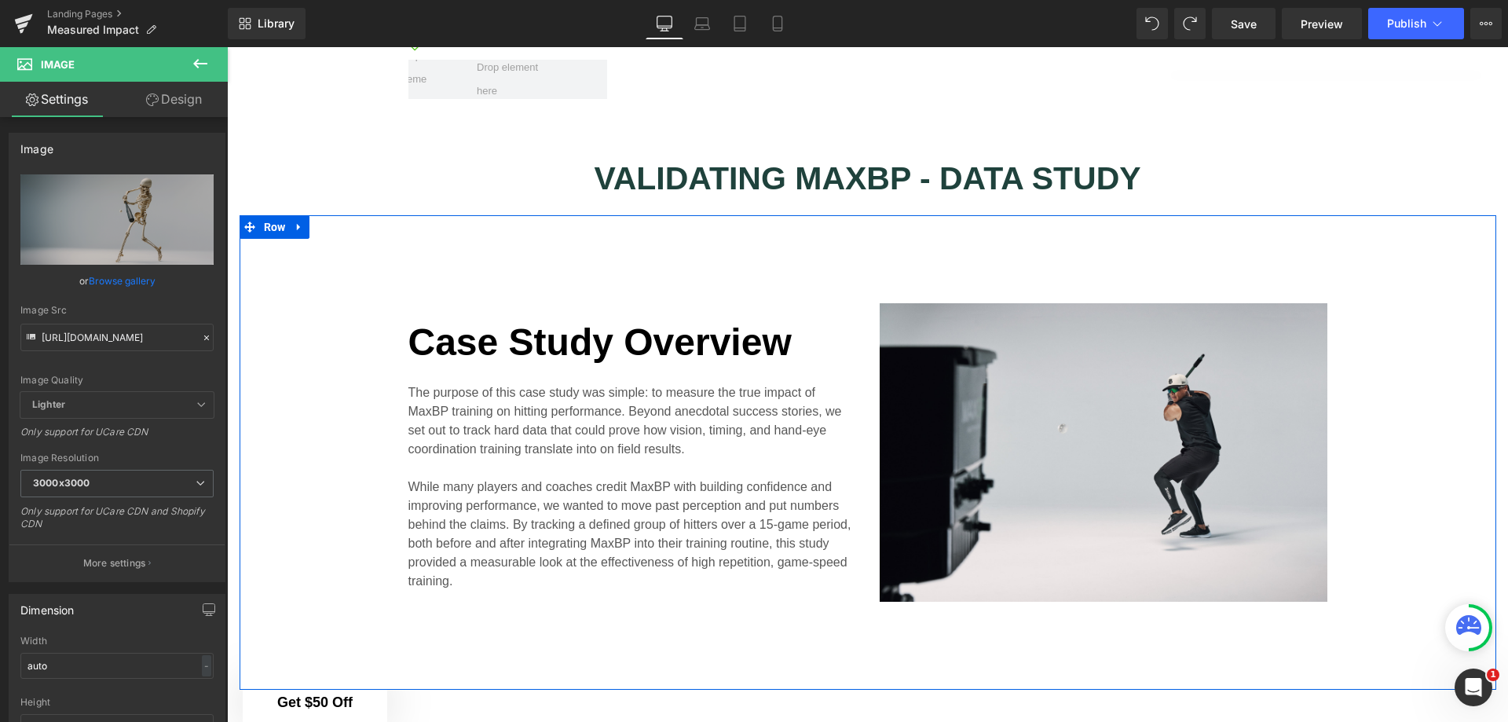
scroll to position [968, 0]
click at [1211, 451] on img at bounding box center [1104, 451] width 448 height 298
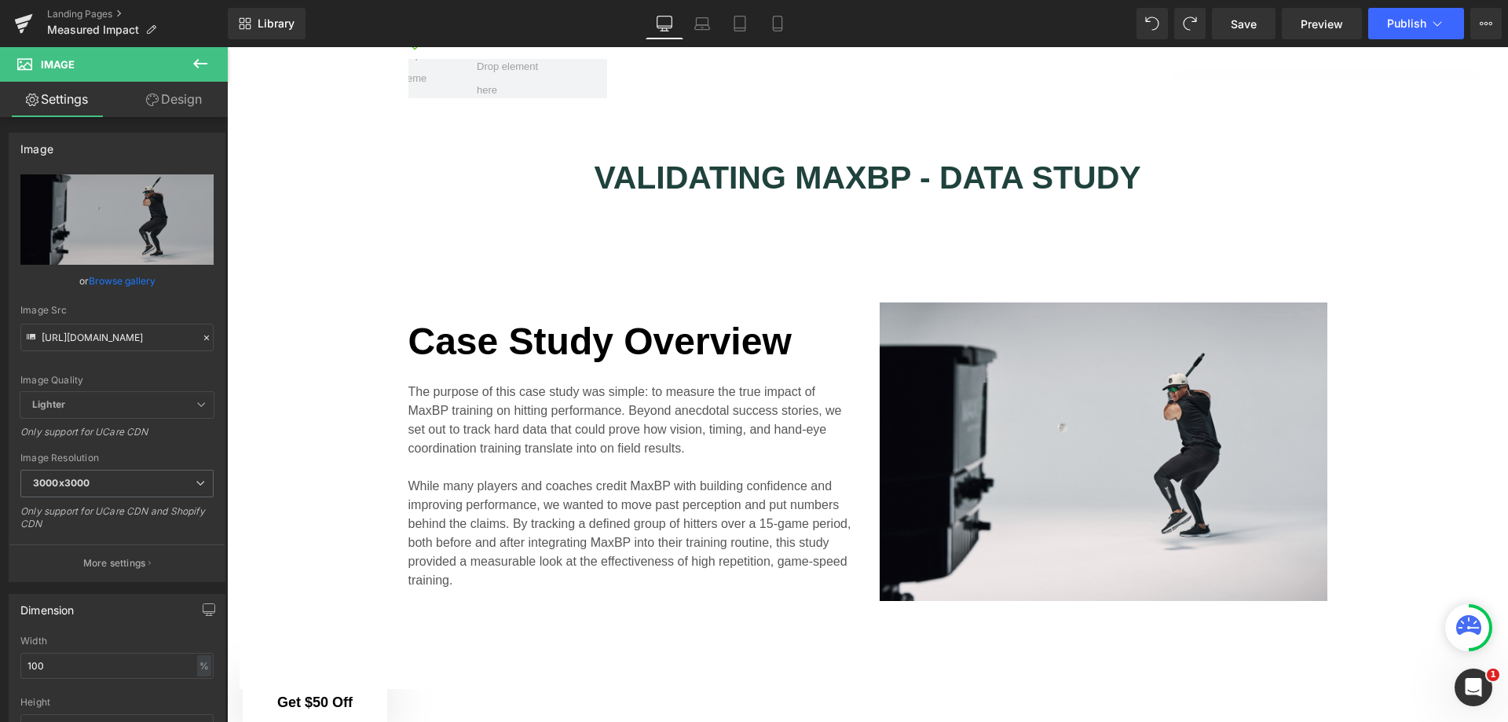
click at [194, 66] on icon at bounding box center [200, 63] width 19 height 19
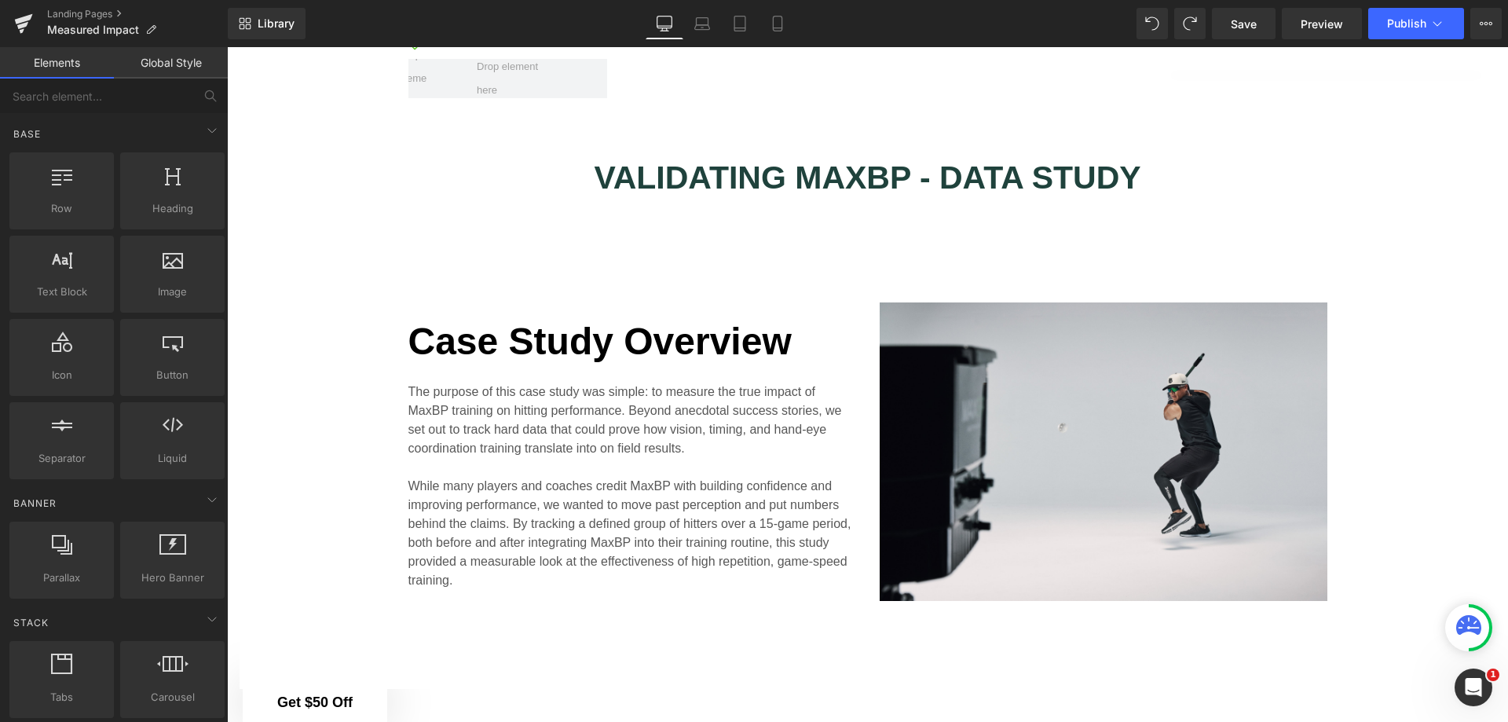
click at [741, 438] on p "The purpose of this case study was simple: to measure the true impact of MaxBP …" at bounding box center [632, 420] width 448 height 75
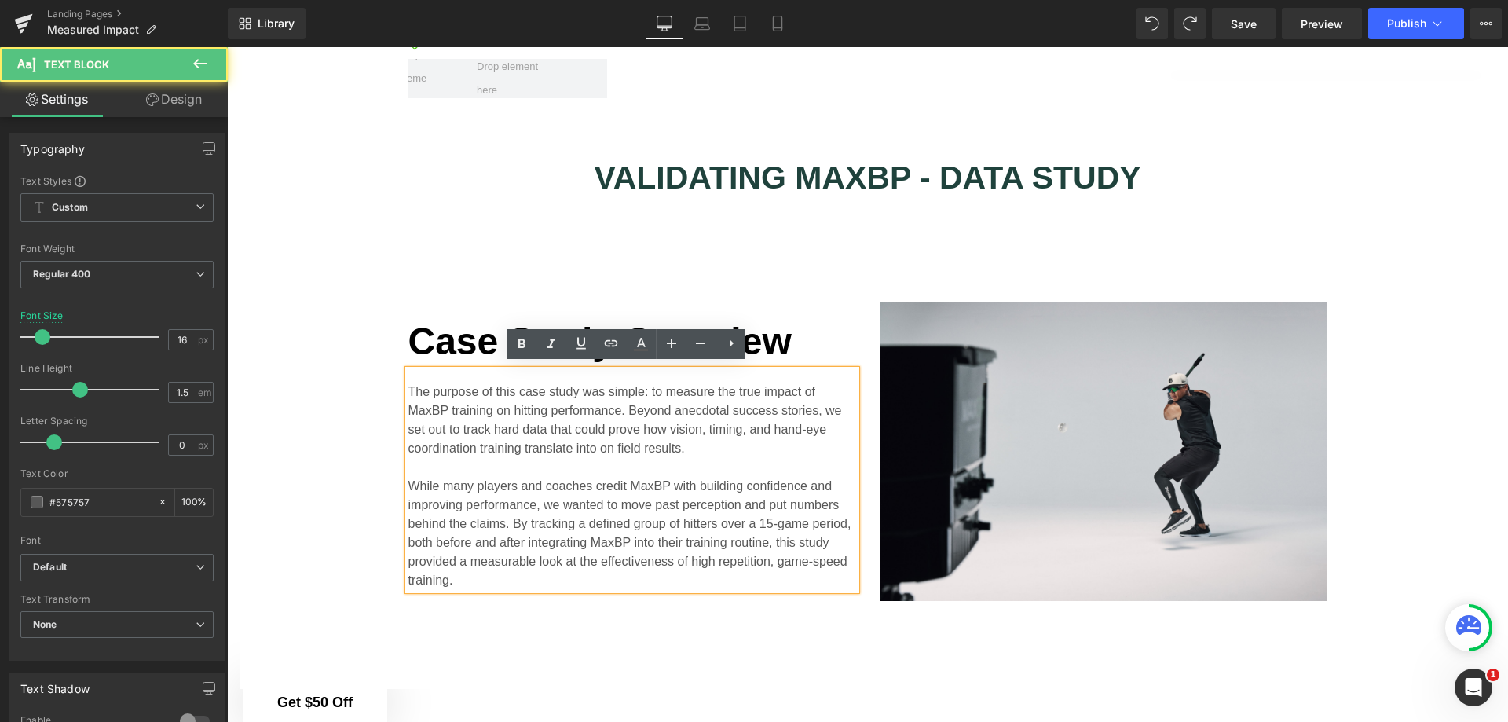
click at [396, 257] on div "Case Study Overview Heading The purpose of this case study was simple: to measu…" at bounding box center [868, 451] width 1257 height 474
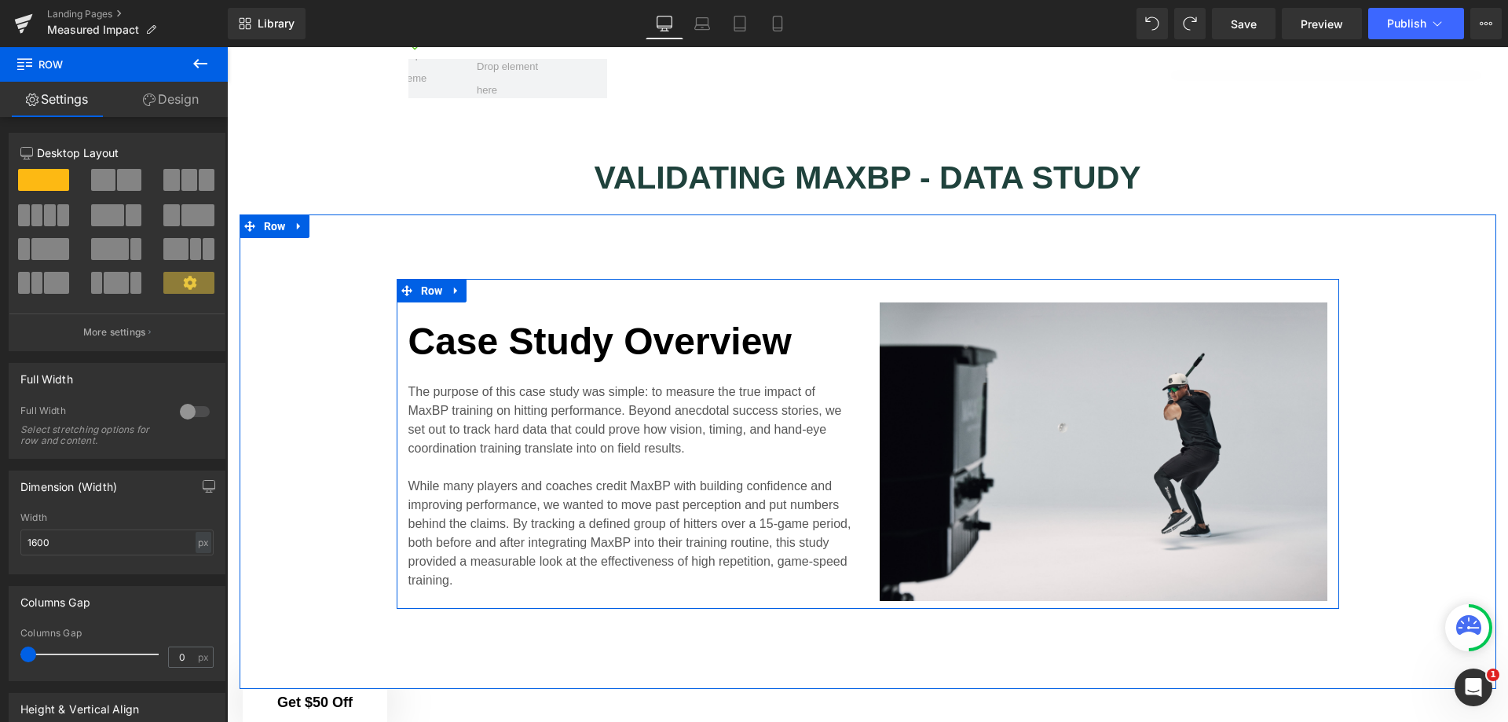
click at [446, 297] on link at bounding box center [456, 291] width 20 height 24
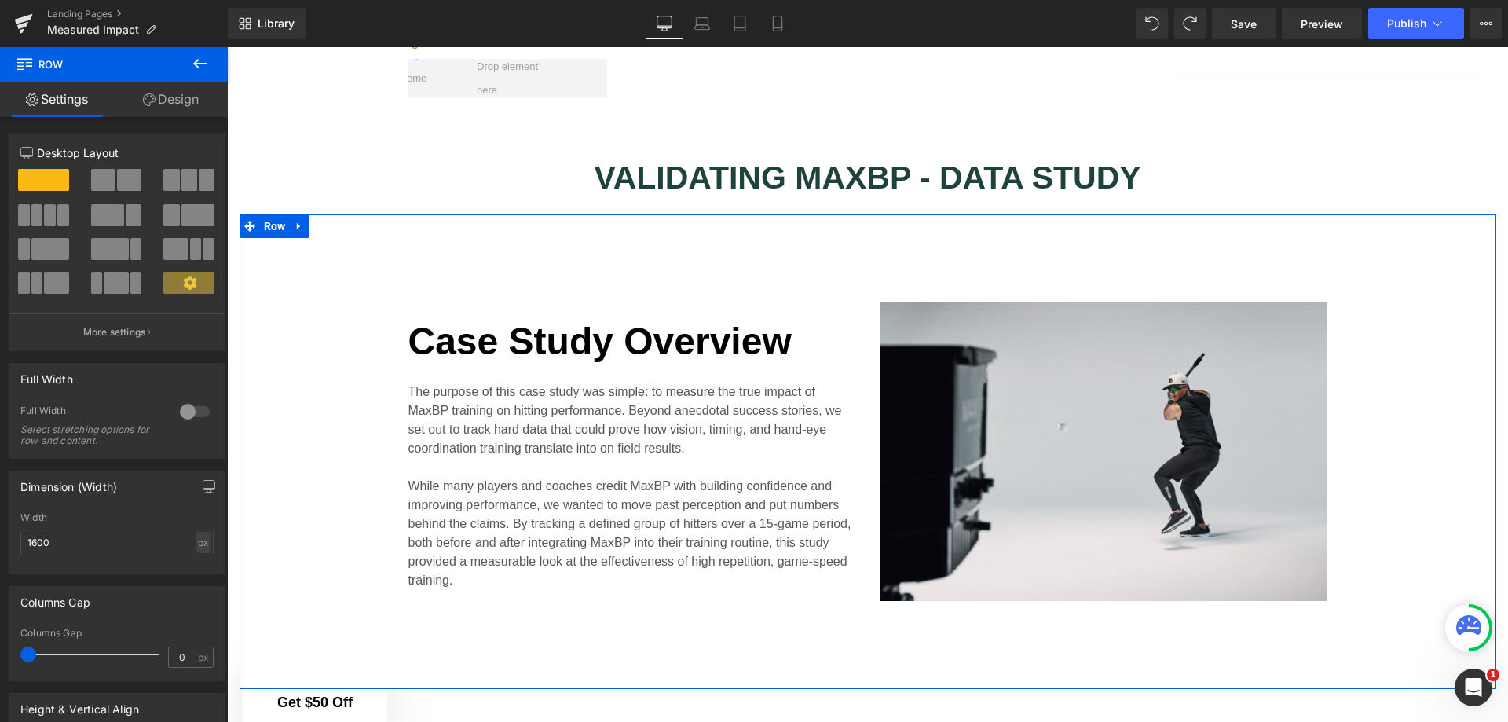
click at [260, 222] on span "Row" at bounding box center [275, 226] width 30 height 24
click at [113, 215] on span at bounding box center [107, 215] width 33 height 22
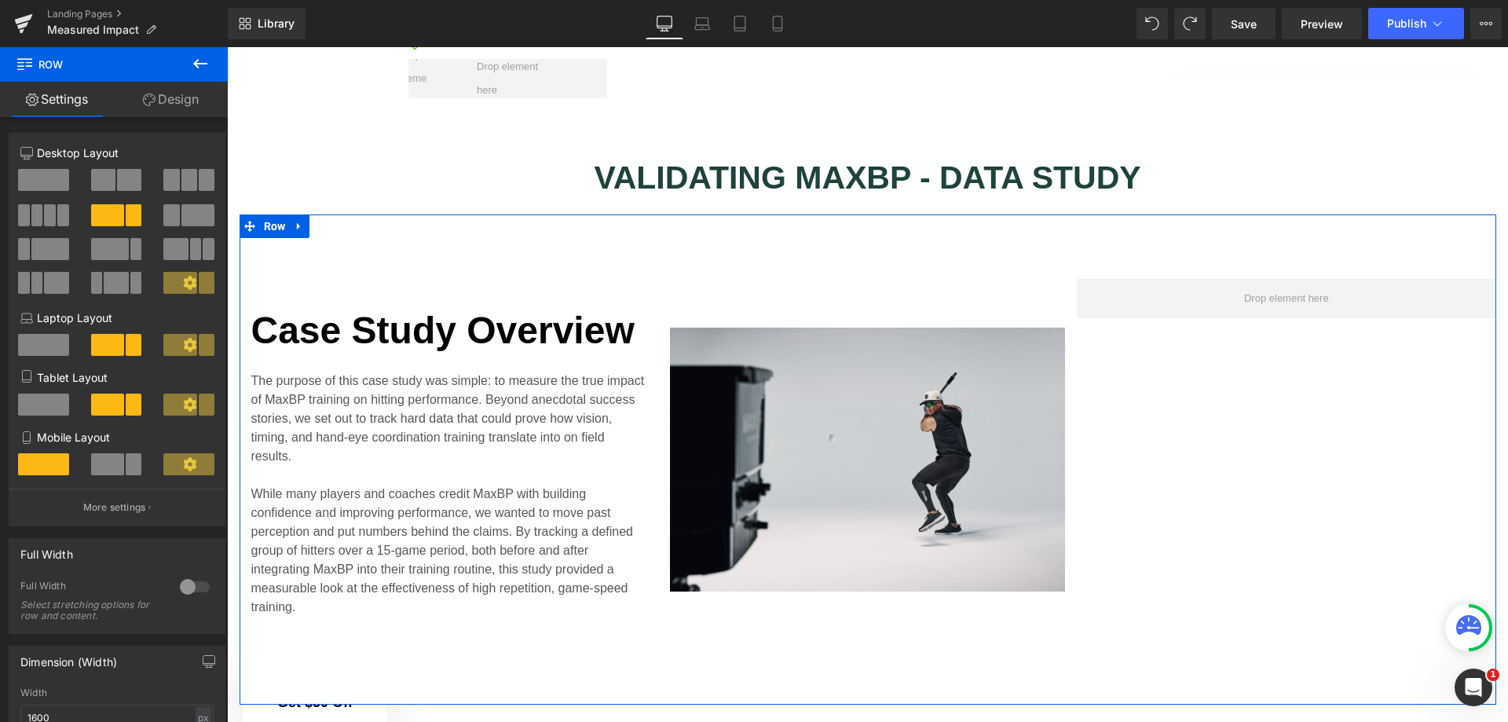
click at [112, 214] on span at bounding box center [107, 215] width 33 height 22
click at [117, 174] on span at bounding box center [129, 180] width 24 height 22
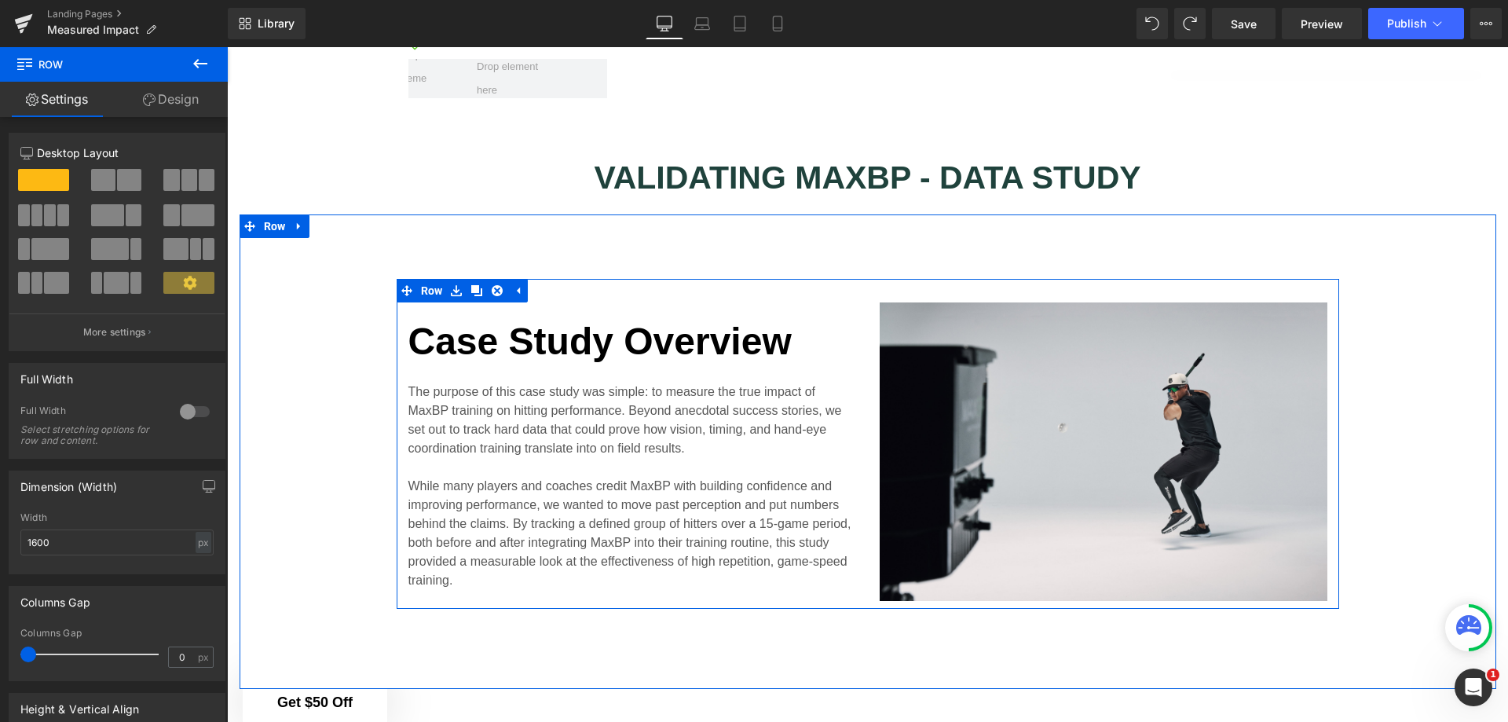
click at [752, 477] on p "While many players and coaches credit MaxBP with building confidence and improv…" at bounding box center [632, 533] width 448 height 113
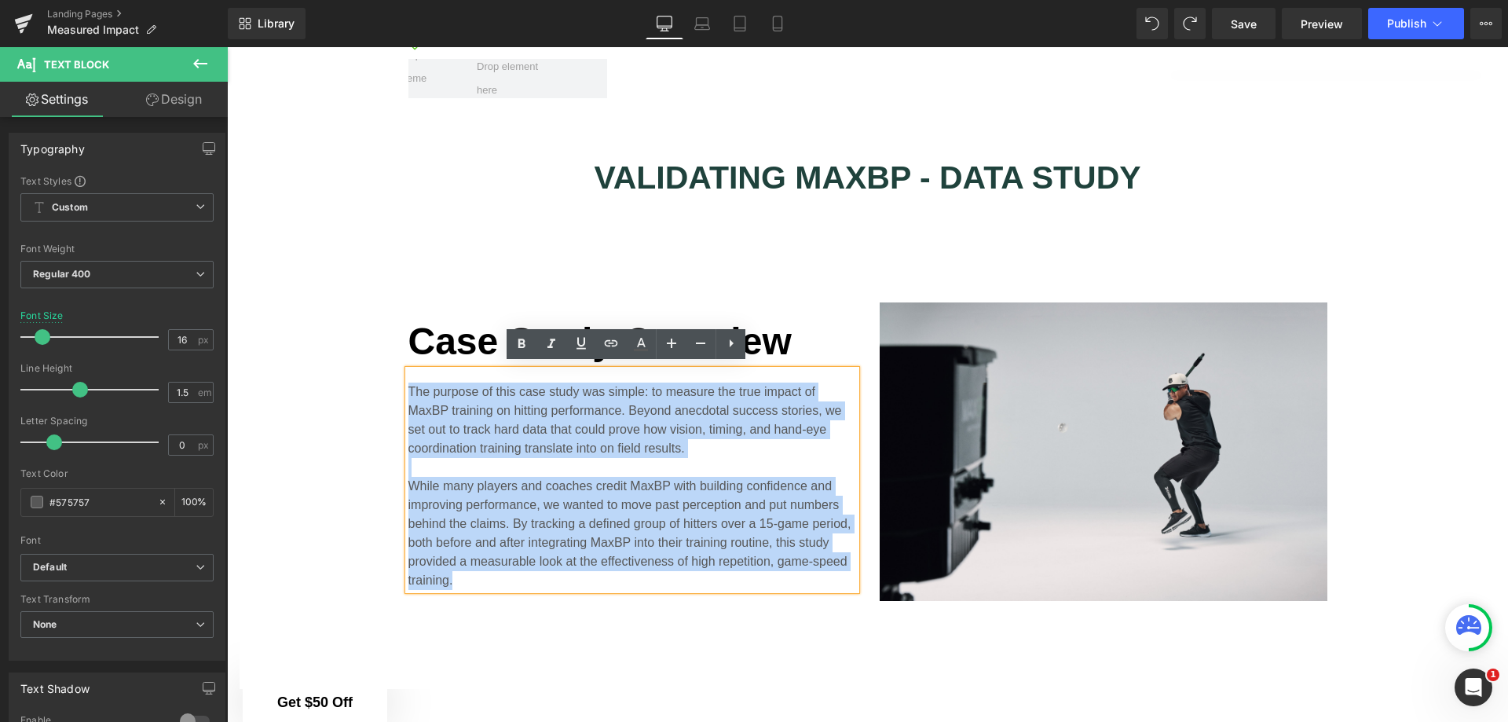
drag, startPoint x: 539, startPoint y: 573, endPoint x: 393, endPoint y: 381, distance: 241.6
click at [397, 381] on div "Case Study Overview Heading The purpose of this case study was simple: to measu…" at bounding box center [632, 451] width 471 height 298
copy div "The purpose of this case study was simple: to measure the true impact of MaxBP …"
click at [838, 259] on div "Case Study Overview Heading The purpose of this case study was simple: to measu…" at bounding box center [868, 451] width 1257 height 474
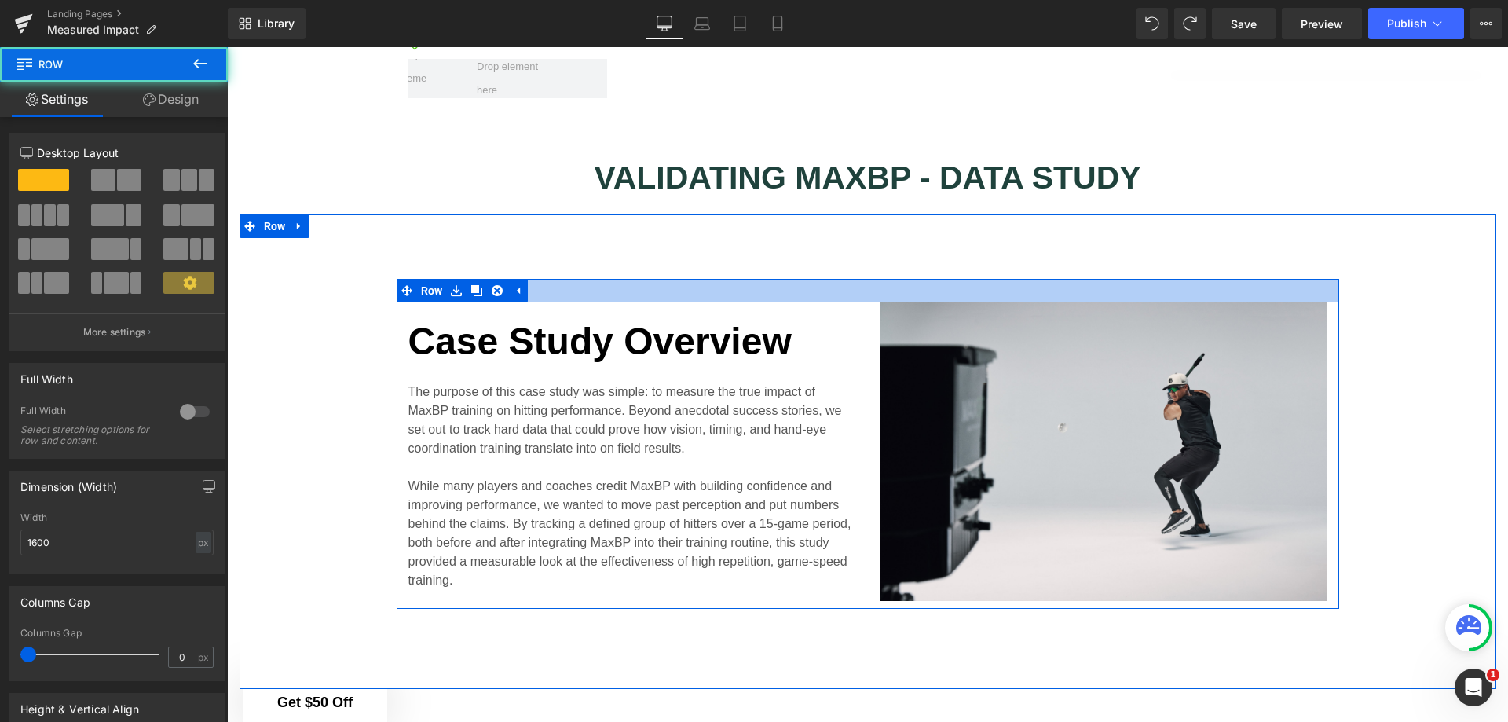
click at [826, 279] on div at bounding box center [868, 291] width 943 height 24
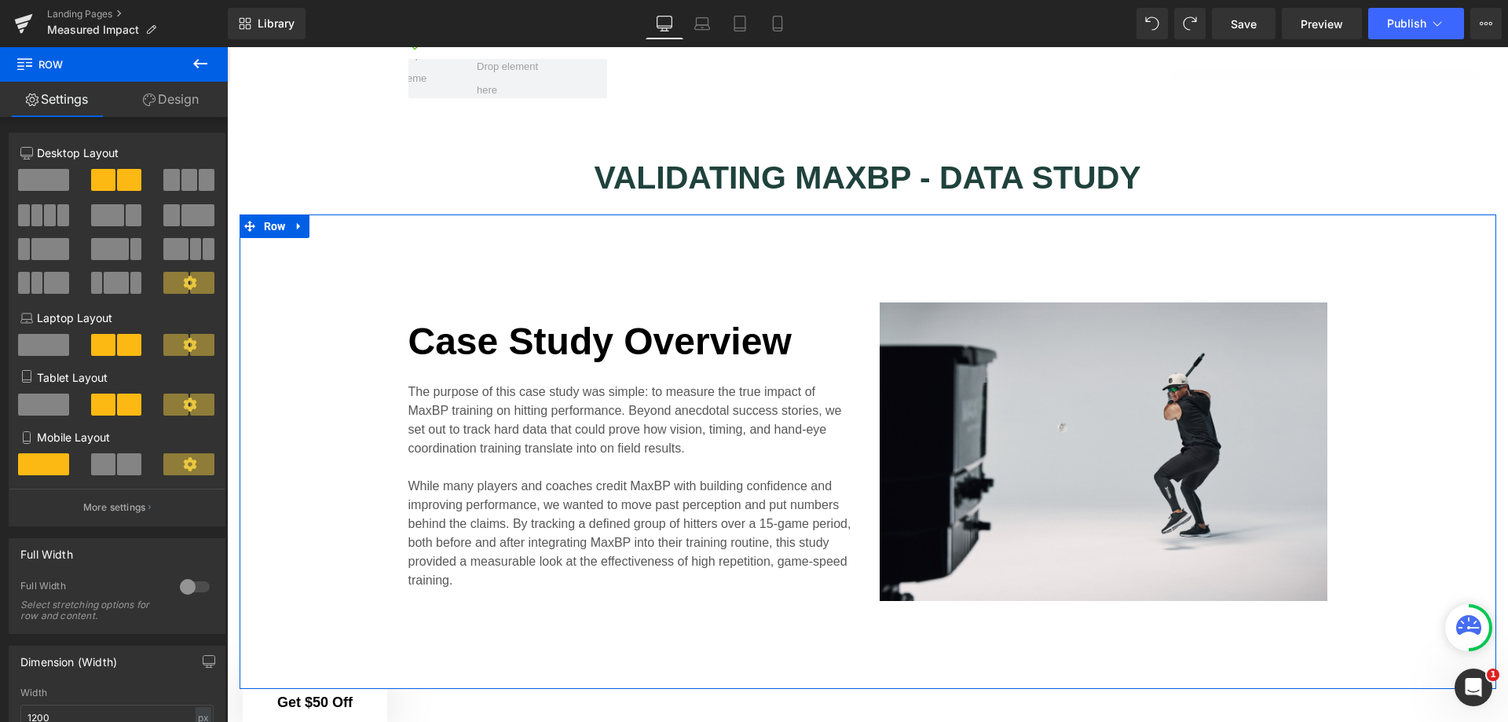
click at [260, 218] on span "Row" at bounding box center [275, 226] width 30 height 24
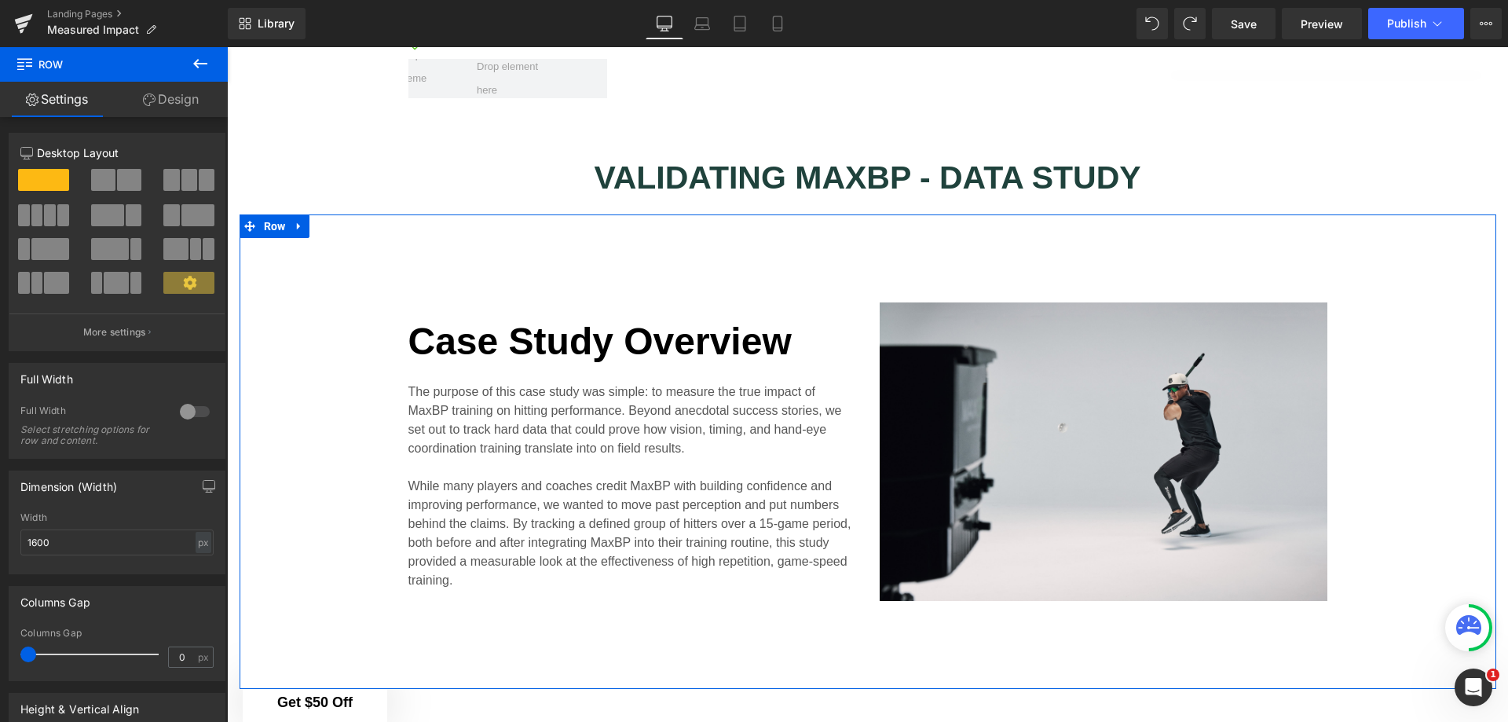
click at [113, 220] on span at bounding box center [107, 215] width 33 height 22
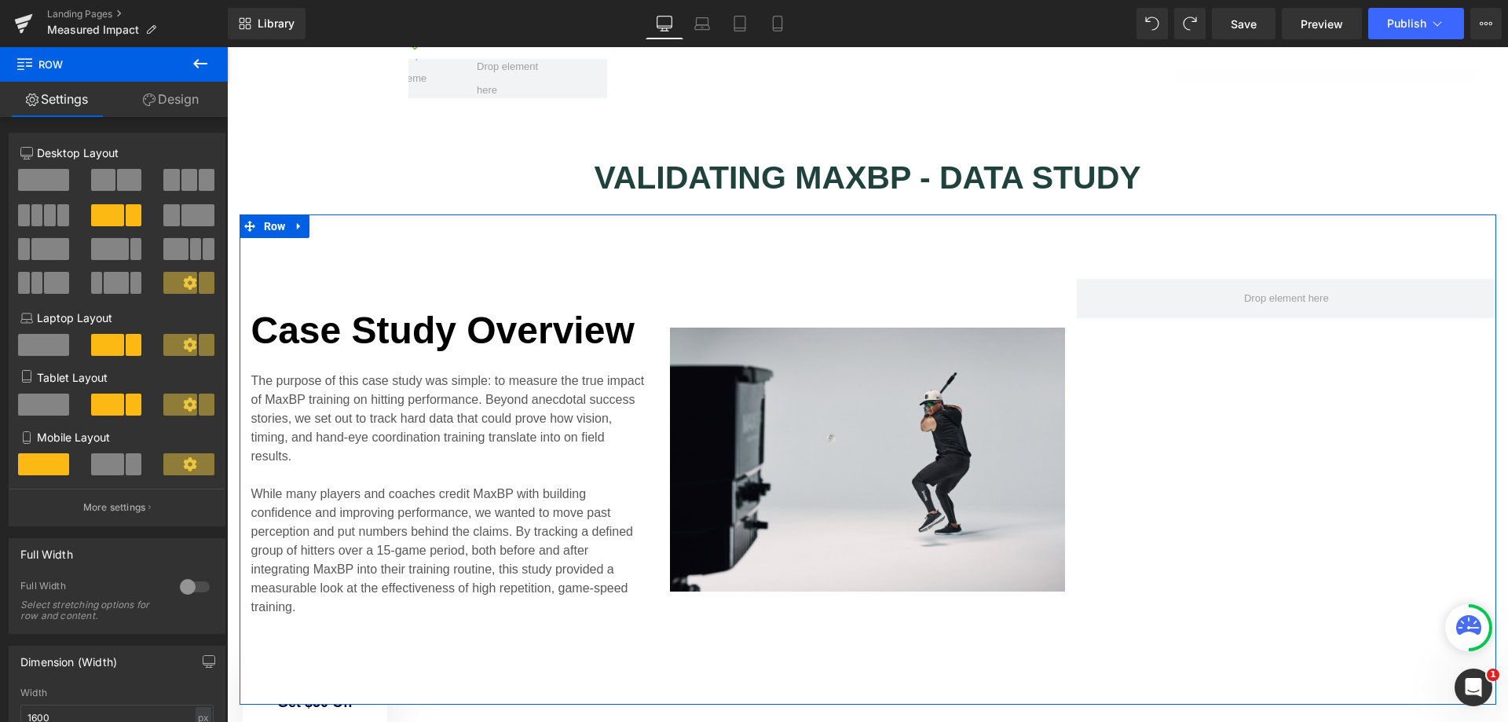
click at [52, 346] on span at bounding box center [43, 345] width 51 height 22
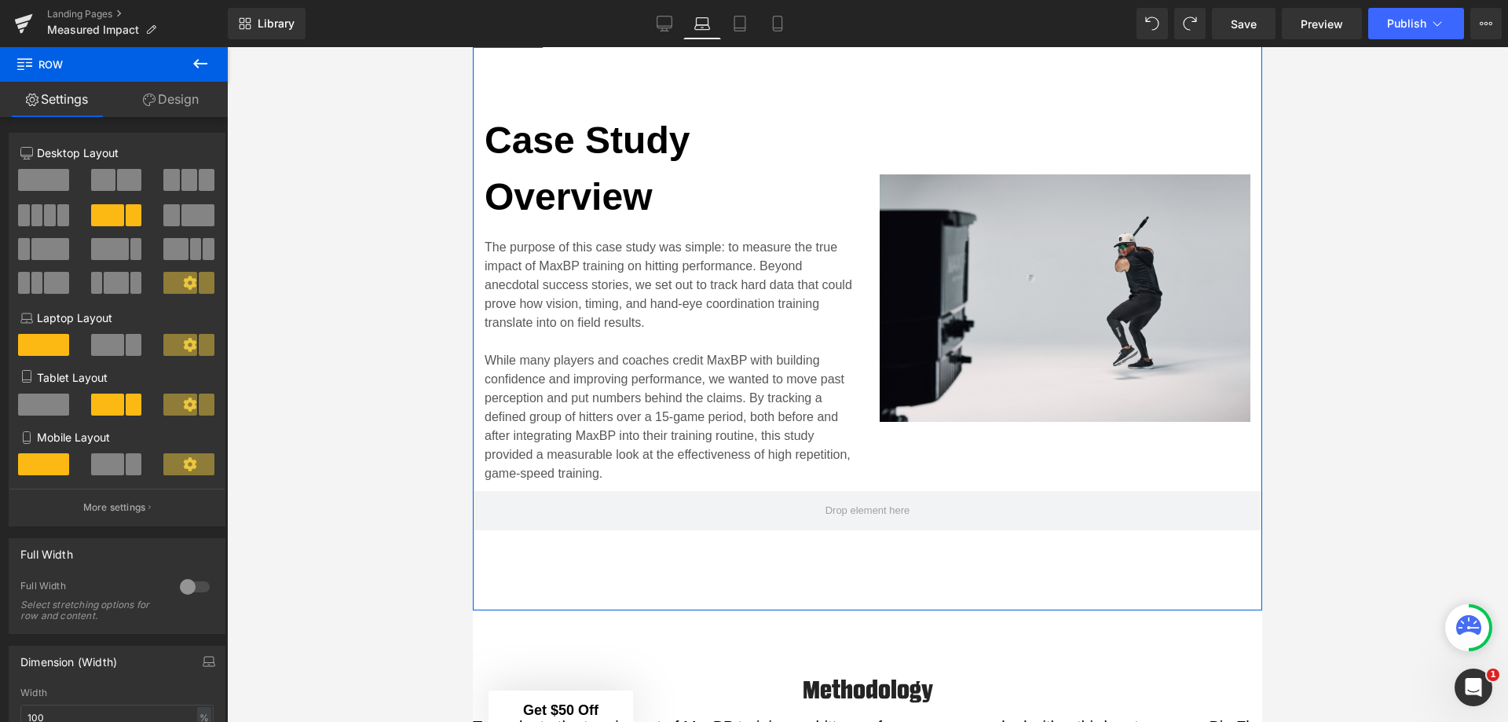
scroll to position [712, 0]
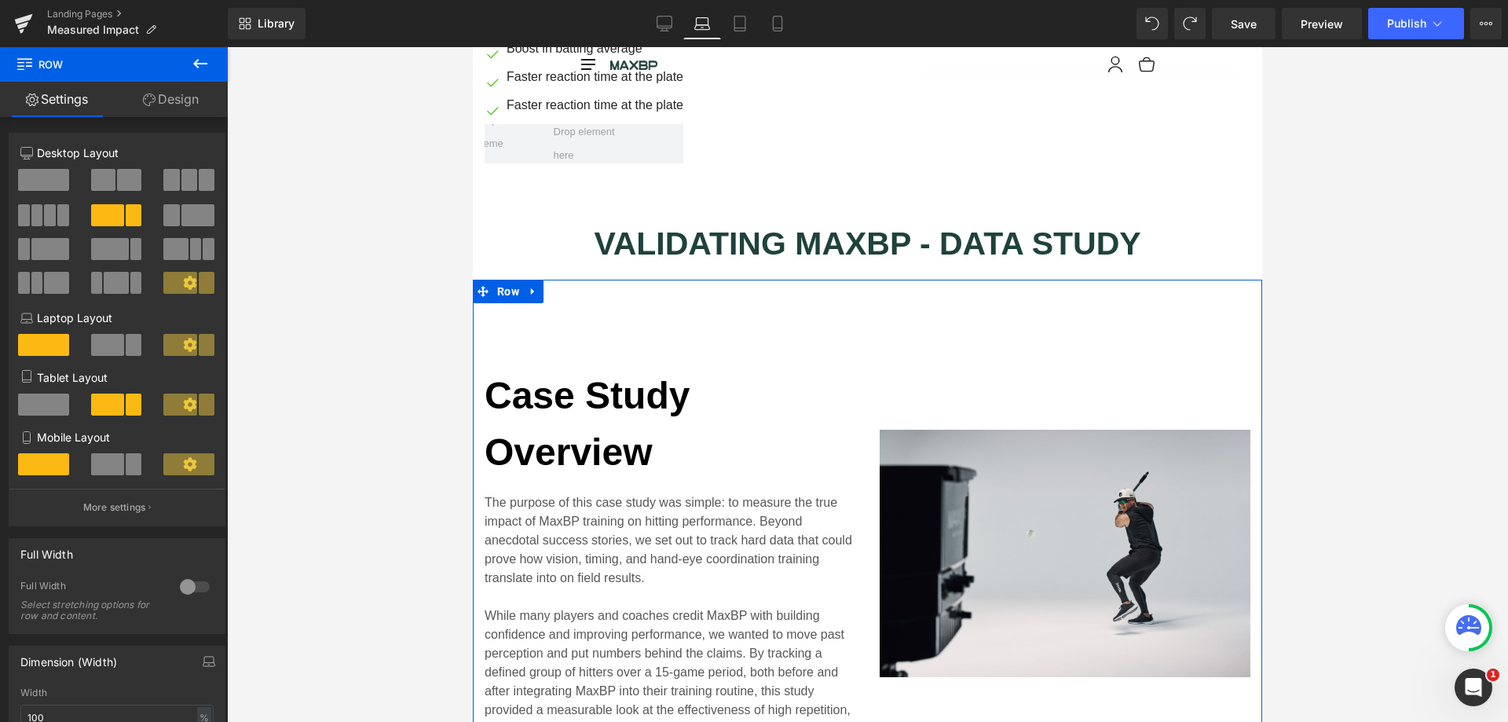
click at [48, 181] on span at bounding box center [43, 180] width 51 height 22
type input "1600"
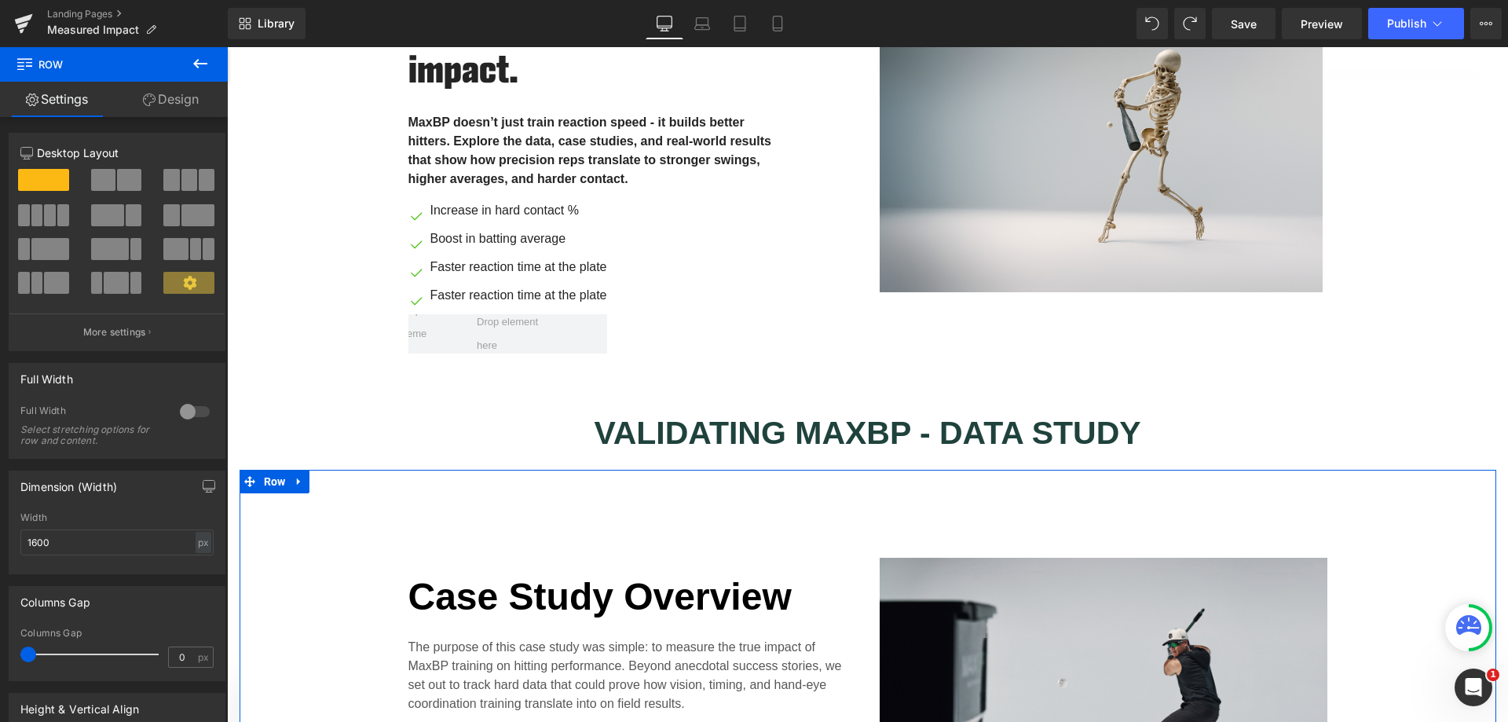
scroll to position [902, 0]
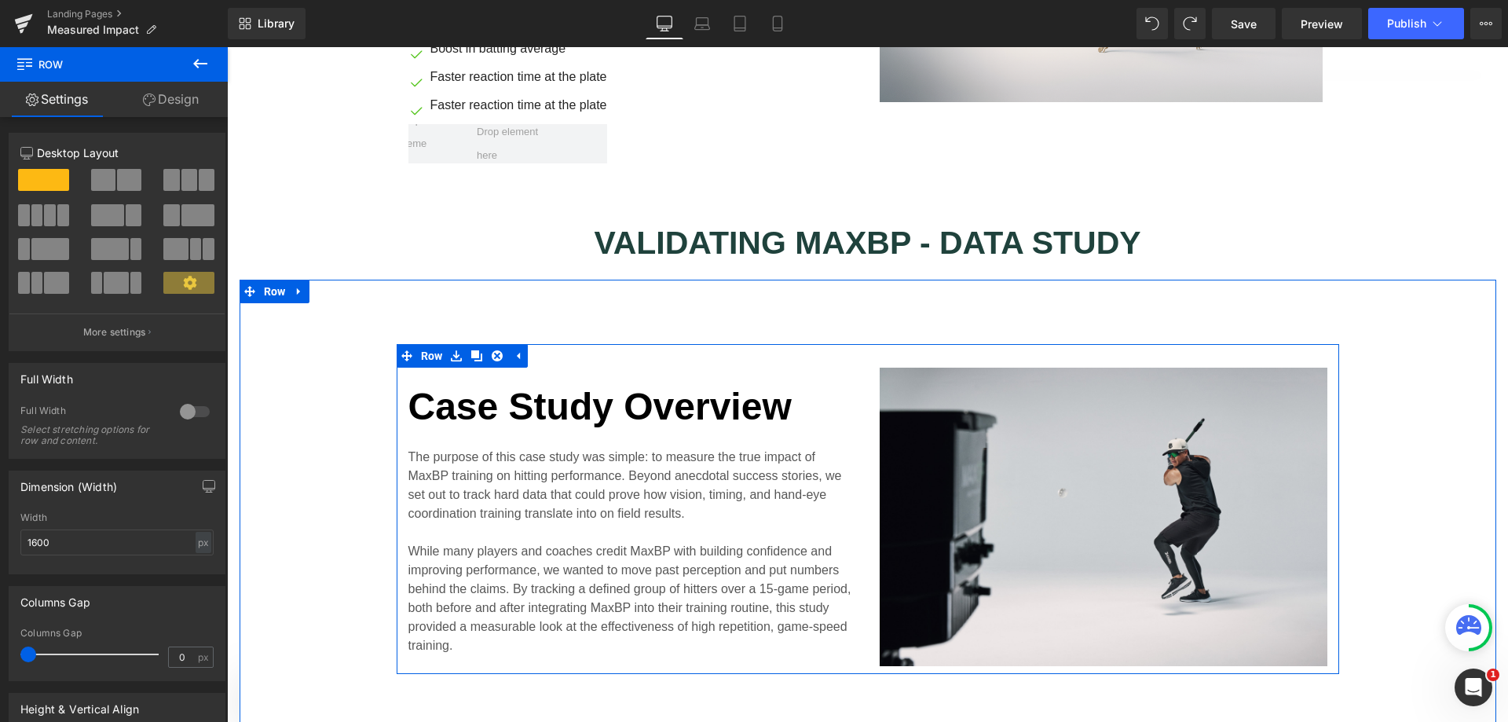
click at [417, 346] on span "Row" at bounding box center [432, 356] width 30 height 24
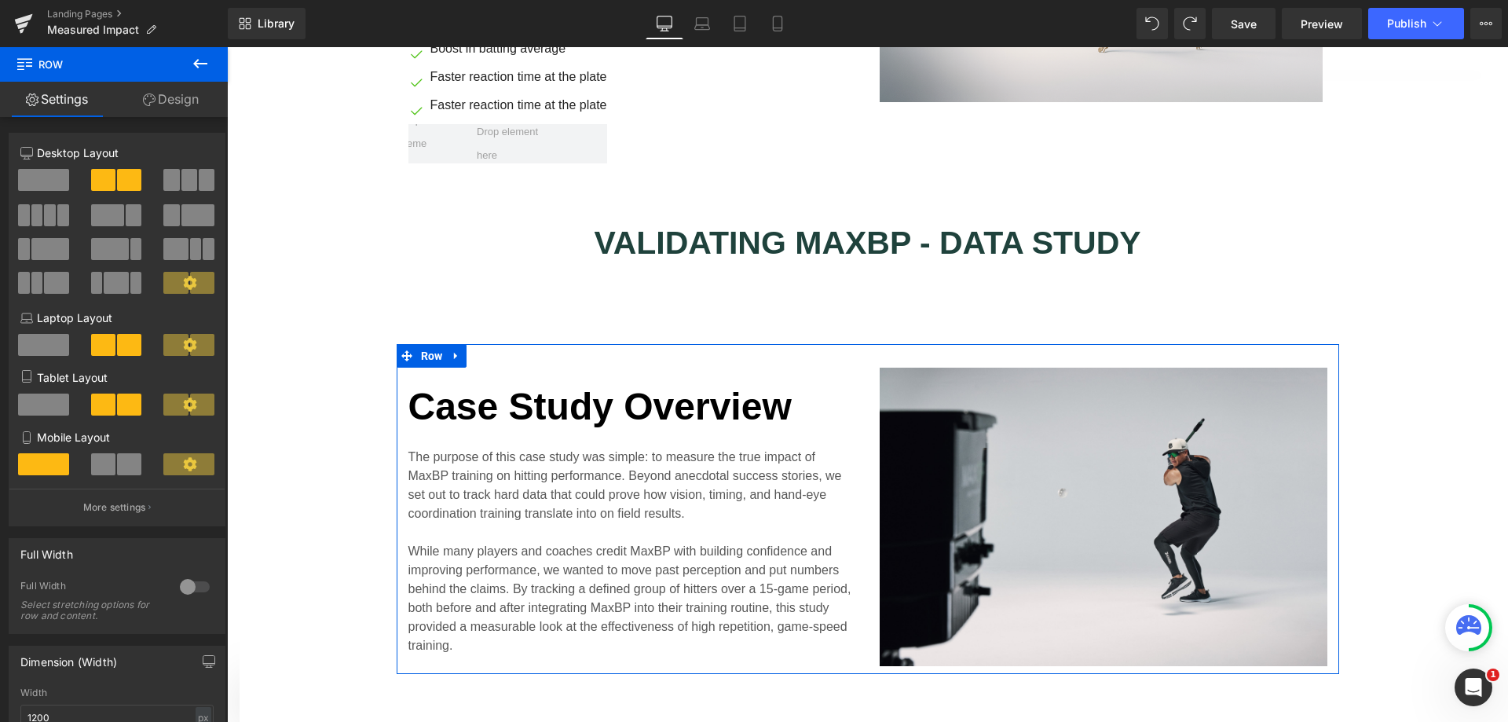
click at [117, 186] on span at bounding box center [129, 180] width 24 height 22
click at [110, 214] on span at bounding box center [107, 215] width 33 height 22
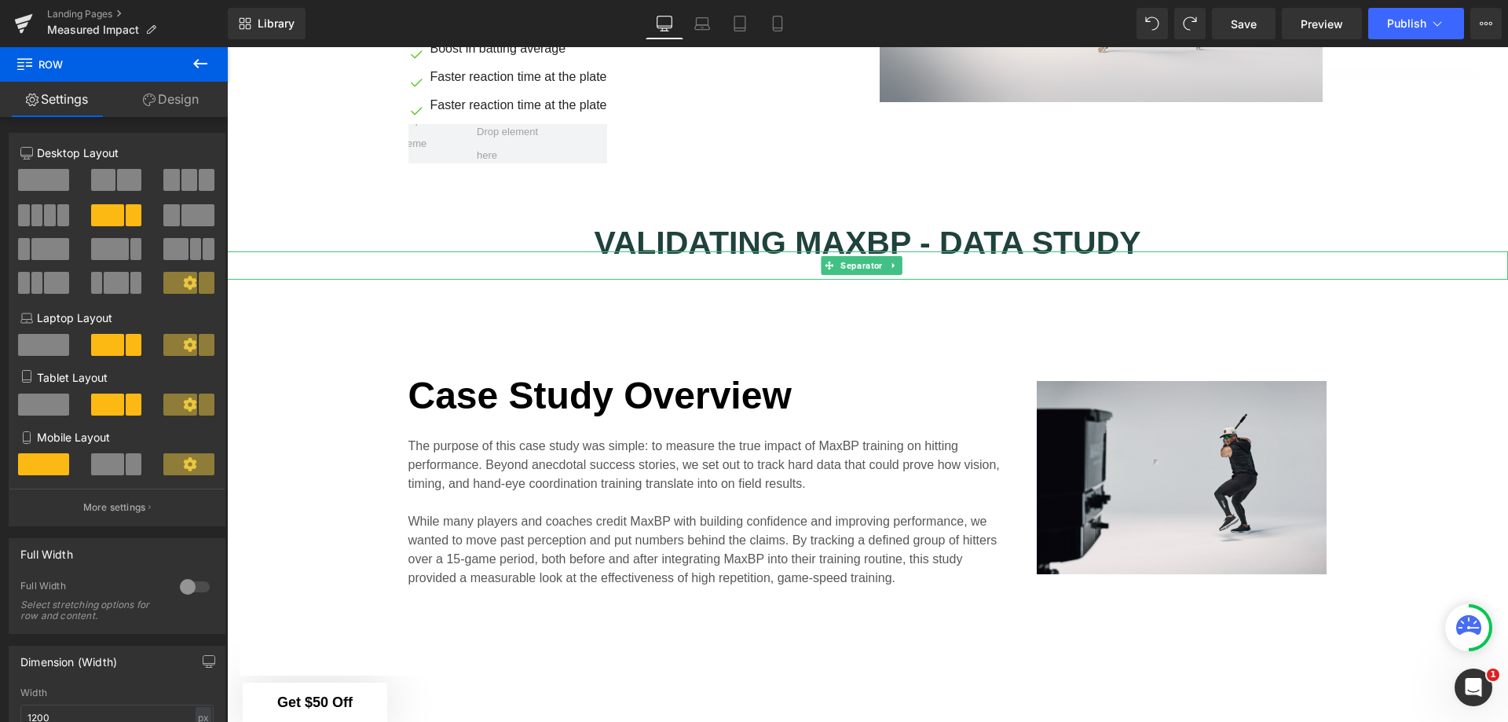
click at [1452, 252] on div at bounding box center [867, 265] width 1281 height 28
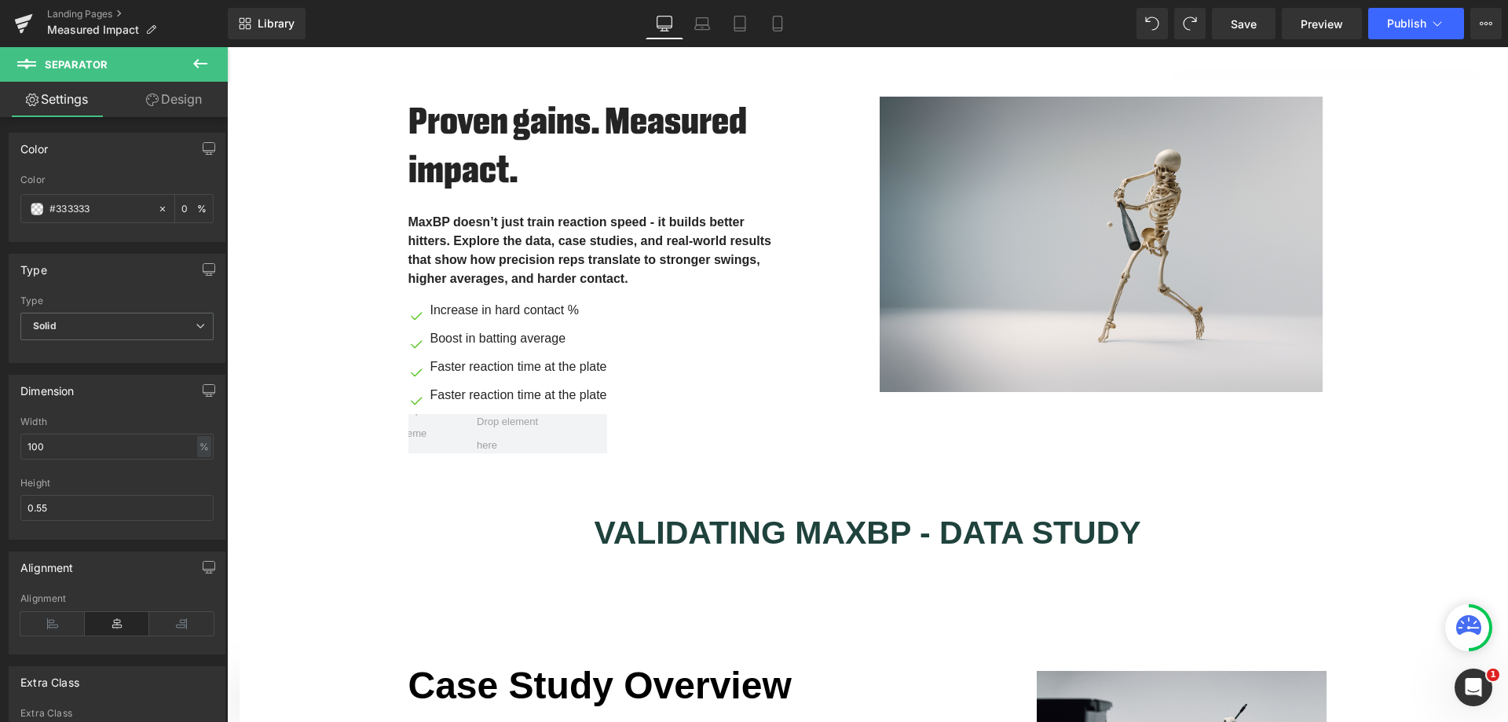
scroll to position [745, 0]
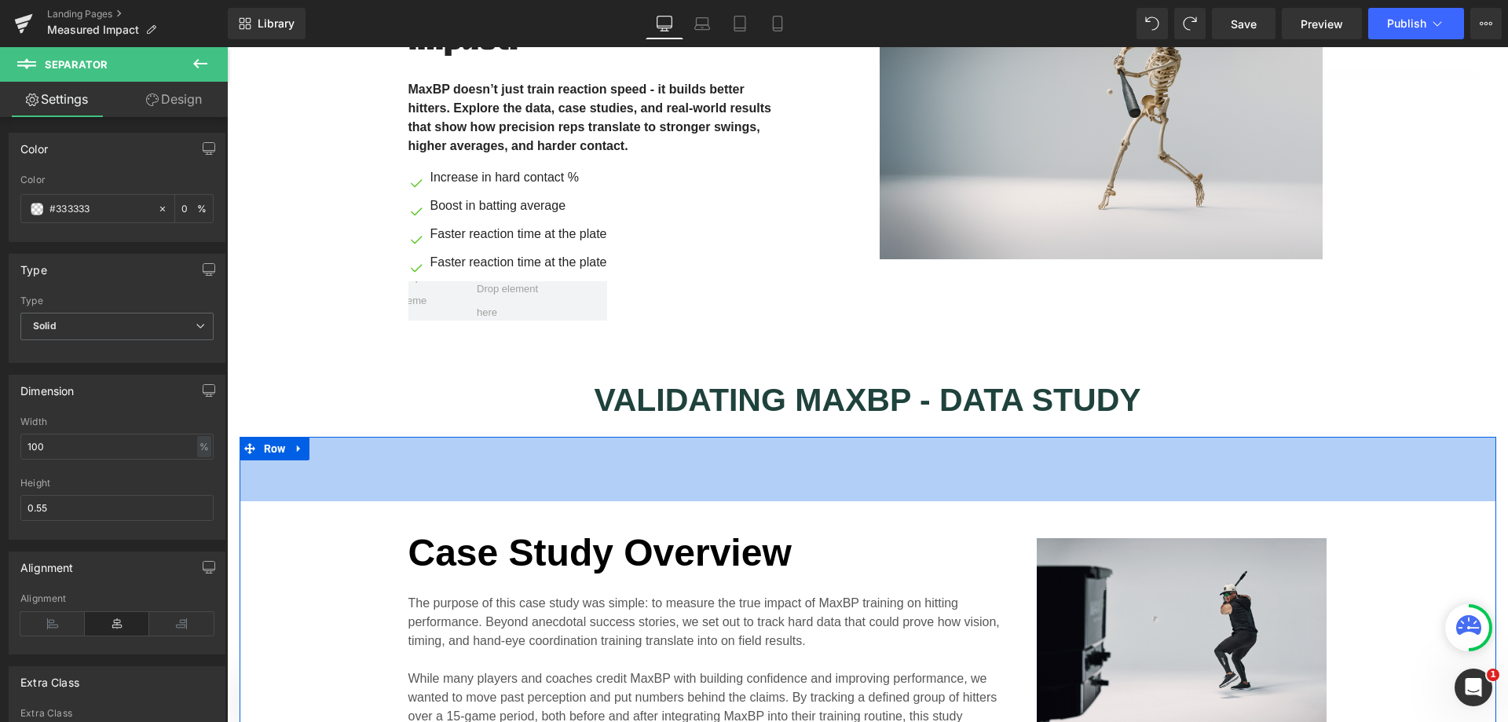
click at [768, 448] on div "82px" at bounding box center [868, 469] width 1257 height 64
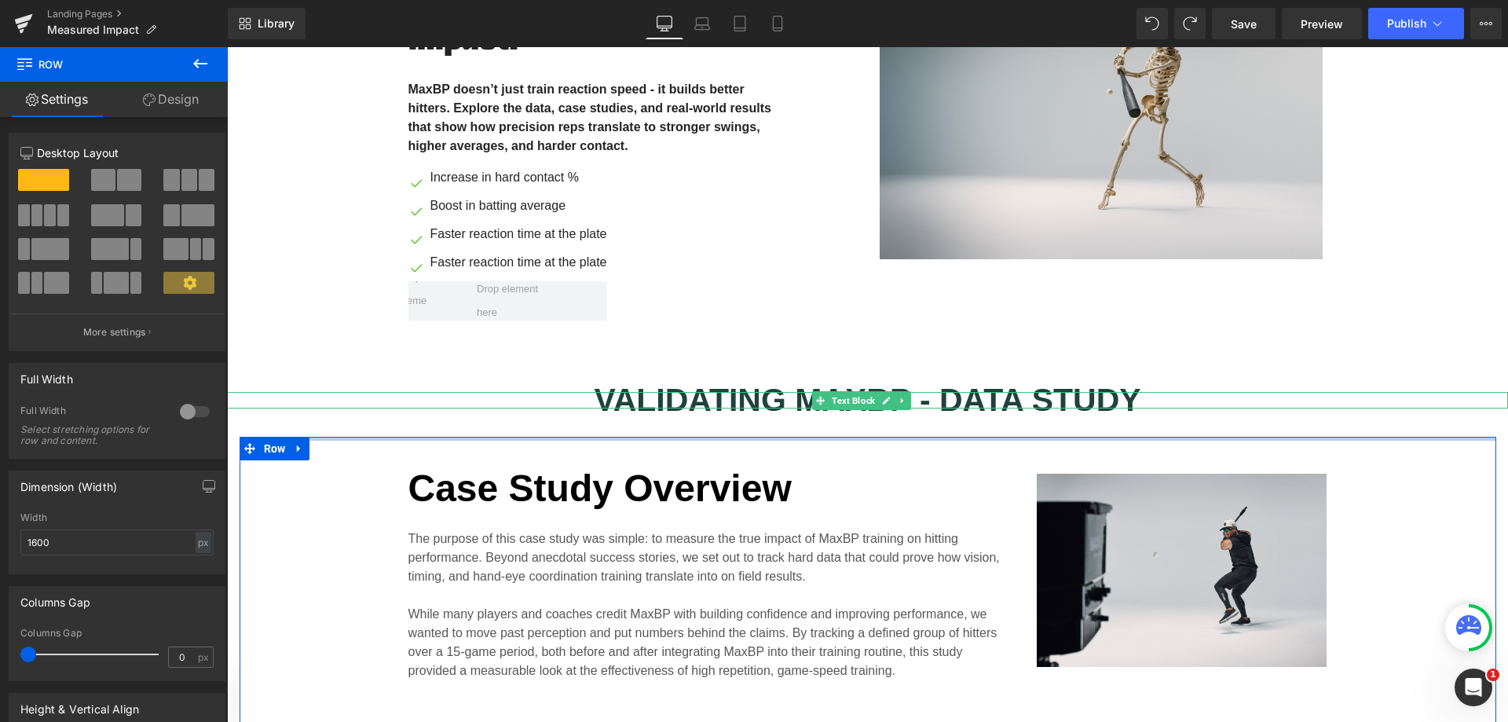
drag, startPoint x: 855, startPoint y: 473, endPoint x: 855, endPoint y: 397, distance: 76.2
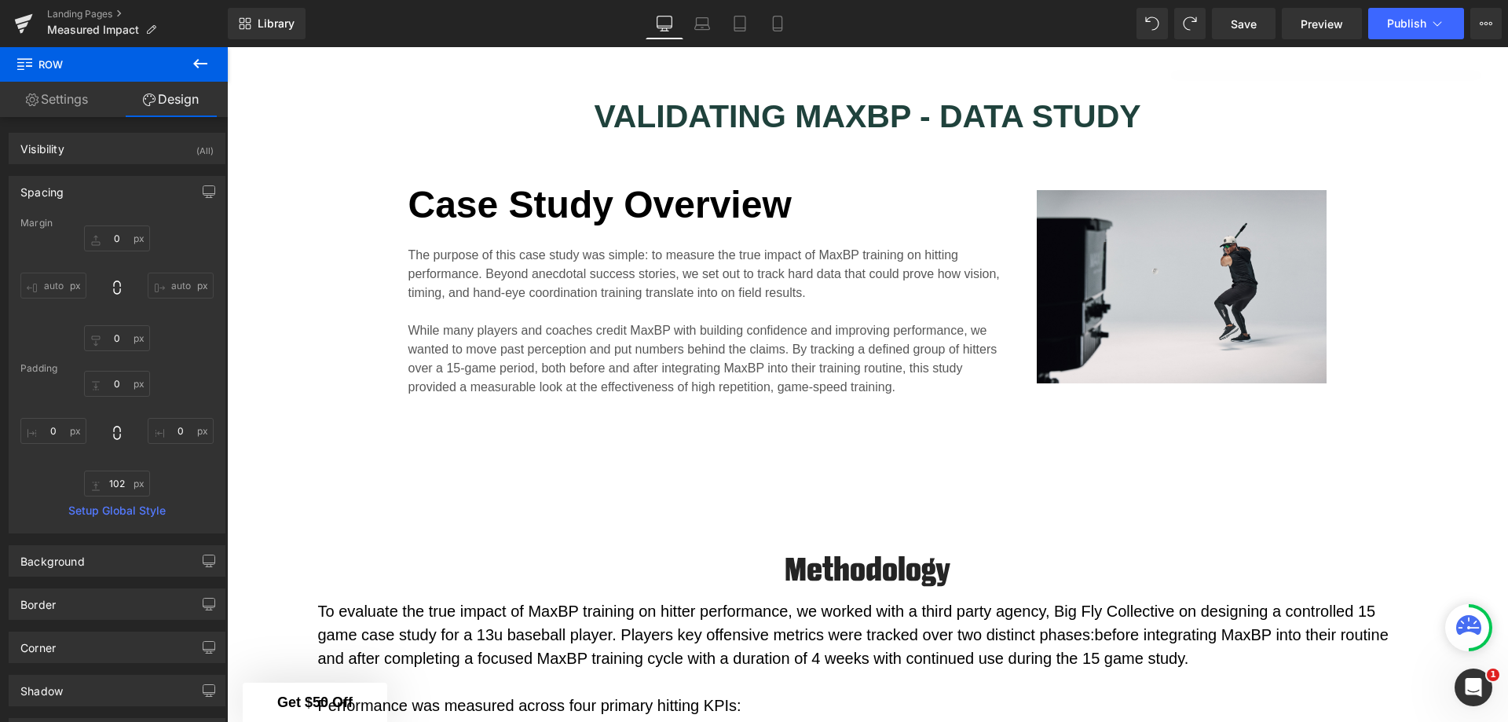
scroll to position [1060, 0]
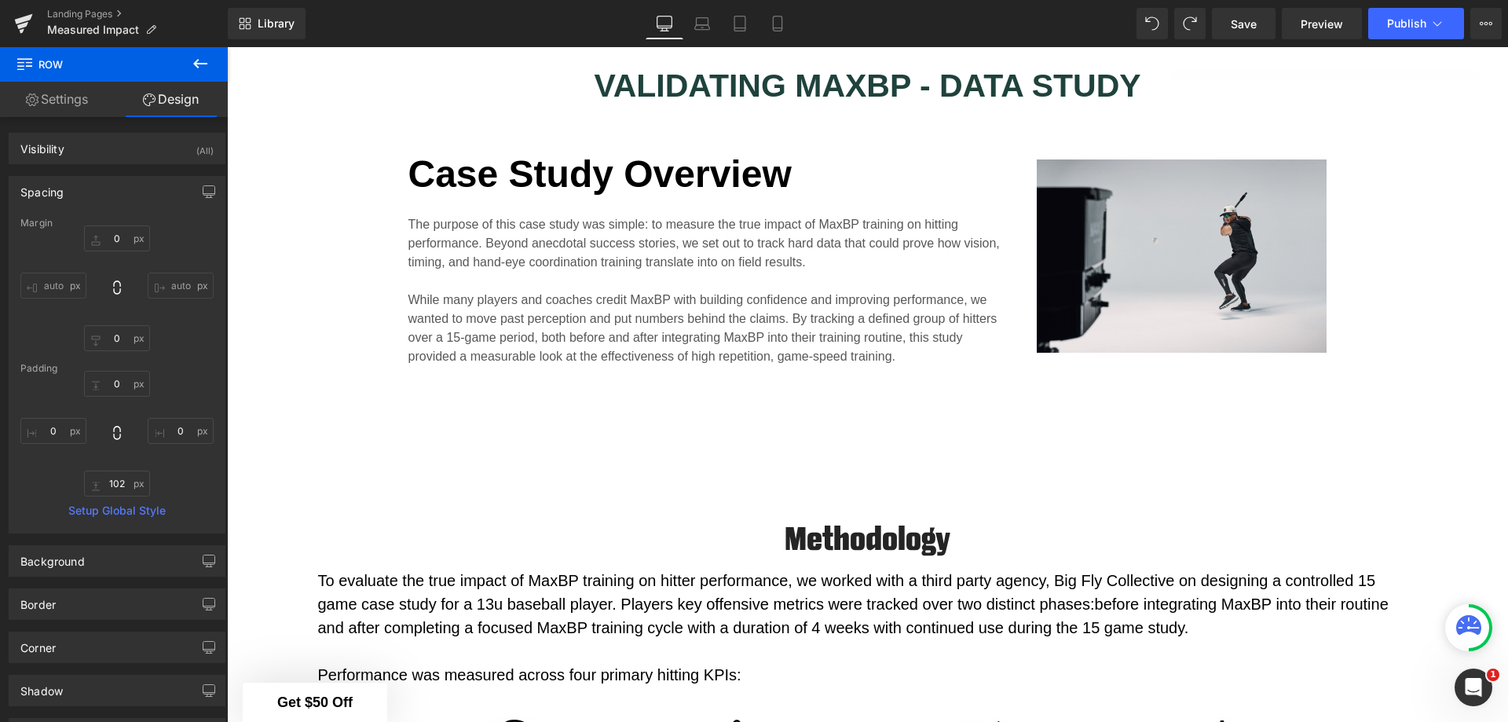
click at [877, 493] on div "Methodology Heading Row" at bounding box center [868, 530] width 393 height 75
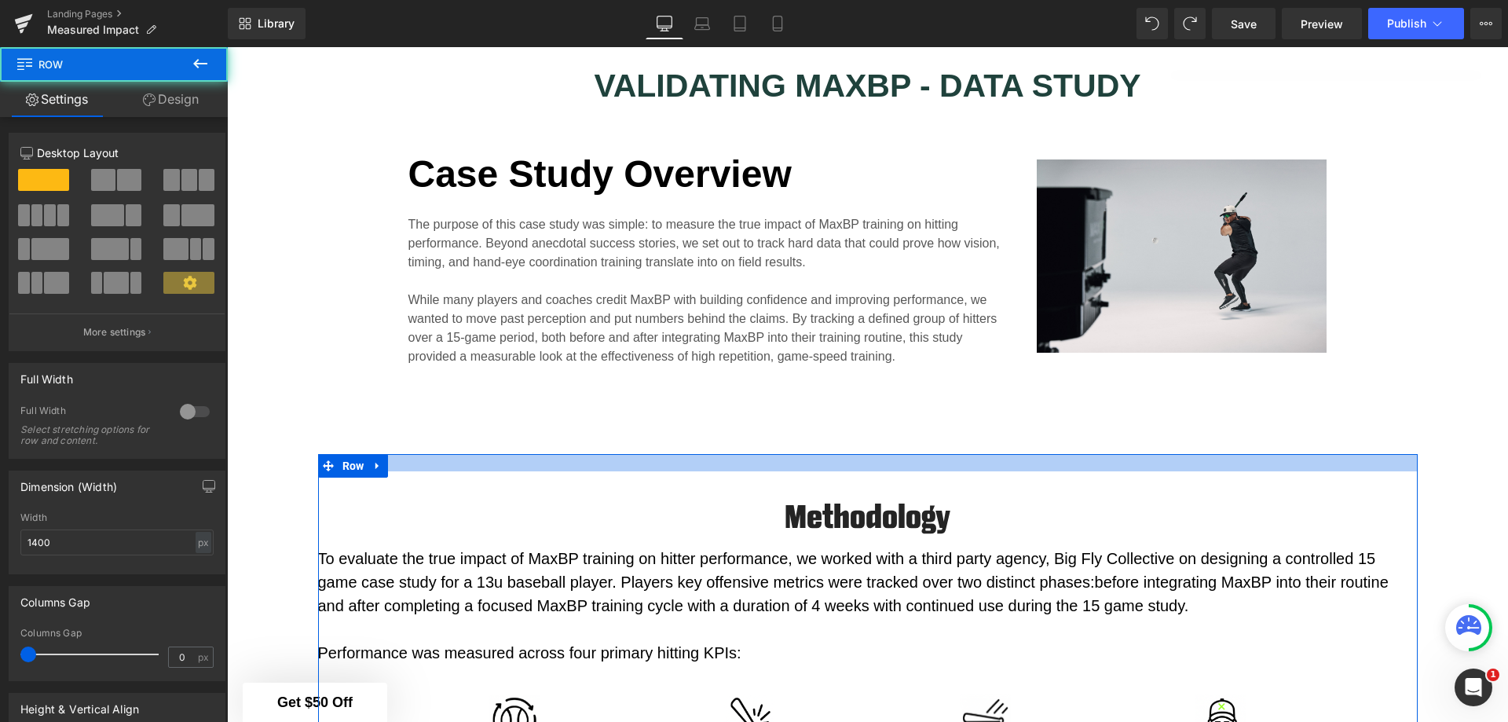
drag, startPoint x: 849, startPoint y: 463, endPoint x: 851, endPoint y: 437, distance: 26.8
click at [851, 438] on div "Case Study Overview Heading The purpose of this case study was simple: to measu…" at bounding box center [868, 288] width 1257 height 331
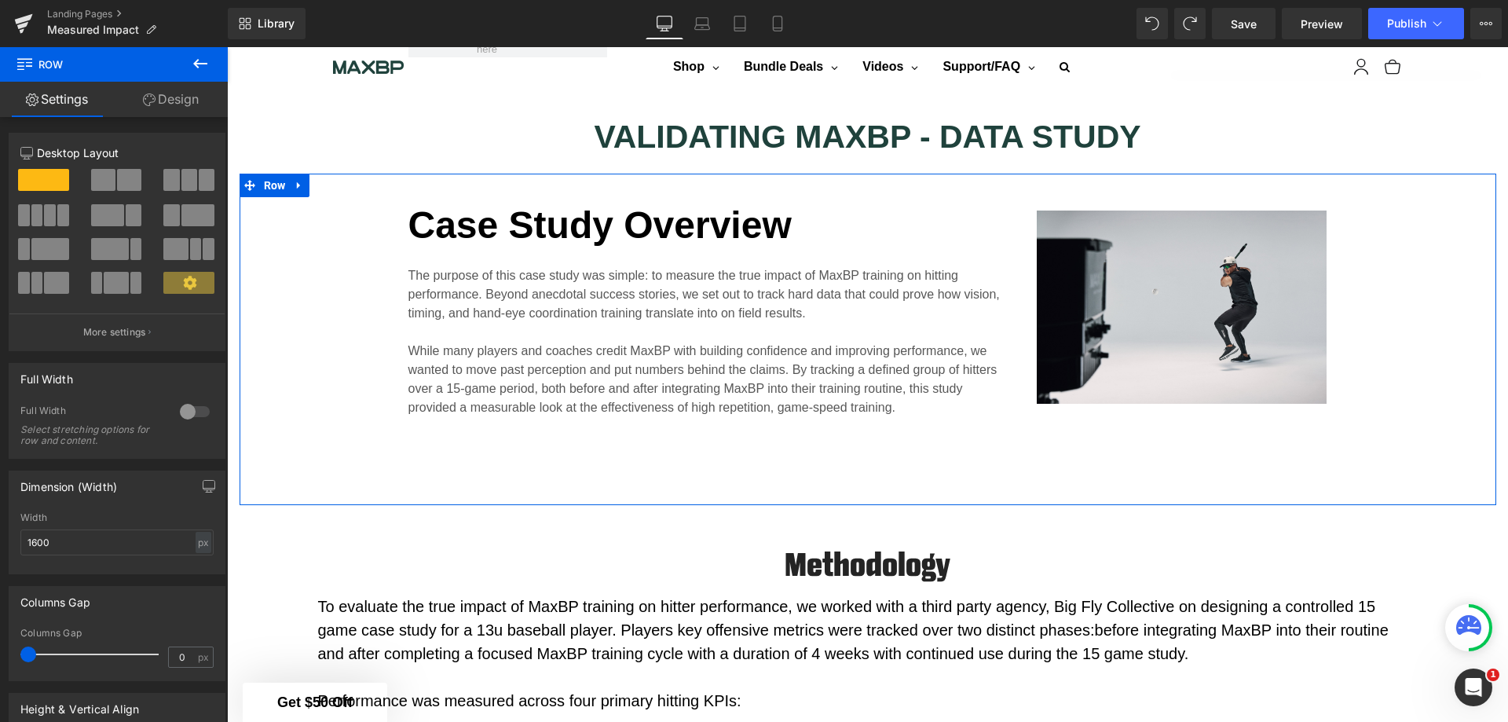
scroll to position [981, 0]
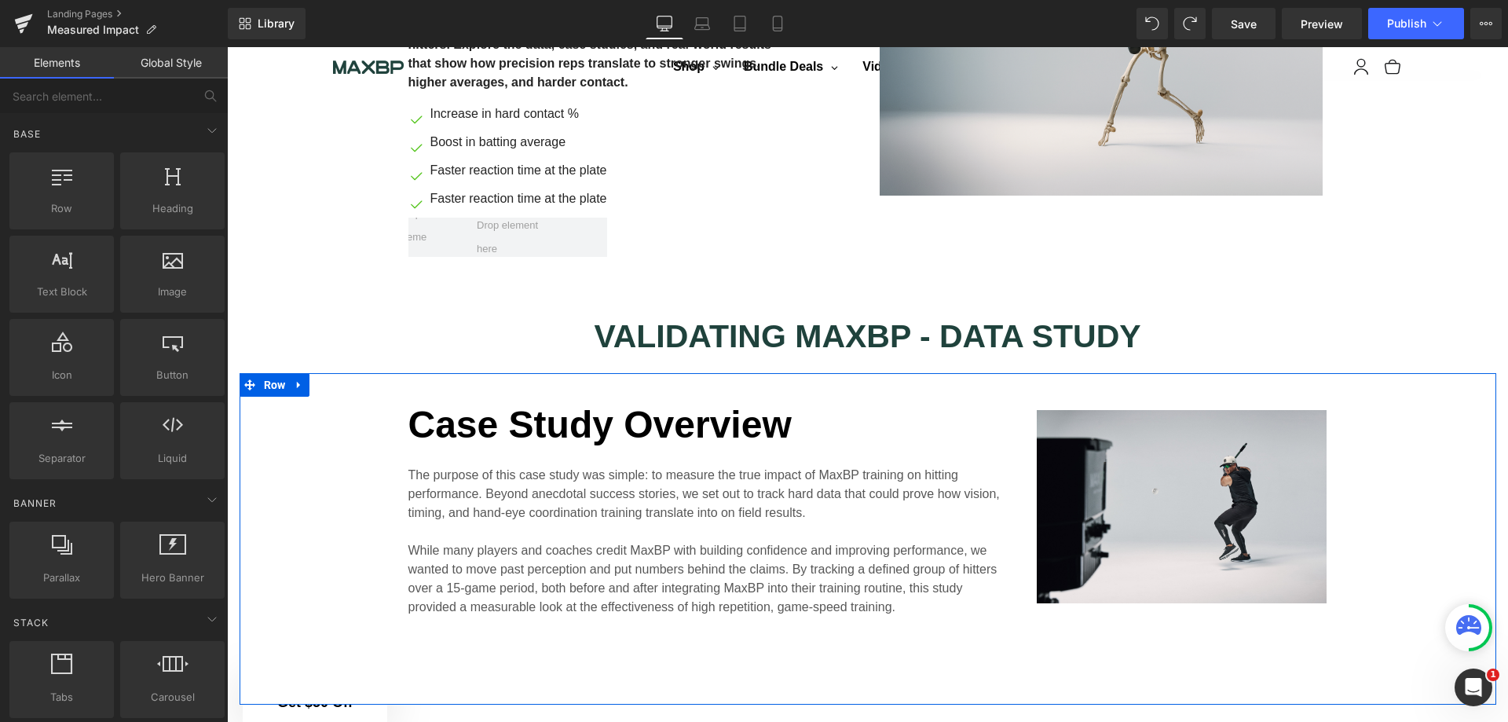
scroll to position [745, 0]
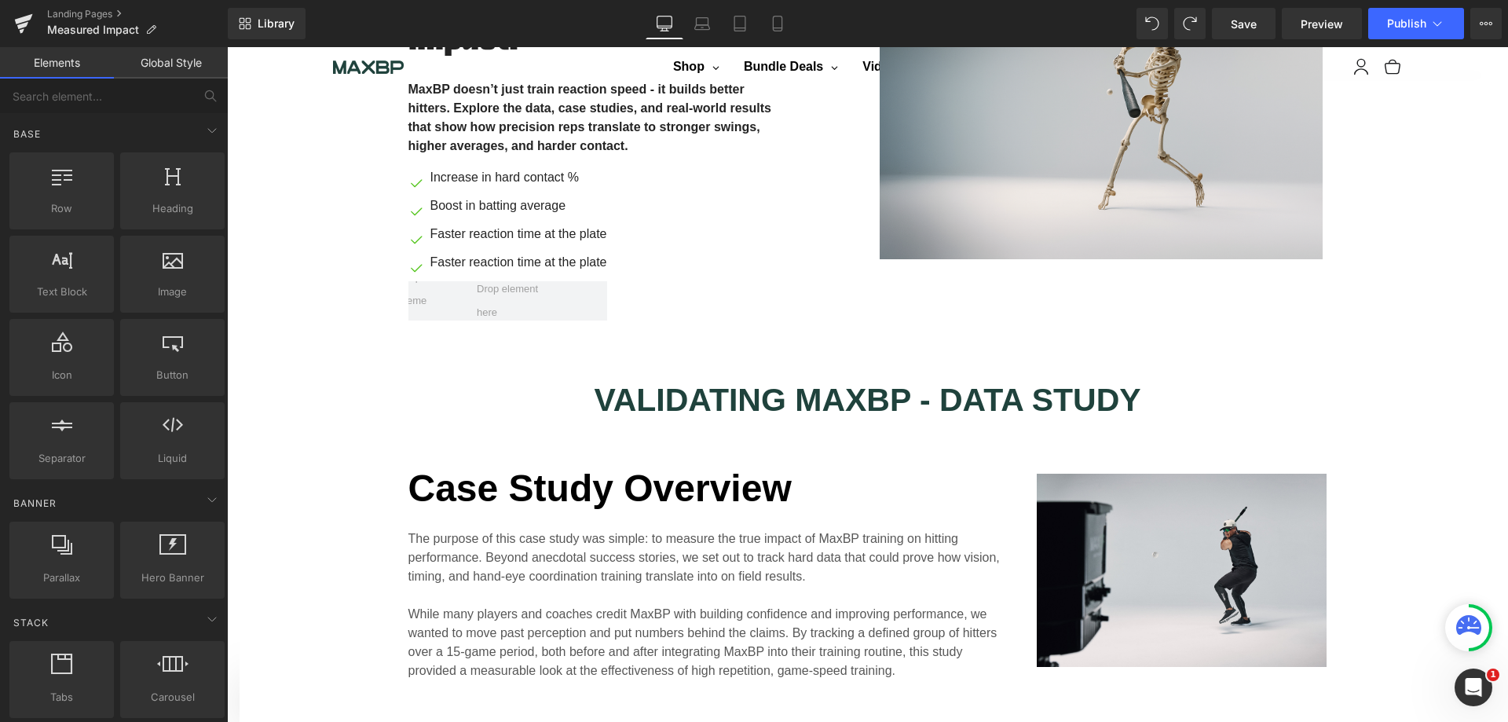
click at [1238, 27] on span "Save" at bounding box center [1244, 24] width 26 height 16
click at [912, 396] on b "VALIDATING MAXBP - DATA STUDY" at bounding box center [867, 400] width 547 height 36
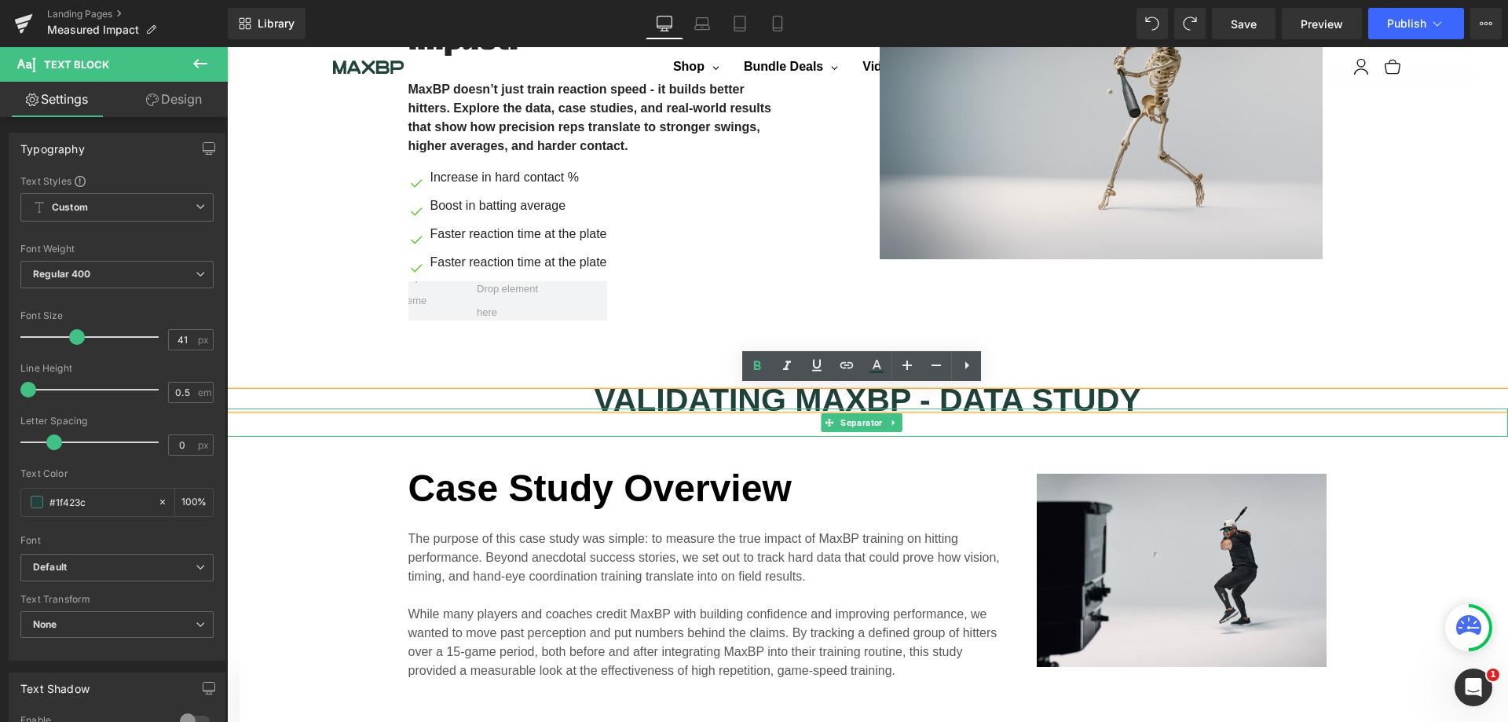
click at [893, 419] on icon at bounding box center [893, 421] width 2 height 5
click at [898, 422] on icon at bounding box center [902, 422] width 9 height 9
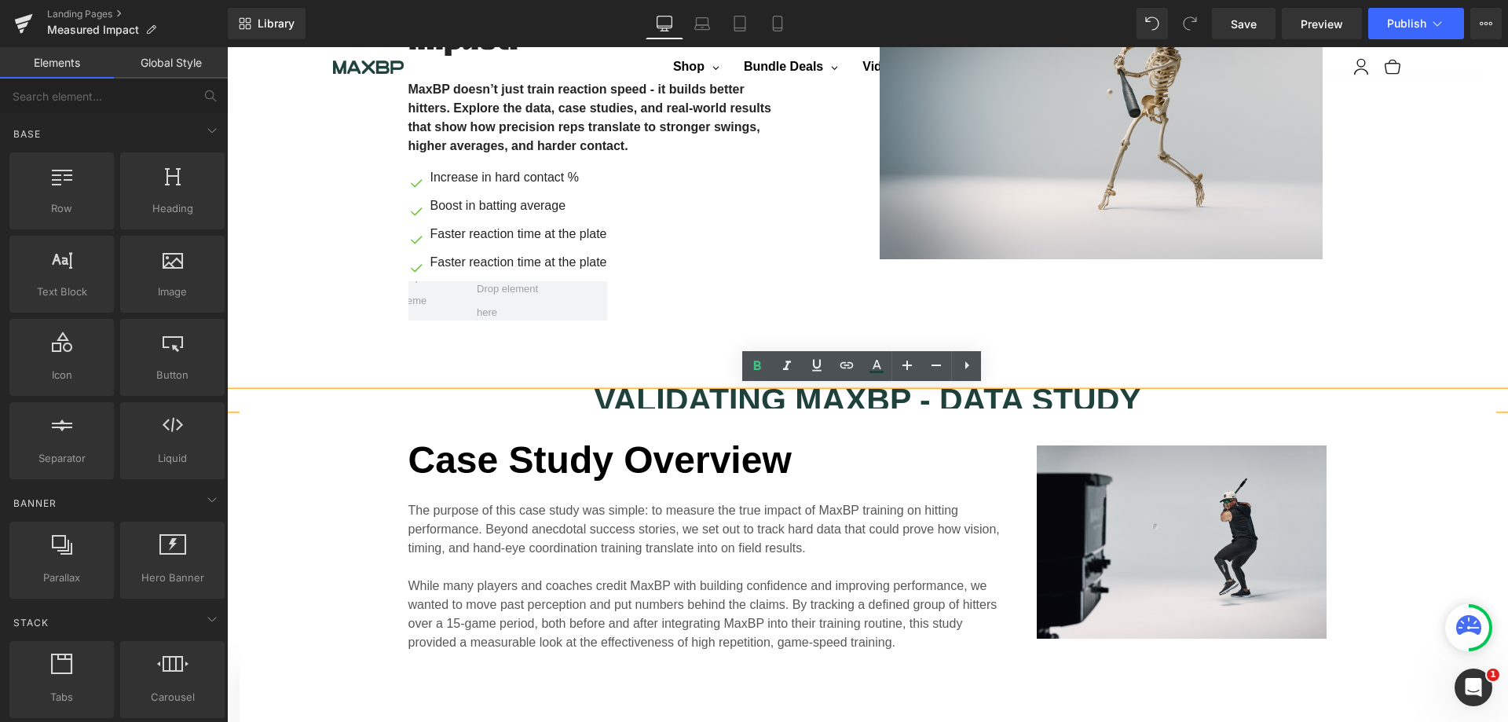
click at [760, 386] on b "VALIDATING MAXBP - DATA STUDY" at bounding box center [867, 400] width 547 height 36
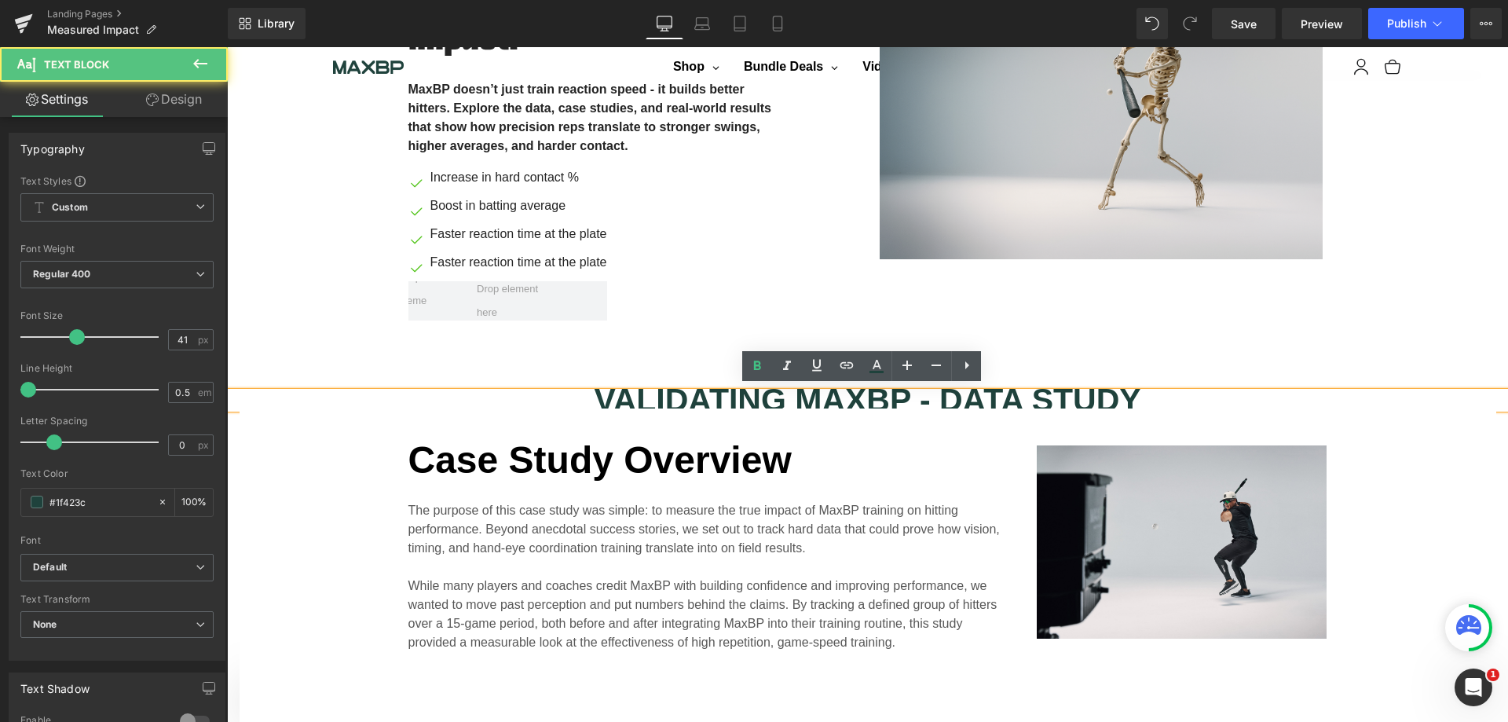
click at [499, 399] on p "VALIDATING MAXBP - DATA STUDY" at bounding box center [867, 400] width 1281 height 16
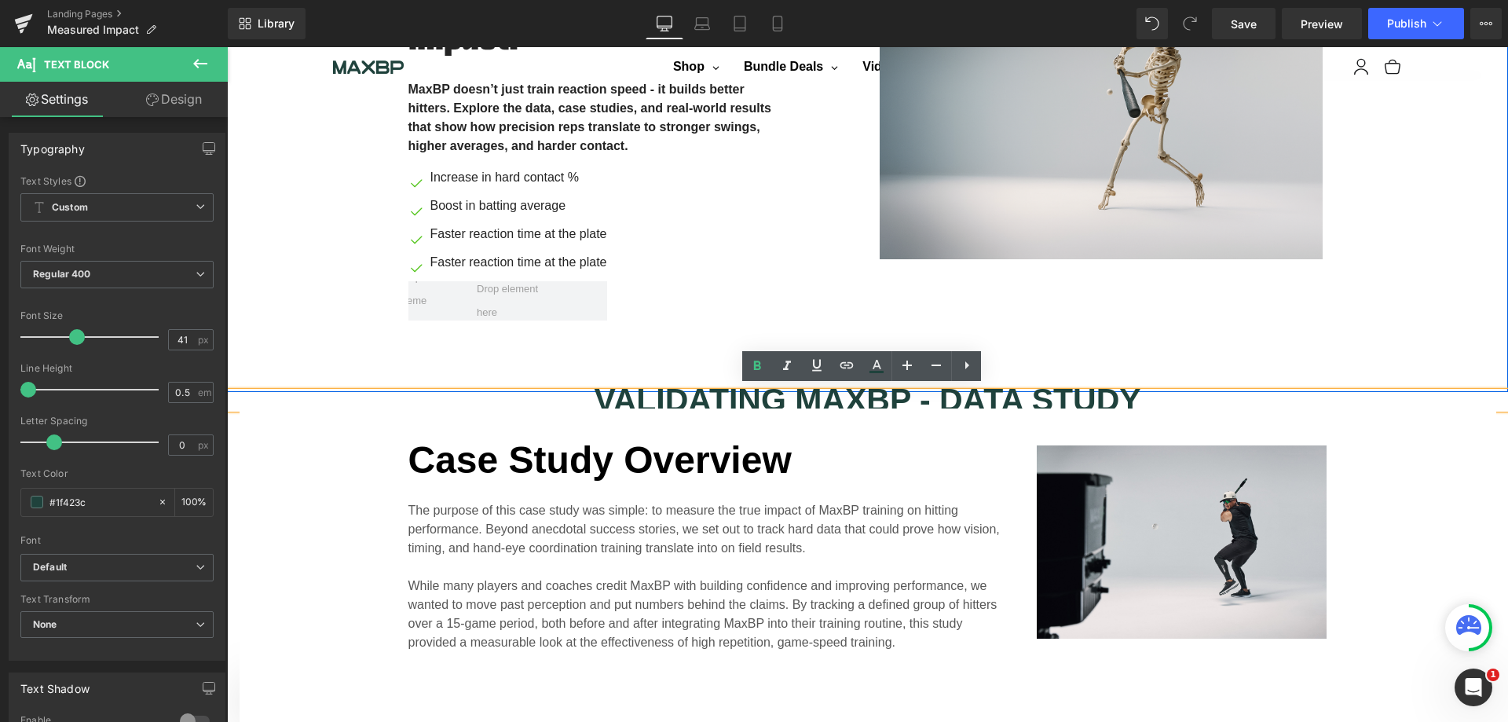
click at [1482, 367] on div "Proven gains. Measured impact. Heading MaxBP doesn’t just train reaction speed …" at bounding box center [867, 146] width 1281 height 492
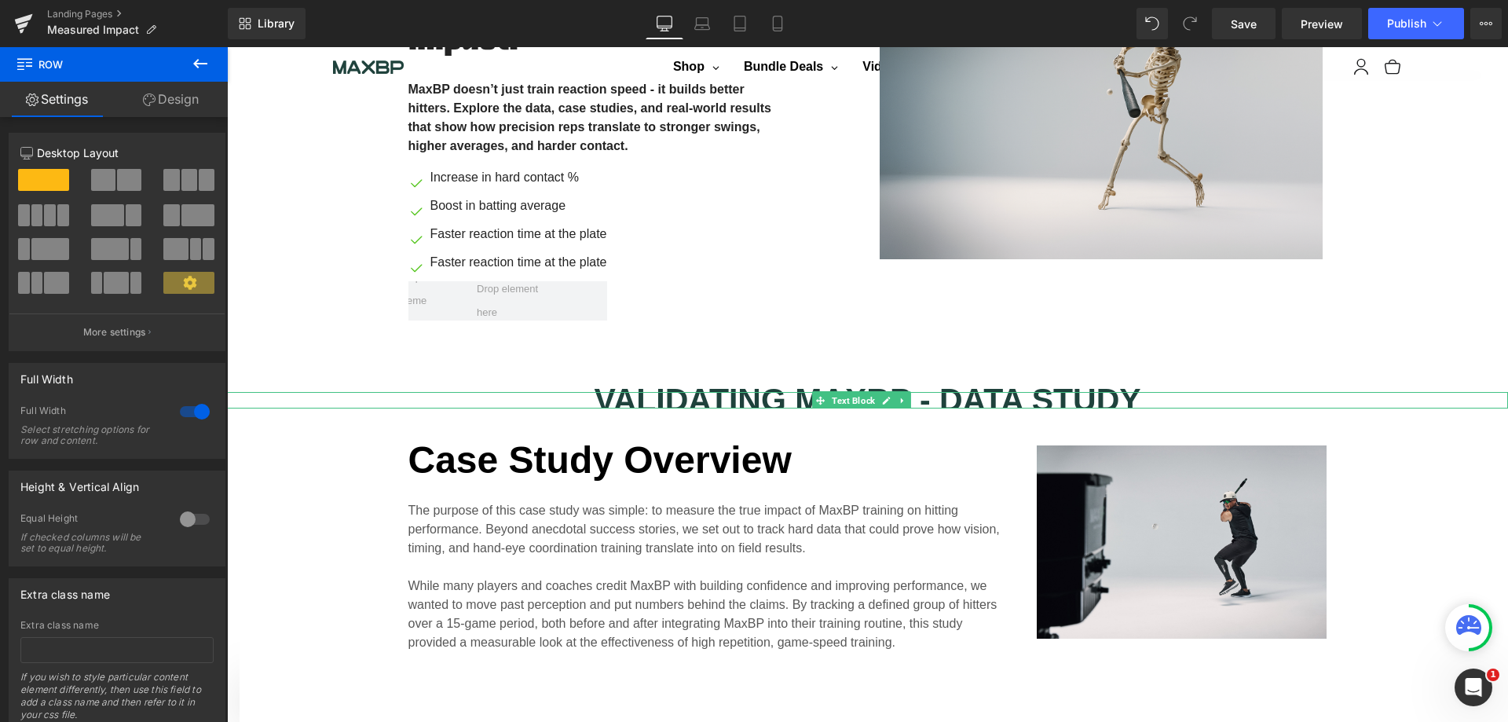
click at [902, 397] on icon at bounding box center [902, 399] width 2 height 5
click at [907, 396] on icon at bounding box center [910, 400] width 9 height 9
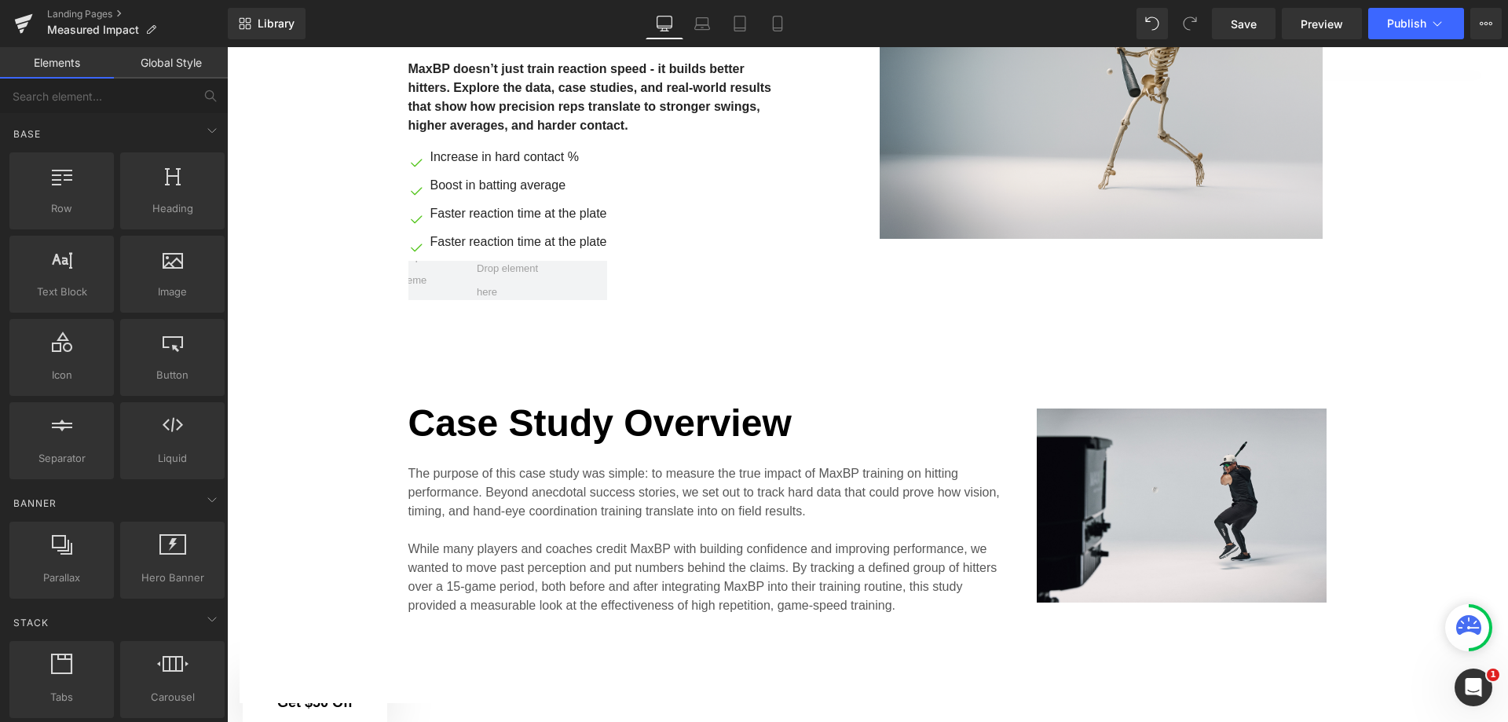
scroll to position [824, 0]
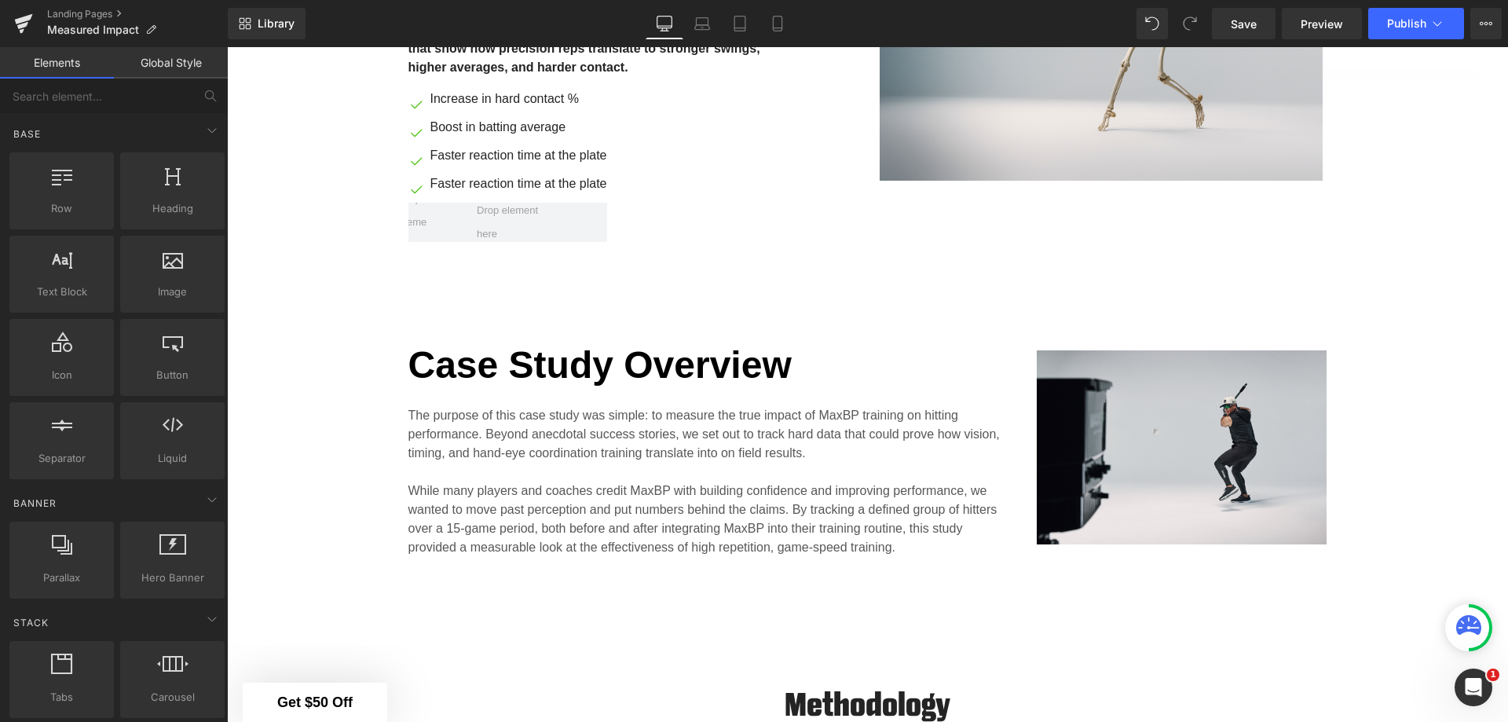
click at [1234, 22] on span "Save" at bounding box center [1244, 24] width 26 height 16
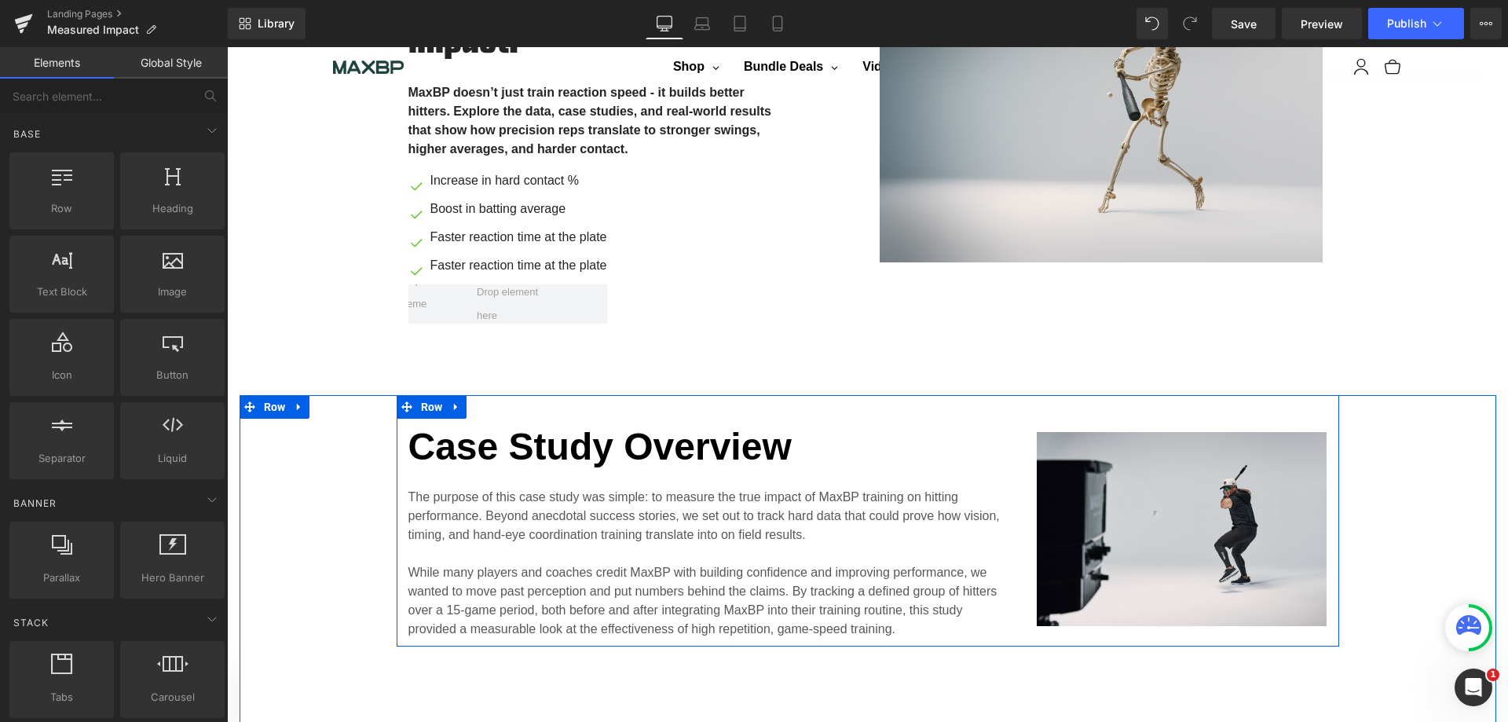
scroll to position [667, 0]
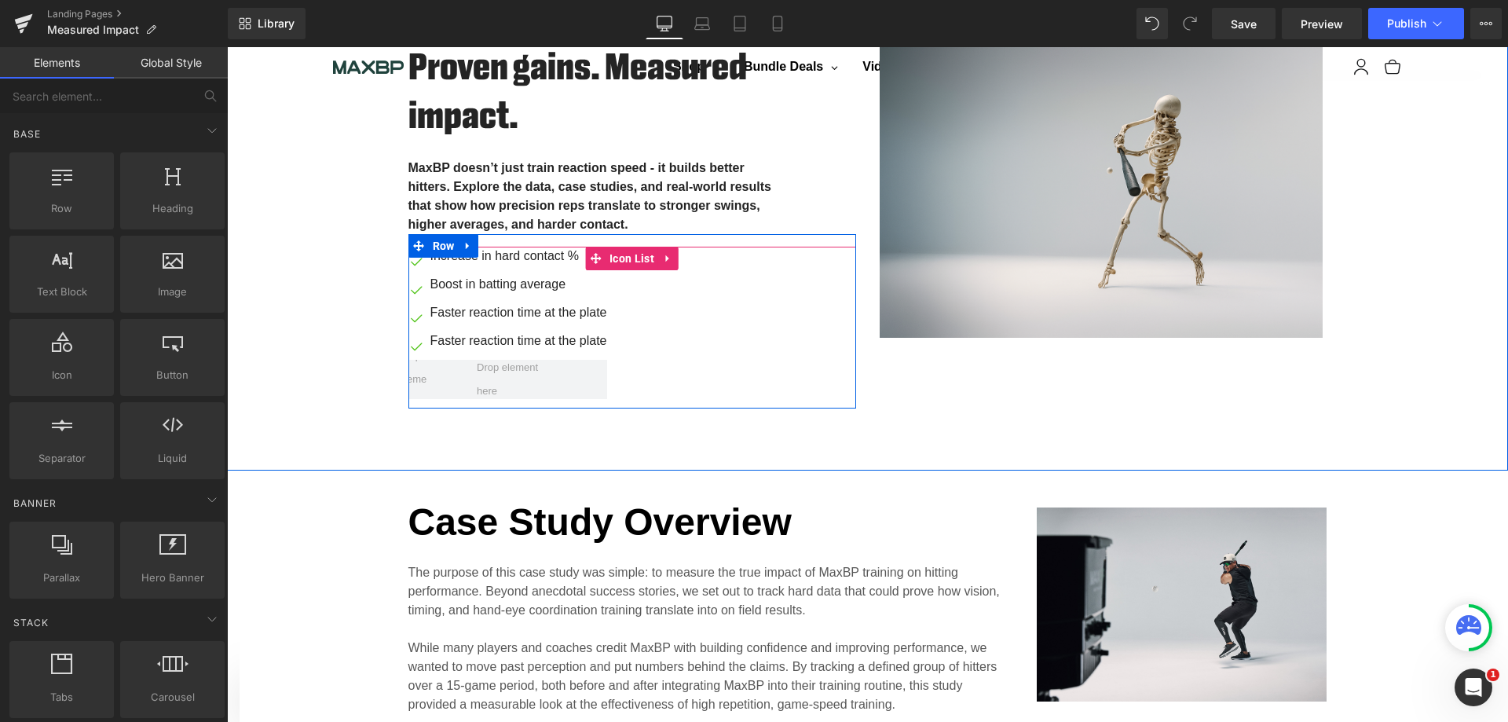
click at [590, 253] on icon at bounding box center [595, 258] width 11 height 11
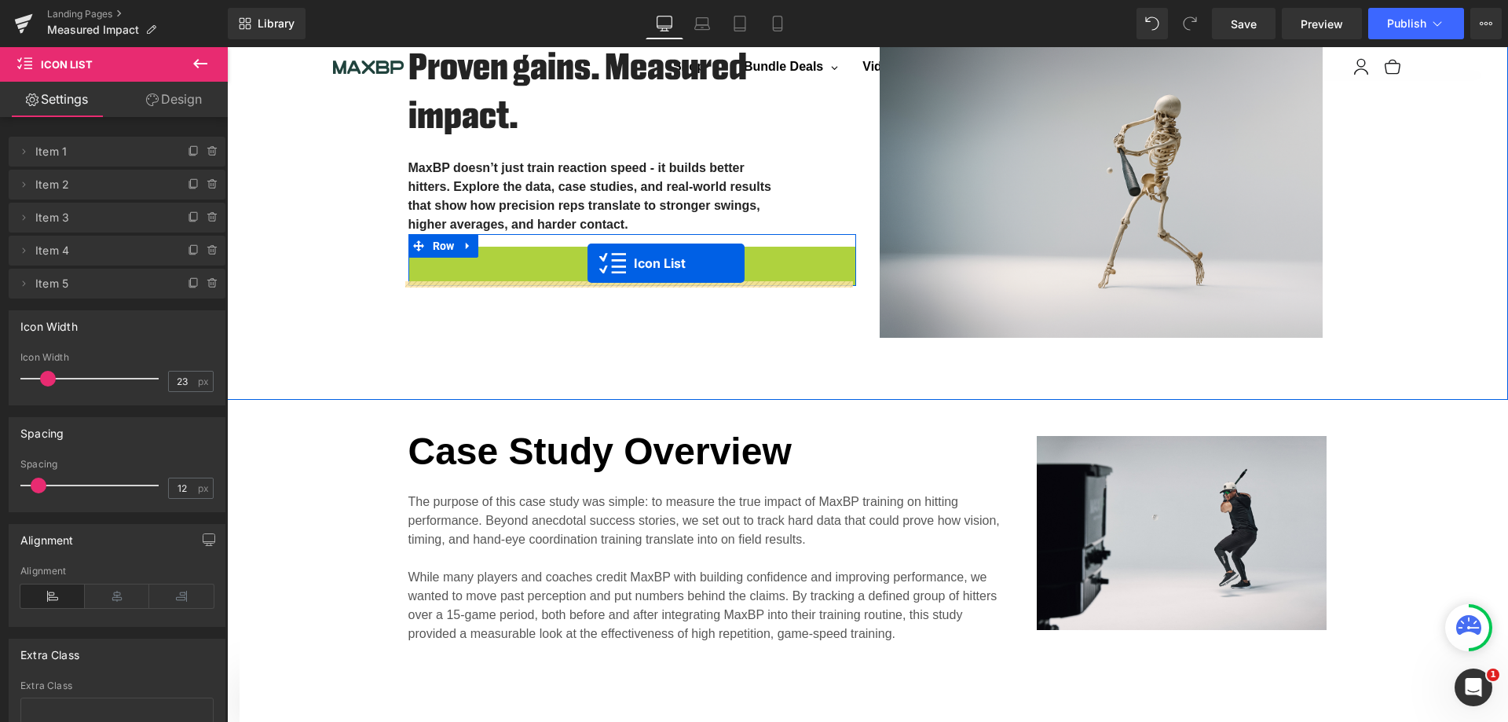
drag, startPoint x: 588, startPoint y: 253, endPoint x: 588, endPoint y: 263, distance: 10.2
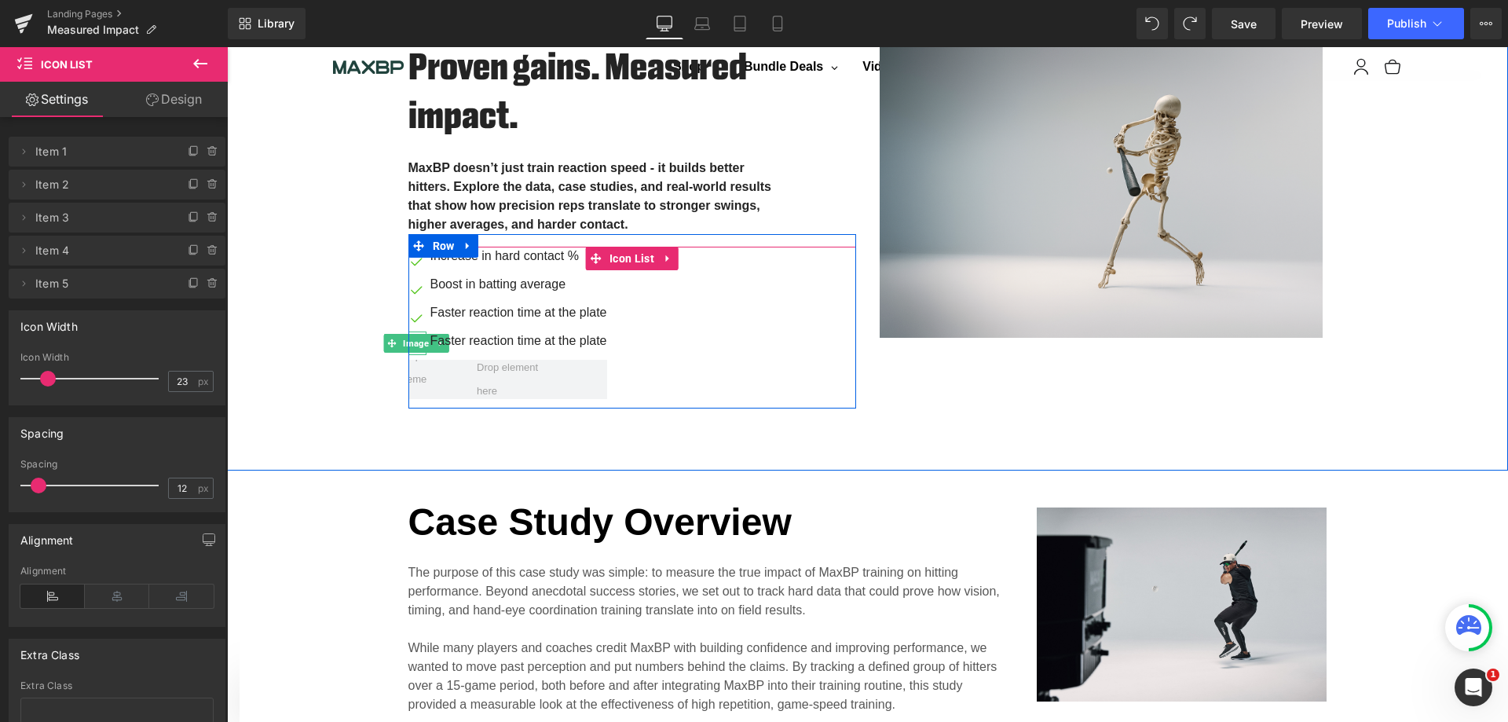
click at [408, 343] on span "Image" at bounding box center [416, 343] width 32 height 19
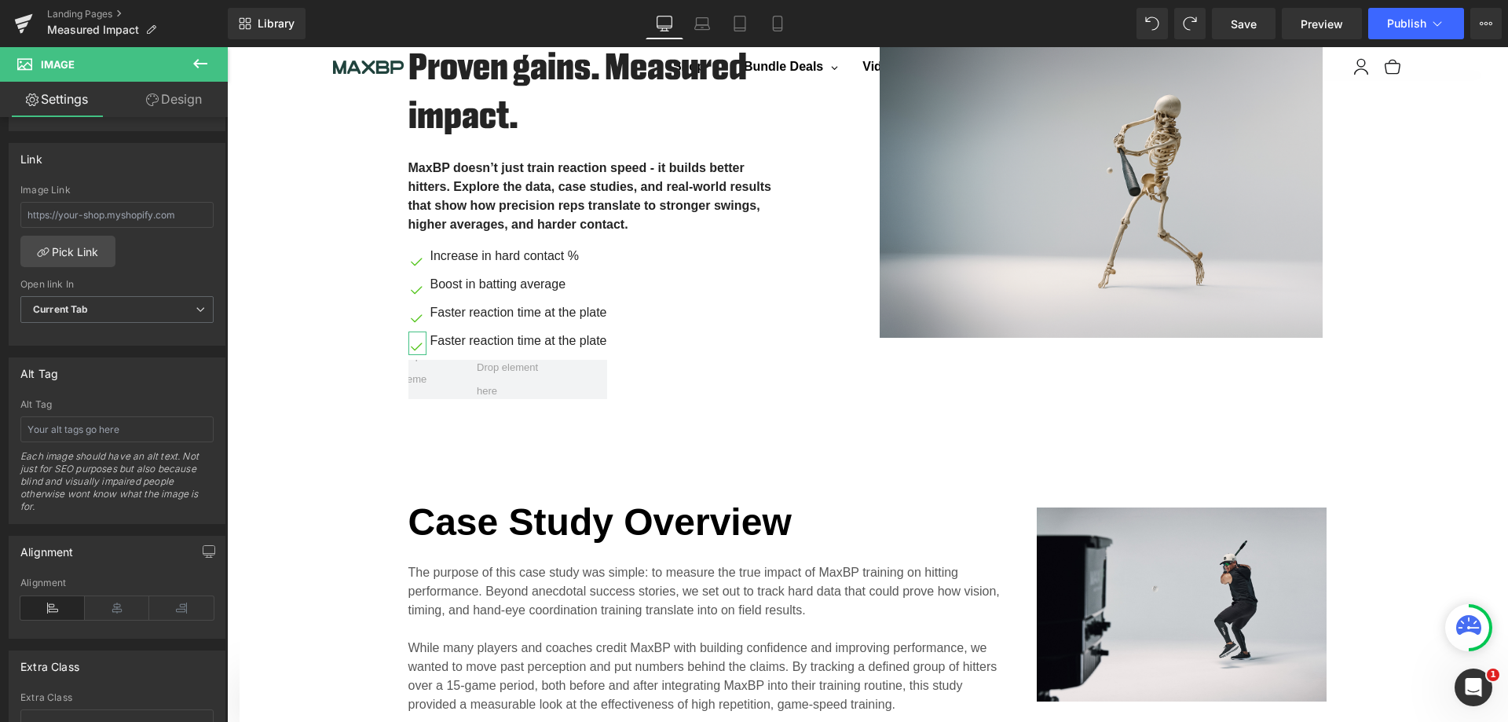
scroll to position [707, 0]
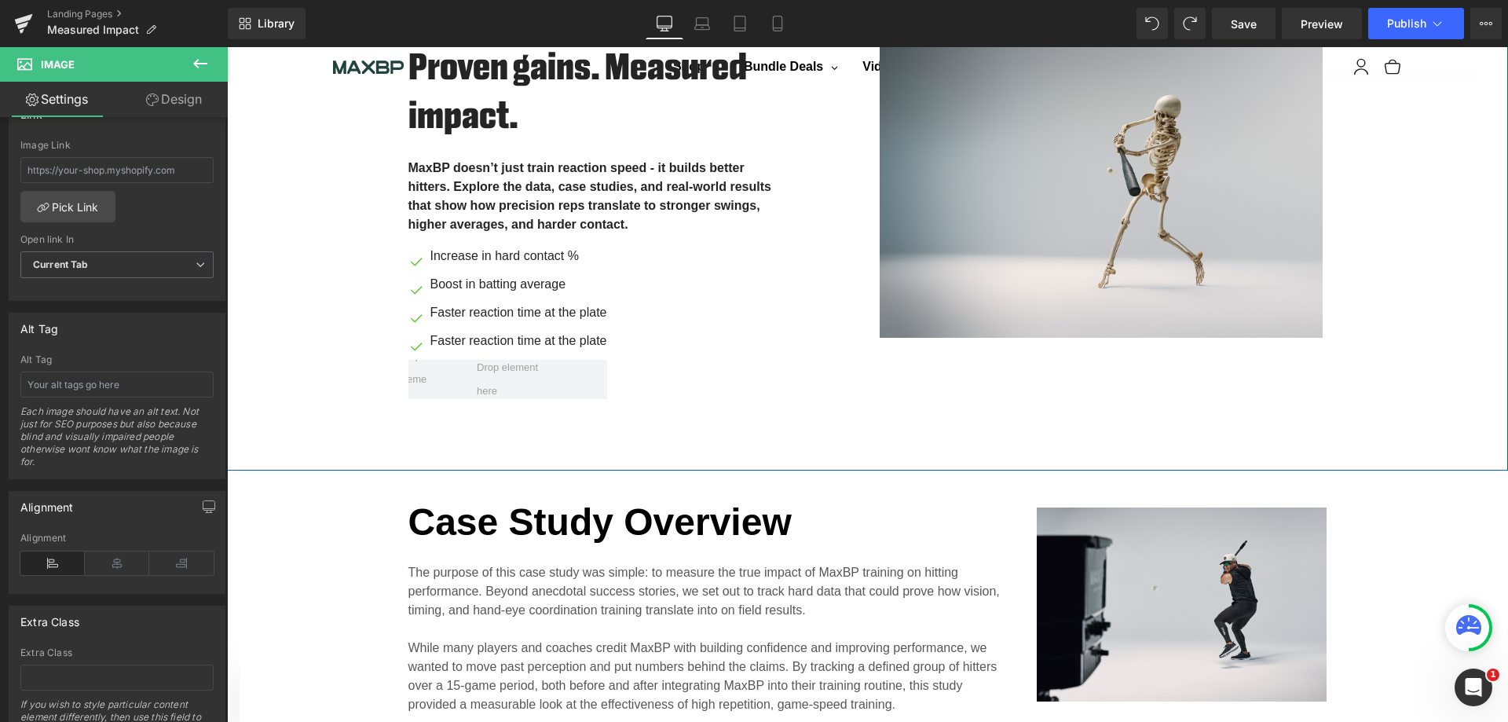
click at [1491, 409] on div "Proven gains. Measured impact. Heading MaxBP doesn’t just train reaction speed …" at bounding box center [867, 218] width 1281 height 398
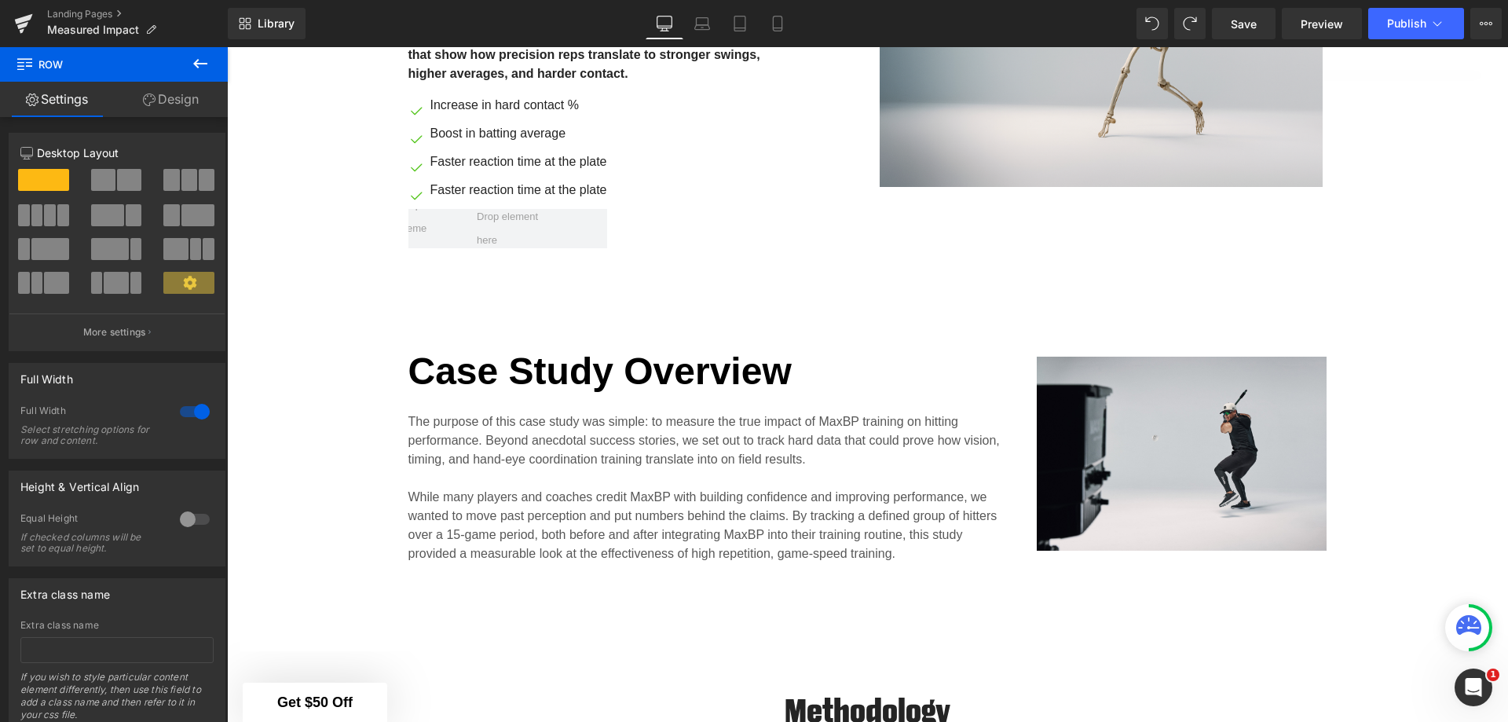
scroll to position [824, 0]
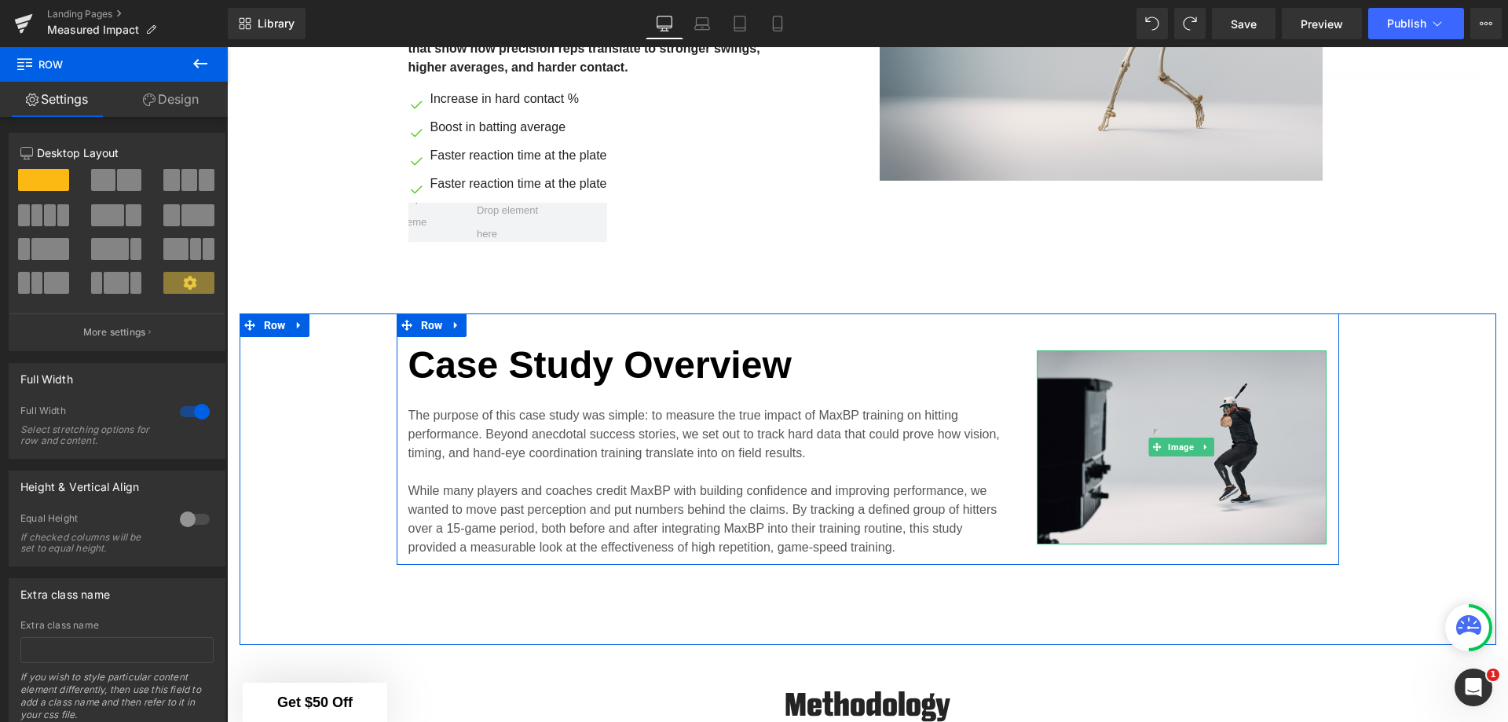
click at [1223, 405] on img at bounding box center [1182, 447] width 291 height 194
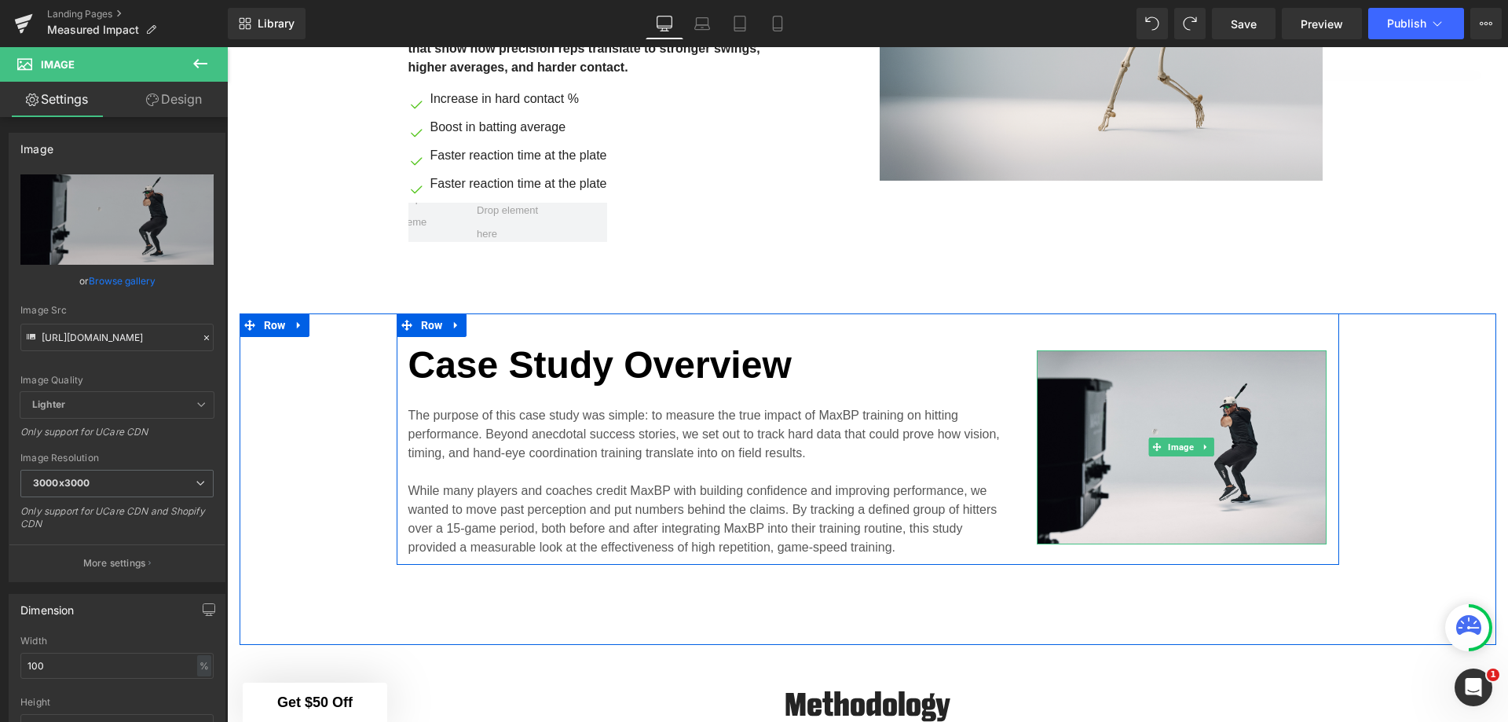
click at [1202, 444] on icon at bounding box center [1206, 446] width 9 height 9
click at [1210, 442] on icon at bounding box center [1214, 446] width 9 height 9
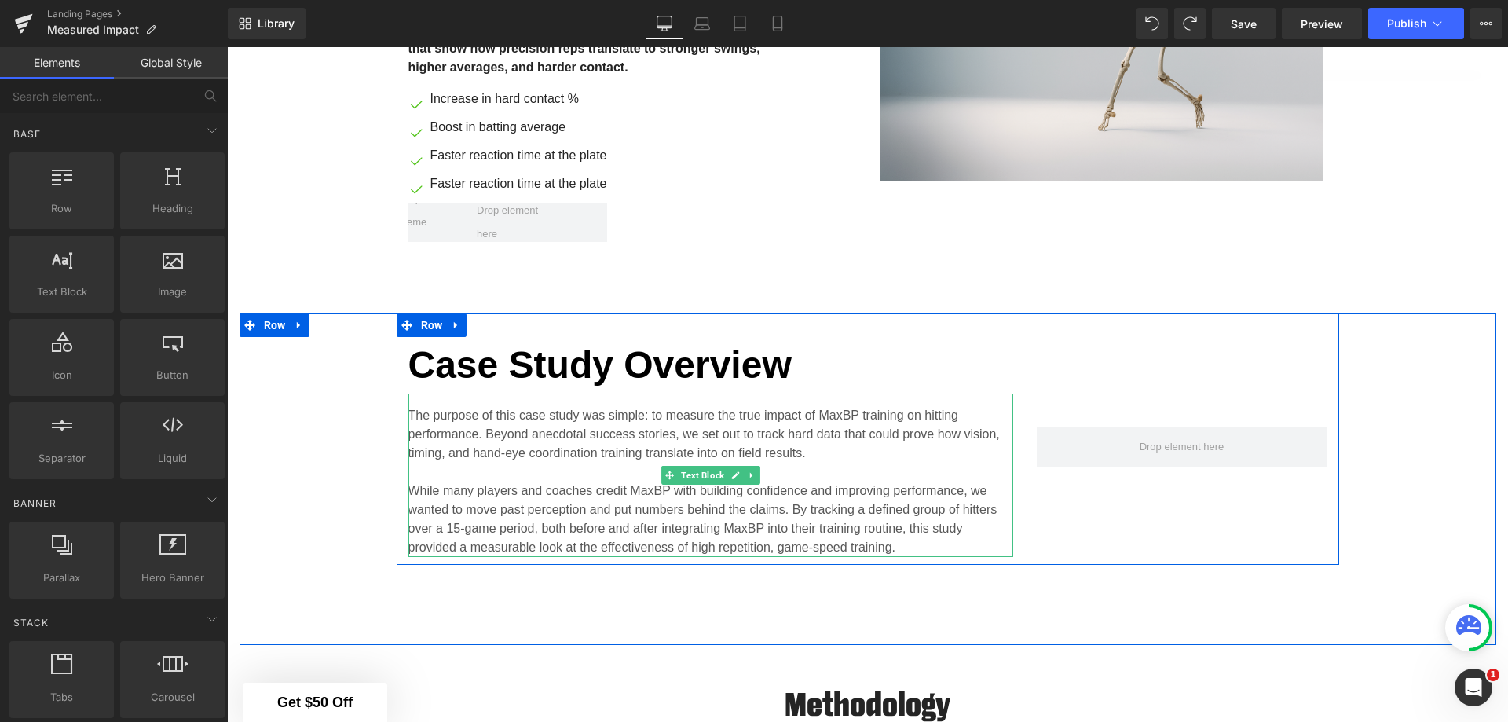
click at [759, 446] on p "The purpose of this case study was simple: to measure the true impact of MaxBP …" at bounding box center [710, 434] width 605 height 57
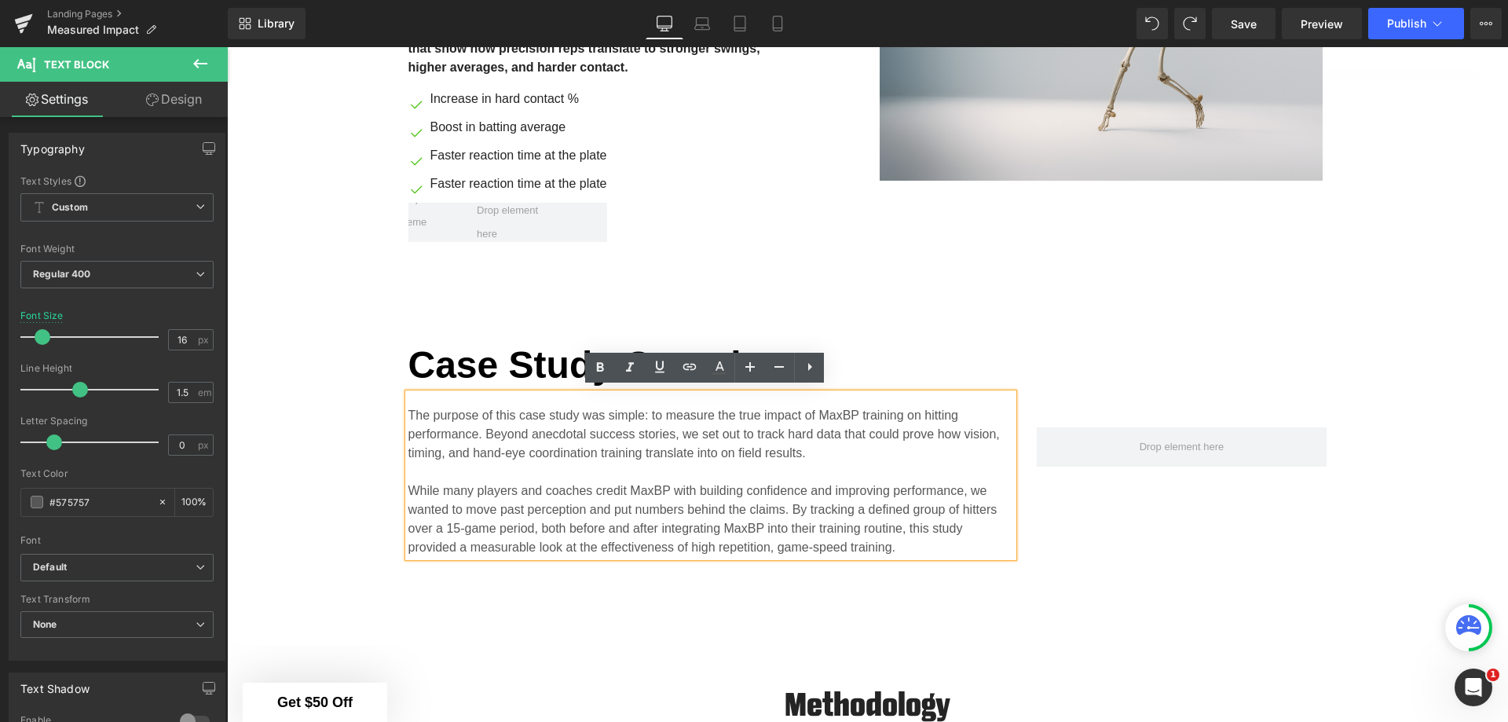
click at [496, 316] on div "Case Study Overview Heading The purpose of this case study was simple: to measu…" at bounding box center [868, 438] width 943 height 251
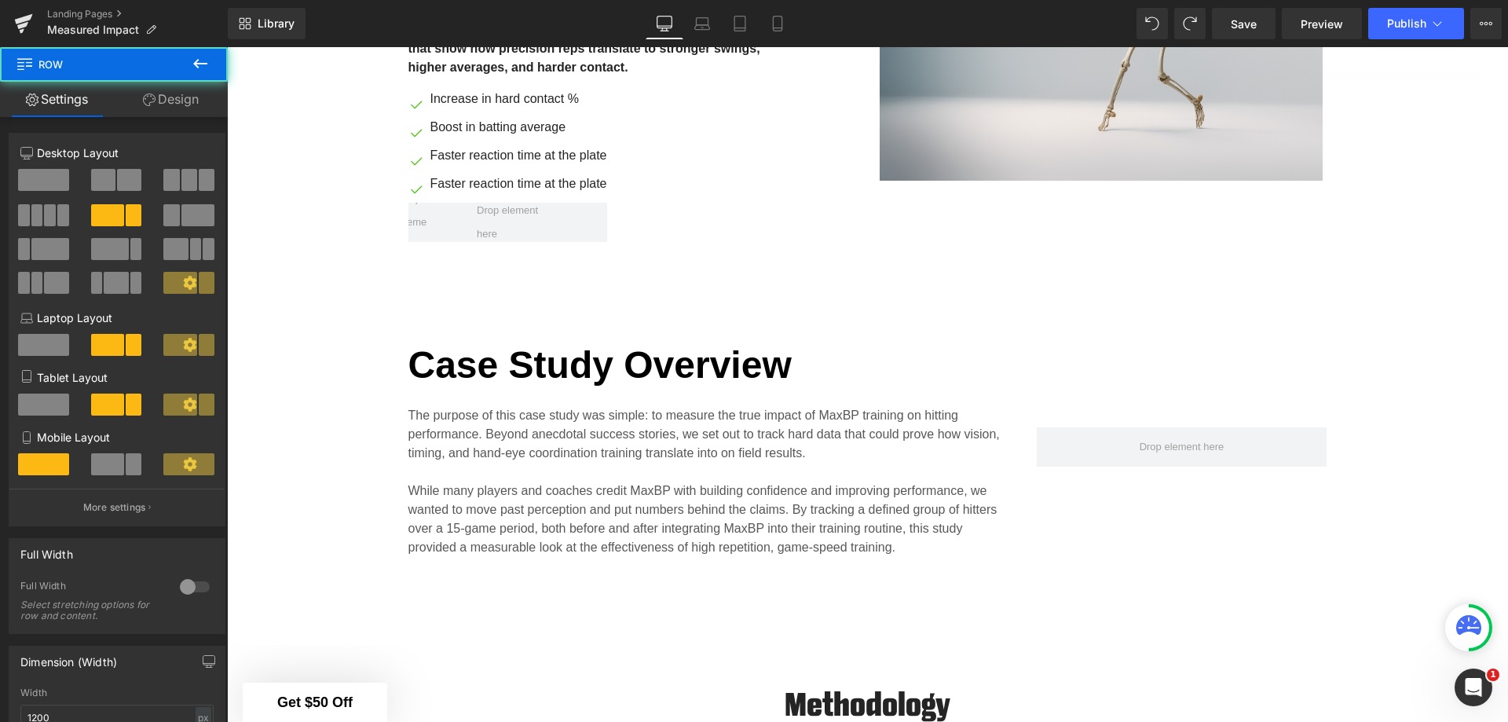
click at [227, 47] on div at bounding box center [227, 47] width 0 height 0
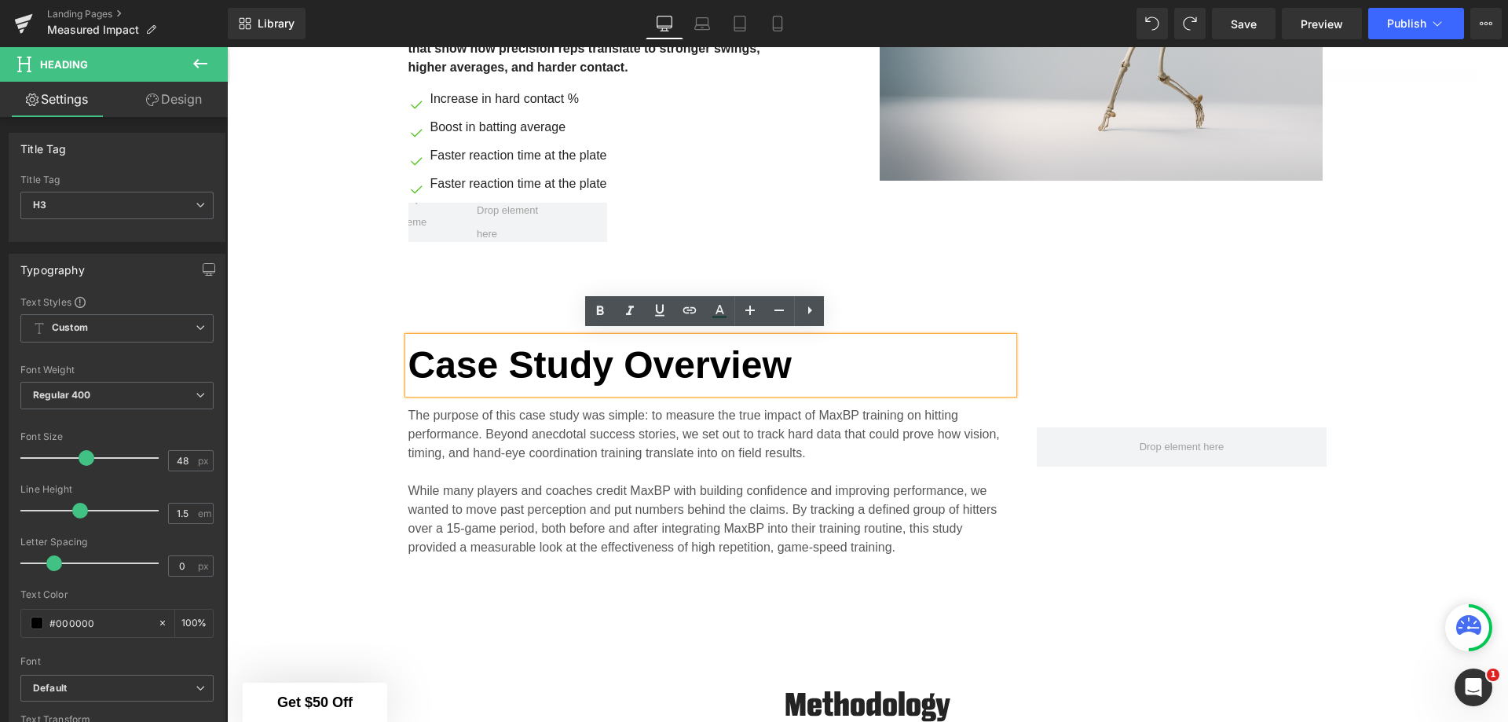
click at [1441, 419] on div "Case Study Overview Heading The purpose of this case study was simple: to measu…" at bounding box center [868, 438] width 1257 height 251
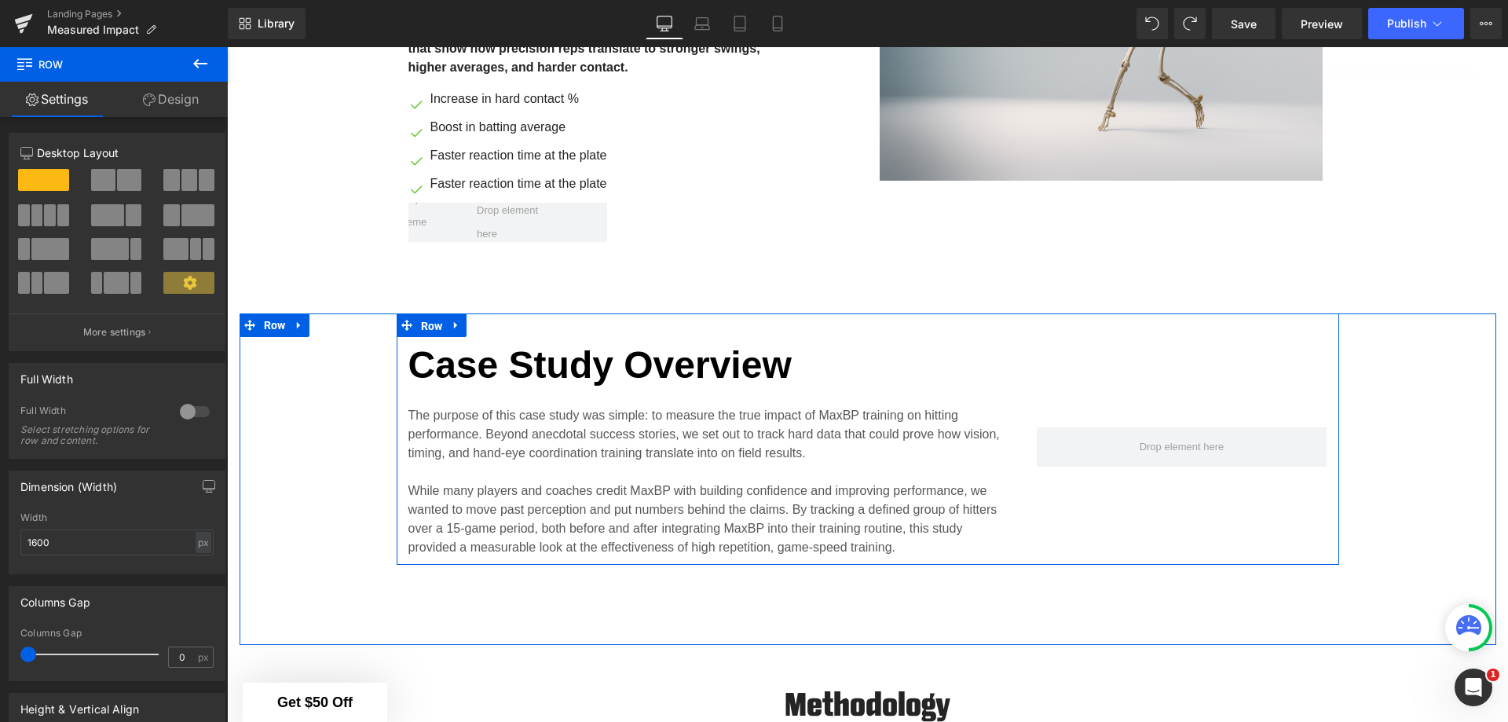
click at [417, 321] on span "Row" at bounding box center [432, 326] width 30 height 24
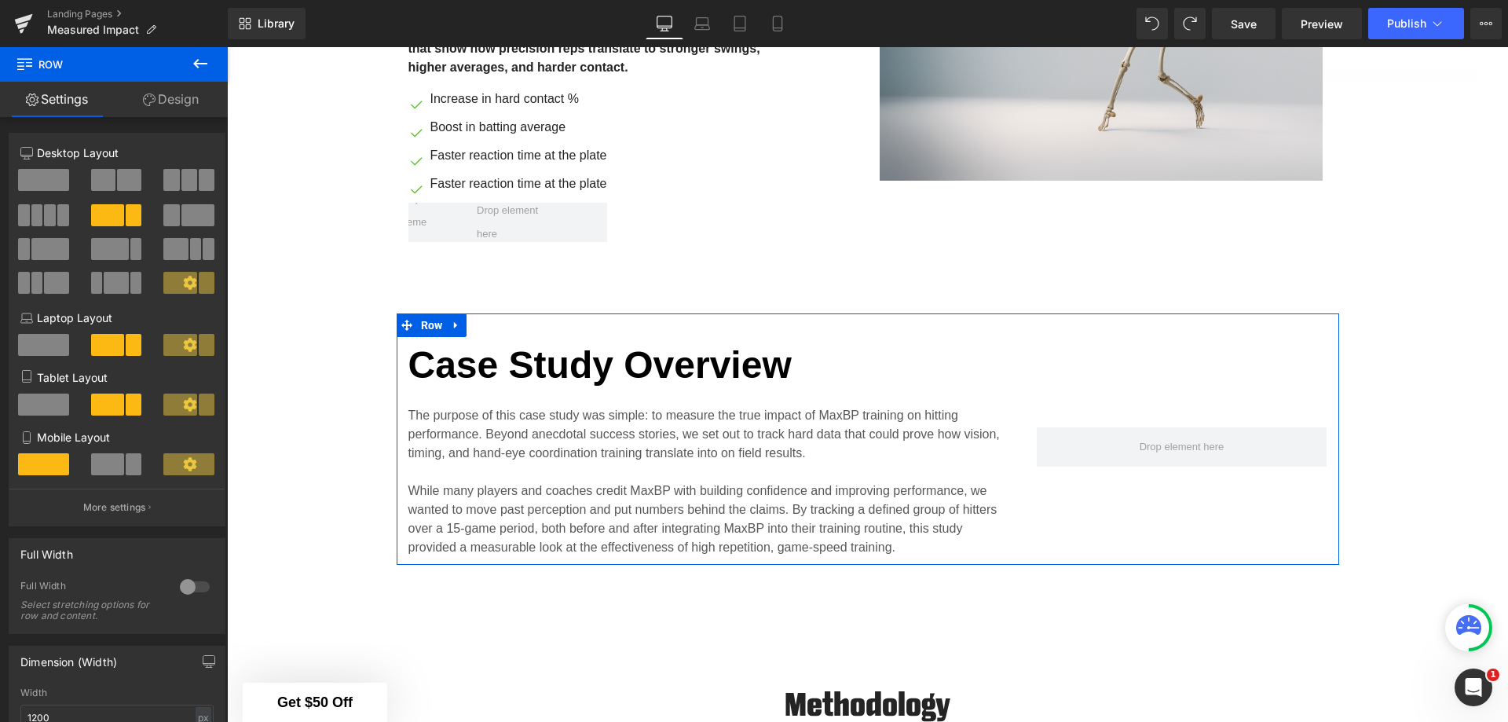
click at [46, 178] on span at bounding box center [43, 180] width 51 height 22
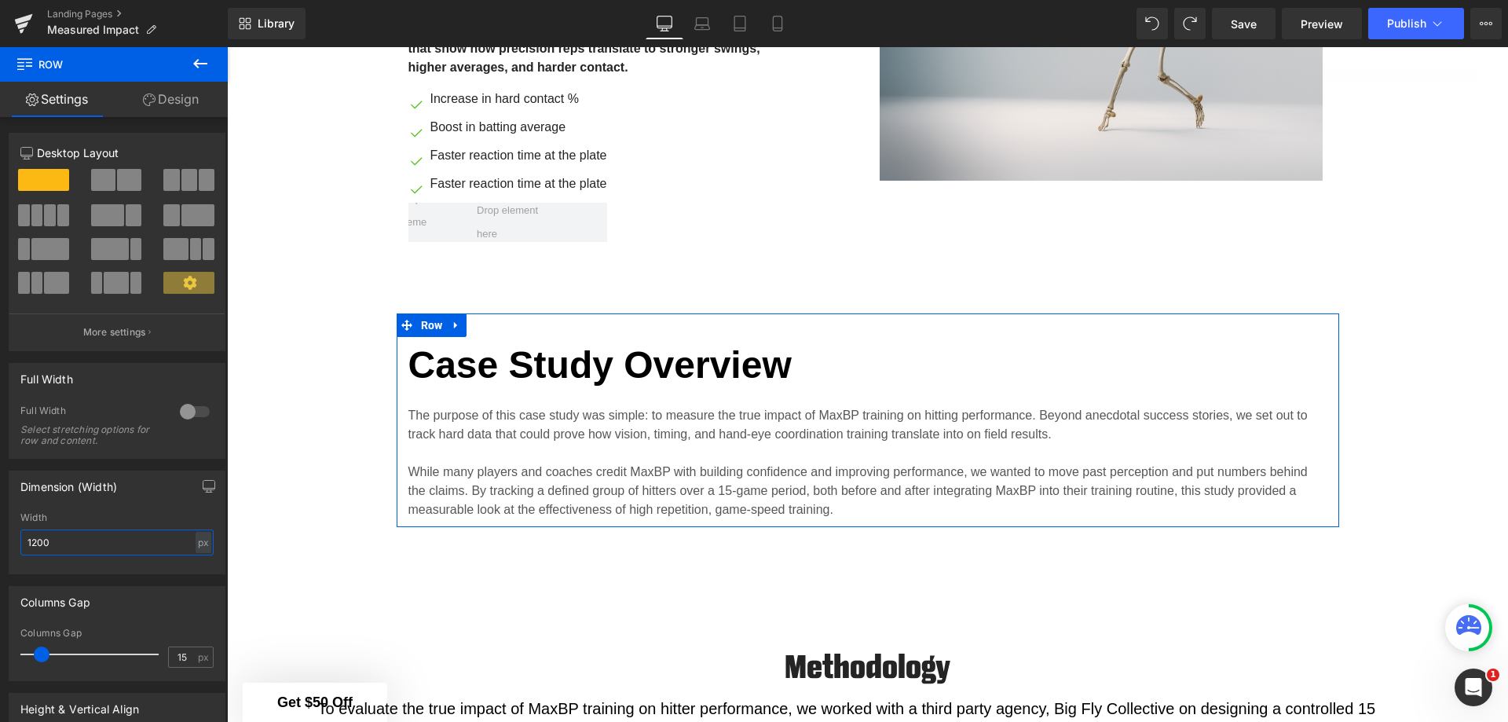
drag, startPoint x: 68, startPoint y: 542, endPoint x: 21, endPoint y: 540, distance: 47.2
click at [21, 540] on input "1200" at bounding box center [116, 542] width 193 height 26
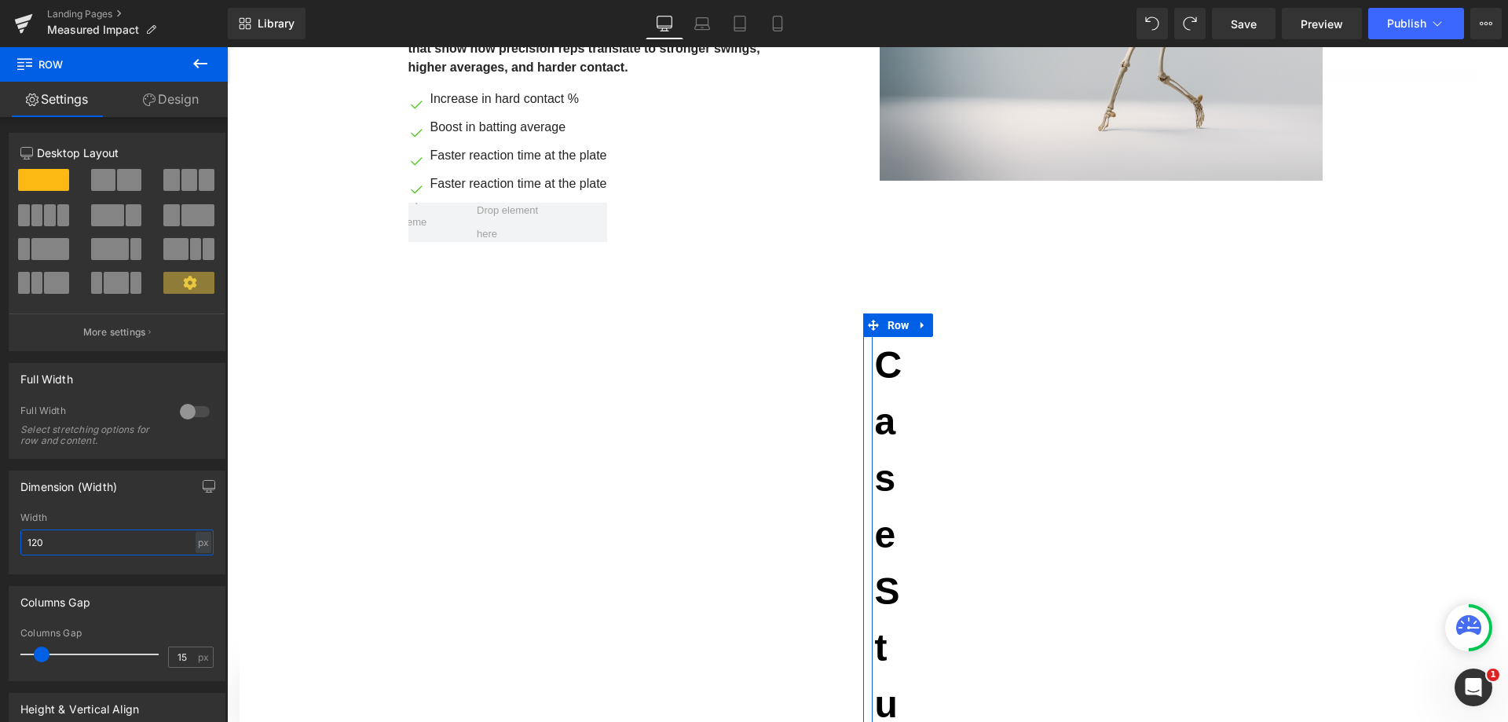
type input "1200"
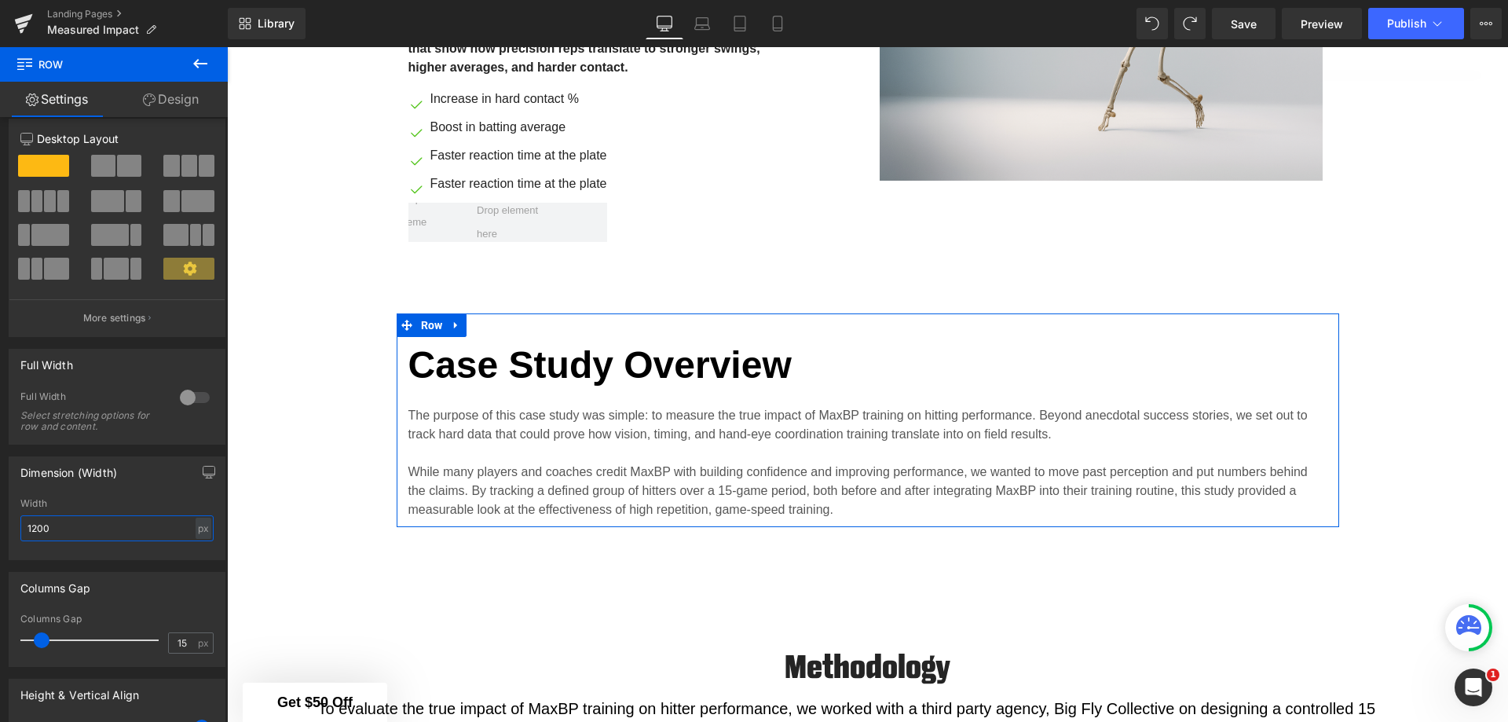
scroll to position [0, 0]
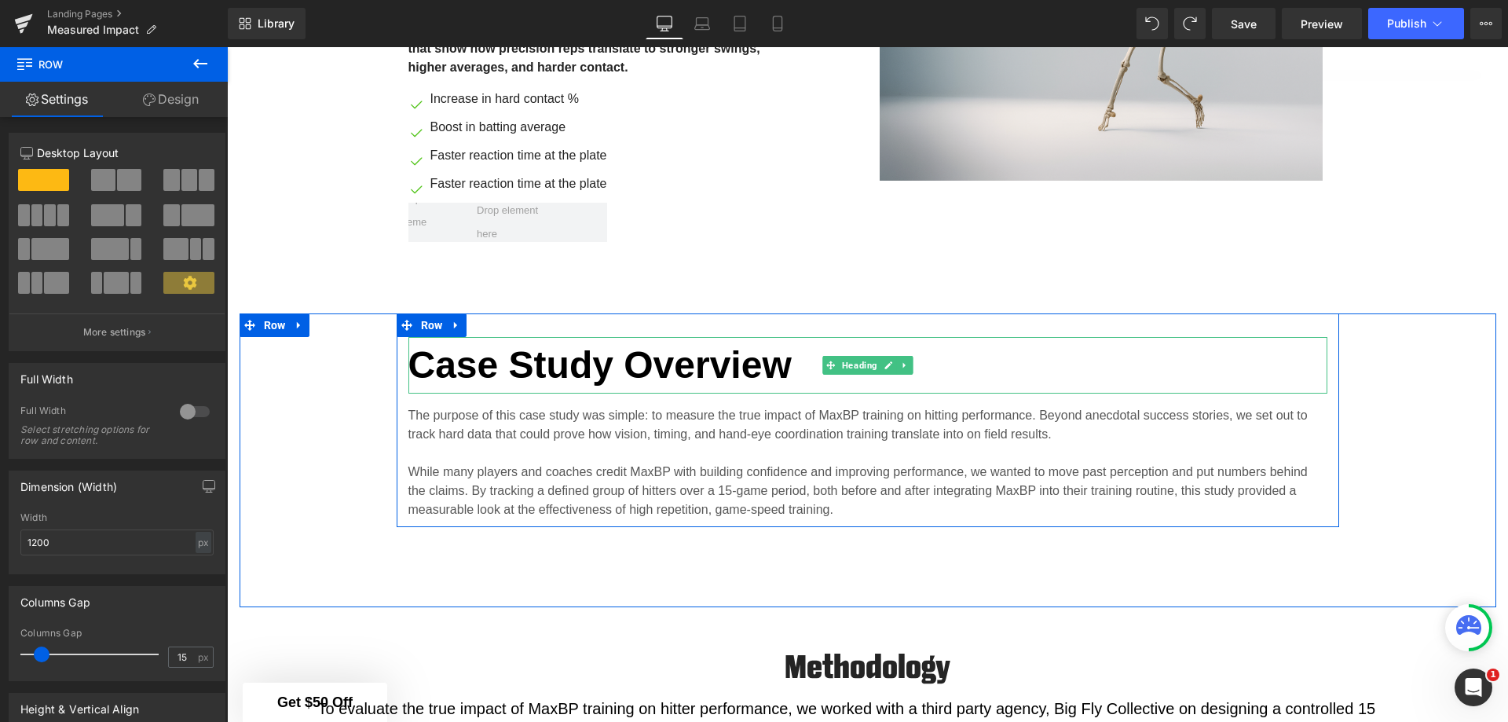
click at [677, 371] on strong "Case Study Overview" at bounding box center [599, 365] width 383 height 42
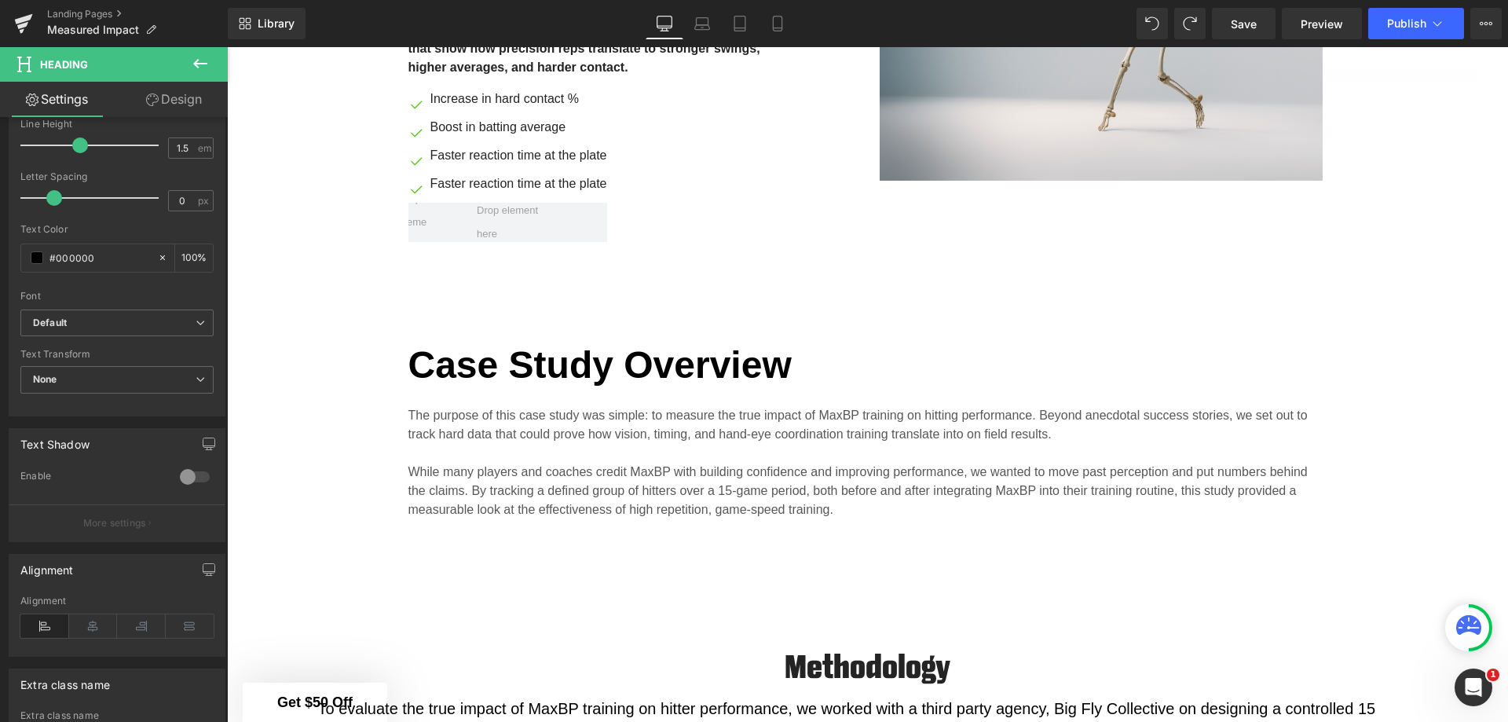
scroll to position [393, 0]
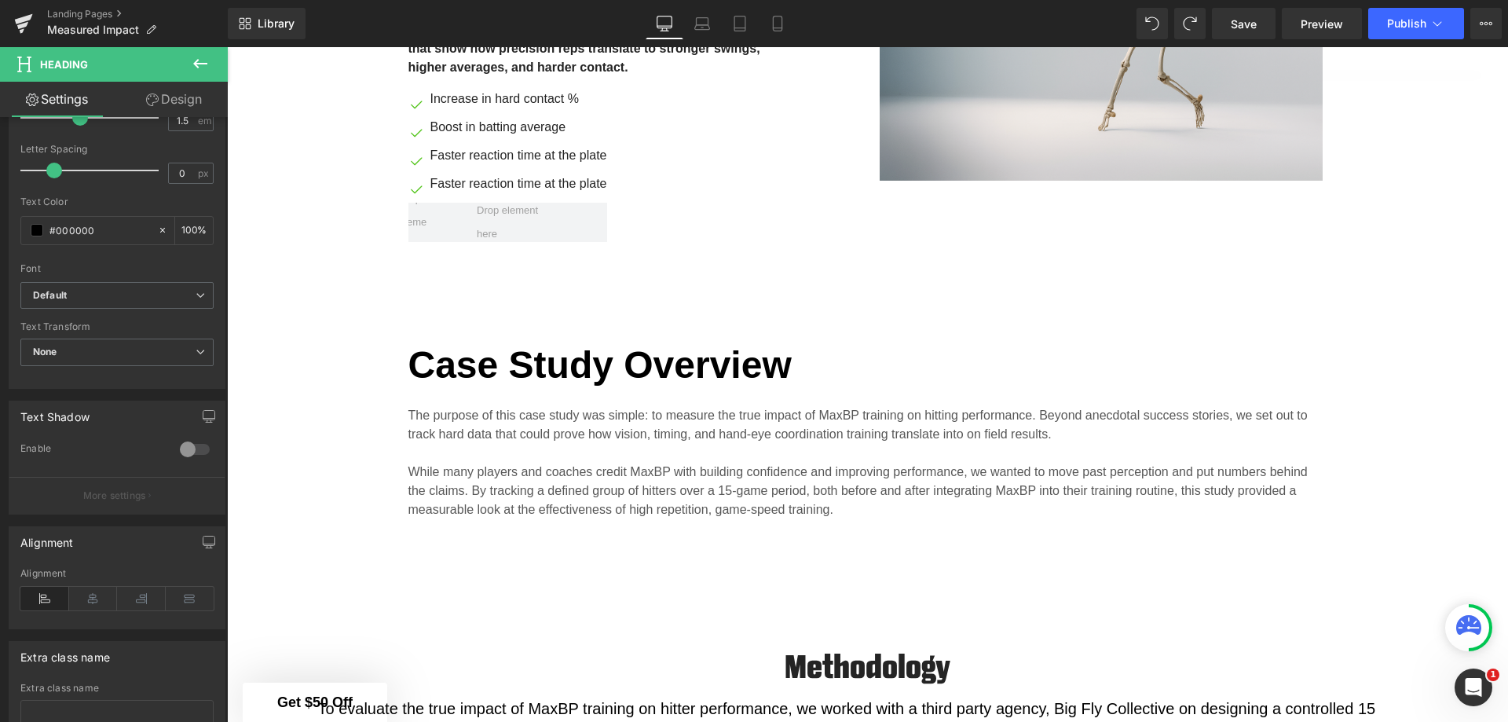
click at [98, 596] on icon at bounding box center [93, 599] width 49 height 24
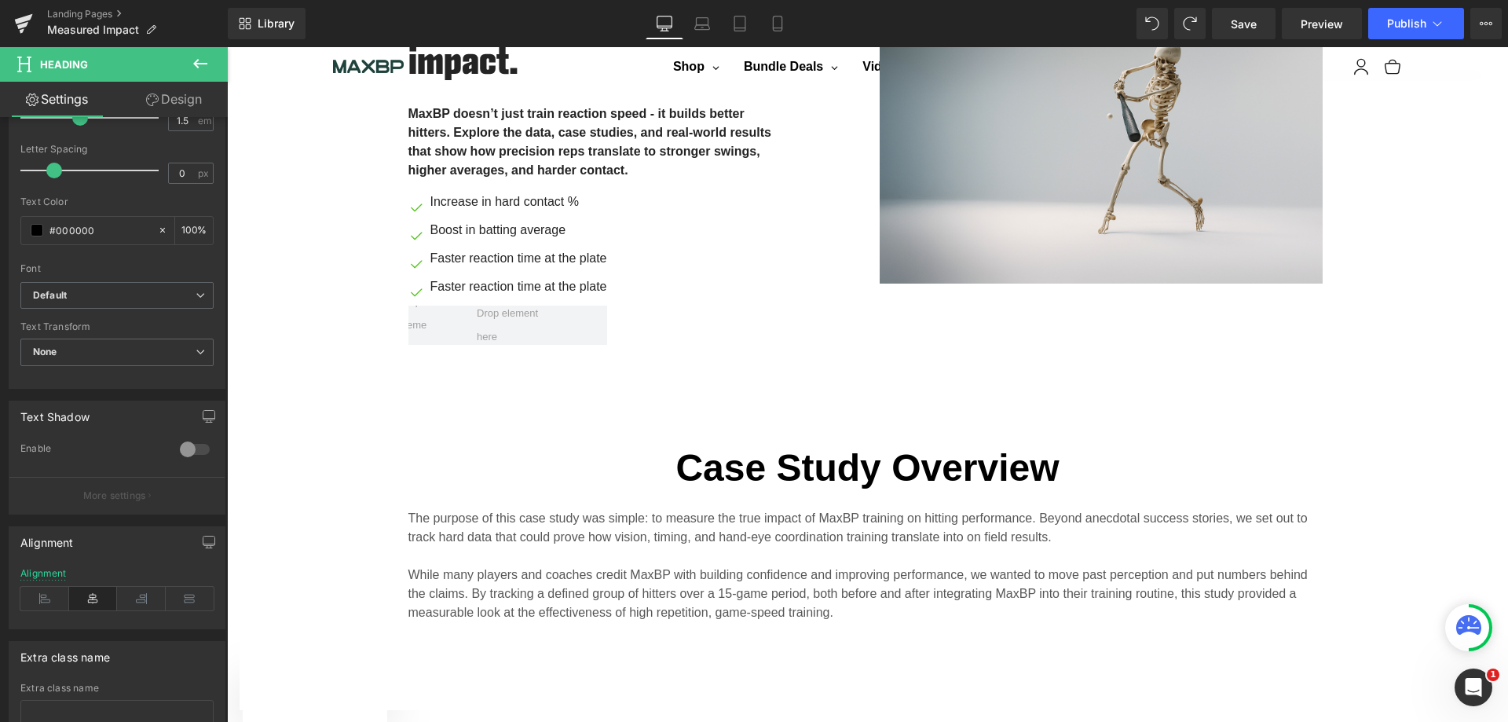
scroll to position [667, 0]
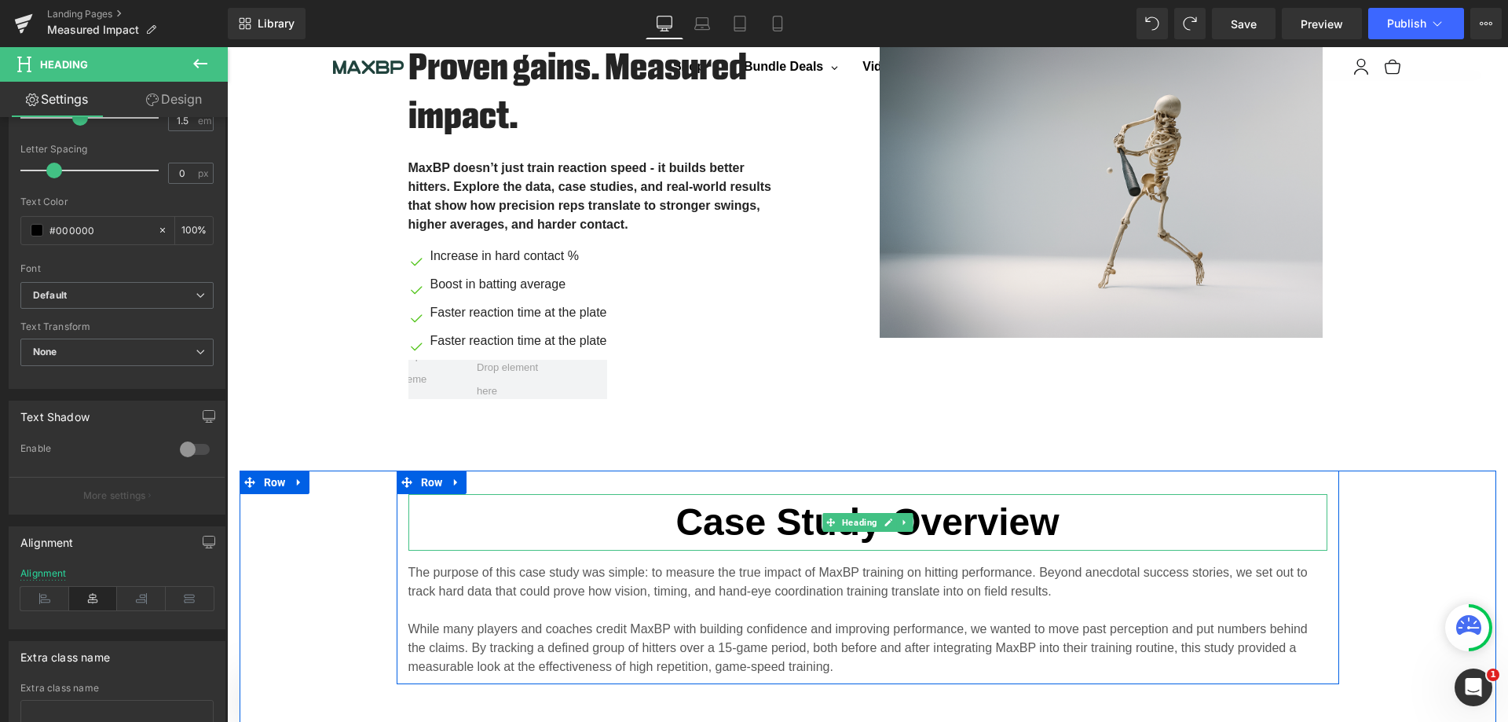
click at [979, 515] on strong "Case Study Overview" at bounding box center [866, 522] width 383 height 42
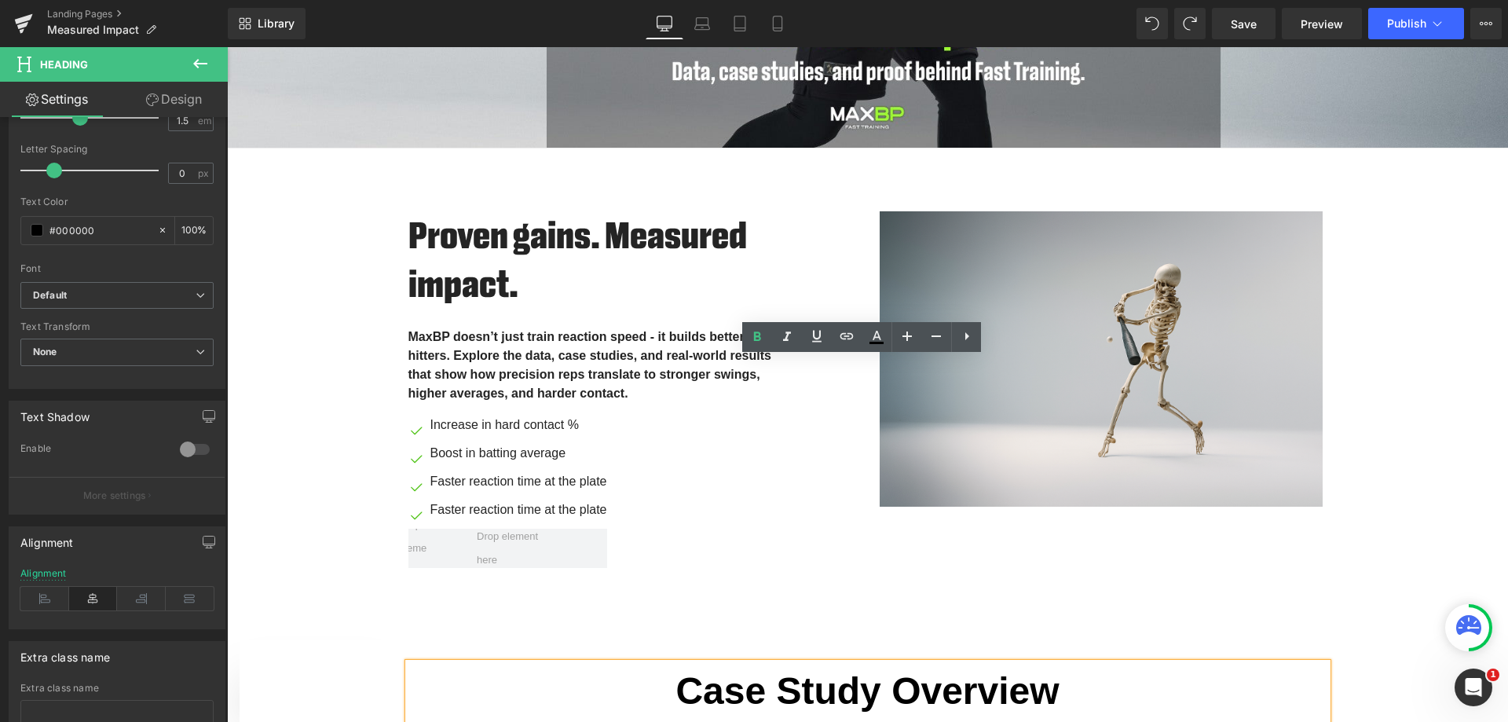
scroll to position [824, 0]
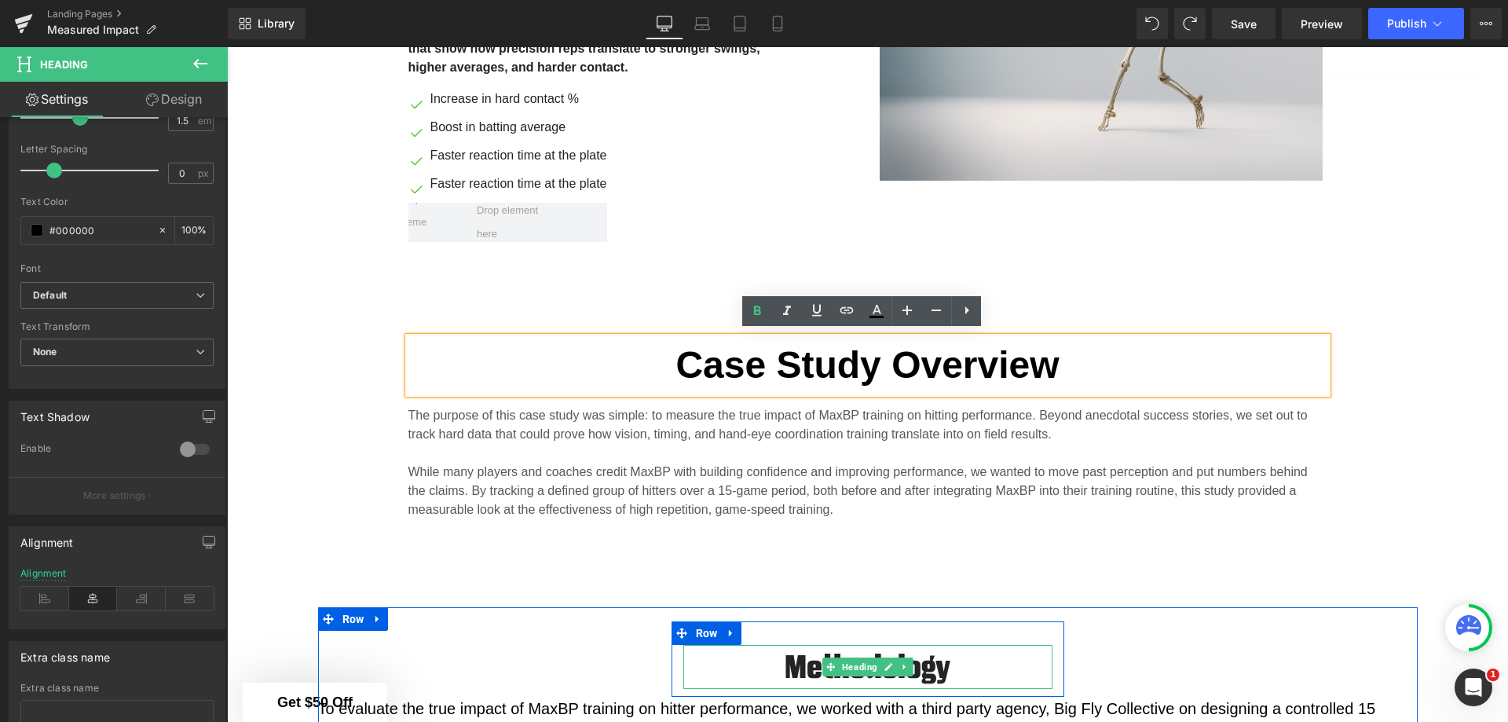
click at [943, 665] on h2 "Methodology" at bounding box center [867, 667] width 369 height 44
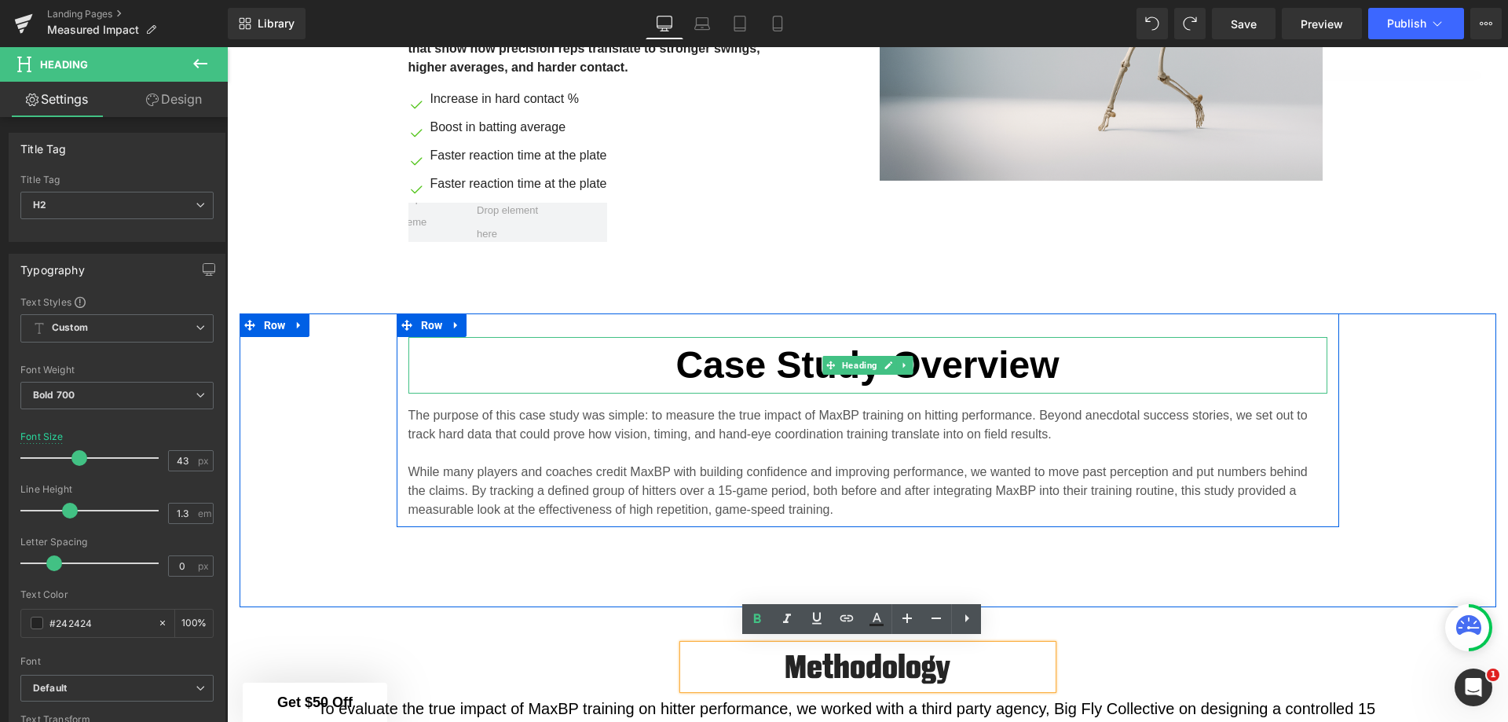
click at [914, 355] on strong "Case Study Overview" at bounding box center [866, 365] width 383 height 42
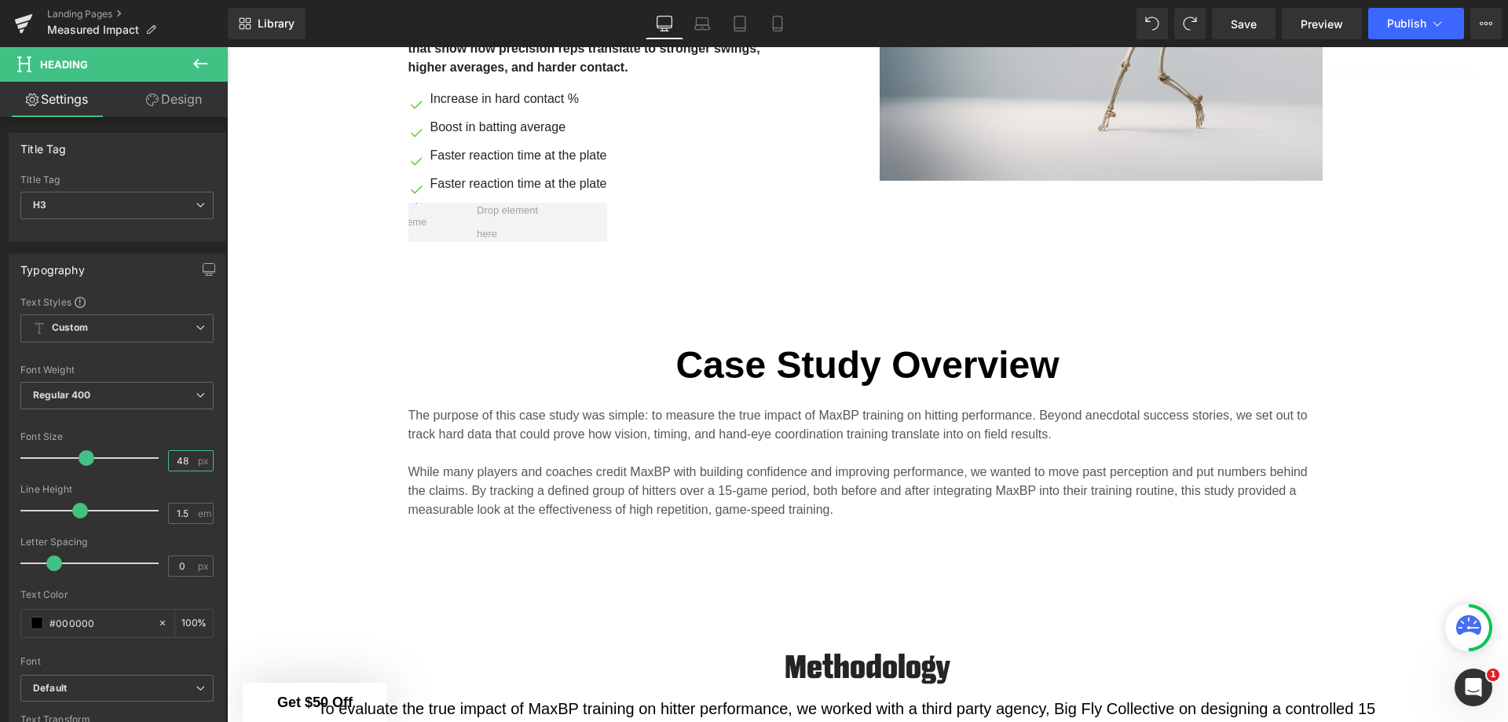
drag, startPoint x: 186, startPoint y: 459, endPoint x: 169, endPoint y: 459, distance: 17.3
click at [169, 459] on input "48" at bounding box center [182, 461] width 27 height 20
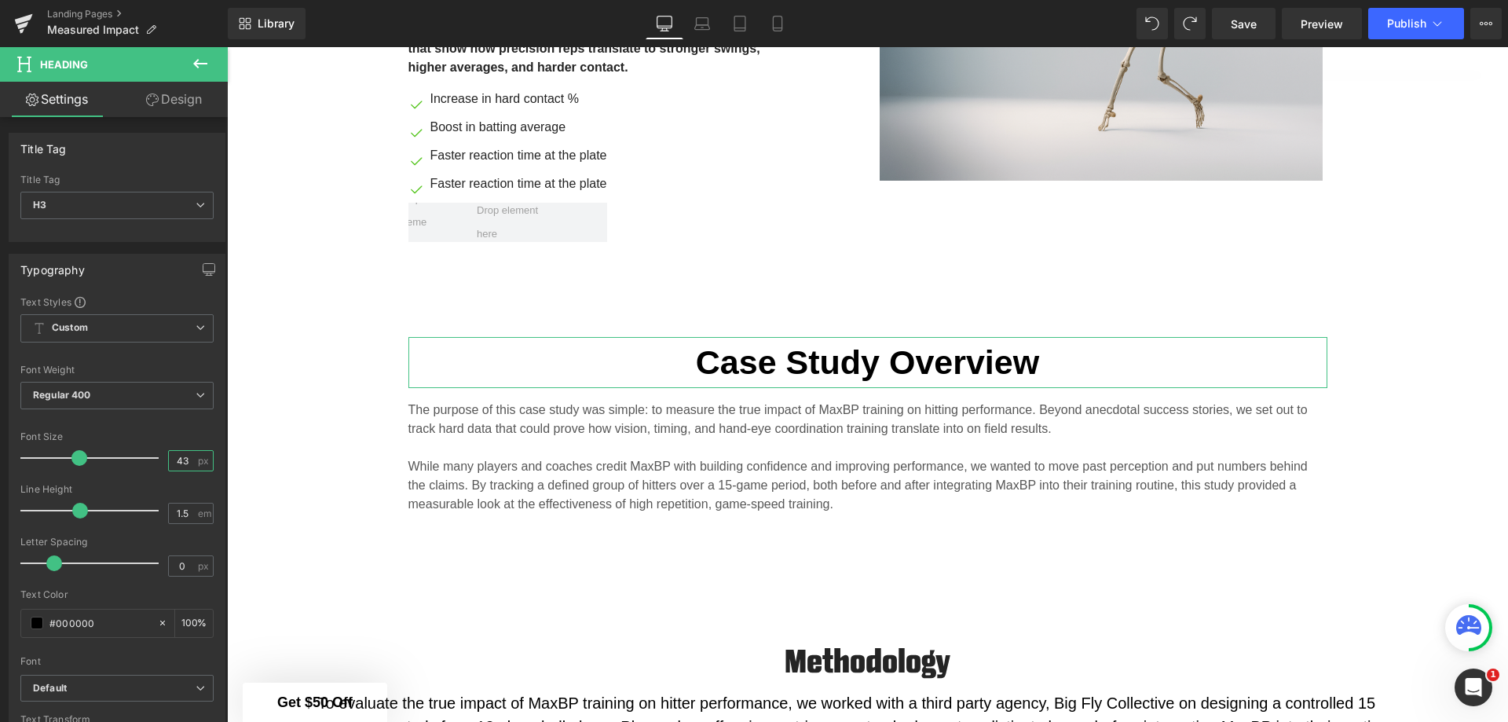
type input "43"
click at [131, 382] on span "Regular 400" at bounding box center [116, 395] width 193 height 27
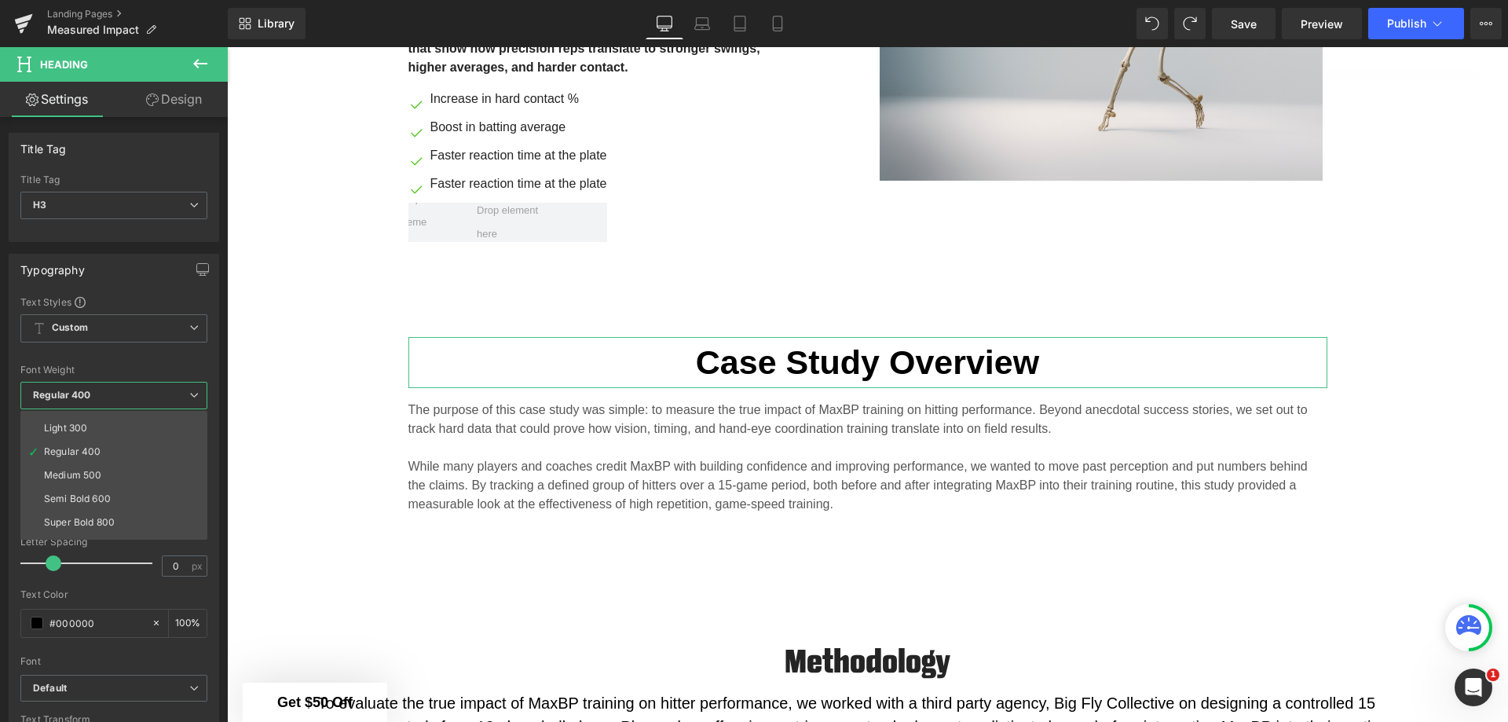
scroll to position [79, 0]
click at [115, 521] on li "Bold 700" at bounding box center [117, 533] width 194 height 24
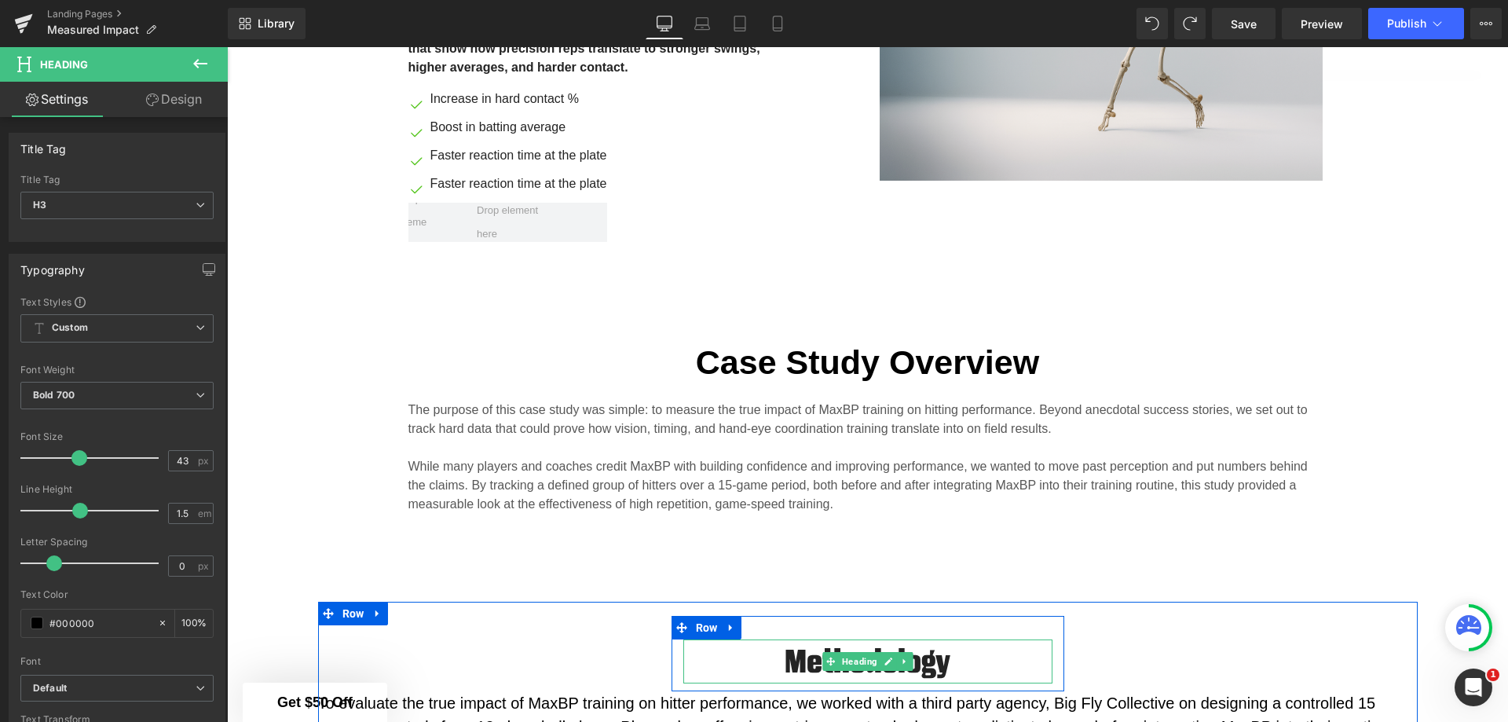
click at [886, 652] on link at bounding box center [888, 661] width 16 height 19
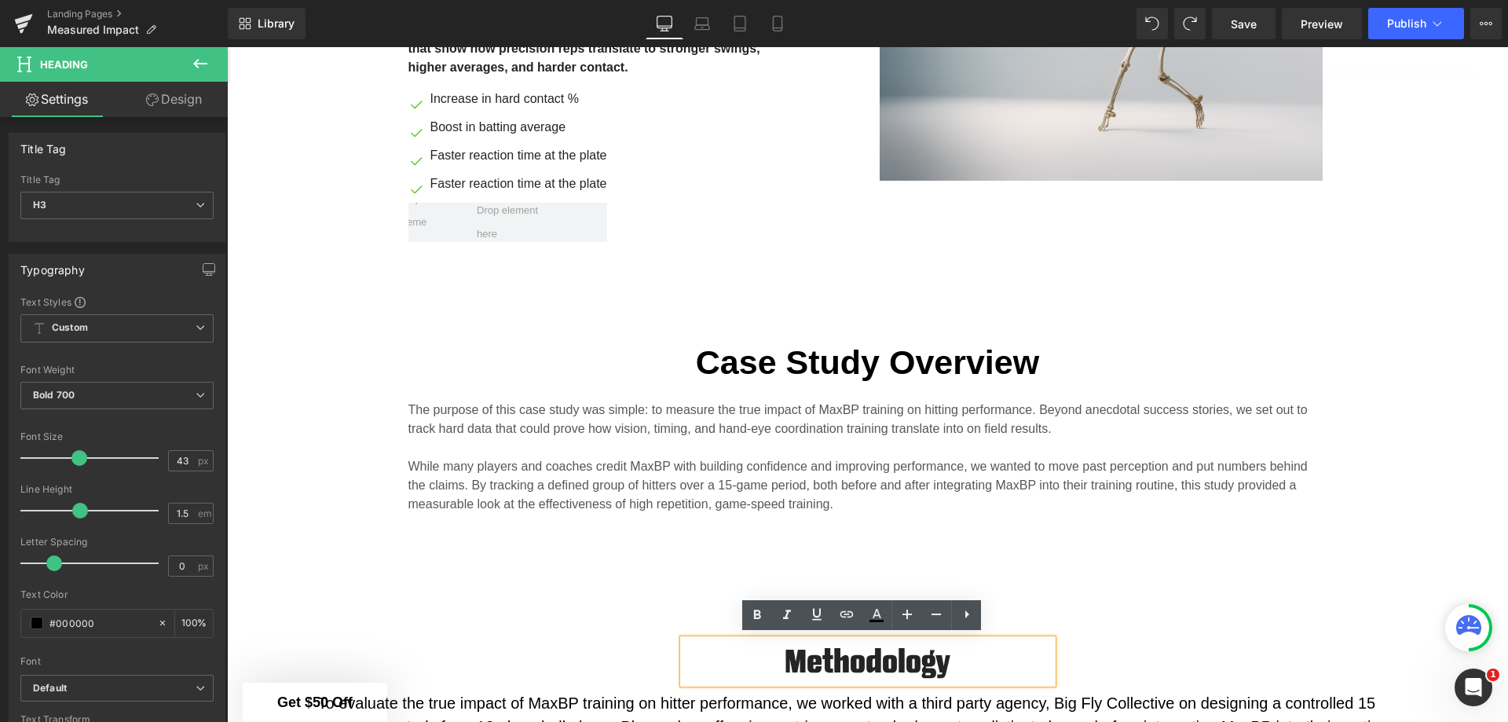
click at [892, 650] on h2 "Methodology" at bounding box center [867, 661] width 369 height 44
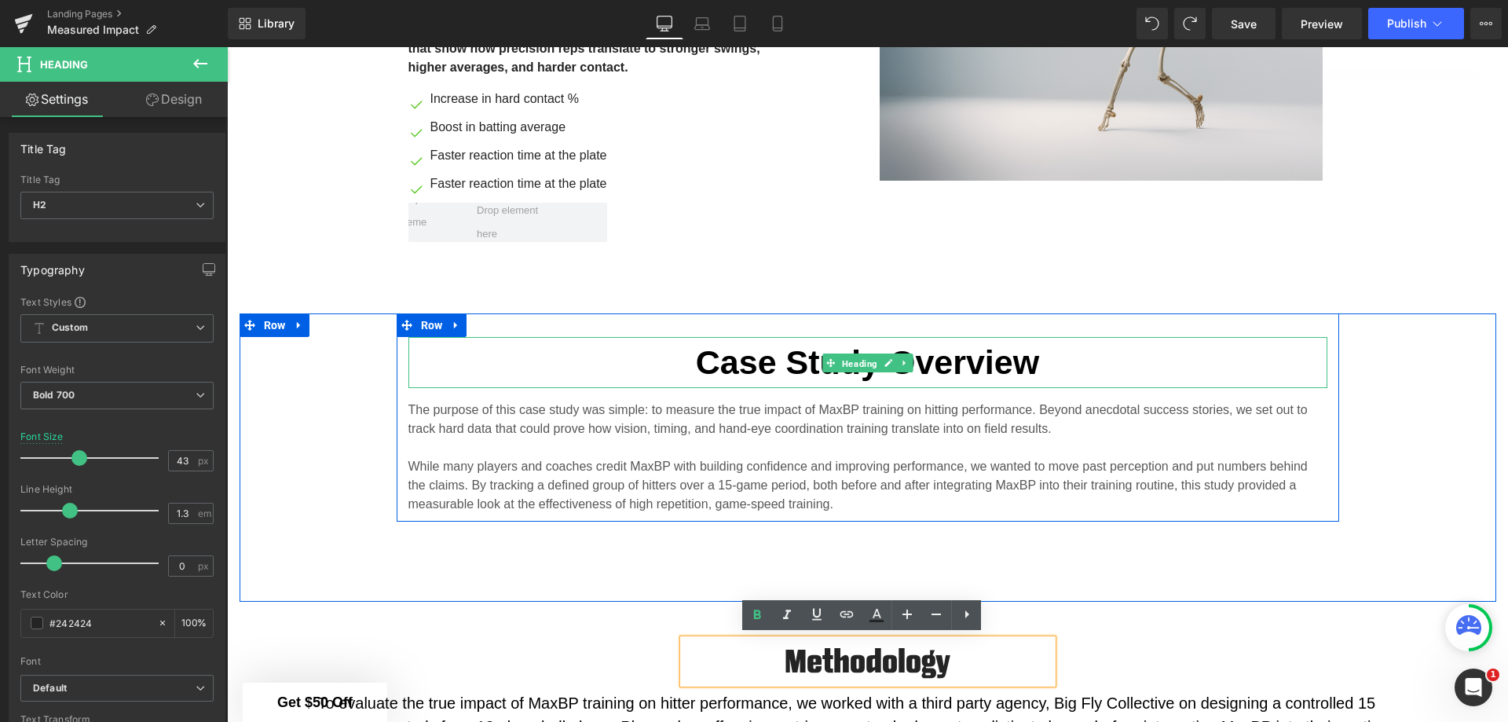
click at [854, 359] on span "Heading" at bounding box center [860, 362] width 42 height 19
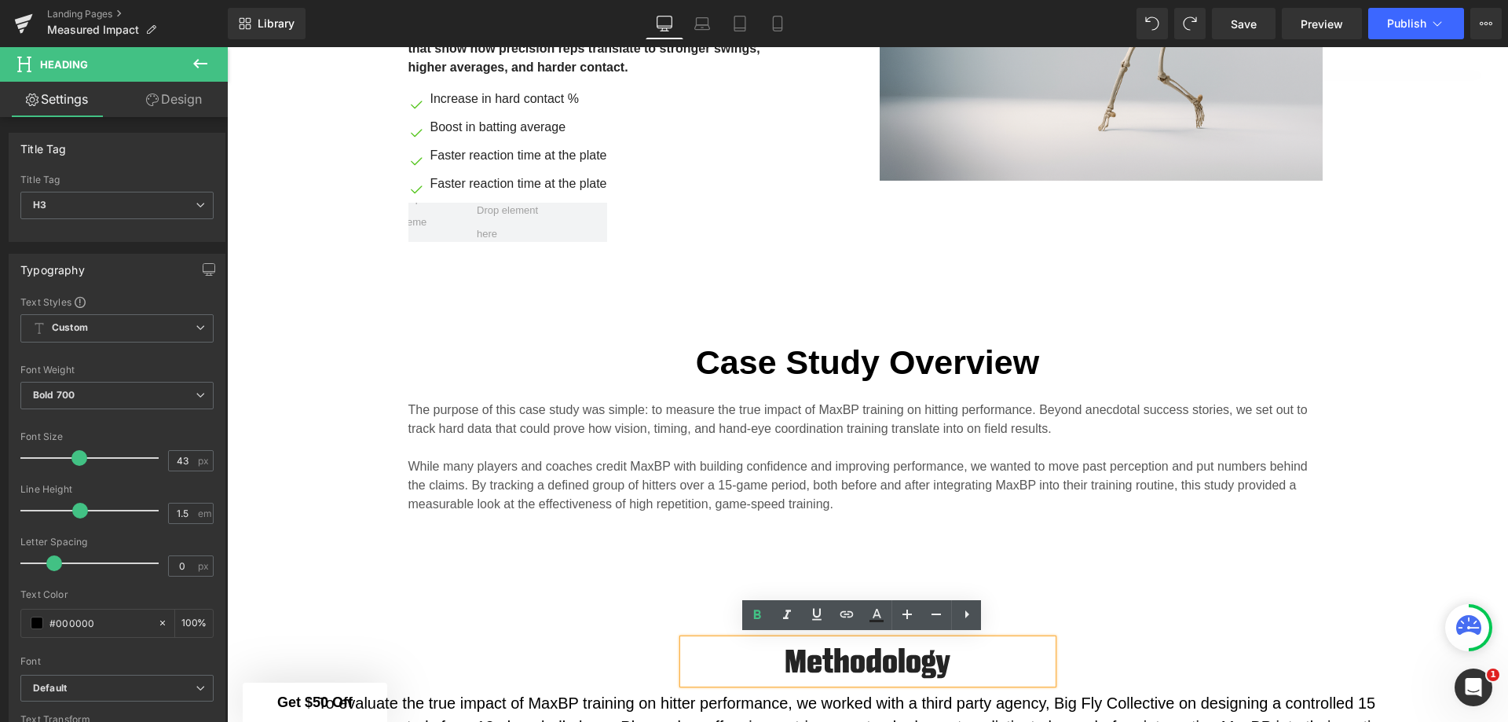
click at [905, 659] on h2 "Methodology" at bounding box center [867, 661] width 369 height 44
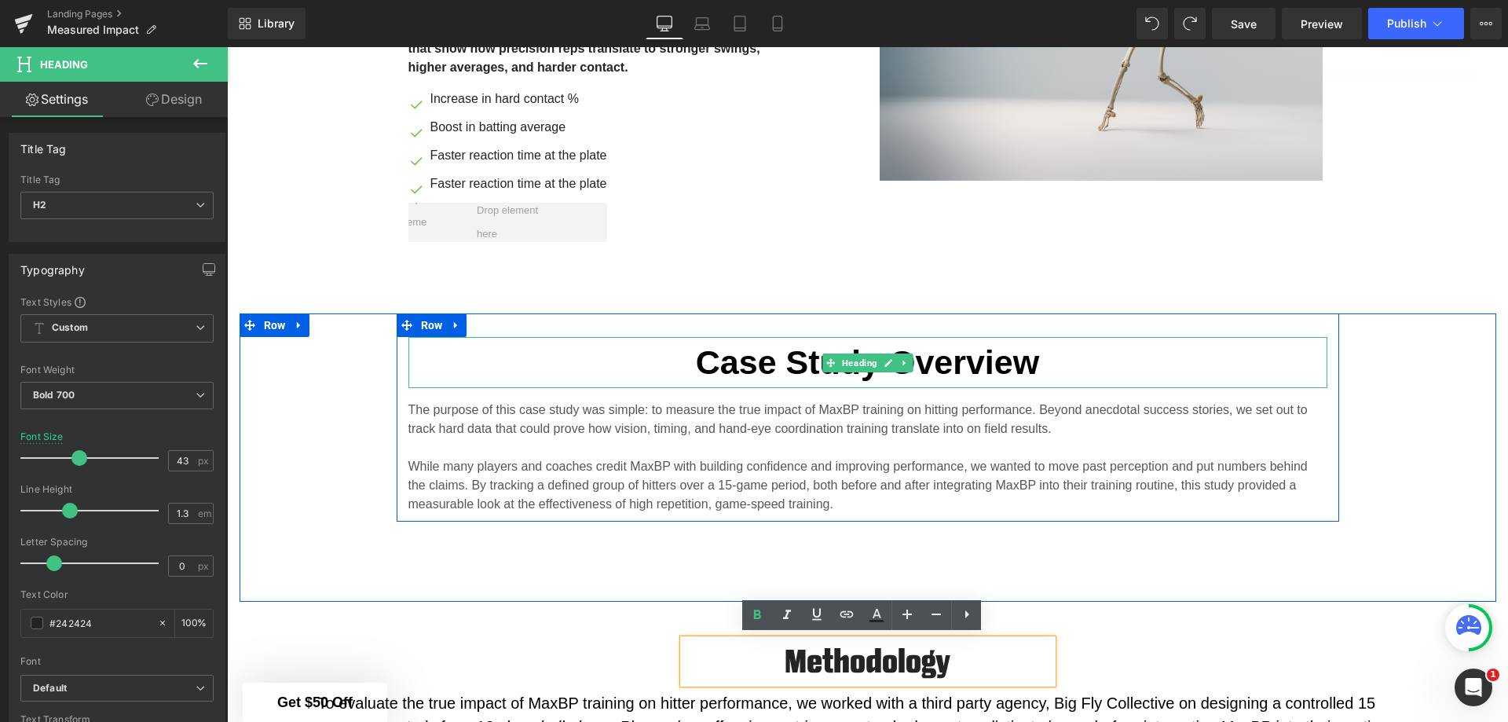
click at [871, 361] on span "Heading" at bounding box center [860, 362] width 42 height 19
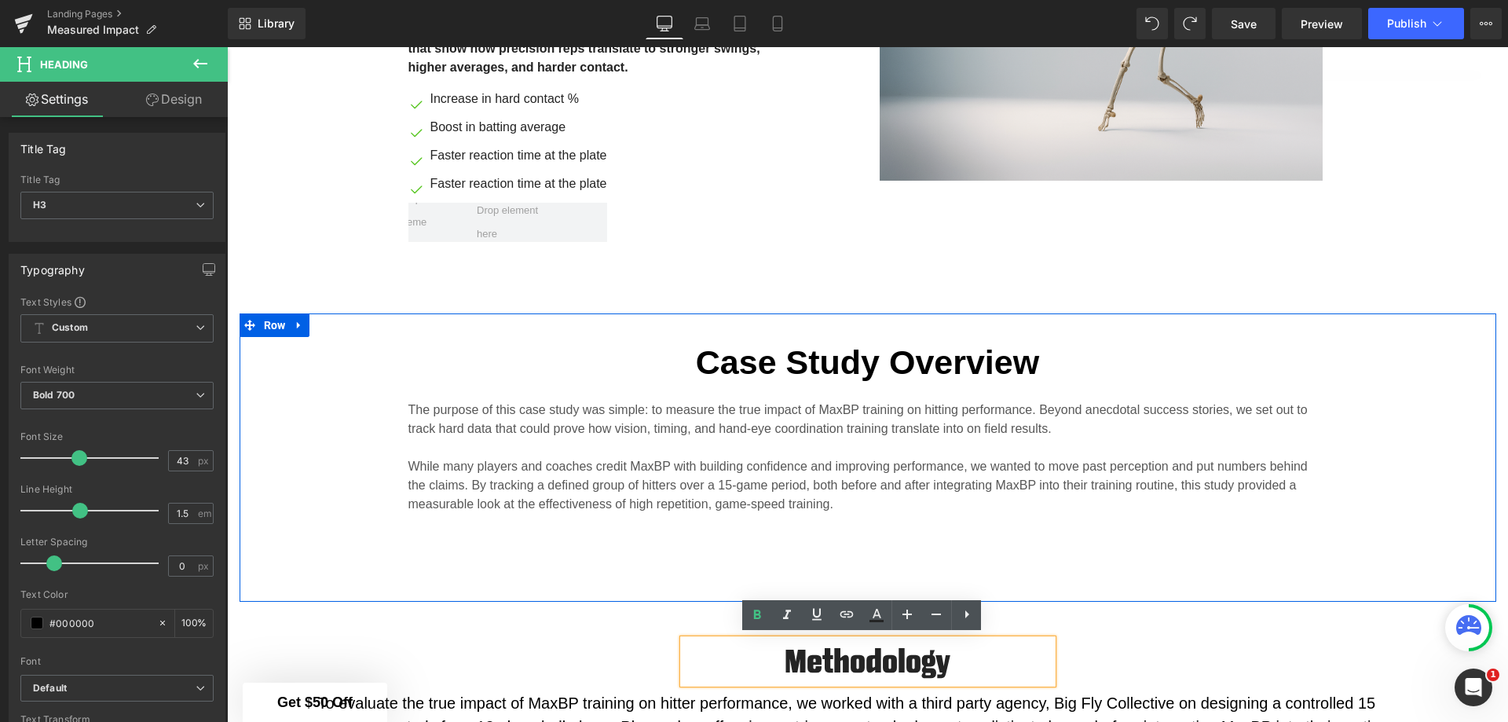
click at [1442, 463] on div "Case Study Overview Heading The purpose of this case study was simple: to measu…" at bounding box center [868, 417] width 1257 height 208
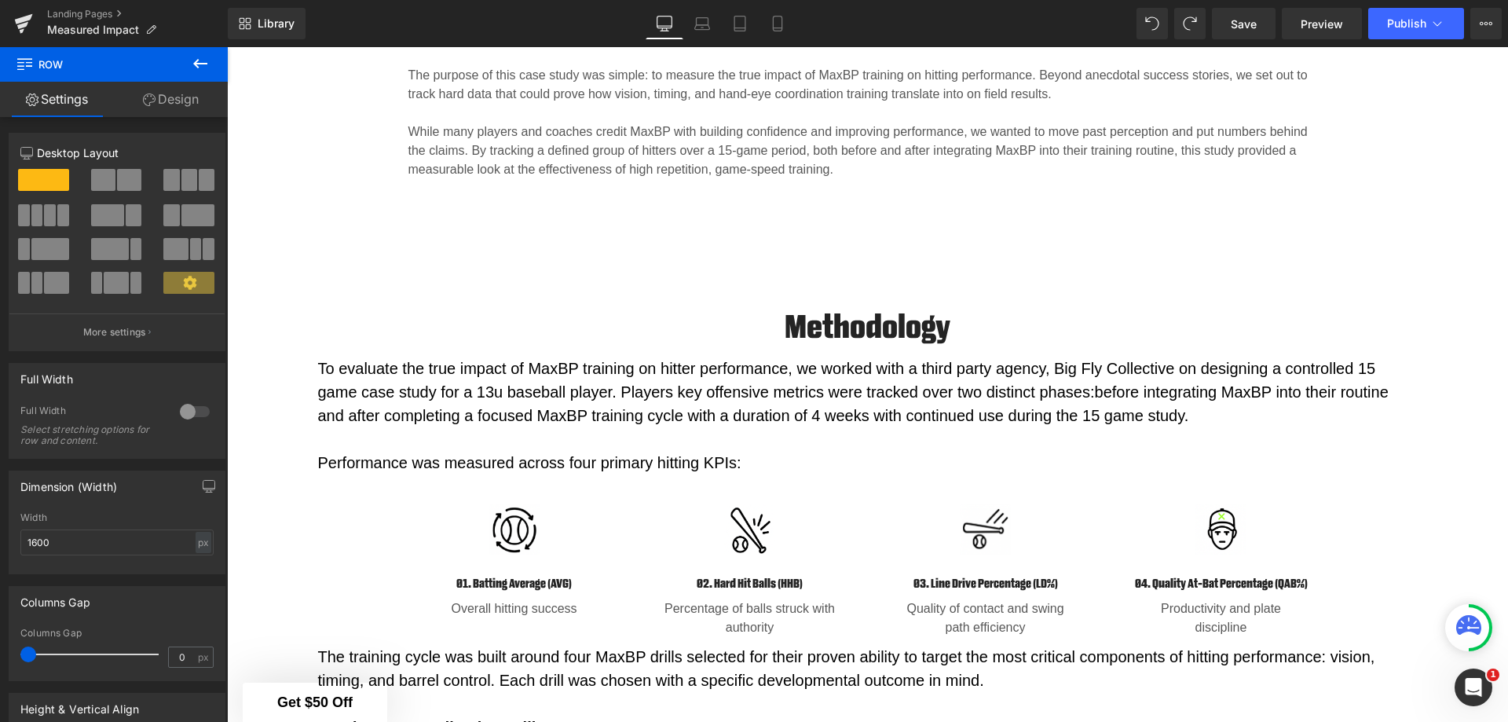
scroll to position [1060, 0]
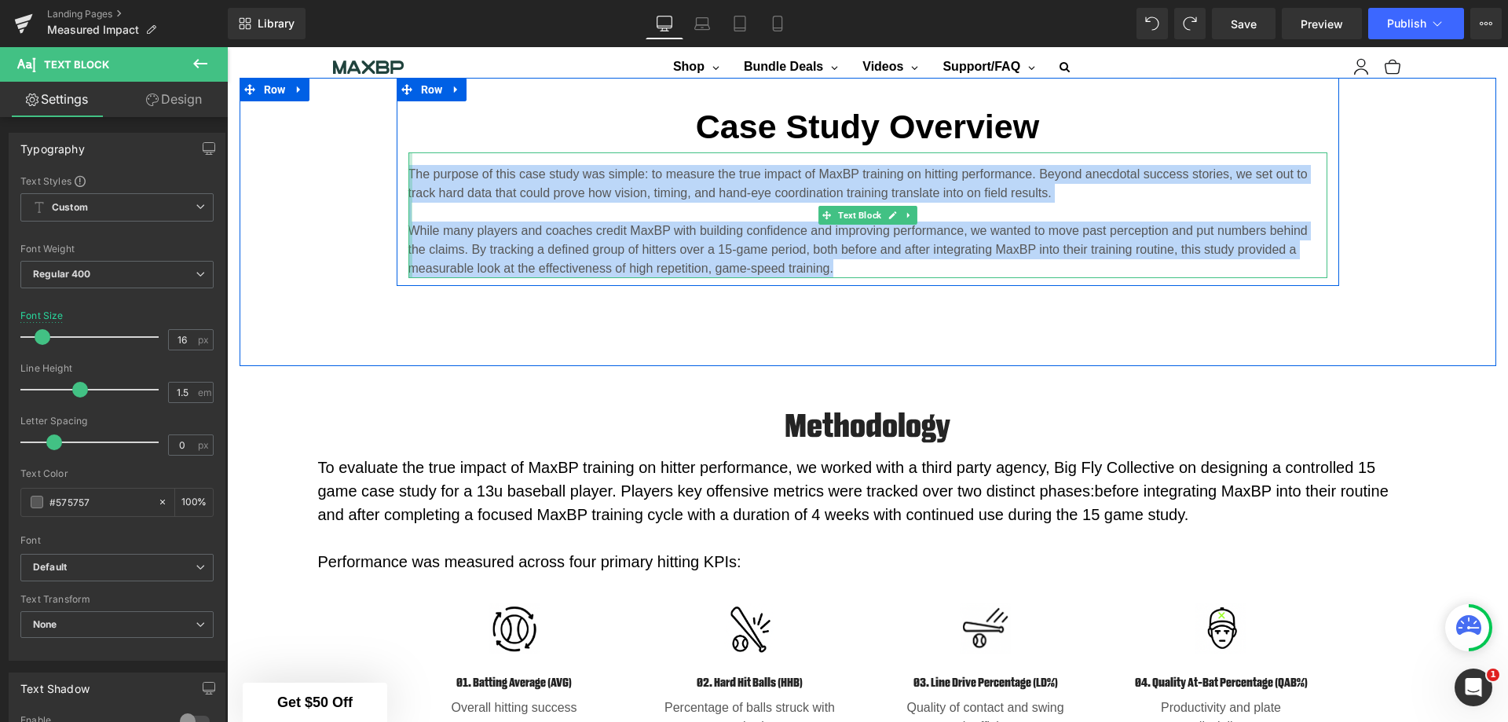
drag, startPoint x: 840, startPoint y: 265, endPoint x: 404, endPoint y: 163, distance: 447.5
click at [408, 163] on div "The purpose of this case study was simple: to measure the true impact of MaxBP …" at bounding box center [867, 215] width 919 height 126
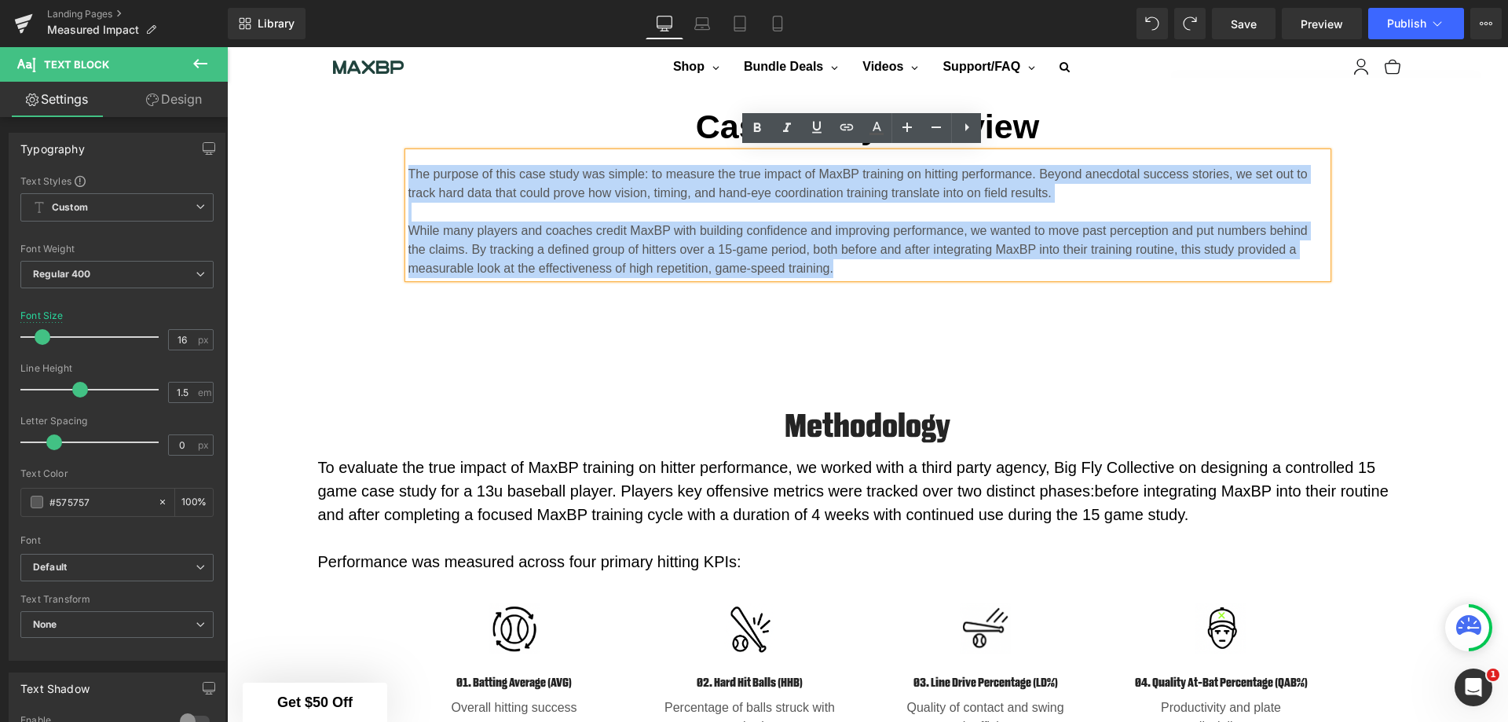
copy div "The purpose of this case study was simple: to measure the true impact of MaxBP …"
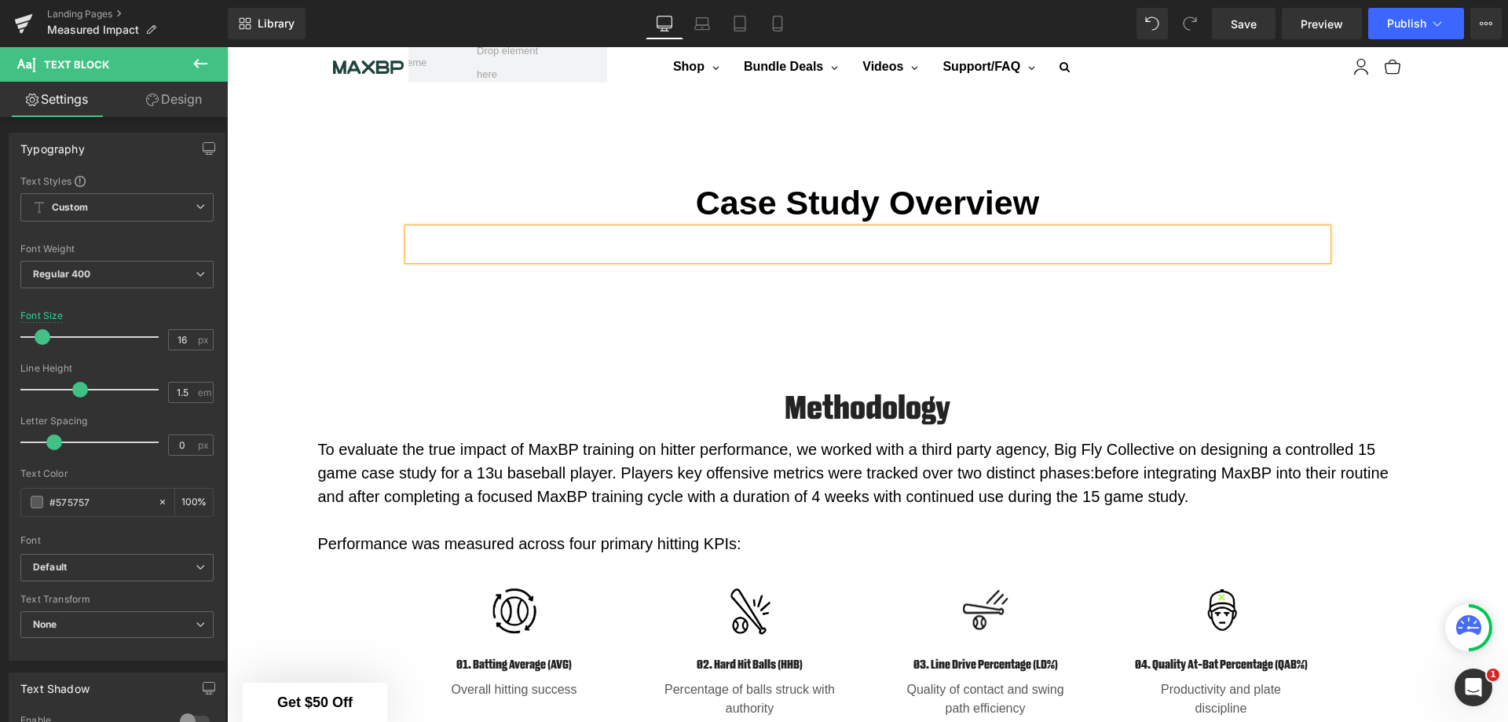
scroll to position [824, 0]
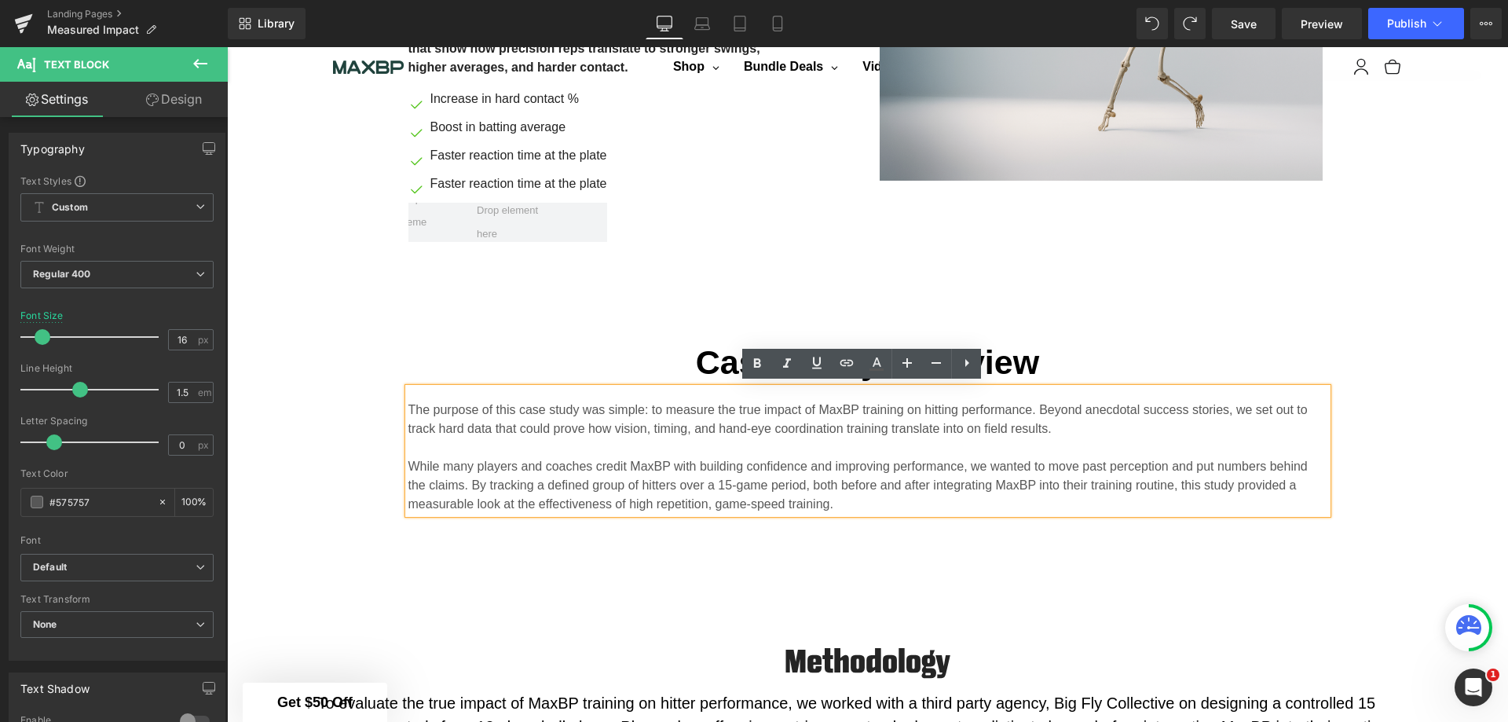
click at [853, 492] on p "While many players and coaches credit MaxBP with building confidence and improv…" at bounding box center [867, 485] width 919 height 57
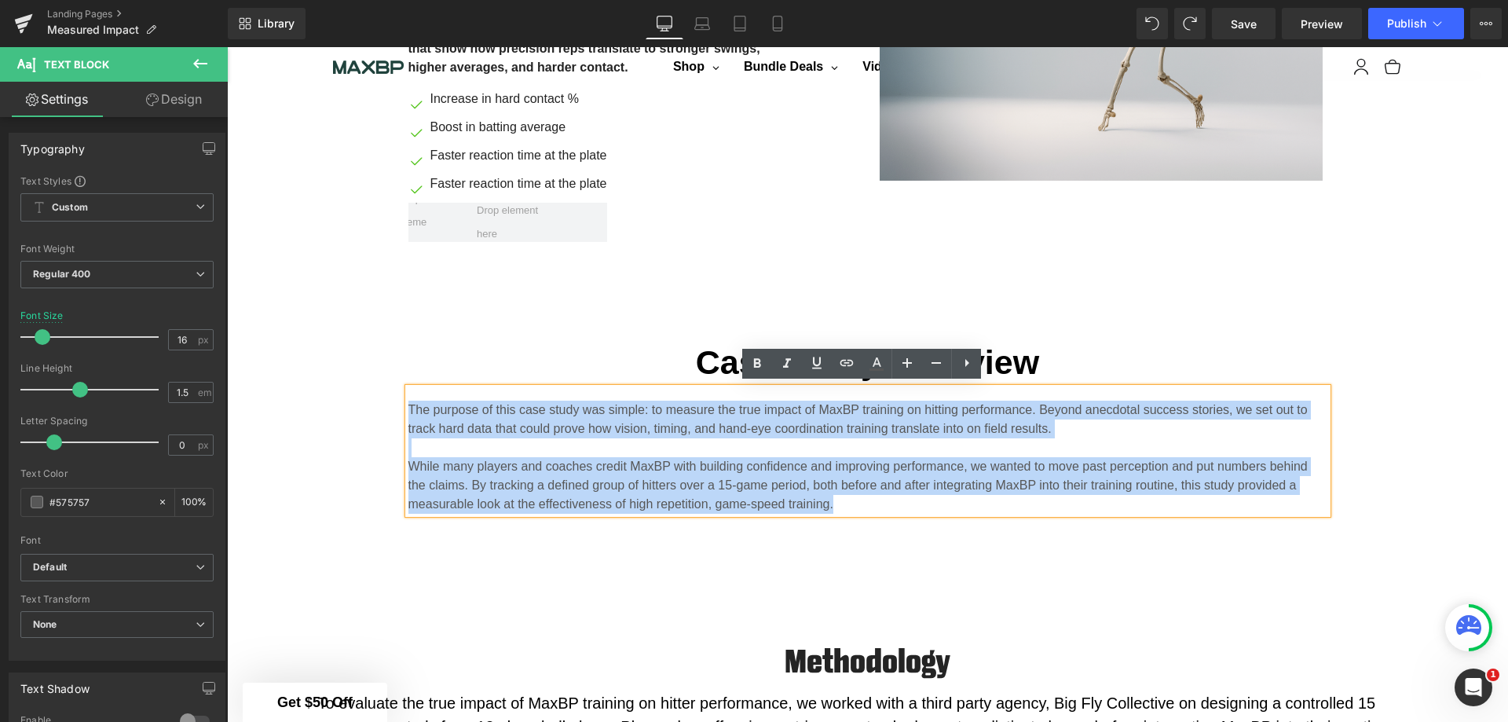
drag, startPoint x: 836, startPoint y: 505, endPoint x: 397, endPoint y: 392, distance: 454.2
click at [397, 392] on div "Case Study Overview Heading The purpose of this case study was simple: to measu…" at bounding box center [868, 425] width 943 height 177
copy div "The purpose of this case study was simple: to measure the true impact of MaxBP …"
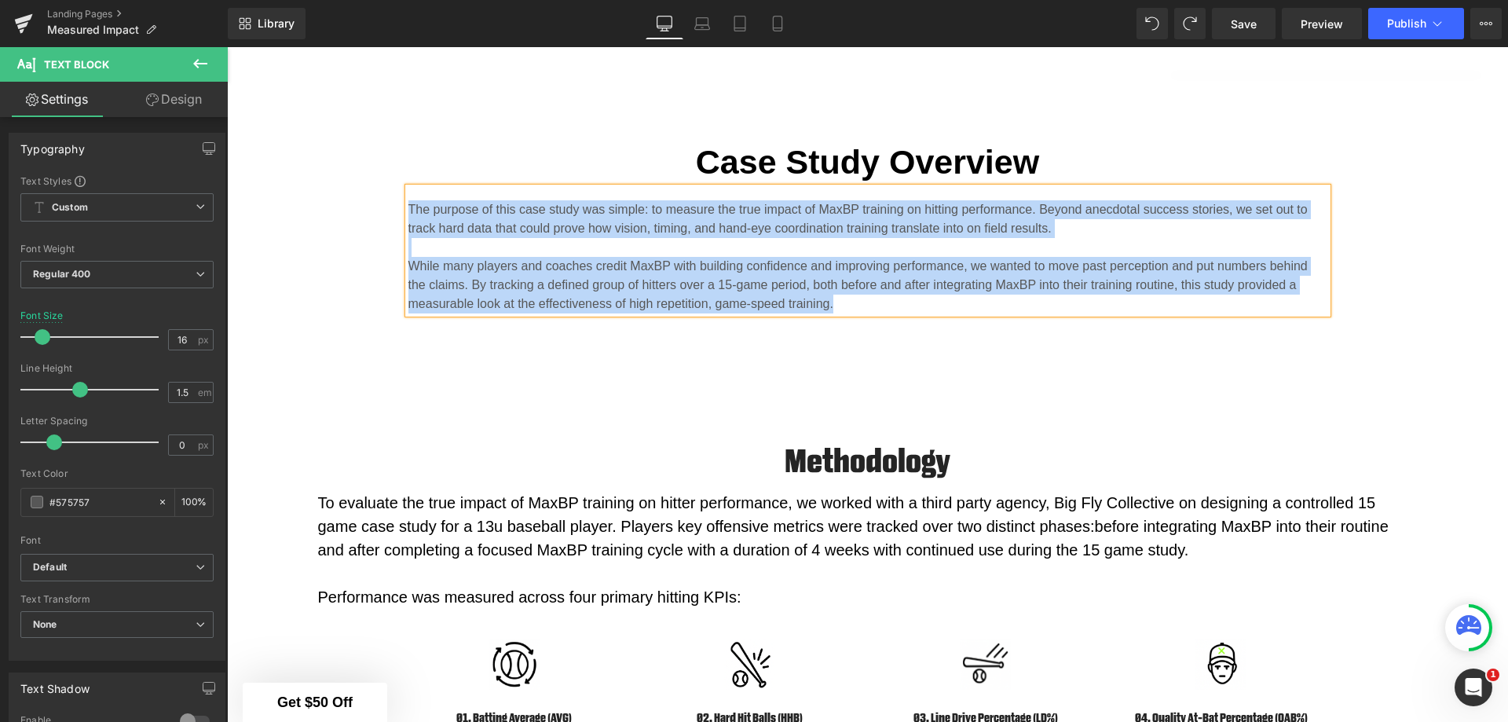
scroll to position [1060, 0]
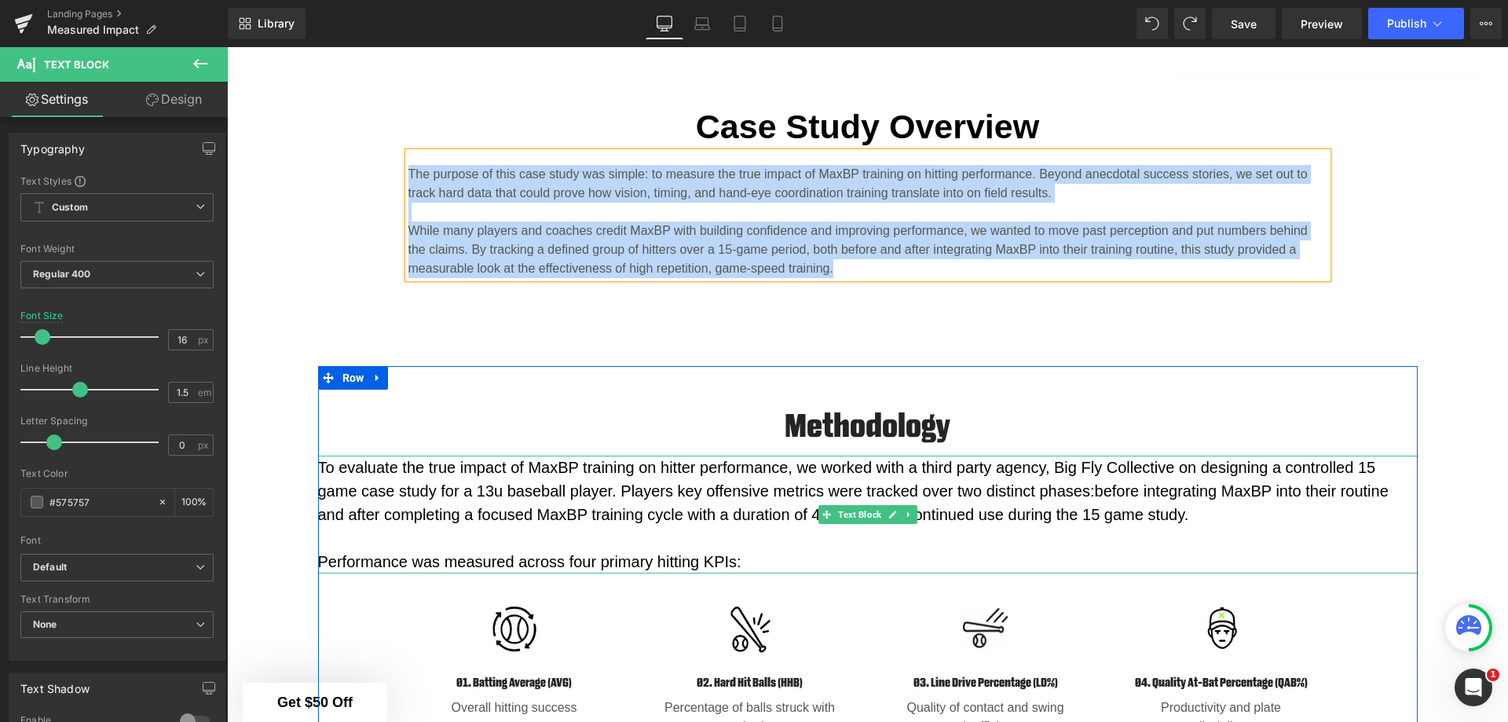
click at [318, 470] on p "To evaluate the true impact of MaxBP training on hitter performance, we worked …" at bounding box center [868, 491] width 1100 height 71
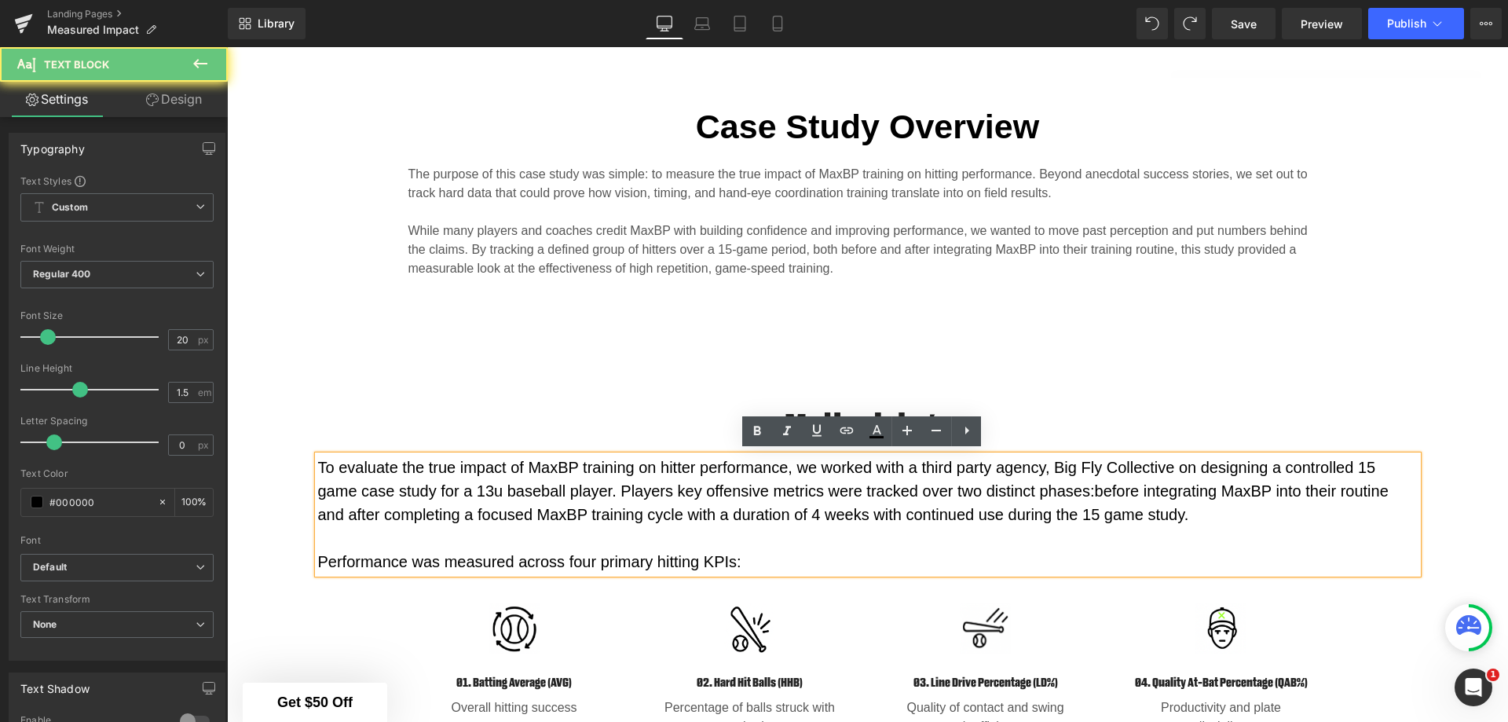
click at [318, 463] on p "To evaluate the true impact of MaxBP training on hitter performance, we worked …" at bounding box center [868, 491] width 1100 height 71
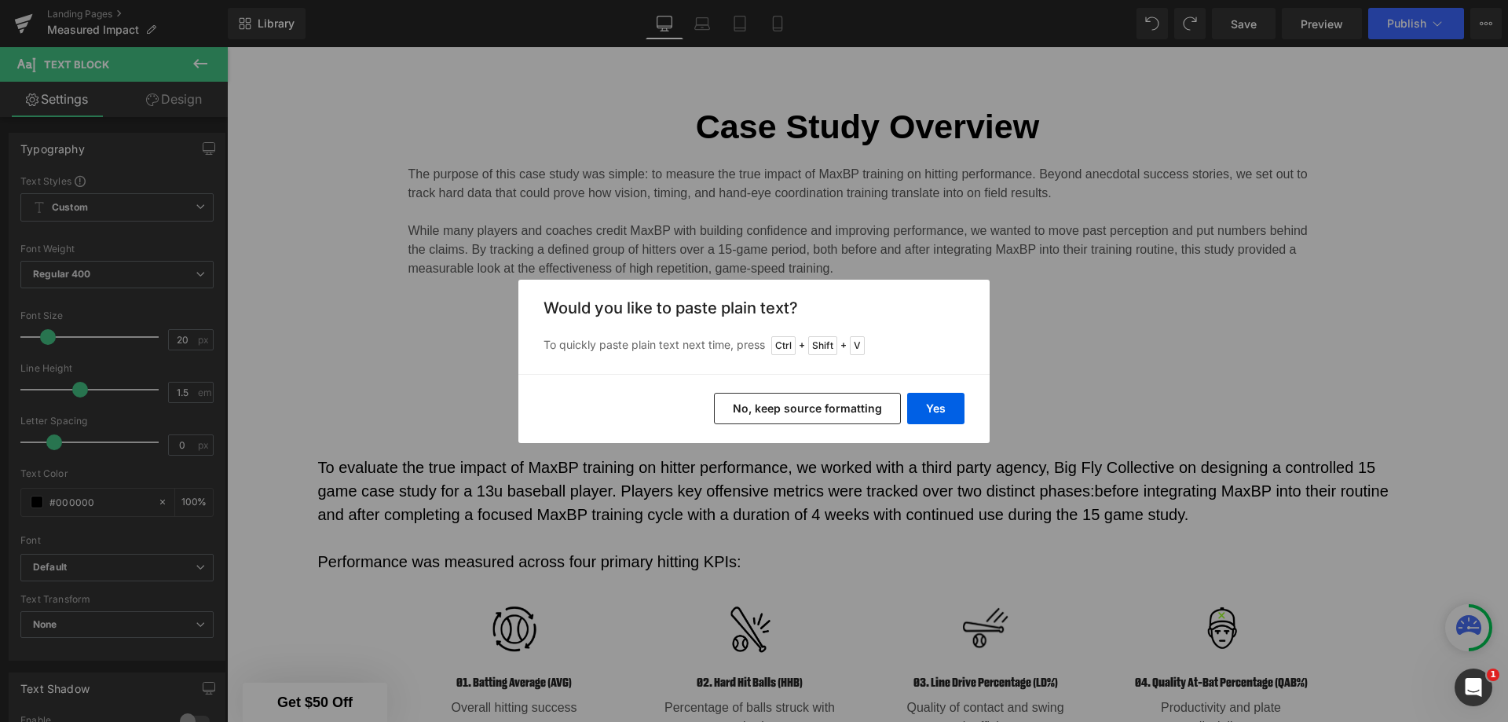
click at [943, 408] on button "Yes" at bounding box center [935, 408] width 57 height 31
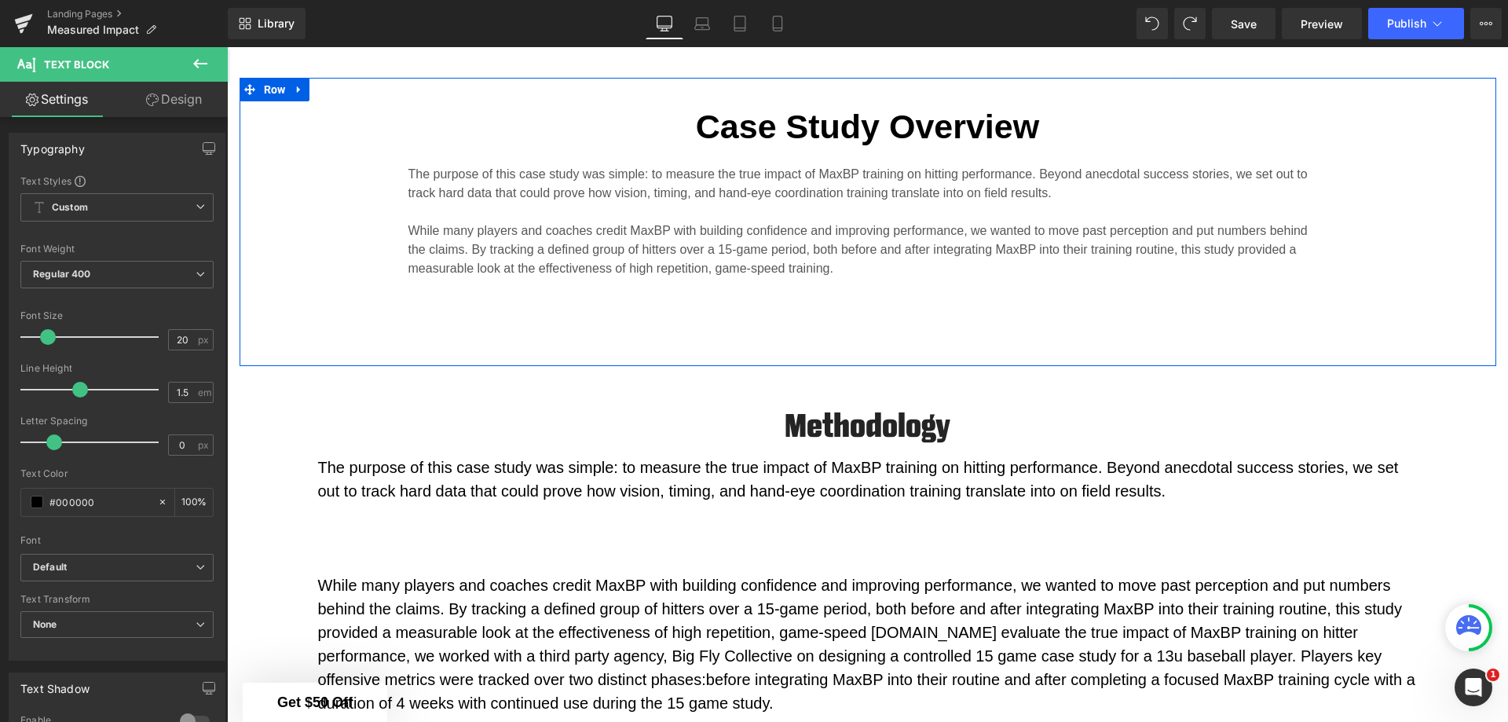
click at [294, 84] on icon at bounding box center [299, 90] width 11 height 12
click at [335, 86] on icon at bounding box center [340, 90] width 11 height 12
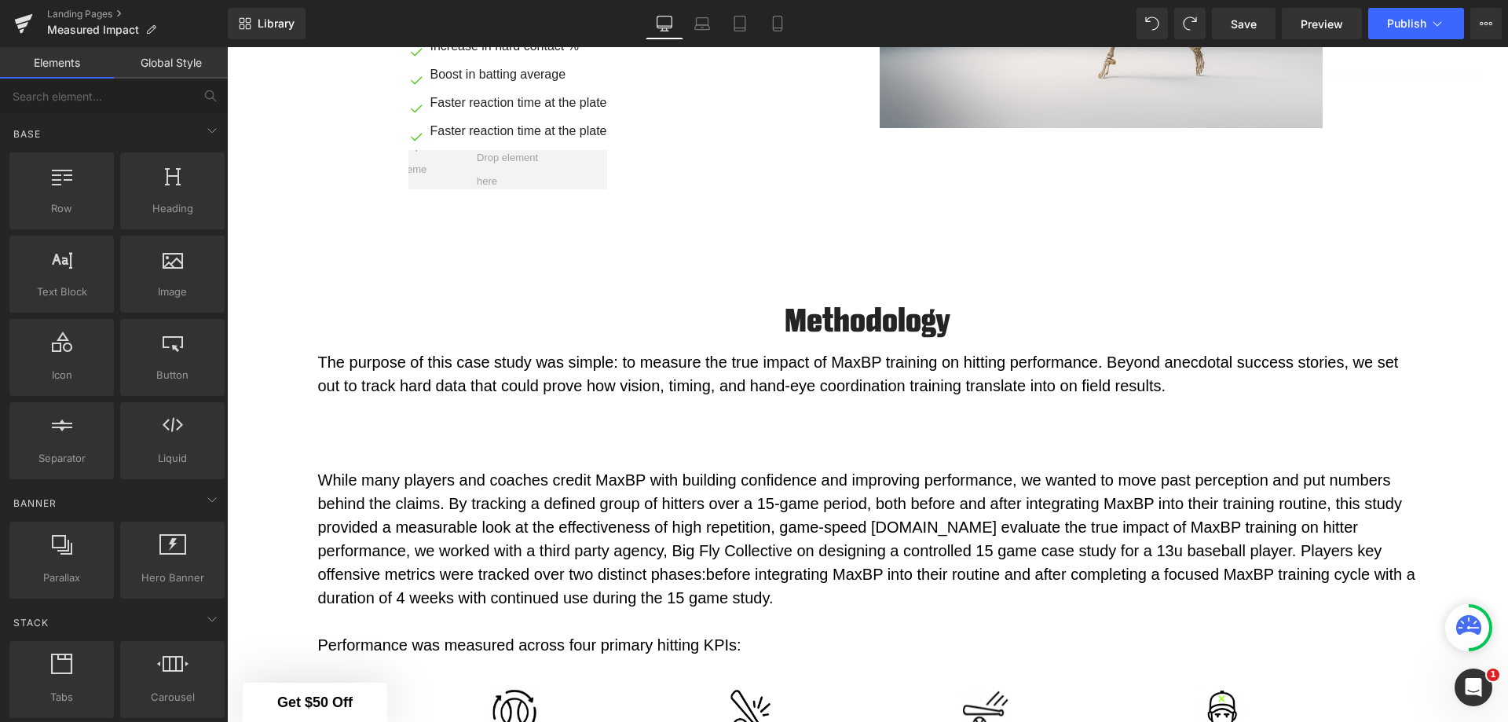
scroll to position [902, 0]
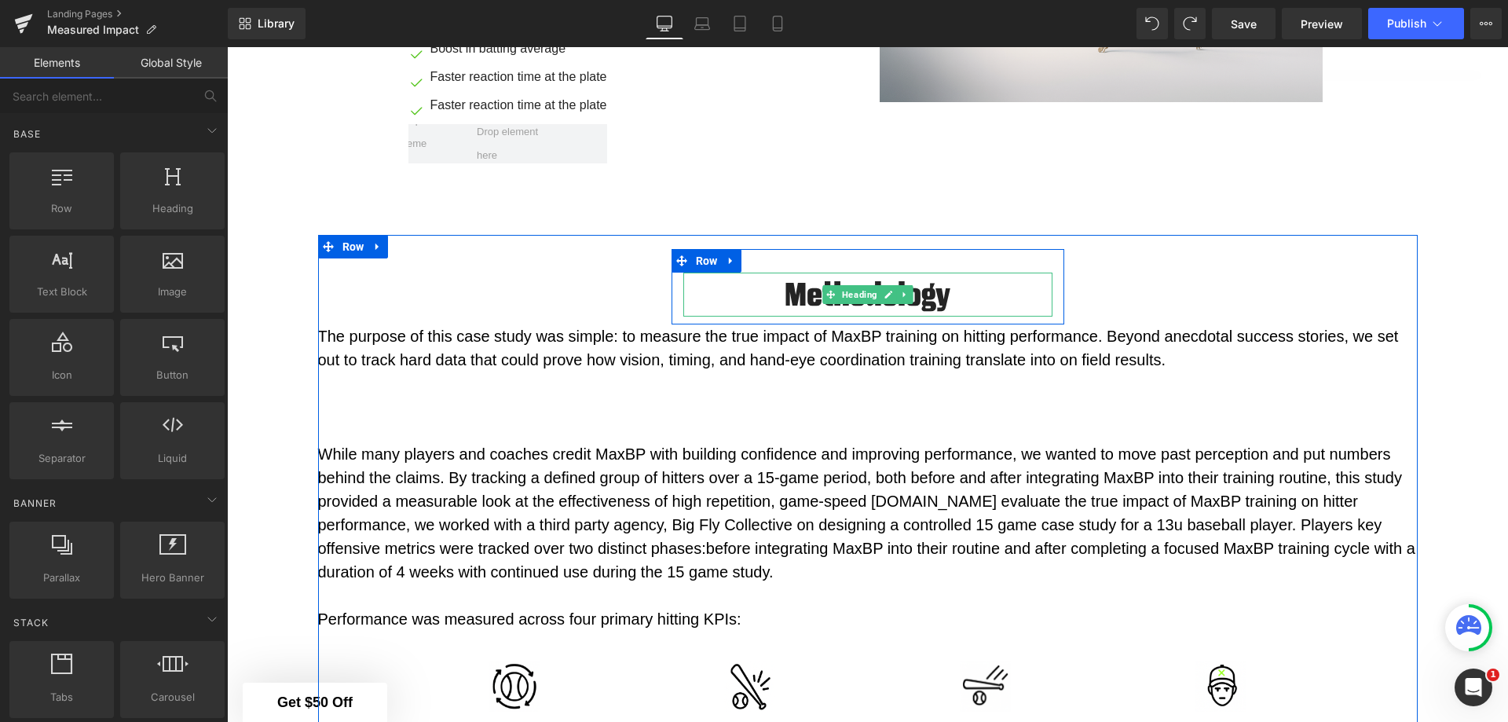
click at [786, 294] on h2 "Methodology" at bounding box center [867, 295] width 369 height 44
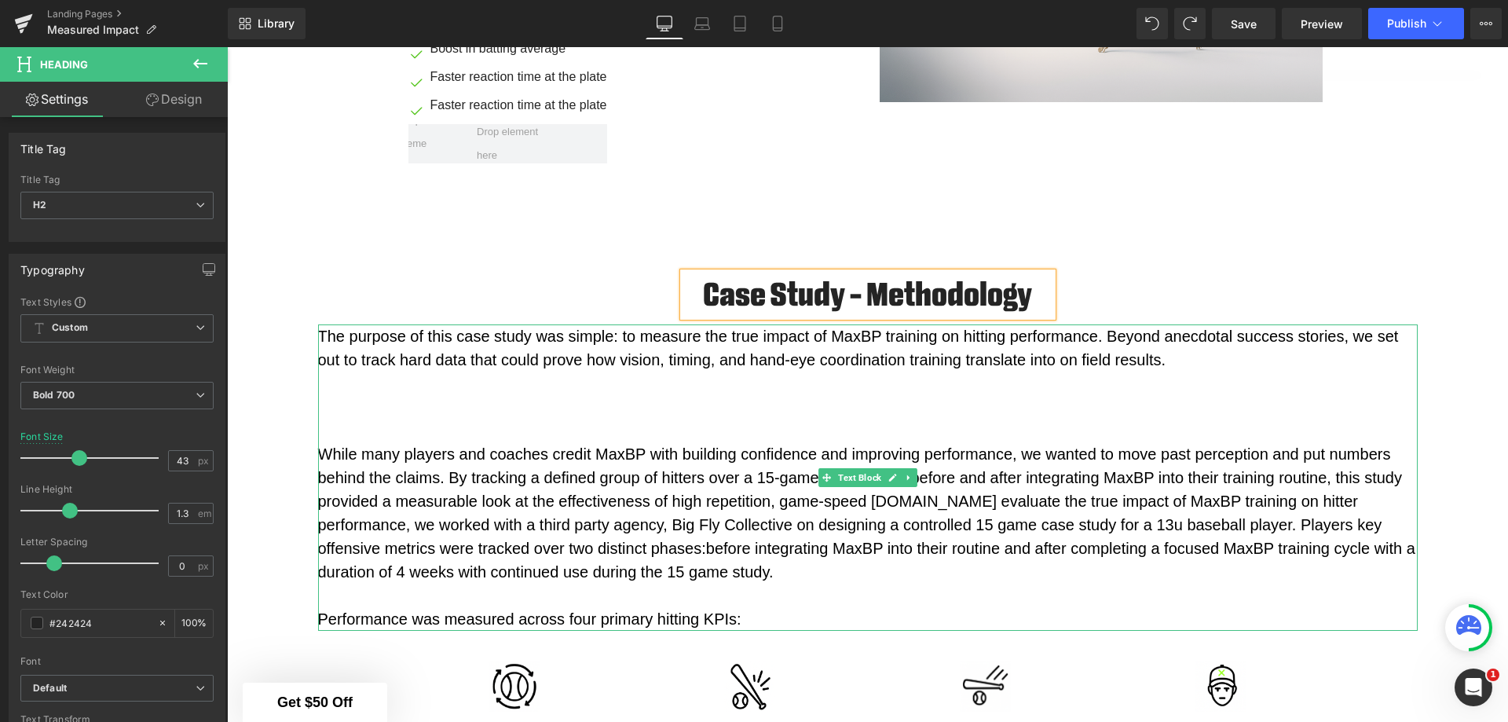
drag, startPoint x: 586, startPoint y: 364, endPoint x: 585, endPoint y: 375, distance: 11.0
click at [585, 364] on p "The purpose of this case study was simple: to measure the true impact of MaxBP …" at bounding box center [868, 347] width 1100 height 47
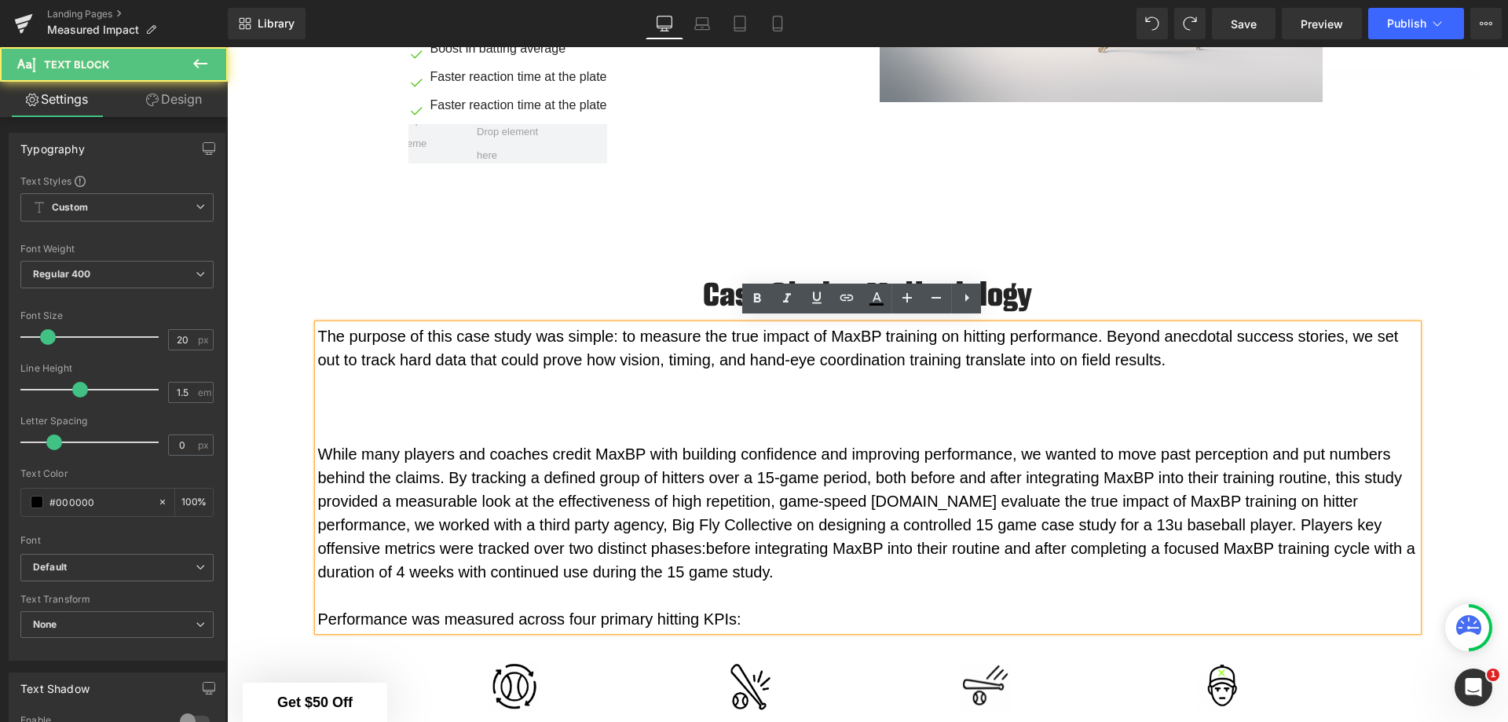
click at [397, 419] on p at bounding box center [868, 431] width 1100 height 24
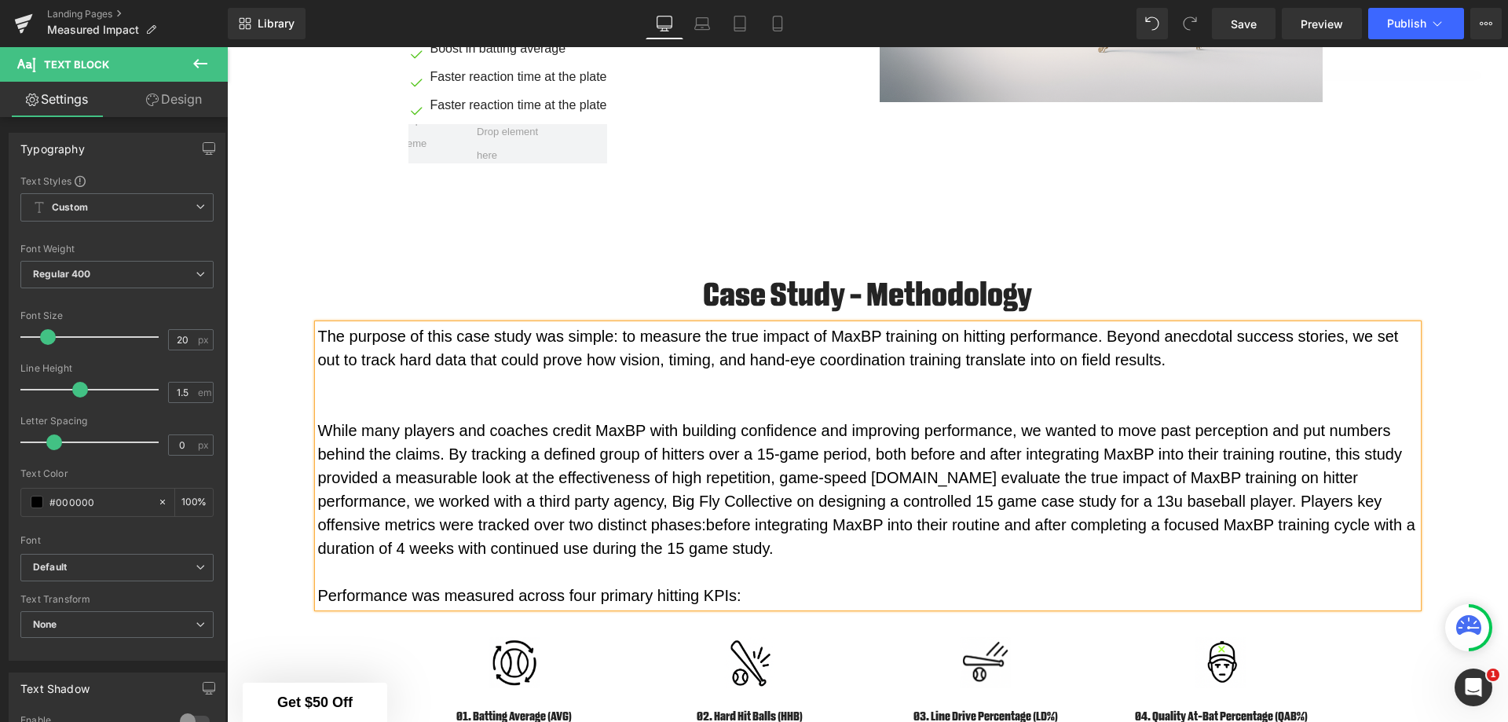
click at [318, 422] on span "While many players and coaches credit MaxBP with building confidence and improv…" at bounding box center [860, 478] width 1084 height 112
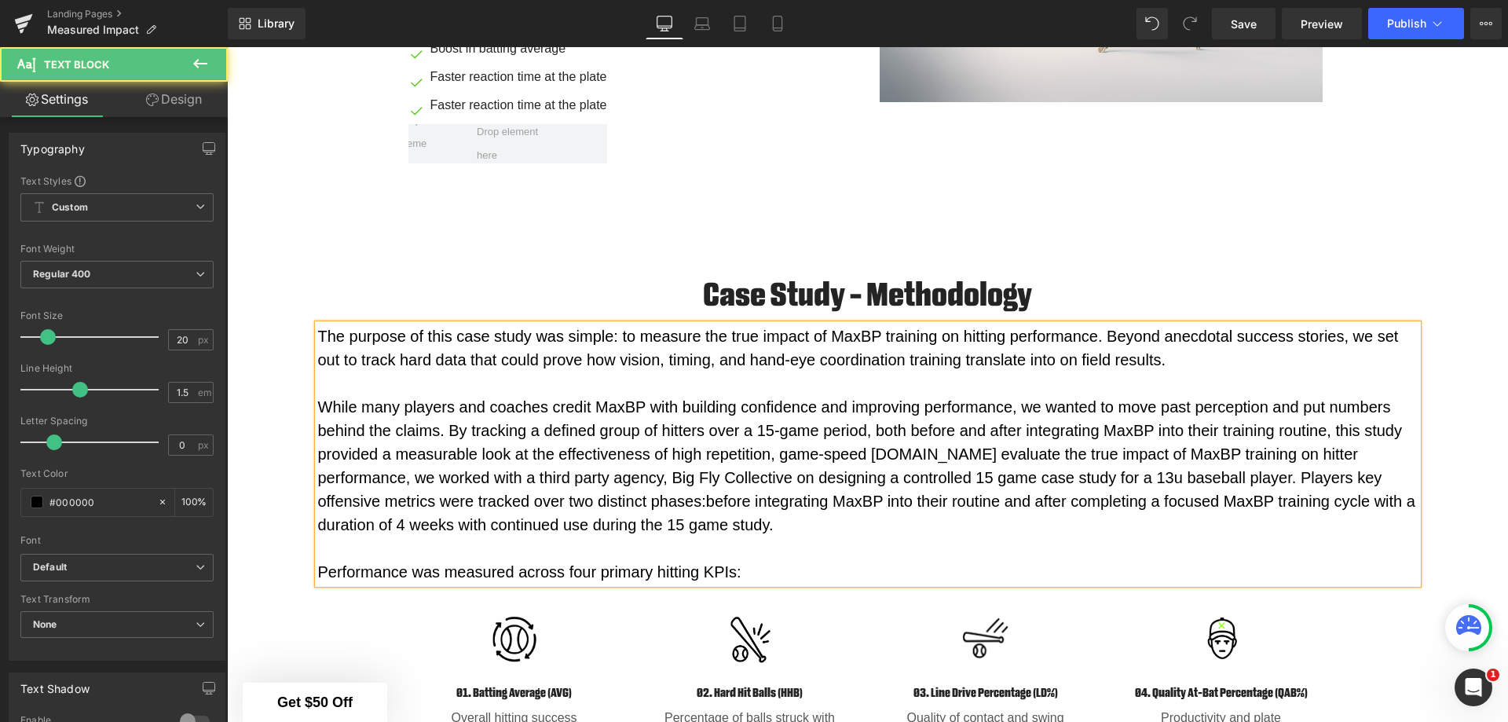
click at [786, 357] on p "The purpose of this case study was simple: to measure the true impact of MaxBP …" at bounding box center [868, 347] width 1100 height 47
click at [923, 447] on span "While many players and coaches credit MaxBP with building confidence and improv…" at bounding box center [860, 454] width 1084 height 112
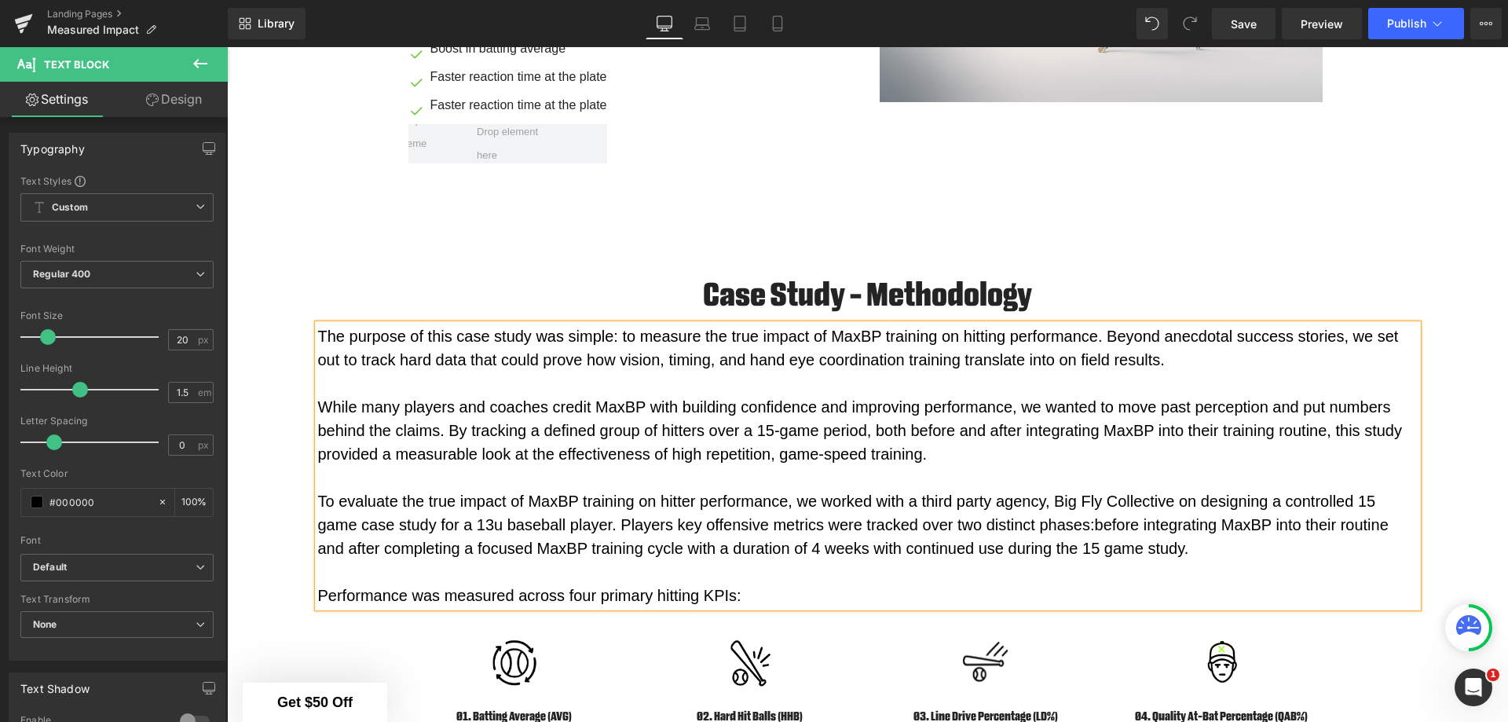
click at [778, 426] on span "While many players and coaches credit MaxBP with building confidence and improv…" at bounding box center [860, 430] width 1084 height 64
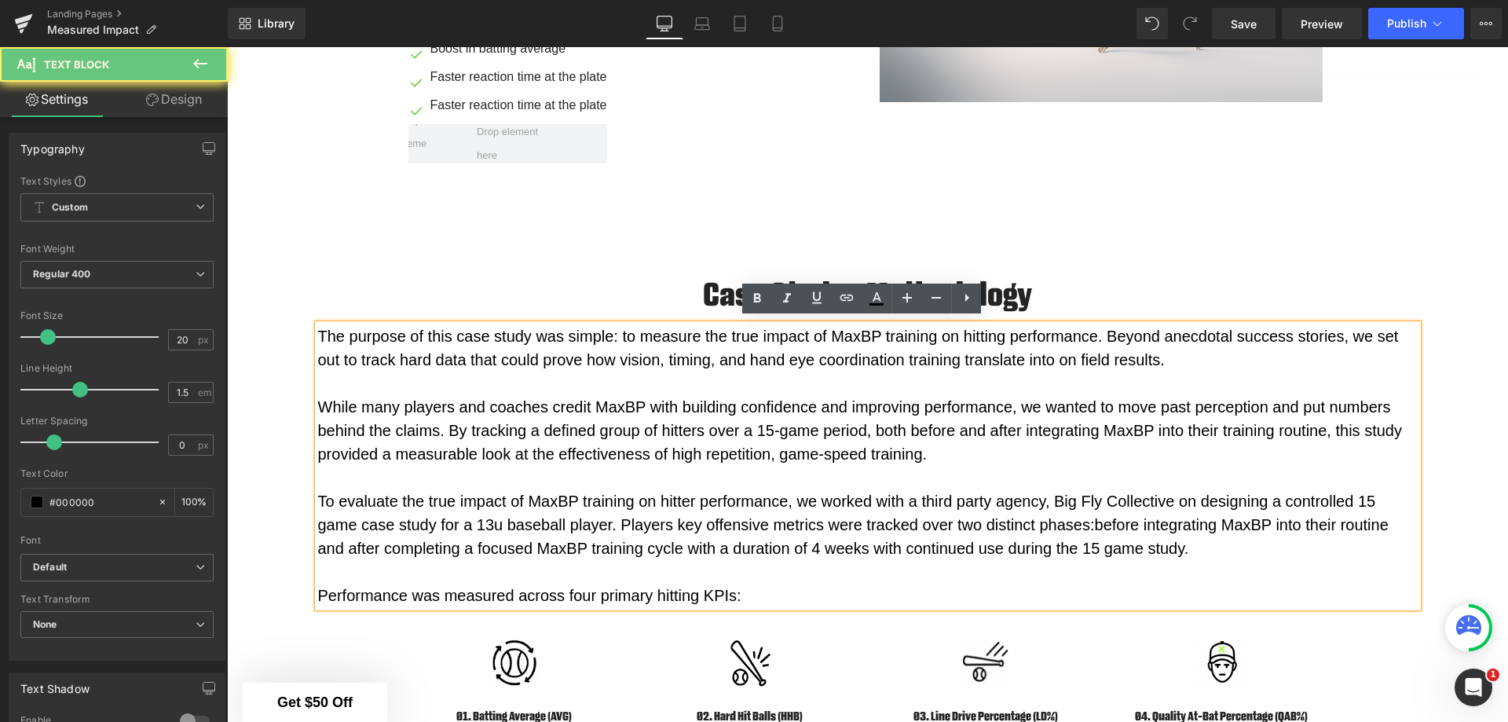
click at [772, 426] on span "While many players and coaches credit MaxBP with building confidence and improv…" at bounding box center [860, 430] width 1084 height 64
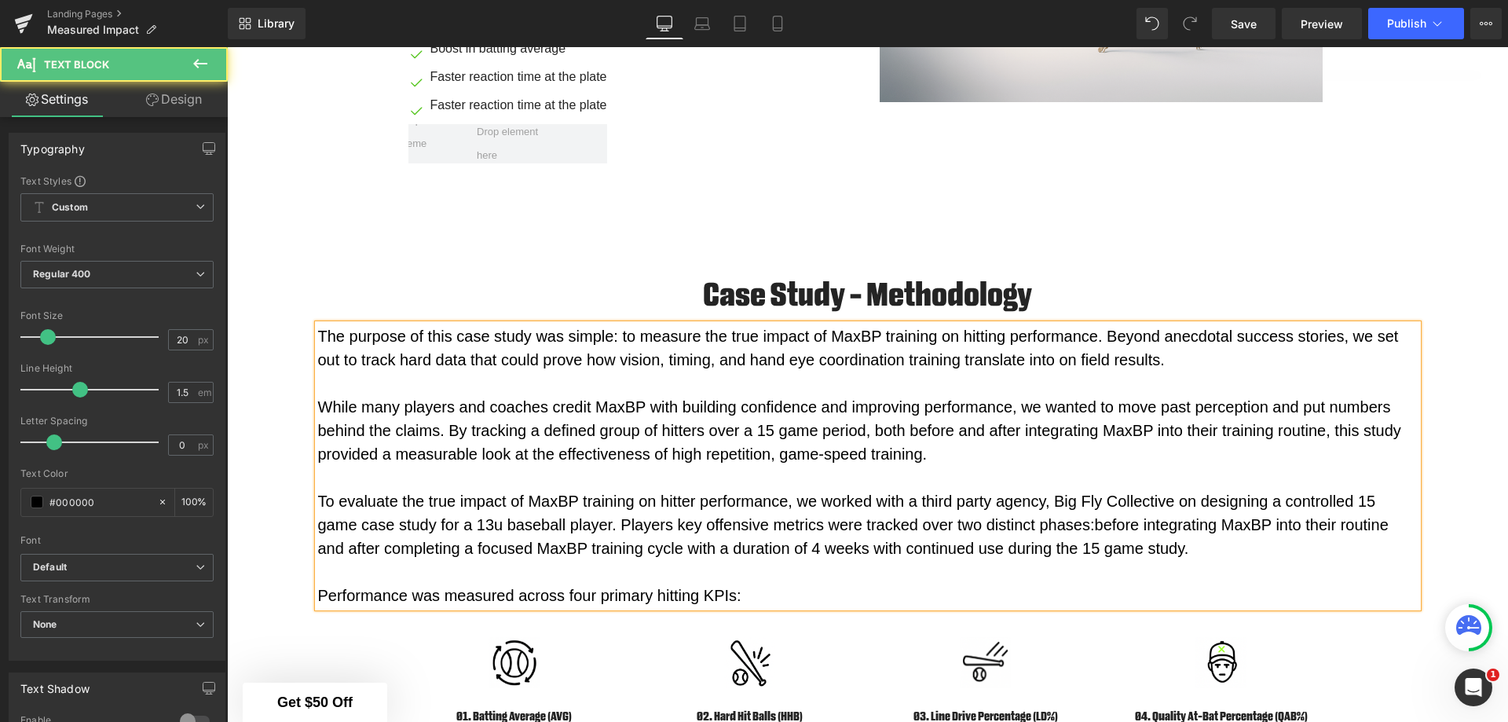
click at [819, 455] on span "While many players and coaches credit MaxBP with building confidence and improv…" at bounding box center [859, 430] width 1083 height 64
click at [661, 492] on span "To evaluate the true impact of MaxBP training on hitter performance, we worked …" at bounding box center [847, 512] width 1058 height 41
click at [617, 331] on p "The purpose of this case study was simple: to measure the true impact of MaxBP …" at bounding box center [868, 347] width 1100 height 47
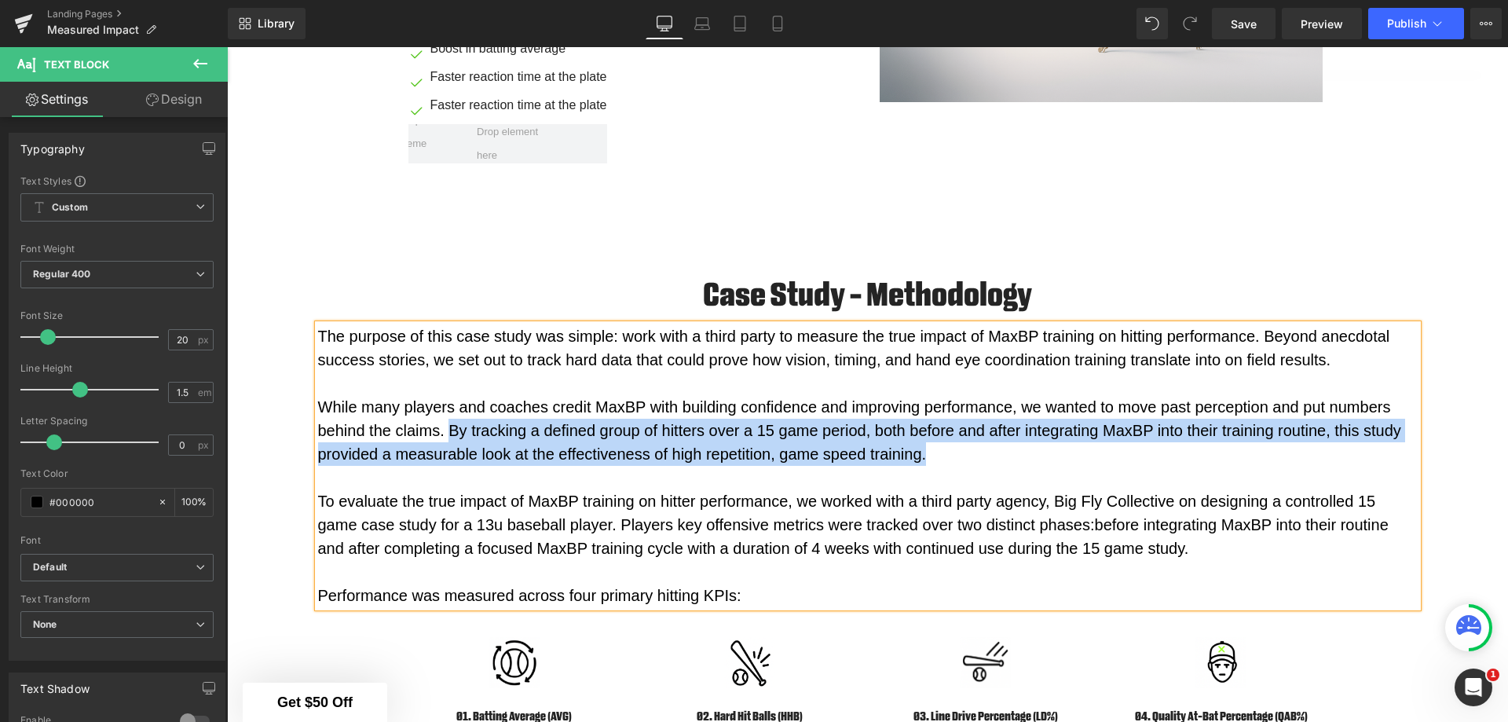
drag, startPoint x: 924, startPoint y: 448, endPoint x: 444, endPoint y: 428, distance: 480.3
click at [444, 428] on p "While many players and coaches credit MaxBP with building confidence and improv…" at bounding box center [868, 430] width 1100 height 71
copy span "By tracking a defined group of hitters over a 15 game period, both before and a…"
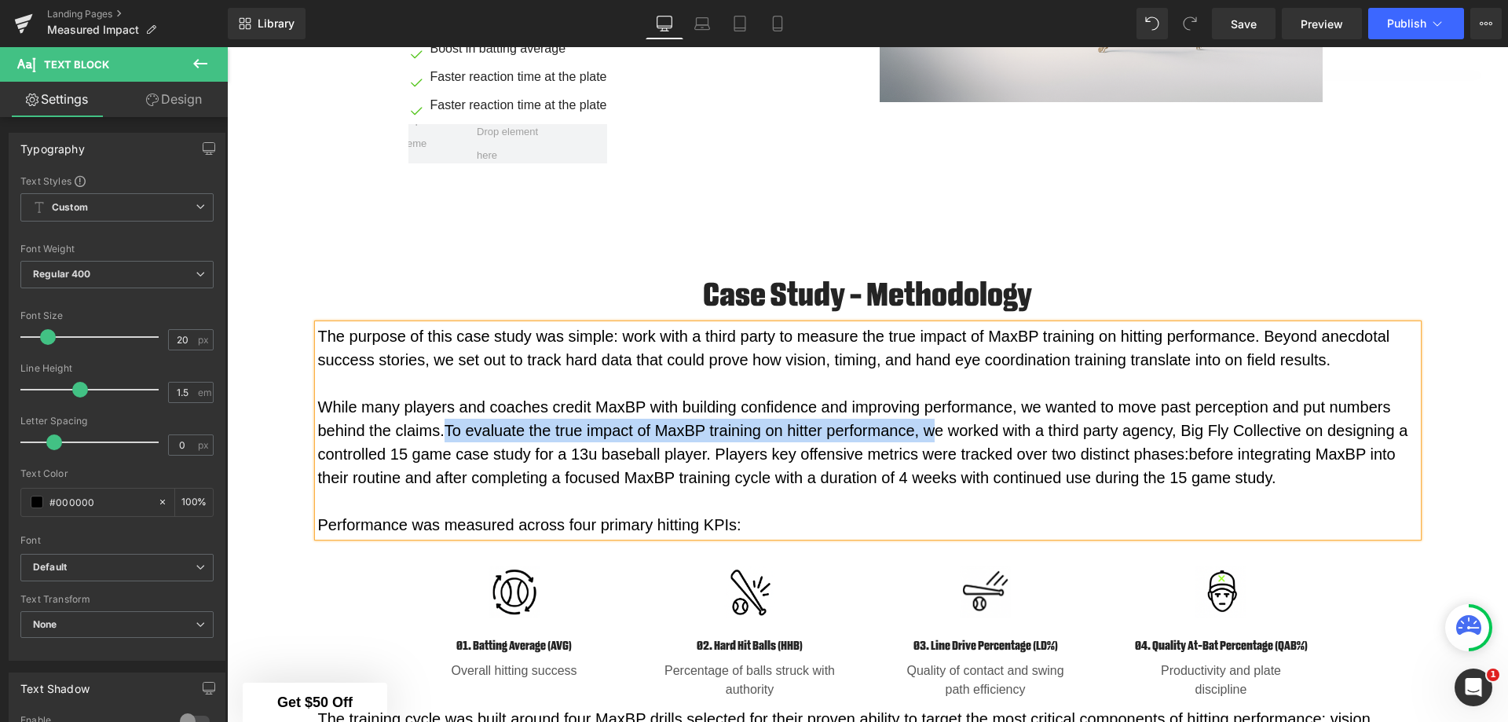
drag, startPoint x: 929, startPoint y: 425, endPoint x: 442, endPoint y: 426, distance: 487.0
click at [442, 426] on span "To evaluate the true impact of MaxBP training on hitter performance, we worked …" at bounding box center [863, 442] width 1090 height 41
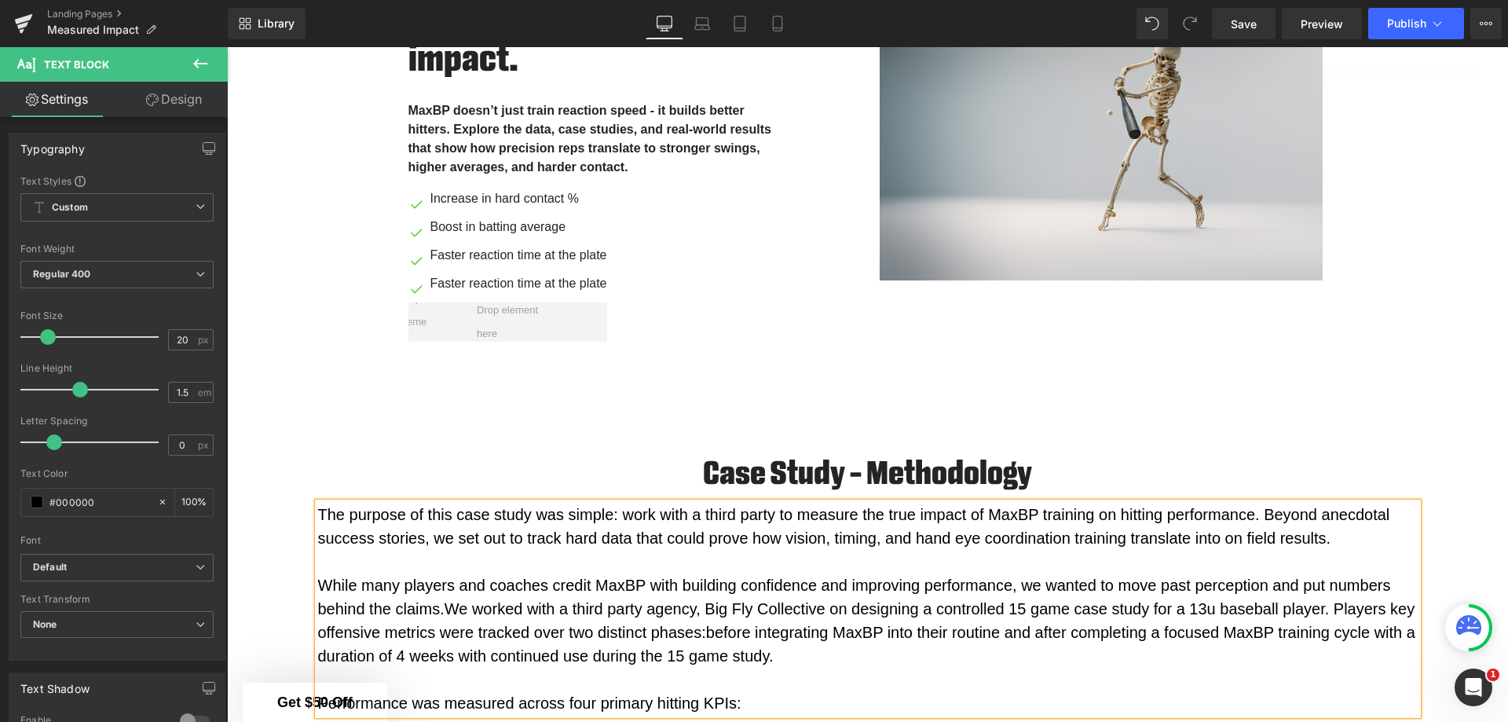
scroll to position [745, 0]
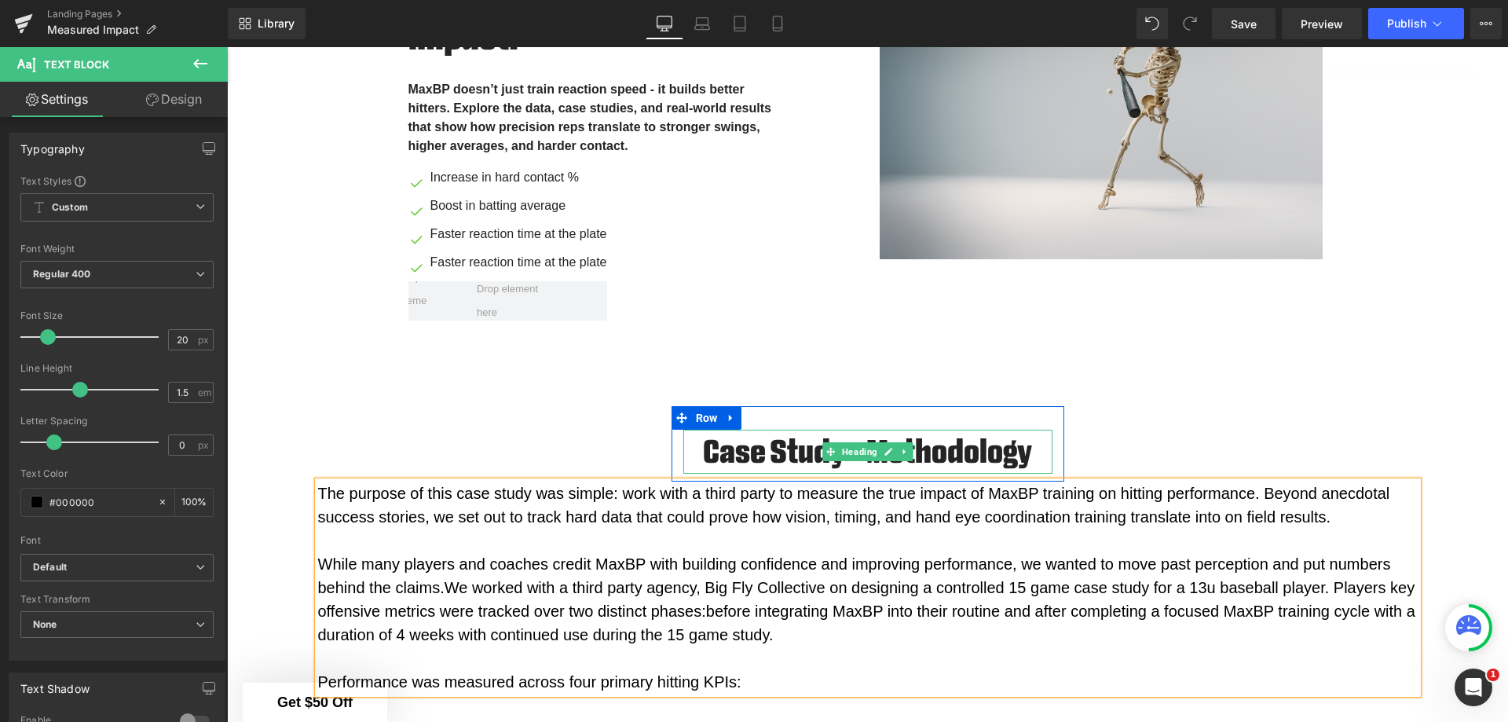
click at [847, 463] on h2 "Case Study - Methodology" at bounding box center [867, 452] width 369 height 44
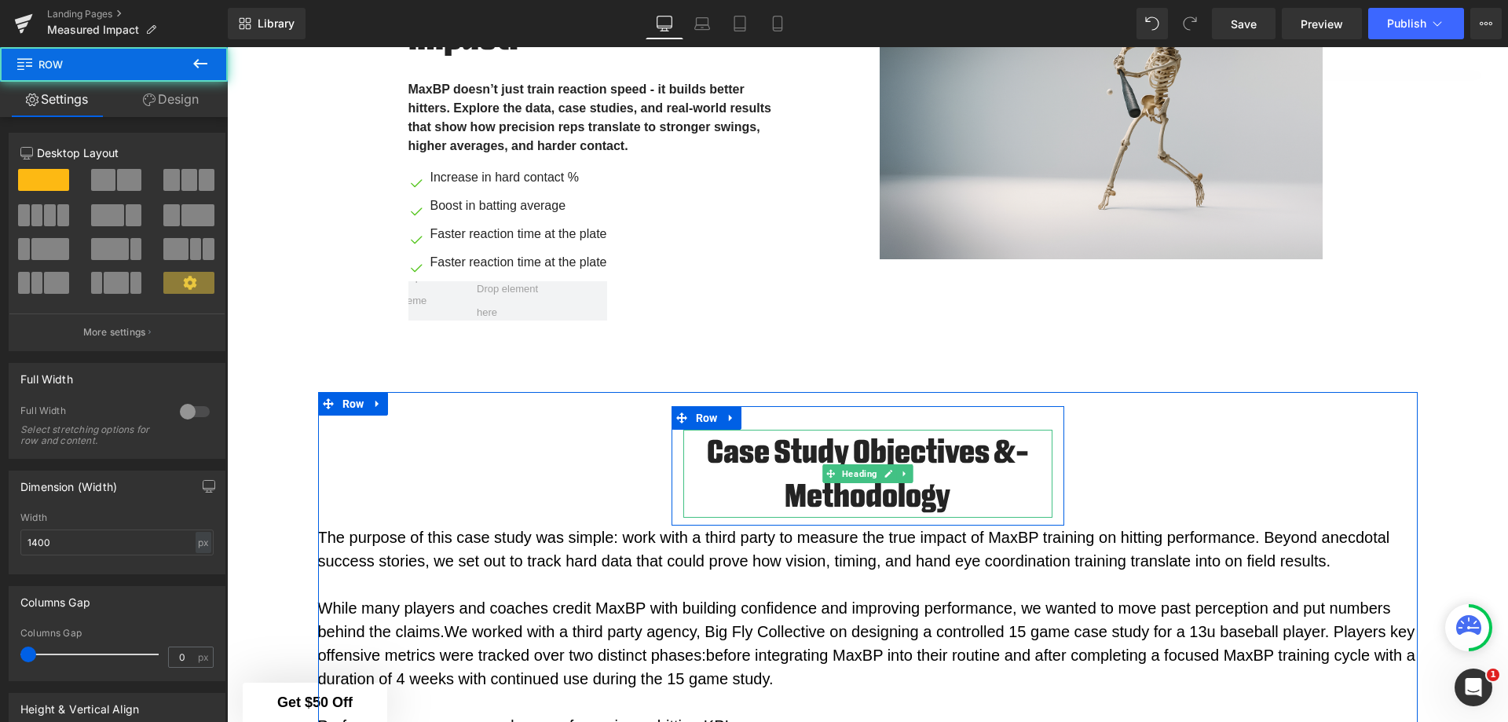
click at [1005, 479] on h2 "Case Study Objectives &- Methodology" at bounding box center [867, 474] width 369 height 88
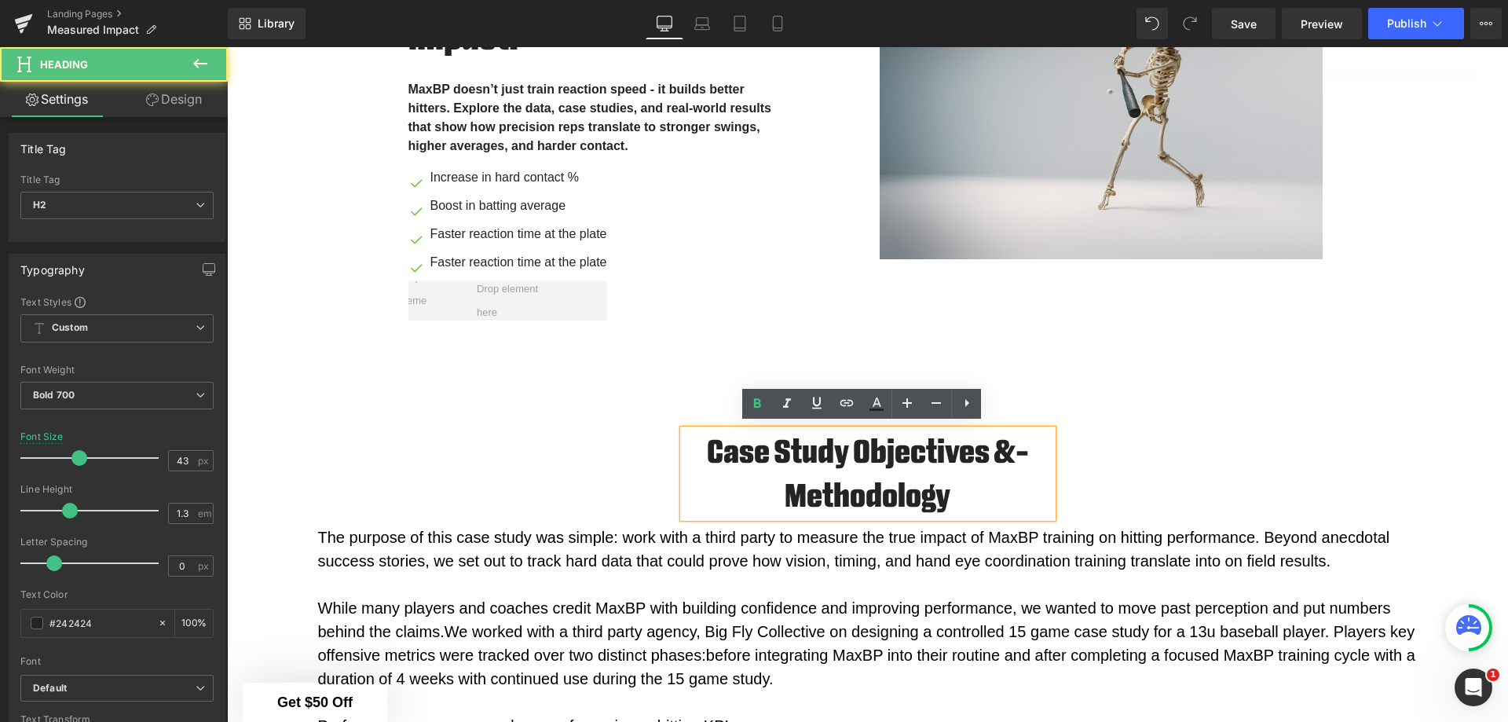
click at [1012, 448] on h2 "Case Study Objectives &- Methodology" at bounding box center [867, 474] width 369 height 88
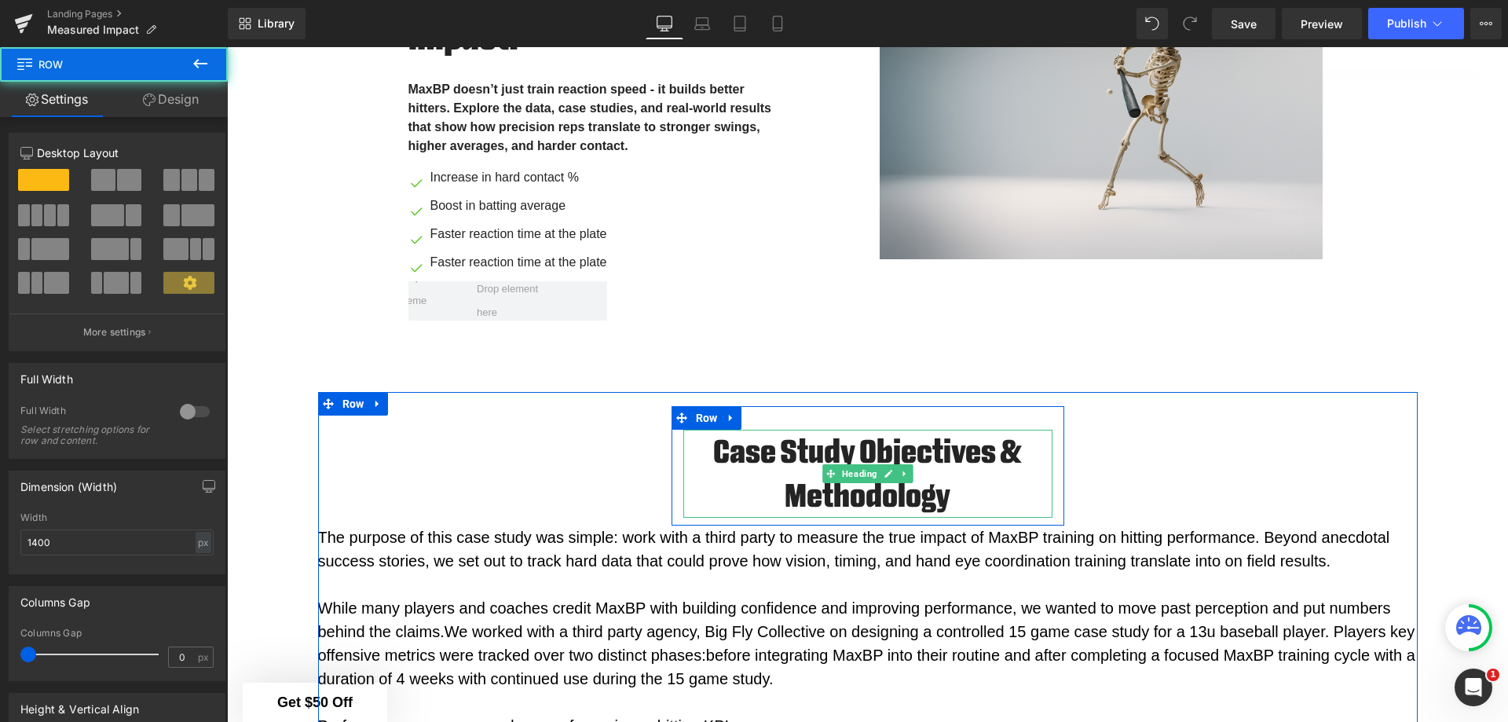
click at [998, 444] on h2 "Case Study Objectives & Methodology" at bounding box center [867, 474] width 369 height 88
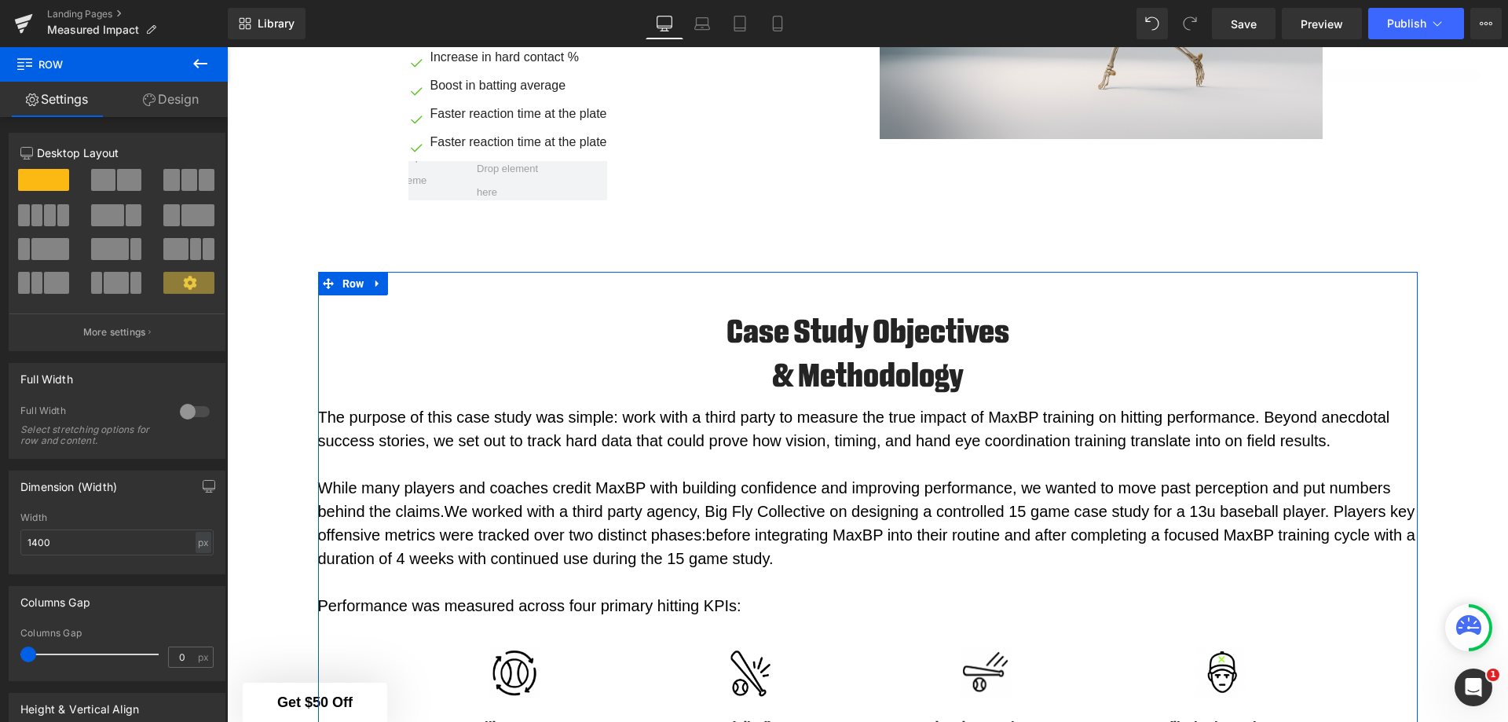
scroll to position [902, 0]
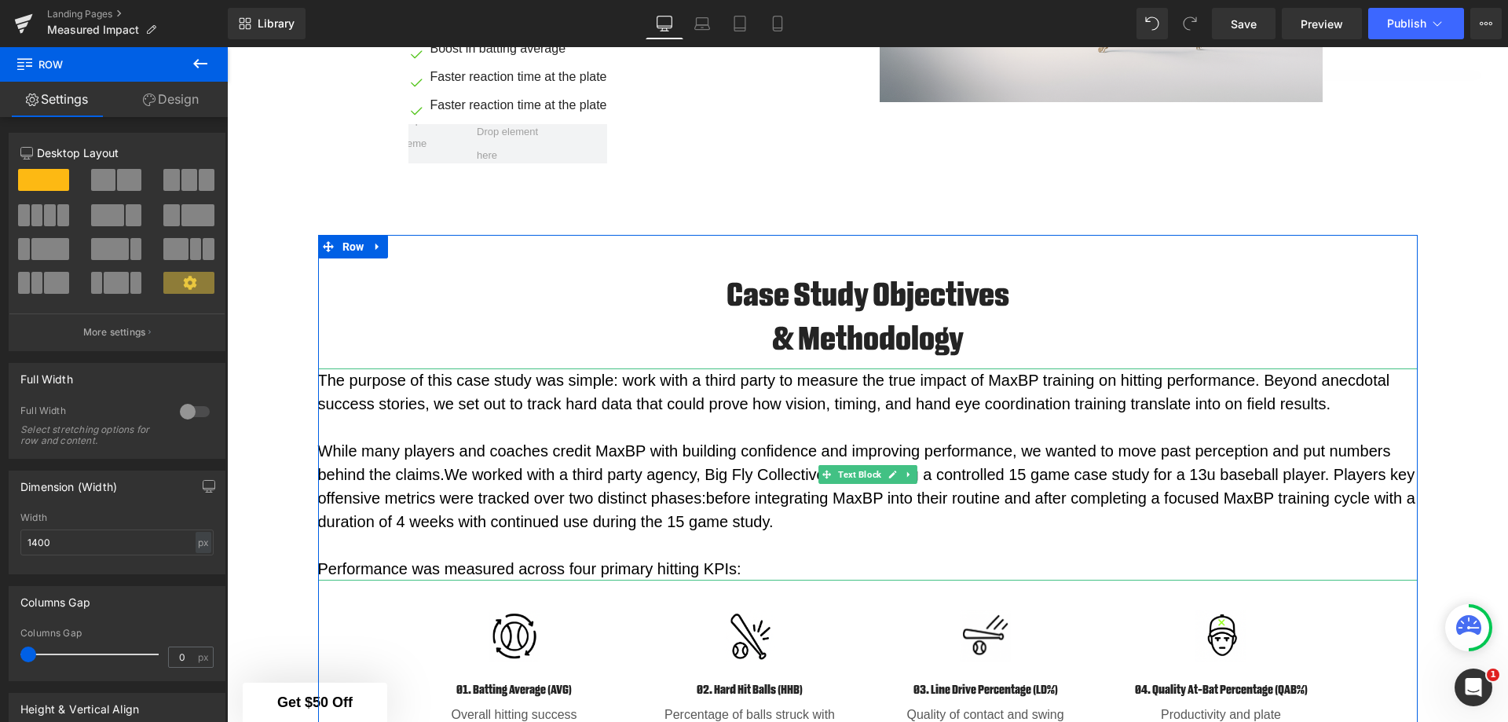
click at [1335, 472] on span "We worked with a third party agency, Big Fly Collective on designing a controll…" at bounding box center [866, 486] width 1097 height 41
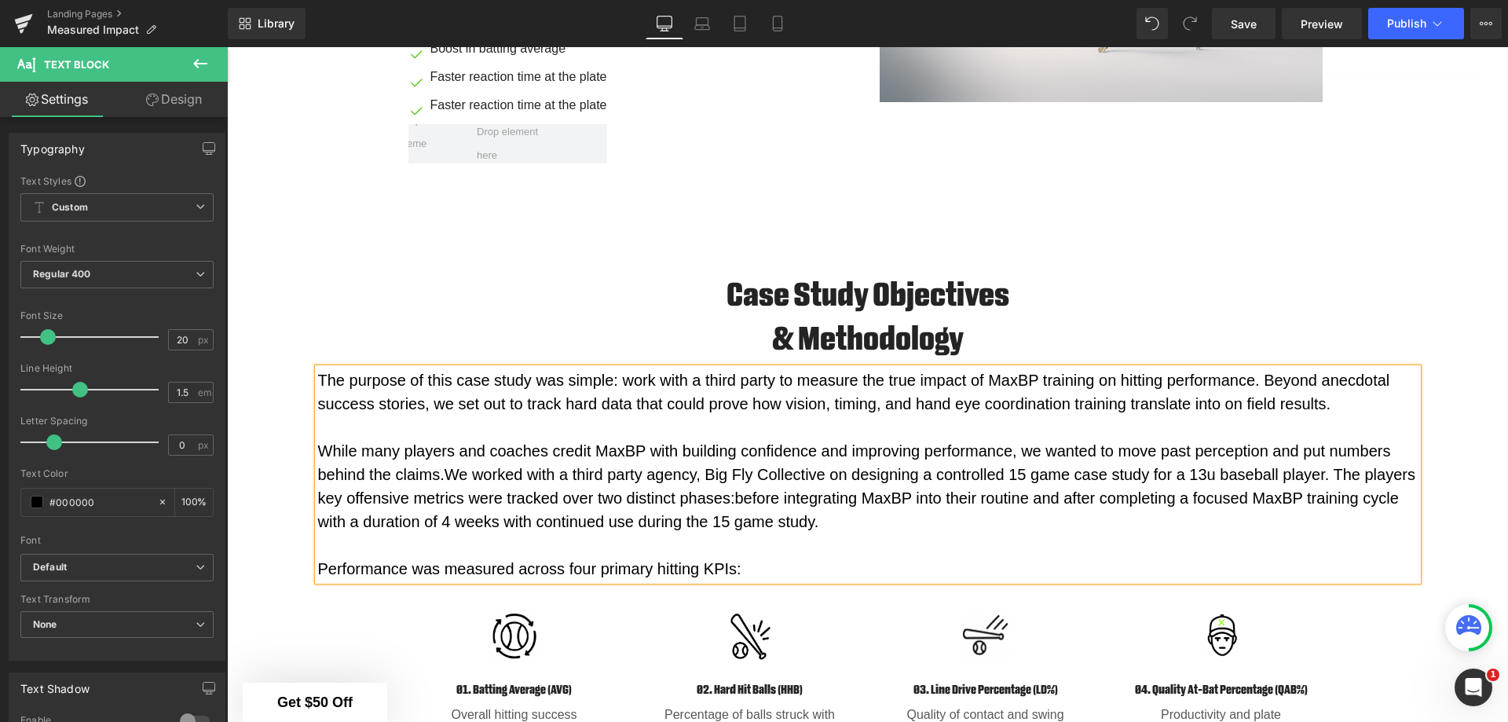
click at [609, 540] on p at bounding box center [868, 545] width 1100 height 24
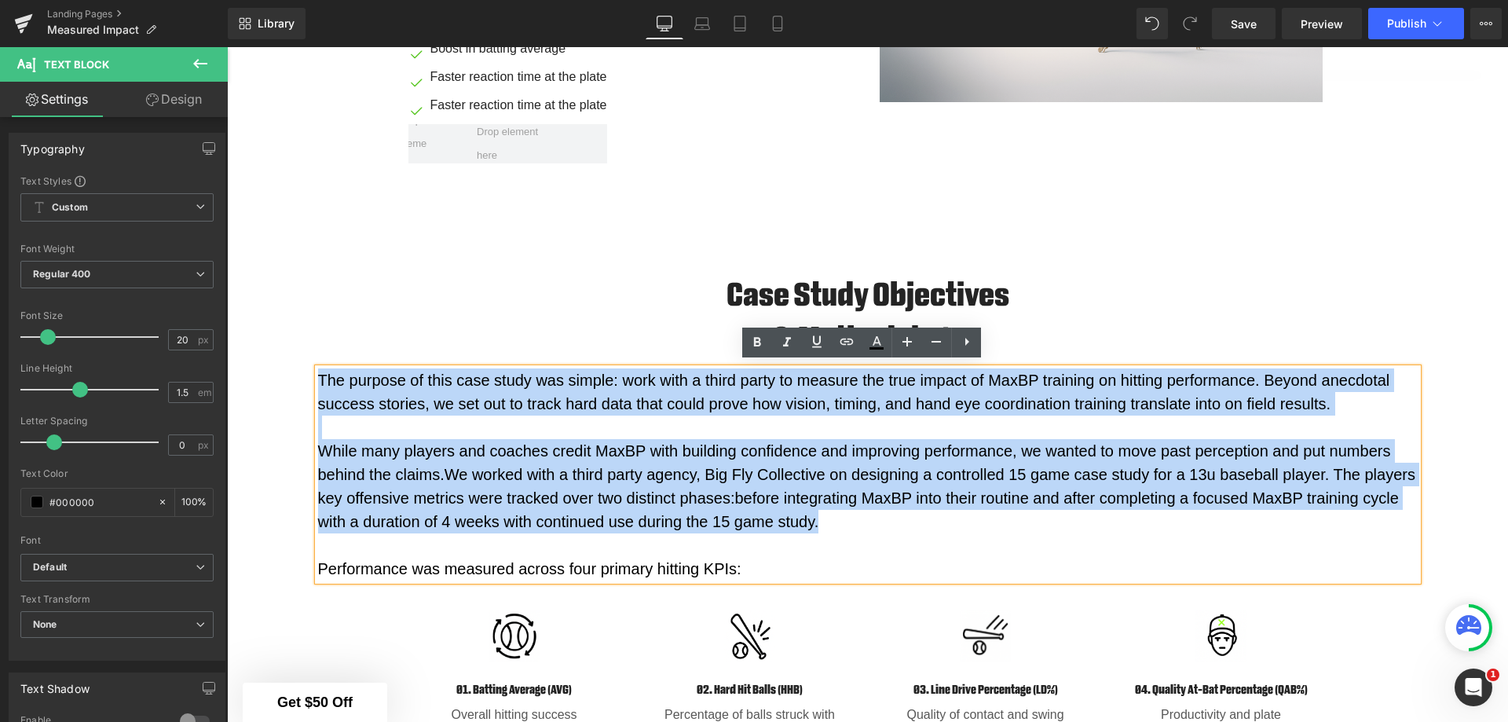
drag, startPoint x: 961, startPoint y: 512, endPoint x: 316, endPoint y: 375, distance: 659.2
click at [318, 375] on div "The purpose of this case study was simple: work with a third party to measure t…" at bounding box center [868, 474] width 1100 height 212
copy div "The purpose of this case study was simple: work with a third party to measure t…"
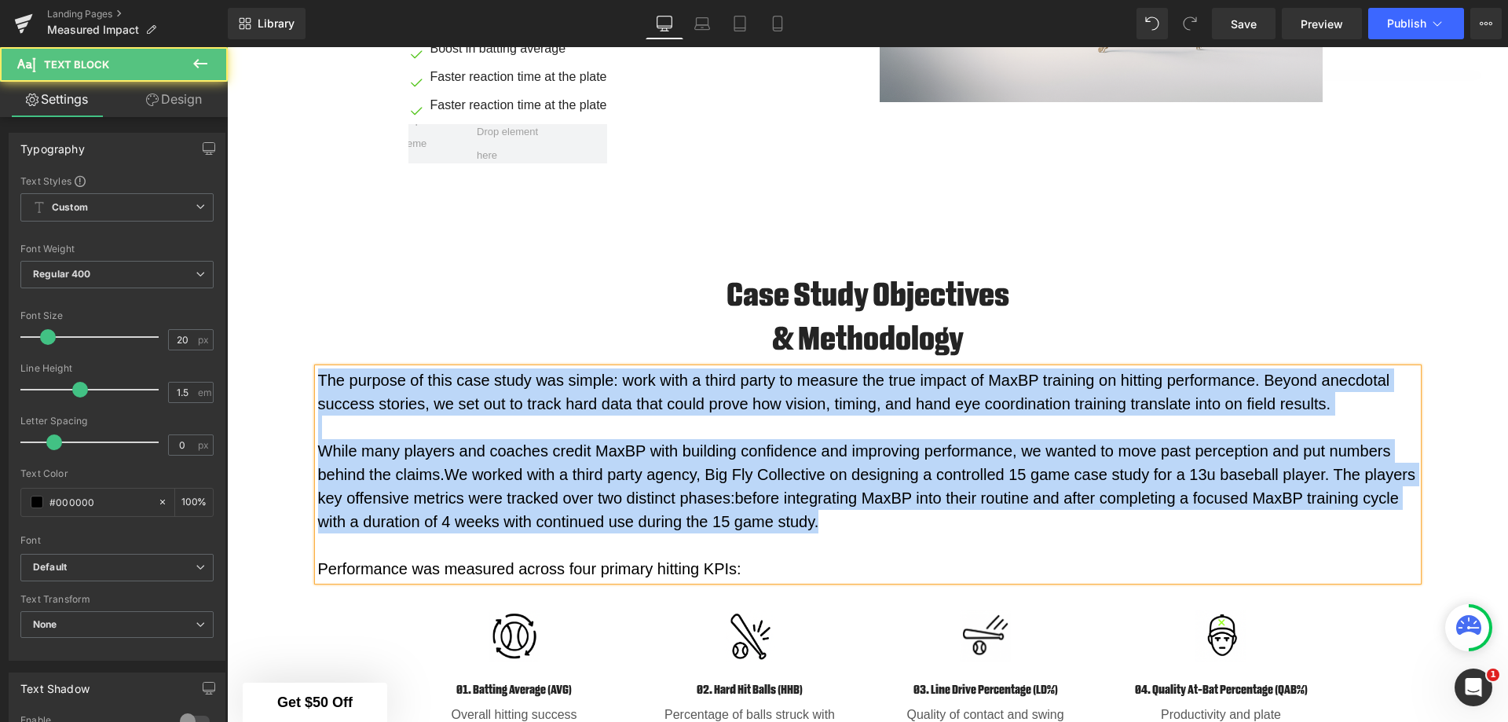
click at [895, 489] on span "before integrating MaxBP into their routine and after completing a focused MaxB…" at bounding box center [858, 509] width 1081 height 41
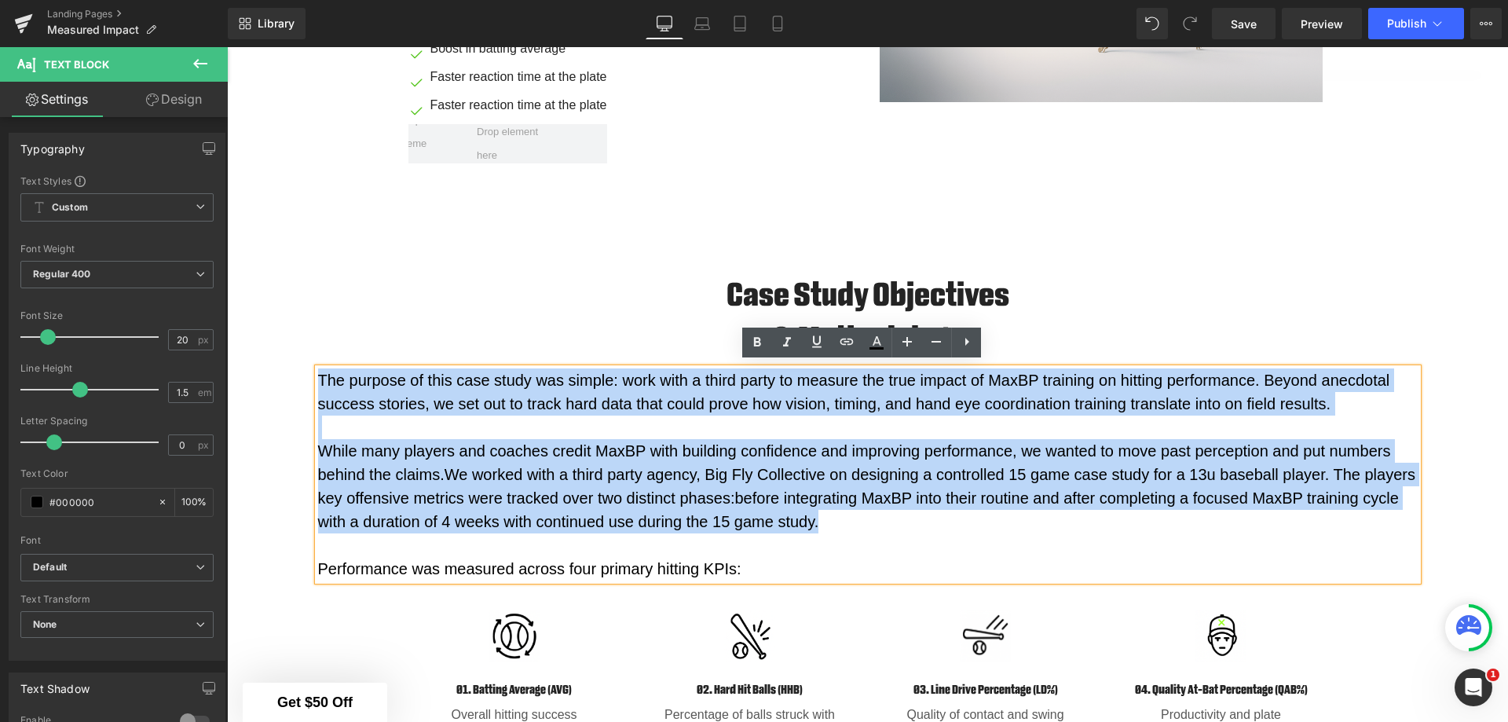
drag, startPoint x: 921, startPoint y: 517, endPoint x: 314, endPoint y: 368, distance: 625.0
click at [318, 368] on div "The purpose of this case study was simple: work with a third party to measure t…" at bounding box center [868, 474] width 1100 height 212
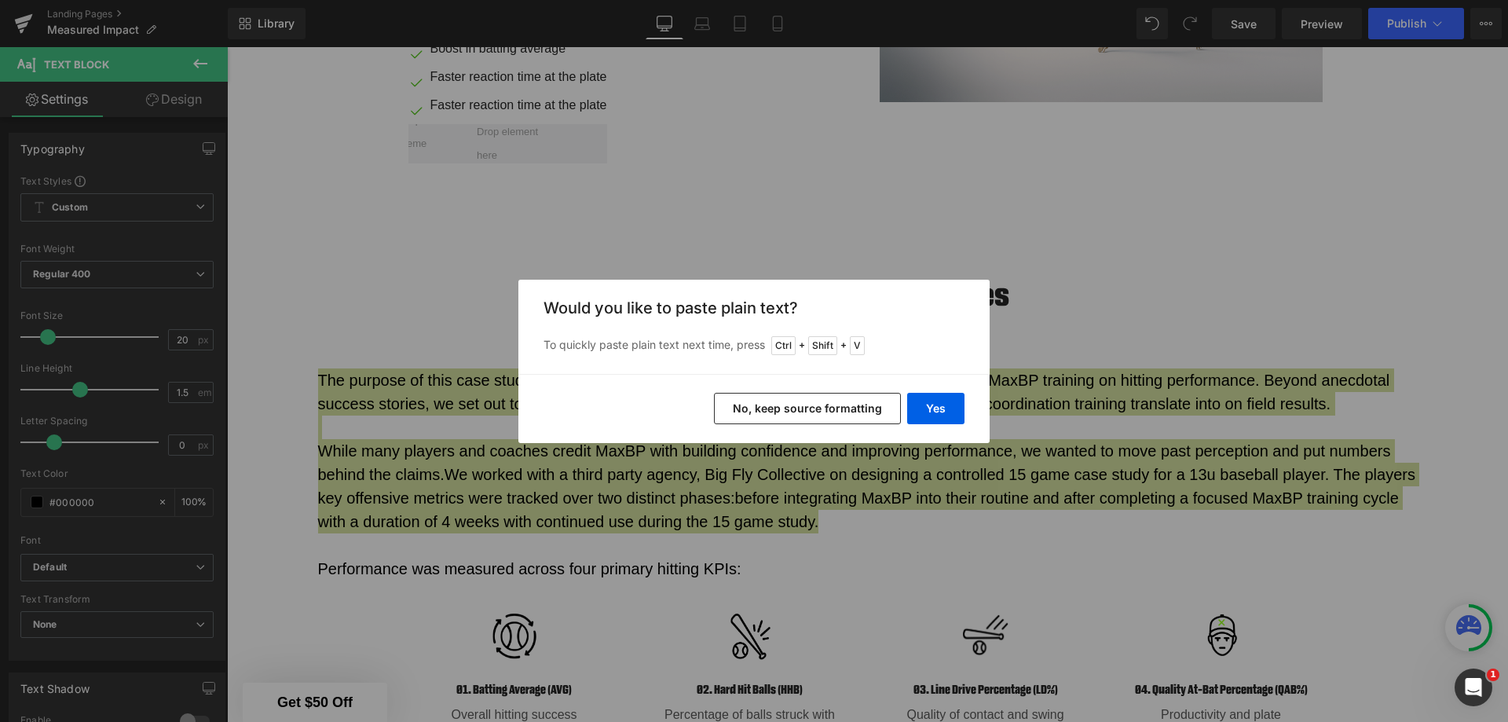
click at [946, 404] on button "Yes" at bounding box center [935, 408] width 57 height 31
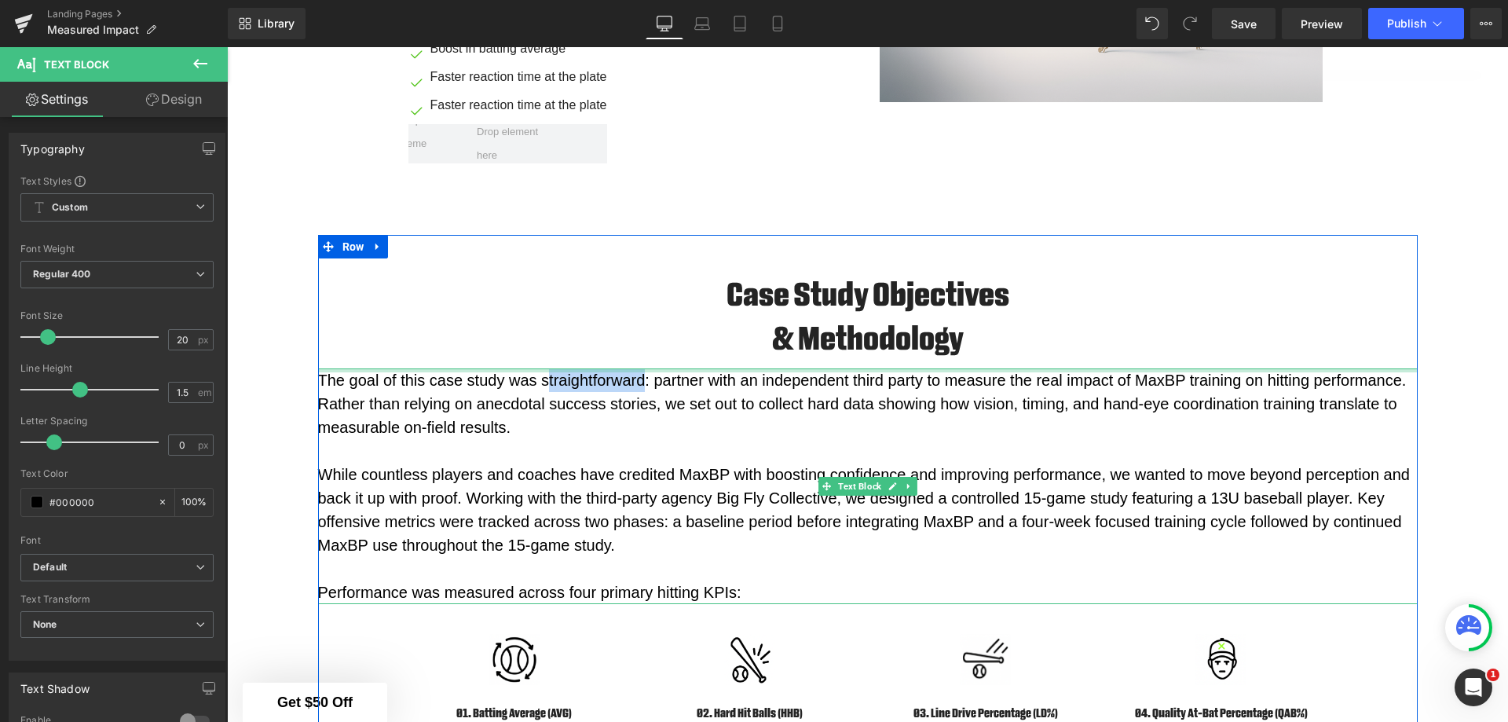
drag, startPoint x: 639, startPoint y: 372, endPoint x: 545, endPoint y: 367, distance: 94.4
click at [545, 368] on div "The goal of this case study was straightforward: partner with an independent th…" at bounding box center [868, 486] width 1100 height 236
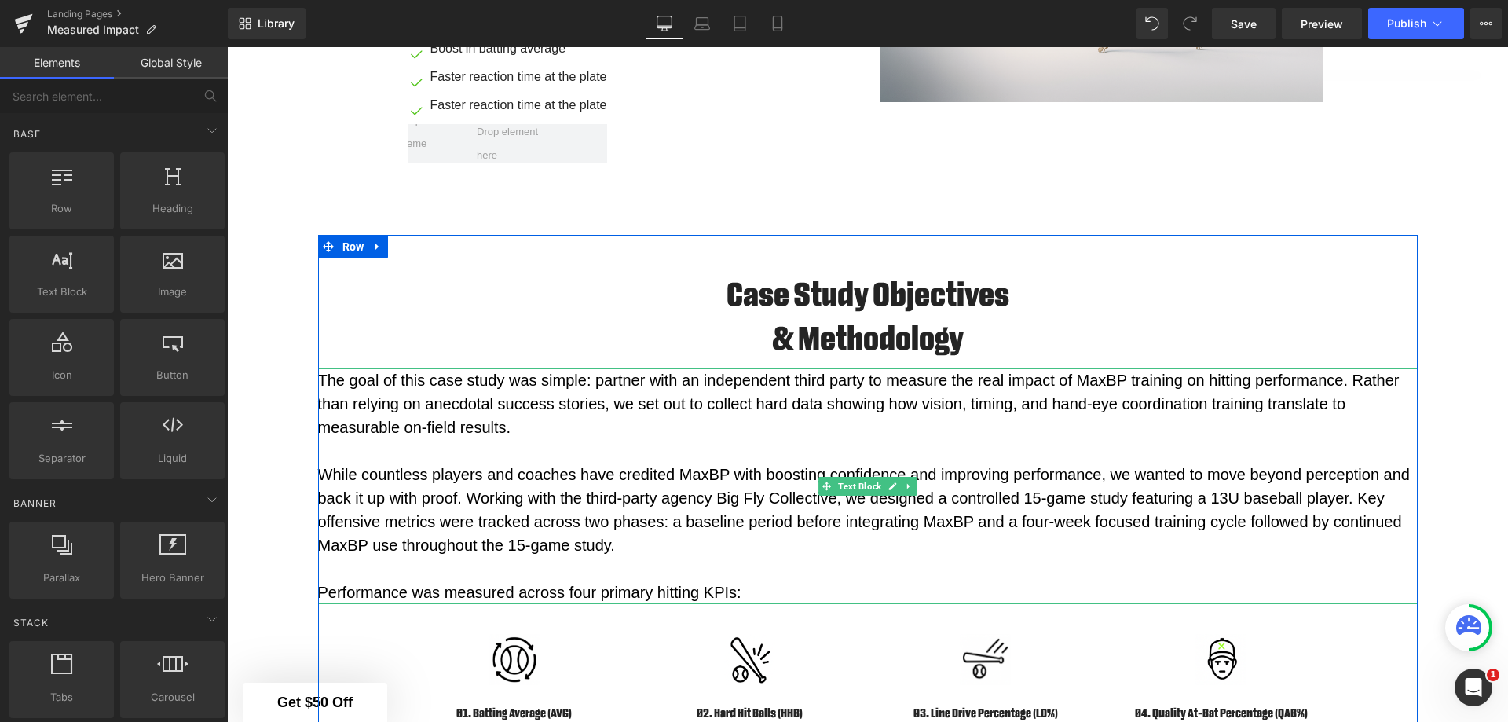
click at [1084, 394] on p "The goal of this case study was simple: partner with an independent third party…" at bounding box center [868, 403] width 1100 height 71
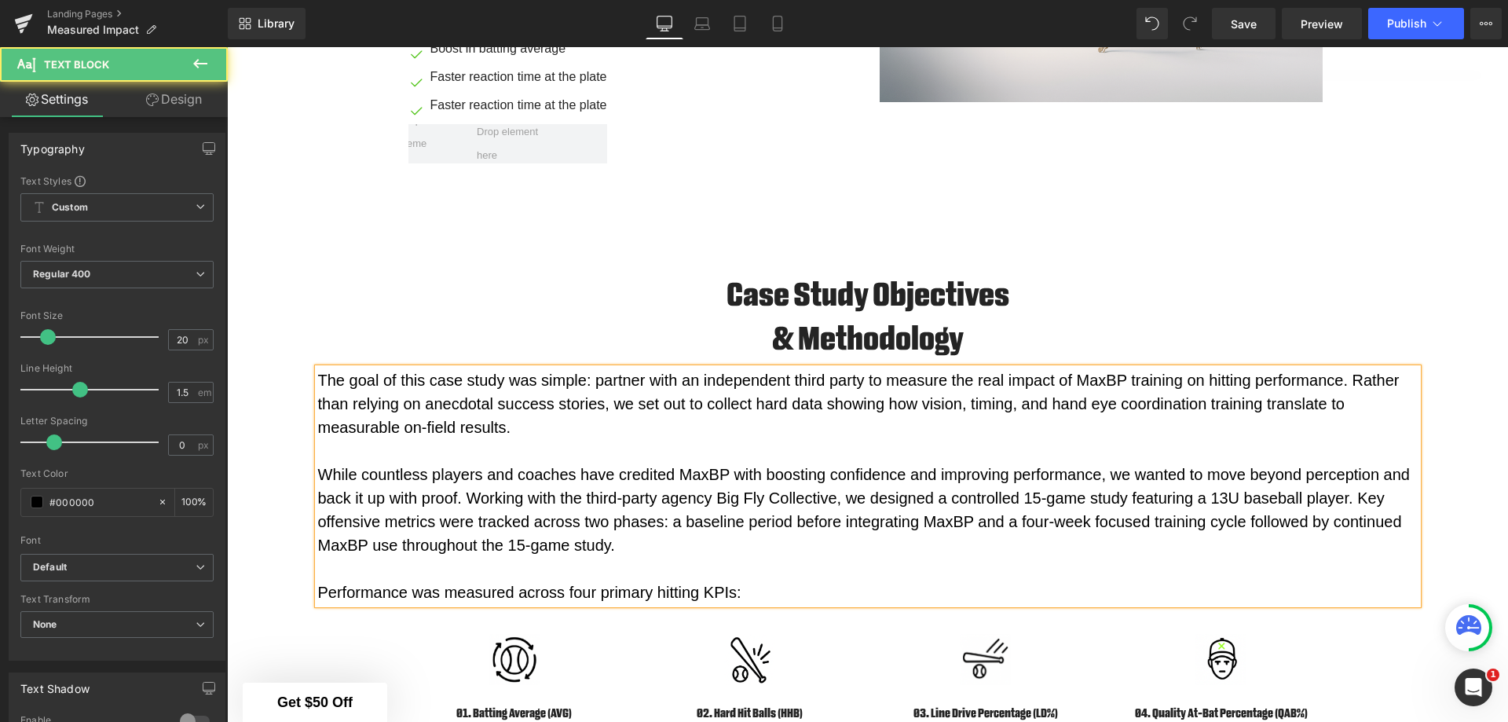
click at [422, 423] on p "The goal of this case study was simple: partner with an independent third party…" at bounding box center [868, 403] width 1100 height 71
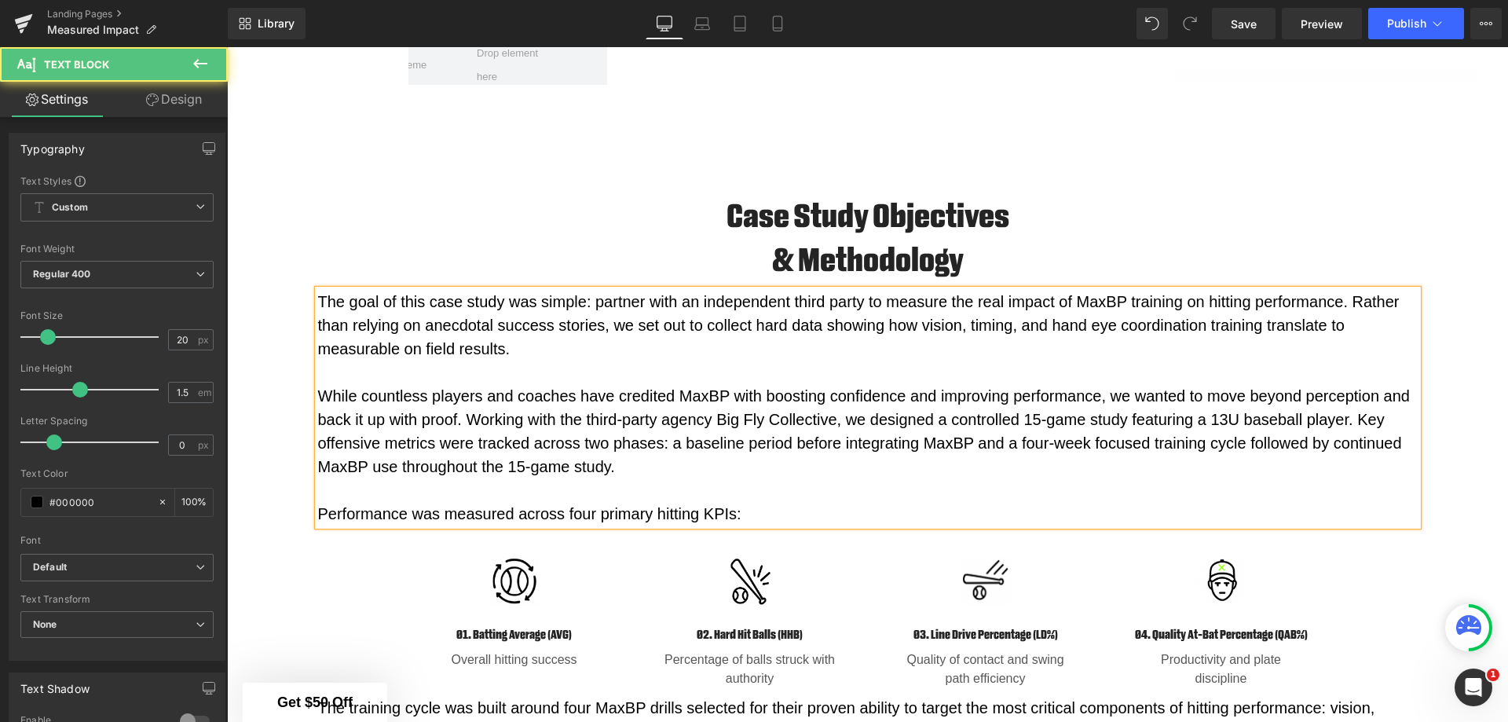
click at [1048, 442] on p "While countless players and coaches have credited MaxBP with boosting confidenc…" at bounding box center [868, 431] width 1100 height 94
click at [522, 459] on p "While countless players and coaches have credited MaxBP with boosting confidenc…" at bounding box center [868, 431] width 1100 height 94
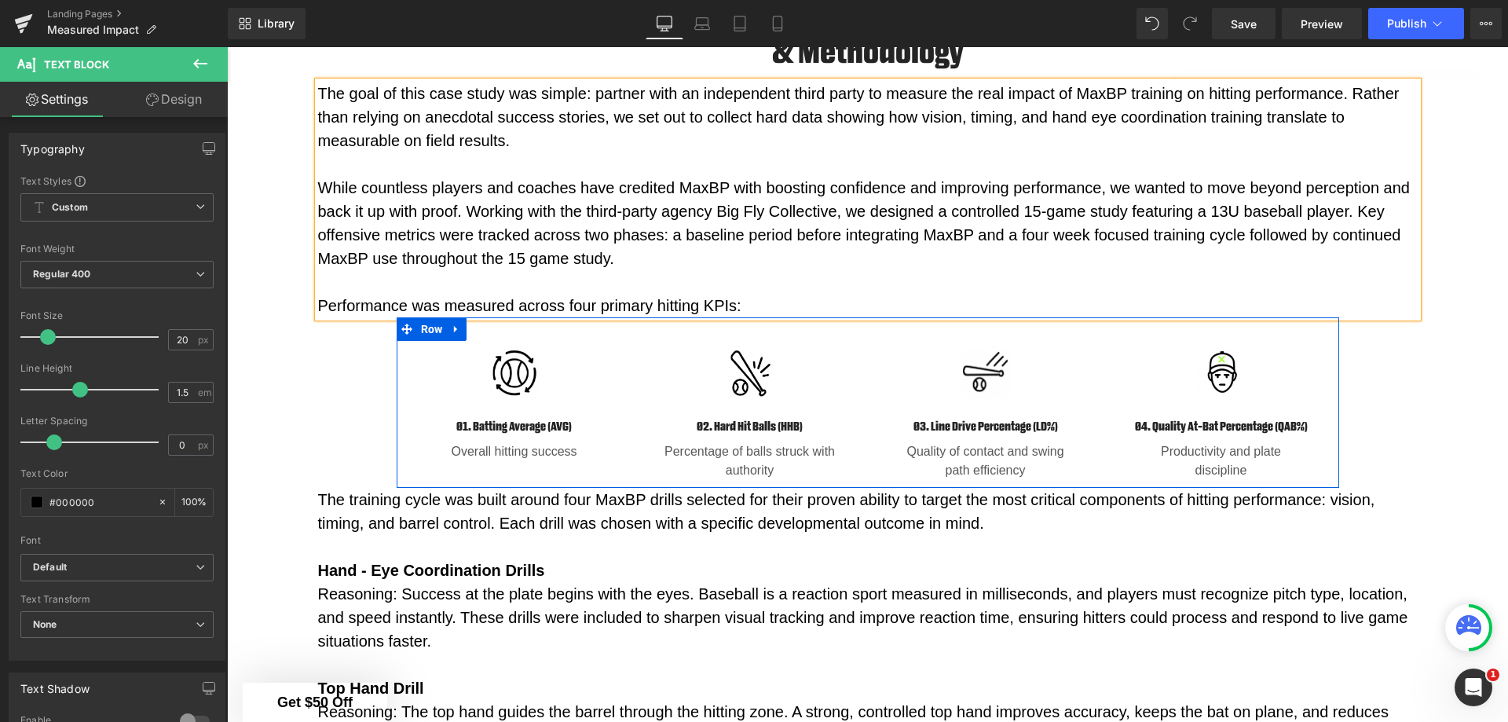
scroll to position [1295, 0]
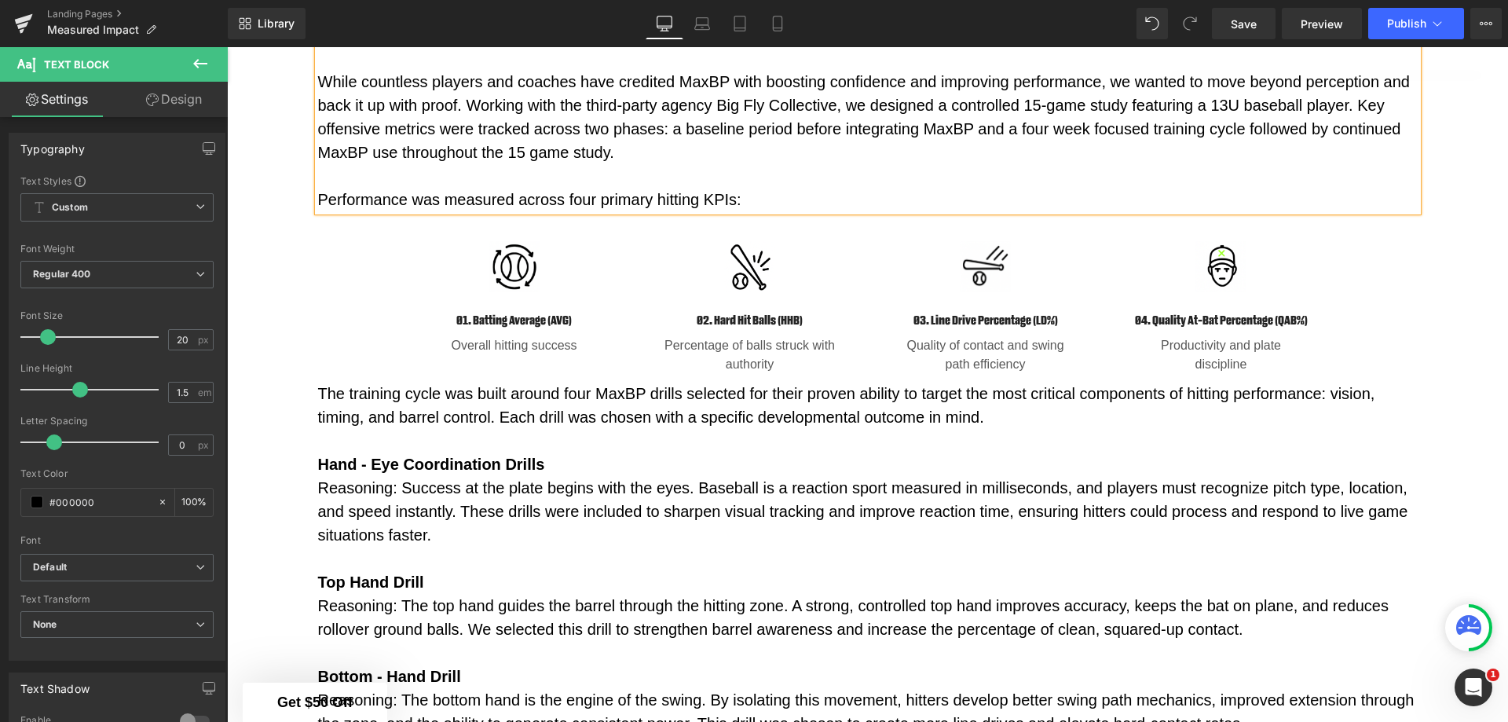
click at [584, 426] on p "The training cycle was built around four MaxBP drills selected for their proven…" at bounding box center [868, 405] width 1100 height 47
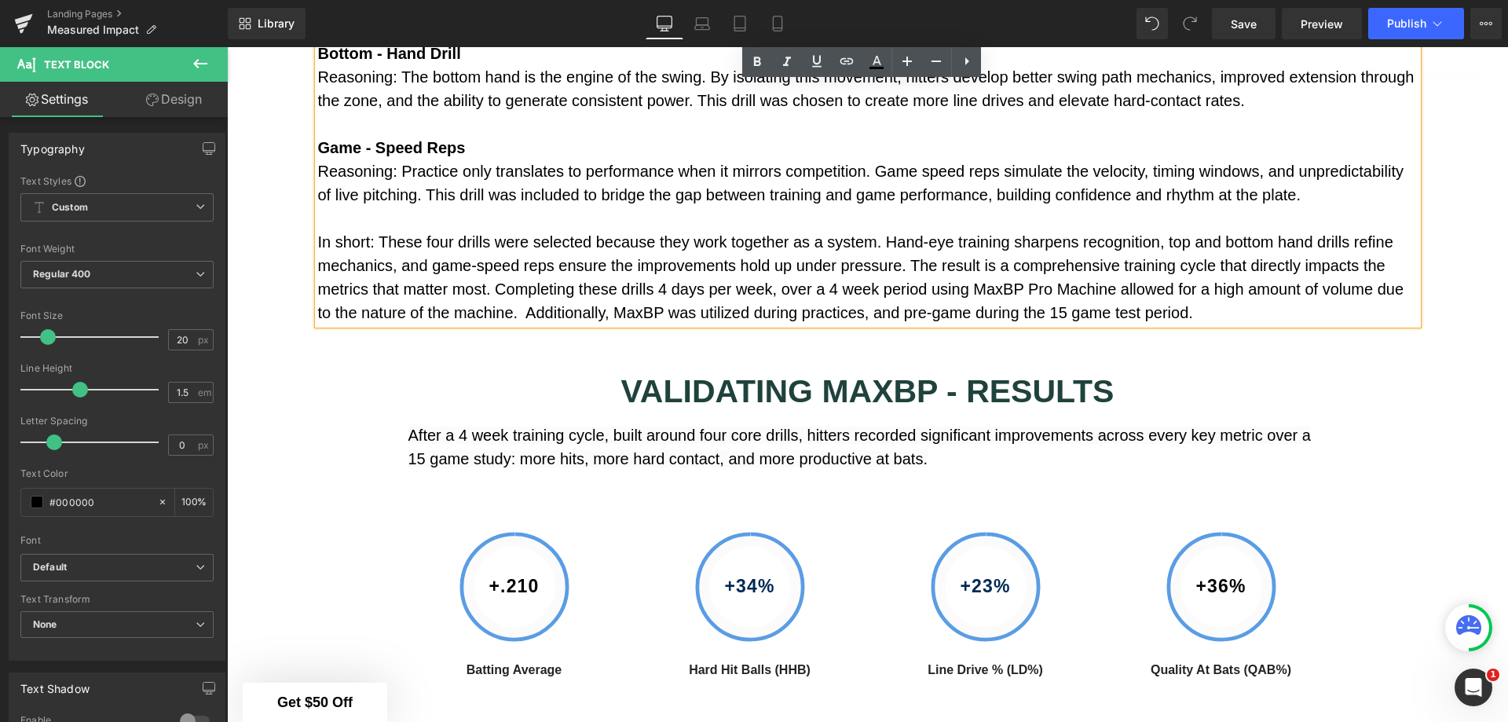
scroll to position [1924, 0]
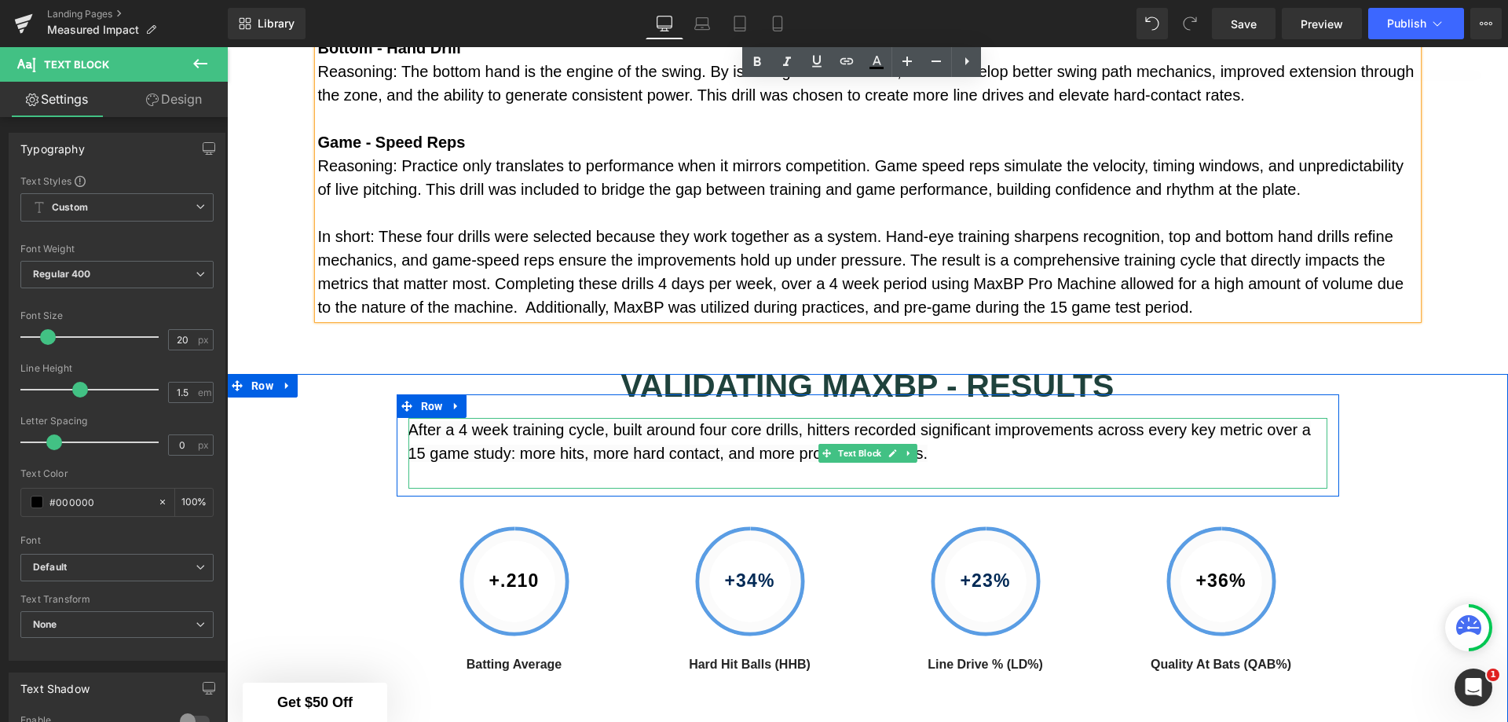
click at [448, 444] on span "After a 4 week training cycle, built around four core drills, hitters recorded …" at bounding box center [859, 441] width 902 height 41
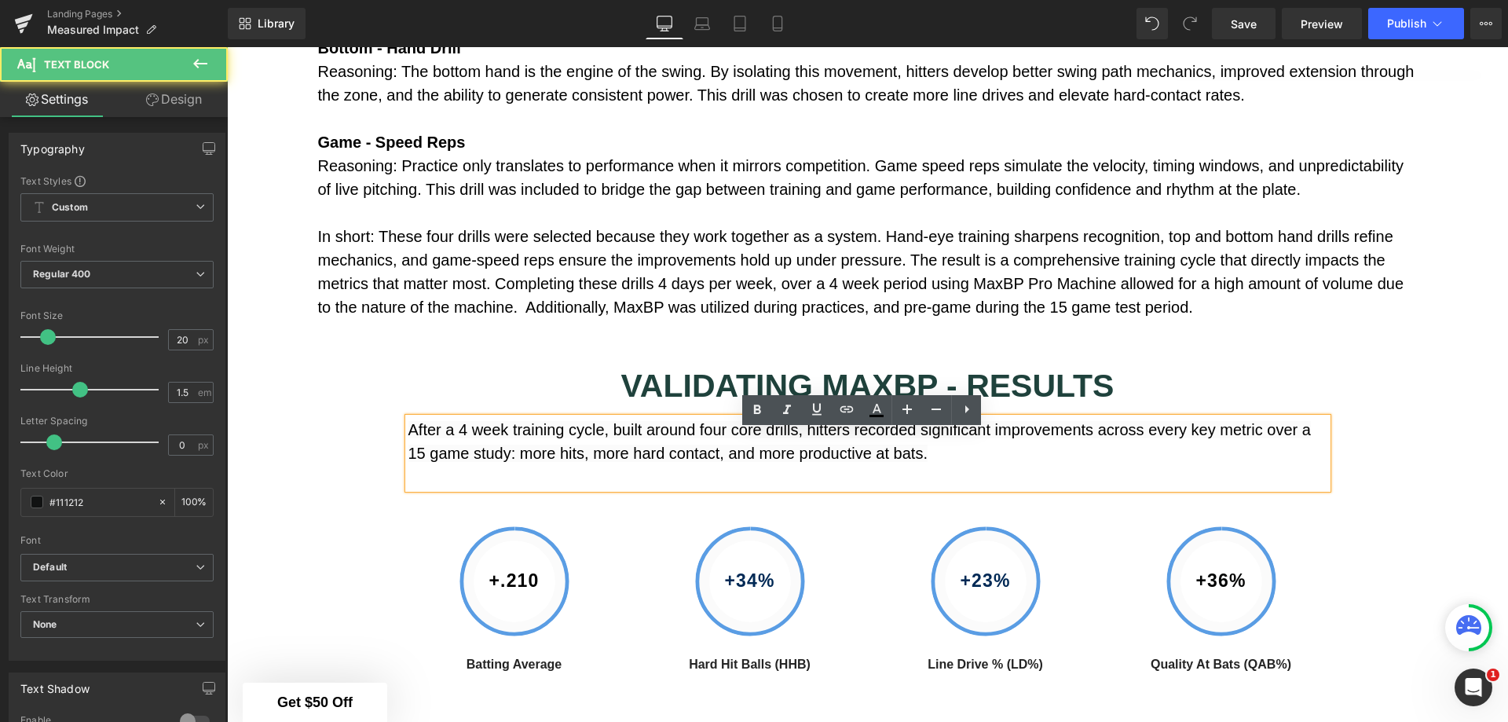
click at [446, 443] on span "After a 4 week training cycle, built around four core drills, hitters recorded …" at bounding box center [859, 441] width 902 height 41
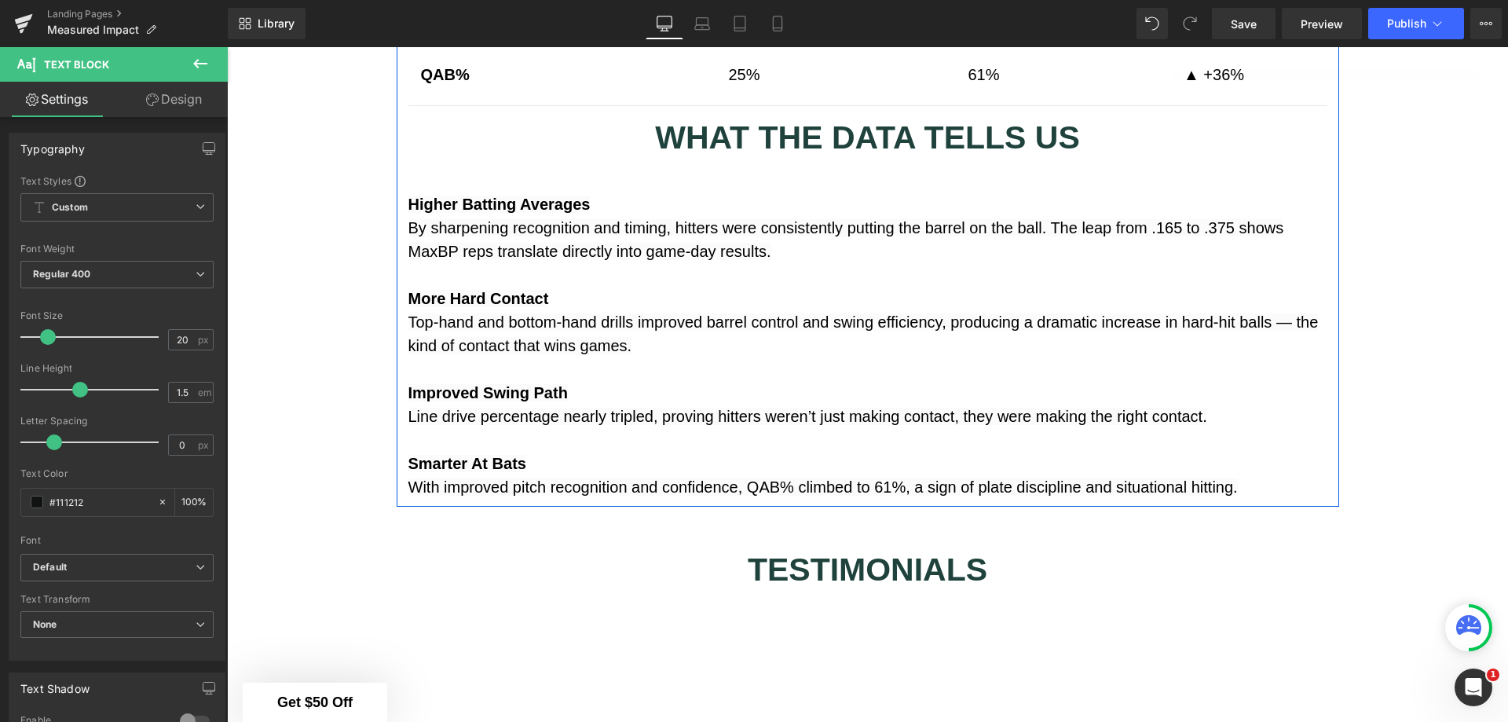
scroll to position [2866, 0]
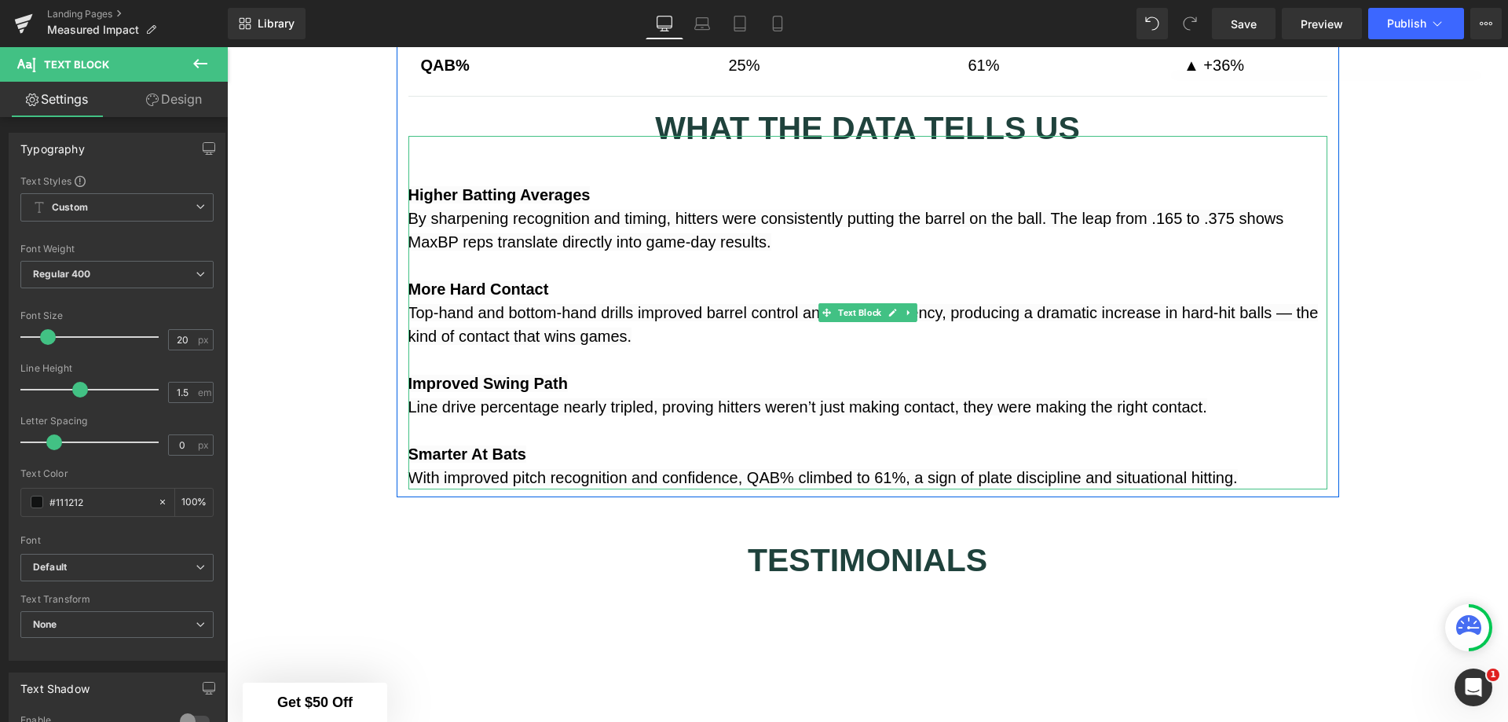
click at [685, 251] on span "By sharpening recognition and timing, hitters were consistently putting the bar…" at bounding box center [846, 230] width 876 height 41
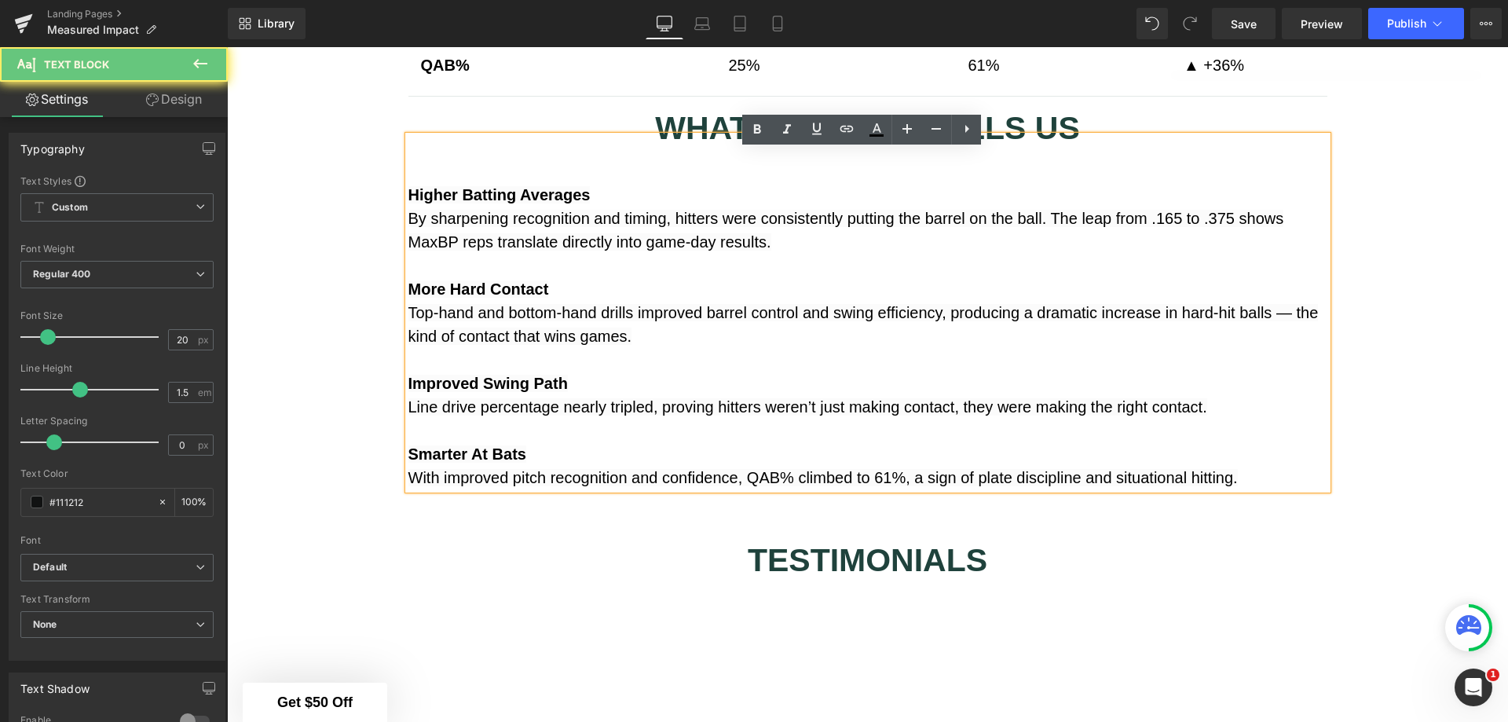
click at [685, 251] on span "By sharpening recognition and timing, hitters were consistently putting the bar…" at bounding box center [846, 230] width 876 height 41
click at [679, 251] on span "By sharpening recognition and timing, hitters were consistently putting the bar…" at bounding box center [846, 230] width 876 height 41
click at [683, 251] on span "By sharpening recognition and timing, hitters were consistently putting the bar…" at bounding box center [846, 230] width 876 height 41
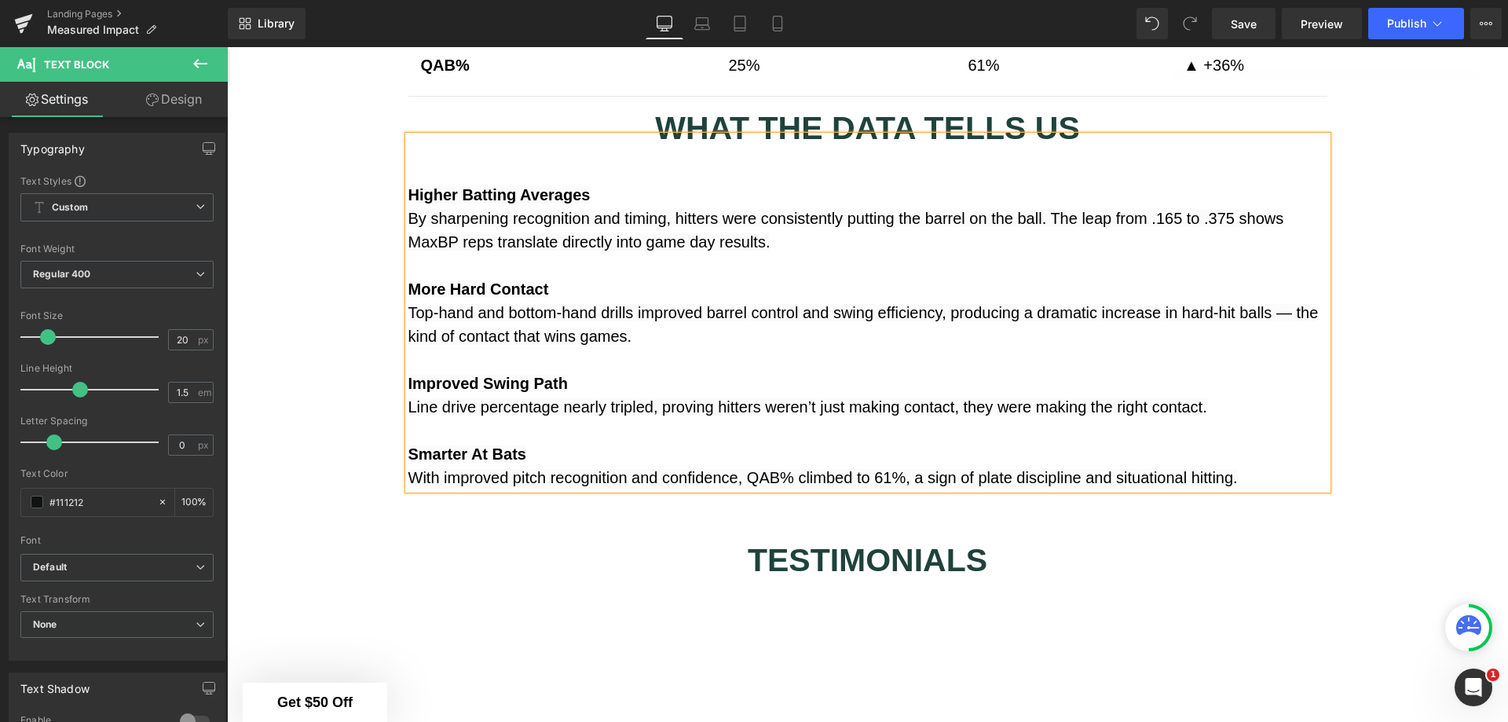
click at [1280, 325] on span "Top-hand and bottom-hand drills improved barrel control and swing efficiency, p…" at bounding box center [863, 324] width 910 height 41
click at [1212, 328] on span "Top-hand and bottom-hand drills improved barrel control and swing efficiency, p…" at bounding box center [857, 324] width 899 height 41
click at [557, 331] on span "Top-hand and bottom-hand drills improved barrel control and swing efficiency, p…" at bounding box center [857, 324] width 899 height 41
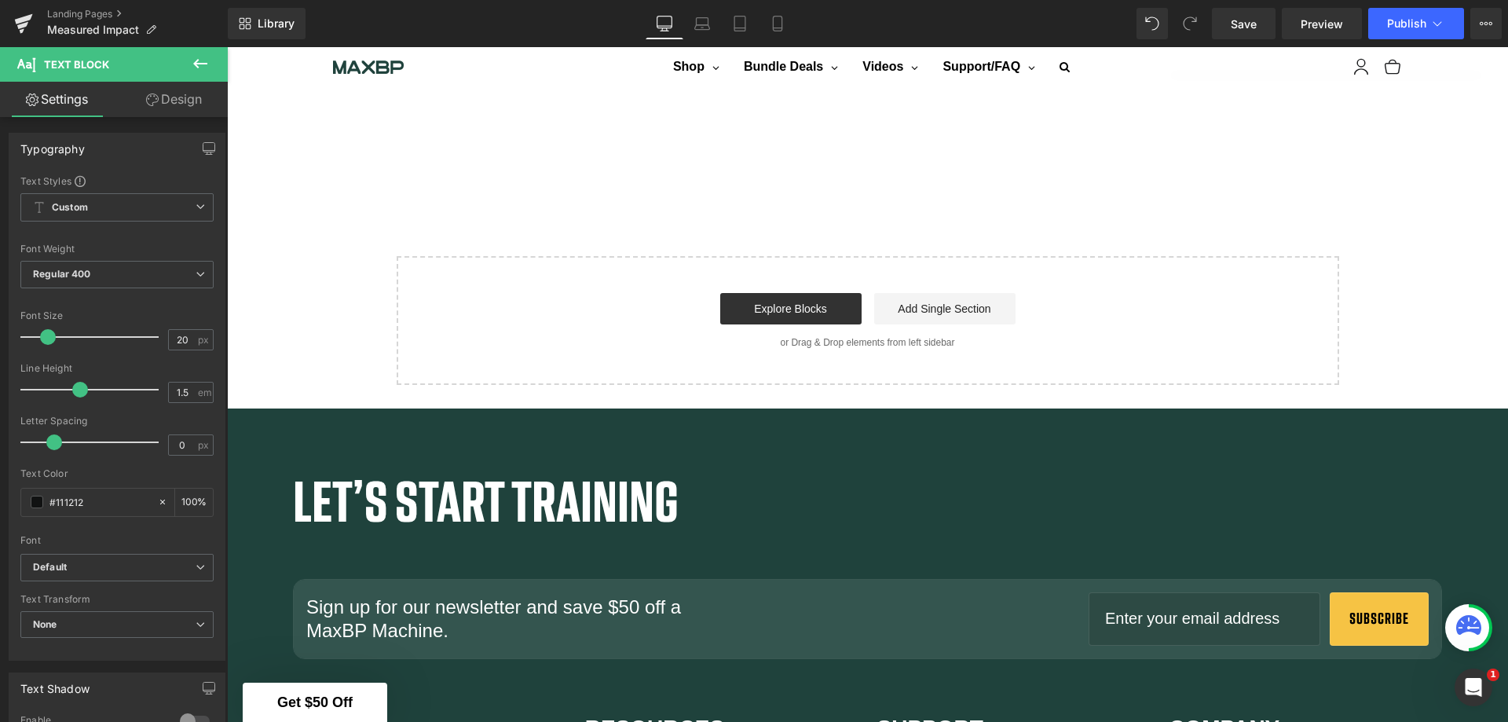
scroll to position [3180, 0]
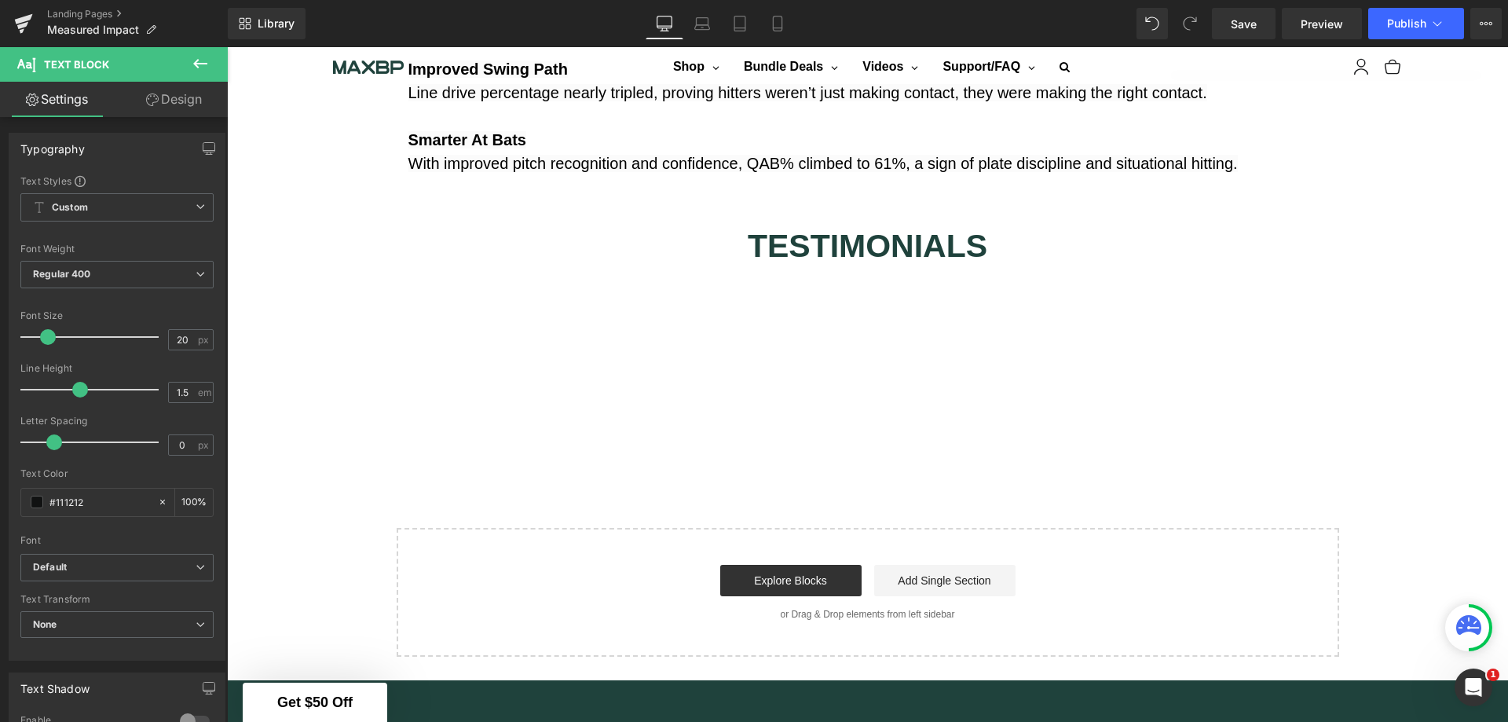
click at [1254, 16] on span "Save" at bounding box center [1244, 24] width 26 height 16
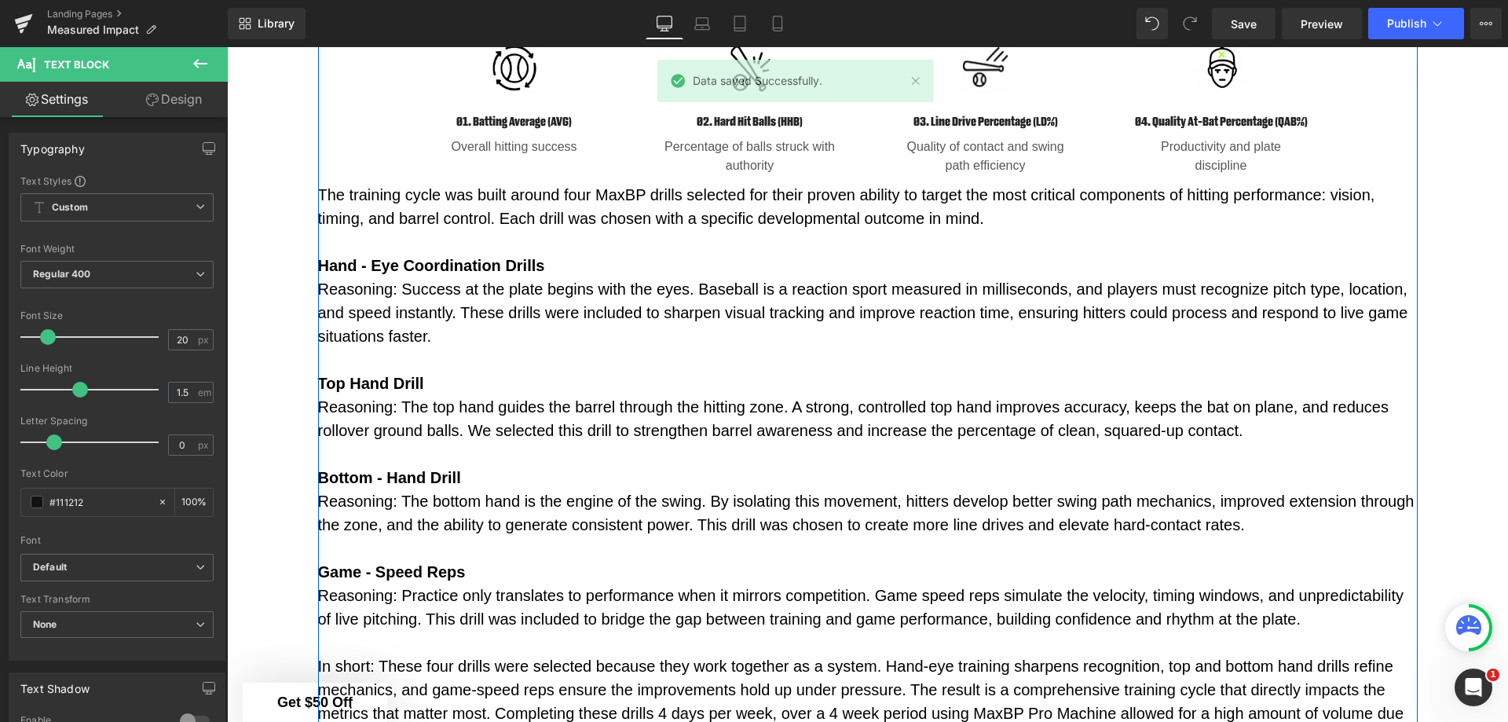
scroll to position [1989, 0]
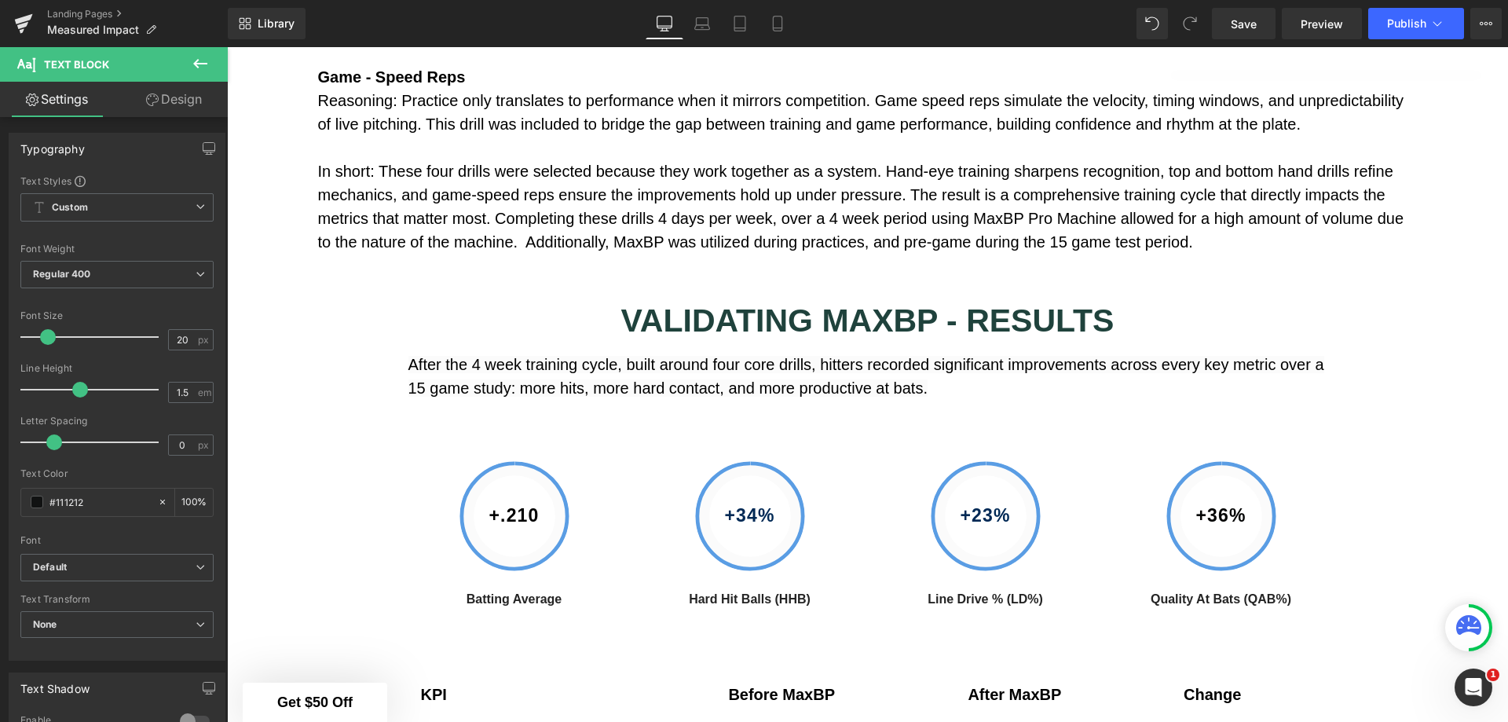
click at [52, 16] on link "Landing Pages" at bounding box center [137, 14] width 181 height 13
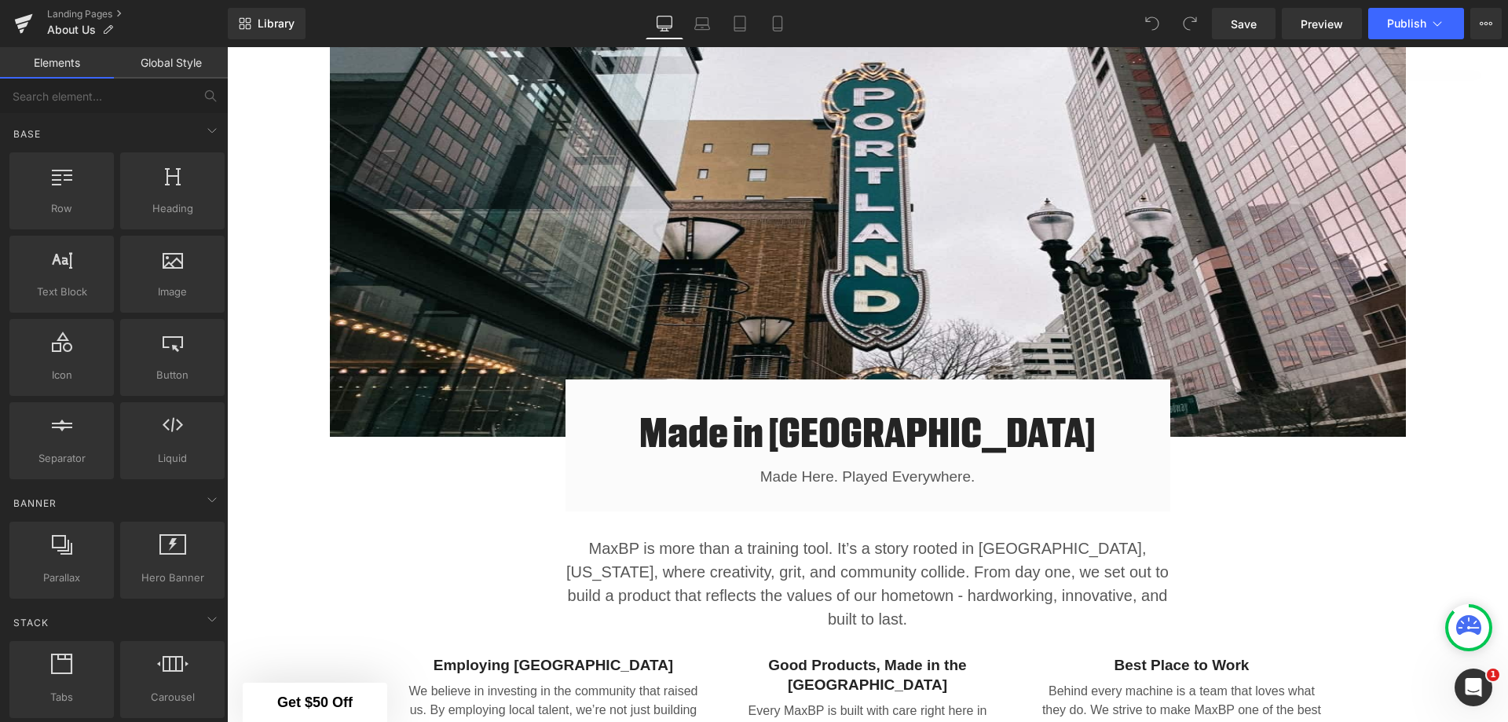
scroll to position [1753, 0]
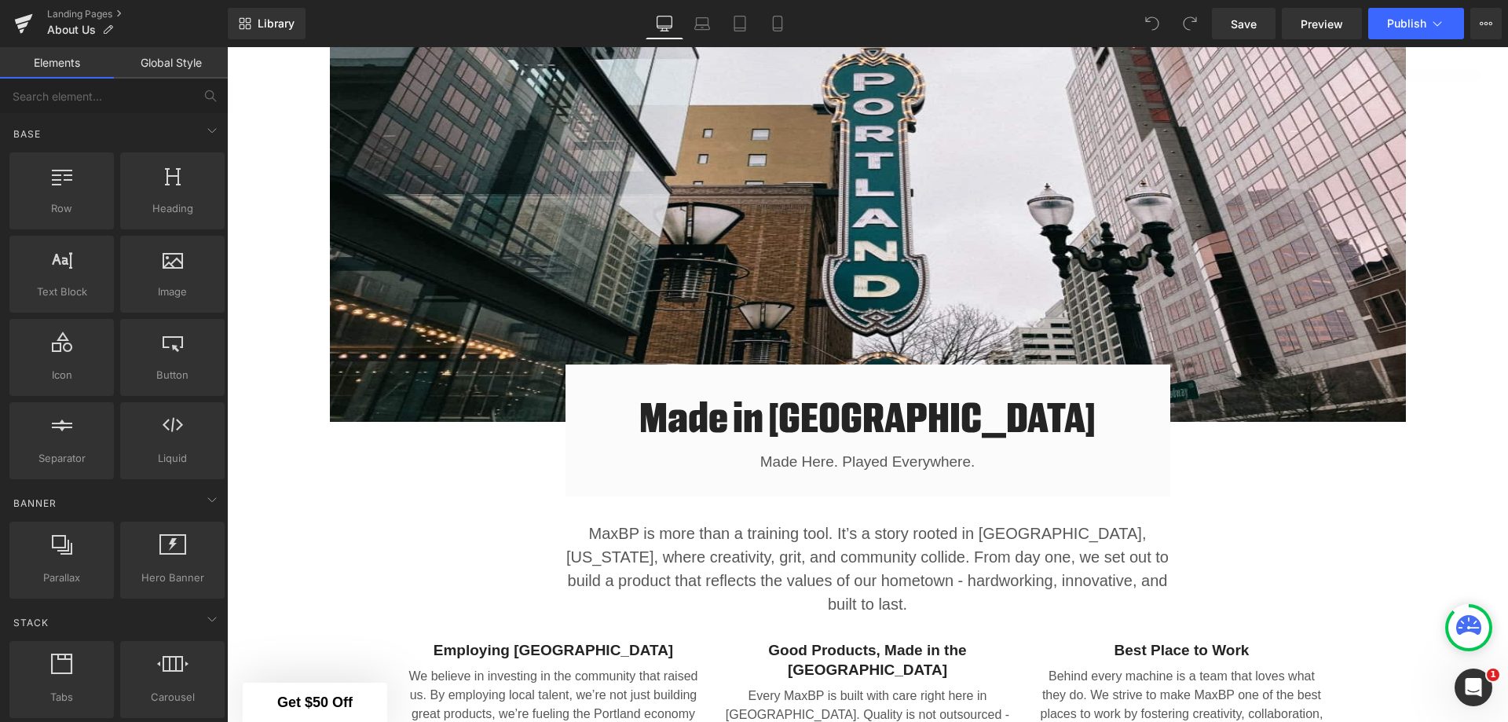
click at [1013, 121] on img at bounding box center [868, 225] width 1076 height 393
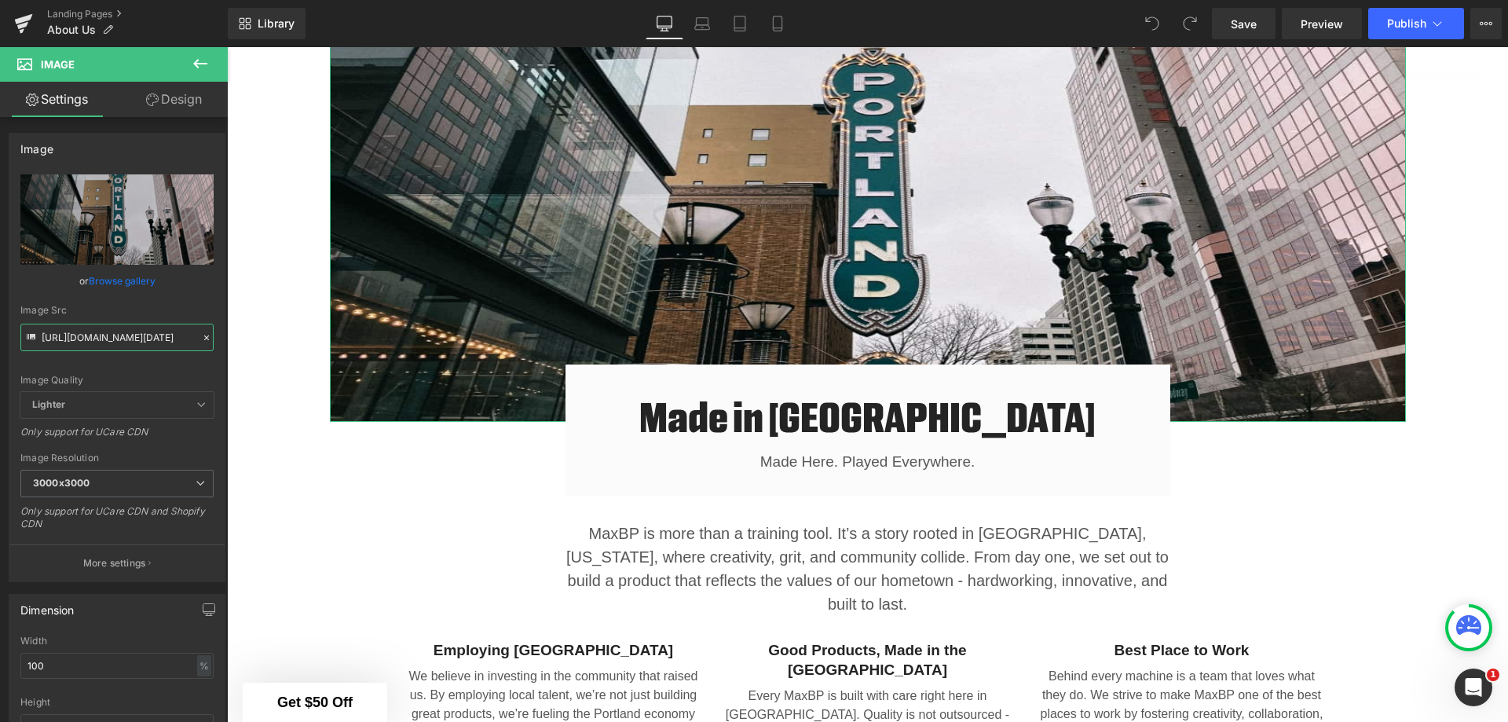
click at [147, 343] on input "[URL][DOMAIN_NAME][DATE]" at bounding box center [116, 337] width 193 height 27
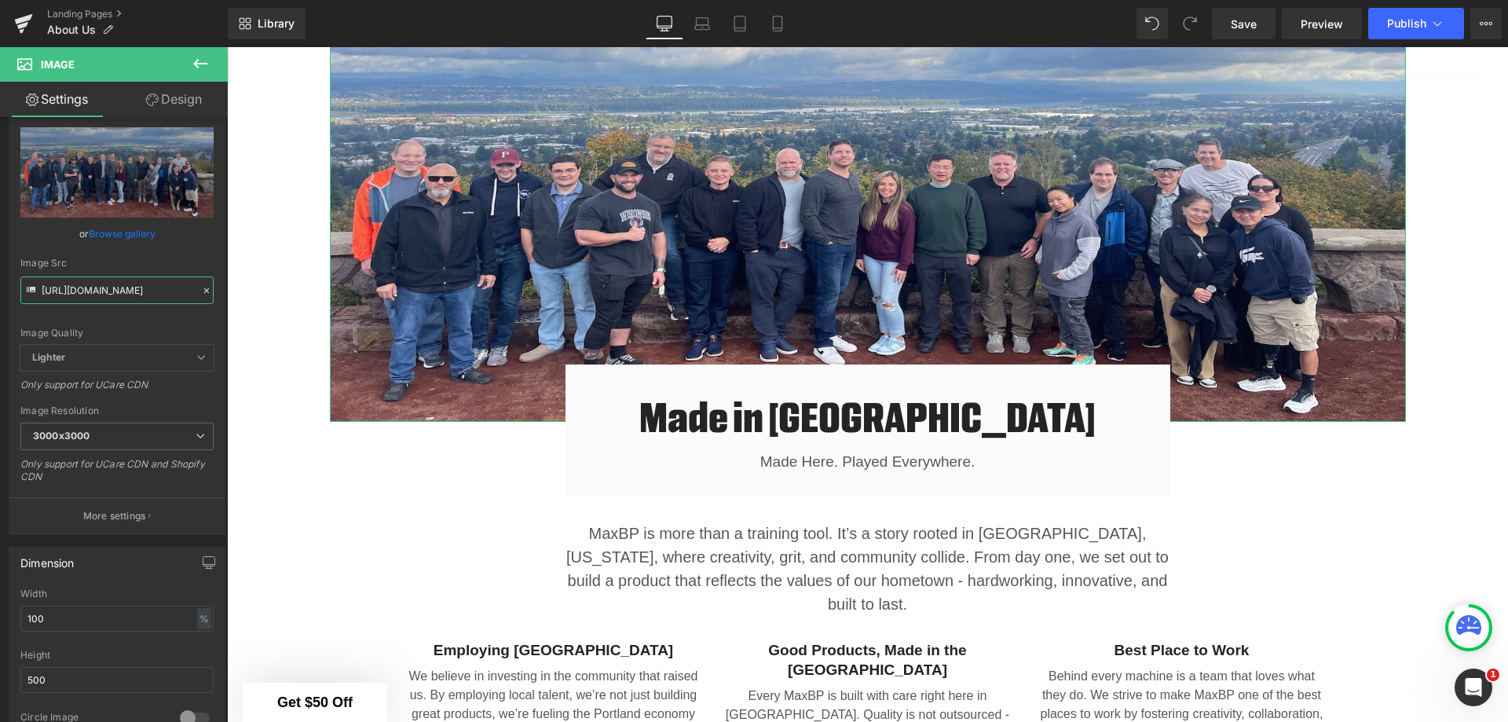
scroll to position [79, 0]
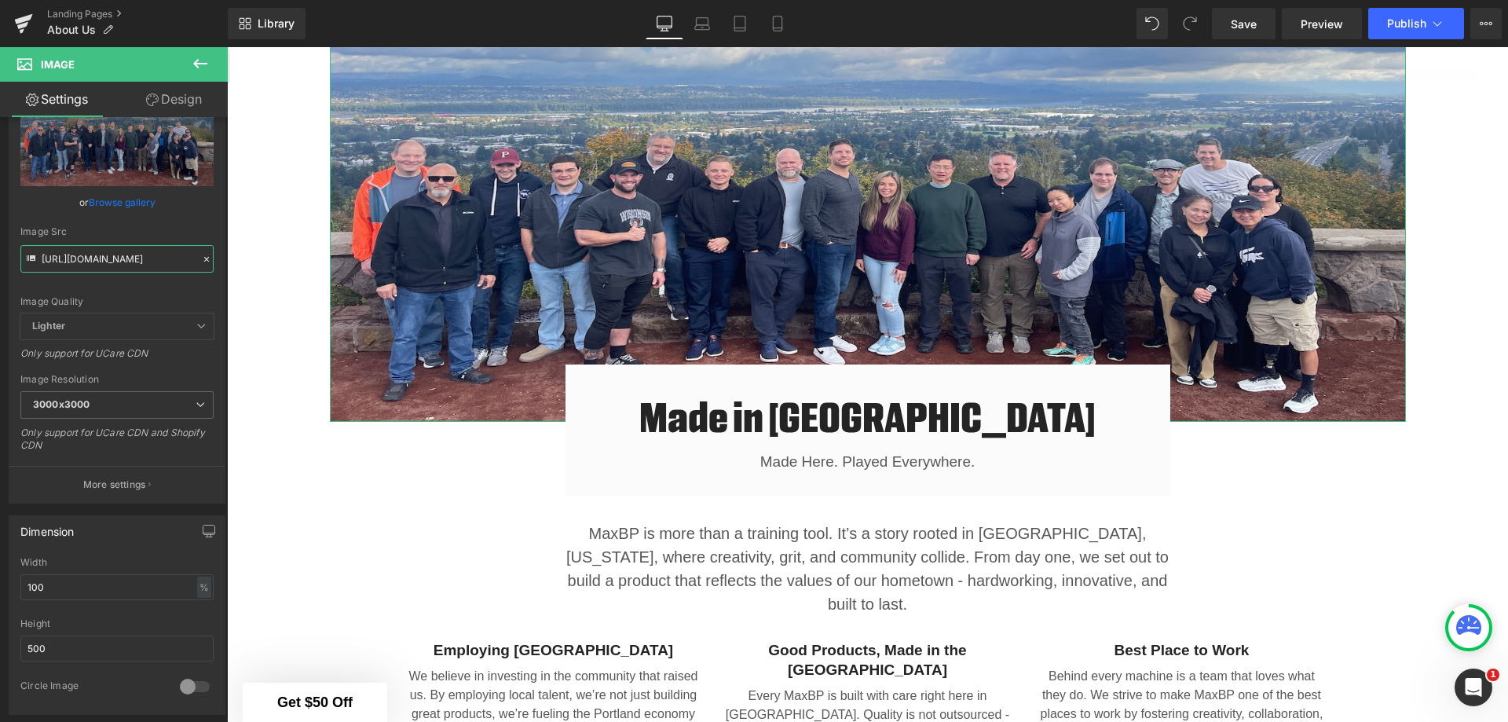
type input "[URL][DOMAIN_NAME]"
click at [167, 650] on input "500" at bounding box center [116, 648] width 193 height 26
drag, startPoint x: 167, startPoint y: 650, endPoint x: 13, endPoint y: 650, distance: 153.2
click at [13, 650] on div "100% Width 100 % % px 500px Height 500 0 Circle Image" at bounding box center [116, 635] width 215 height 157
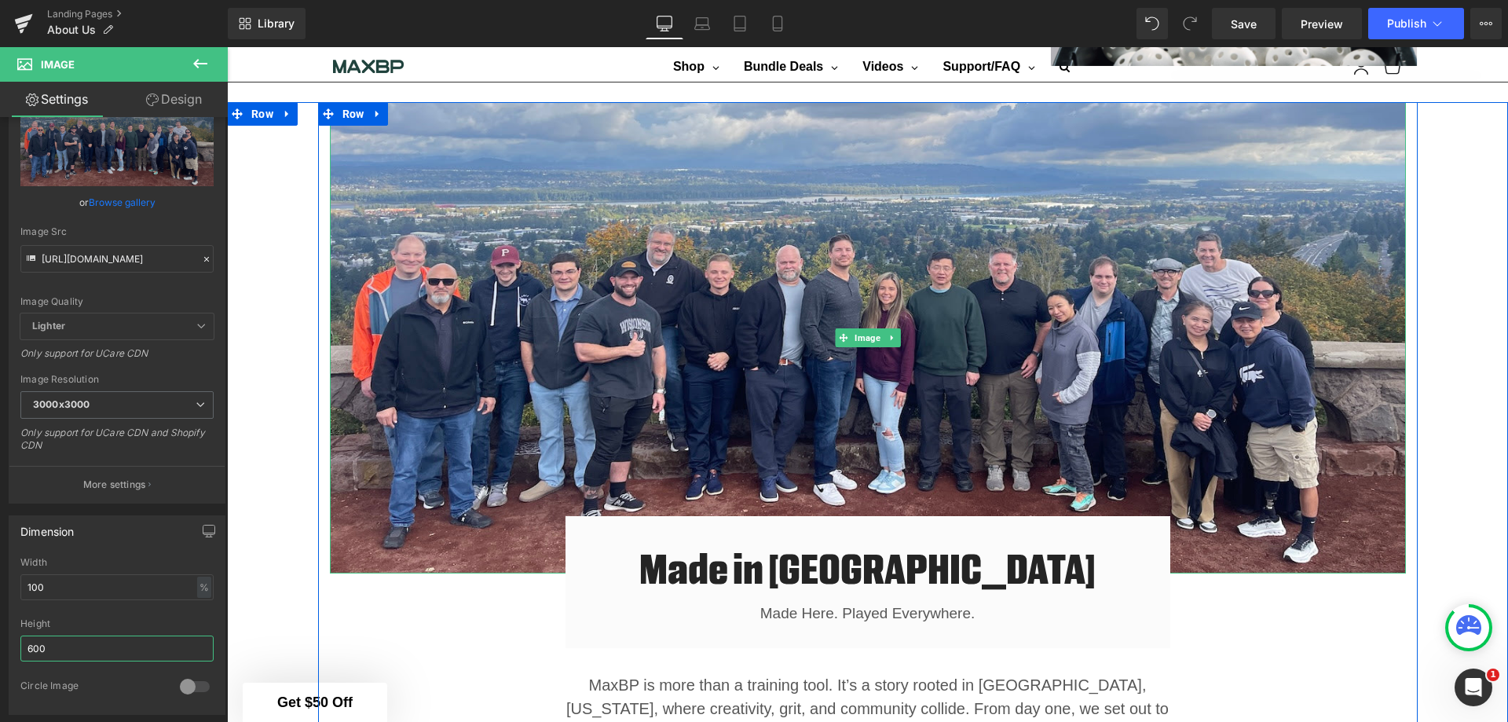
scroll to position [1596, 0]
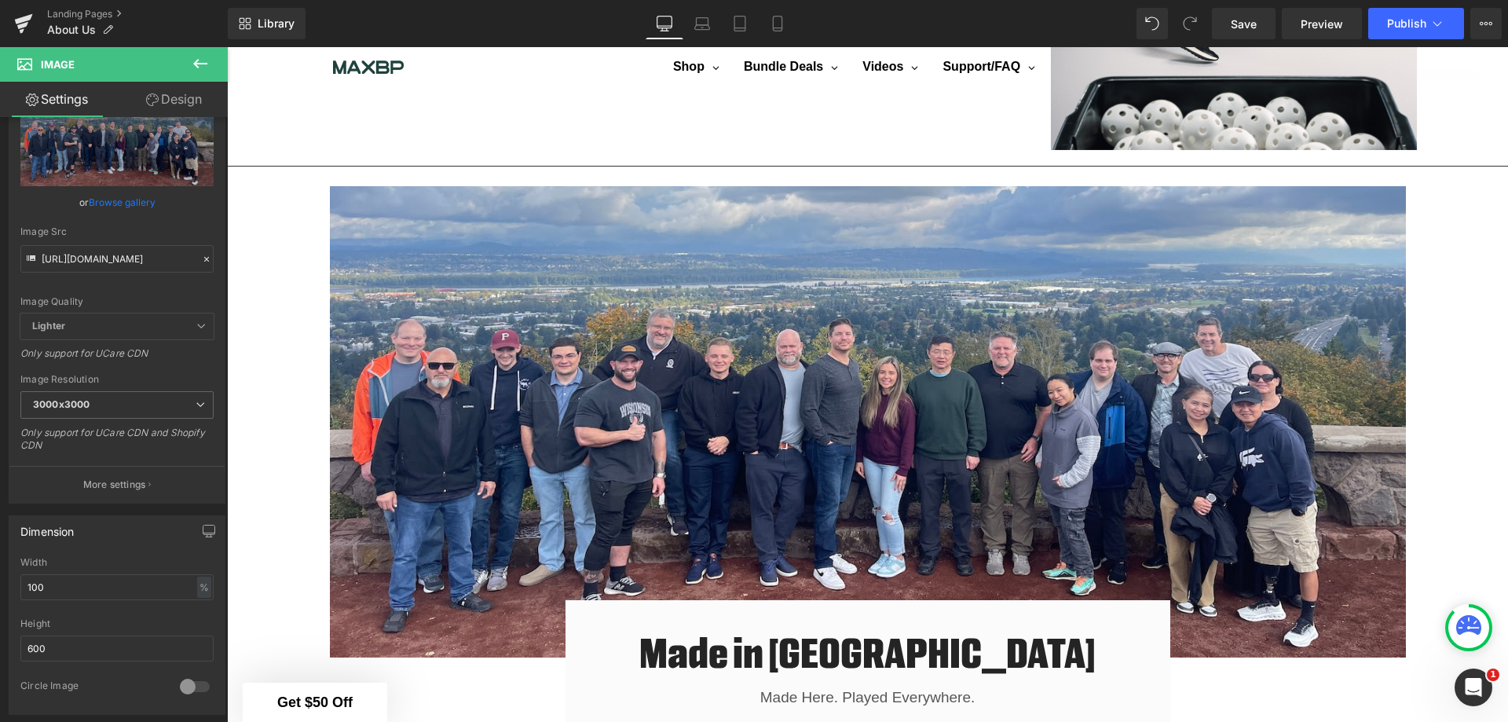
click at [1266, 25] on link "Save" at bounding box center [1244, 23] width 64 height 31
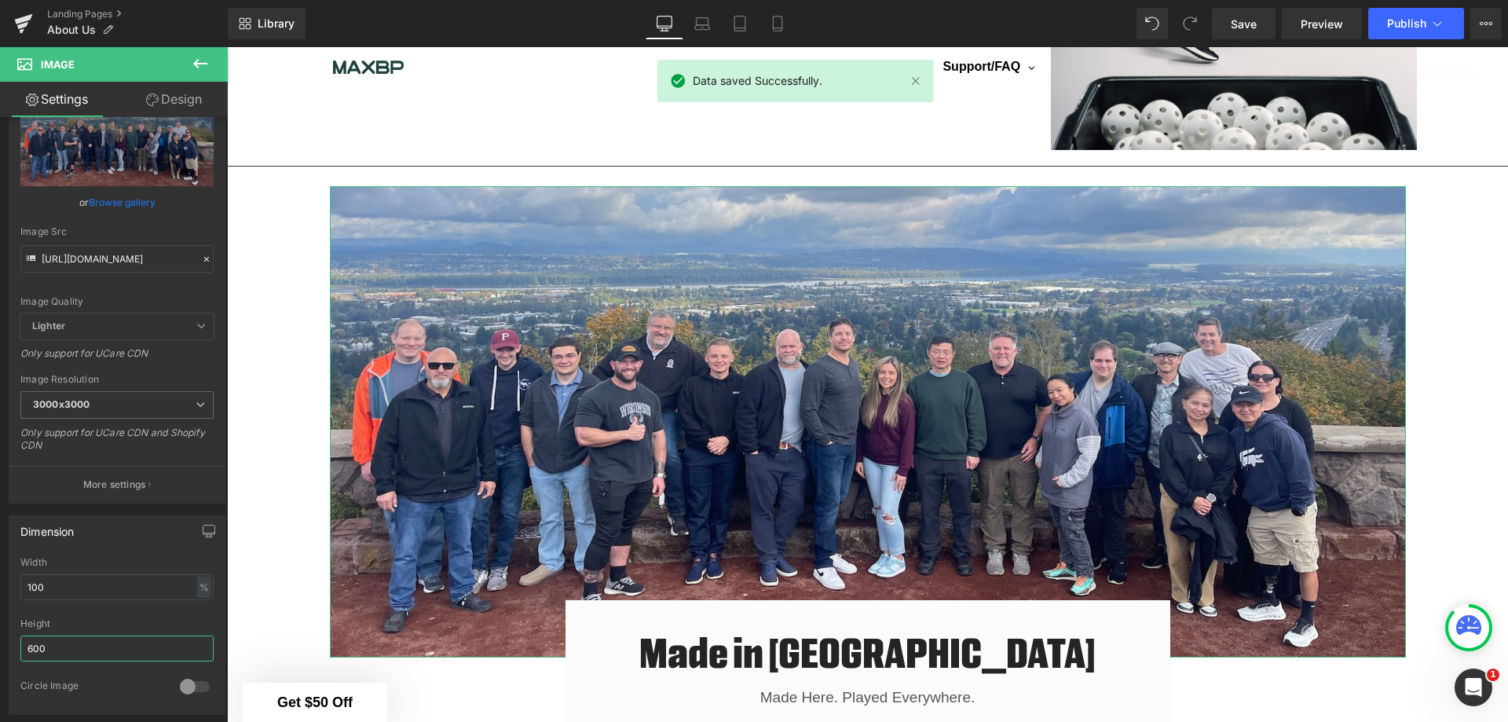
drag, startPoint x: 96, startPoint y: 653, endPoint x: 0, endPoint y: 651, distance: 95.9
click at [0, 651] on div "Dimension 100% Width 100 % % px 600px Height 600 0 Circle Image" at bounding box center [117, 608] width 235 height 211
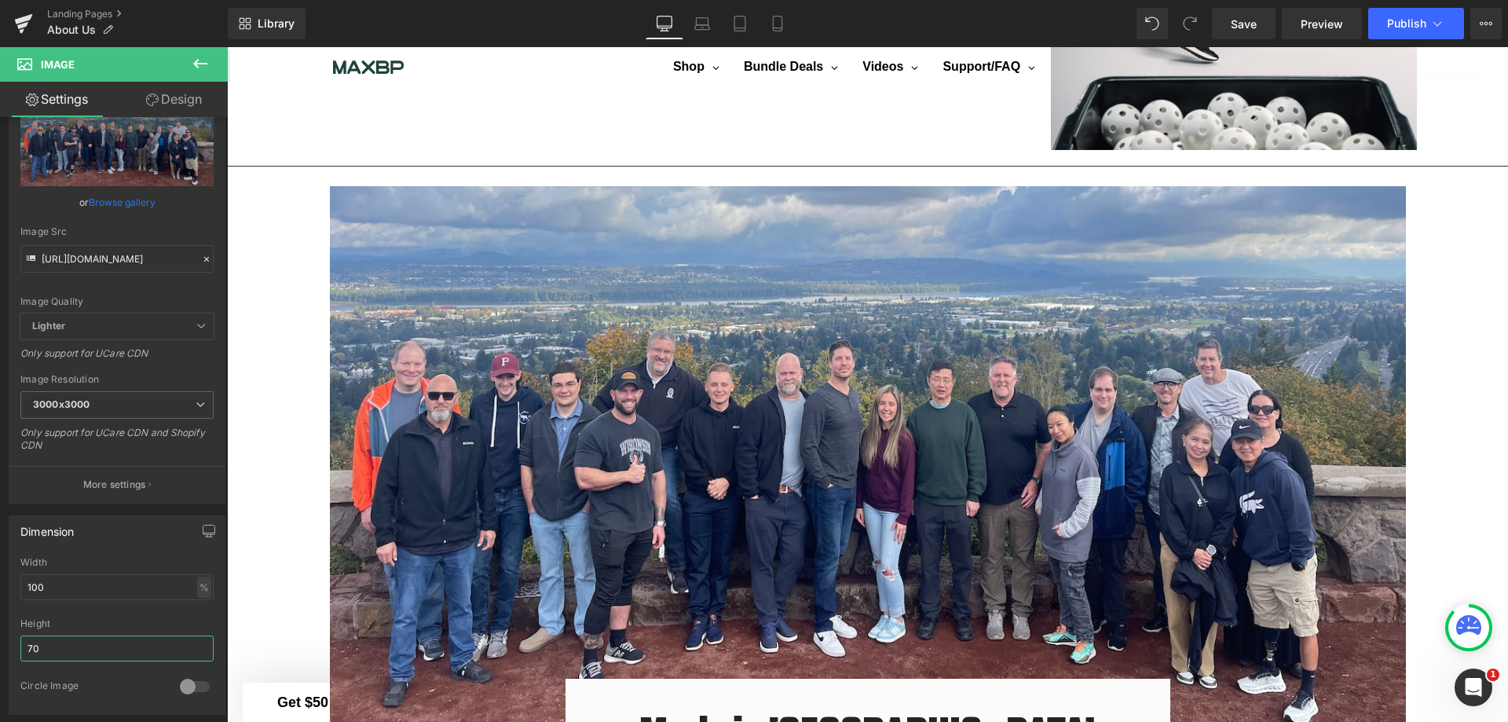
type input "7"
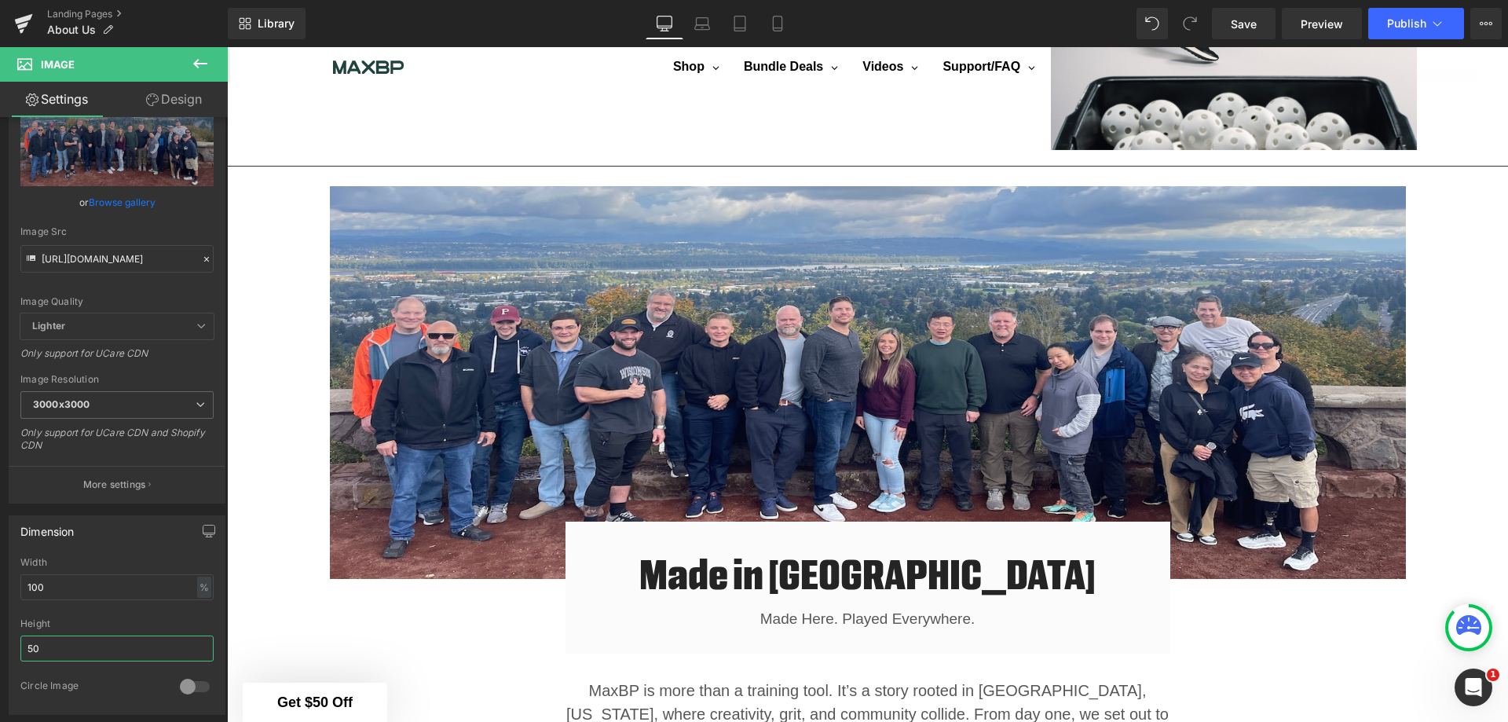
type input "5"
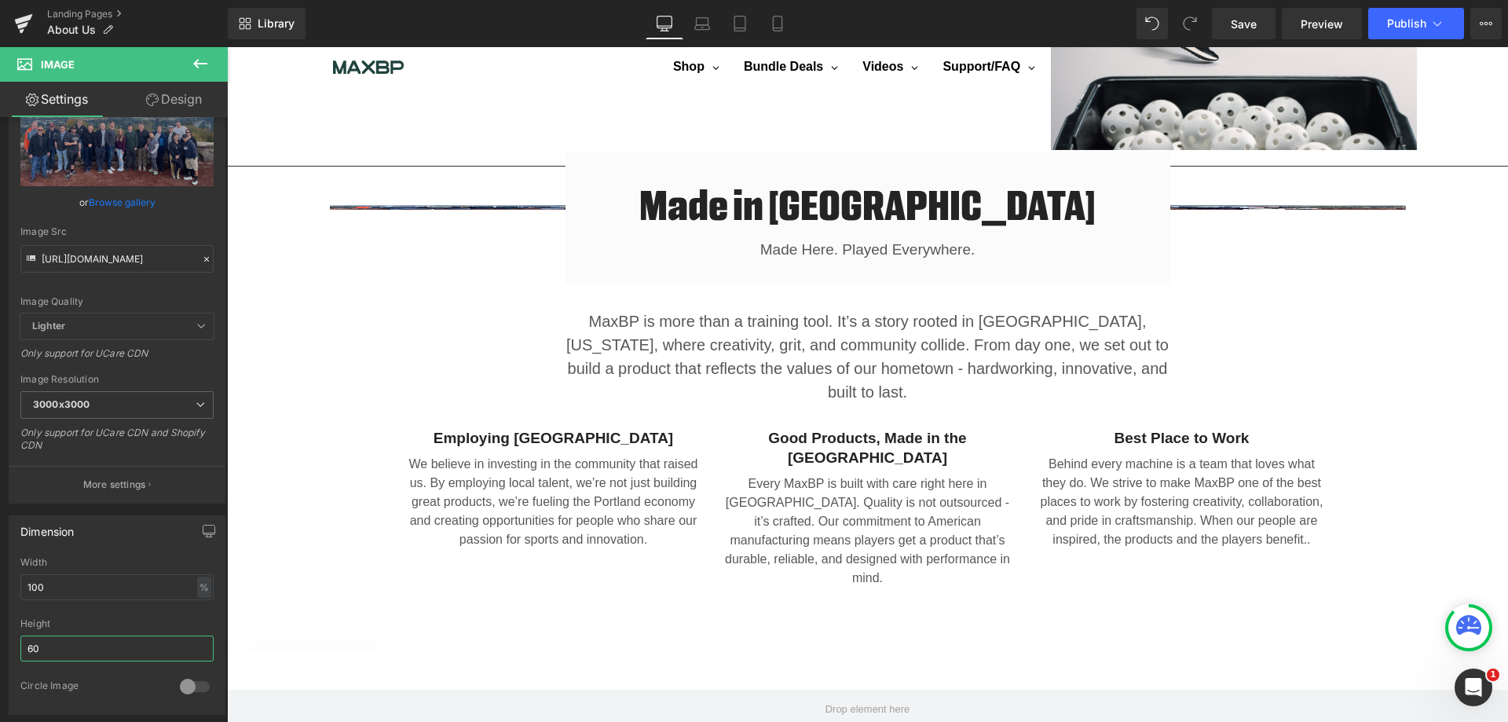
type input "600"
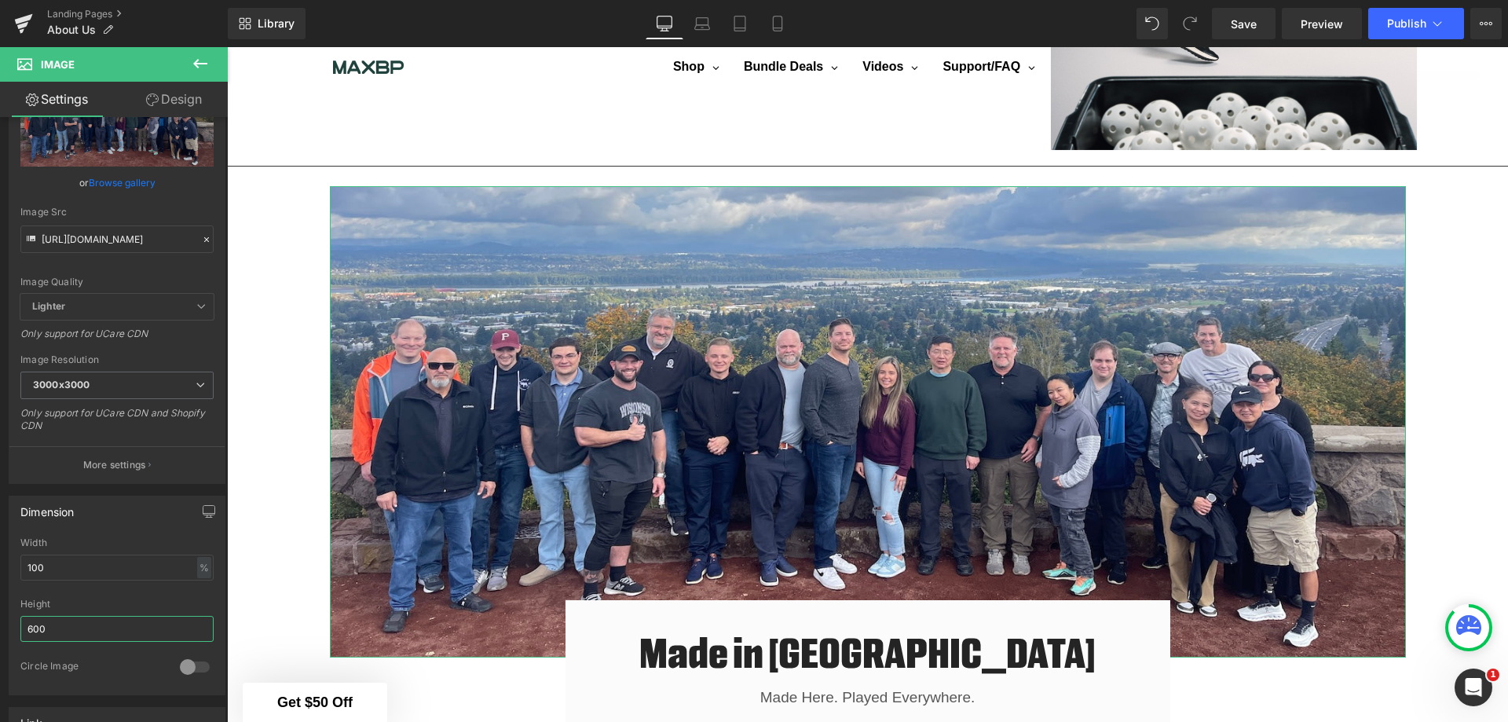
scroll to position [157, 0]
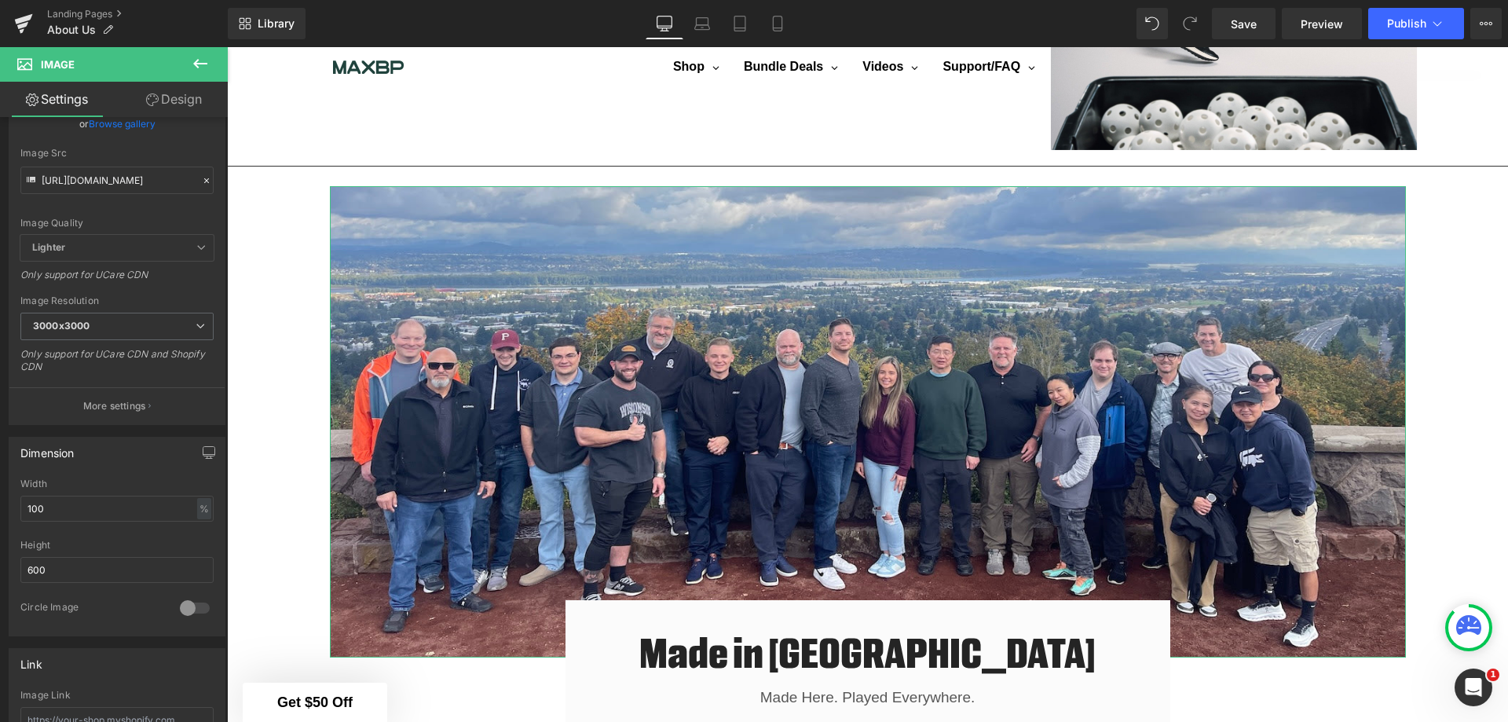
click at [186, 592] on div at bounding box center [116, 596] width 193 height 10
click at [182, 608] on div at bounding box center [195, 607] width 38 height 25
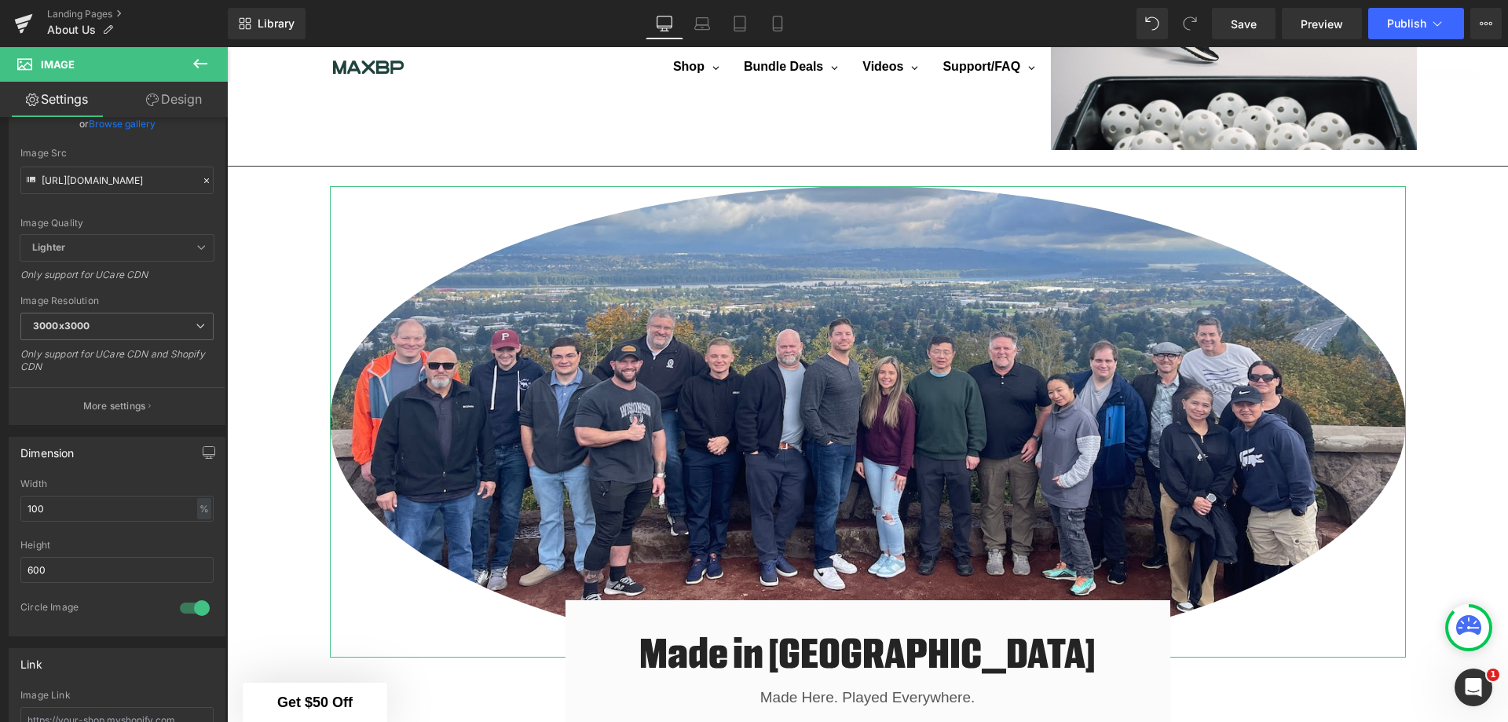
click at [182, 608] on div at bounding box center [195, 607] width 38 height 25
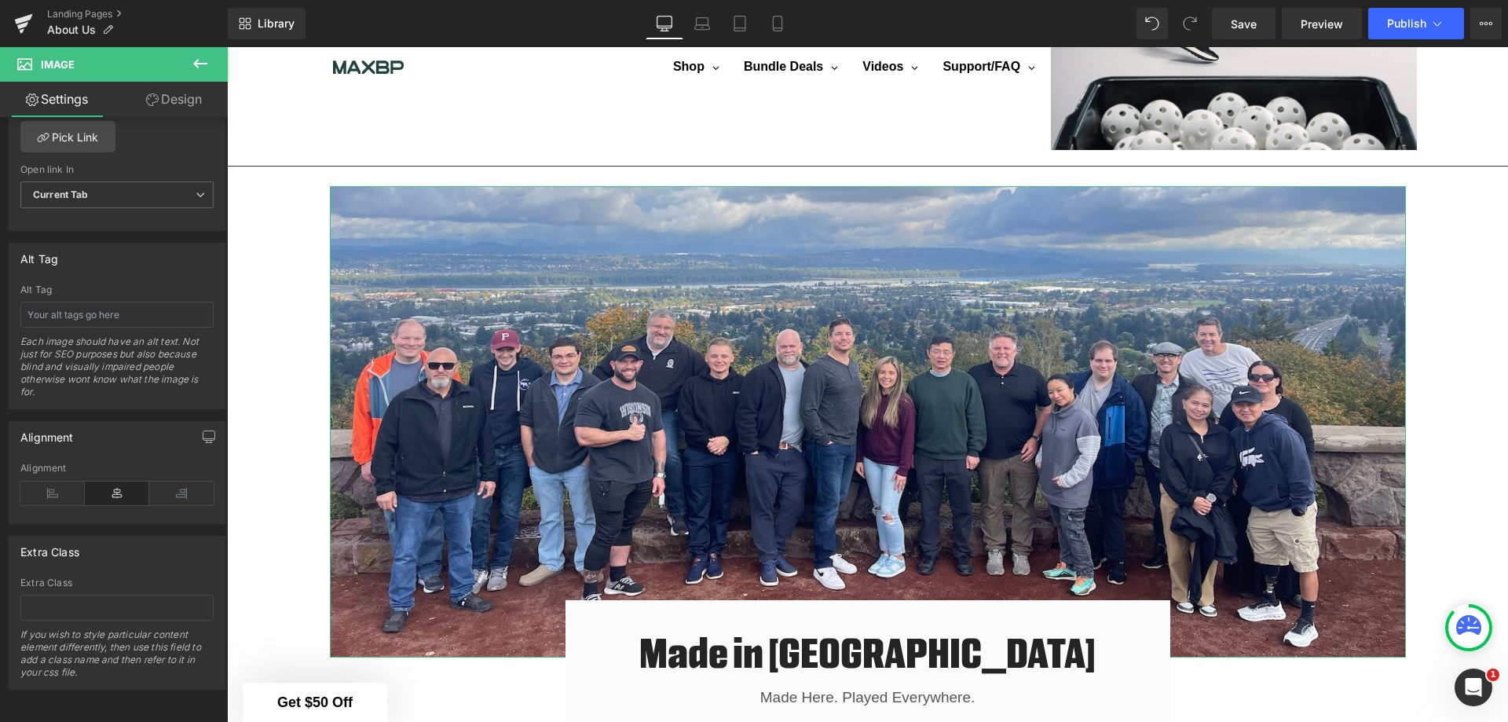
scroll to position [789, 0]
click at [68, 484] on icon at bounding box center [52, 493] width 64 height 24
click at [97, 482] on icon at bounding box center [117, 493] width 64 height 24
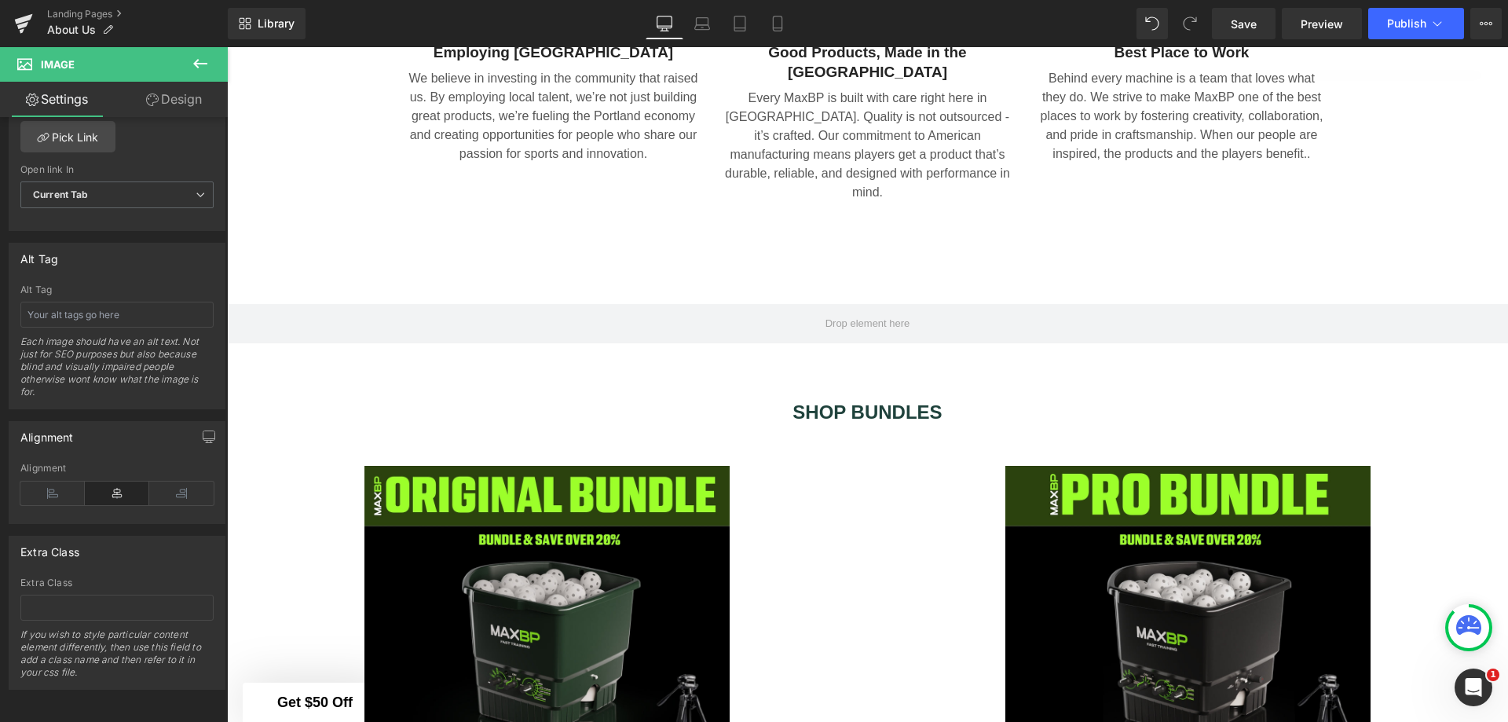
scroll to position [2460, 0]
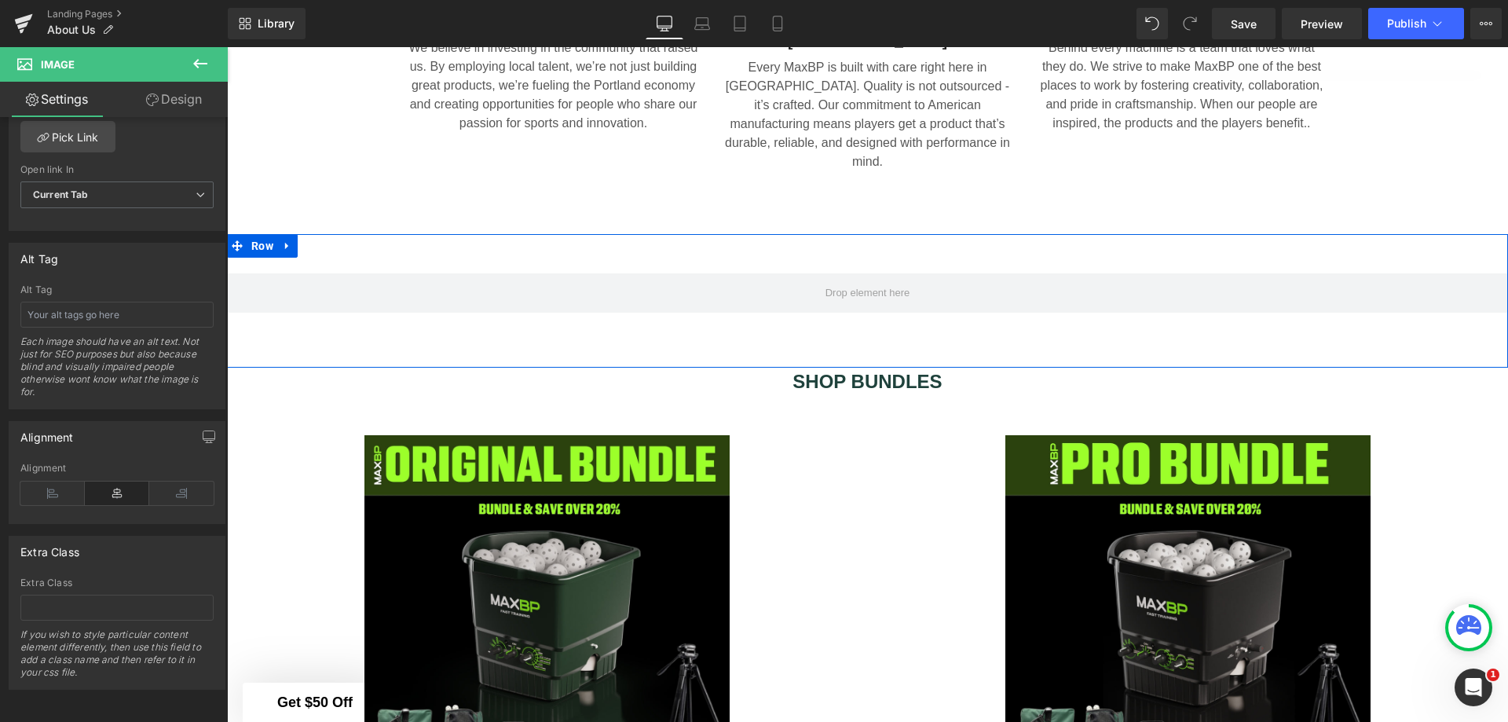
click at [264, 234] on span "Row" at bounding box center [262, 246] width 30 height 24
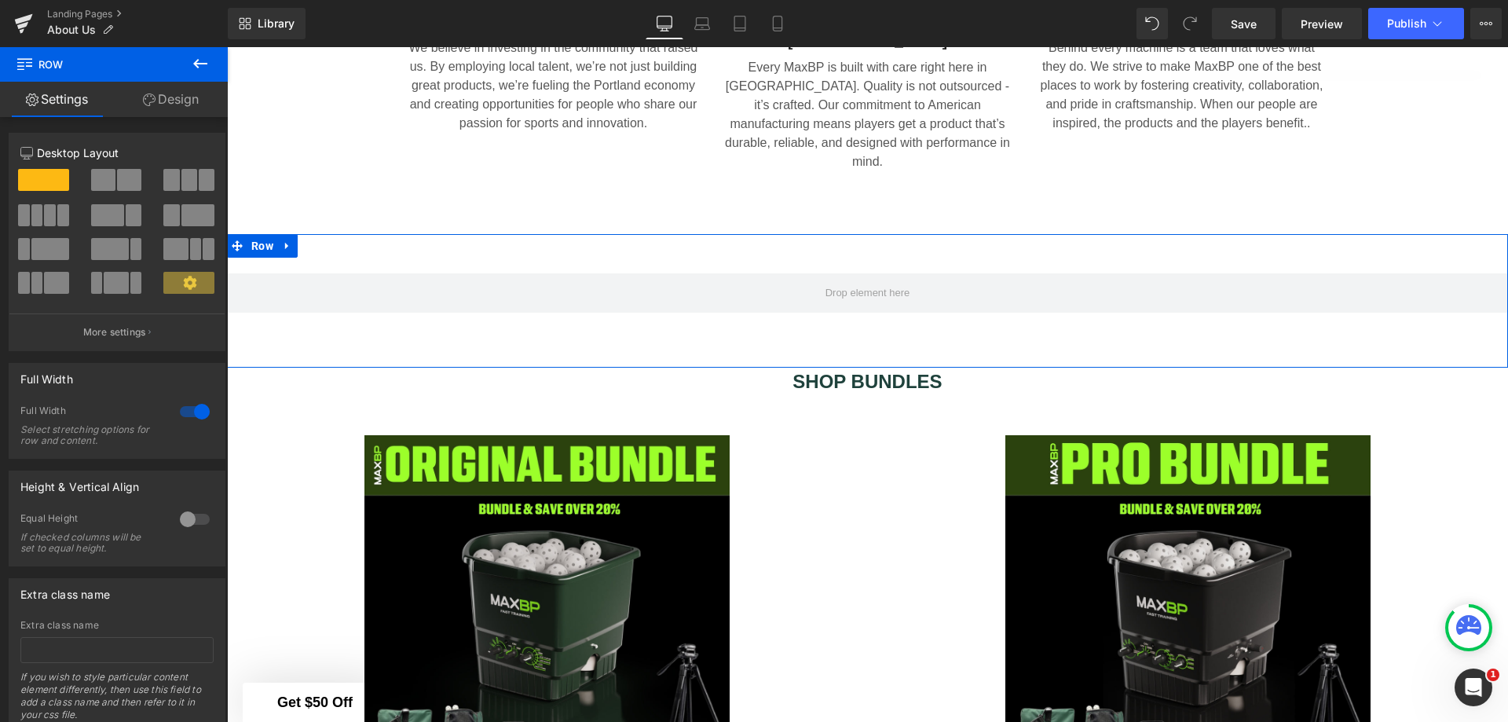
click at [282, 240] on icon at bounding box center [287, 246] width 11 height 12
click at [323, 240] on icon at bounding box center [328, 245] width 11 height 11
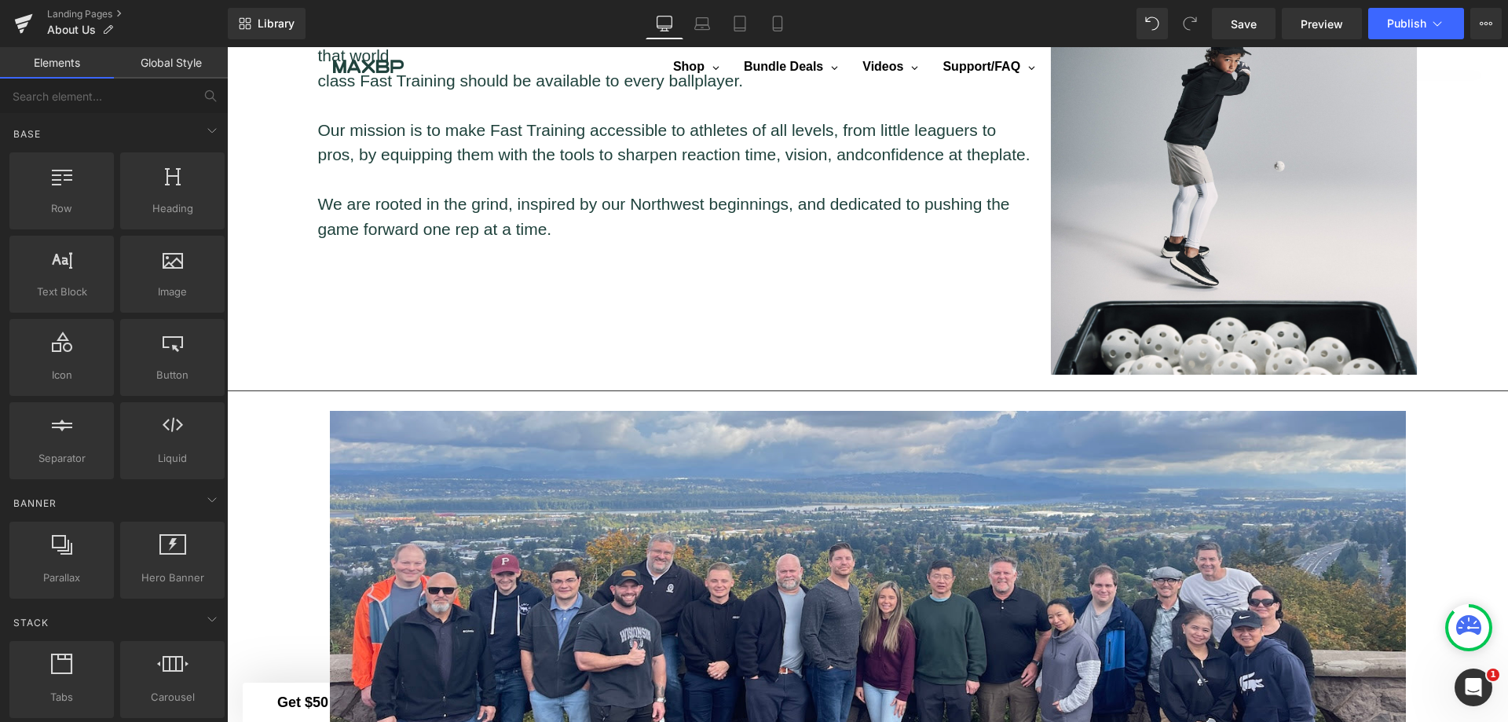
scroll to position [1360, 0]
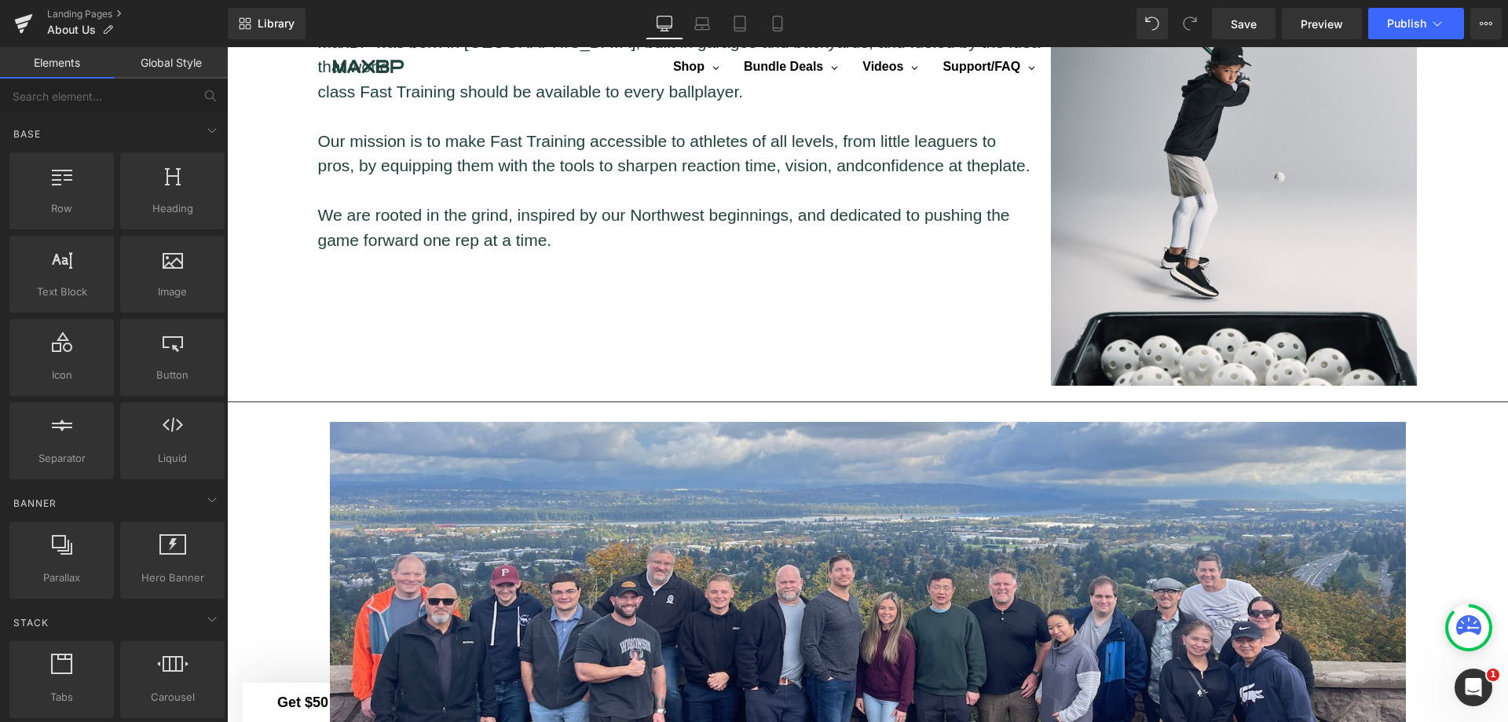
click at [1256, 21] on span "Save" at bounding box center [1244, 24] width 26 height 16
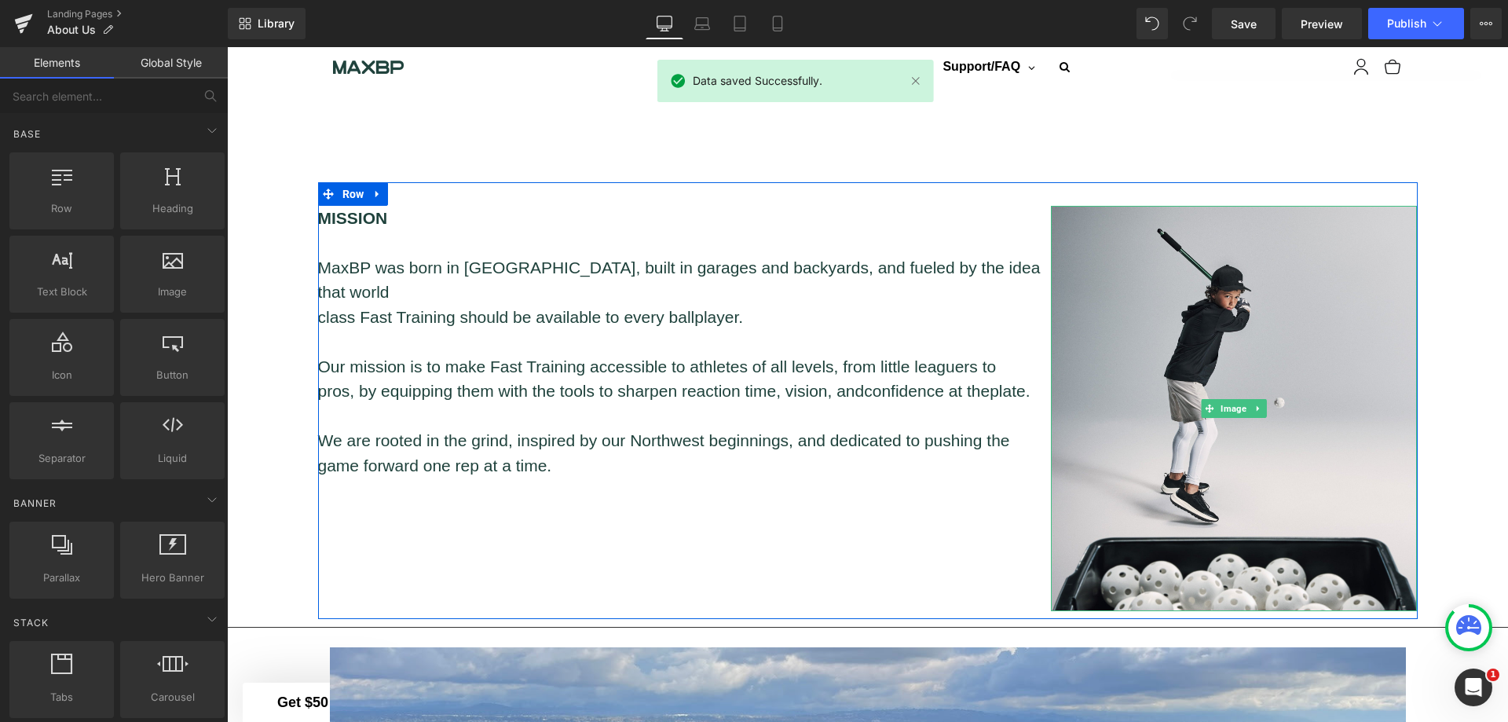
scroll to position [1125, 0]
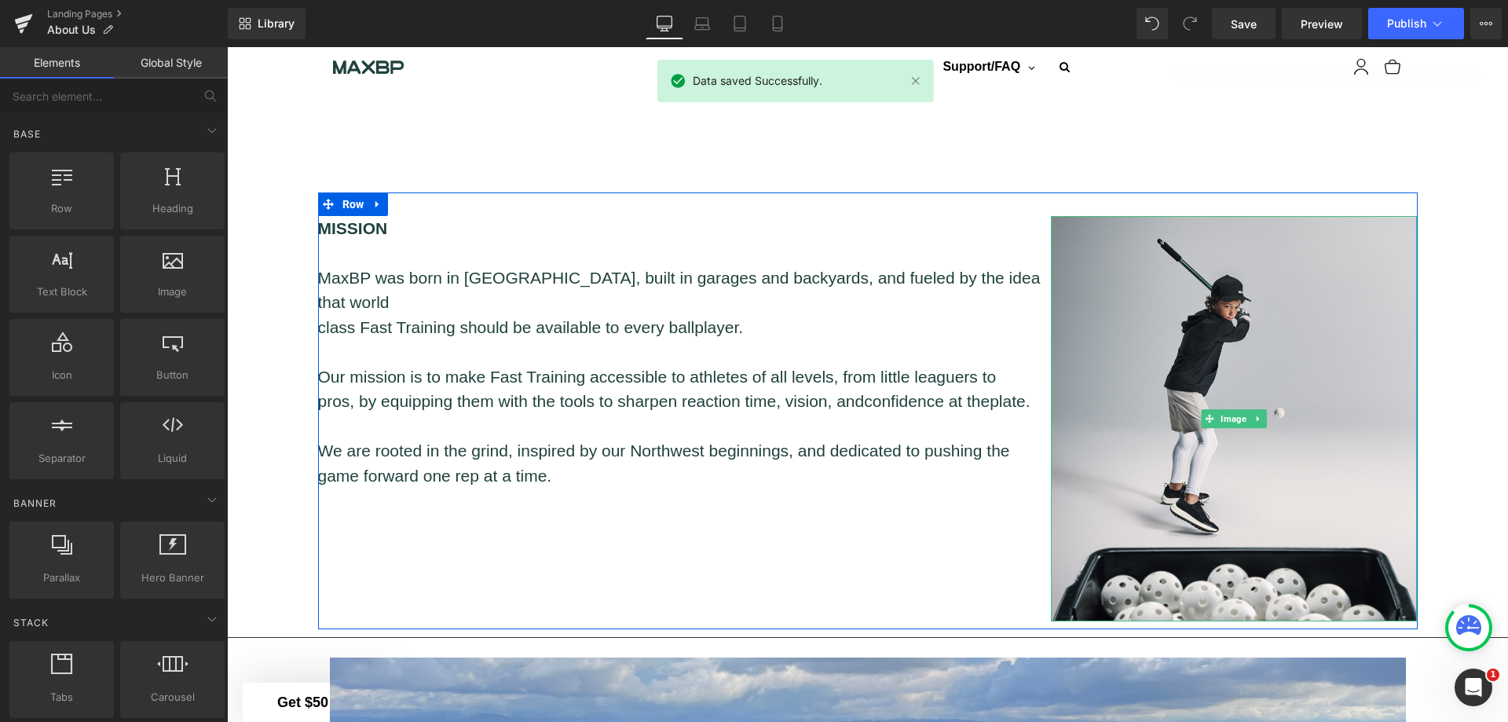
click at [1232, 401] on img at bounding box center [1234, 419] width 367 height 406
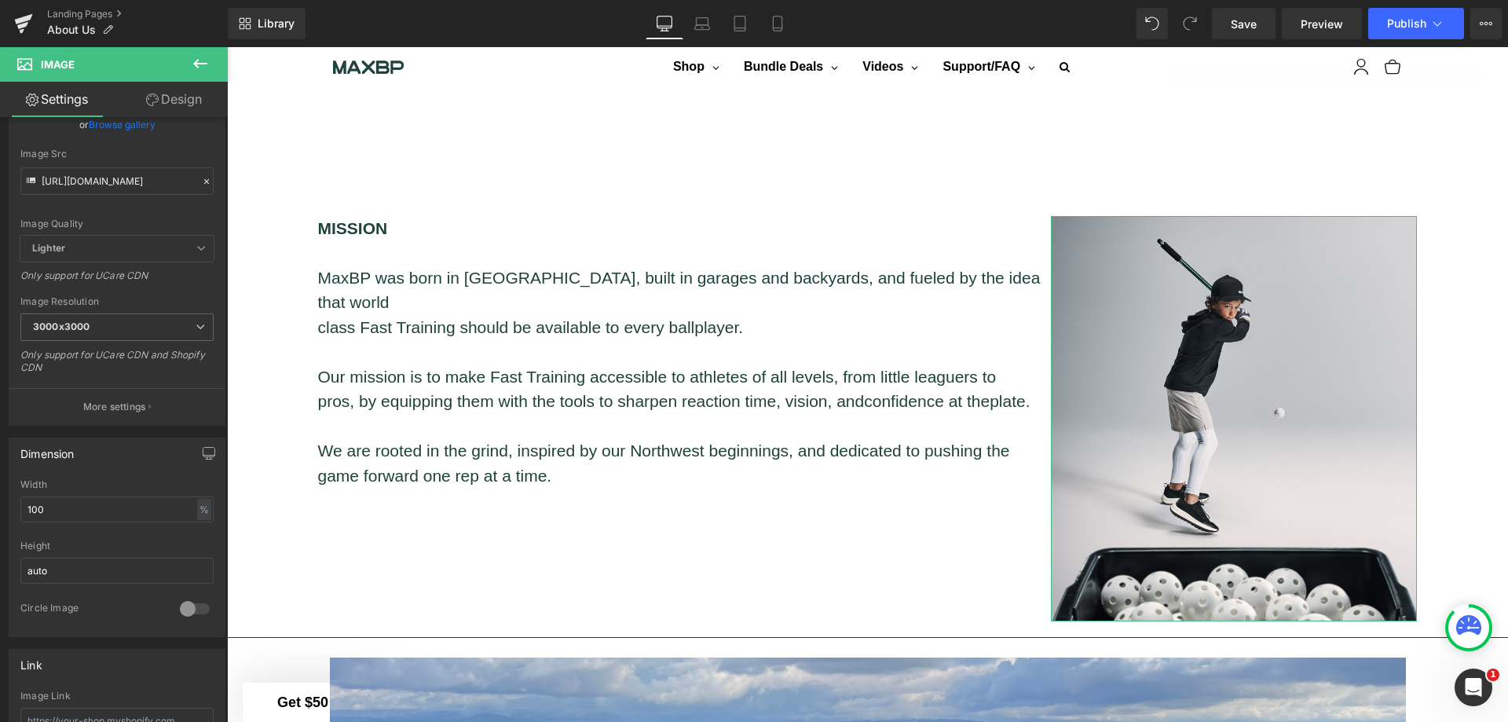
scroll to position [157, 0]
drag, startPoint x: 96, startPoint y: 569, endPoint x: 13, endPoint y: 569, distance: 83.3
click at [13, 569] on div "100% Width 100 % % px auto Height auto 0 Circle Image" at bounding box center [116, 556] width 215 height 157
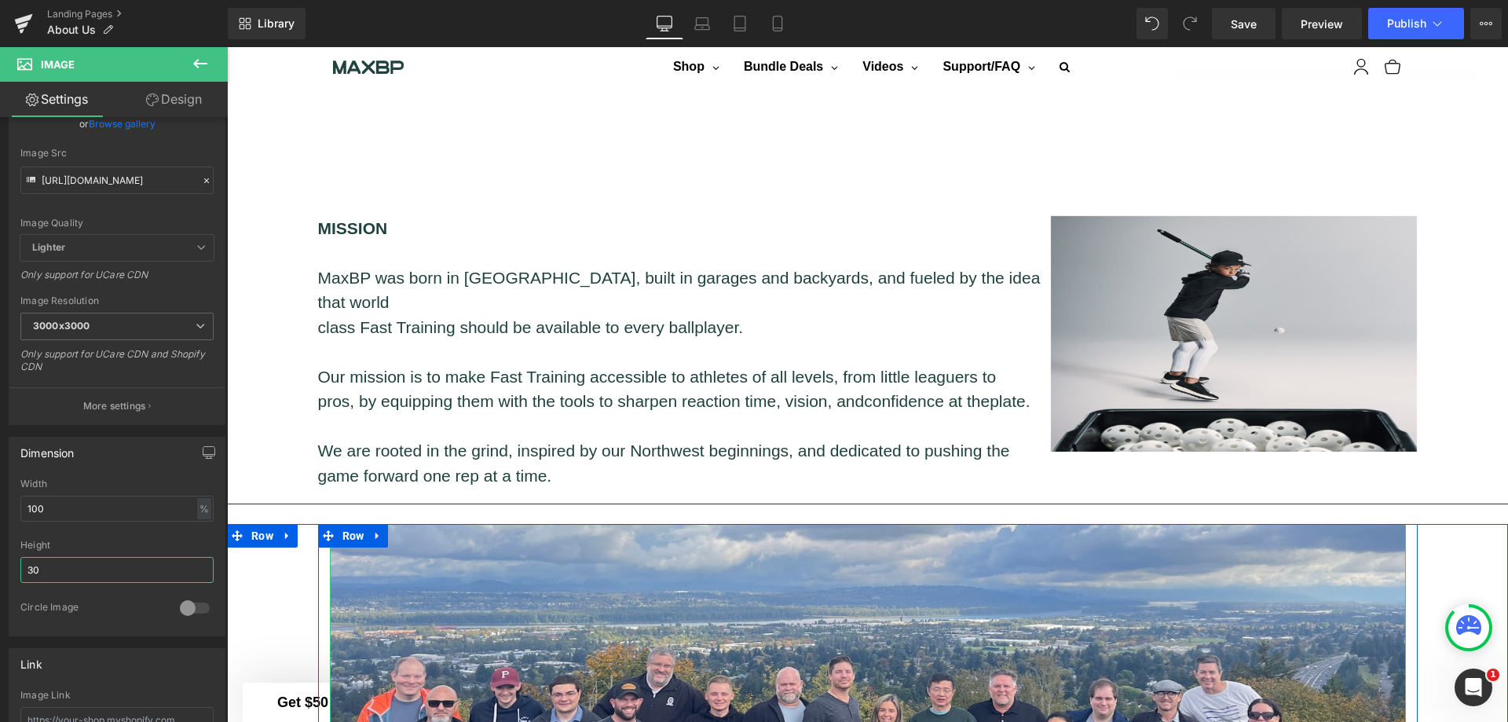
type input "3"
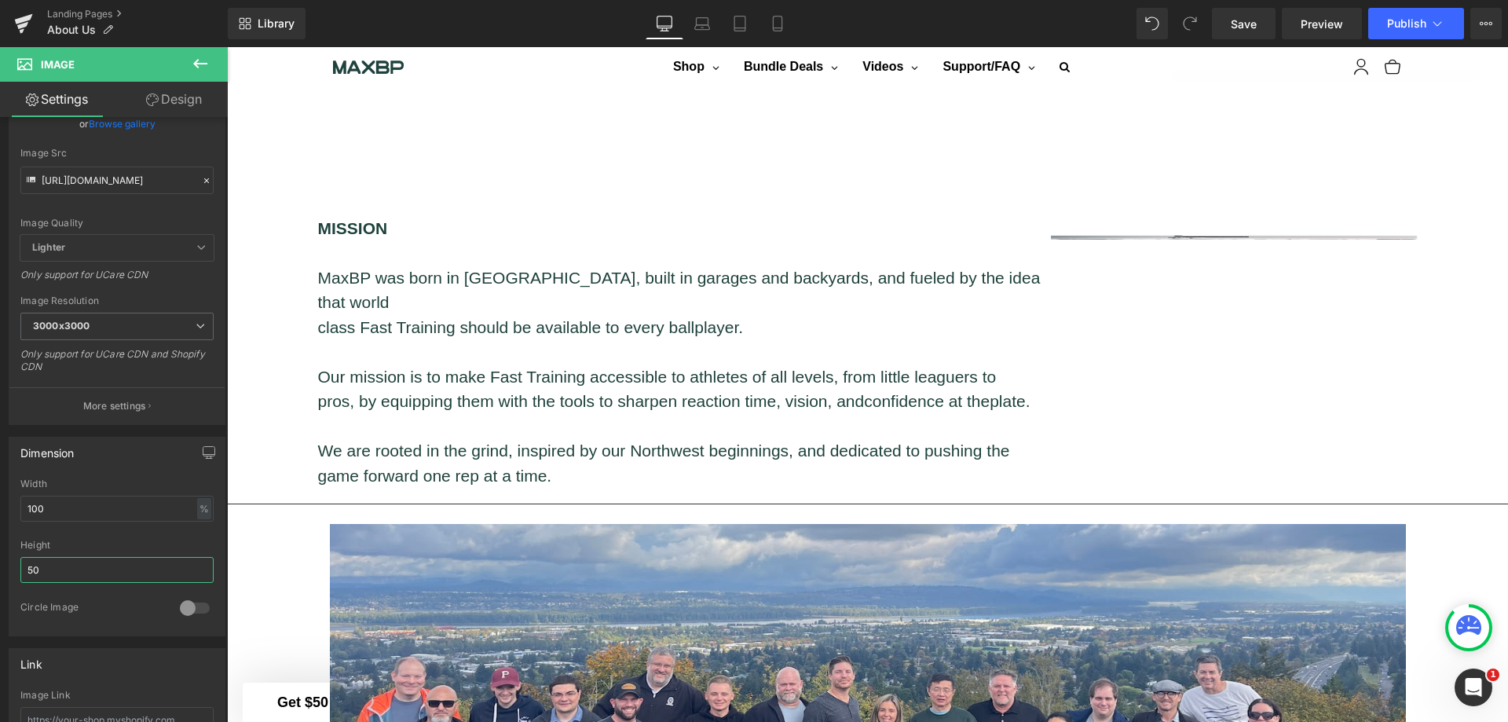
type input "500"
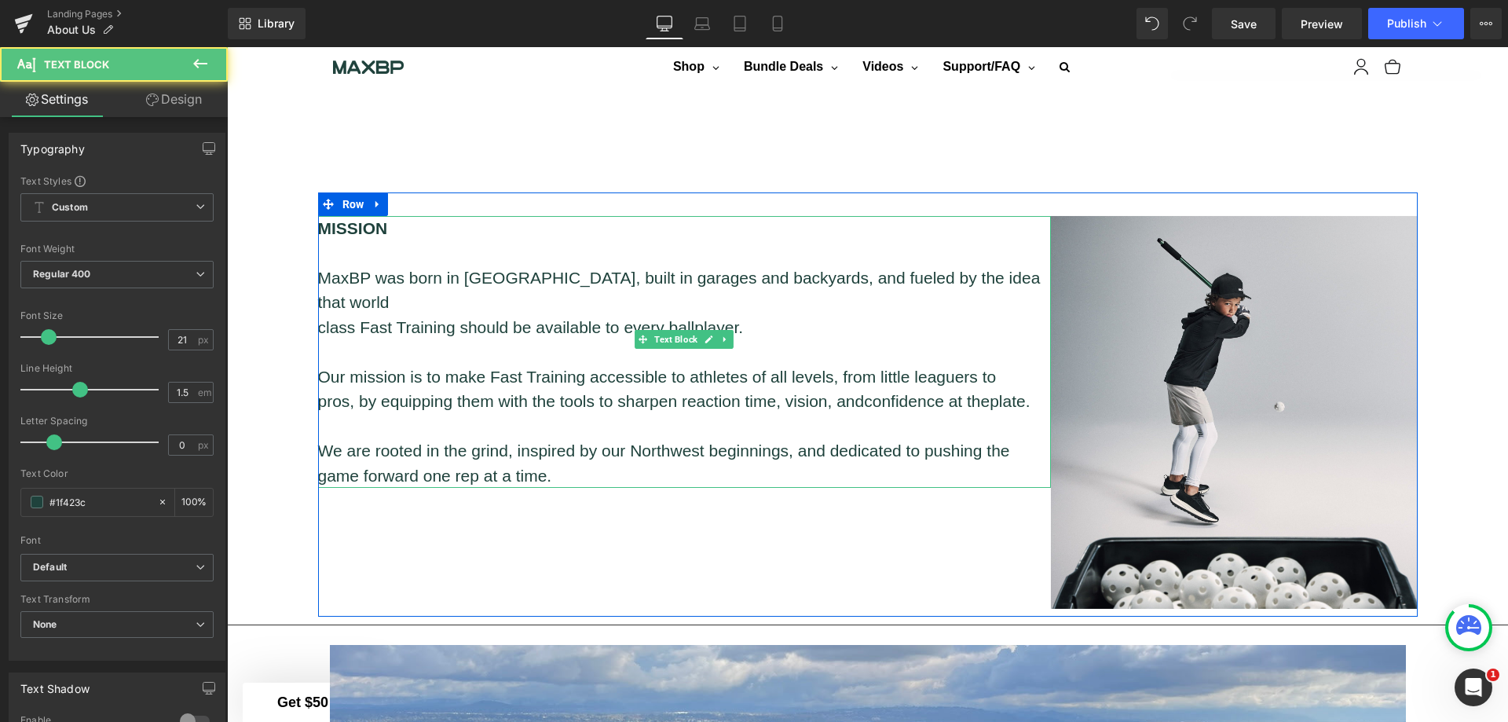
click at [551, 448] on p "We are rooted in the grind, inspired by our Northwest beginnings, and dedicated…" at bounding box center [684, 462] width 733 height 49
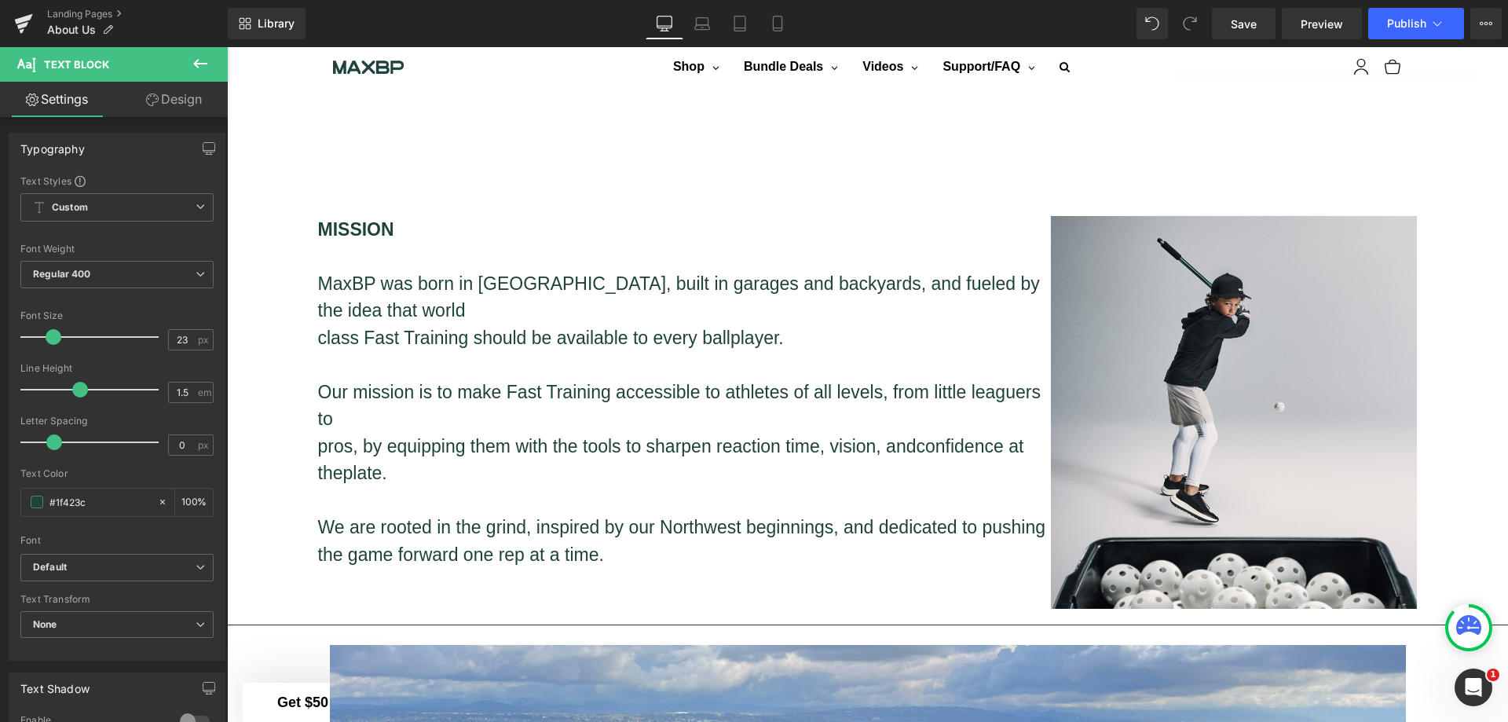
type input "22"
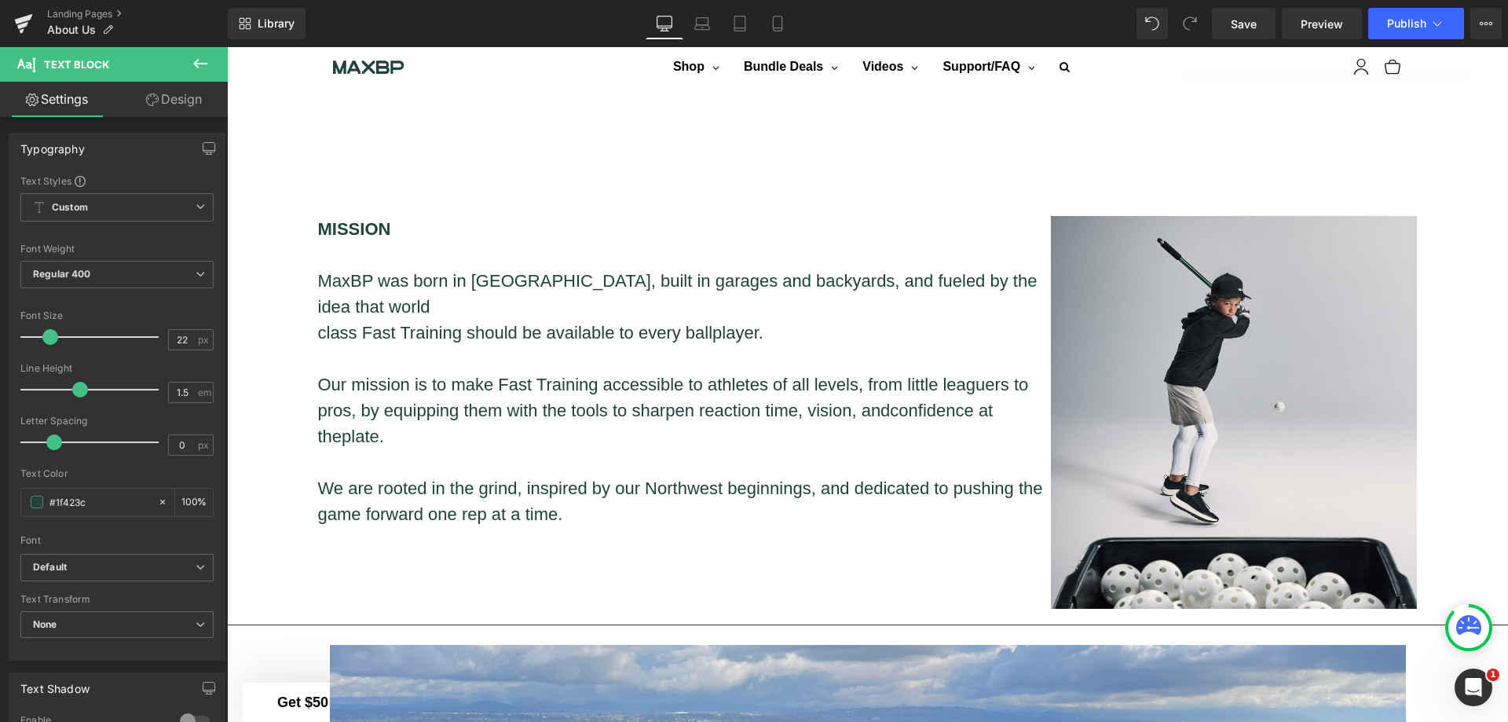
click at [50, 335] on span at bounding box center [50, 337] width 16 height 16
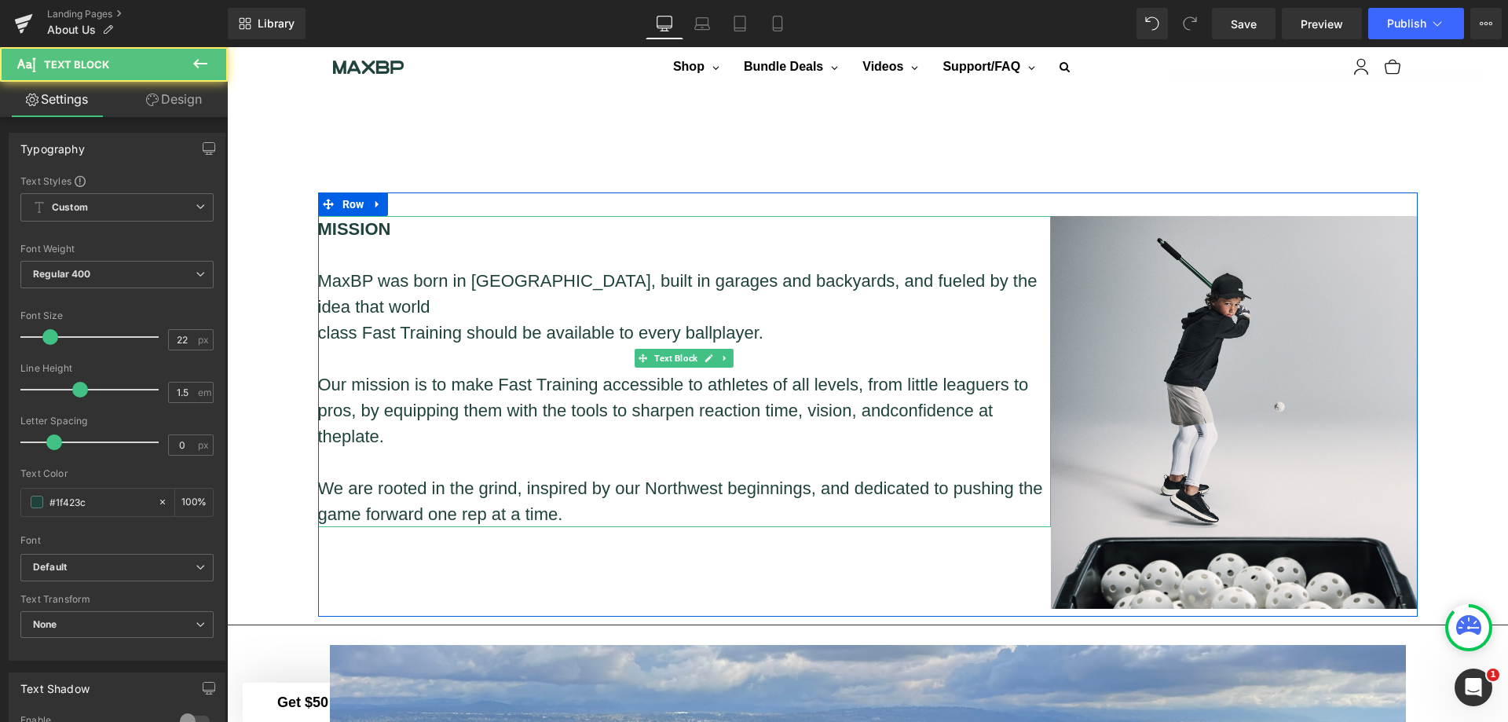
click at [786, 271] on p "MaxBP was born in [GEOGRAPHIC_DATA], built in garages and backyards, and fueled…" at bounding box center [684, 294] width 733 height 52
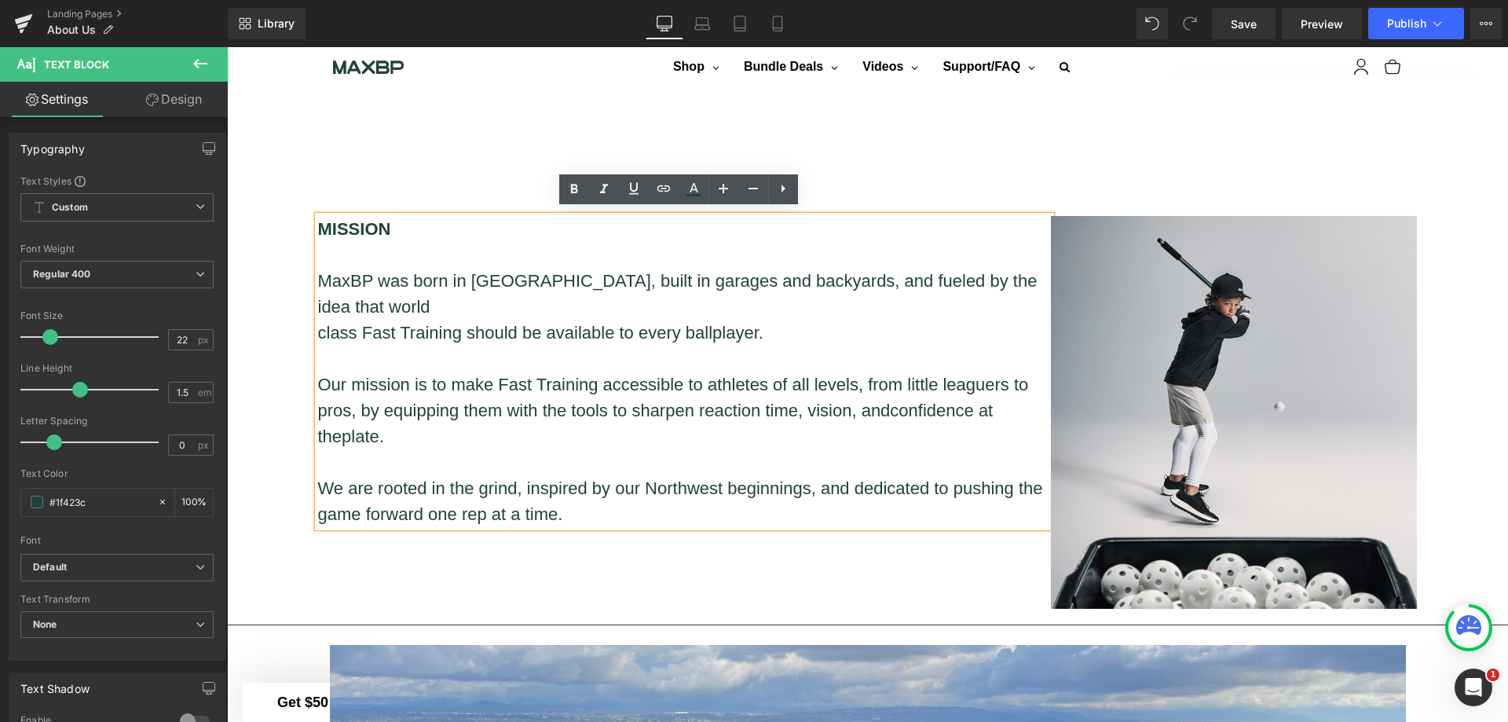
click at [1013, 475] on p "We are rooted in the grind, inspired by our Northwest beginnings, and dedicated…" at bounding box center [684, 501] width 733 height 52
click at [1477, 349] on div "Hero Banner Youtube Row Separator MISSION MaxBP was born in [GEOGRAPHIC_DATA], …" at bounding box center [867, 650] width 1281 height 3327
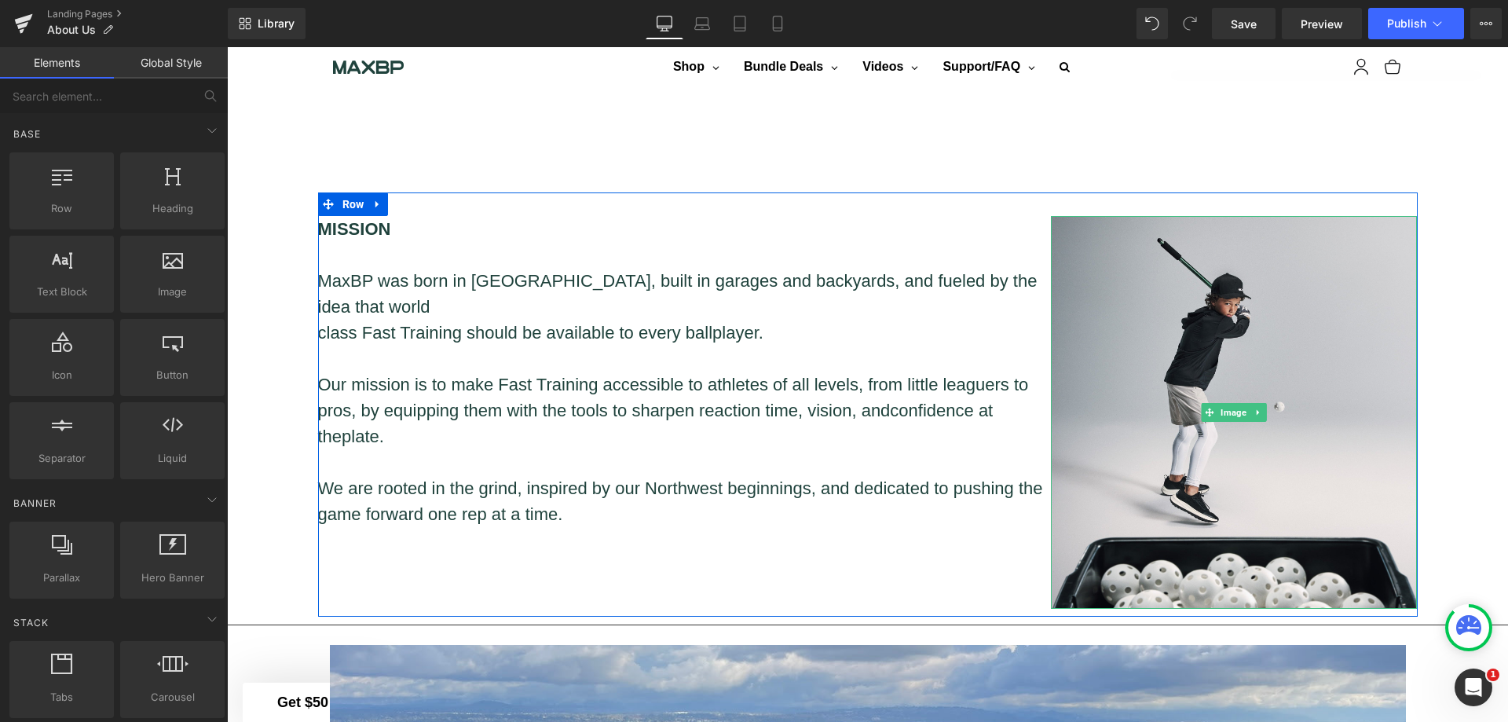
click at [935, 397] on p "pros, by equipping them with the tools to sharpen reaction time, vision, and co…" at bounding box center [684, 423] width 733 height 52
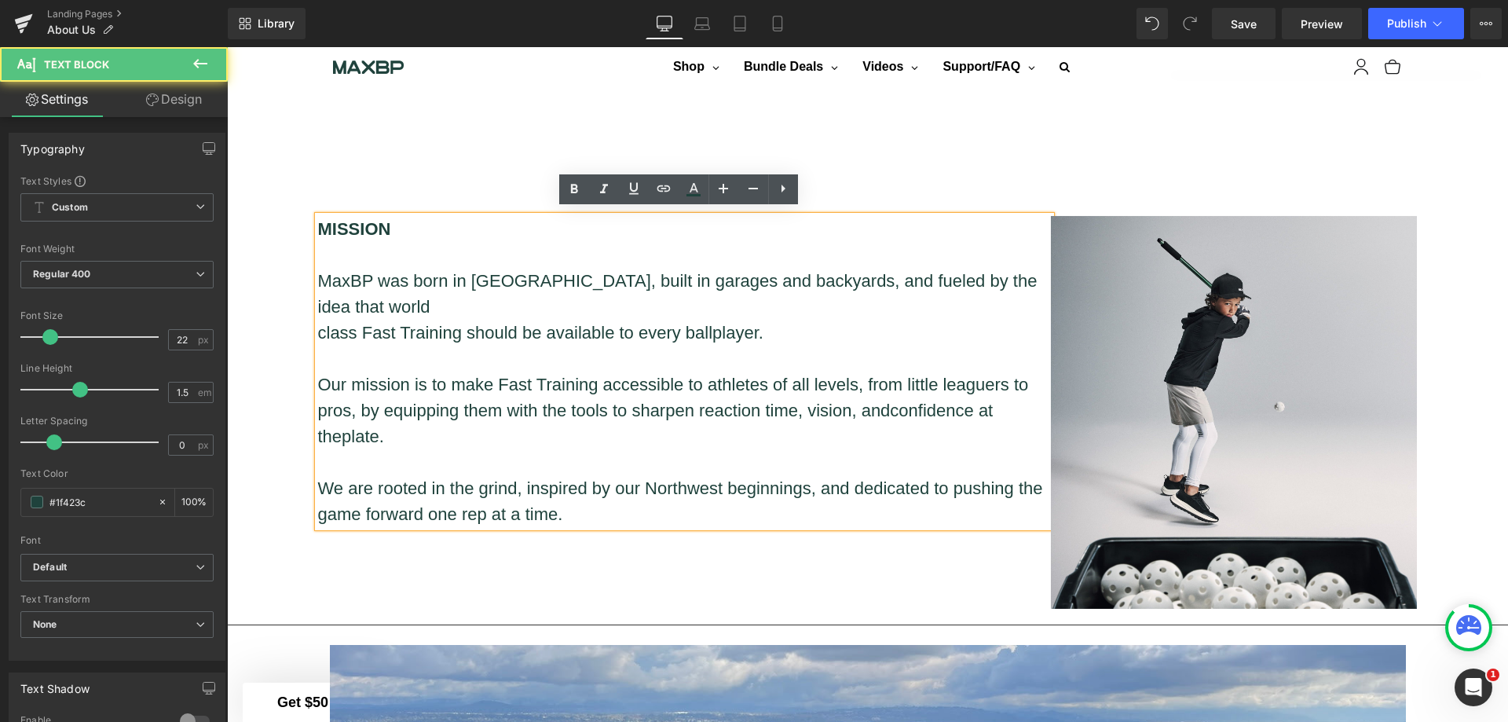
click at [470, 346] on p at bounding box center [684, 359] width 733 height 26
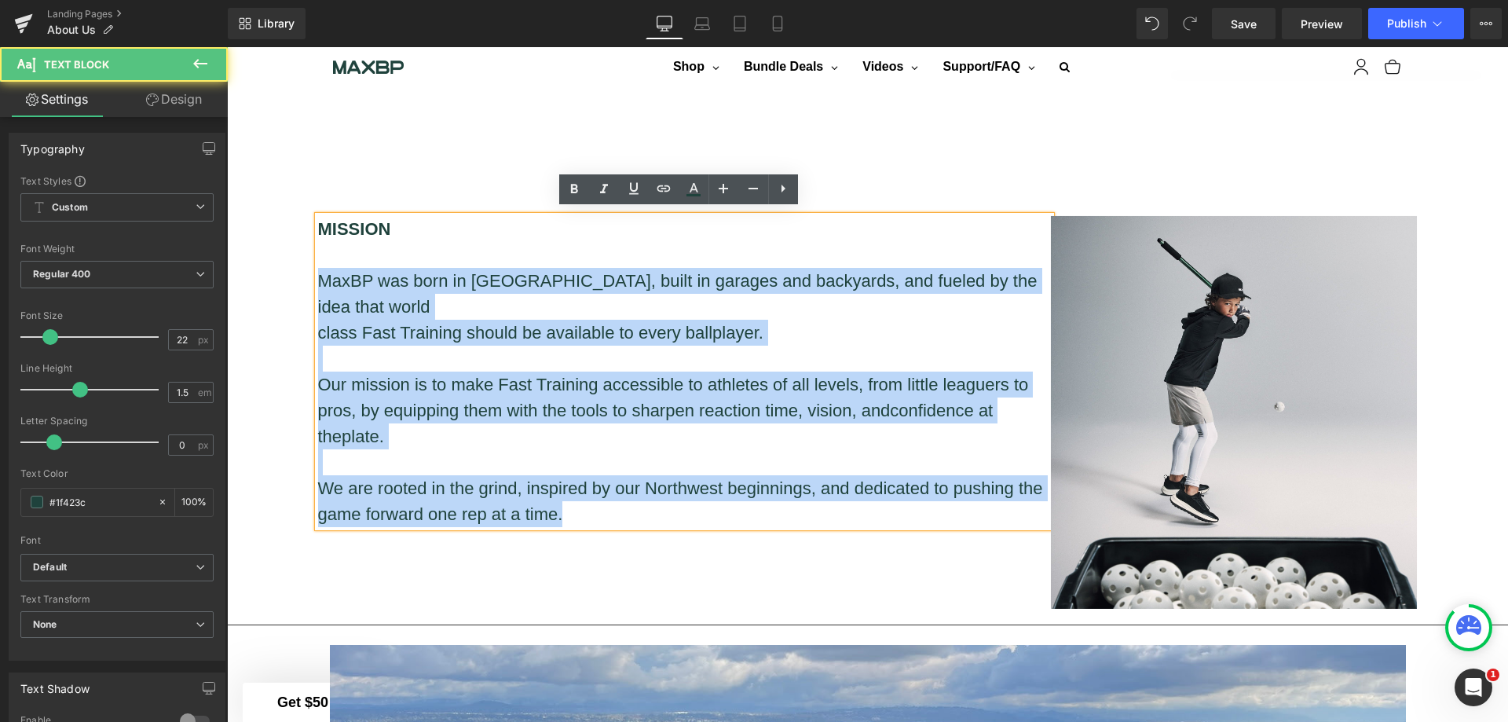
drag, startPoint x: 585, startPoint y: 480, endPoint x: 297, endPoint y: 265, distance: 359.7
click at [297, 265] on div "Hero Banner Youtube Row Separator MISSION MaxBP was born in [GEOGRAPHIC_DATA], …" at bounding box center [867, 650] width 1281 height 3327
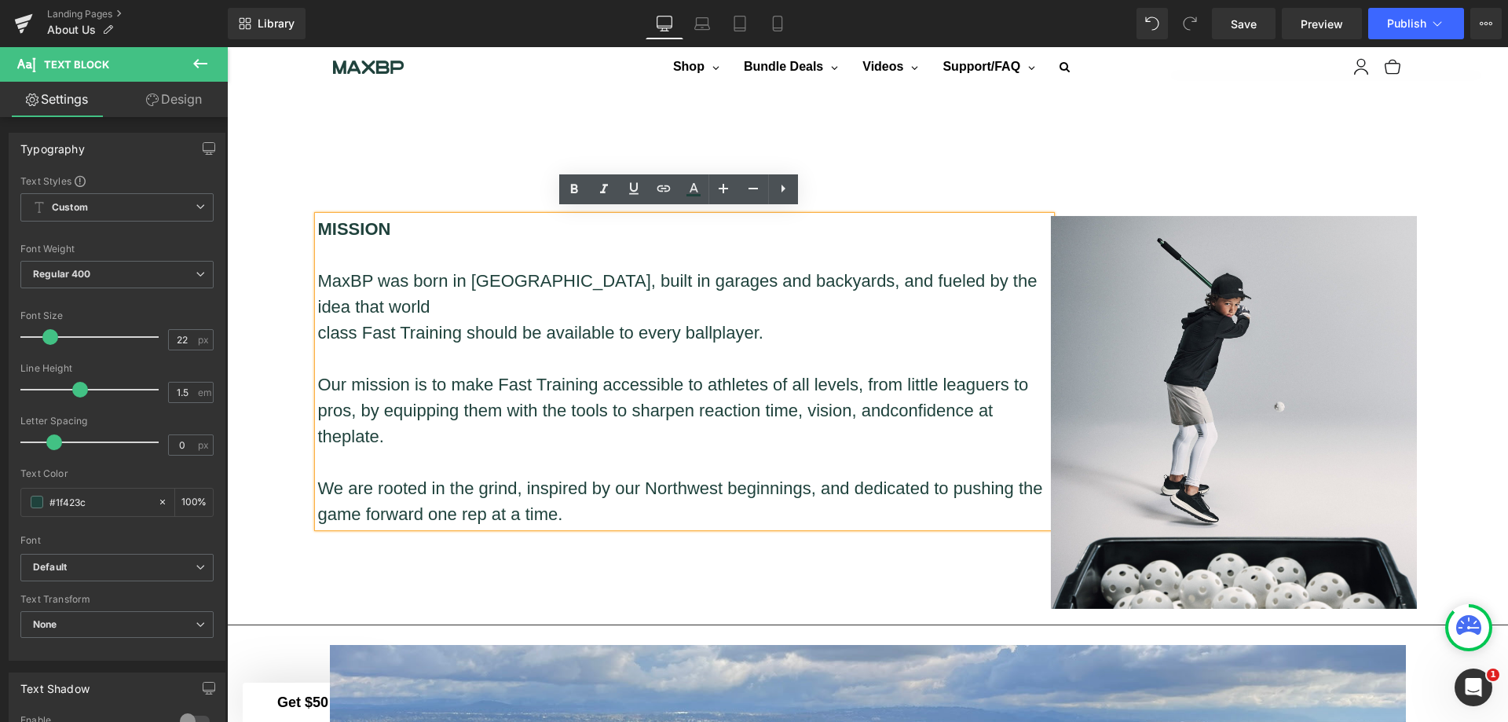
click at [249, 238] on div "Hero Banner Youtube Row Separator MISSION MaxBP was born in [GEOGRAPHIC_DATA], …" at bounding box center [867, 650] width 1281 height 3327
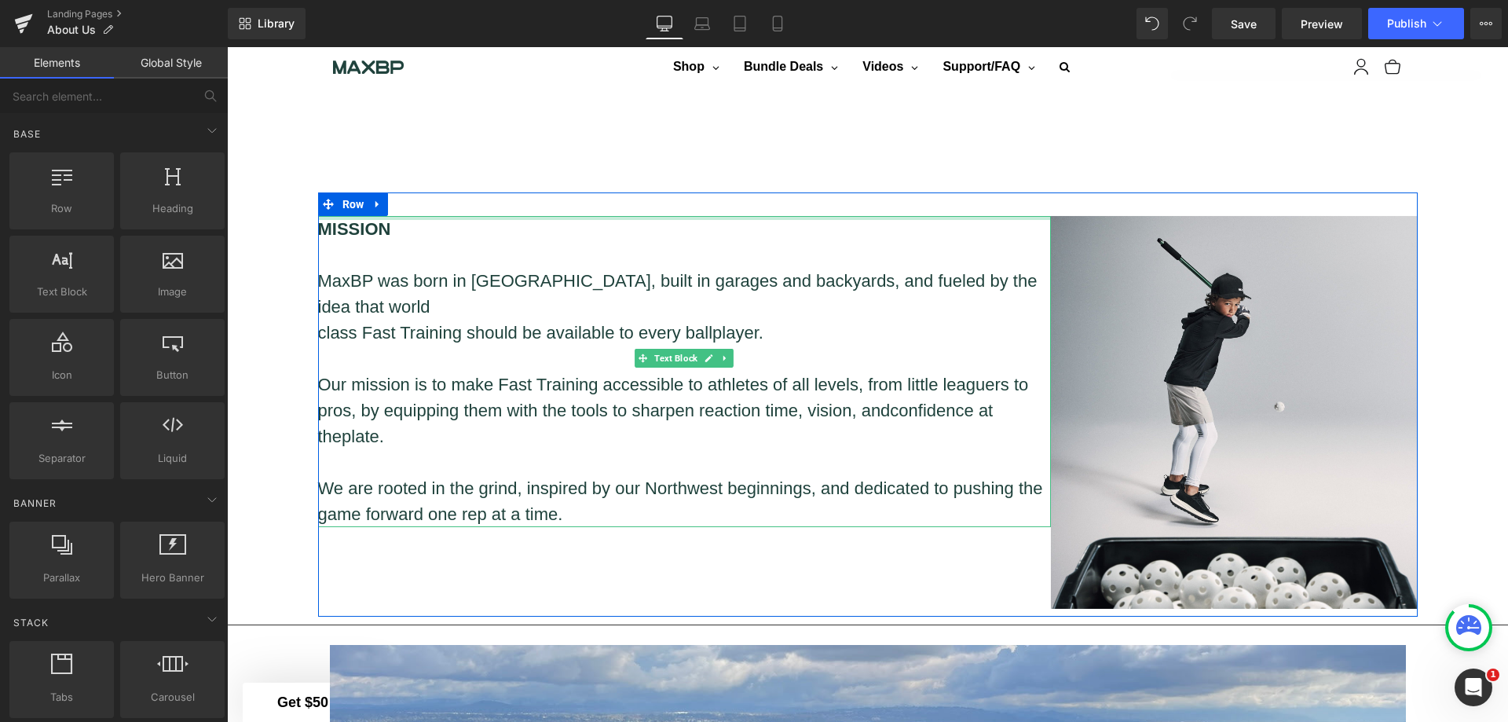
click at [456, 216] on div at bounding box center [684, 218] width 733 height 4
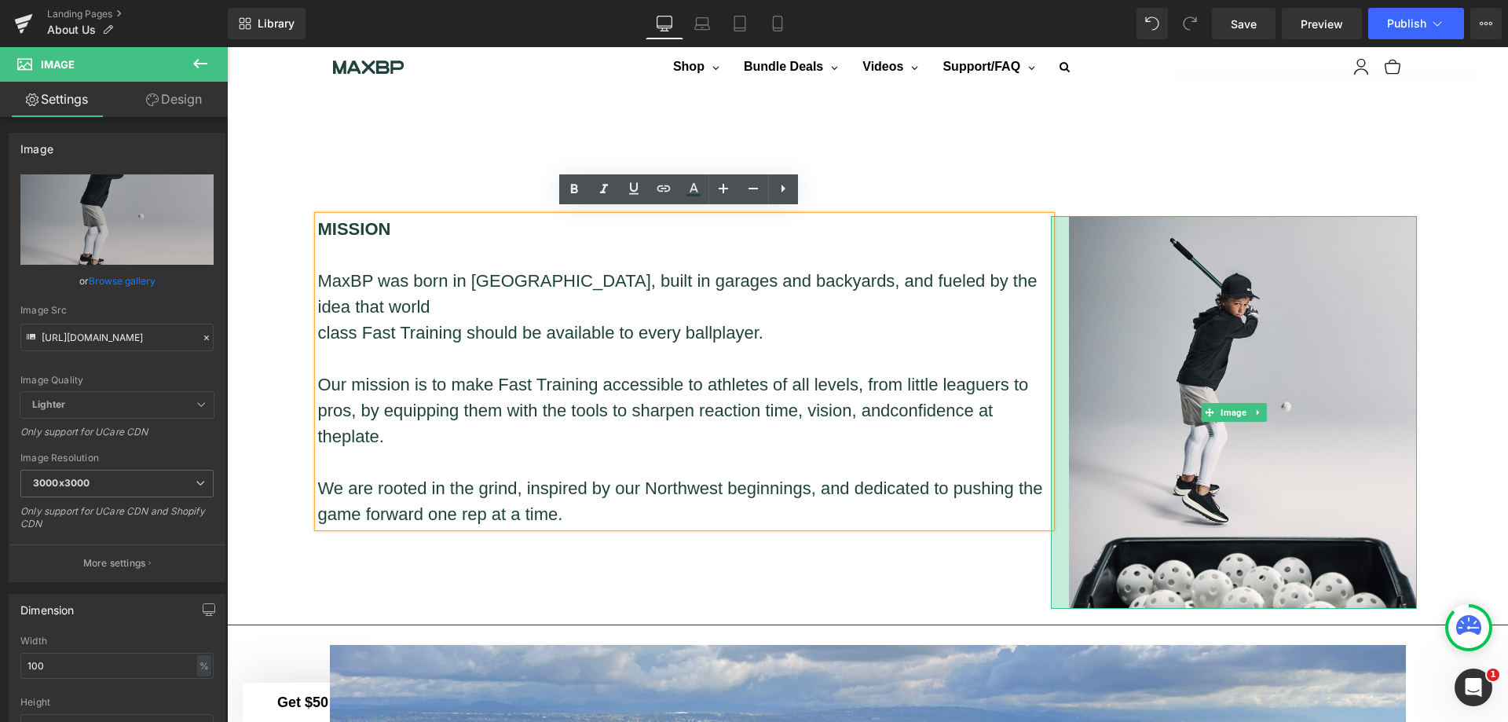
drag, startPoint x: 1049, startPoint y: 210, endPoint x: 1067, endPoint y: 212, distance: 18.1
click at [1067, 216] on div "Image" at bounding box center [1234, 412] width 367 height 393
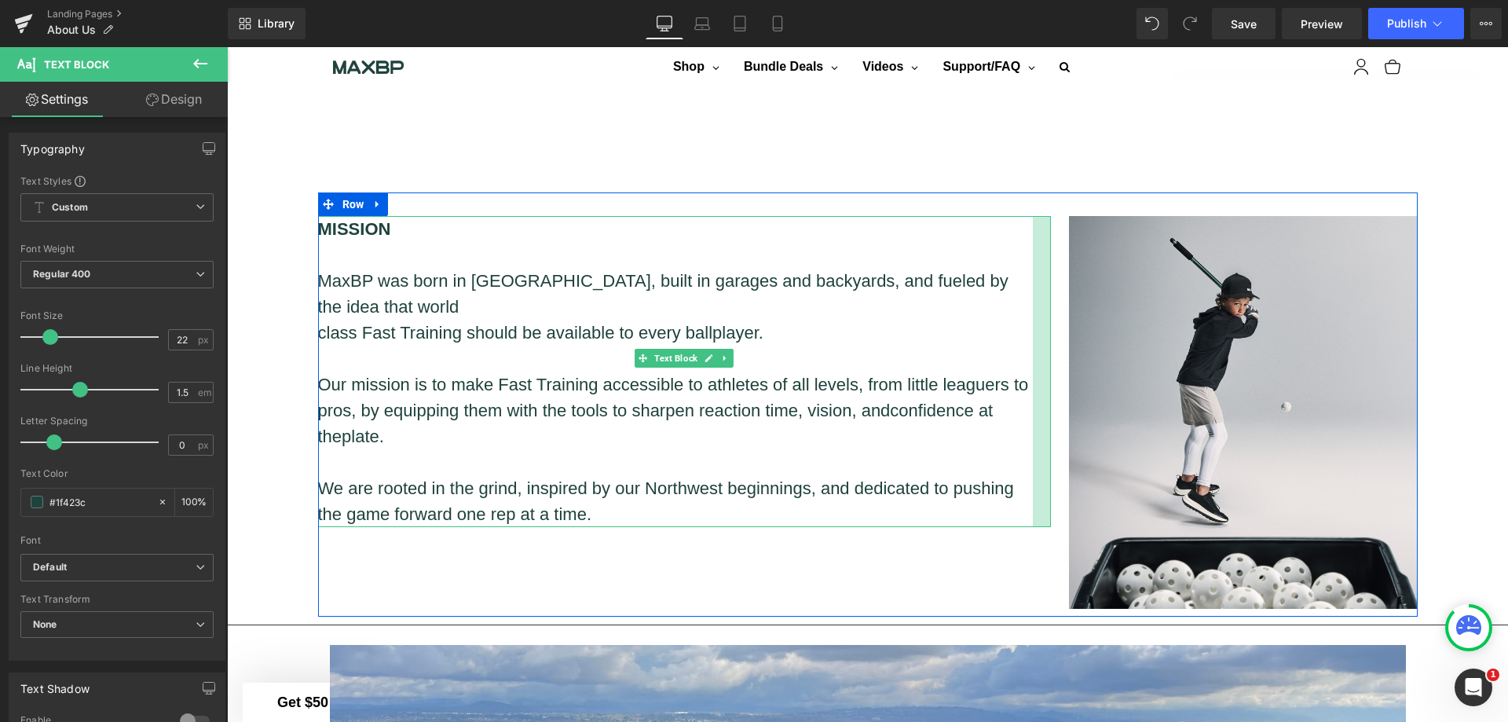
drag, startPoint x: 1041, startPoint y: 495, endPoint x: 1023, endPoint y: 489, distance: 19.1
click at [1023, 489] on div "MISSION MaxBP was born in [GEOGRAPHIC_DATA], built in garages and backyards, an…" at bounding box center [684, 371] width 733 height 311
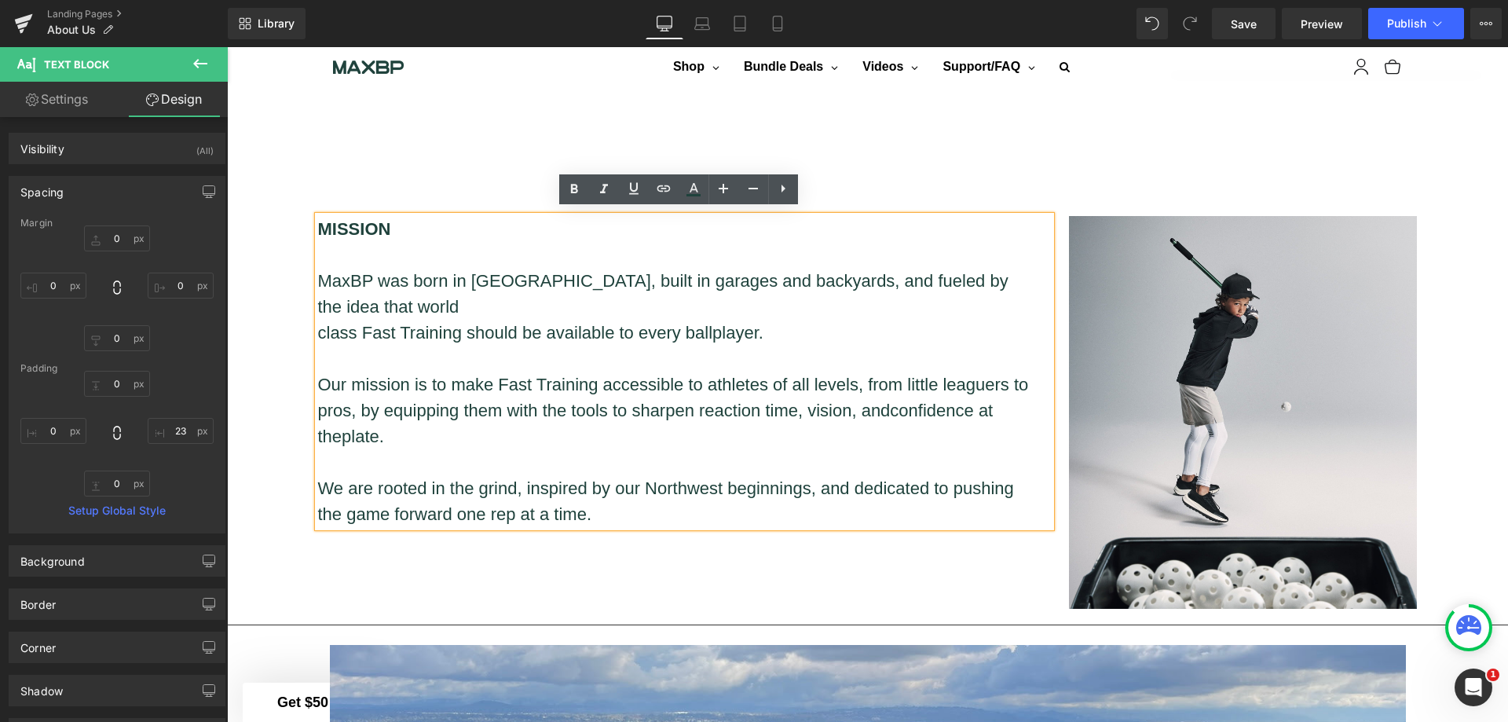
click at [318, 328] on p "class Fast Training should be available to every ballplayer." at bounding box center [675, 333] width 715 height 26
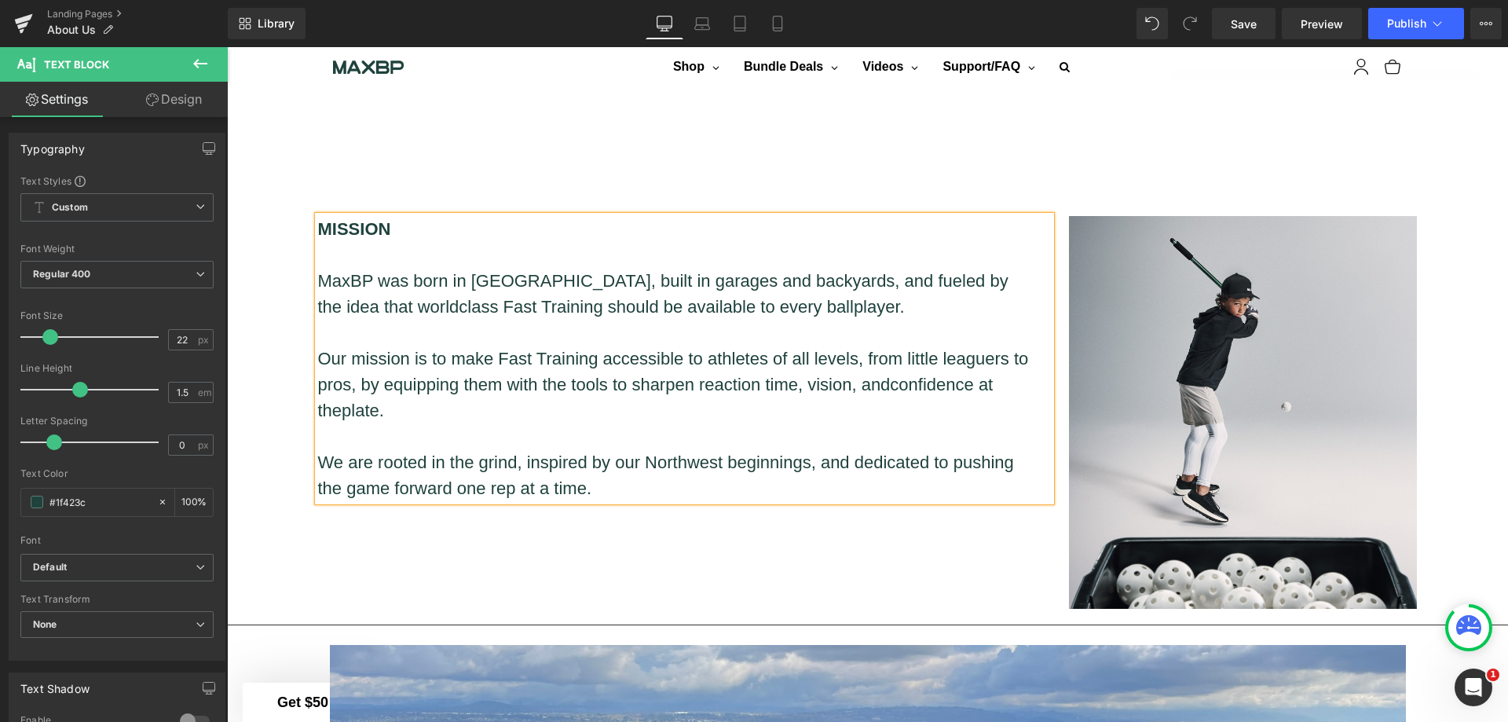
click at [318, 408] on p "pros, by equipping them with the tools to sharpen reaction time, vision, and co…" at bounding box center [675, 398] width 715 height 52
click at [642, 483] on p "We are rooted in the grind, inspired by our Northwest beginnings, and dedicated…" at bounding box center [675, 475] width 715 height 52
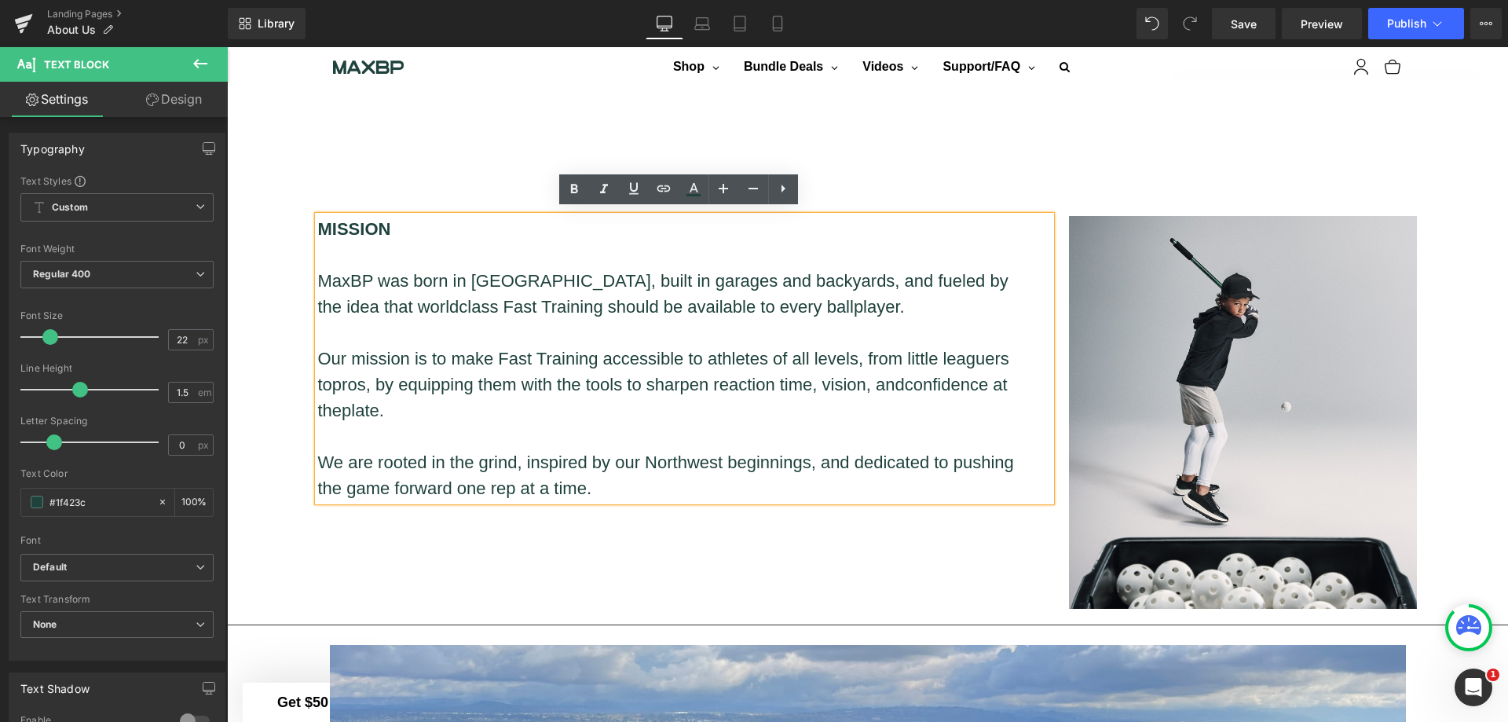
scroll to position [1120, 0]
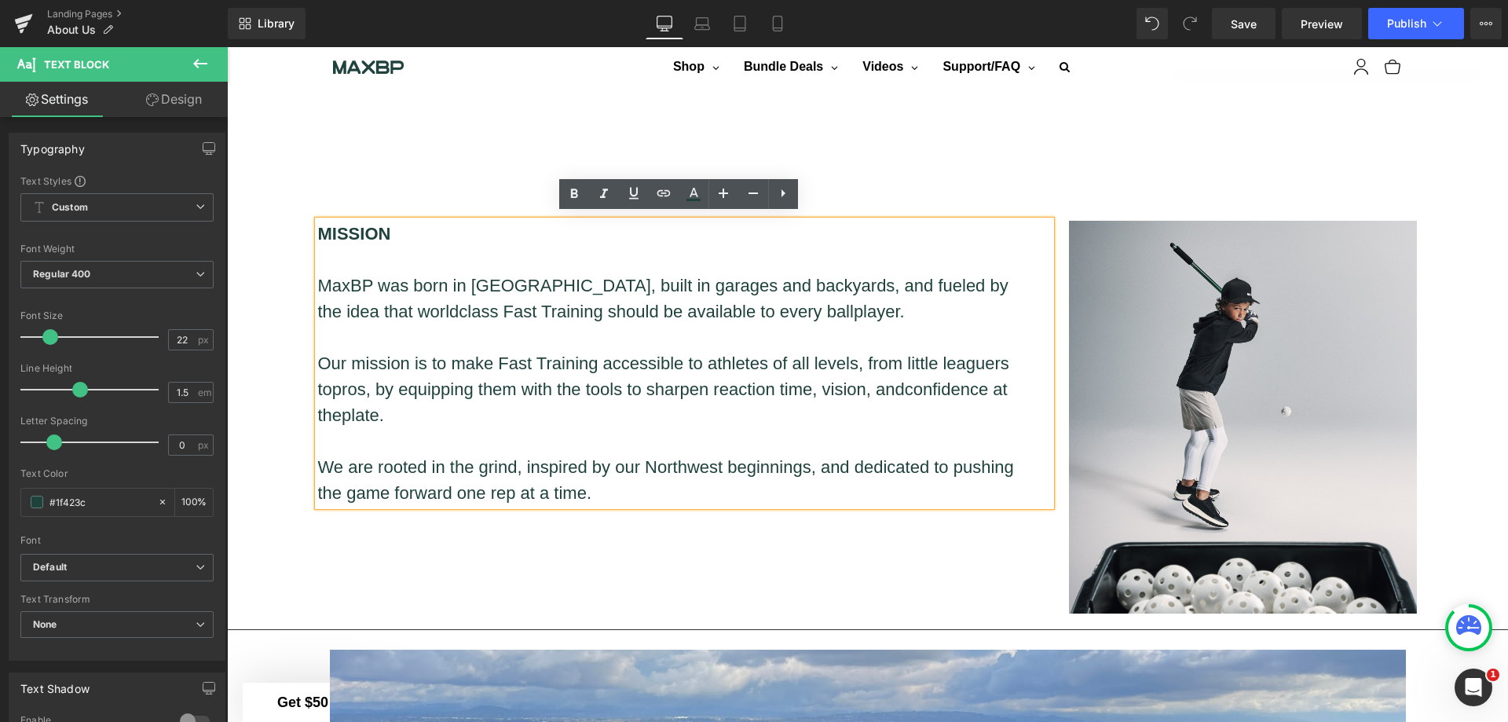
click at [1482, 297] on div "Hero Banner Youtube Row Separator MISSION MaxBP was born in [GEOGRAPHIC_DATA], …" at bounding box center [867, 654] width 1281 height 3327
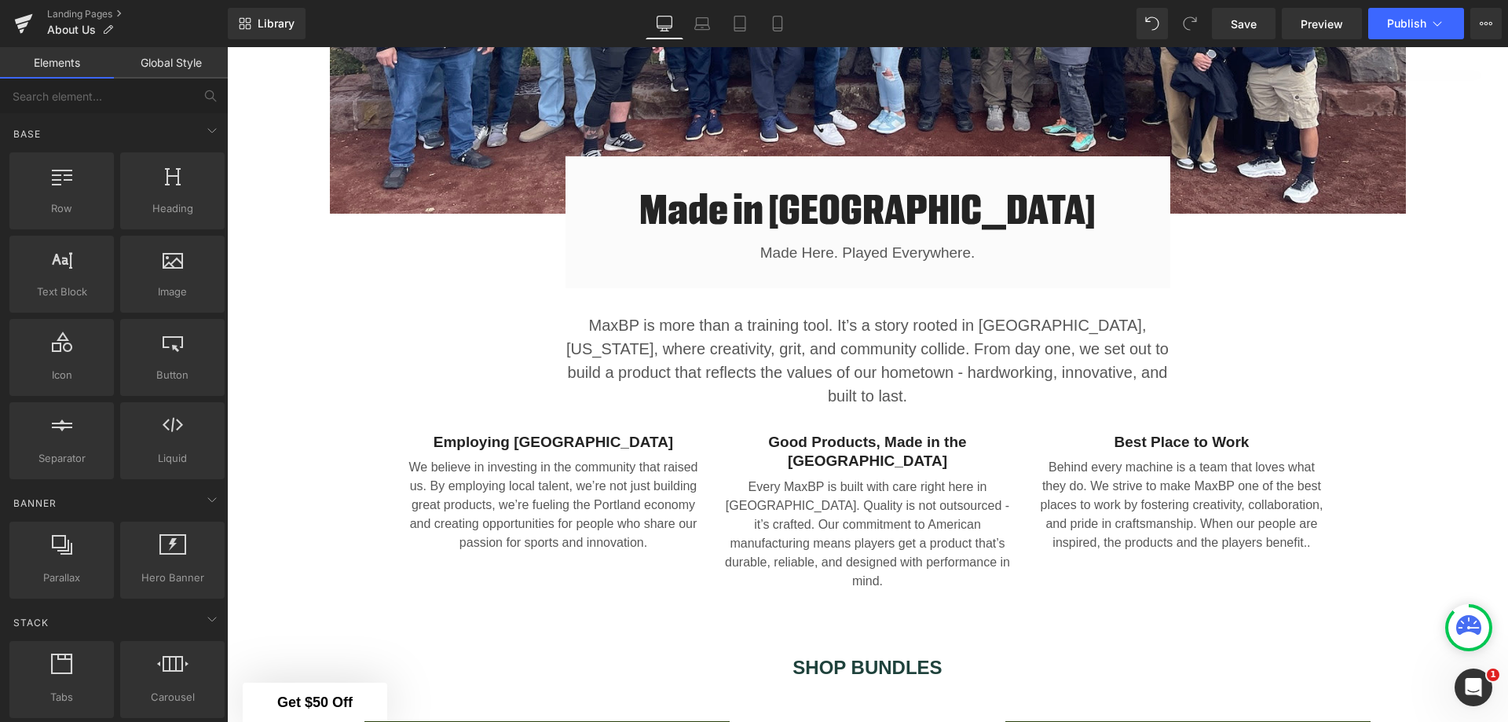
scroll to position [2063, 0]
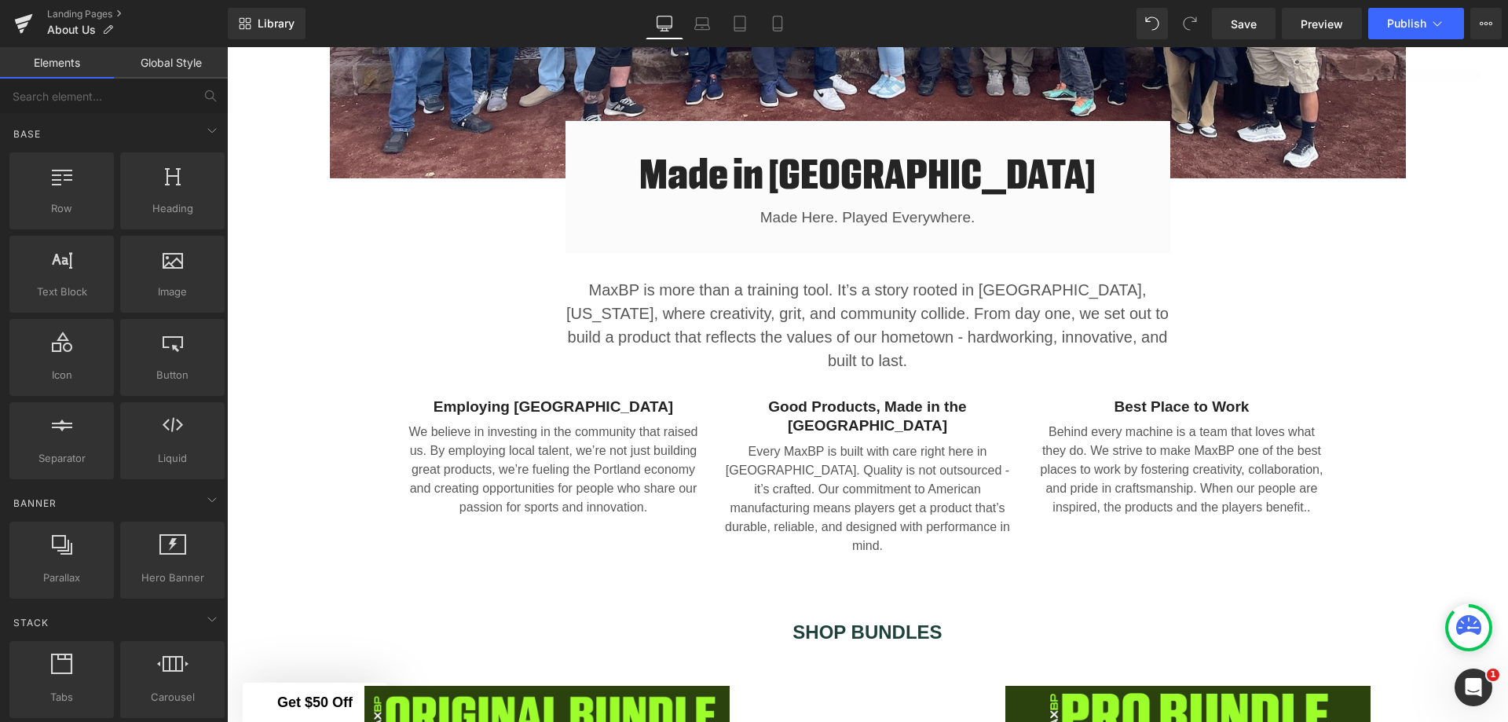
click at [1241, 26] on span "Save" at bounding box center [1244, 24] width 26 height 16
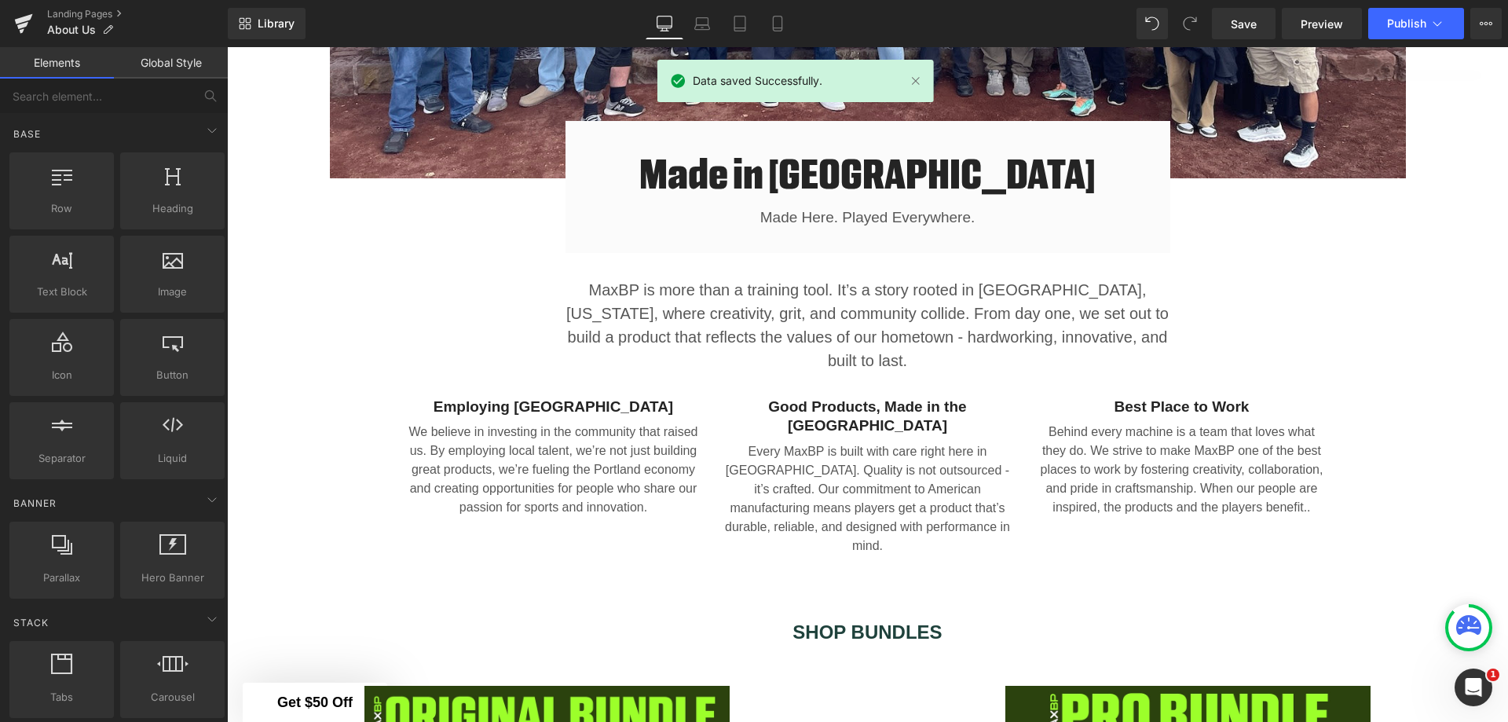
click at [1308, 18] on span "Preview" at bounding box center [1322, 24] width 42 height 16
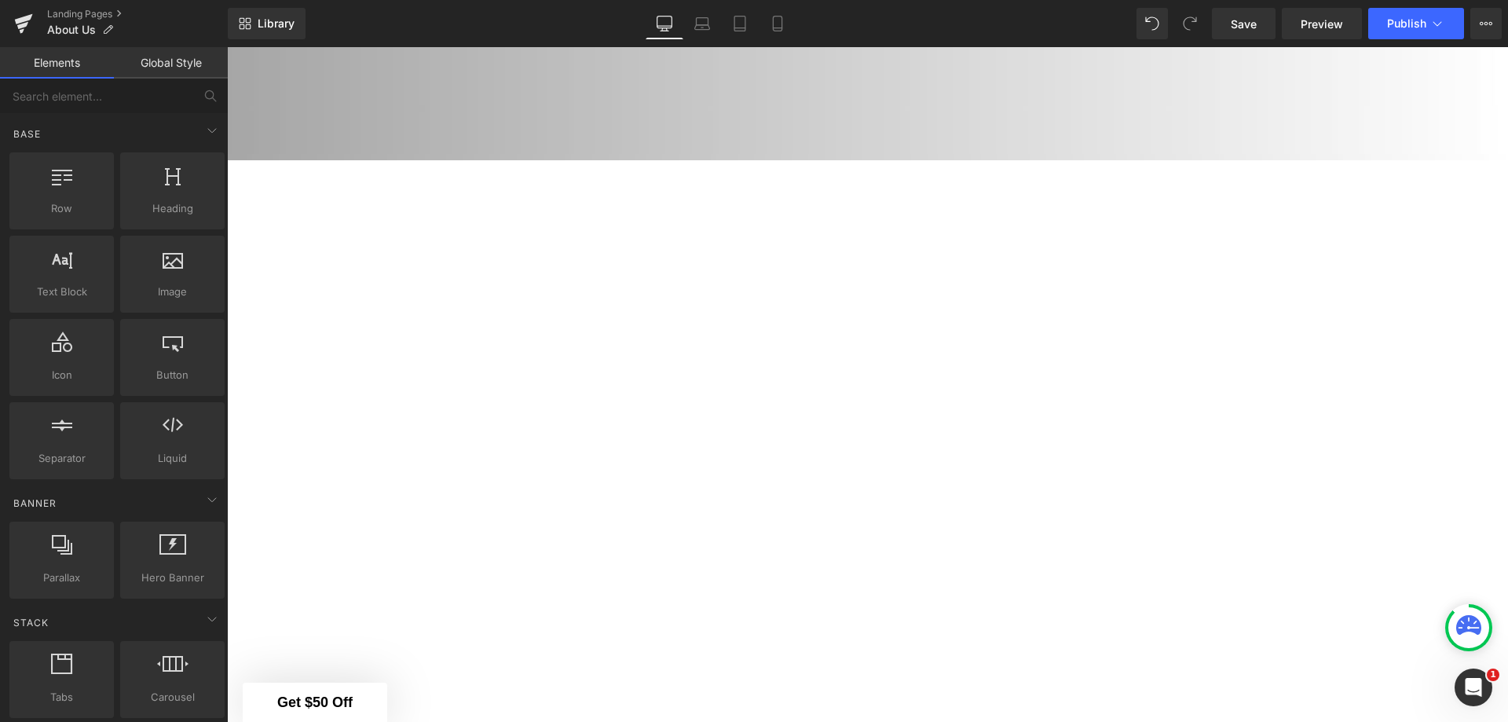
scroll to position [0, 0]
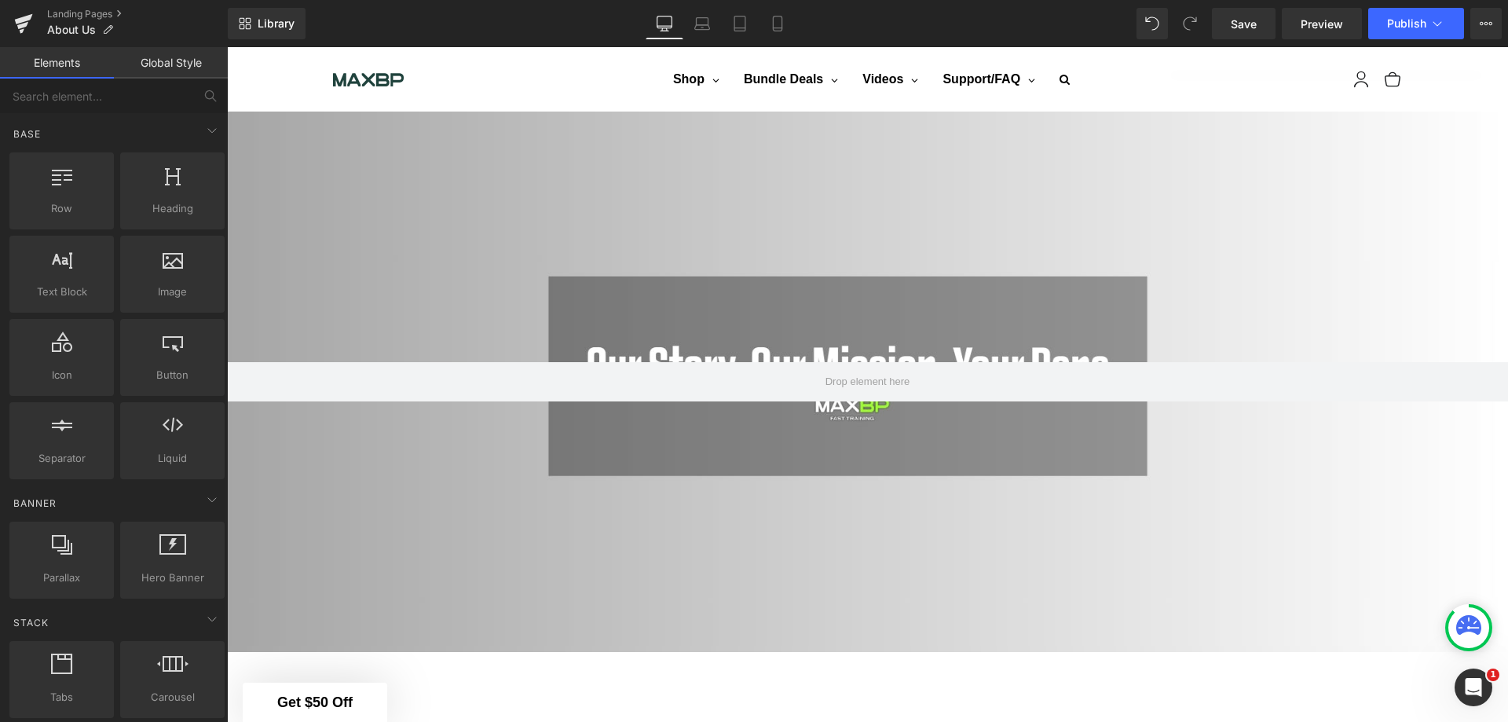
click at [1316, 28] on span "Preview" at bounding box center [1322, 24] width 42 height 16
click at [877, 123] on span "Hero Banner" at bounding box center [861, 124] width 73 height 24
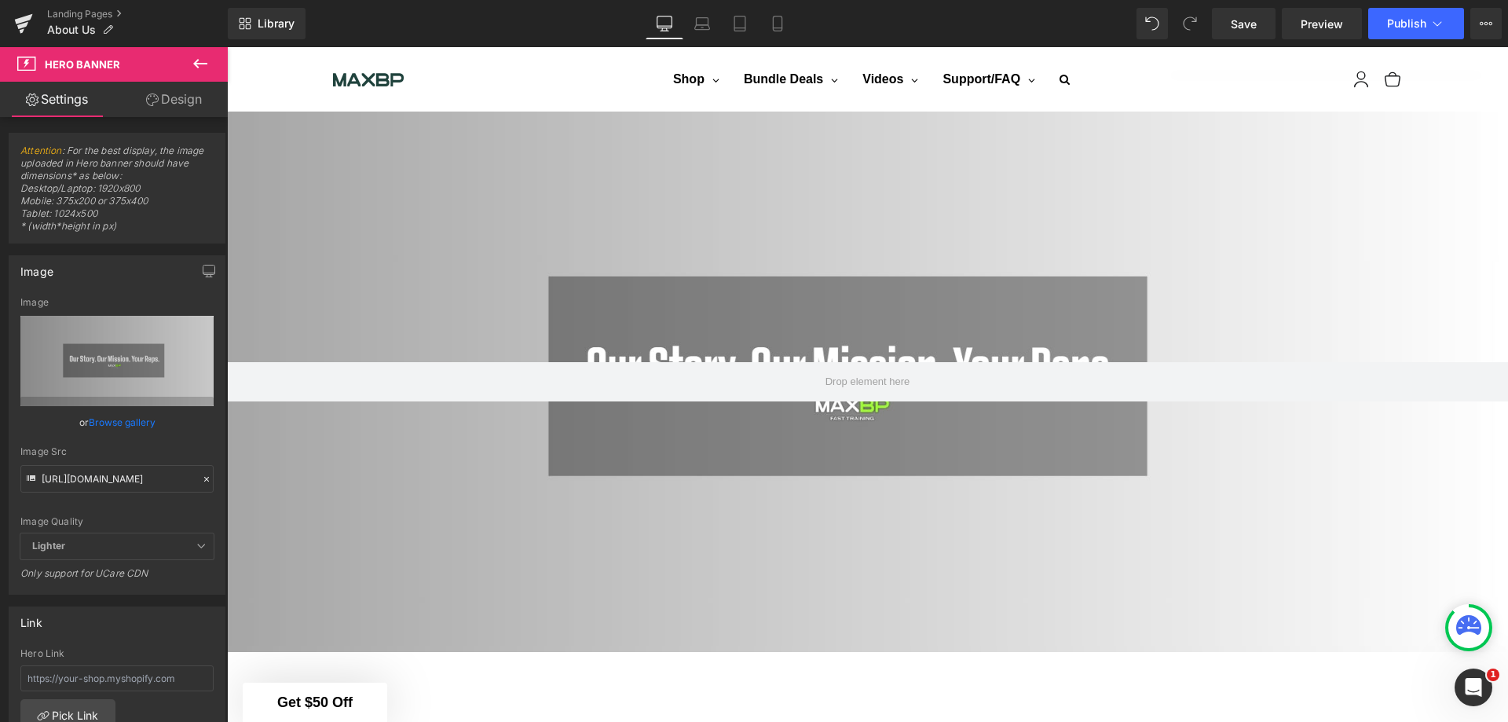
click at [1248, 16] on span "Save" at bounding box center [1244, 24] width 26 height 16
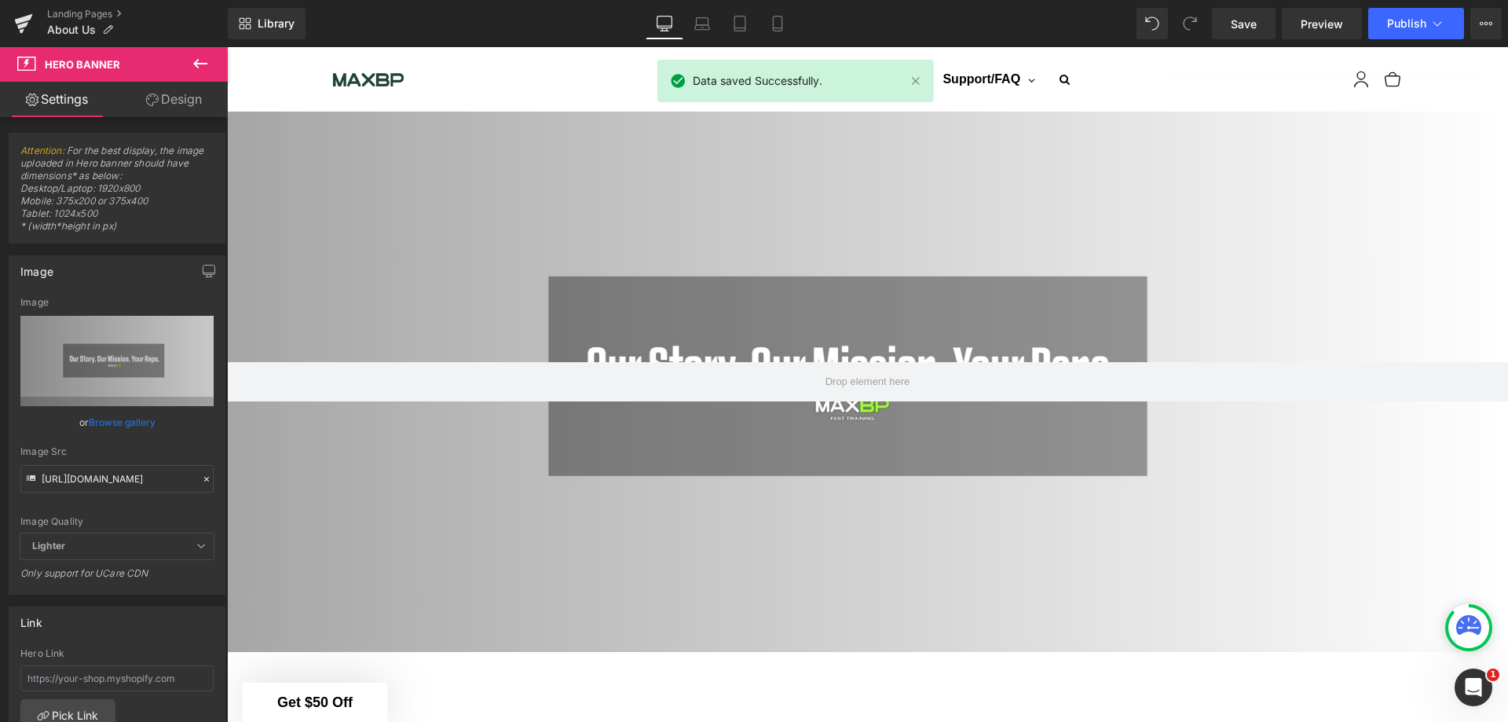
click at [1304, 22] on span "Preview" at bounding box center [1322, 24] width 42 height 16
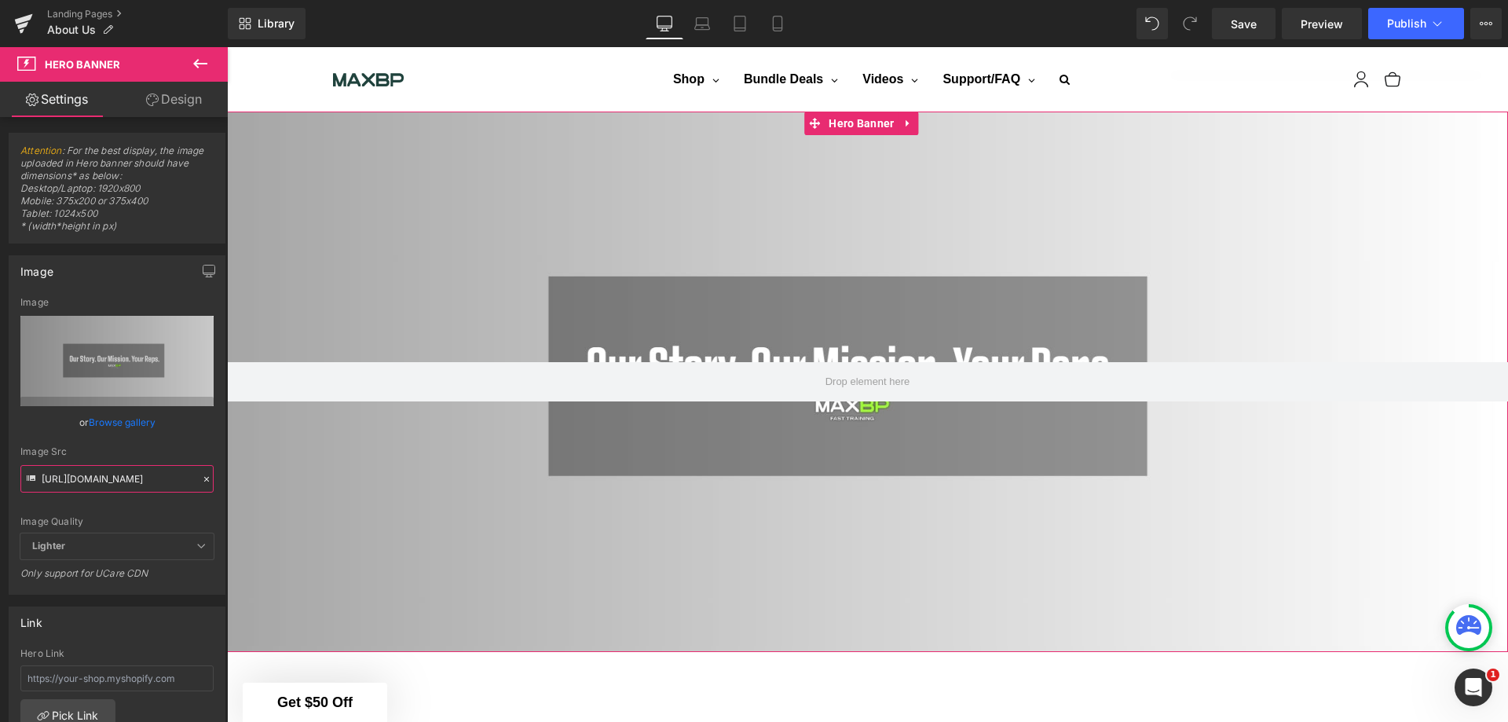
click at [110, 482] on input "[URL][DOMAIN_NAME]" at bounding box center [116, 478] width 193 height 27
paste input "60117024"
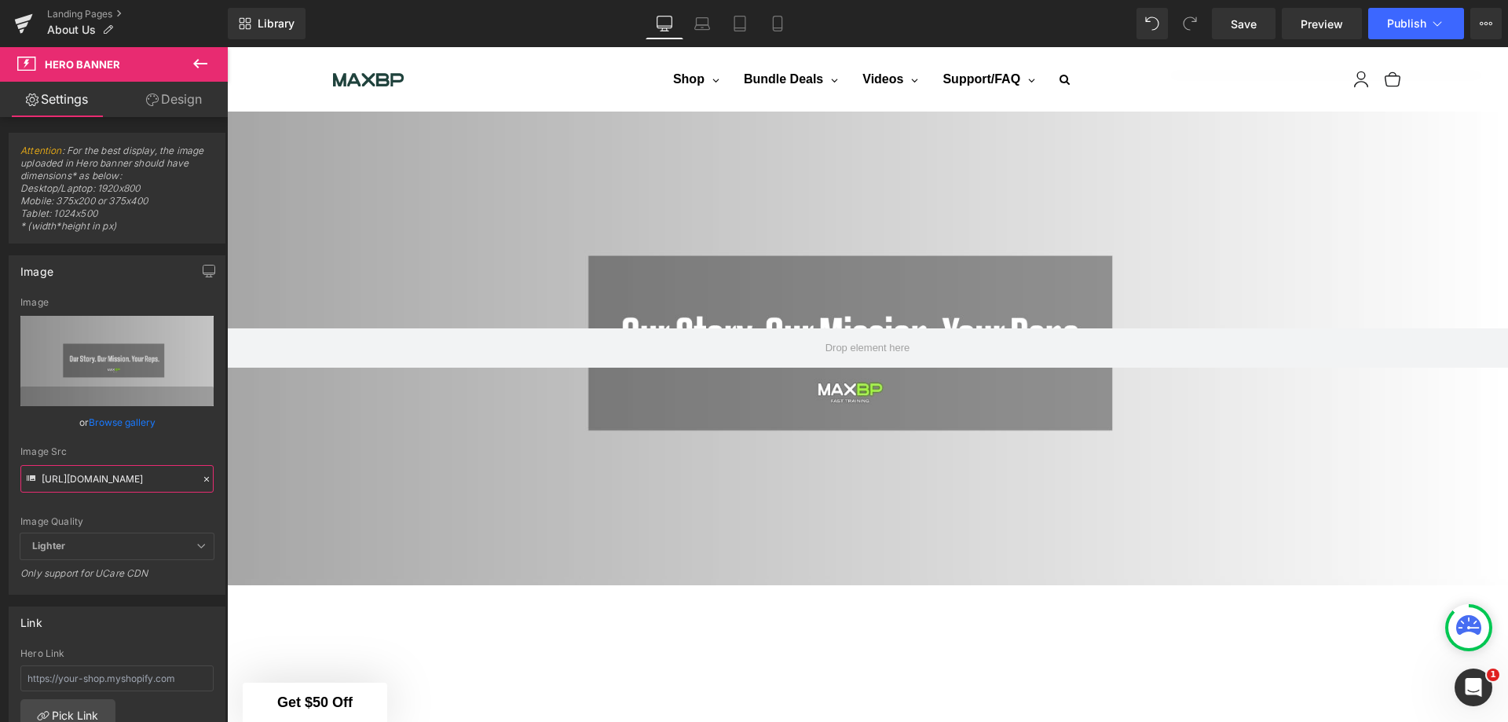
type input "[URL][DOMAIN_NAME]"
click at [1259, 27] on link "Save" at bounding box center [1244, 23] width 64 height 31
click at [1311, 24] on span "Preview" at bounding box center [1322, 24] width 42 height 16
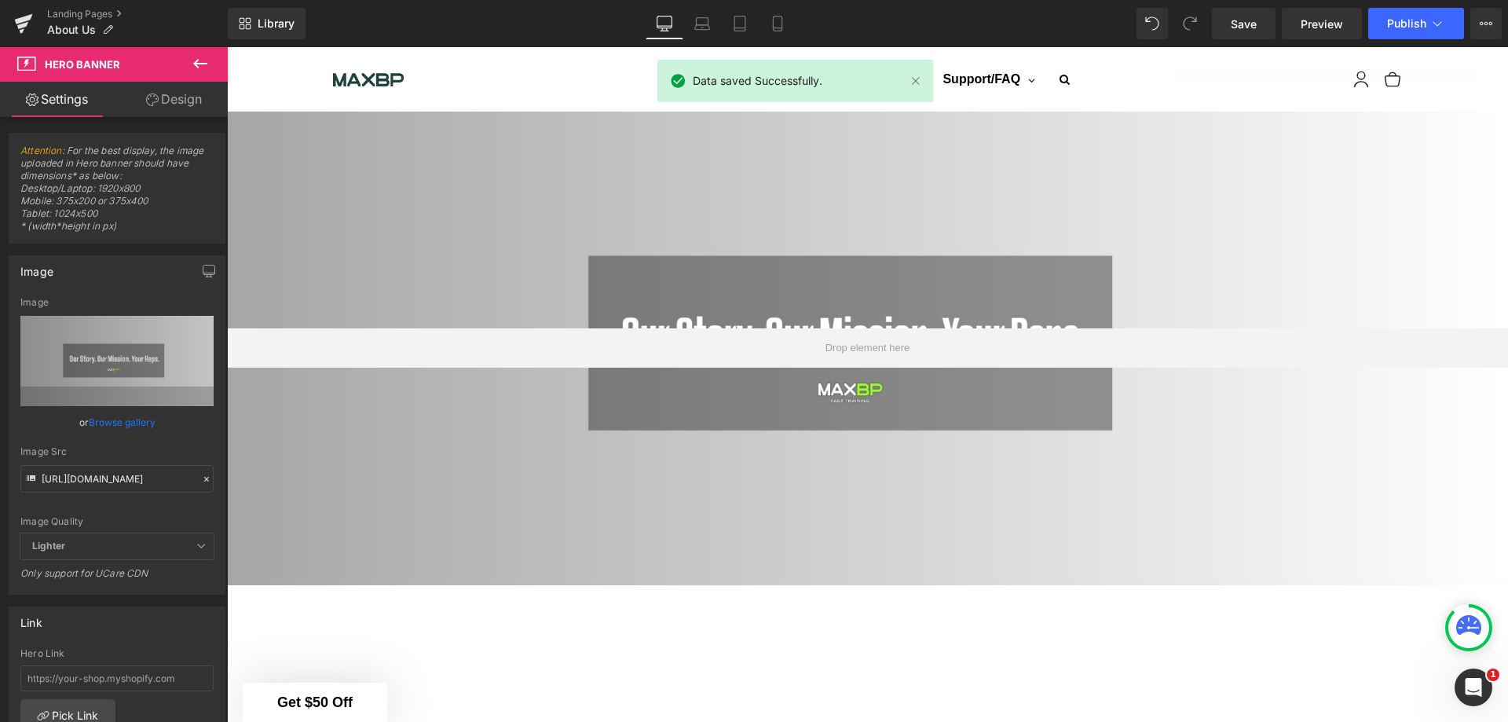
click at [1311, 24] on span "Preview" at bounding box center [1322, 24] width 42 height 16
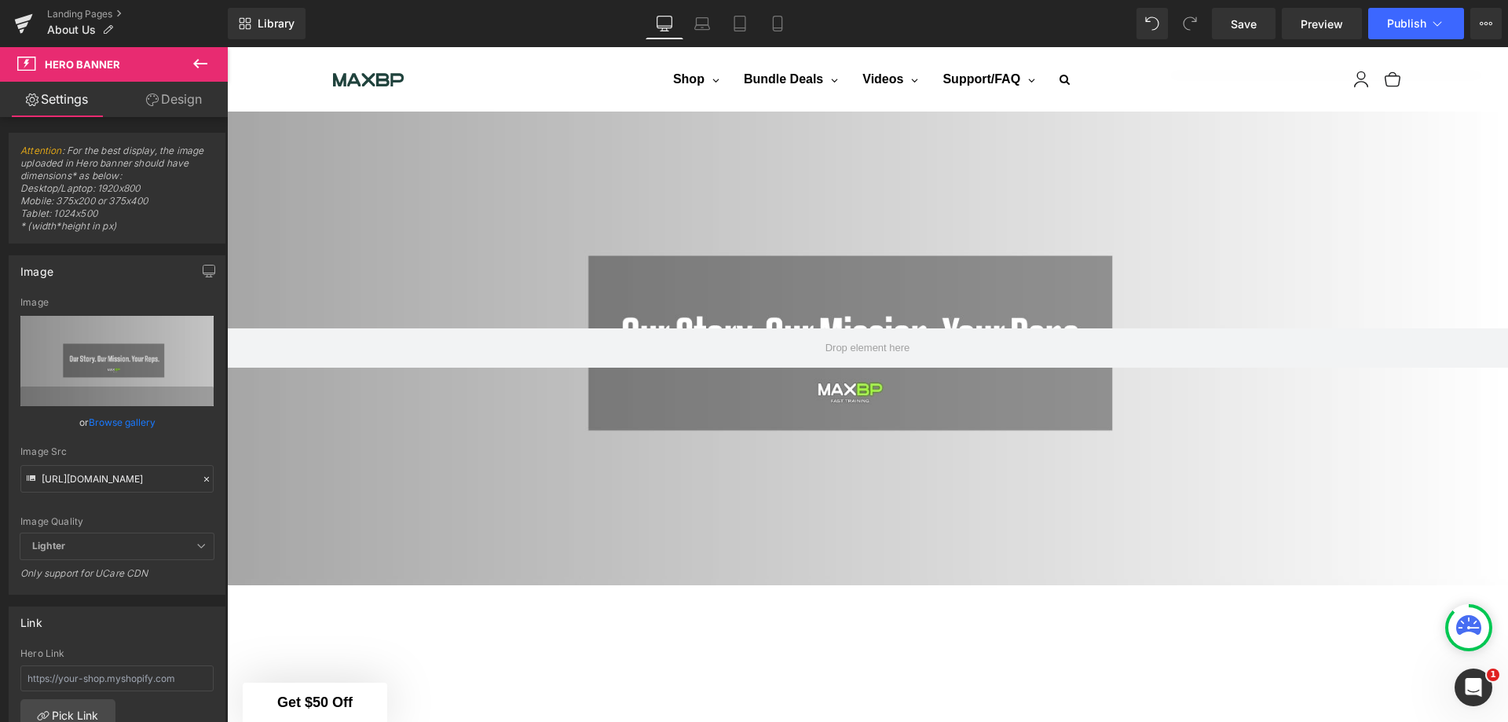
click at [96, 9] on link "Landing Pages" at bounding box center [137, 14] width 181 height 13
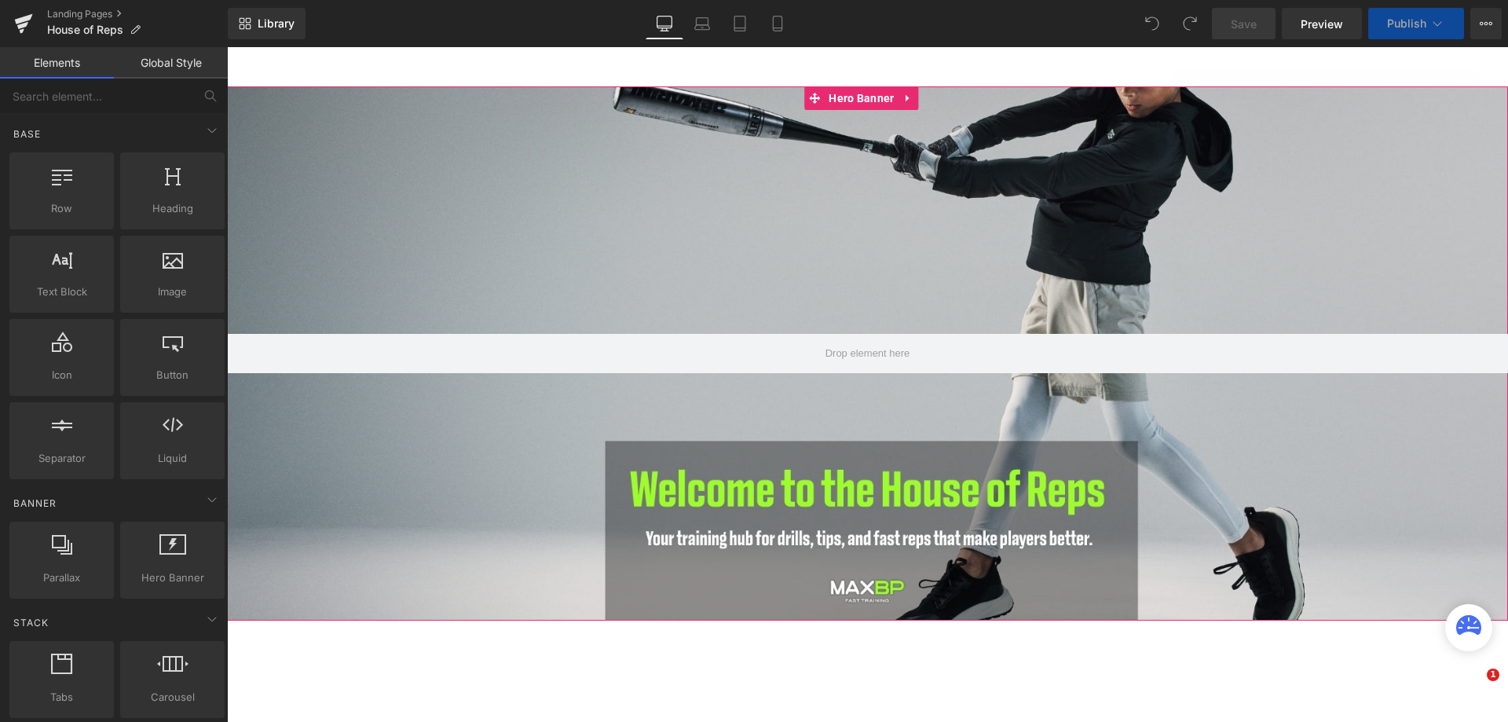
scroll to position [157, 0]
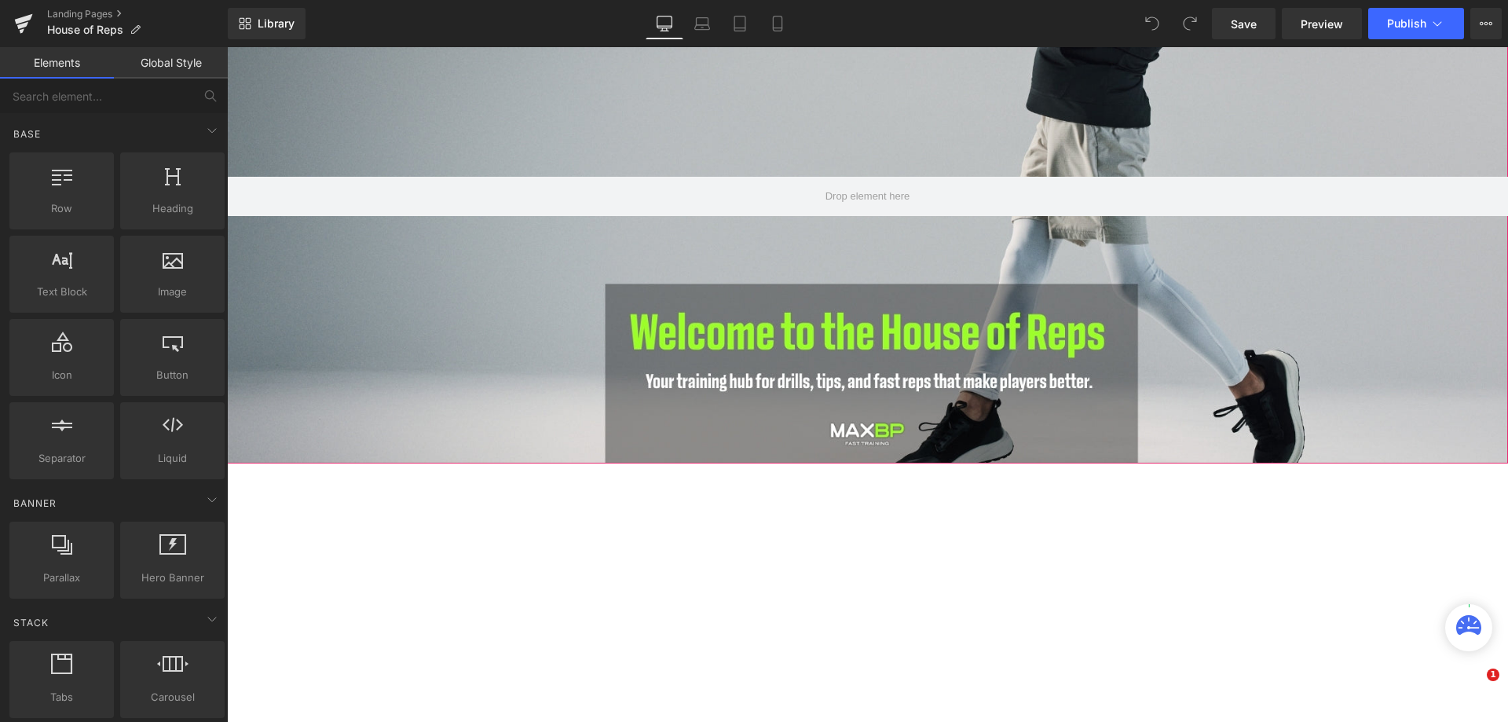
click at [645, 313] on div at bounding box center [867, 196] width 1281 height 534
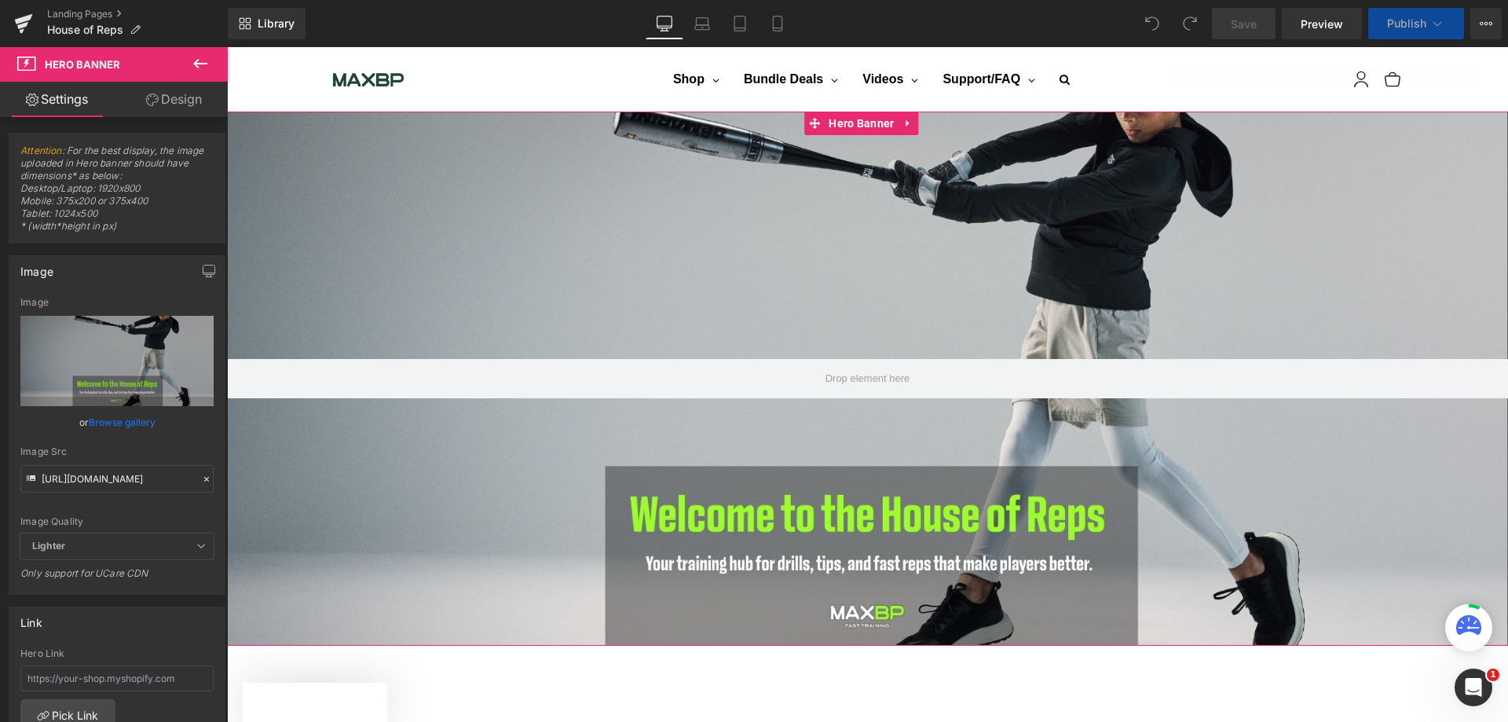
scroll to position [0, 0]
click at [104, 485] on input "[URL][DOMAIN_NAME]" at bounding box center [116, 478] width 193 height 27
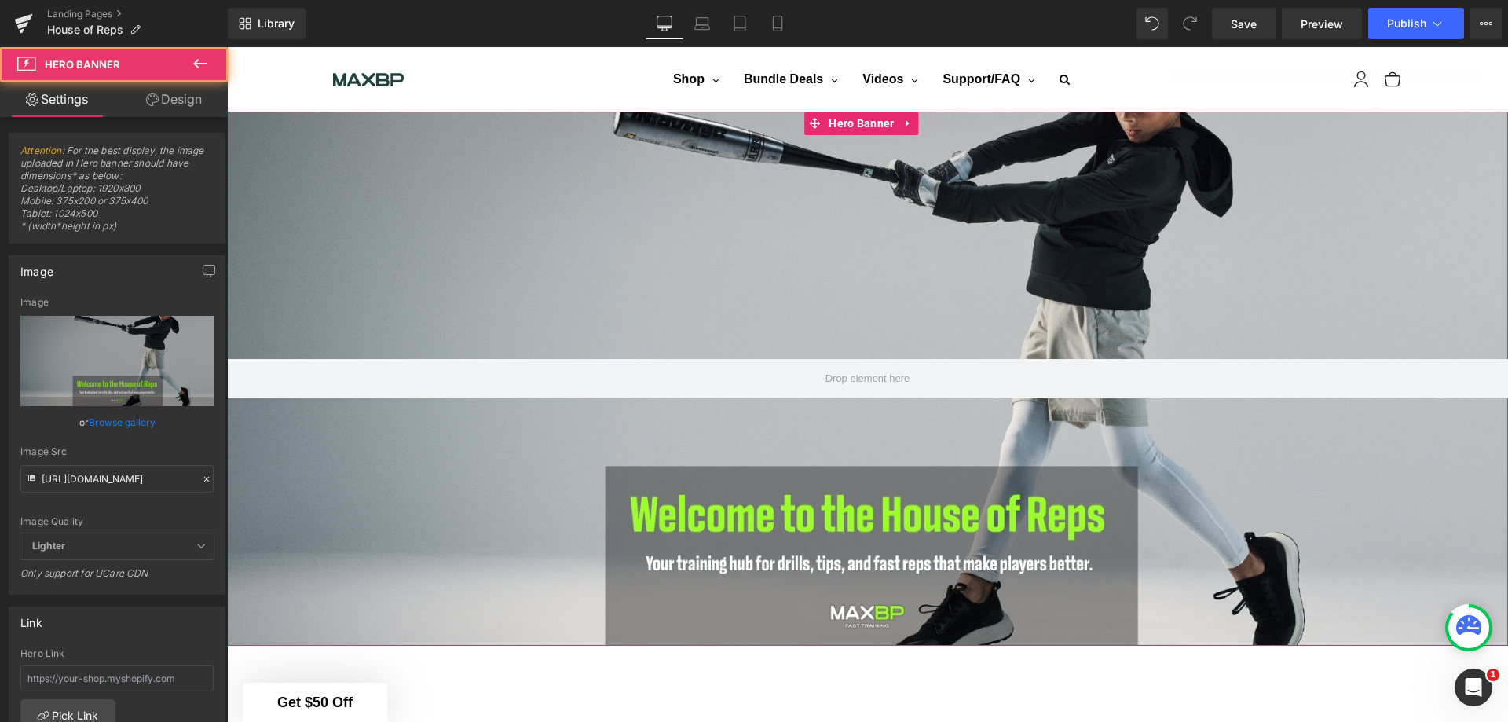
click at [738, 271] on div at bounding box center [867, 379] width 1281 height 534
click at [148, 479] on input "[URL][DOMAIN_NAME]" at bounding box center [116, 478] width 193 height 27
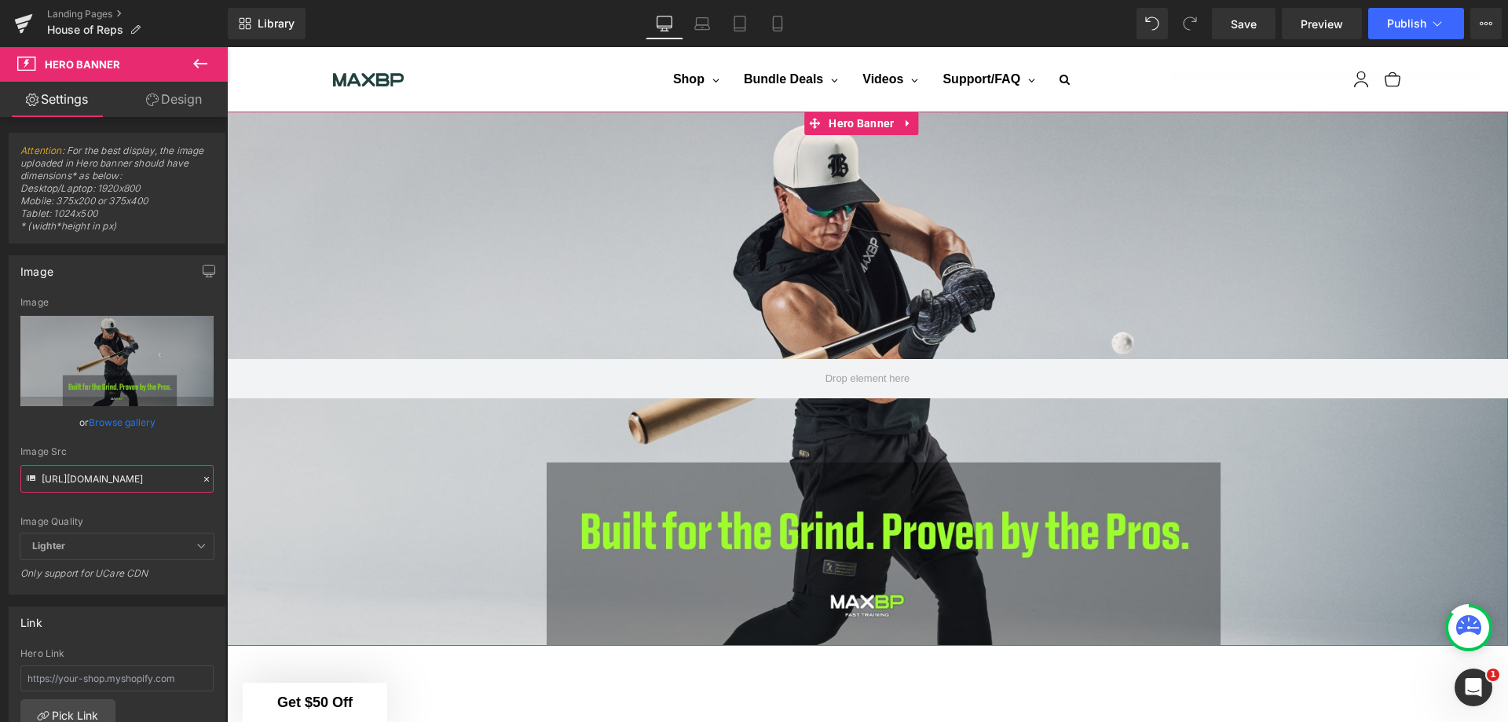
click at [122, 477] on input "[URL][DOMAIN_NAME]" at bounding box center [116, 478] width 193 height 27
paste input "House_of_Reps_New.jpg?v=176011727"
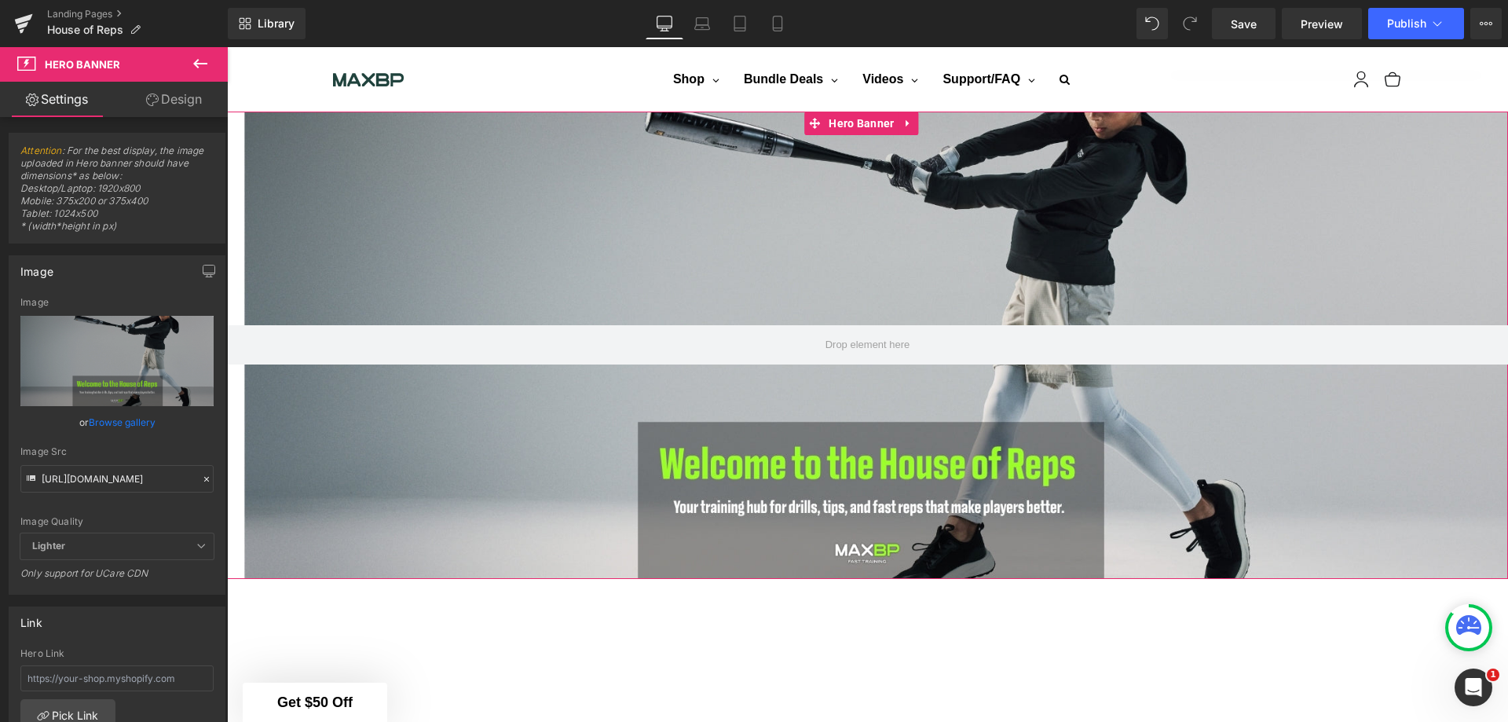
click at [890, 266] on div at bounding box center [867, 345] width 1281 height 467
click at [126, 483] on input "[URL][DOMAIN_NAME]" at bounding box center [116, 478] width 193 height 27
paste input "48"
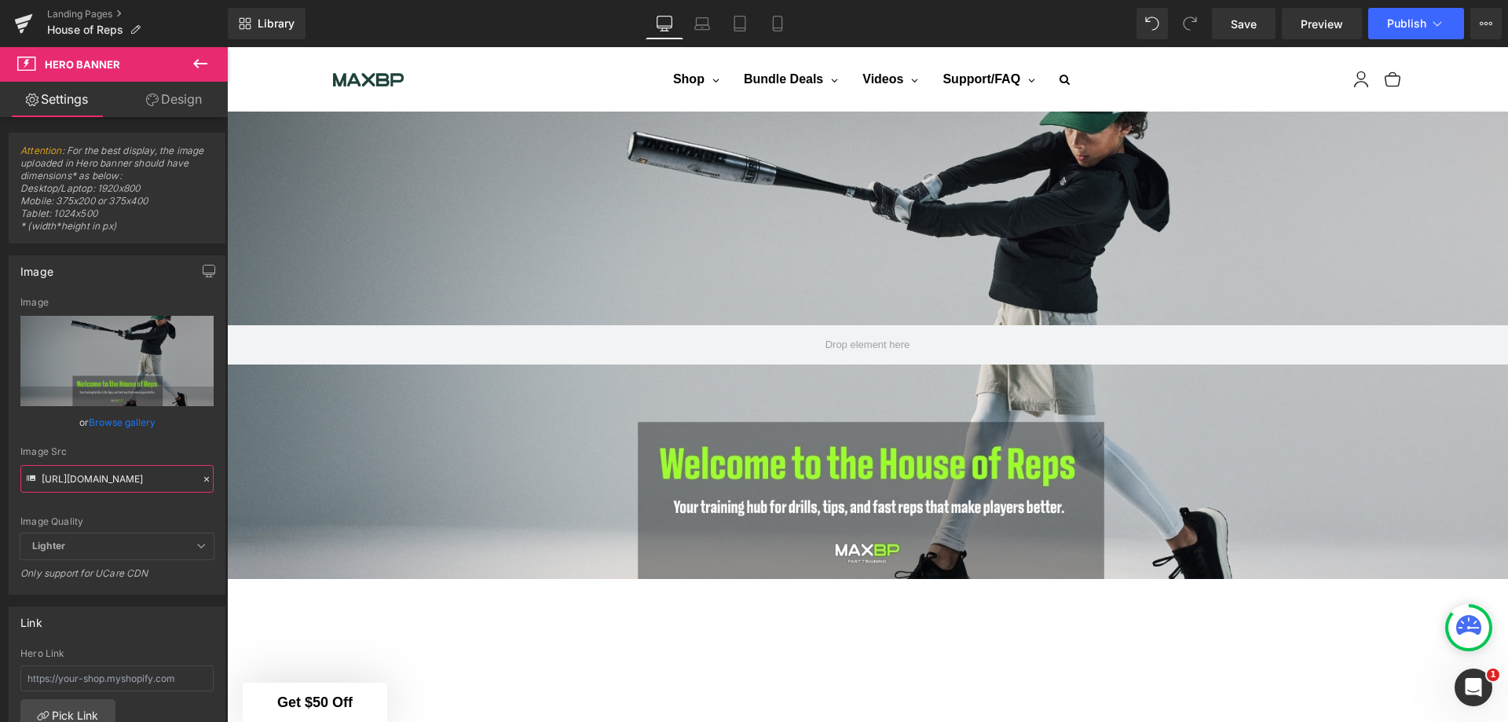
type input "[URL][DOMAIN_NAME]"
click at [1237, 23] on span "Save" at bounding box center [1244, 24] width 26 height 16
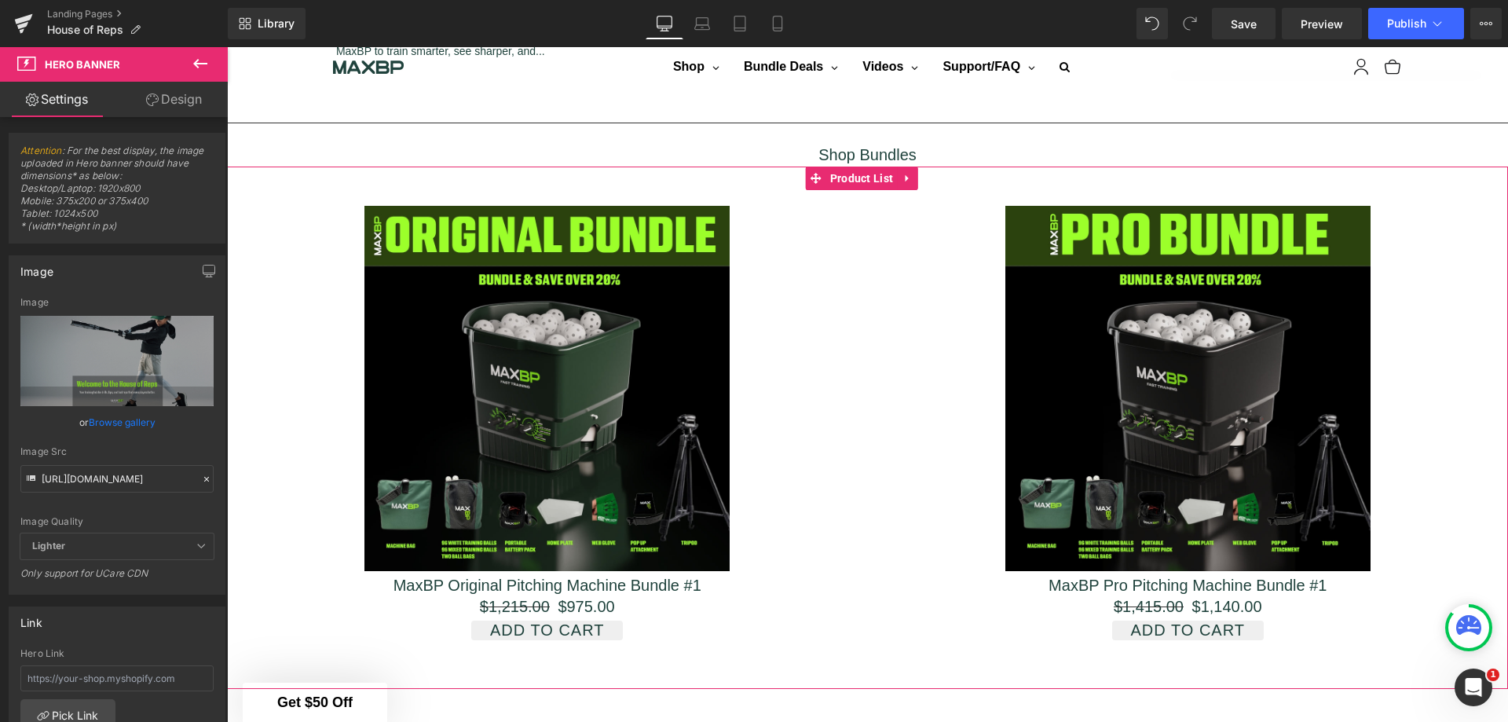
scroll to position [2853, 0]
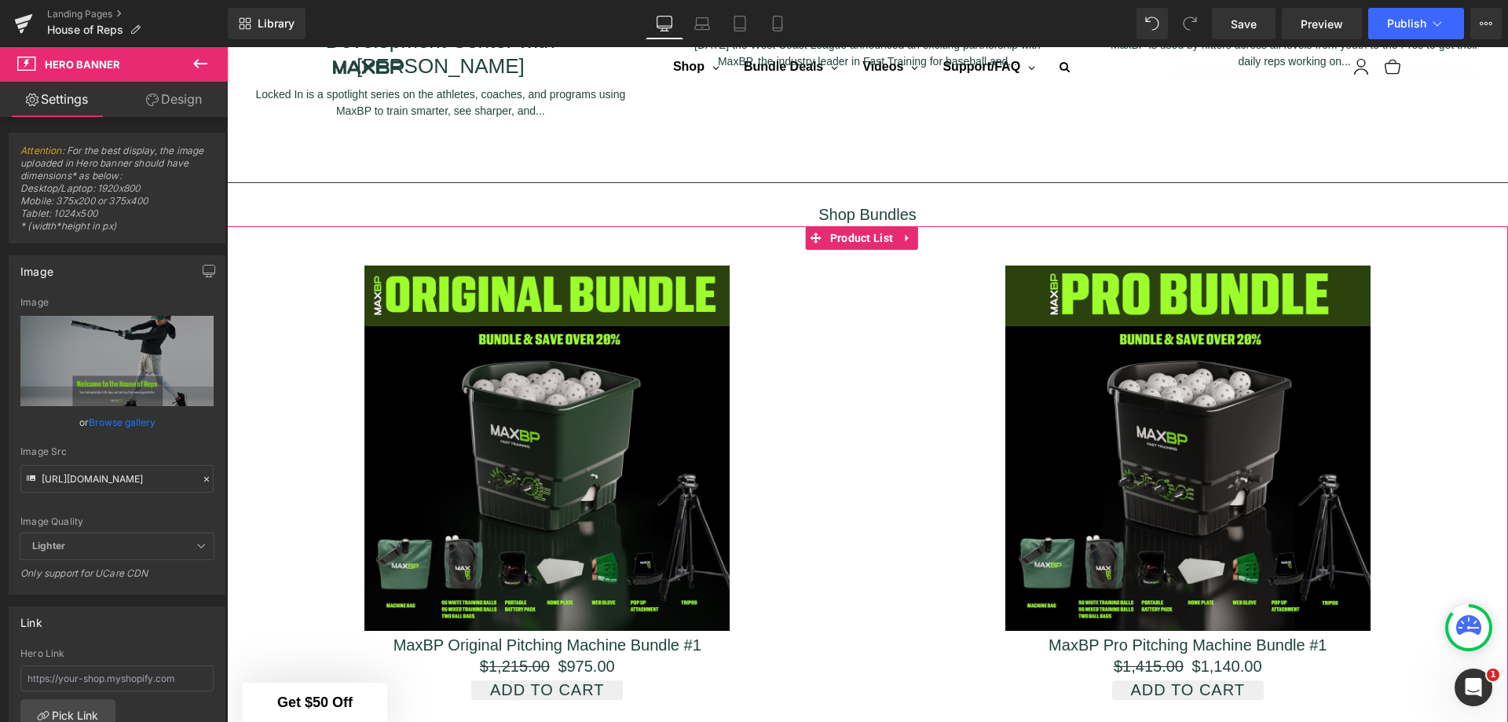
click at [868, 407] on div "Sale Off (P) Image MaxBP Pro Pitching Machine Bundle #1 (P) Title $1,415.00 $1,…" at bounding box center [1188, 483] width 641 height 467
click at [719, 350] on img at bounding box center [546, 447] width 365 height 365
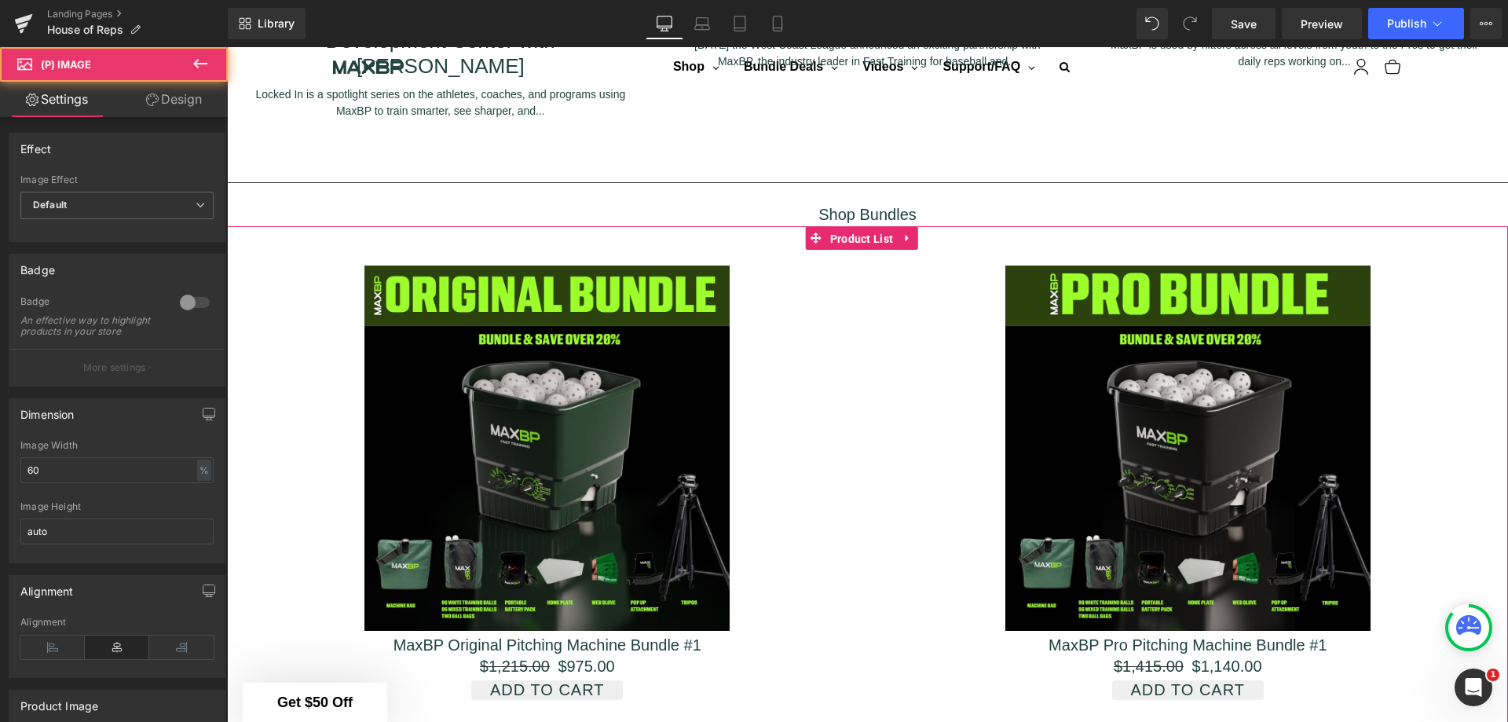
click at [852, 227] on span "Product List" at bounding box center [861, 239] width 71 height 24
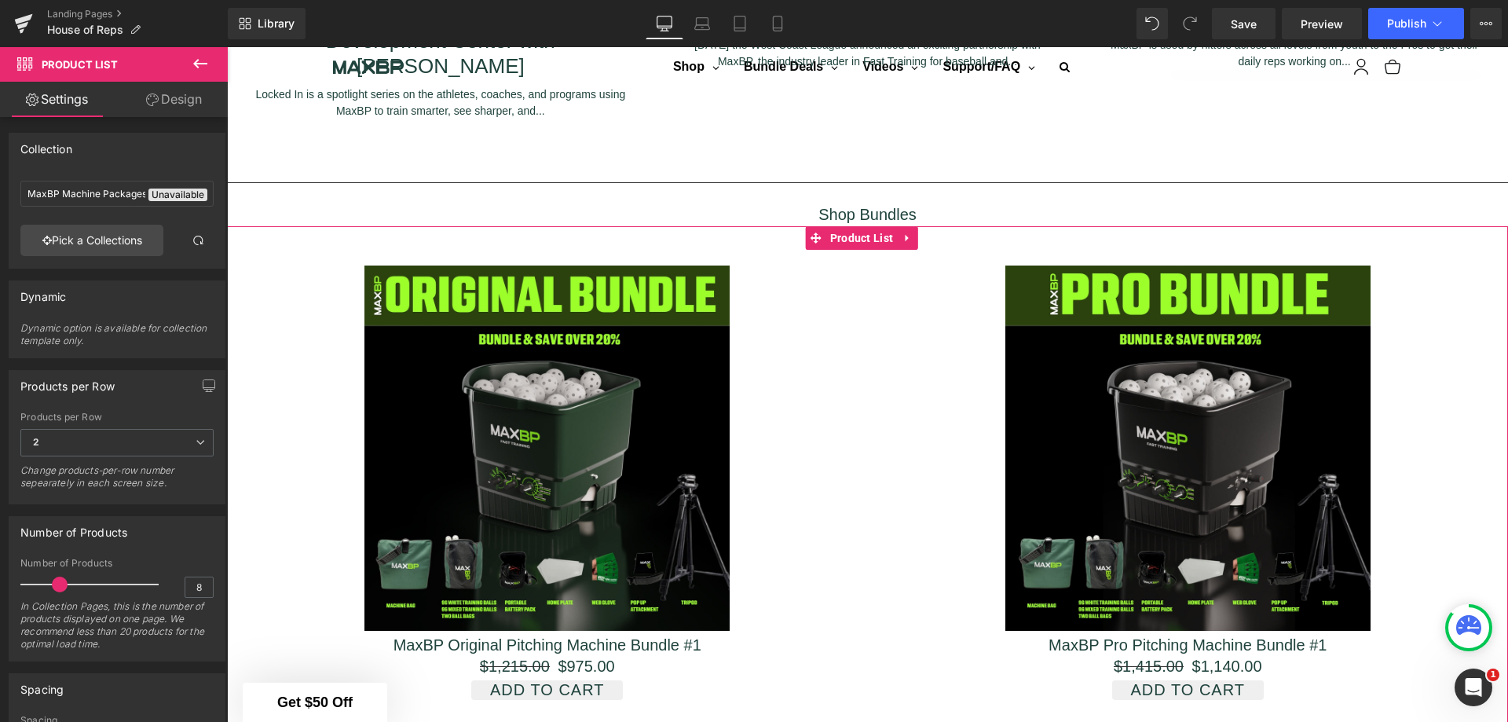
click at [132, 236] on link "Pick a Collections" at bounding box center [91, 240] width 143 height 31
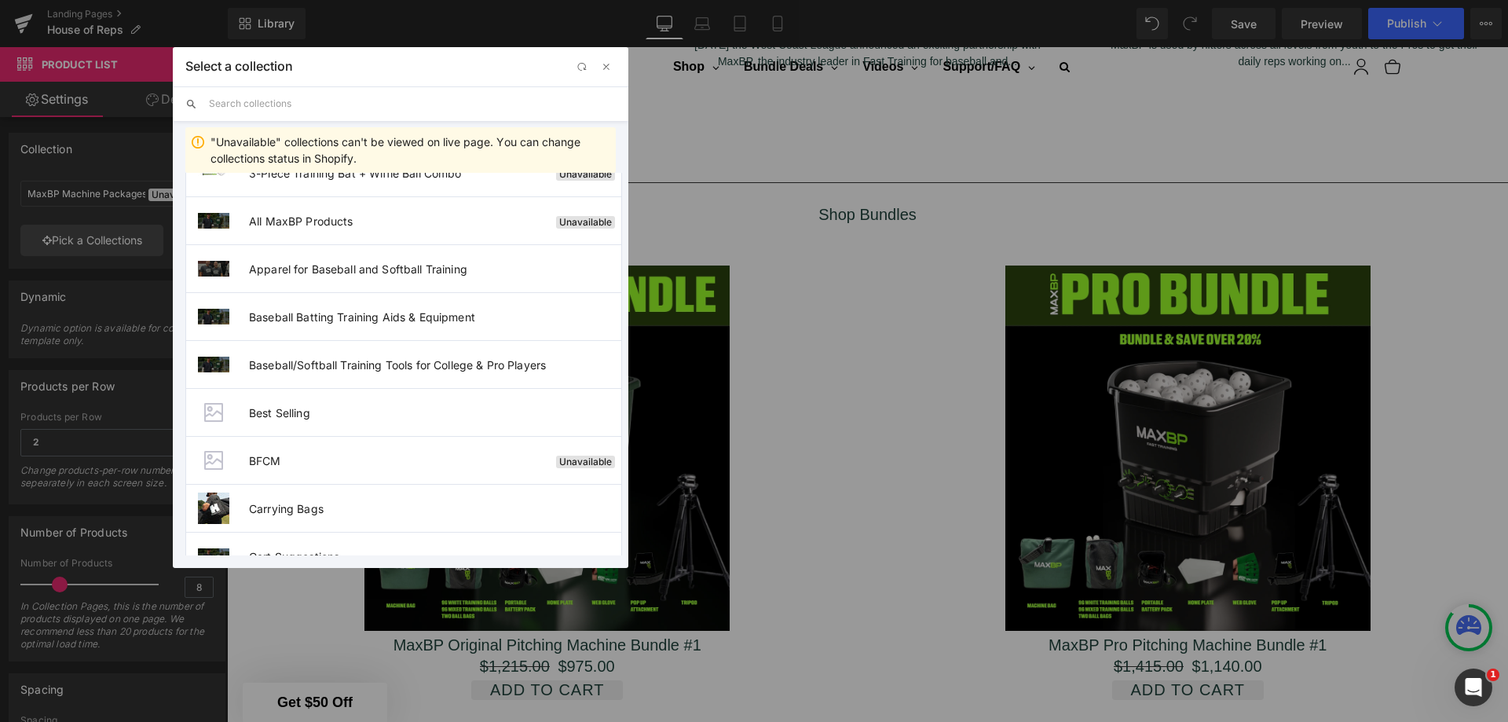
scroll to position [157, 0]
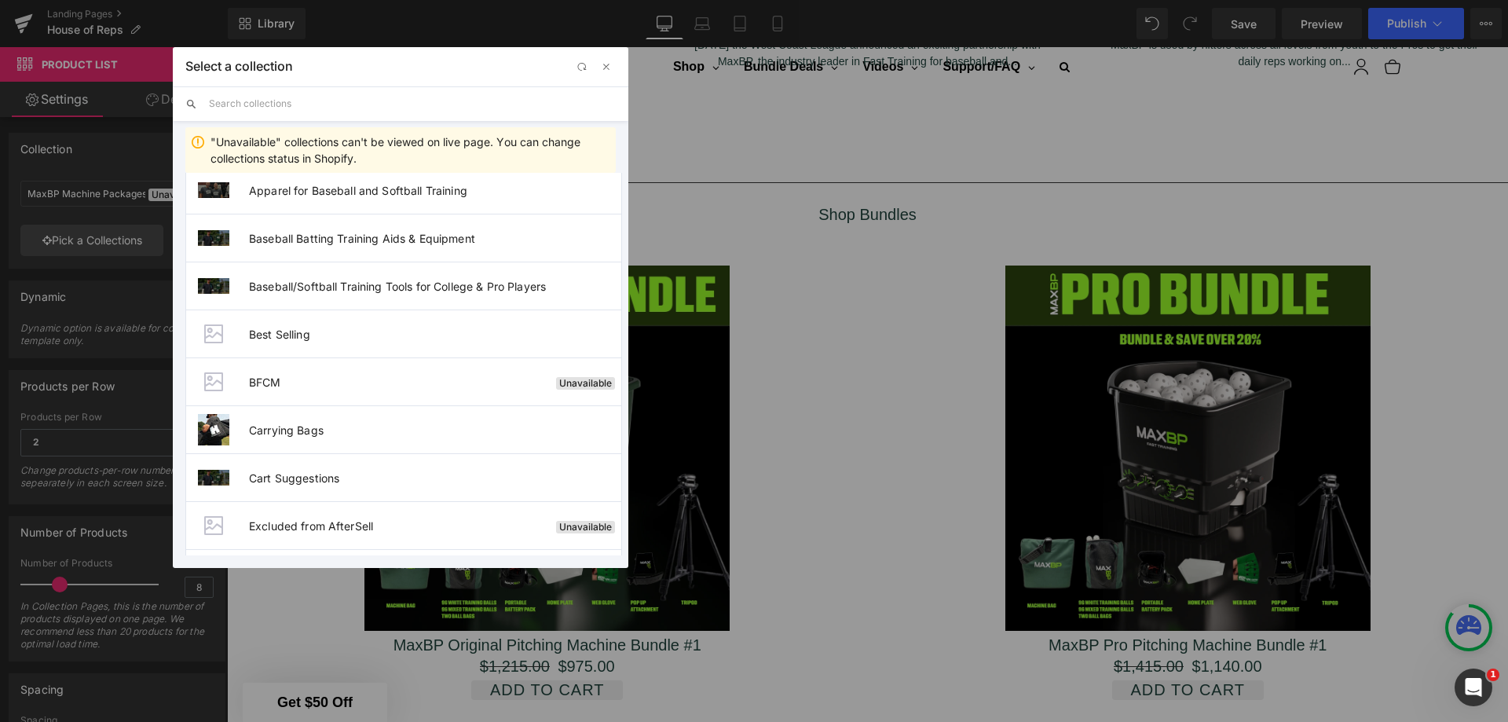
click at [423, 321] on li "Best Selling" at bounding box center [403, 333] width 437 height 48
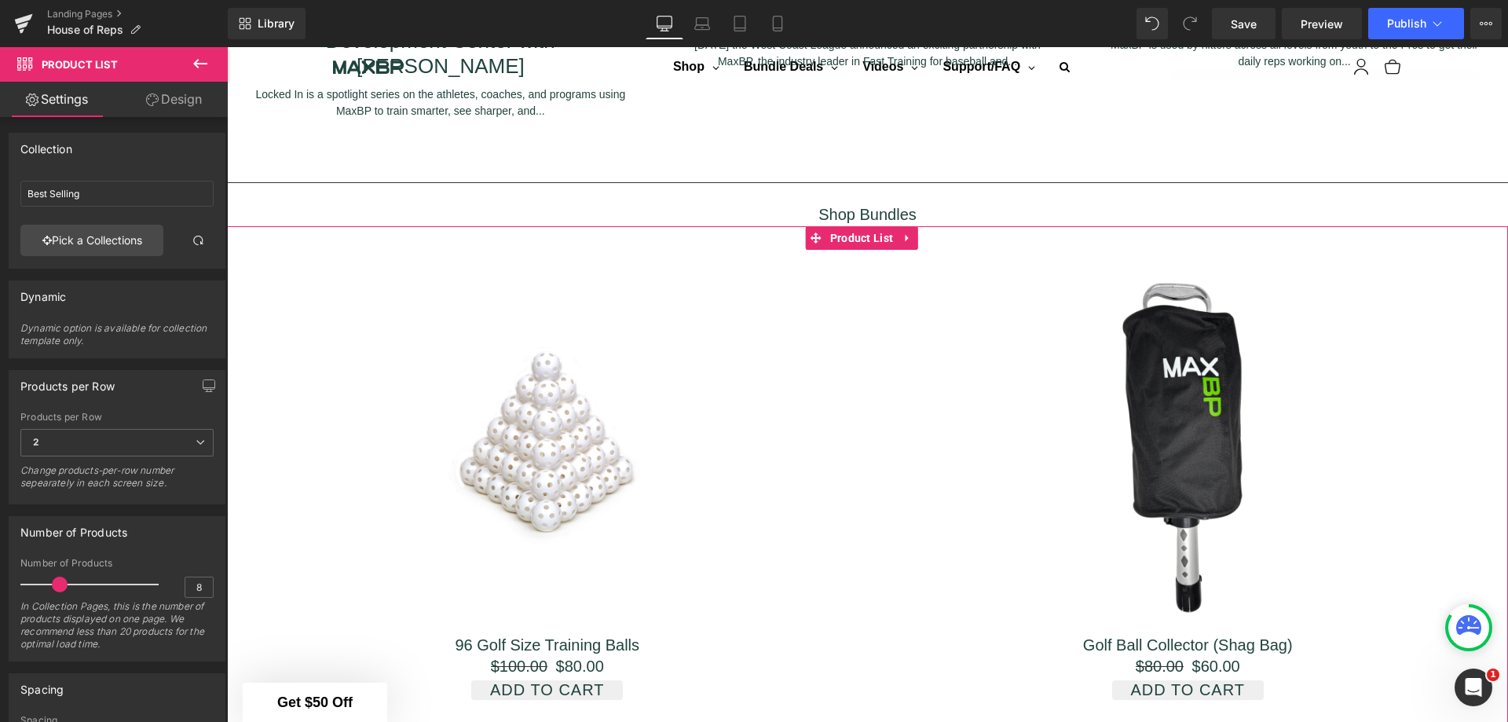
click at [143, 242] on link "Pick a Collections" at bounding box center [91, 240] width 143 height 31
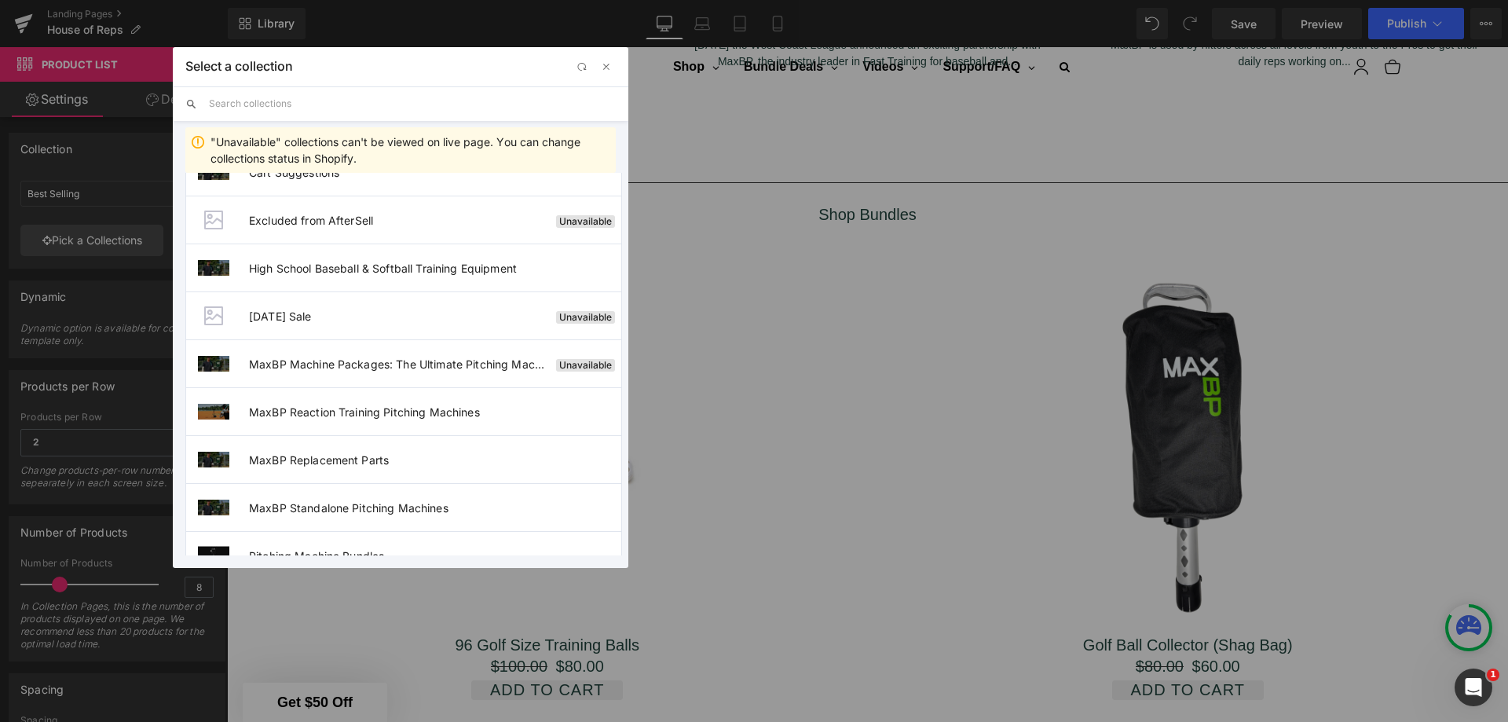
scroll to position [0, 0]
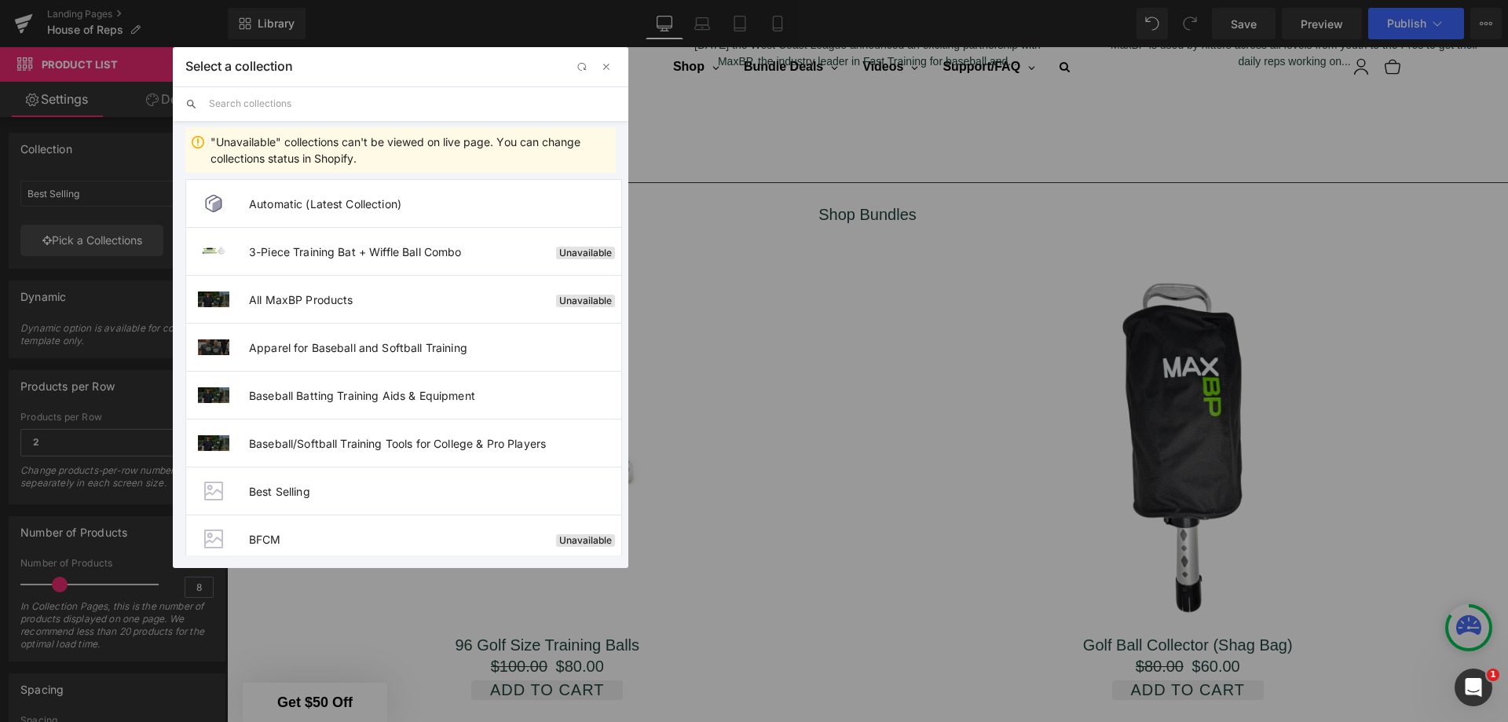
click at [287, 399] on span "Baseball Batting Training Aids & Equipment" at bounding box center [435, 395] width 372 height 13
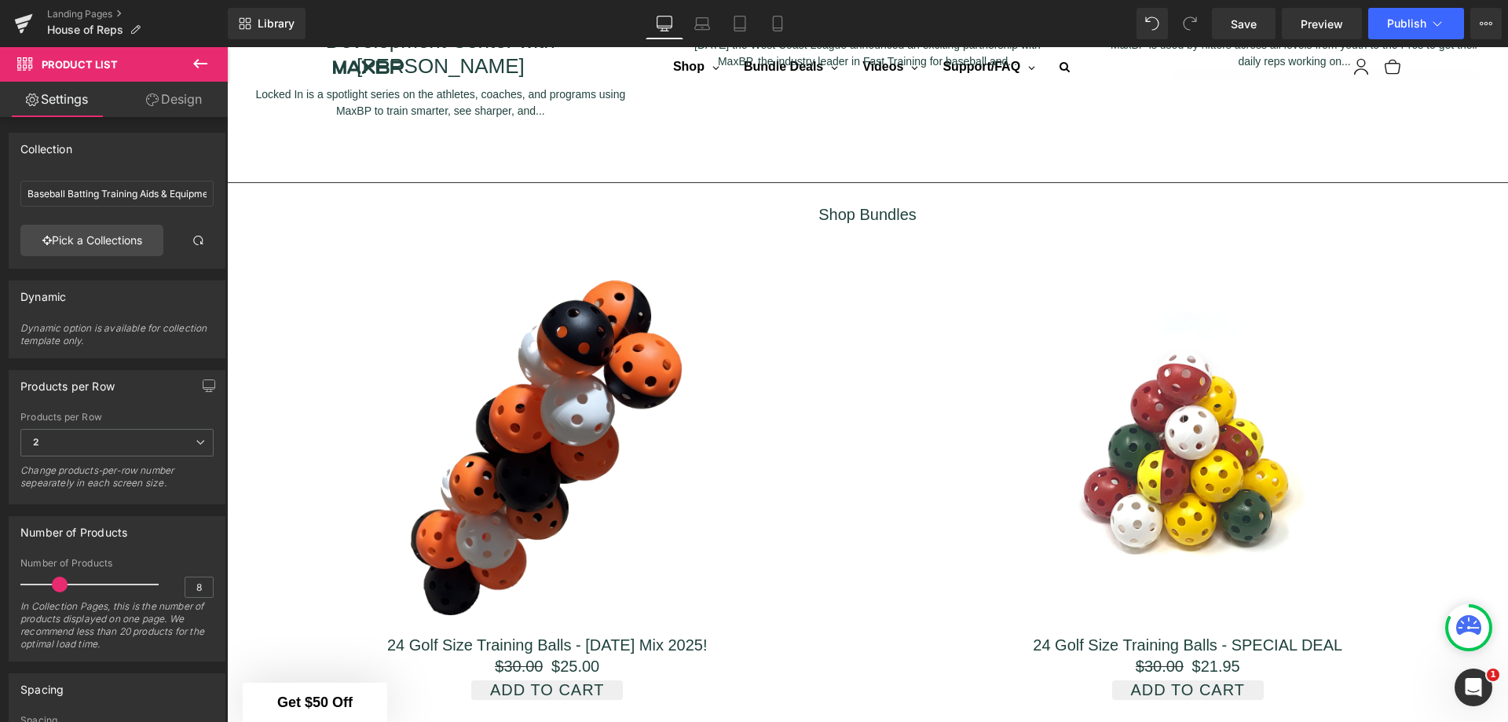
click at [128, 242] on link "Pick a Collections" at bounding box center [91, 240] width 143 height 31
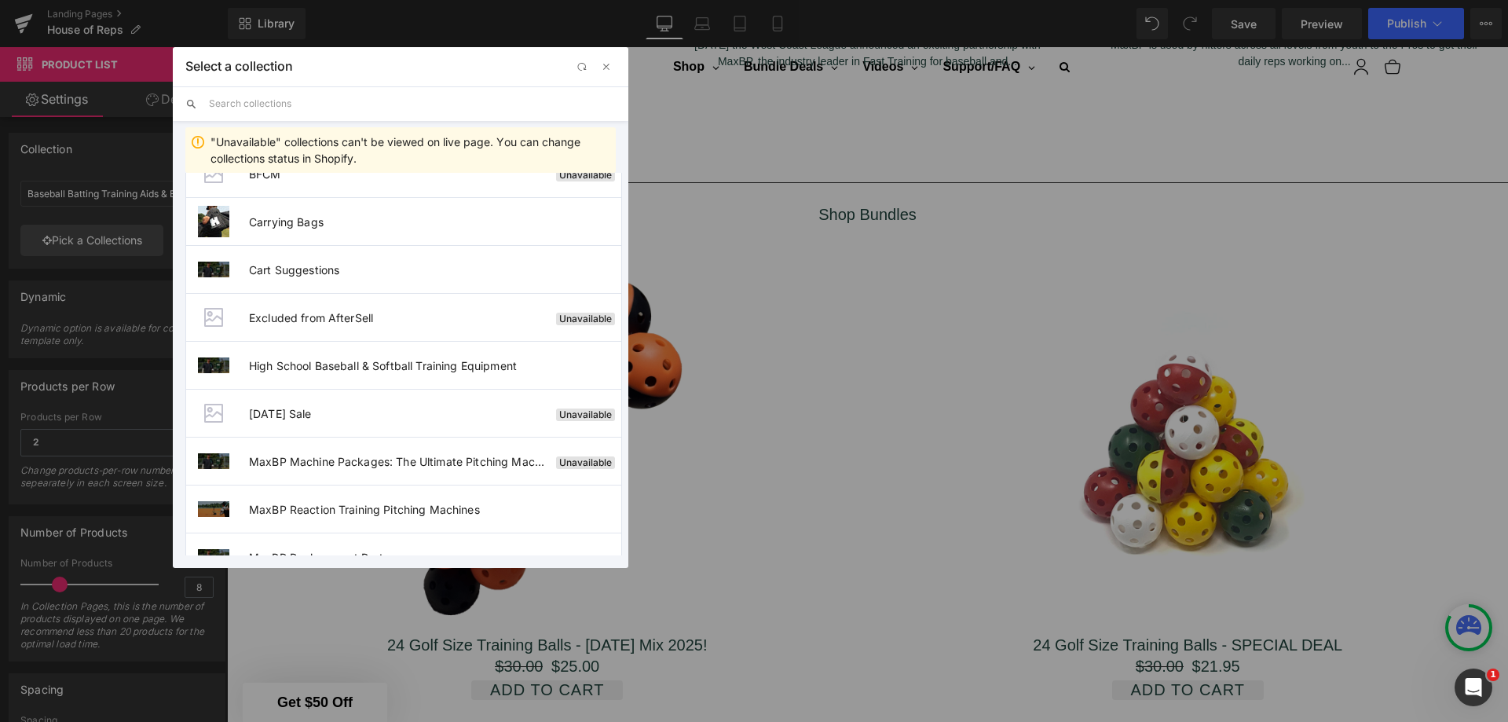
scroll to position [393, 0]
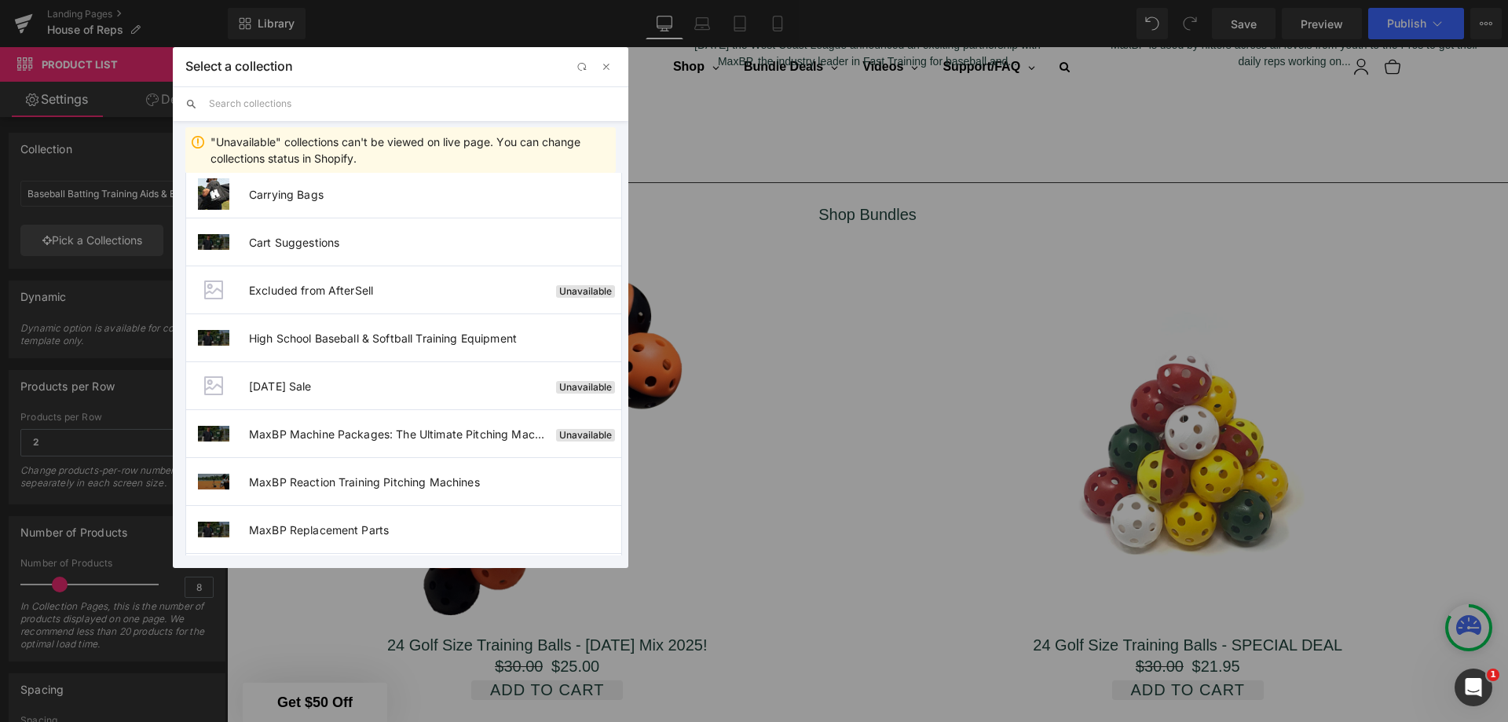
click at [289, 430] on span "MaxBP Machine Packages: The Ultimate Pitching Machine Sets" at bounding box center [399, 433] width 301 height 13
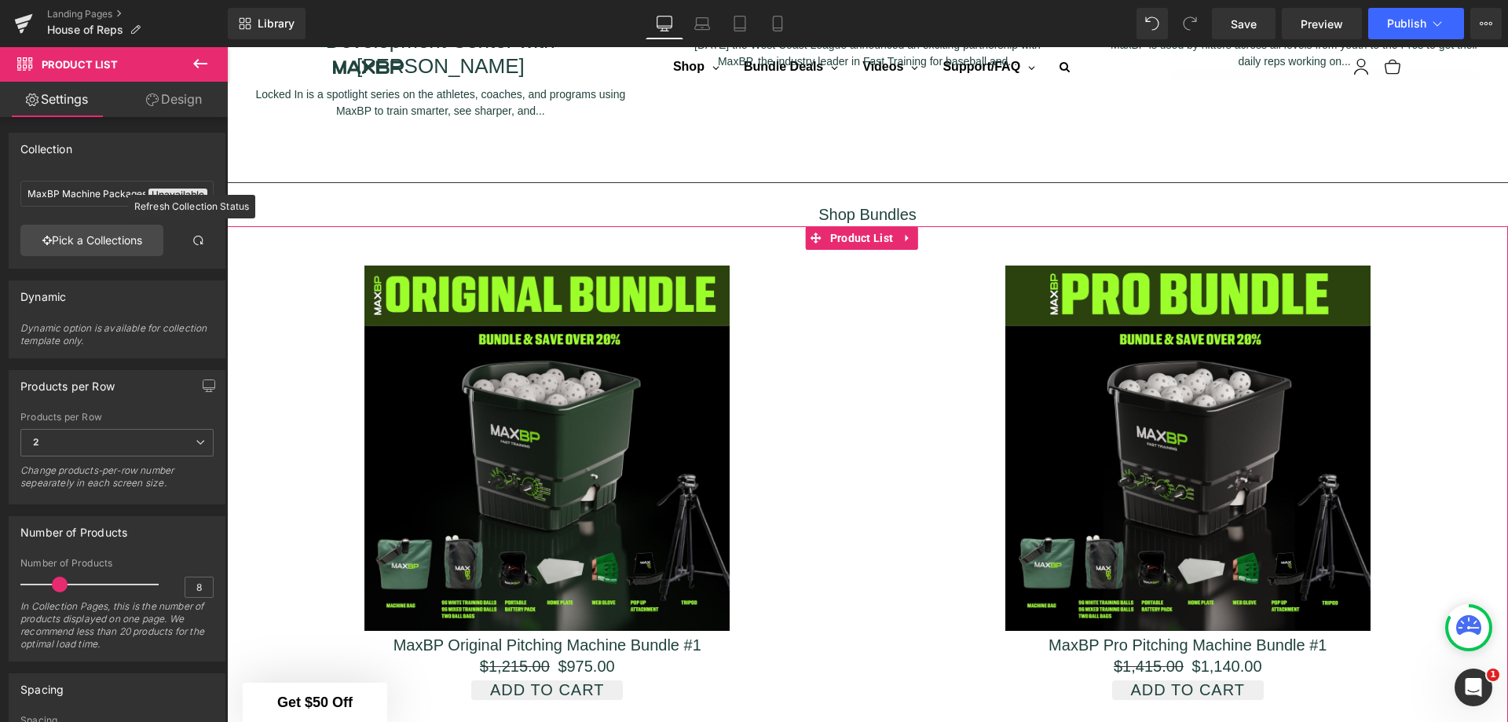
click at [192, 236] on span at bounding box center [198, 240] width 13 height 13
click at [141, 236] on link "Pick a Collections" at bounding box center [91, 240] width 143 height 31
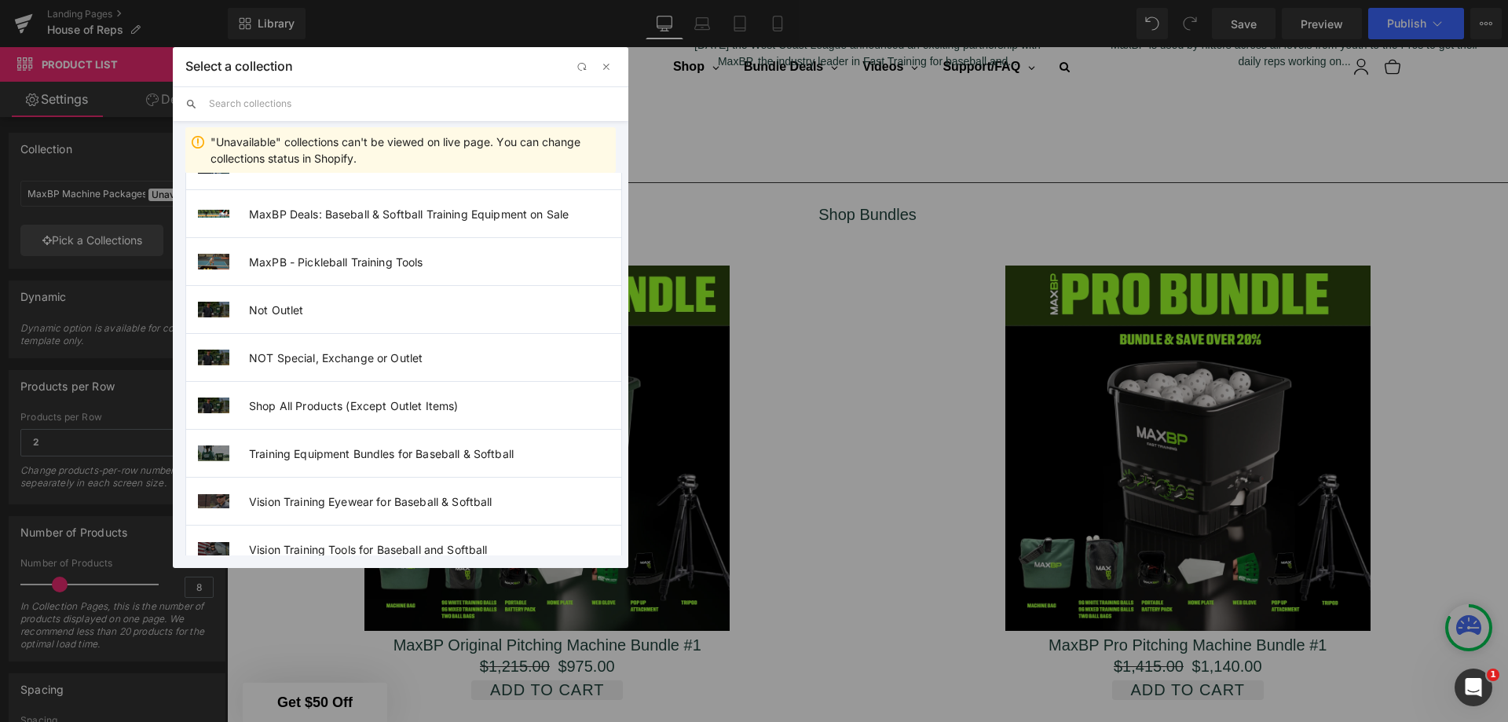
scroll to position [1641, 0]
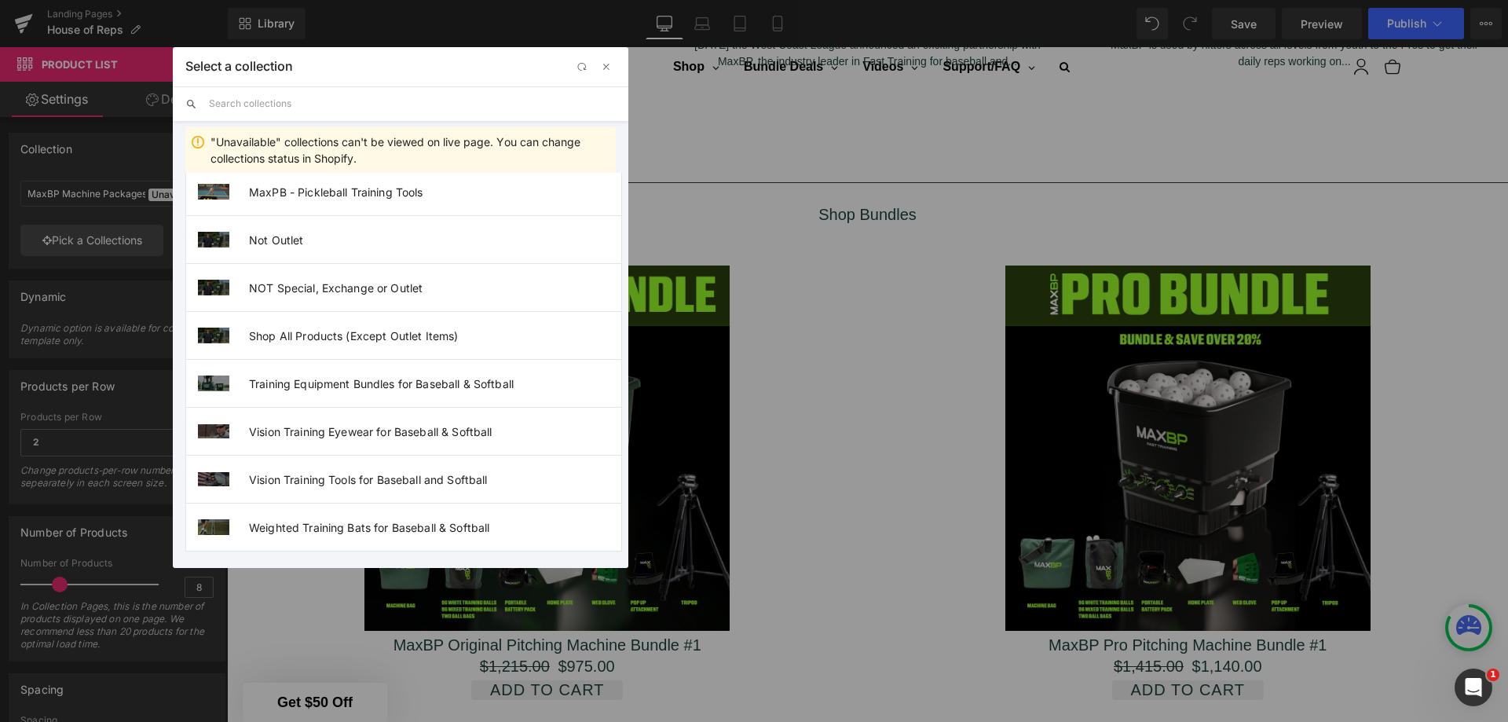
click at [321, 384] on span "Training Equipment Bundles for Baseball & Softball" at bounding box center [435, 383] width 372 height 13
type input "Training Equipment Bundles for Baseball & Softball"
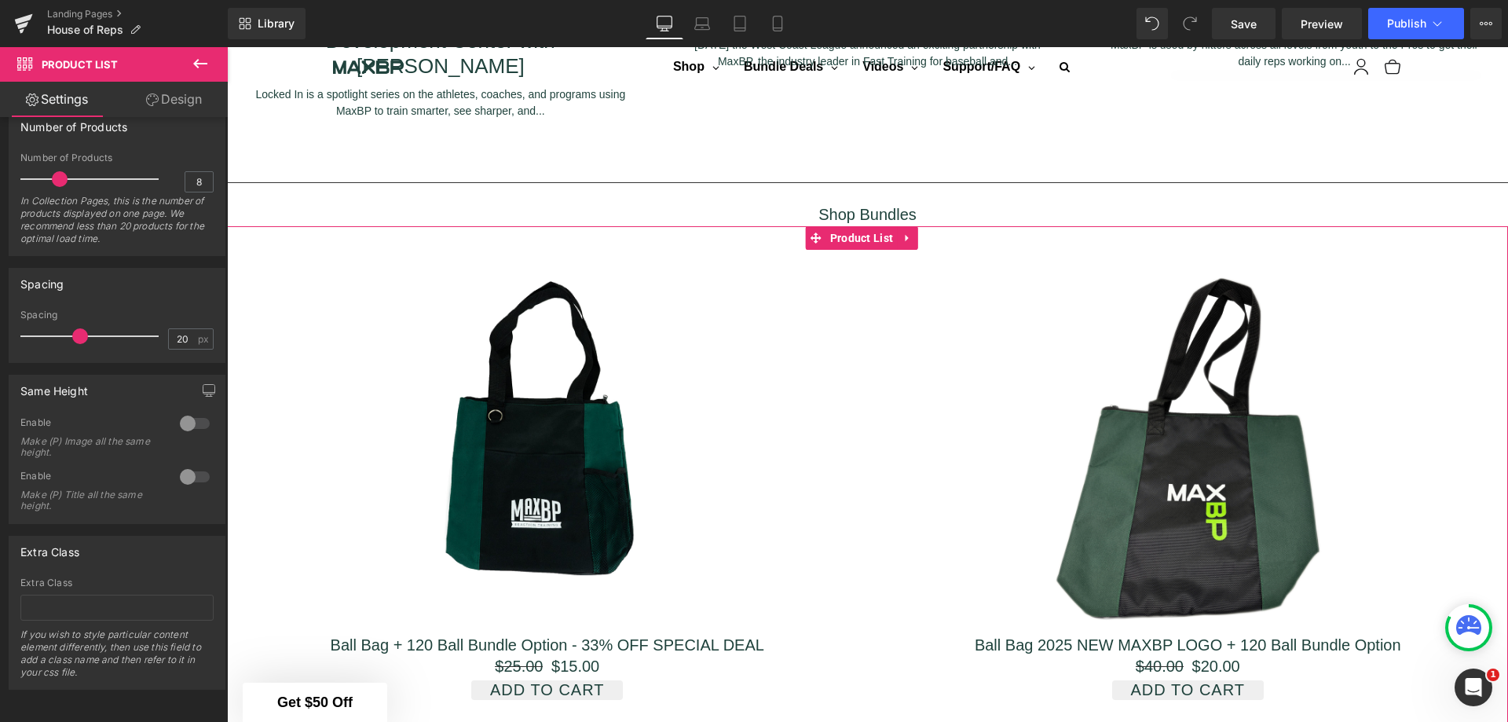
scroll to position [0, 0]
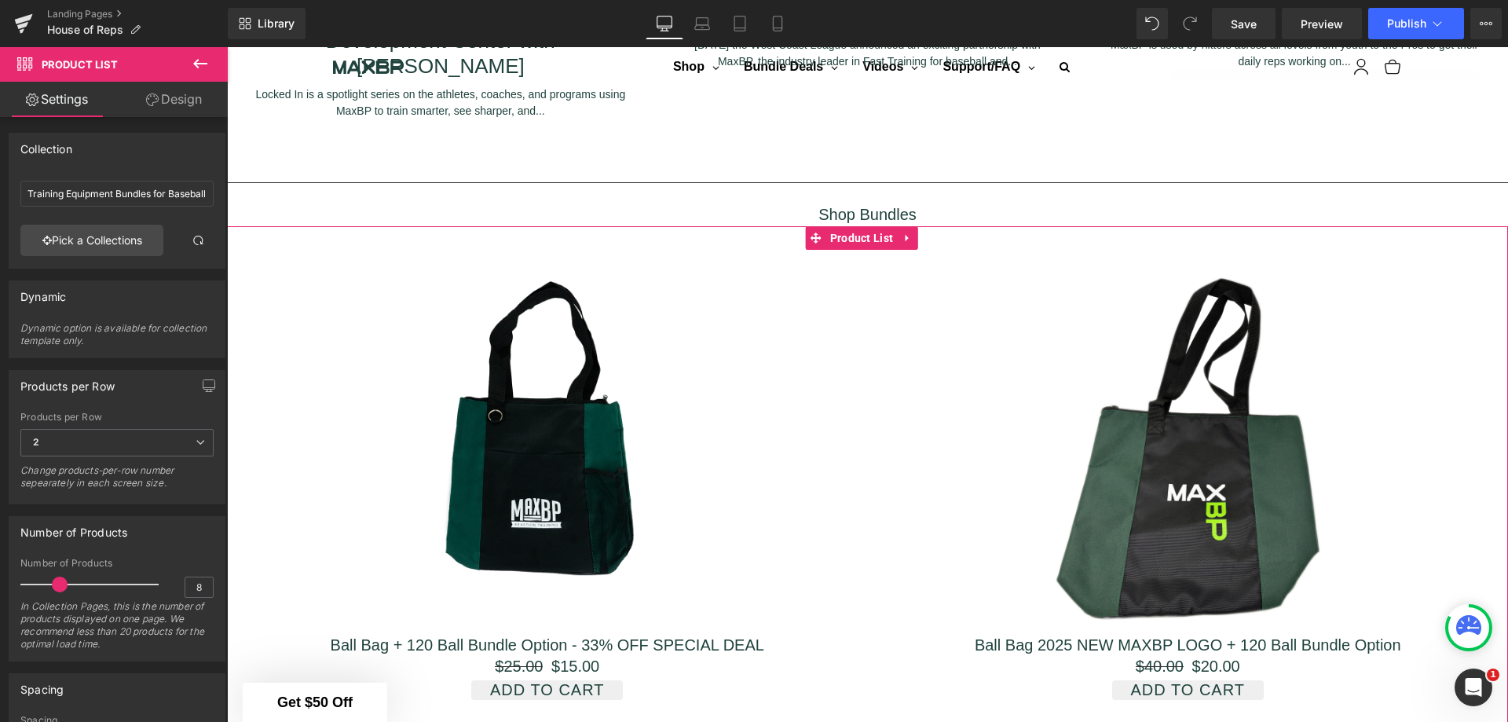
click at [126, 240] on link "Pick a Collections" at bounding box center [91, 240] width 143 height 31
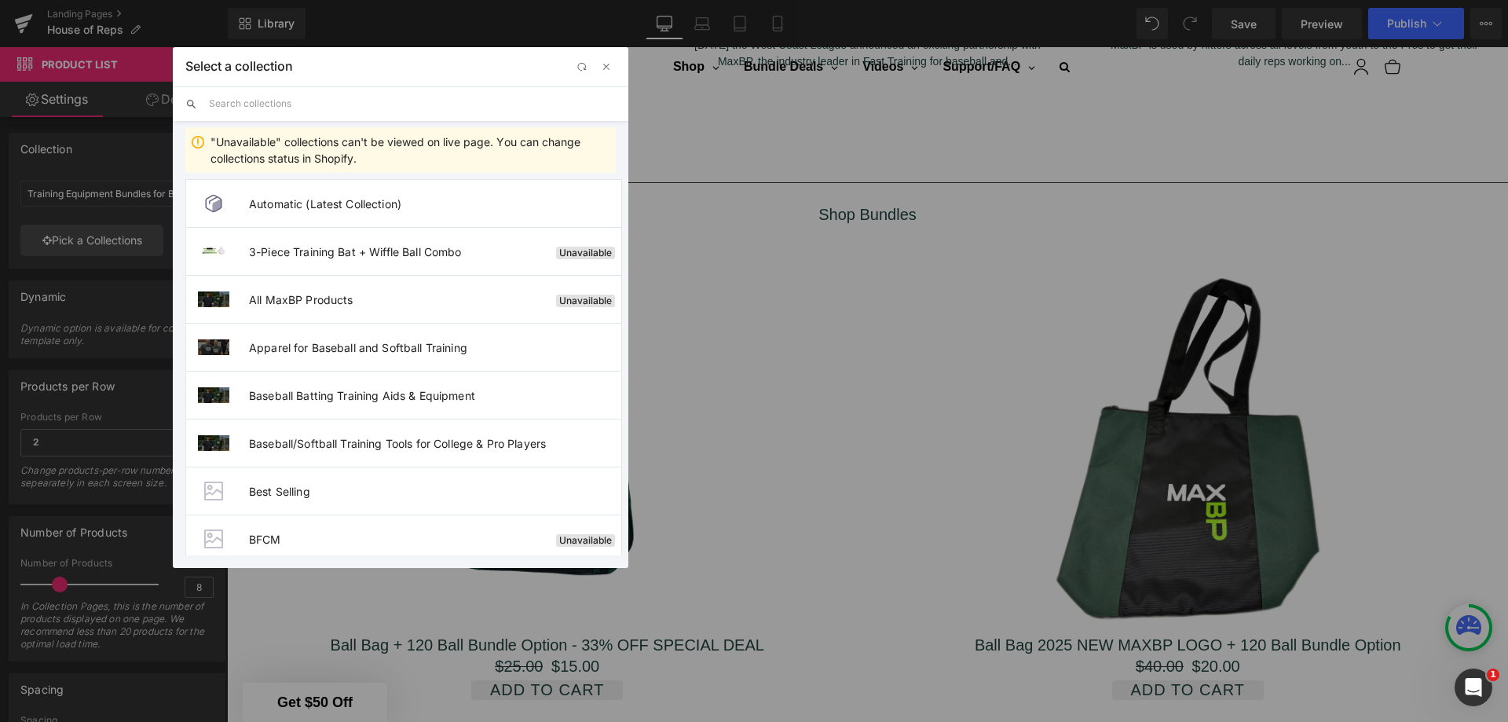
click at [263, 107] on input "text" at bounding box center [412, 103] width 407 height 35
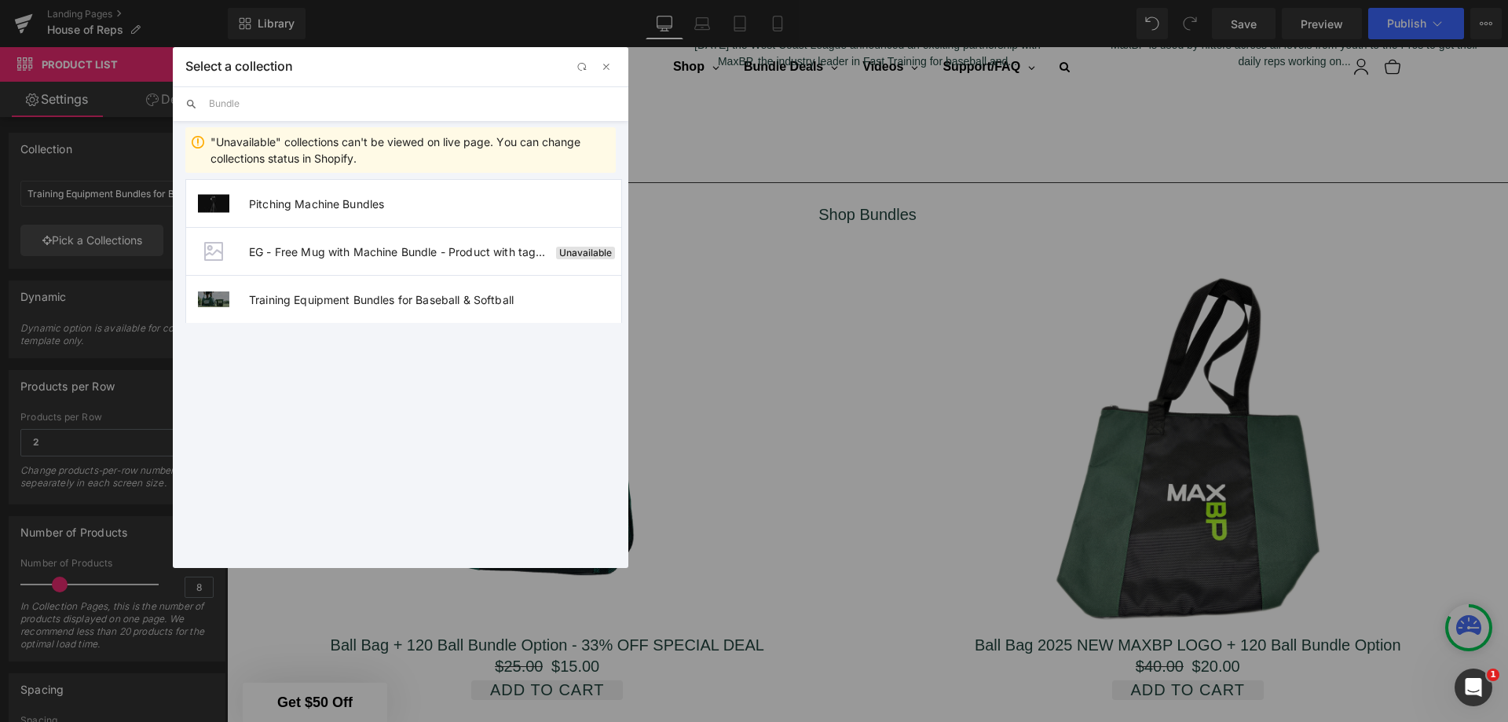
type input "Bundle"
click at [306, 200] on span "Pitching Machine Bundles" at bounding box center [435, 203] width 372 height 13
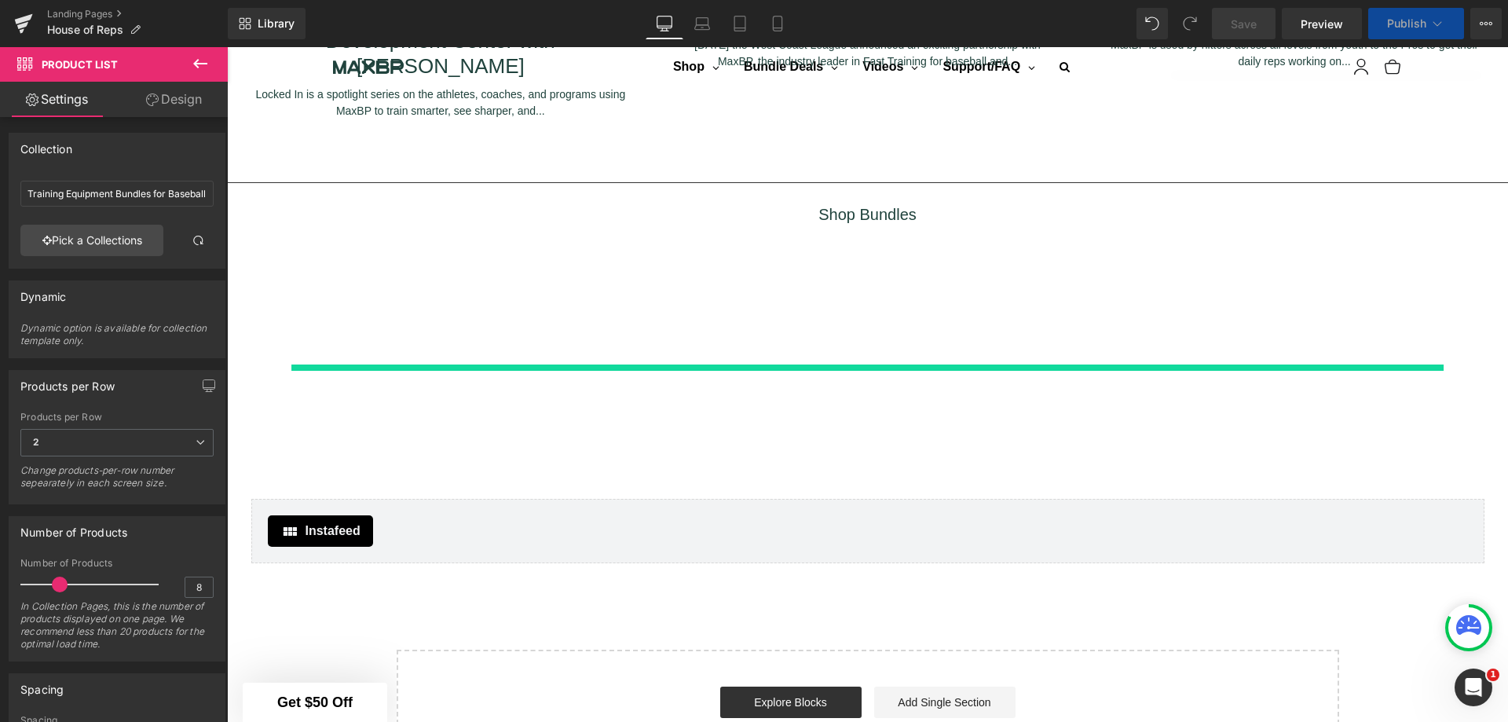
type input "Pitching Machine Bundles"
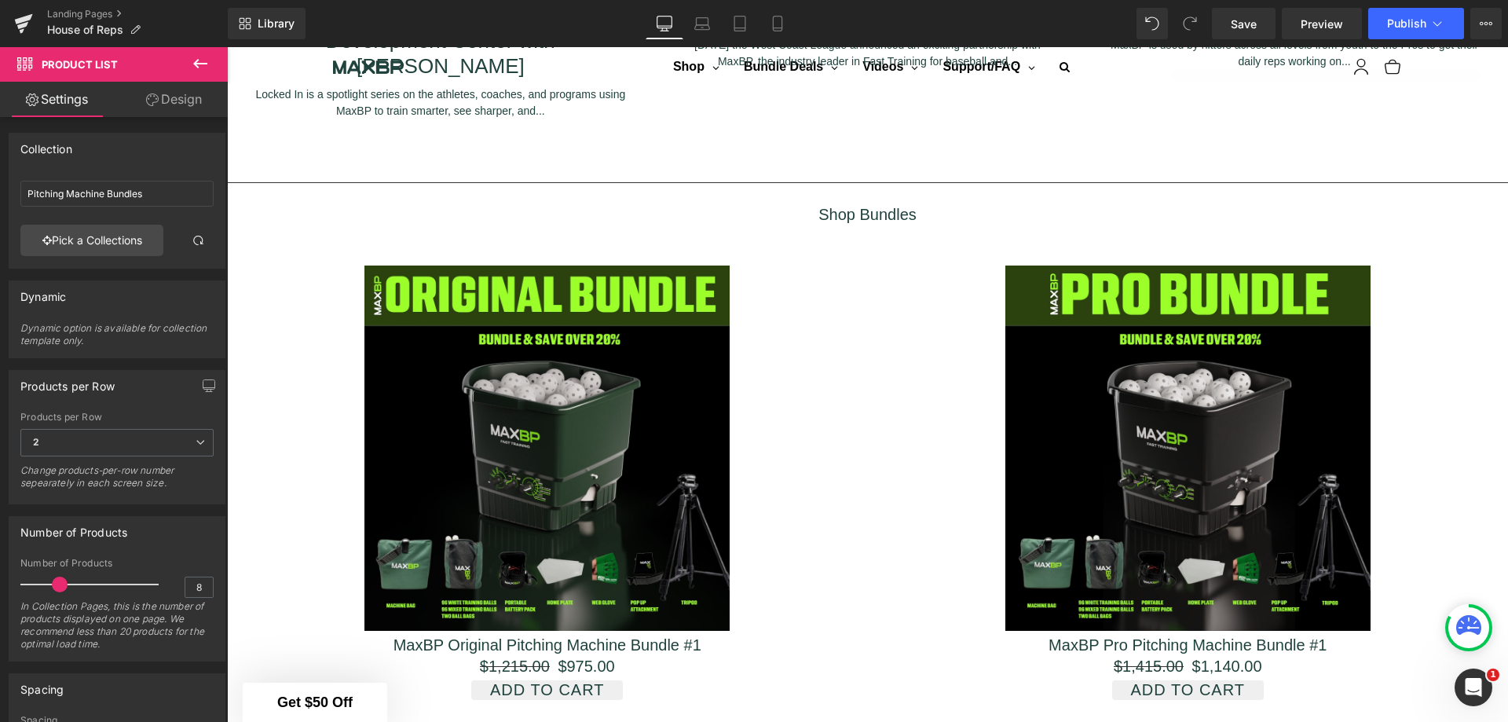
click at [1221, 29] on link "Save" at bounding box center [1244, 23] width 64 height 31
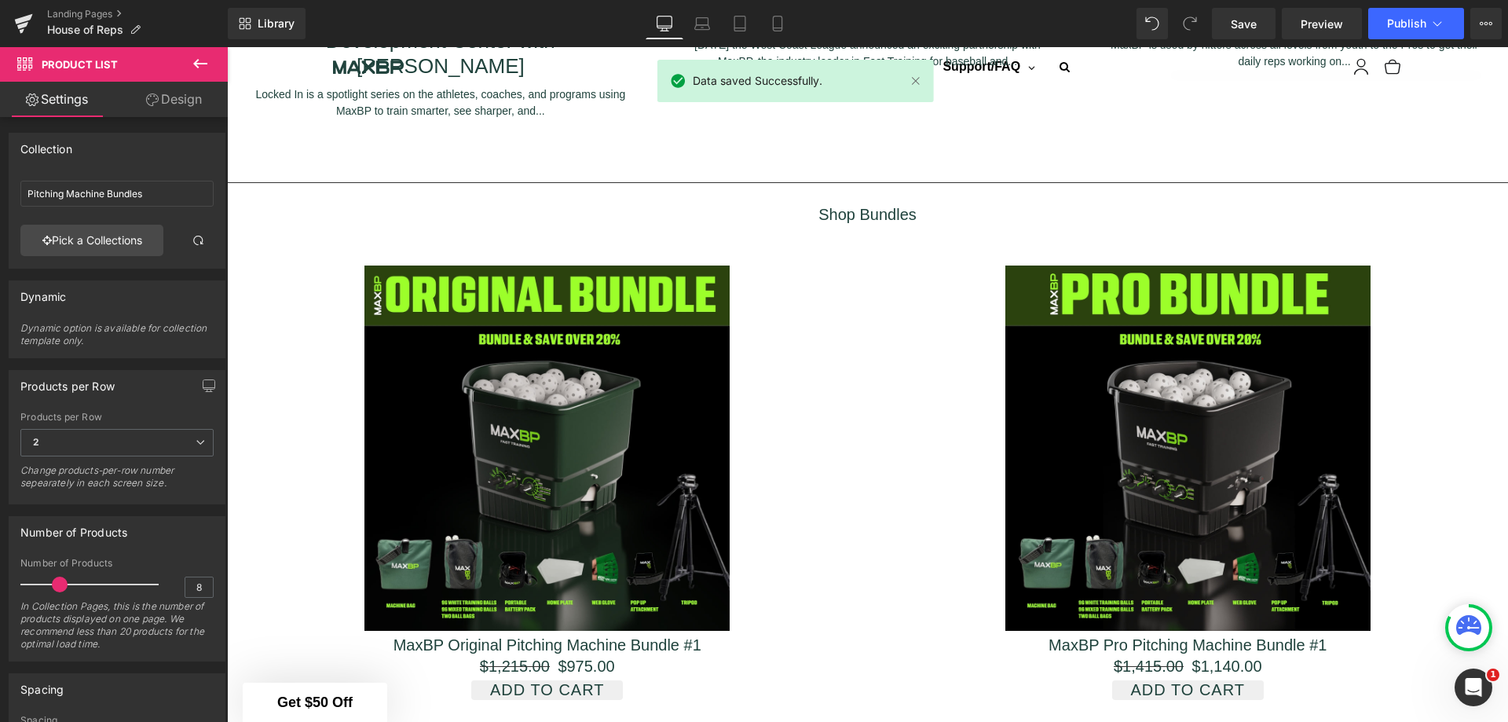
click at [1326, 23] on span "Preview" at bounding box center [1322, 24] width 42 height 16
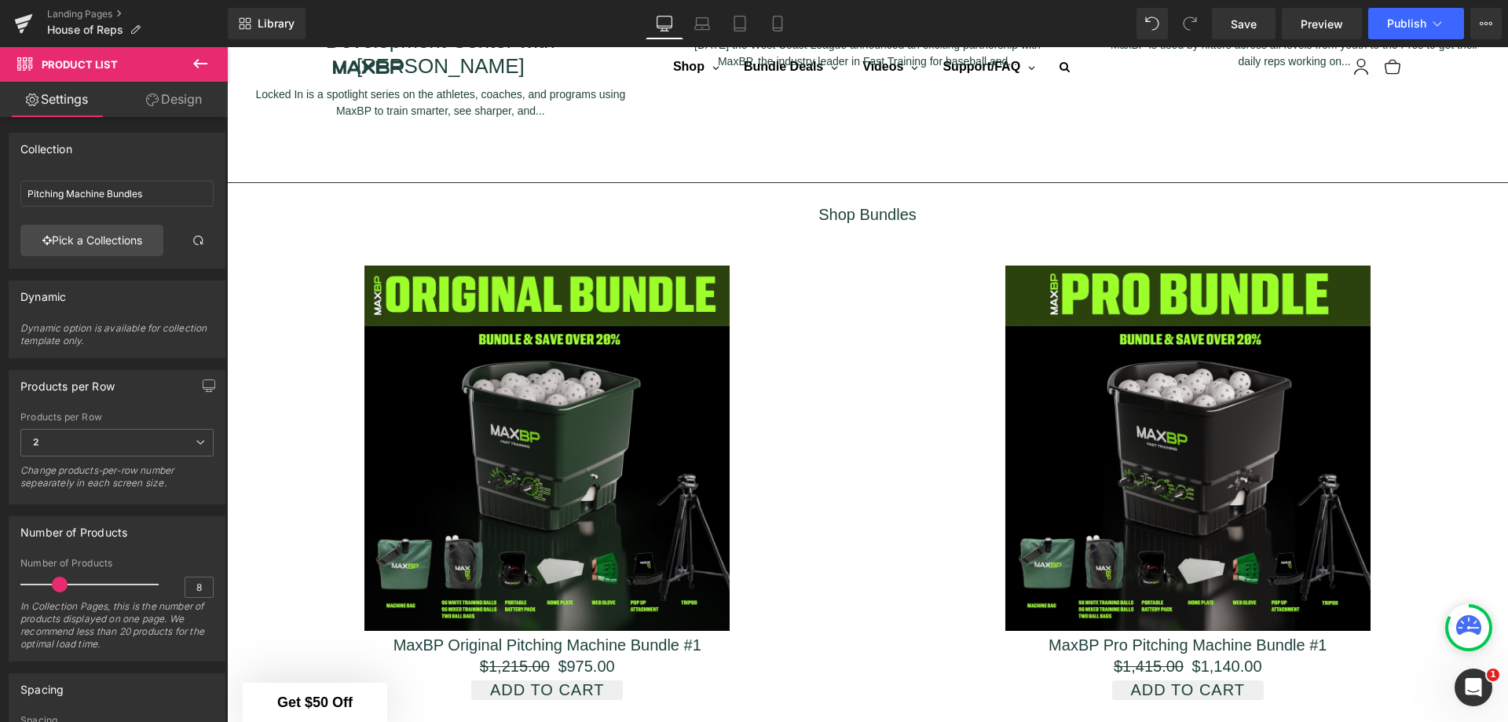
click at [107, 16] on link "Landing Pages" at bounding box center [137, 14] width 181 height 13
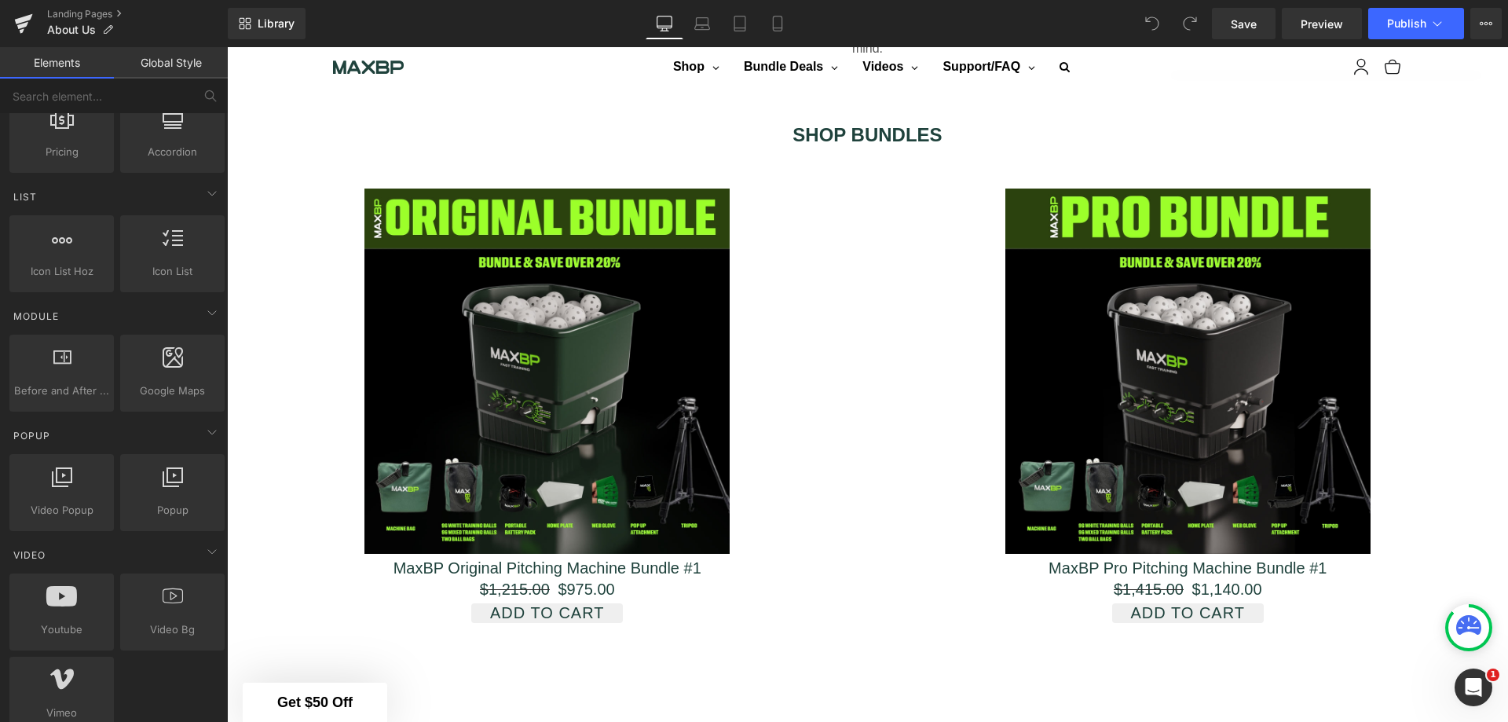
scroll to position [2224, 0]
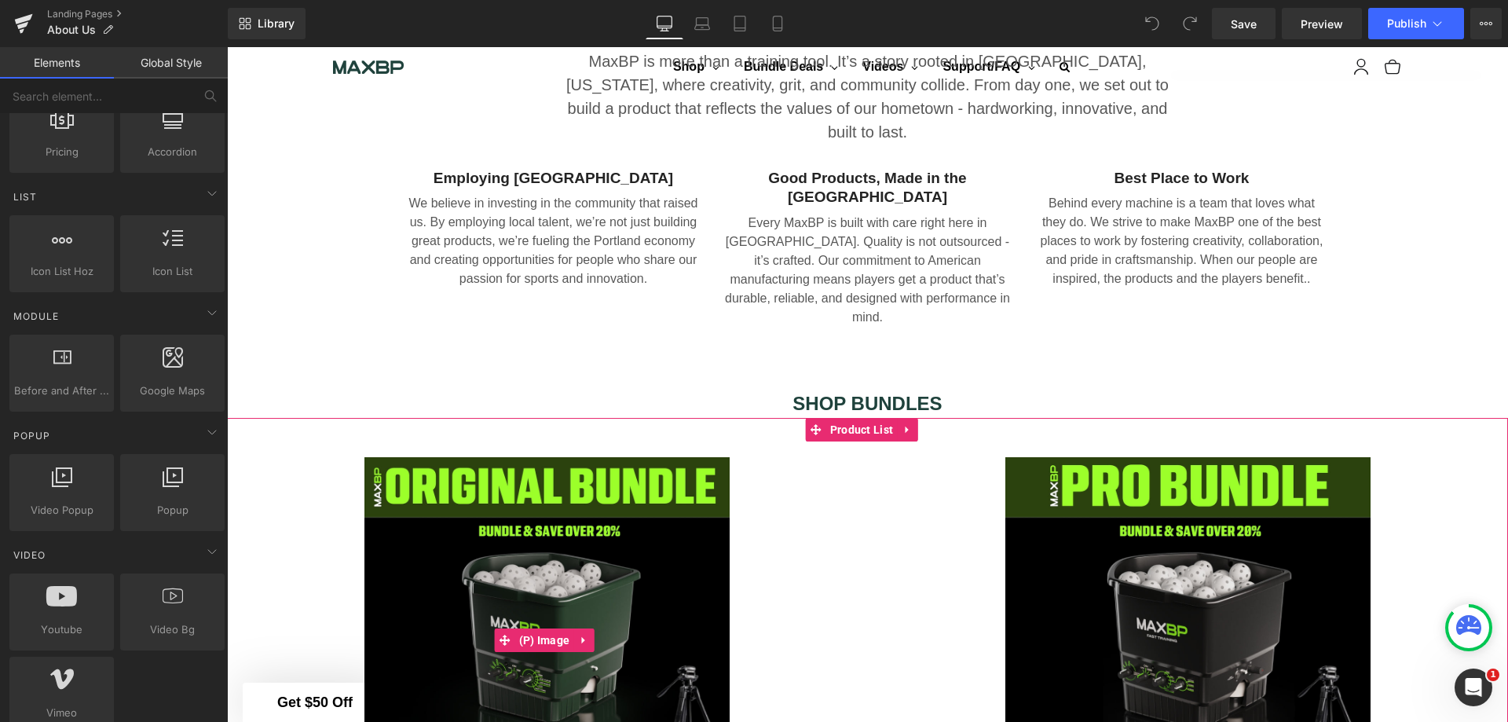
click at [782, 457] on div "Sale Off" at bounding box center [548, 639] width 610 height 365
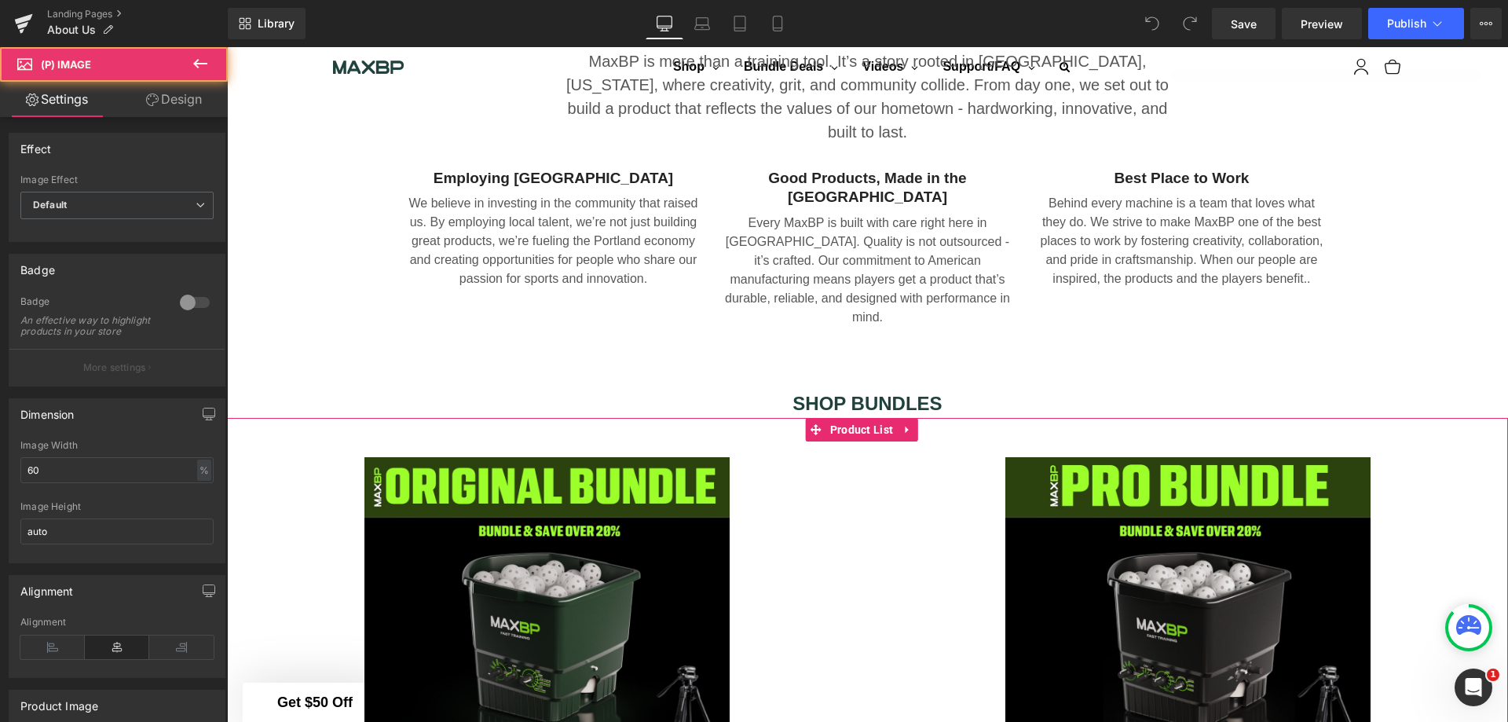
click at [847, 418] on span "Product List" at bounding box center [861, 430] width 71 height 24
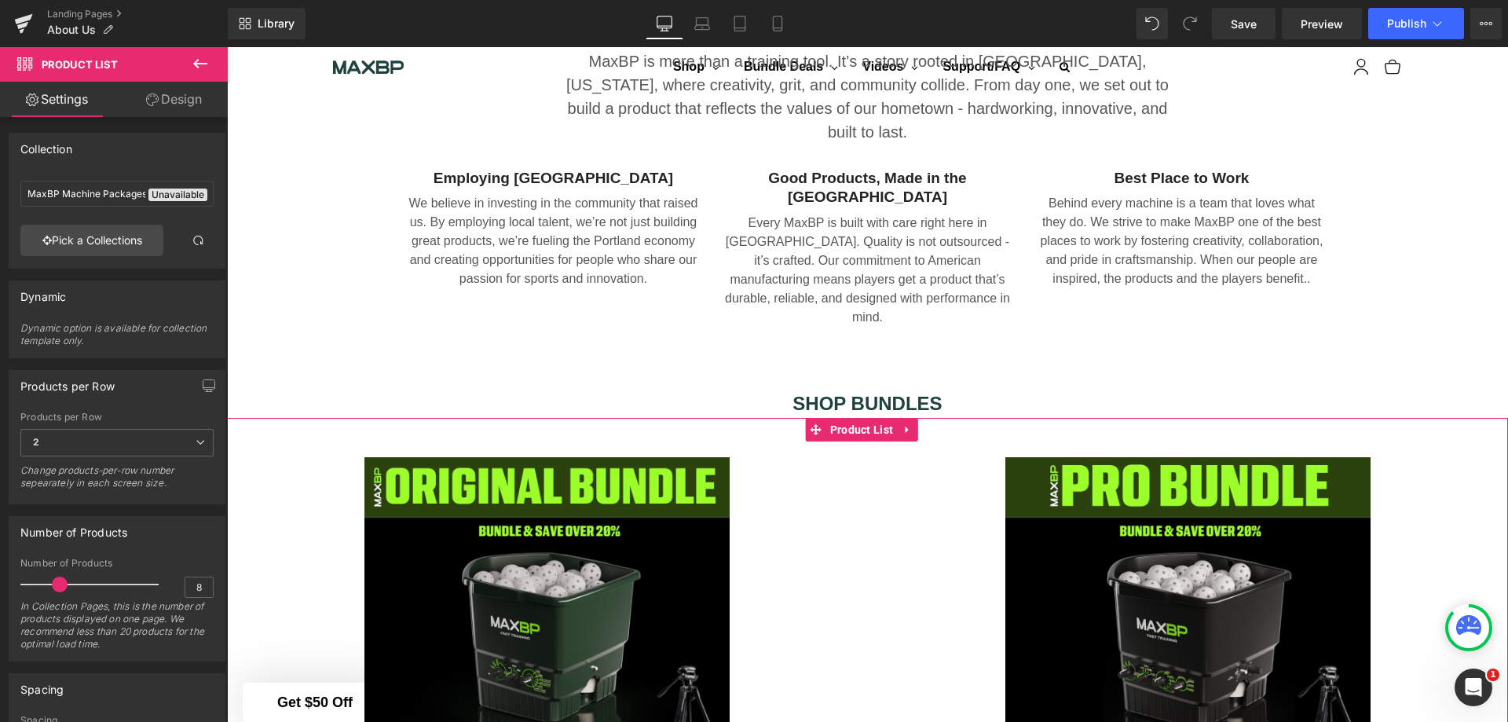
click at [126, 241] on link "Pick a Collections" at bounding box center [91, 240] width 143 height 31
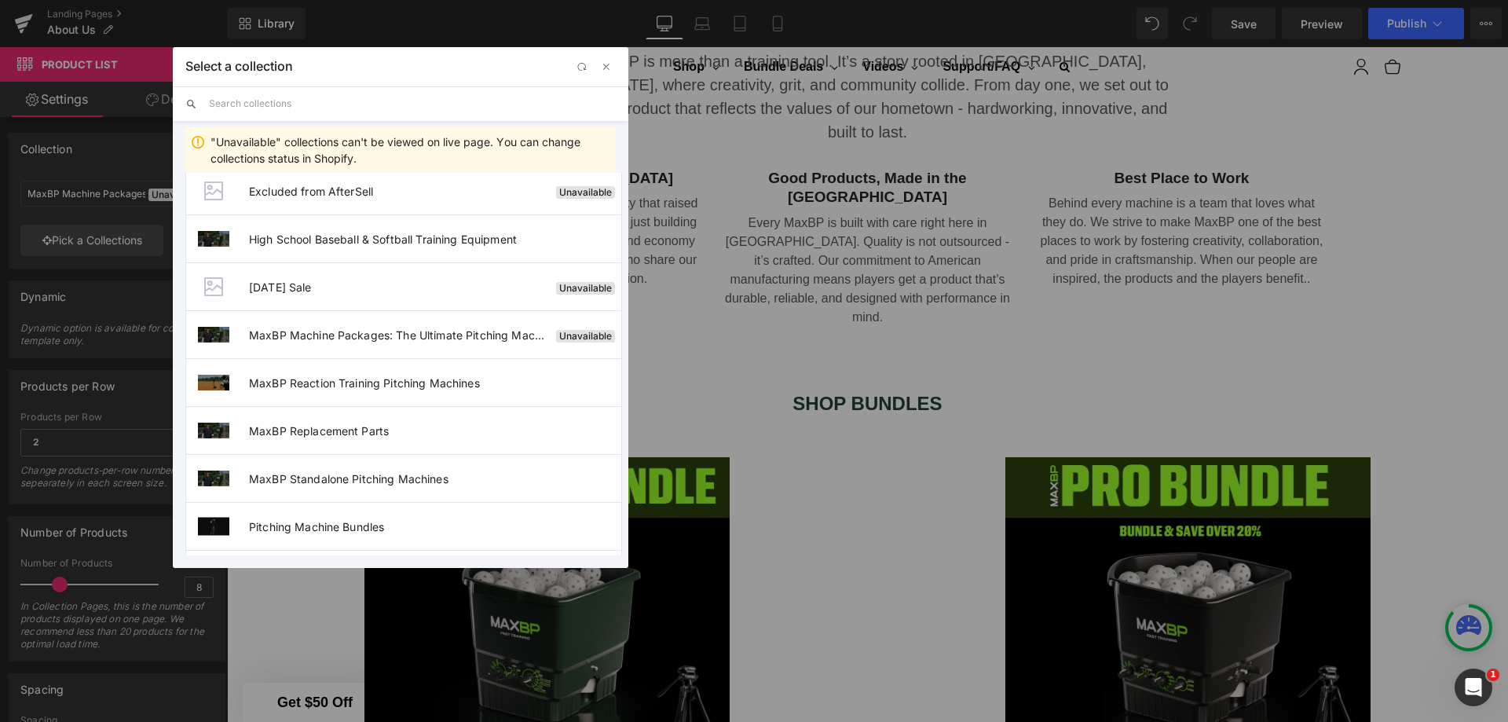
scroll to position [550, 0]
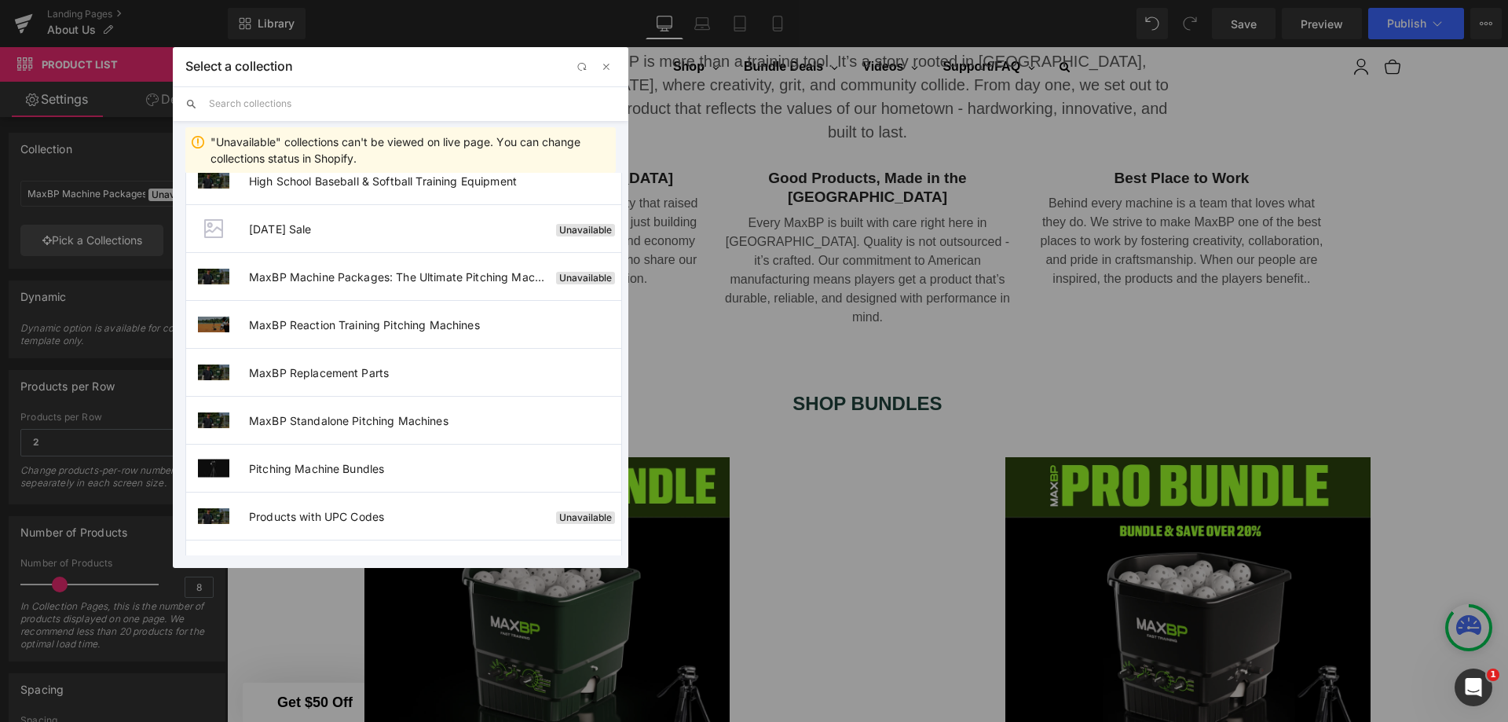
click at [349, 472] on span "Pitching Machine Bundles" at bounding box center [435, 468] width 372 height 13
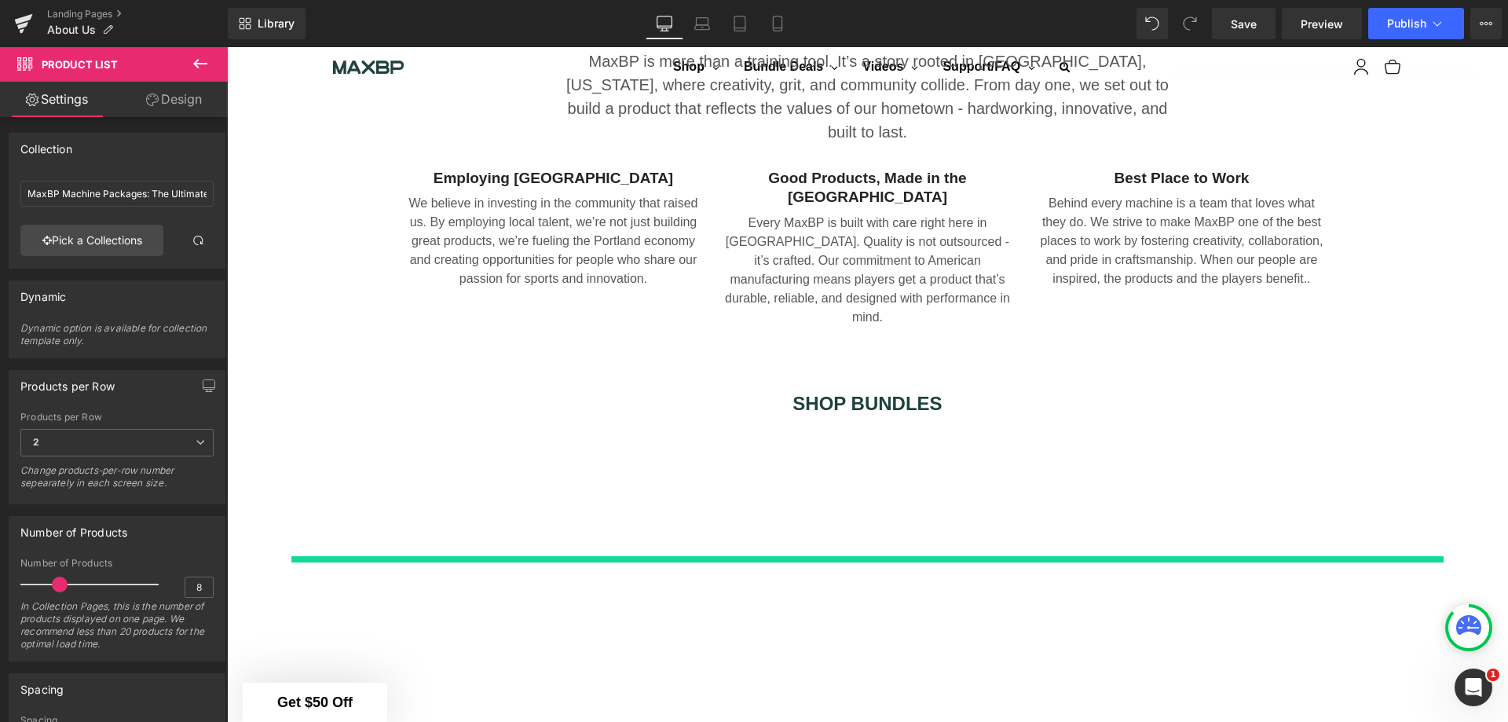
type input "Pitching Machine Bundles"
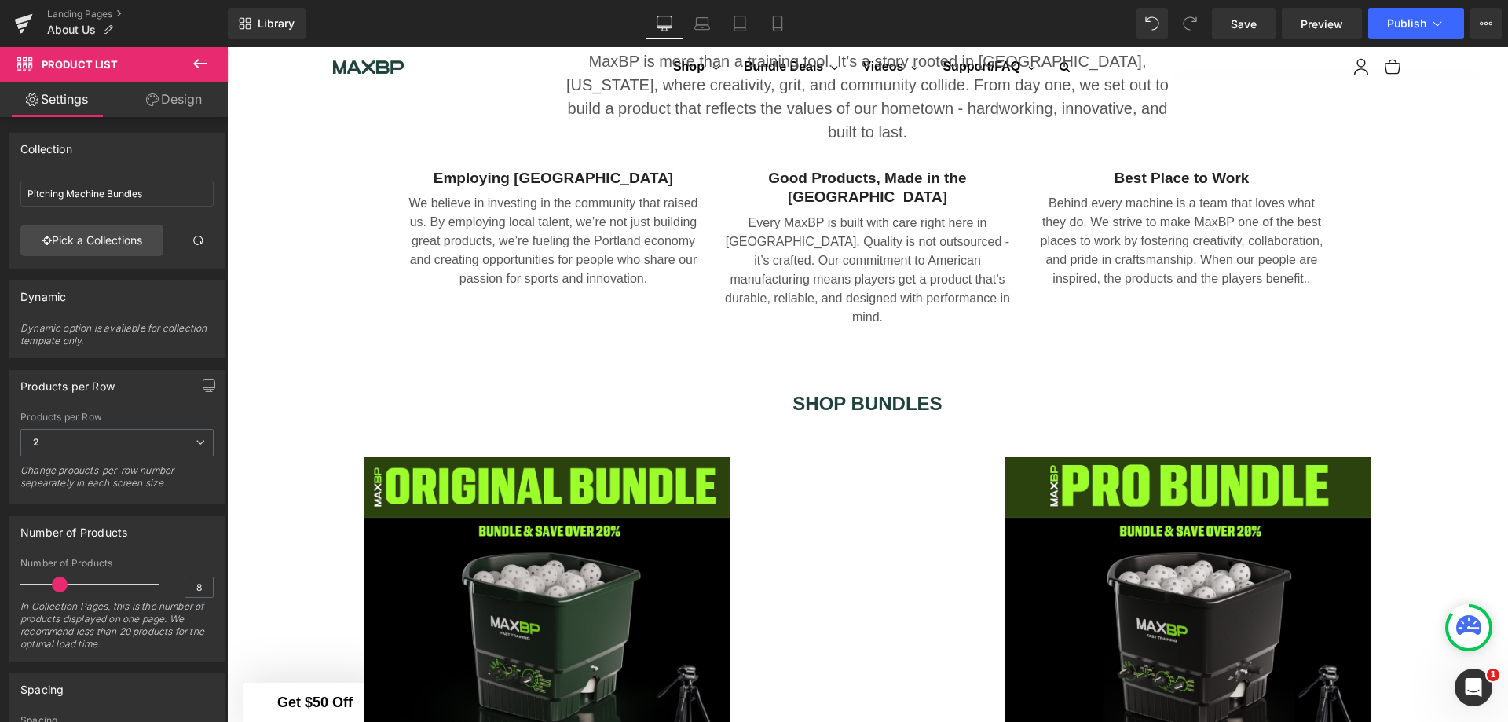
click at [1249, 17] on span "Save" at bounding box center [1244, 24] width 26 height 16
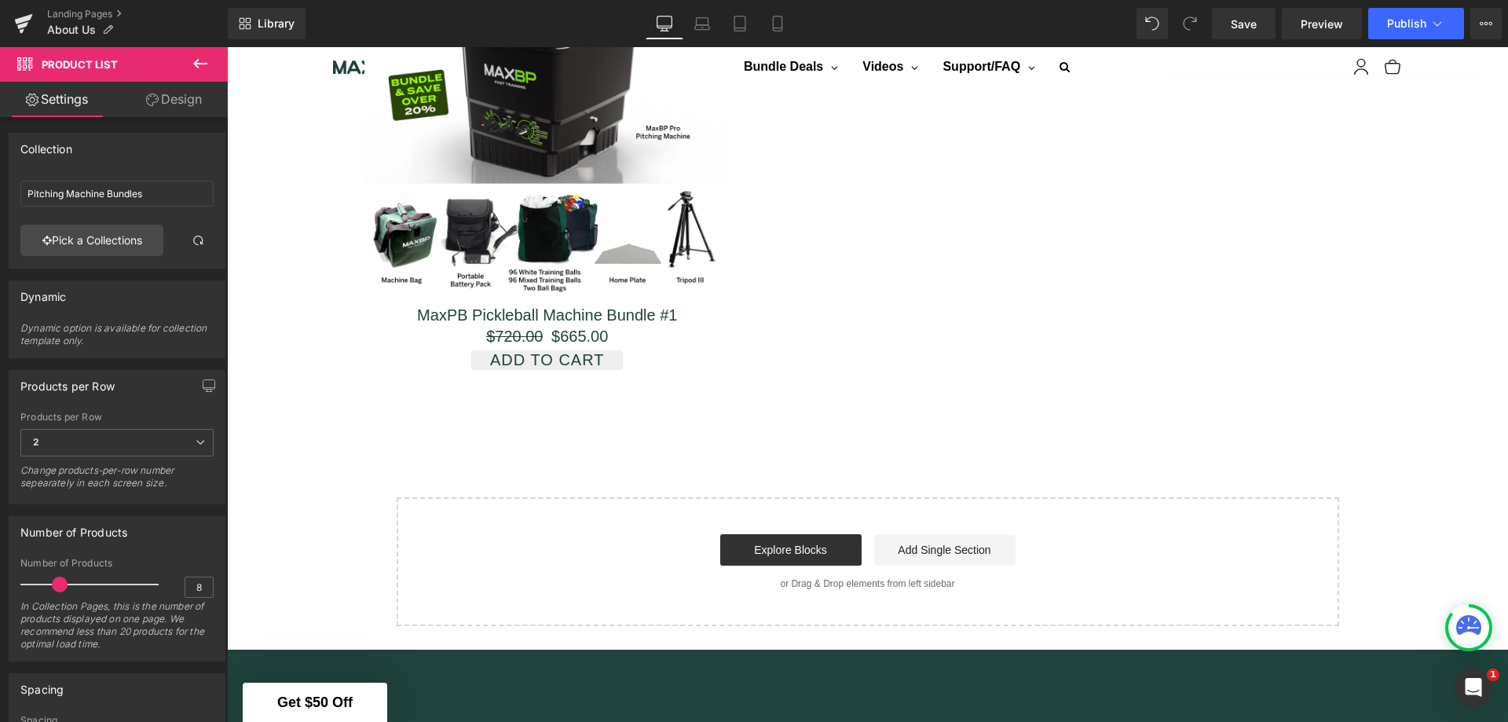
scroll to position [2853, 0]
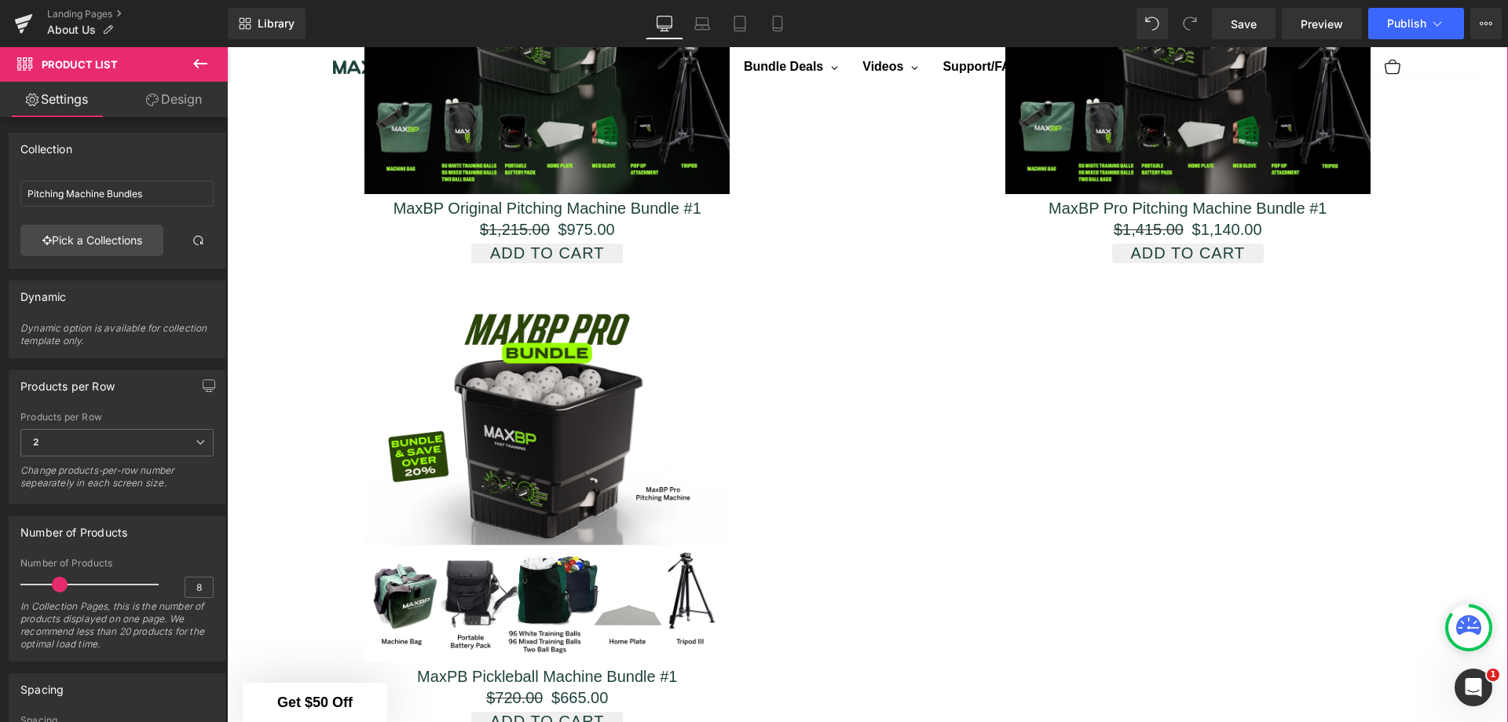
click at [187, 440] on span "2" at bounding box center [116, 442] width 193 height 27
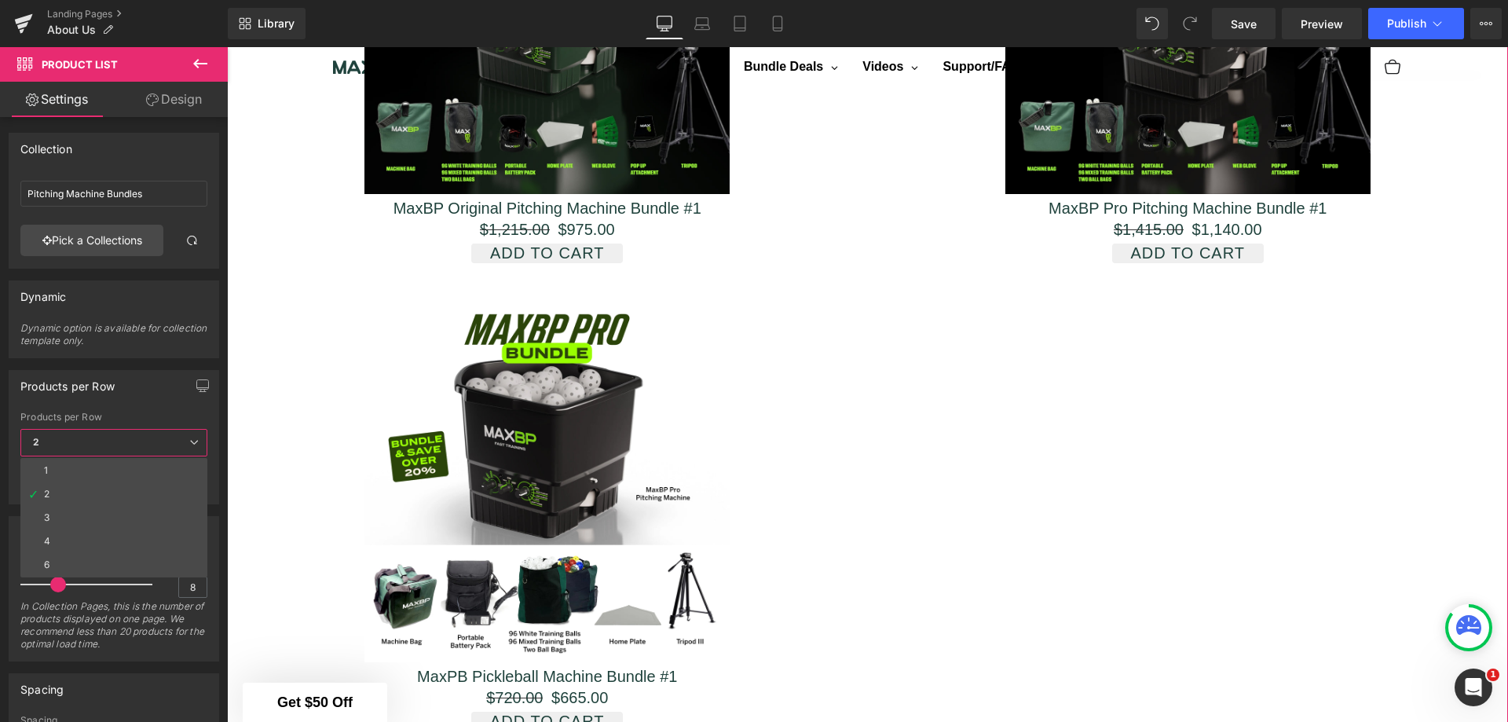
click at [133, 482] on li "2" at bounding box center [113, 494] width 187 height 24
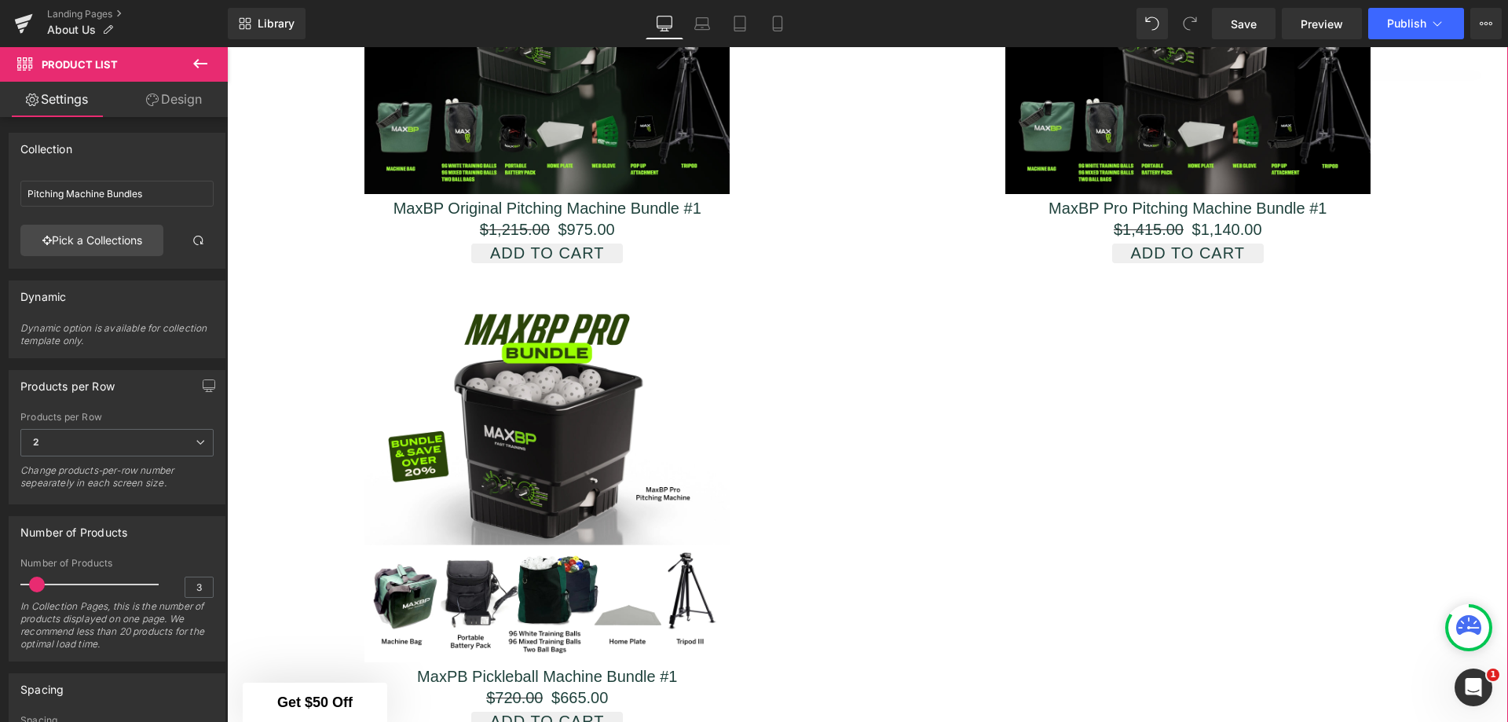
type input "2"
drag, startPoint x: 62, startPoint y: 582, endPoint x: 35, endPoint y: 582, distance: 26.7
click at [35, 582] on span at bounding box center [33, 585] width 16 height 16
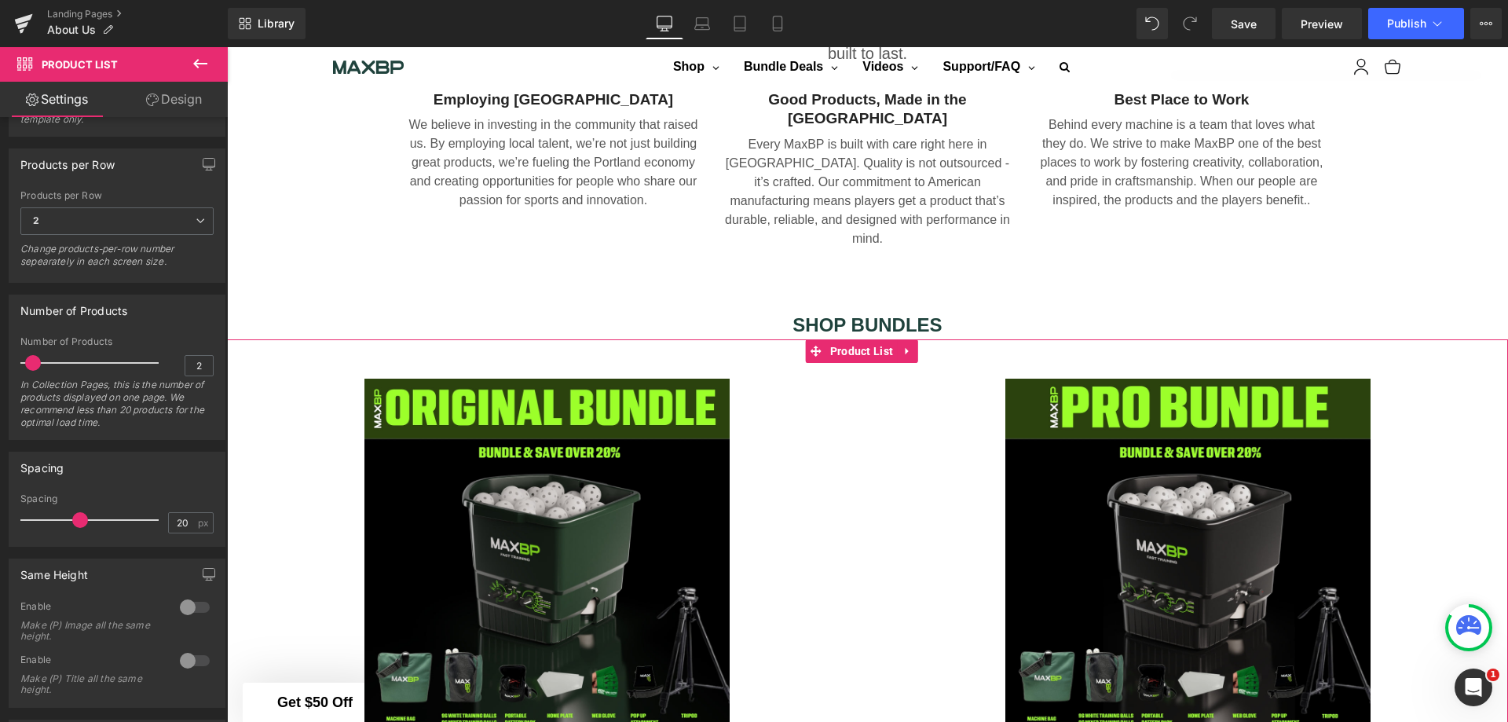
scroll to position [0, 0]
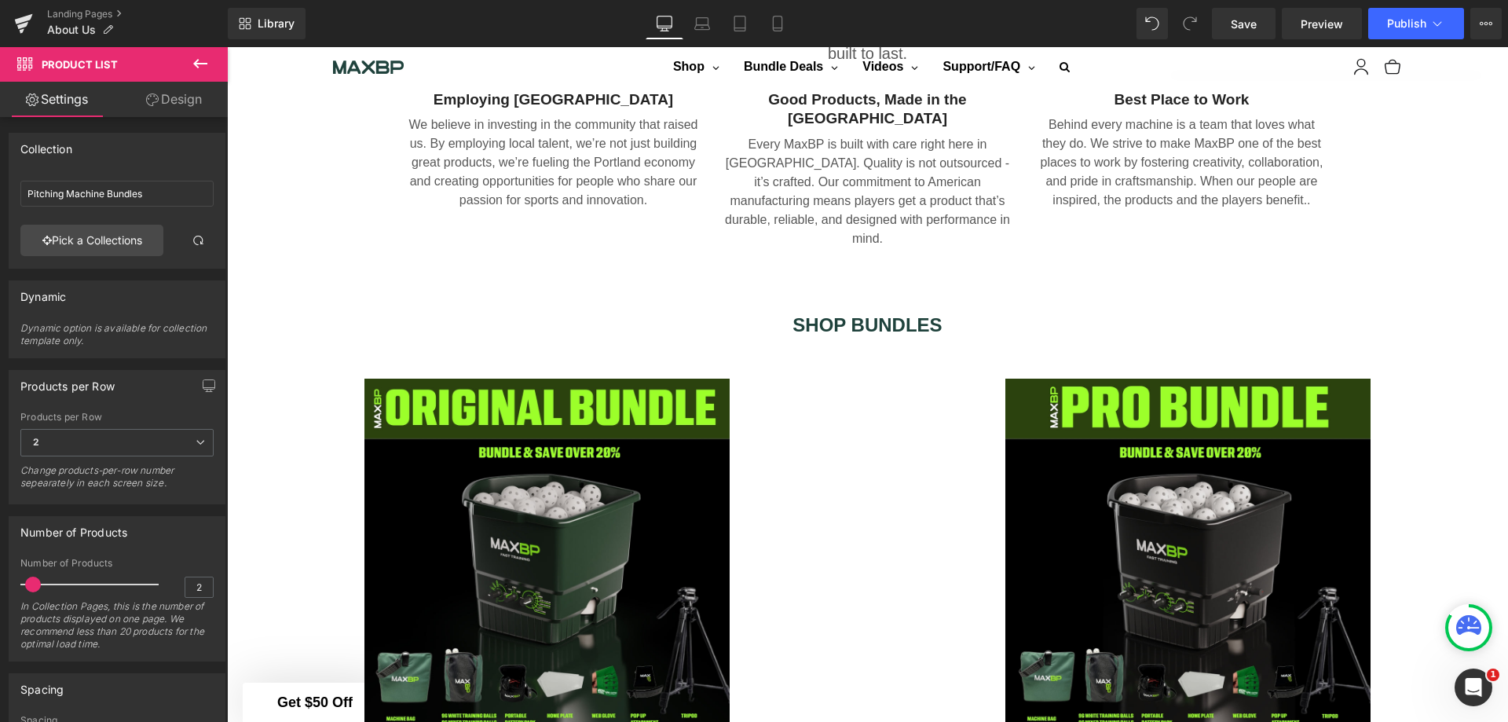
click at [1256, 29] on span "Save" at bounding box center [1244, 24] width 26 height 16
click at [97, 13] on link "Landing Pages" at bounding box center [137, 14] width 181 height 13
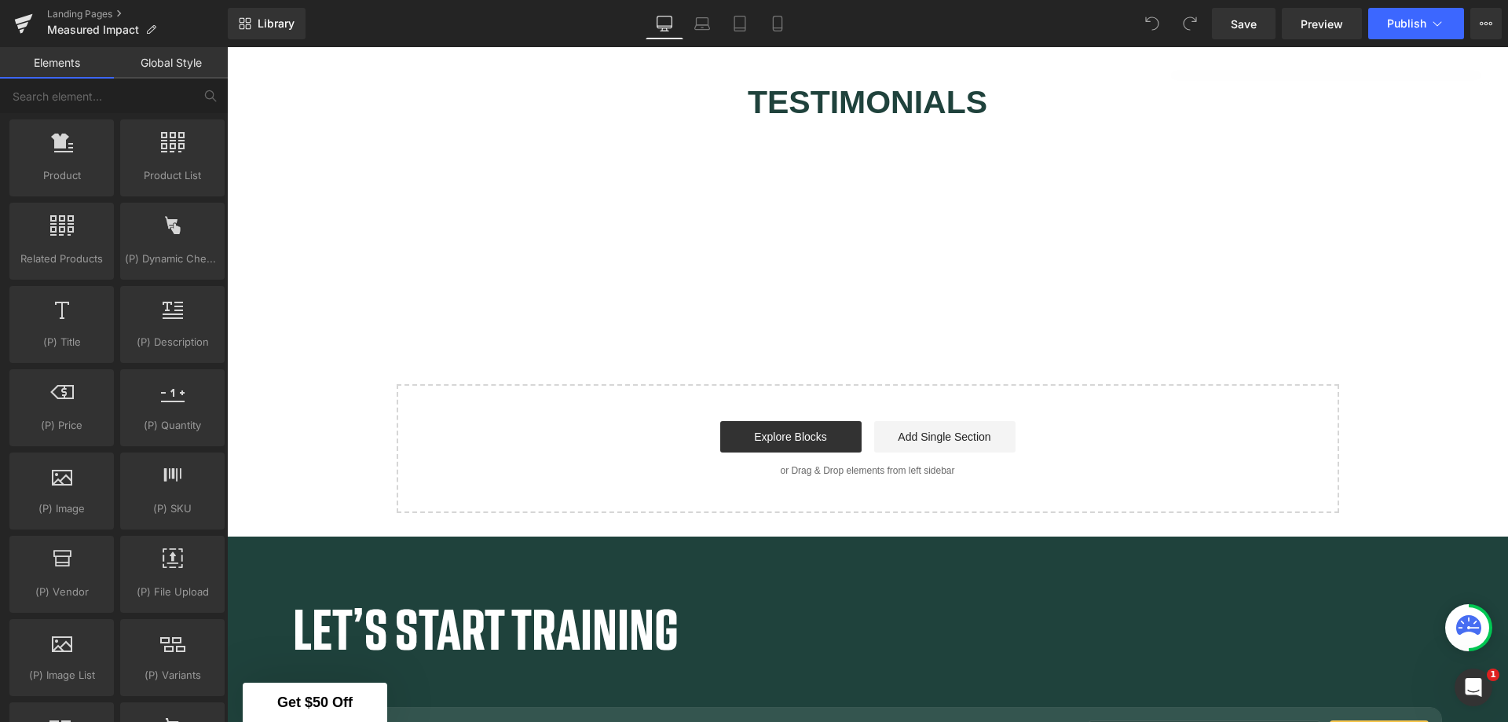
scroll to position [1206, 0]
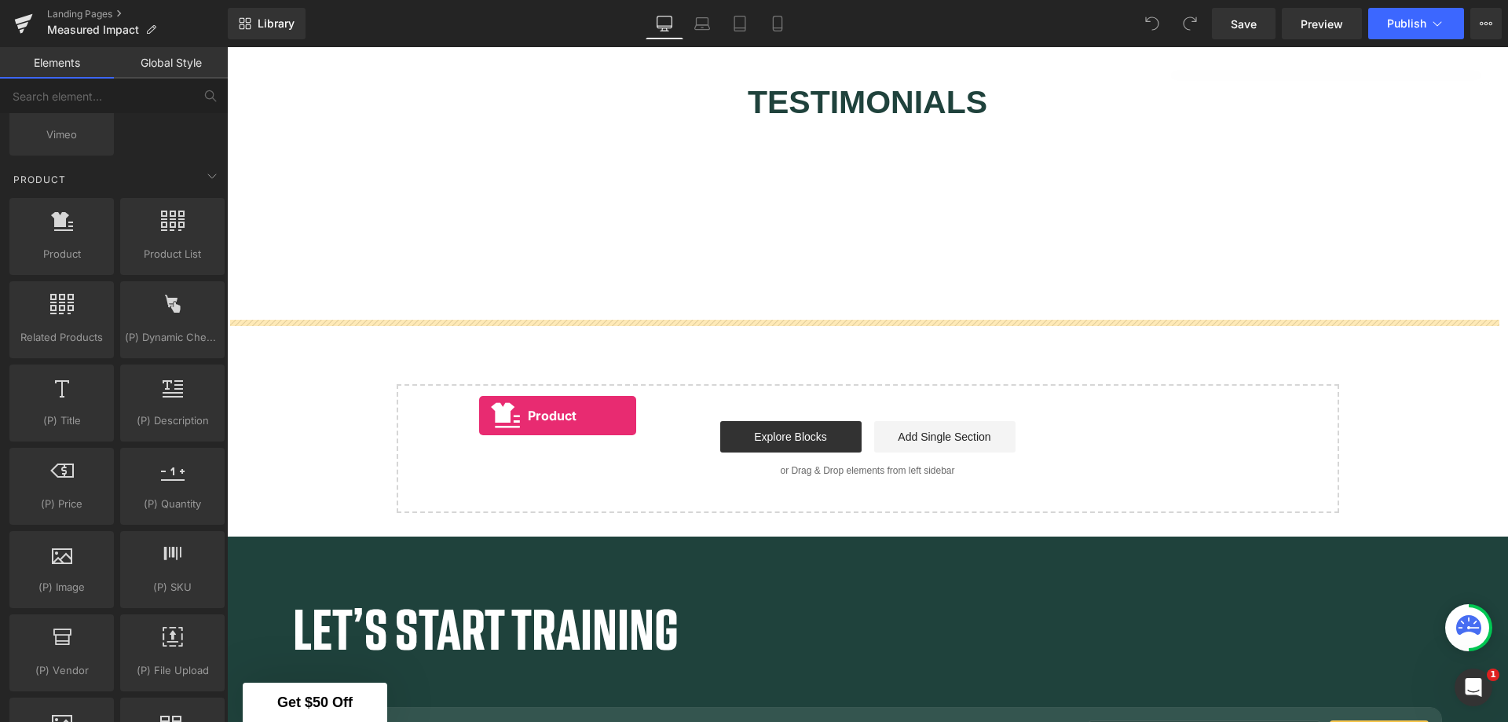
drag, startPoint x: 311, startPoint y: 289, endPoint x: 480, endPoint y: 412, distance: 208.6
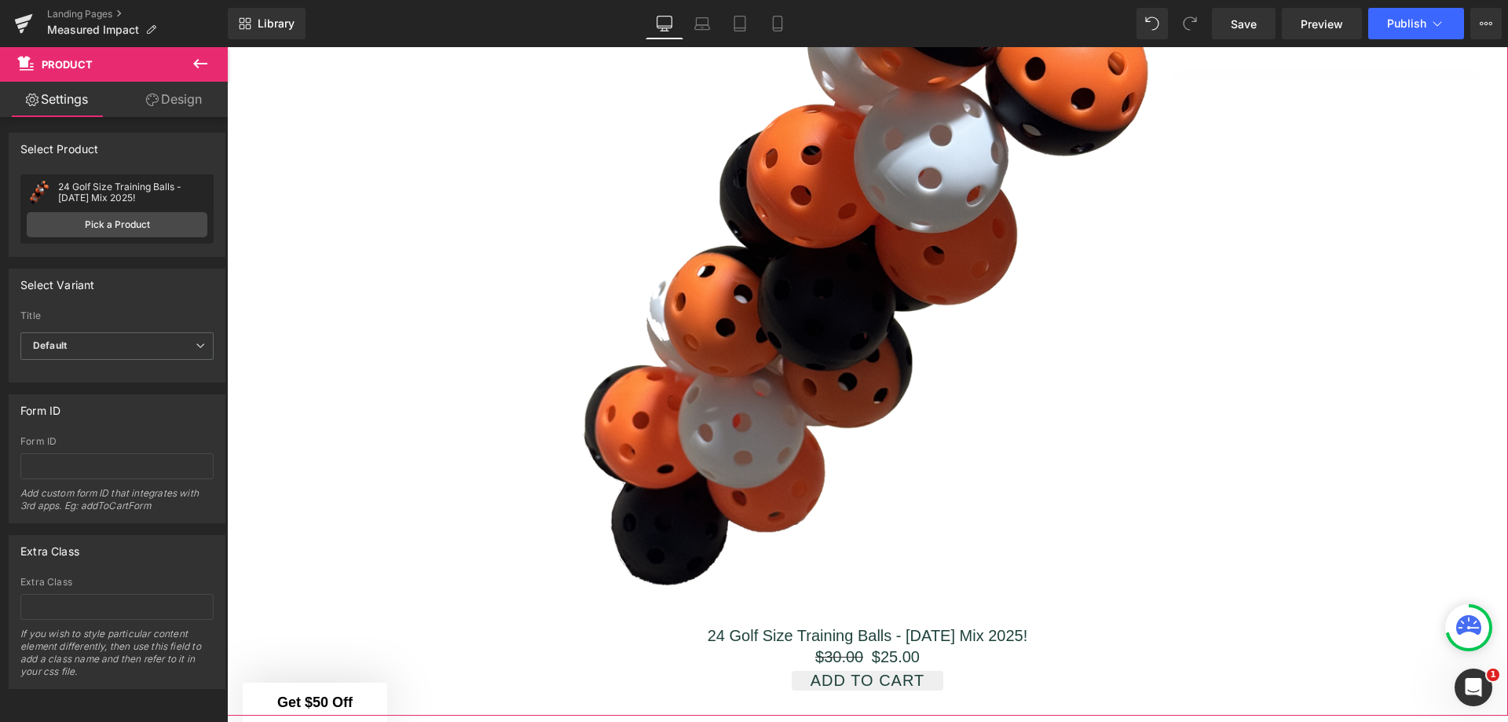
scroll to position [0, 0]
click at [141, 230] on link "Pick a Product" at bounding box center [117, 224] width 181 height 25
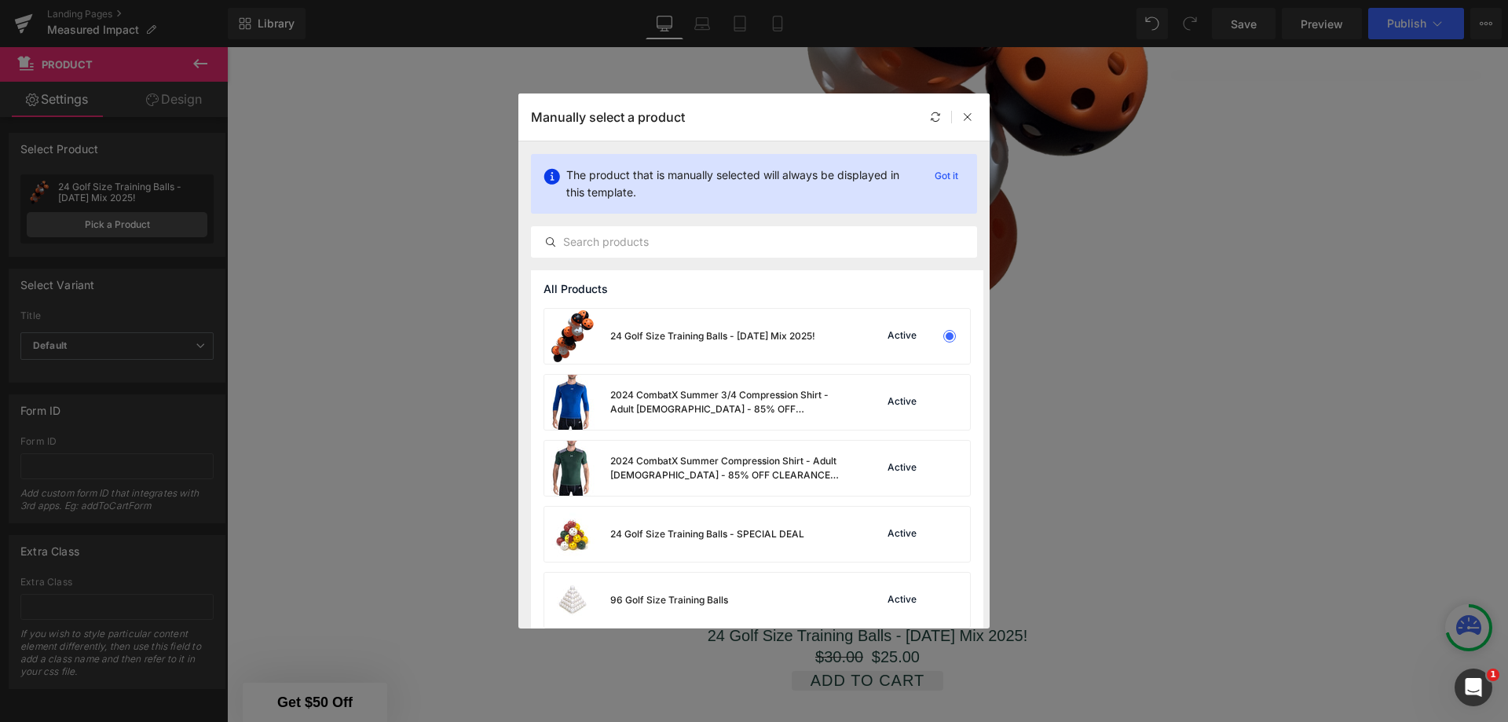
click at [741, 236] on input "text" at bounding box center [754, 241] width 445 height 19
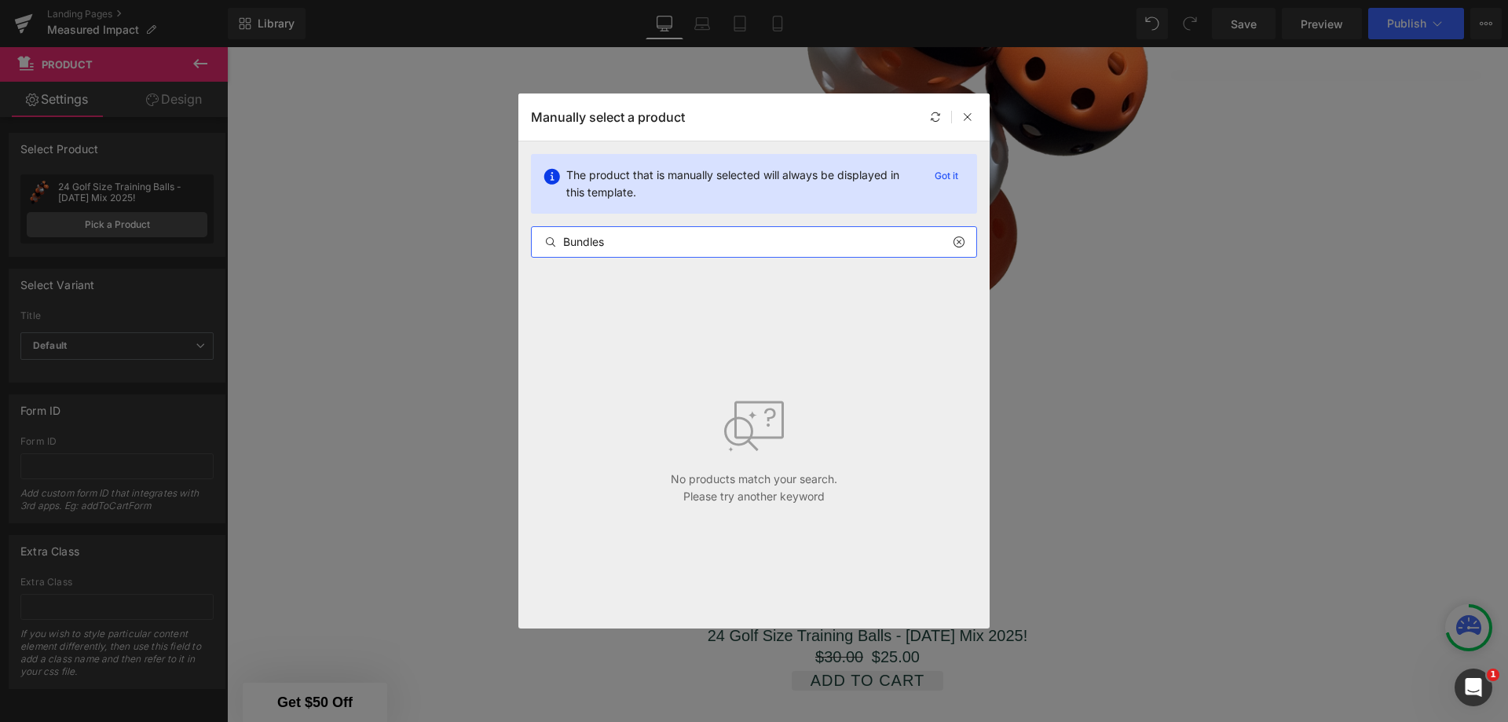
type input "Bundles"
click at [976, 112] on div at bounding box center [967, 117] width 19 height 19
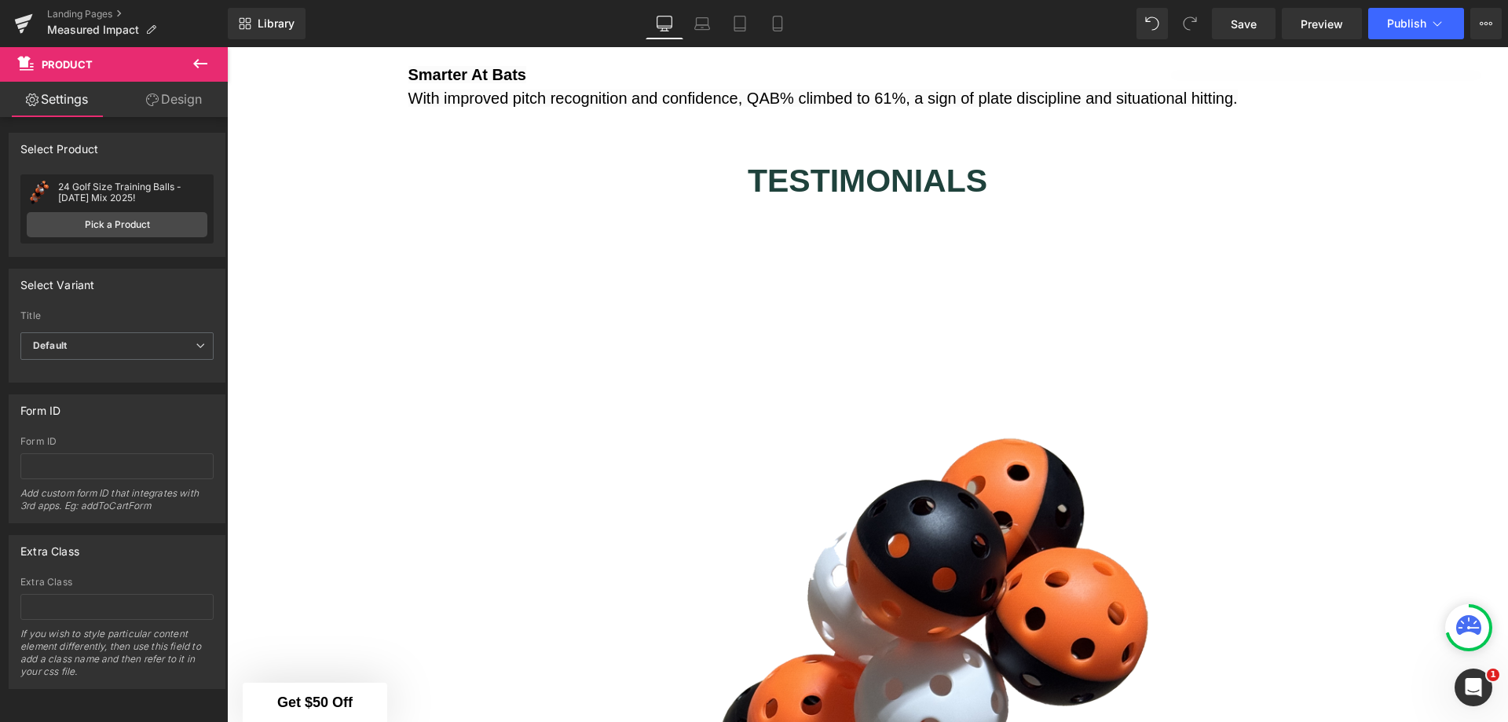
scroll to position [3403, 0]
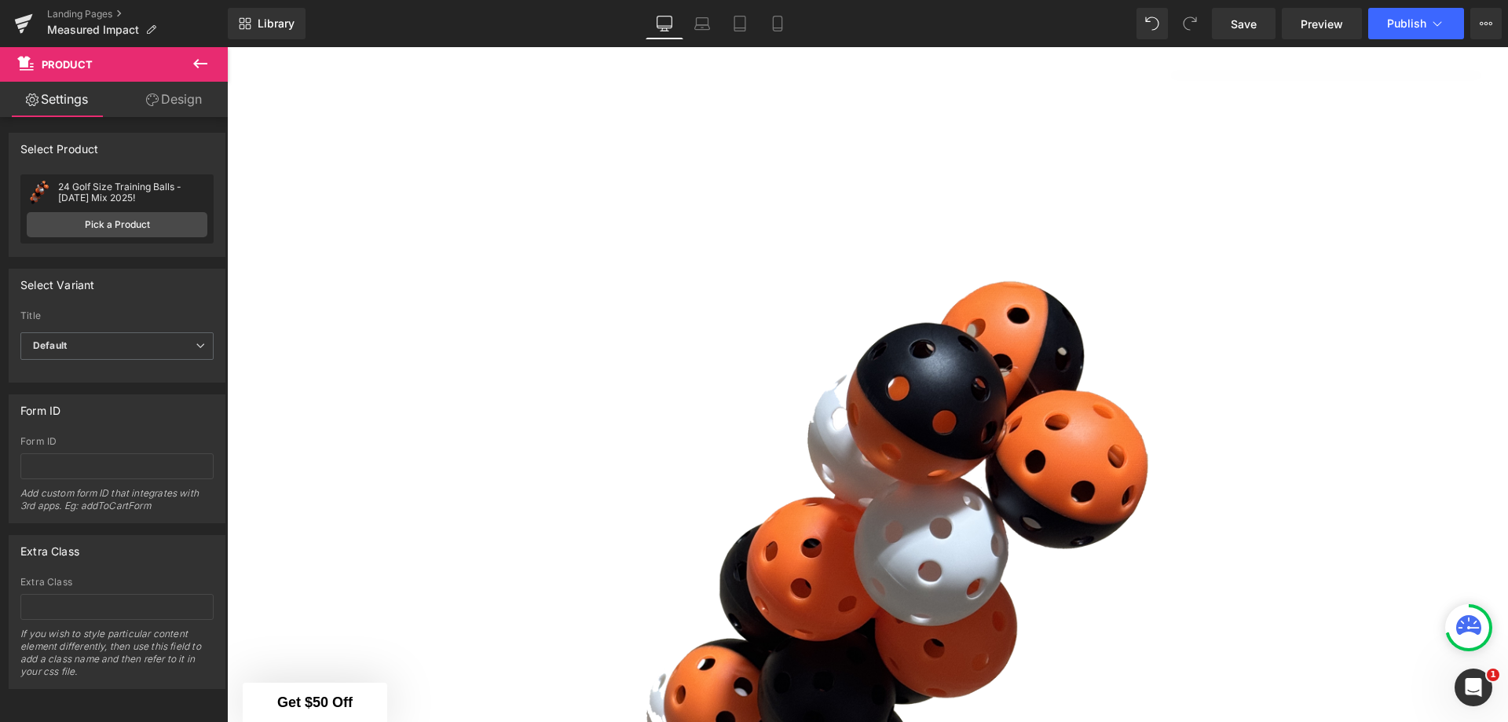
click at [916, 435] on img at bounding box center [868, 631] width 760 height 760
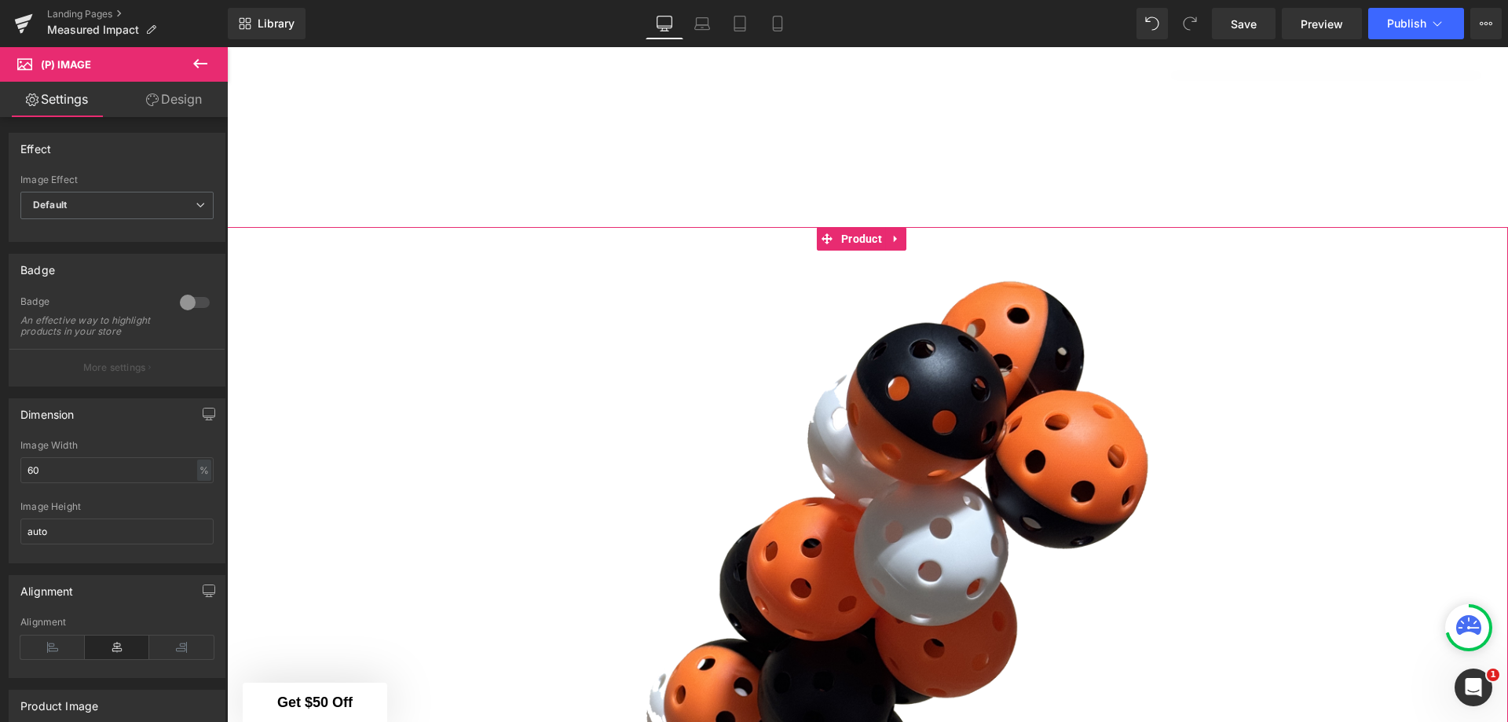
click at [898, 244] on icon at bounding box center [896, 238] width 11 height 12
click at [901, 244] on icon at bounding box center [906, 238] width 11 height 11
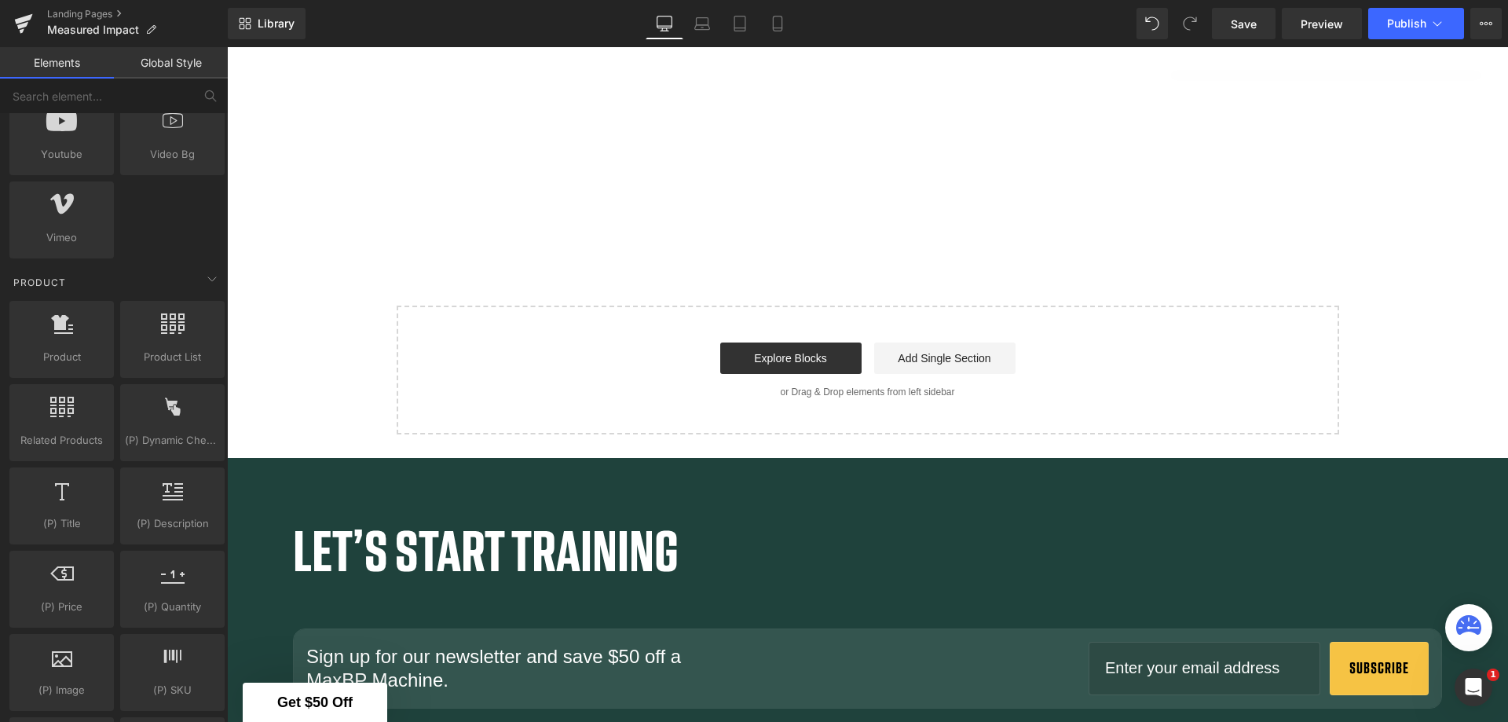
scroll to position [1049, 0]
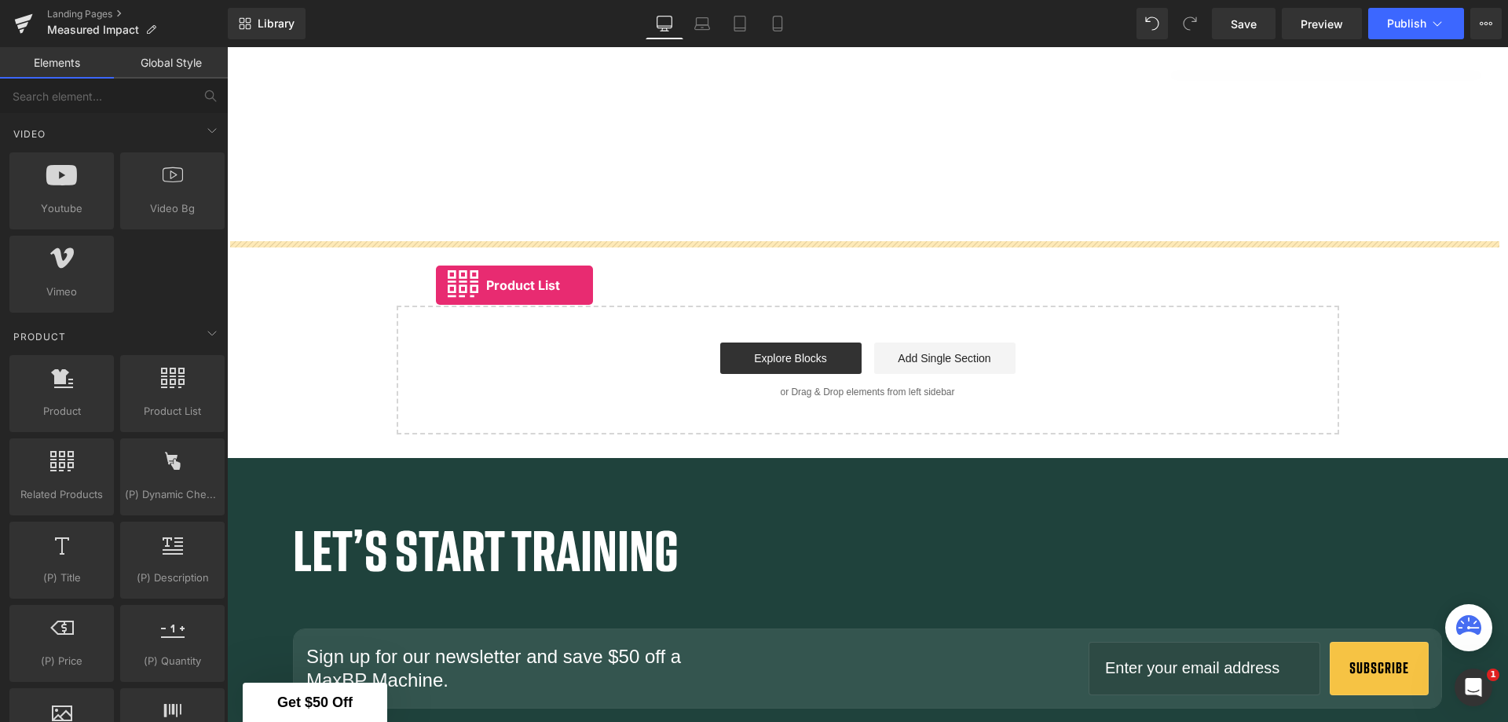
drag, startPoint x: 396, startPoint y: 439, endPoint x: 436, endPoint y: 285, distance: 159.1
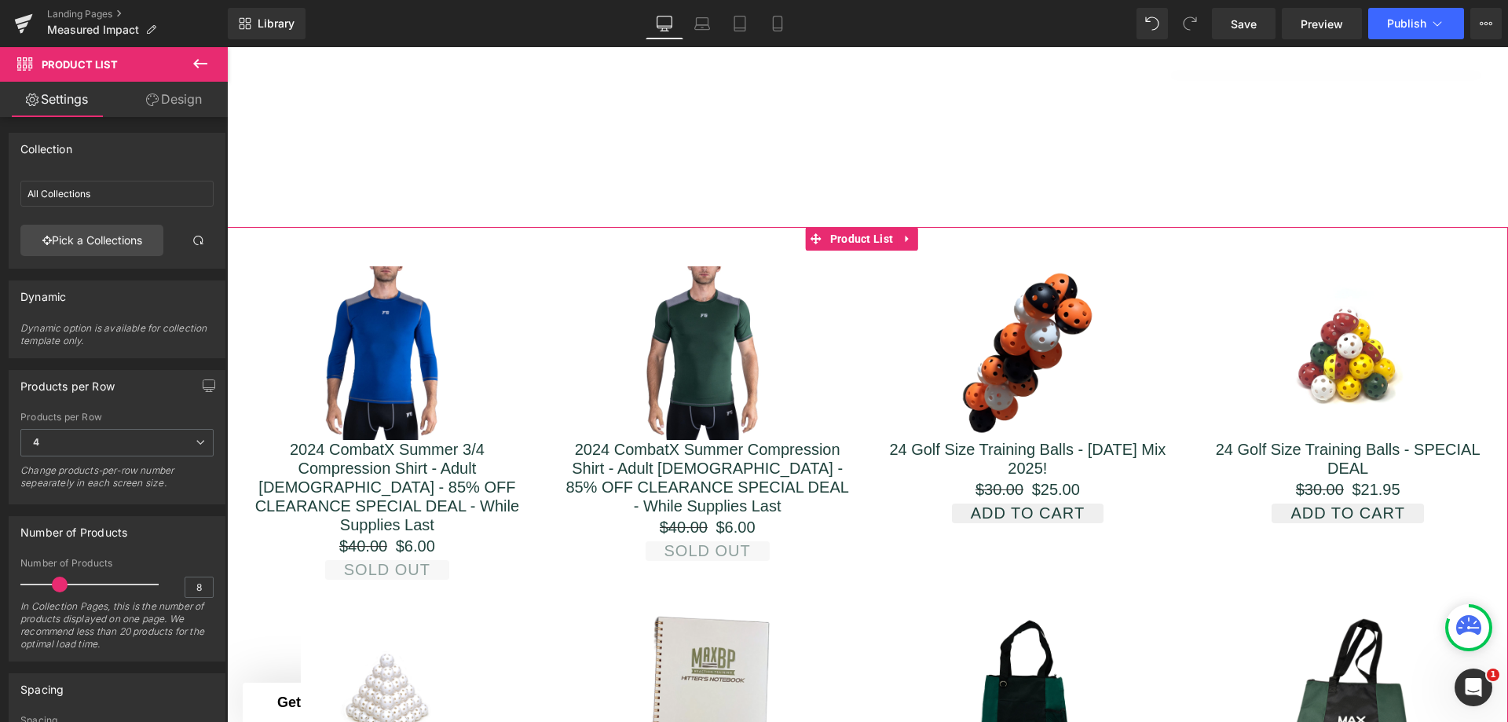
click at [115, 242] on link "Pick a Collections" at bounding box center [91, 240] width 143 height 31
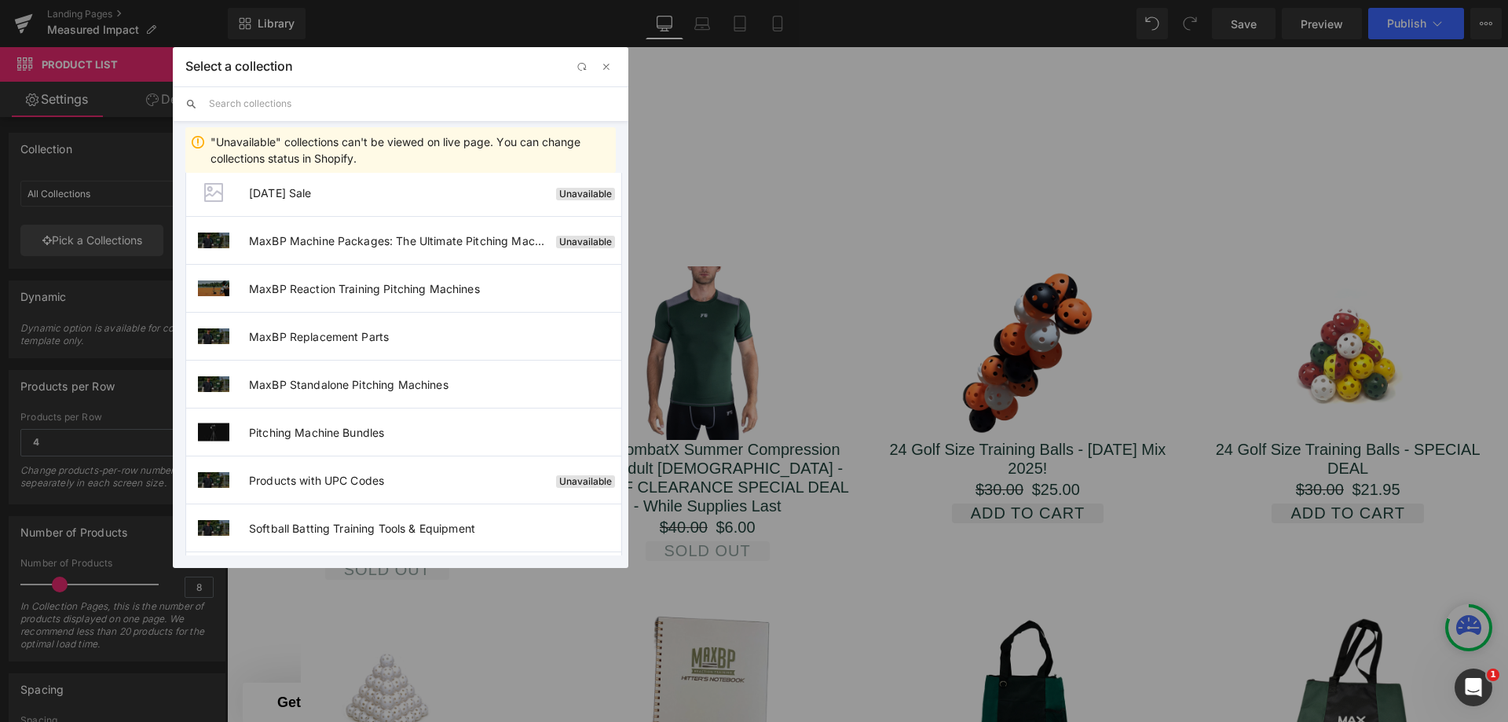
scroll to position [628, 0]
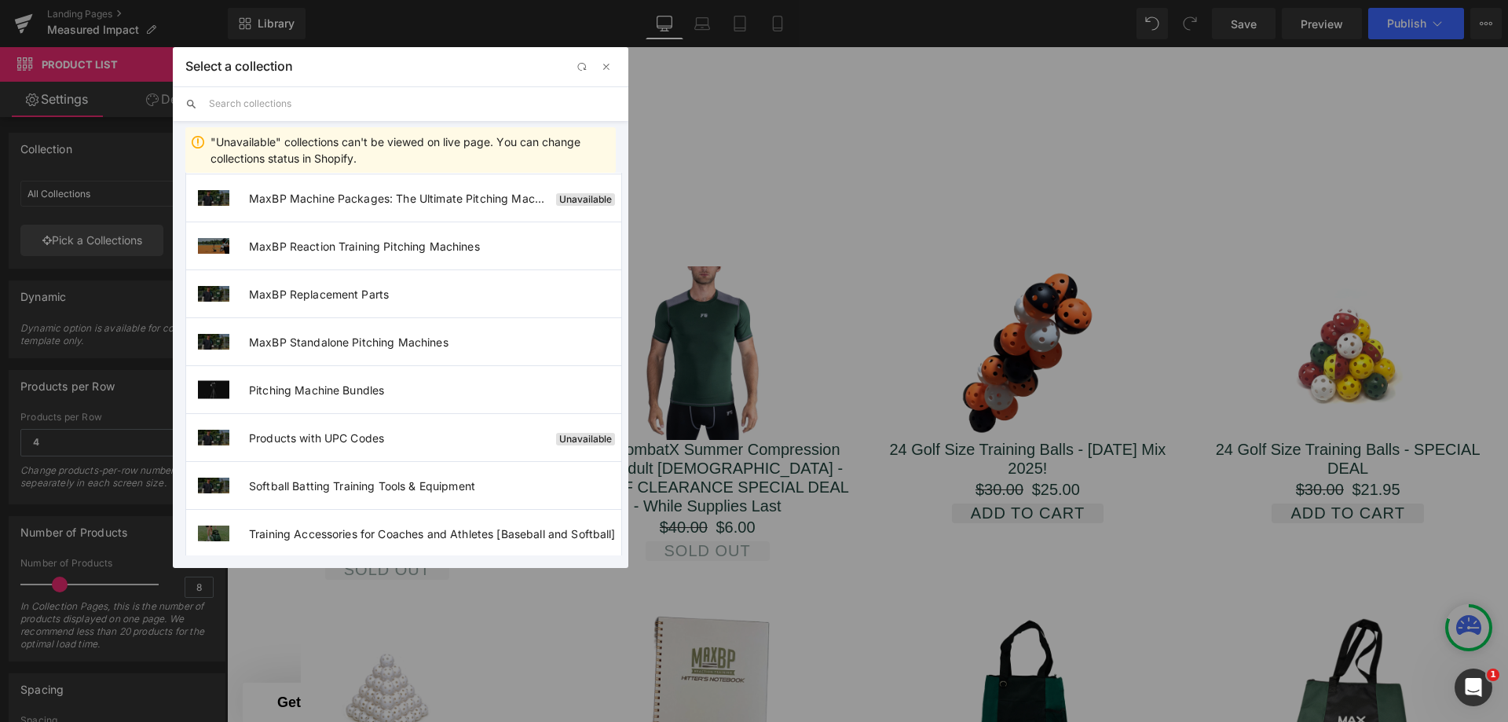
click at [344, 374] on li "Pitching Machine Bundles" at bounding box center [403, 389] width 437 height 48
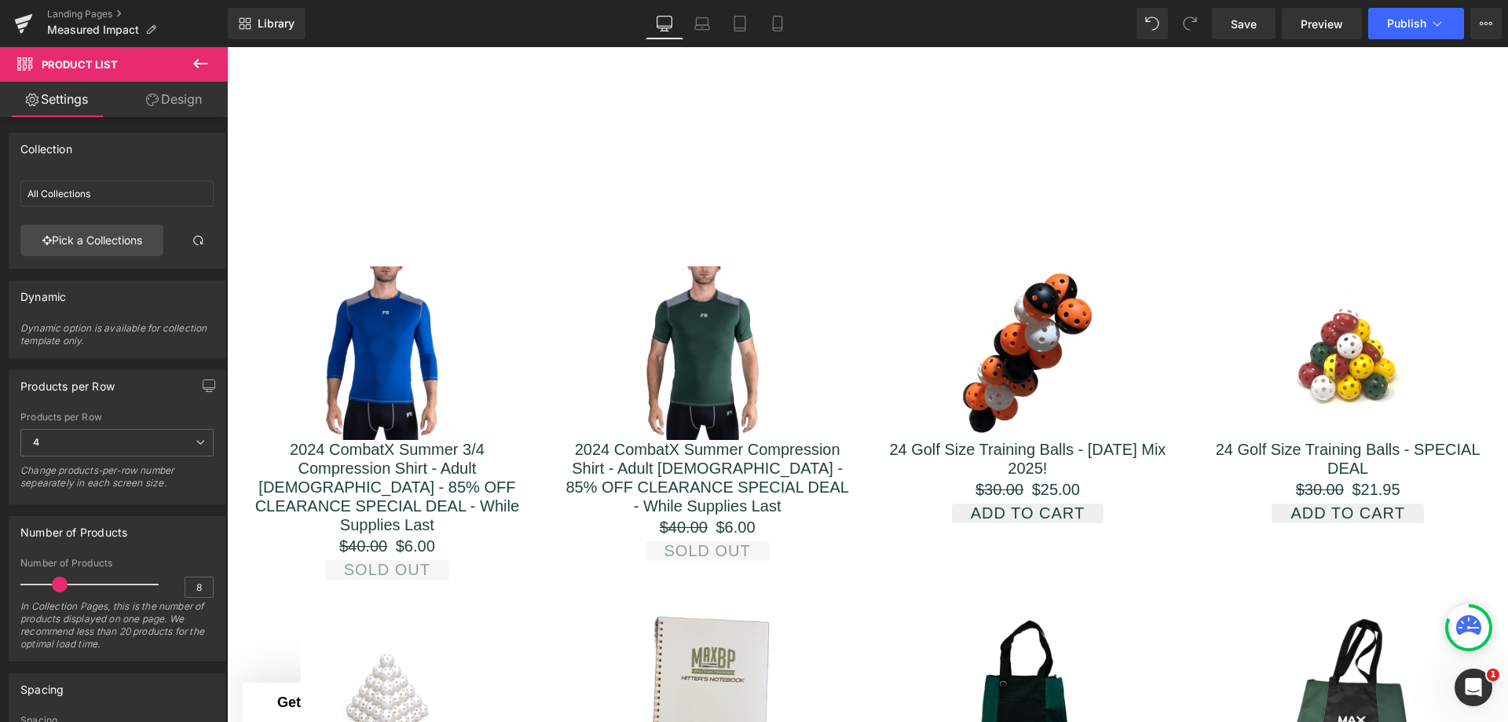
type input "Pitching Machine Bundles"
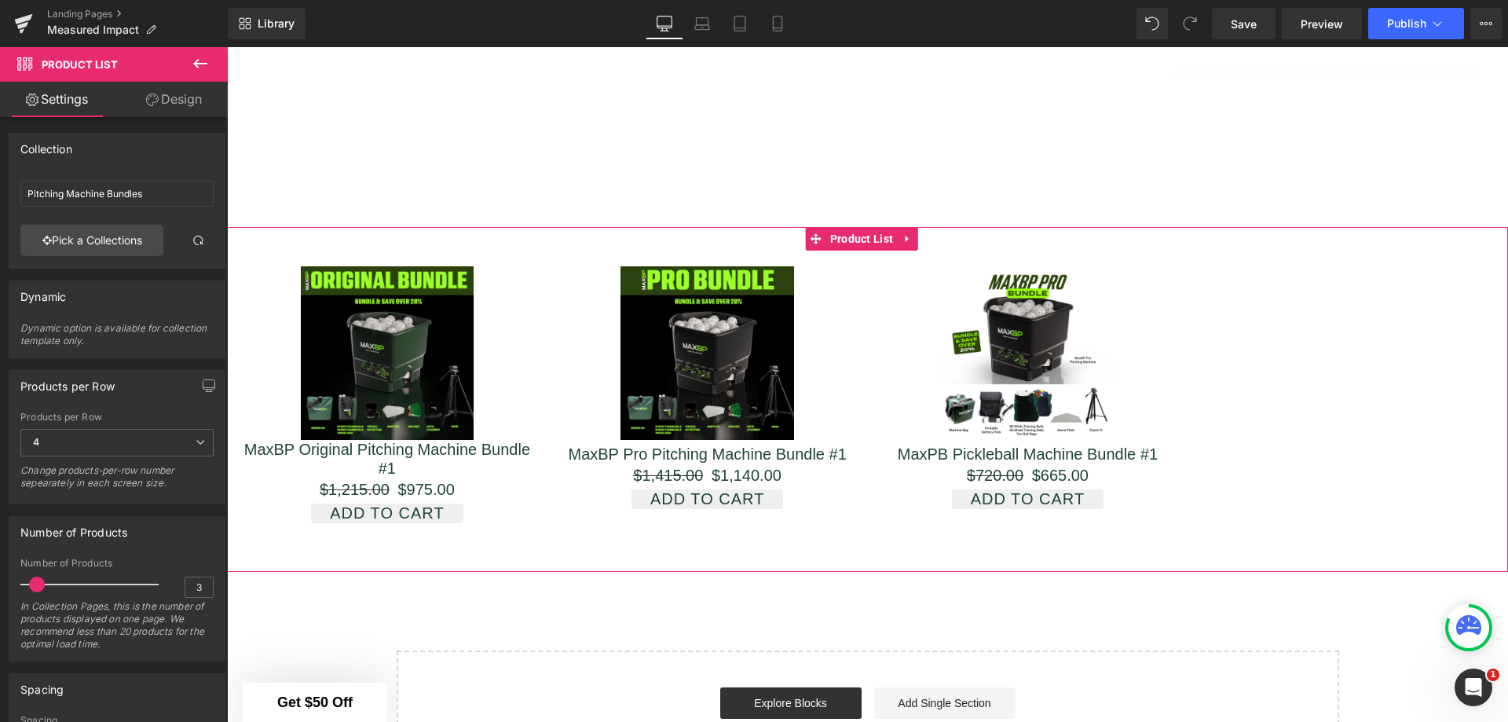
type input "2"
drag, startPoint x: 59, startPoint y: 580, endPoint x: 35, endPoint y: 583, distance: 24.5
click at [35, 583] on span at bounding box center [33, 585] width 16 height 16
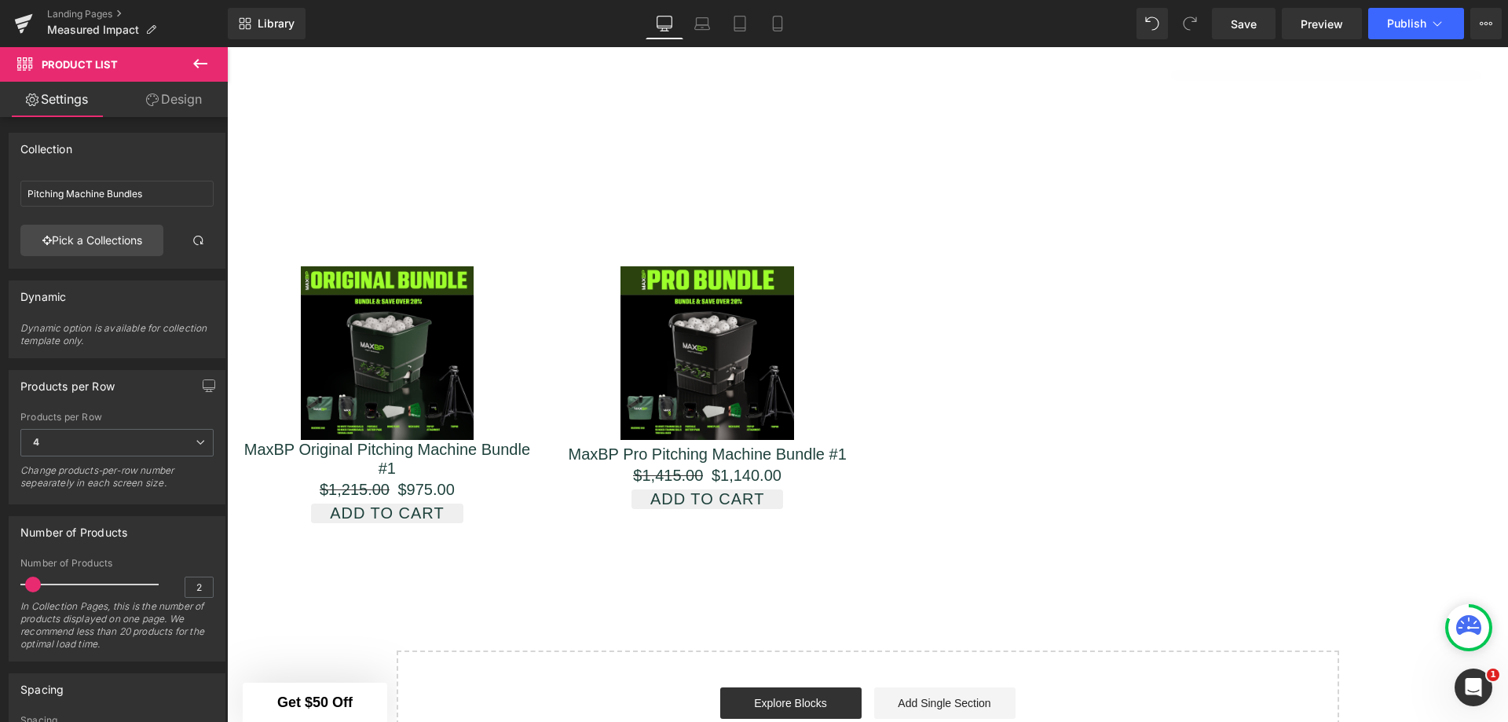
click at [196, 444] on icon at bounding box center [200, 441] width 9 height 9
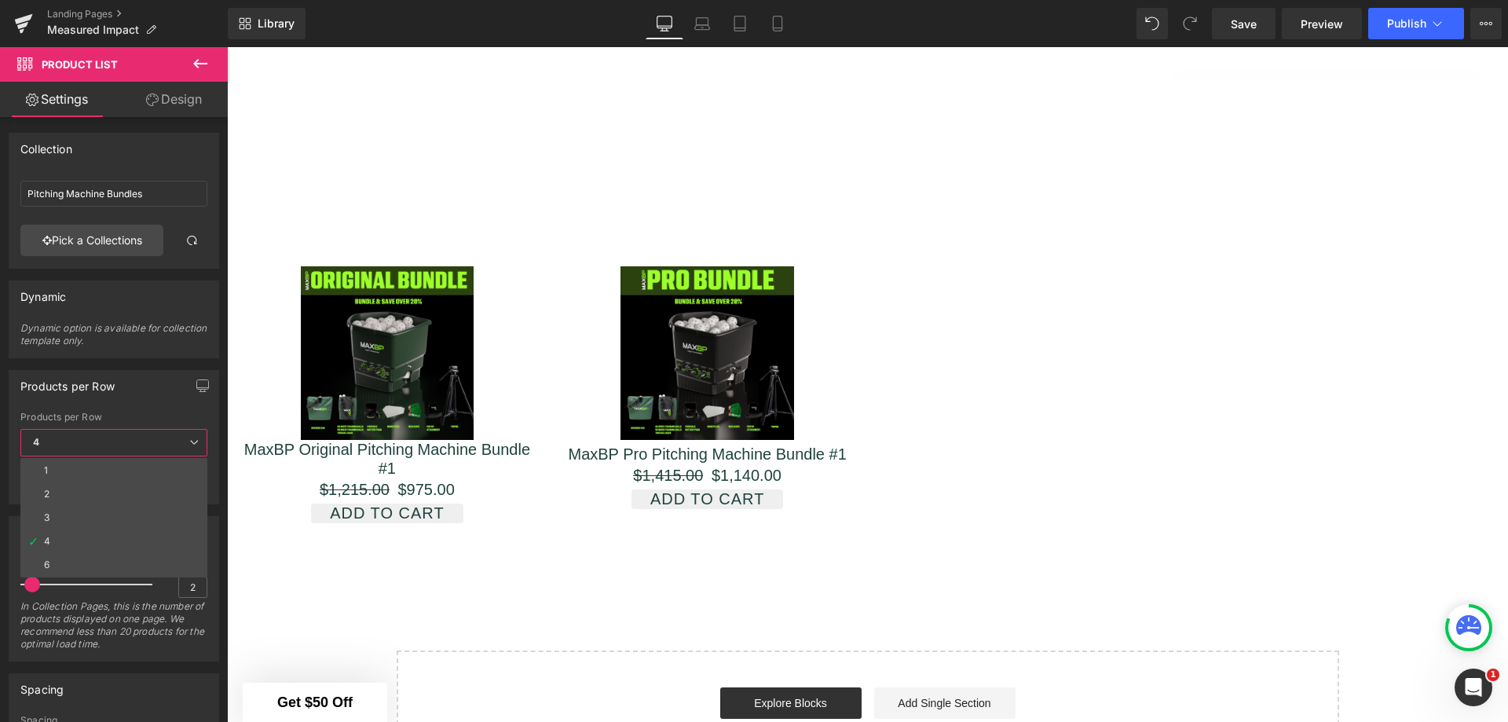
click at [151, 490] on li "2" at bounding box center [113, 494] width 187 height 24
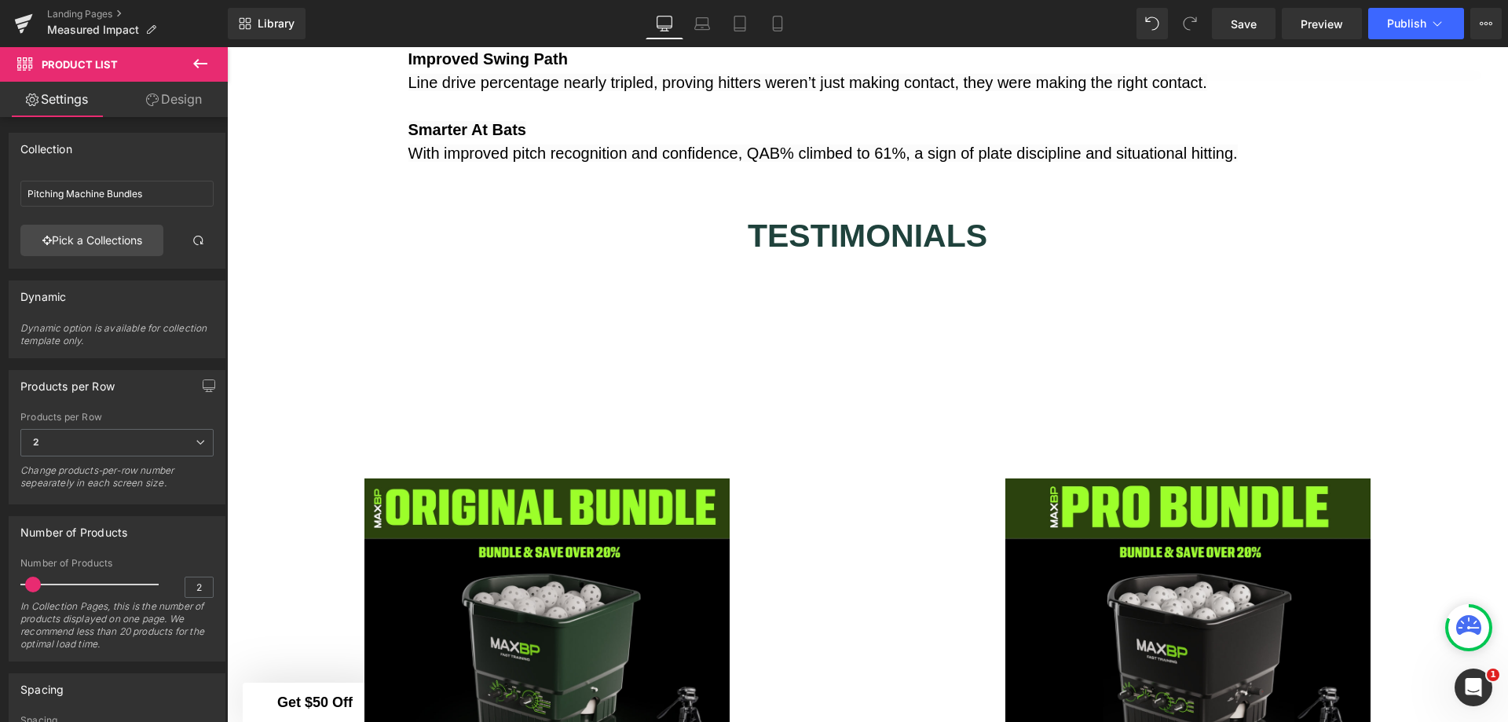
scroll to position [3403, 0]
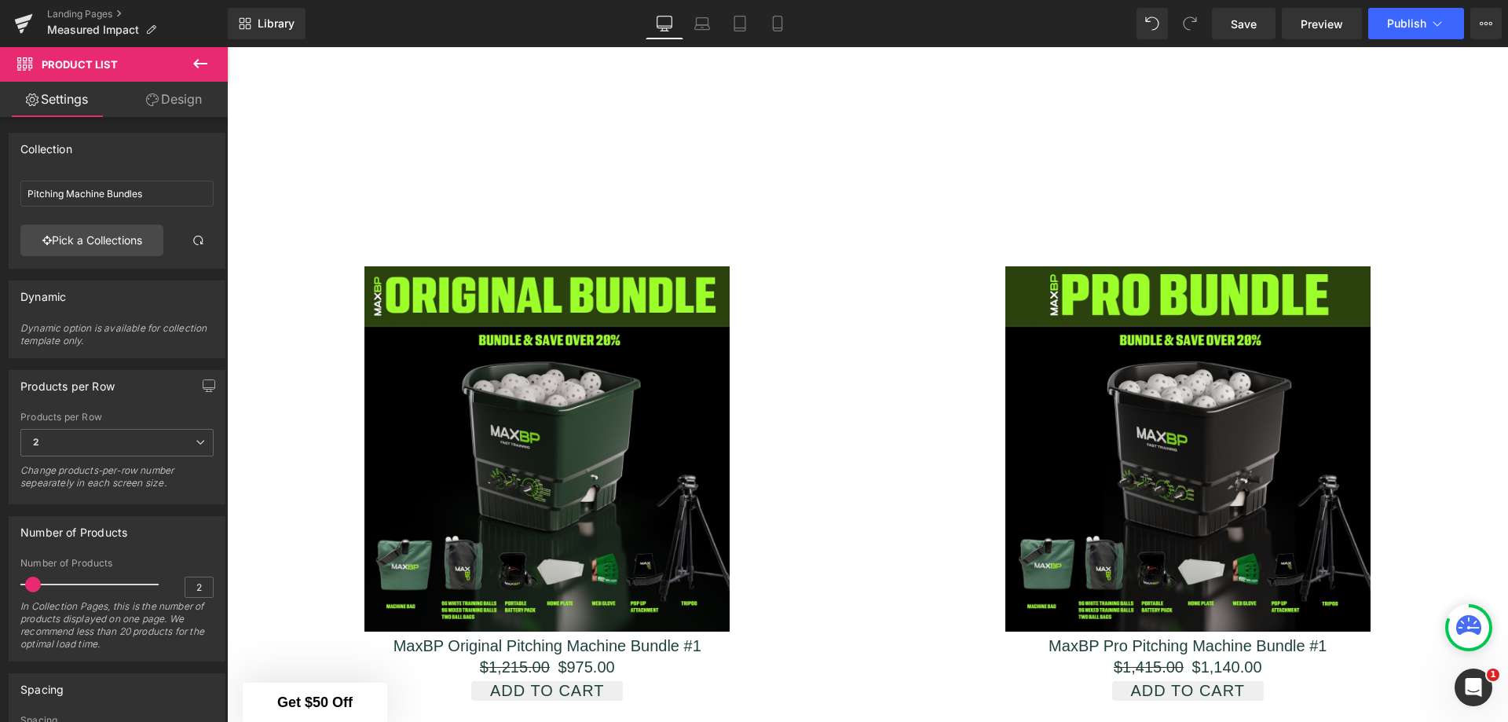
click at [194, 66] on icon at bounding box center [200, 63] width 19 height 19
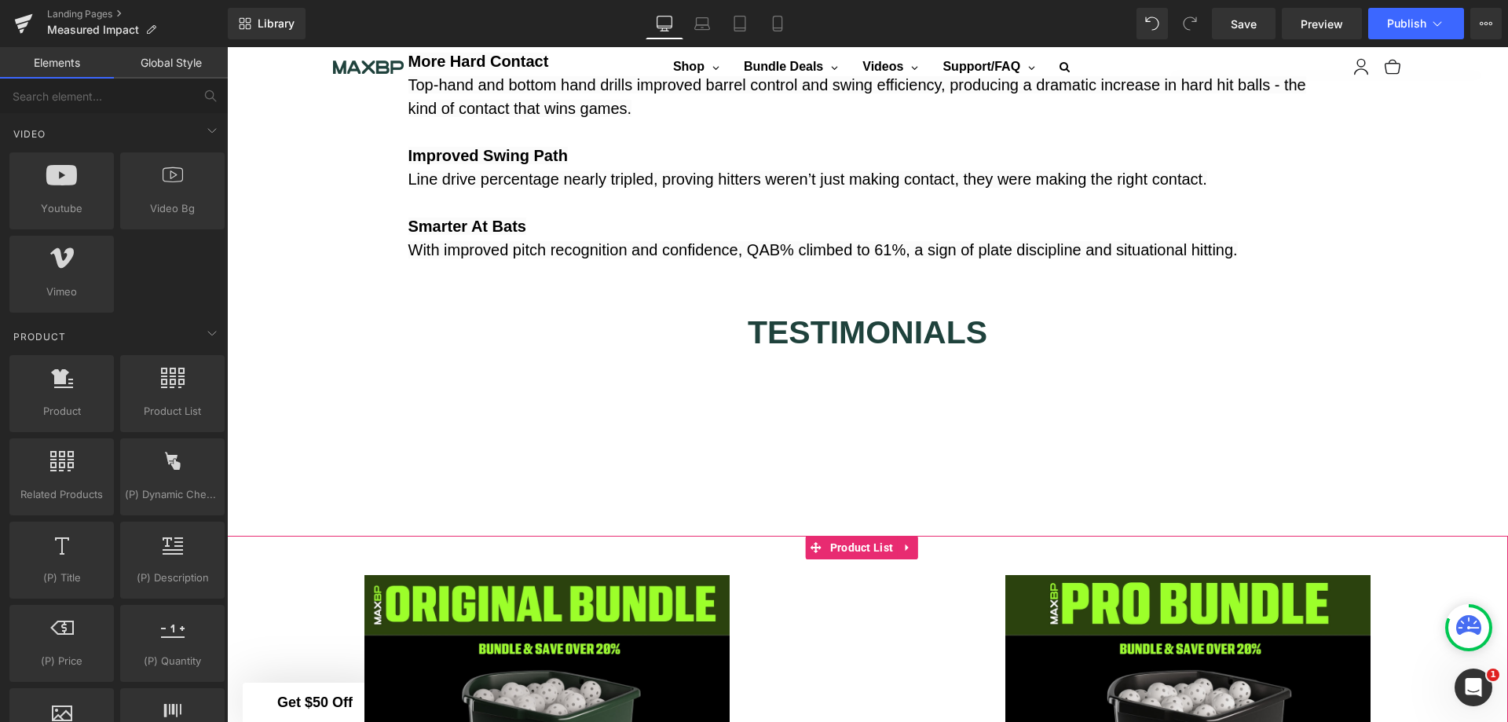
scroll to position [2931, 0]
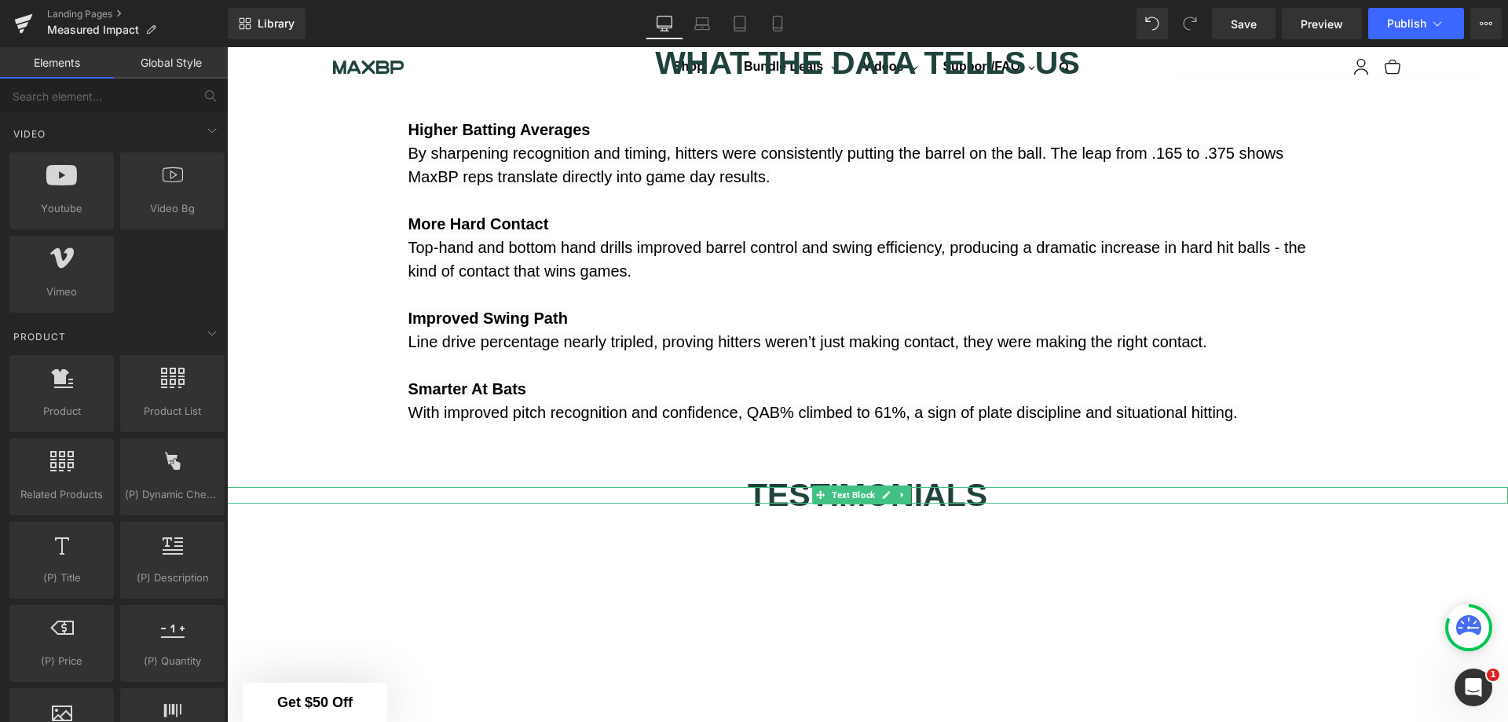
click at [872, 504] on span "Text Block" at bounding box center [853, 494] width 49 height 19
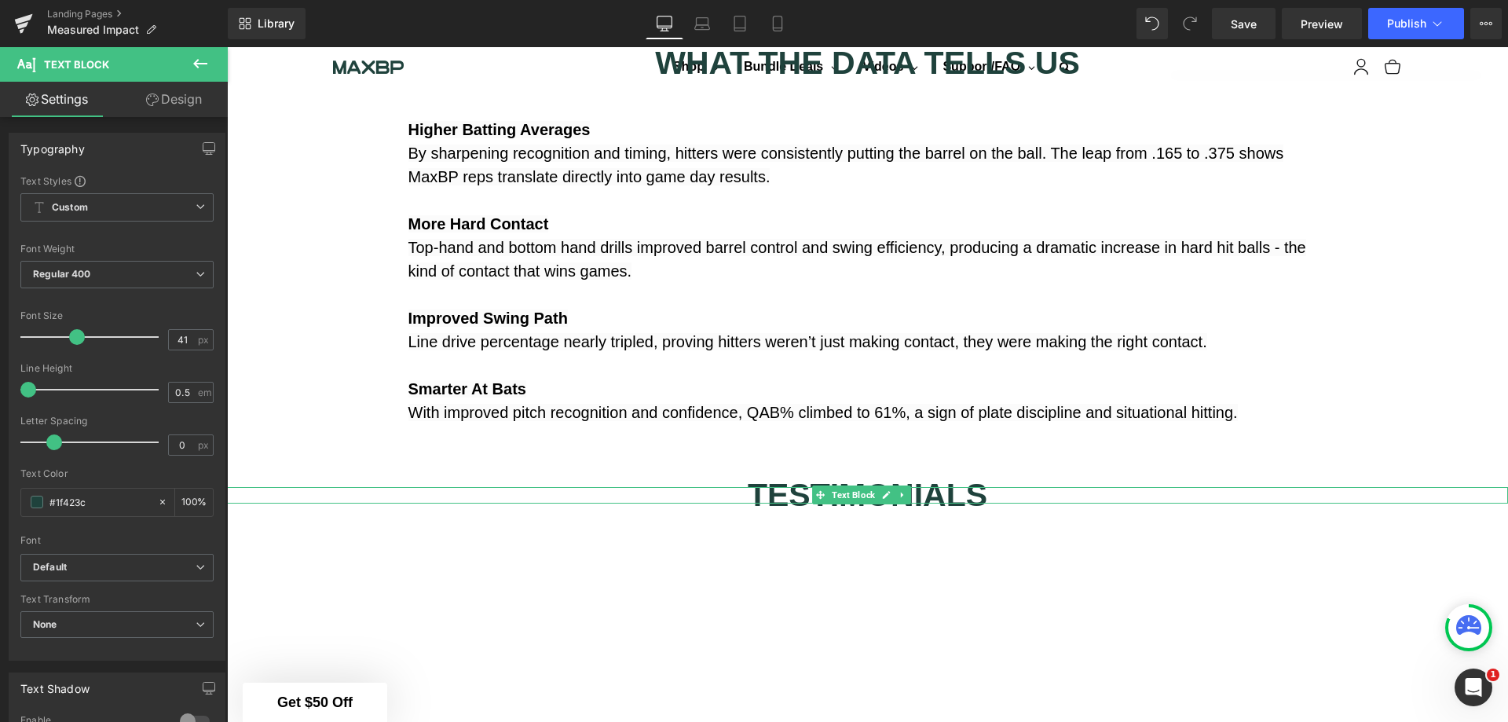
click at [904, 500] on icon at bounding box center [903, 494] width 9 height 9
click at [895, 500] on icon at bounding box center [894, 494] width 9 height 9
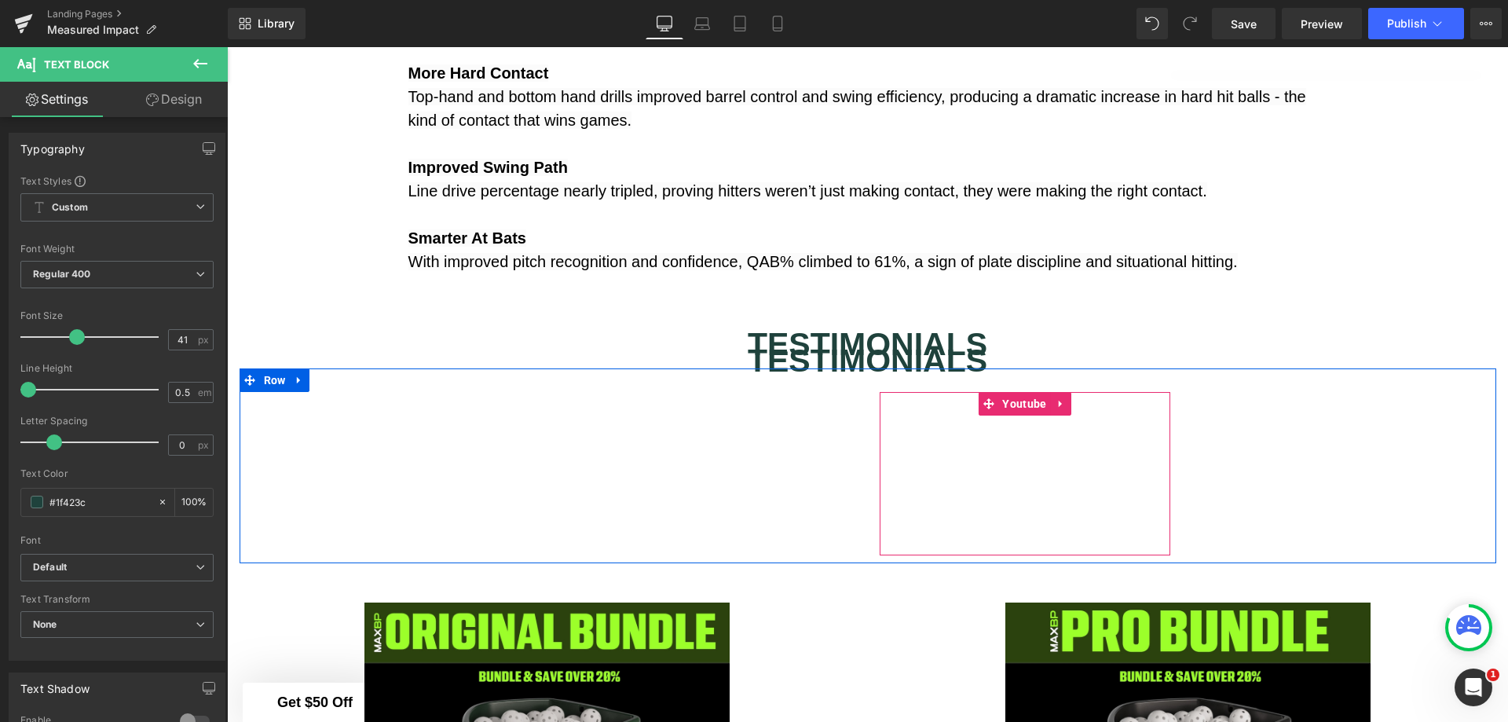
scroll to position [3088, 0]
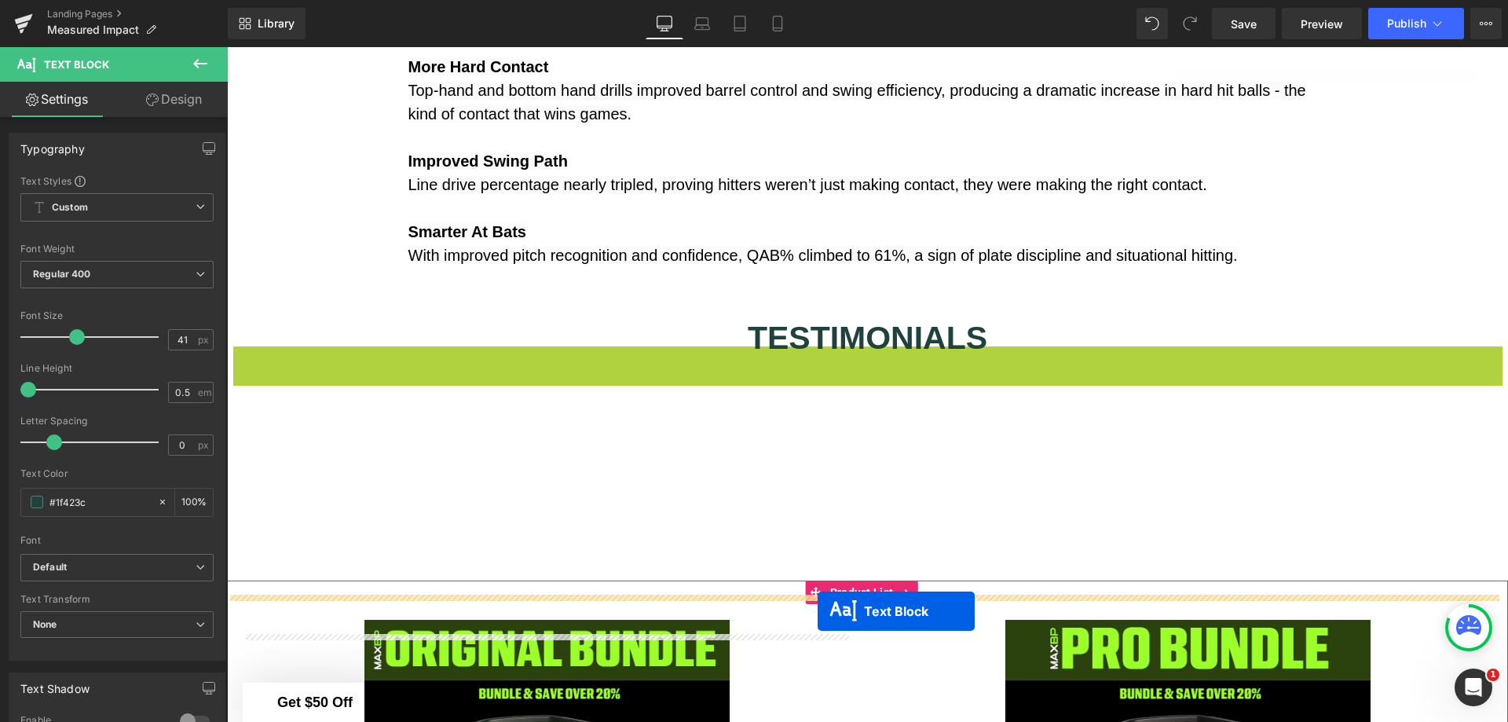
drag, startPoint x: 816, startPoint y: 369, endPoint x: 818, endPoint y: 611, distance: 241.9
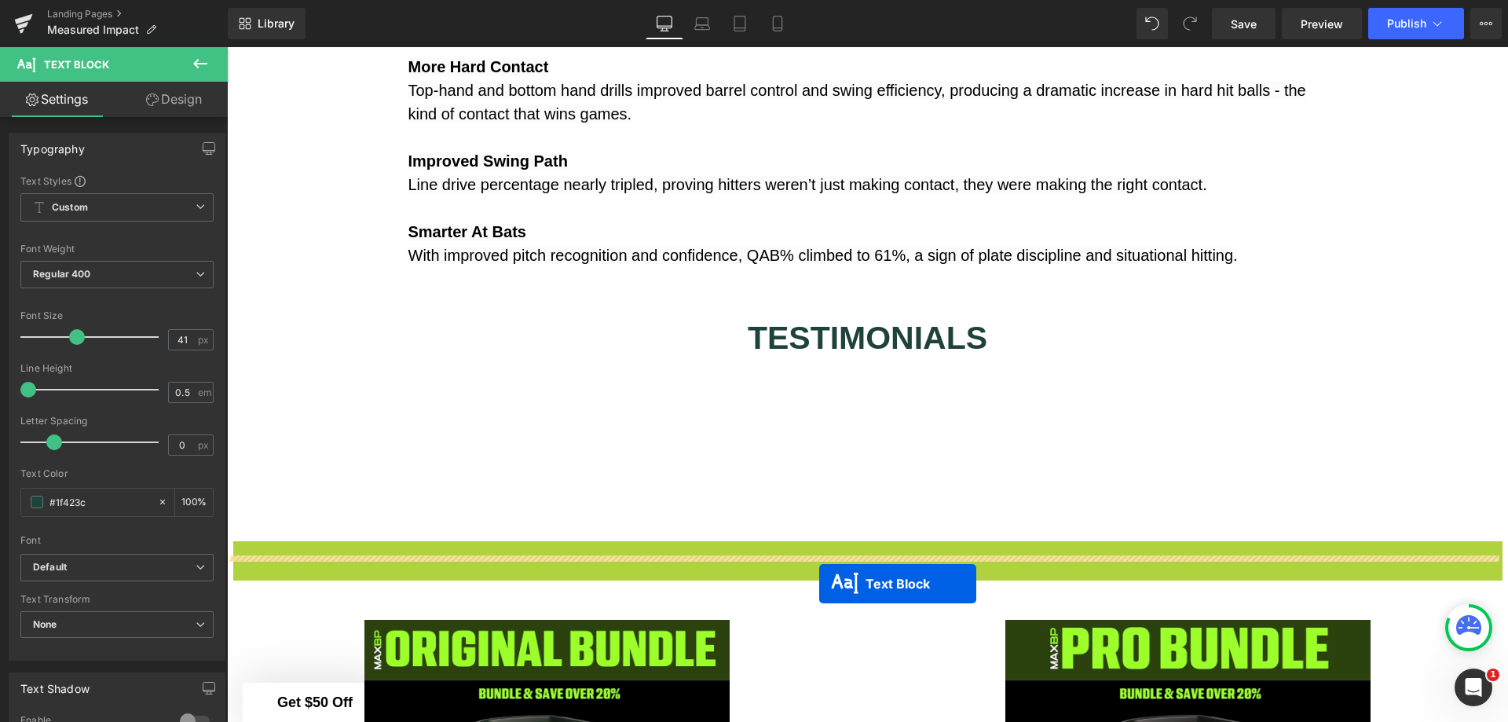
drag, startPoint x: 819, startPoint y: 564, endPoint x: 819, endPoint y: 584, distance: 19.6
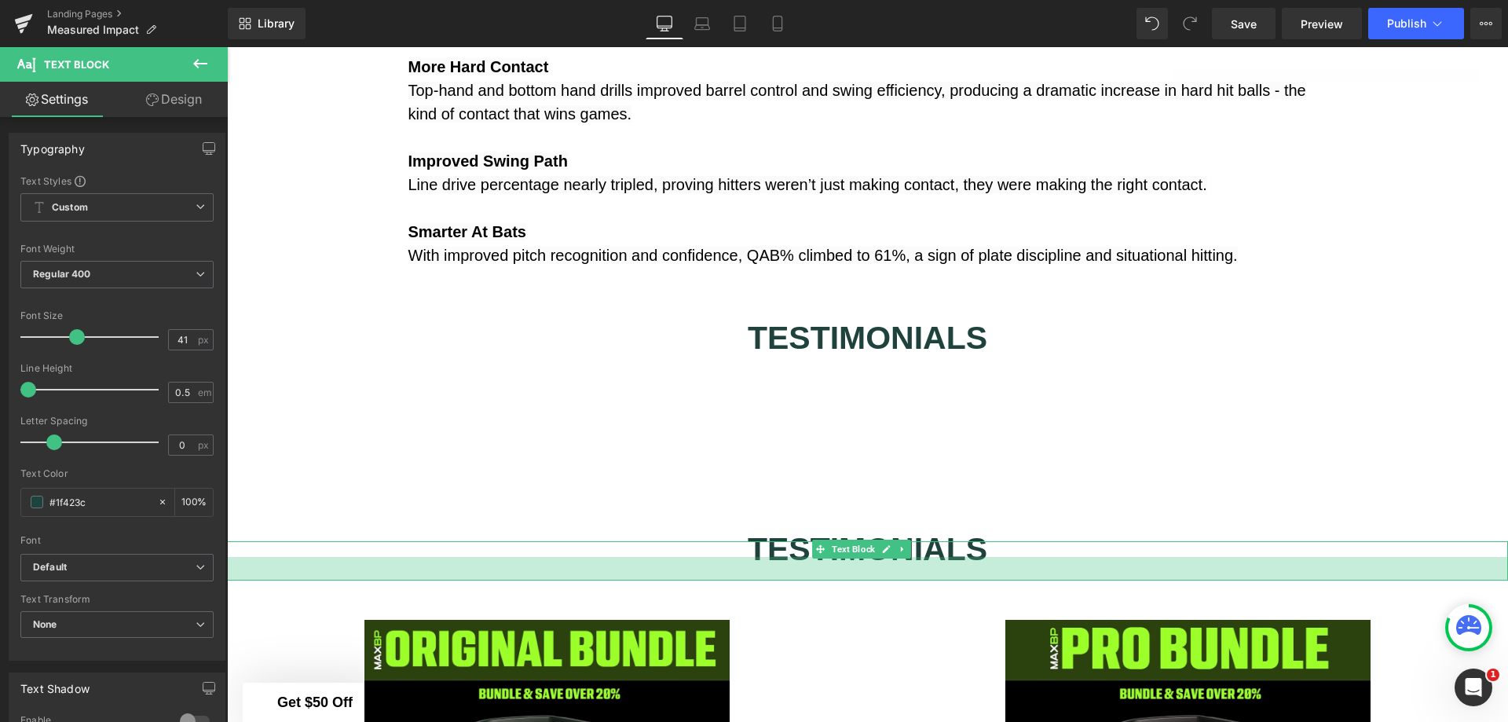
drag, startPoint x: 739, startPoint y: 569, endPoint x: 739, endPoint y: 593, distance: 23.6
click at [739, 580] on div at bounding box center [867, 569] width 1281 height 24
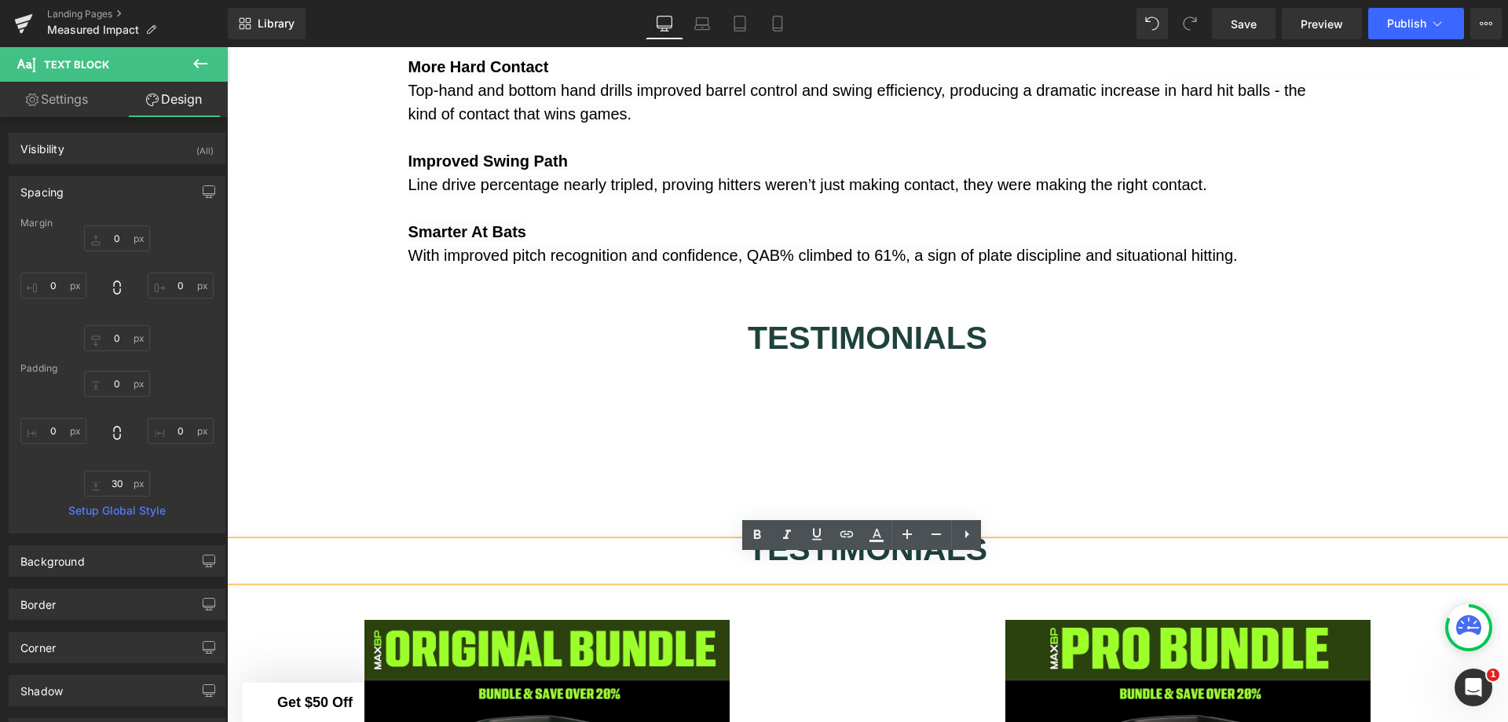
click at [778, 567] on b "TESTIMONIALS" at bounding box center [868, 549] width 240 height 36
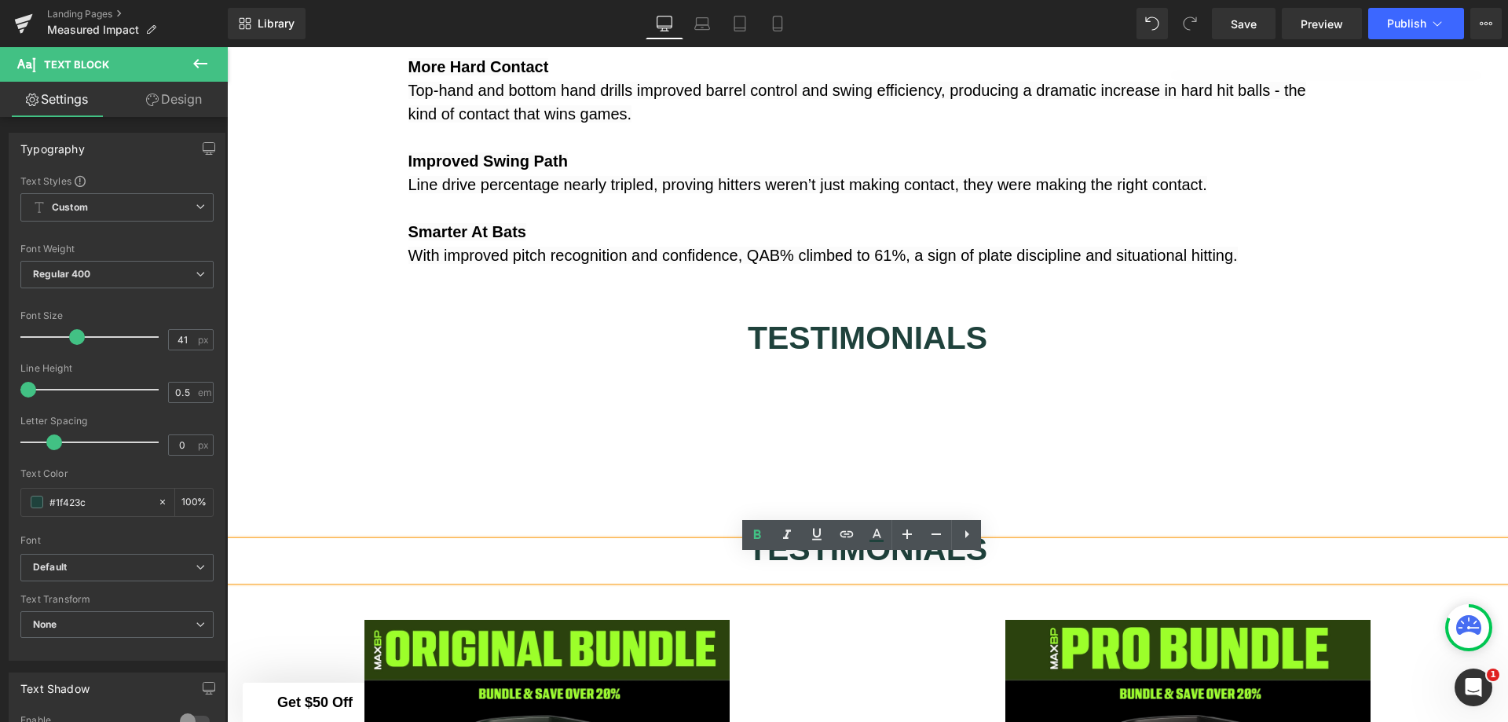
click at [858, 567] on b "TESTIMONIALS" at bounding box center [868, 549] width 240 height 36
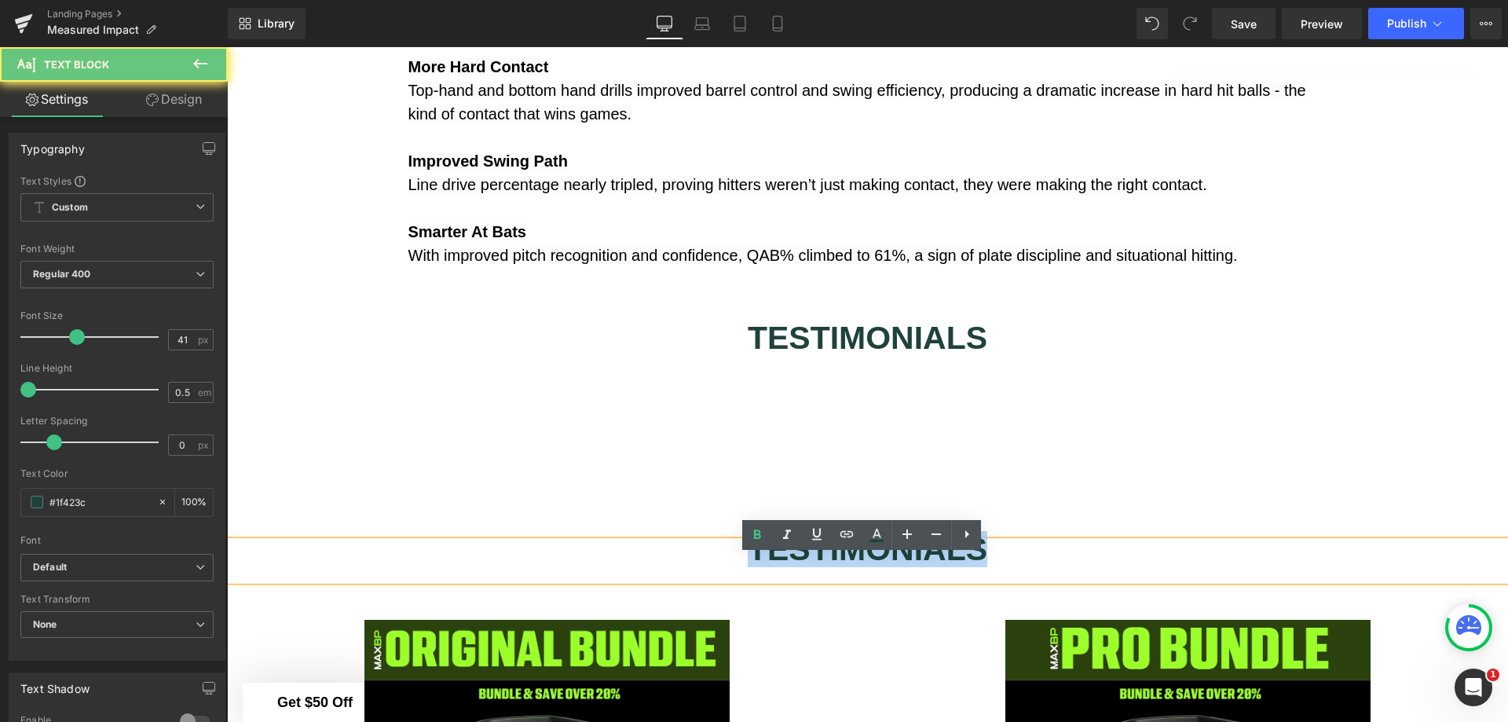
drag, startPoint x: 995, startPoint y: 566, endPoint x: 713, endPoint y: 573, distance: 282.0
click at [713, 573] on div "TESTIMONIALS" at bounding box center [867, 561] width 1281 height 40
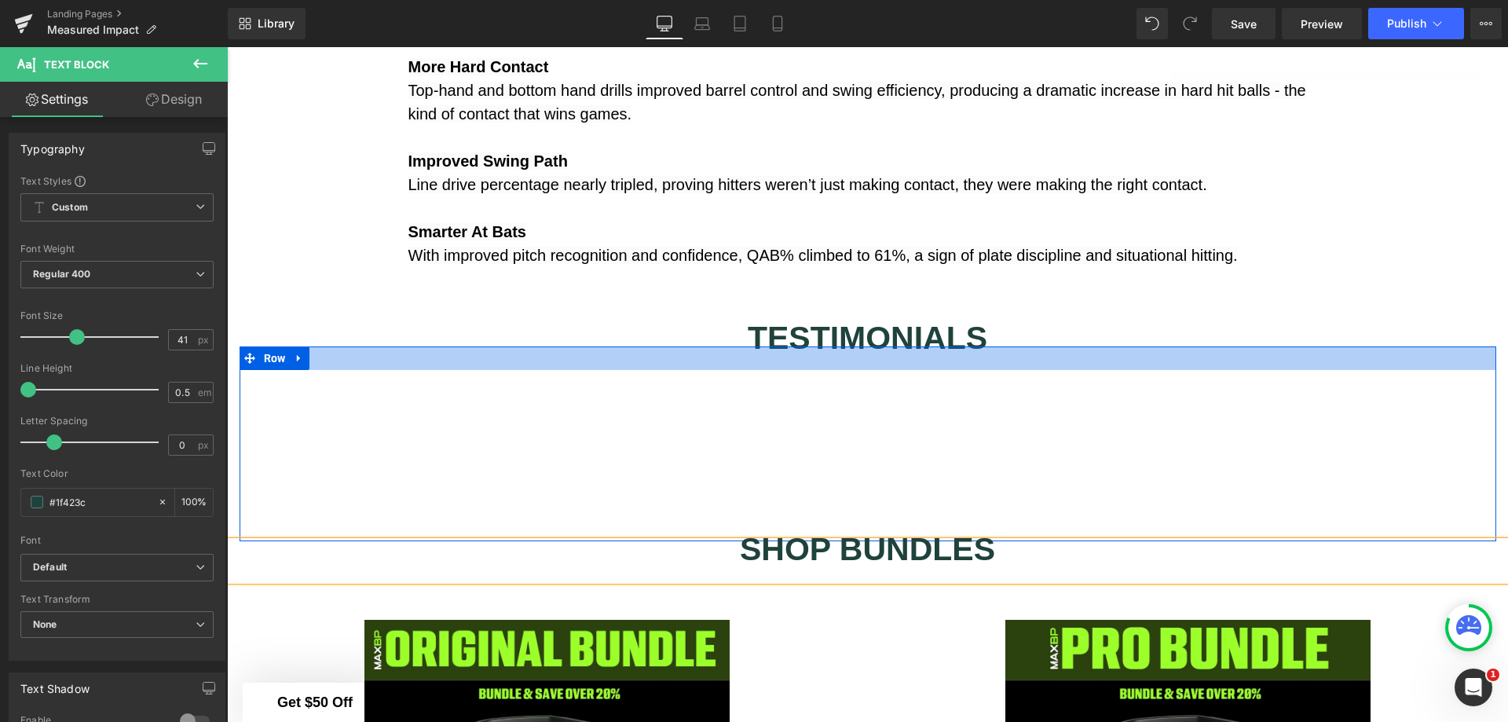
click at [1463, 365] on div at bounding box center [868, 358] width 1257 height 24
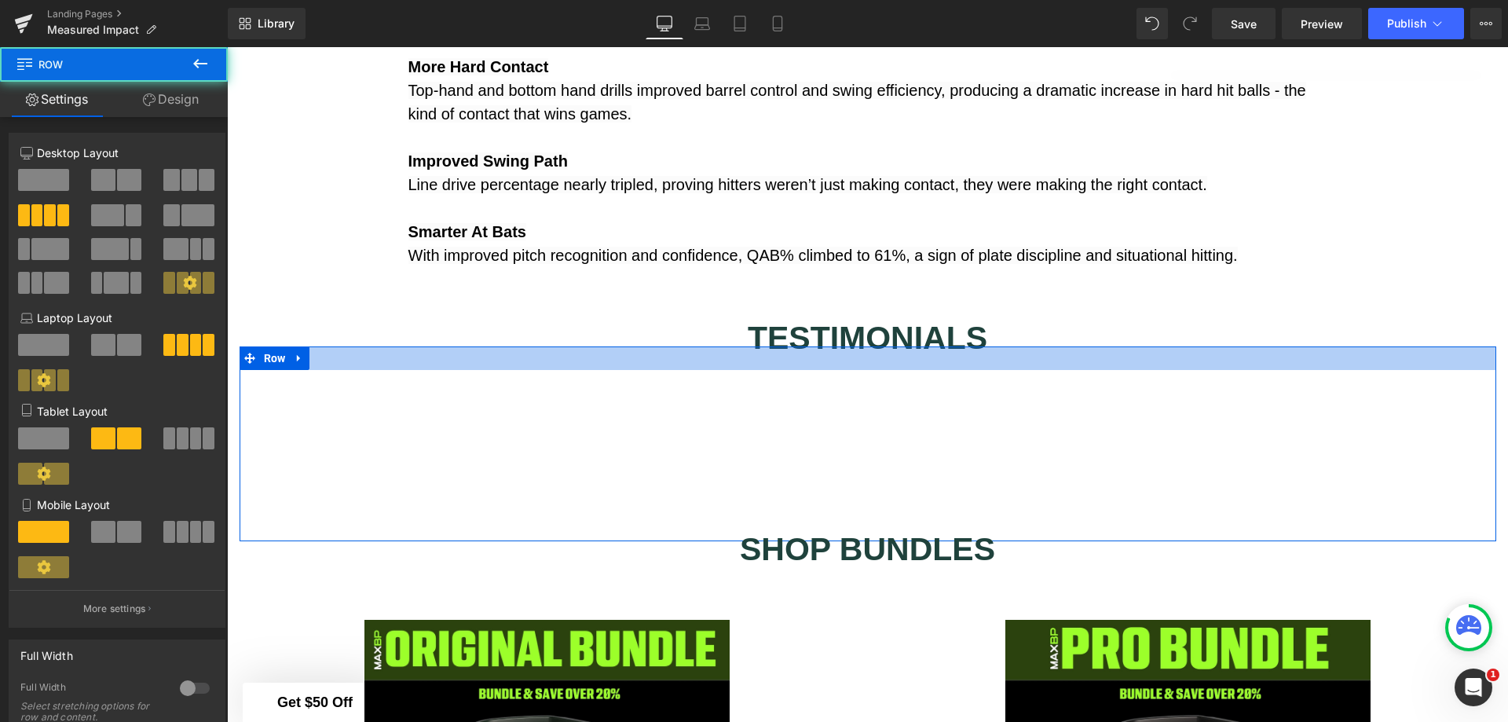
click at [1463, 365] on div at bounding box center [868, 358] width 1257 height 24
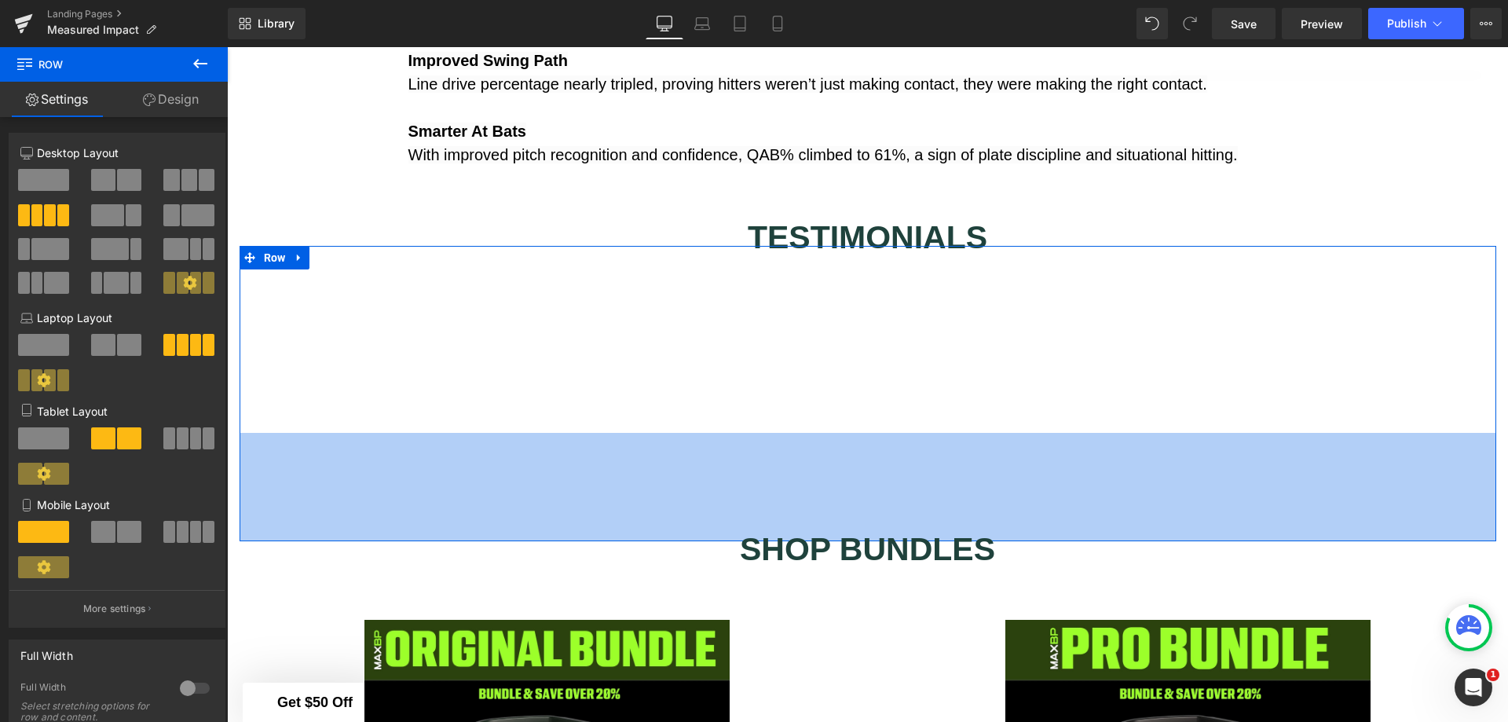
drag, startPoint x: 1320, startPoint y: 554, endPoint x: 1320, endPoint y: 498, distance: 55.8
click at [1320, 541] on div "138px" at bounding box center [868, 487] width 1257 height 108
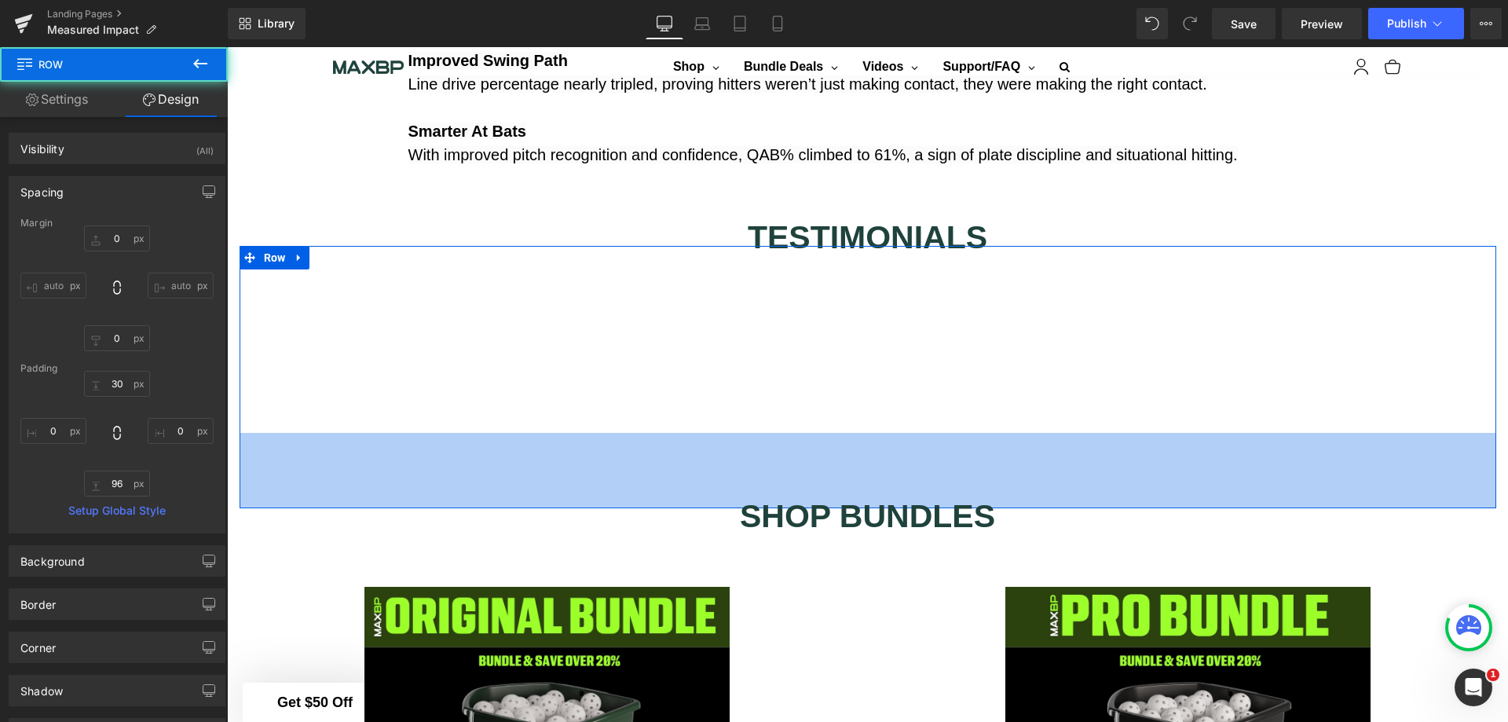
scroll to position [3156, 0]
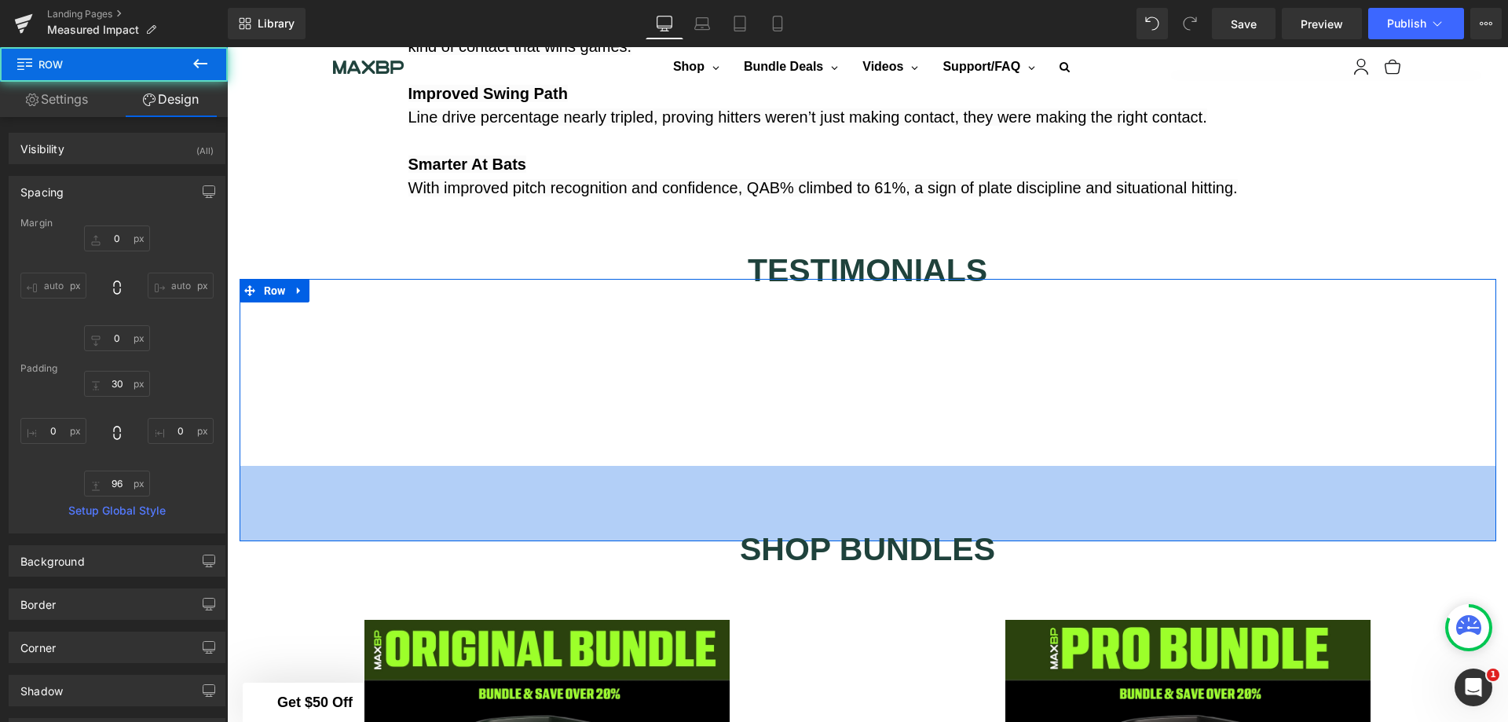
drag, startPoint x: 1320, startPoint y: 498, endPoint x: 1313, endPoint y: 484, distance: 15.5
click at [1313, 484] on div "96px" at bounding box center [868, 503] width 1257 height 75
type input "0px"
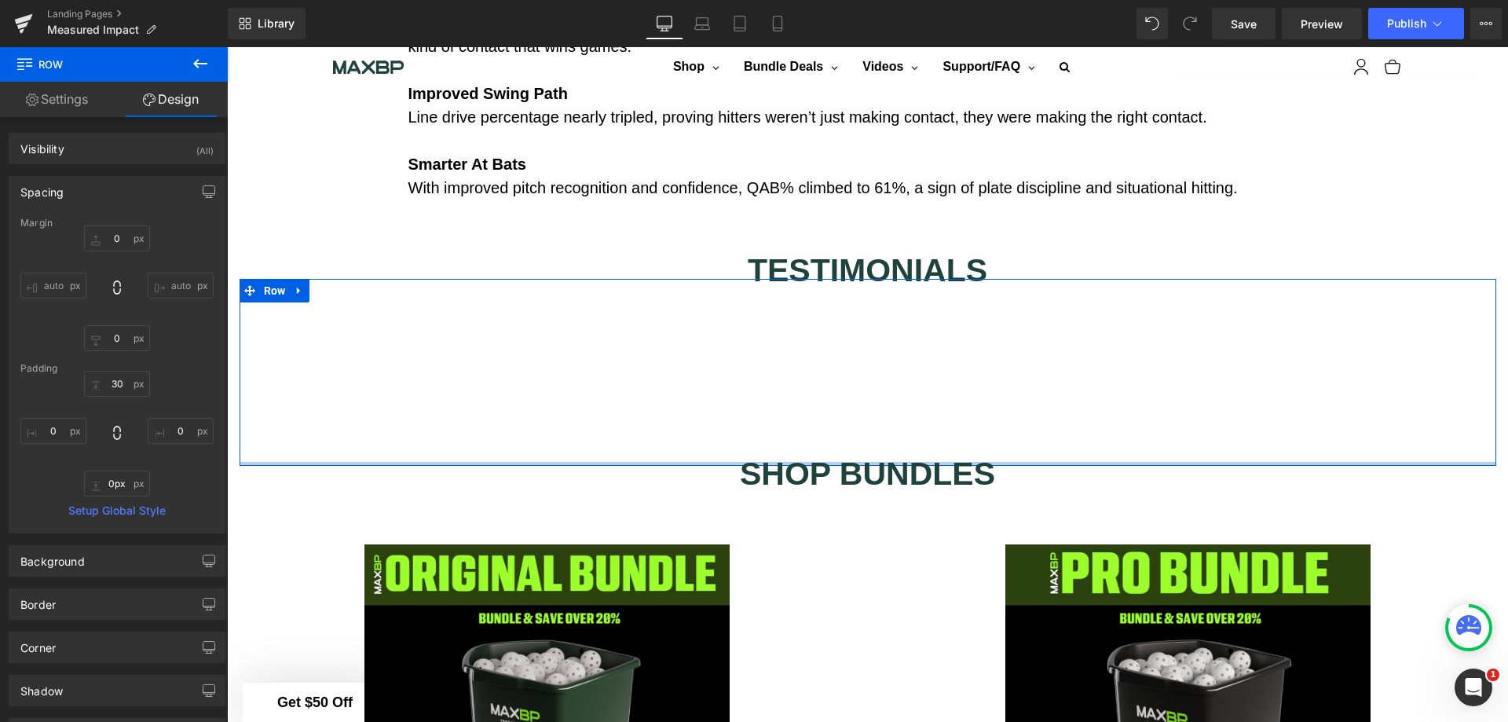
scroll to position [3081, 0]
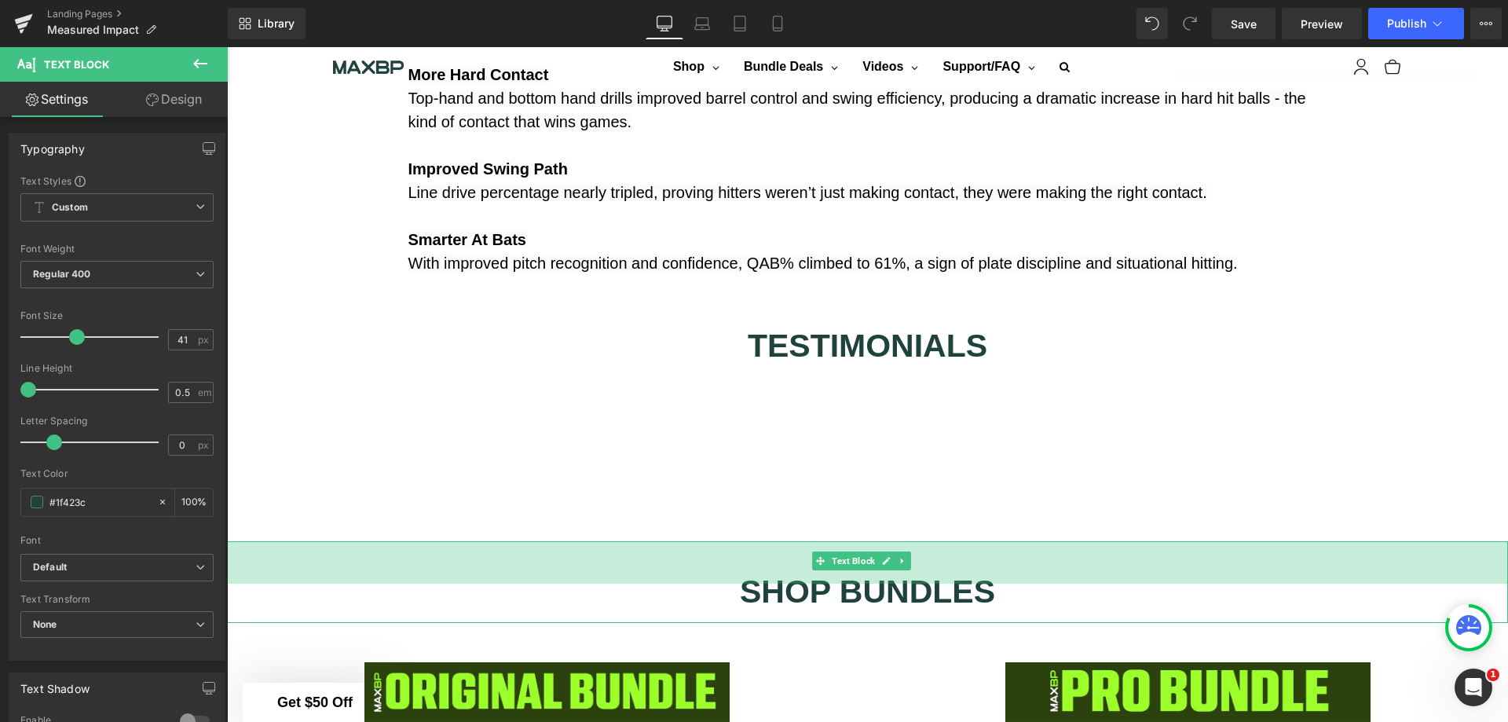
drag, startPoint x: 993, startPoint y: 556, endPoint x: 993, endPoint y: 599, distance: 42.4
click at [993, 599] on div "SHOP BUNDLES Text Block 54px" at bounding box center [867, 582] width 1281 height 82
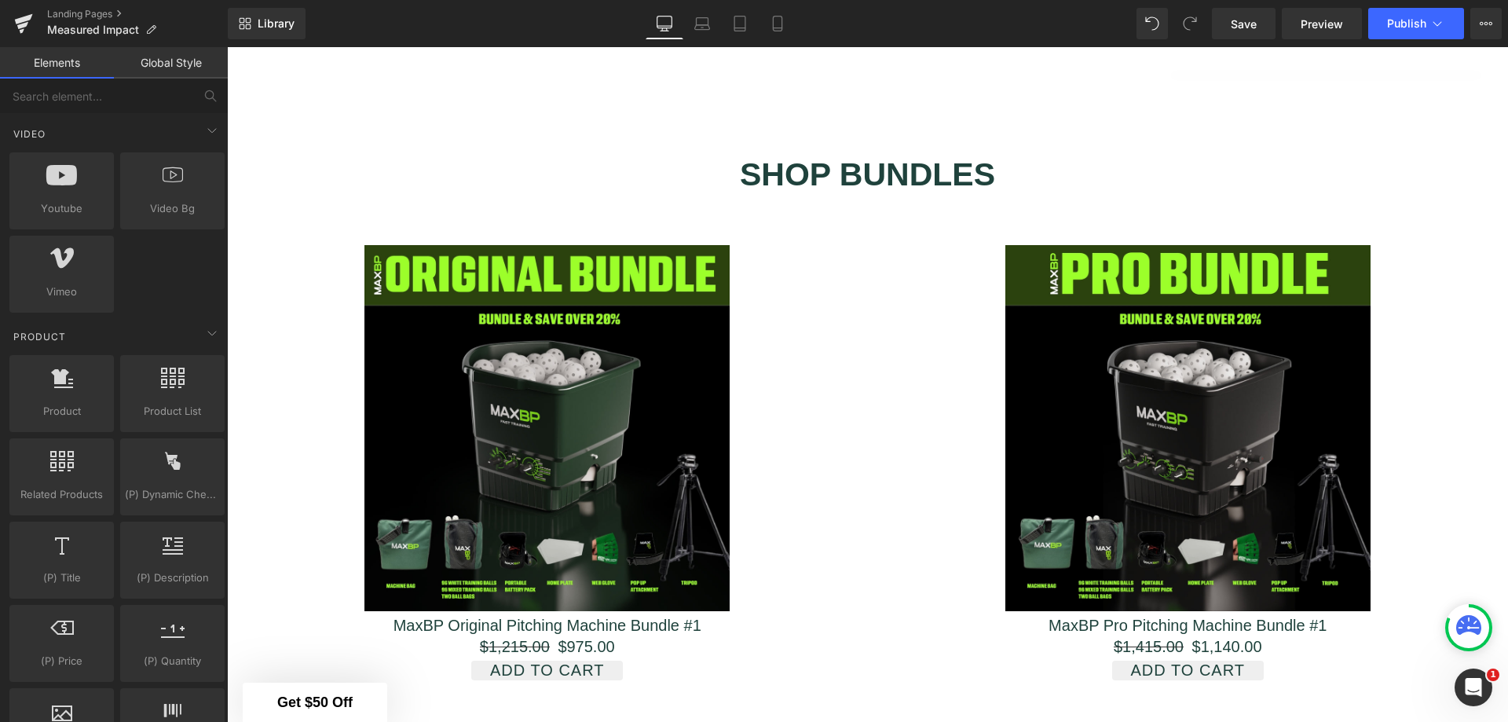
scroll to position [3238, 0]
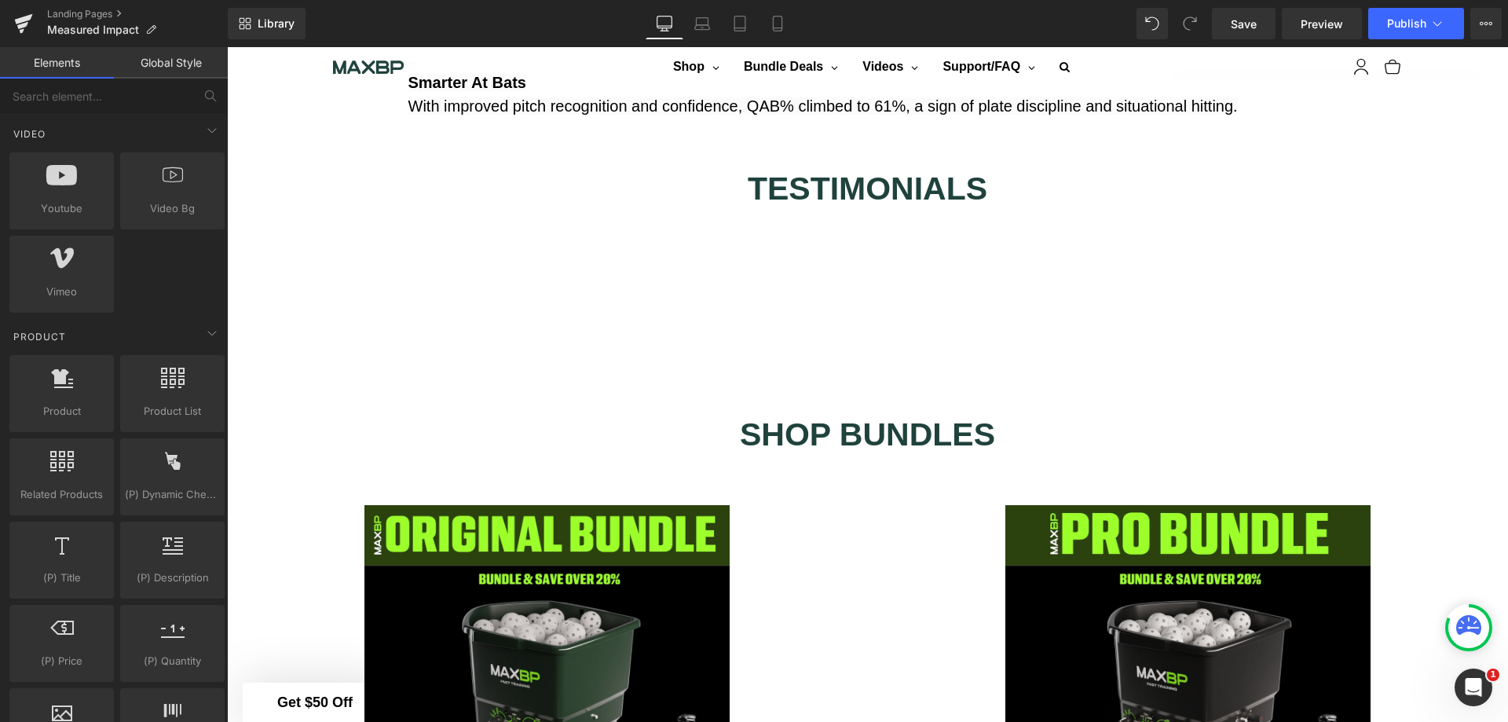
click at [1240, 24] on span "Save" at bounding box center [1244, 24] width 26 height 16
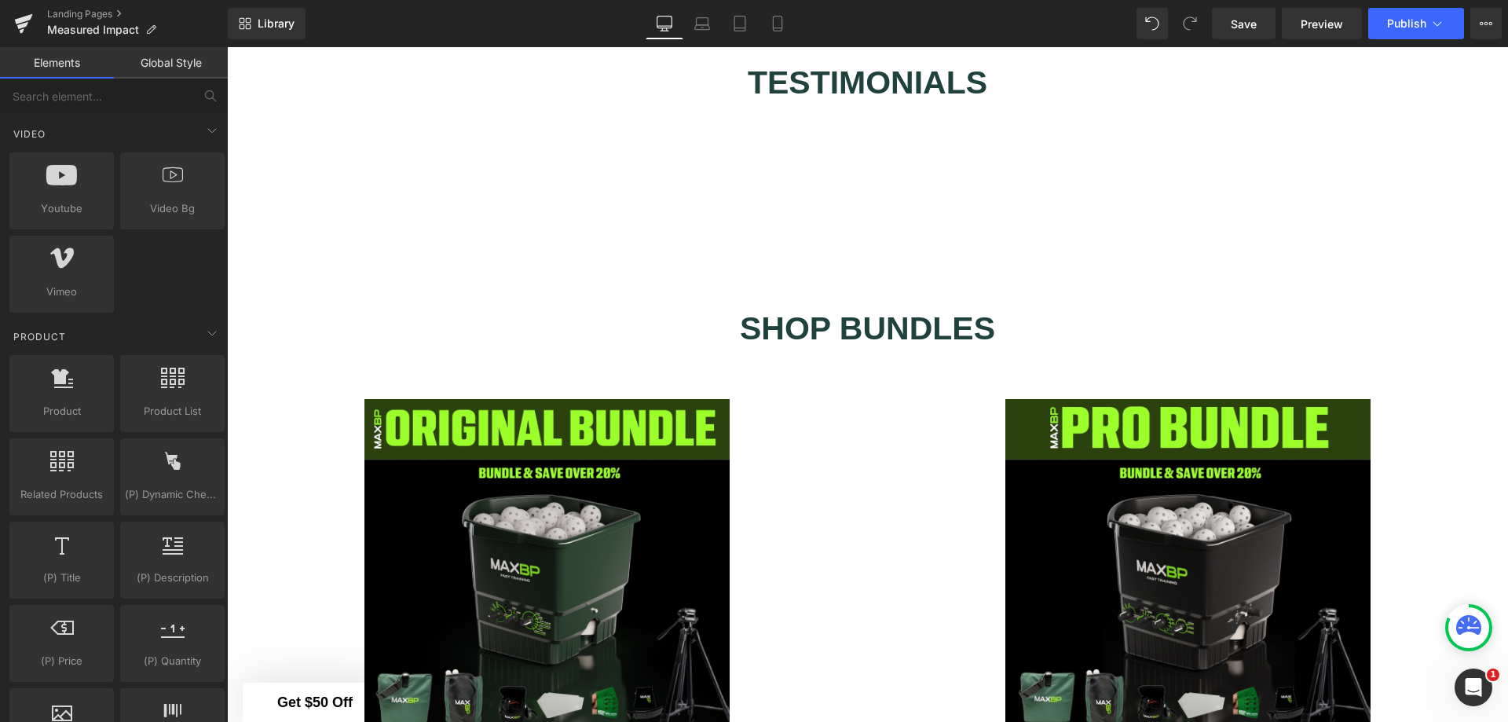
scroll to position [3403, 0]
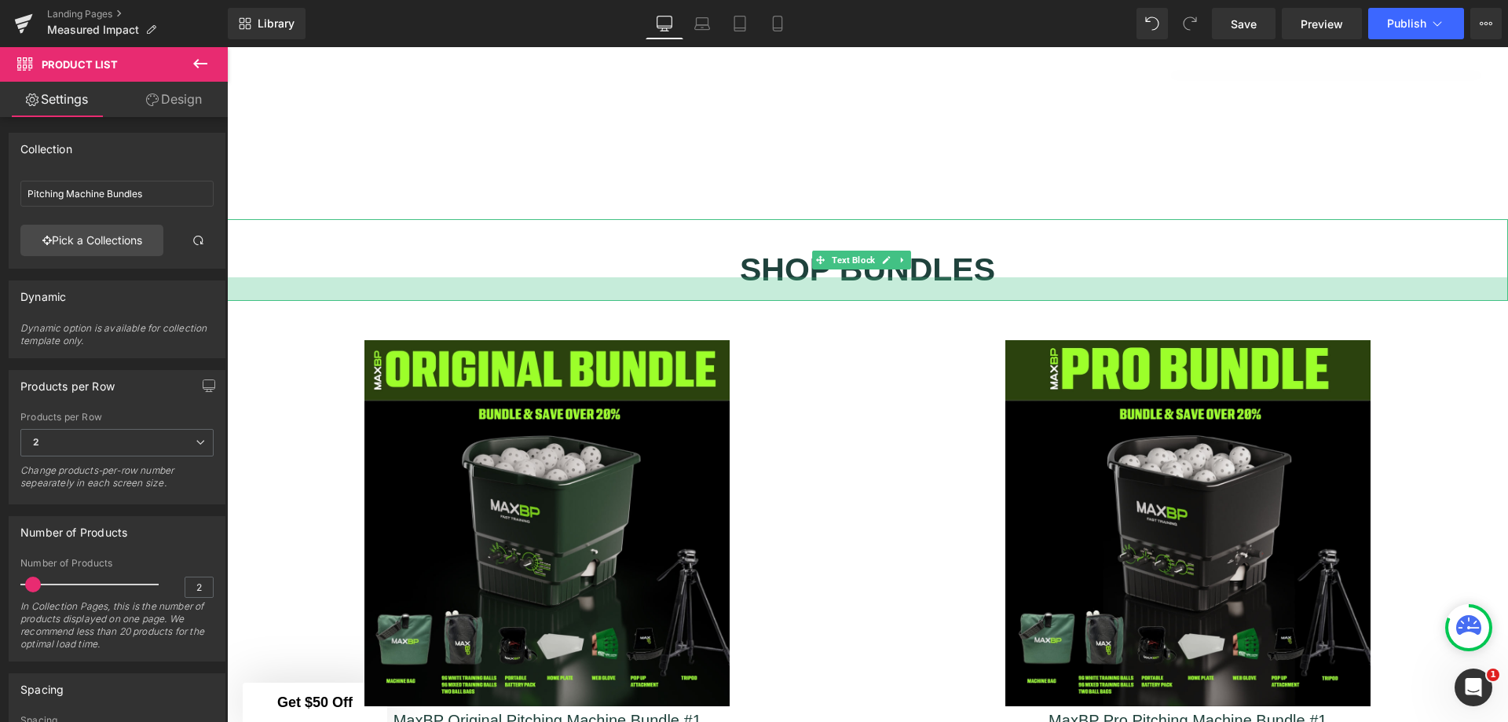
drag, startPoint x: 932, startPoint y: 319, endPoint x: 932, endPoint y: 309, distance: 9.4
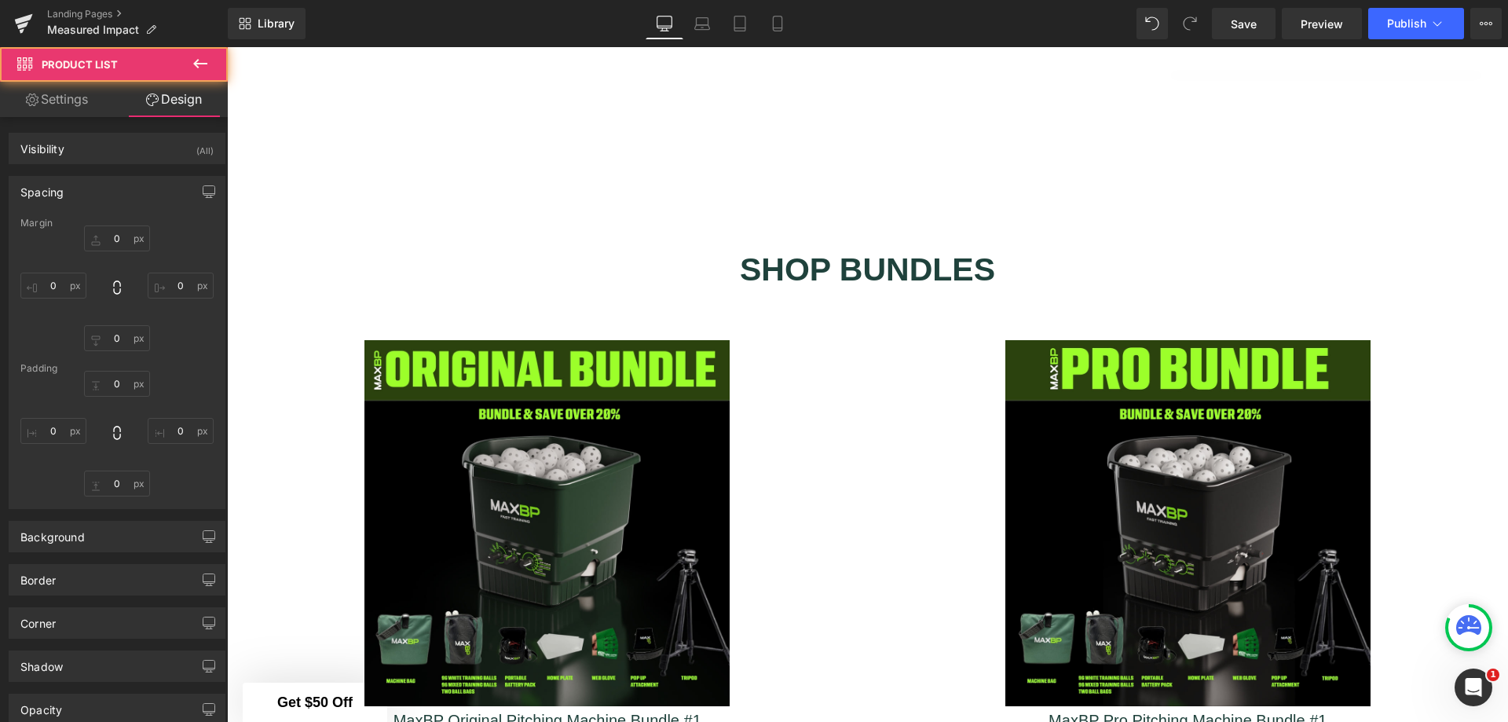
type input "0"
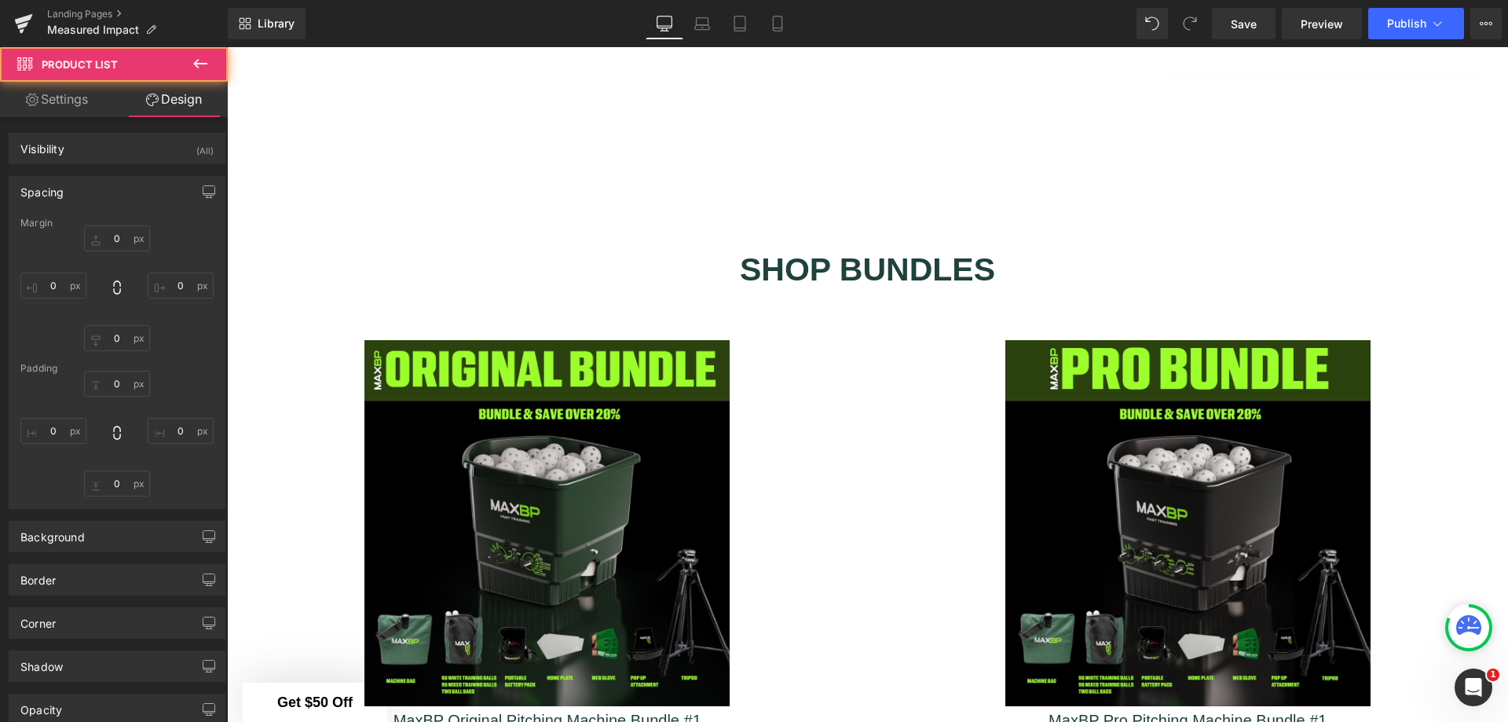
type input "0"
type input "30"
type input "0"
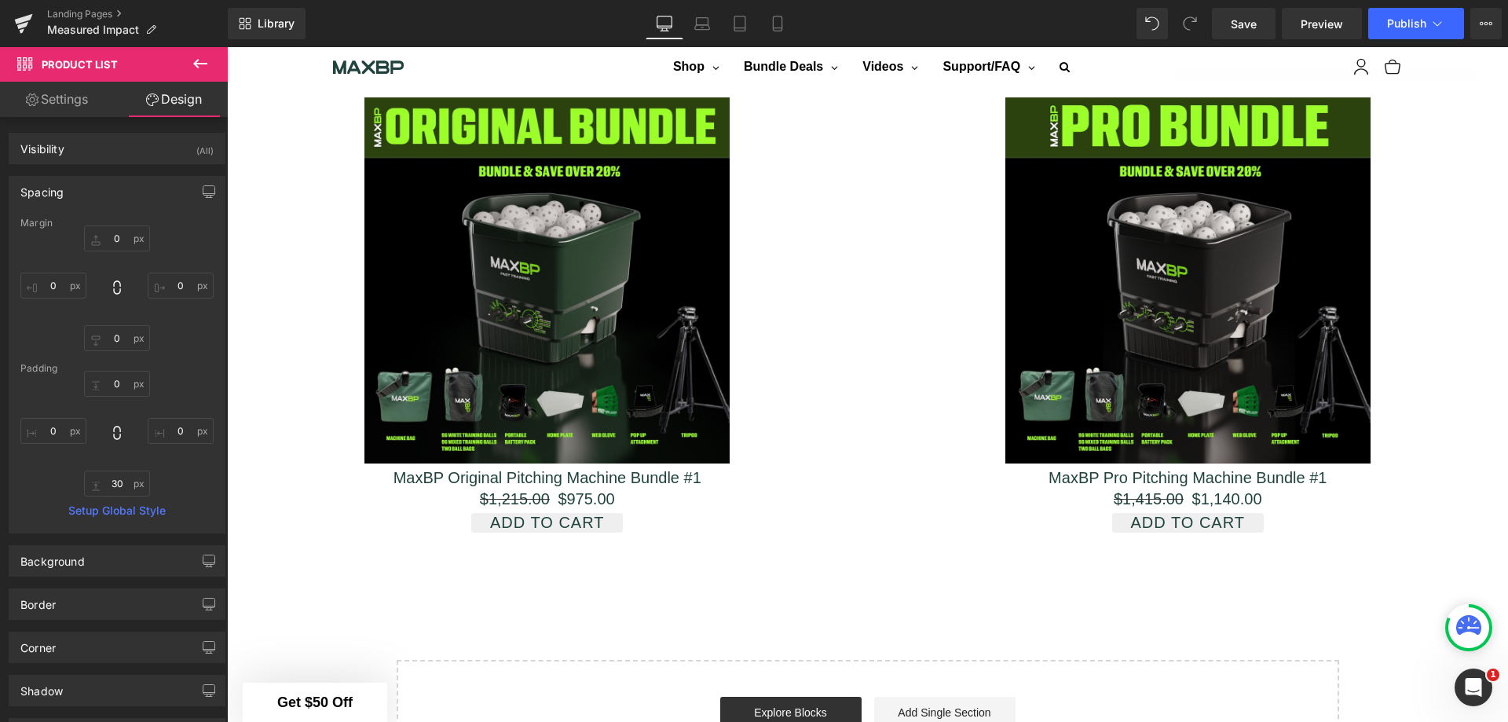
scroll to position [3638, 0]
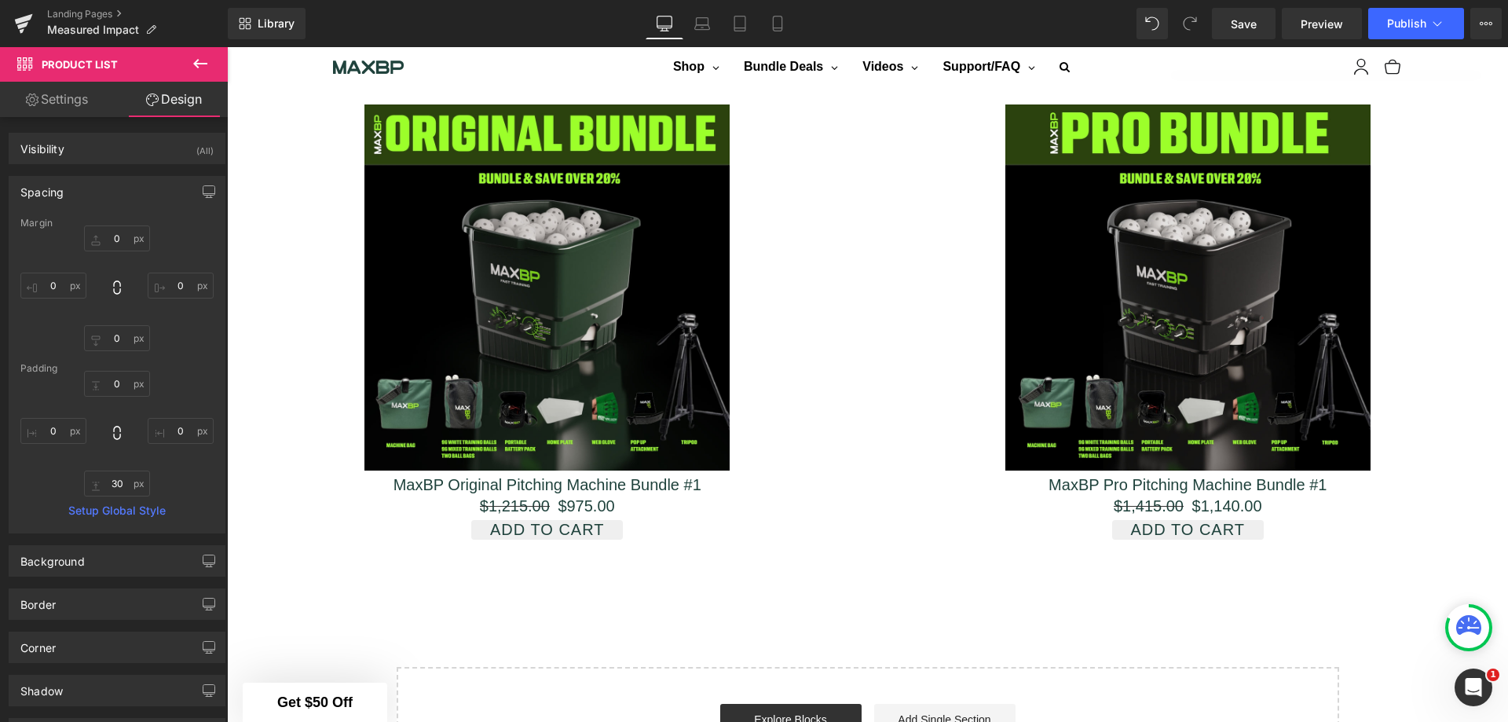
click at [1232, 30] on span "Save" at bounding box center [1244, 24] width 26 height 16
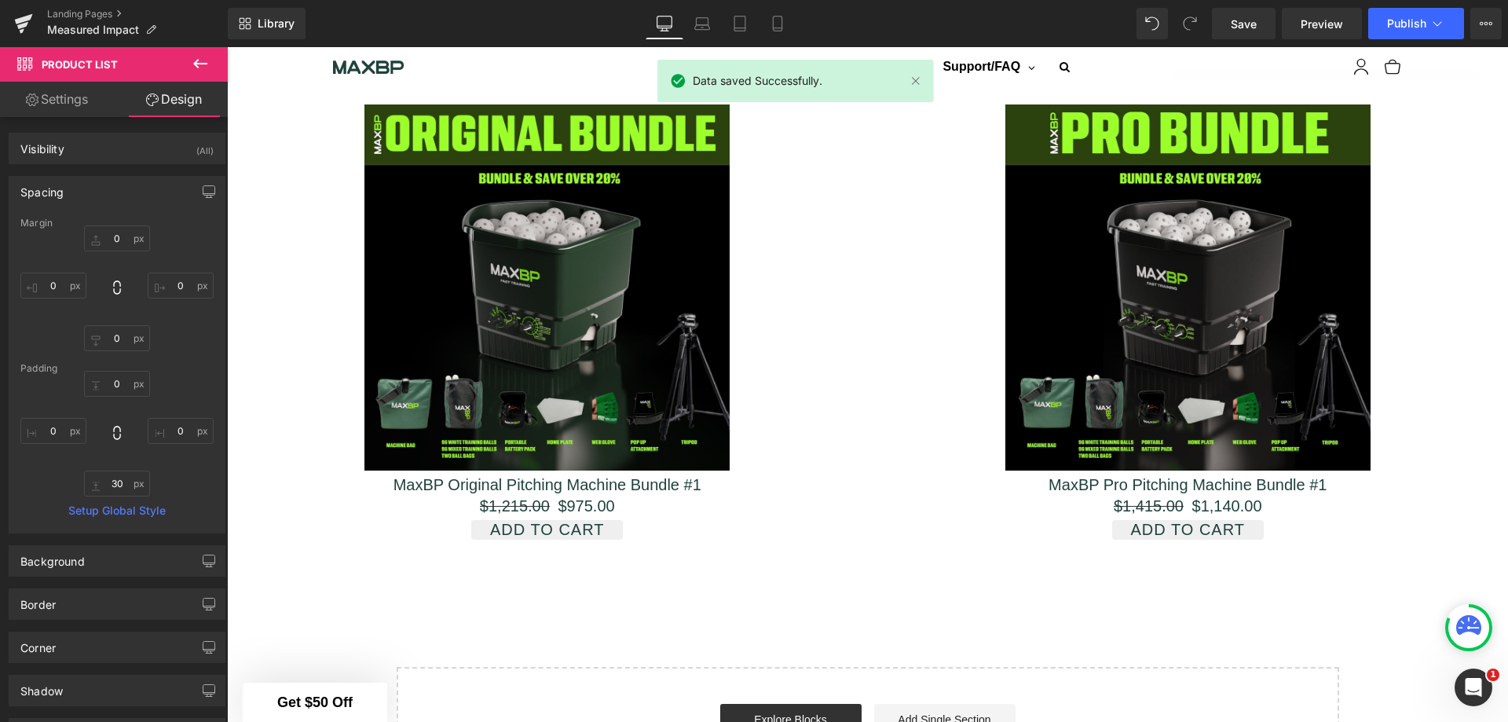
click at [105, 13] on link "Landing Pages" at bounding box center [137, 14] width 181 height 13
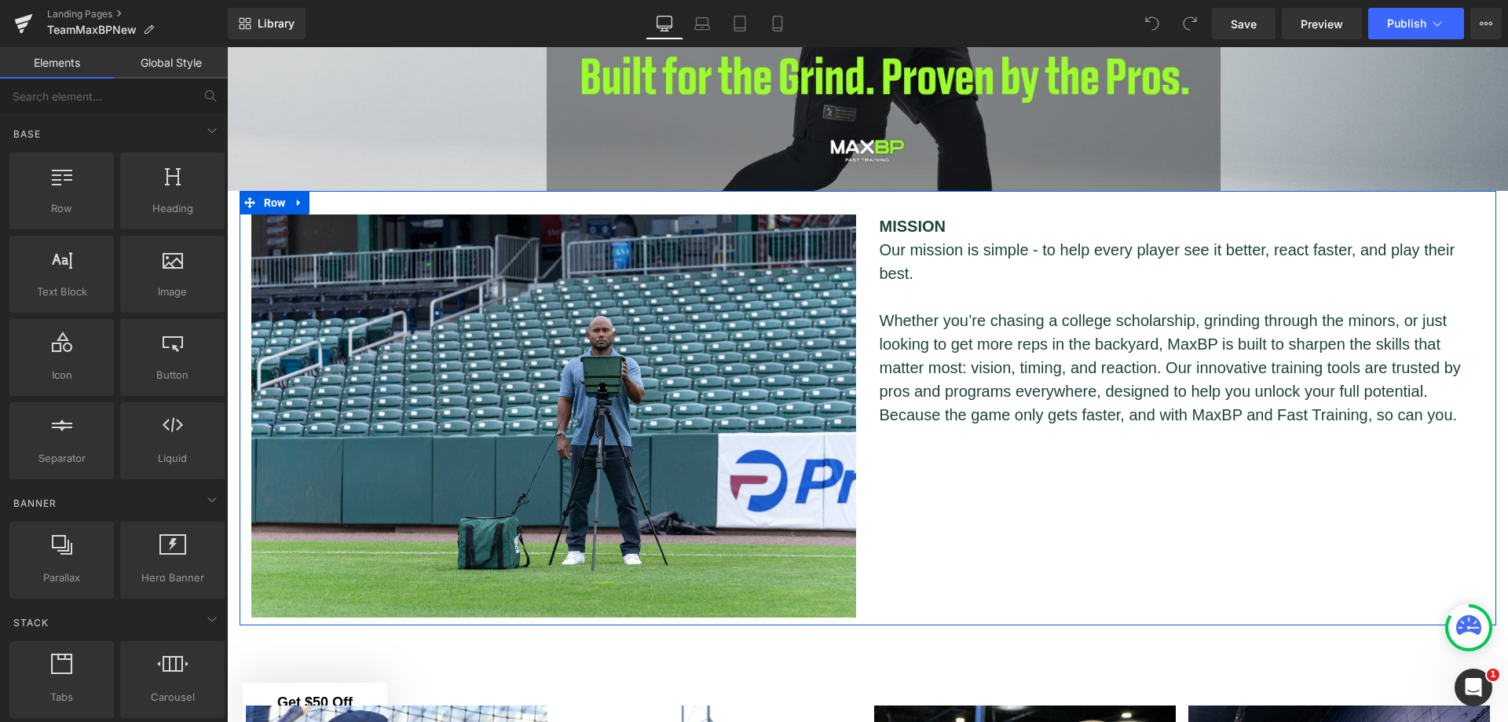
scroll to position [418, 0]
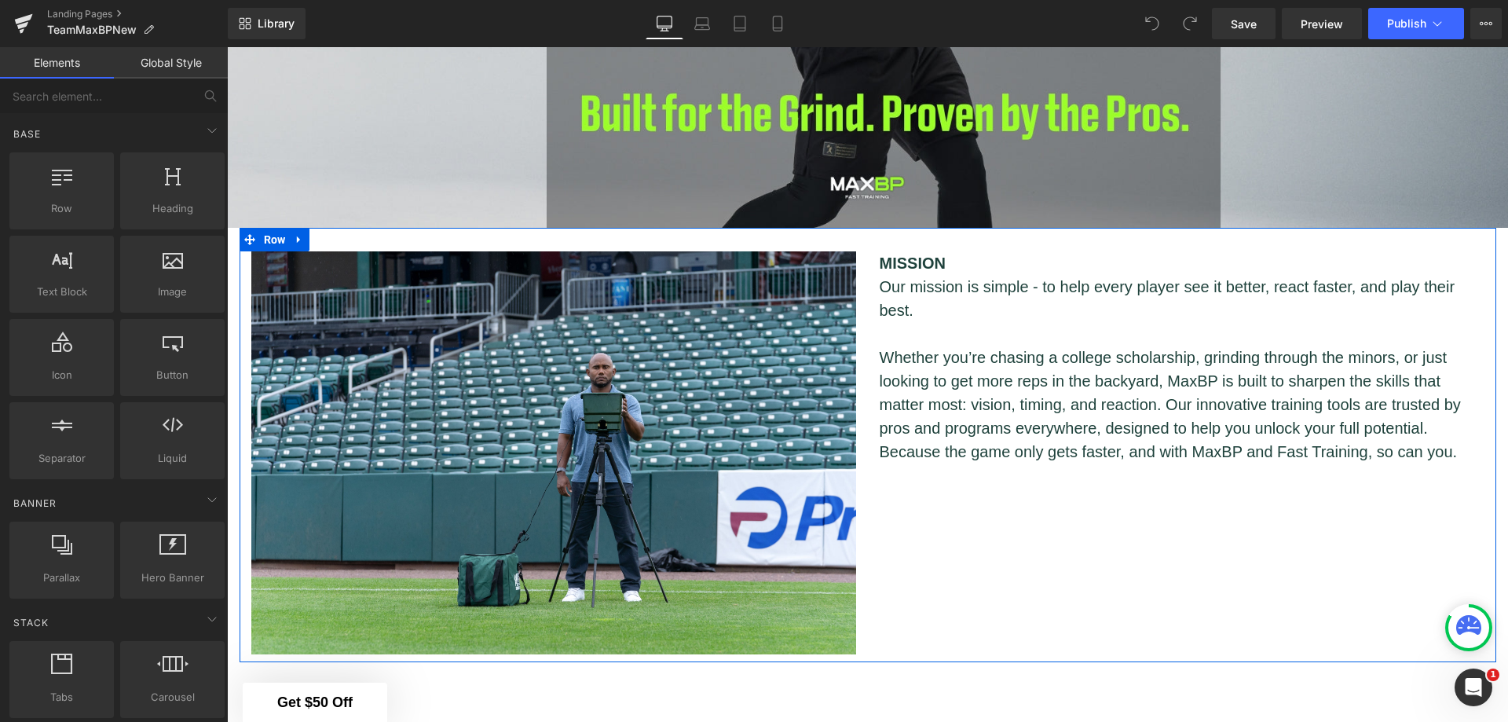
click at [1158, 395] on p "Whether you’re chasing a college scholarship, grinding through the minors, or j…" at bounding box center [1182, 405] width 605 height 118
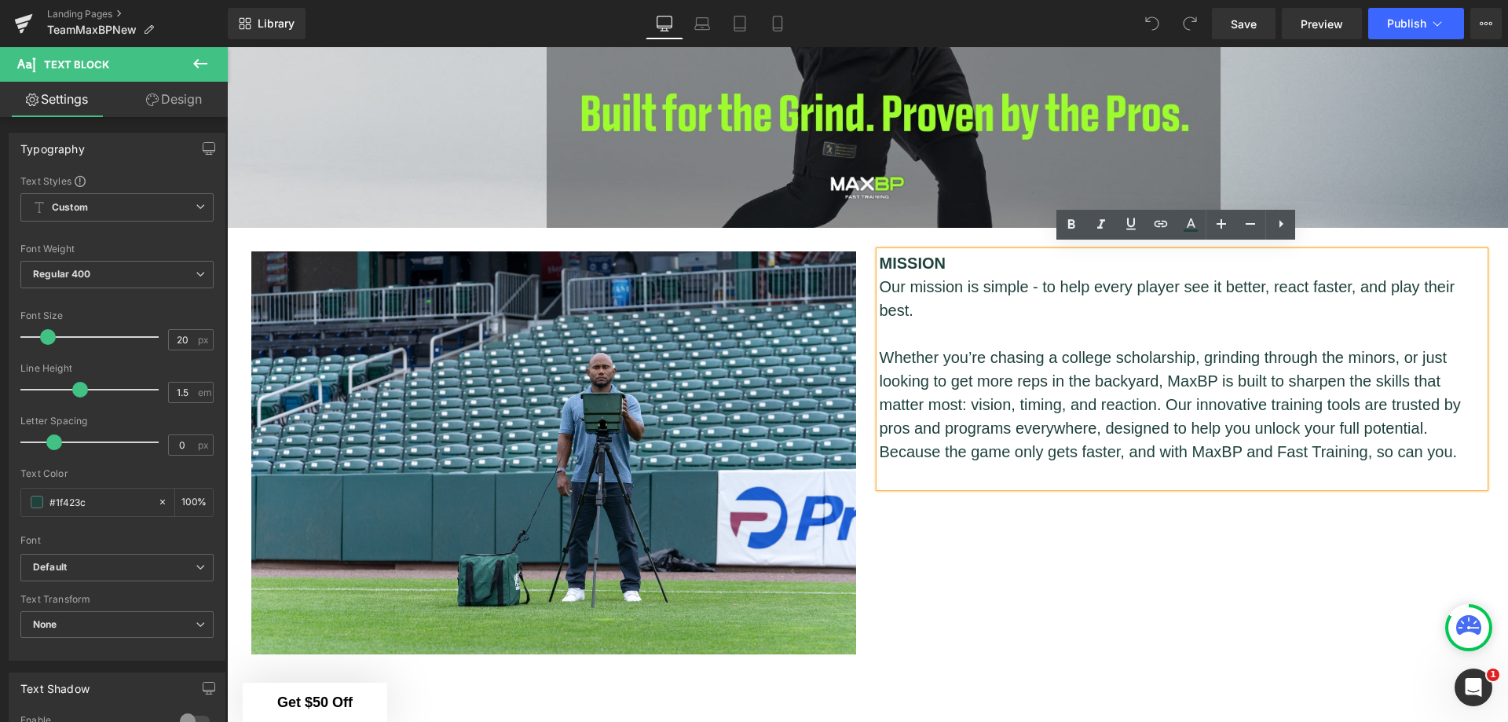
click at [1173, 470] on p at bounding box center [1182, 475] width 605 height 24
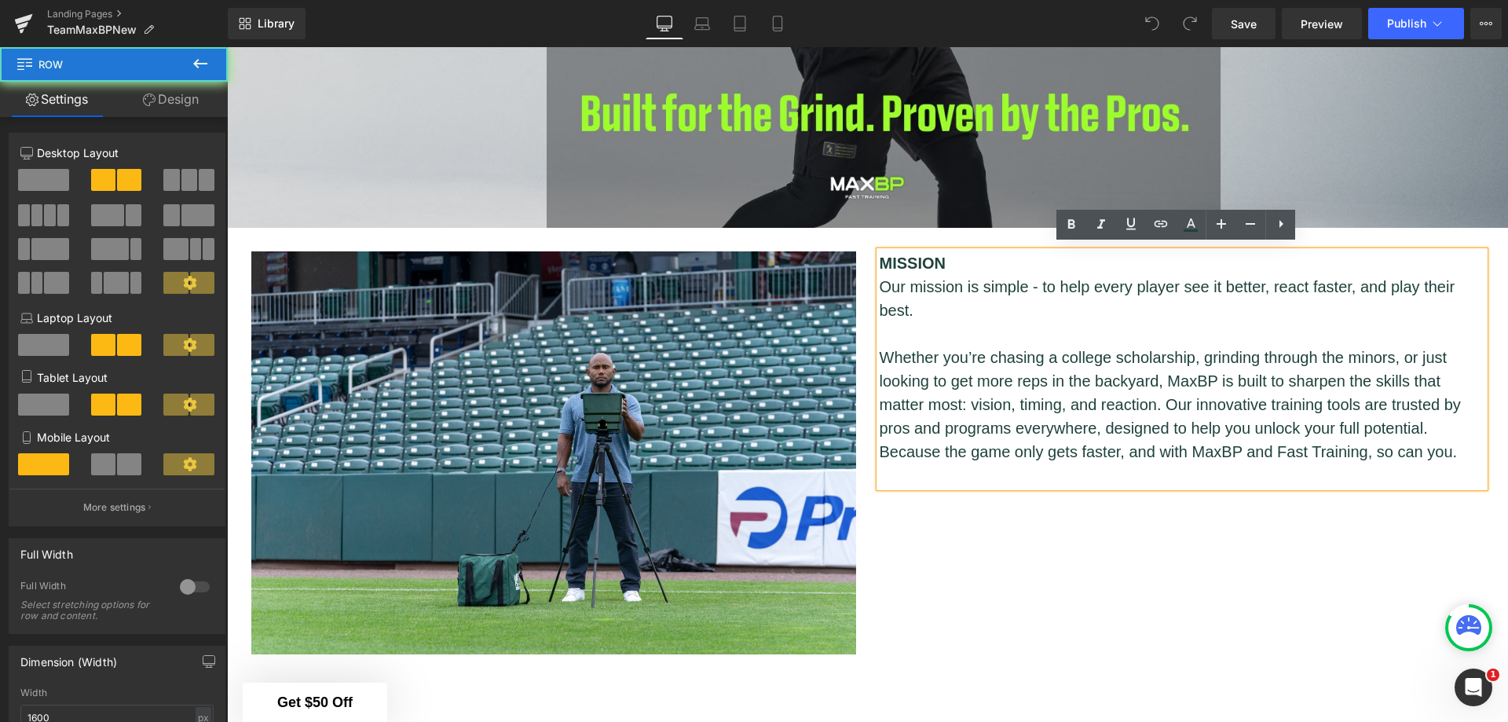
drag, startPoint x: 1166, startPoint y: 489, endPoint x: 1169, endPoint y: 527, distance: 37.8
click at [1169, 527] on div "Image MISSION Our mission is simple - to help every player see it better, react…" at bounding box center [868, 445] width 1257 height 434
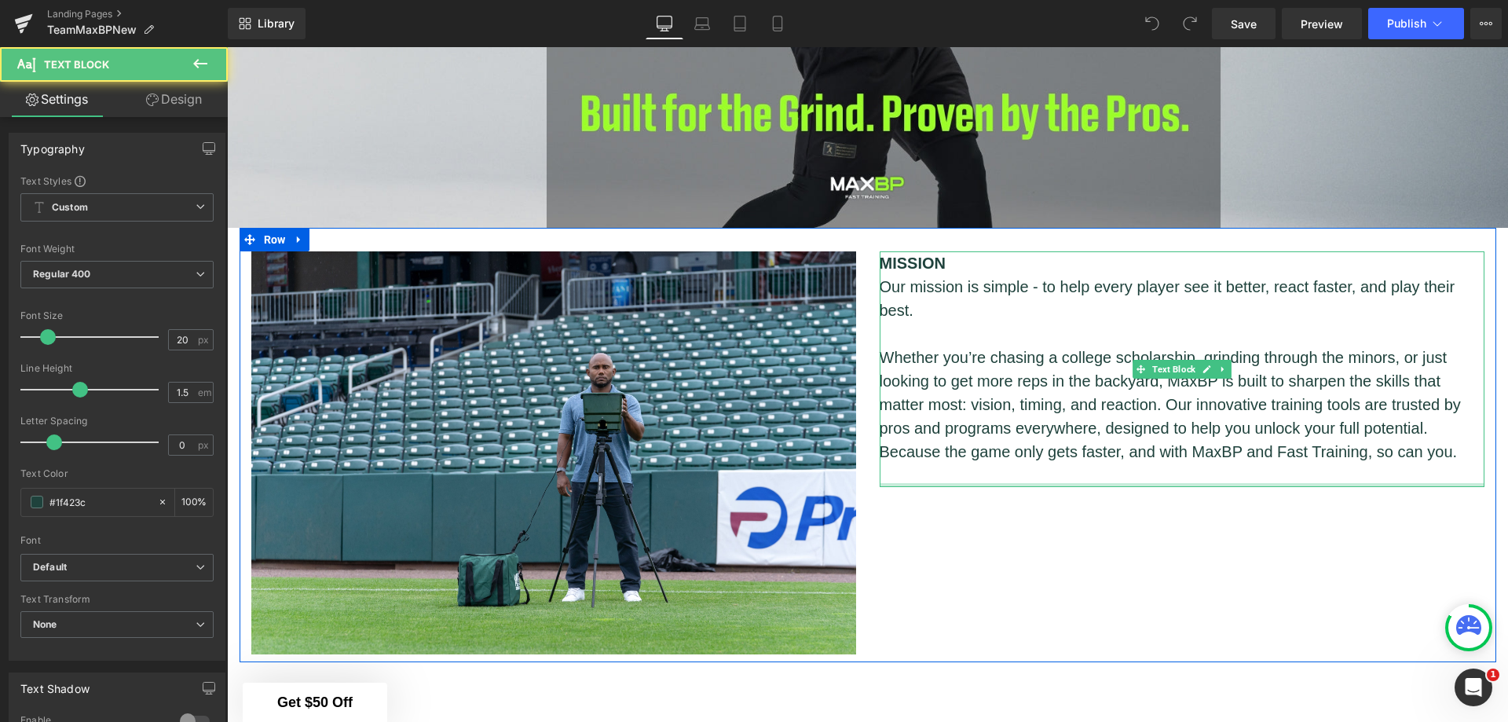
click at [1154, 479] on div "MISSION Our mission is simple - to help every player see it better, react faste…" at bounding box center [1182, 369] width 605 height 236
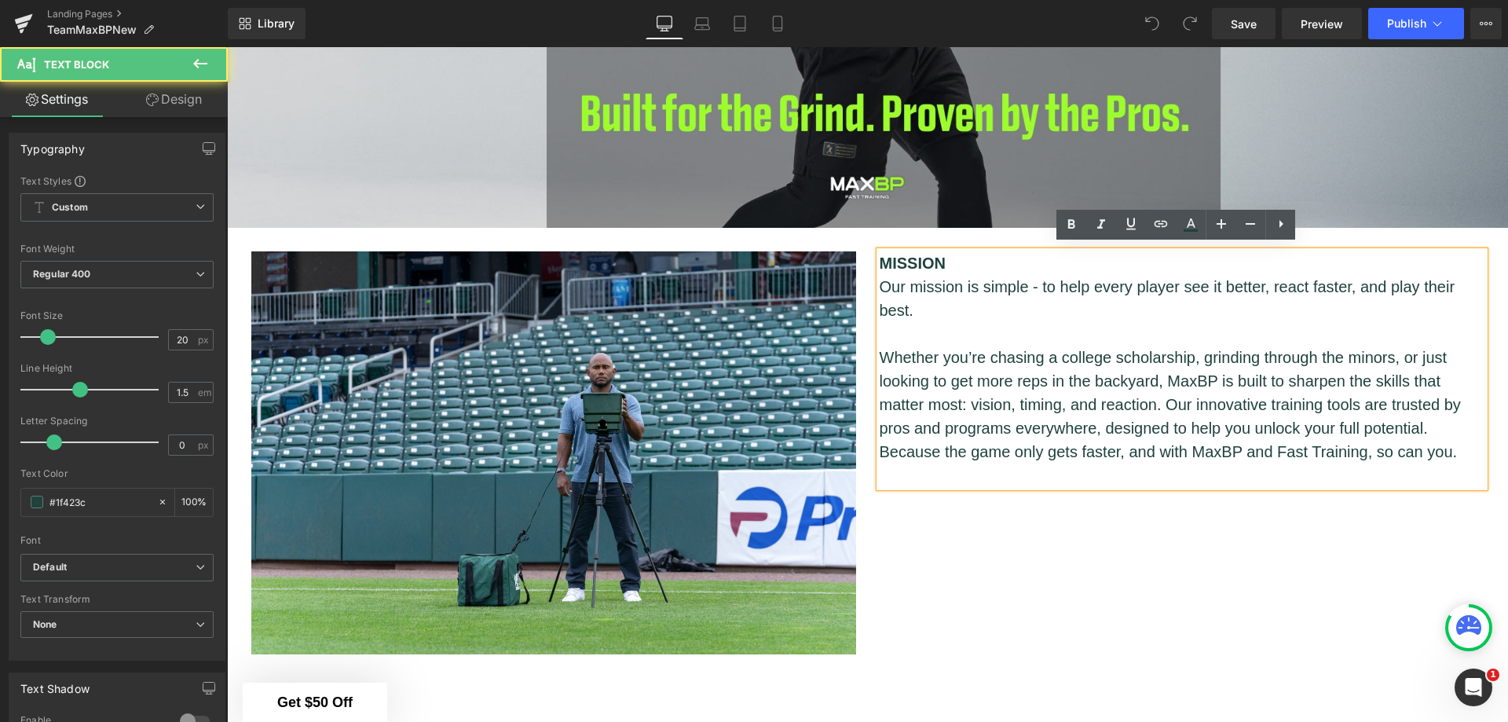
click at [1154, 483] on div "MISSION Our mission is simple - to help every player see it better, react faste…" at bounding box center [1182, 369] width 605 height 236
click at [1161, 541] on div "Image MISSION Our mission is simple - to help every player see it better, react…" at bounding box center [868, 445] width 1257 height 434
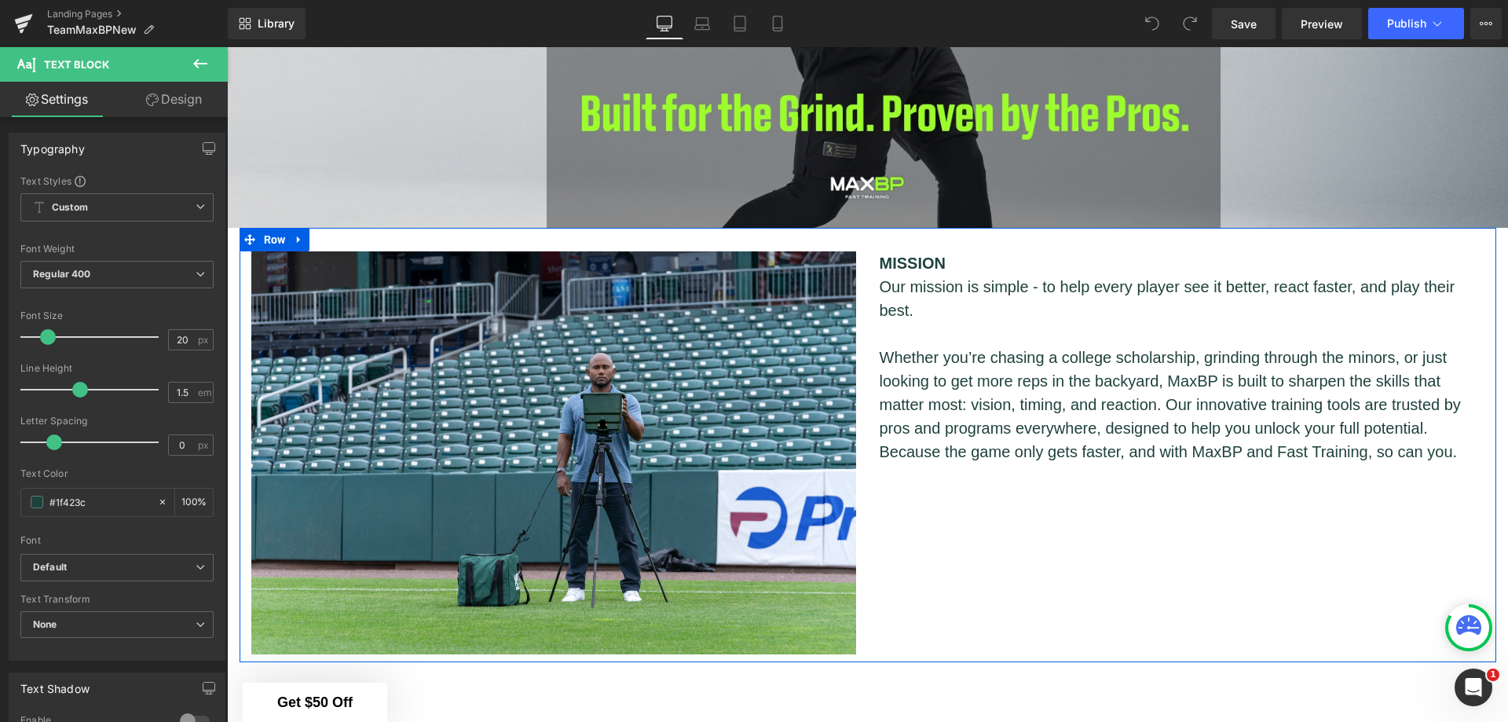
drag, startPoint x: 1144, startPoint y: 463, endPoint x: 1151, endPoint y: 496, distance: 33.6
click at [1151, 496] on div "Image MISSION Our mission is simple - to help every player see it better, react…" at bounding box center [868, 445] width 1257 height 434
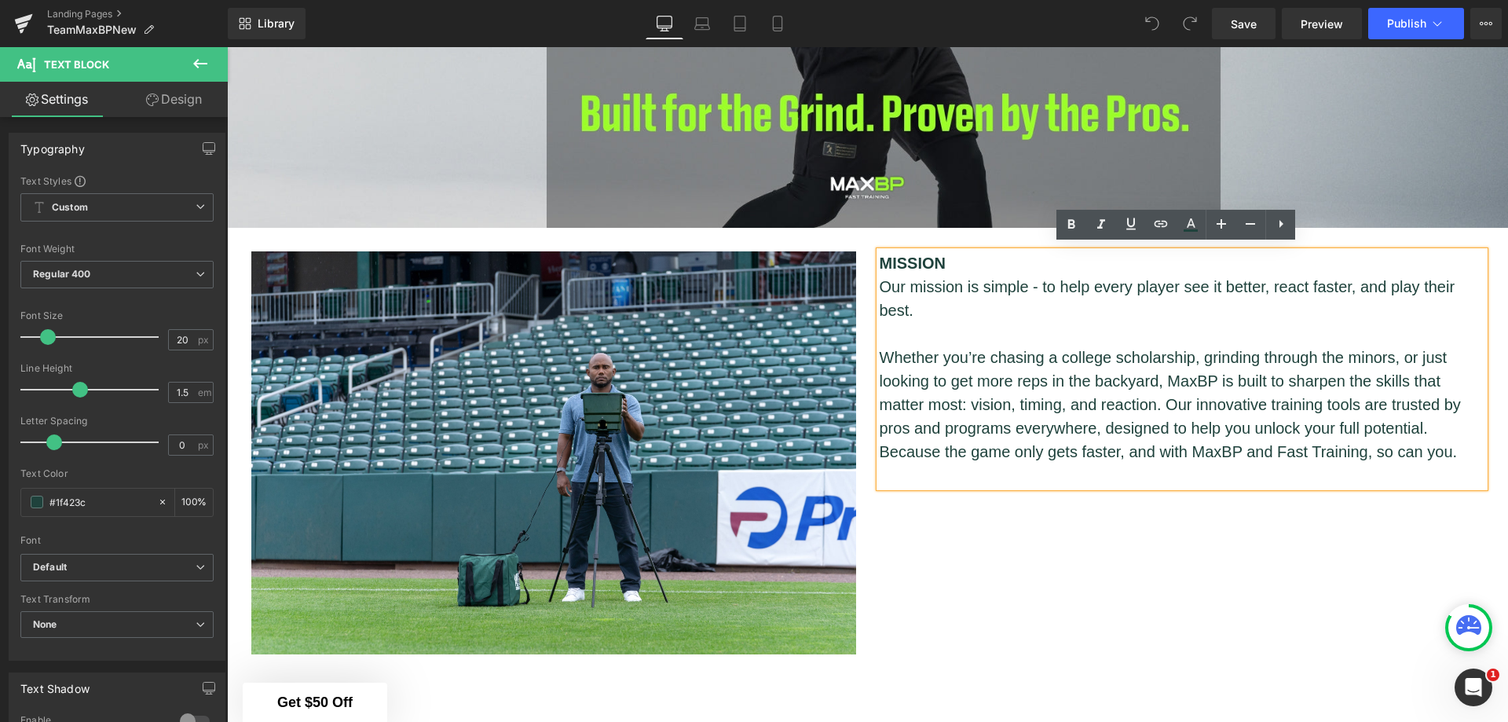
click at [1165, 411] on p "Whether you’re chasing a college scholarship, grinding through the minors, or j…" at bounding box center [1182, 405] width 605 height 118
click at [1165, 522] on div "Image MISSION Our mission is simple - to help every player see it better, react…" at bounding box center [868, 445] width 1257 height 434
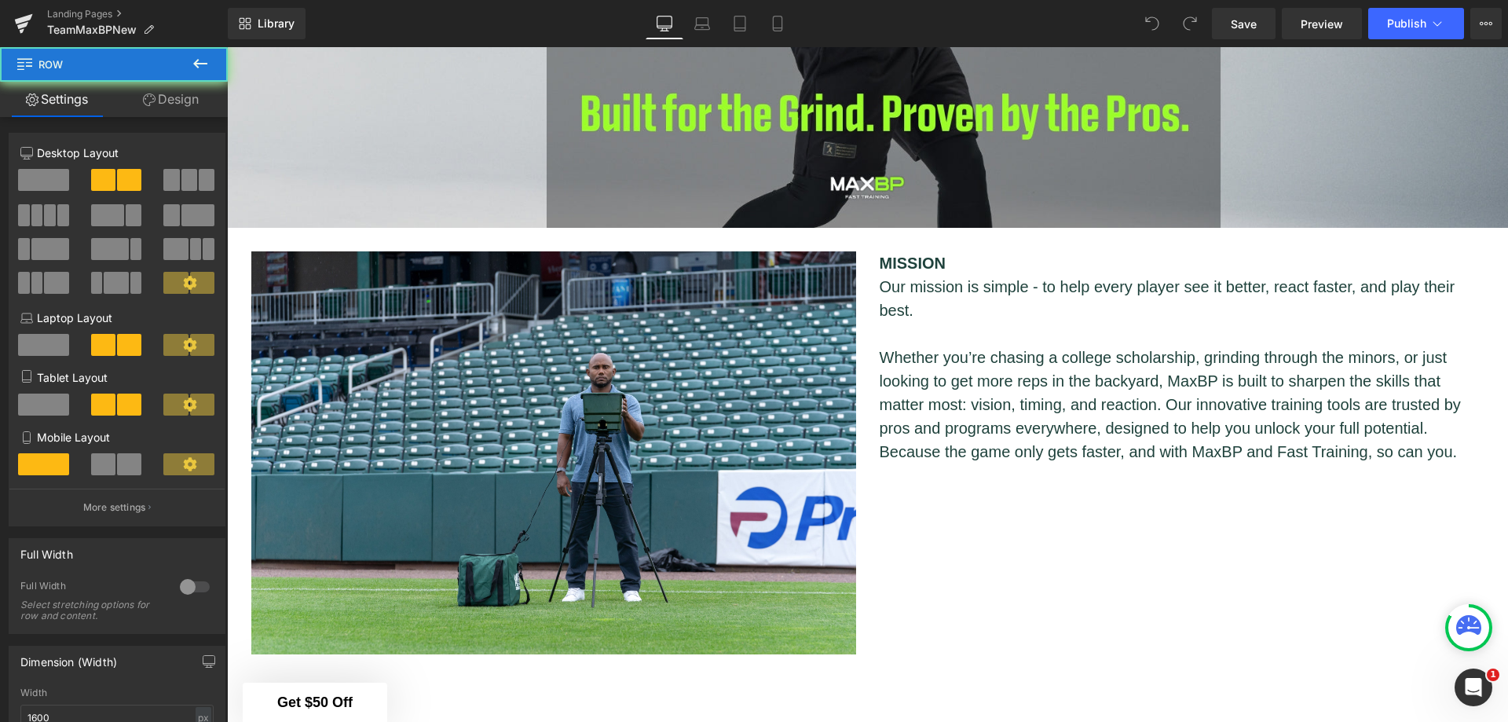
click at [1155, 452] on p "Whether you’re chasing a college scholarship, grinding through the minors, or j…" at bounding box center [1182, 405] width 605 height 118
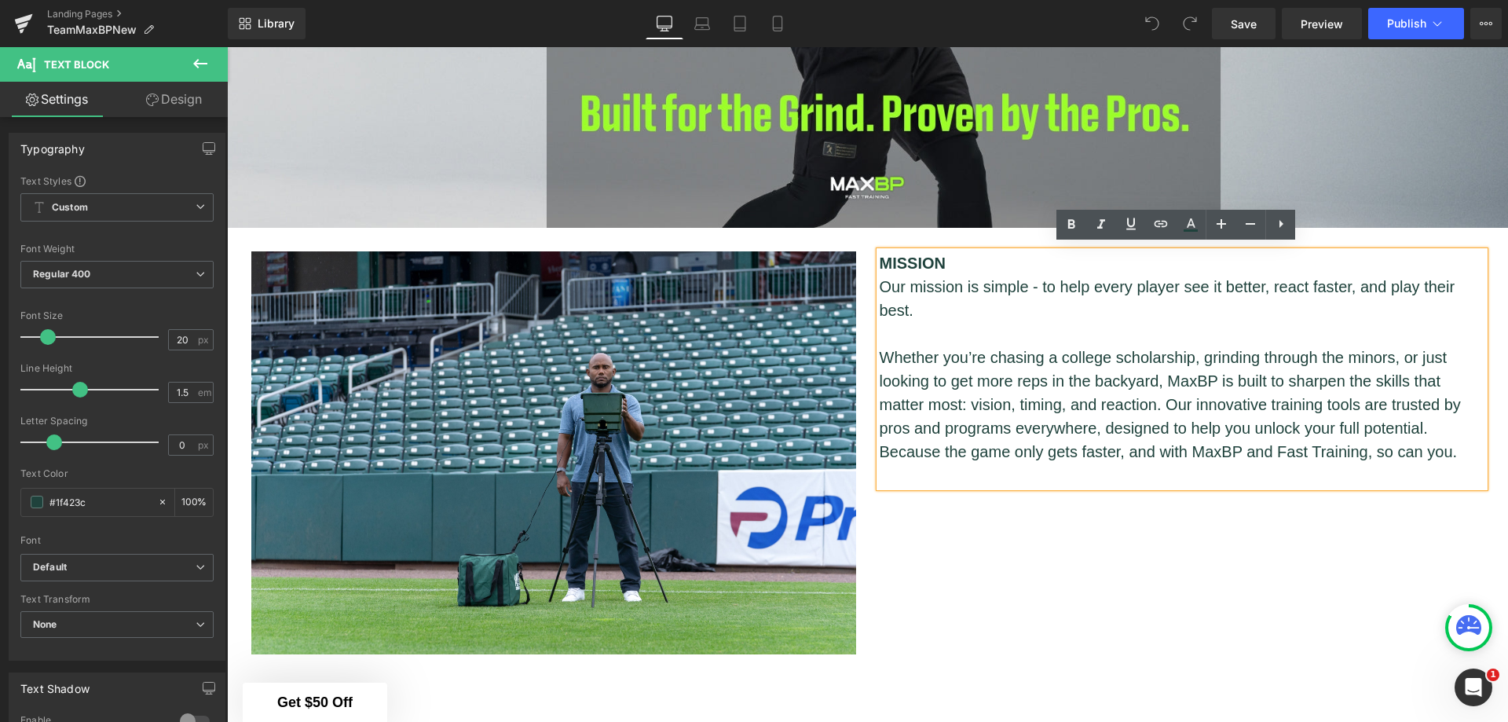
drag, startPoint x: 1163, startPoint y: 465, endPoint x: 1172, endPoint y: 519, distance: 54.9
click at [1172, 519] on div "Image MISSION Our mission is simple - to help every player see it better, react…" at bounding box center [868, 445] width 1257 height 434
click at [1166, 475] on p at bounding box center [1182, 475] width 605 height 24
click at [1176, 529] on div "Image MISSION Our mission is simple - to help every player see it better, react…" at bounding box center [868, 445] width 1257 height 434
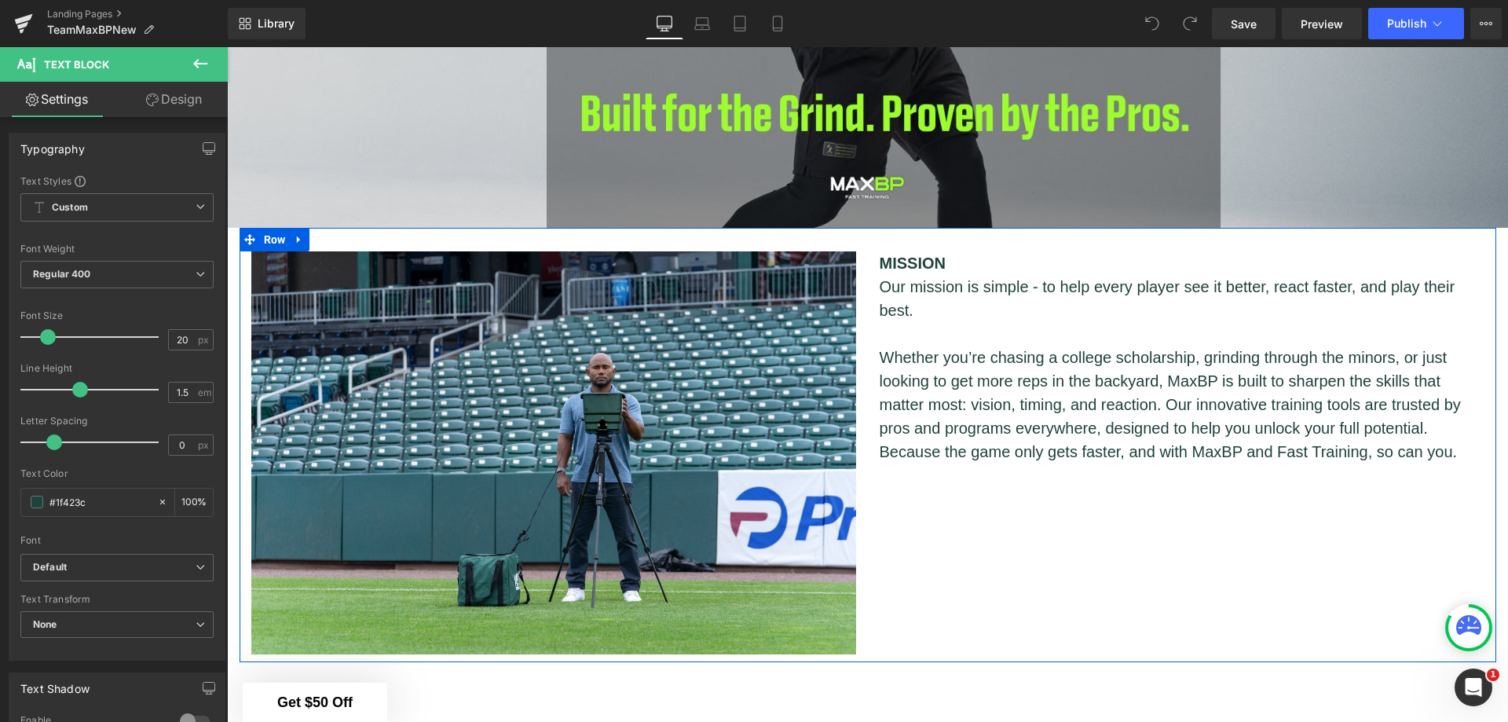
drag, startPoint x: 1157, startPoint y: 472, endPoint x: 1162, endPoint y: 516, distance: 44.2
click at [1162, 516] on div "Image MISSION Our mission is simple - to help every player see it better, react…" at bounding box center [868, 445] width 1257 height 434
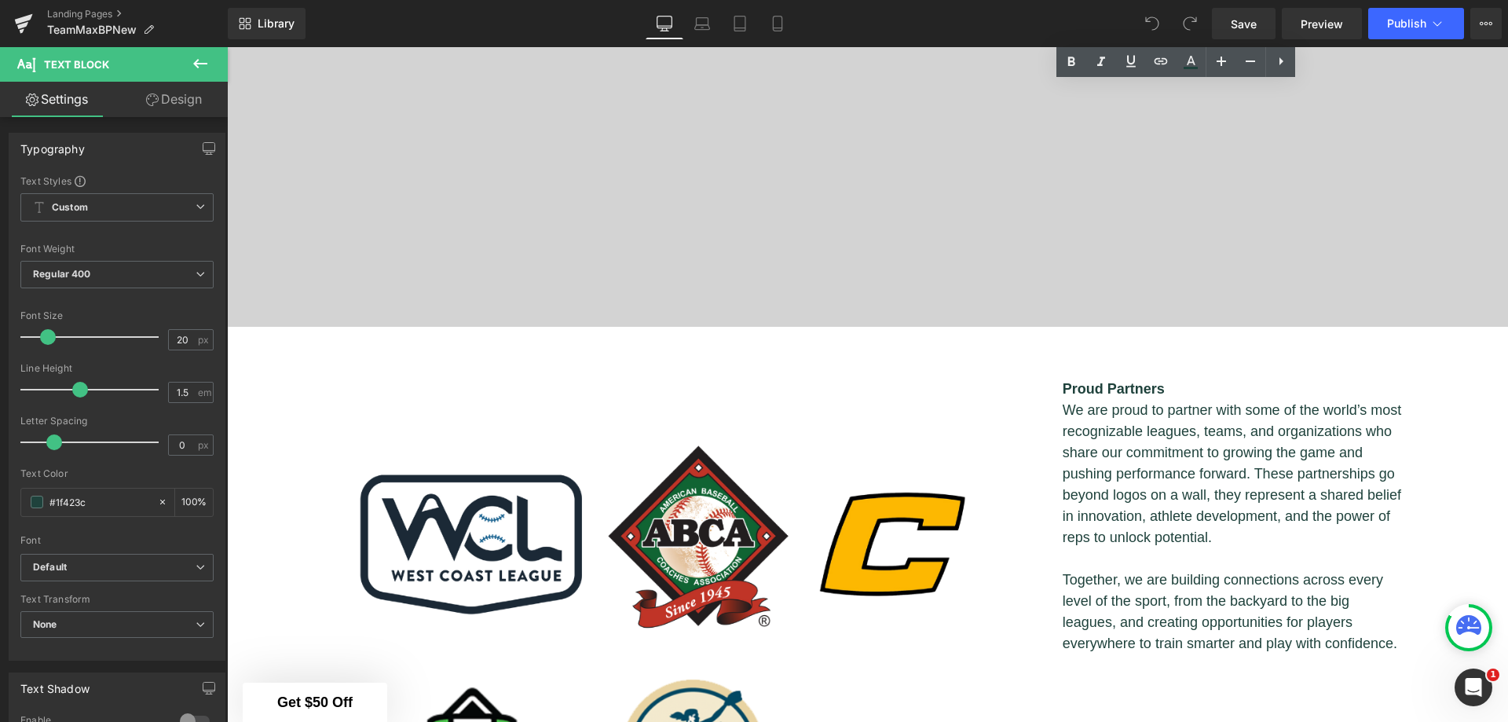
scroll to position [2381, 0]
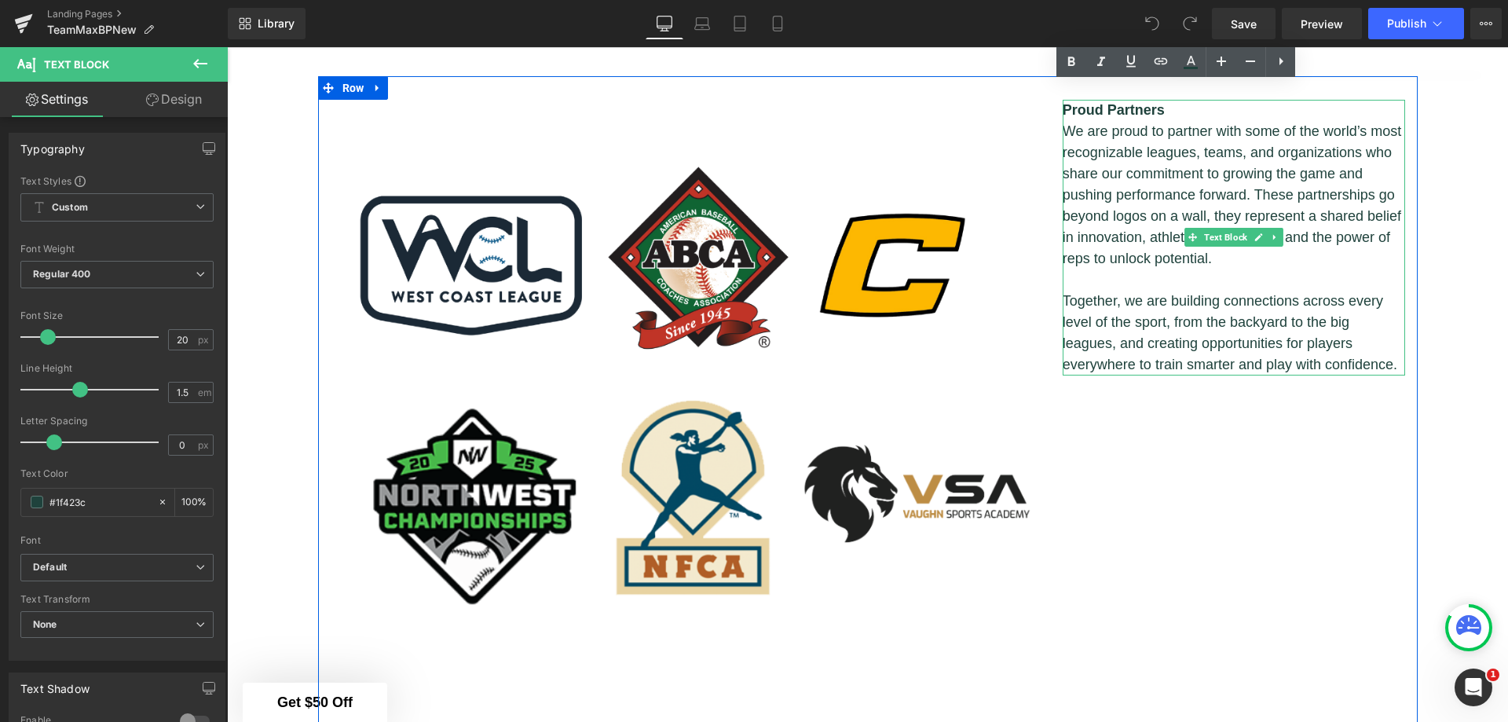
click at [1242, 291] on p "T ogether, we are building connections across every level of the sport, from th…" at bounding box center [1234, 333] width 343 height 85
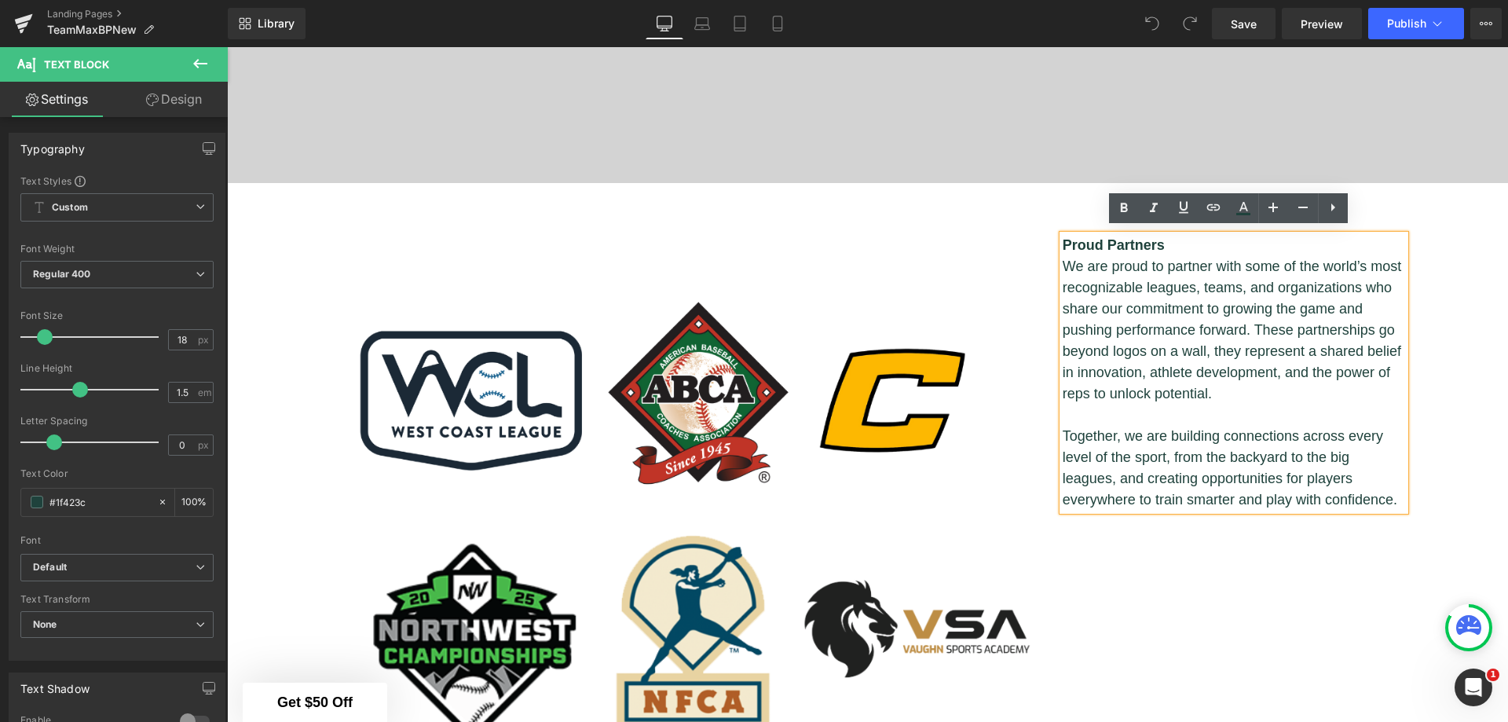
scroll to position [2224, 0]
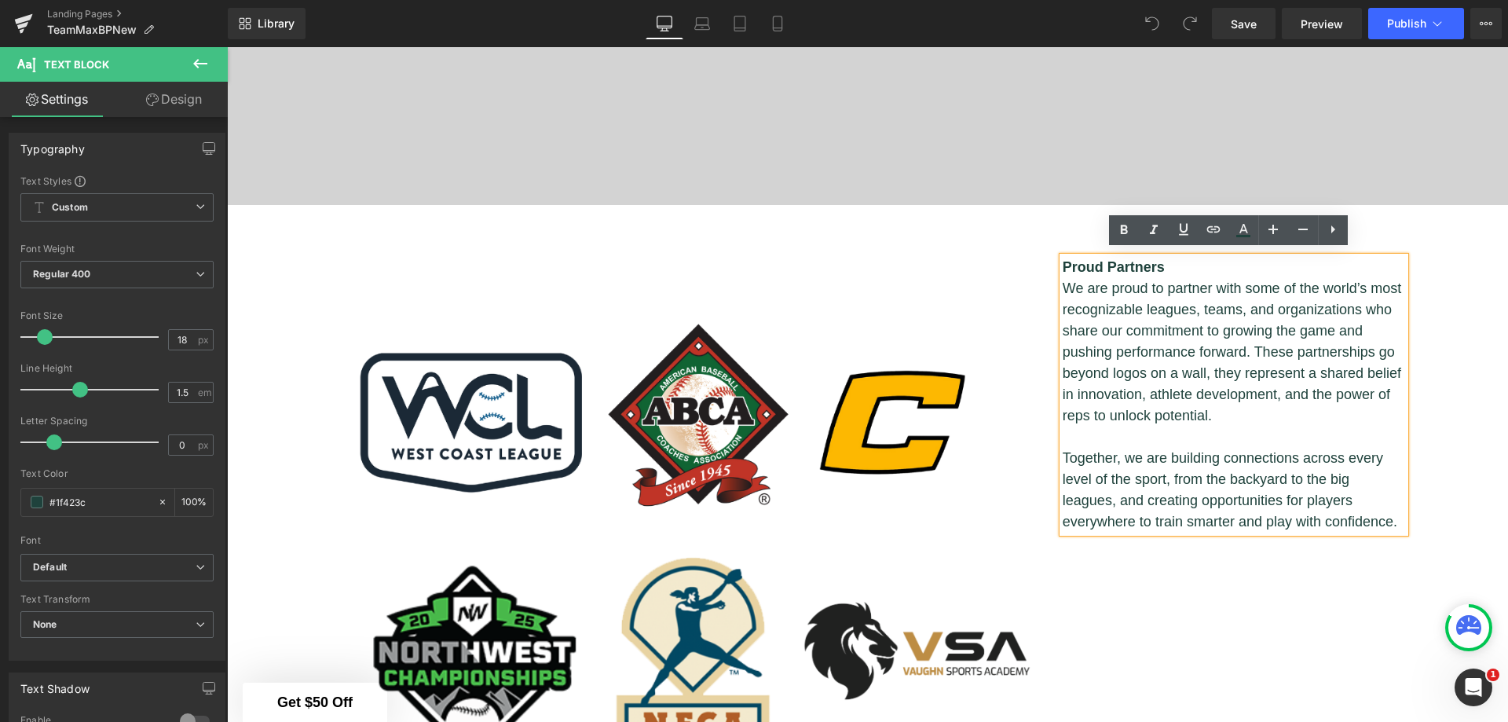
click at [1301, 599] on div "Image Proud Partners We are proud to partner with some of the world’s most reco…" at bounding box center [868, 692] width 1100 height 918
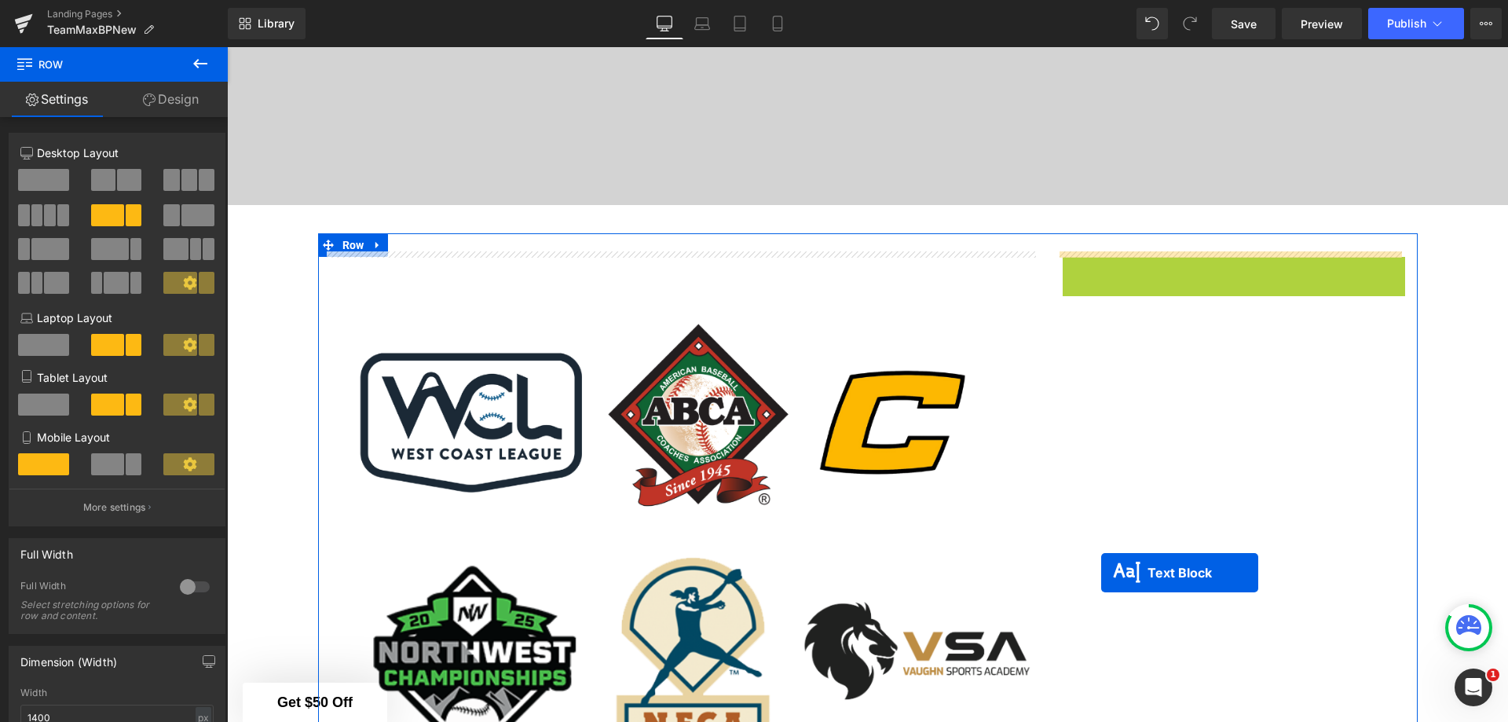
drag, startPoint x: 1181, startPoint y: 386, endPoint x: 1100, endPoint y: 573, distance: 203.0
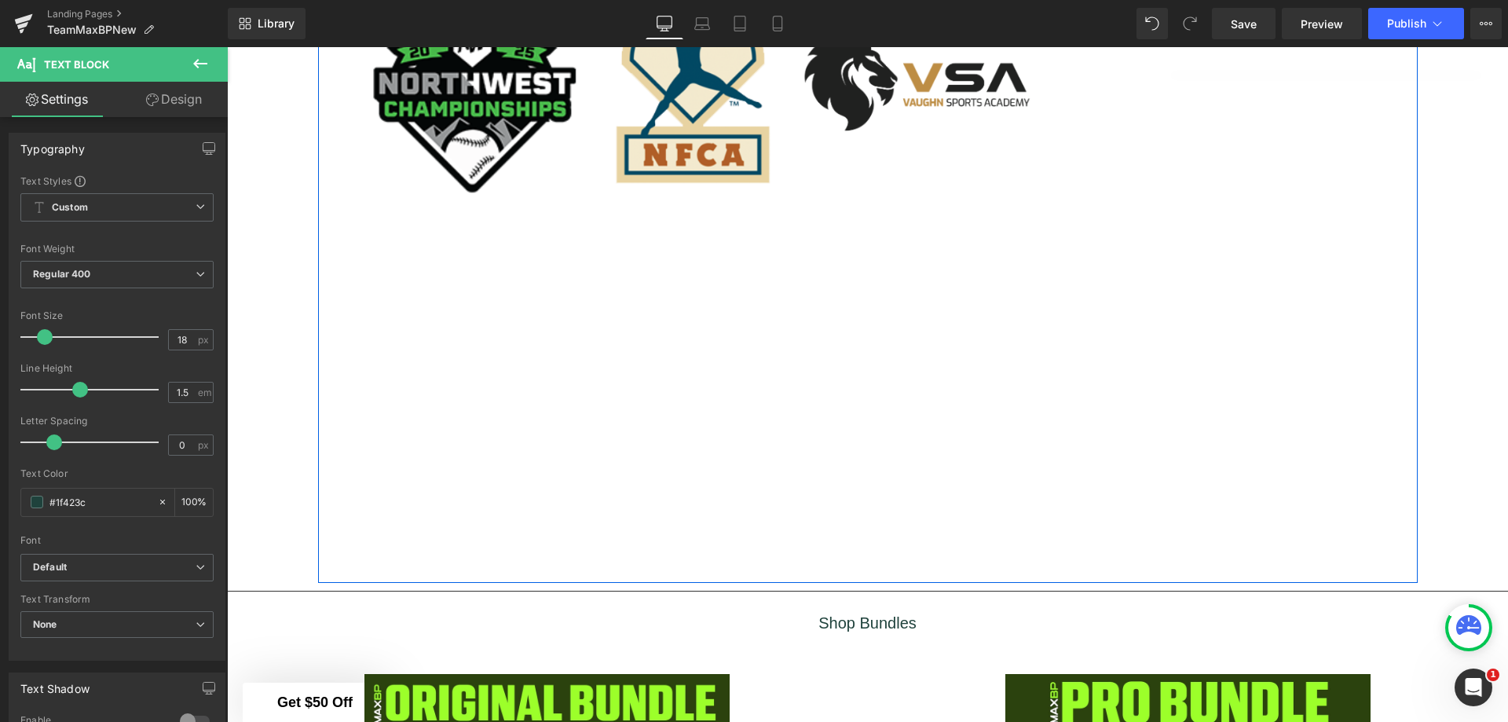
scroll to position [2931, 0]
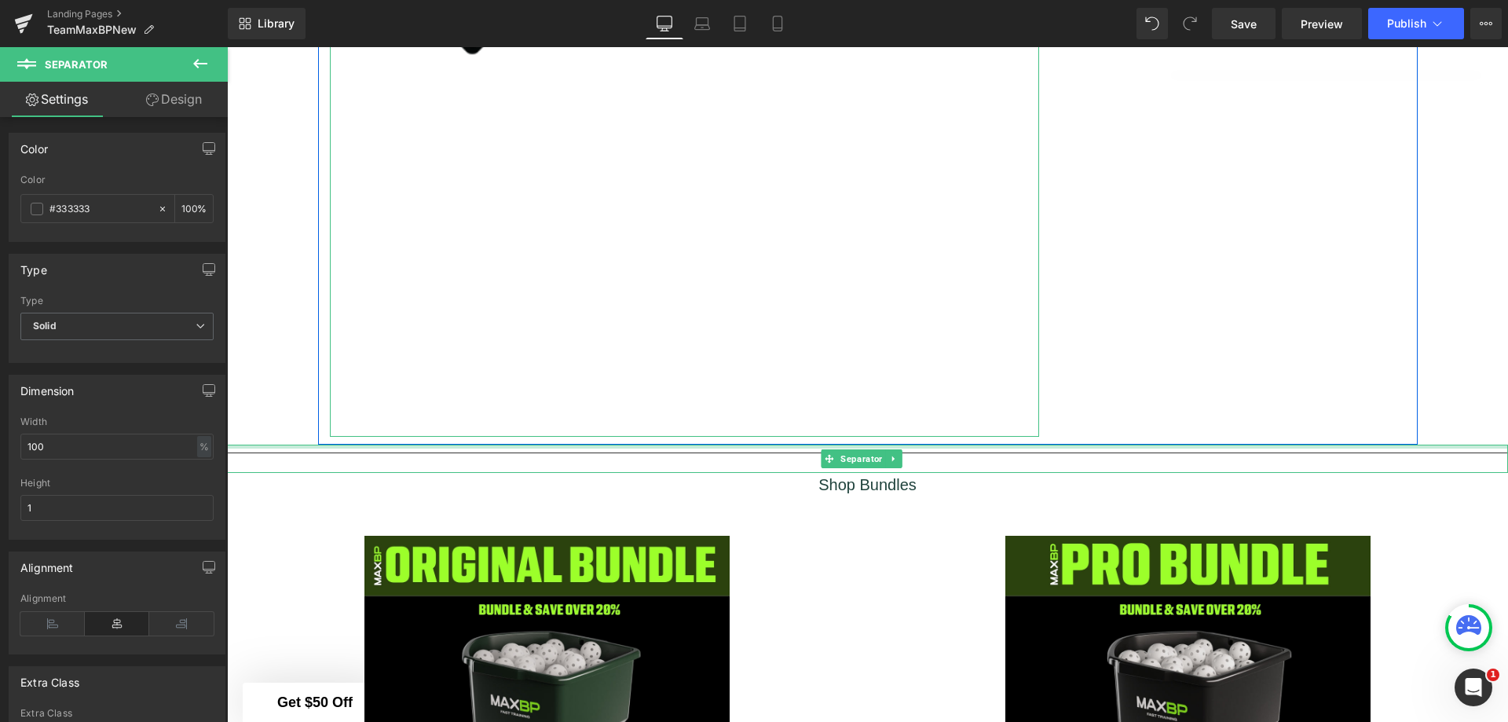
drag, startPoint x: 921, startPoint y: 441, endPoint x: 932, endPoint y: 394, distance: 49.3
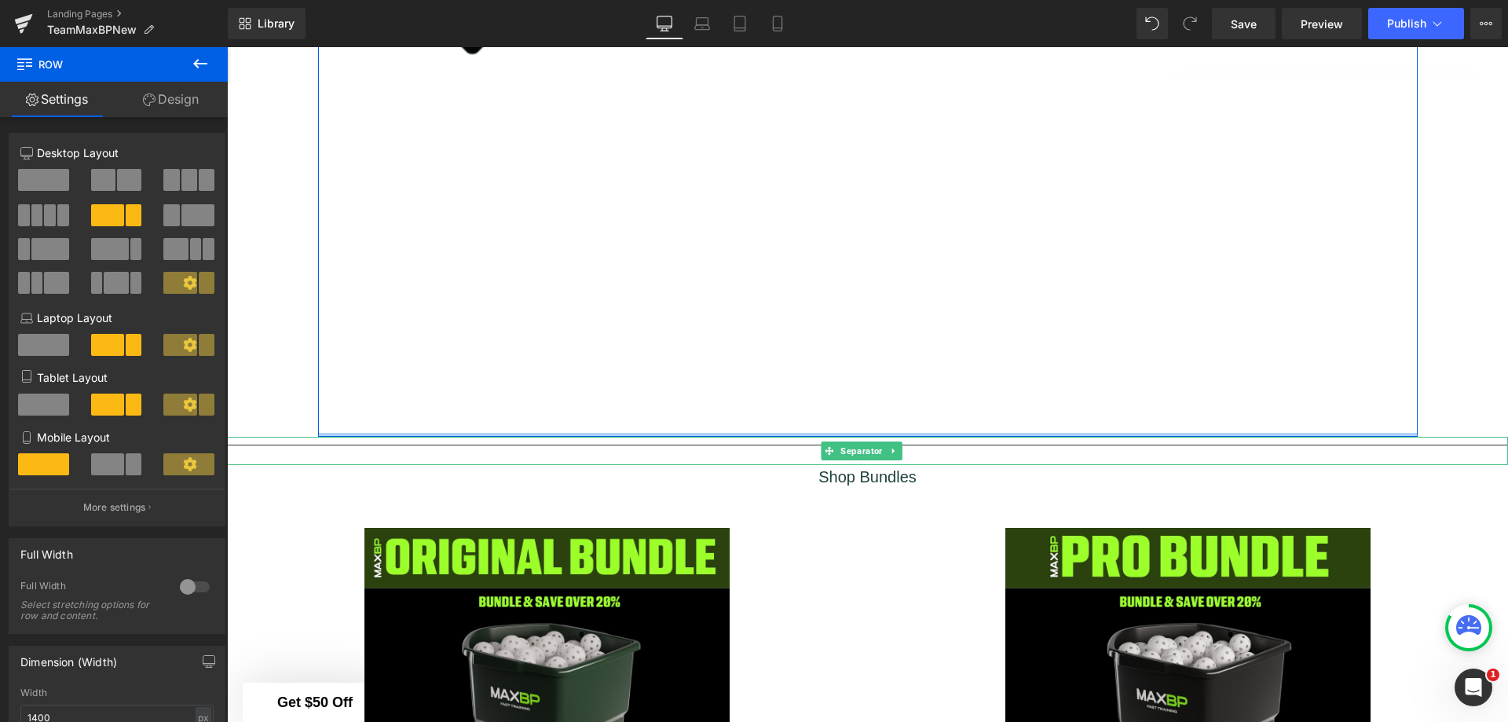
drag, startPoint x: 1107, startPoint y: 431, endPoint x: 1125, endPoint y: 258, distance: 174.4
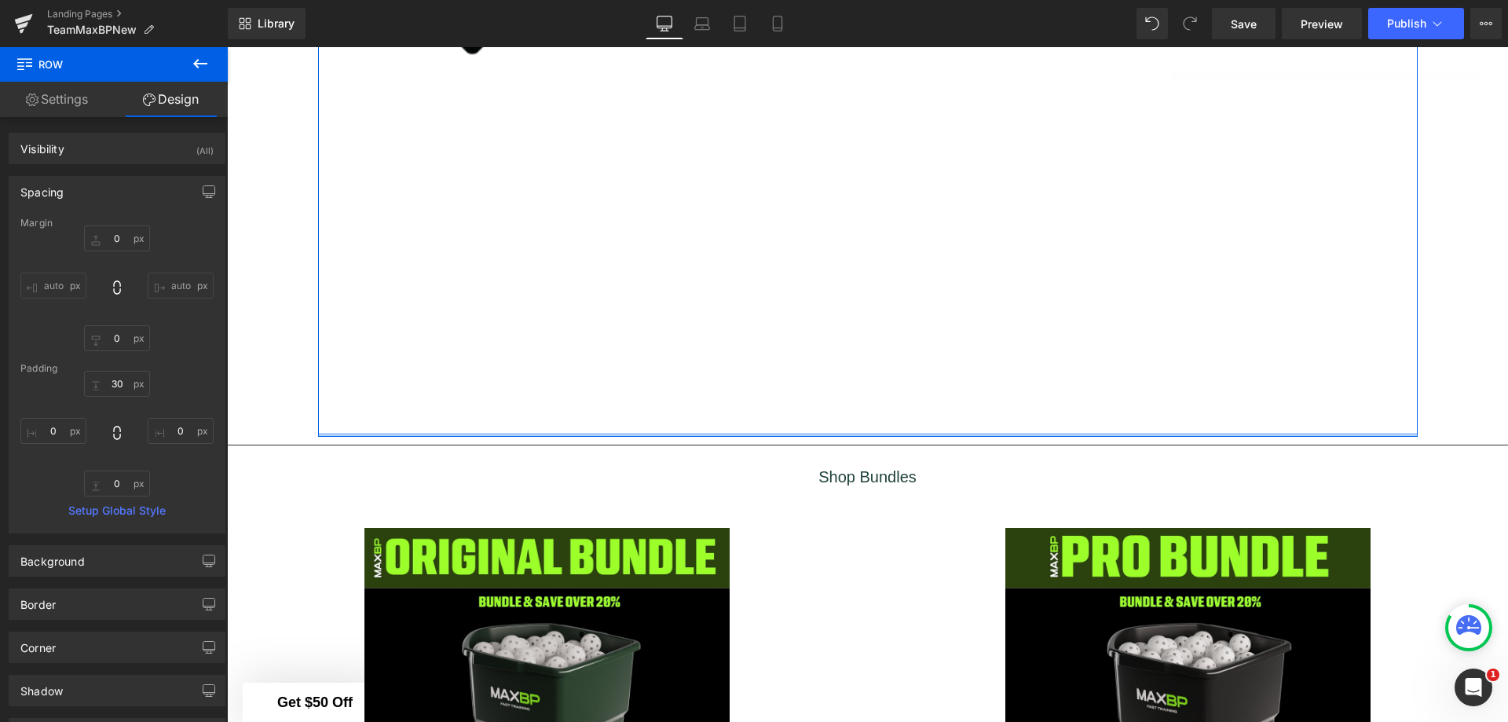
type input "0px"
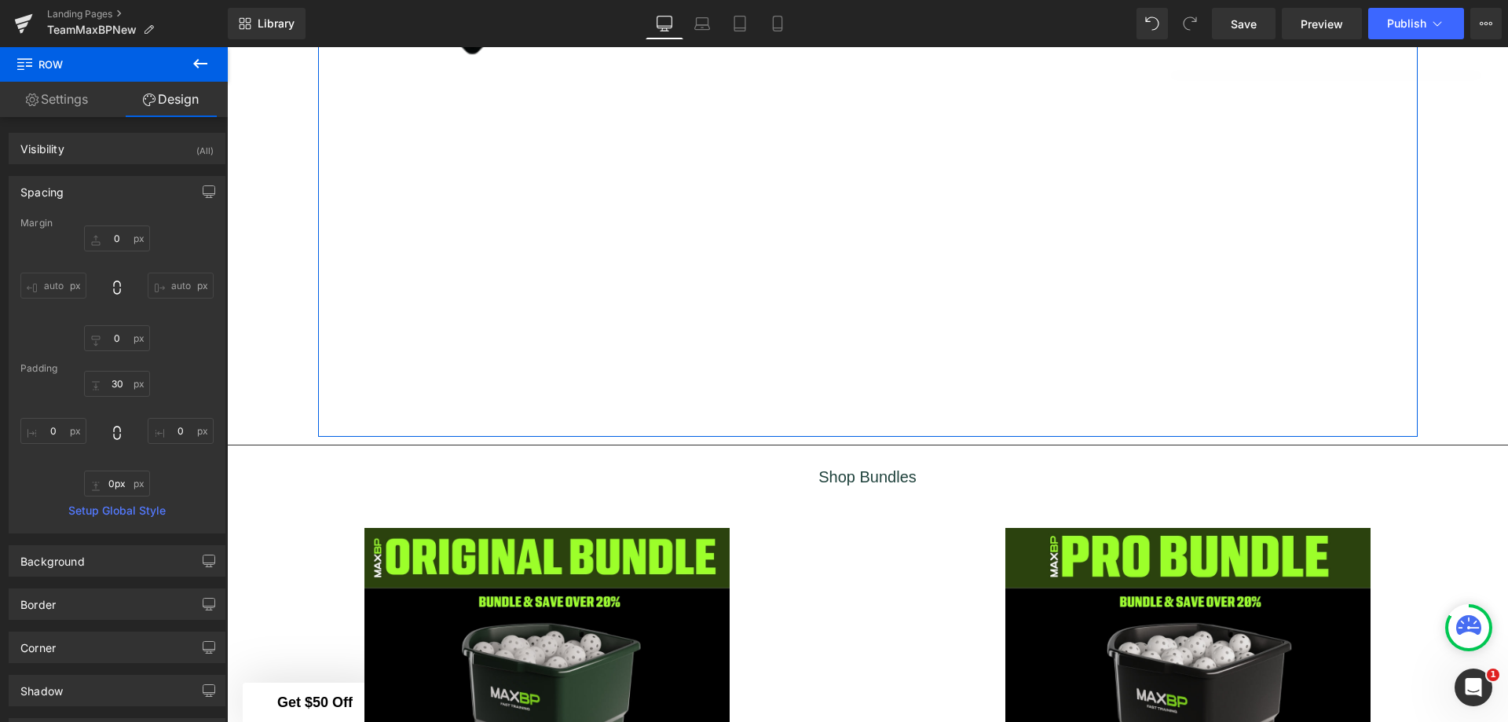
drag, startPoint x: 1067, startPoint y: 430, endPoint x: 1081, endPoint y: 251, distance: 178.9
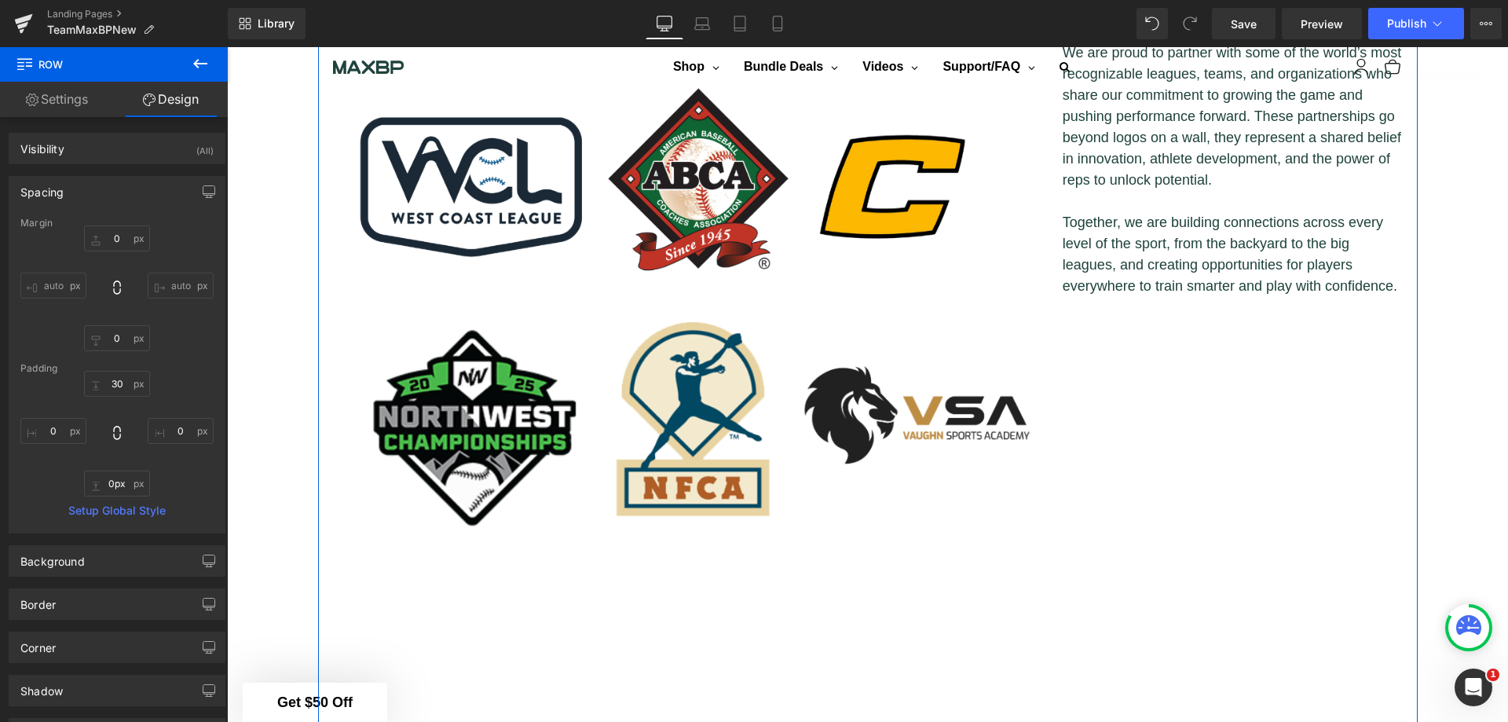
scroll to position [2303, 0]
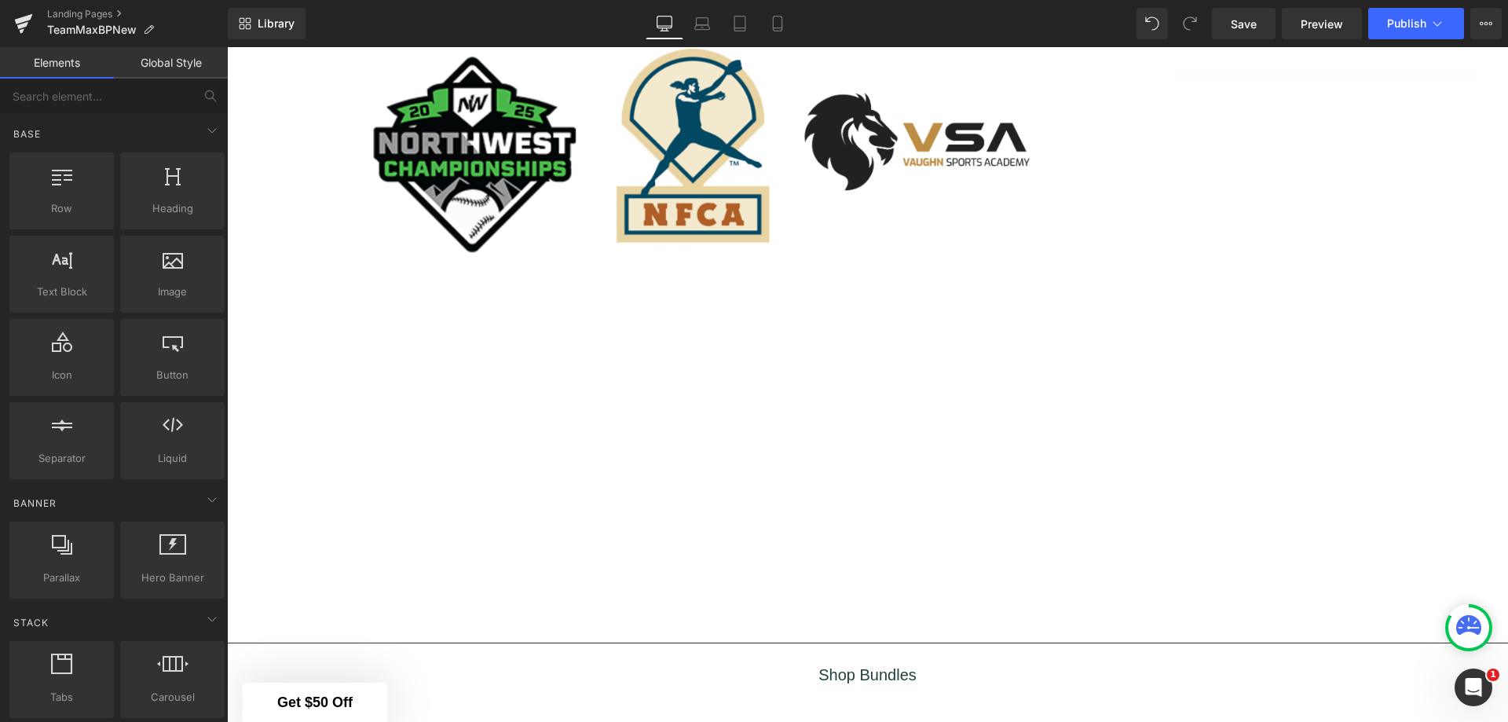
scroll to position [2853, 0]
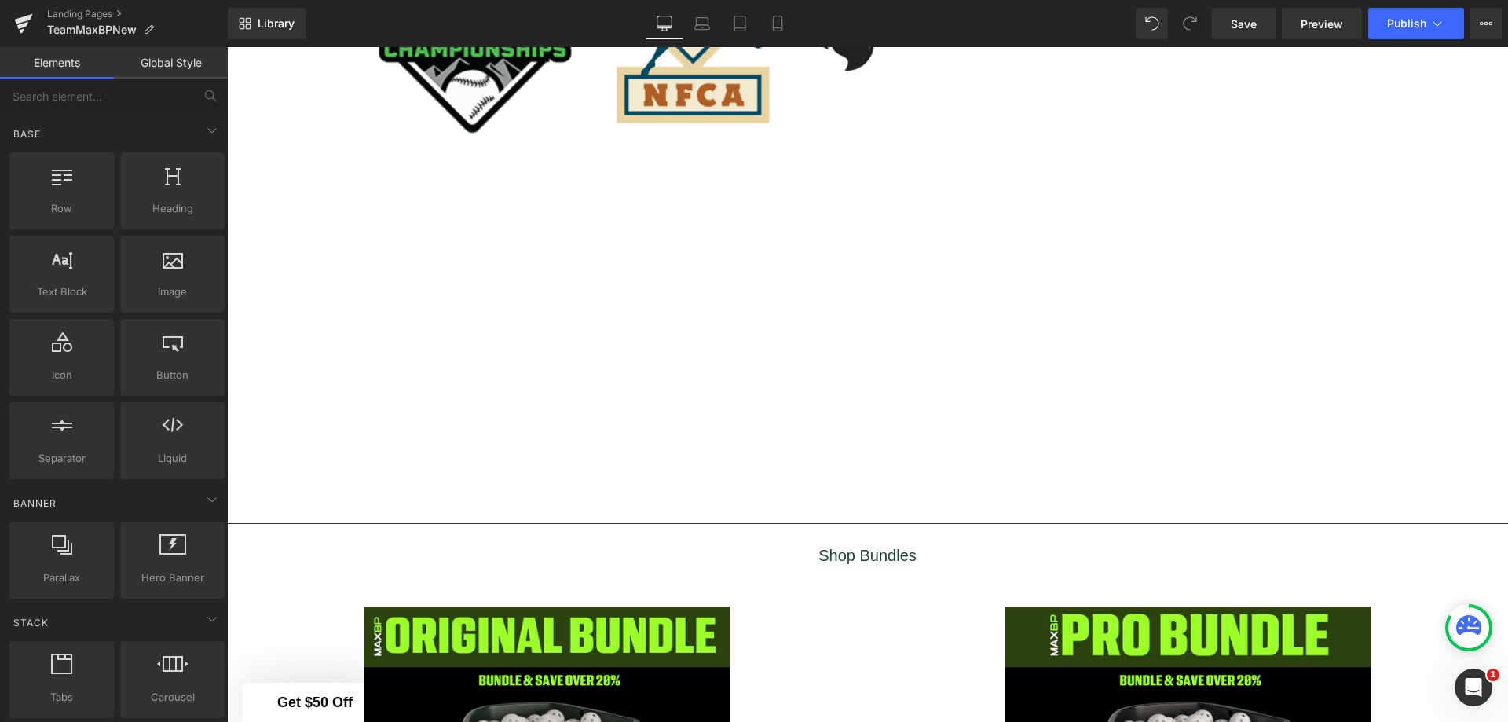
click at [760, 388] on img at bounding box center [684, 71] width 709 height 887
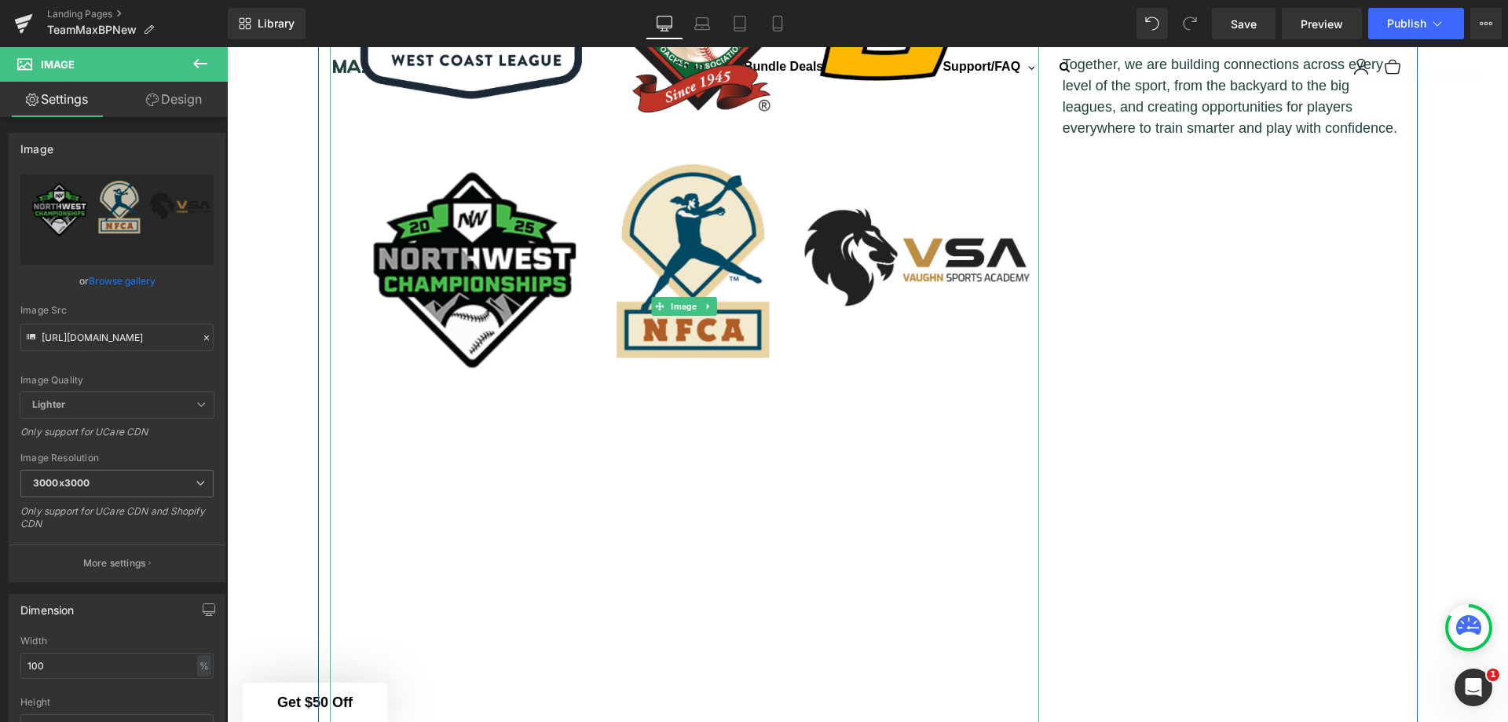
scroll to position [2617, 0]
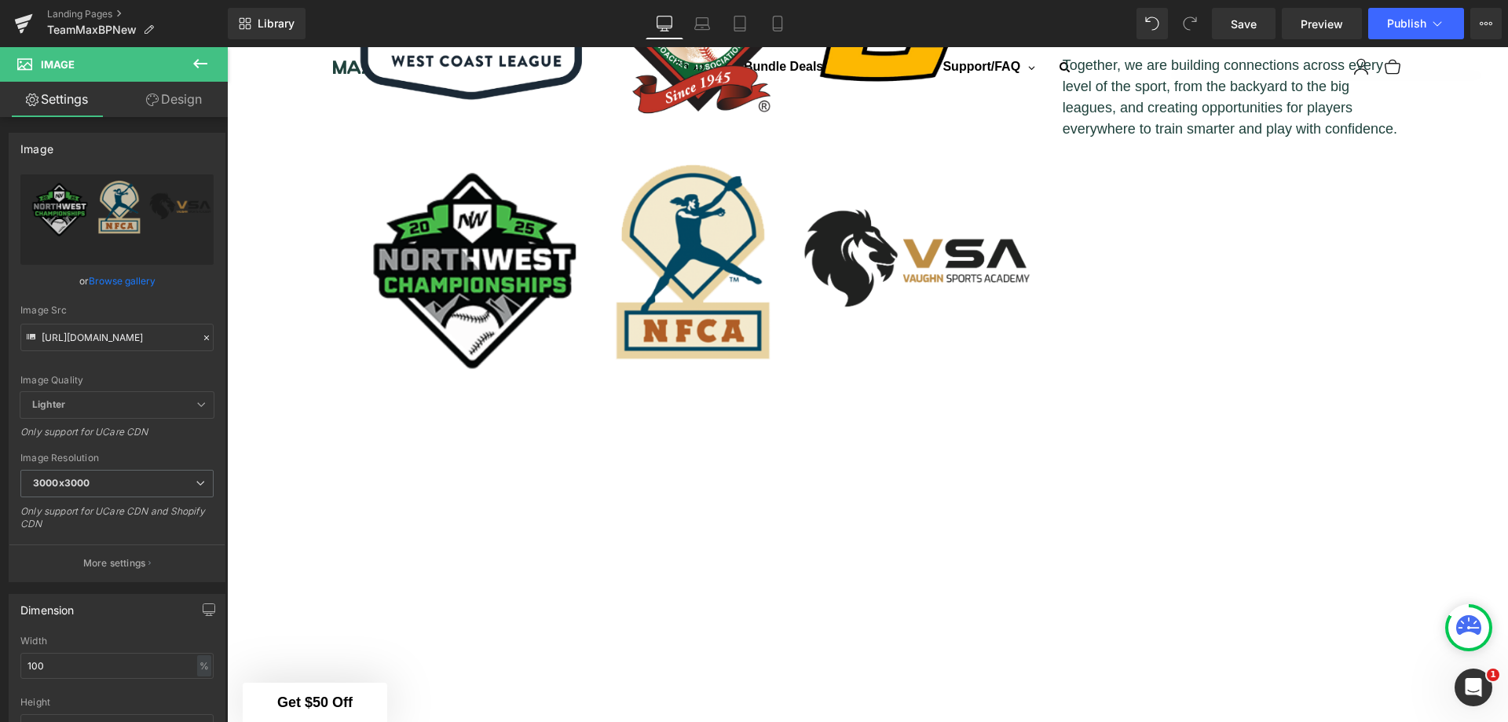
click at [152, 62] on span "Image" at bounding box center [94, 64] width 157 height 35
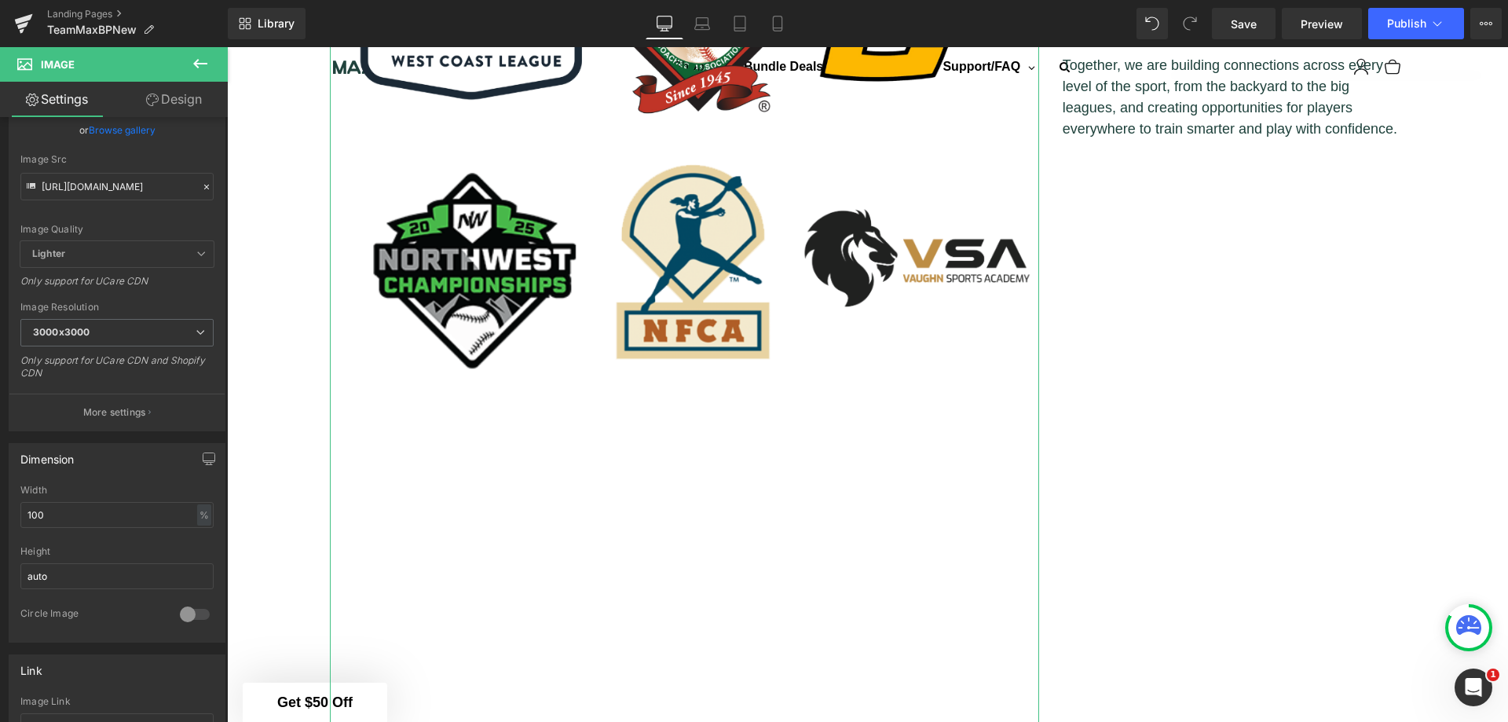
scroll to position [157, 0]
click at [129, 575] on input "auto" at bounding box center [116, 570] width 193 height 26
drag, startPoint x: 129, startPoint y: 575, endPoint x: 20, endPoint y: 575, distance: 109.2
click at [20, 575] on div "100% Width 100 % % px auto Height auto 0 Circle Image" at bounding box center [116, 556] width 215 height 157
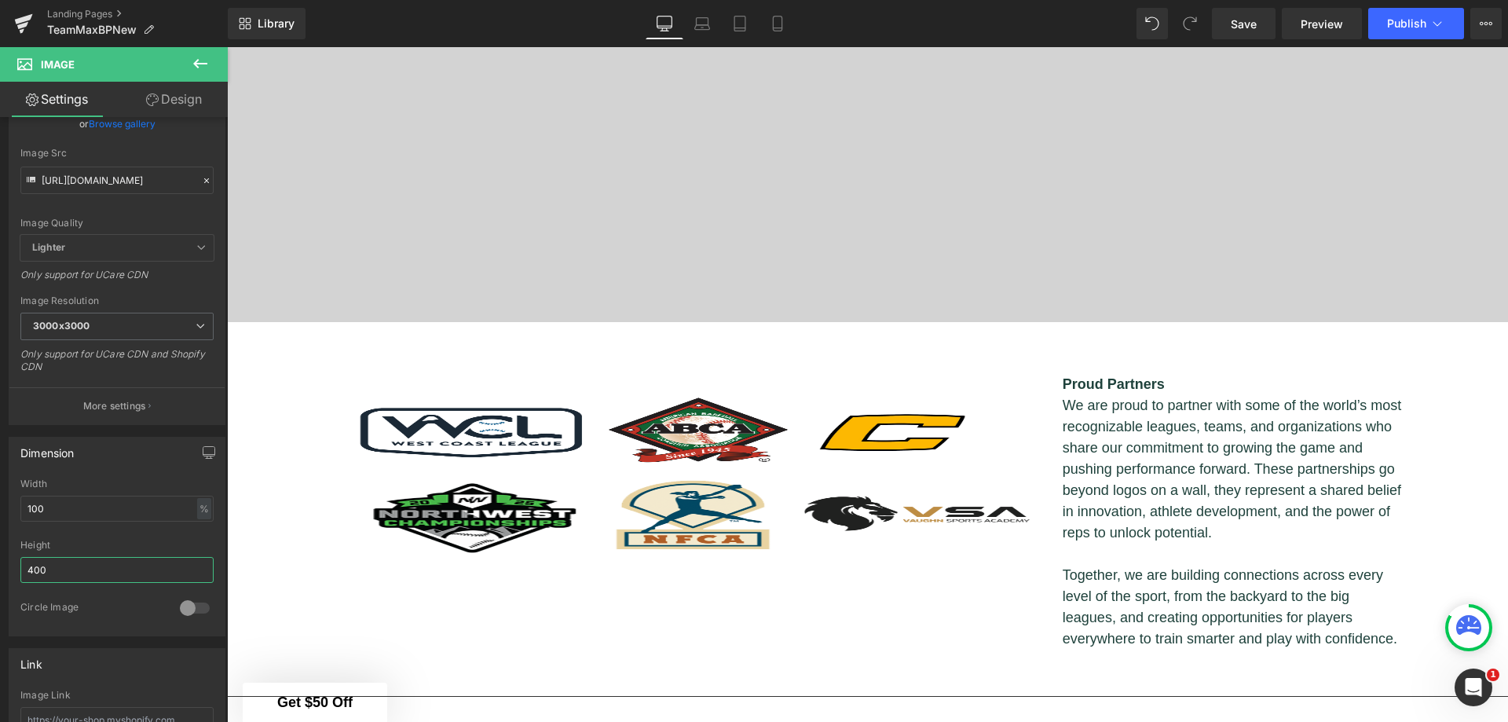
scroll to position [1989, 0]
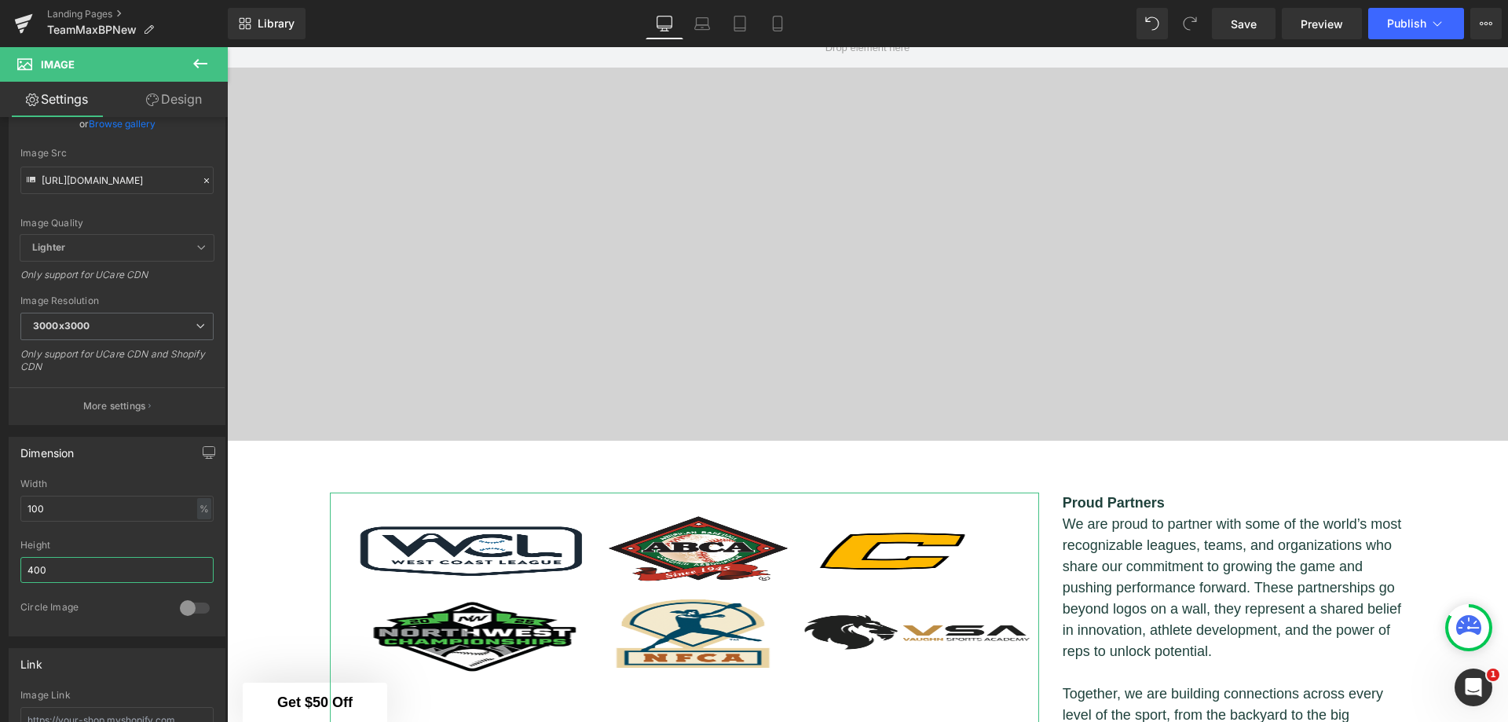
drag, startPoint x: 24, startPoint y: 573, endPoint x: 0, endPoint y: 573, distance: 23.6
click at [0, 573] on div "Dimension 100% Width 100 % % px 400px Height 400 0 Circle Image" at bounding box center [117, 530] width 235 height 211
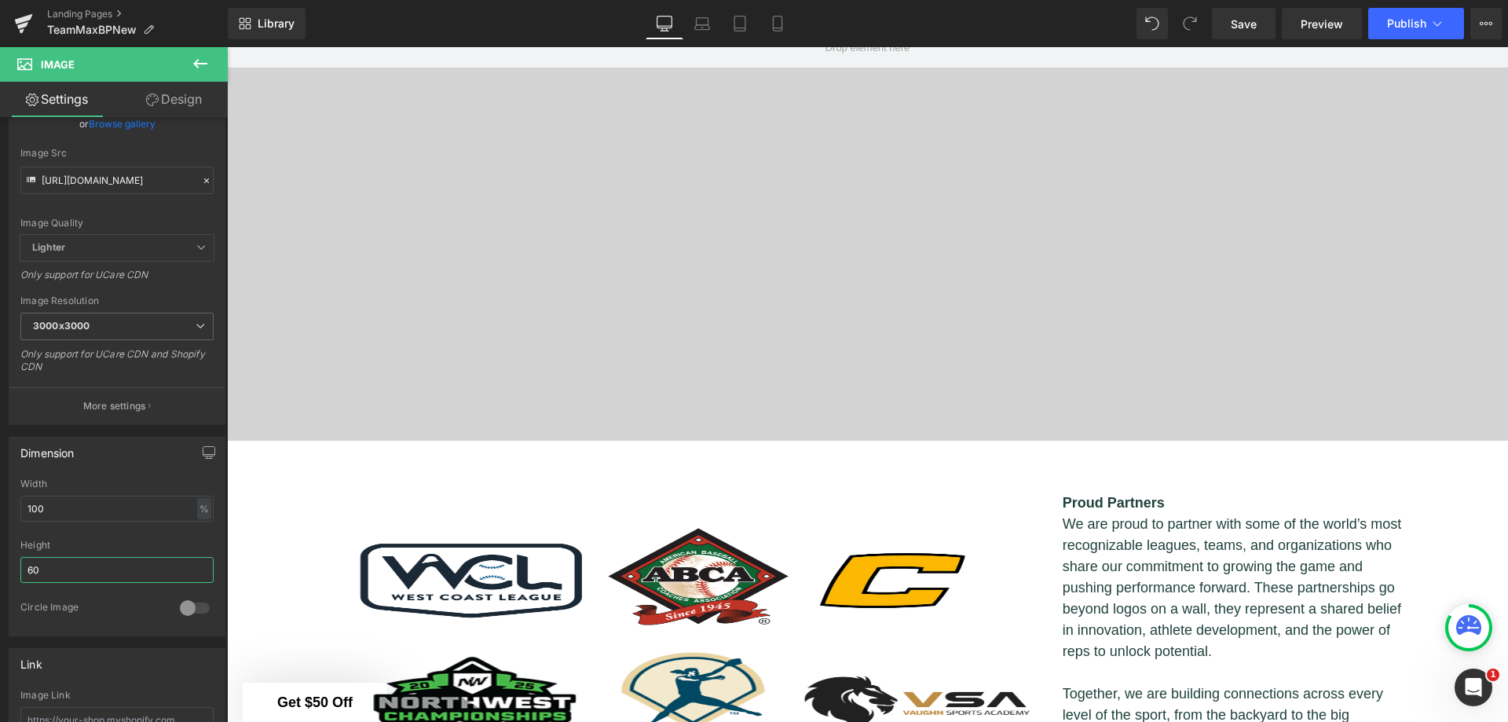
type input "6"
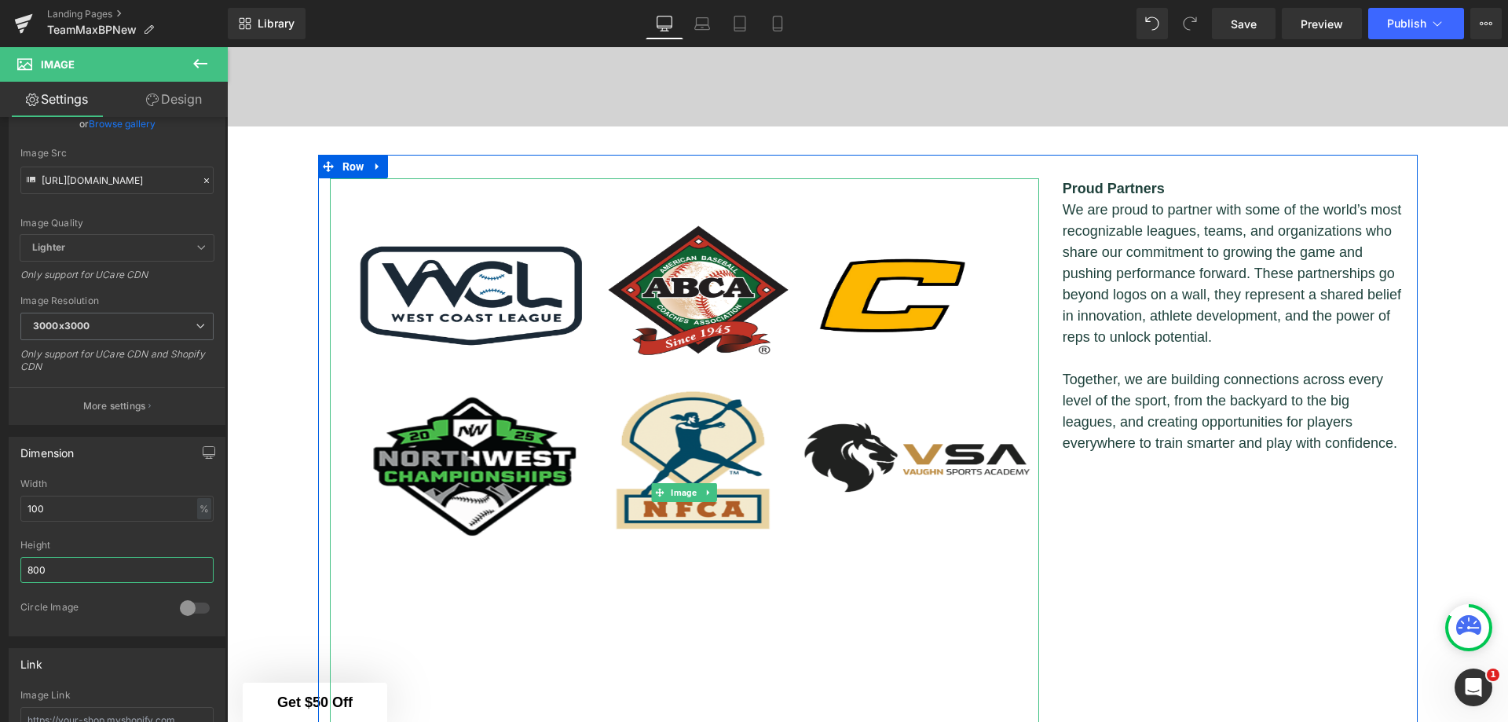
scroll to position [2460, 0]
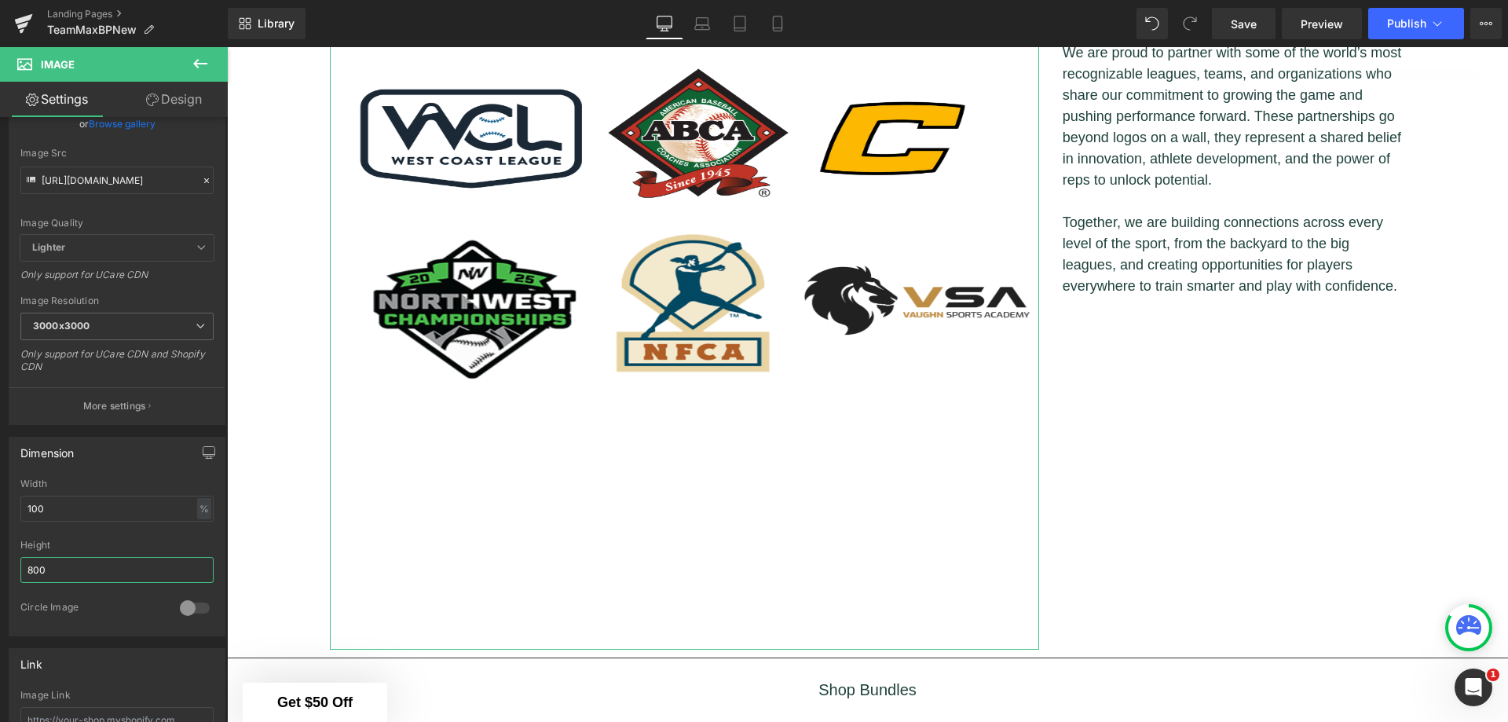
drag, startPoint x: 53, startPoint y: 575, endPoint x: 0, endPoint y: 575, distance: 53.4
click at [0, 575] on div "Dimension 100% Width 100 % % px 800px Height 800 0 Circle Image" at bounding box center [117, 530] width 235 height 211
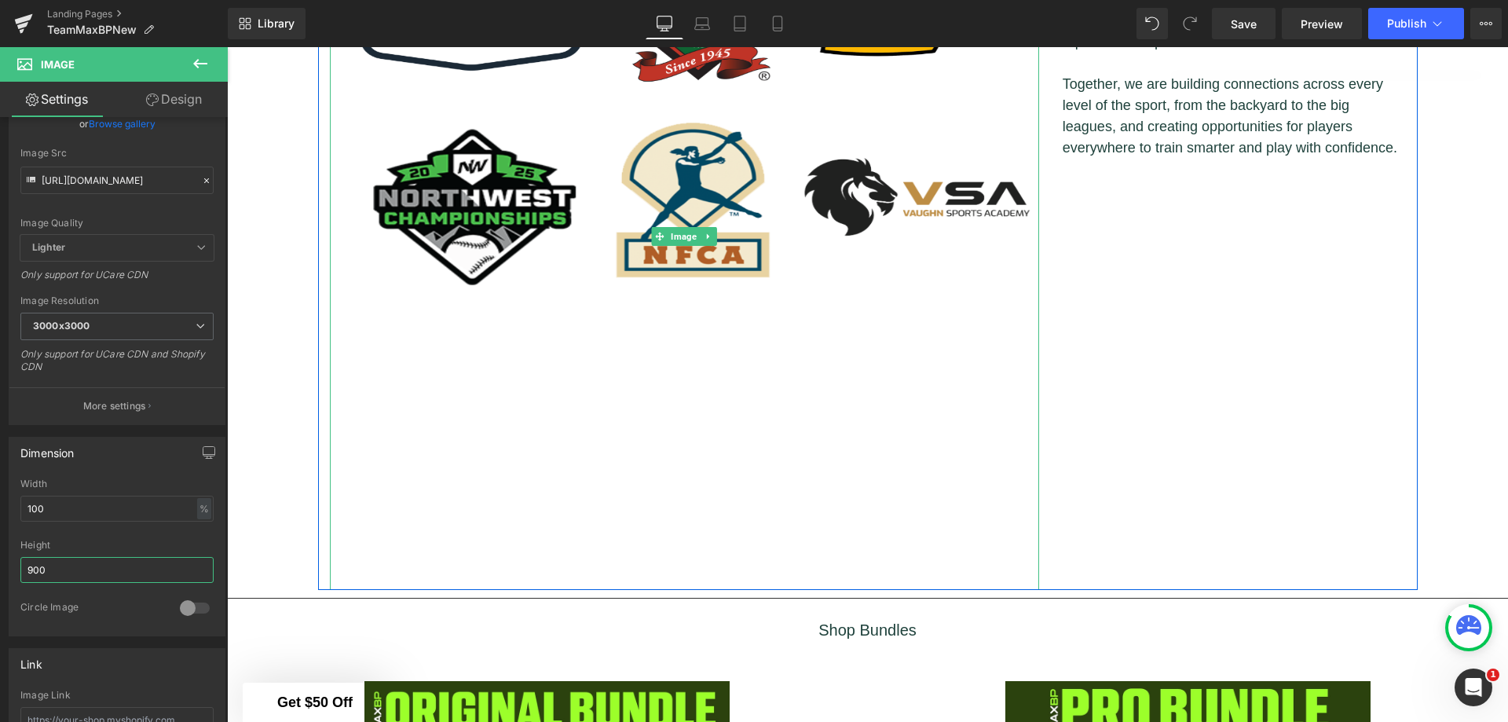
scroll to position [2617, 0]
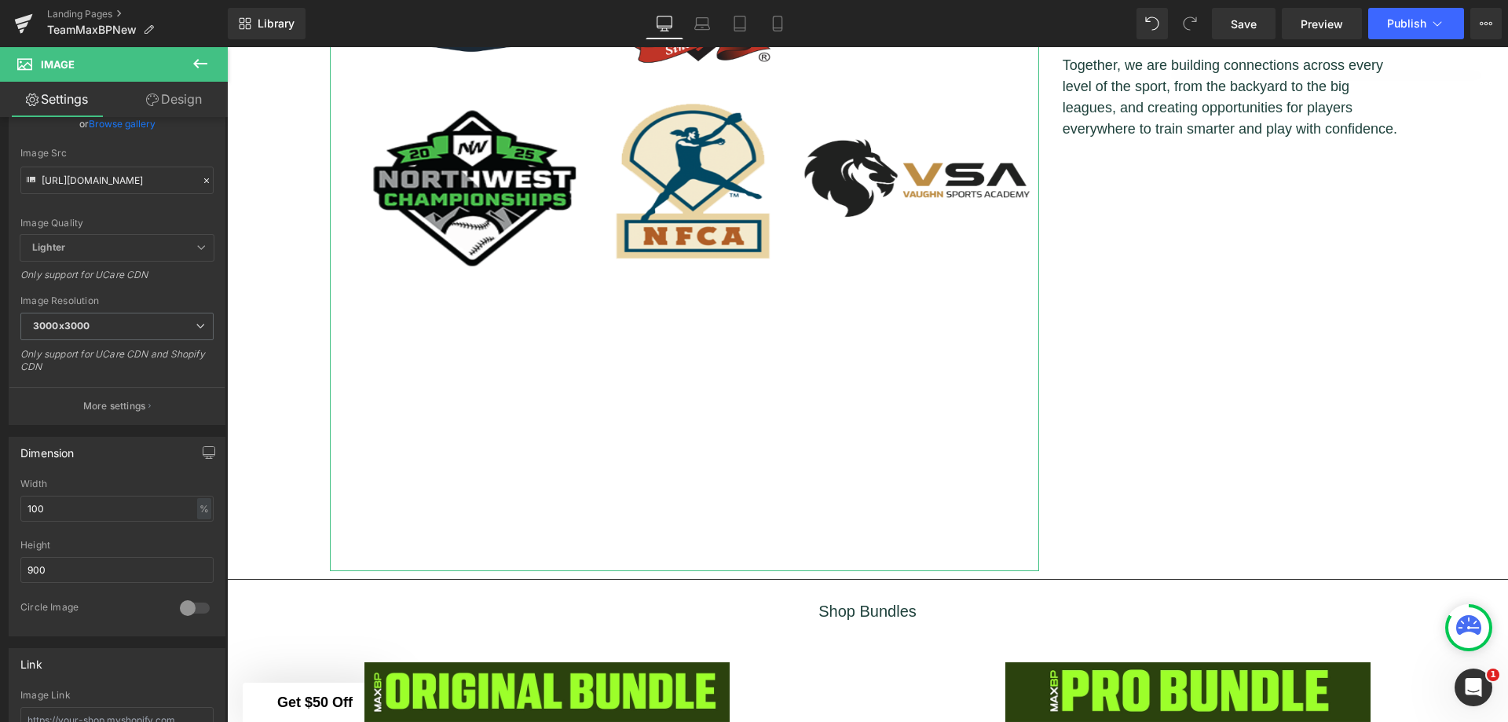
click at [218, 538] on div "Dimension 100% Width 100 % % px 900px Height 900 0 Circle Image" at bounding box center [117, 537] width 217 height 200
drag, startPoint x: 131, startPoint y: 560, endPoint x: 4, endPoint y: 571, distance: 127.7
click at [9, 569] on div "Dimension 100% Width 100 % % px 900px Height 900 0 Circle Image" at bounding box center [117, 537] width 217 height 200
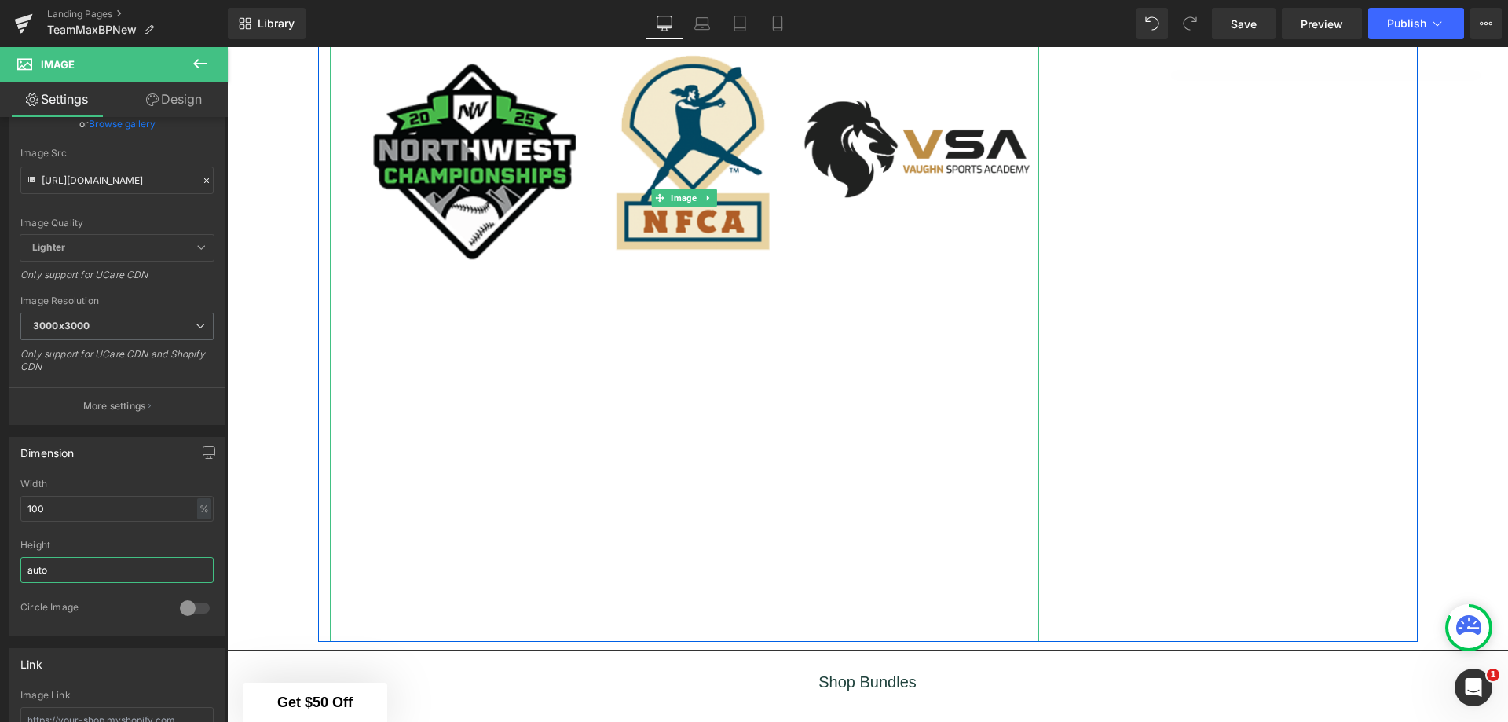
scroll to position [2774, 0]
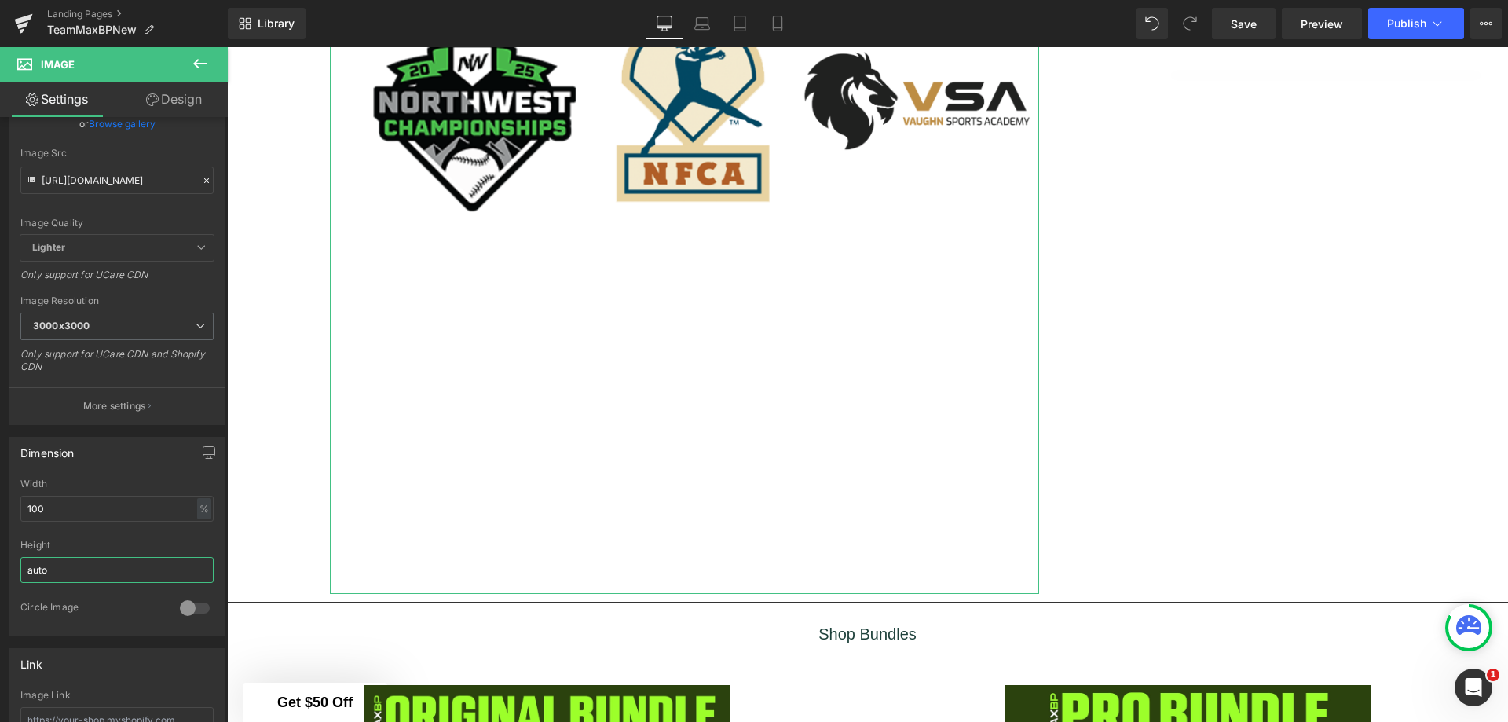
type input "auto"
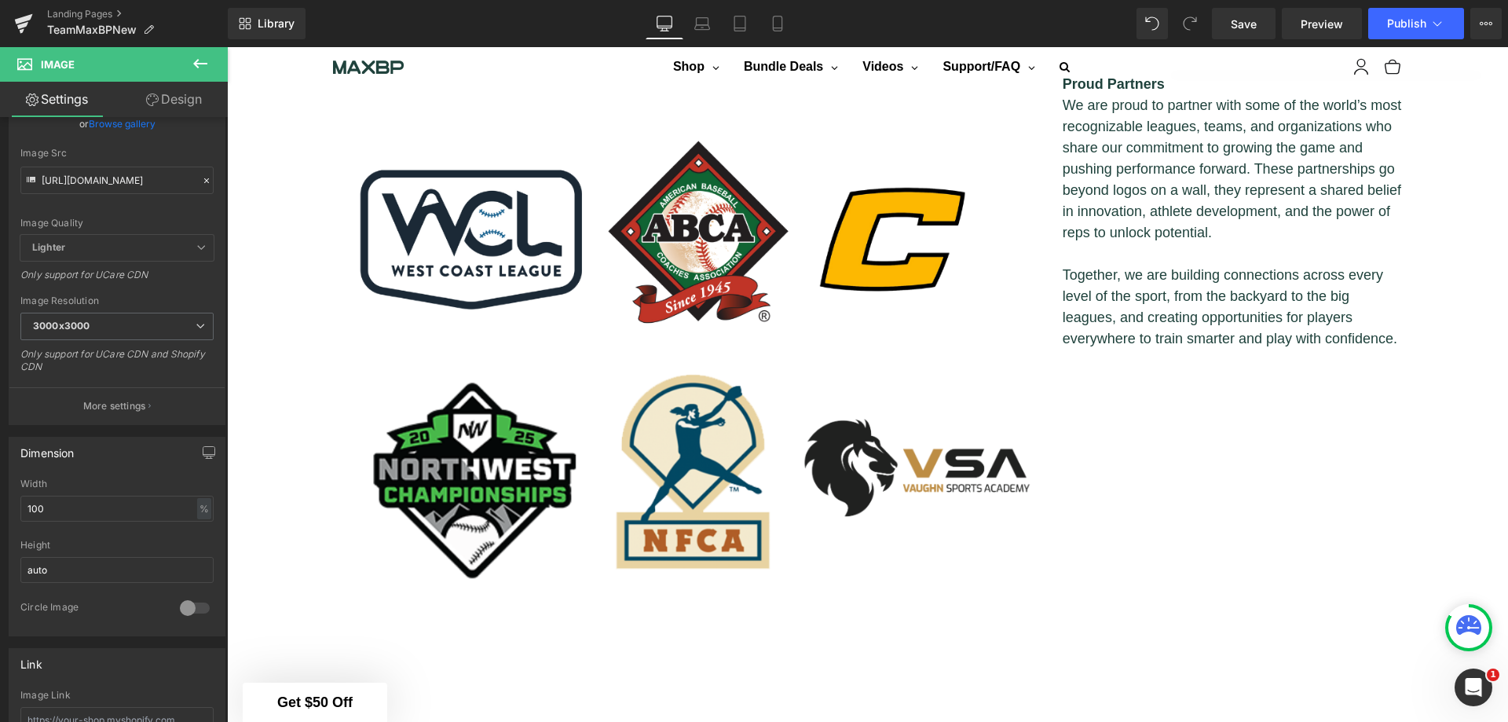
scroll to position [2381, 0]
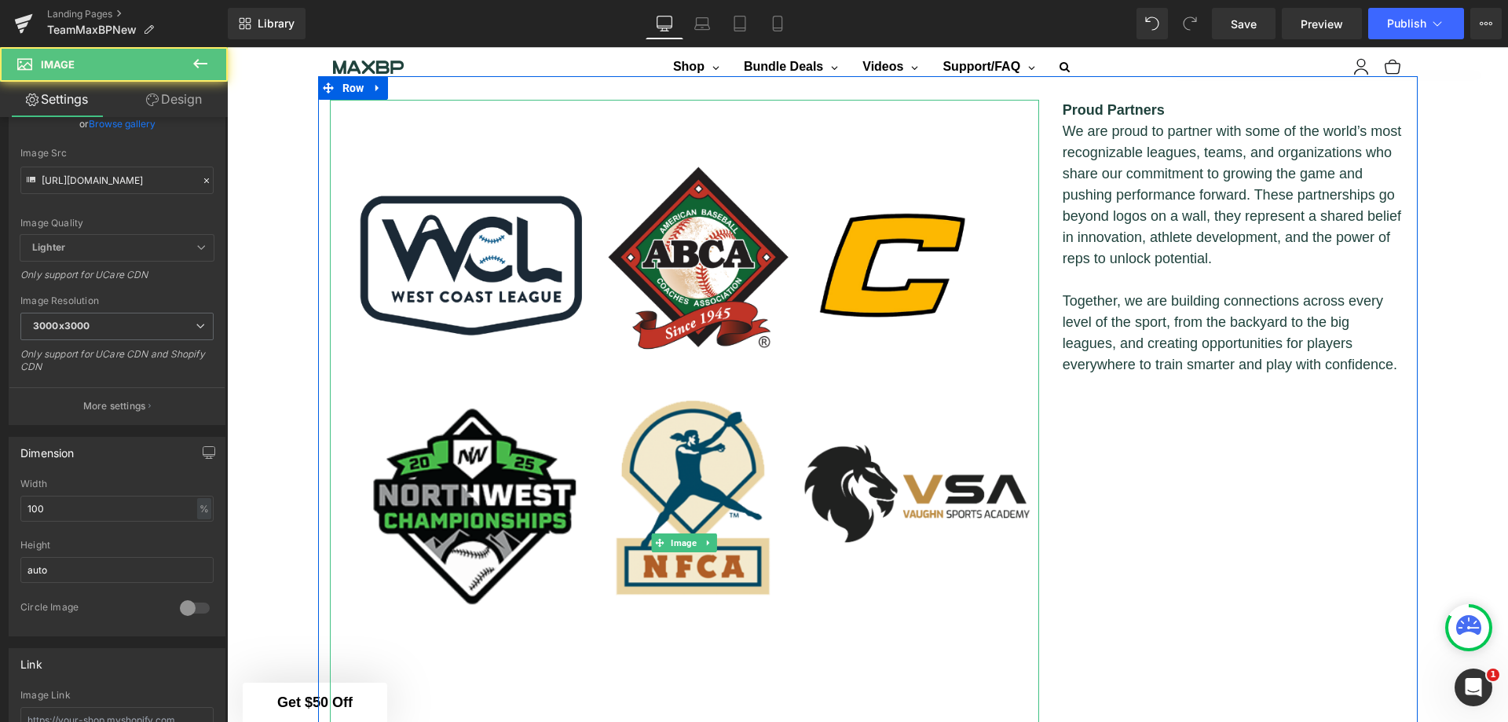
click at [770, 421] on img at bounding box center [684, 543] width 709 height 887
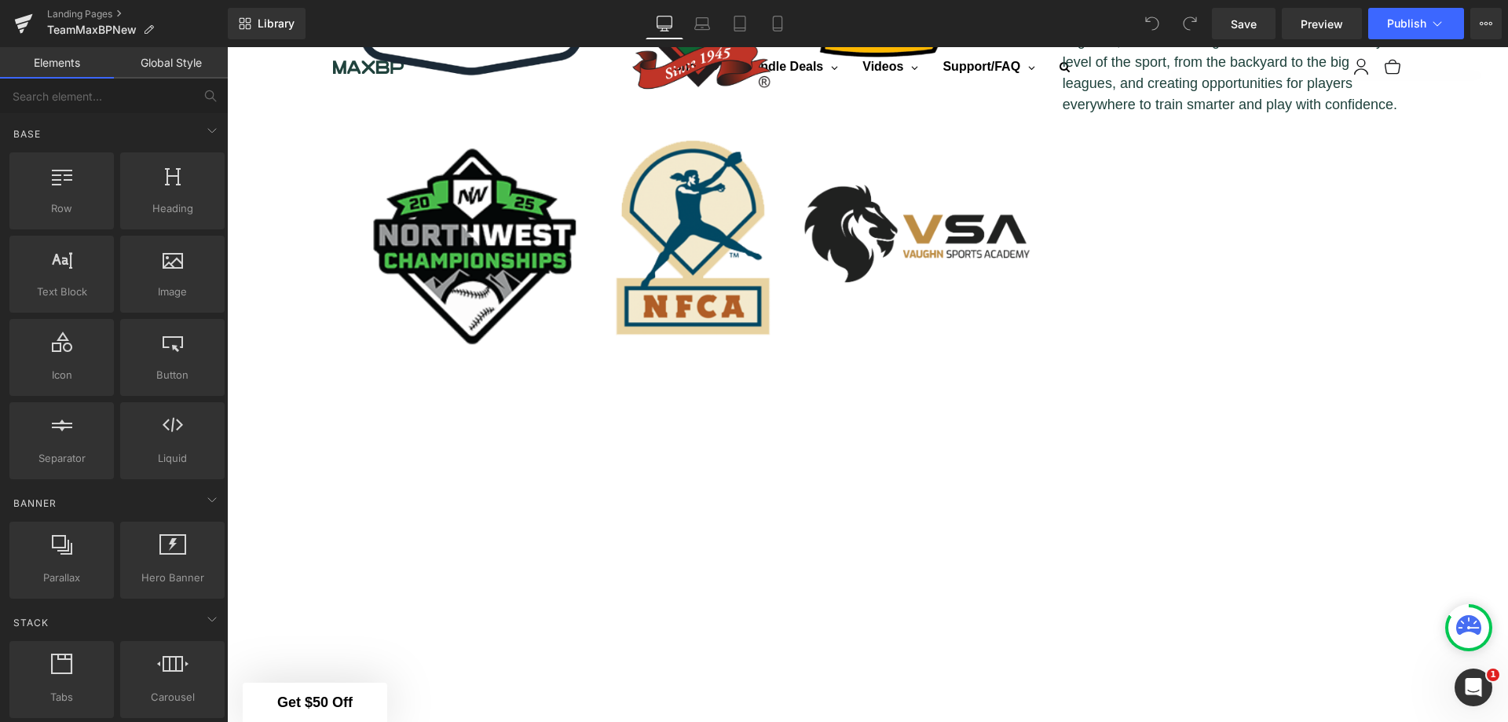
scroll to position [2617, 0]
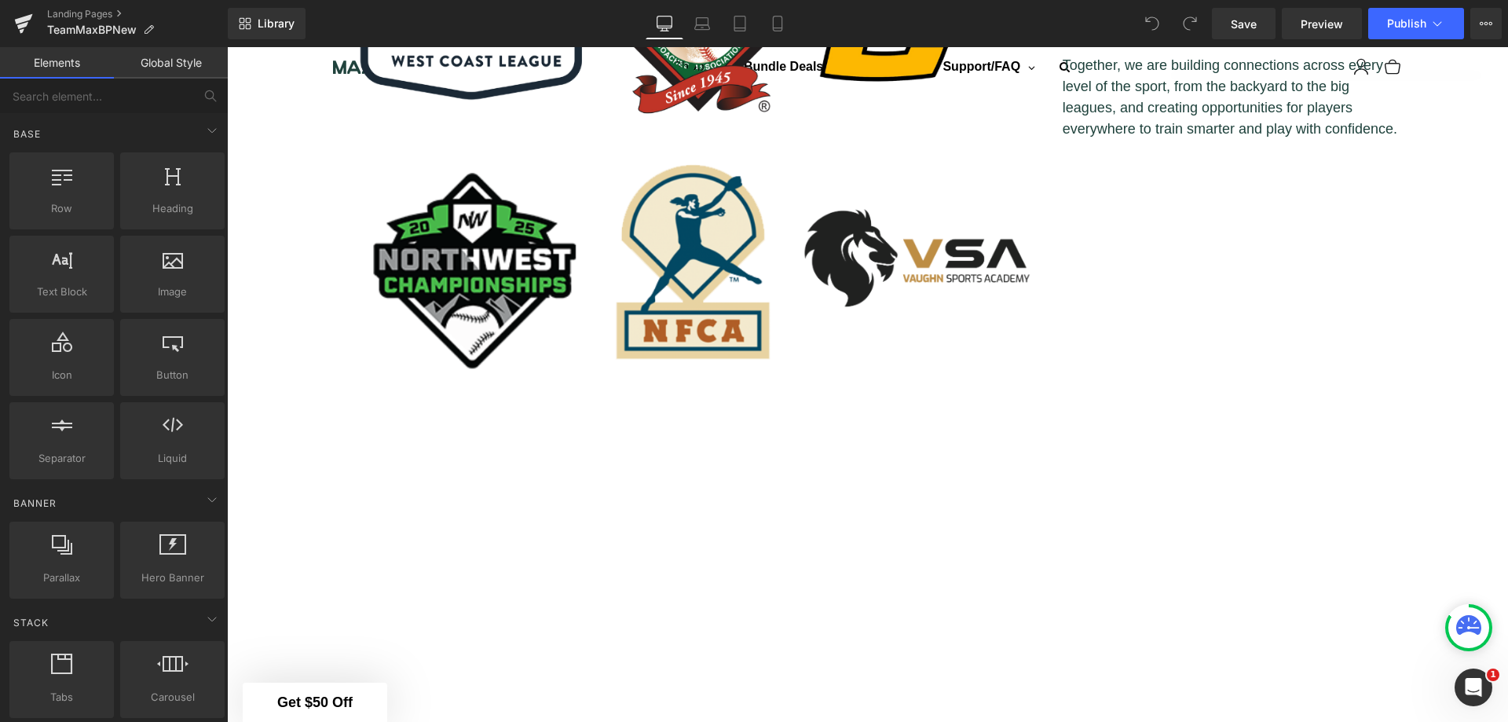
click at [778, 453] on img at bounding box center [684, 307] width 709 height 887
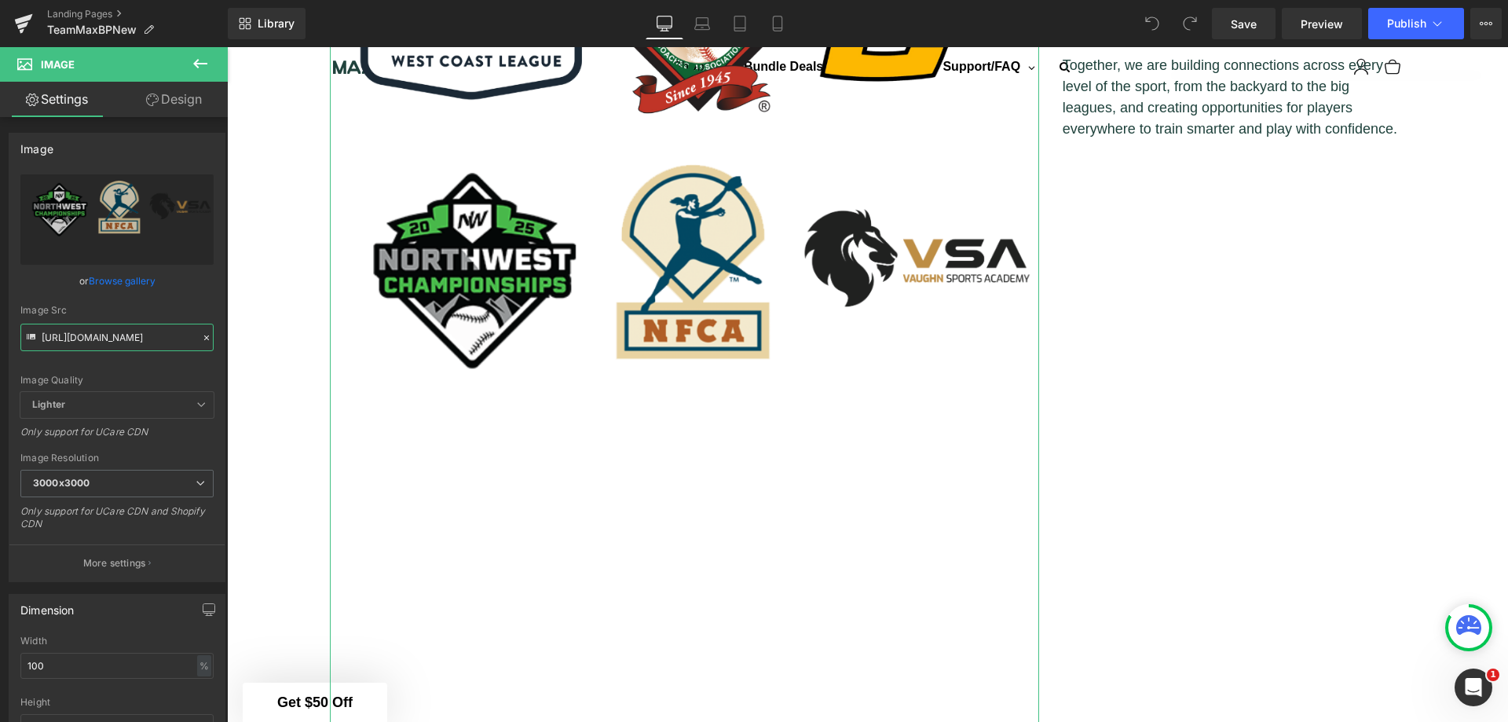
click at [133, 346] on input "[URL][DOMAIN_NAME]" at bounding box center [116, 337] width 193 height 27
paste input ".png?v=1760118134"
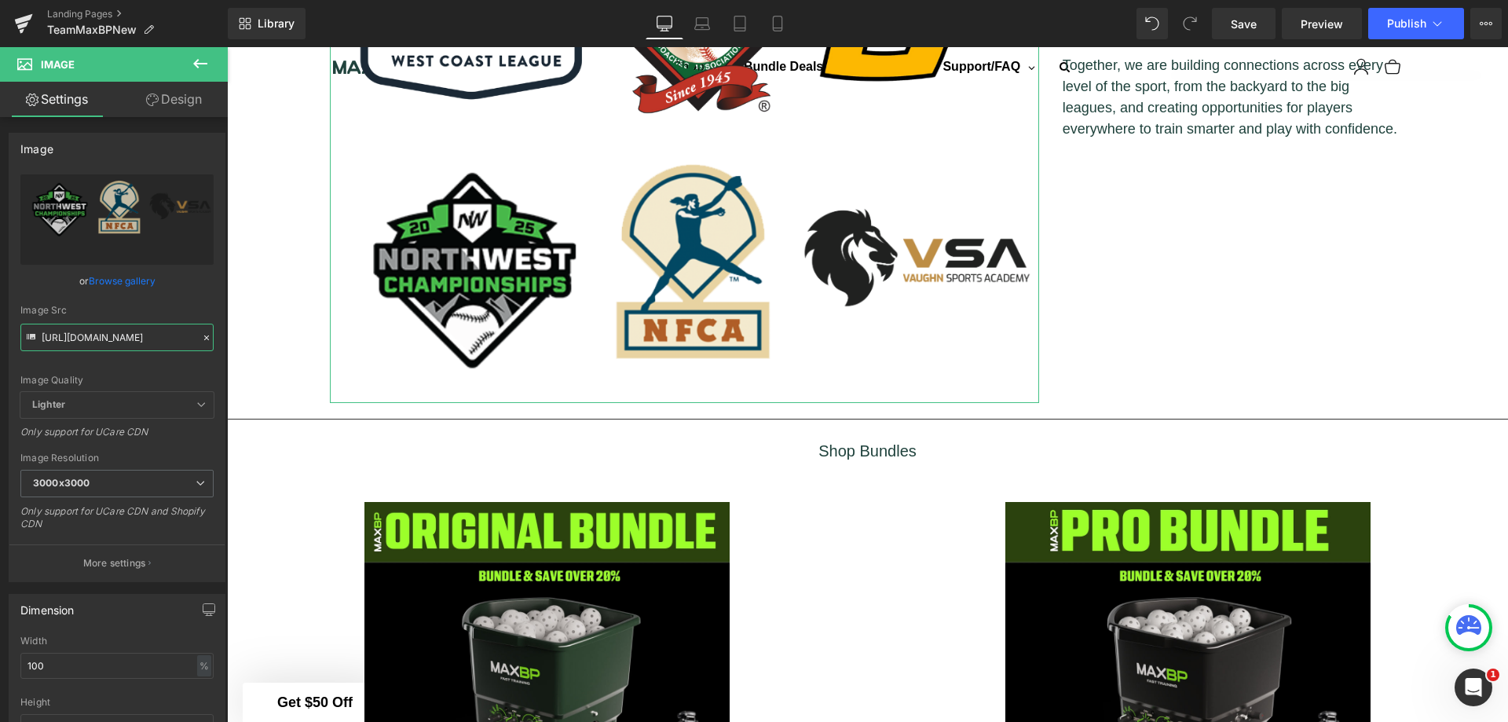
type input "[URL][DOMAIN_NAME]"
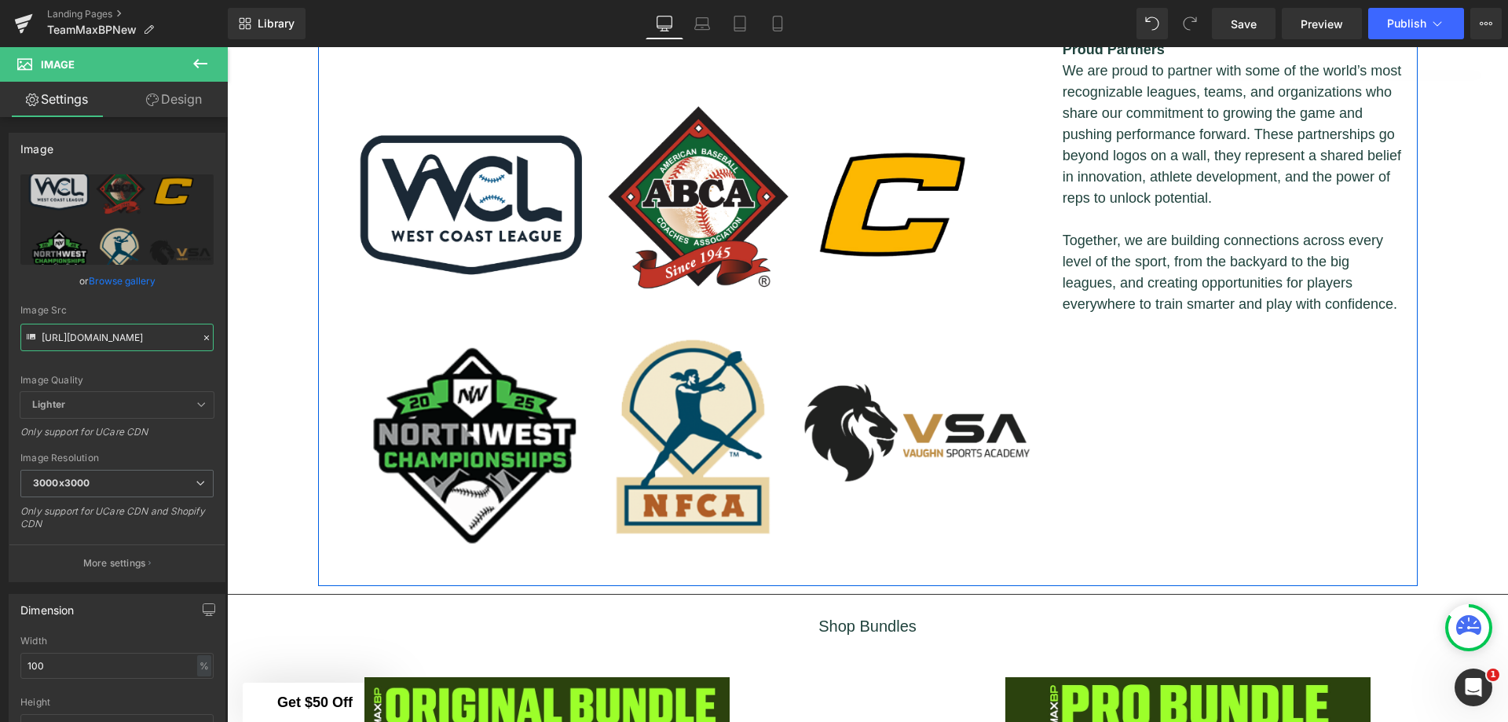
scroll to position [2460, 0]
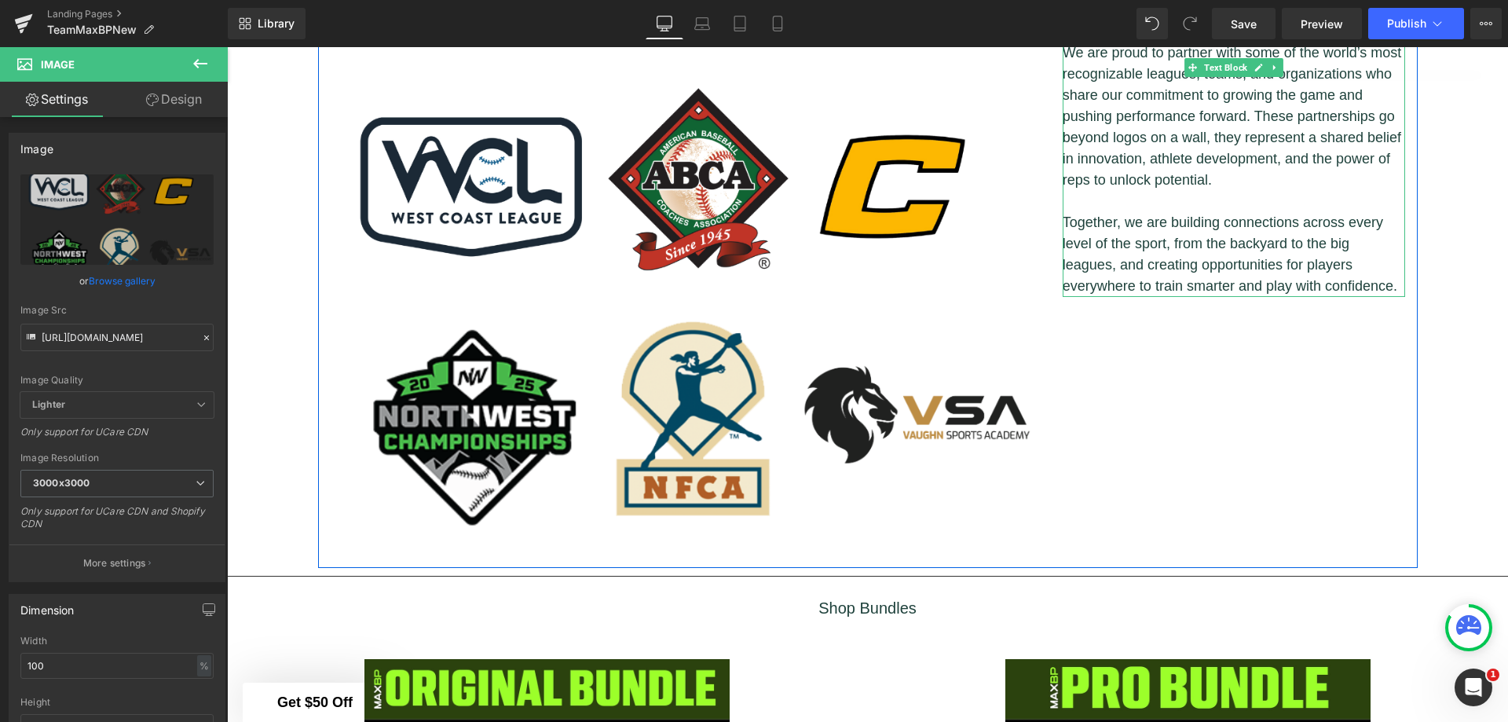
click at [1227, 270] on p "T ogether, we are building connections across every level of the sport, from th…" at bounding box center [1234, 254] width 343 height 85
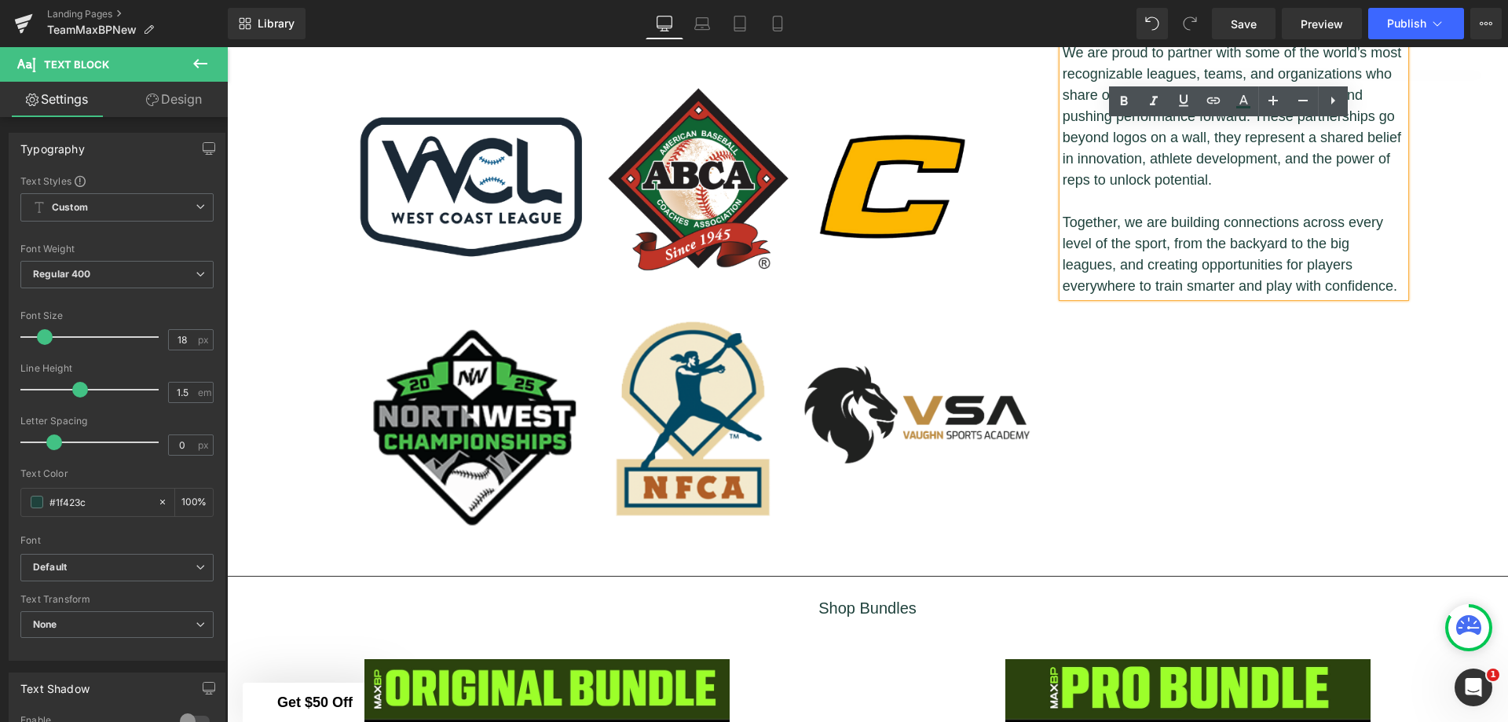
click at [1299, 203] on p at bounding box center [1234, 201] width 343 height 21
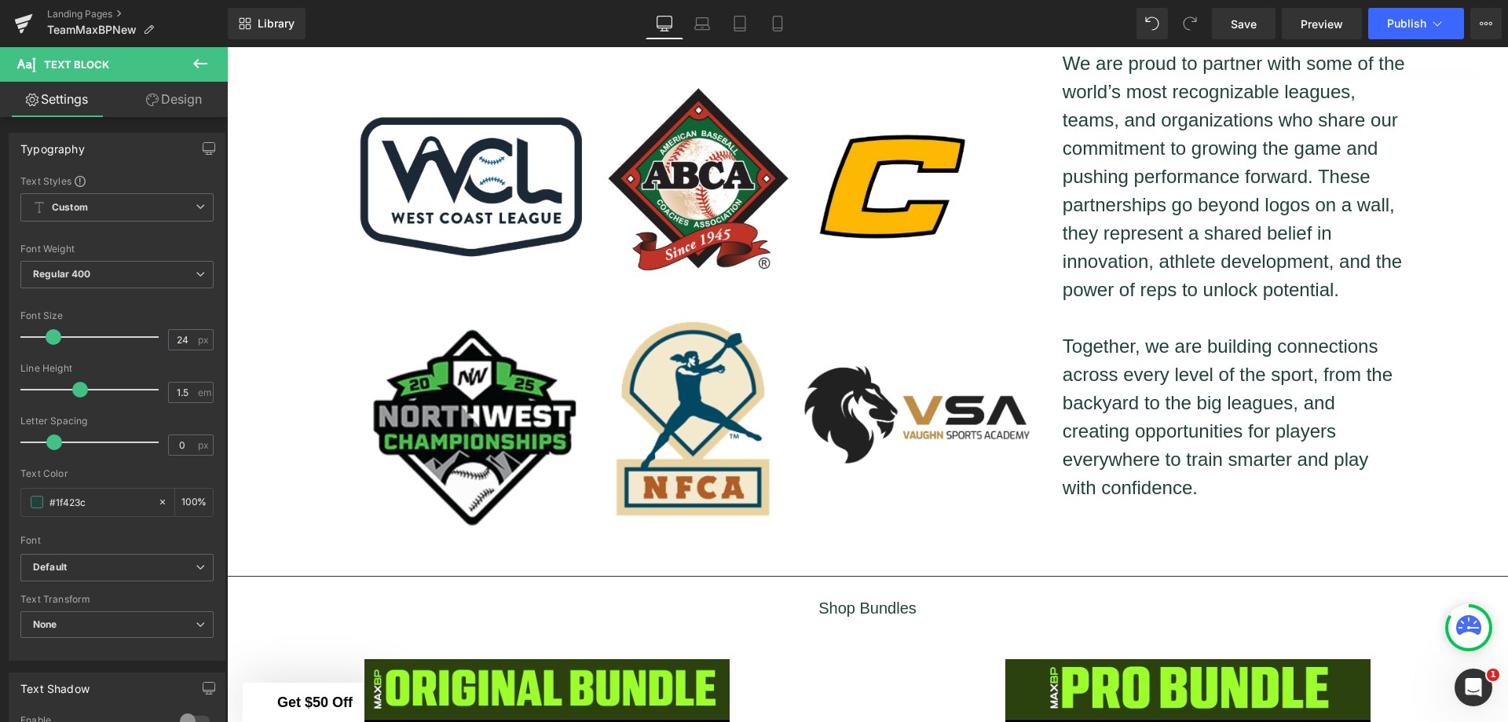
drag, startPoint x: 45, startPoint y: 333, endPoint x: 53, endPoint y: 335, distance: 8.2
click at [53, 335] on span at bounding box center [54, 337] width 16 height 16
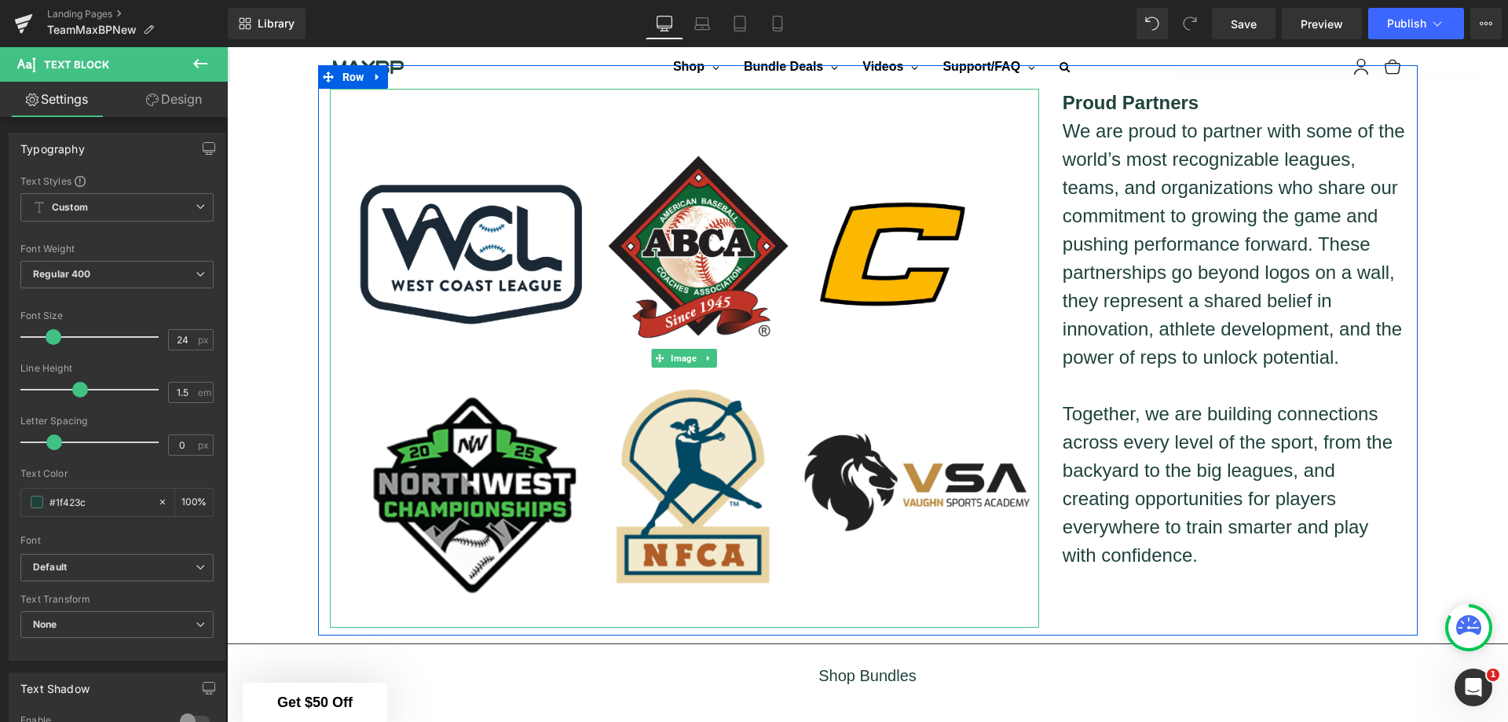
scroll to position [2303, 0]
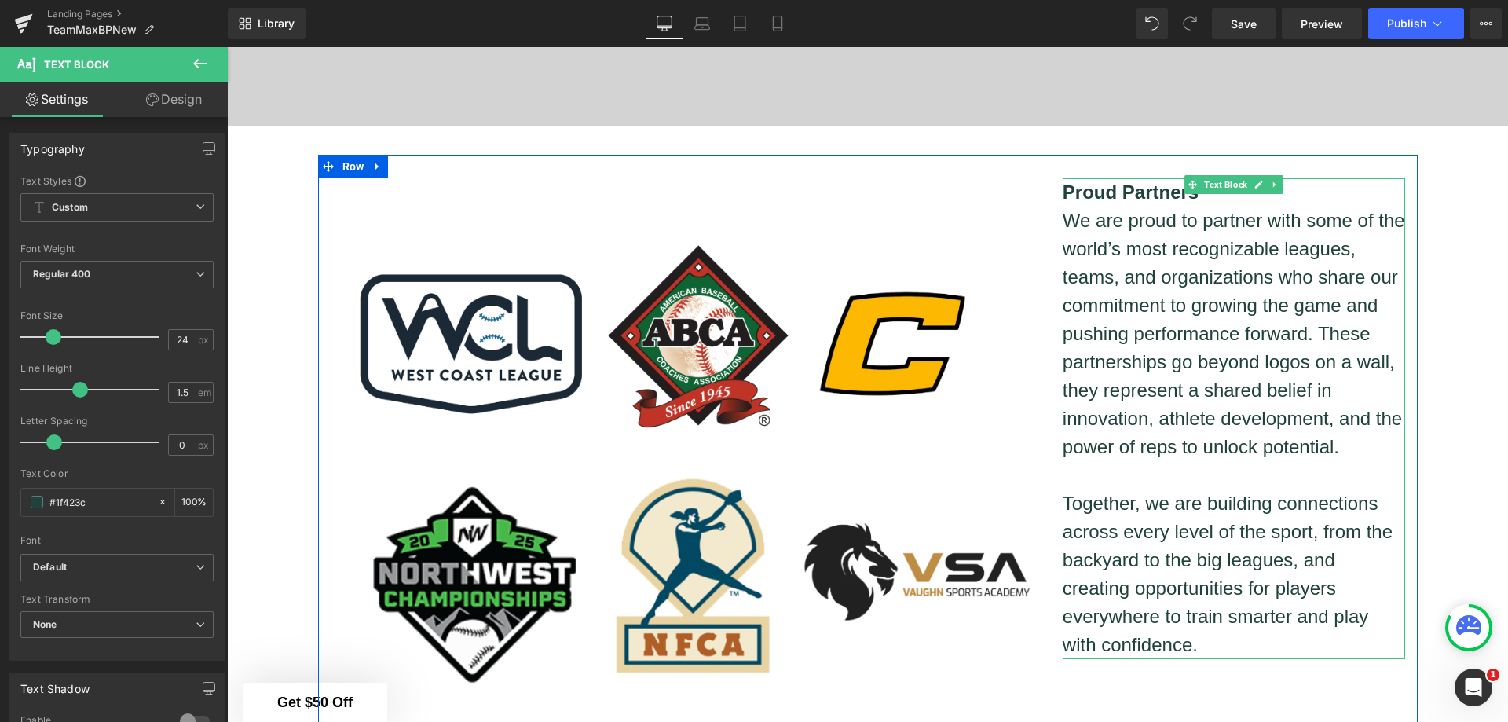
click at [1198, 196] on p "Proud Partners" at bounding box center [1234, 192] width 343 height 28
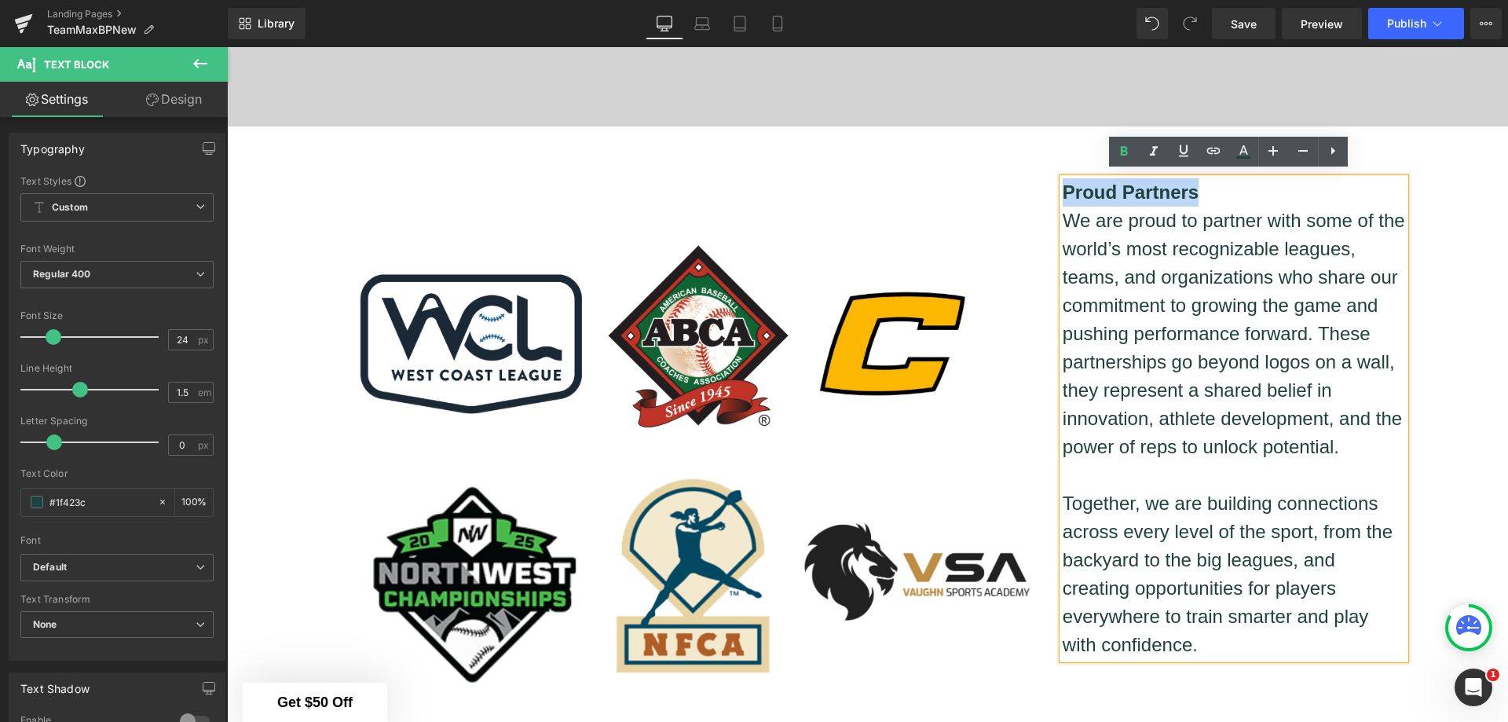
drag, startPoint x: 1198, startPoint y: 192, endPoint x: 1058, endPoint y: 191, distance: 139.8
click at [1063, 191] on p "Proud Partners" at bounding box center [1234, 192] width 343 height 28
click at [1283, 145] on icon at bounding box center [1273, 150] width 19 height 19
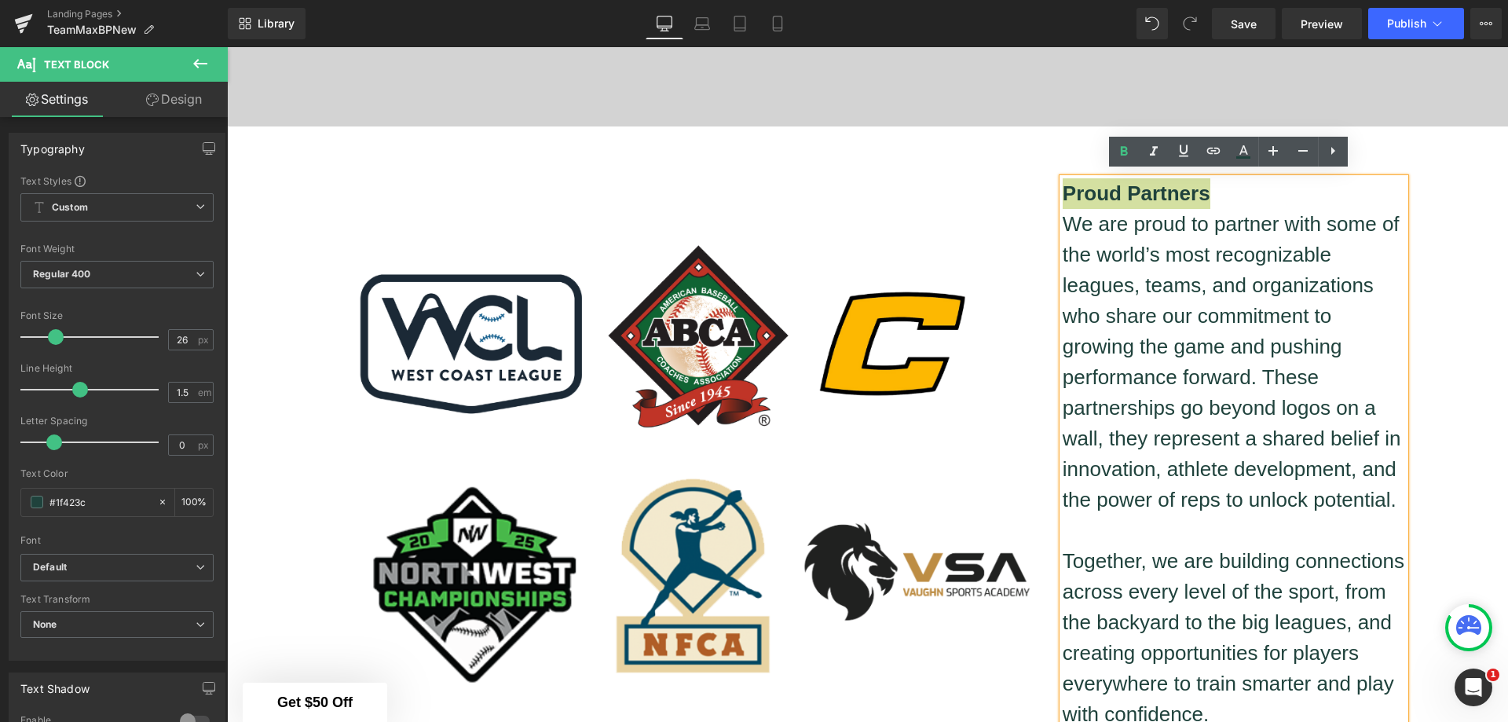
click at [1297, 149] on icon at bounding box center [1303, 150] width 19 height 19
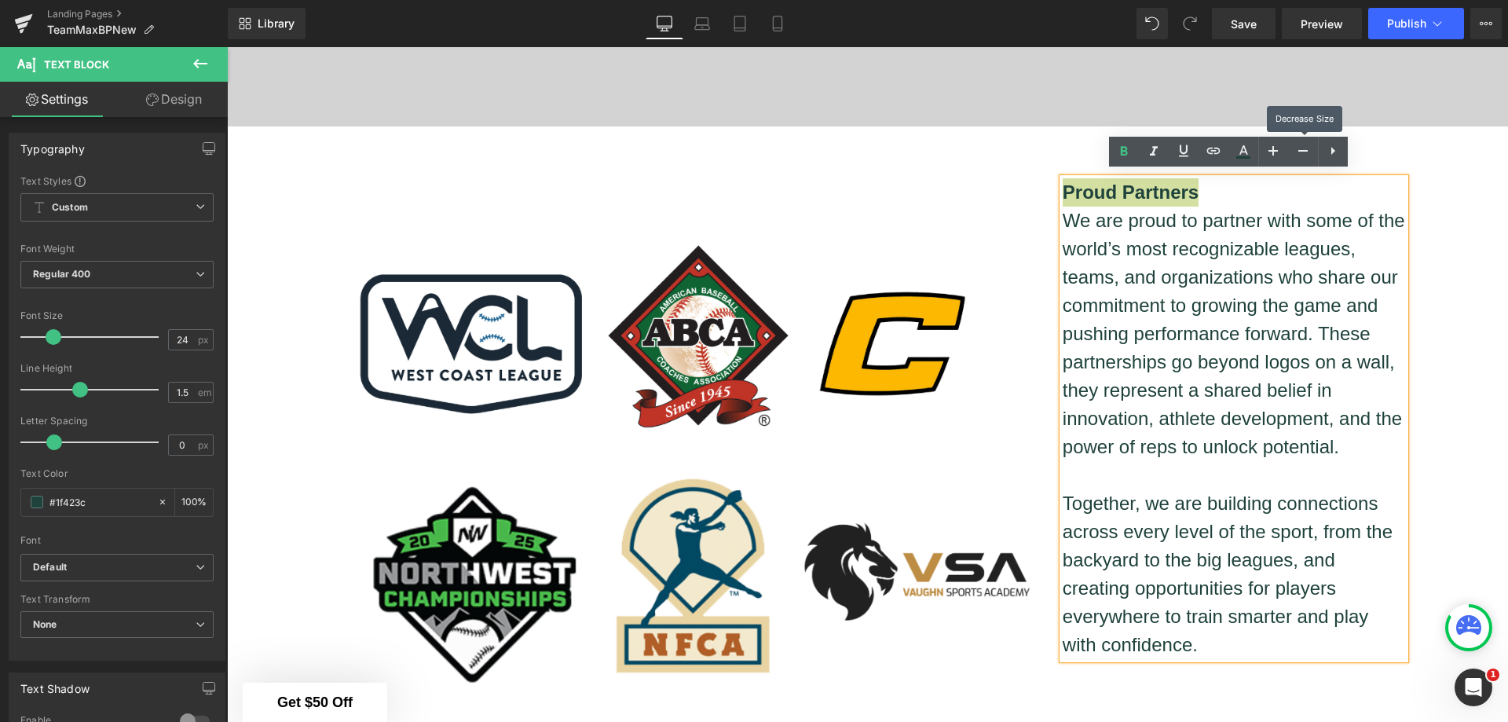
click at [1297, 149] on icon at bounding box center [1303, 150] width 19 height 19
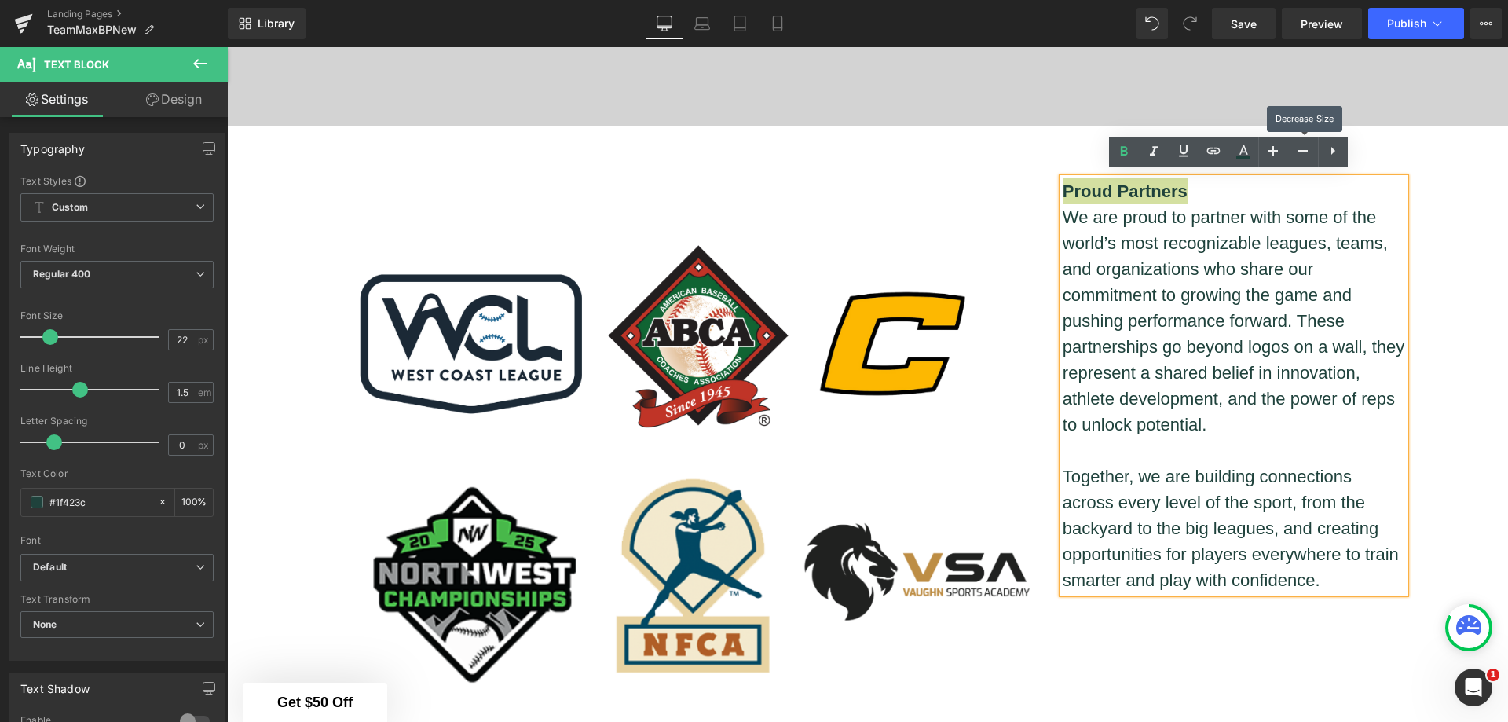
click at [1297, 149] on icon at bounding box center [1303, 150] width 19 height 19
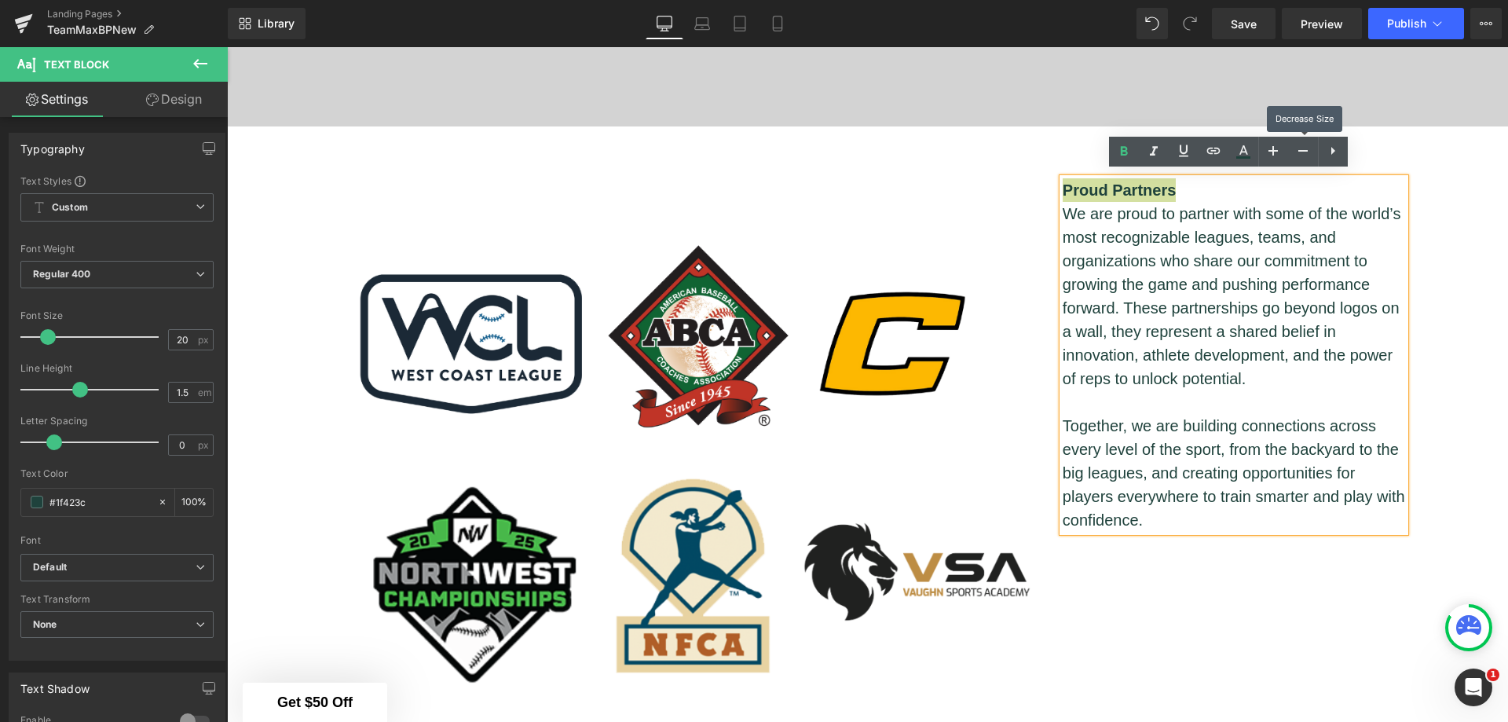
click at [1297, 149] on icon at bounding box center [1303, 150] width 19 height 19
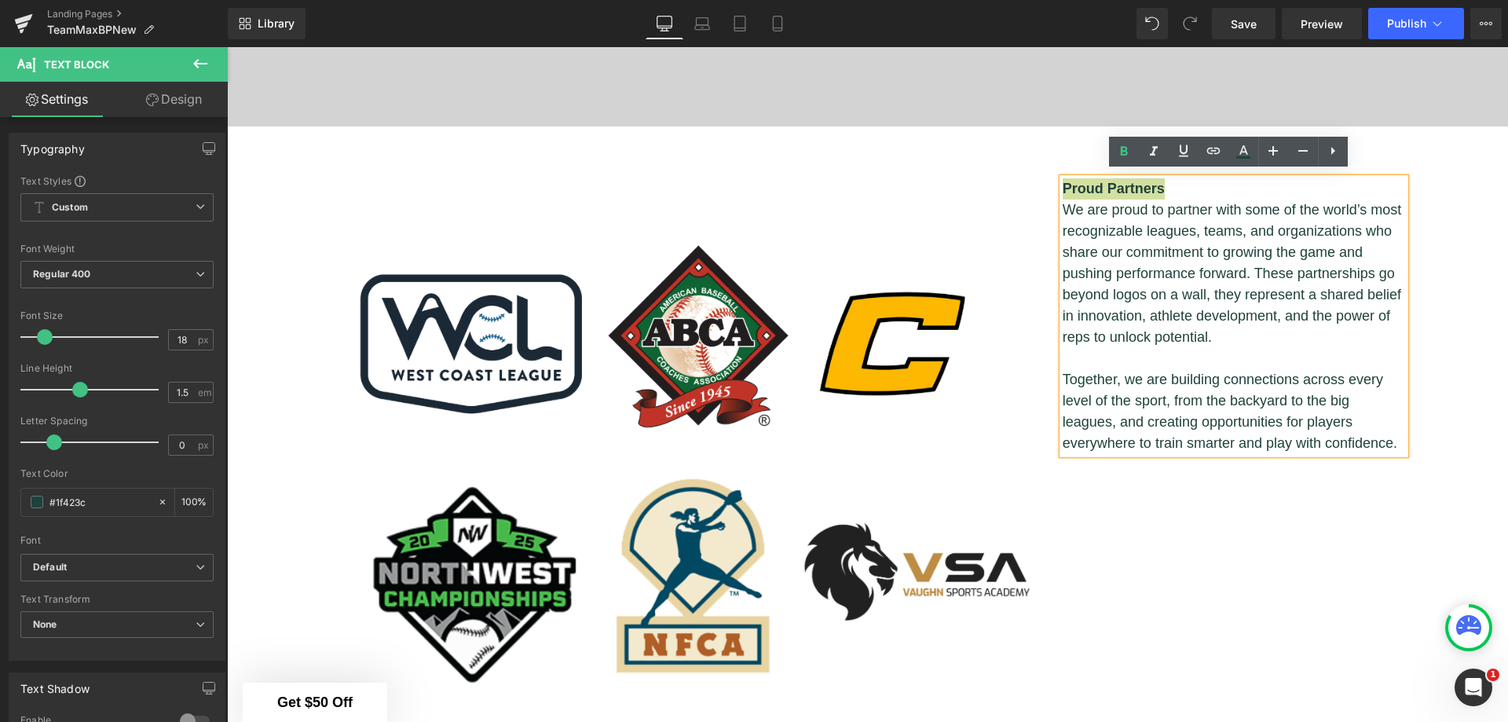
click at [1275, 149] on icon at bounding box center [1273, 150] width 19 height 19
type input "20"
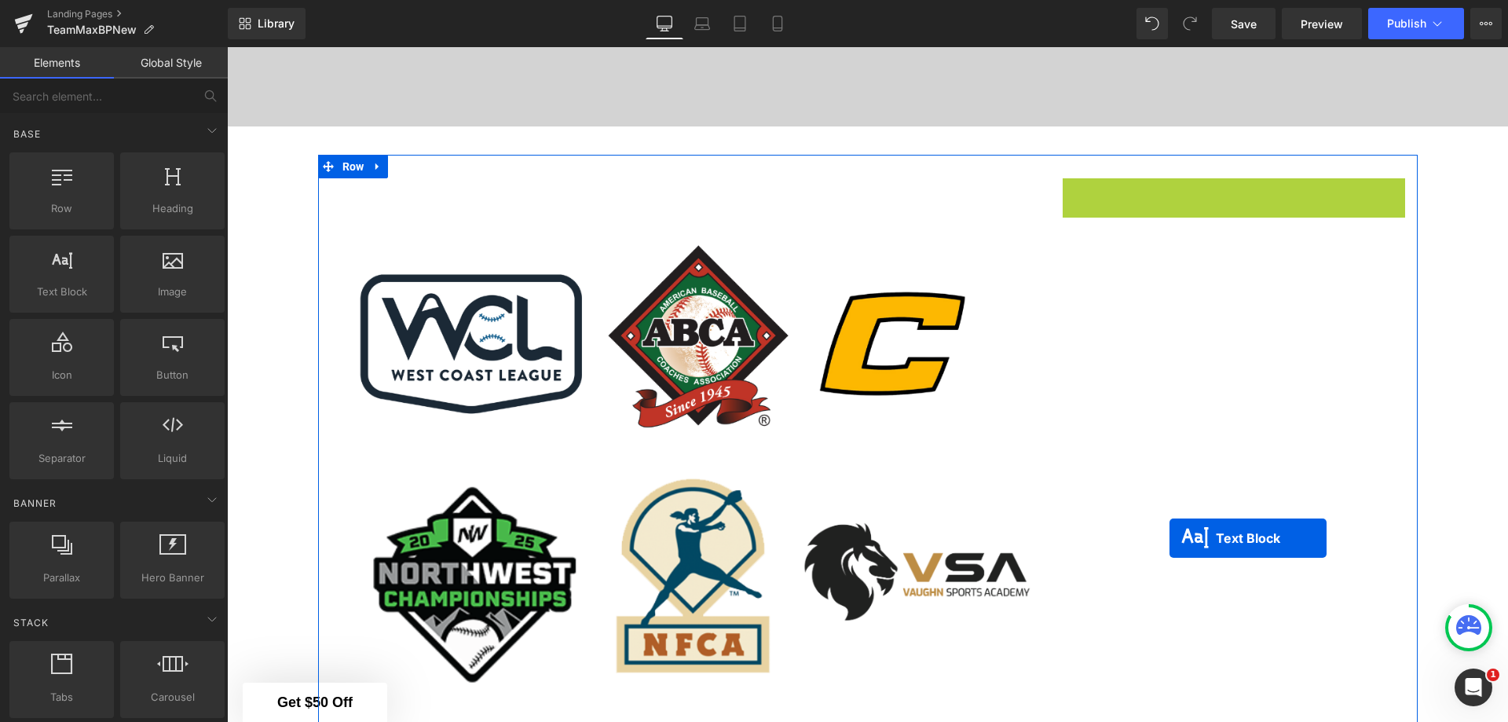
drag, startPoint x: 1184, startPoint y: 350, endPoint x: 1170, endPoint y: 419, distance: 69.9
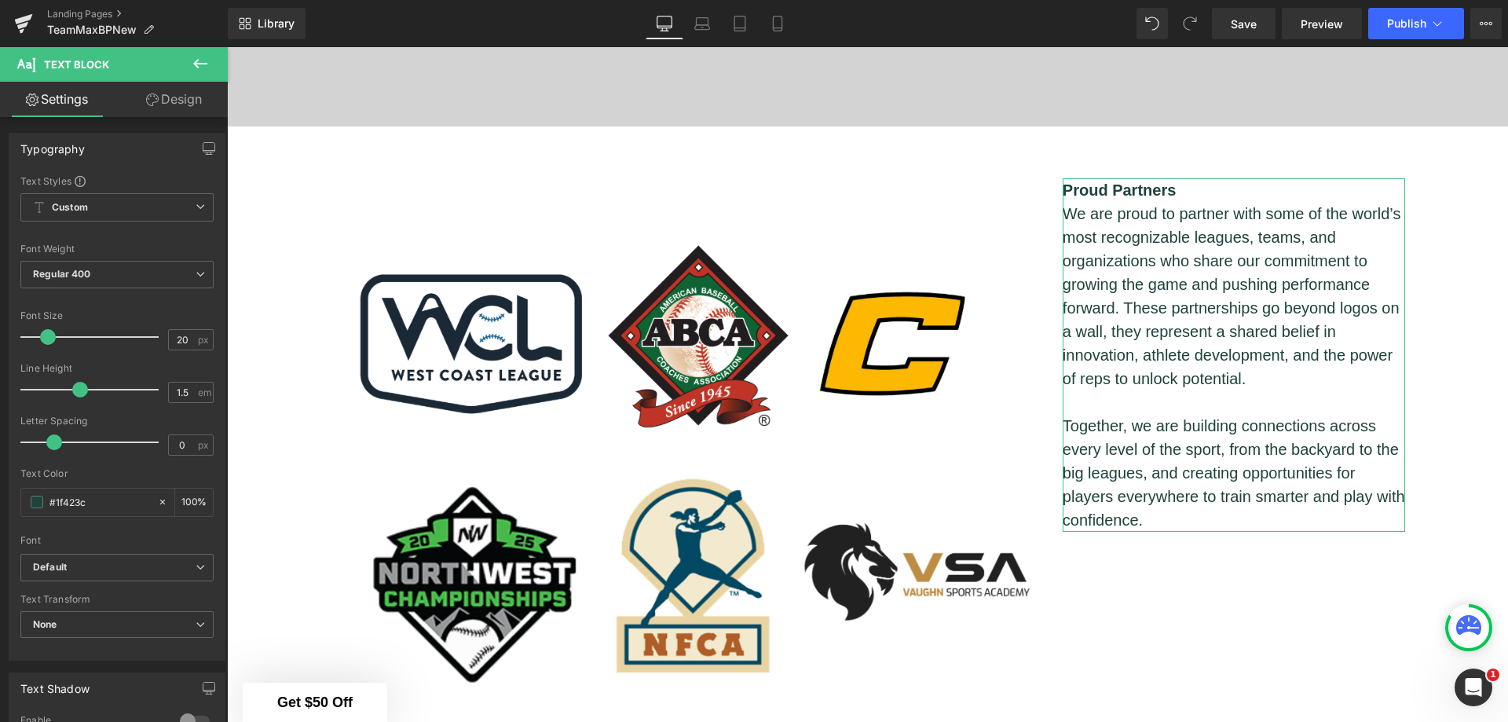
click at [141, 629] on span "None" at bounding box center [116, 624] width 193 height 27
click at [141, 629] on span "None" at bounding box center [113, 624] width 187 height 27
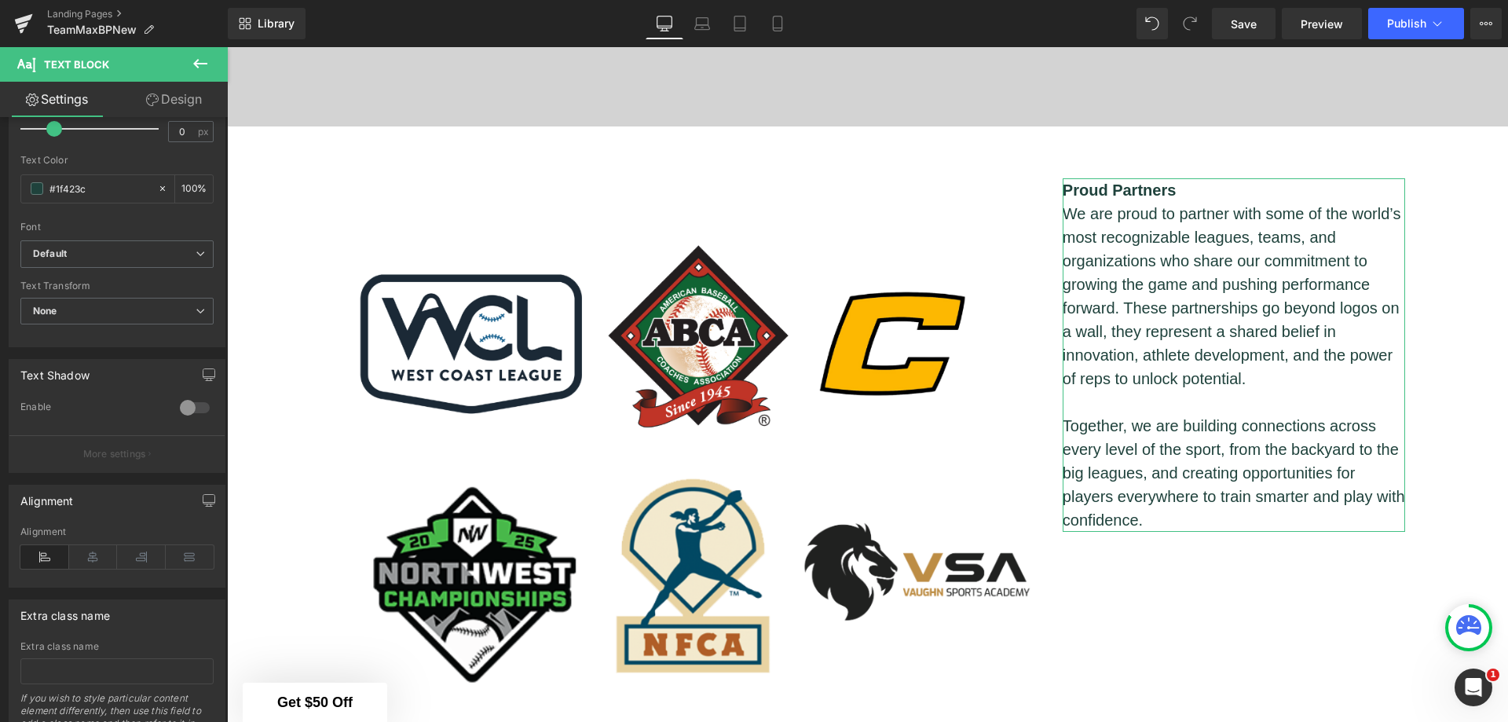
scroll to position [314, 0]
click at [101, 558] on icon at bounding box center [93, 556] width 49 height 24
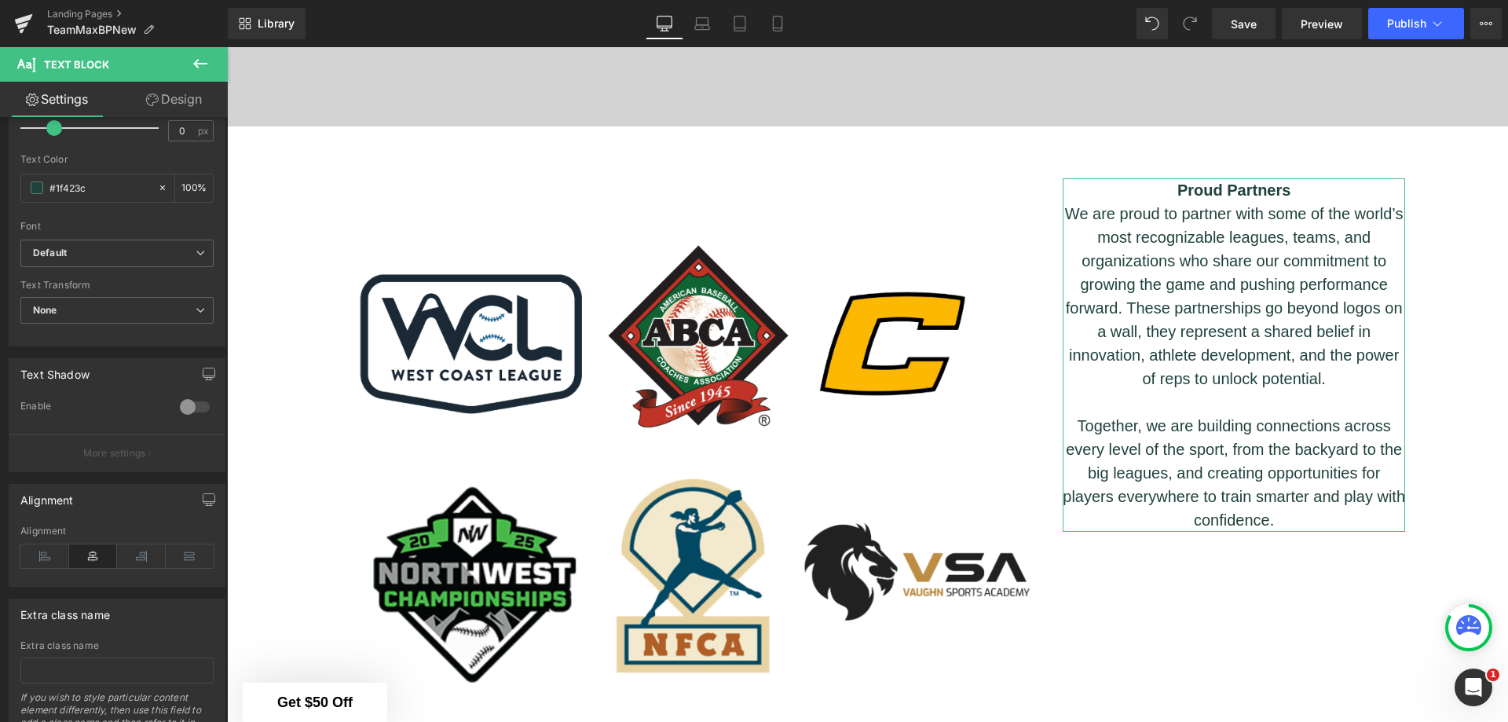
click at [133, 555] on icon at bounding box center [141, 556] width 49 height 24
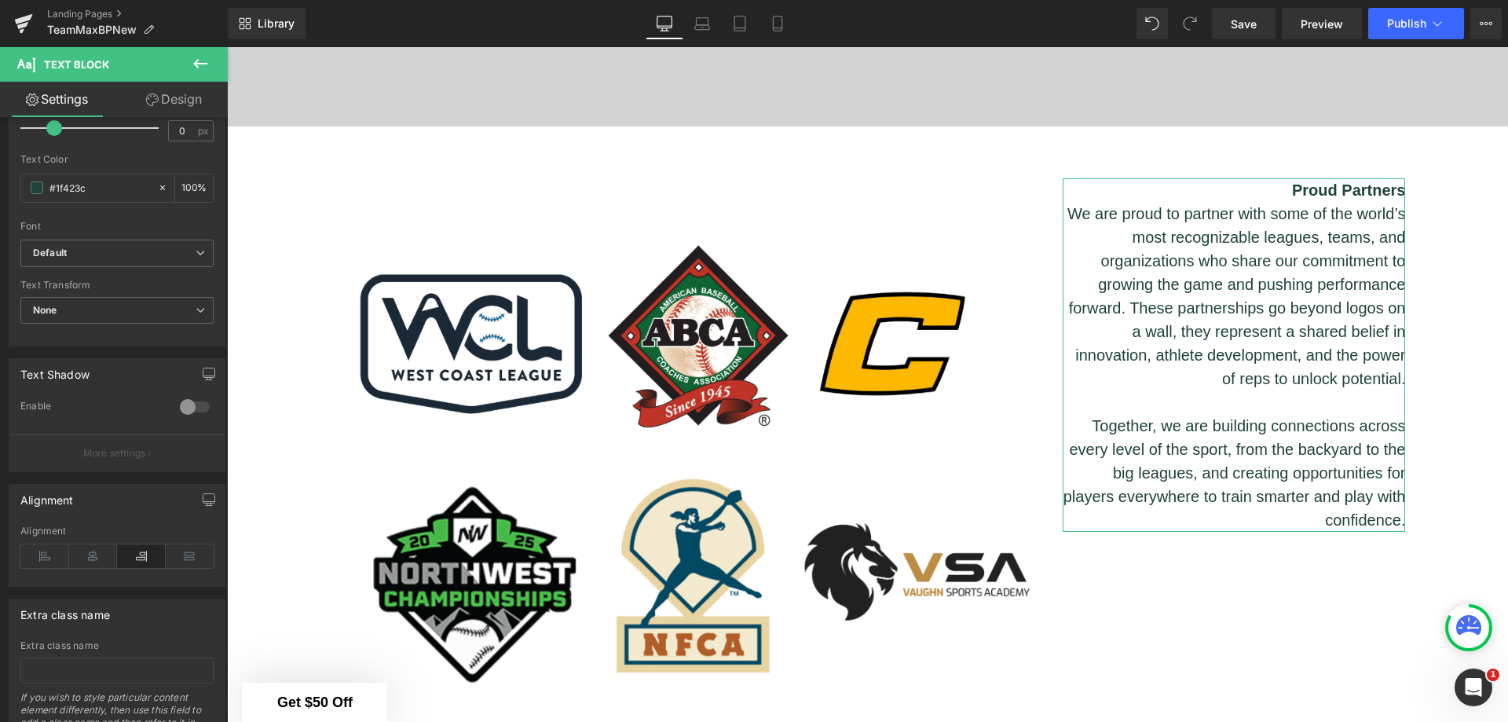
click at [171, 554] on icon at bounding box center [190, 556] width 49 height 24
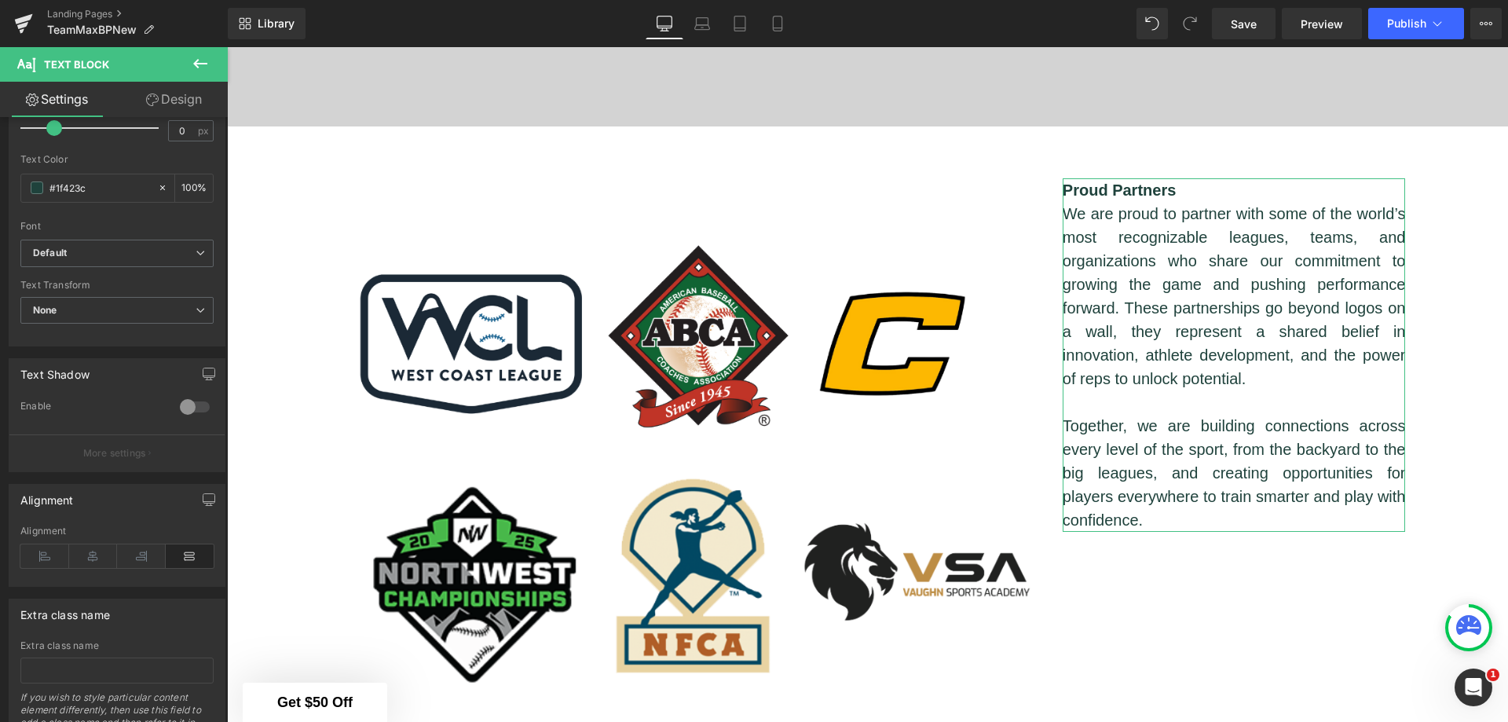
click at [43, 558] on icon at bounding box center [44, 556] width 49 height 24
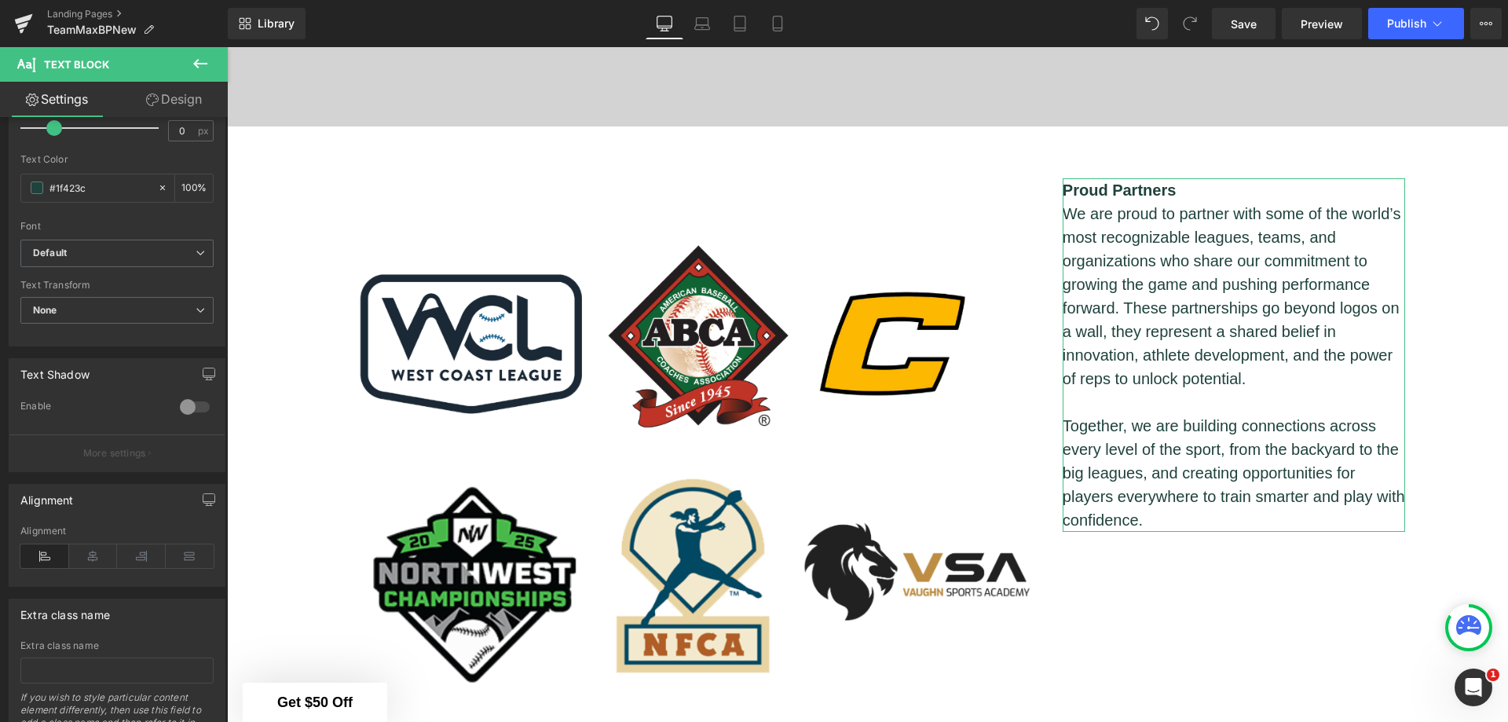
click at [176, 559] on icon at bounding box center [190, 556] width 49 height 24
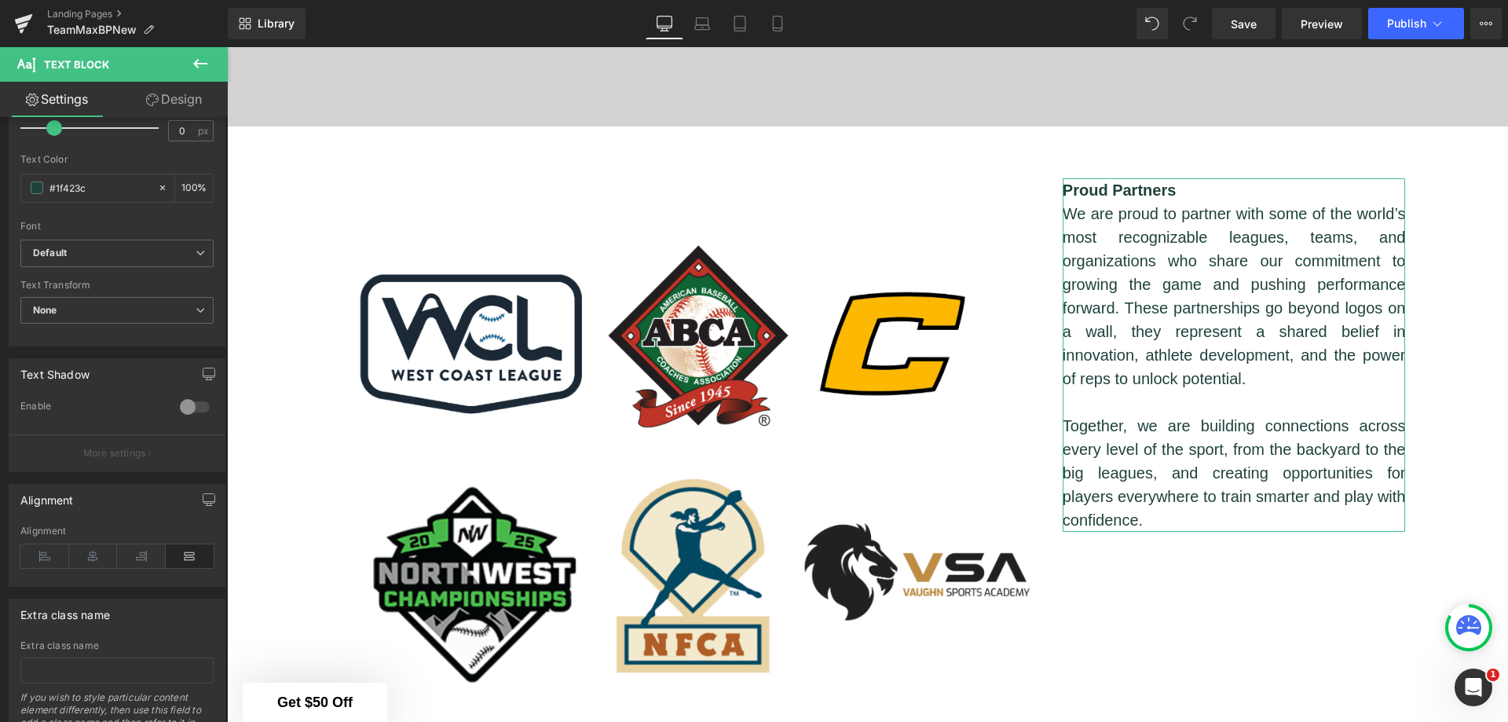
click at [45, 559] on icon at bounding box center [44, 556] width 49 height 24
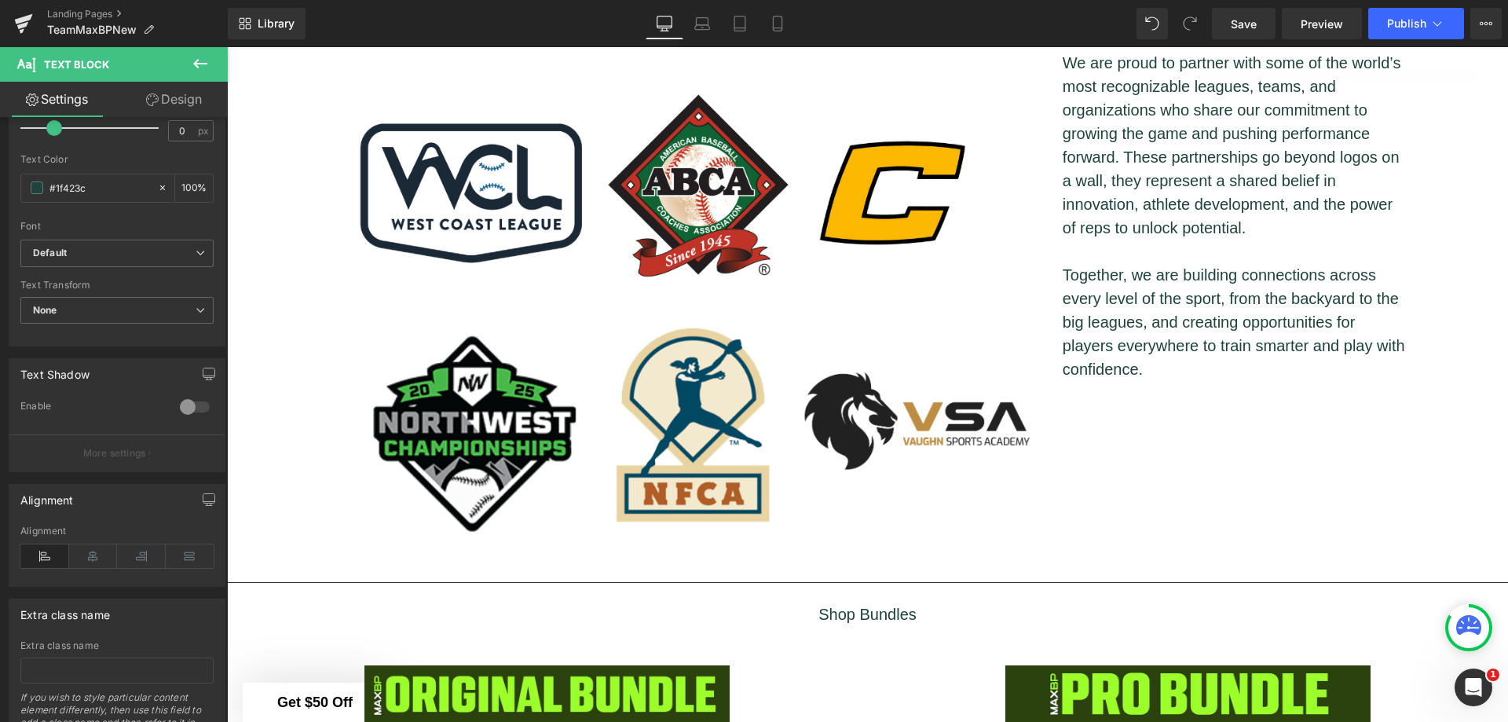
scroll to position [2617, 0]
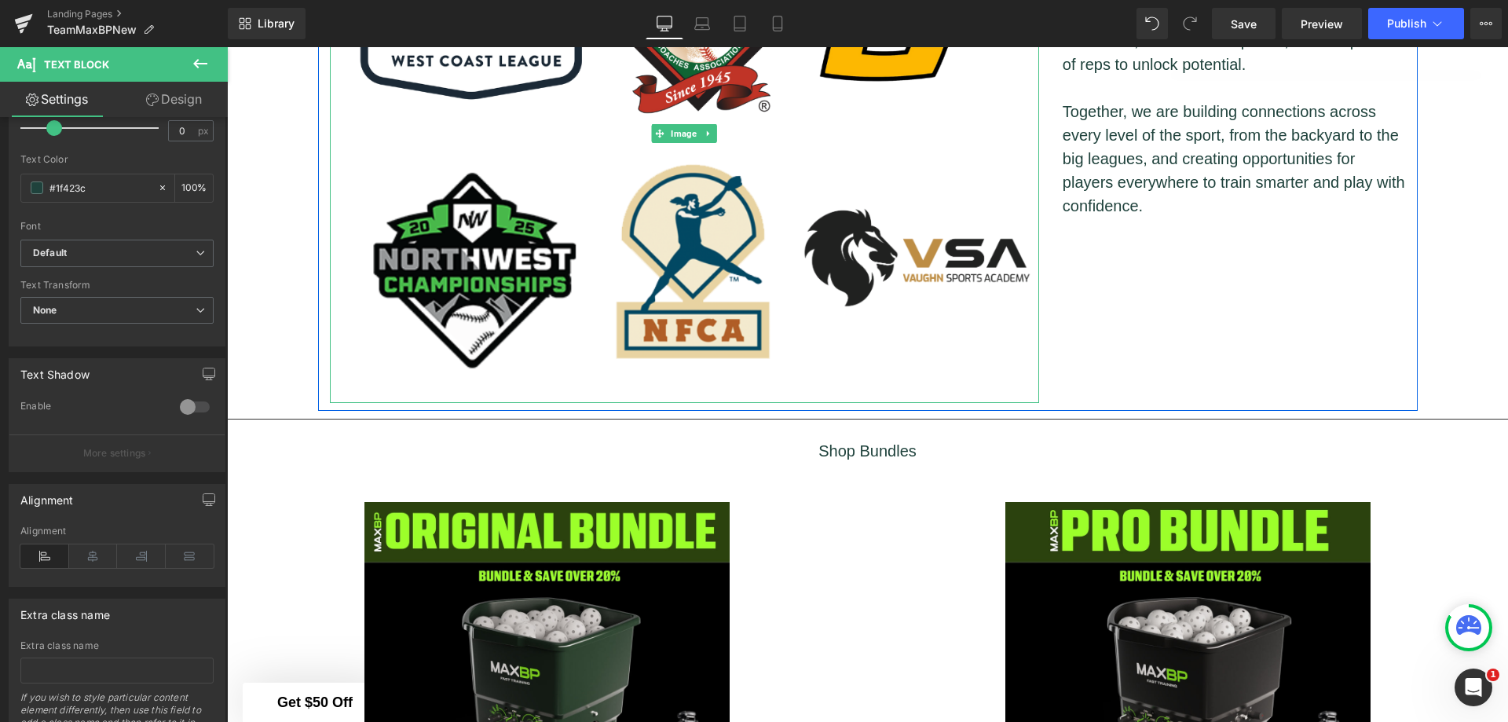
click at [1001, 283] on img at bounding box center [684, 134] width 709 height 540
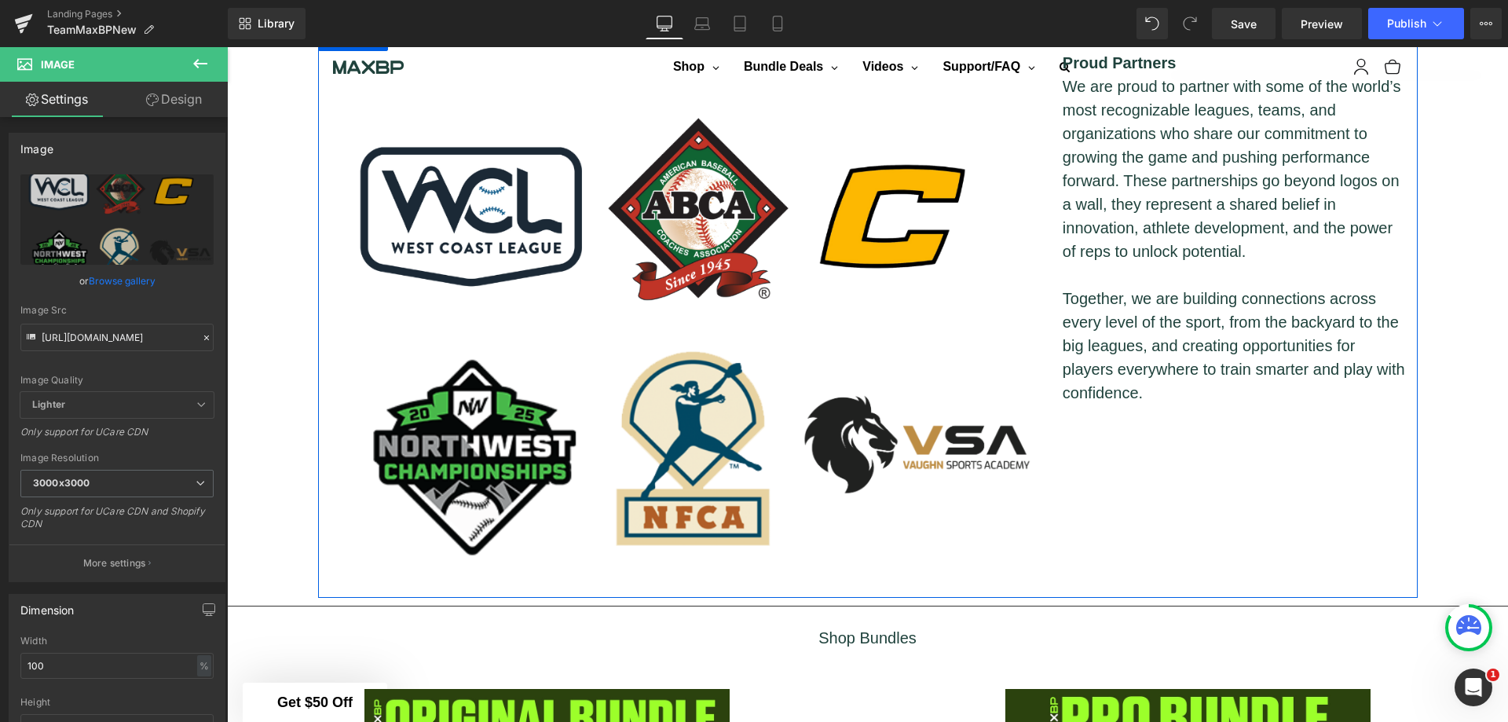
scroll to position [2381, 0]
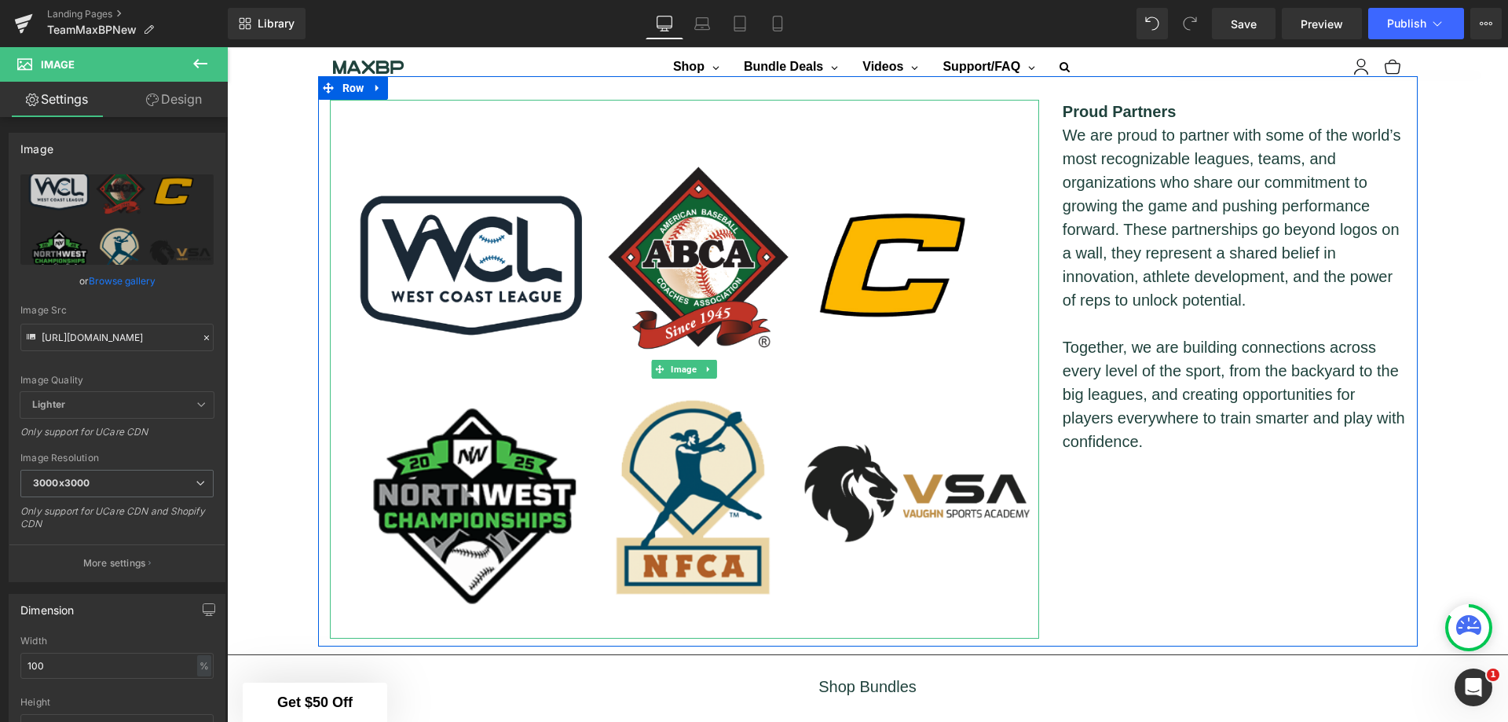
click at [885, 438] on img at bounding box center [684, 370] width 709 height 540
click at [823, 395] on img at bounding box center [684, 370] width 709 height 540
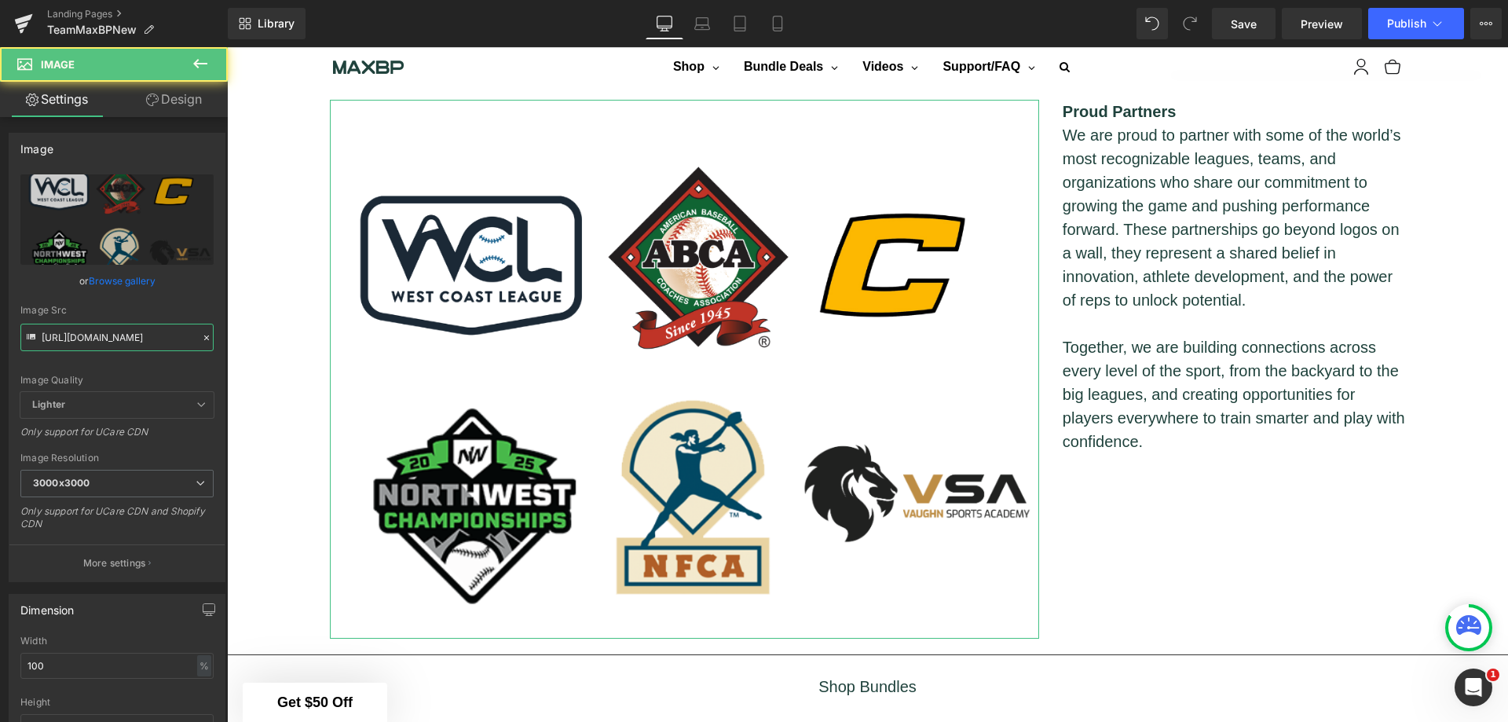
click at [137, 338] on input "[URL][DOMAIN_NAME]" at bounding box center [116, 337] width 193 height 27
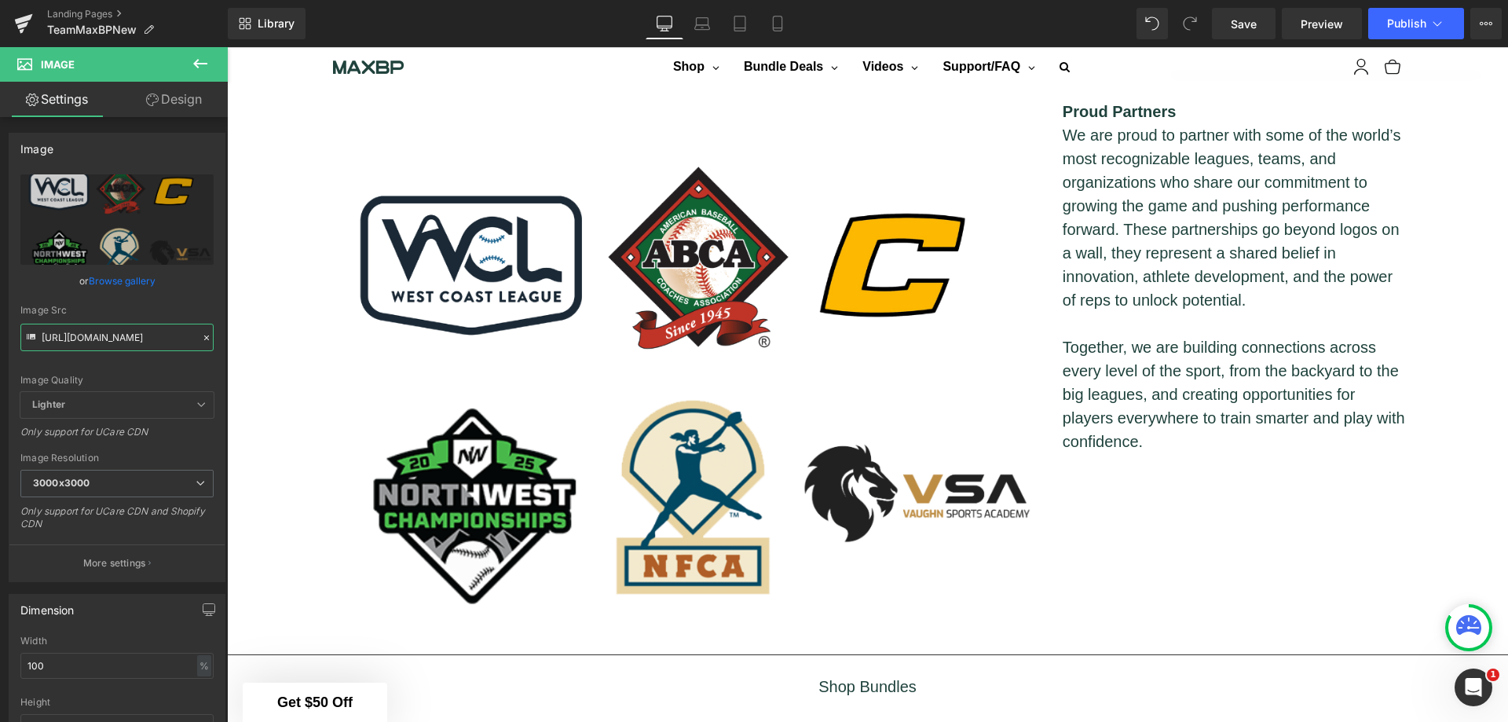
type input "[URL][DOMAIN_NAME]"
click at [1246, 26] on span "Save" at bounding box center [1244, 24] width 26 height 16
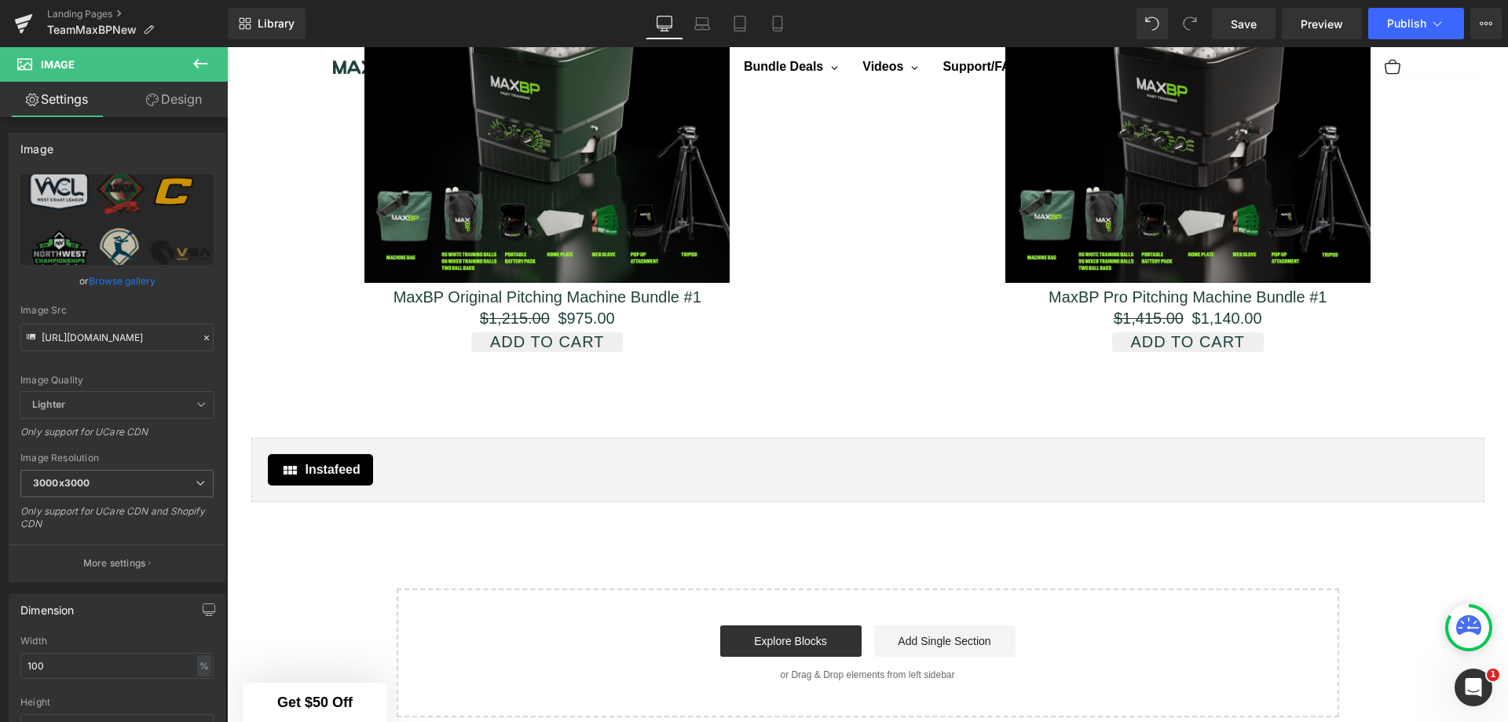
scroll to position [3088, 0]
